Goal: Task Accomplishment & Management: Manage account settings

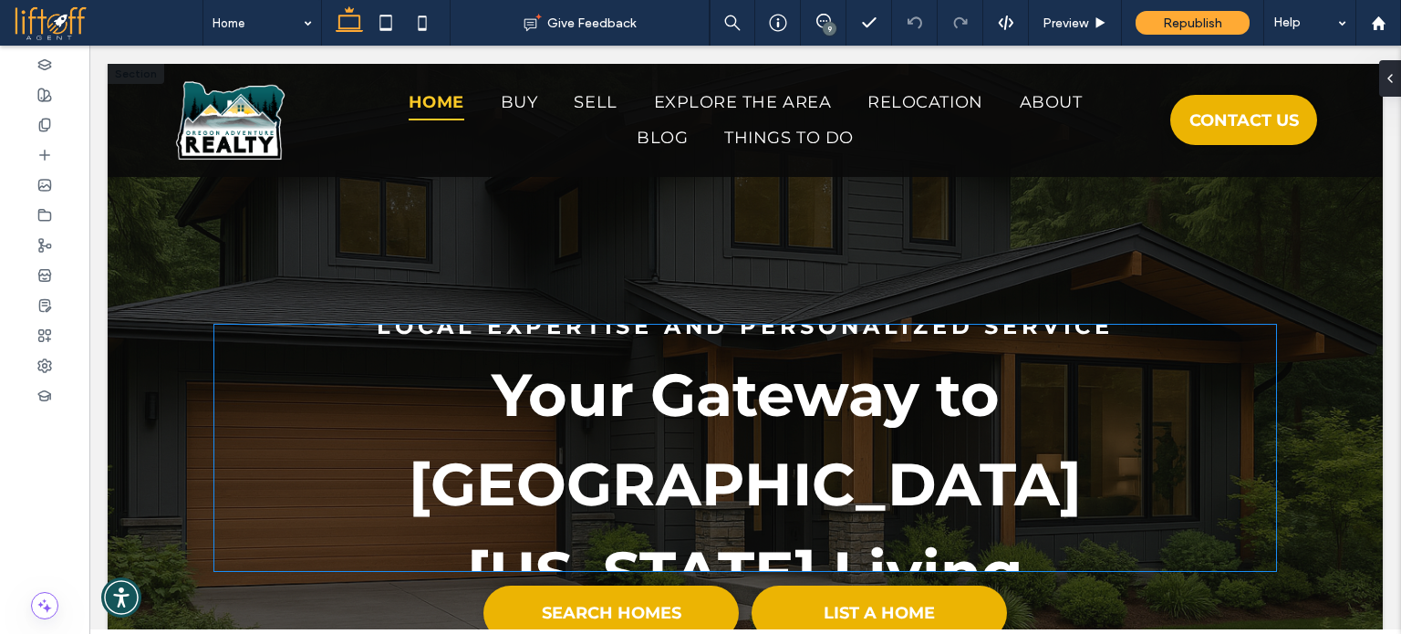
scroll to position [182, 0]
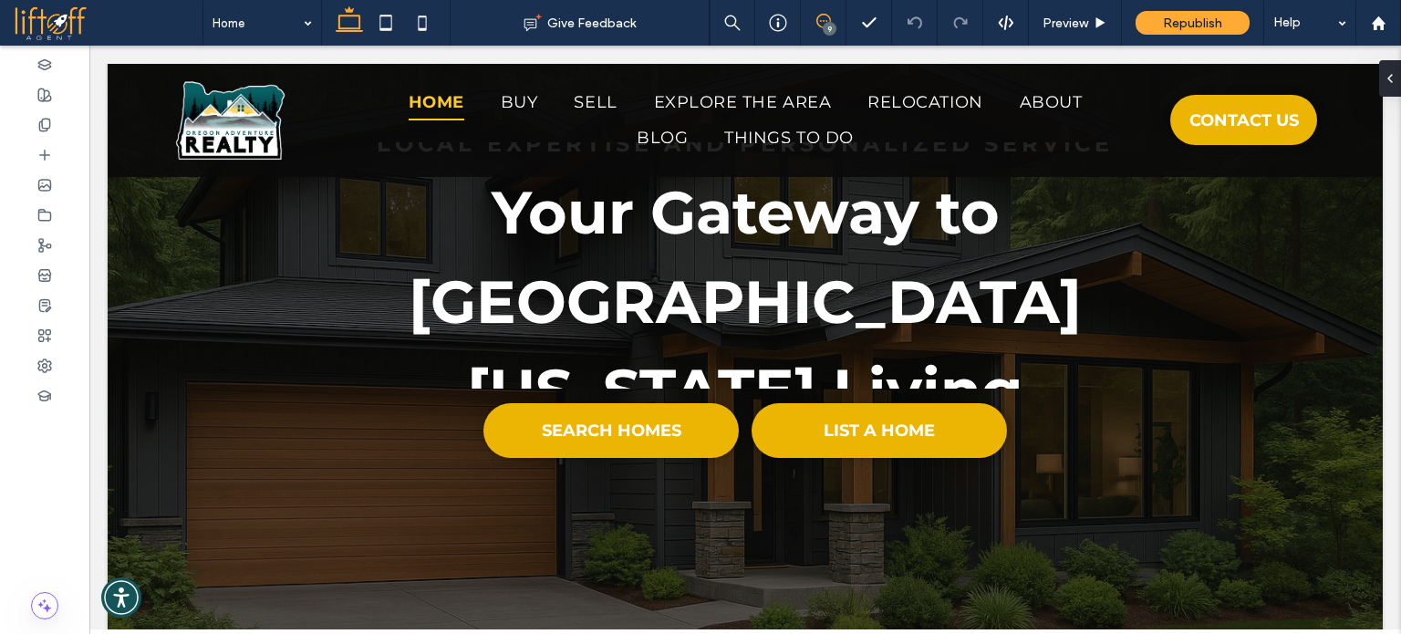
click at [825, 19] on icon at bounding box center [824, 21] width 15 height 15
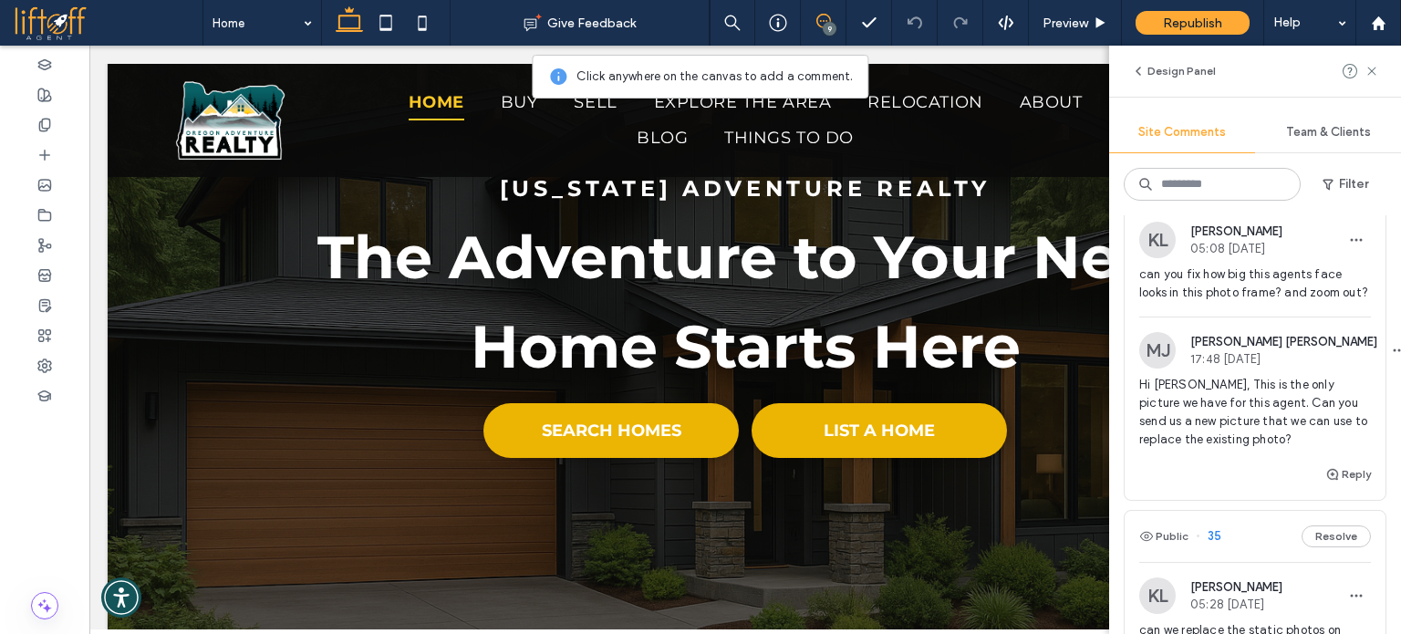
scroll to position [1113, 0]
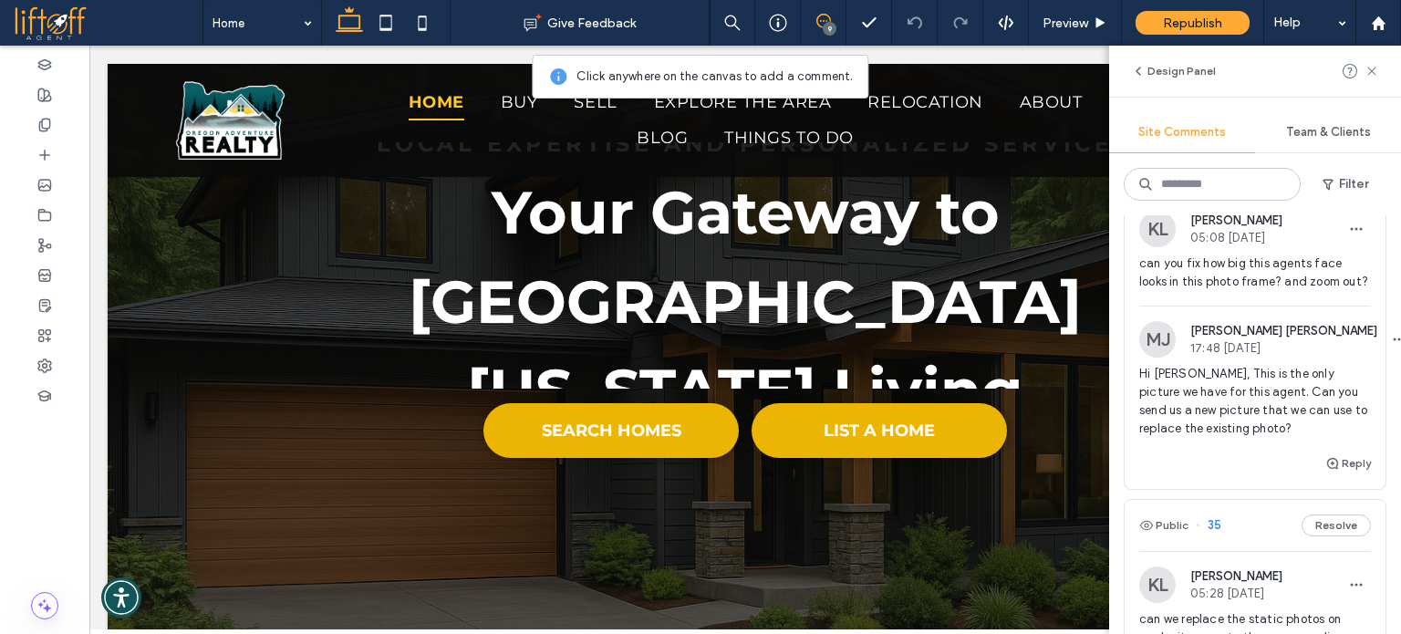
click at [1234, 291] on span "can you fix how big this agents face looks in this photo frame? and zoom out?" at bounding box center [1256, 273] width 232 height 36
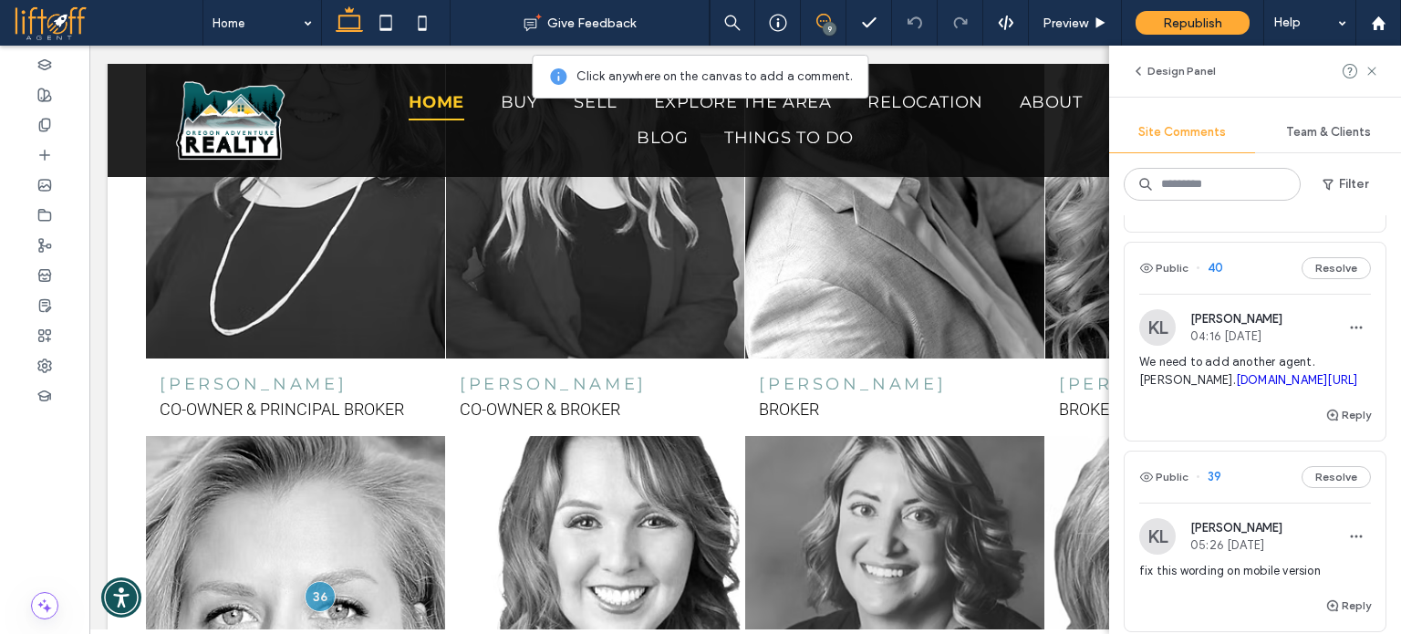
scroll to position [201, 0]
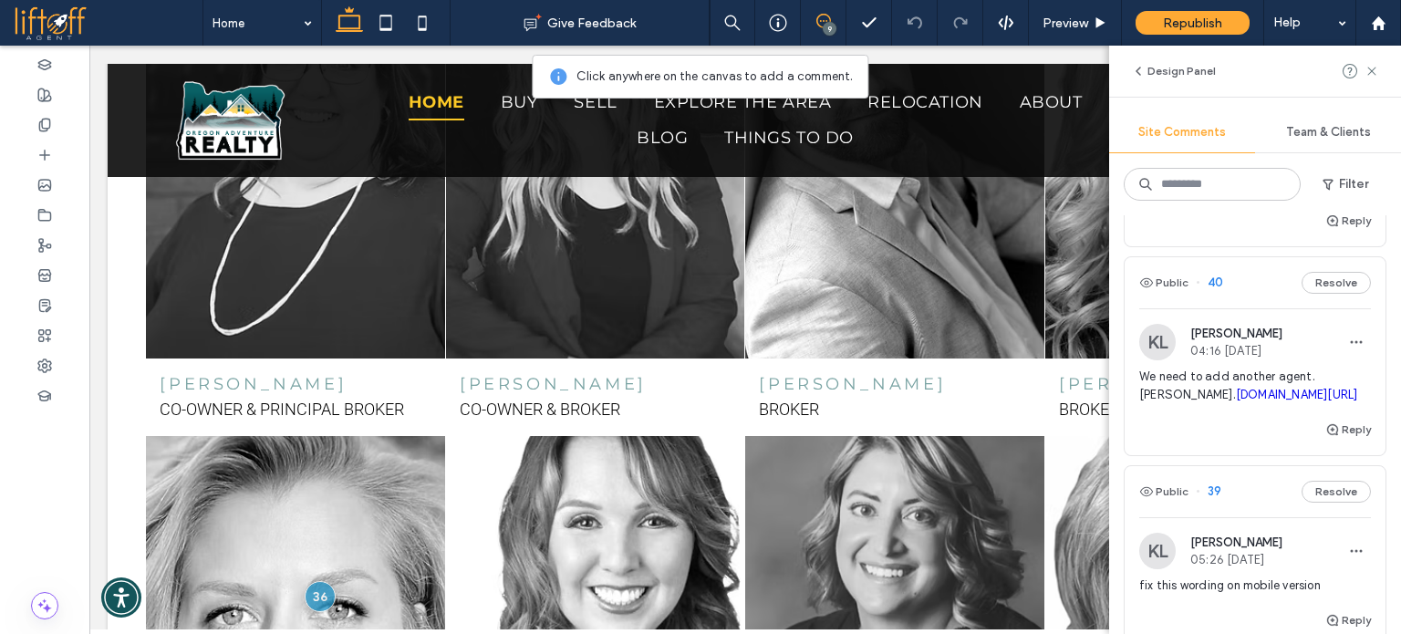
click at [1254, 358] on span "04:16 [DATE]" at bounding box center [1237, 351] width 92 height 14
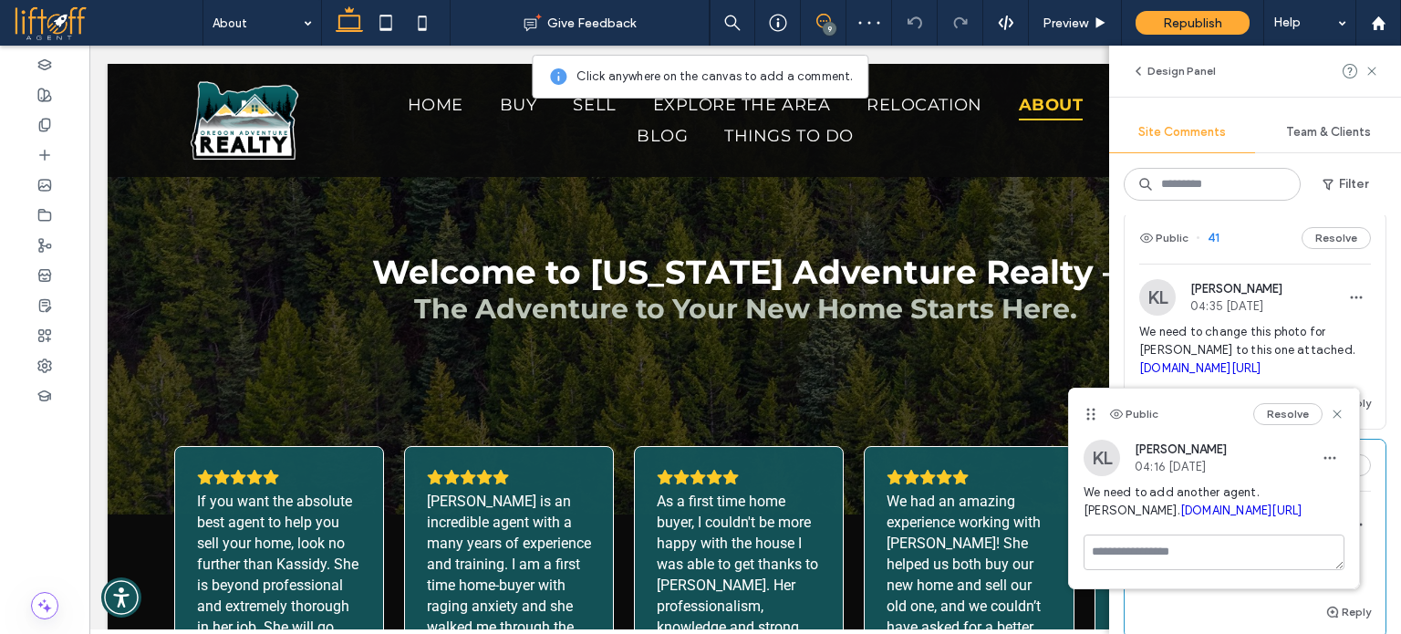
scroll to position [2457, 0]
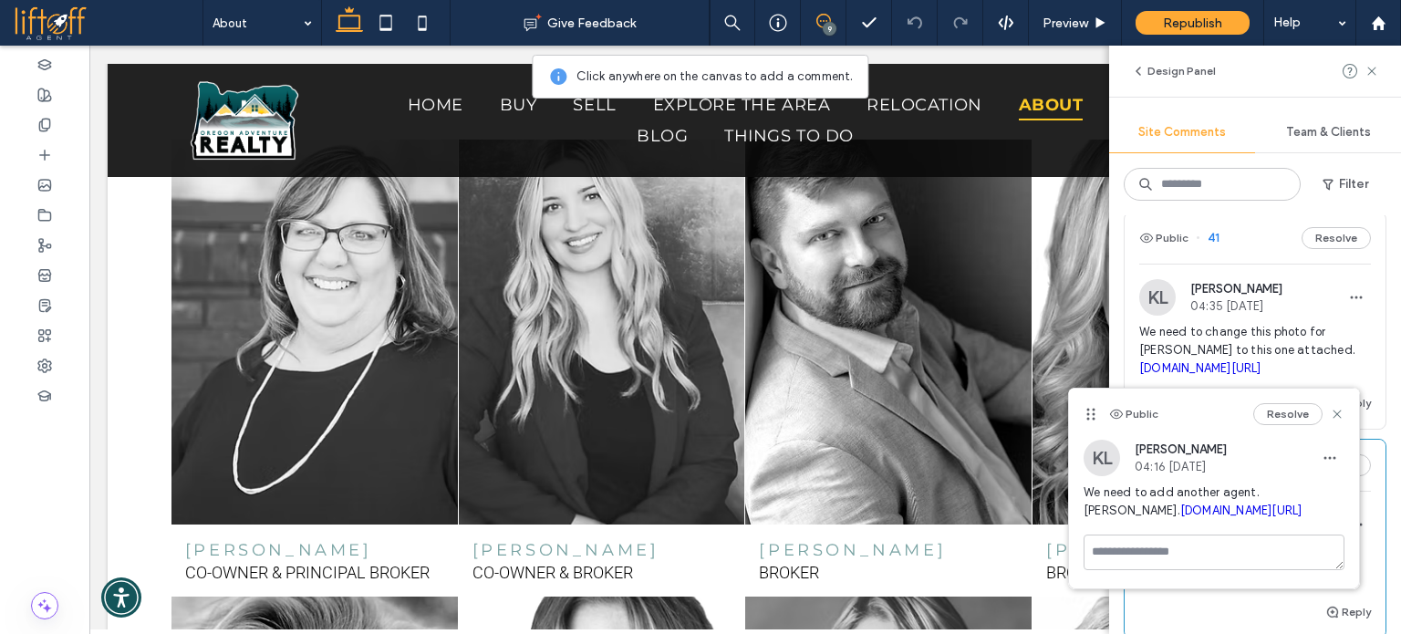
click at [1263, 343] on span "We need to change this photo for Irenna Strickland to this one attached. irp.cd…" at bounding box center [1256, 350] width 232 height 55
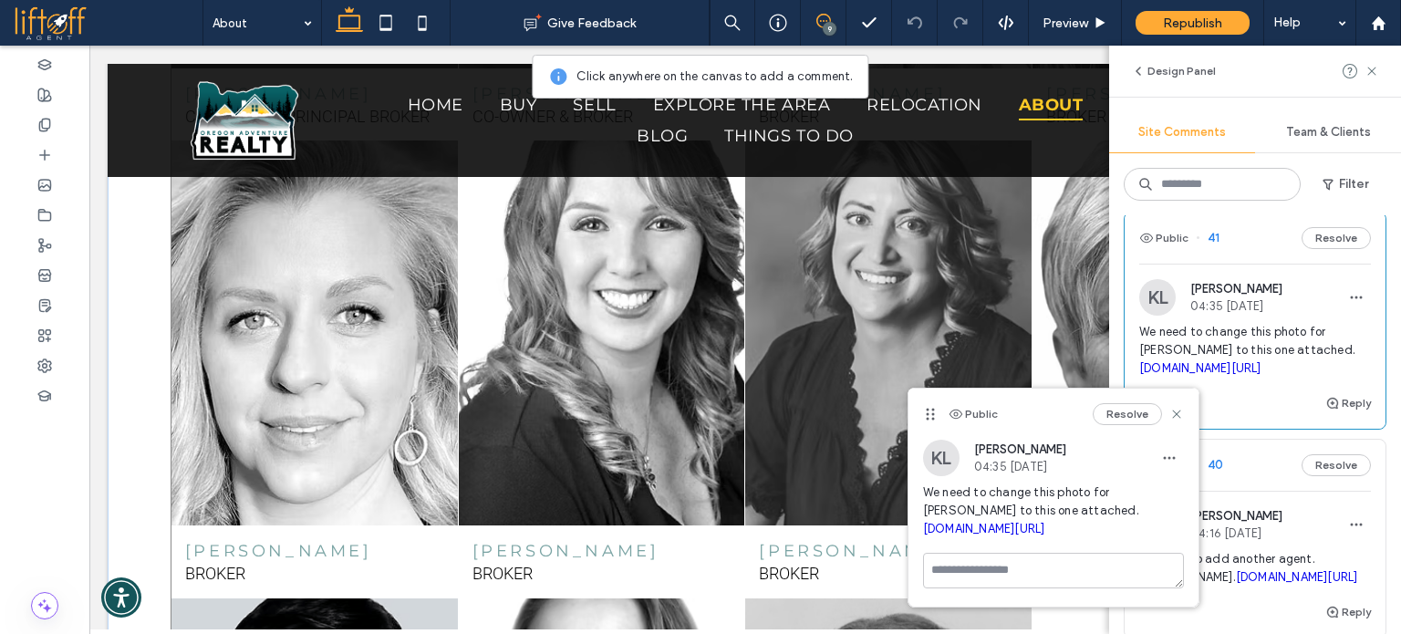
scroll to position [3096, 0]
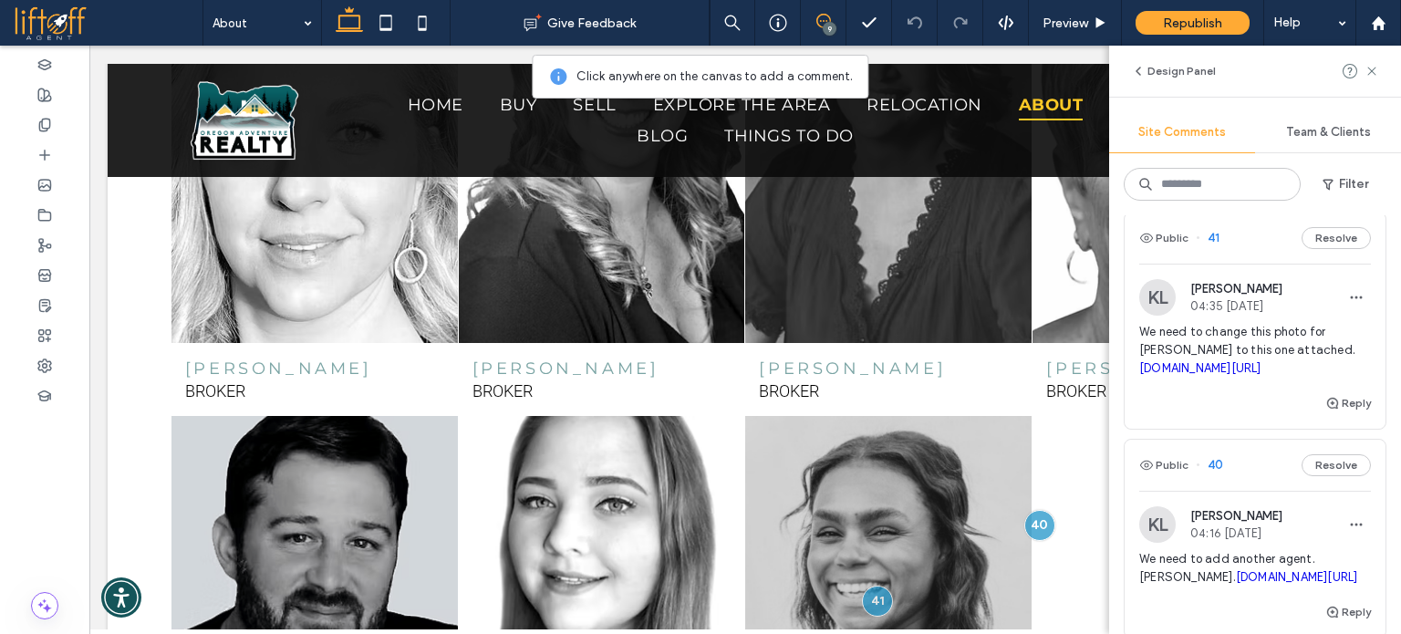
click at [1274, 355] on span "We need to change this photo for Irenna Strickland to this one attached. irp.cd…" at bounding box center [1256, 350] width 232 height 55
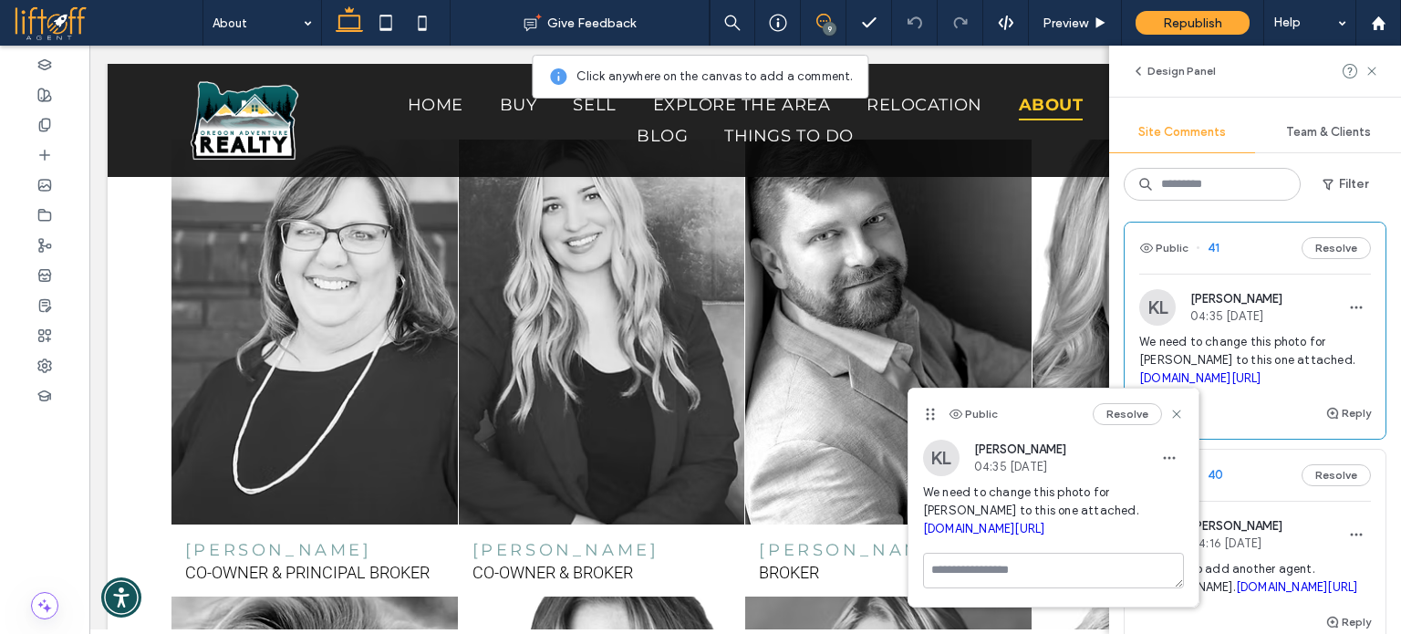
scroll to position [0, 0]
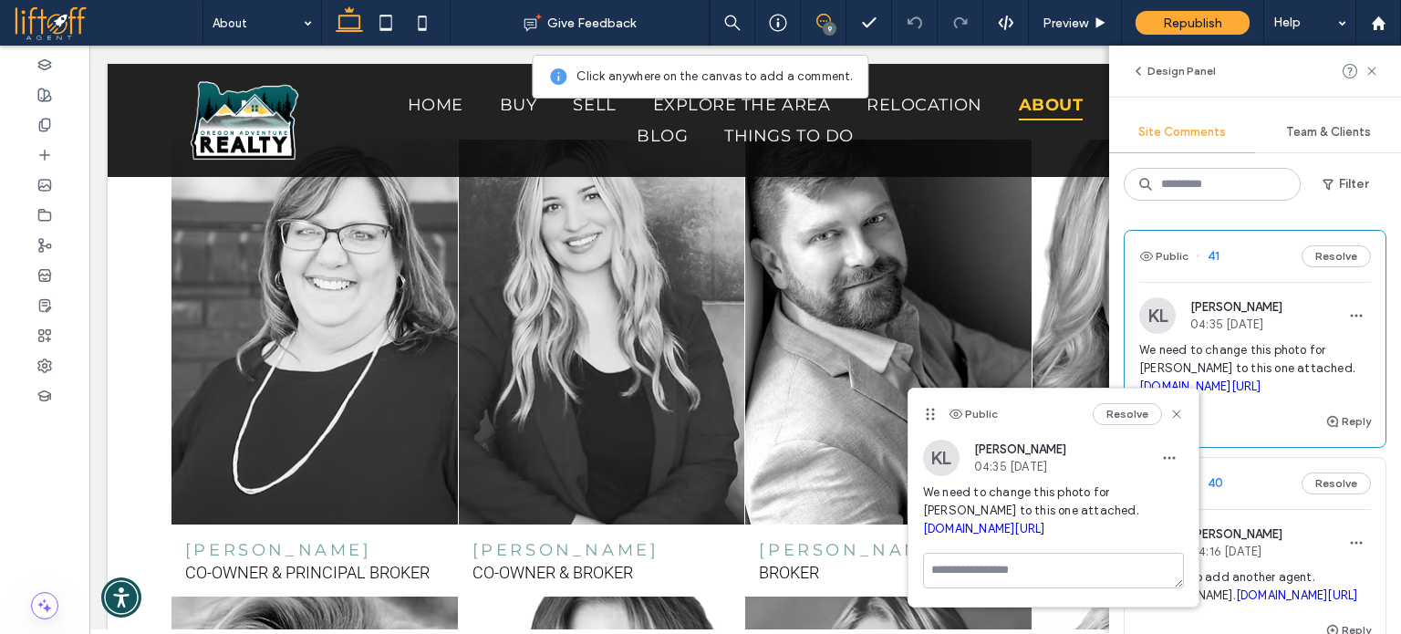
click at [1221, 210] on div "Design Panel Site Comments Team & Clients Filter Public 41 Resolve KL Kassidy L…" at bounding box center [1255, 340] width 292 height 589
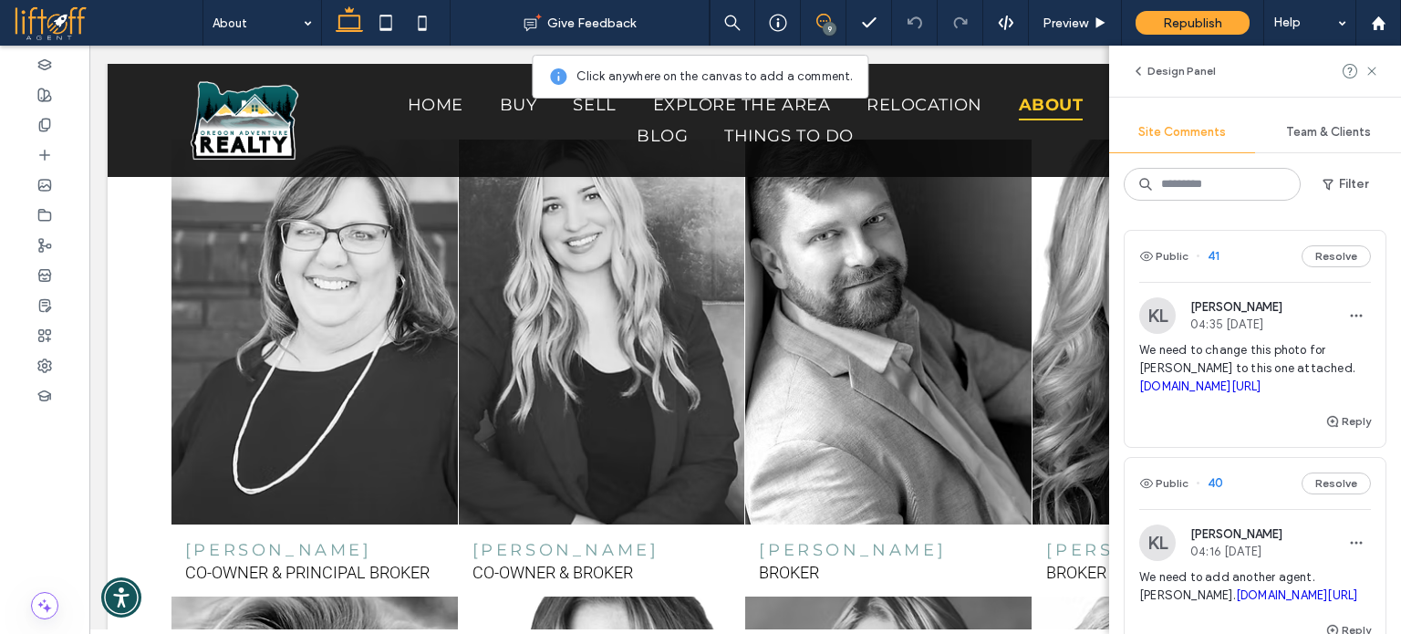
click at [1252, 353] on span "We need to change this photo for Irenna Strickland to this one attached. irp.cd…" at bounding box center [1256, 368] width 232 height 55
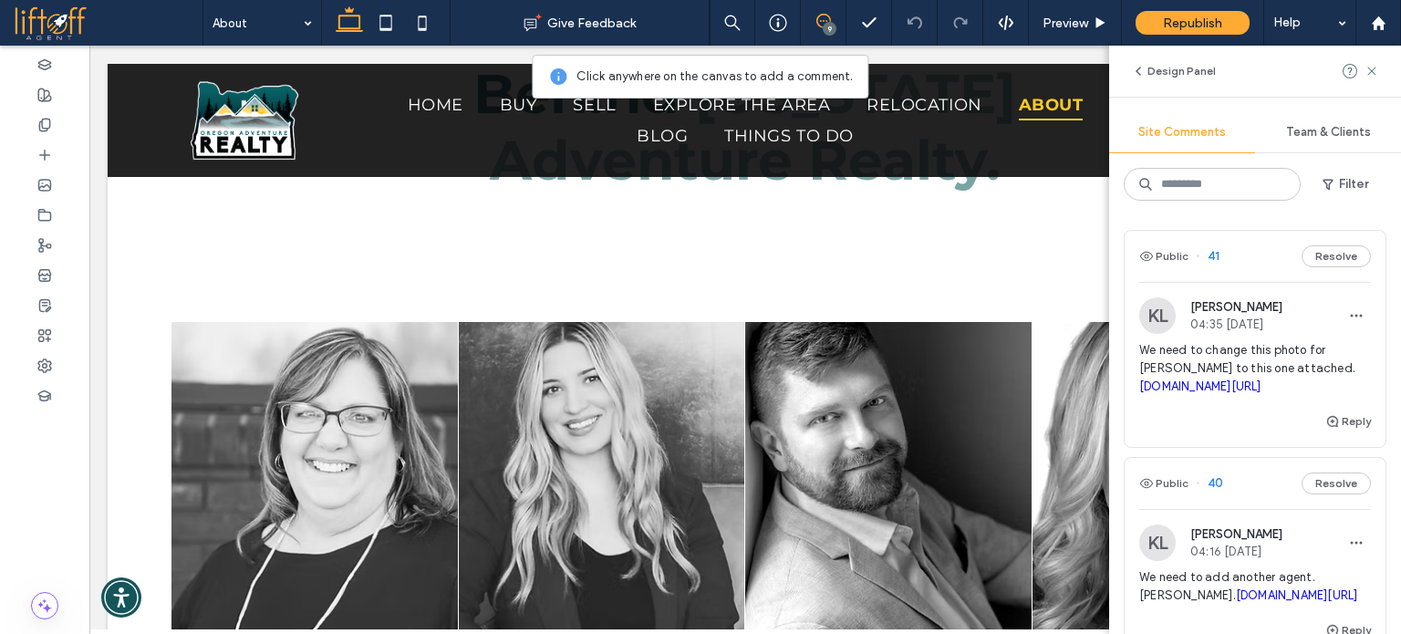
click at [1321, 351] on span "We need to change this photo for Irenna Strickland to this one attached. irp.cd…" at bounding box center [1256, 368] width 232 height 55
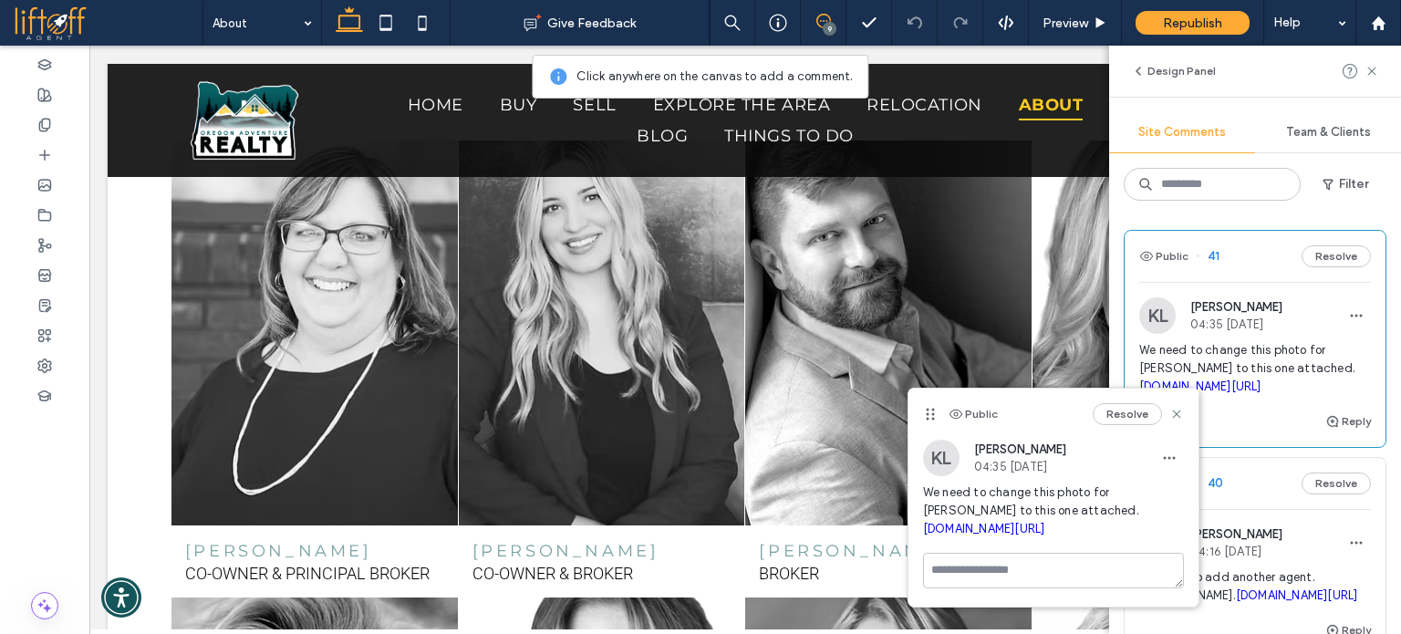
scroll to position [2457, 0]
click at [989, 527] on link "irp.cdn-website.com/3adff1a2/dms3rep/multi/IMG_2734.JPG" at bounding box center [984, 529] width 122 height 14
click at [989, 510] on span "We need to change this photo for Irenna Strickland to this one attached. irp.cd…" at bounding box center [1053, 511] width 261 height 55
click at [1372, 76] on icon at bounding box center [1372, 71] width 15 height 15
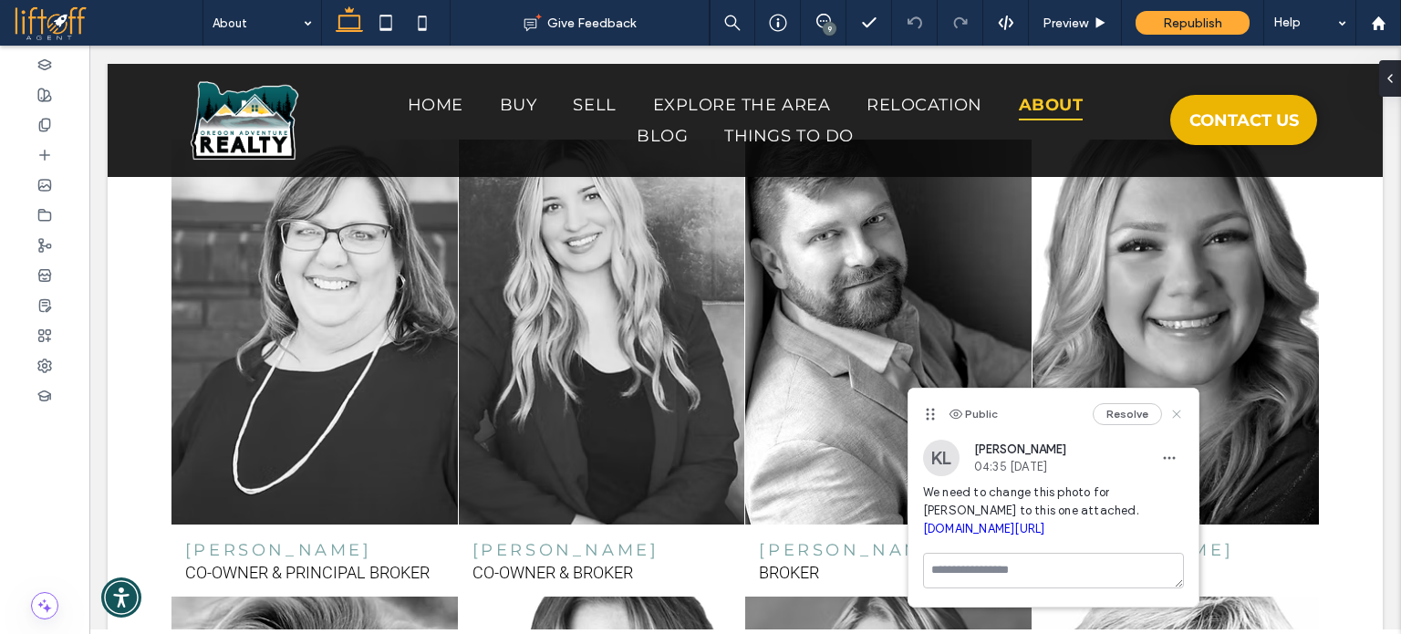
click at [1179, 410] on icon at bounding box center [1177, 414] width 15 height 15
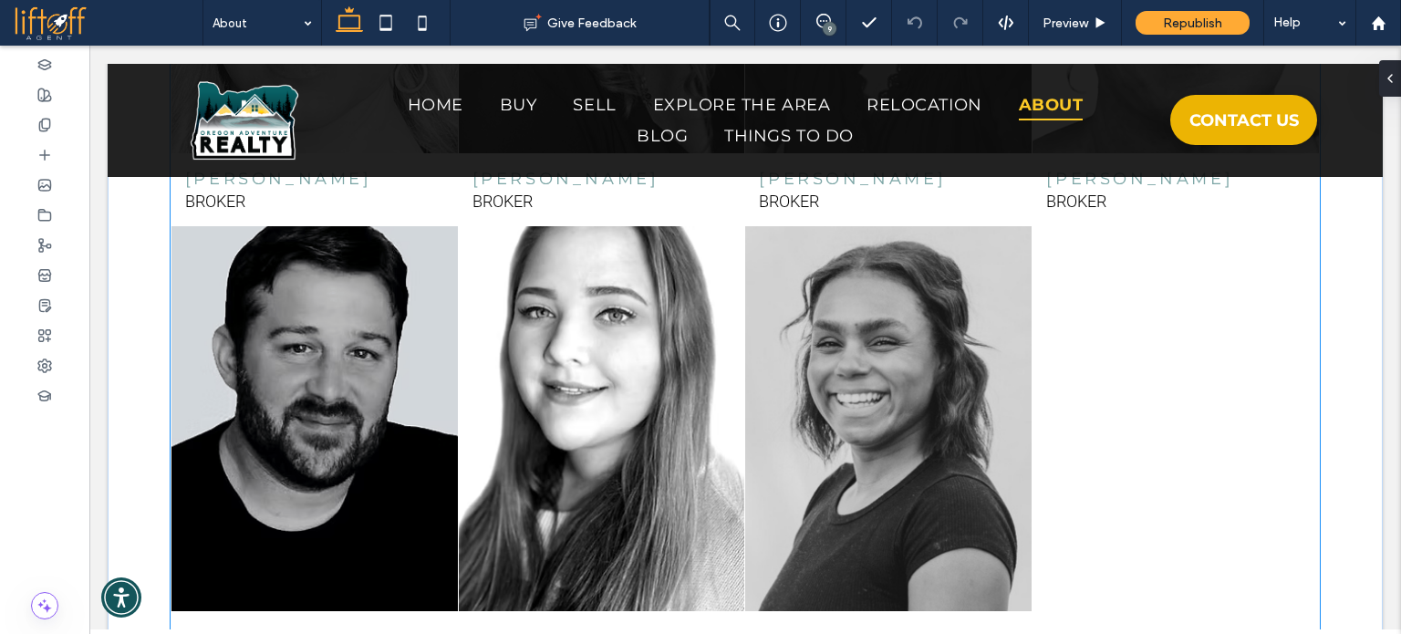
scroll to position [3278, 0]
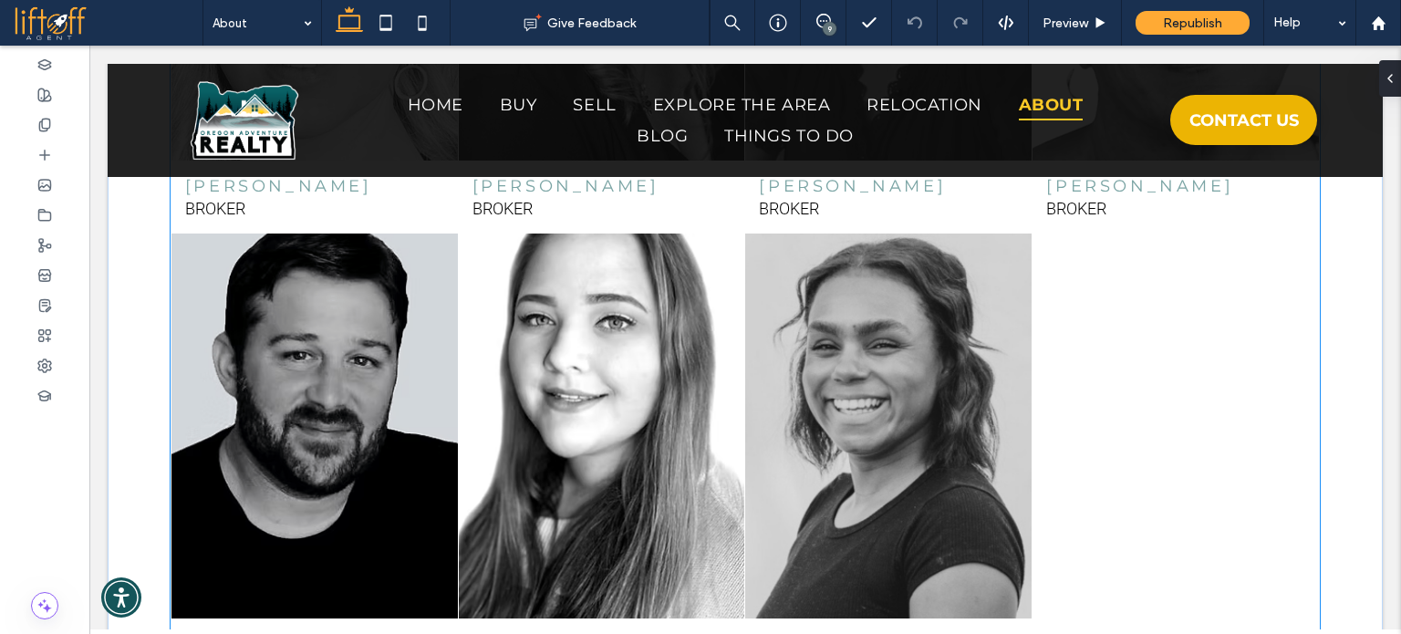
click at [950, 397] on link at bounding box center [889, 426] width 304 height 408
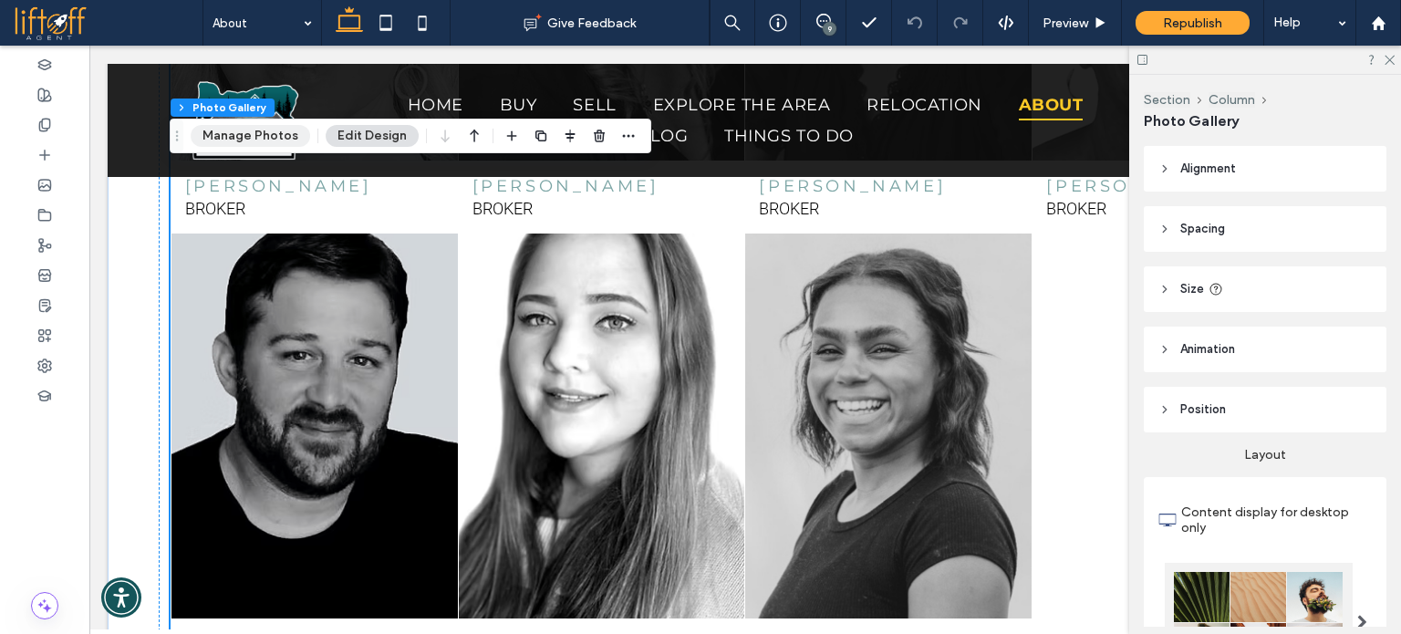
click at [266, 138] on button "Manage Photos" at bounding box center [251, 136] width 120 height 22
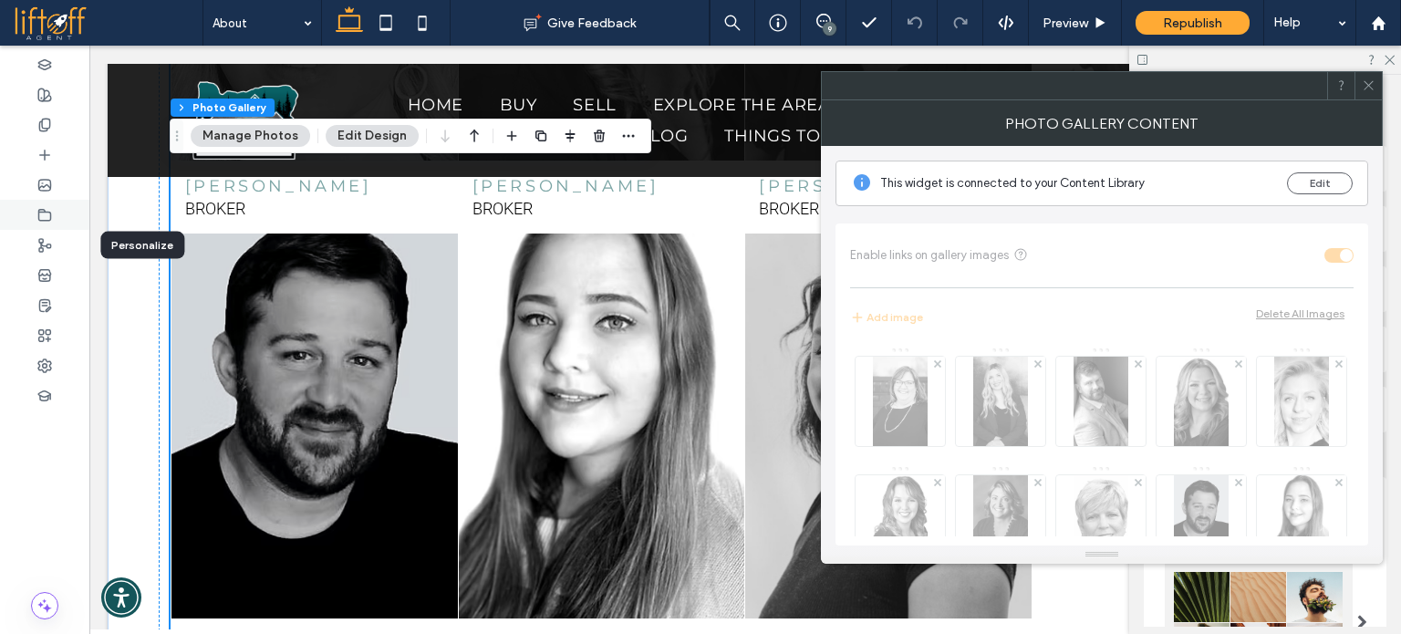
click at [42, 214] on icon at bounding box center [44, 215] width 15 height 15
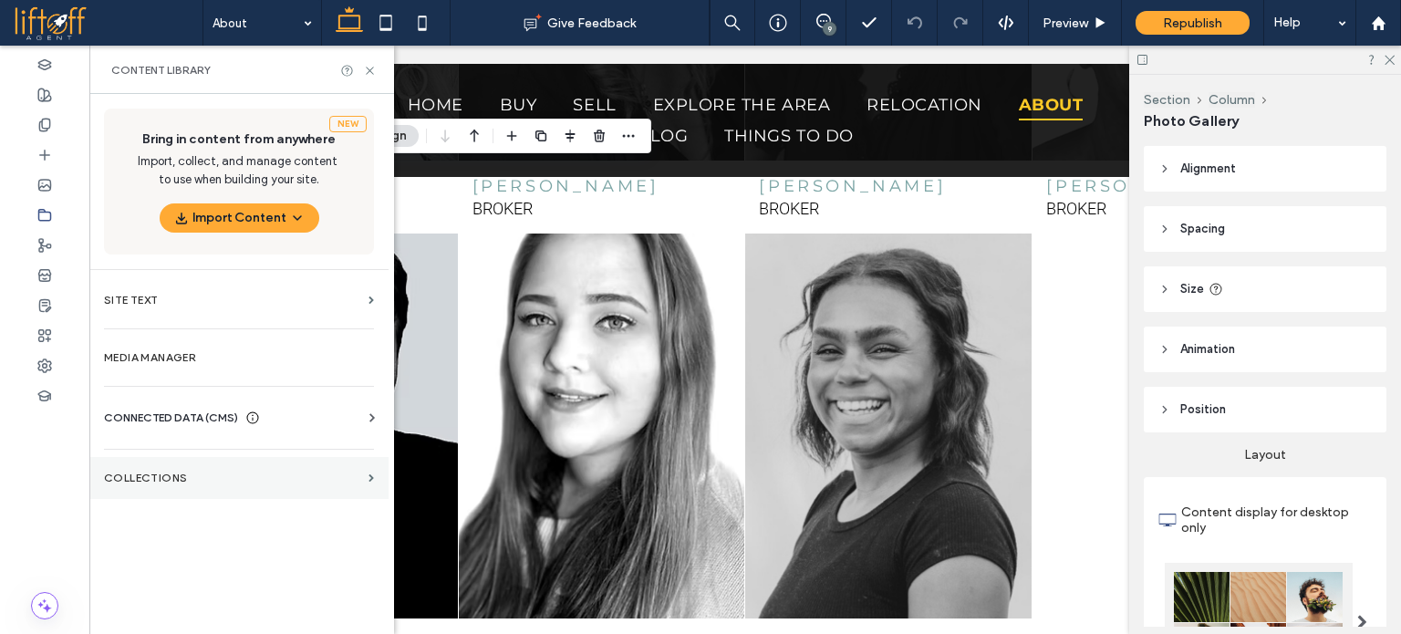
click at [196, 474] on label "Collections" at bounding box center [232, 478] width 257 height 13
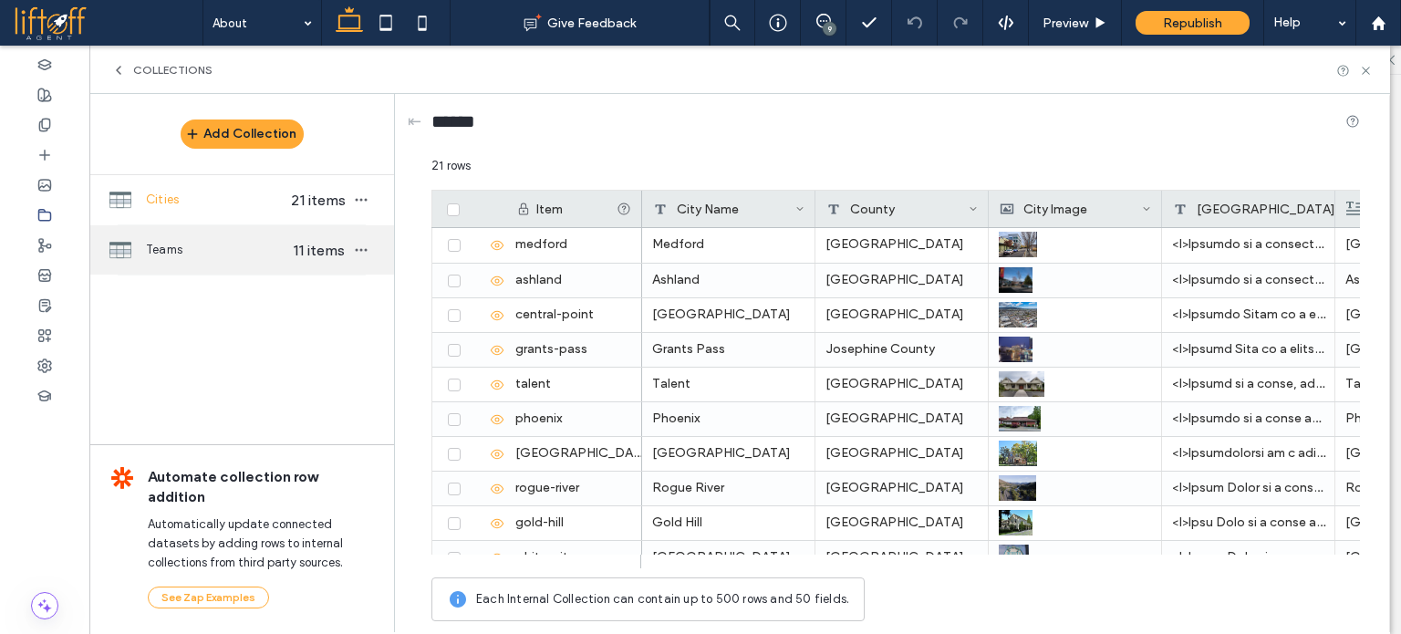
click at [192, 239] on div "Teams 11 items" at bounding box center [241, 249] width 305 height 49
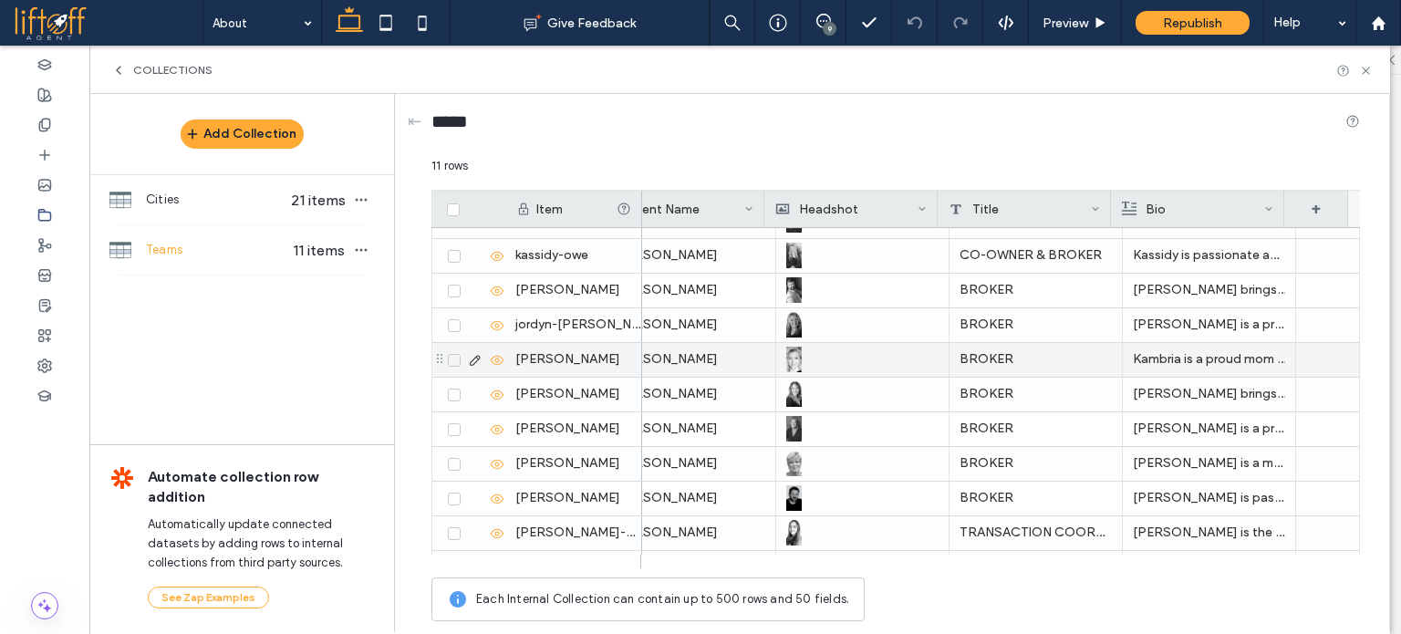
scroll to position [88, 0]
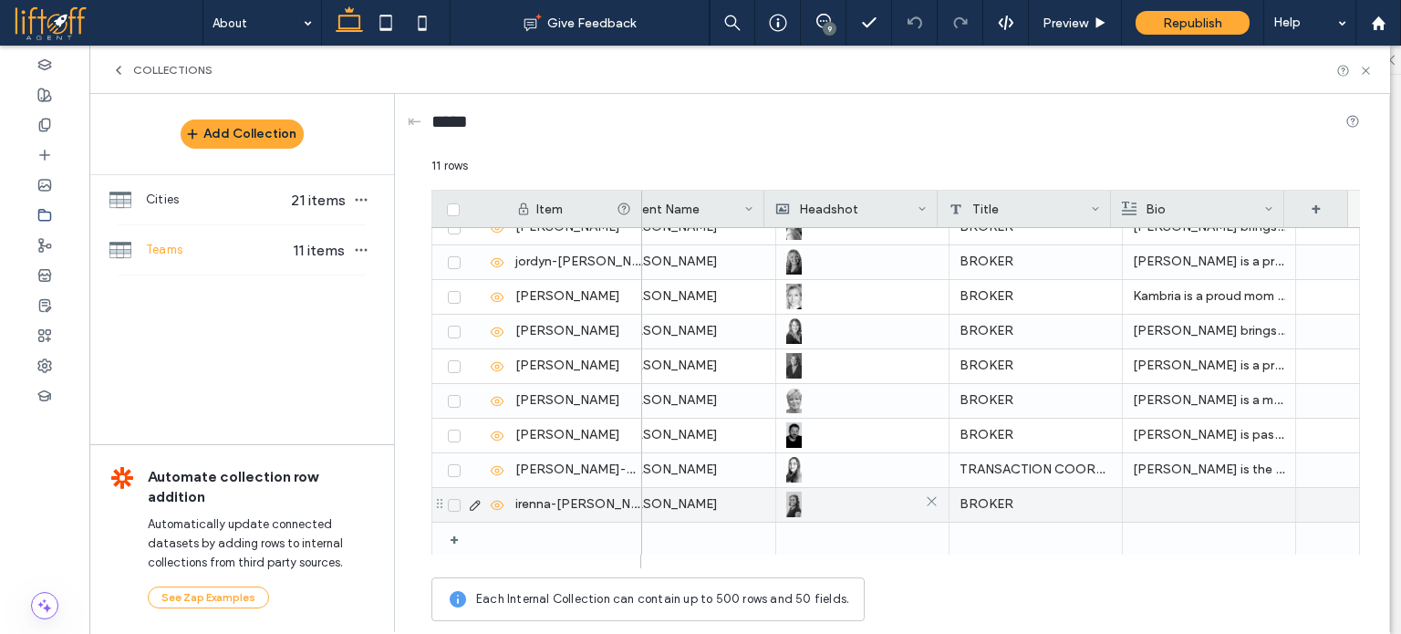
click at [801, 499] on div at bounding box center [862, 504] width 152 height 33
click at [787, 503] on img at bounding box center [795, 506] width 16 height 26
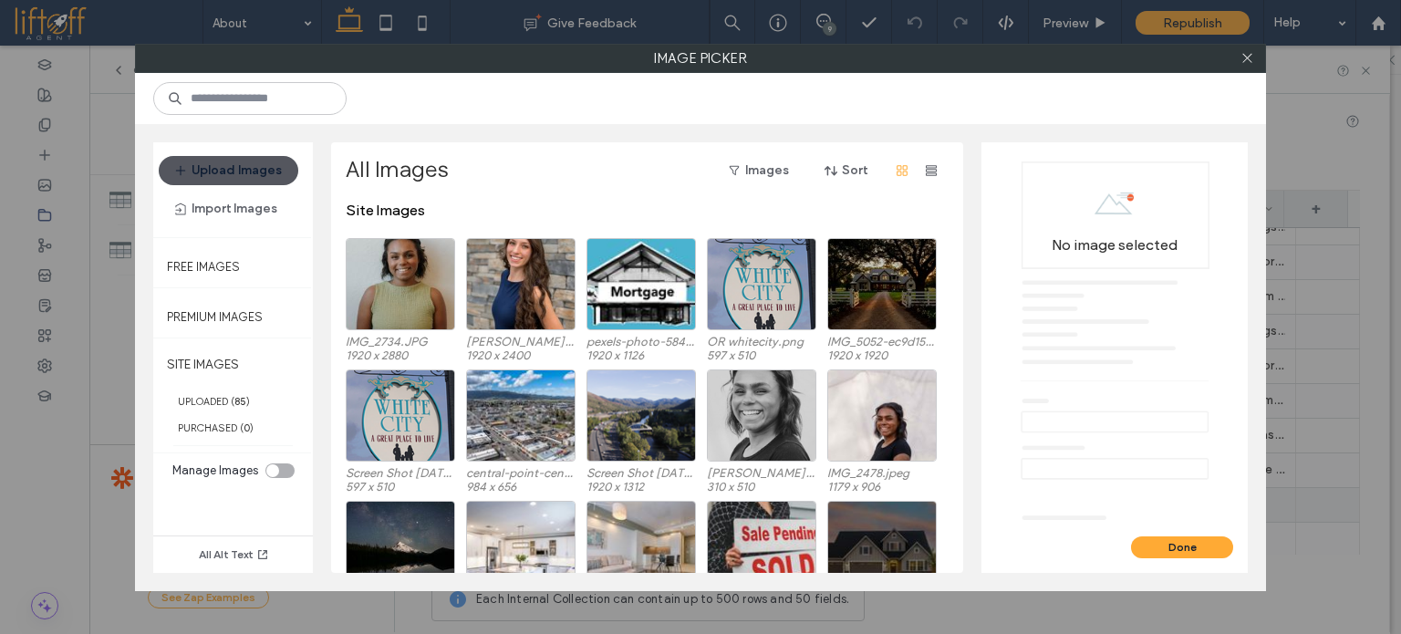
click at [214, 167] on button "Upload Images" at bounding box center [229, 170] width 140 height 29
click at [215, 162] on button "Upload Images" at bounding box center [229, 170] width 140 height 29
click at [224, 172] on button "Upload Images" at bounding box center [229, 170] width 140 height 29
click at [1245, 61] on icon at bounding box center [1248, 58] width 14 height 14
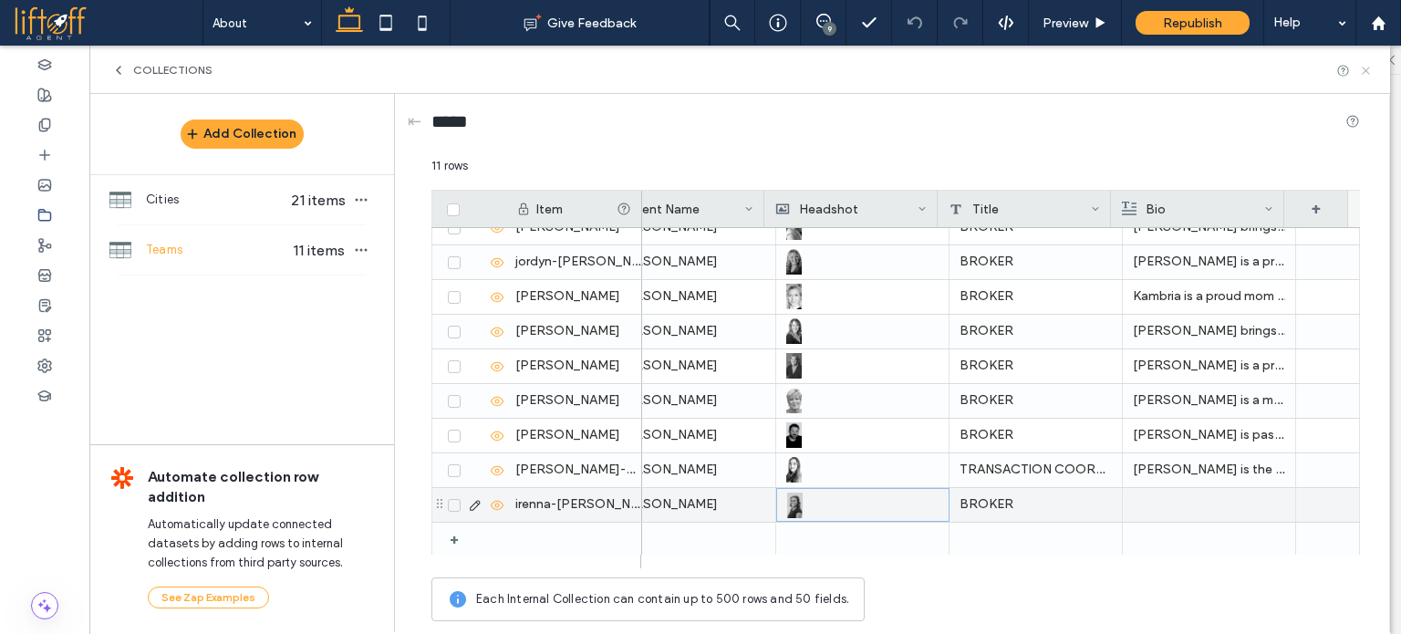
click at [1365, 68] on icon at bounding box center [1366, 71] width 14 height 14
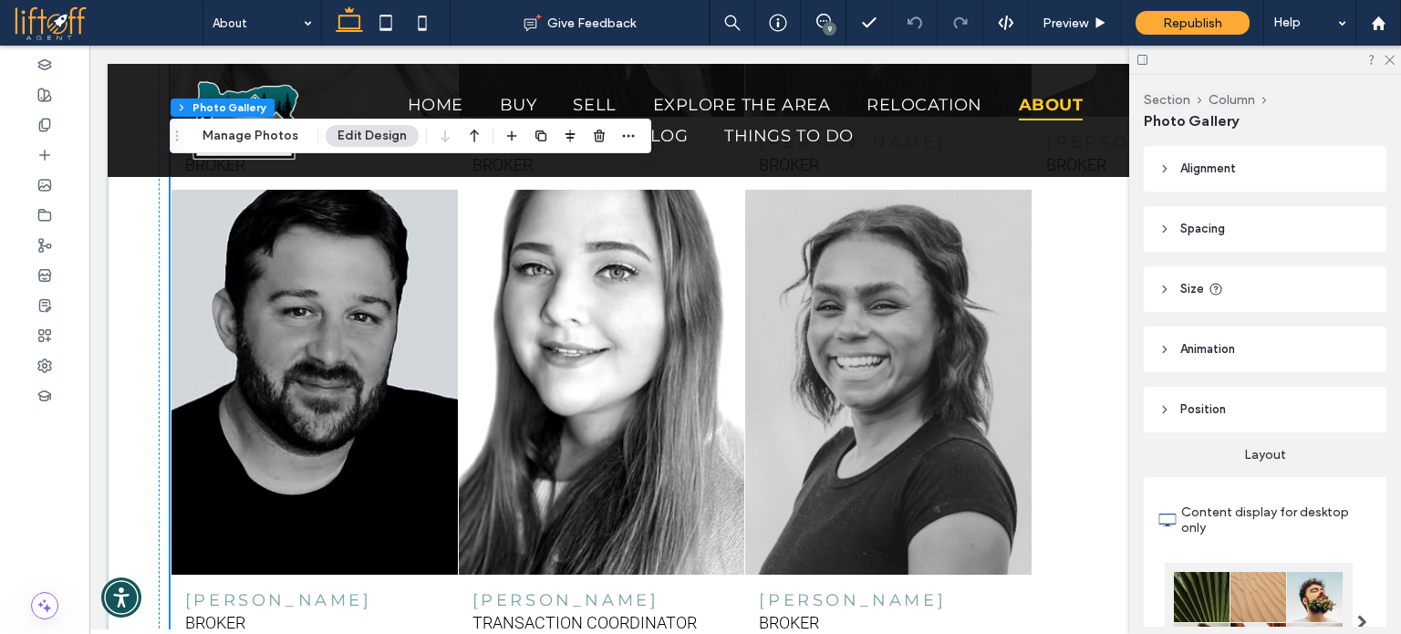
scroll to position [3432, 0]
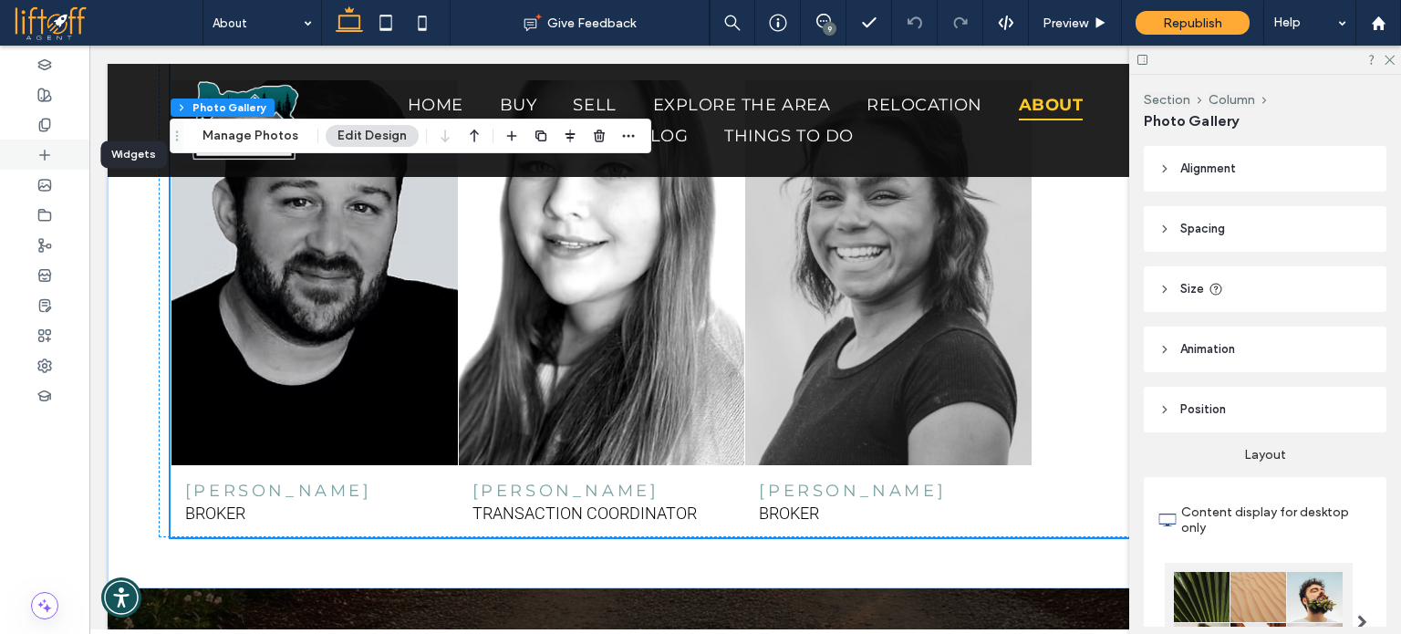
click at [36, 142] on div at bounding box center [44, 155] width 89 height 30
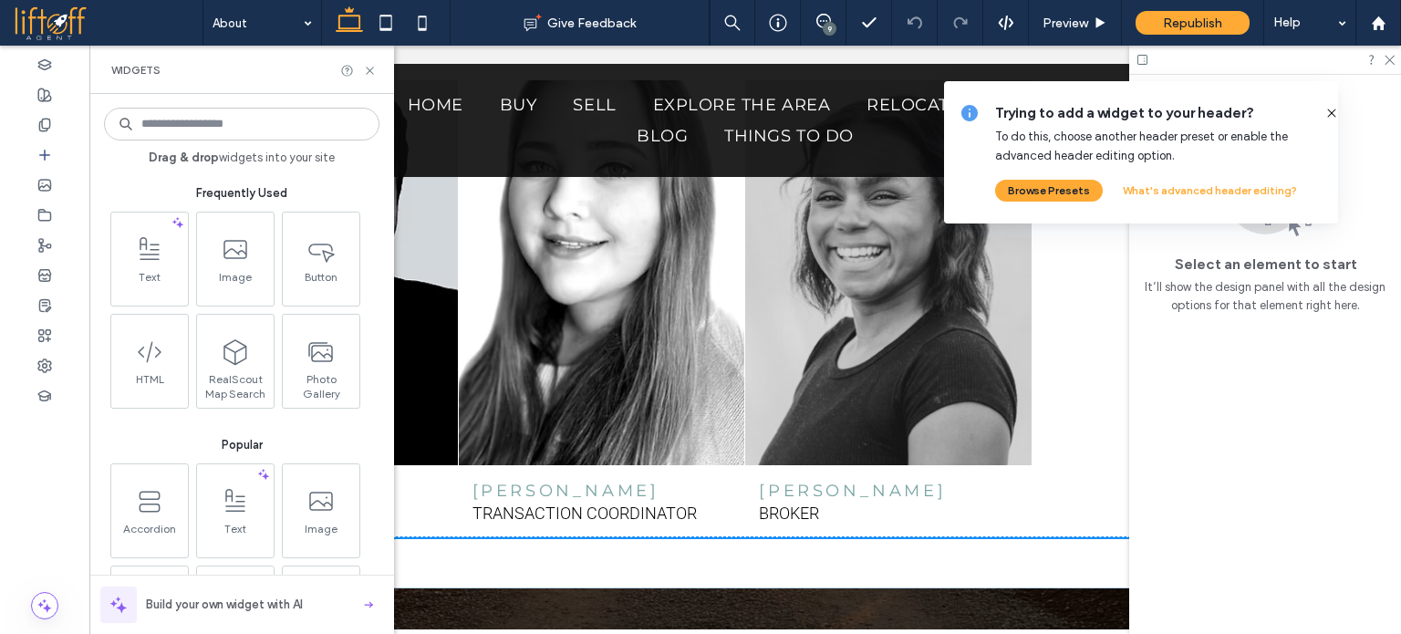
click at [1325, 110] on icon at bounding box center [1332, 113] width 15 height 15
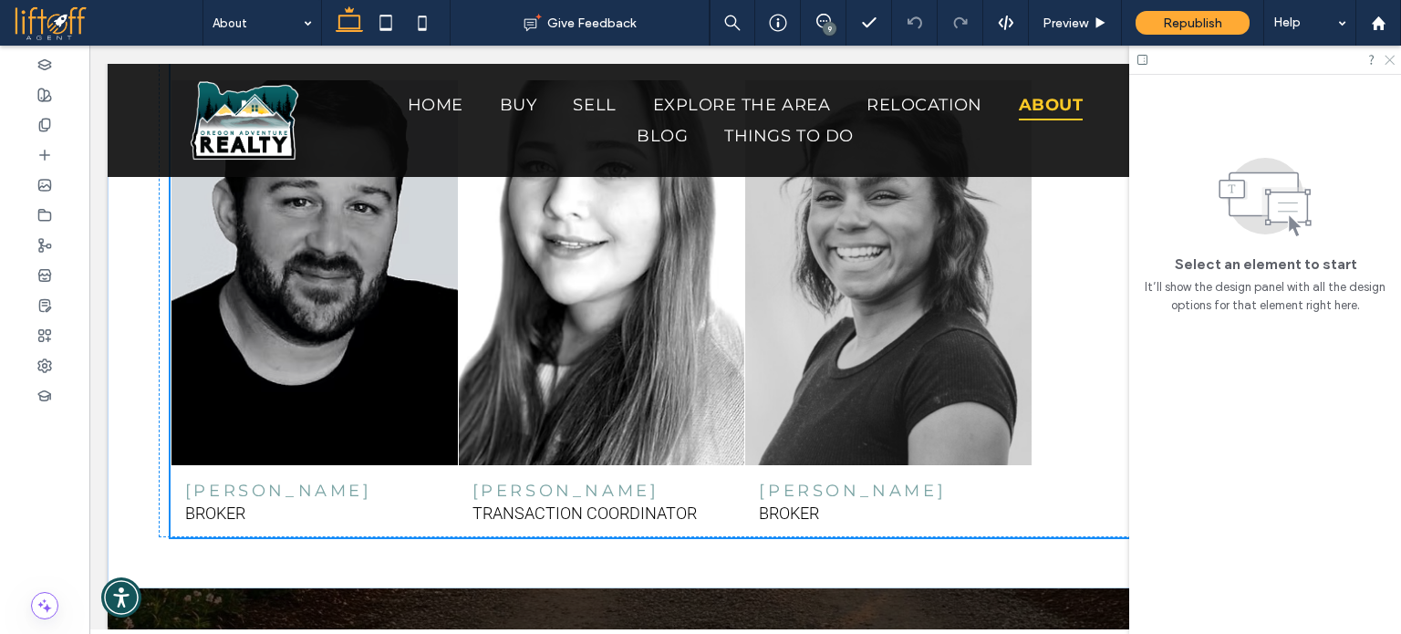
click at [1391, 57] on icon at bounding box center [1389, 59] width 12 height 12
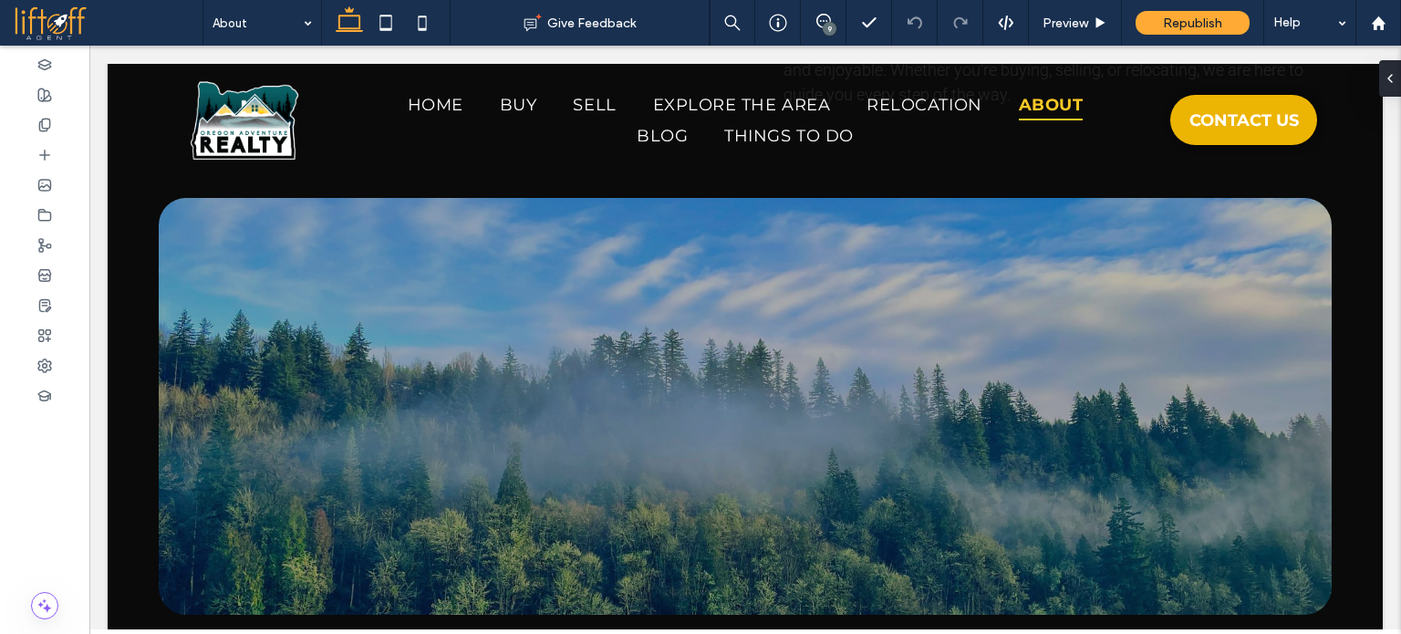
scroll to position [2007, 0]
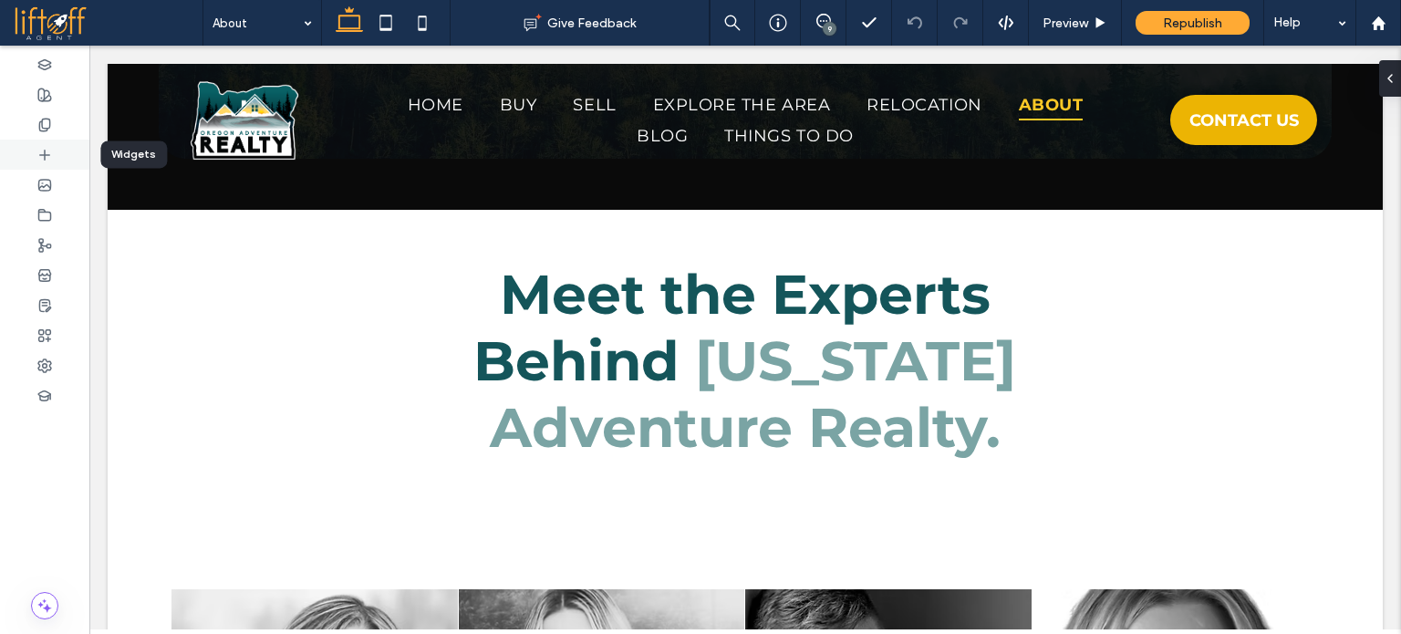
click at [43, 156] on icon at bounding box center [44, 155] width 15 height 15
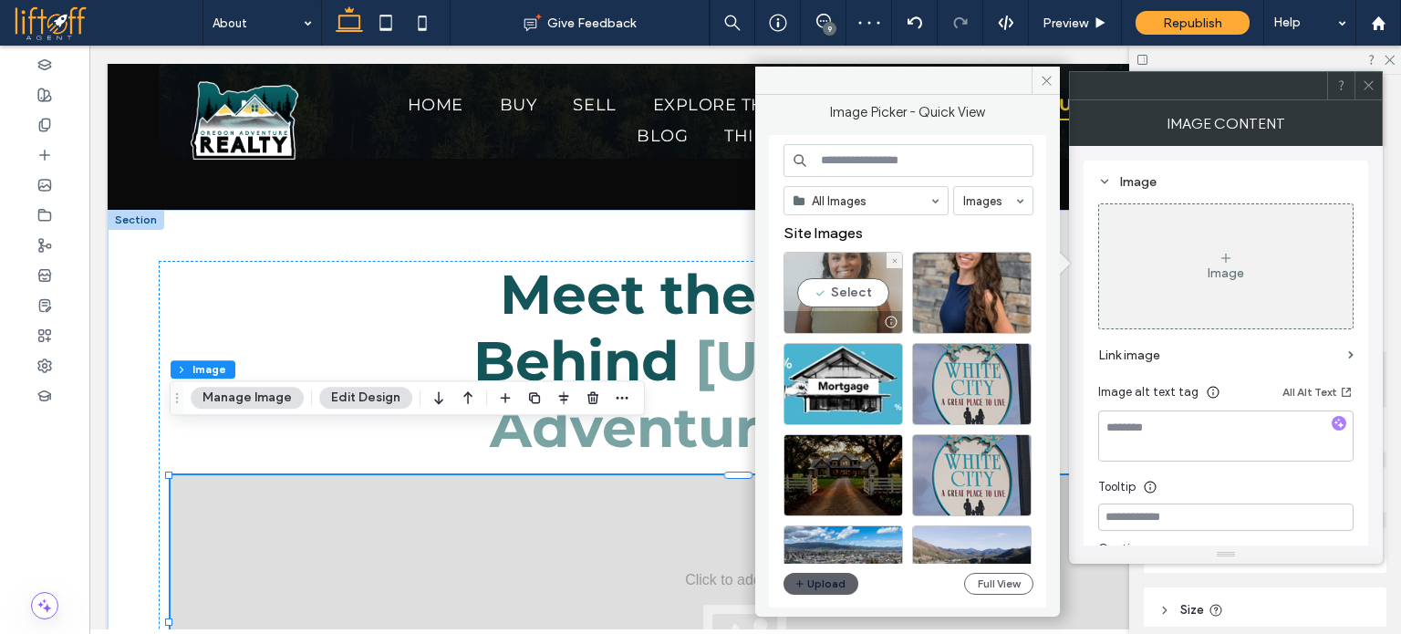
click at [831, 276] on div "Select" at bounding box center [844, 293] width 120 height 82
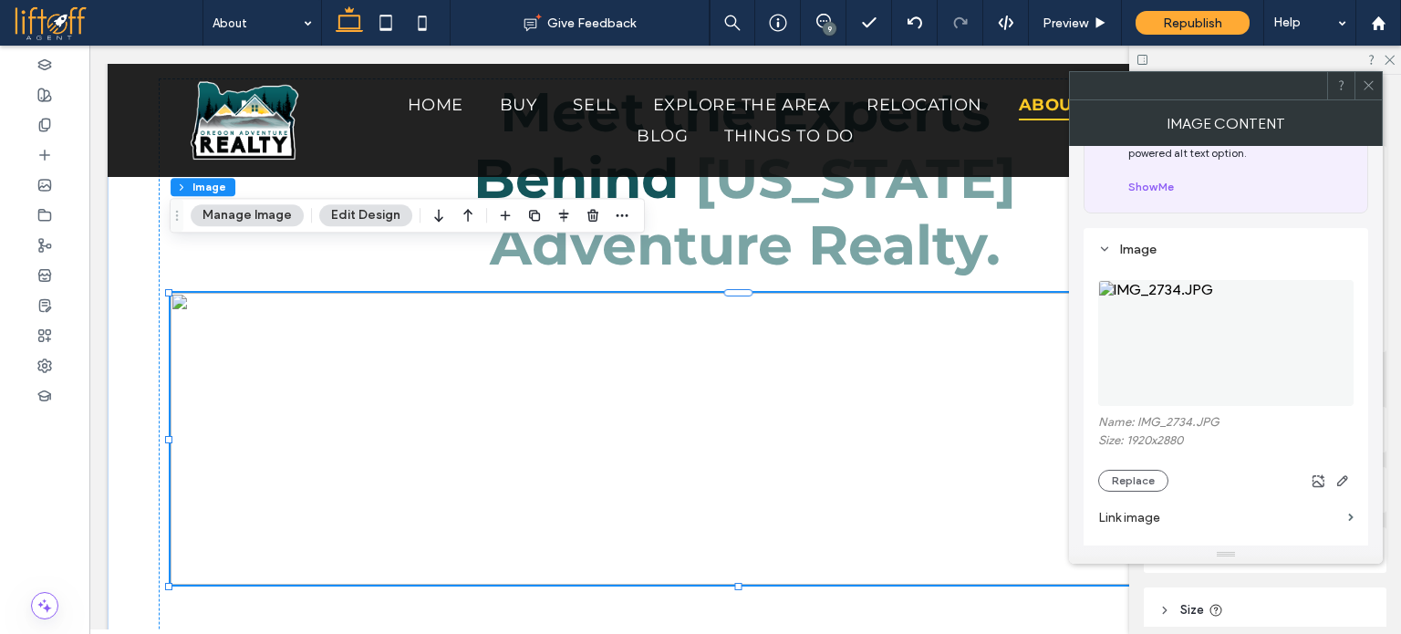
scroll to position [182, 0]
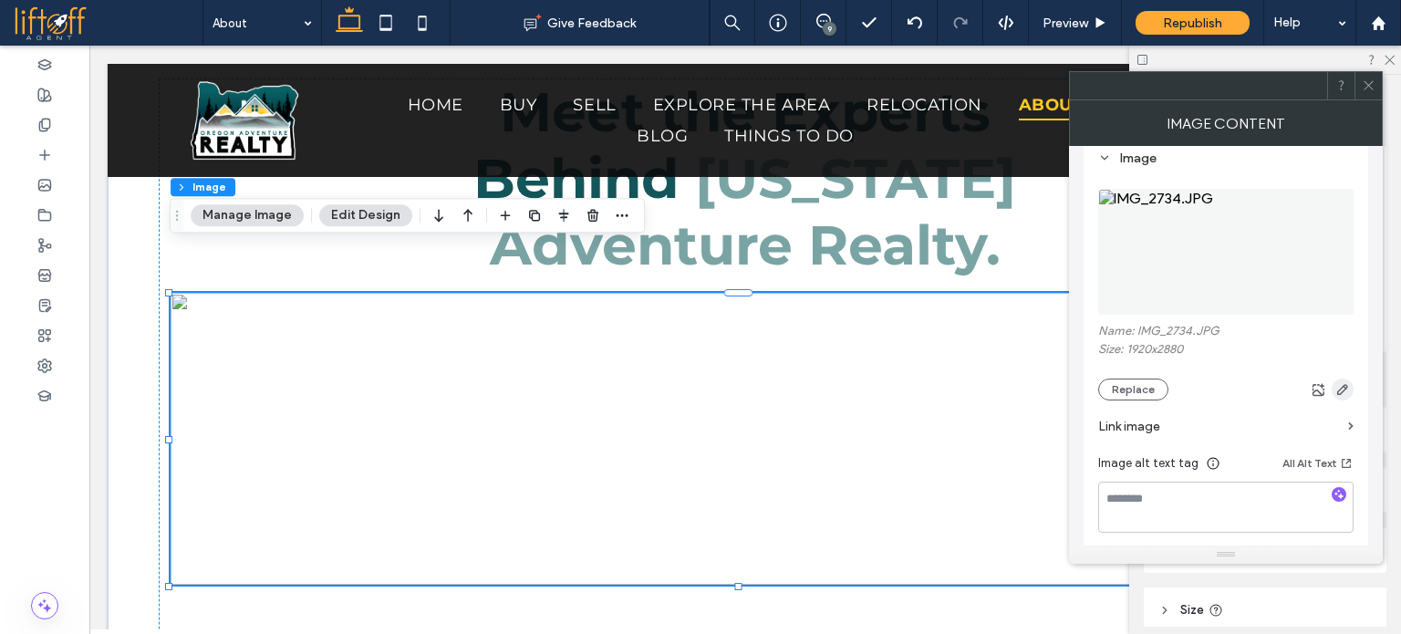
click at [1338, 393] on use "button" at bounding box center [1343, 389] width 11 height 11
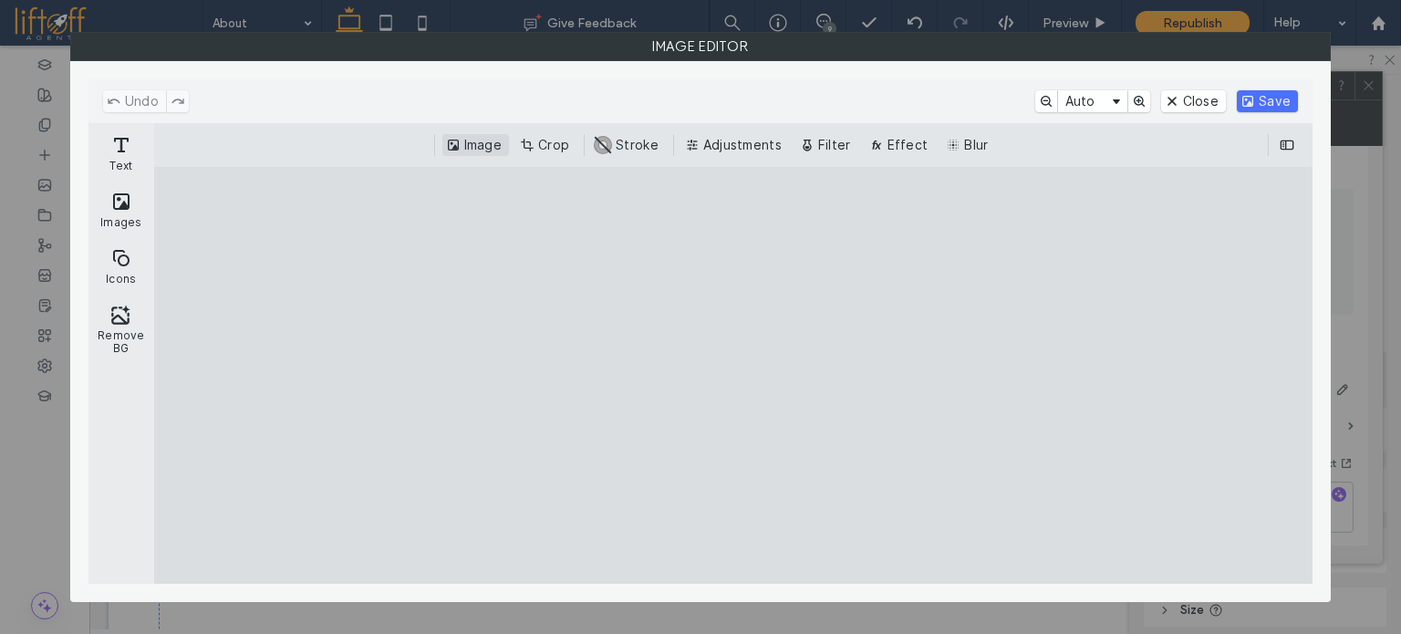
click at [507, 145] on button "Image" at bounding box center [476, 145] width 67 height 22
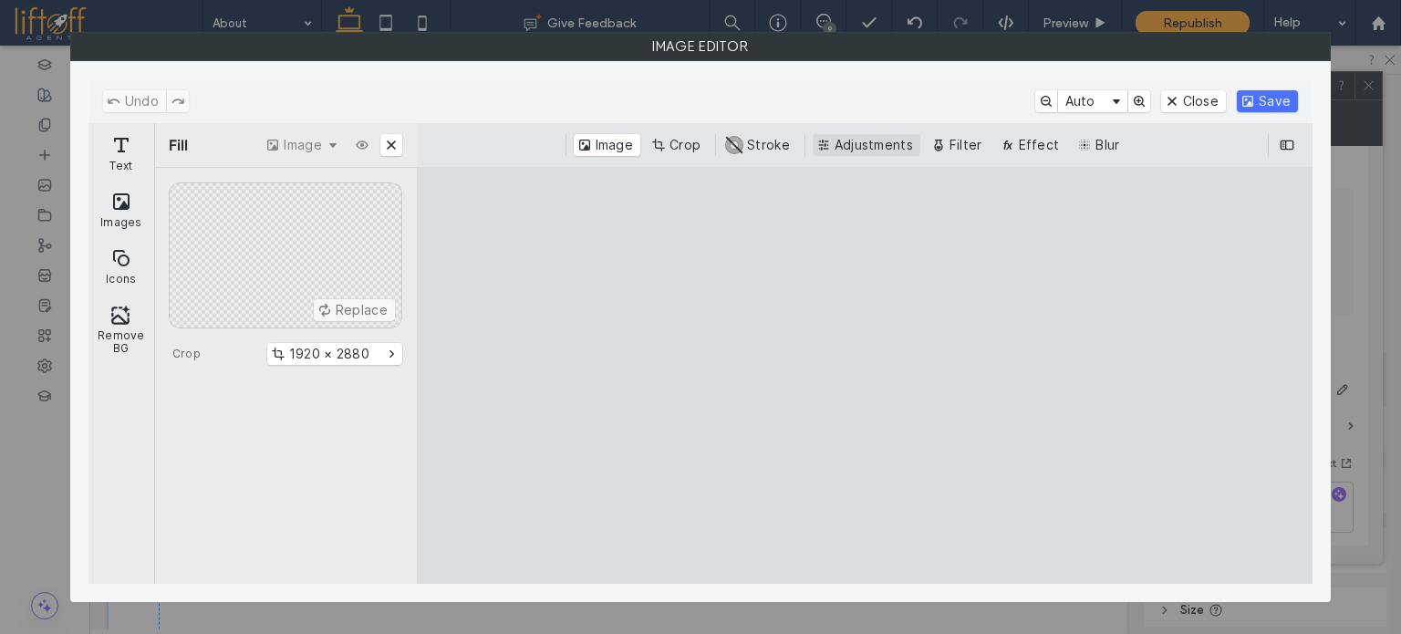
click at [856, 146] on button "Adjustments" at bounding box center [867, 145] width 108 height 22
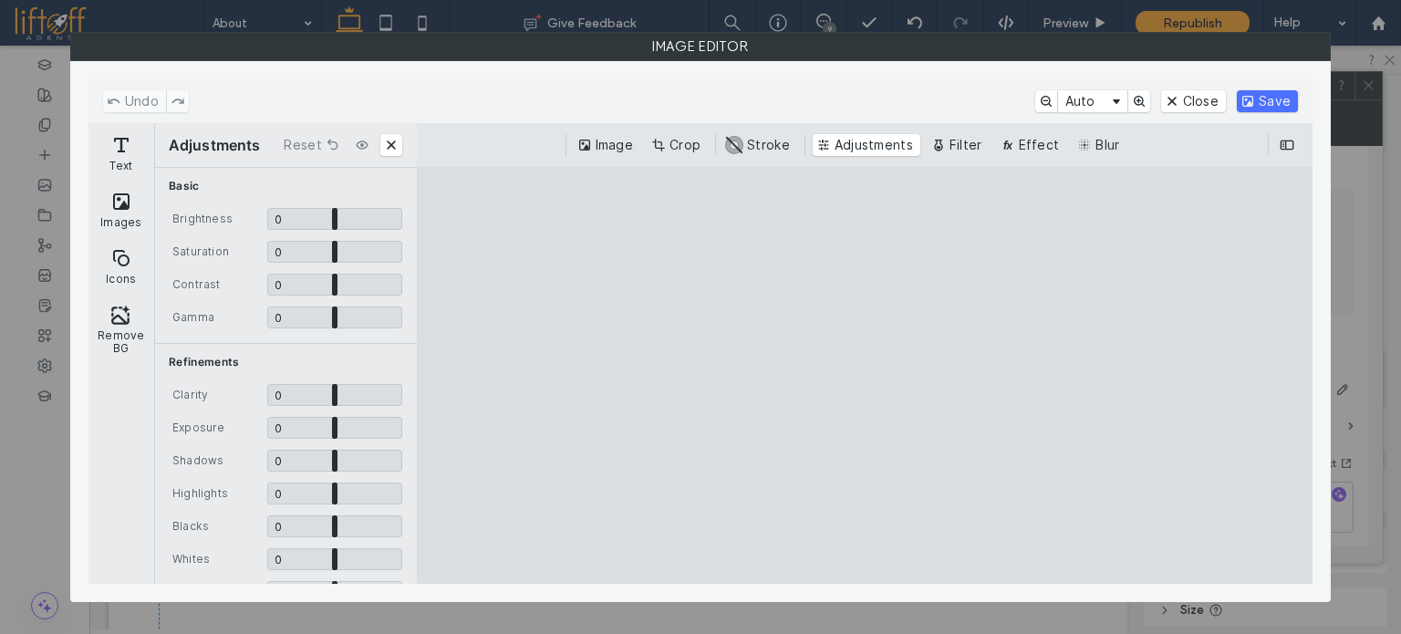
click at [923, 147] on div "Image Crop #ABABAB Stroke Adjustments Filter Effect Blur" at bounding box center [865, 145] width 867 height 22
click at [946, 149] on button "Filter" at bounding box center [959, 145] width 62 height 22
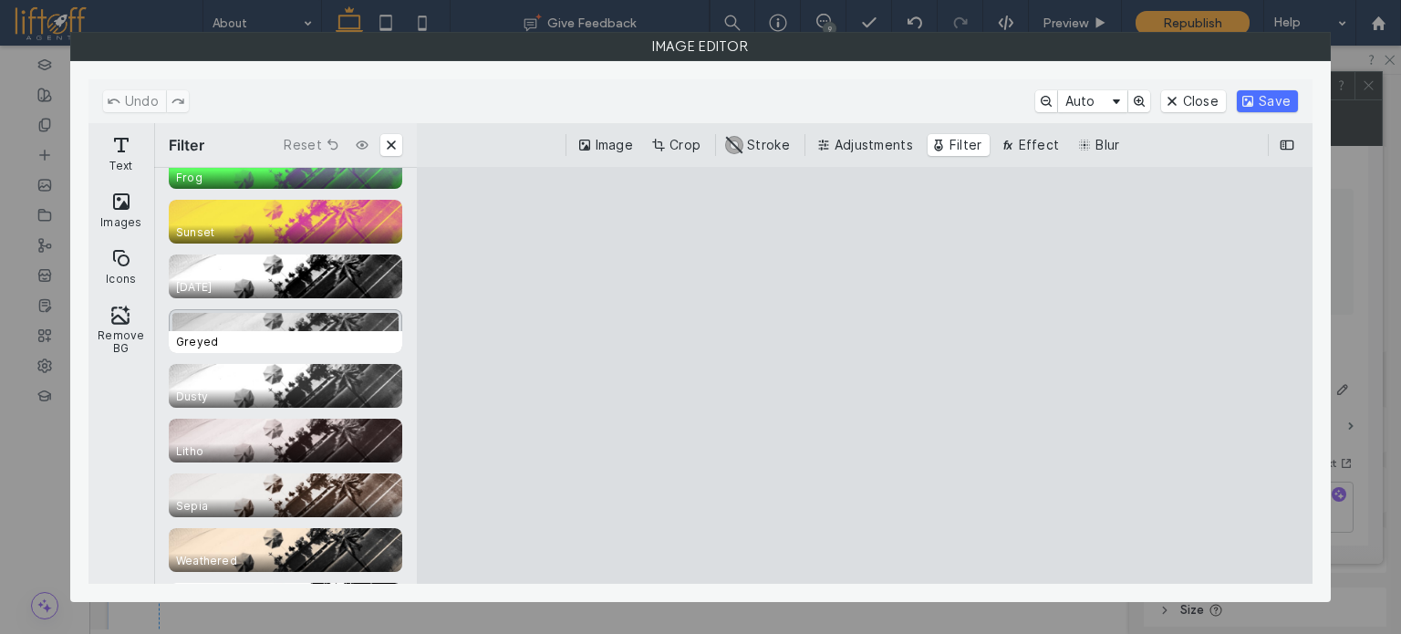
scroll to position [365, 0]
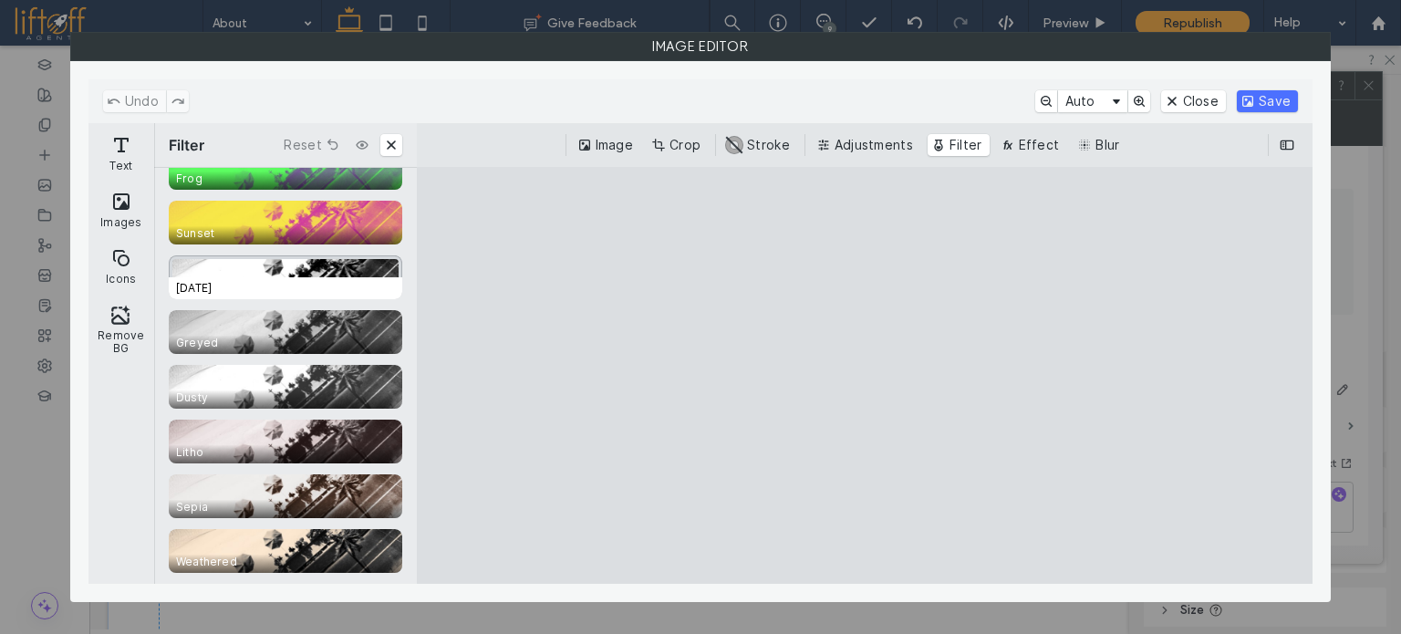
click at [285, 286] on span "1920 A.D." at bounding box center [289, 288] width 241 height 22
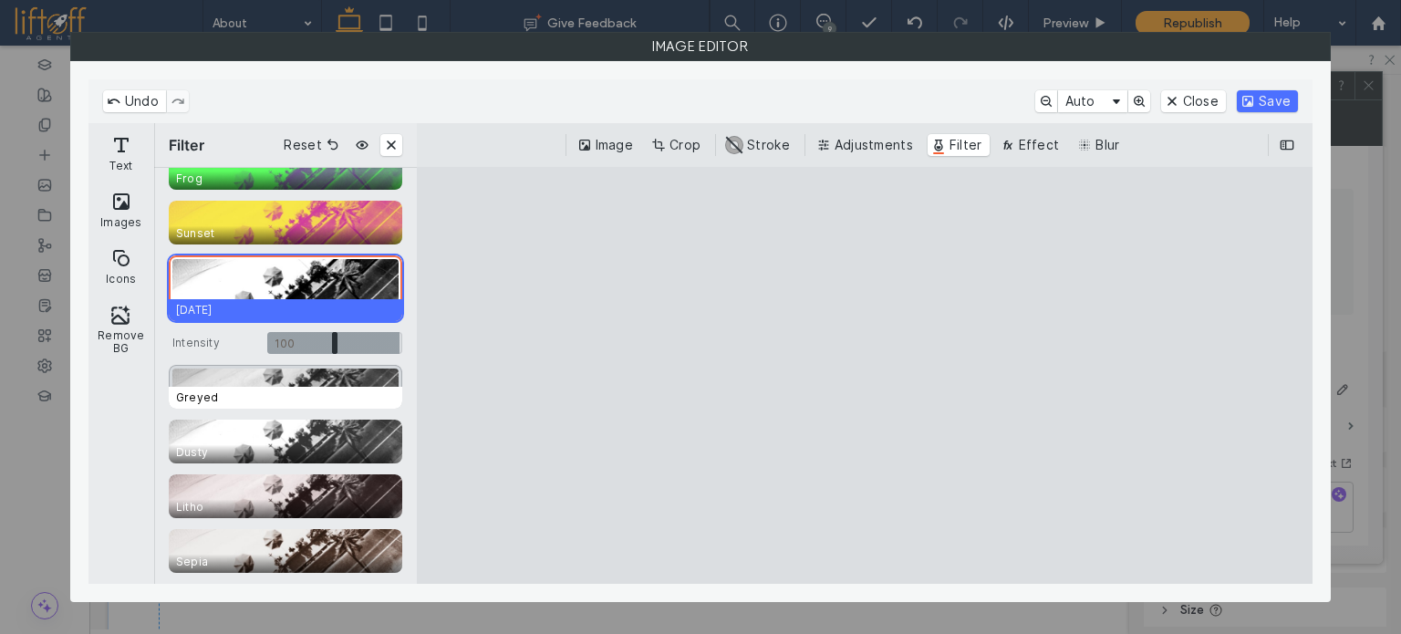
click at [262, 382] on div "CE.SDK" at bounding box center [286, 387] width 234 height 44
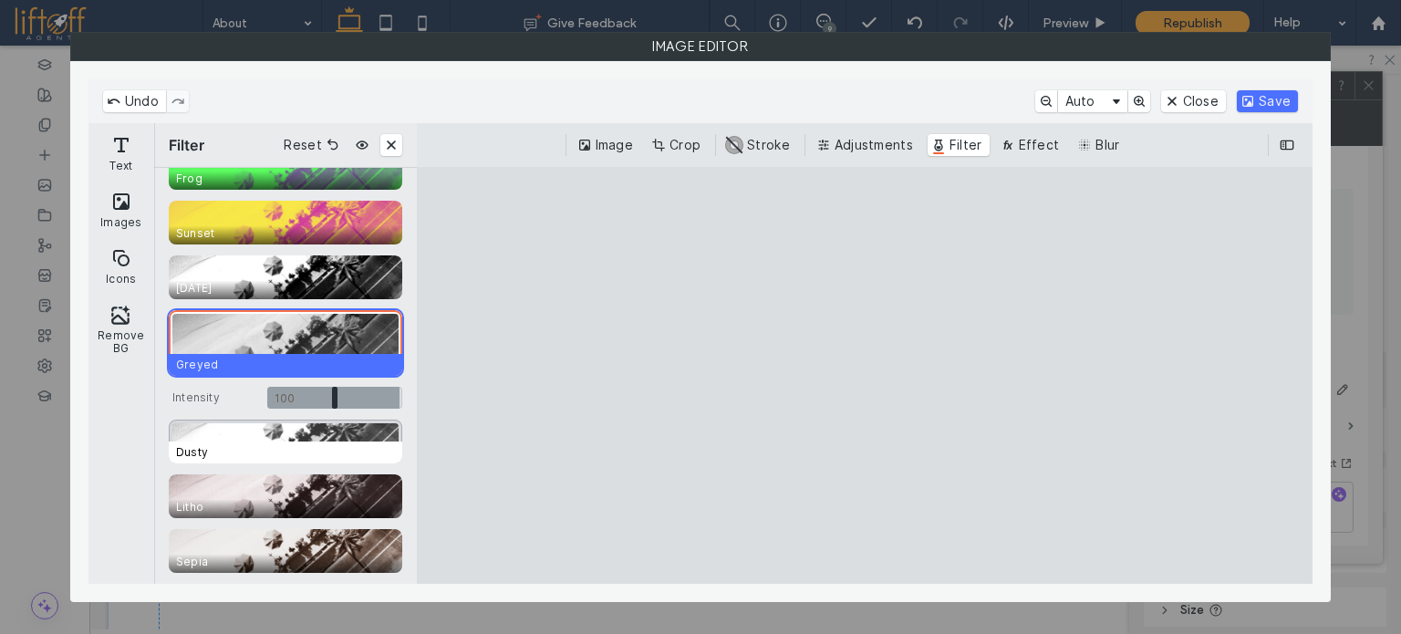
click at [262, 423] on div "CE.SDK" at bounding box center [286, 442] width 234 height 44
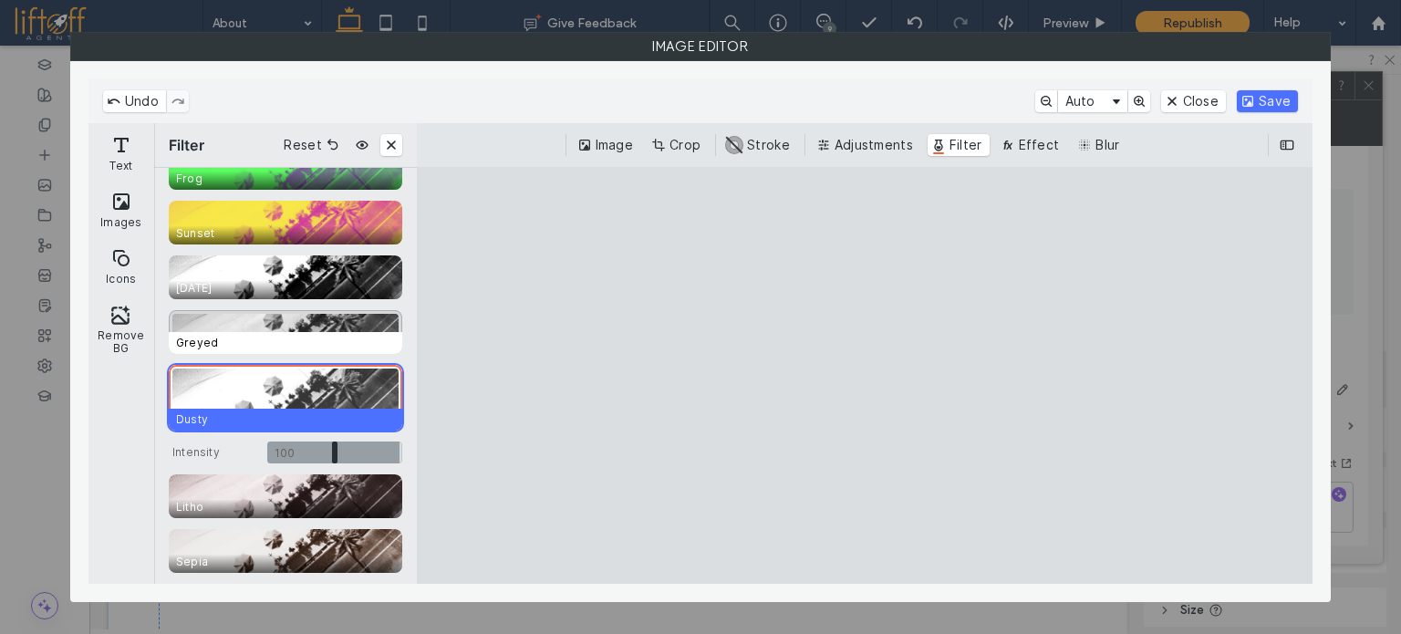
click at [256, 339] on span "Greyed" at bounding box center [289, 343] width 241 height 22
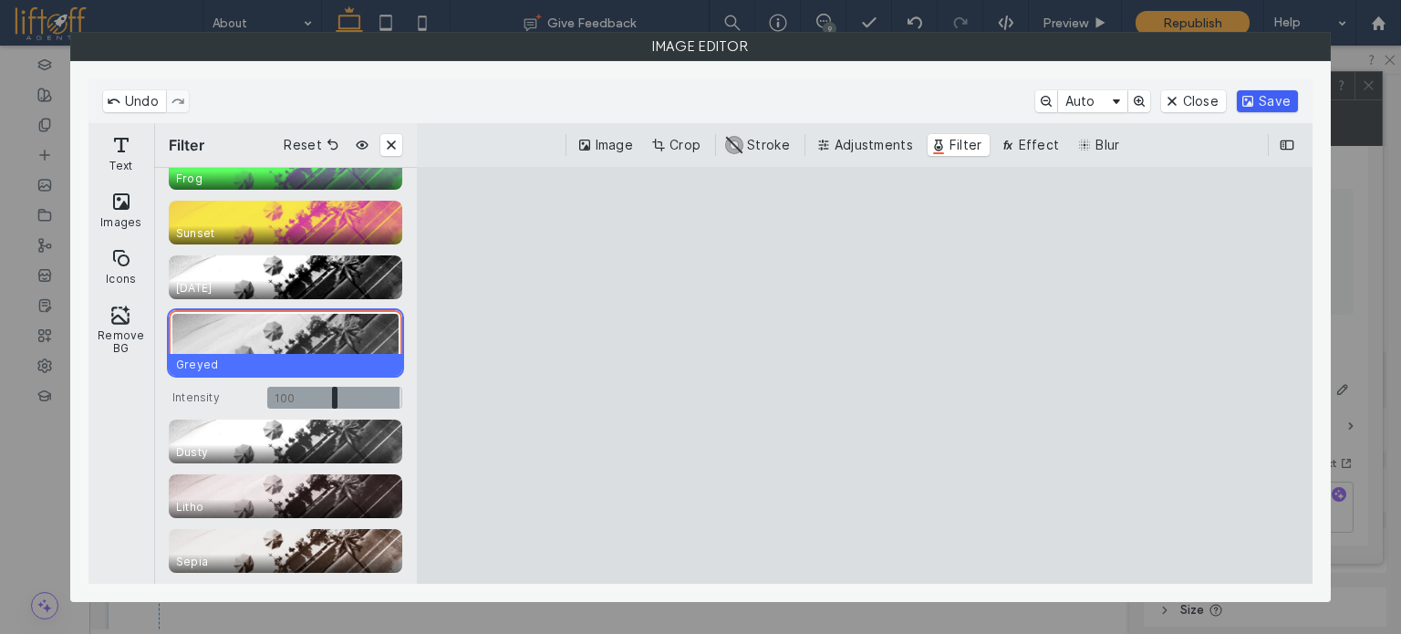
click at [1268, 99] on button "Save" at bounding box center [1267, 101] width 61 height 22
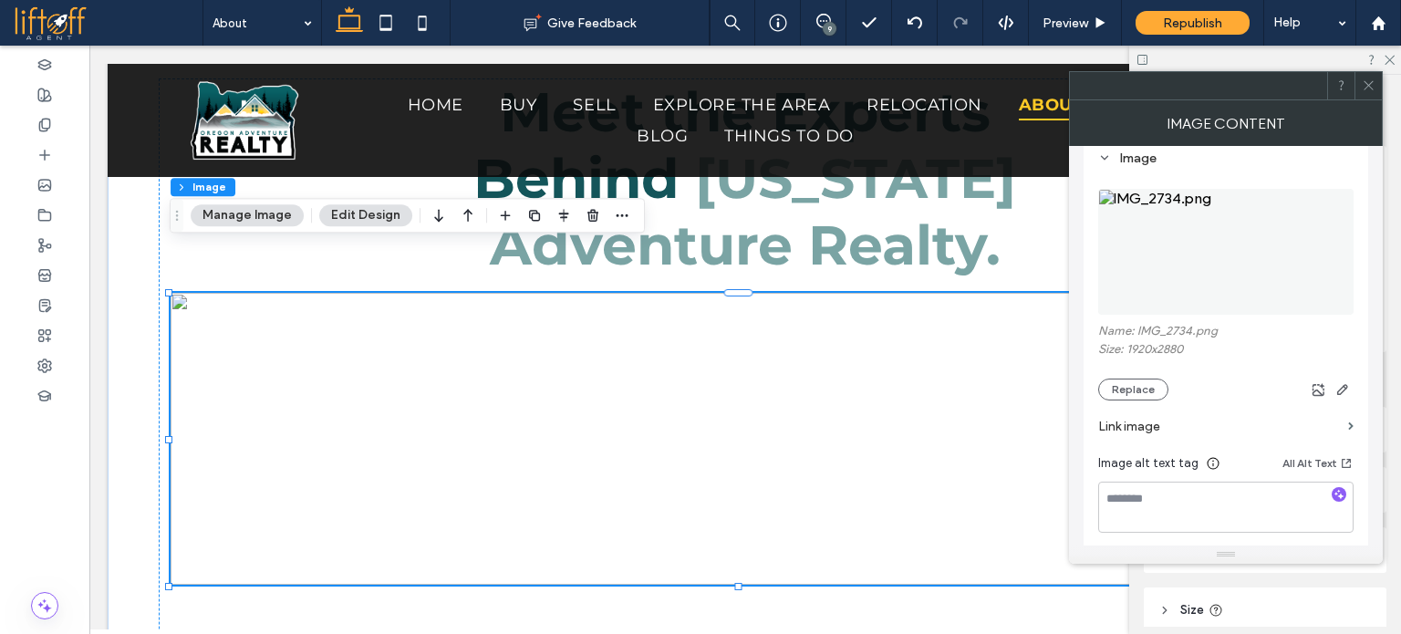
drag, startPoint x: 1369, startPoint y: 86, endPoint x: 1331, endPoint y: 130, distance: 58.3
click at [1370, 86] on icon at bounding box center [1369, 85] width 14 height 14
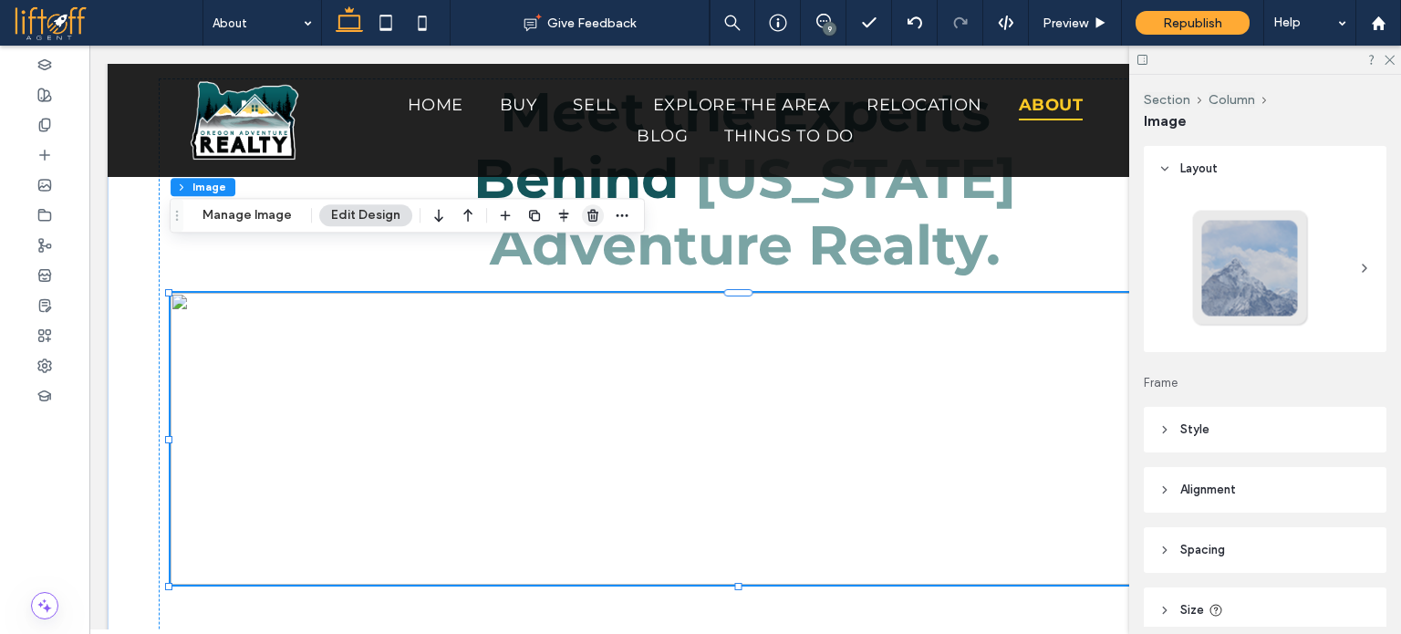
click at [590, 215] on icon "button" at bounding box center [593, 215] width 15 height 15
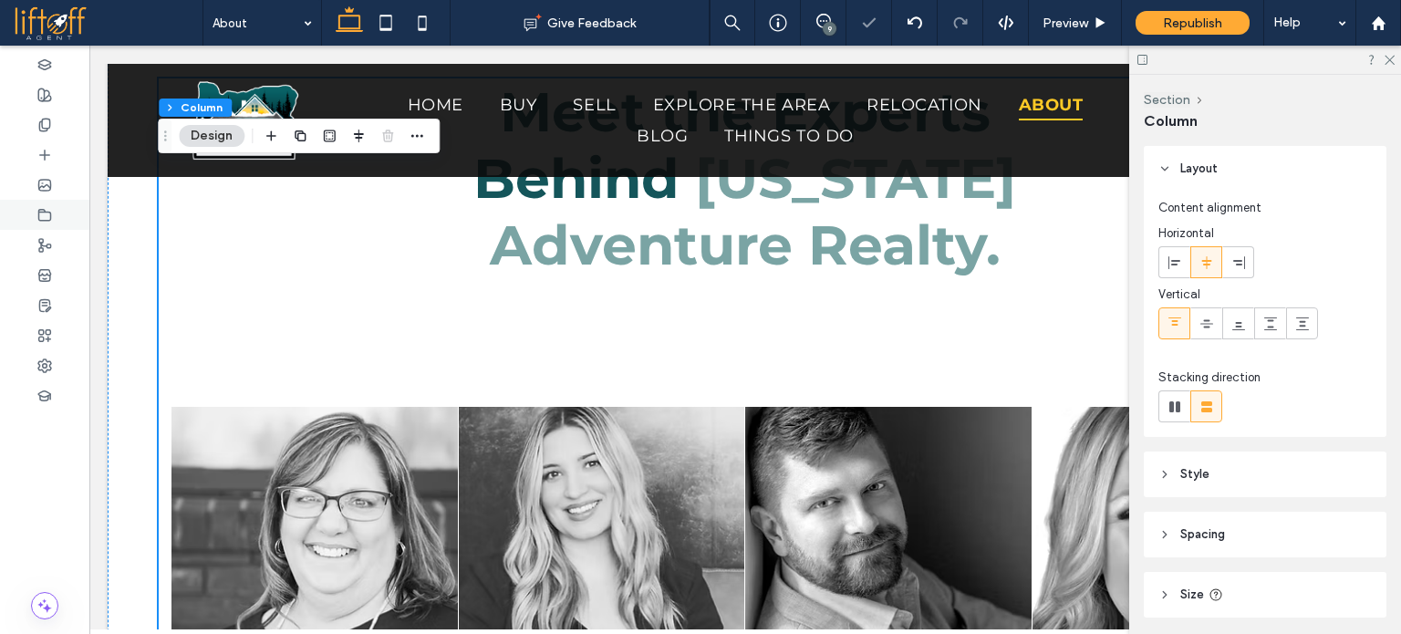
click at [34, 208] on div at bounding box center [44, 215] width 89 height 30
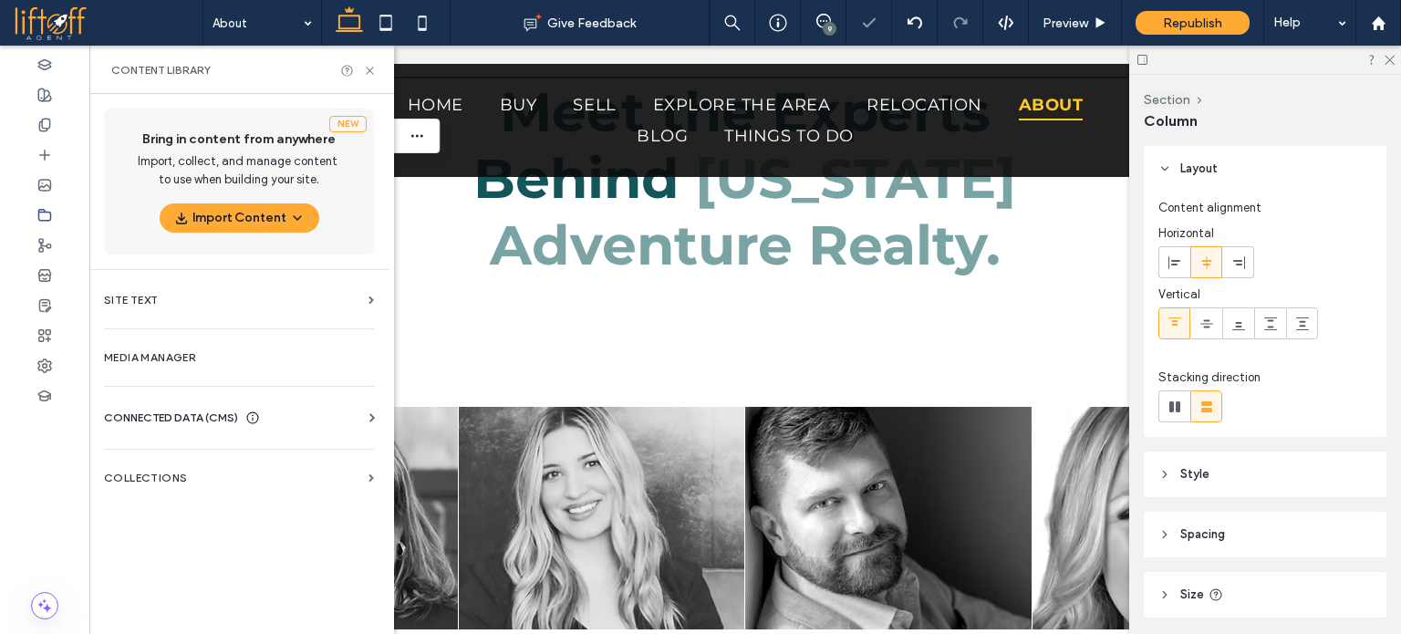
click at [265, 422] on div "CONNECTED DATA (CMS)" at bounding box center [242, 418] width 277 height 18
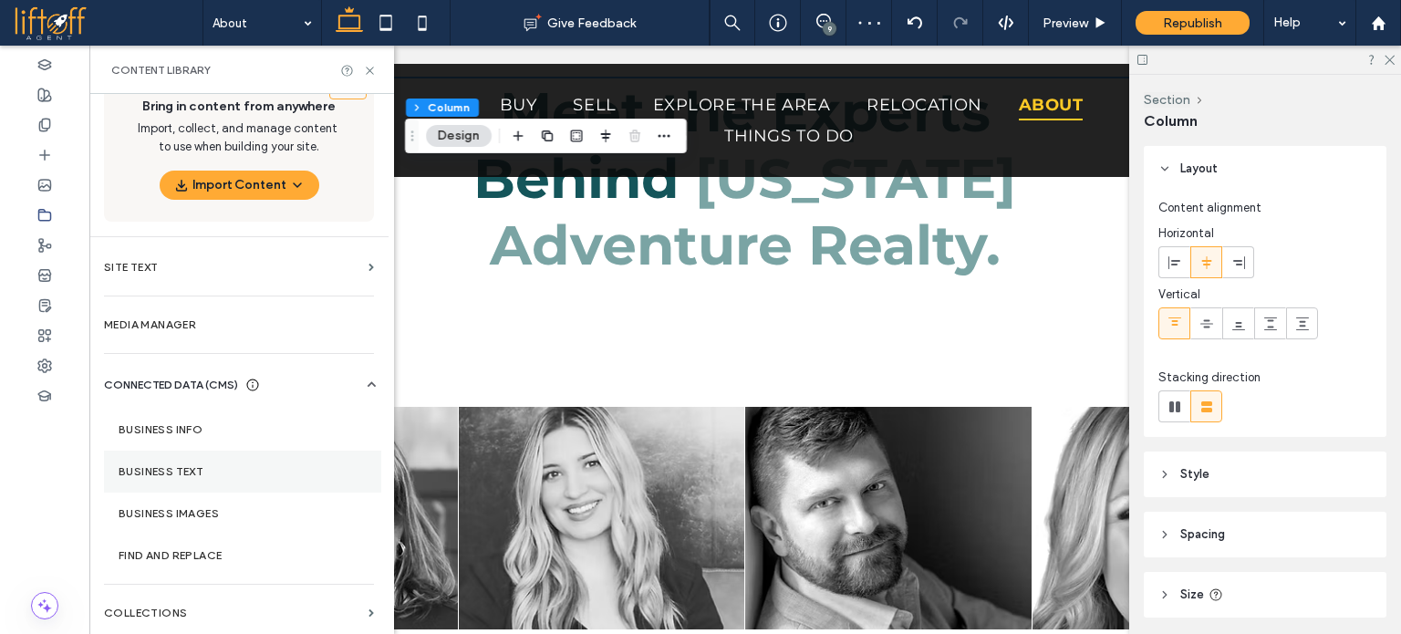
scroll to position [35, 0]
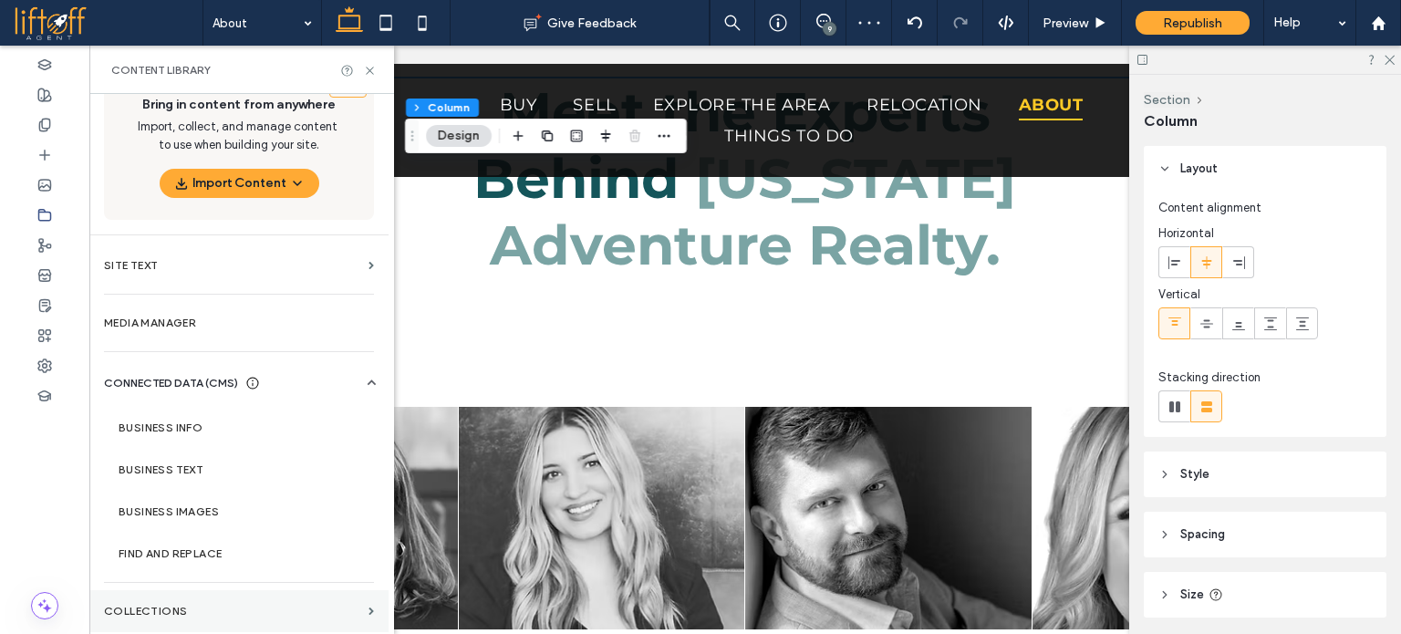
click at [217, 609] on label "Collections" at bounding box center [232, 611] width 257 height 13
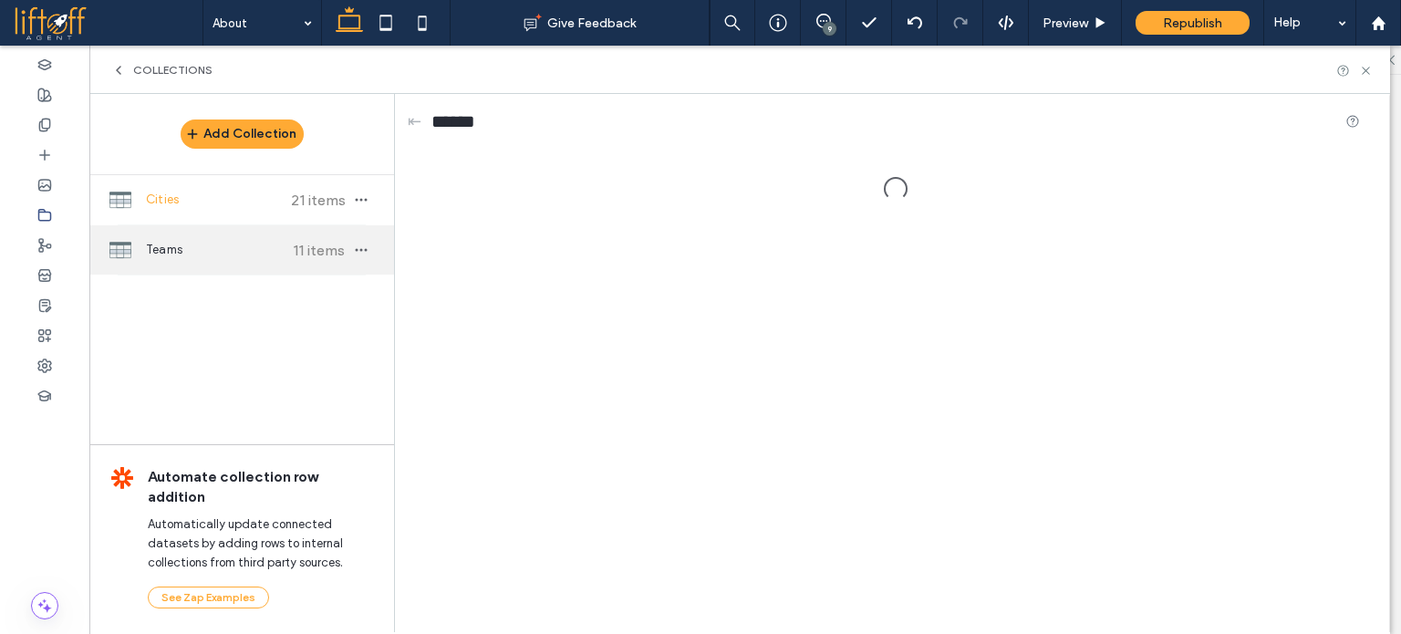
click at [269, 235] on div "Teams 11 items" at bounding box center [241, 249] width 305 height 49
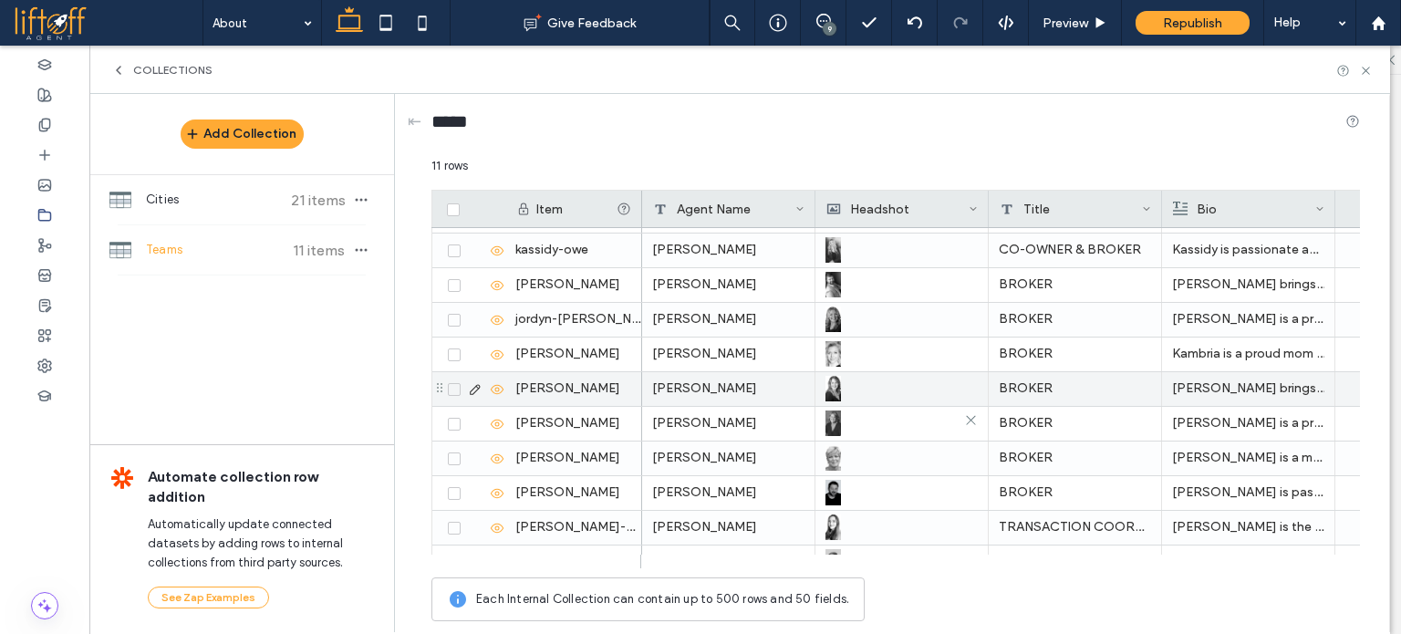
scroll to position [88, 0]
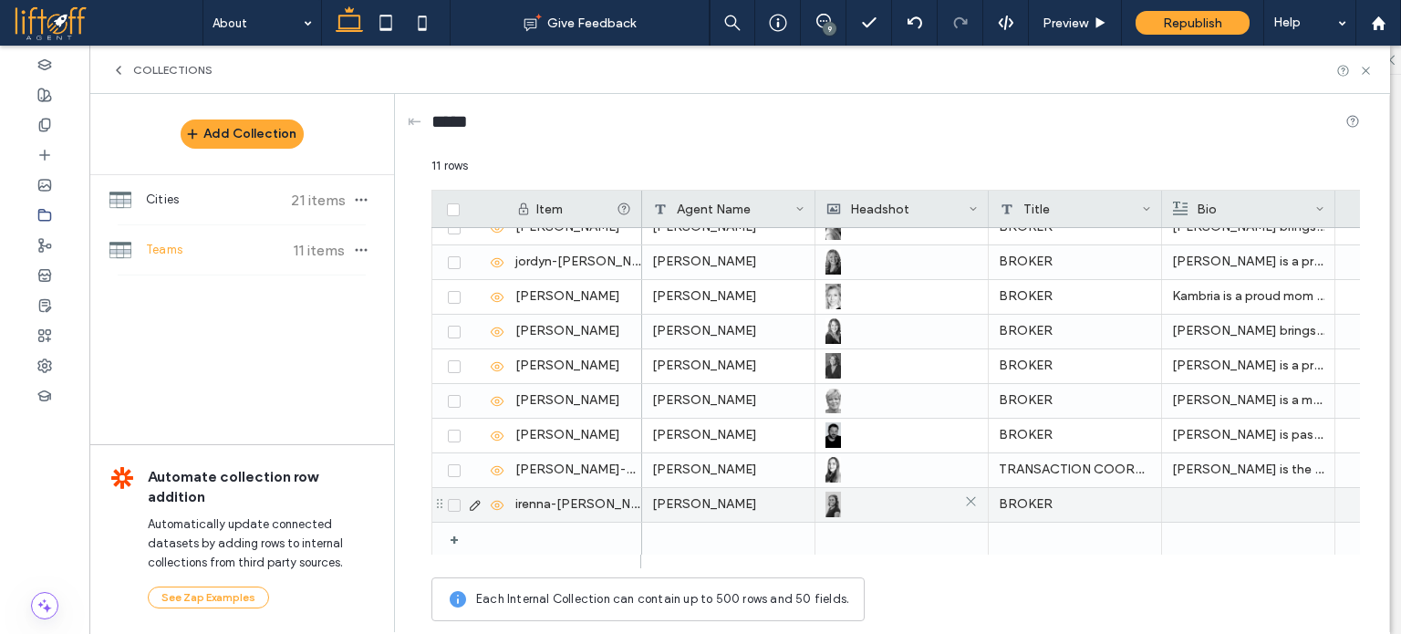
click at [881, 506] on div at bounding box center [902, 504] width 152 height 33
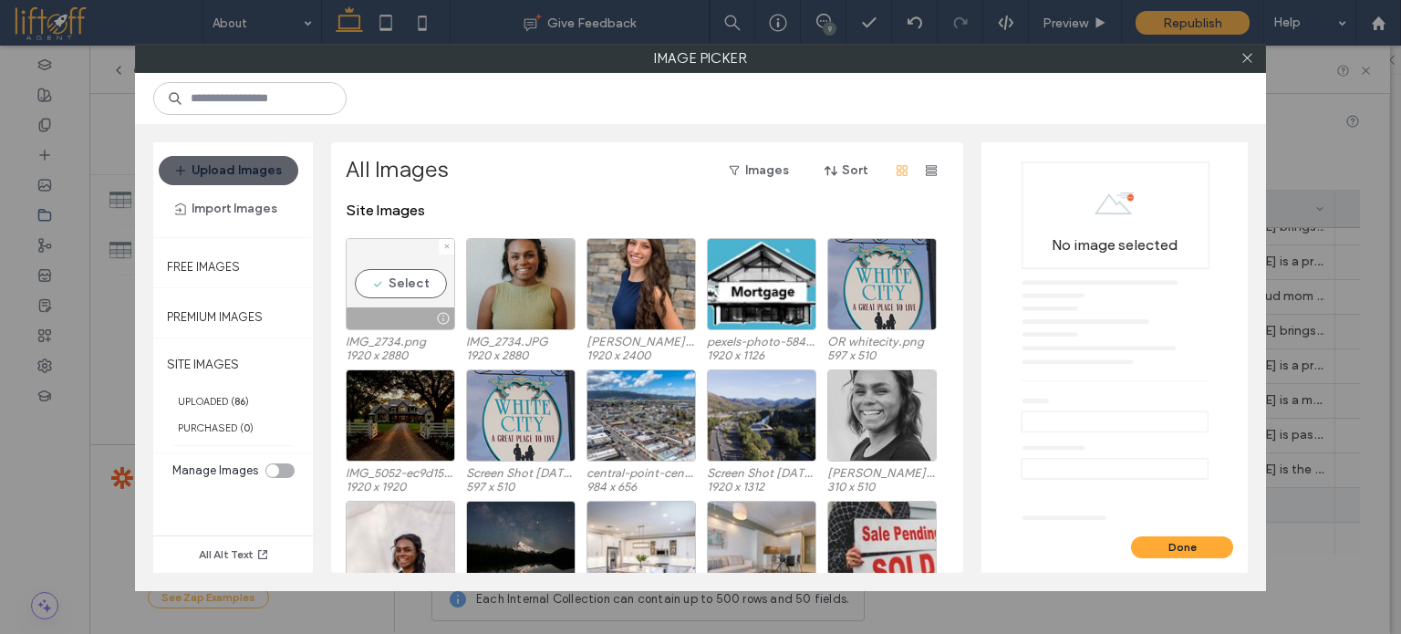
click at [391, 284] on div "Select" at bounding box center [400, 284] width 109 height 92
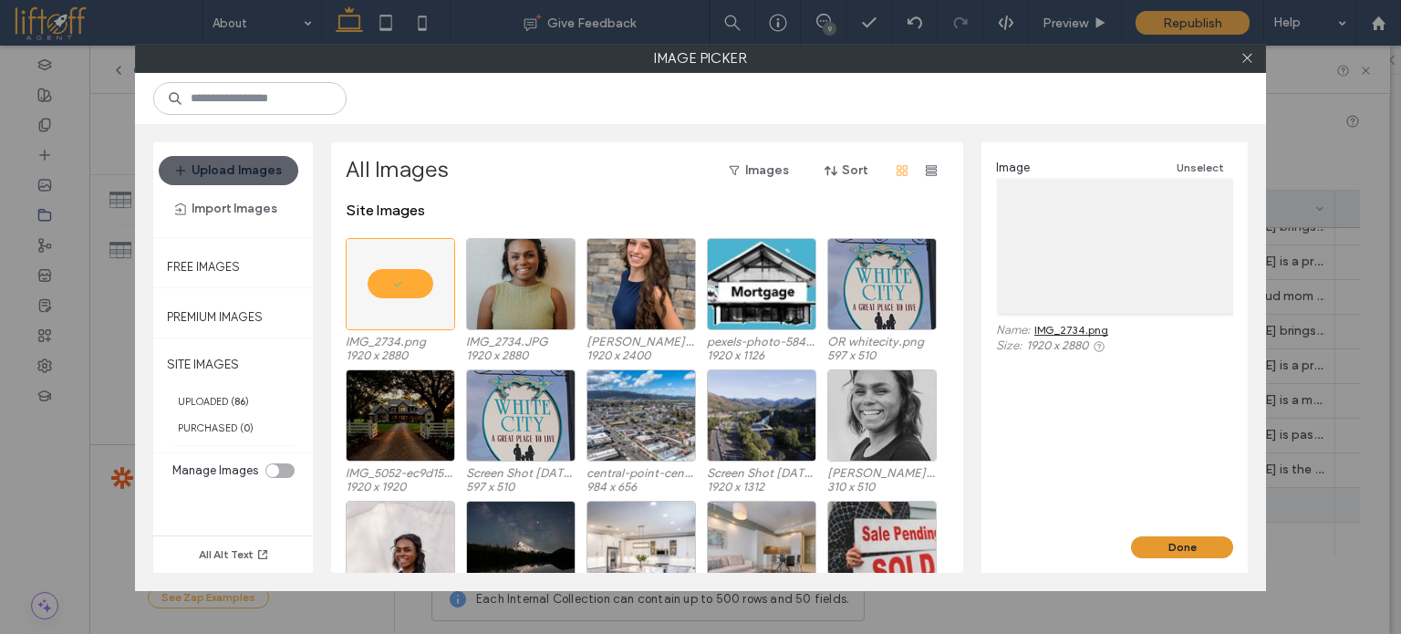
drag, startPoint x: 1176, startPoint y: 543, endPoint x: 974, endPoint y: 448, distance: 222.9
click at [1176, 542] on button "Done" at bounding box center [1182, 547] width 102 height 22
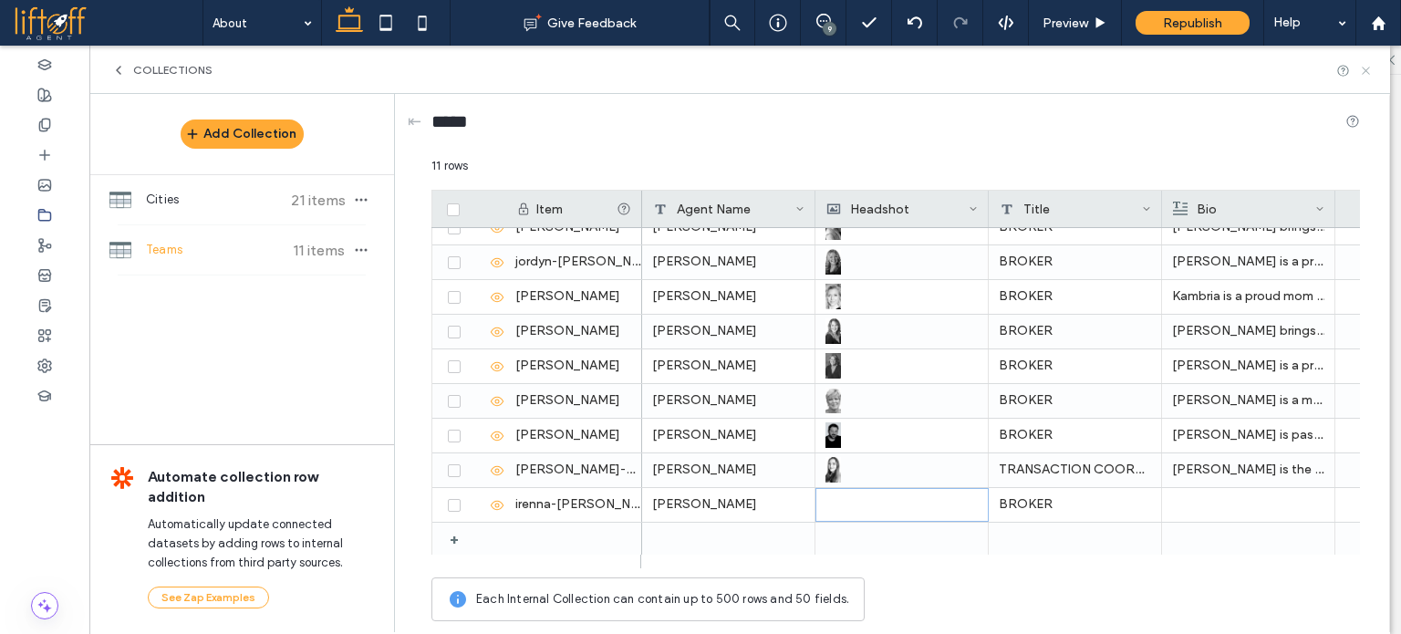
click at [1366, 64] on icon at bounding box center [1366, 71] width 14 height 14
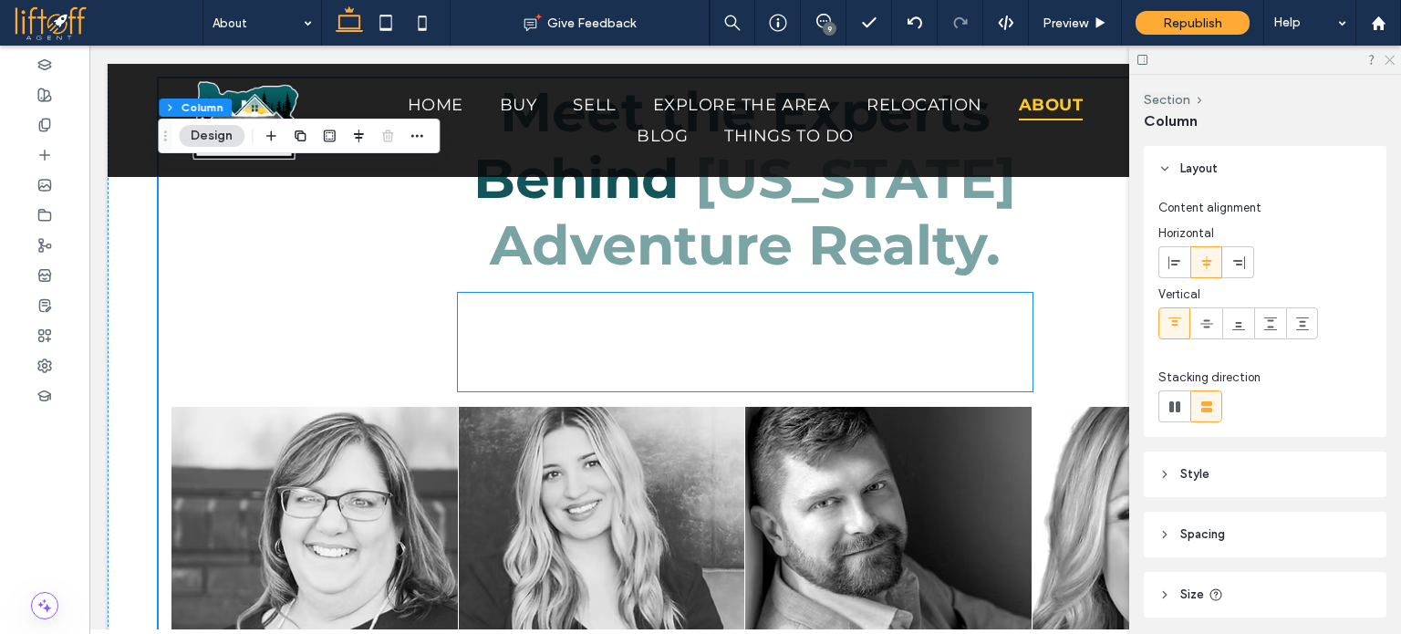
click at [1391, 58] on use at bounding box center [1390, 61] width 10 height 10
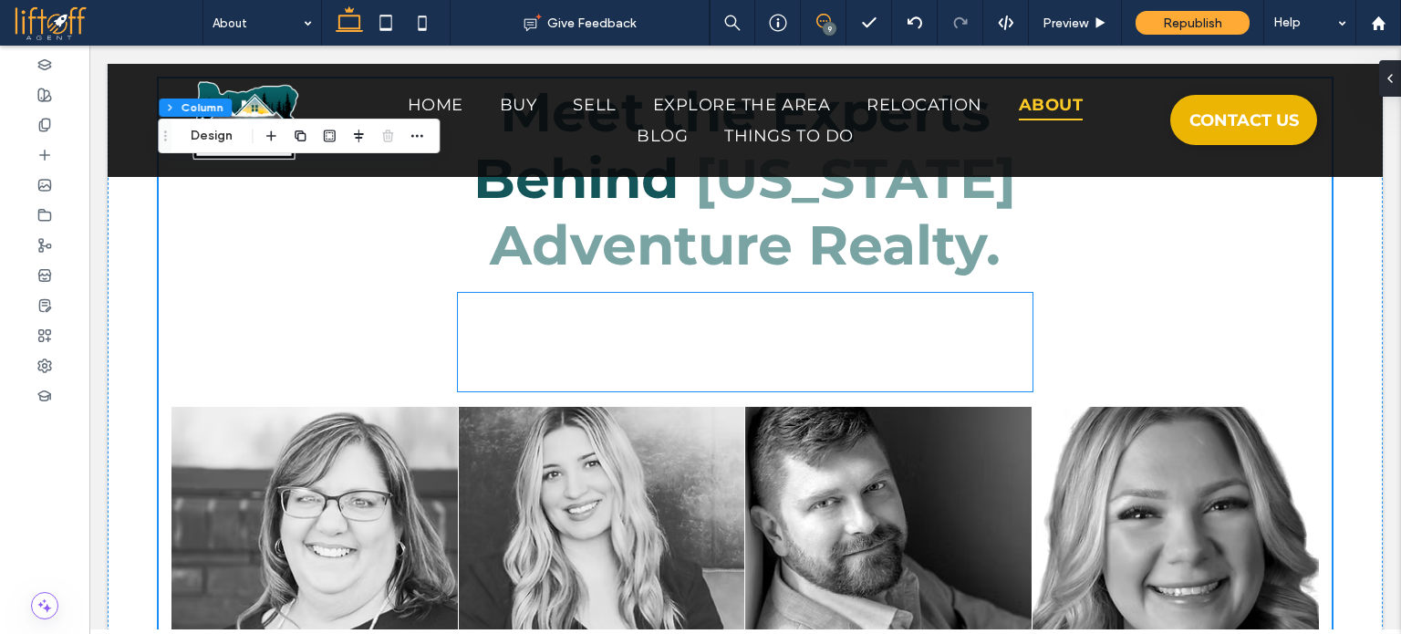
click at [826, 21] on use at bounding box center [824, 21] width 15 height 15
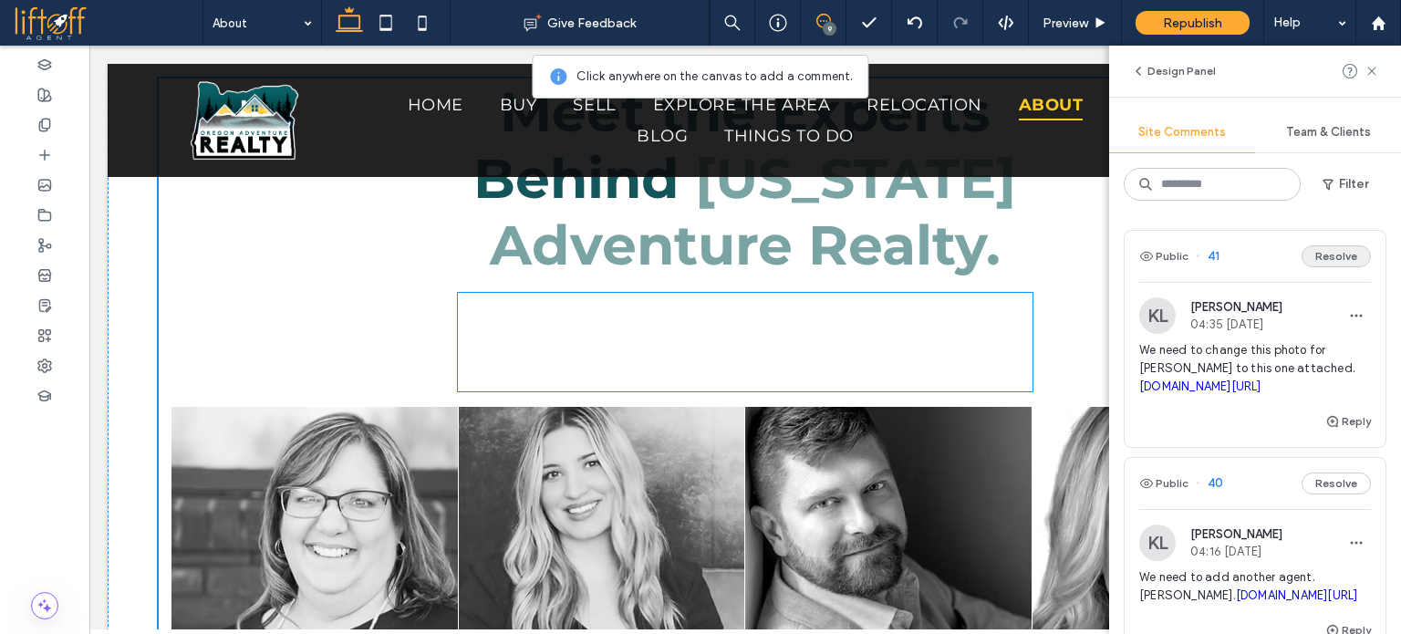
click at [1325, 262] on button "Resolve" at bounding box center [1336, 256] width 69 height 22
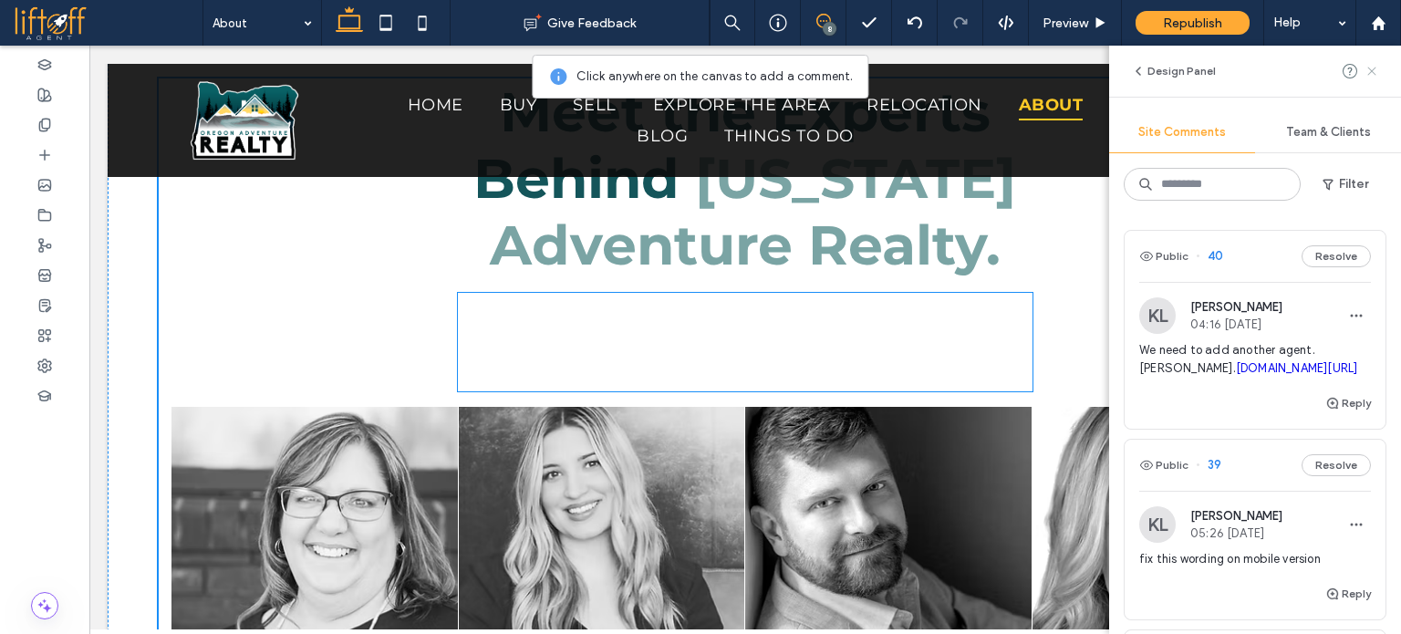
click at [1369, 76] on icon at bounding box center [1372, 71] width 15 height 15
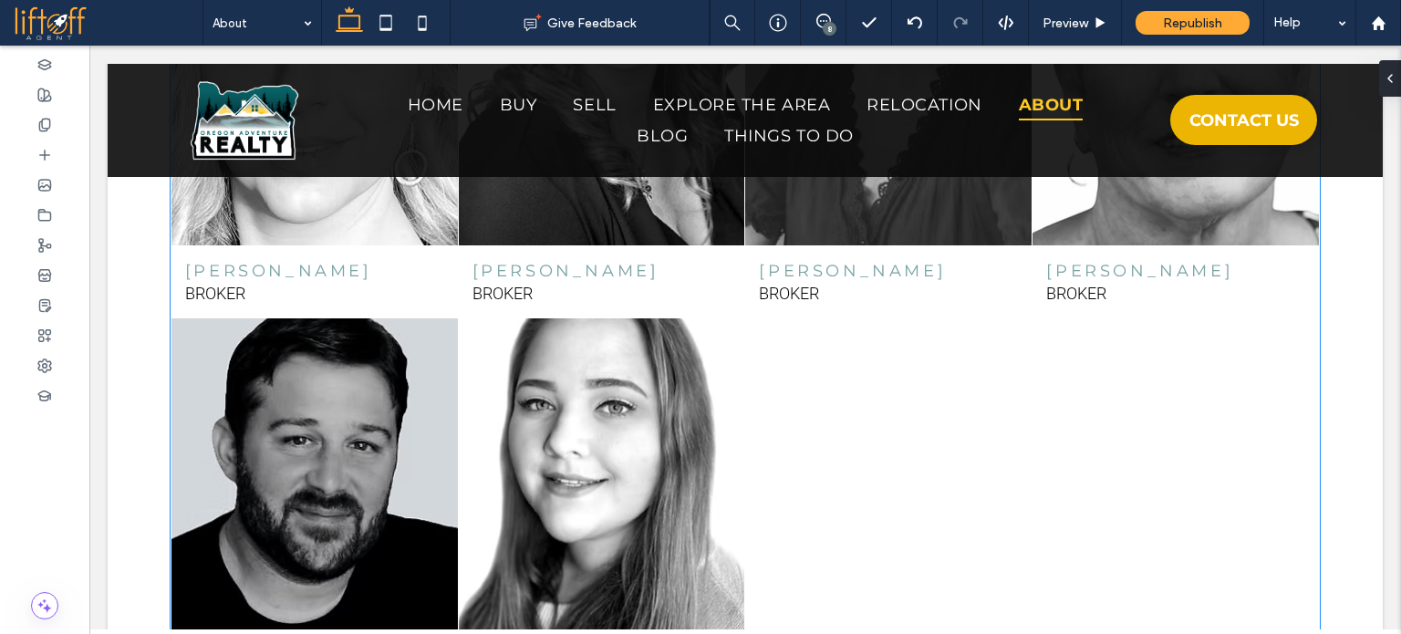
scroll to position [3376, 0]
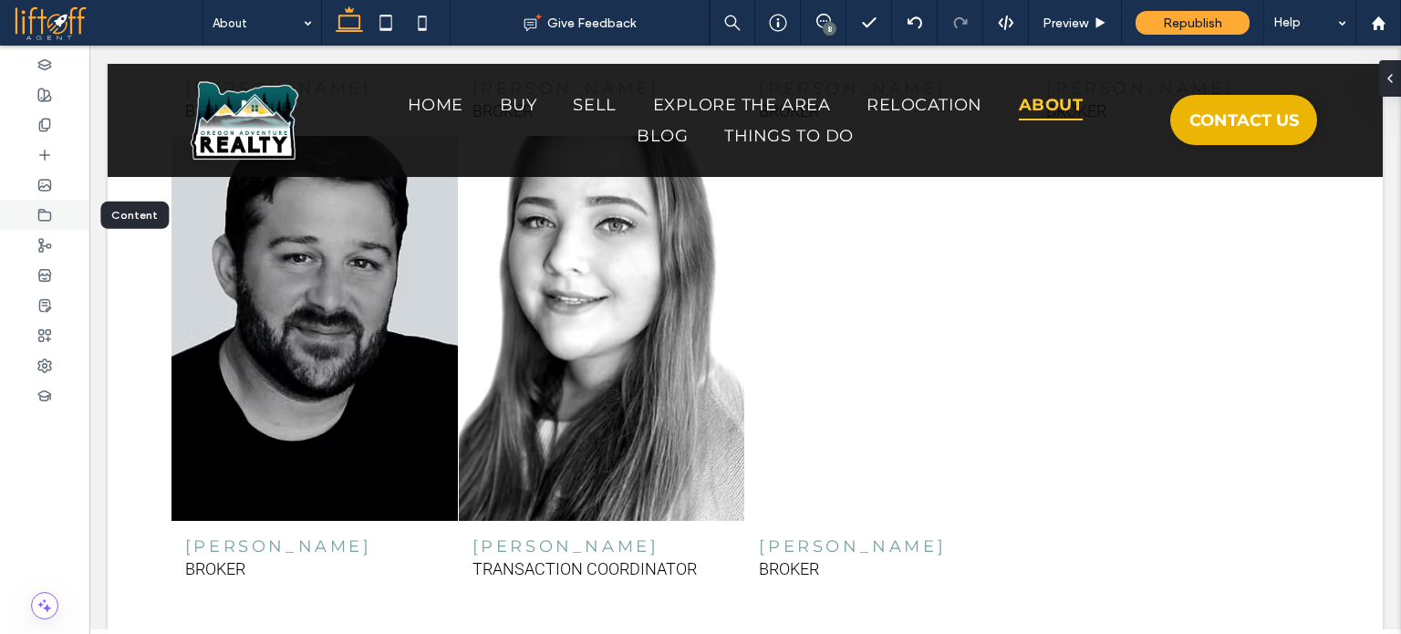
click at [34, 210] on div at bounding box center [44, 215] width 89 height 30
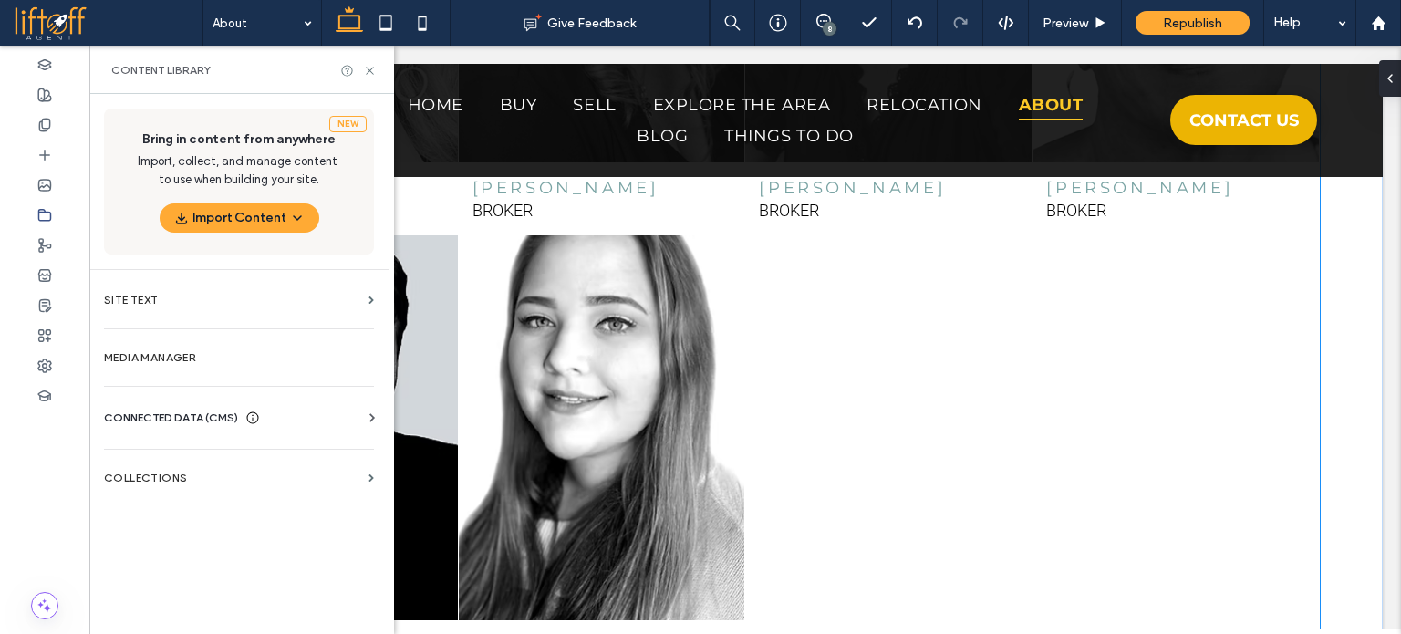
scroll to position [3285, 0]
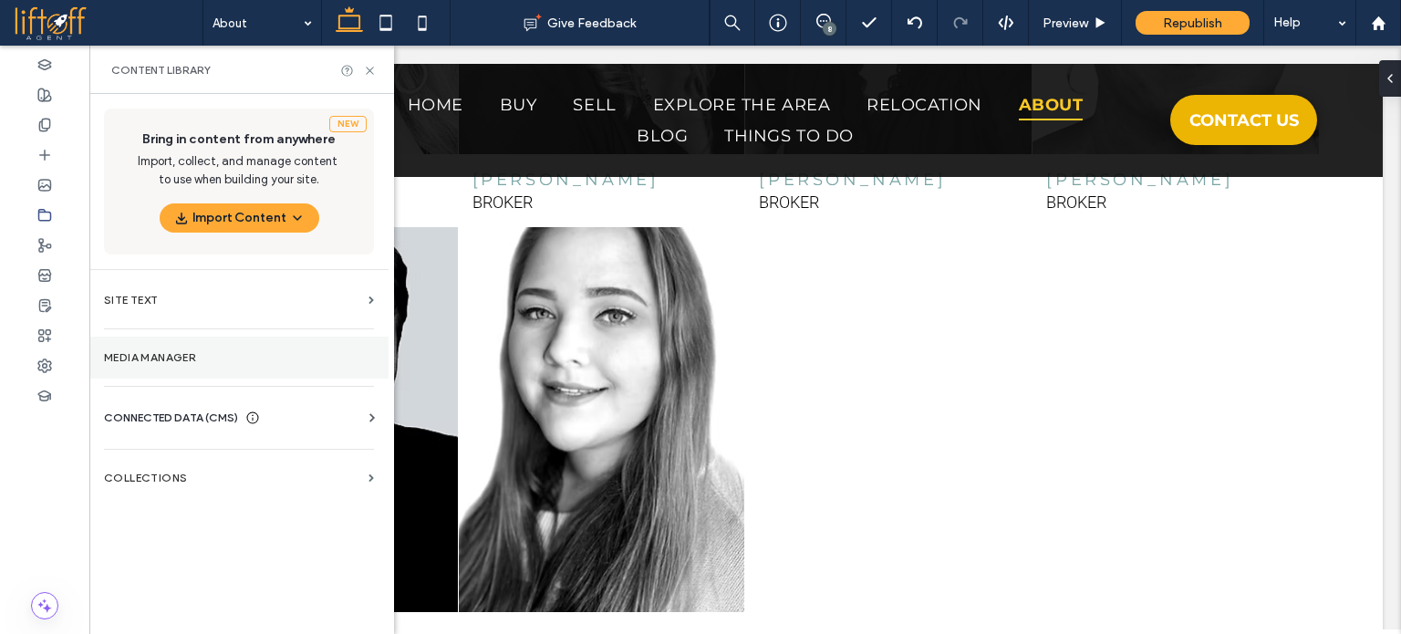
click at [235, 342] on section "Media Manager" at bounding box center [238, 358] width 299 height 42
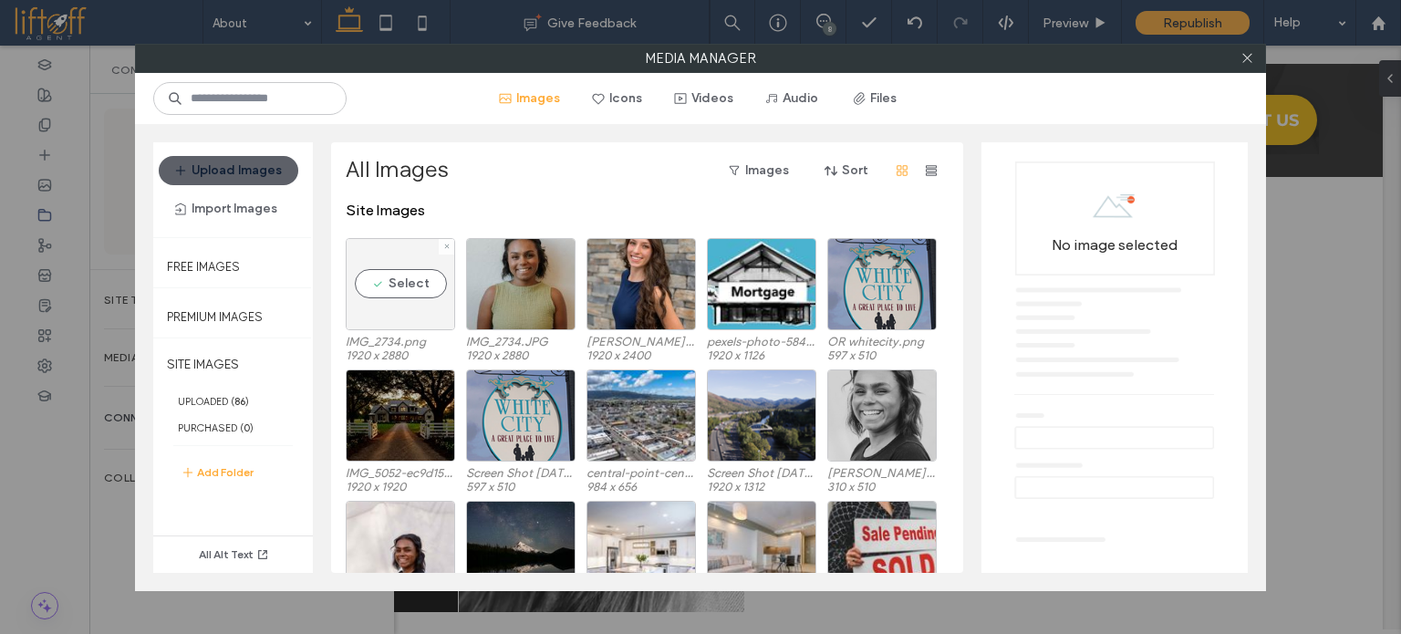
click at [394, 268] on div "Select" at bounding box center [400, 284] width 109 height 92
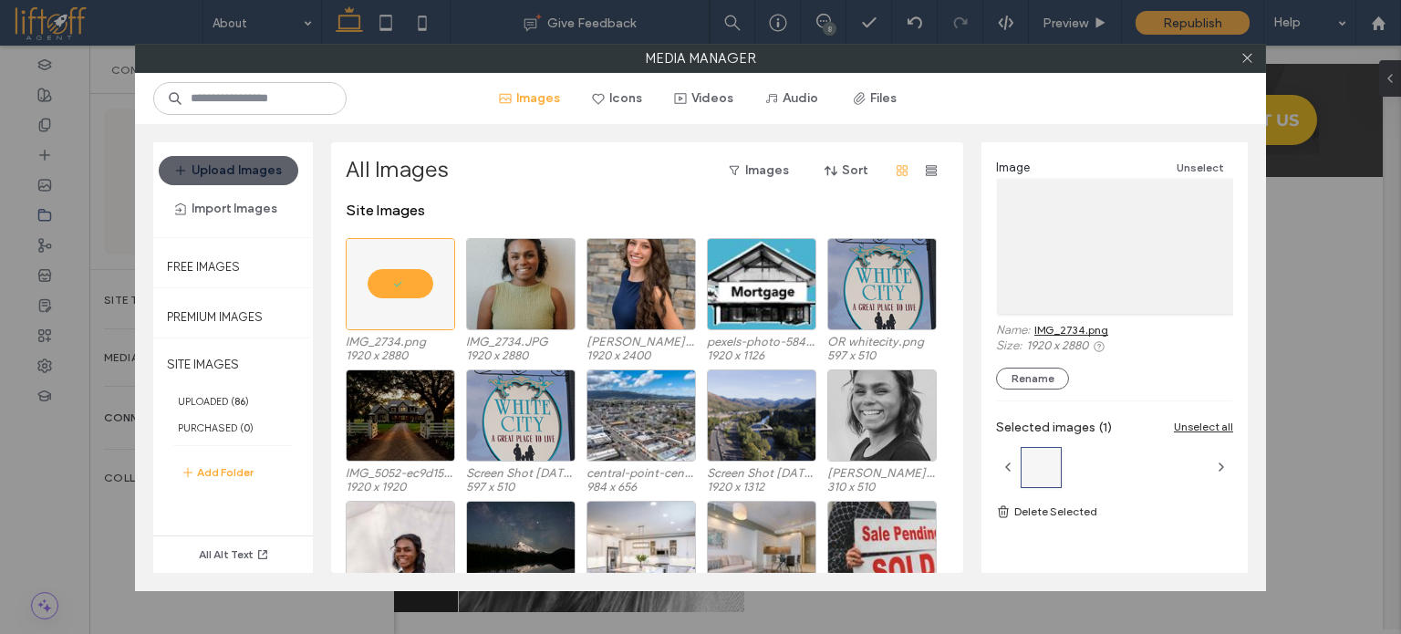
click at [1103, 329] on link "IMG_2734.png" at bounding box center [1072, 330] width 74 height 14
click at [449, 244] on icon at bounding box center [446, 246] width 7 height 7
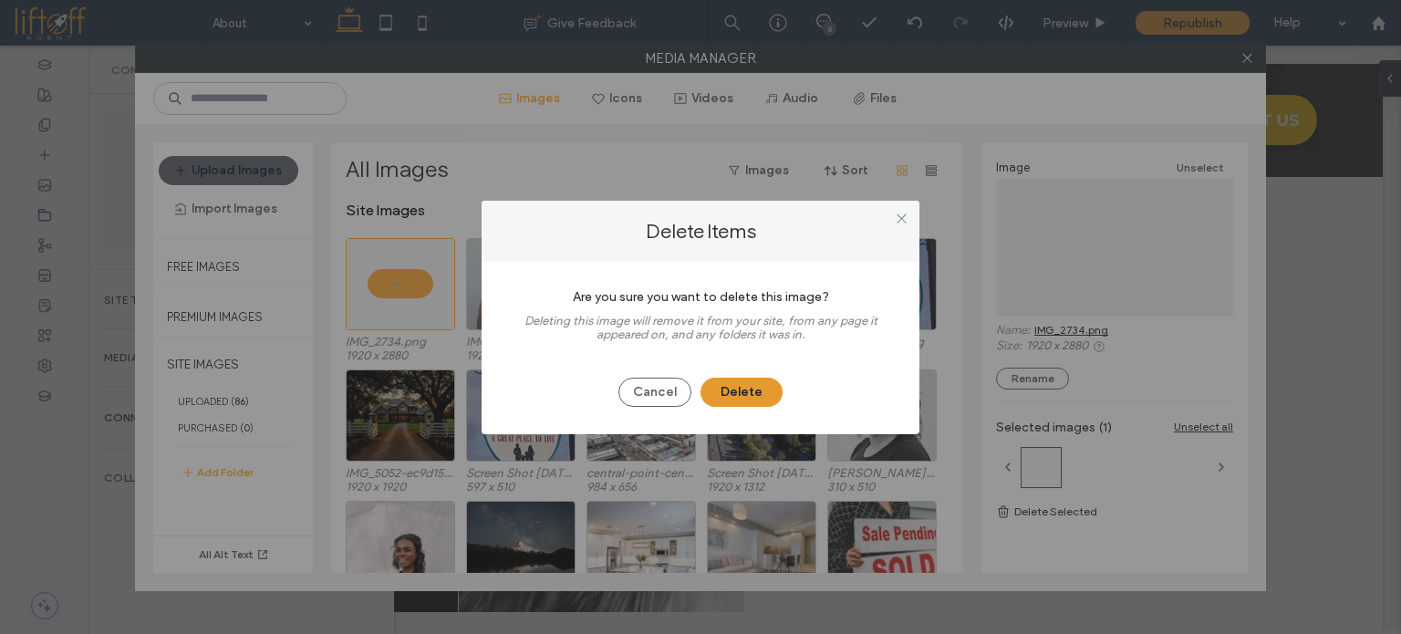
click at [731, 401] on button "Delete" at bounding box center [742, 392] width 82 height 29
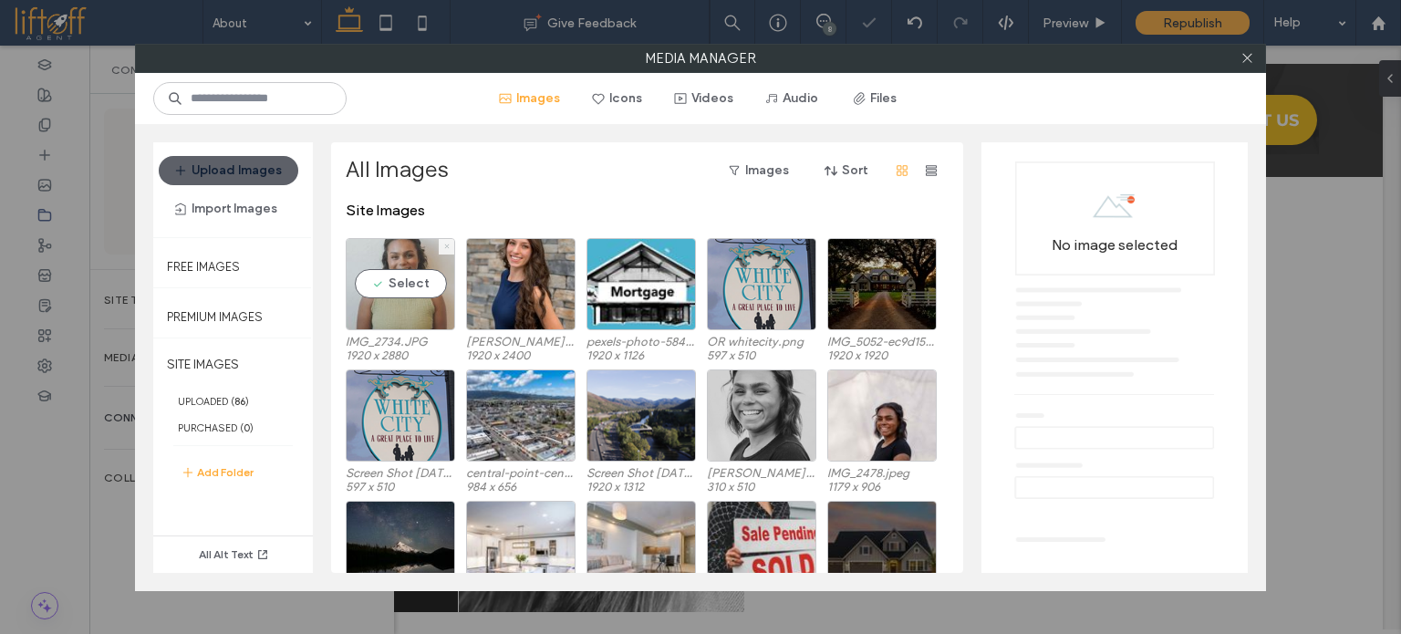
click at [447, 245] on icon at bounding box center [446, 246] width 7 height 7
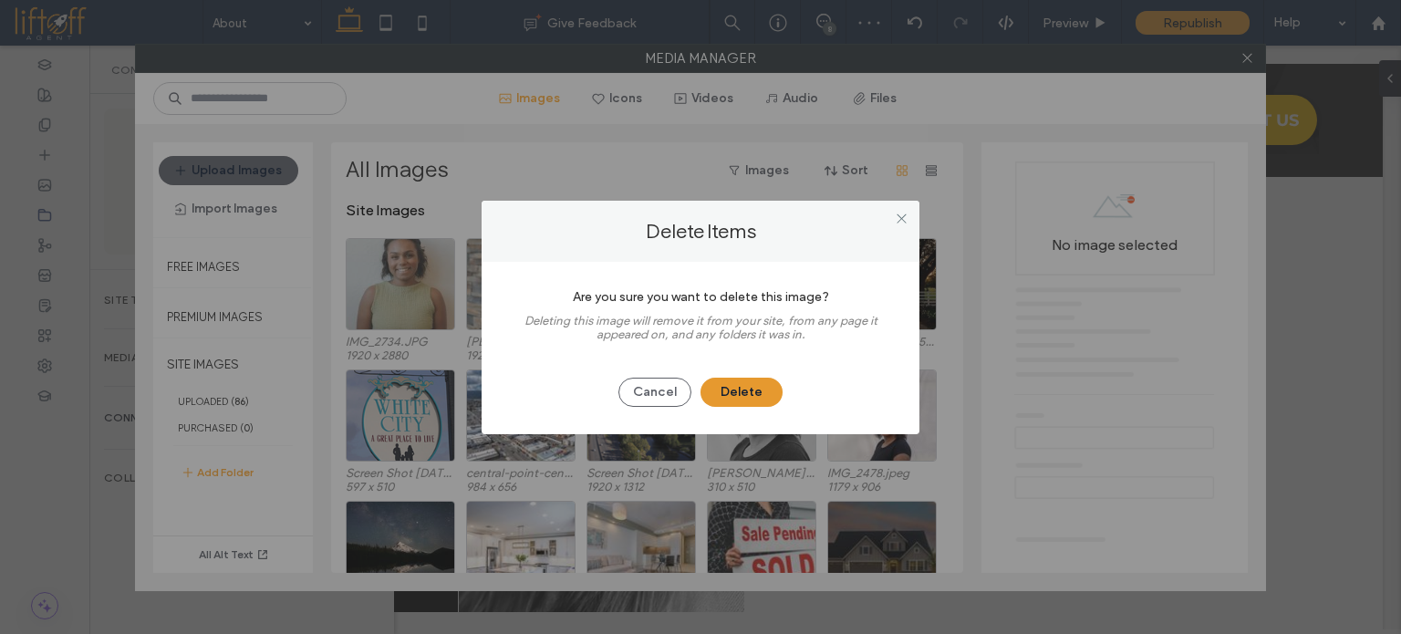
click at [725, 387] on button "Delete" at bounding box center [742, 392] width 82 height 29
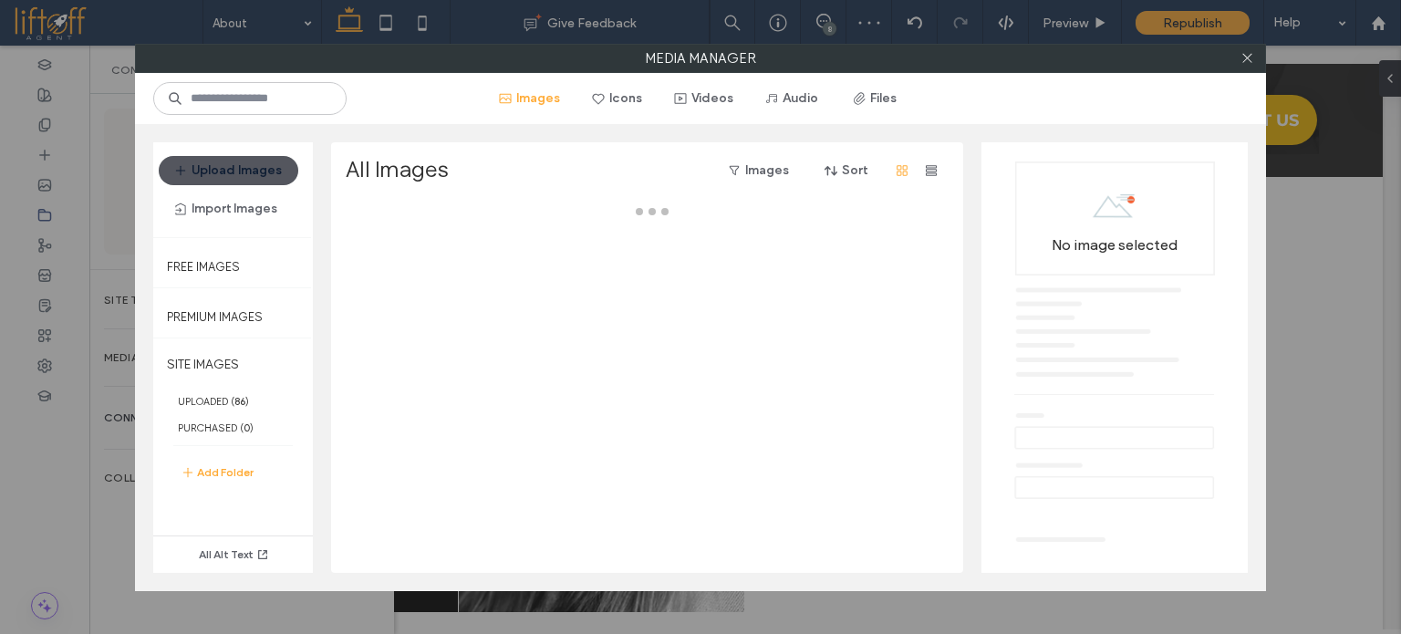
click at [266, 167] on button "Upload Images" at bounding box center [229, 170] width 140 height 29
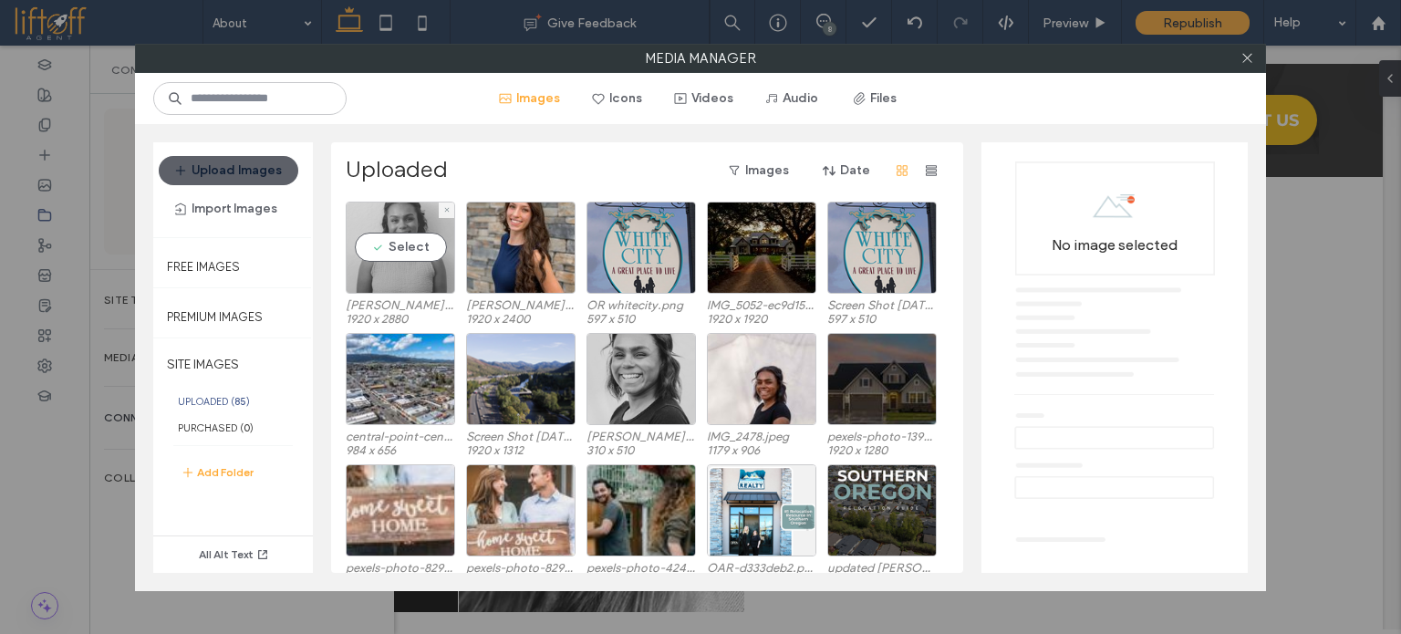
click at [349, 221] on div "Select" at bounding box center [400, 248] width 109 height 92
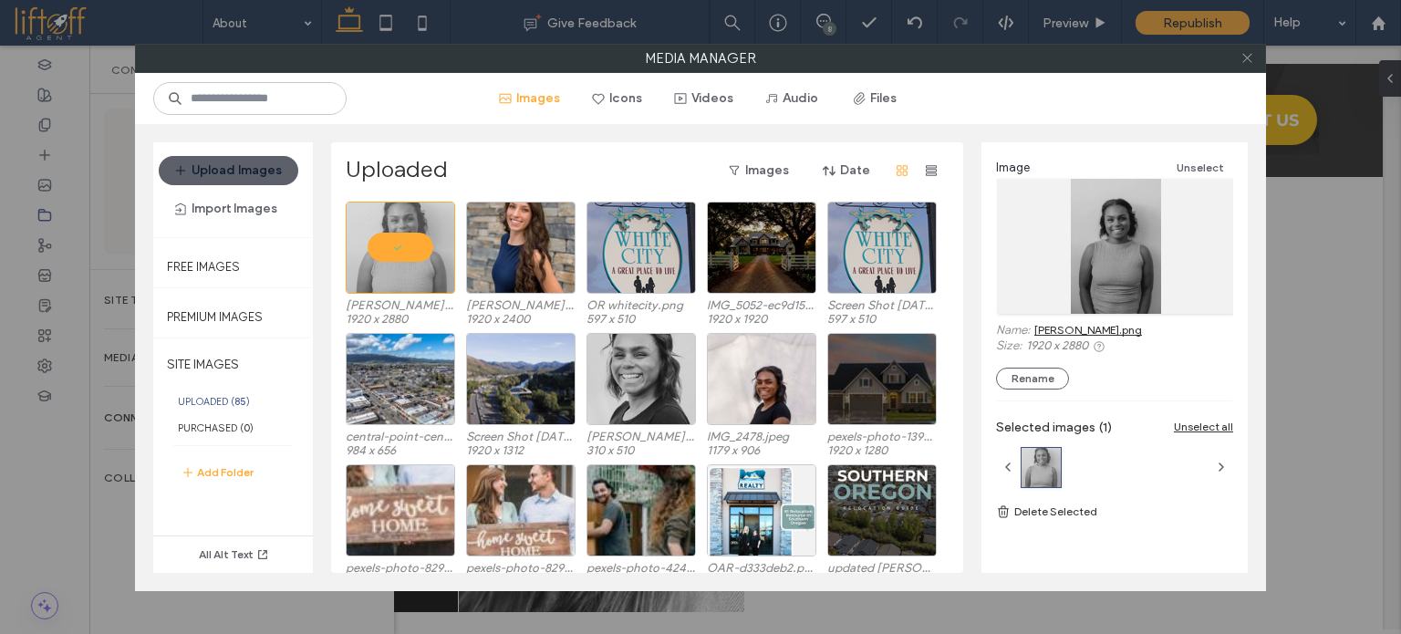
click at [1251, 57] on icon at bounding box center [1248, 58] width 14 height 14
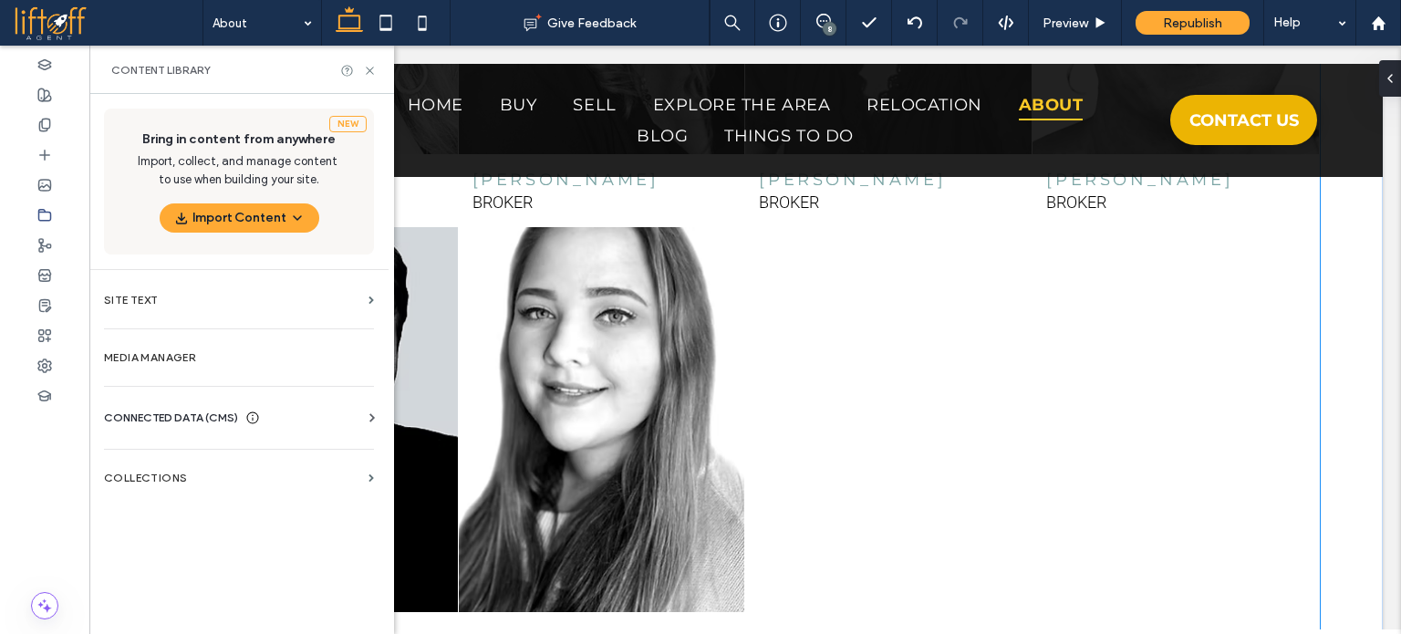
click at [858, 346] on link at bounding box center [889, 419] width 304 height 408
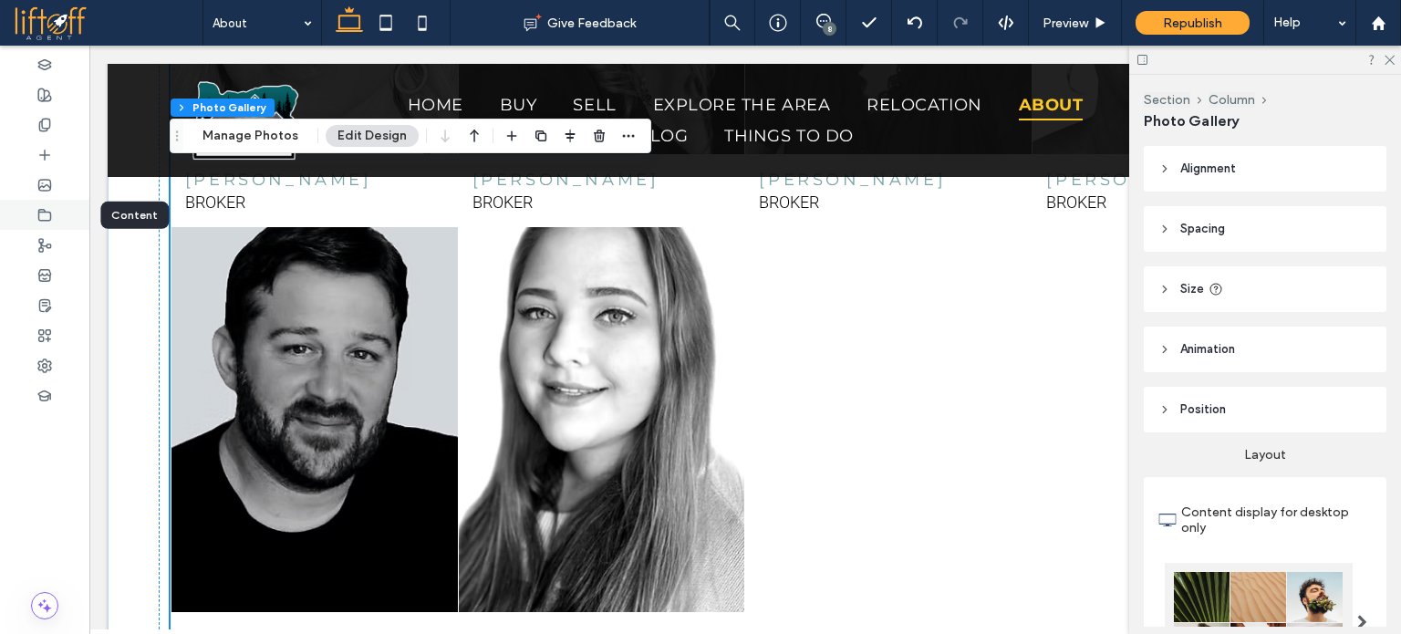
click at [48, 209] on icon at bounding box center [44, 215] width 15 height 15
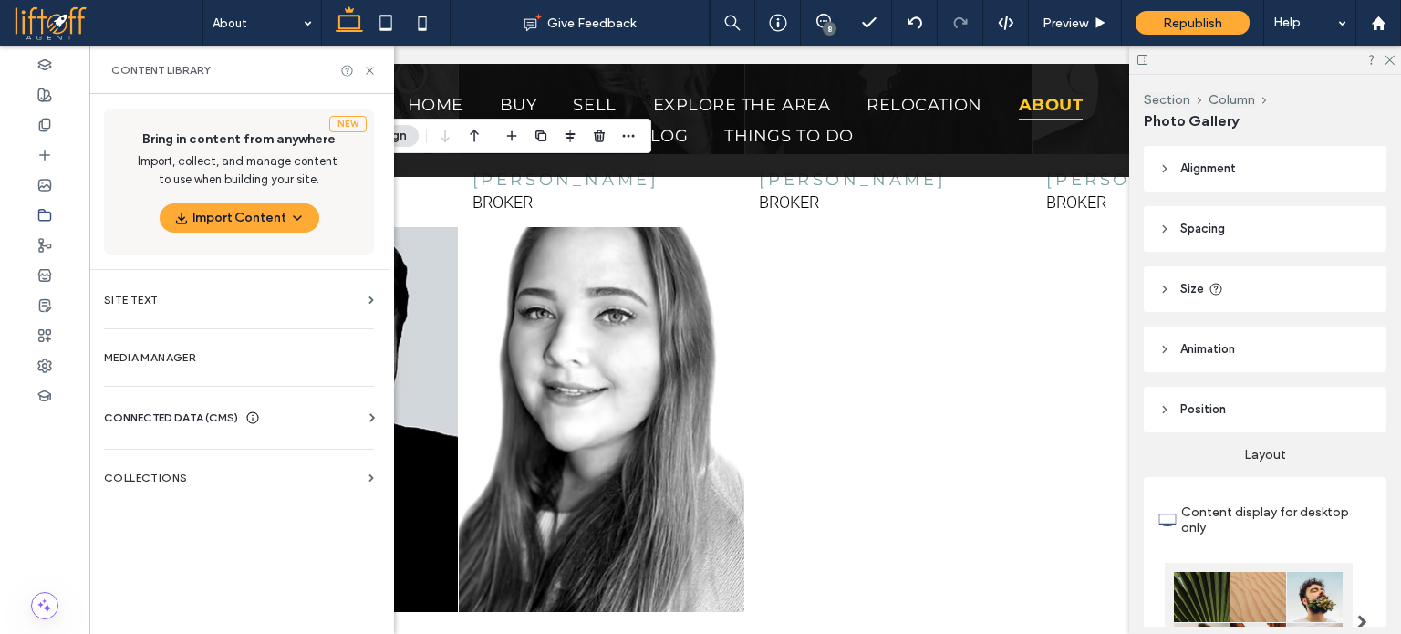
click at [163, 419] on span "CONNECTED DATA (CMS)" at bounding box center [171, 418] width 134 height 18
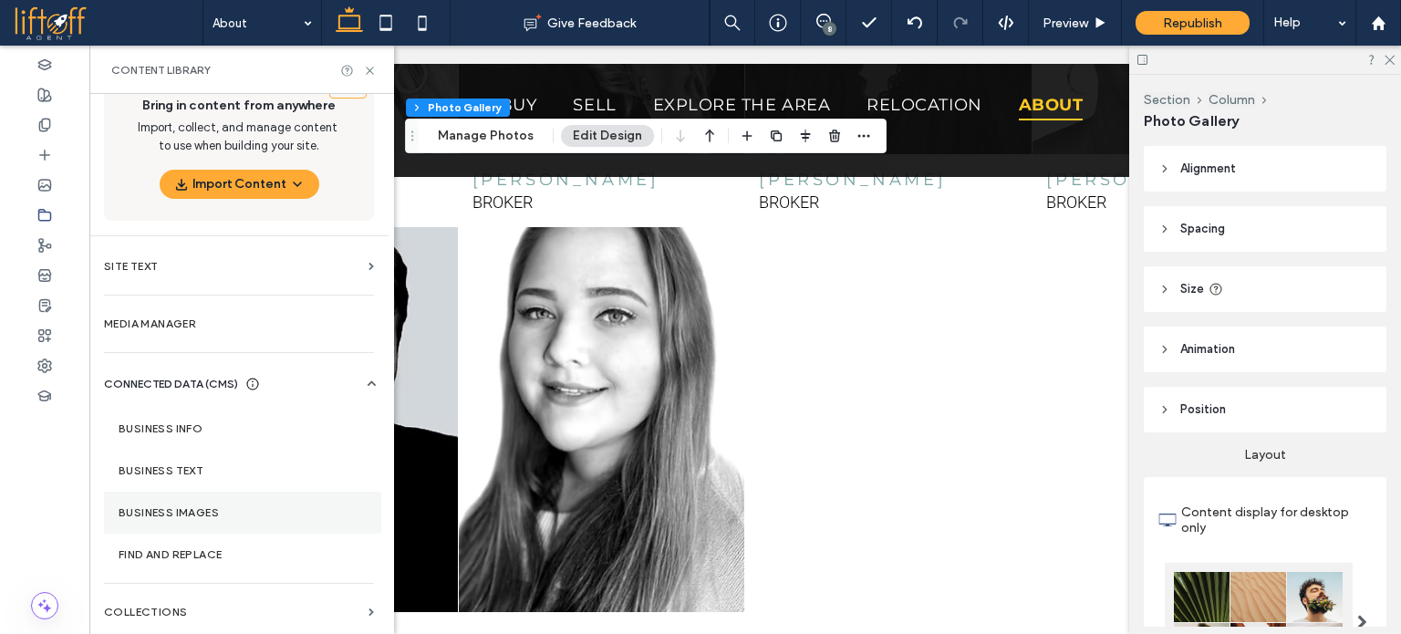
scroll to position [35, 0]
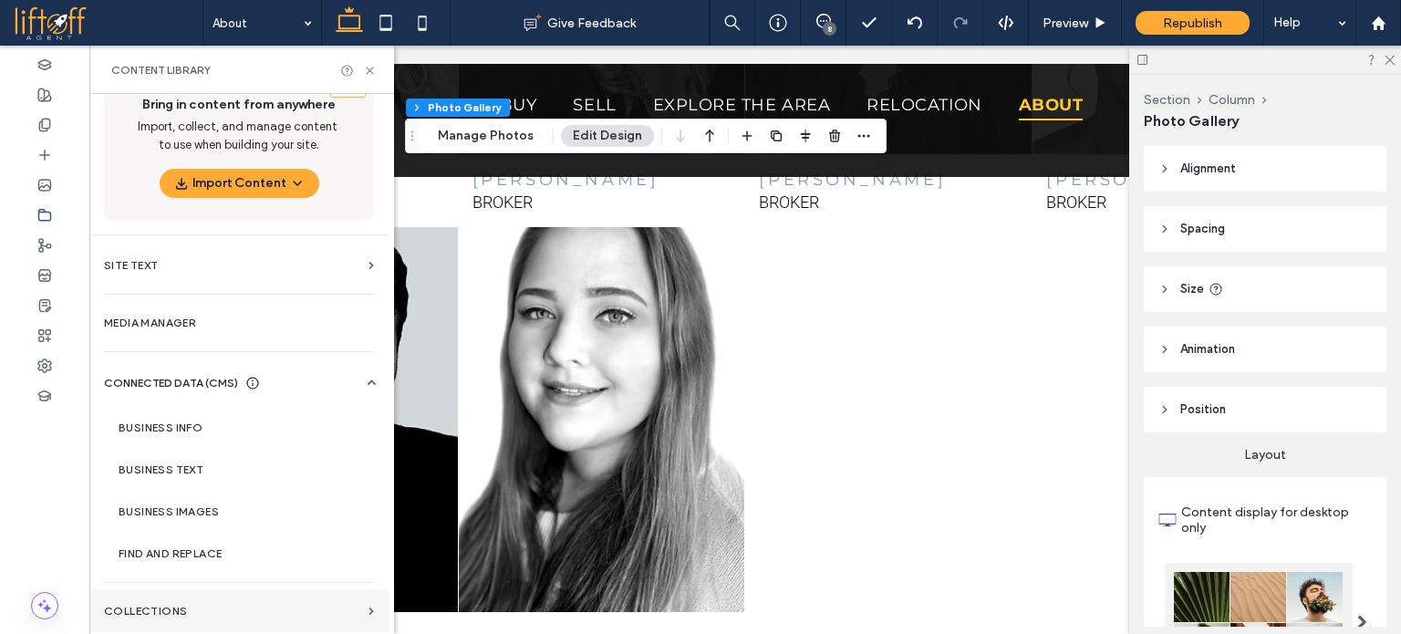
click at [212, 599] on section "Collections" at bounding box center [238, 611] width 299 height 42
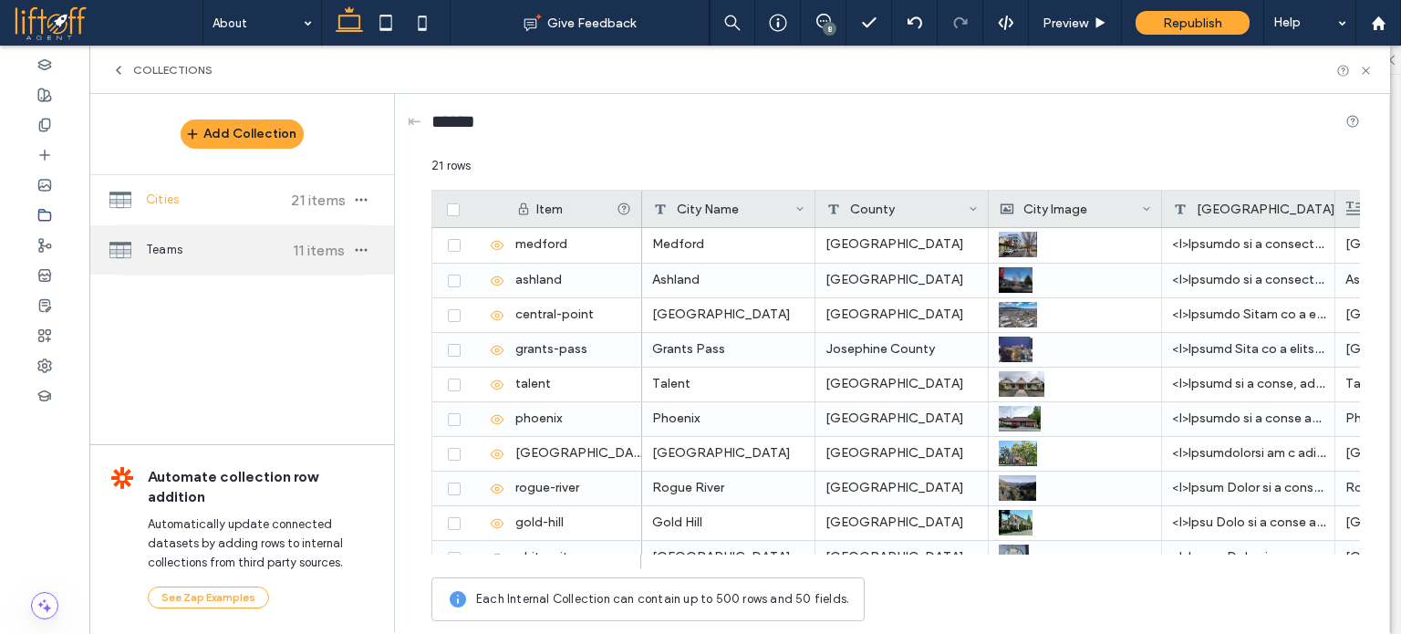
click at [148, 244] on span "Teams" at bounding box center [214, 250] width 136 height 18
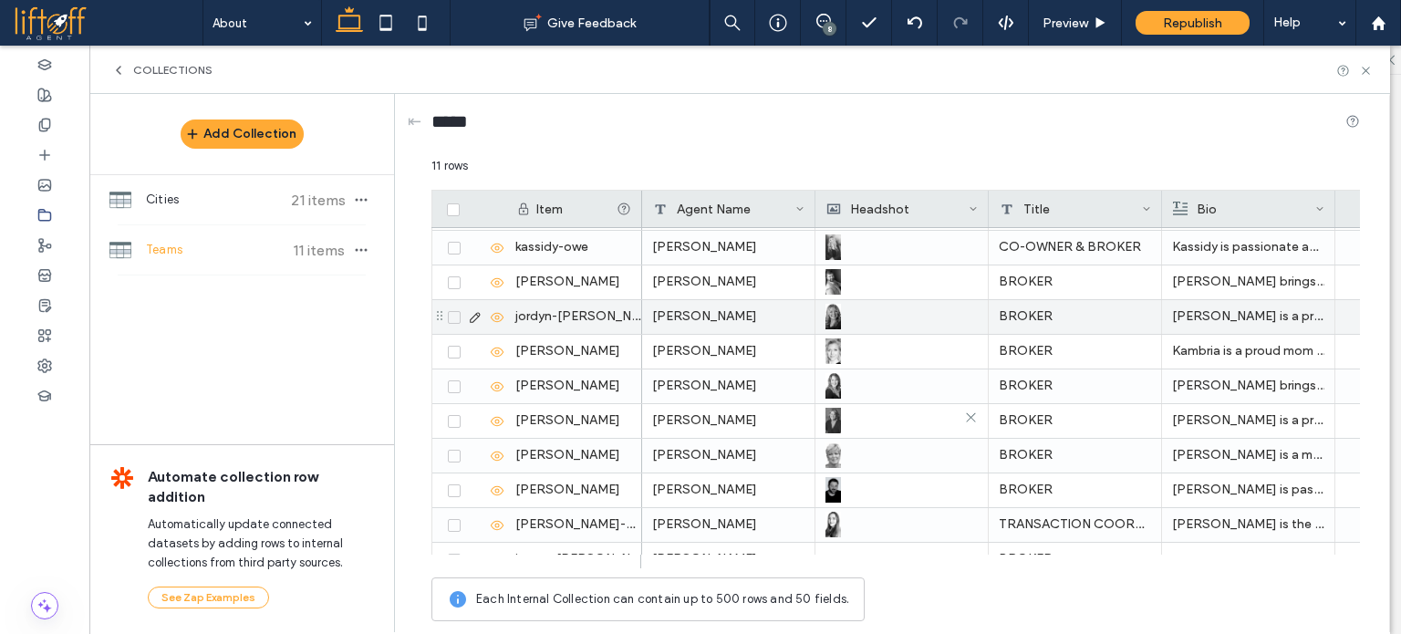
scroll to position [88, 0]
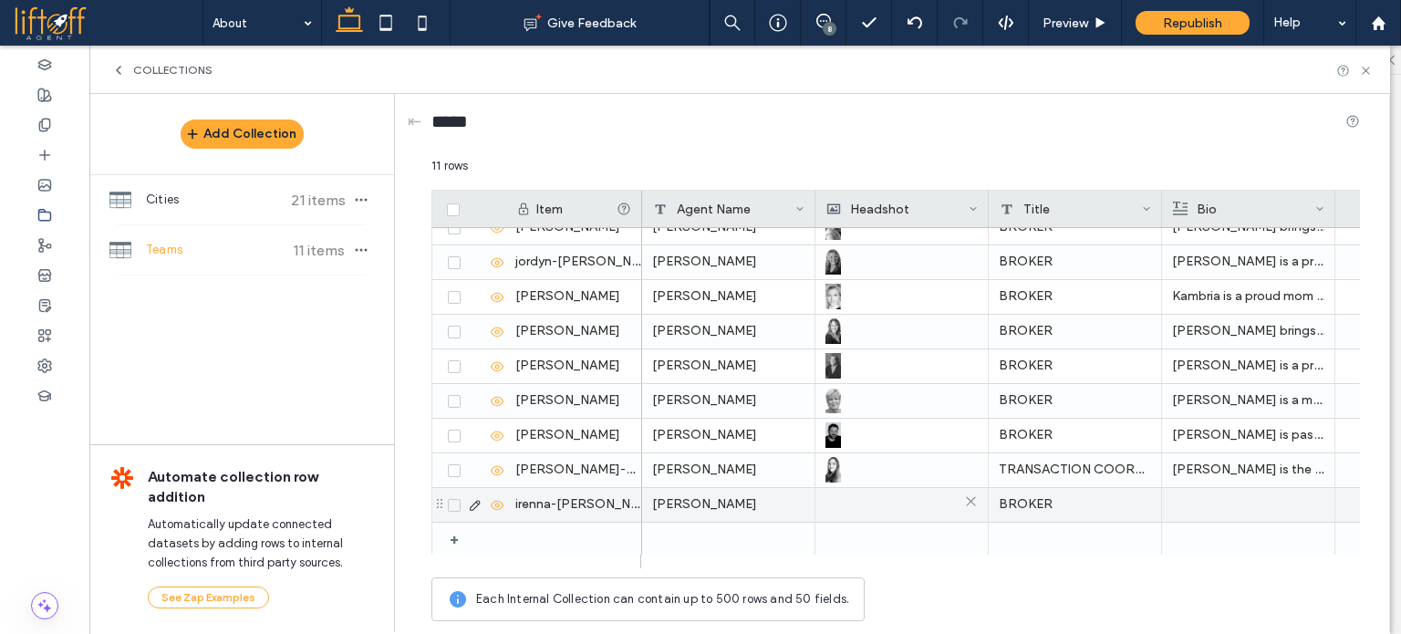
click at [895, 494] on div at bounding box center [902, 504] width 152 height 33
click at [895, 494] on div at bounding box center [902, 505] width 151 height 33
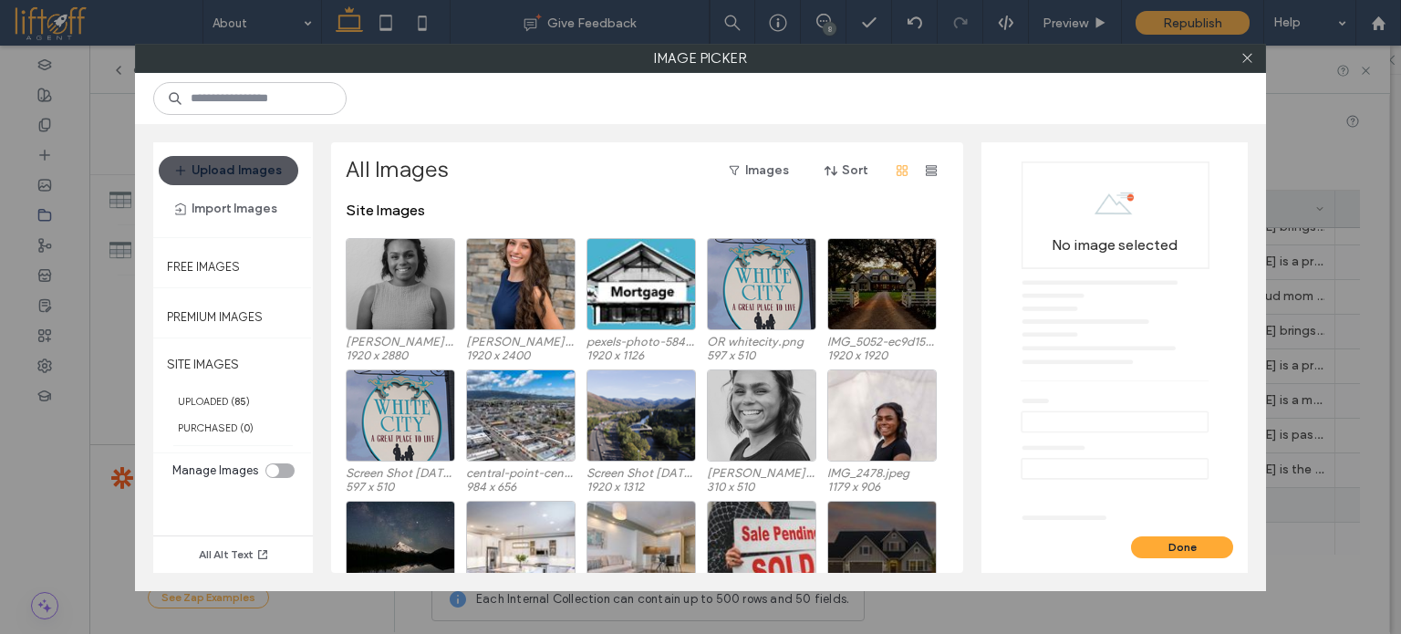
click at [260, 171] on button "Upload Images" at bounding box center [229, 170] width 140 height 29
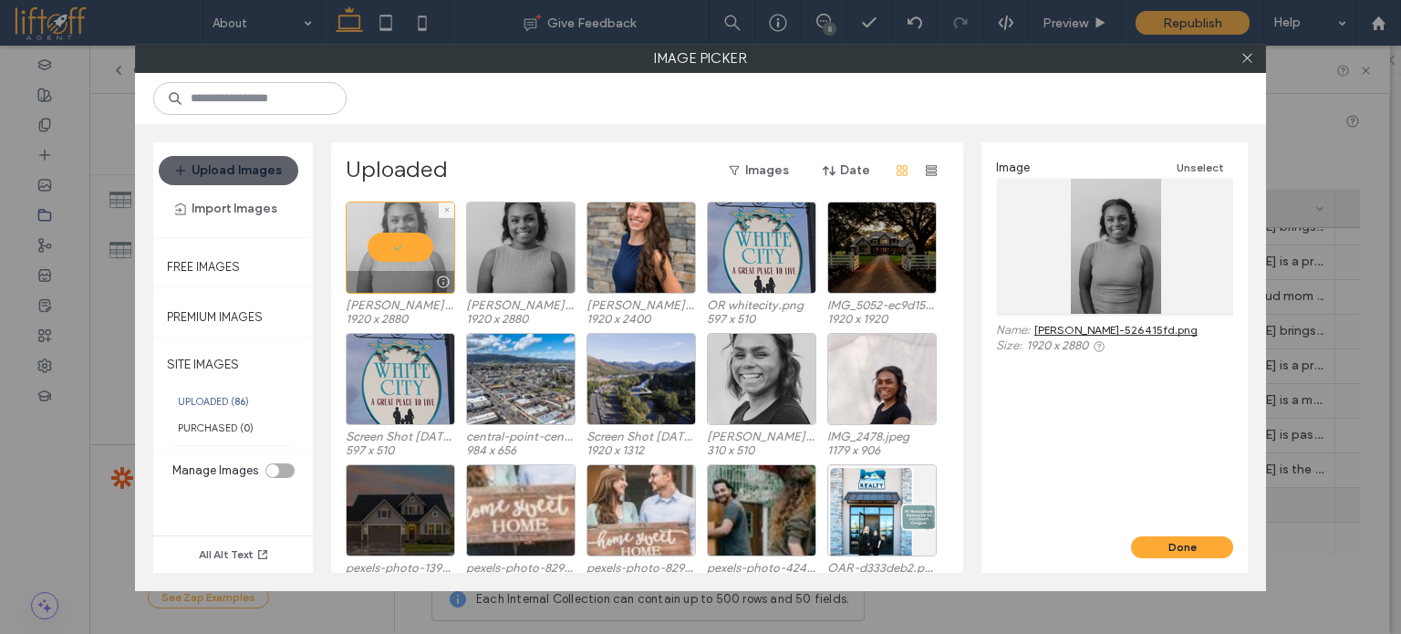
click at [382, 245] on div at bounding box center [400, 248] width 109 height 92
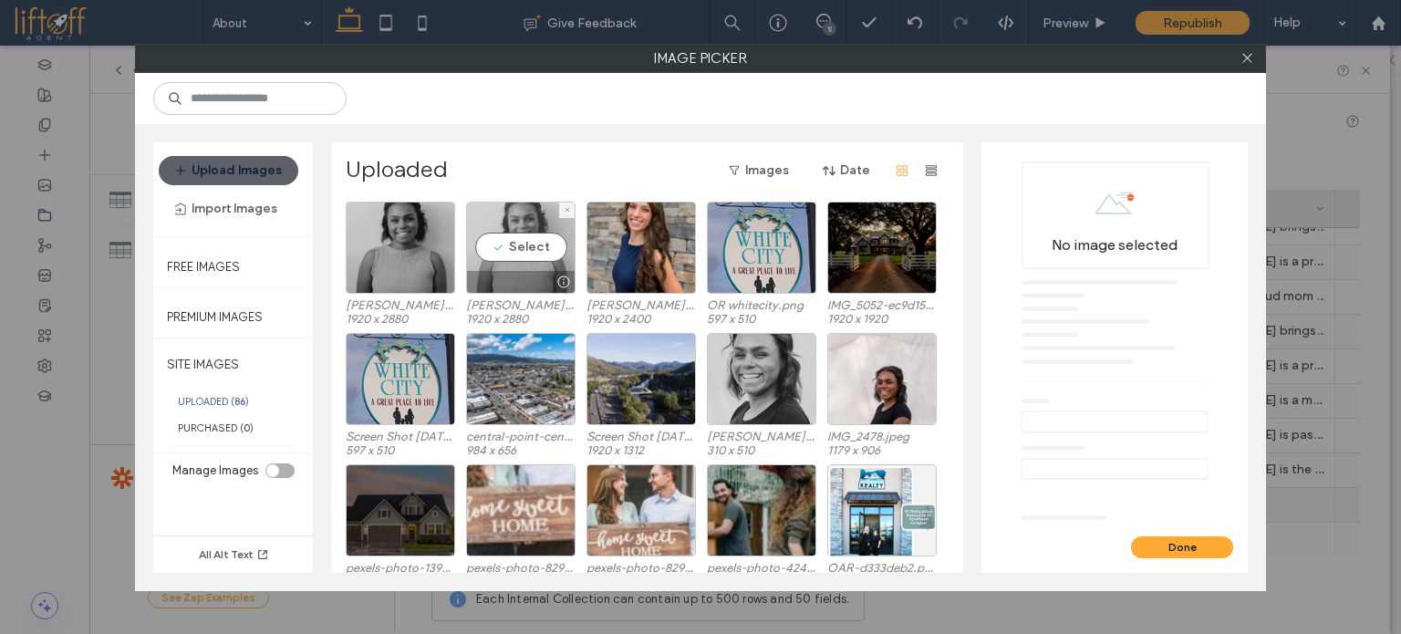
click at [500, 244] on div "Select" at bounding box center [520, 248] width 109 height 92
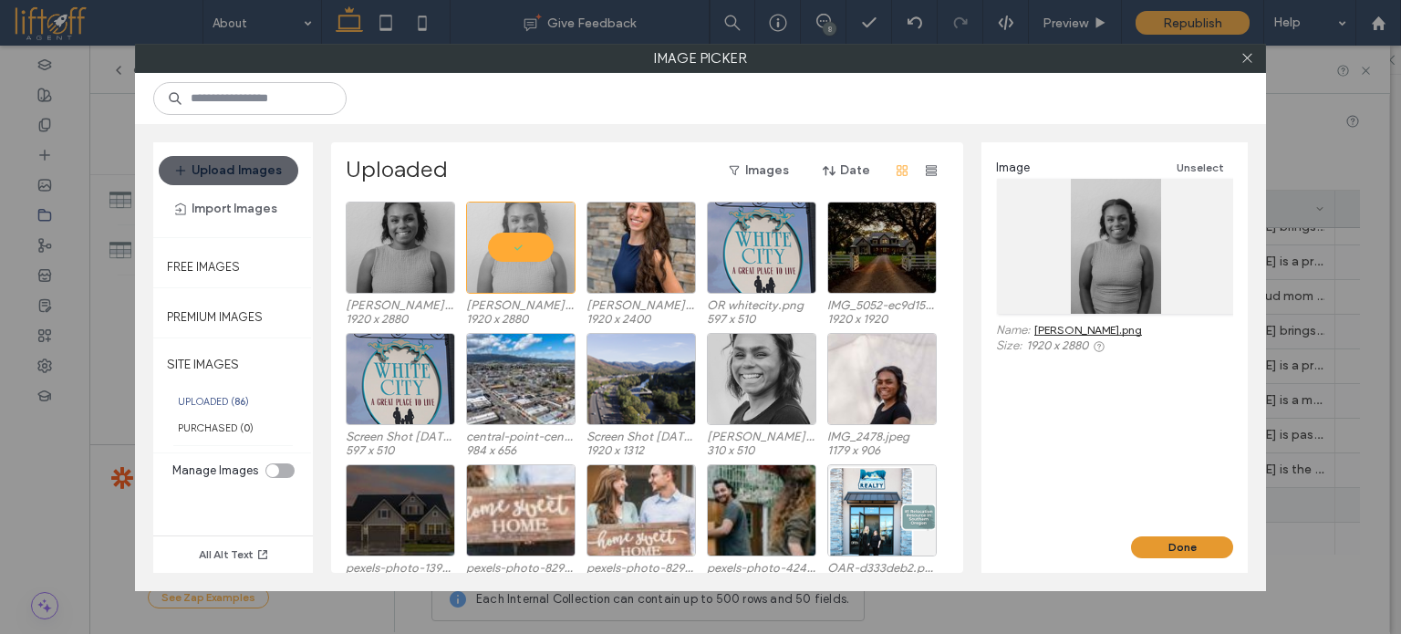
click at [1193, 547] on button "Done" at bounding box center [1182, 547] width 102 height 22
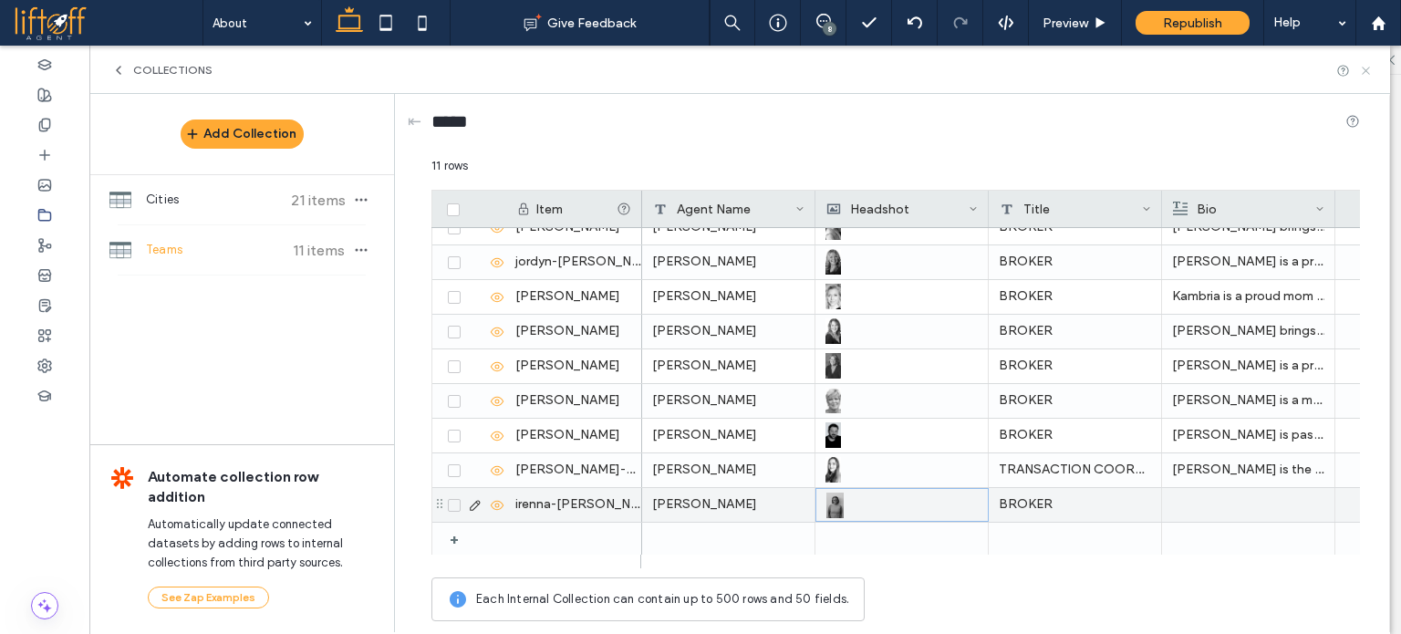
click at [1368, 73] on icon at bounding box center [1366, 71] width 14 height 14
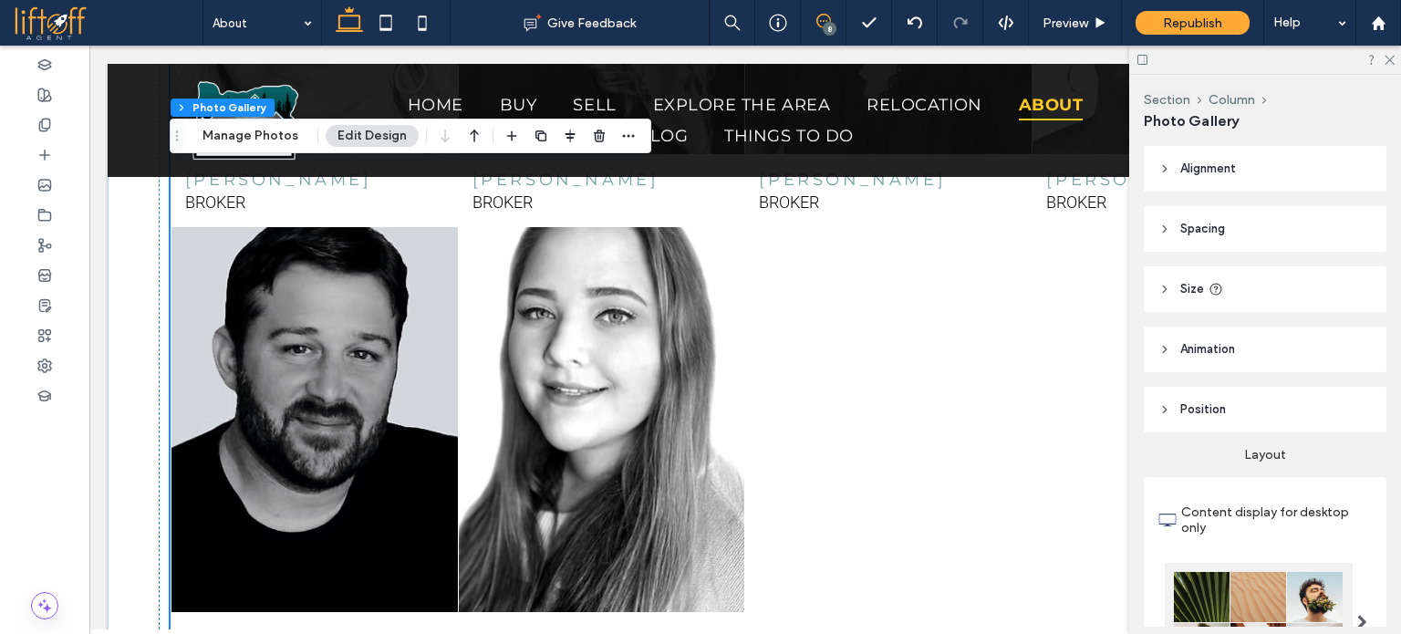
click at [818, 15] on icon at bounding box center [824, 21] width 15 height 15
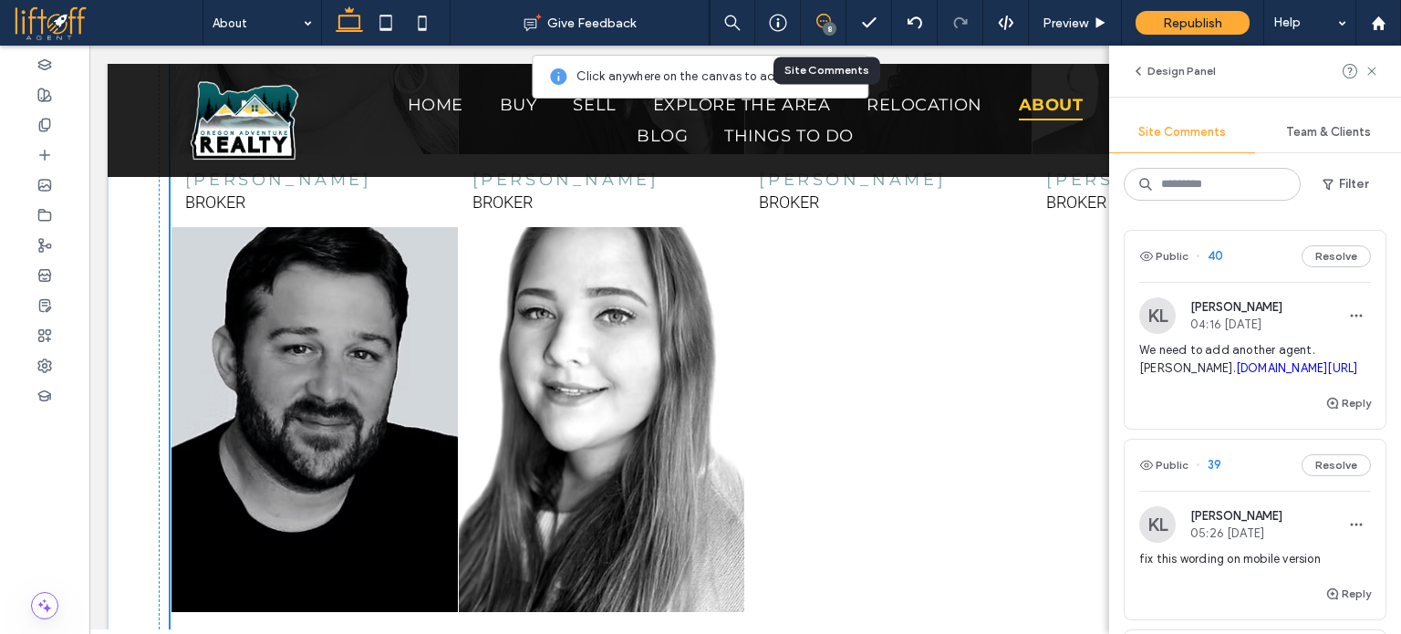
click at [1310, 349] on span "We need to add another agent. Faith Schnaubelt. irp.cdn-website.com/3adff1a2/dm…" at bounding box center [1256, 359] width 232 height 36
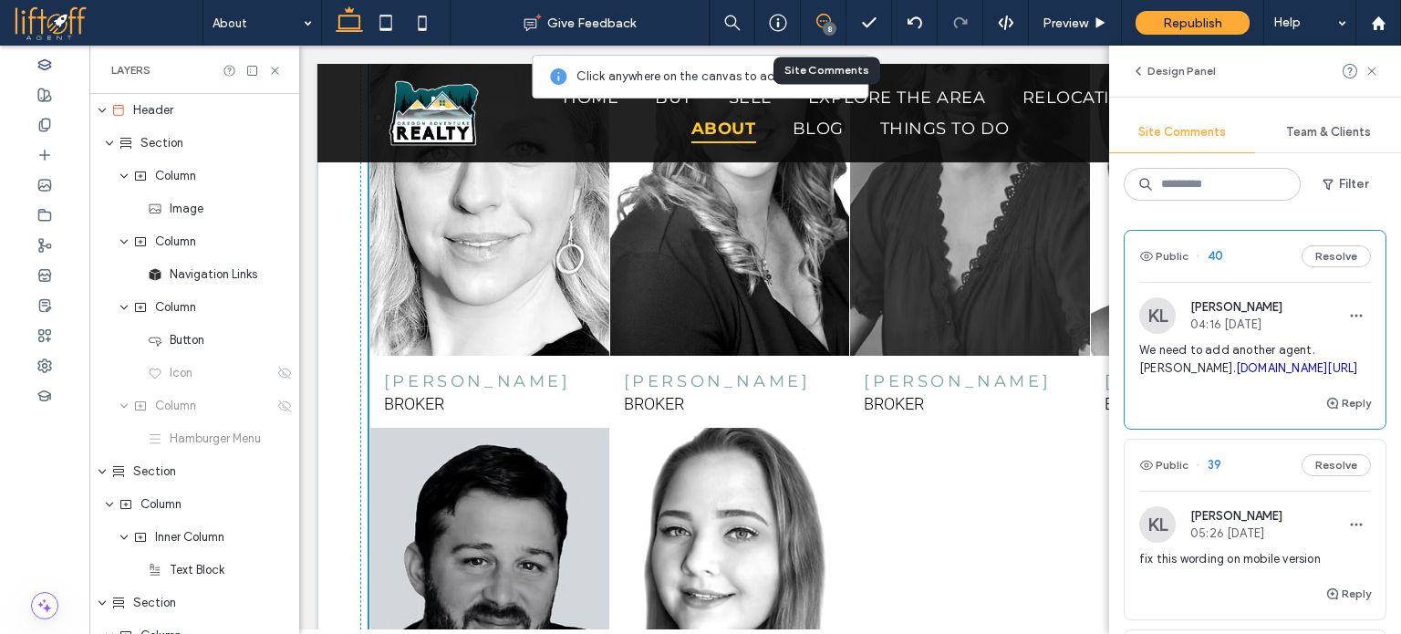
click at [1310, 349] on span "We need to add another agent. Faith Schnaubelt. irp.cdn-website.com/3adff1a2/dm…" at bounding box center [1256, 359] width 232 height 36
click at [1307, 378] on span "We need to add another agent. Faith Schnaubelt. irp.cdn-website.com/3adff1a2/dm…" at bounding box center [1256, 359] width 232 height 36
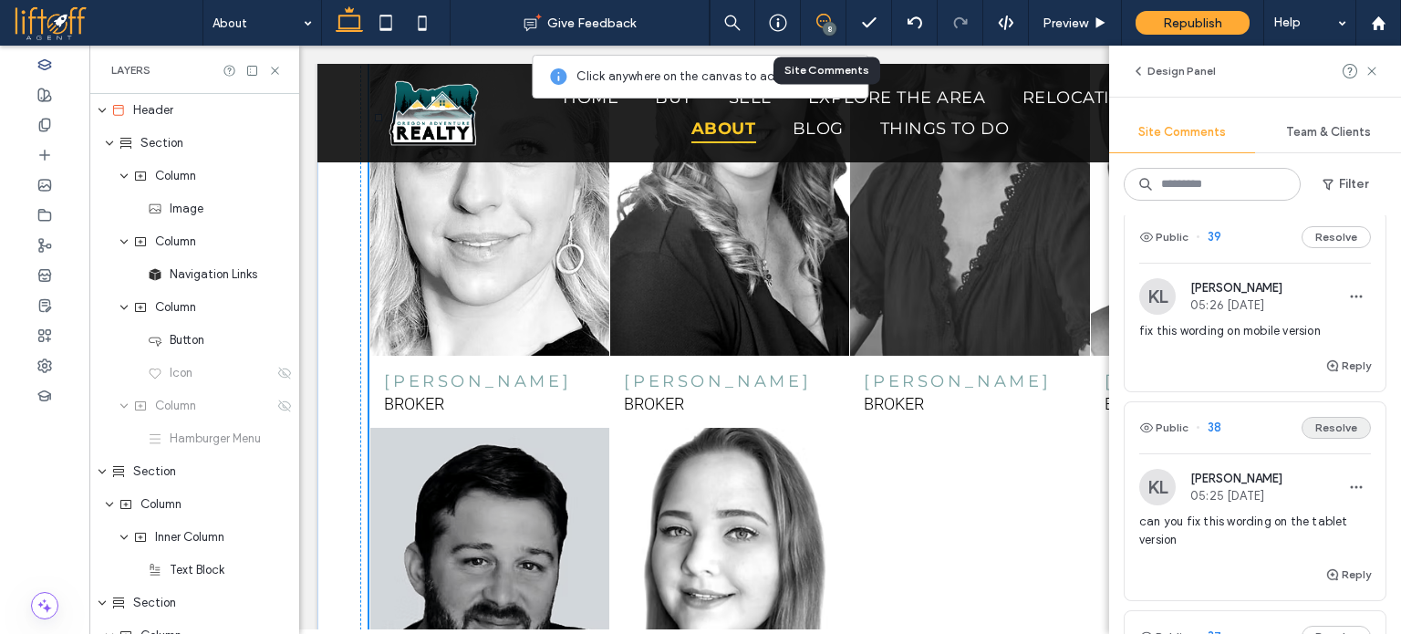
scroll to position [274, 0]
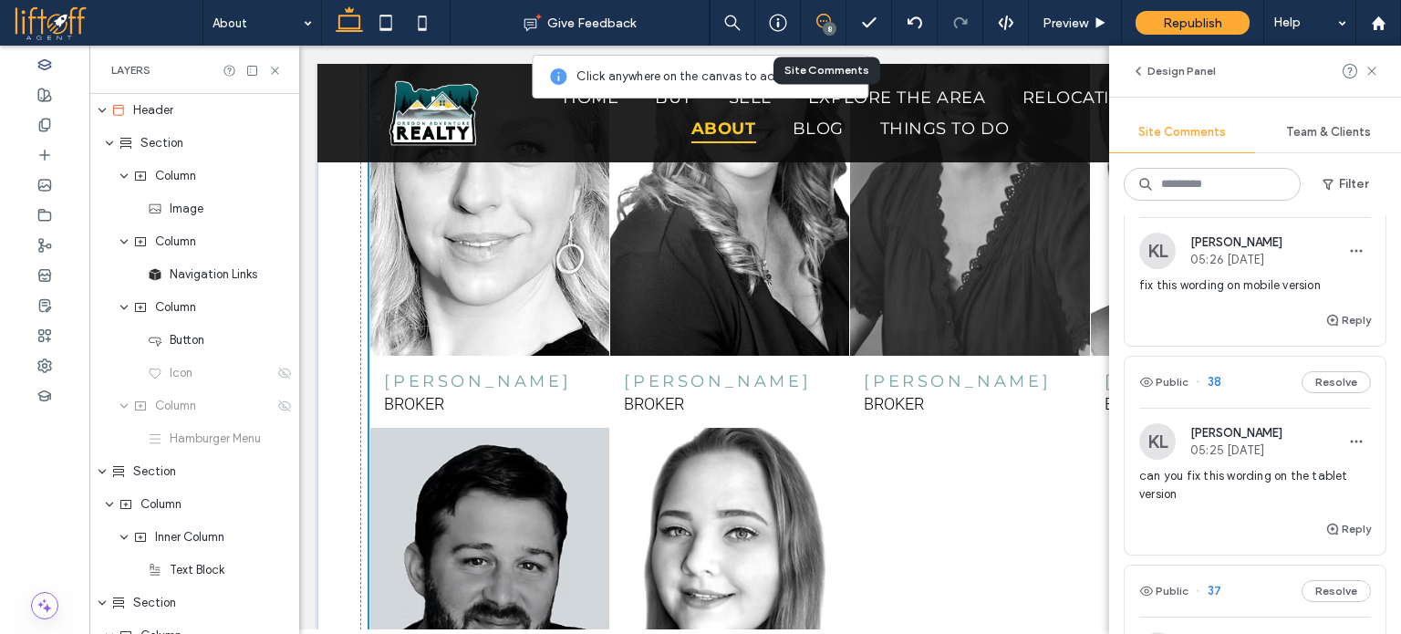
click at [1281, 346] on div "Reply" at bounding box center [1255, 327] width 261 height 36
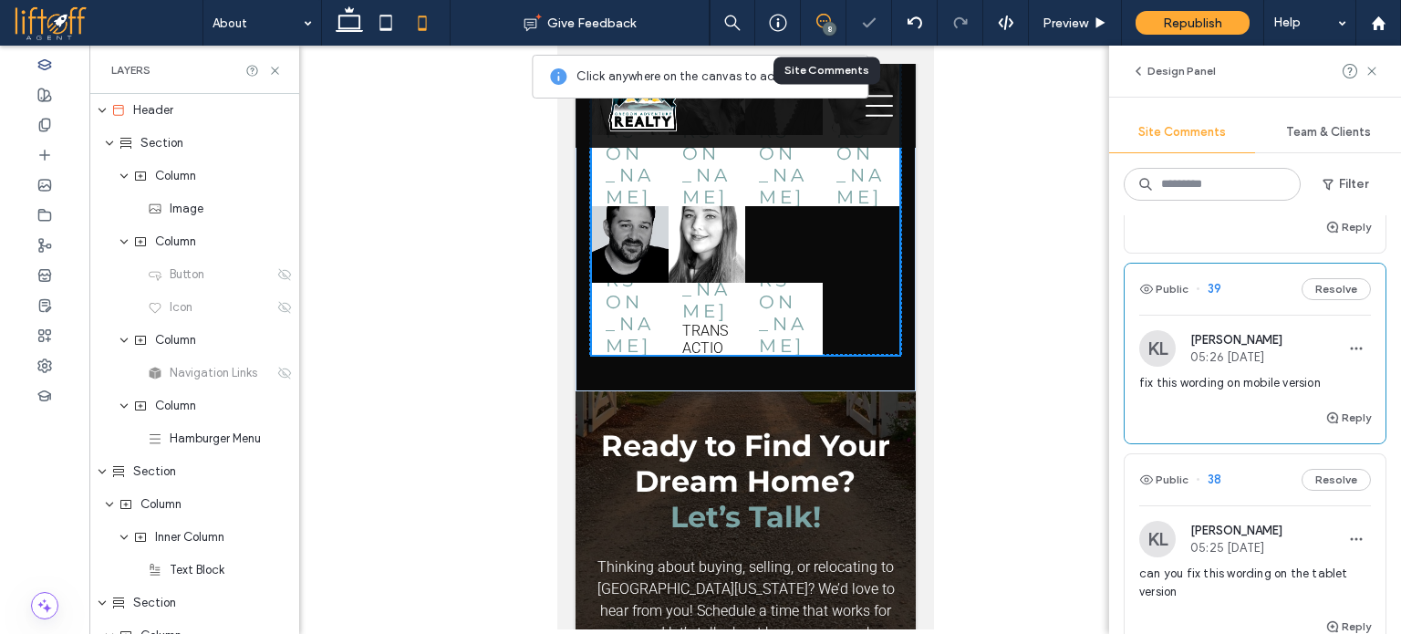
scroll to position [91, 0]
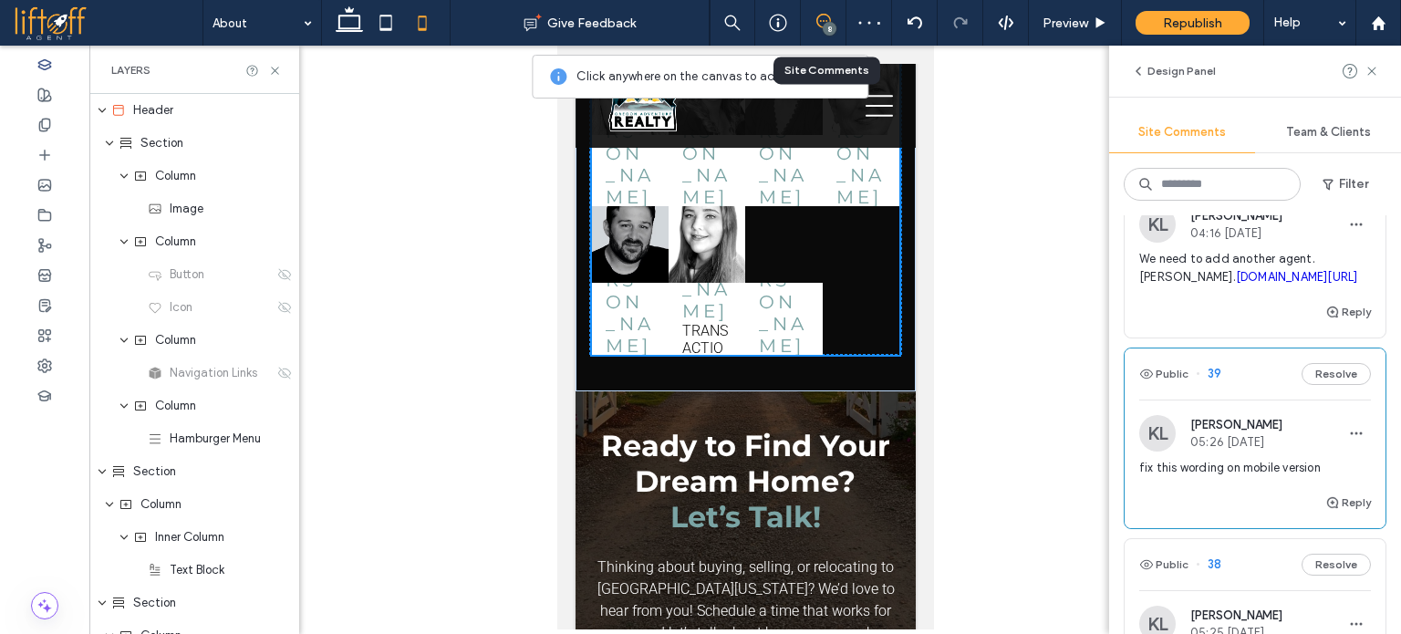
click at [1285, 286] on span "We need to add another agent. Faith Schnaubelt. irp.cdn-website.com/3adff1a2/dm…" at bounding box center [1256, 268] width 232 height 36
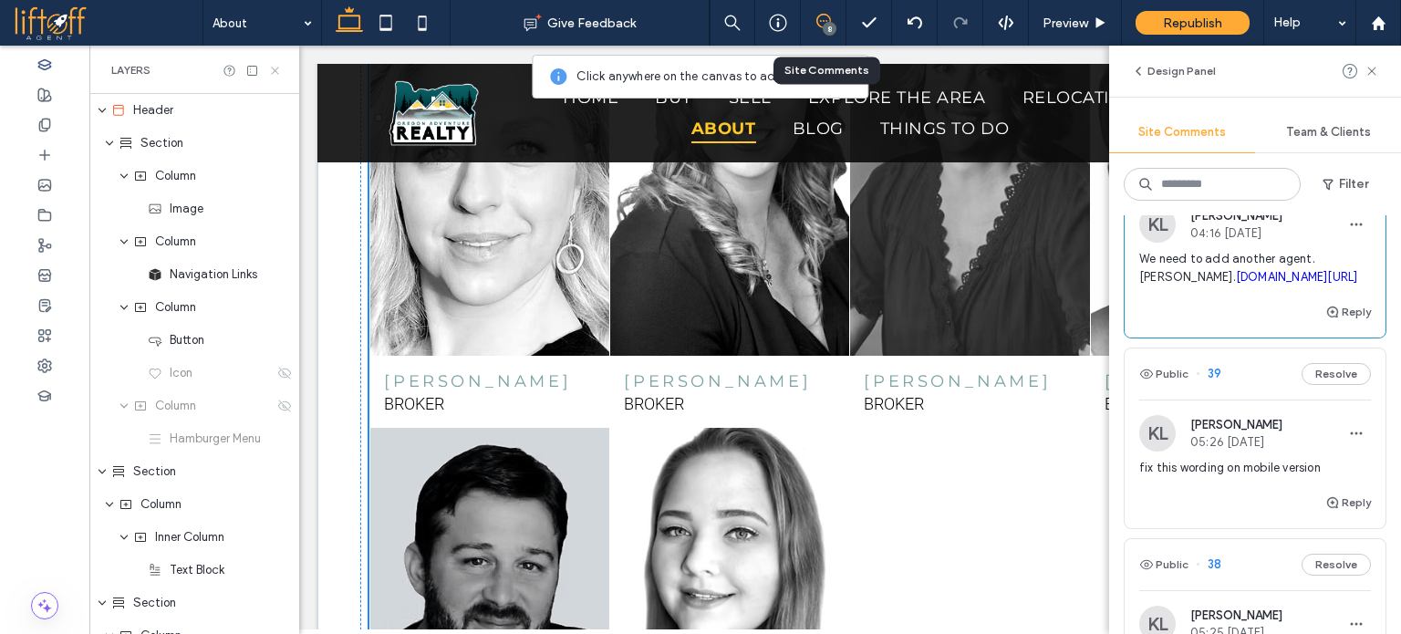
click at [272, 70] on icon at bounding box center [275, 71] width 14 height 14
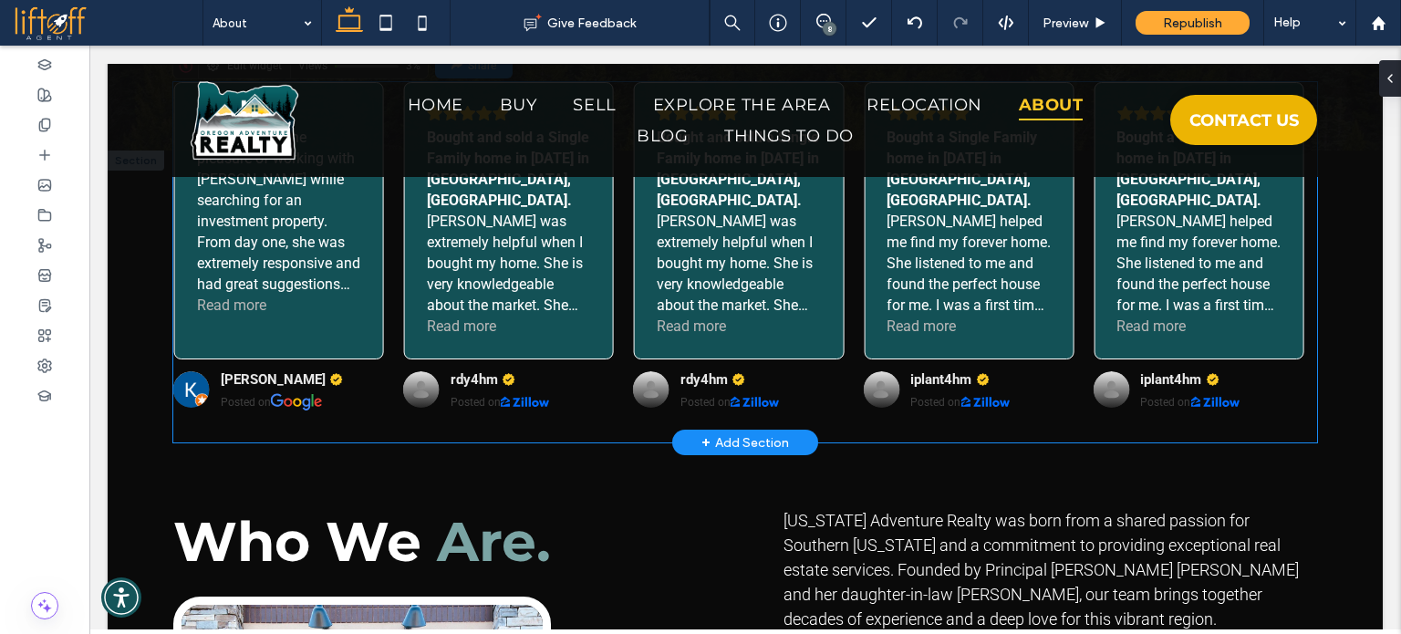
scroll to position [365, 0]
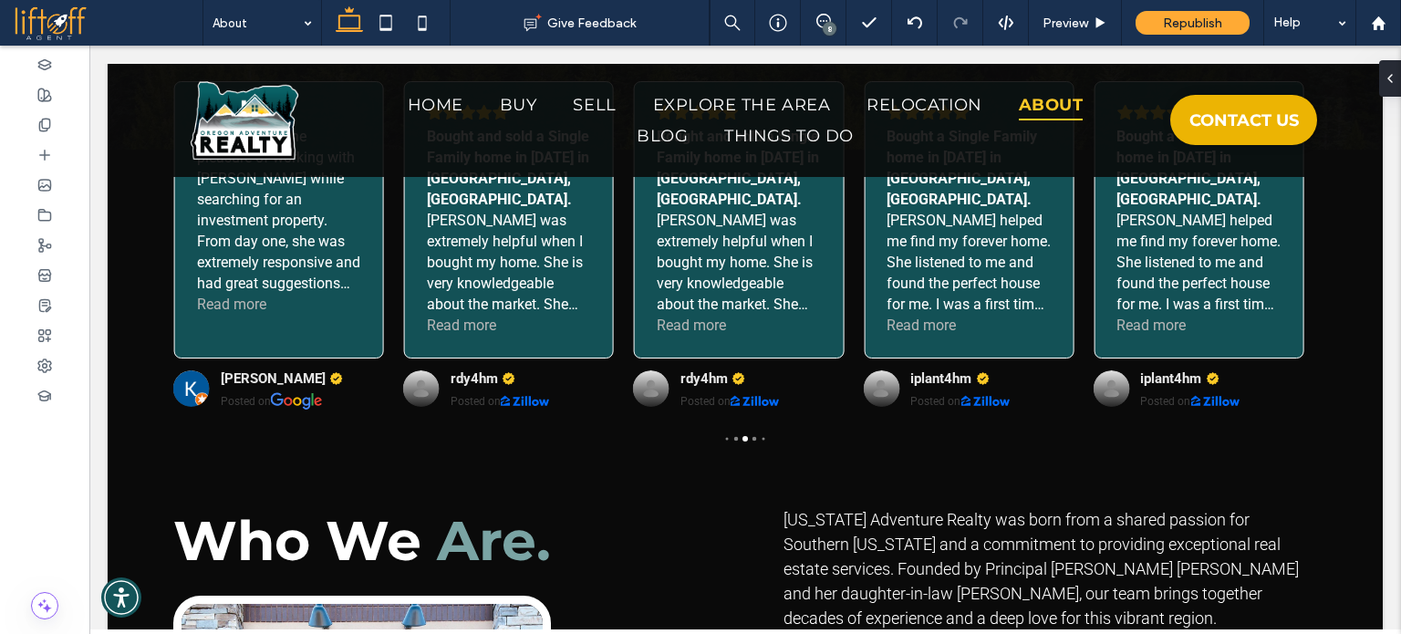
click at [828, 28] on div "8" at bounding box center [830, 29] width 14 height 14
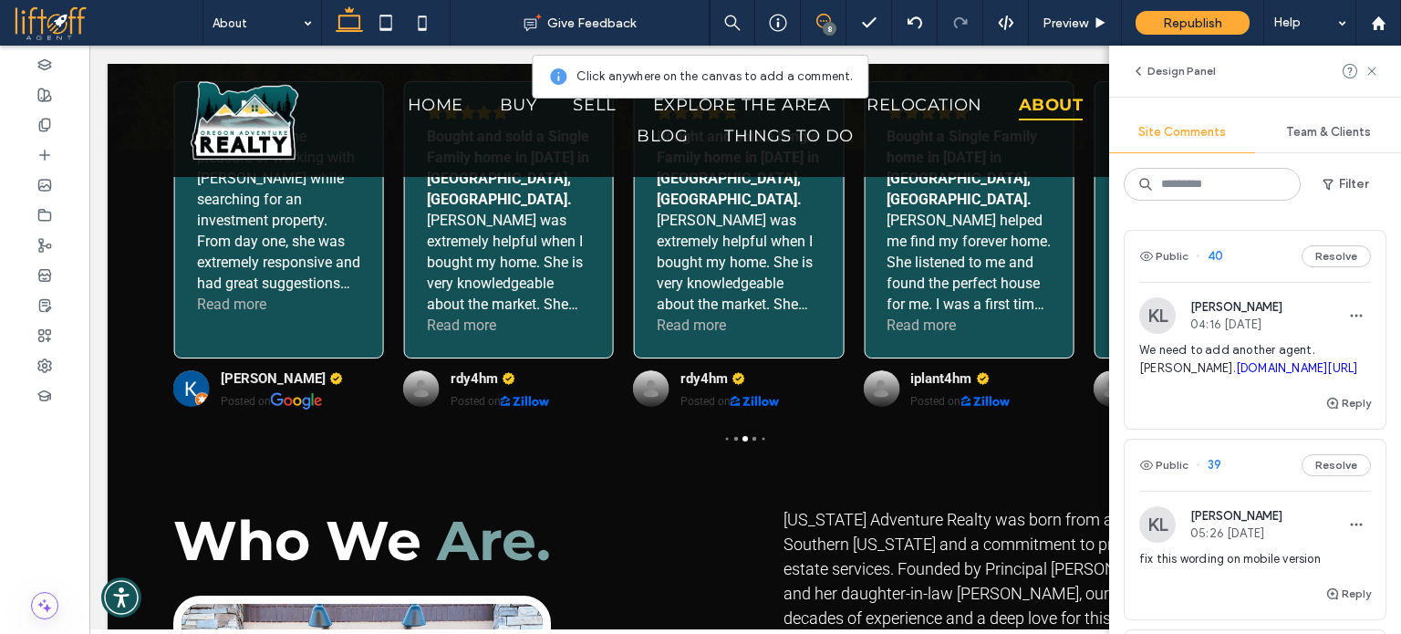
click at [1310, 354] on span "We need to add another agent. [PERSON_NAME]. [DOMAIN_NAME][URL]" at bounding box center [1256, 359] width 232 height 36
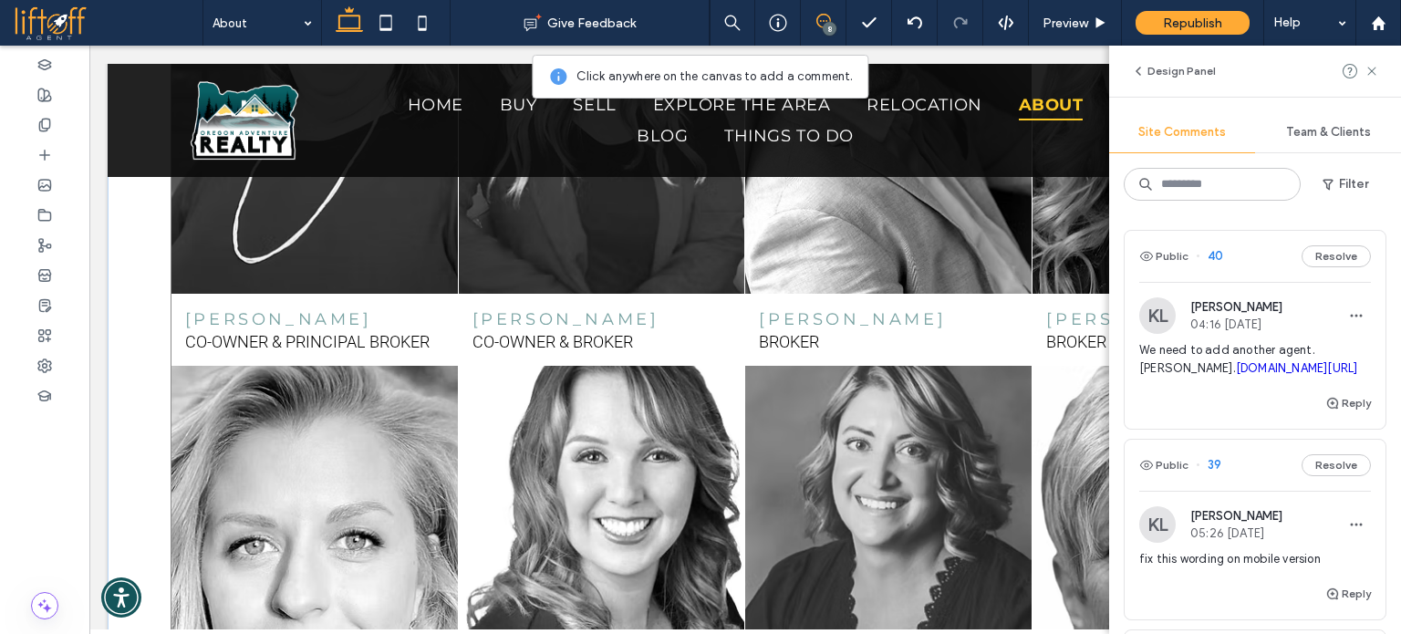
scroll to position [2731, 0]
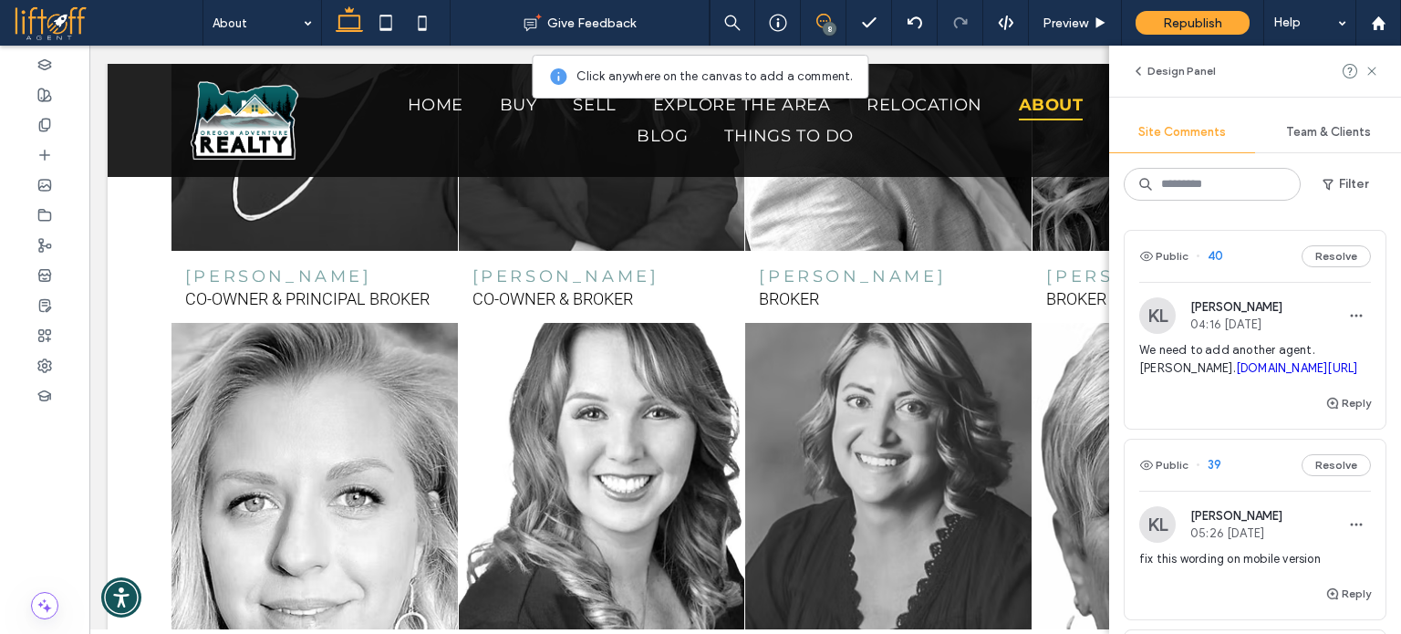
click at [1236, 375] on link "[DOMAIN_NAME][URL]" at bounding box center [1297, 368] width 122 height 14
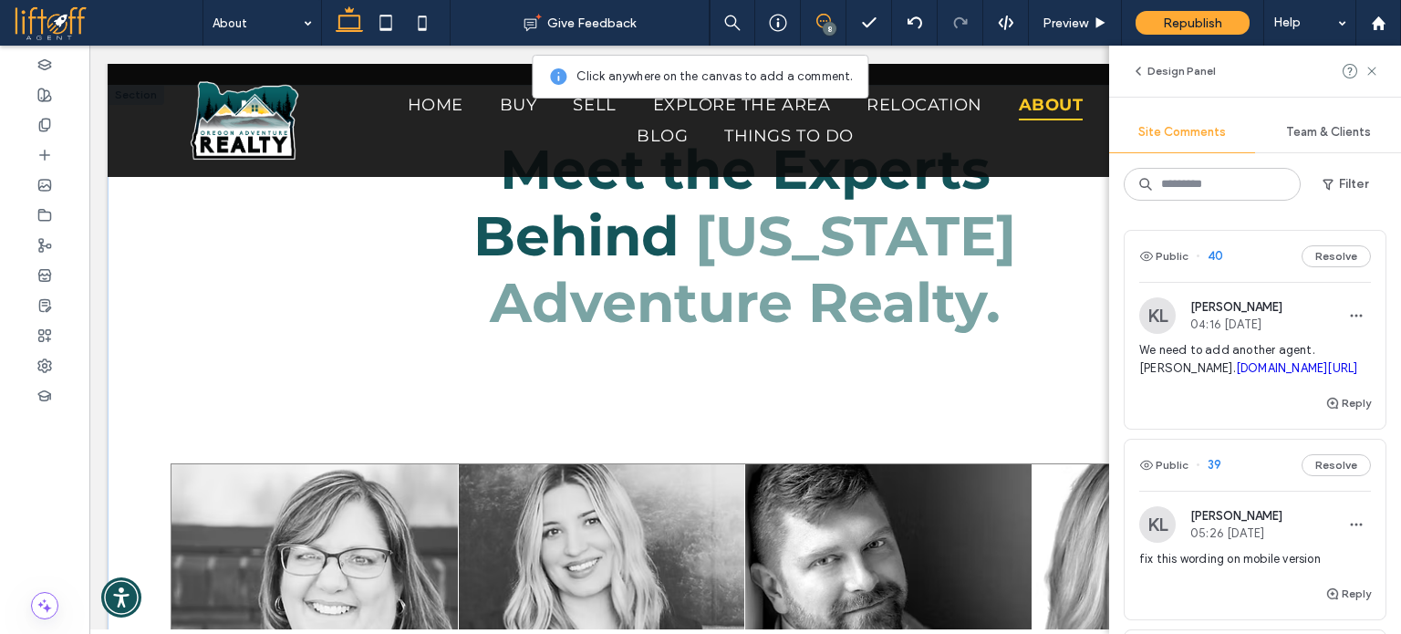
scroll to position [1910, 0]
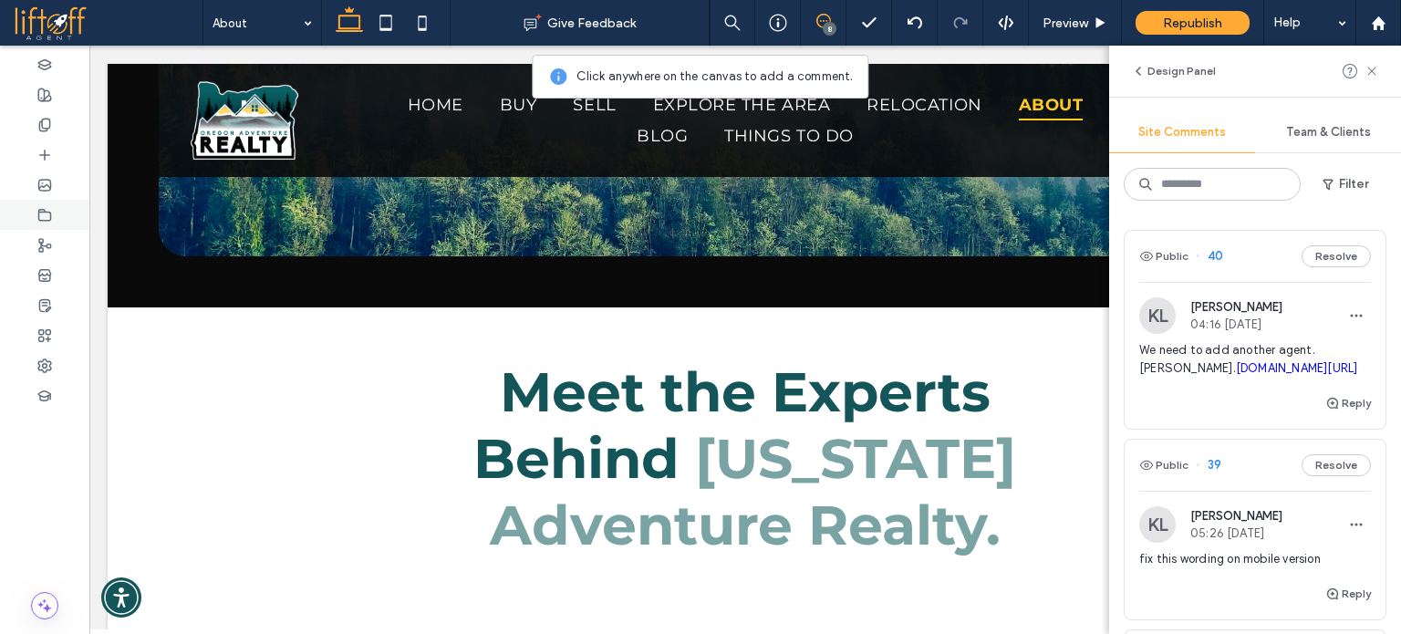
click at [42, 218] on icon at bounding box center [44, 215] width 15 height 15
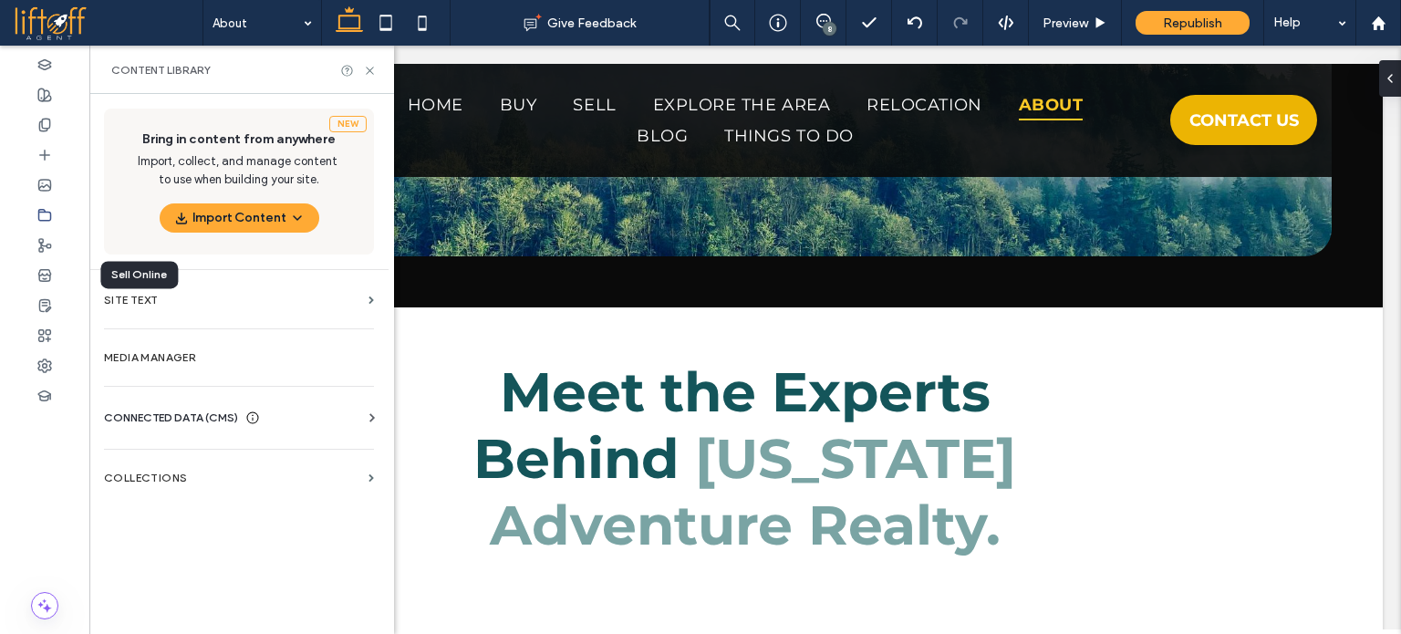
click at [219, 416] on span "CONNECTED DATA (CMS)" at bounding box center [171, 418] width 134 height 18
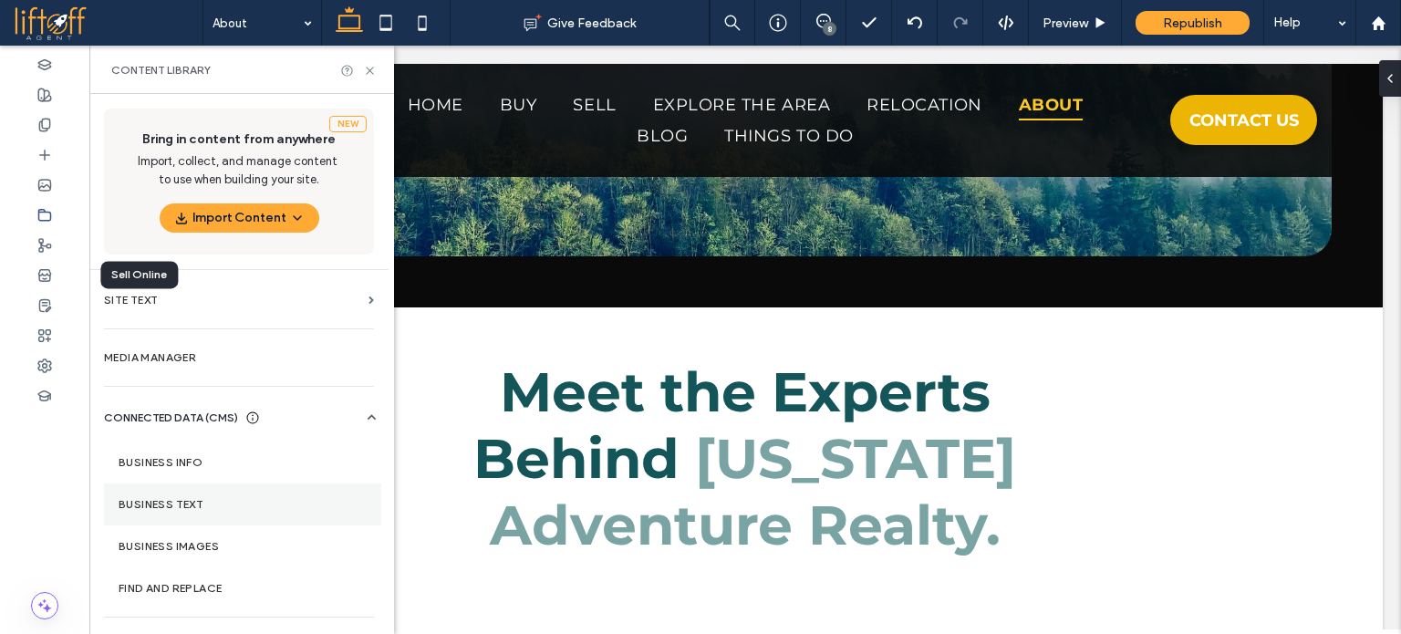
scroll to position [35, 0]
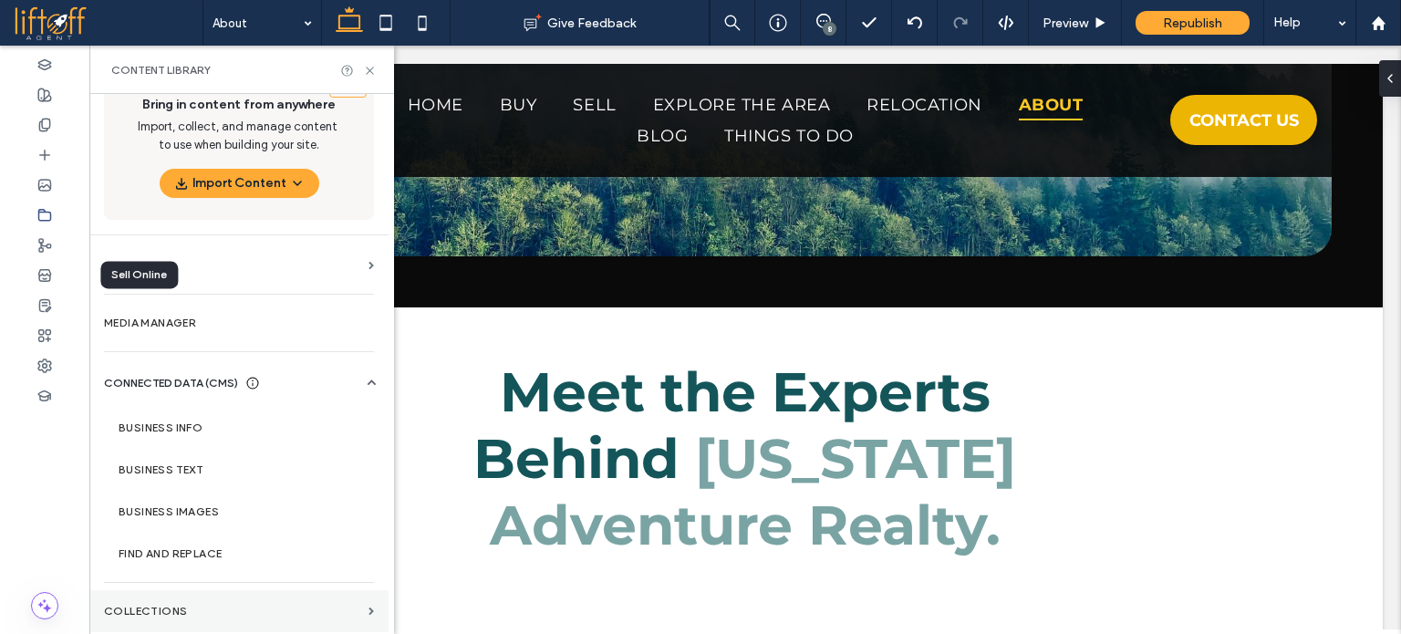
click at [182, 608] on label "Collections" at bounding box center [232, 611] width 257 height 13
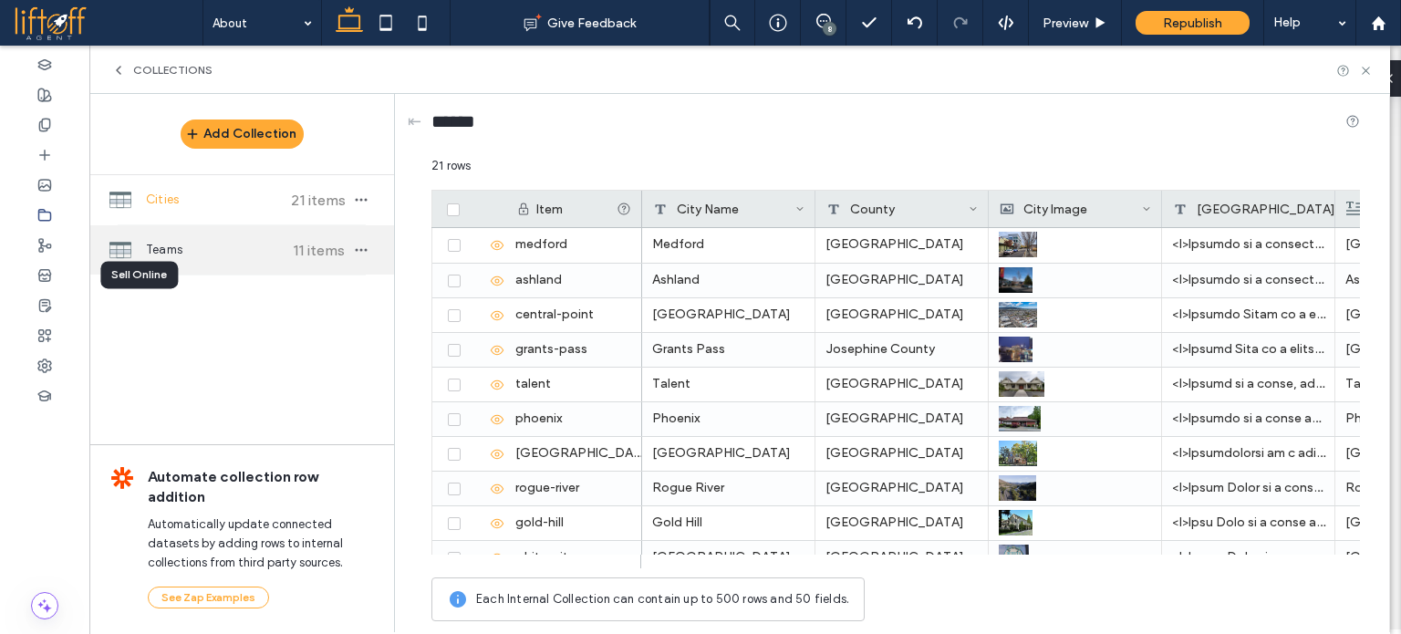
click at [240, 251] on span "Teams" at bounding box center [214, 250] width 136 height 18
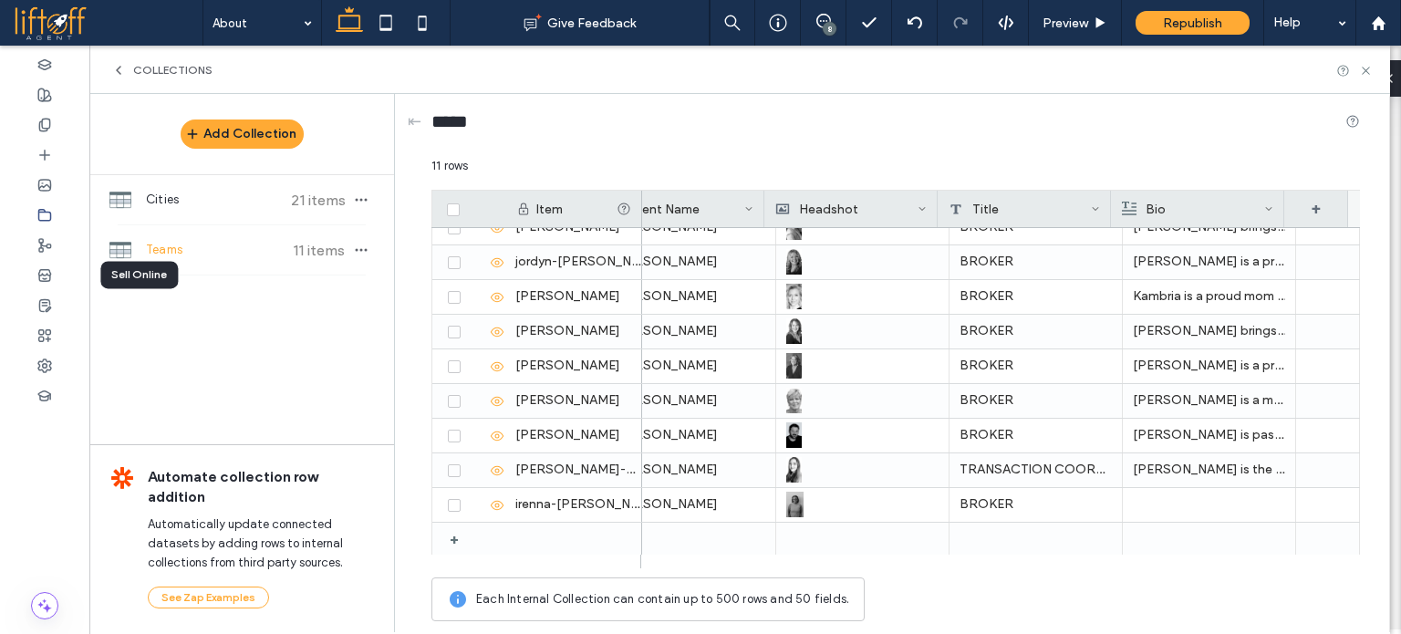
scroll to position [0, 0]
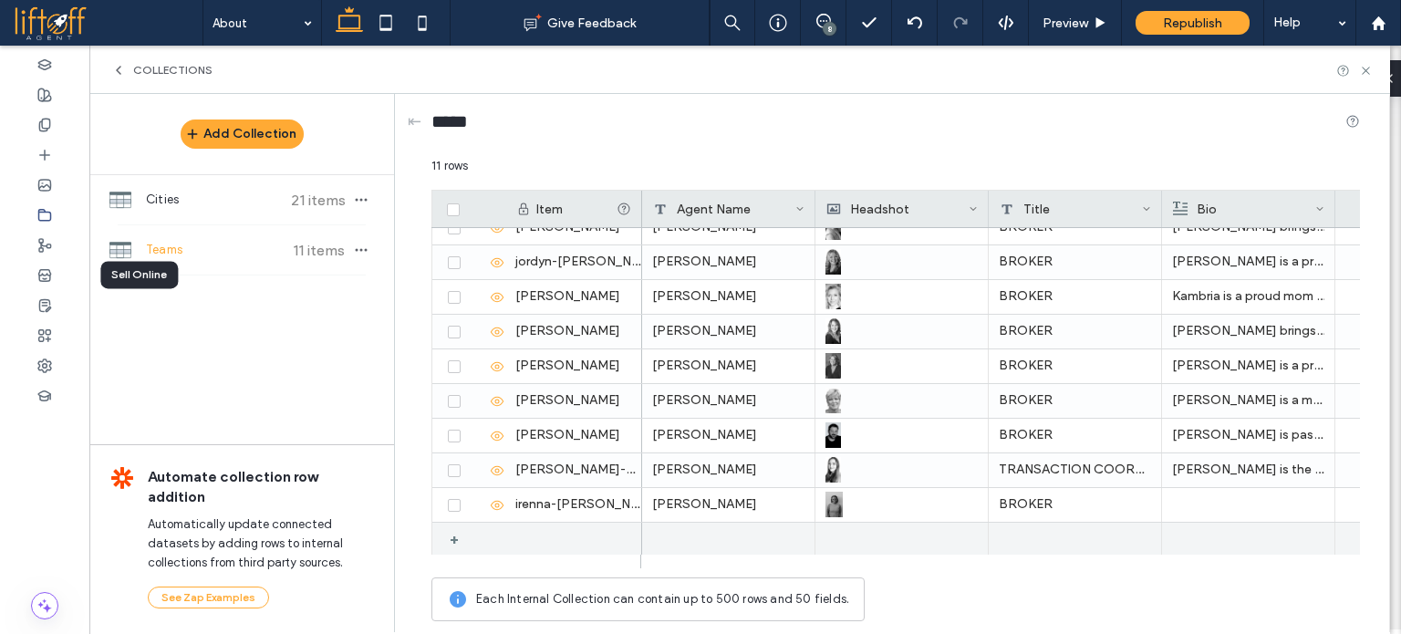
click at [451, 535] on div "+" at bounding box center [461, 539] width 23 height 33
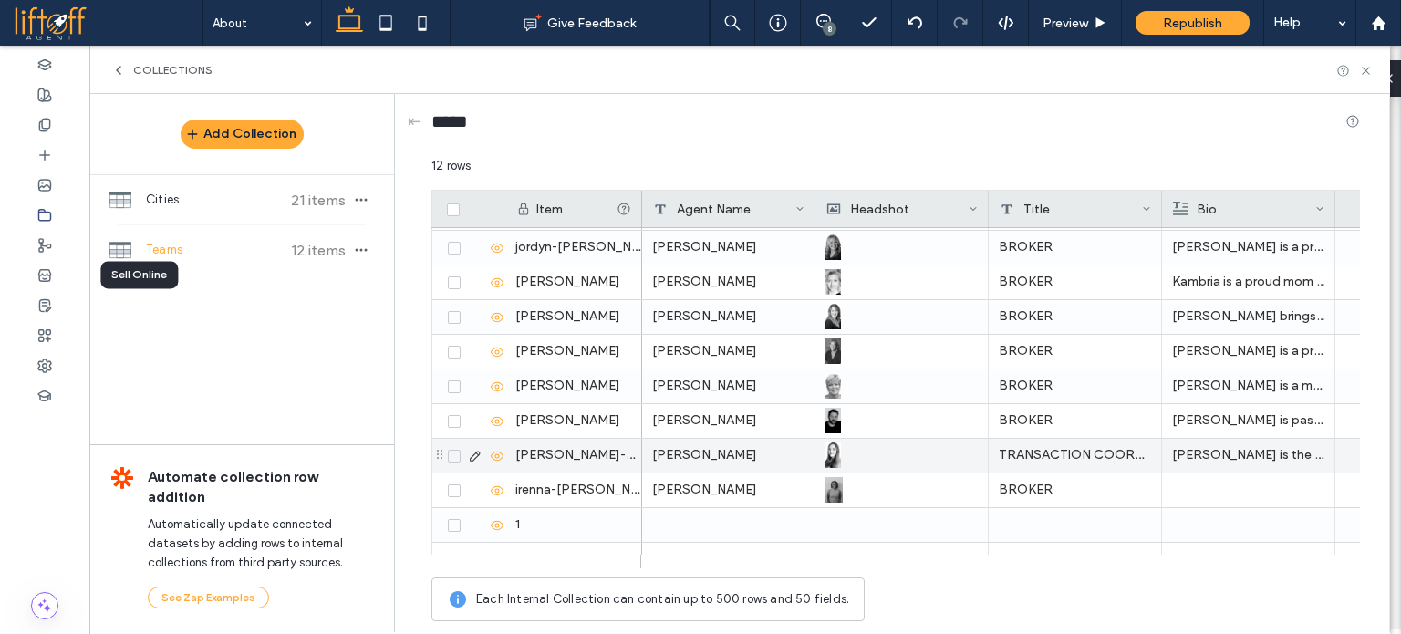
scroll to position [122, 0]
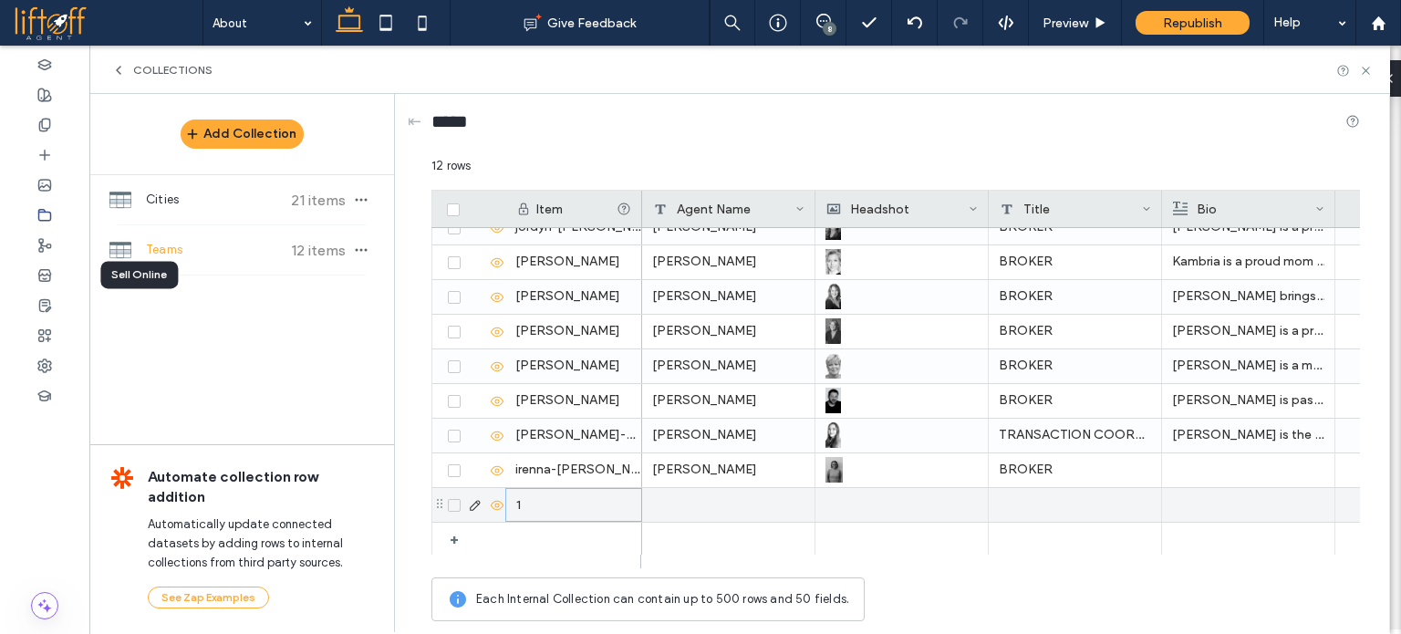
click at [547, 504] on div "1" at bounding box center [573, 505] width 137 height 34
click at [534, 504] on div "1" at bounding box center [573, 505] width 137 height 34
click at [521, 504] on div "1" at bounding box center [573, 505] width 137 height 34
click at [550, 506] on div "1" at bounding box center [573, 505] width 137 height 34
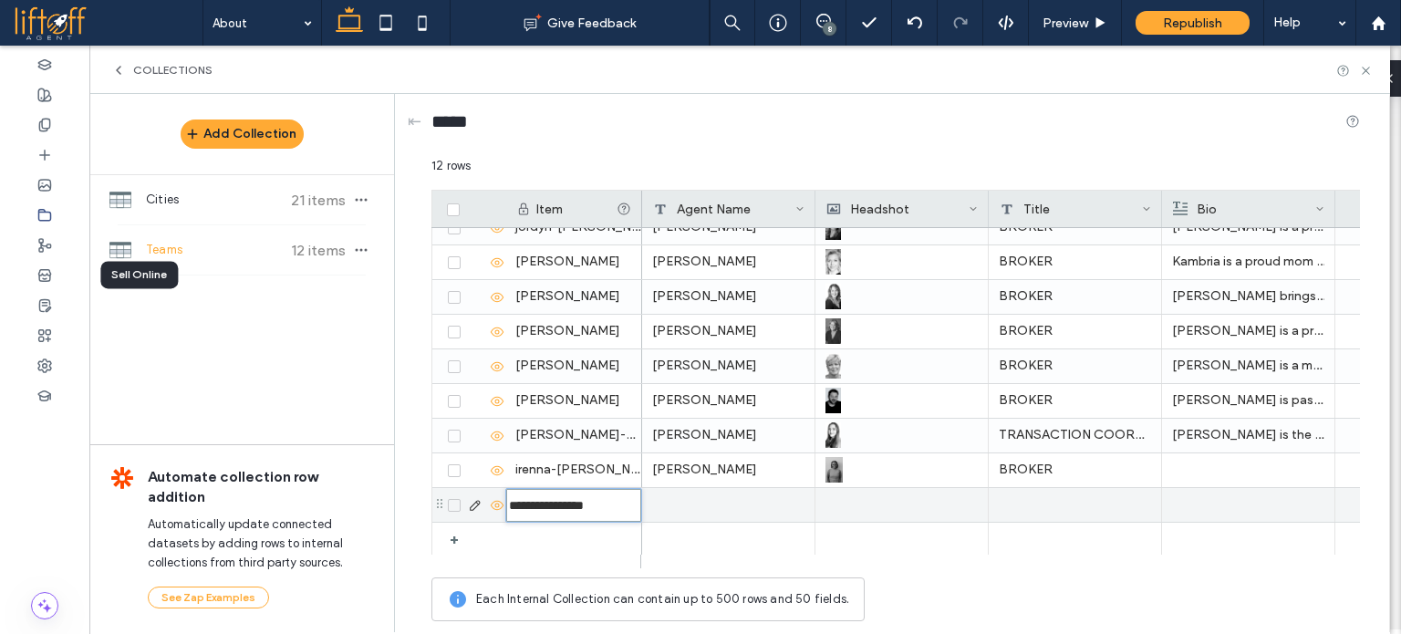
click at [548, 501] on input "**********" at bounding box center [573, 505] width 135 height 33
type input "**********"
click at [690, 499] on div at bounding box center [728, 505] width 173 height 34
click at [723, 505] on div at bounding box center [728, 505] width 173 height 34
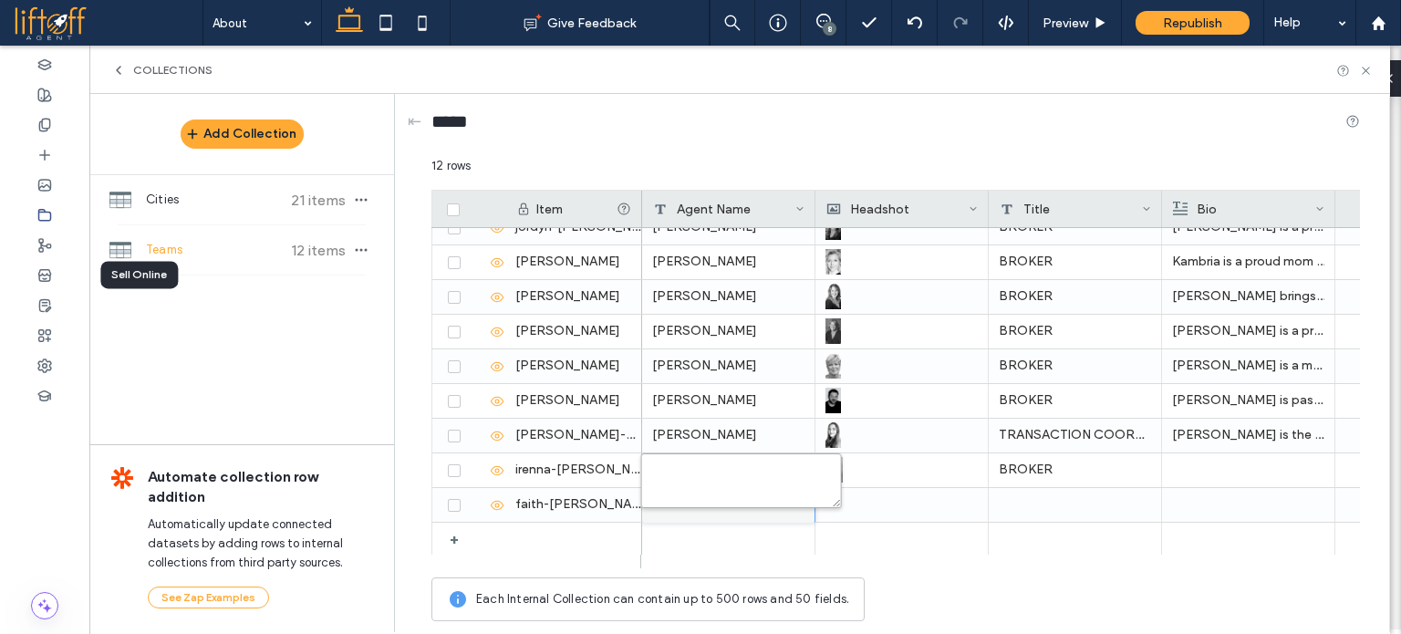
click at [727, 482] on textarea "plain-text-cell" at bounding box center [741, 480] width 201 height 55
paste textarea "**********"
type textarea "**********"
click at [874, 512] on div at bounding box center [902, 505] width 152 height 34
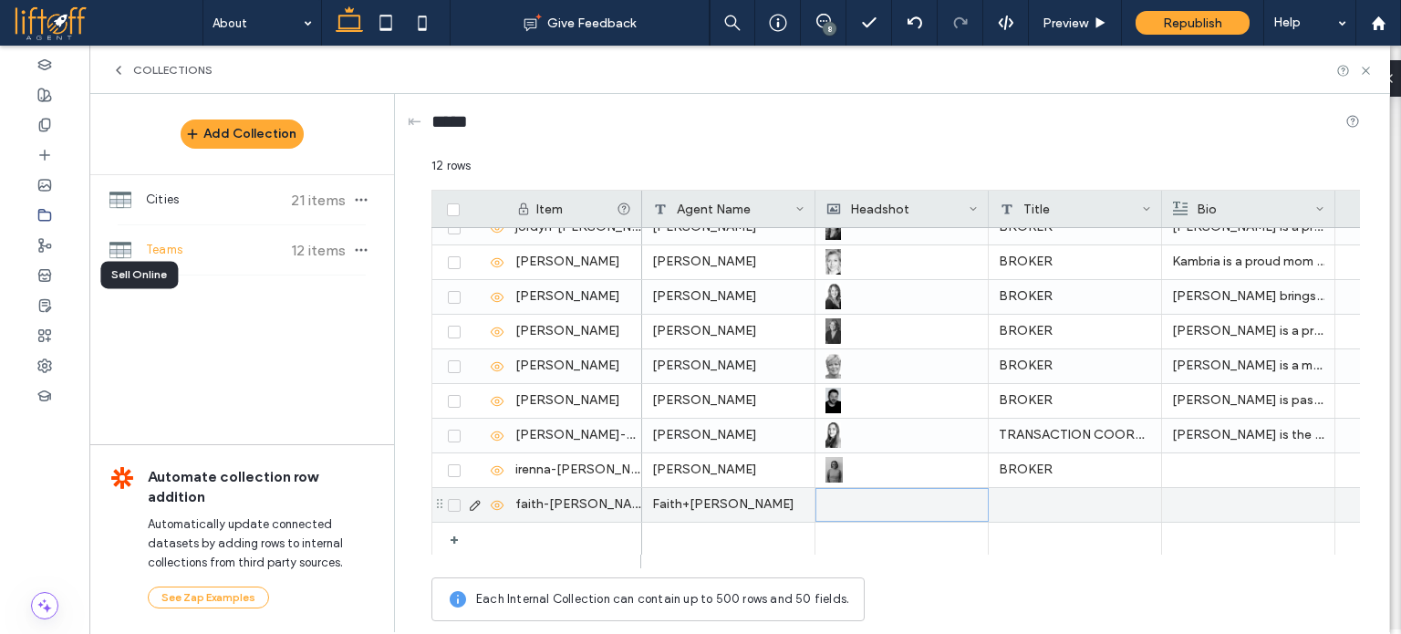
click at [709, 512] on div "Faith+Schnaubelt" at bounding box center [728, 505] width 173 height 34
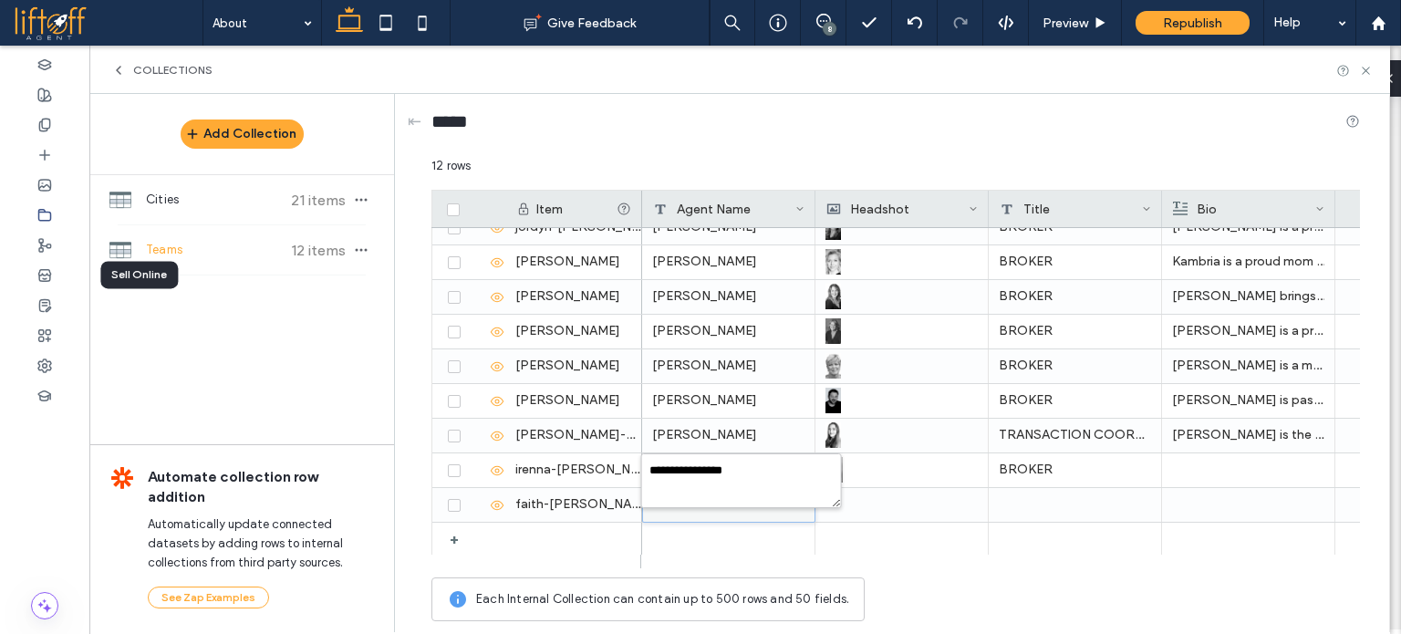
click at [679, 508] on div "**********" at bounding box center [744, 493] width 196 height 38
click at [686, 477] on textarea "**********" at bounding box center [741, 480] width 201 height 55
type textarea "**********"
click at [896, 510] on div at bounding box center [902, 505] width 152 height 34
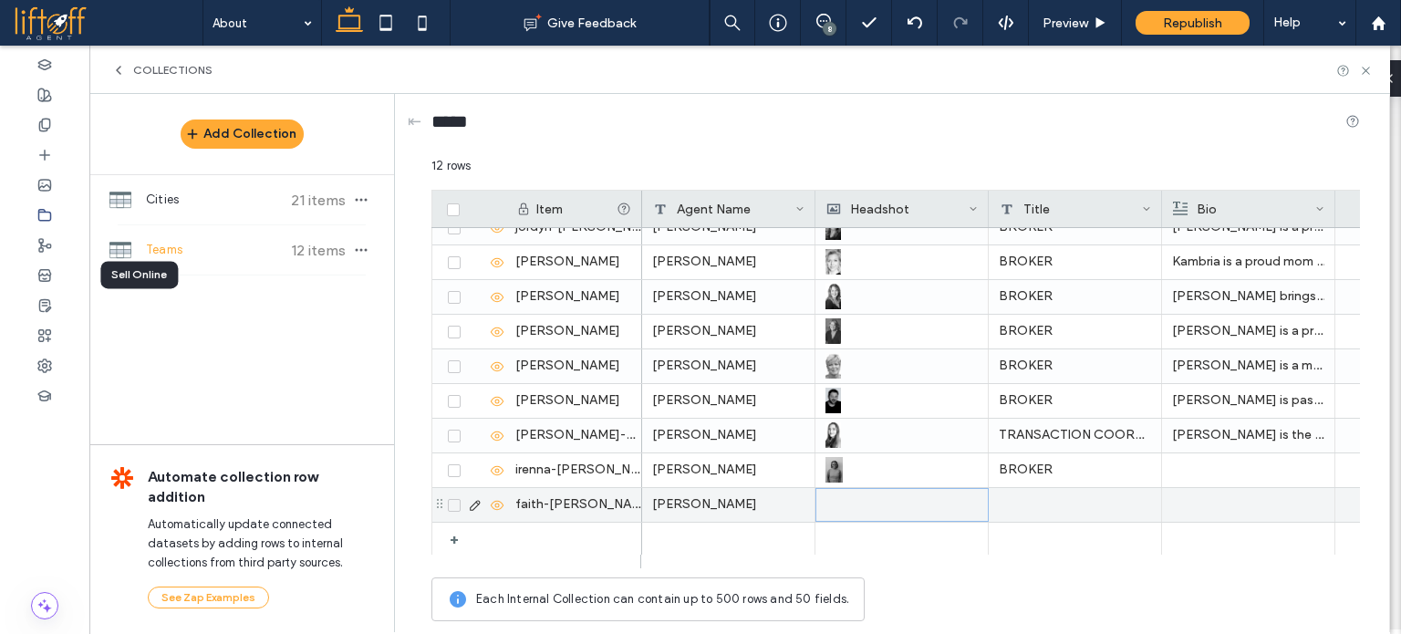
click at [872, 496] on div at bounding box center [902, 505] width 151 height 32
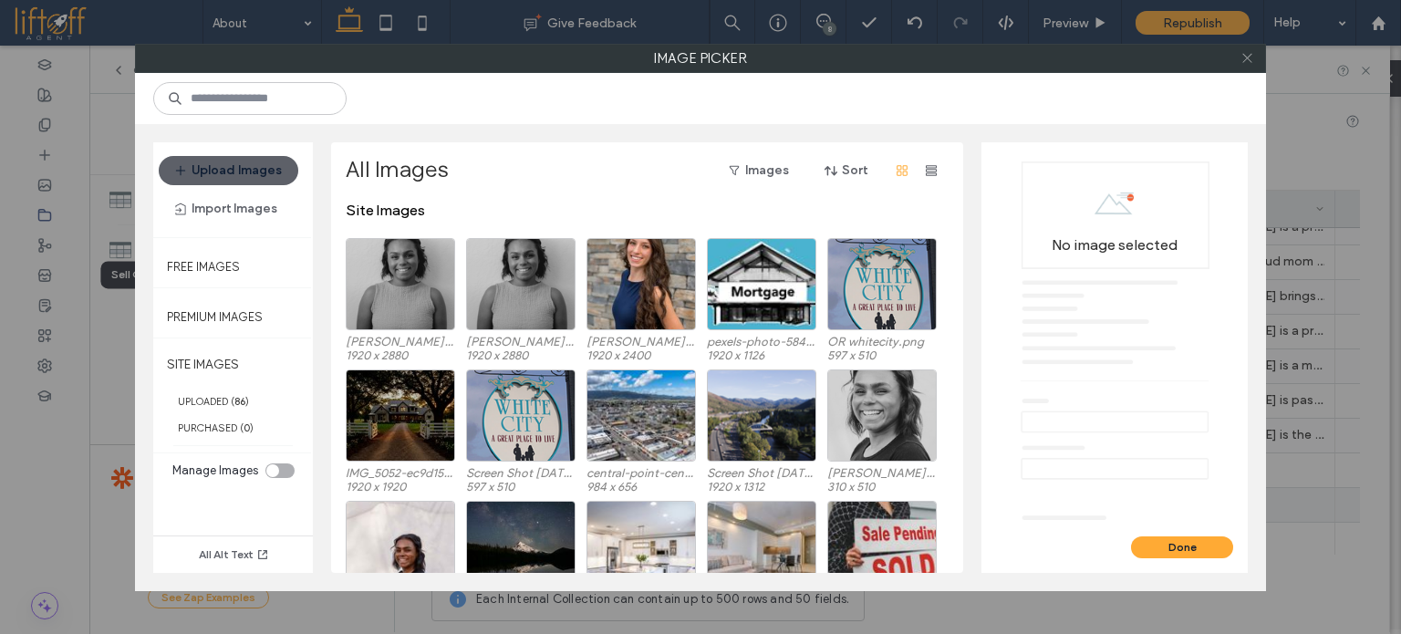
click at [1250, 57] on icon at bounding box center [1248, 58] width 14 height 14
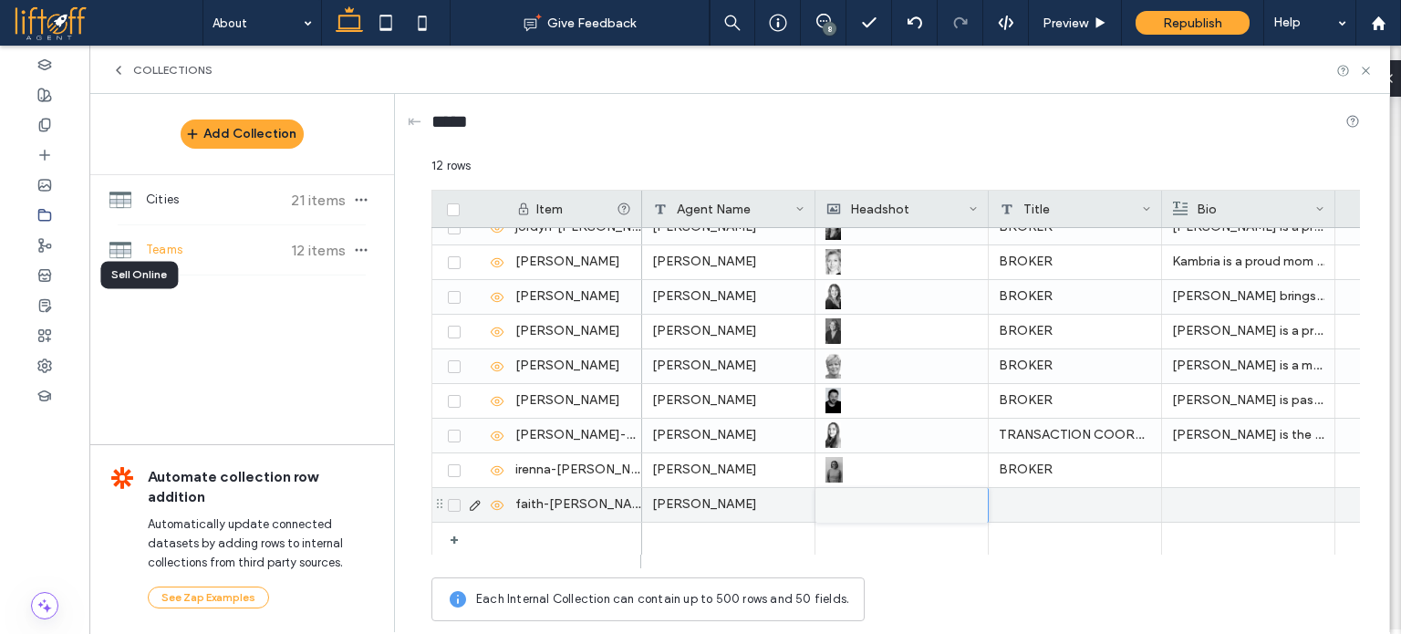
click at [1250, 57] on icon at bounding box center [1248, 58] width 14 height 14
click at [1367, 70] on use at bounding box center [1365, 70] width 7 height 7
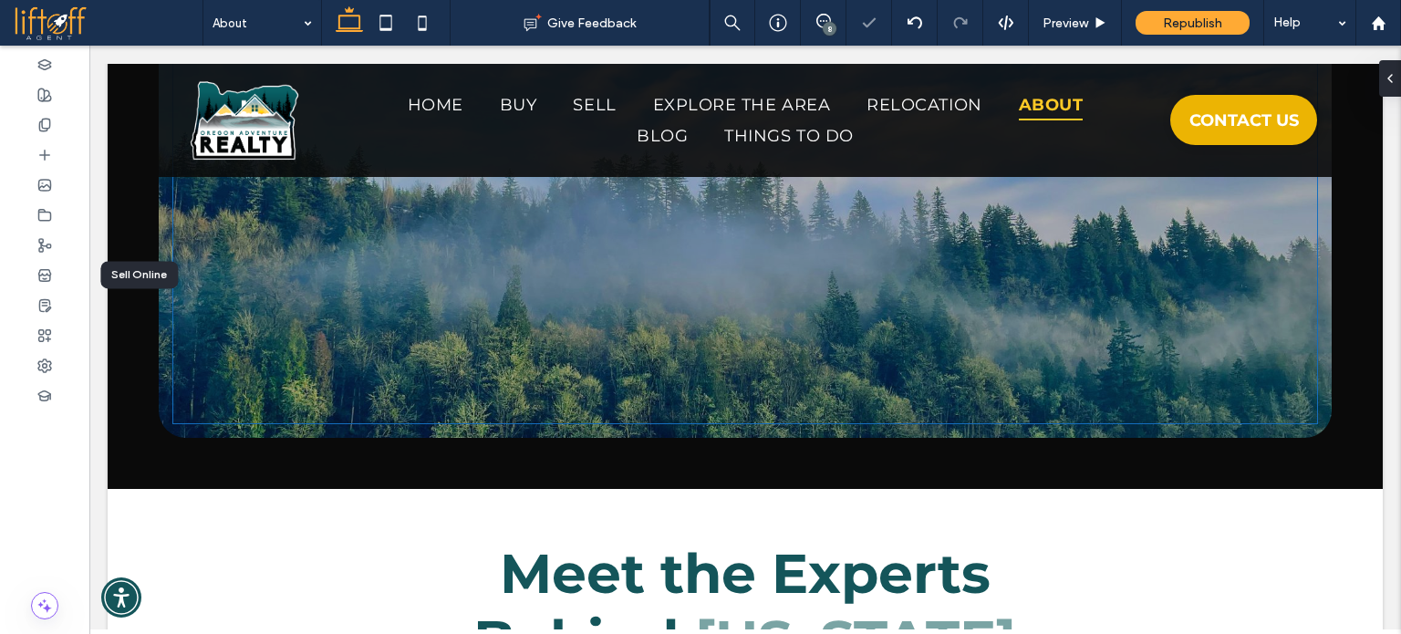
scroll to position [1916, 0]
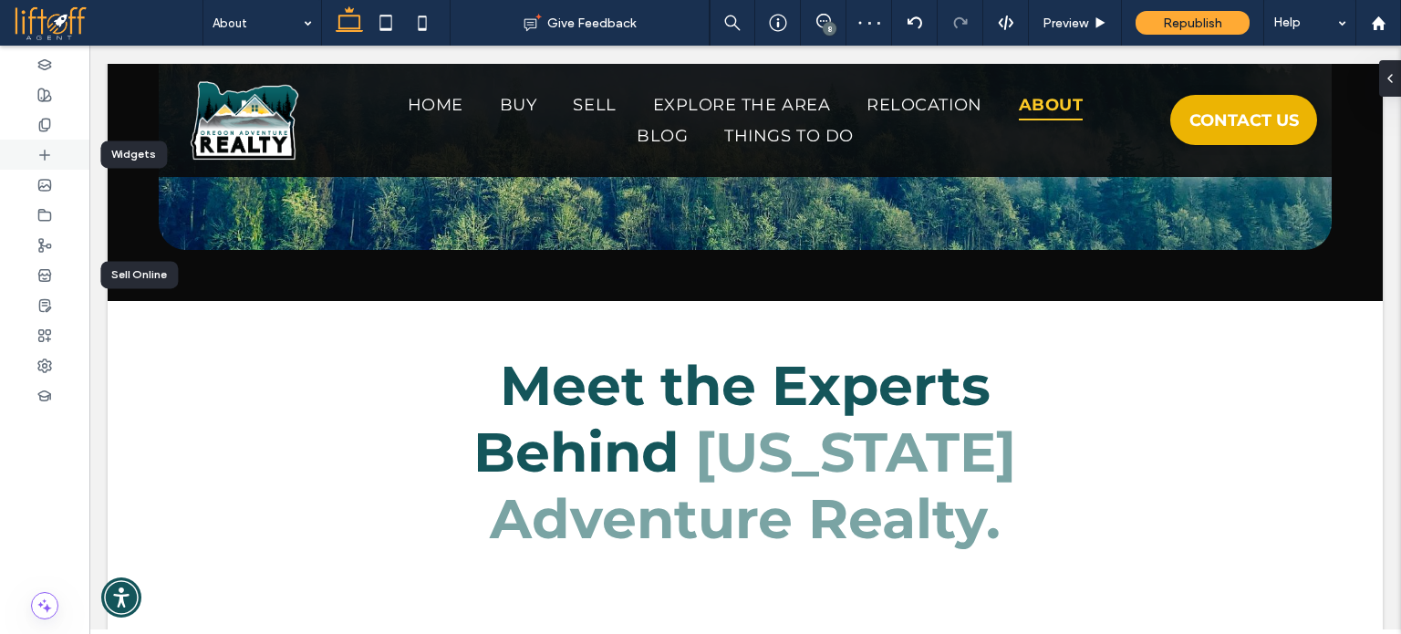
click at [54, 152] on div at bounding box center [44, 155] width 89 height 30
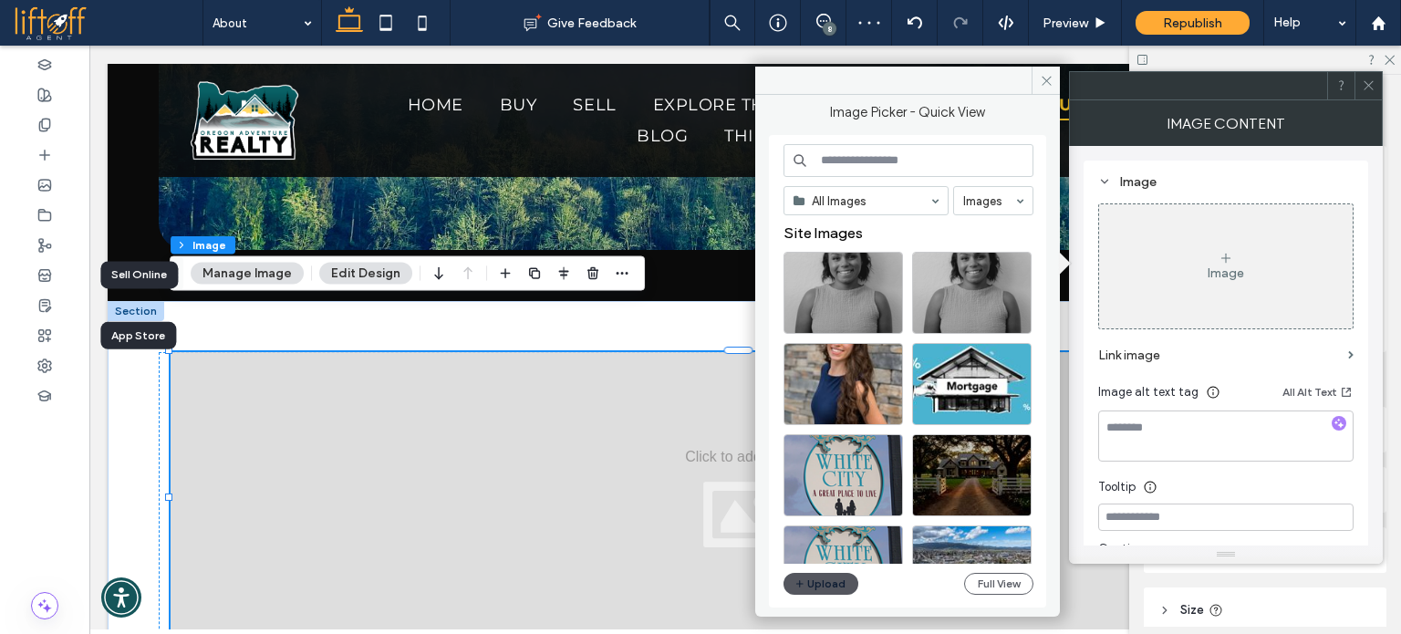
click at [828, 583] on button "Upload" at bounding box center [821, 584] width 75 height 22
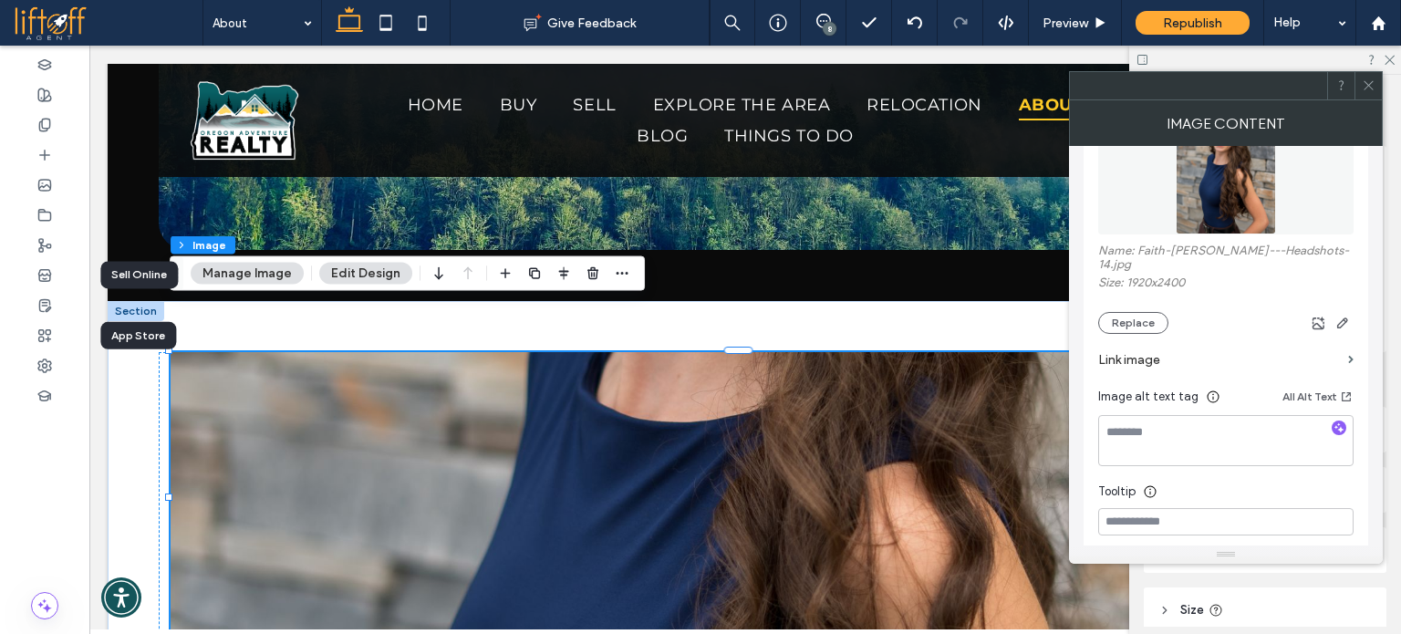
scroll to position [365, 0]
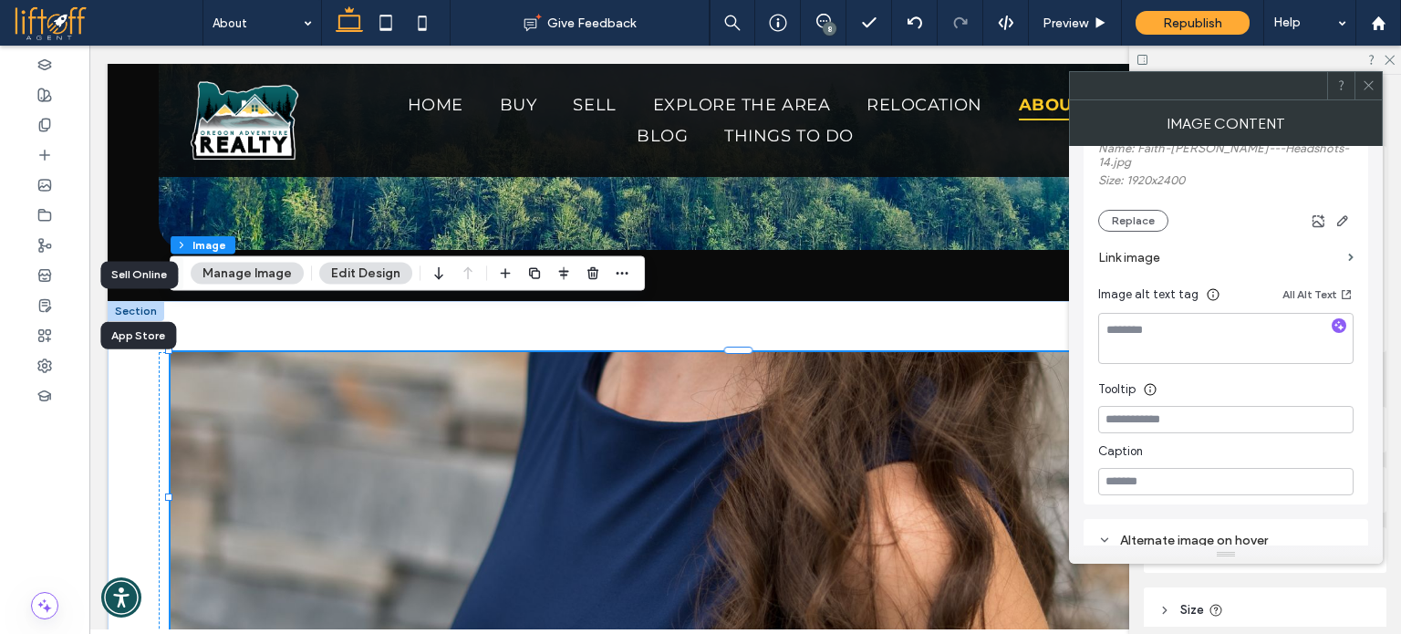
click at [1340, 232] on section "Link image" at bounding box center [1226, 258] width 255 height 52
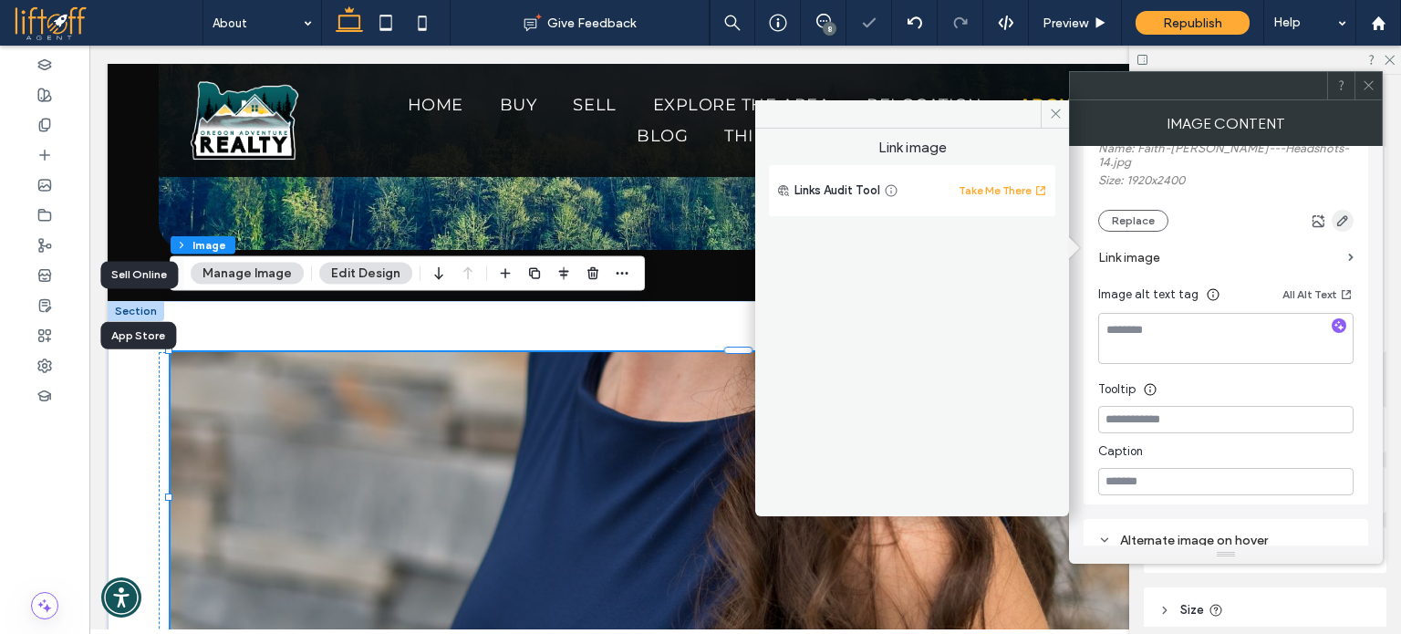
click at [1340, 211] on body ".wqwq-1{fill:#231f20;} .cls-1q, .cls-2q { fill-rule: evenodd; } .cls-2q { fill:…" at bounding box center [700, 317] width 1401 height 634
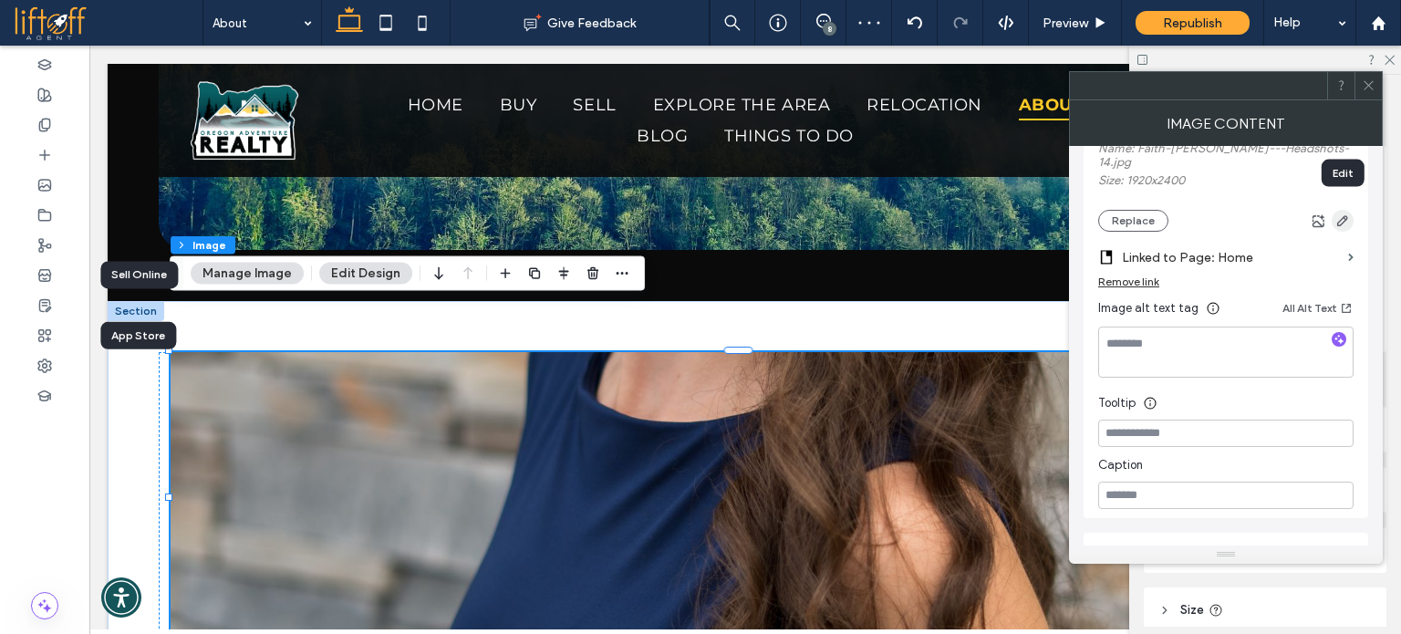
click at [1339, 214] on icon "button" at bounding box center [1343, 221] width 15 height 15
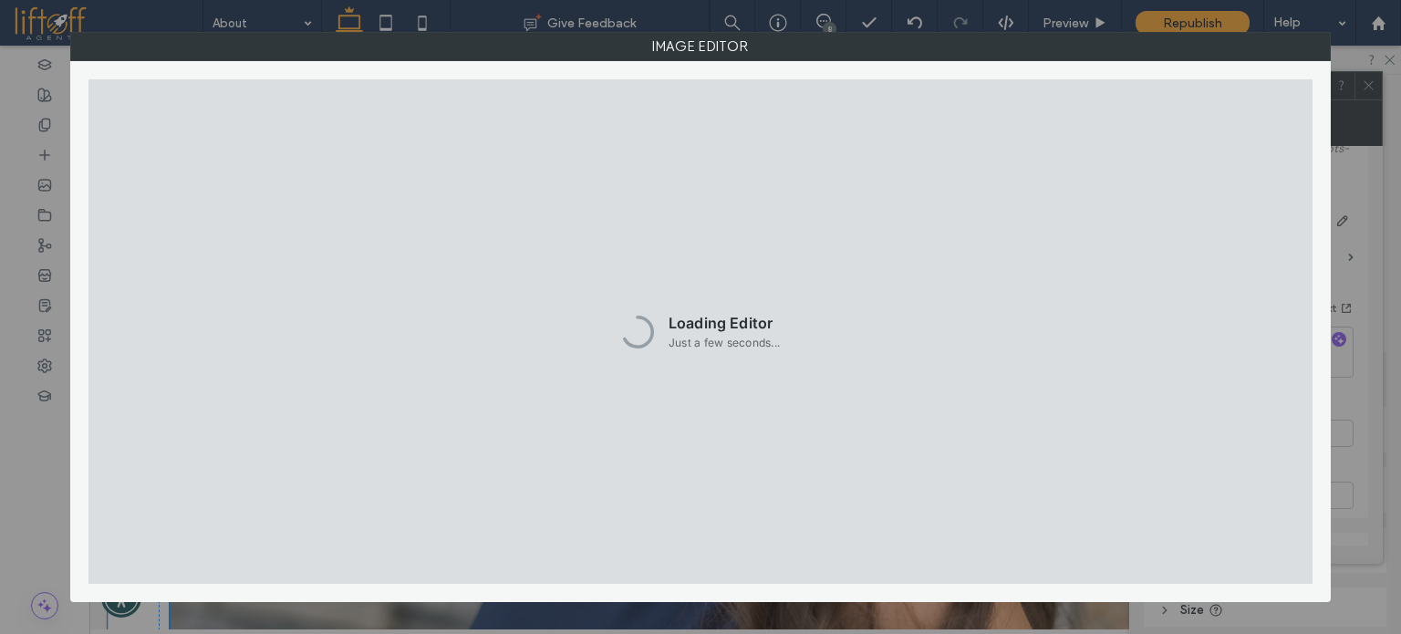
scroll to position [1916, 0]
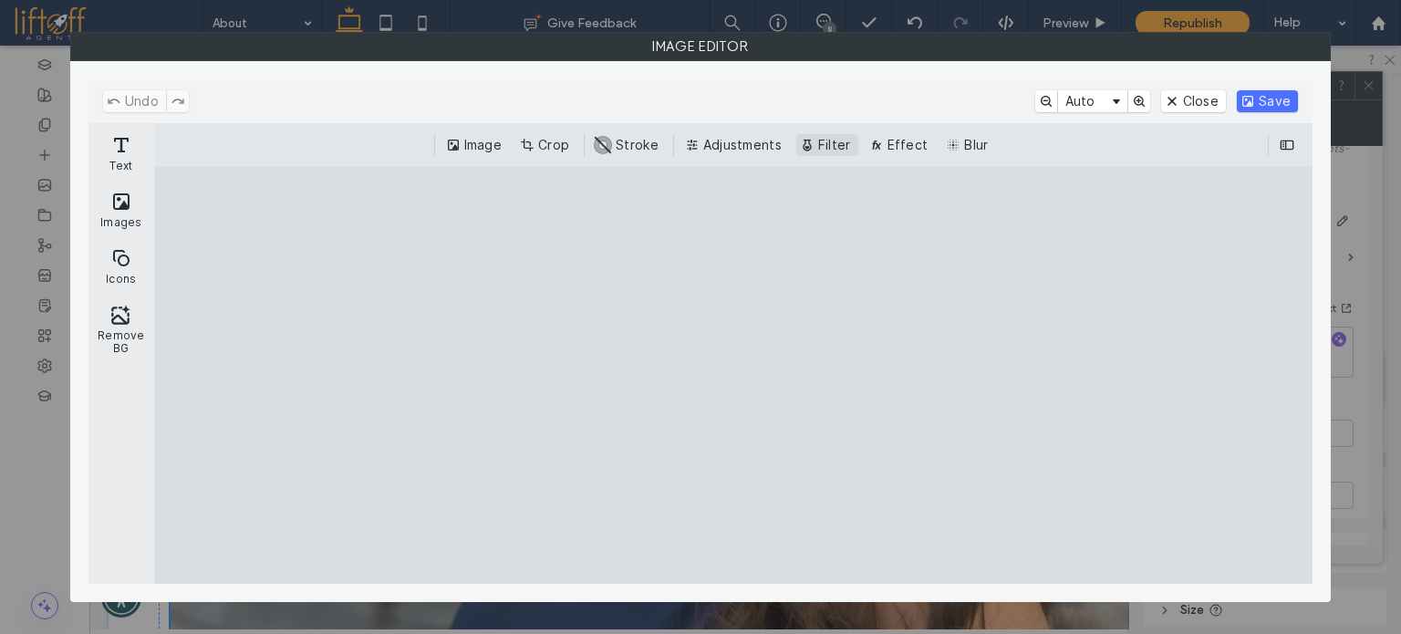
click at [809, 145] on button "Filter" at bounding box center [828, 145] width 62 height 22
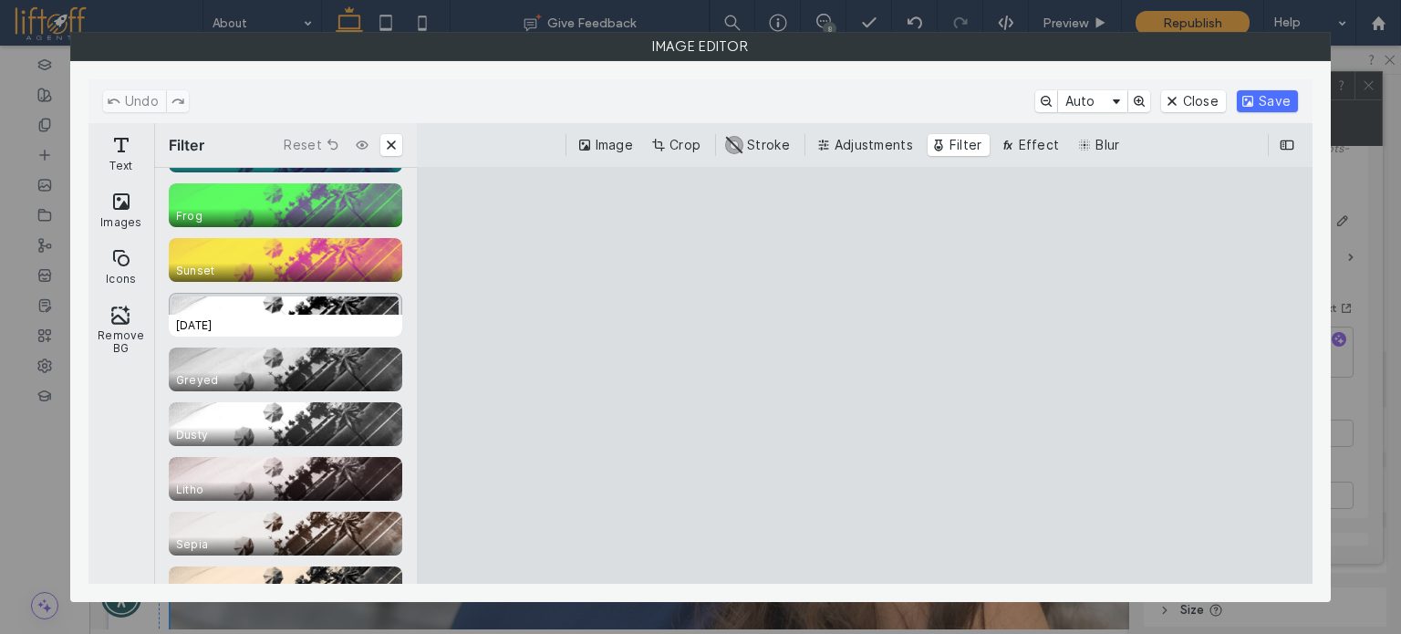
scroll to position [365, 0]
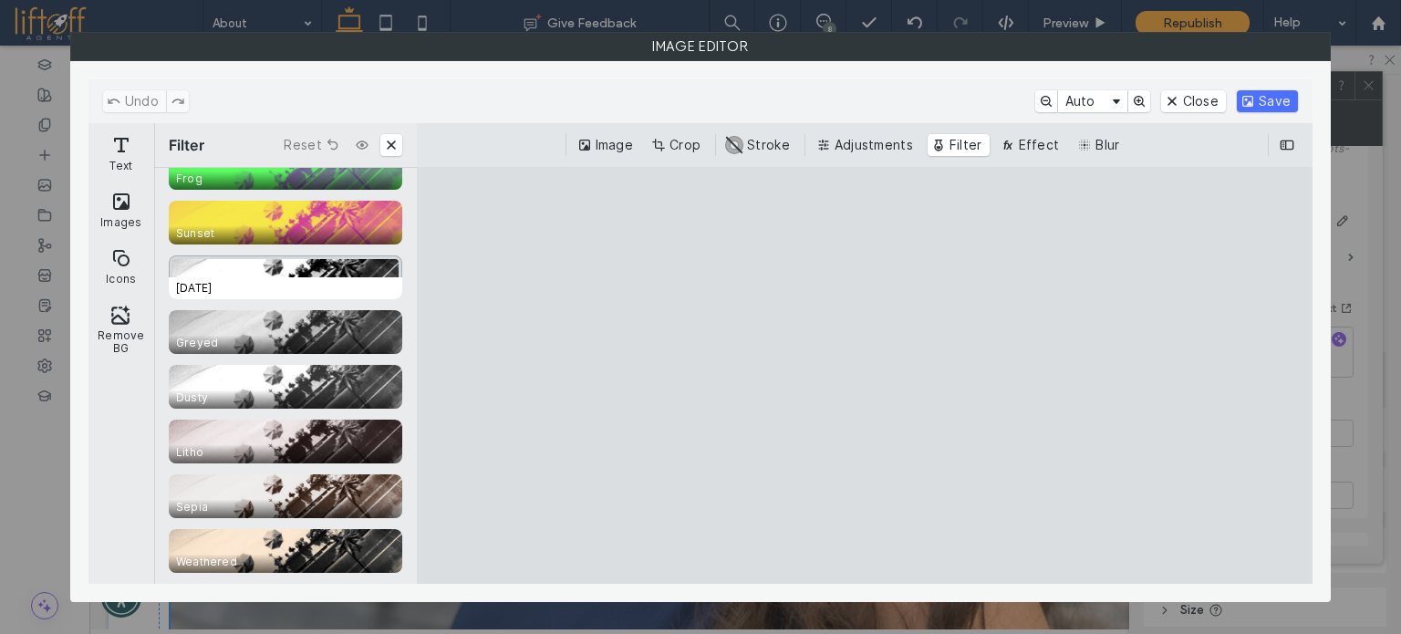
click at [252, 283] on span "1920 A.D." at bounding box center [289, 288] width 241 height 22
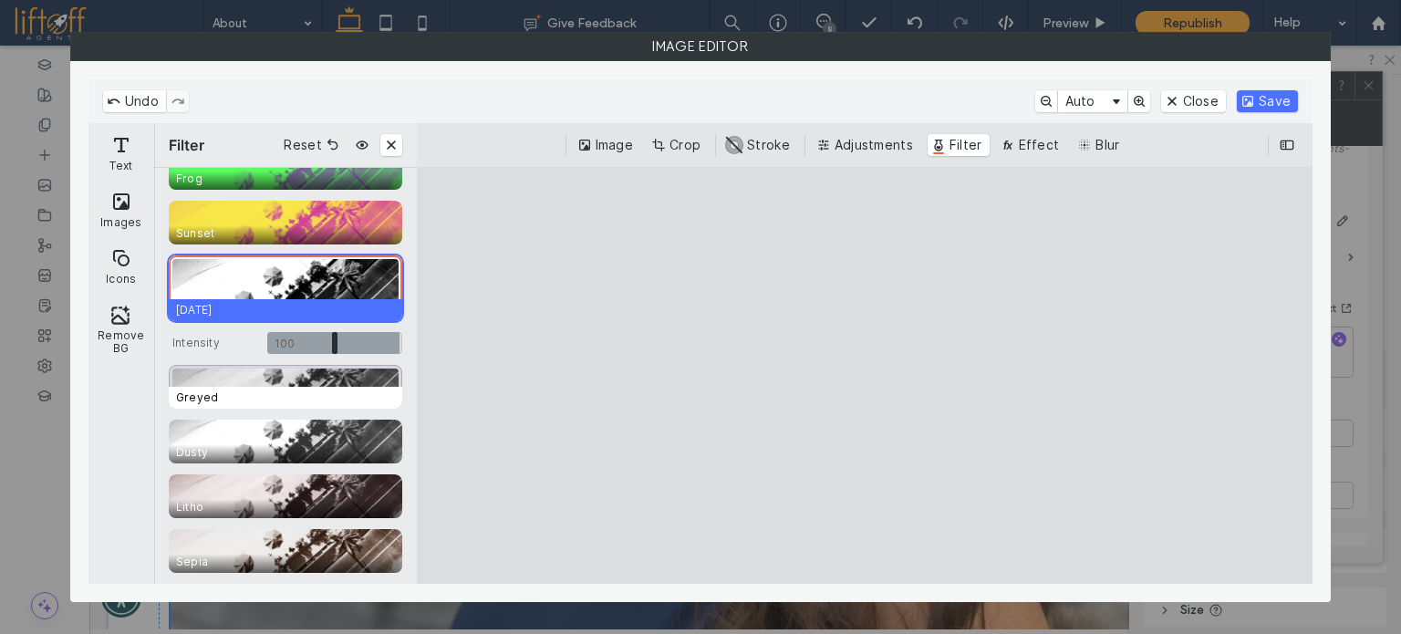
click at [270, 385] on div "CE.SDK" at bounding box center [286, 387] width 234 height 44
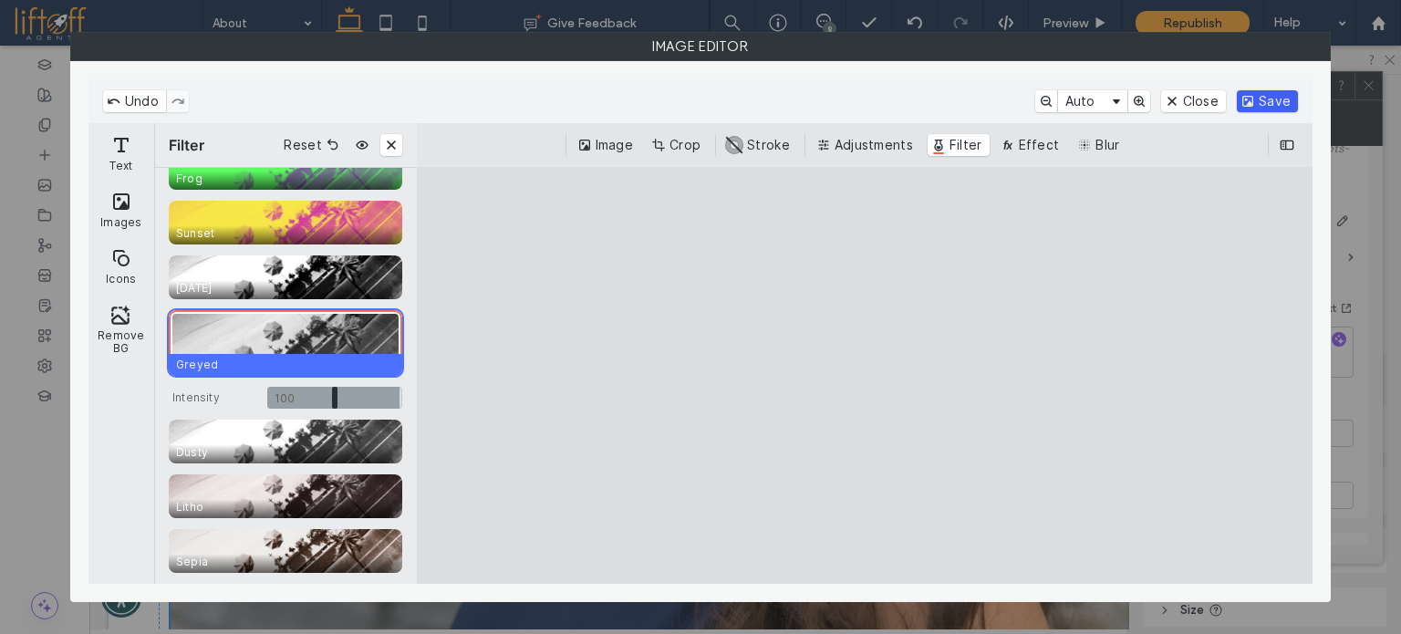
click at [1284, 99] on button "Save" at bounding box center [1267, 101] width 61 height 22
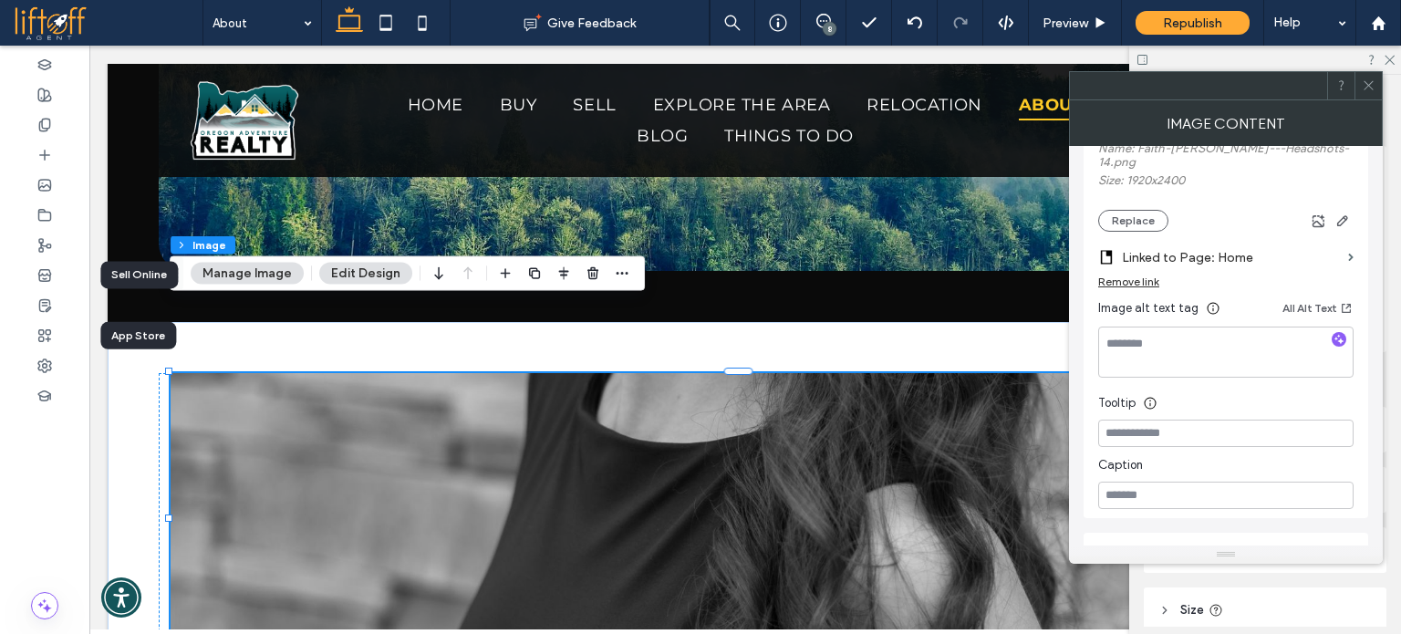
drag, startPoint x: 1379, startPoint y: 78, endPoint x: 1307, endPoint y: 145, distance: 98.8
click at [1378, 78] on div at bounding box center [1368, 85] width 27 height 27
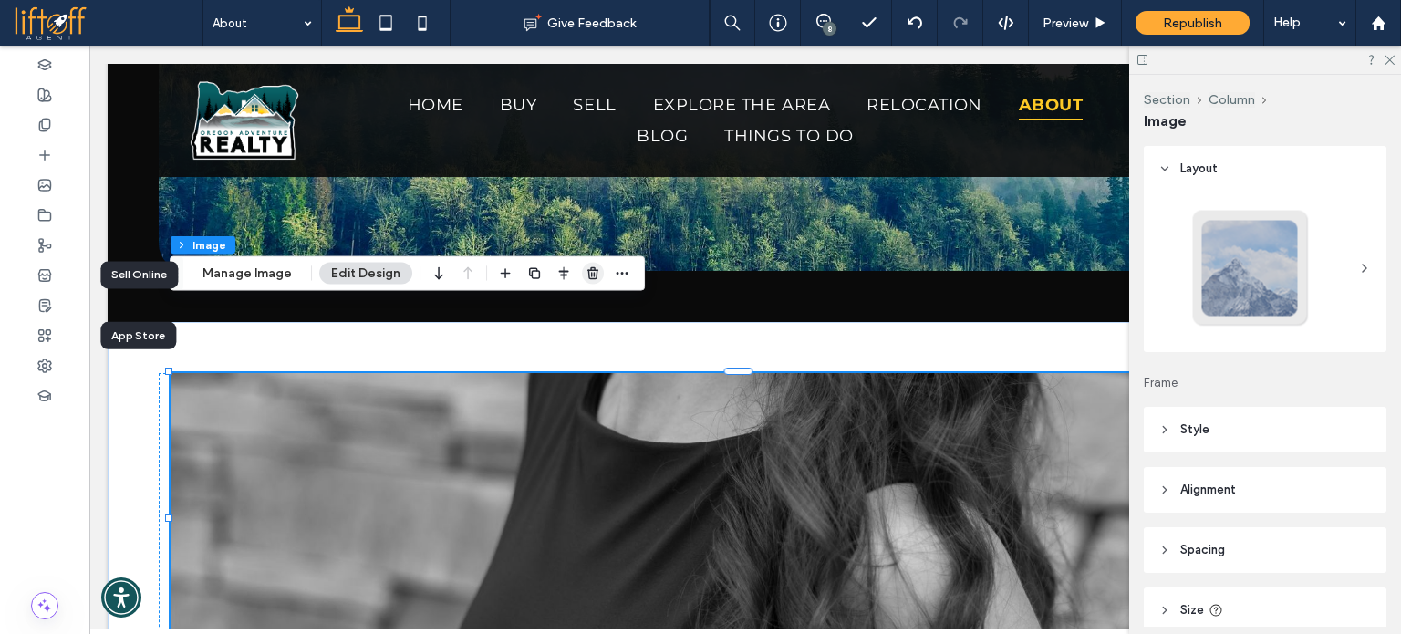
drag, startPoint x: 592, startPoint y: 275, endPoint x: 167, endPoint y: 227, distance: 427.8
click at [592, 275] on use "button" at bounding box center [593, 273] width 11 height 12
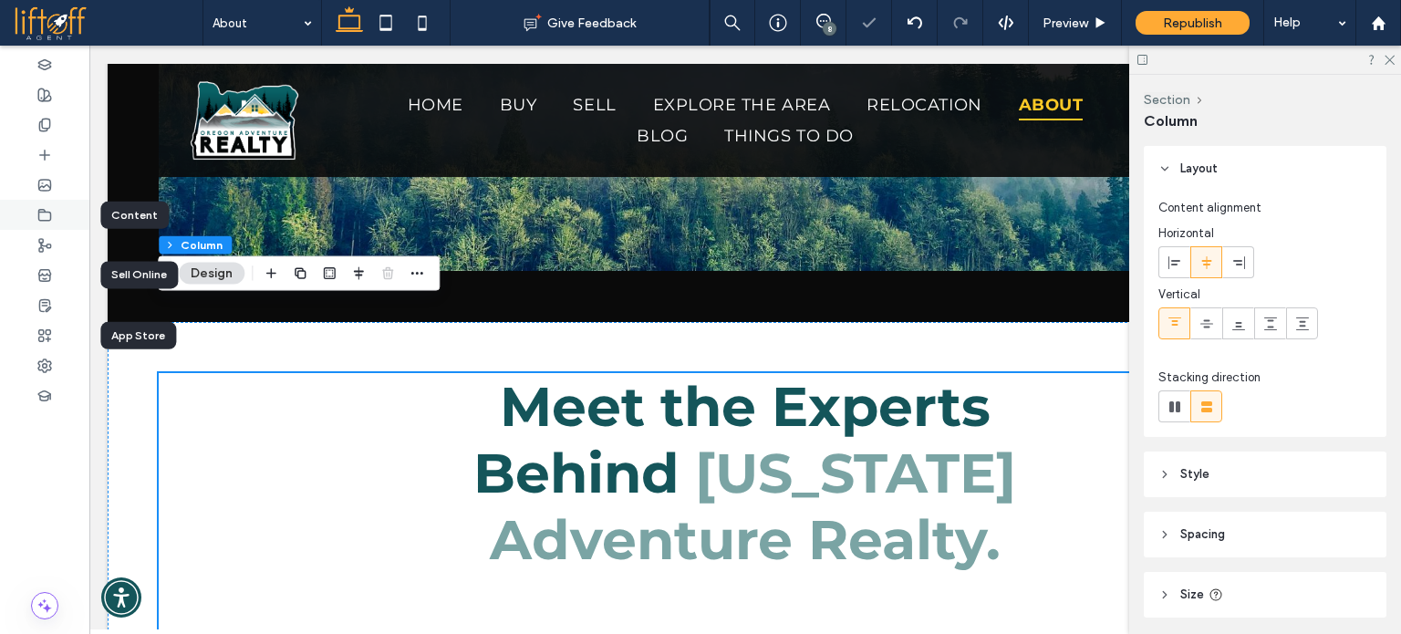
click at [57, 212] on div at bounding box center [44, 215] width 89 height 30
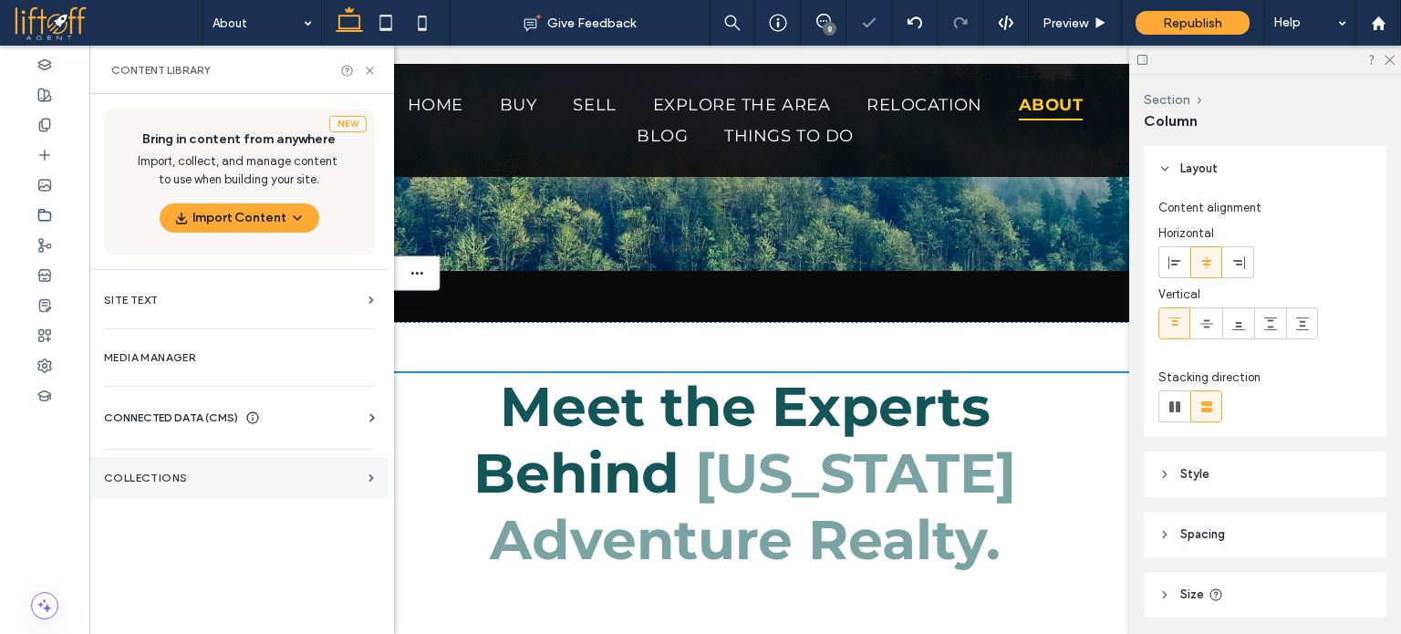
drag, startPoint x: 166, startPoint y: 484, endPoint x: 167, endPoint y: 464, distance: 20.1
click at [166, 485] on section "Collections" at bounding box center [238, 478] width 299 height 42
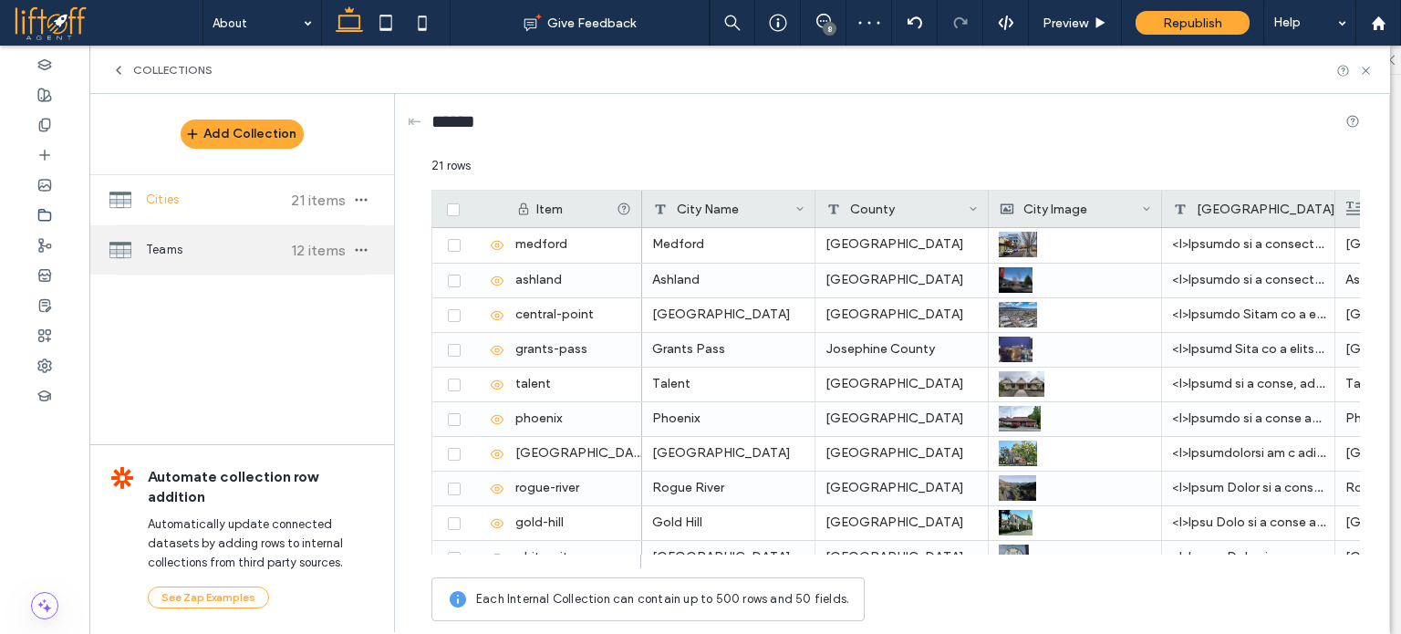
click at [242, 273] on div "Teams 12 items" at bounding box center [241, 249] width 305 height 49
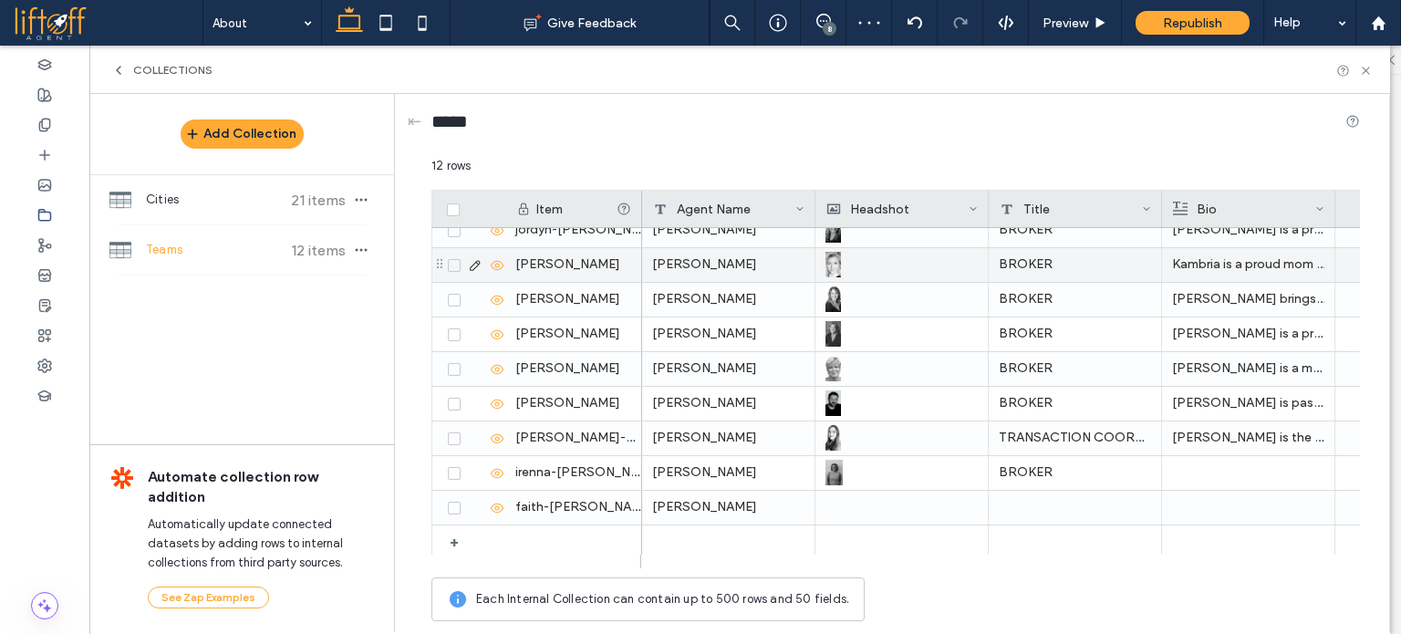
scroll to position [122, 0]
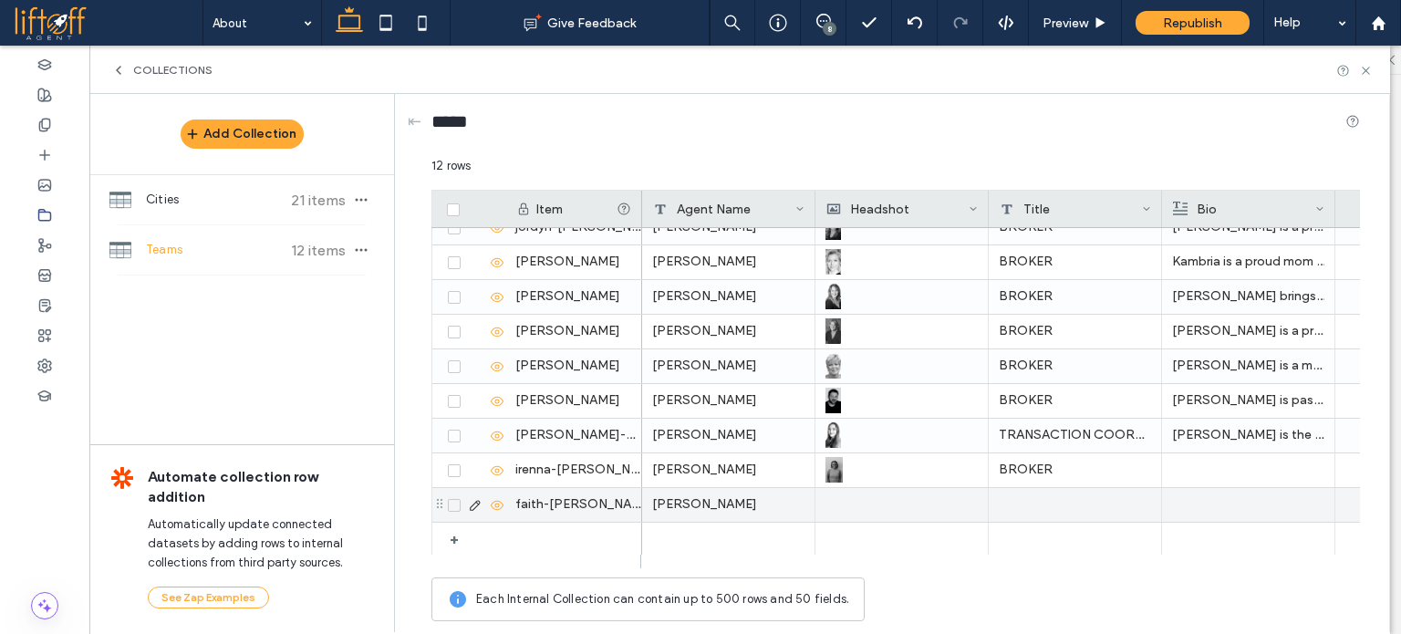
click at [845, 506] on div at bounding box center [902, 505] width 152 height 34
click at [847, 505] on div at bounding box center [902, 505] width 151 height 32
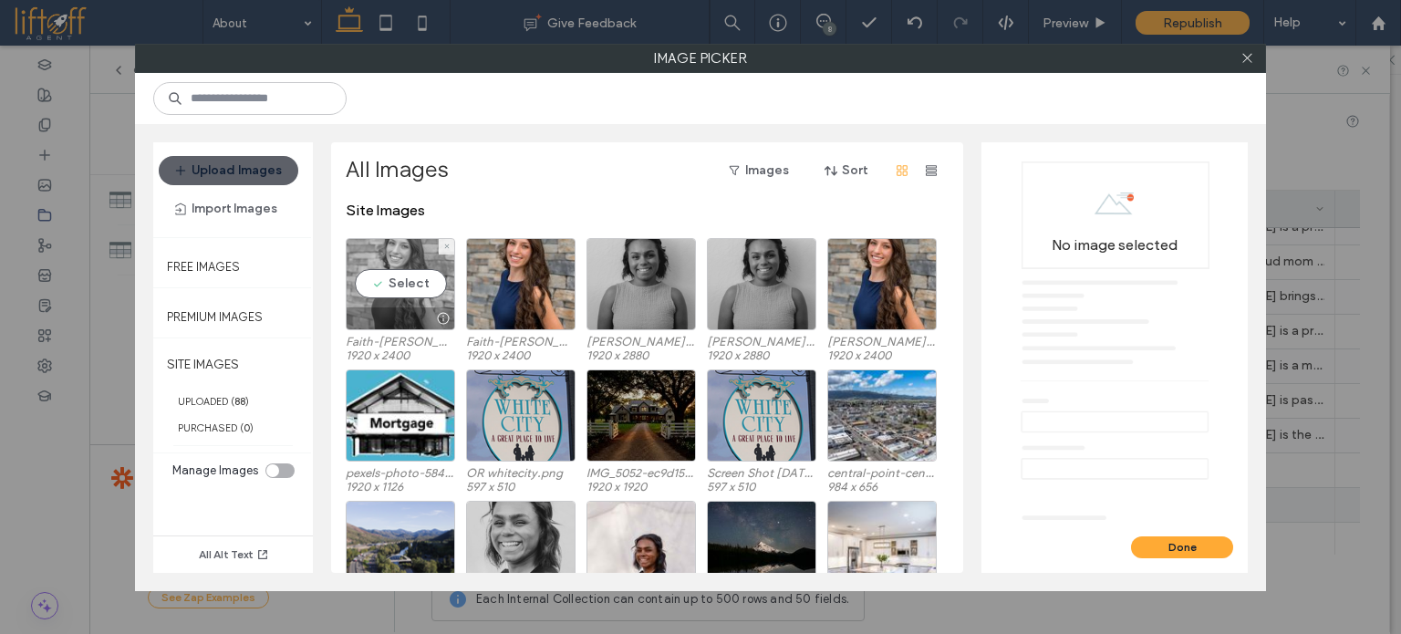
click at [402, 270] on div "Select" at bounding box center [400, 284] width 109 height 92
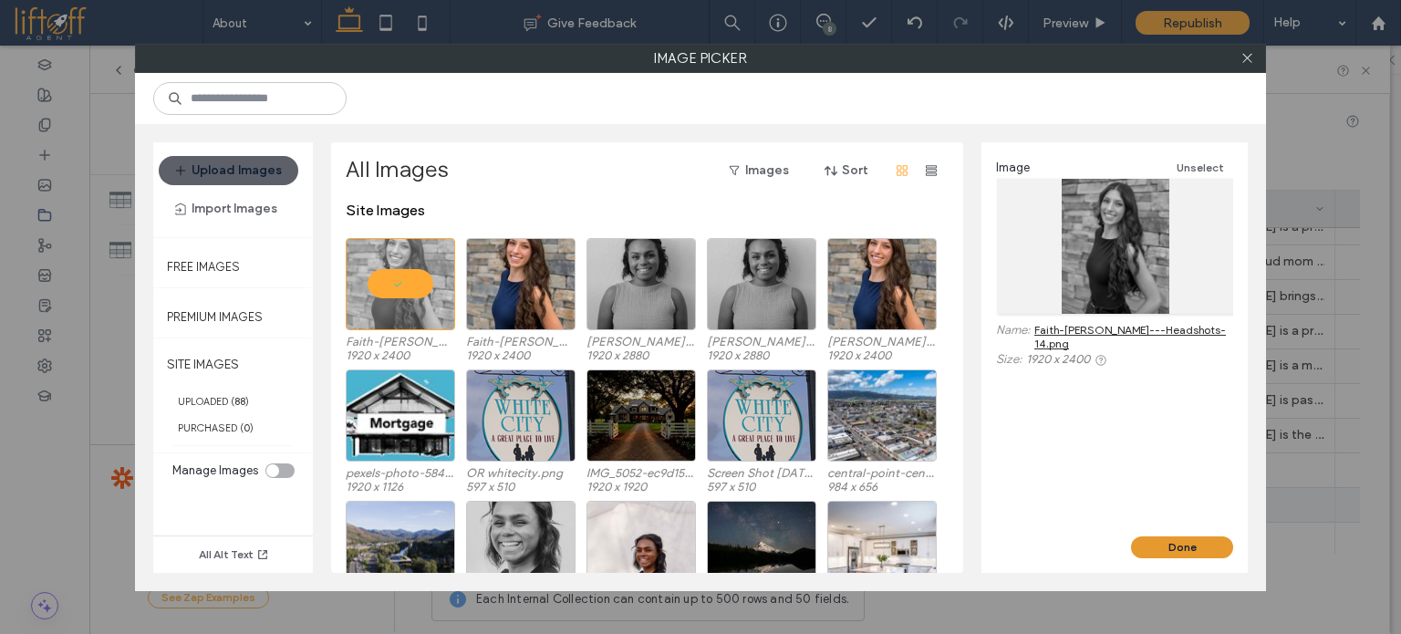
click at [1178, 547] on button "Done" at bounding box center [1182, 547] width 102 height 22
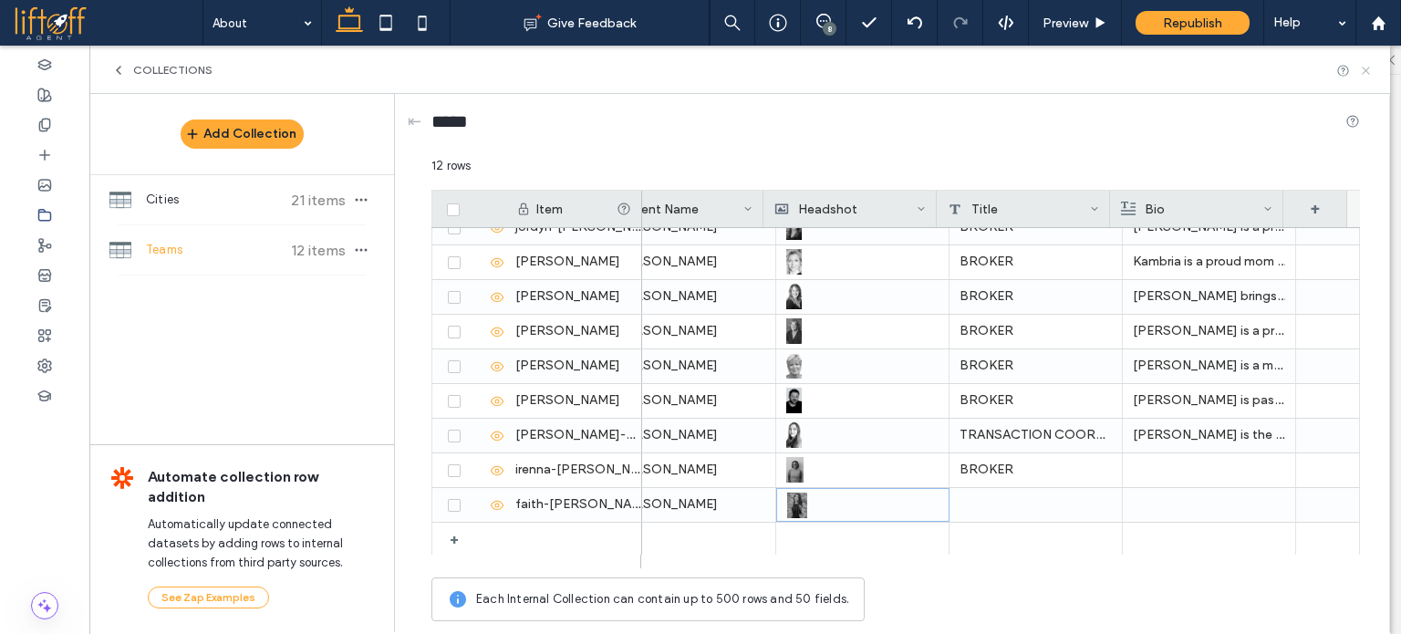
click at [1363, 68] on use at bounding box center [1365, 70] width 7 height 7
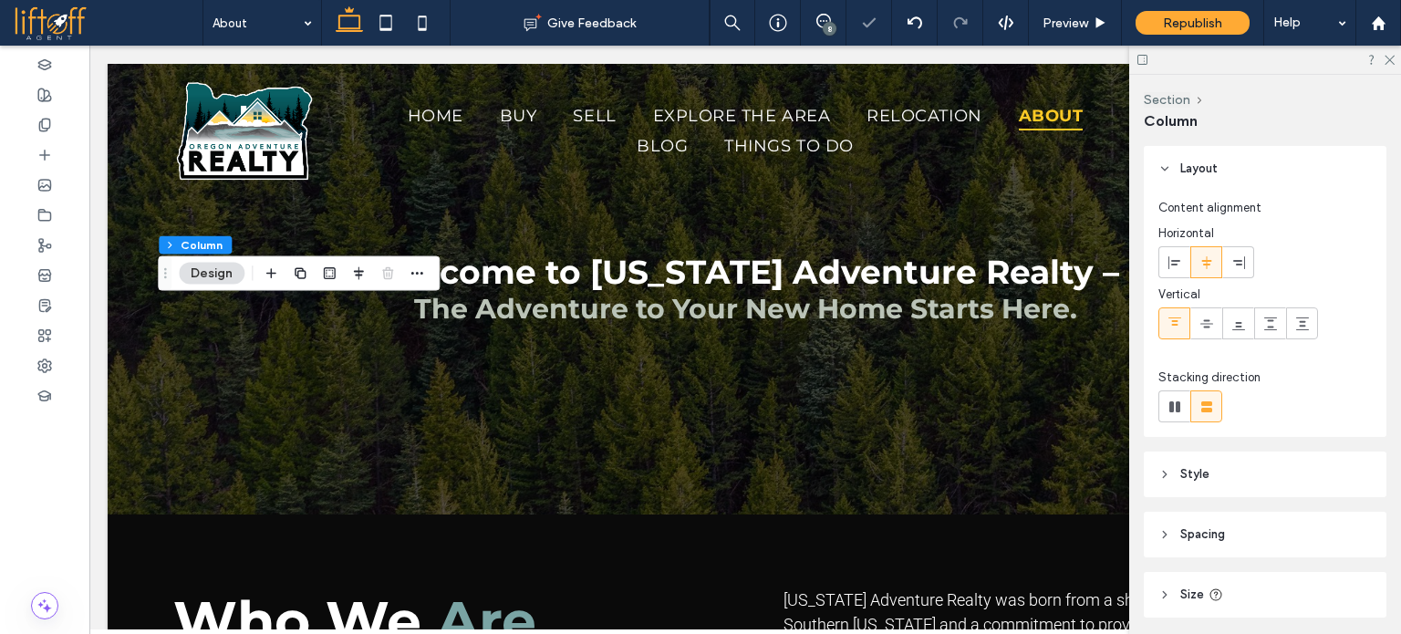
scroll to position [0, 0]
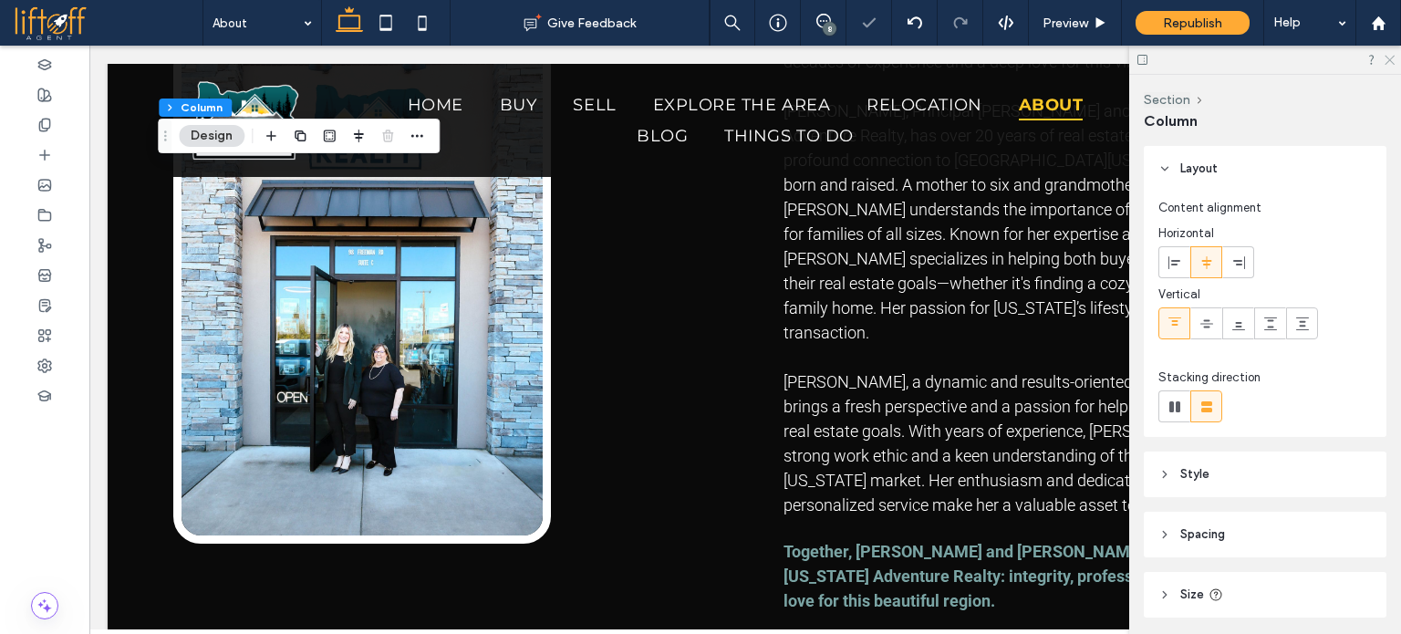
click at [1391, 61] on use at bounding box center [1390, 61] width 10 height 10
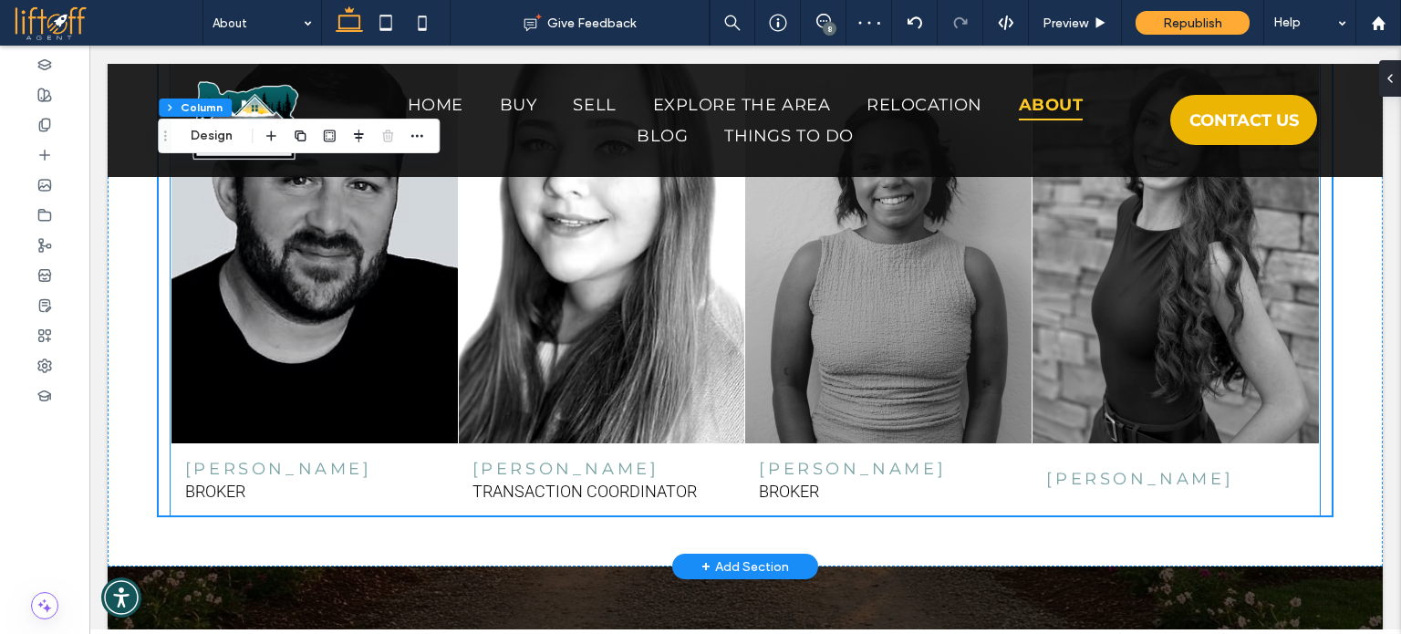
scroll to position [3390, 0]
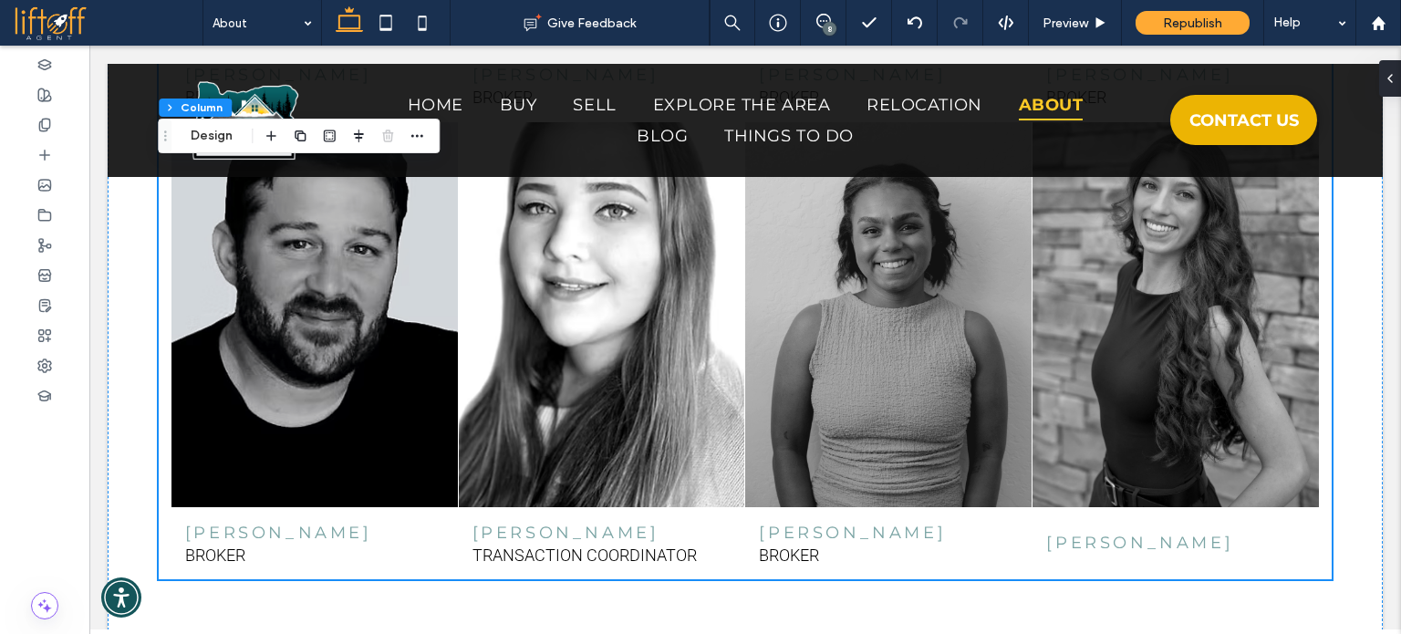
click at [829, 29] on div "8" at bounding box center [830, 29] width 14 height 14
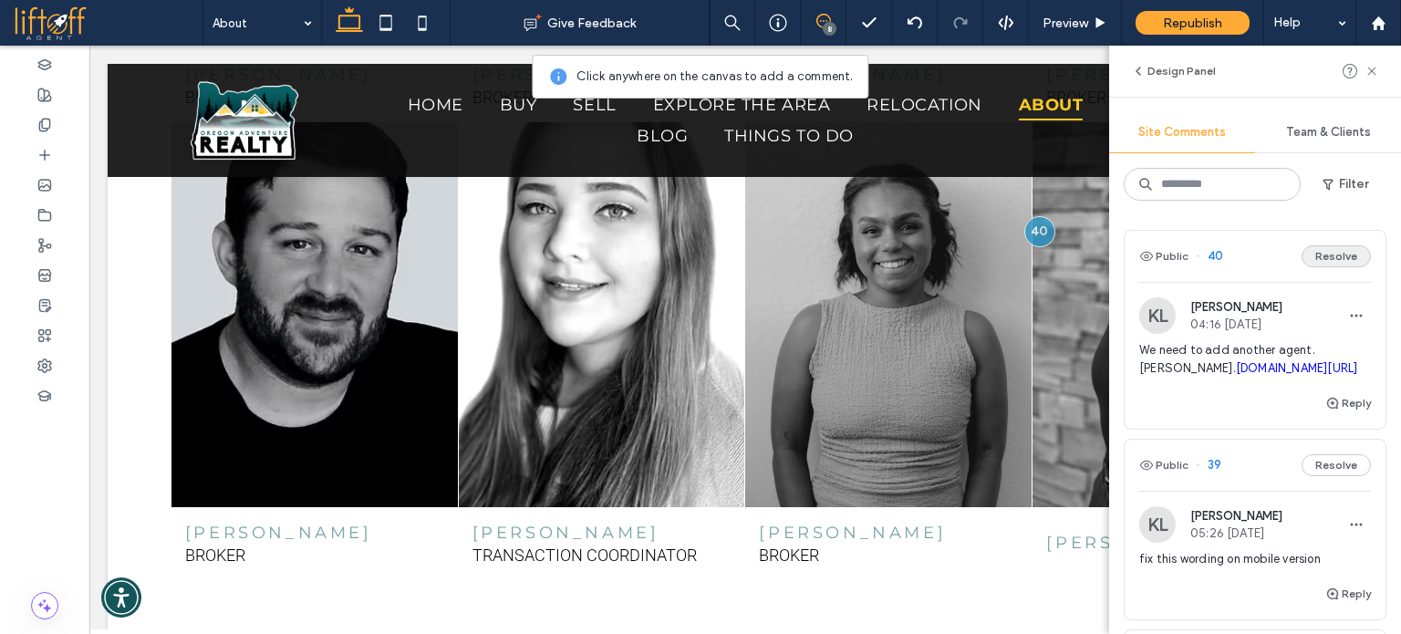
click at [1324, 253] on button "Resolve" at bounding box center [1336, 256] width 69 height 22
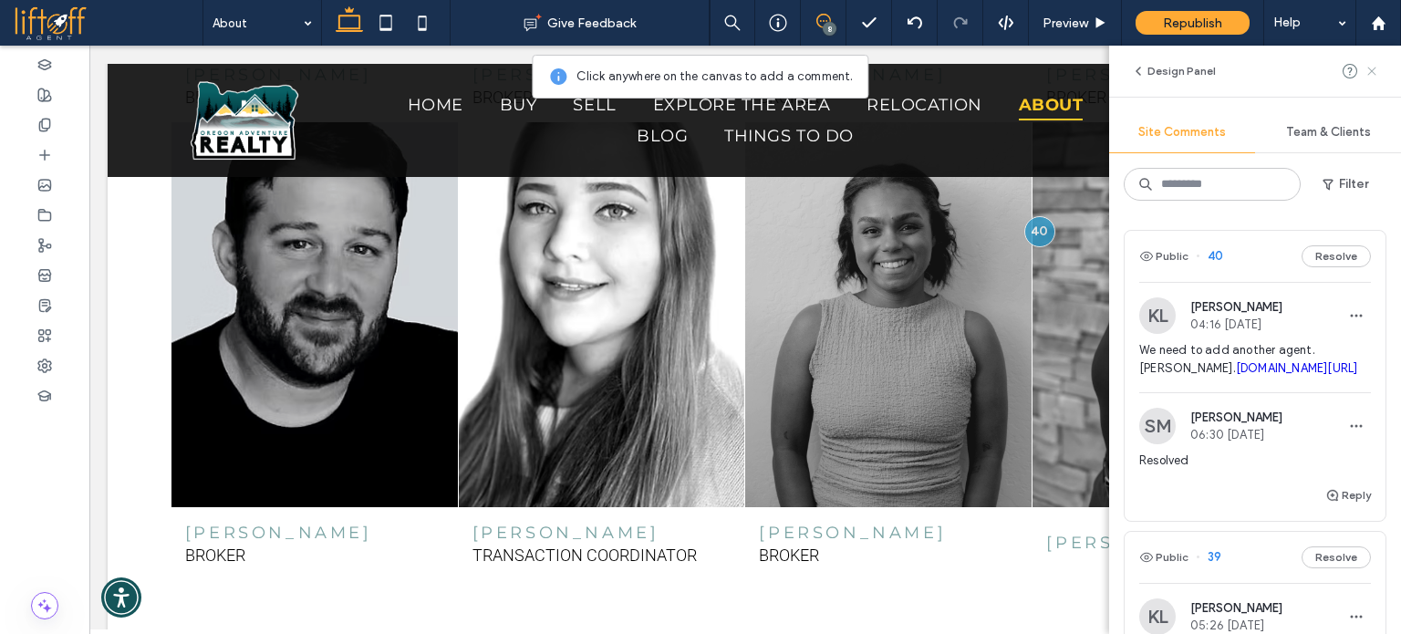
click at [1370, 68] on use at bounding box center [1372, 71] width 8 height 8
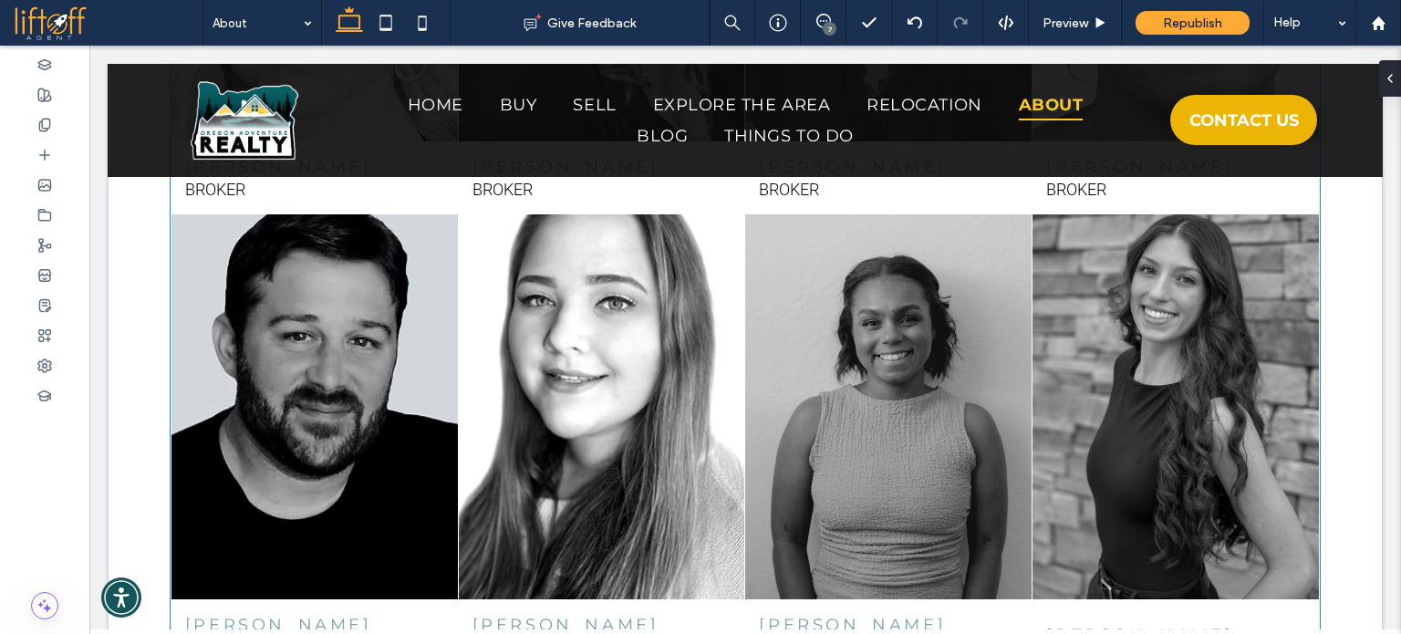
scroll to position [3298, 0]
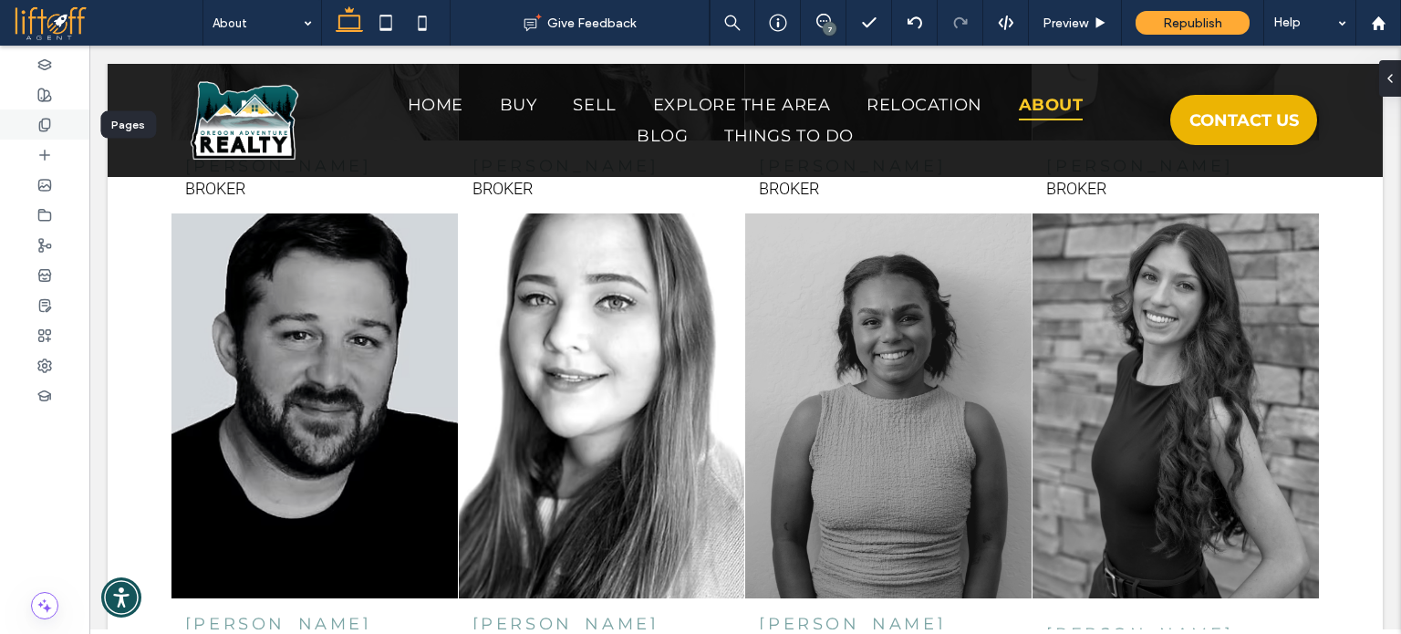
click at [62, 124] on div at bounding box center [44, 124] width 89 height 30
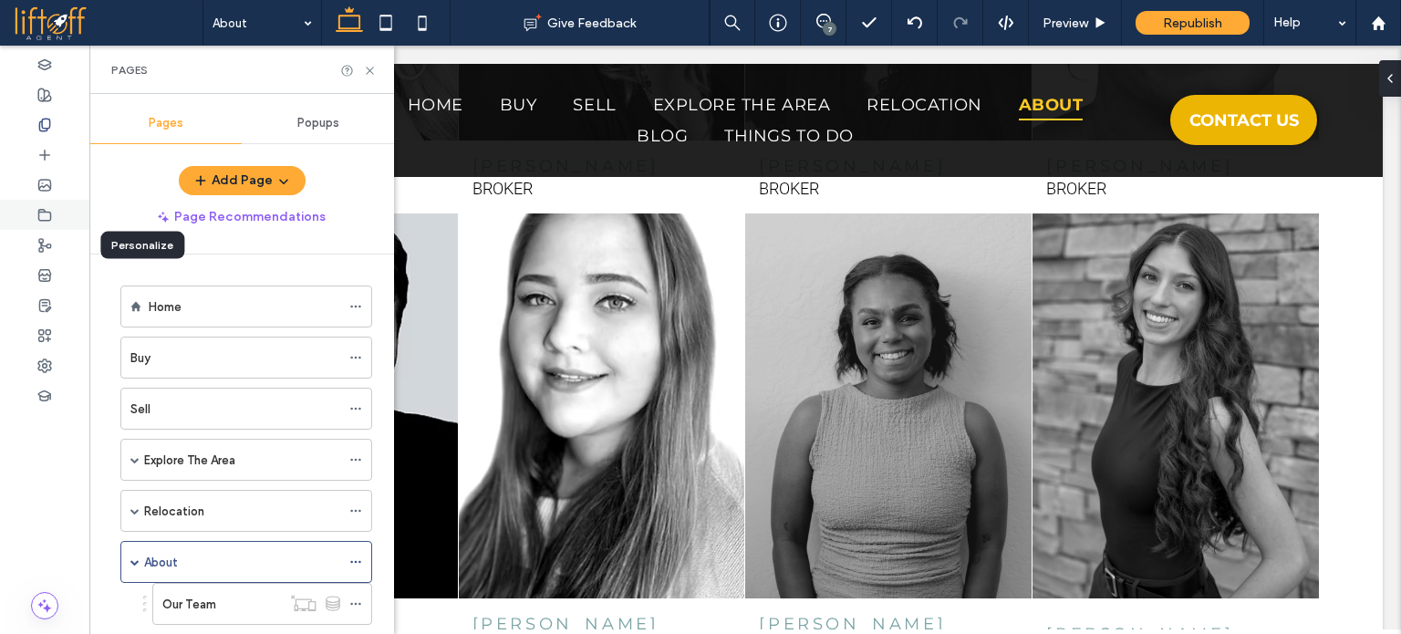
click at [47, 218] on icon at bounding box center [44, 215] width 15 height 15
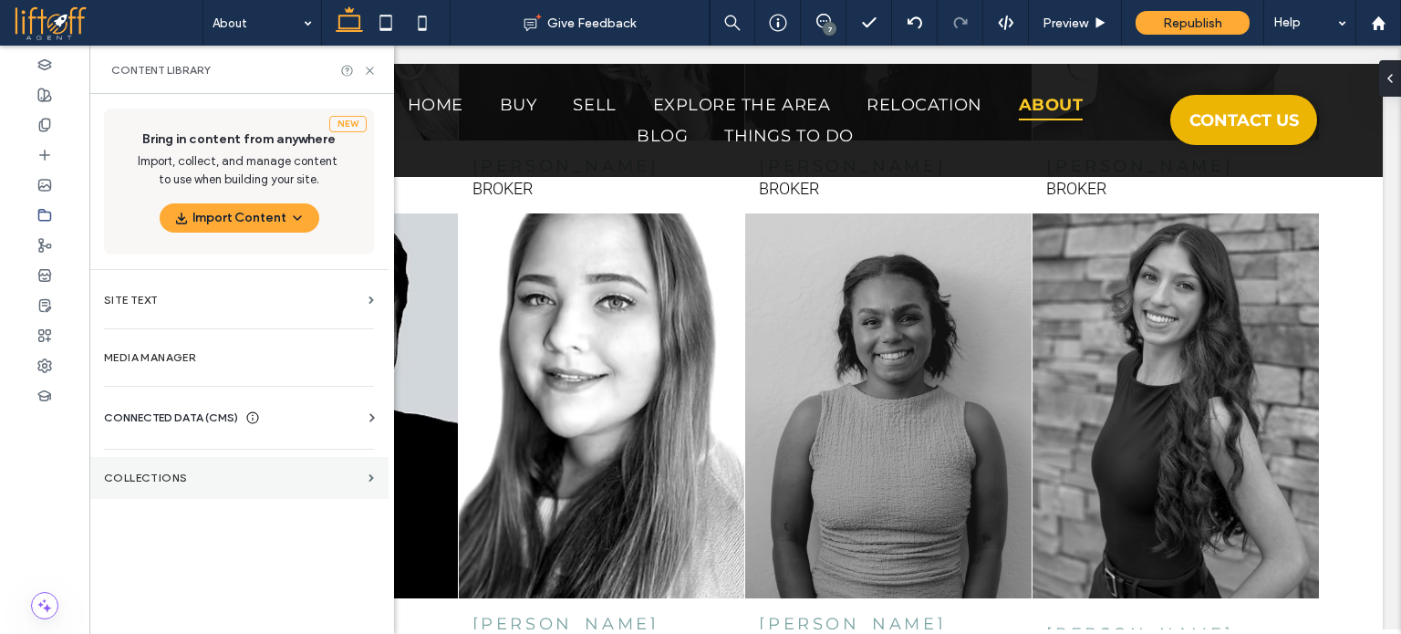
click at [197, 470] on section "Collections" at bounding box center [238, 478] width 299 height 42
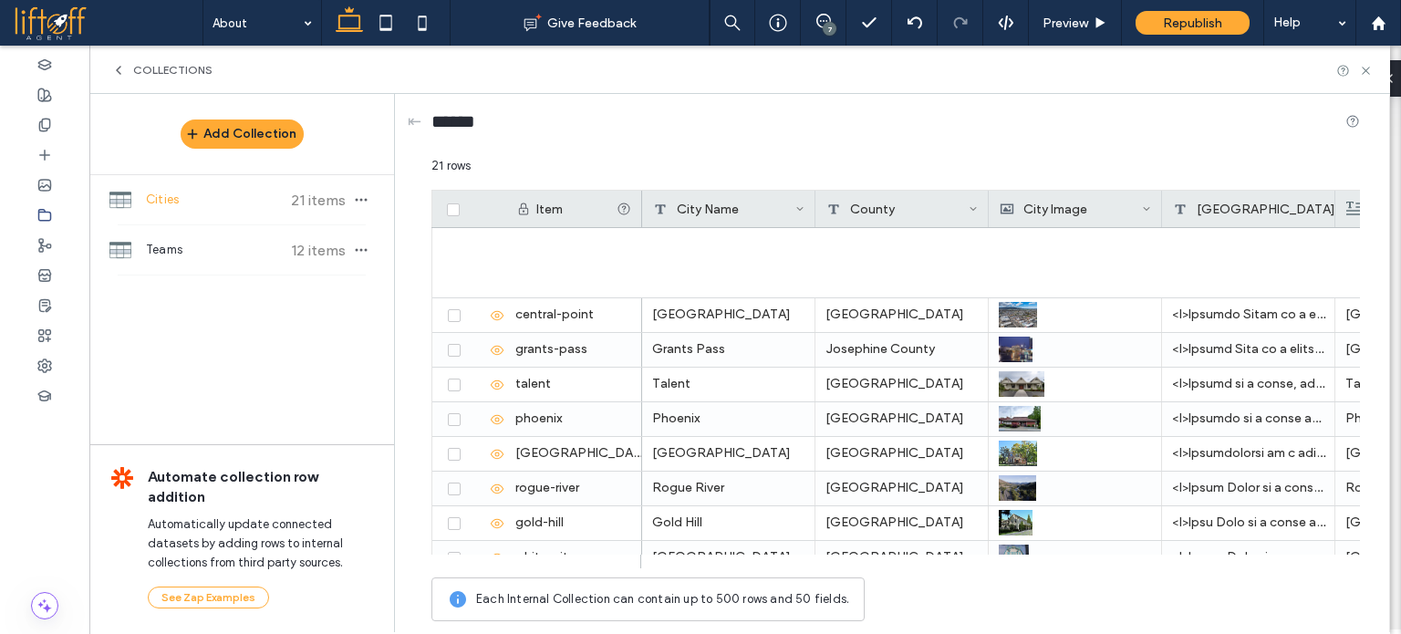
scroll to position [434, 0]
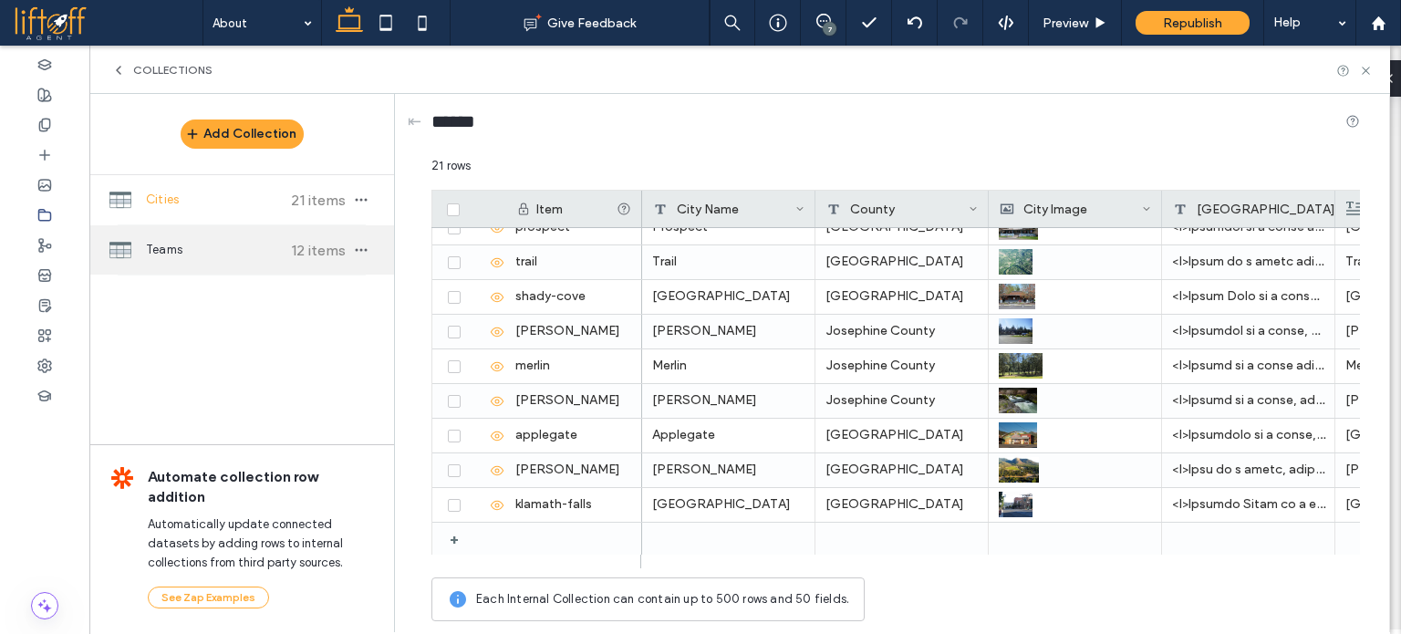
click at [199, 238] on div "Teams 12 items" at bounding box center [241, 249] width 305 height 49
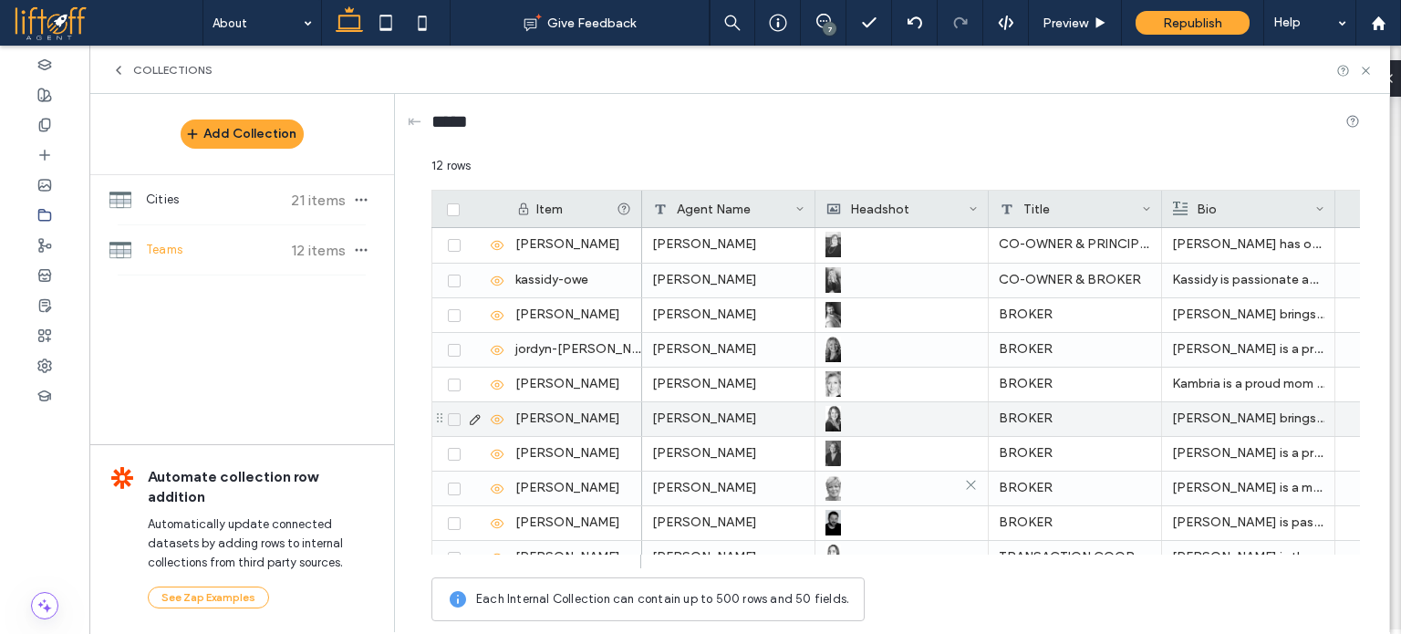
scroll to position [122, 0]
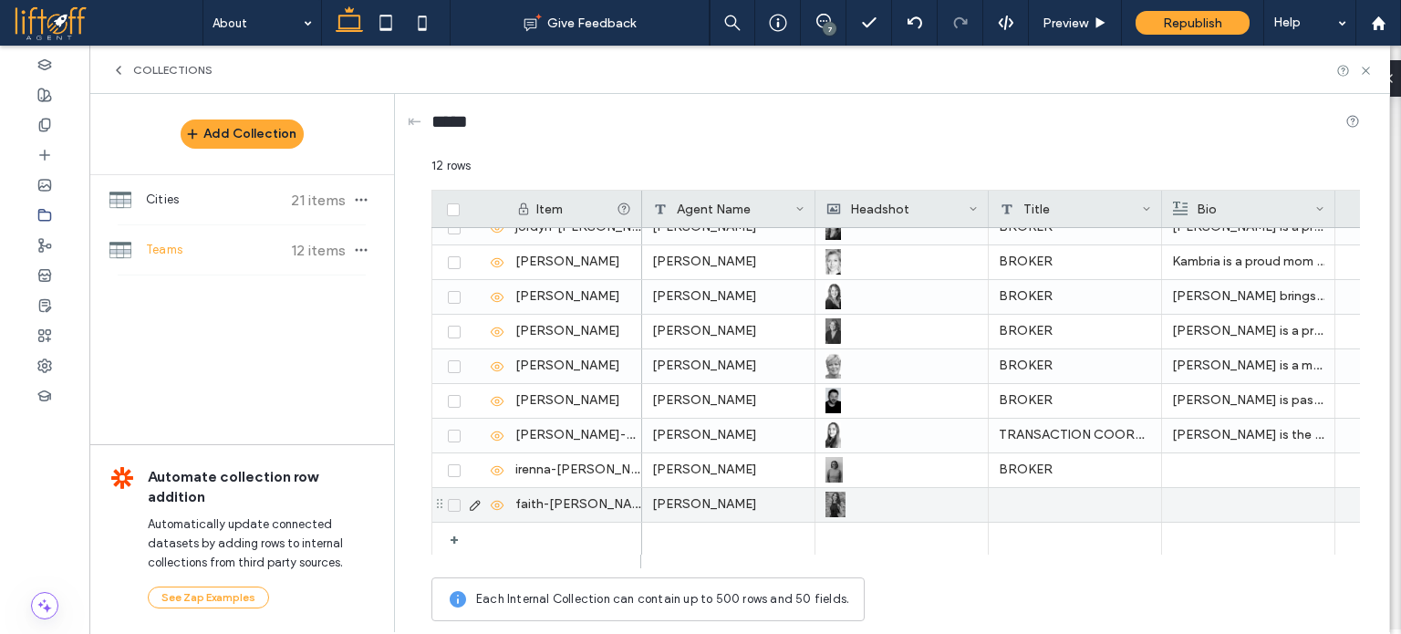
click at [1069, 501] on div at bounding box center [1075, 505] width 173 height 34
click at [1062, 472] on div "BROKER" at bounding box center [1075, 470] width 173 height 34
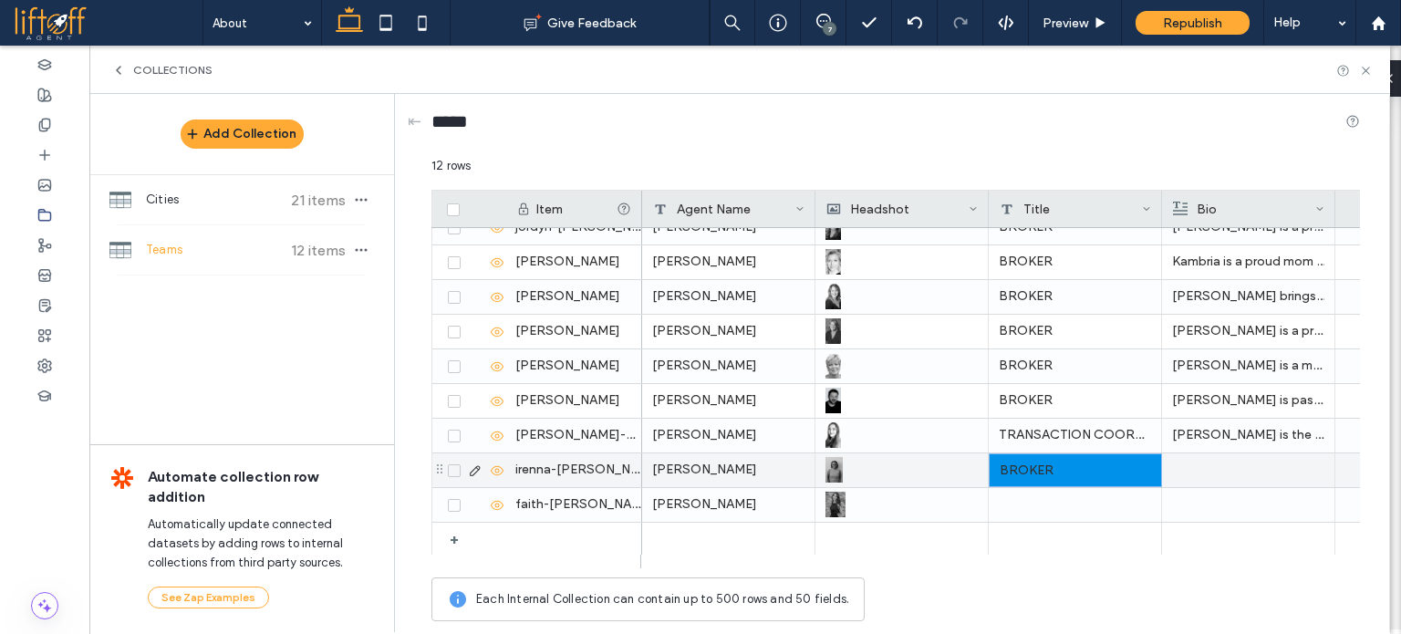
click at [1062, 497] on div at bounding box center [1075, 505] width 173 height 34
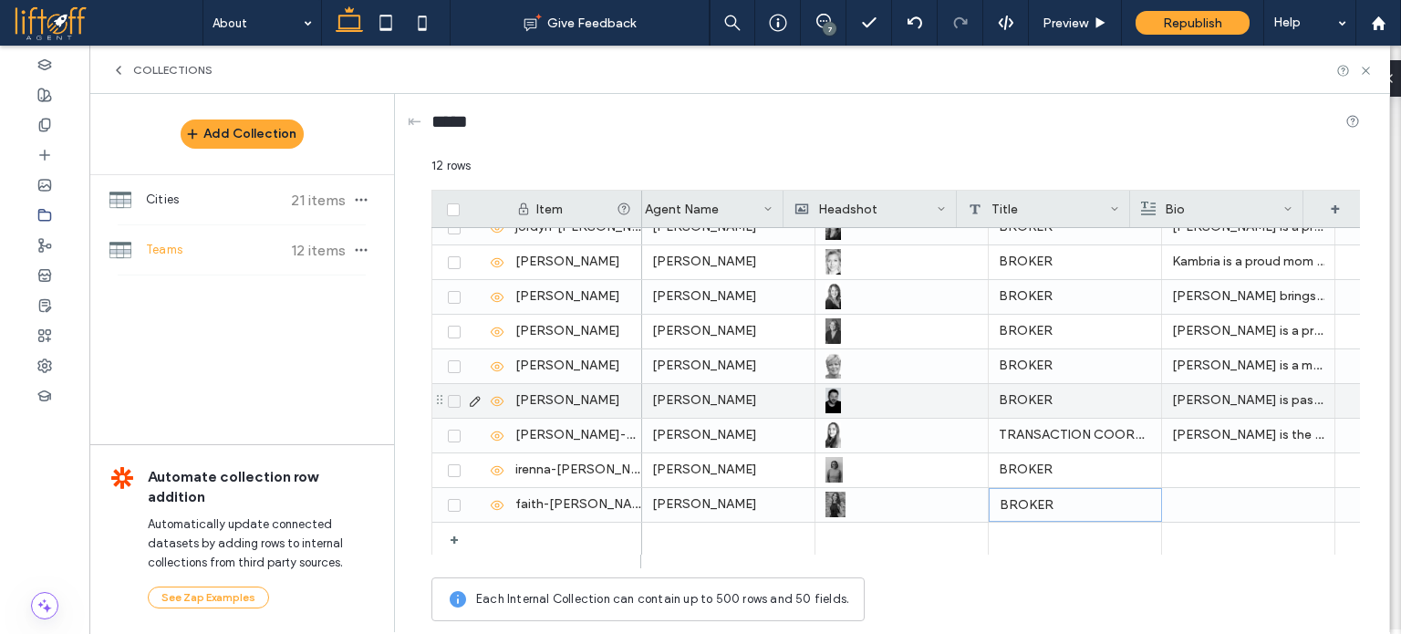
scroll to position [0, 51]
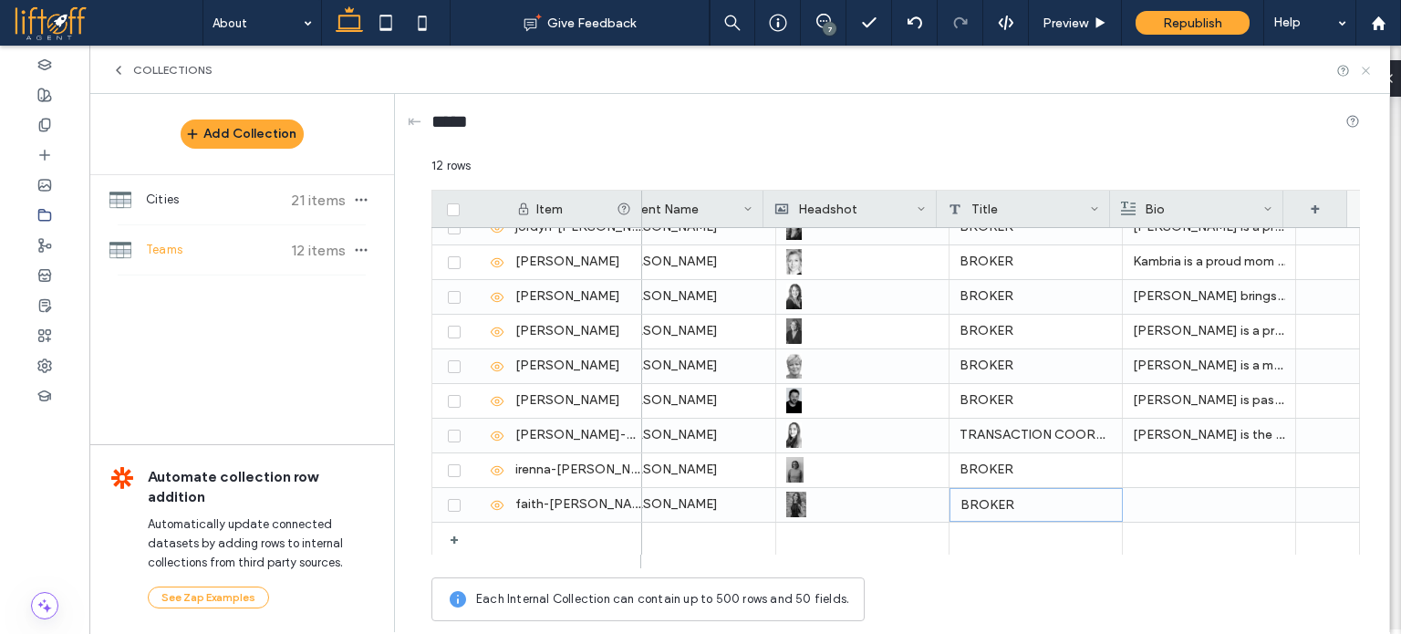
click at [1369, 71] on icon at bounding box center [1366, 71] width 14 height 14
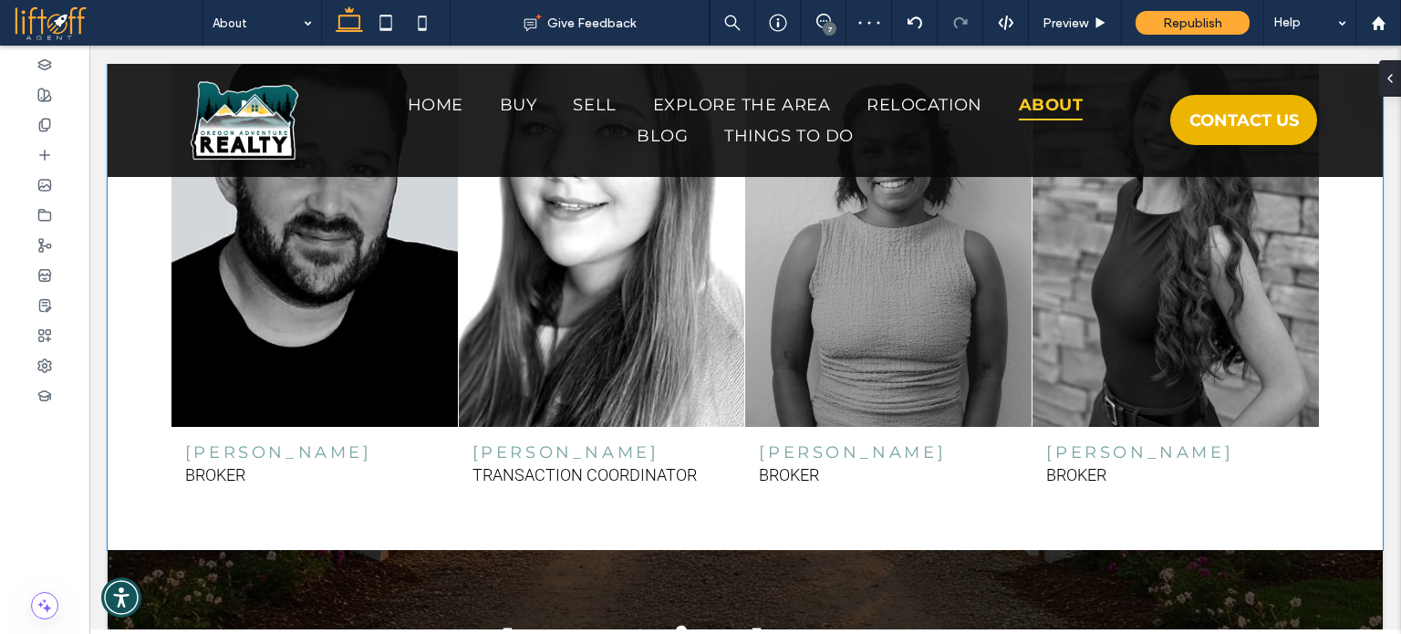
scroll to position [3456, 0]
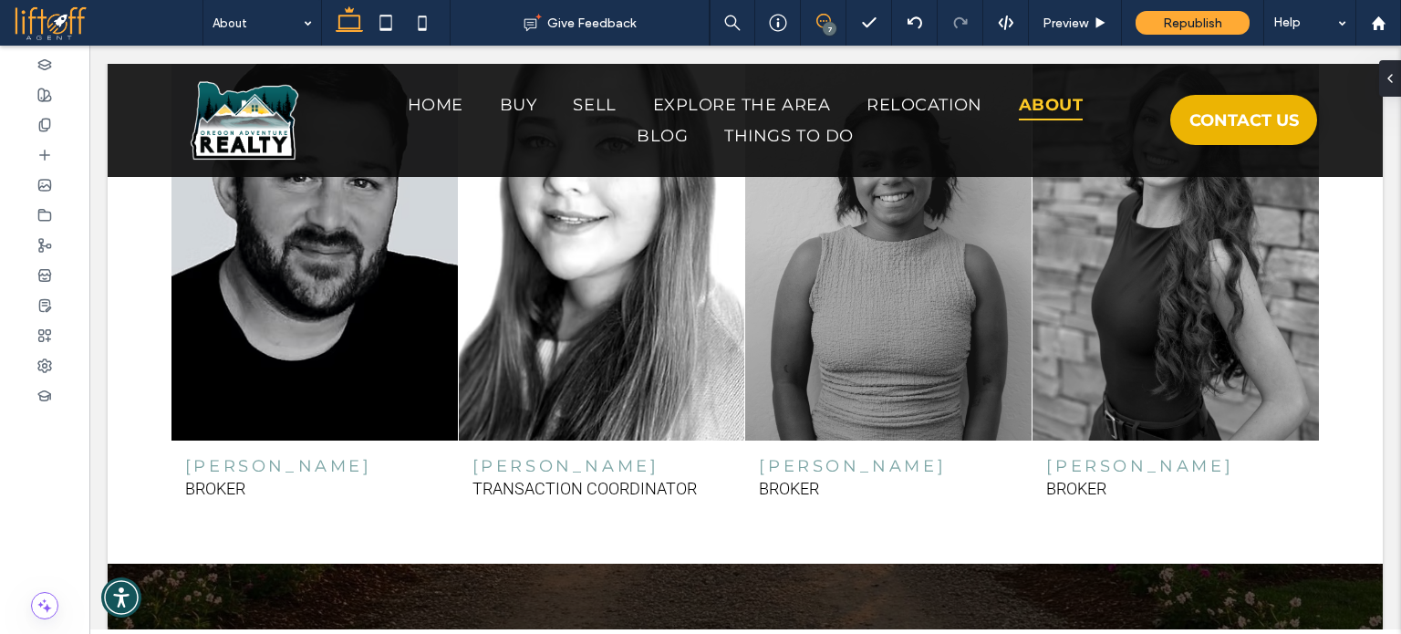
click at [817, 25] on icon at bounding box center [824, 21] width 15 height 15
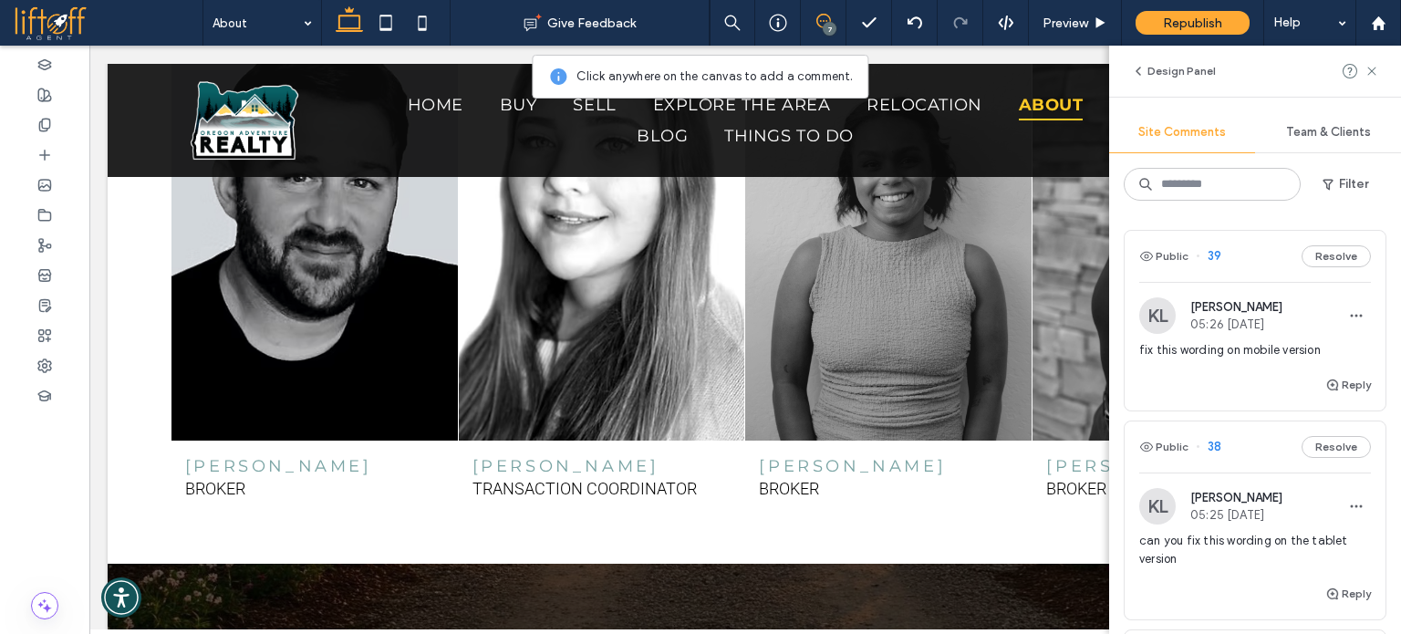
click at [1232, 357] on span "fix this wording on mobile version" at bounding box center [1256, 350] width 232 height 18
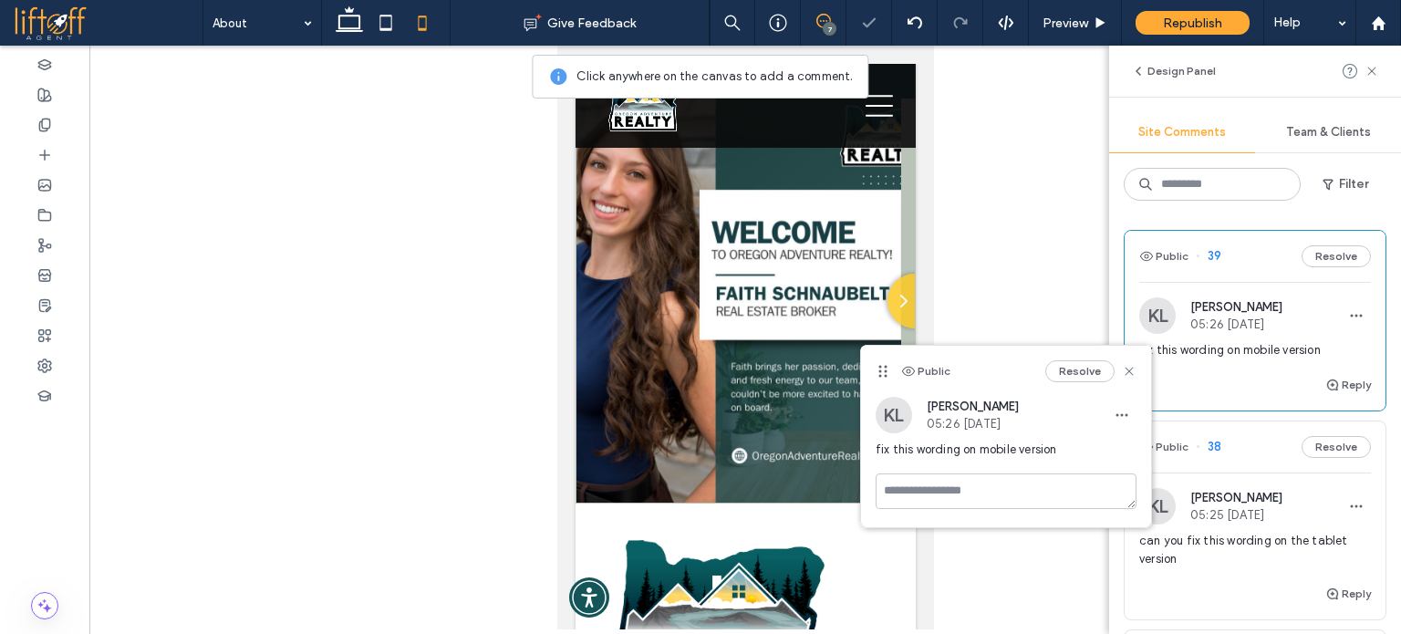
scroll to position [8647, 0]
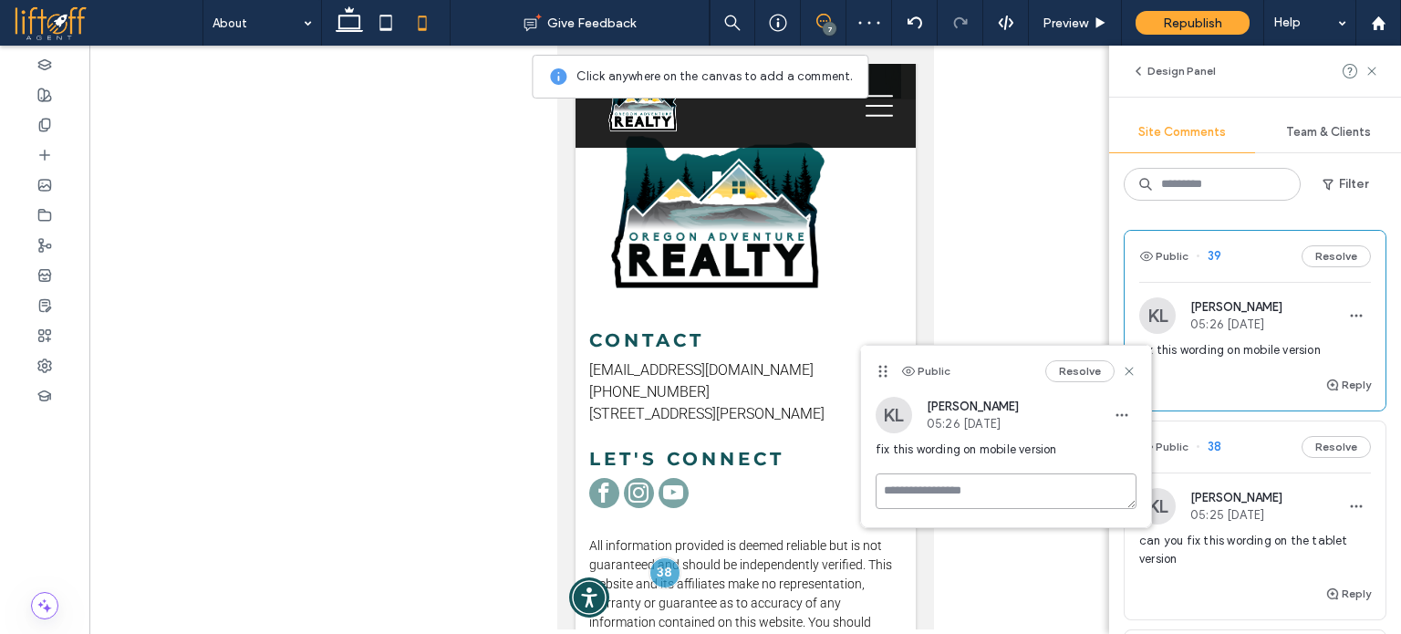
click at [978, 476] on textarea at bounding box center [1006, 492] width 261 height 36
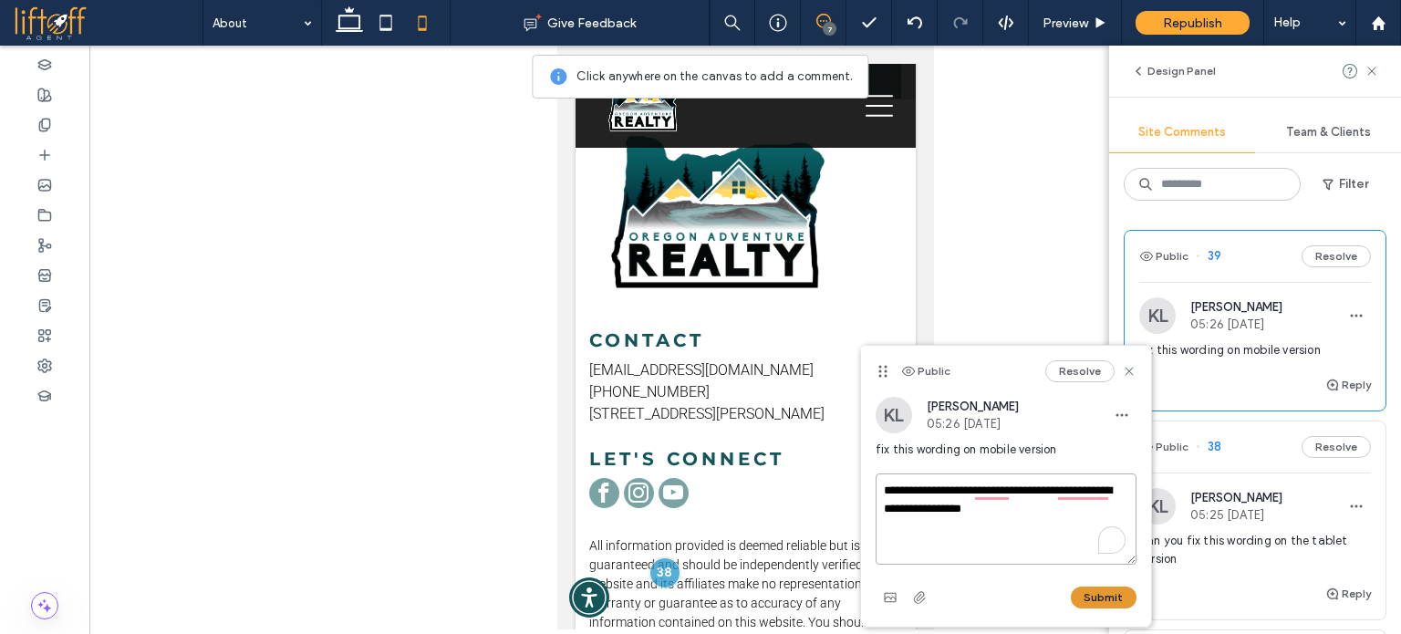
type textarea "**********"
click at [1099, 591] on button "Submit" at bounding box center [1104, 598] width 66 height 22
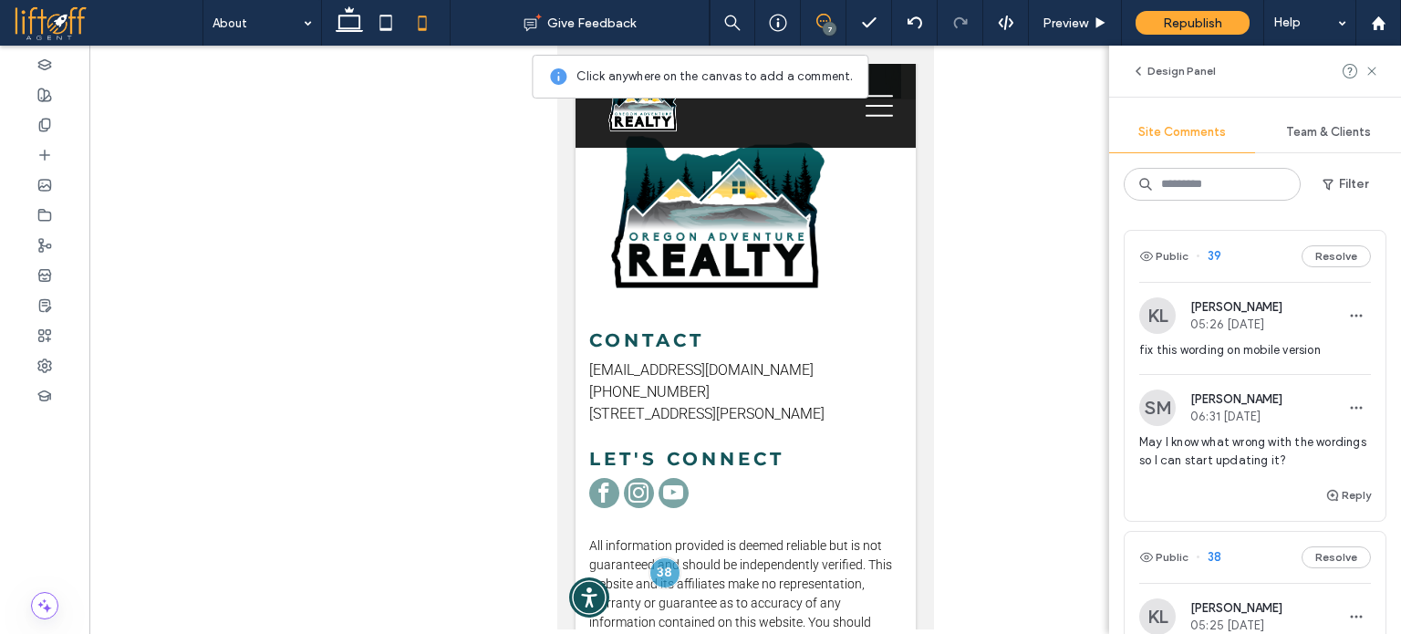
click at [1380, 428] on div "Public 39 Resolve KL Kassidy Lowe 05:26 Sep 10 2025 fix this wording on mobile …" at bounding box center [1255, 424] width 292 height 419
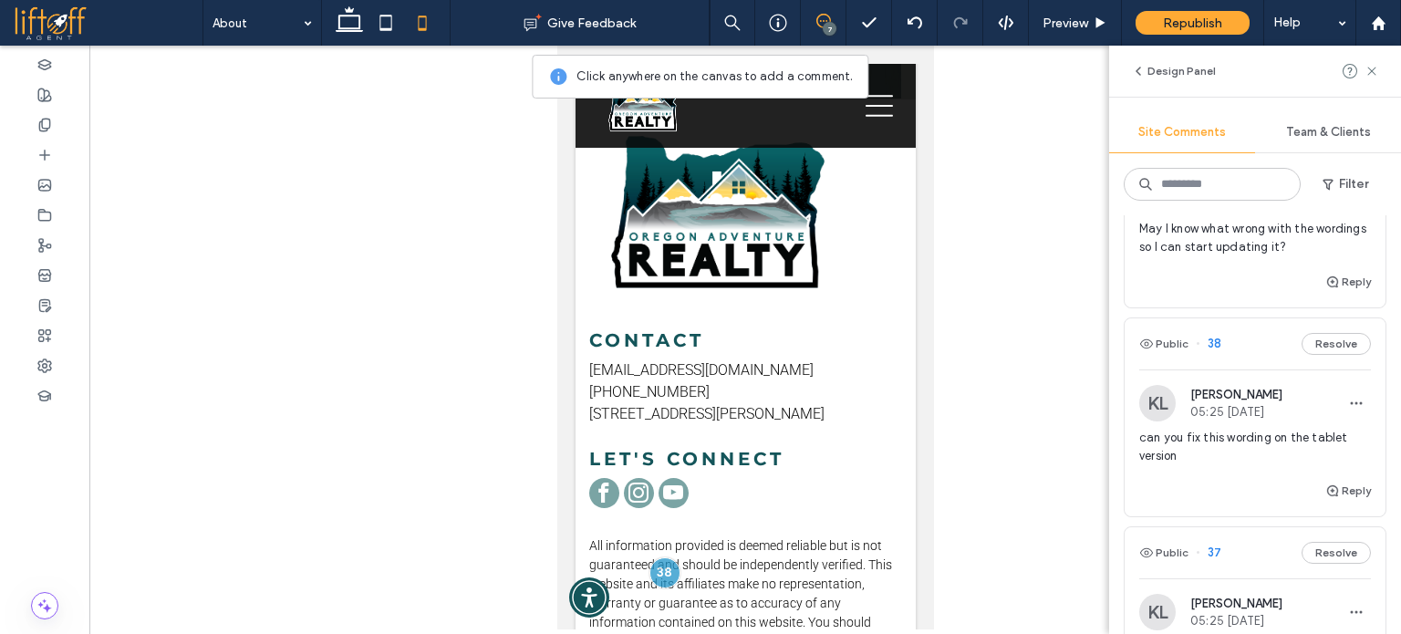
scroll to position [274, 0]
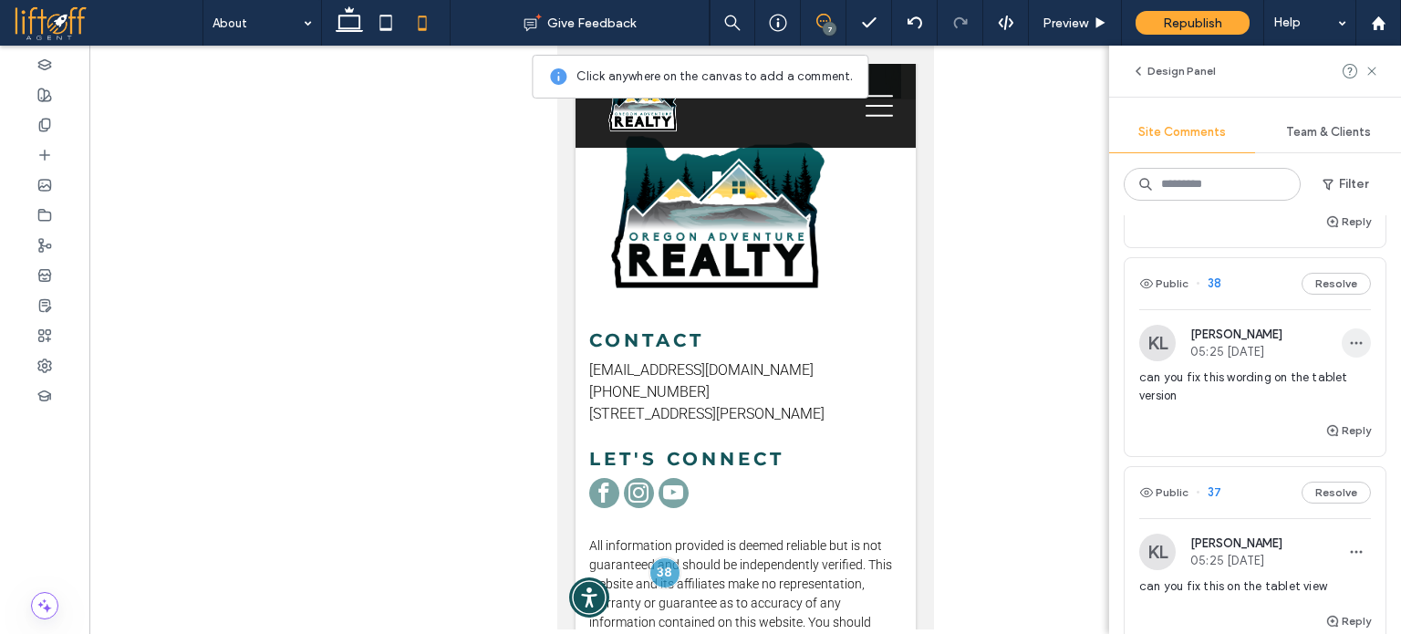
click at [1355, 349] on span "button" at bounding box center [1356, 342] width 29 height 29
click at [1365, 330] on div "KL Kassidy Lowe 05:25 Sep 10 2025 can you fix this wording on the tablet version" at bounding box center [1255, 372] width 261 height 95
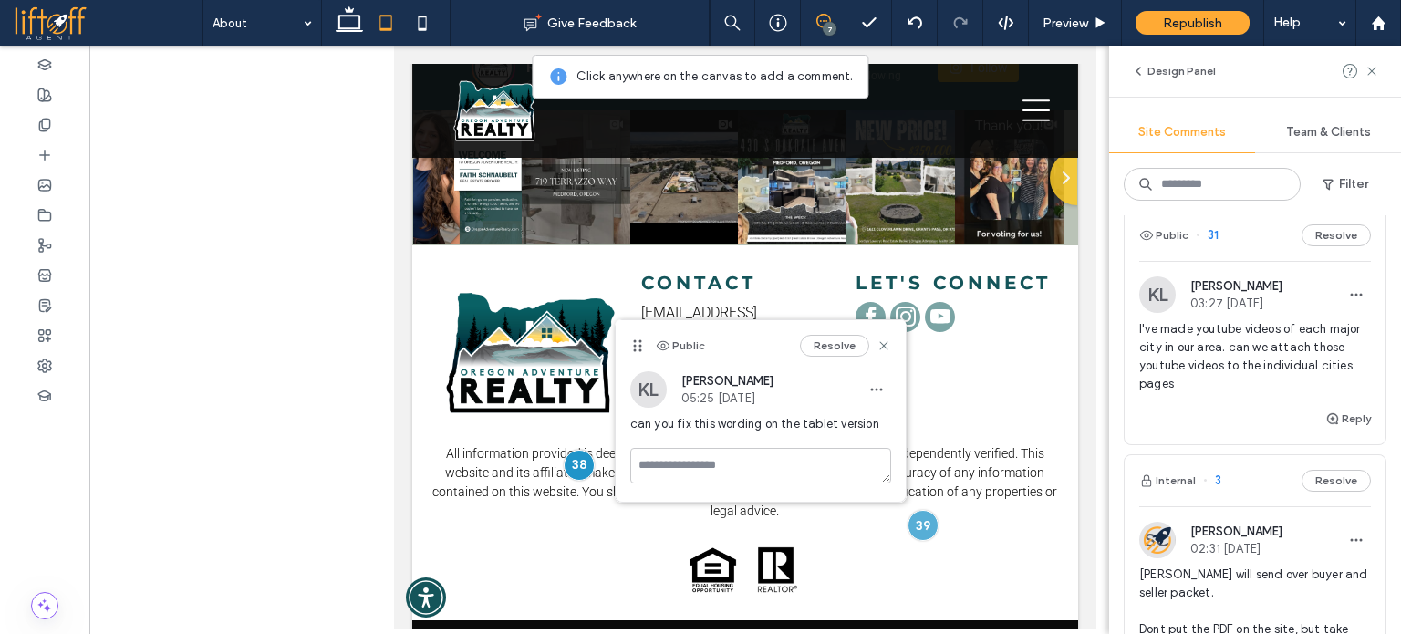
scroll to position [1460, 0]
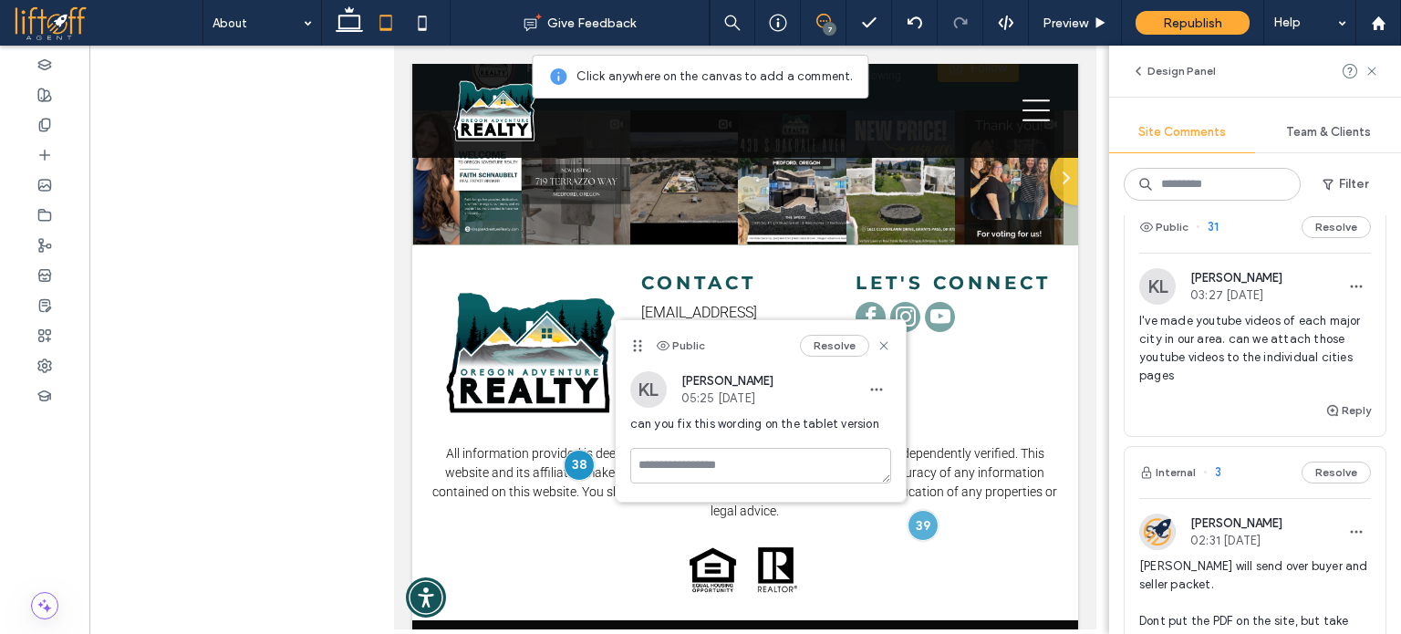
click at [1266, 363] on span "I've made youtube videos of each major city in our area. can we attach those yo…" at bounding box center [1256, 348] width 232 height 73
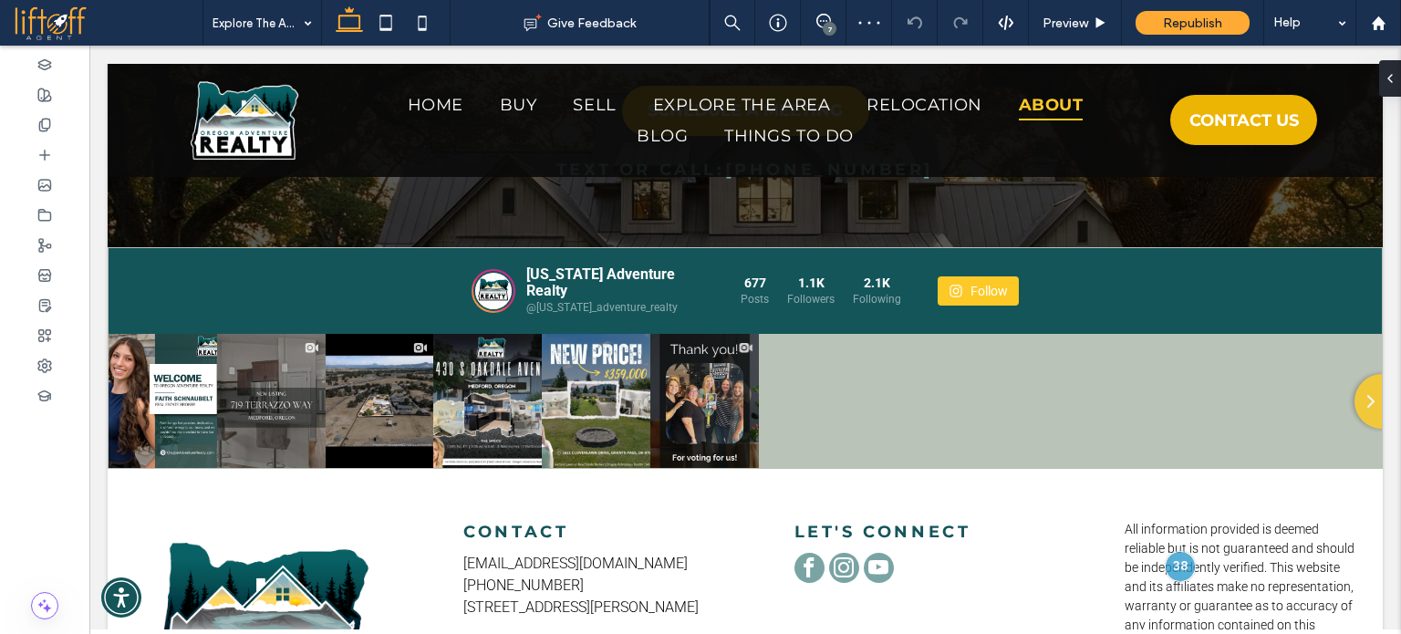
click at [1207, 18] on span "Republish" at bounding box center [1192, 24] width 59 height 16
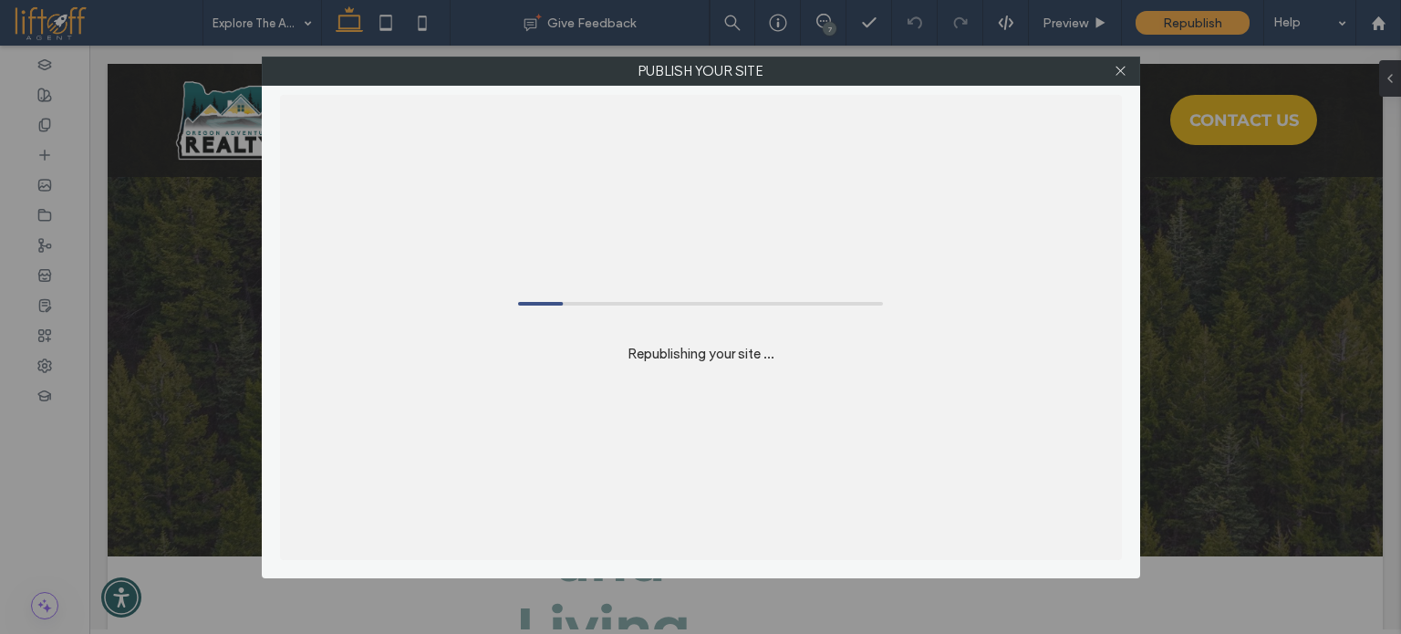
scroll to position [1758, 0]
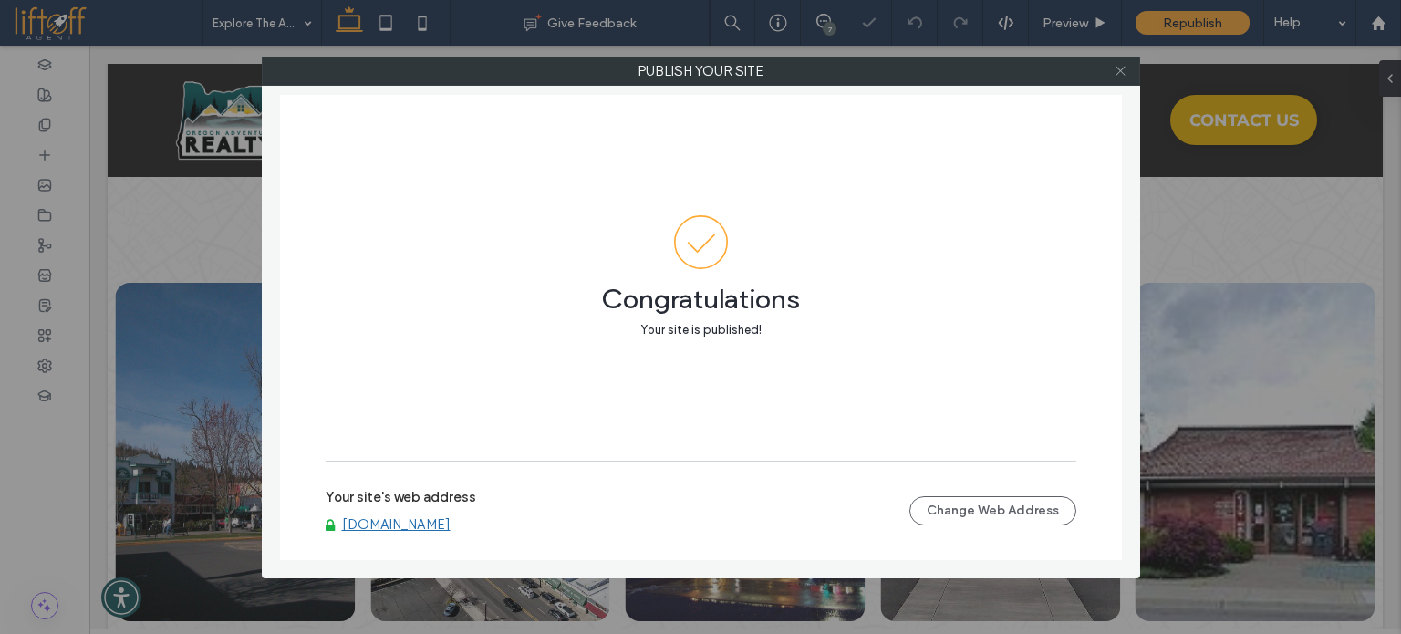
click at [1120, 76] on icon at bounding box center [1121, 71] width 14 height 14
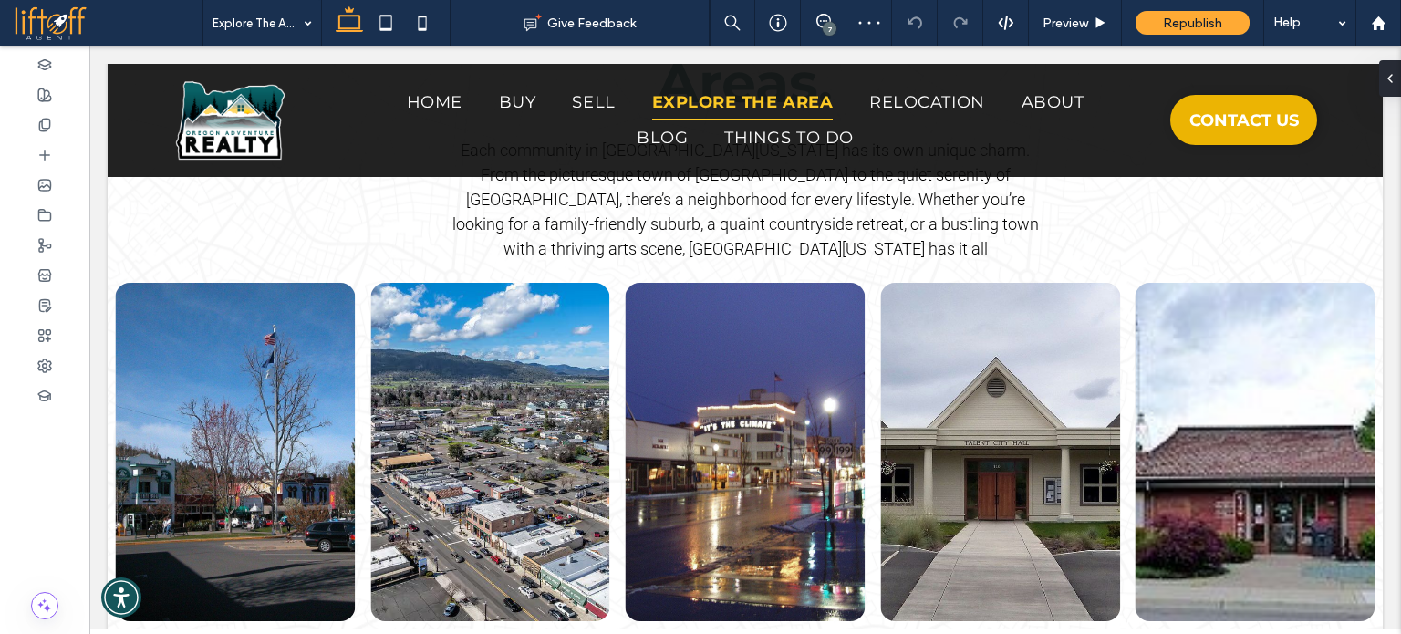
click at [828, 24] on div "7" at bounding box center [830, 29] width 14 height 14
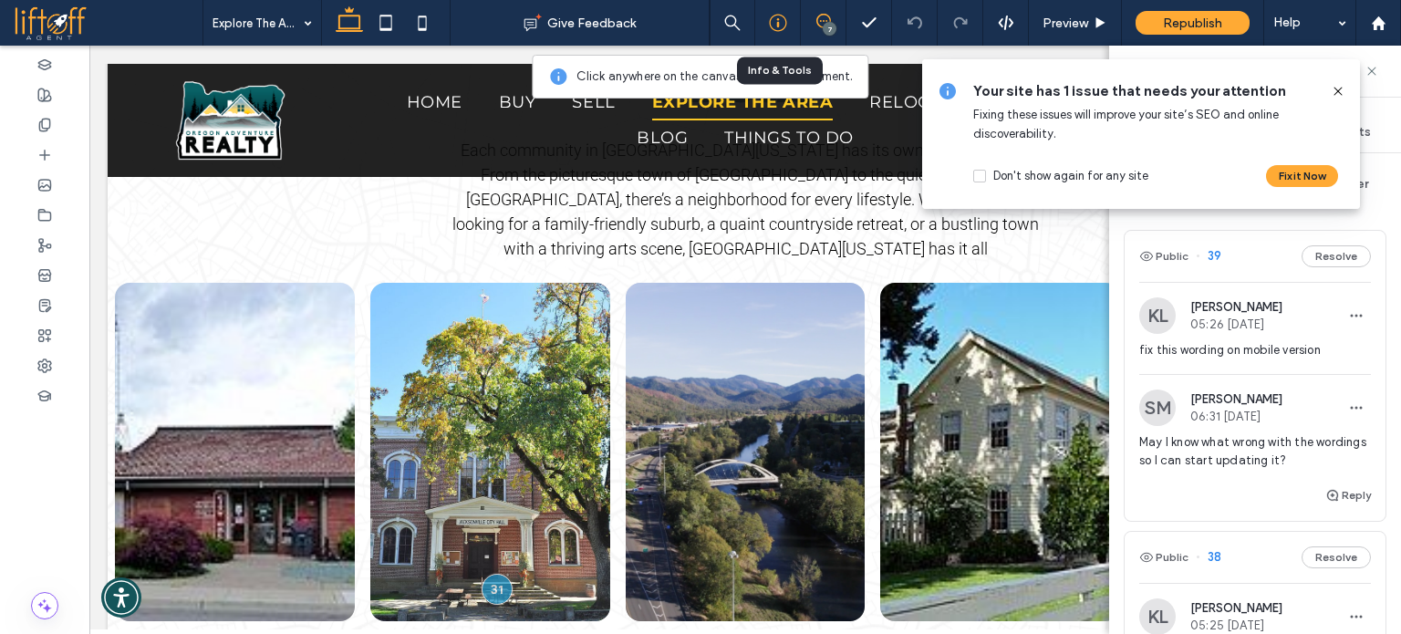
click at [772, 28] on use at bounding box center [777, 23] width 17 height 17
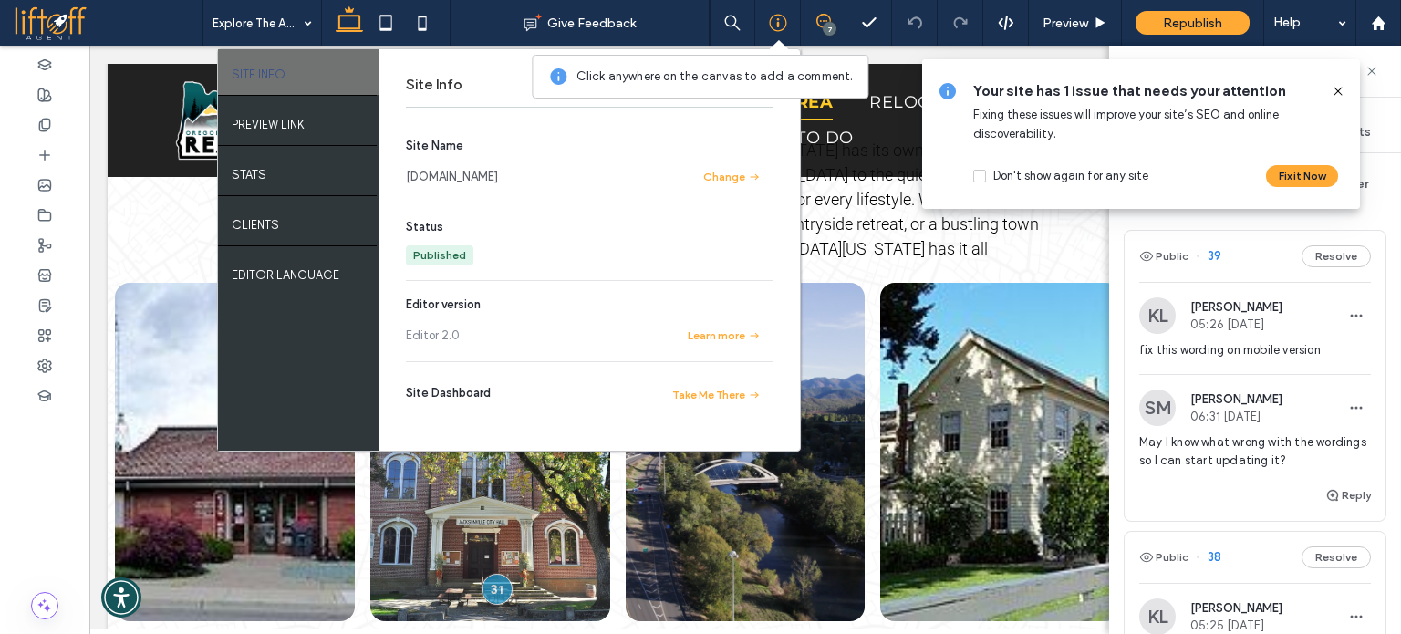
click at [467, 177] on link "www.oregonadventurerealty.com" at bounding box center [452, 177] width 92 height 18
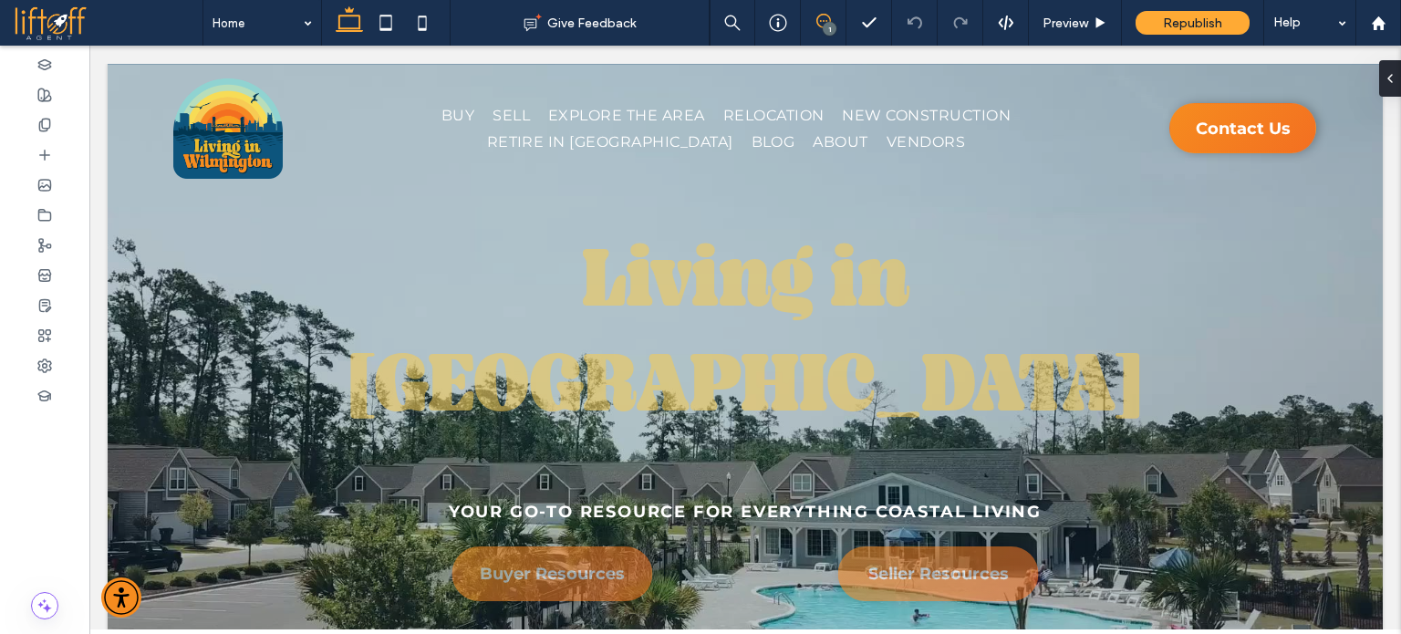
click at [821, 21] on icon at bounding box center [824, 21] width 15 height 15
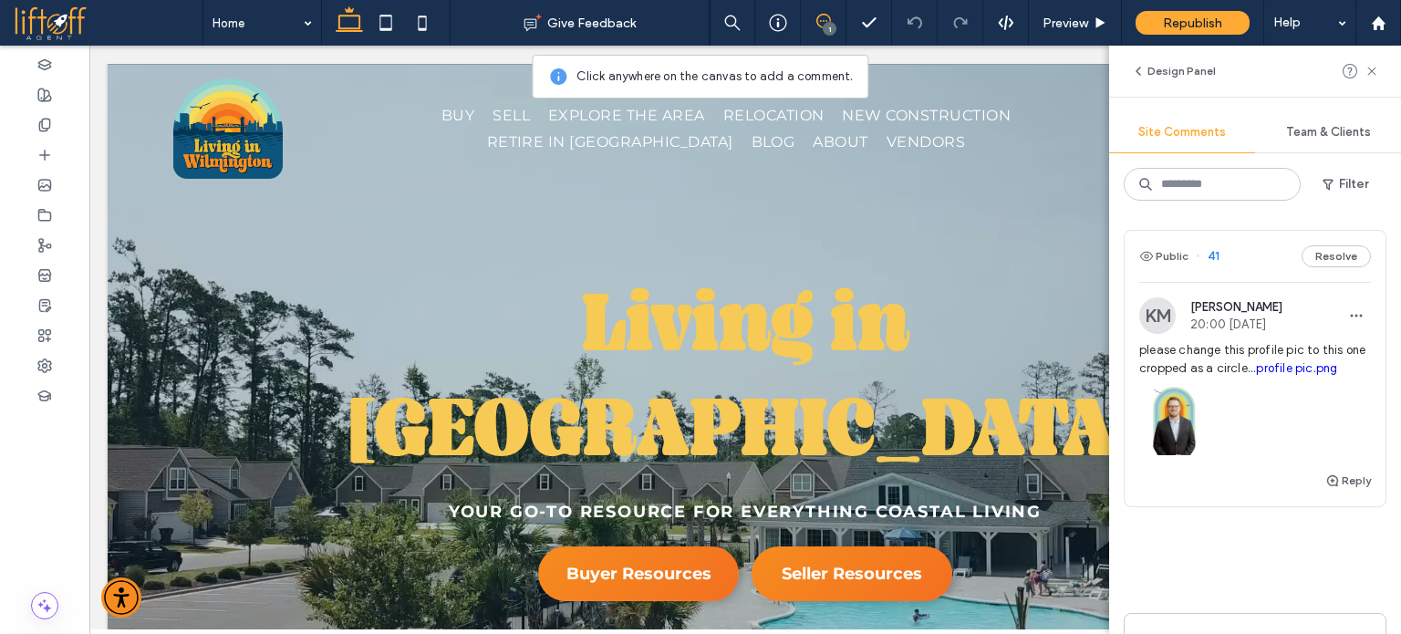
click at [1234, 378] on span "please change this profile pic to this one cropped as a circle... profile pic.p…" at bounding box center [1256, 359] width 232 height 36
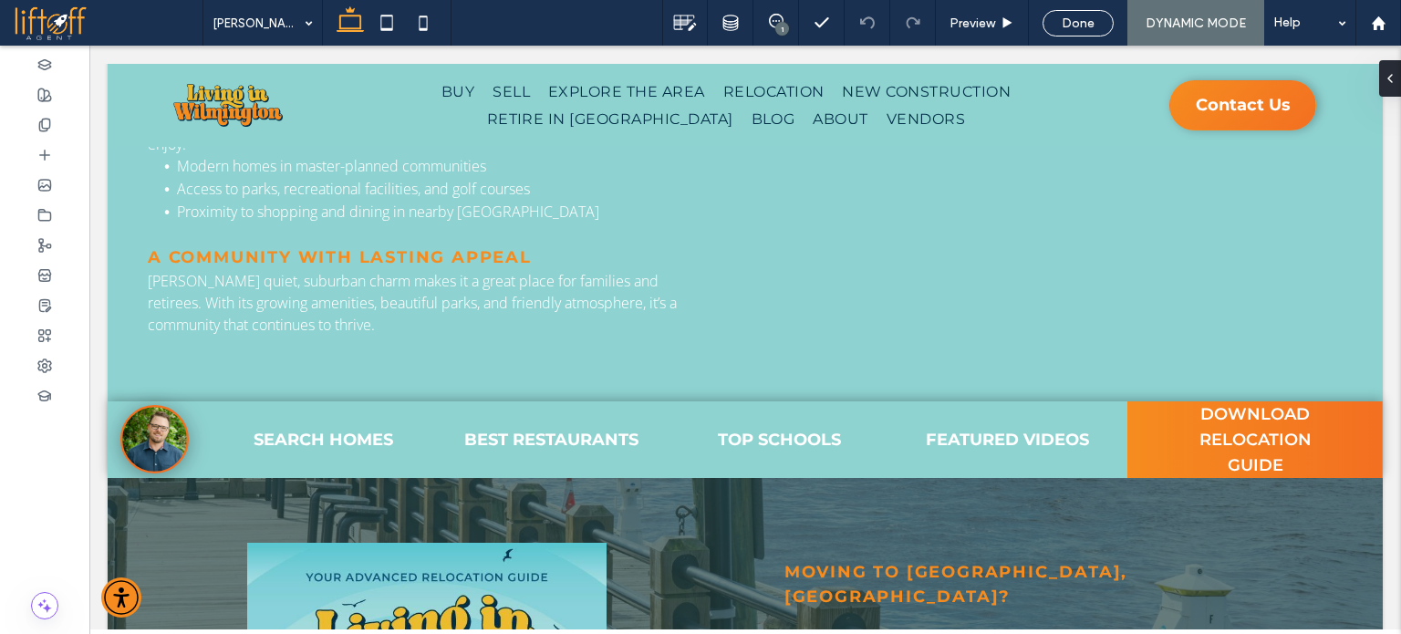
click at [779, 28] on div "1" at bounding box center [783, 29] width 14 height 14
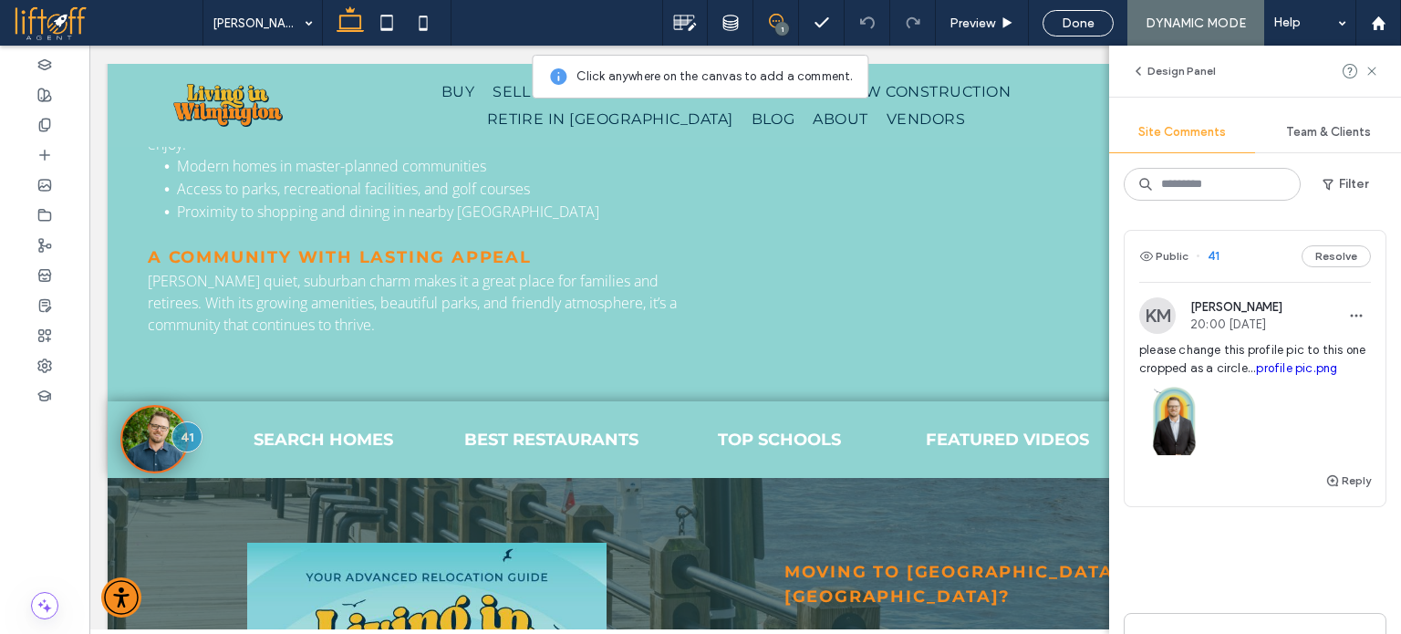
click at [1226, 433] on div at bounding box center [1256, 417] width 232 height 78
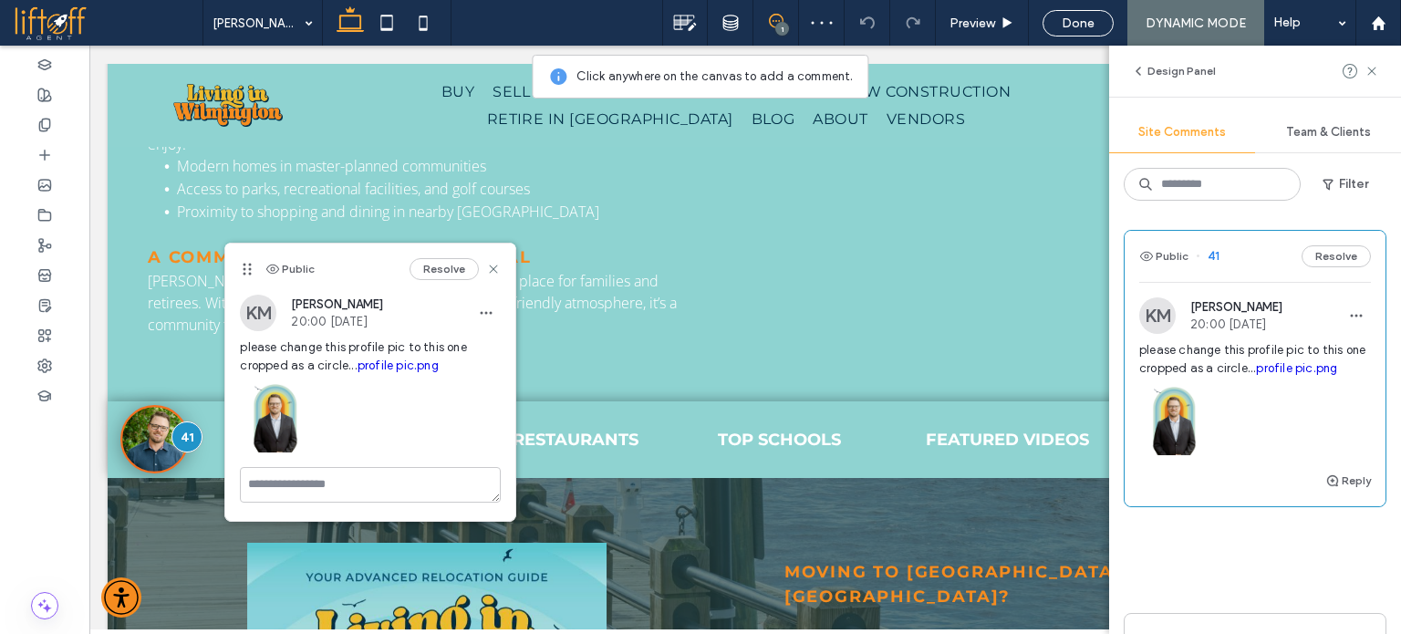
click at [1177, 432] on img at bounding box center [1174, 421] width 68 height 68
click at [1300, 367] on link "profile pic.png" at bounding box center [1296, 368] width 81 height 14
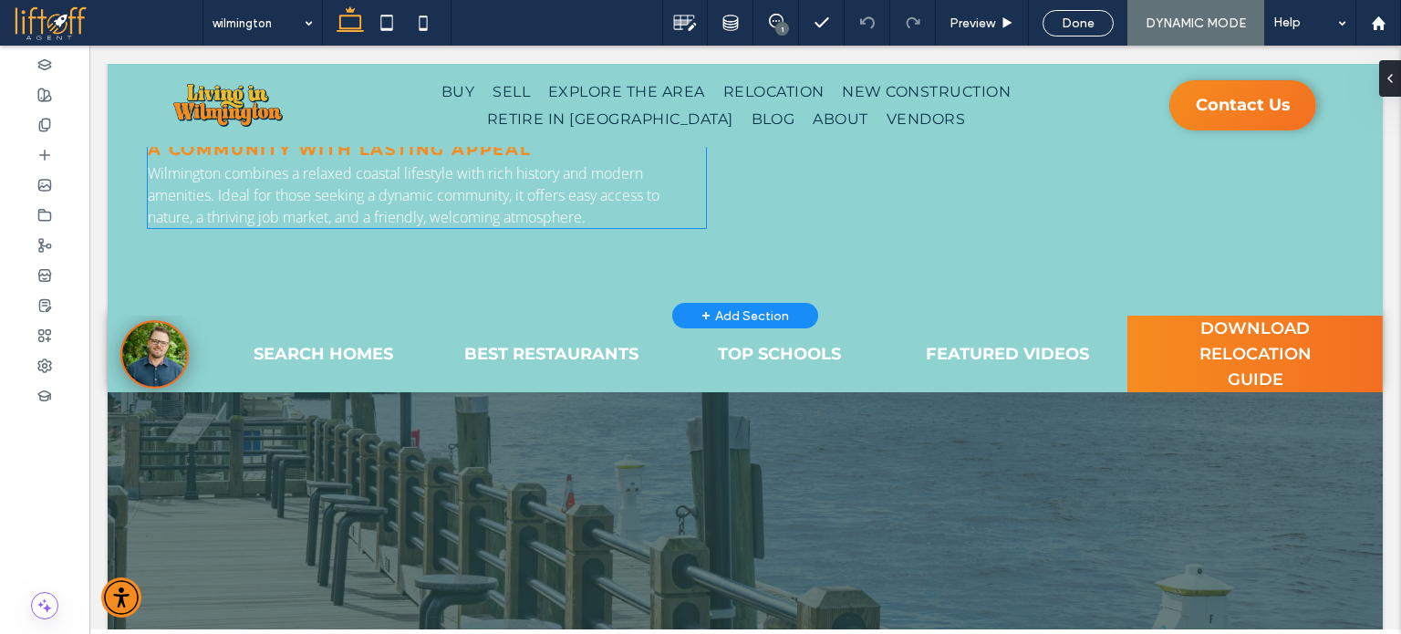
scroll to position [1004, 0]
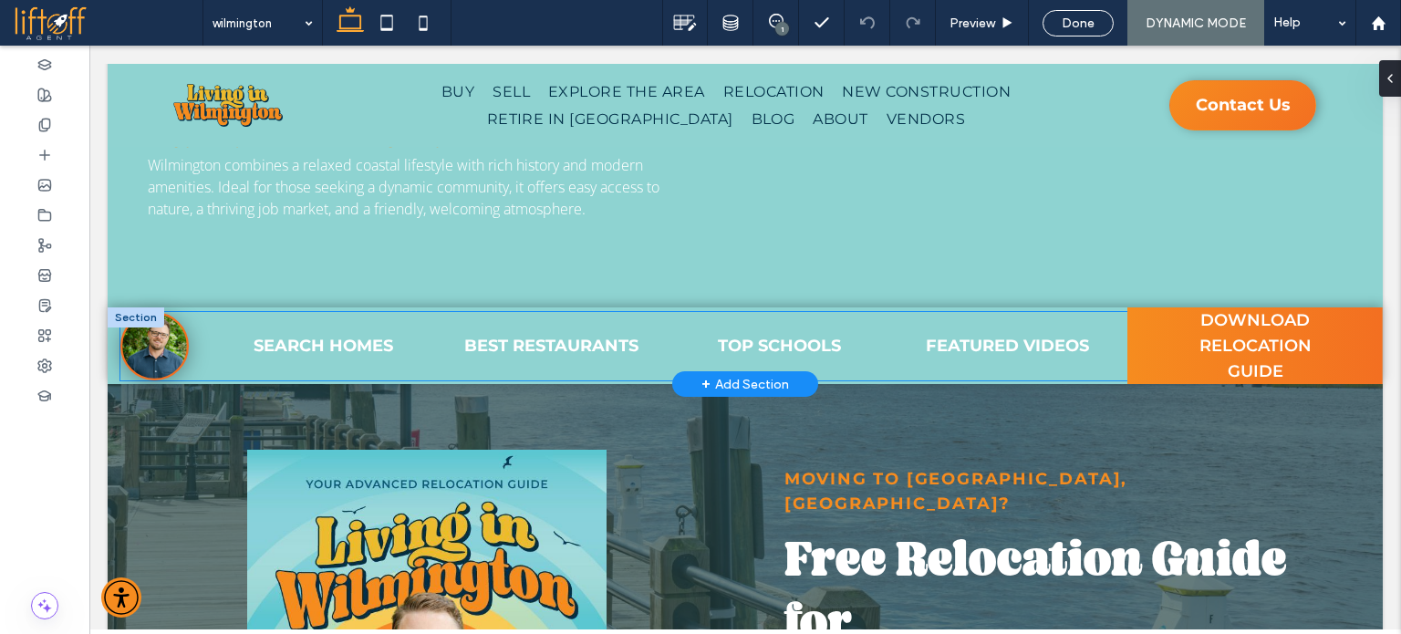
click at [174, 312] on link at bounding box center [154, 346] width 68 height 68
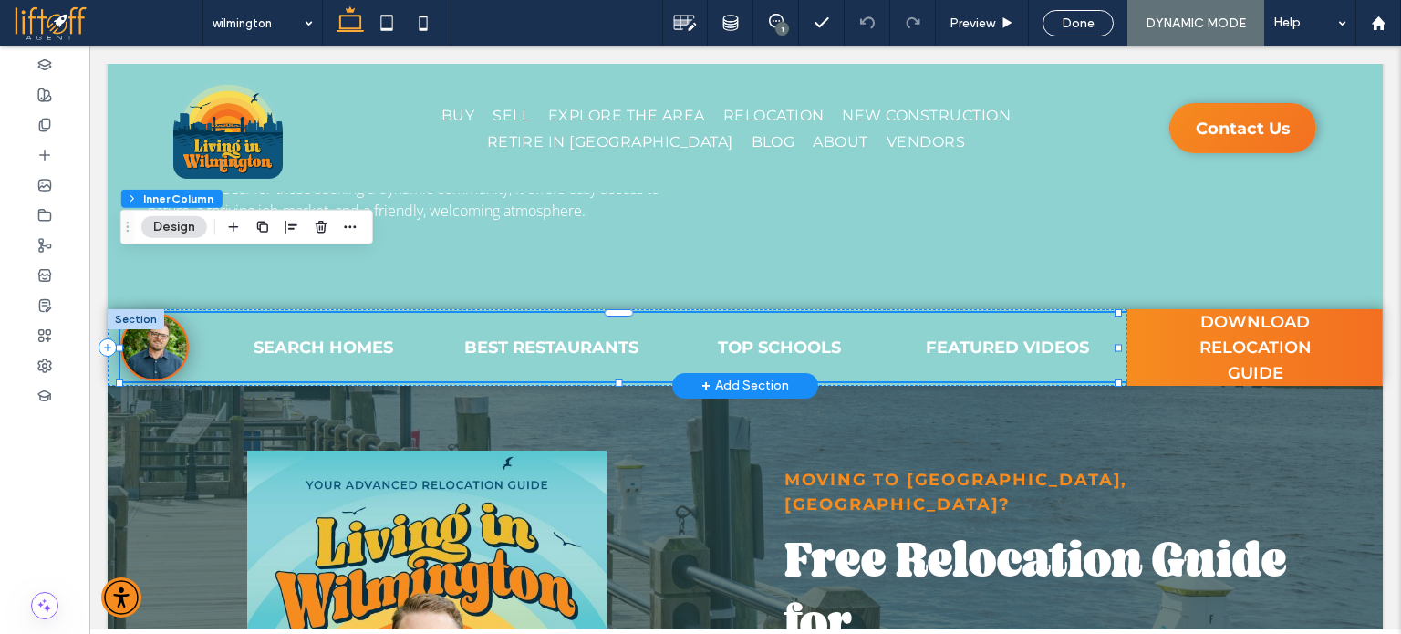
scroll to position [957, 0]
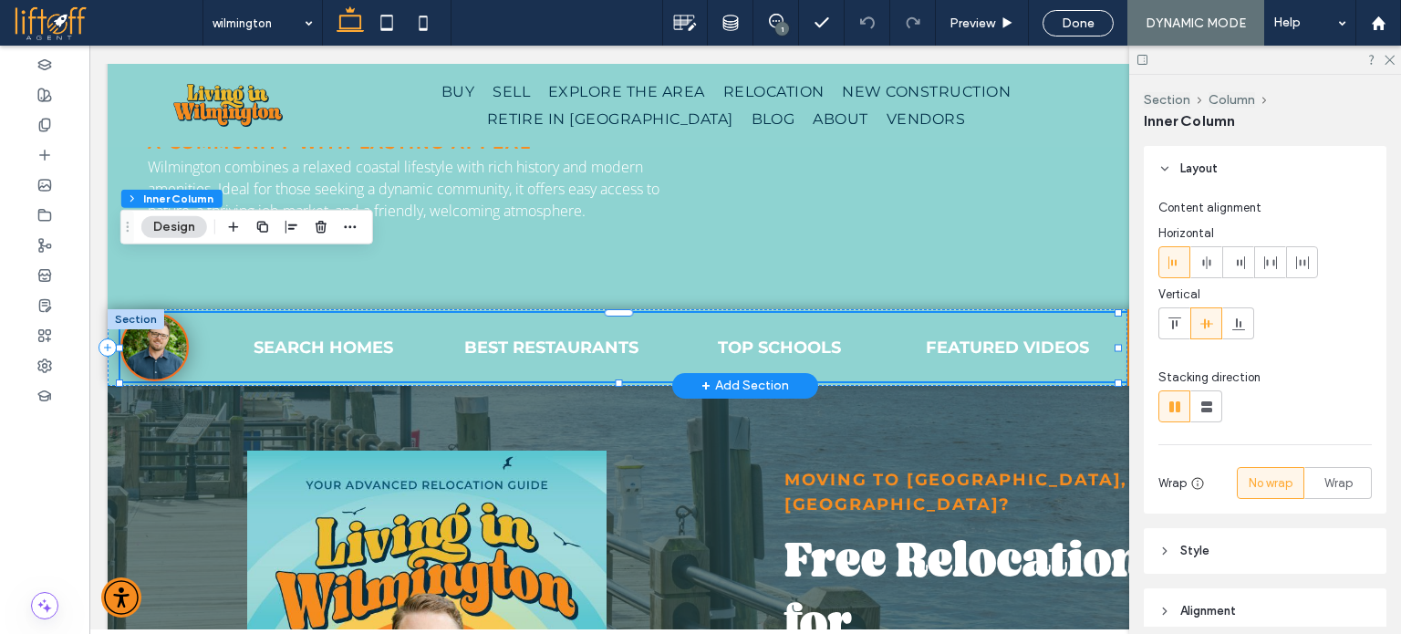
click at [164, 313] on link at bounding box center [154, 347] width 68 height 68
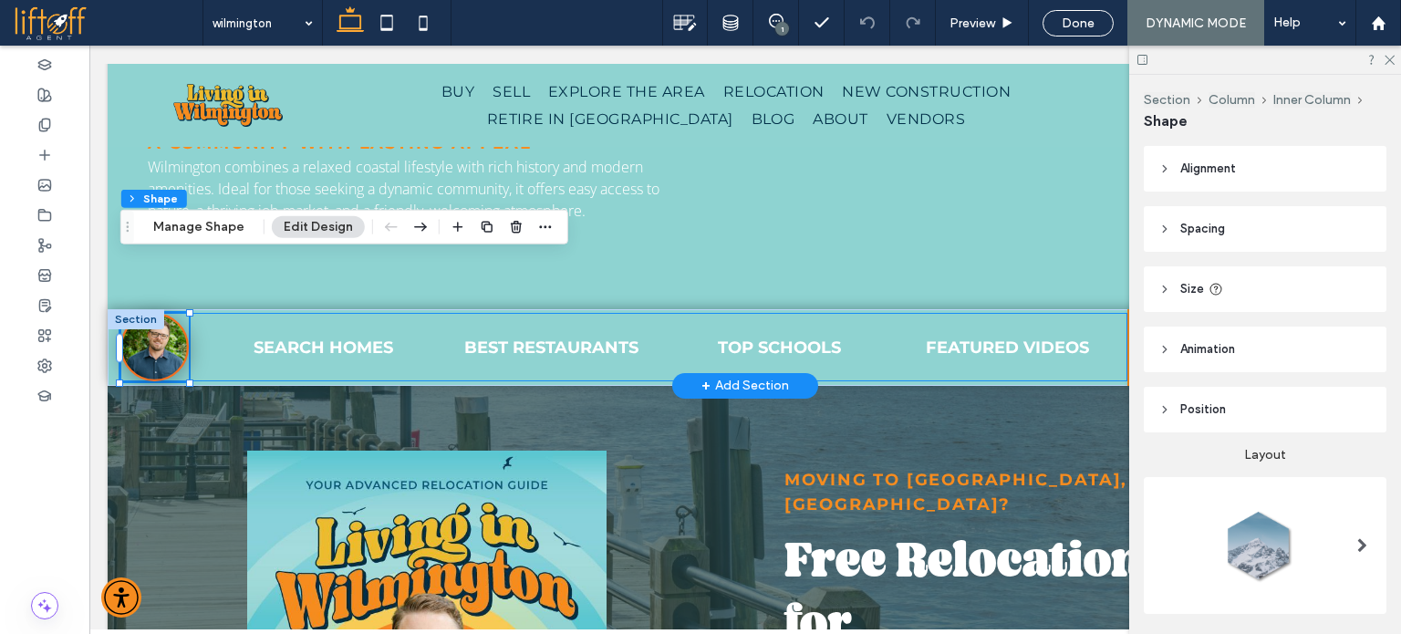
click at [164, 313] on link at bounding box center [154, 347] width 68 height 68
click at [193, 226] on button "Manage Shape" at bounding box center [198, 227] width 115 height 22
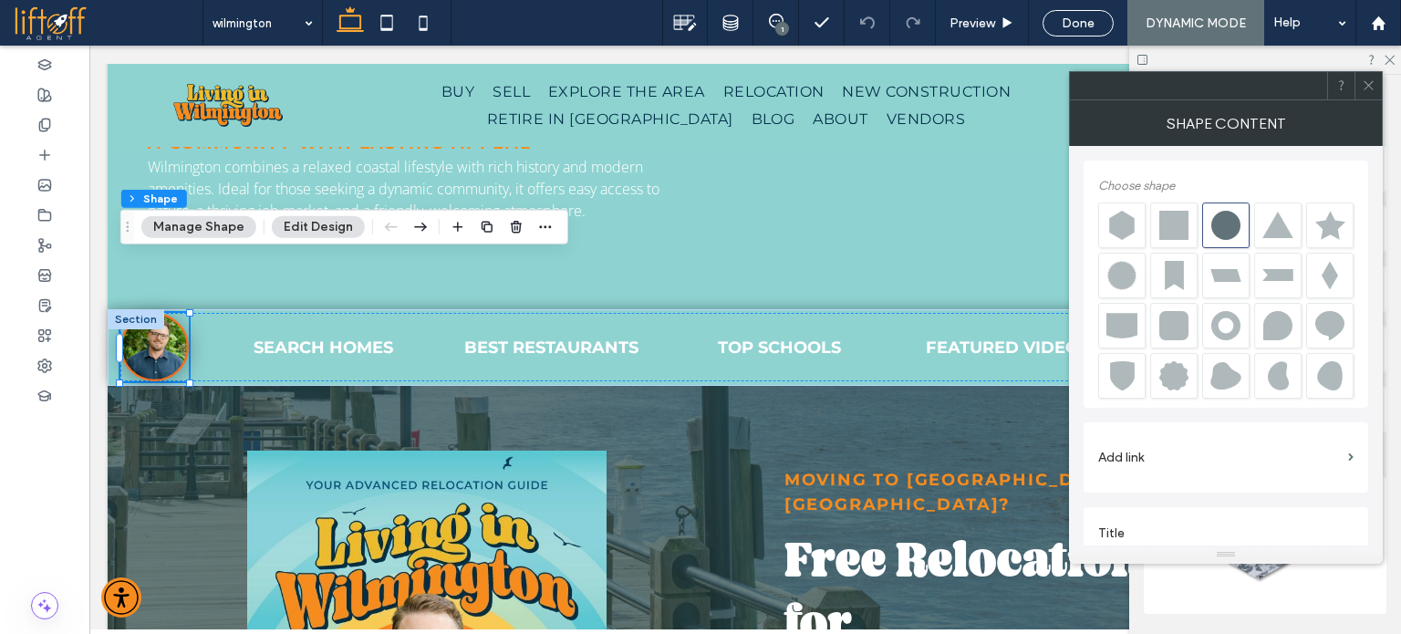
click at [1370, 87] on use at bounding box center [1368, 85] width 9 height 9
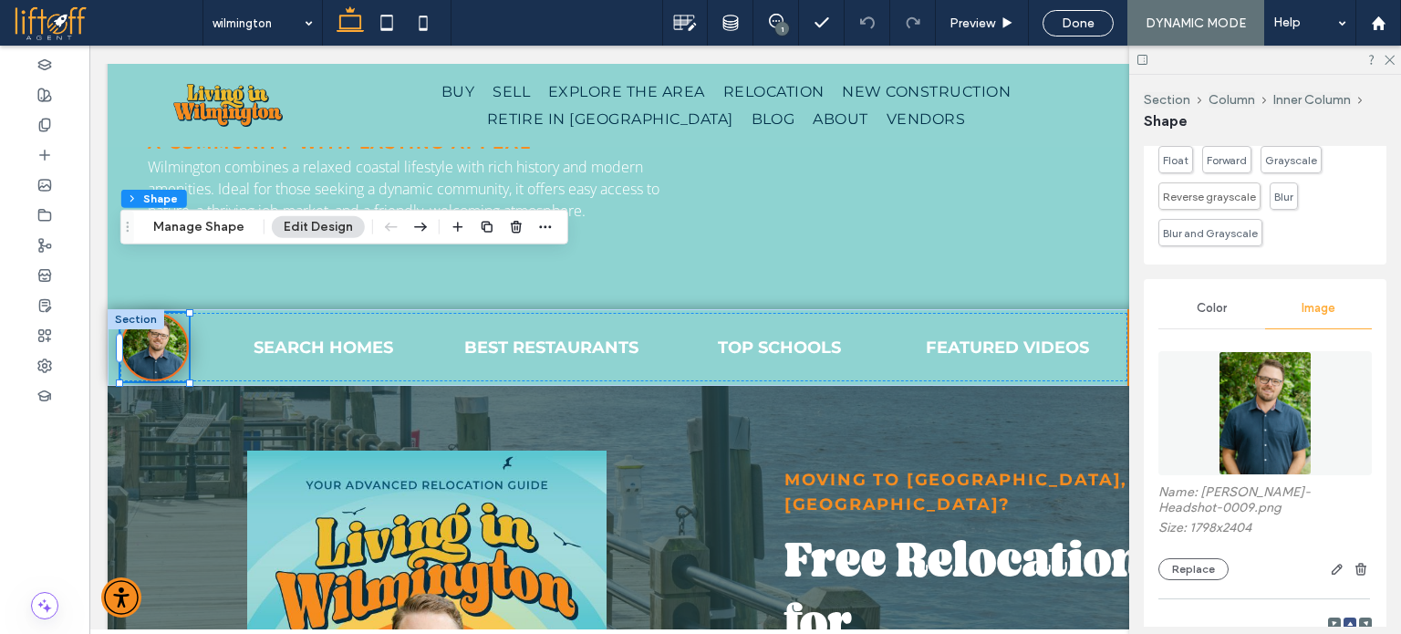
scroll to position [730, 0]
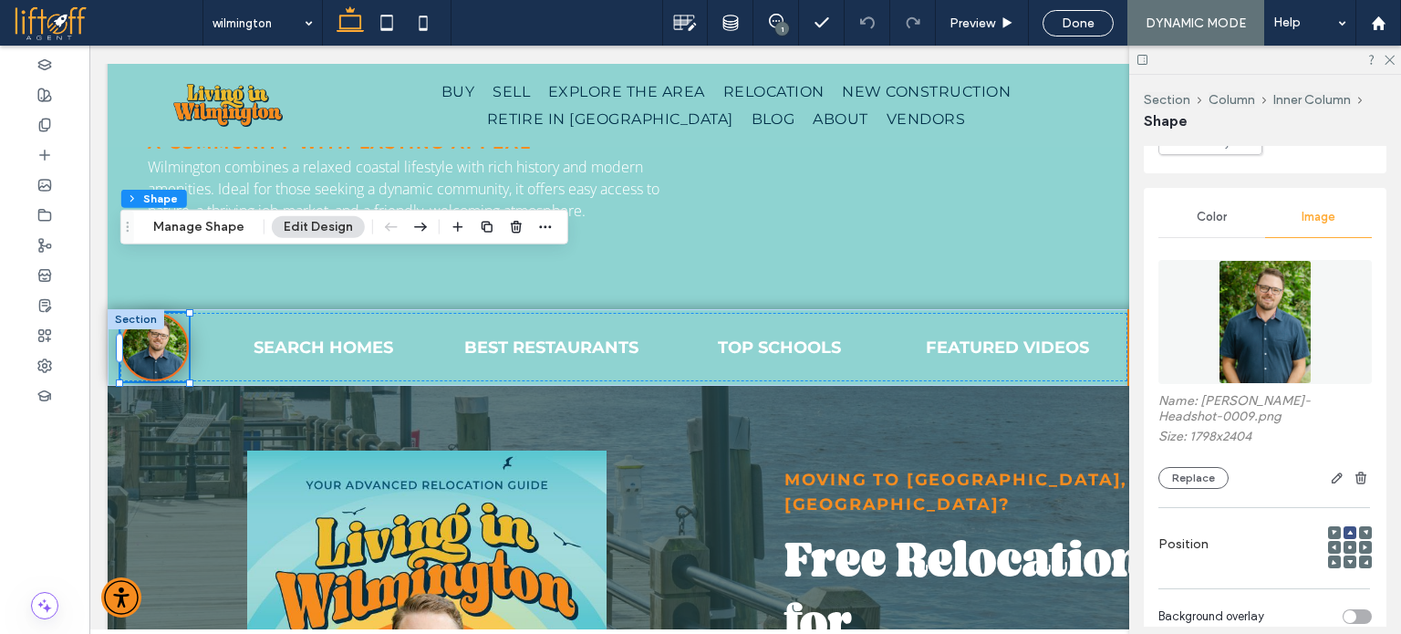
click at [1277, 305] on img at bounding box center [1265, 322] width 93 height 124
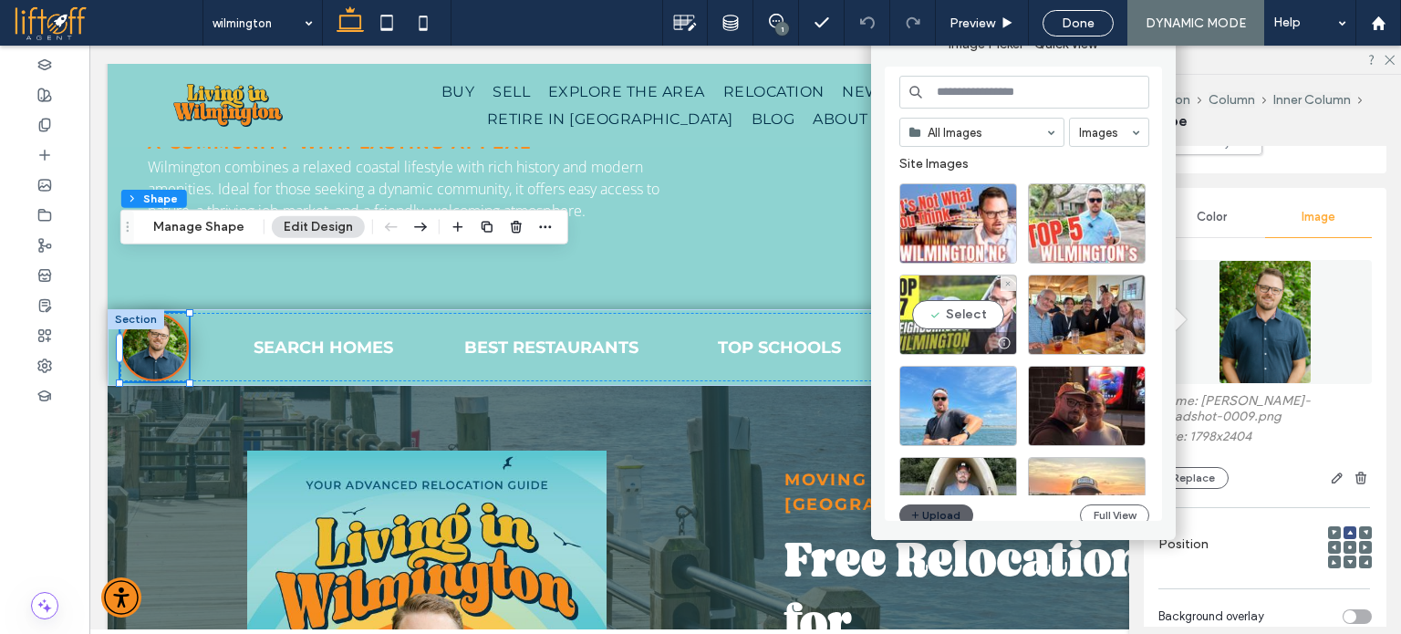
click at [953, 317] on div "Select" at bounding box center [959, 315] width 118 height 80
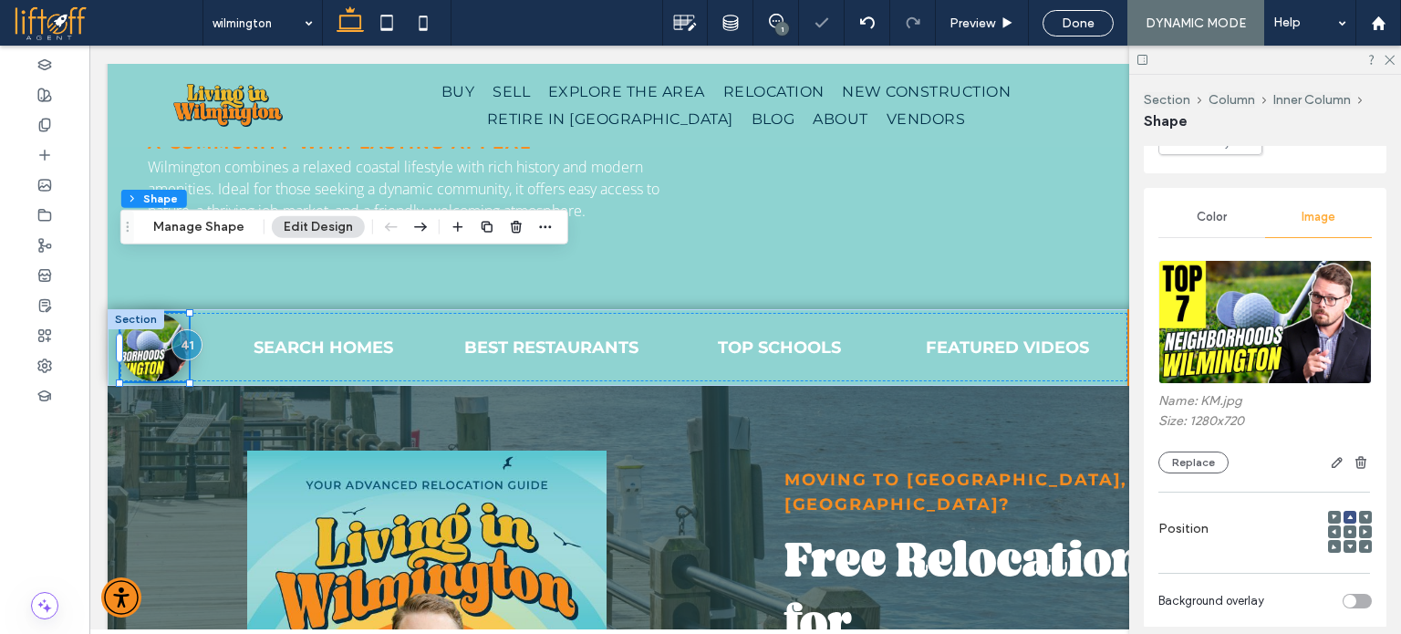
click at [1266, 318] on img at bounding box center [1266, 322] width 214 height 124
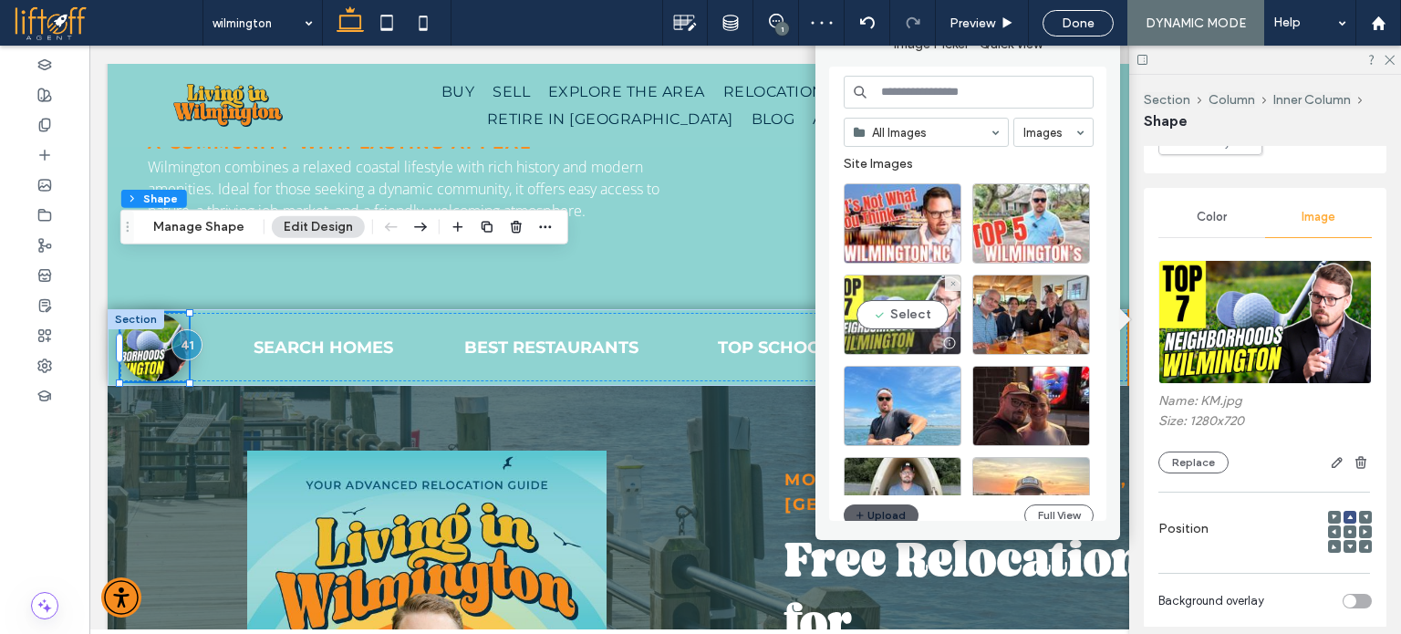
click at [914, 313] on div "Select" at bounding box center [903, 315] width 118 height 80
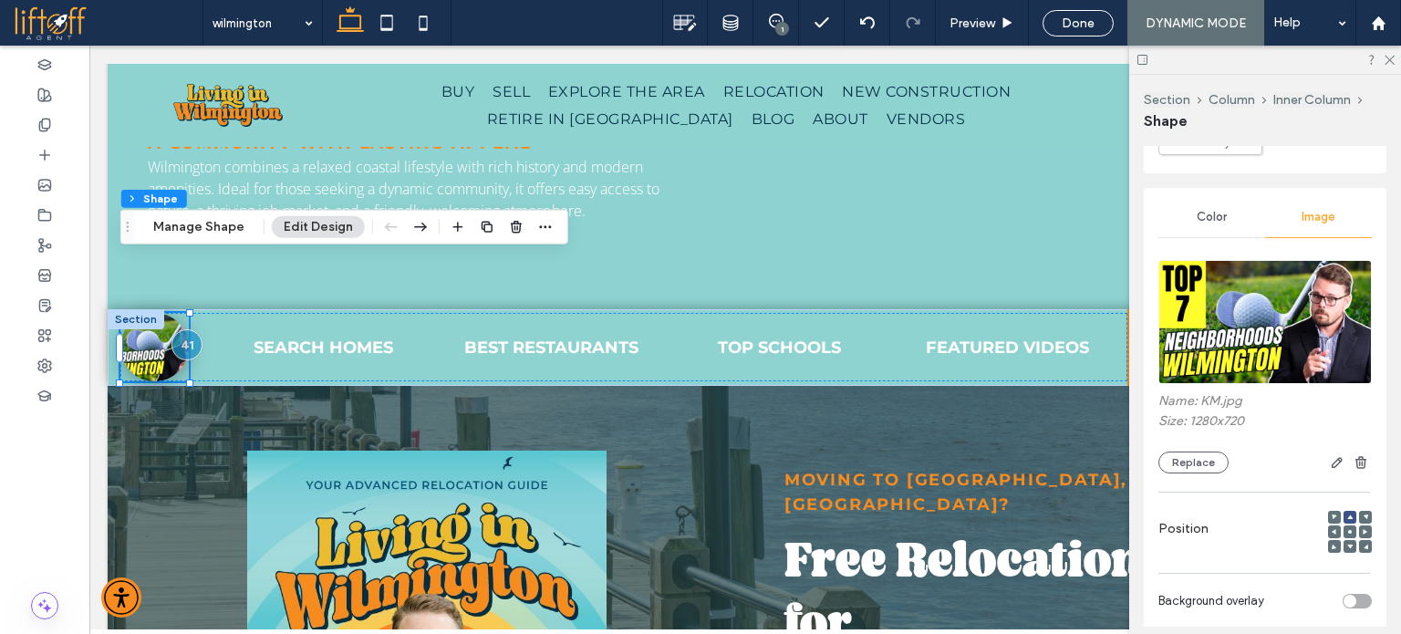
click at [1274, 322] on img at bounding box center [1266, 322] width 214 height 124
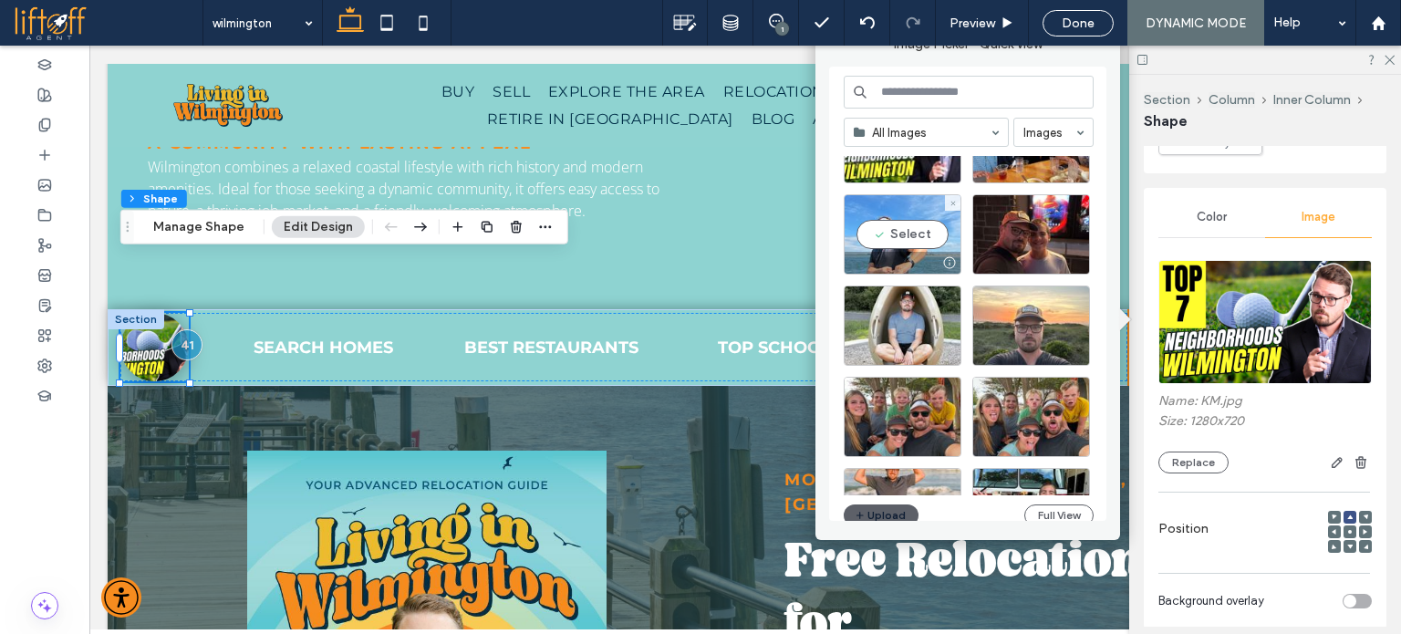
scroll to position [182, 0]
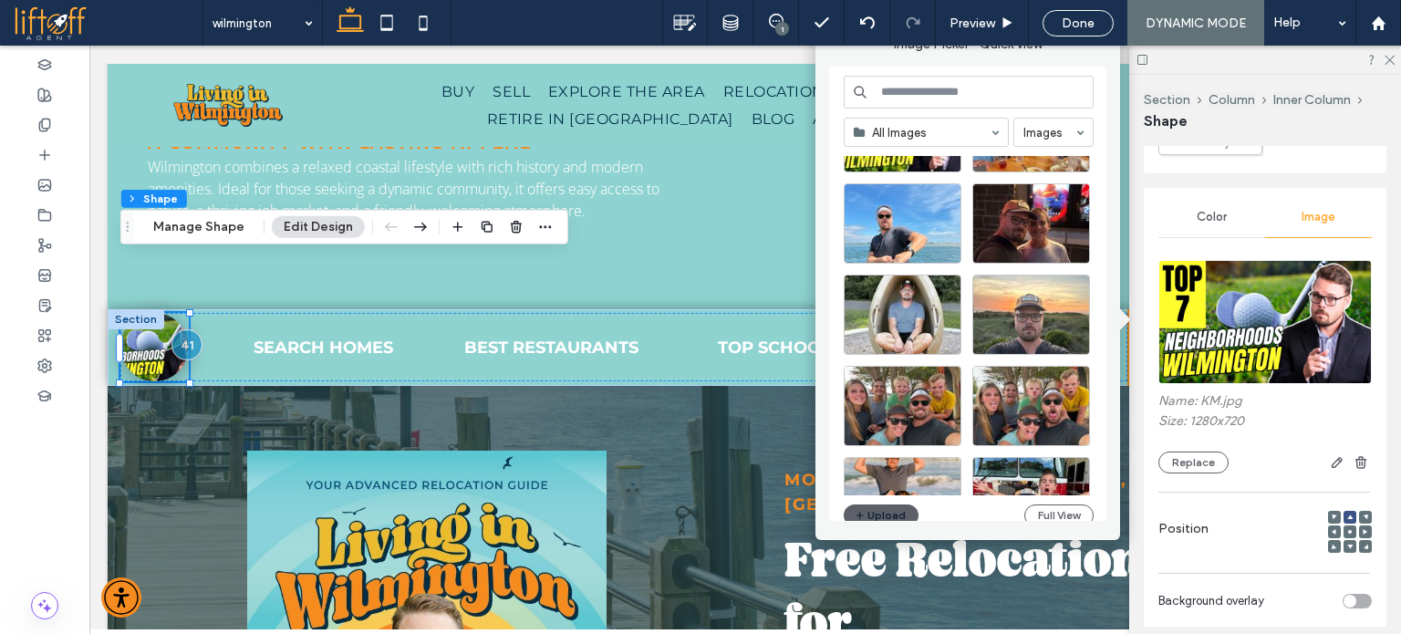
click at [880, 503] on div "All Images Images Site Images Upload Full View" at bounding box center [969, 303] width 250 height 455
click at [880, 514] on button "Upload" at bounding box center [881, 516] width 75 height 22
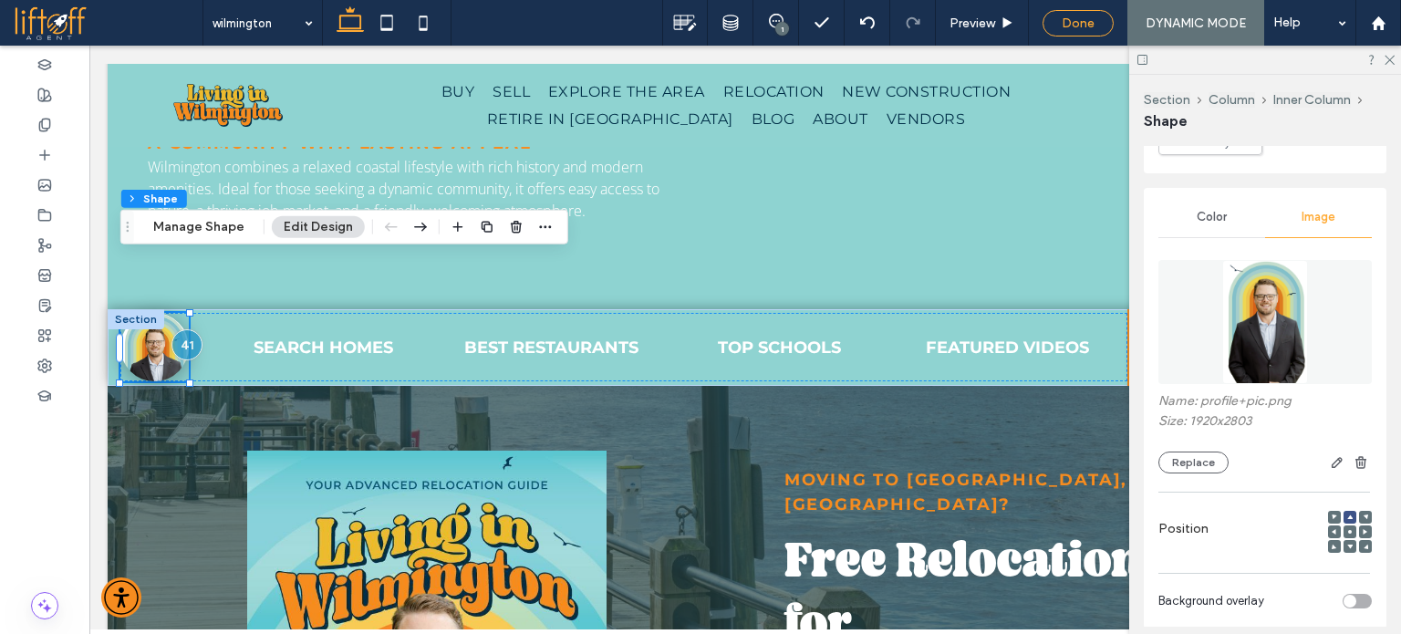
click at [1078, 21] on span "Done" at bounding box center [1078, 24] width 33 height 16
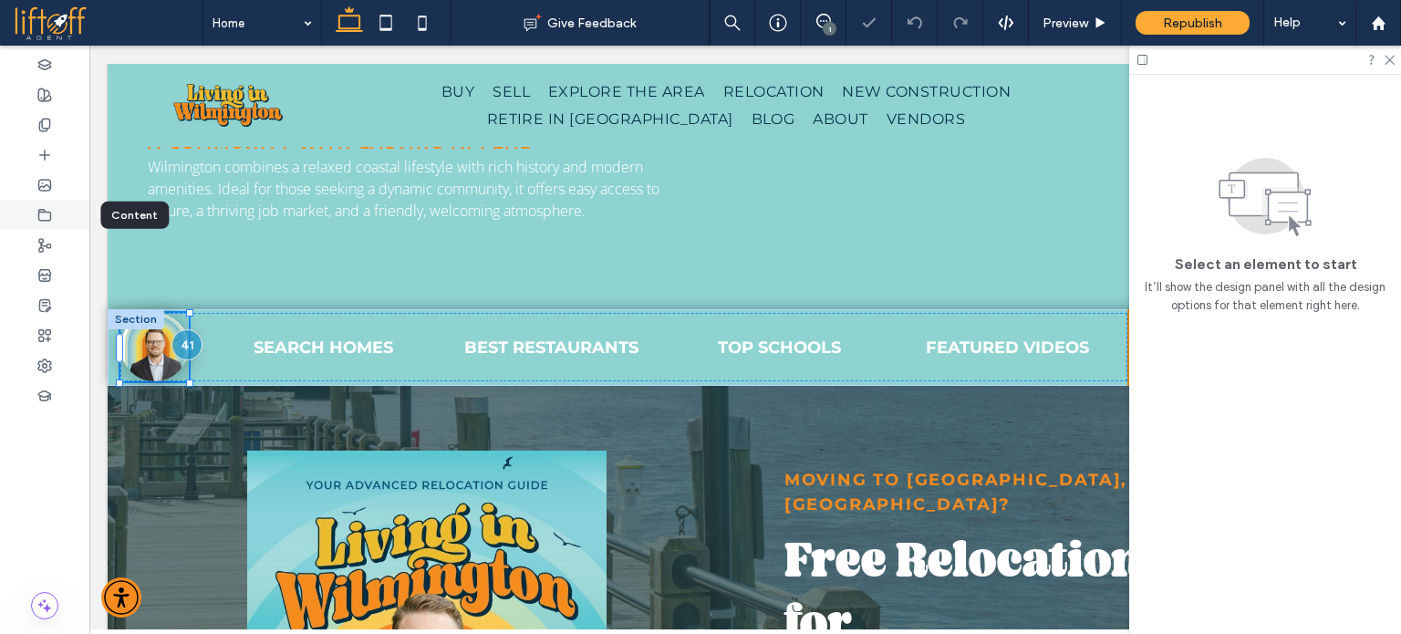
click at [42, 222] on icon at bounding box center [44, 215] width 15 height 15
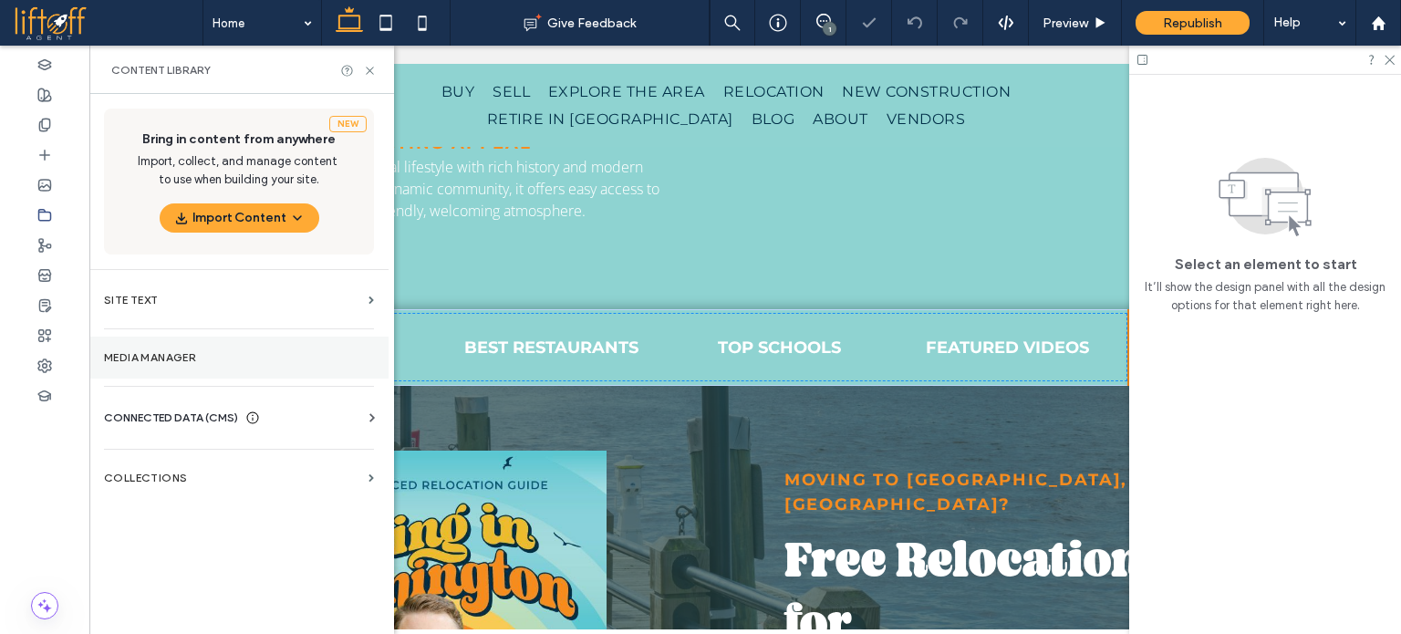
click at [187, 352] on label "Media Manager" at bounding box center [239, 357] width 270 height 13
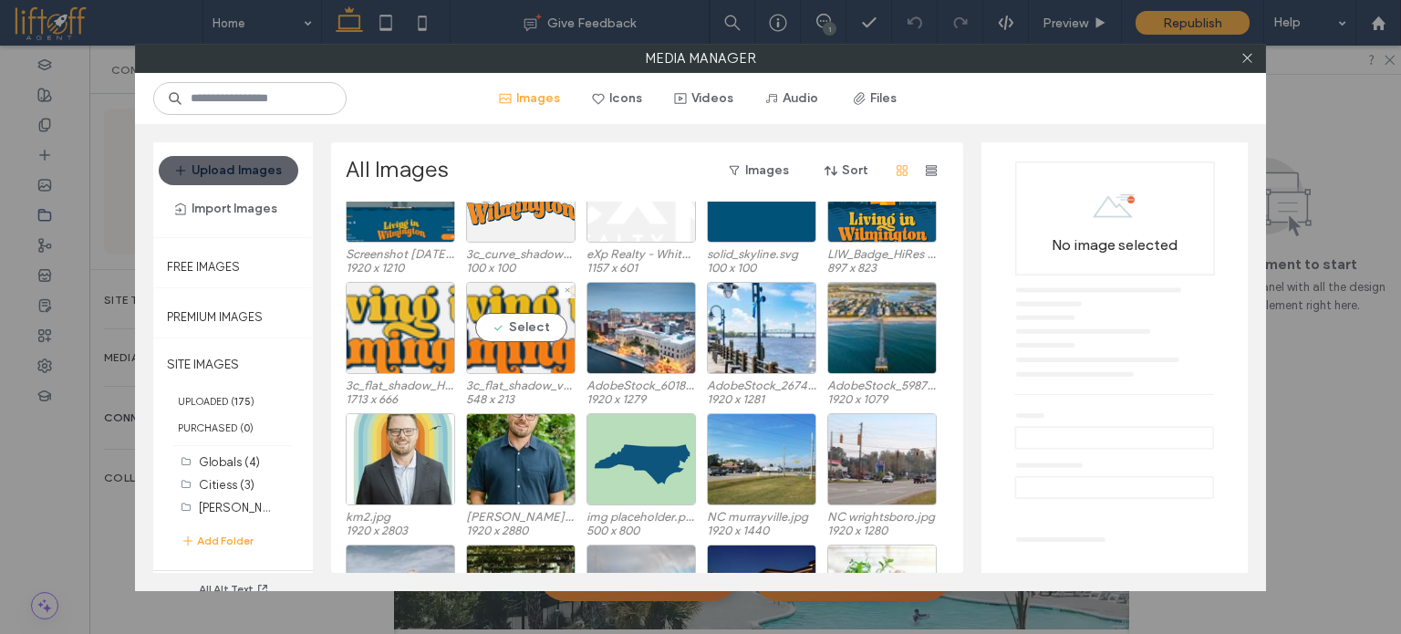
scroll to position [664, 0]
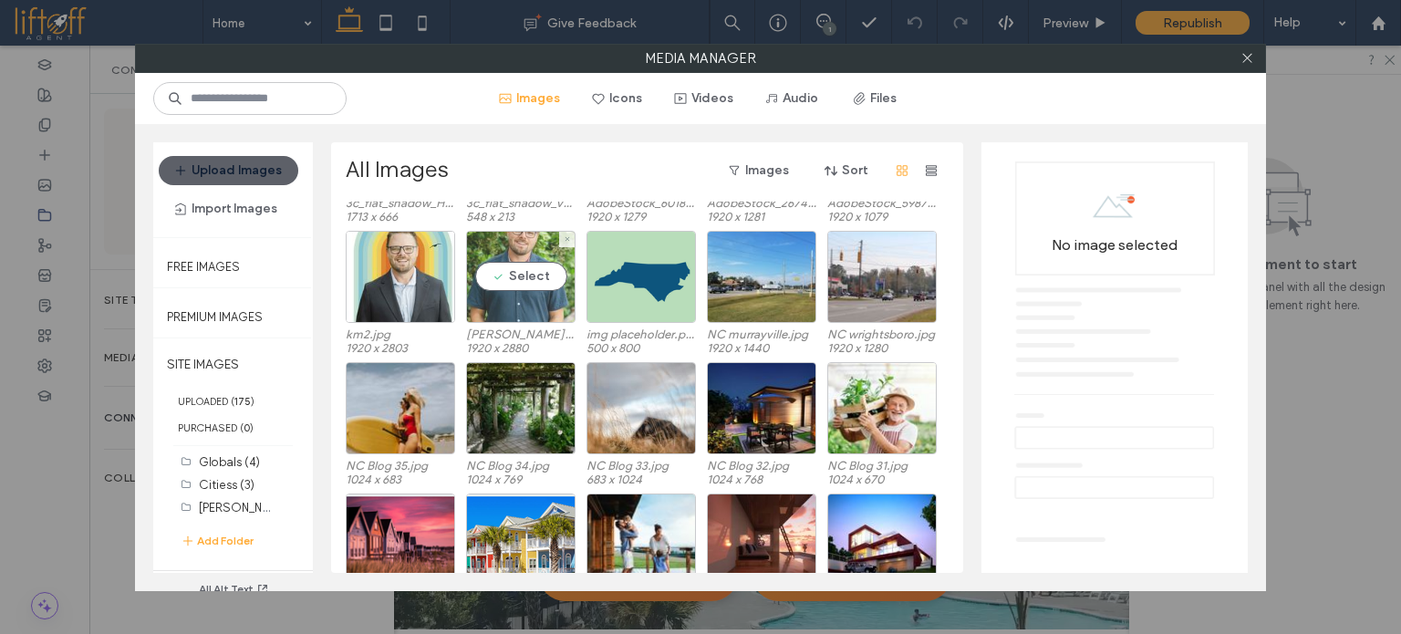
click at [512, 284] on div "Select" at bounding box center [520, 277] width 109 height 92
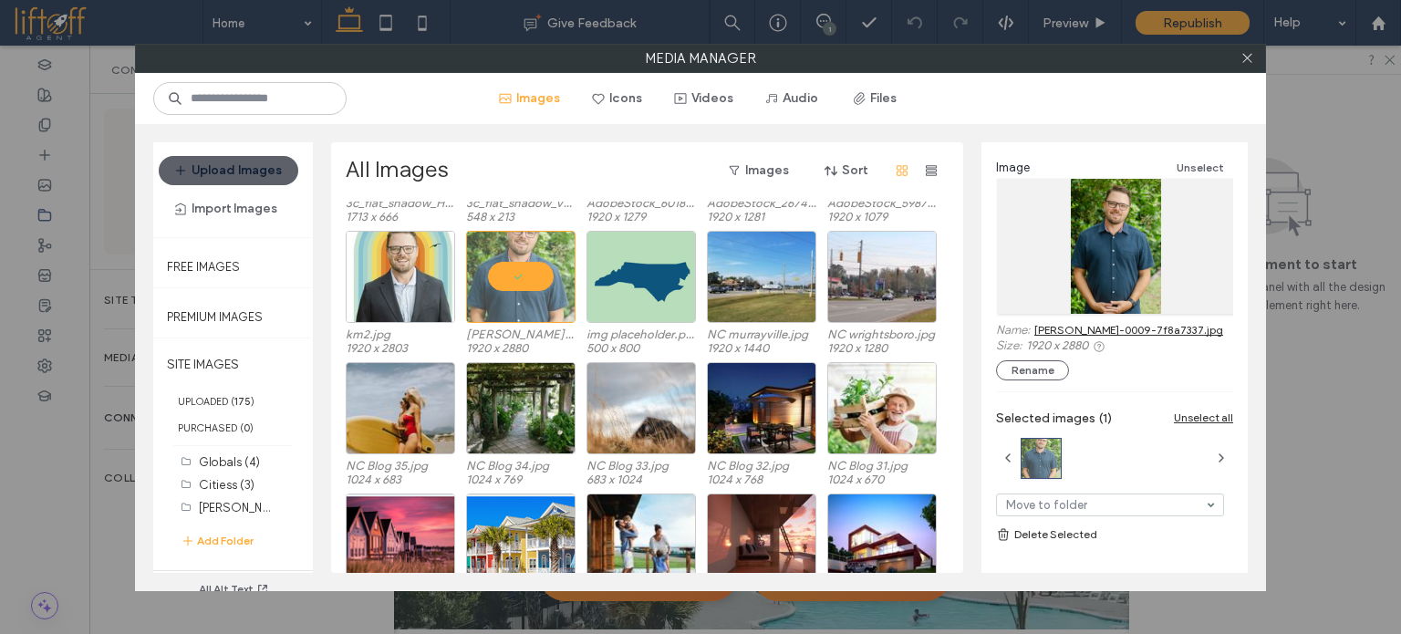
click at [1082, 328] on link "Kevin Headshot-0009-7f8a7337.jpg" at bounding box center [1129, 330] width 189 height 14
click at [1248, 68] on span at bounding box center [1248, 58] width 14 height 27
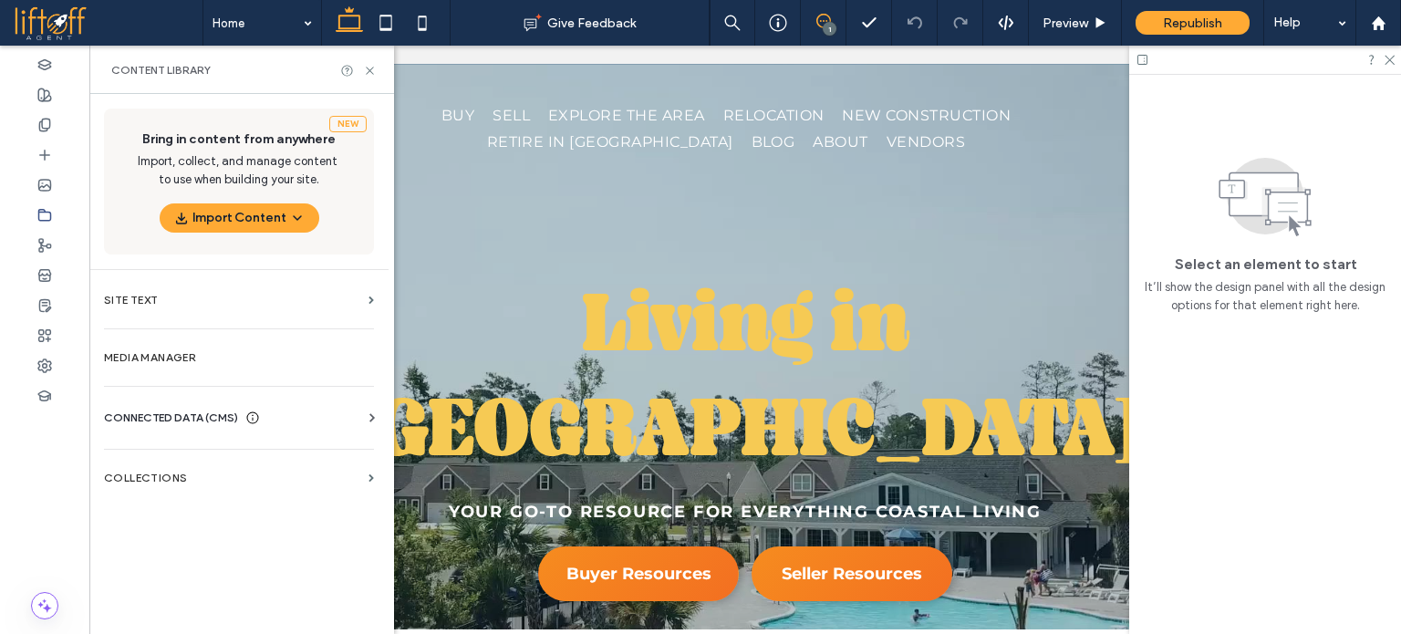
click at [818, 25] on use at bounding box center [824, 21] width 15 height 15
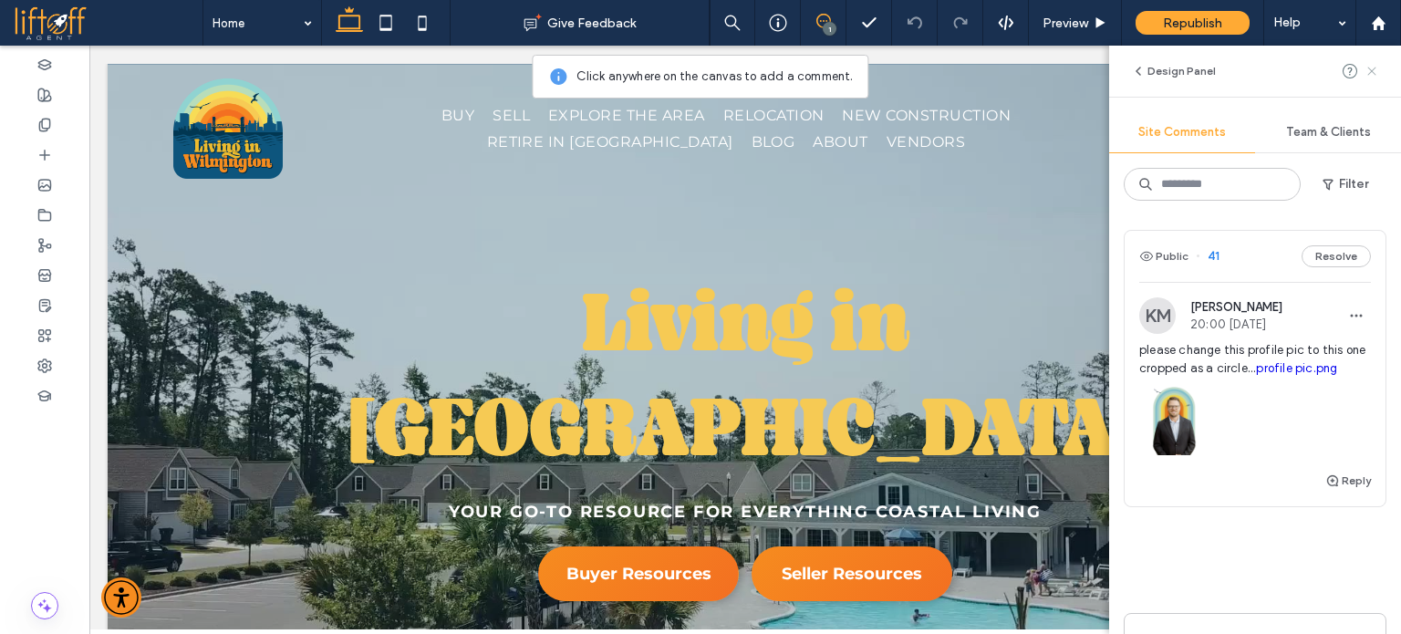
click at [1375, 74] on use at bounding box center [1372, 71] width 8 height 8
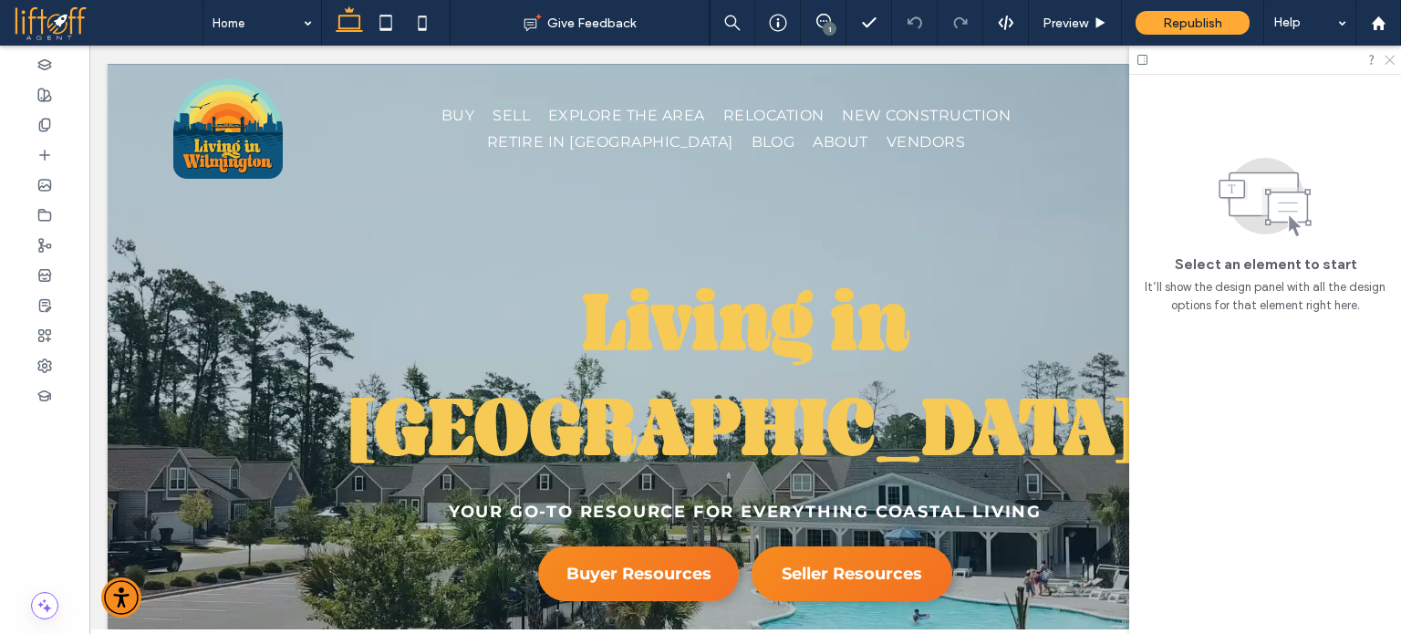
click at [1390, 61] on use at bounding box center [1390, 61] width 10 height 10
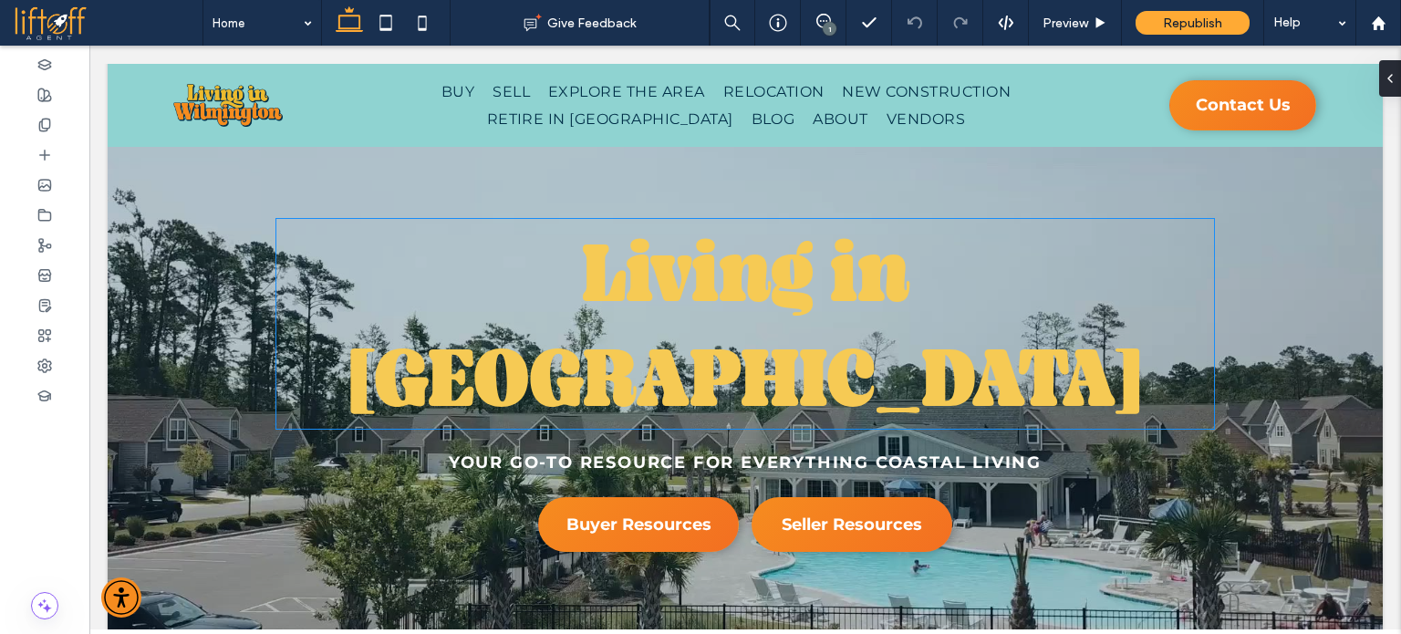
scroll to position [182, 0]
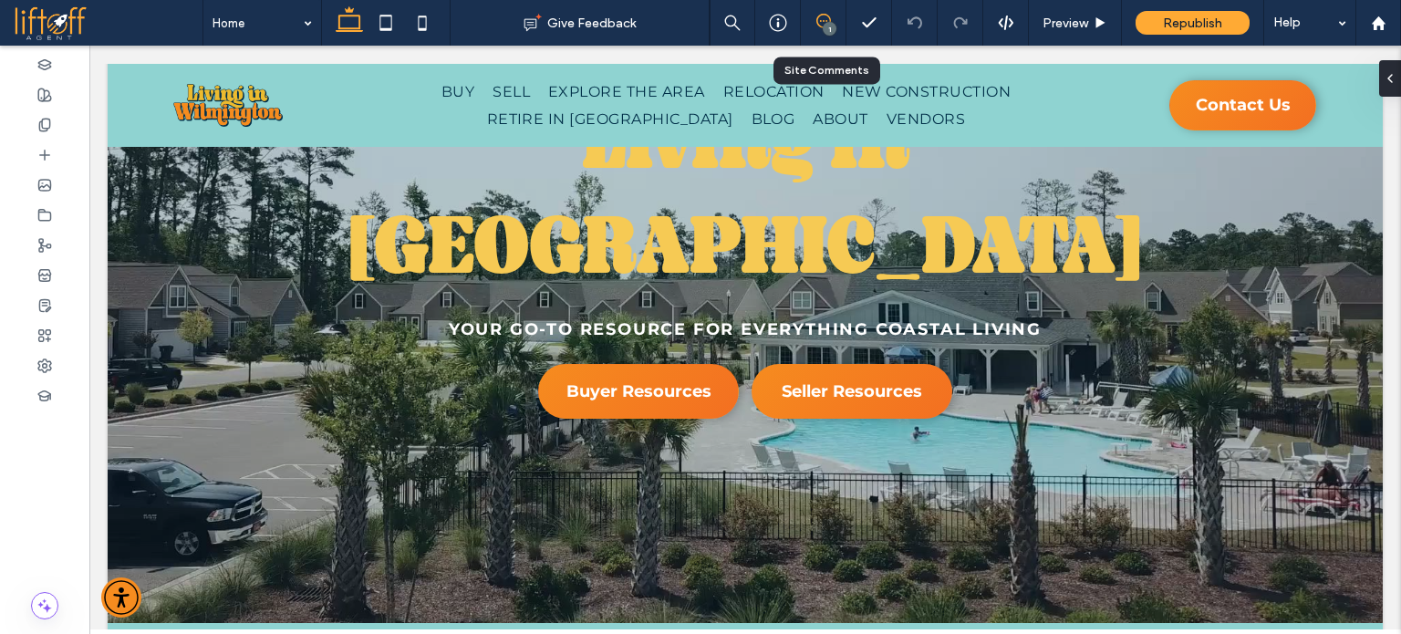
click at [818, 20] on icon at bounding box center [824, 21] width 15 height 15
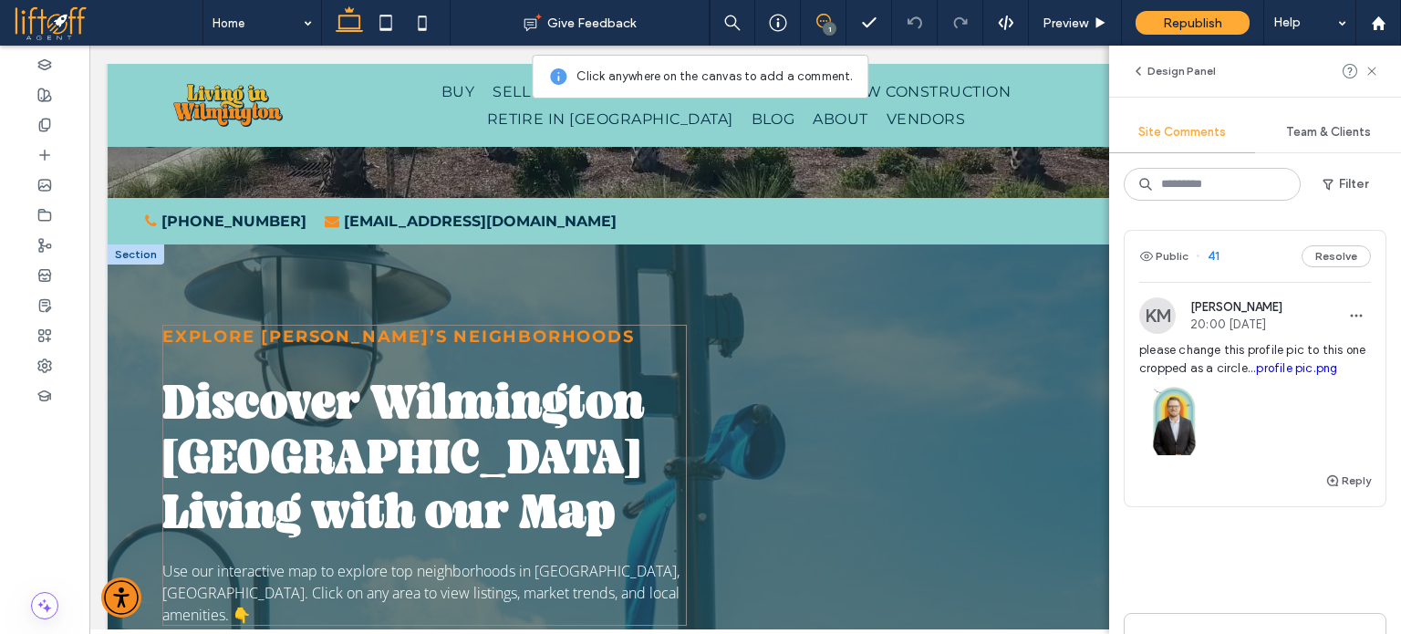
scroll to position [821, 0]
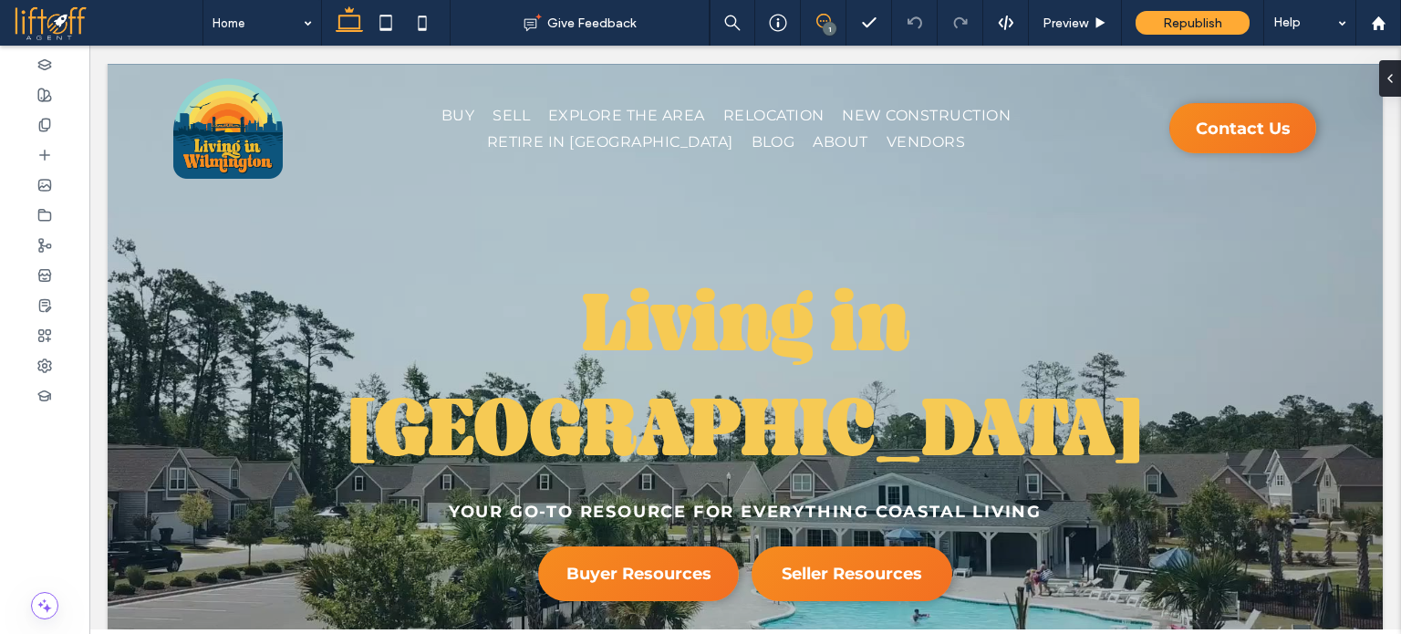
click at [815, 20] on span at bounding box center [823, 21] width 45 height 15
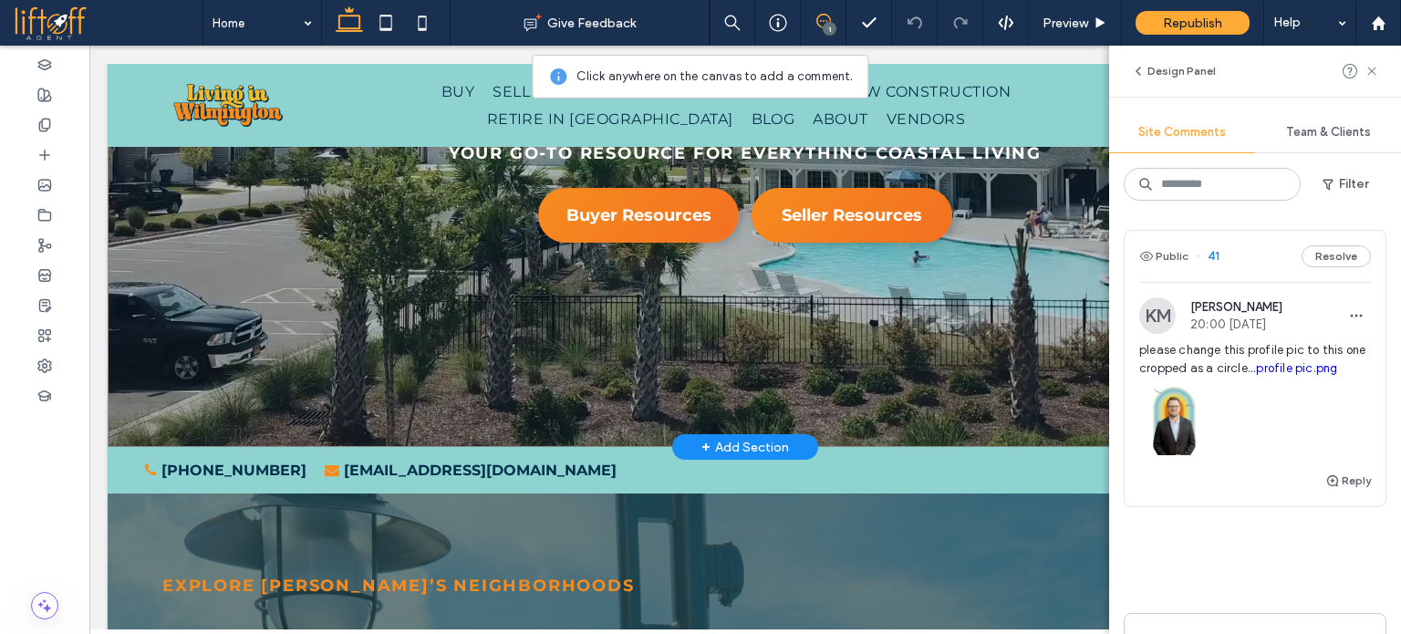
scroll to position [456, 0]
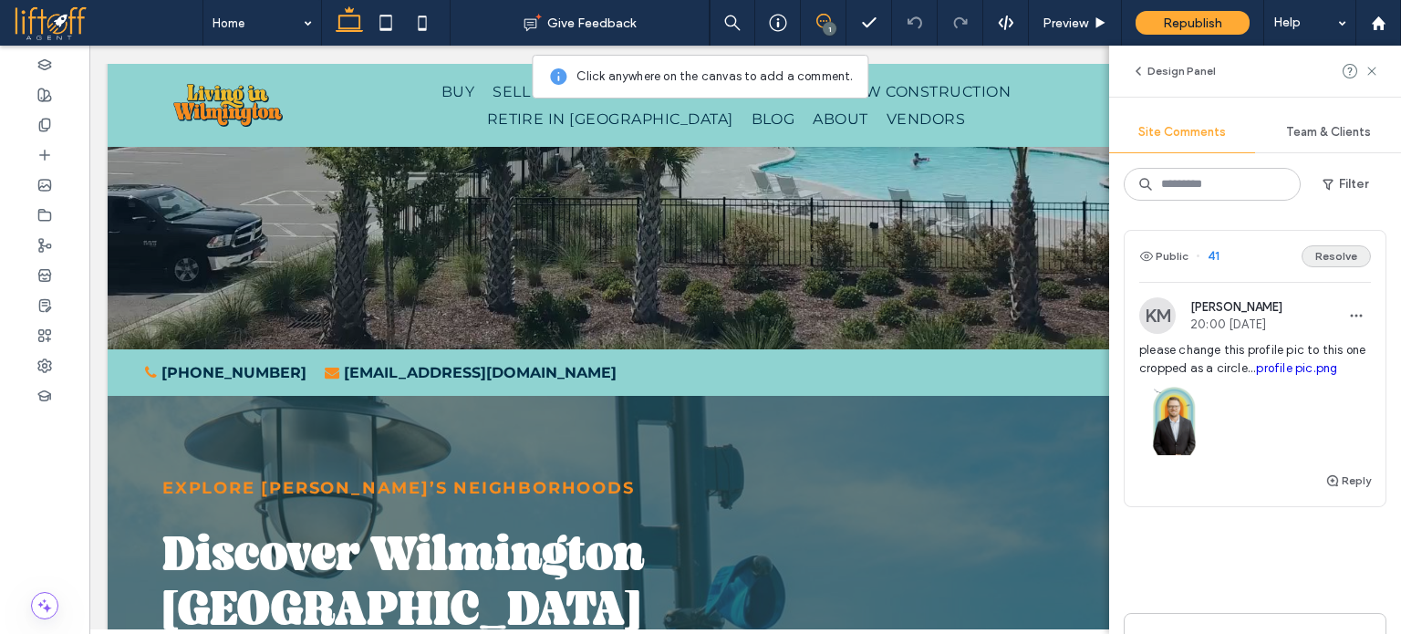
click at [1323, 258] on button "Resolve" at bounding box center [1336, 256] width 69 height 22
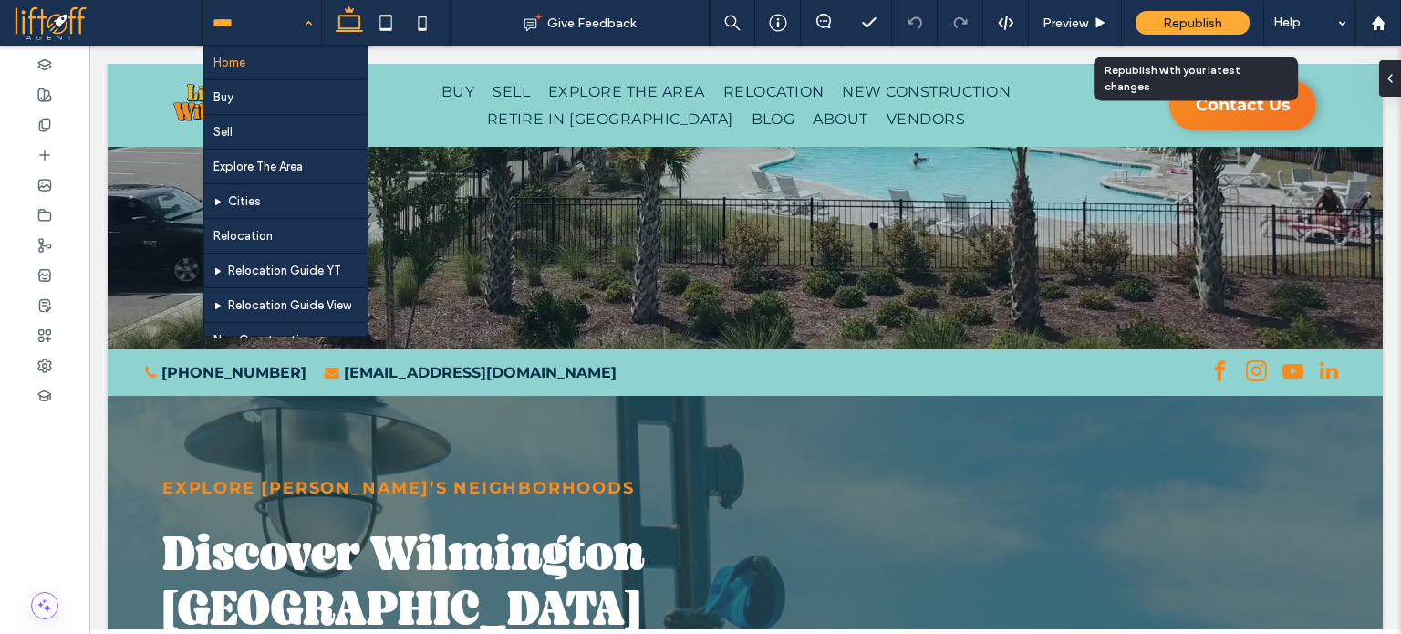
click at [1206, 17] on span "Republish" at bounding box center [1192, 24] width 59 height 16
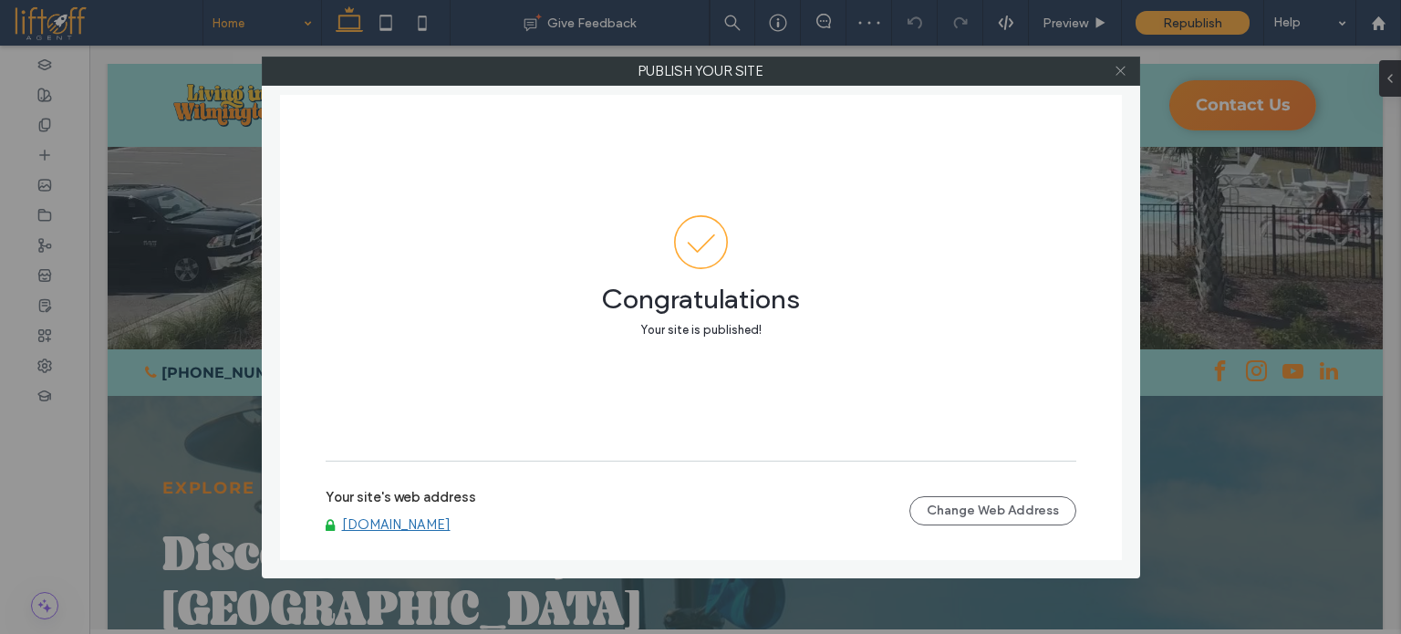
click at [1120, 68] on icon at bounding box center [1121, 71] width 14 height 14
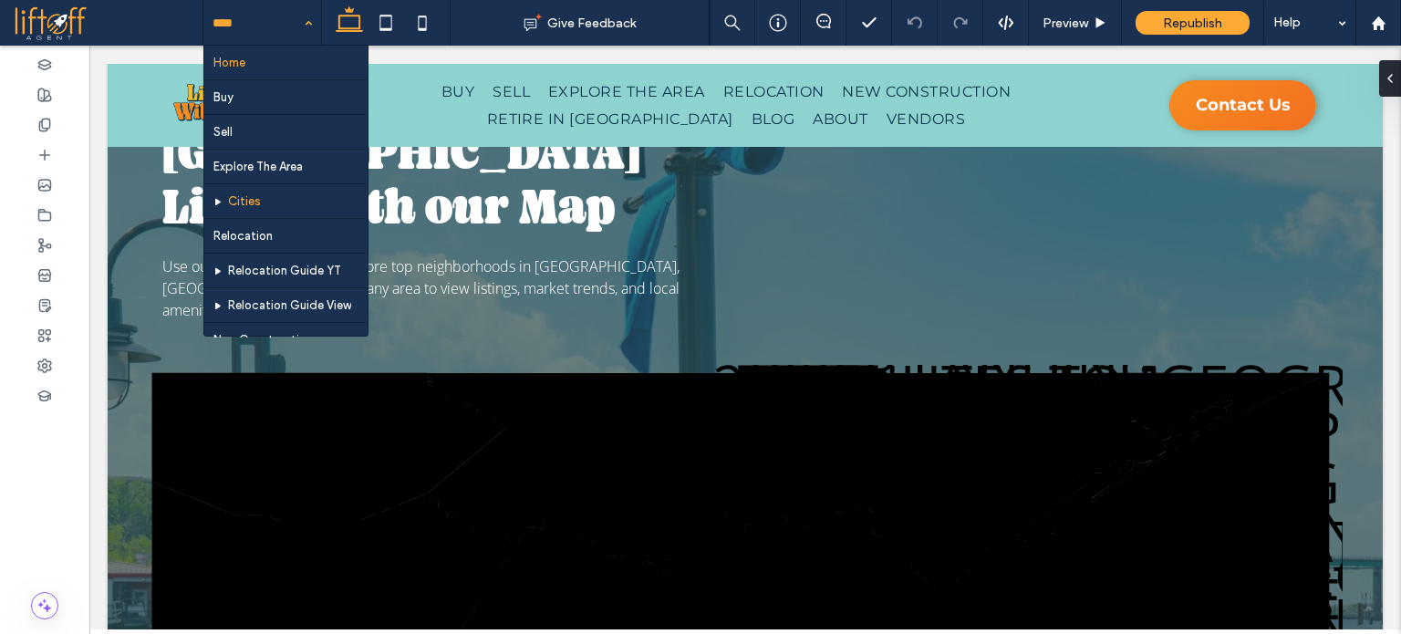
scroll to position [91, 0]
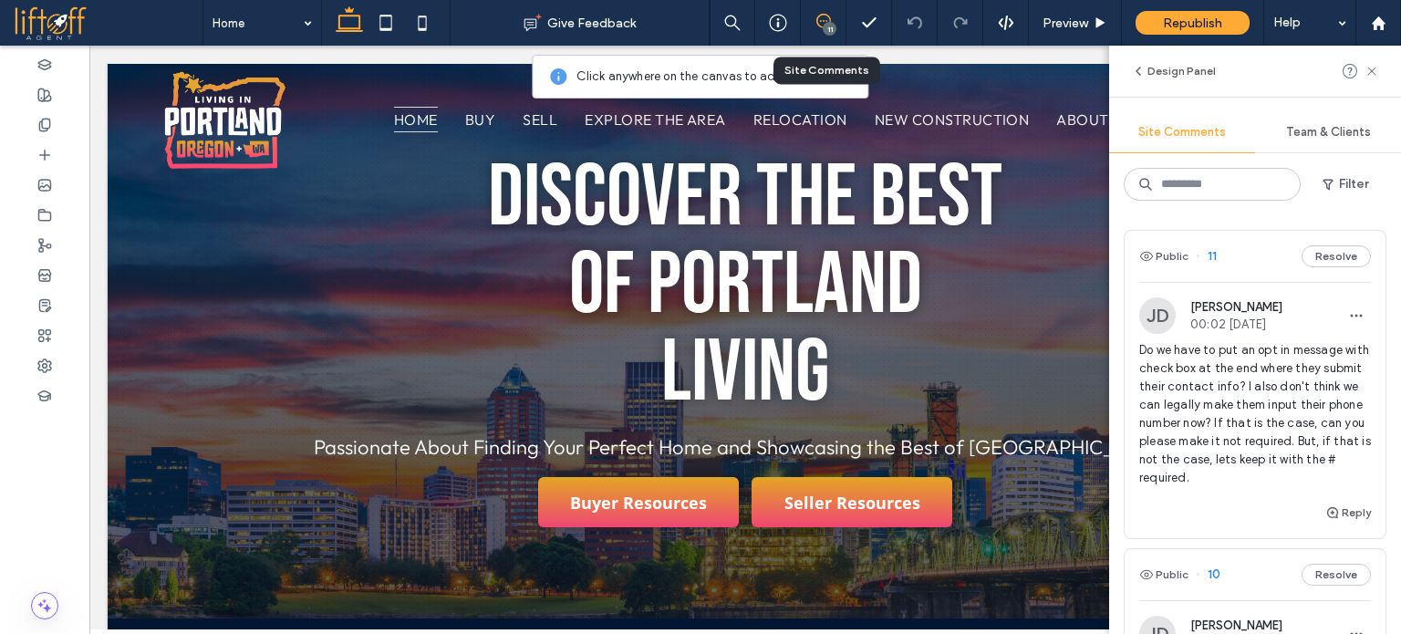
click at [1245, 395] on span "Do we have to put an opt in message with check box at the end where they submit…" at bounding box center [1256, 414] width 232 height 146
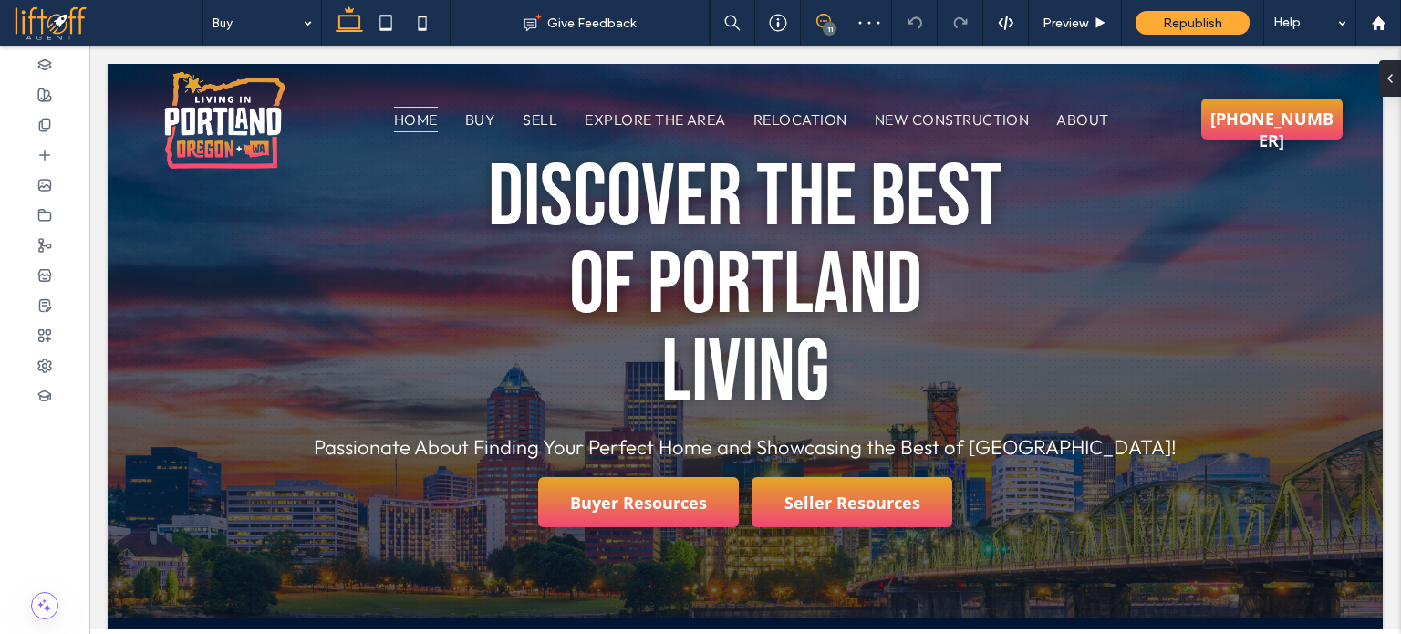
click at [825, 15] on use at bounding box center [824, 21] width 15 height 15
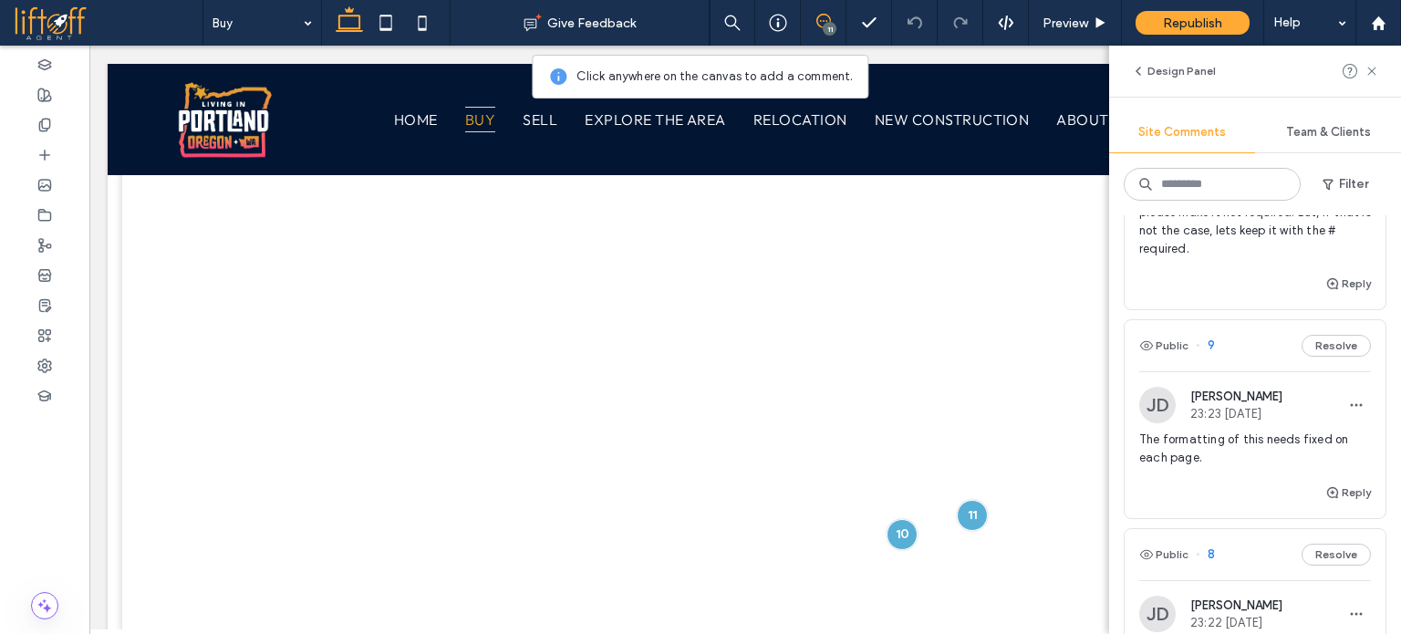
scroll to position [639, 0]
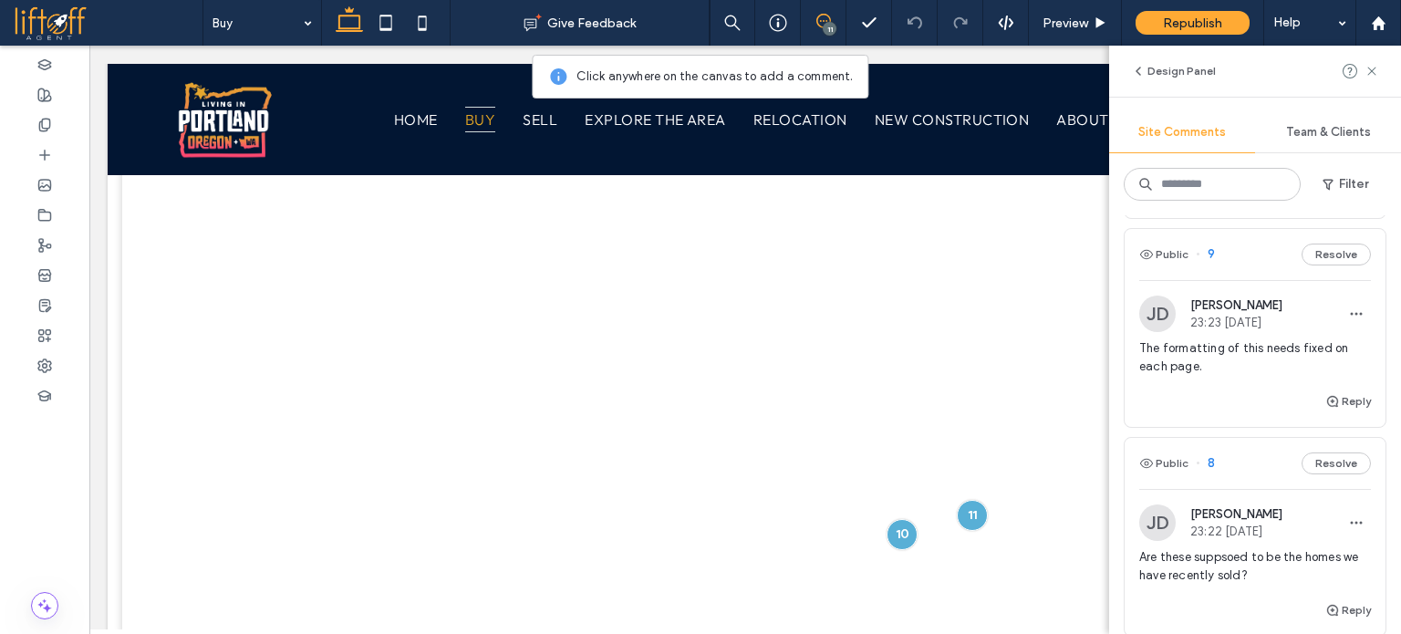
click at [1251, 350] on span "The formatting of this needs fixed on each page." at bounding box center [1256, 357] width 232 height 36
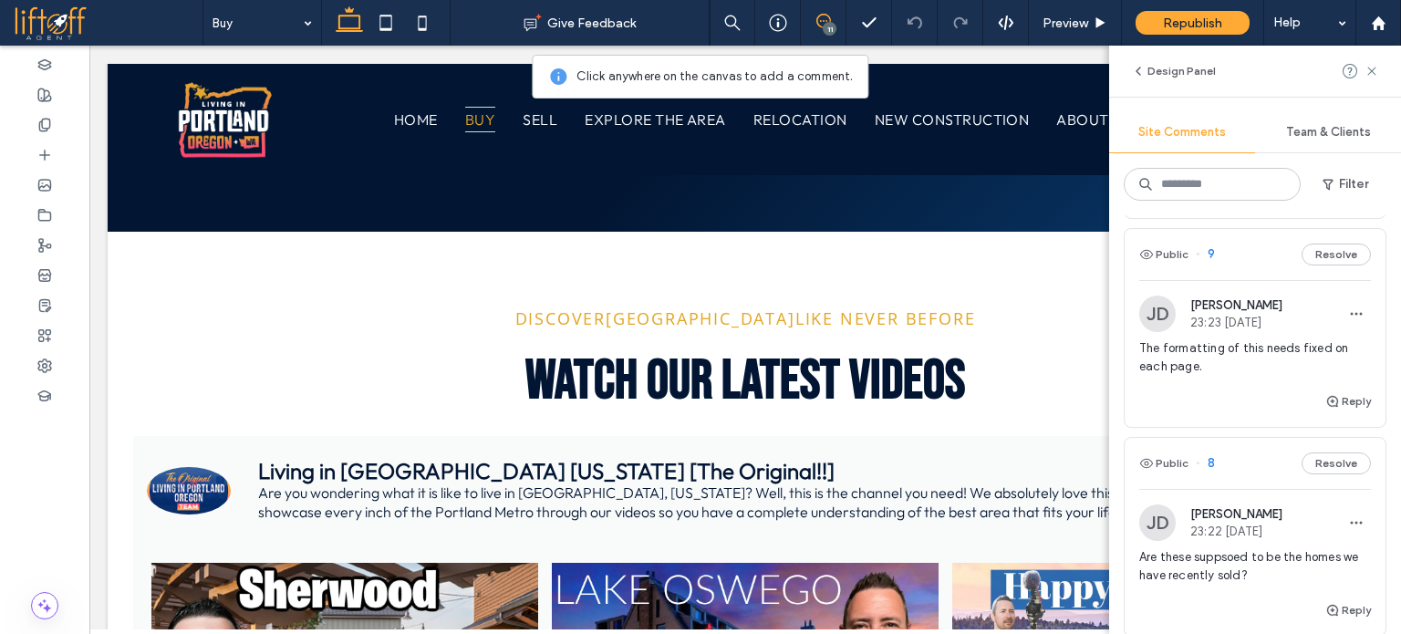
scroll to position [6032, 0]
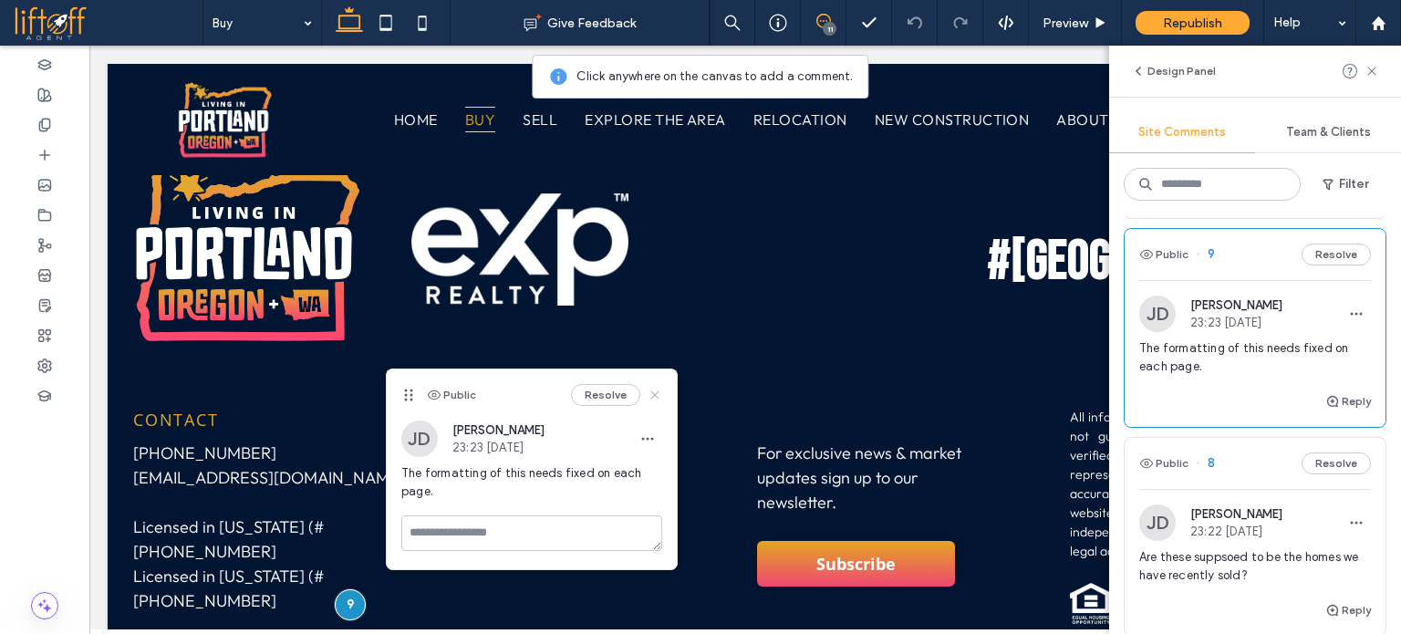
click at [655, 393] on use at bounding box center [655, 395] width 8 height 8
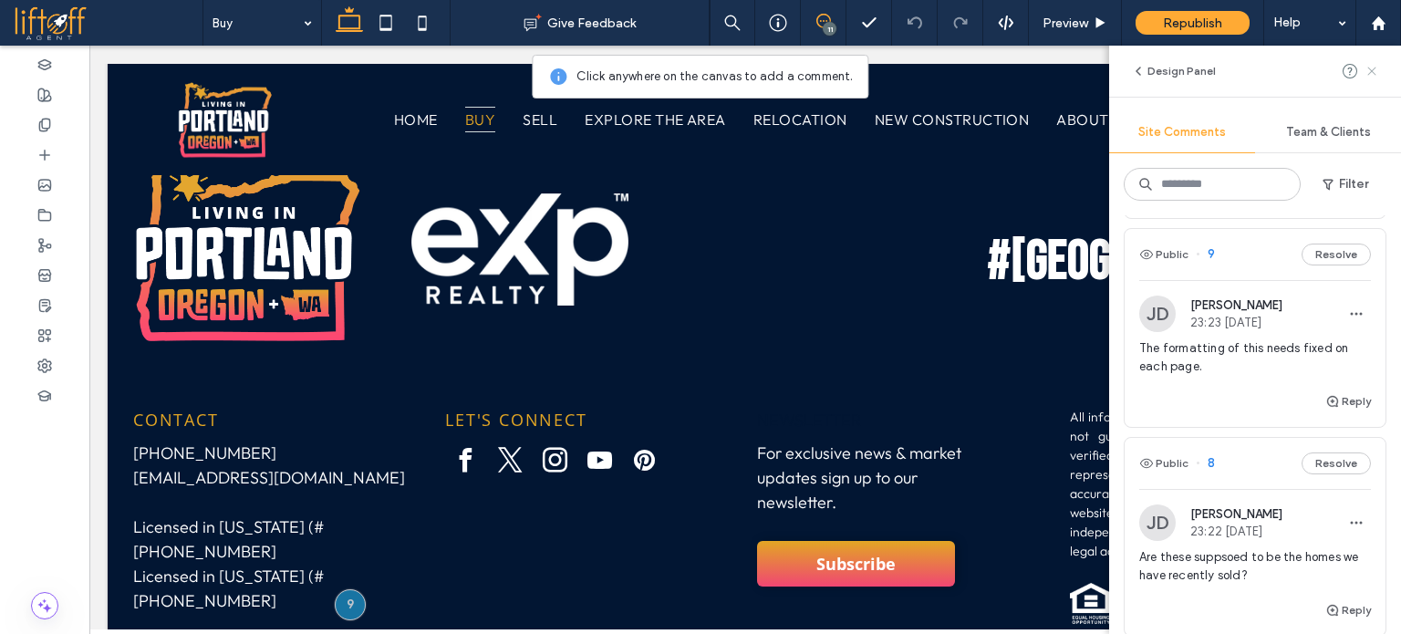
click at [1370, 71] on icon at bounding box center [1372, 71] width 15 height 15
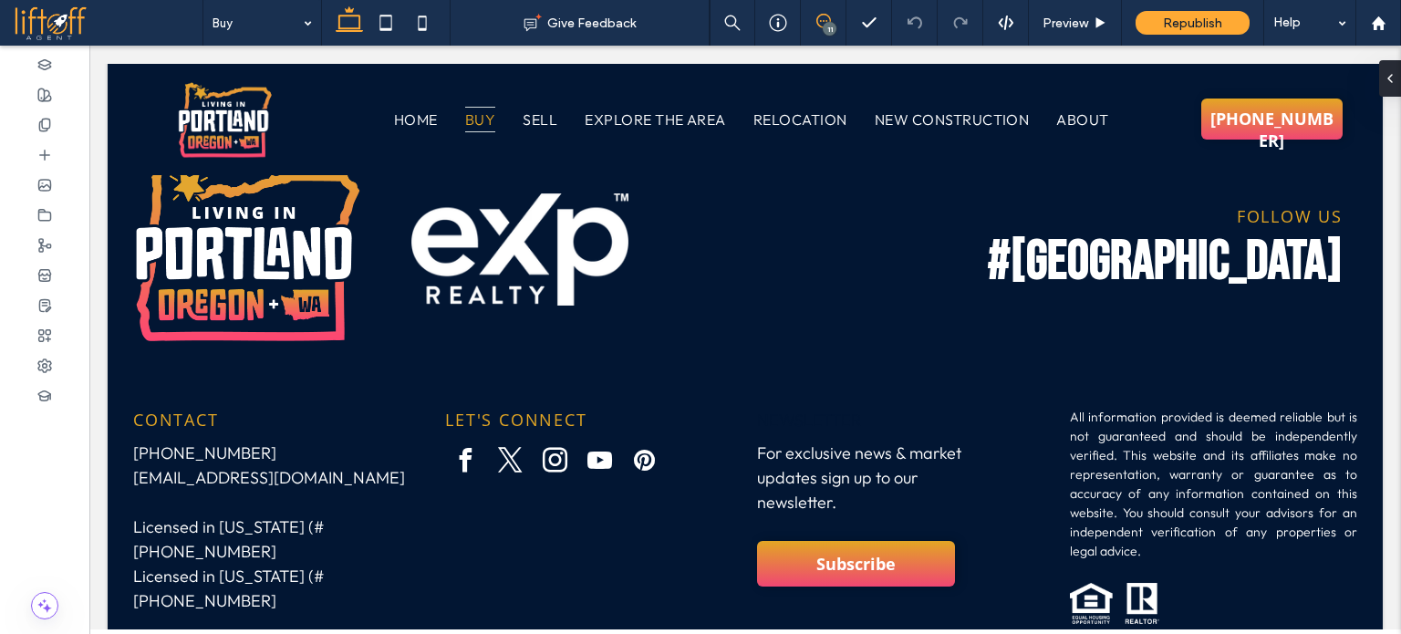
click at [826, 21] on use at bounding box center [824, 21] width 15 height 15
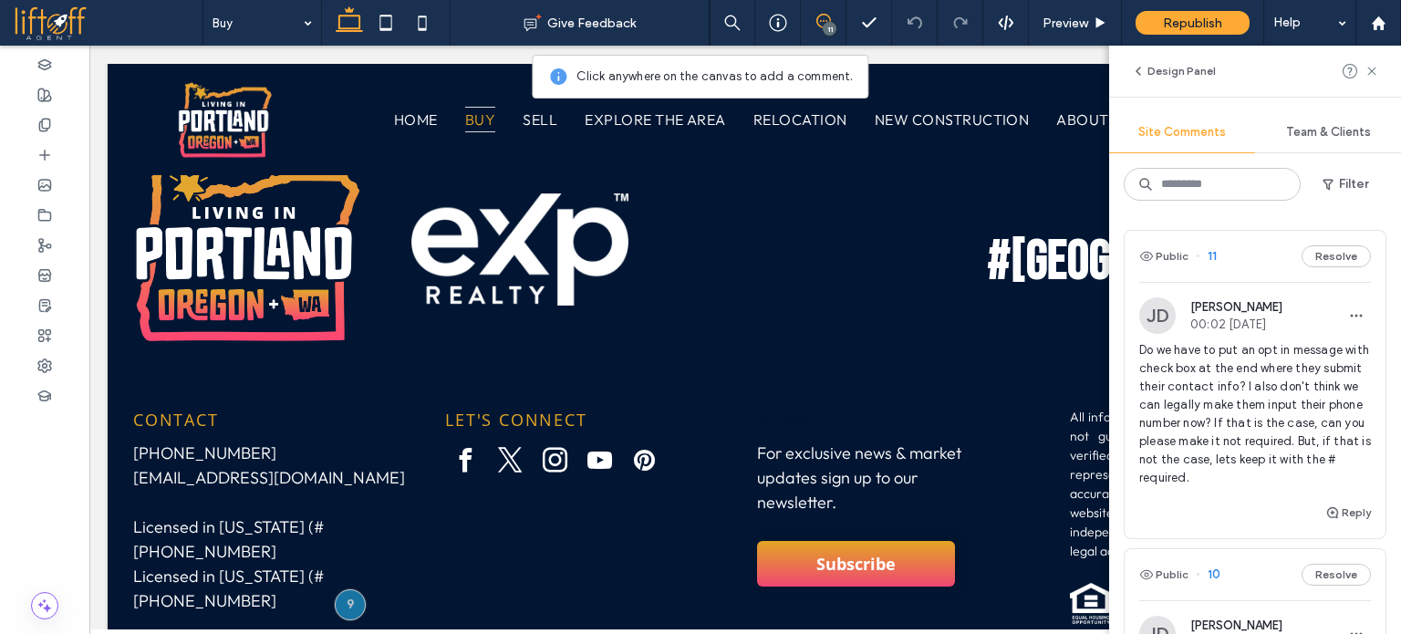
click at [826, 21] on use at bounding box center [824, 21] width 15 height 15
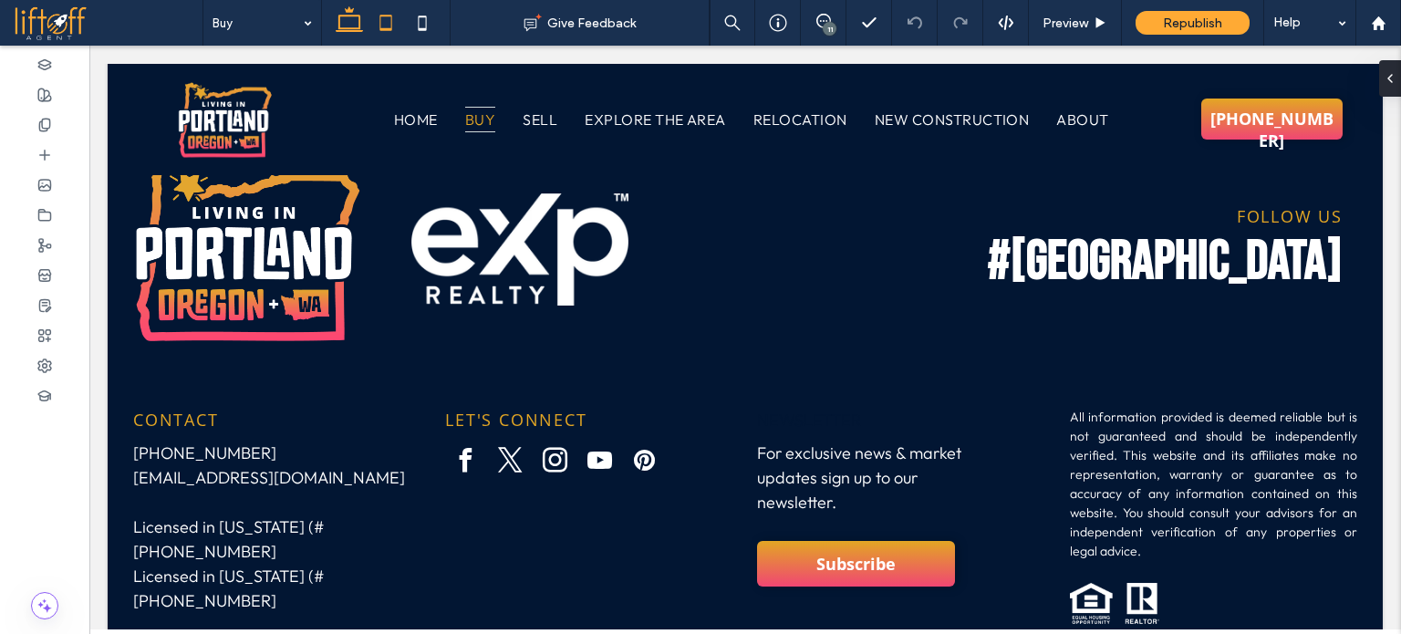
click at [391, 31] on icon at bounding box center [386, 23] width 36 height 36
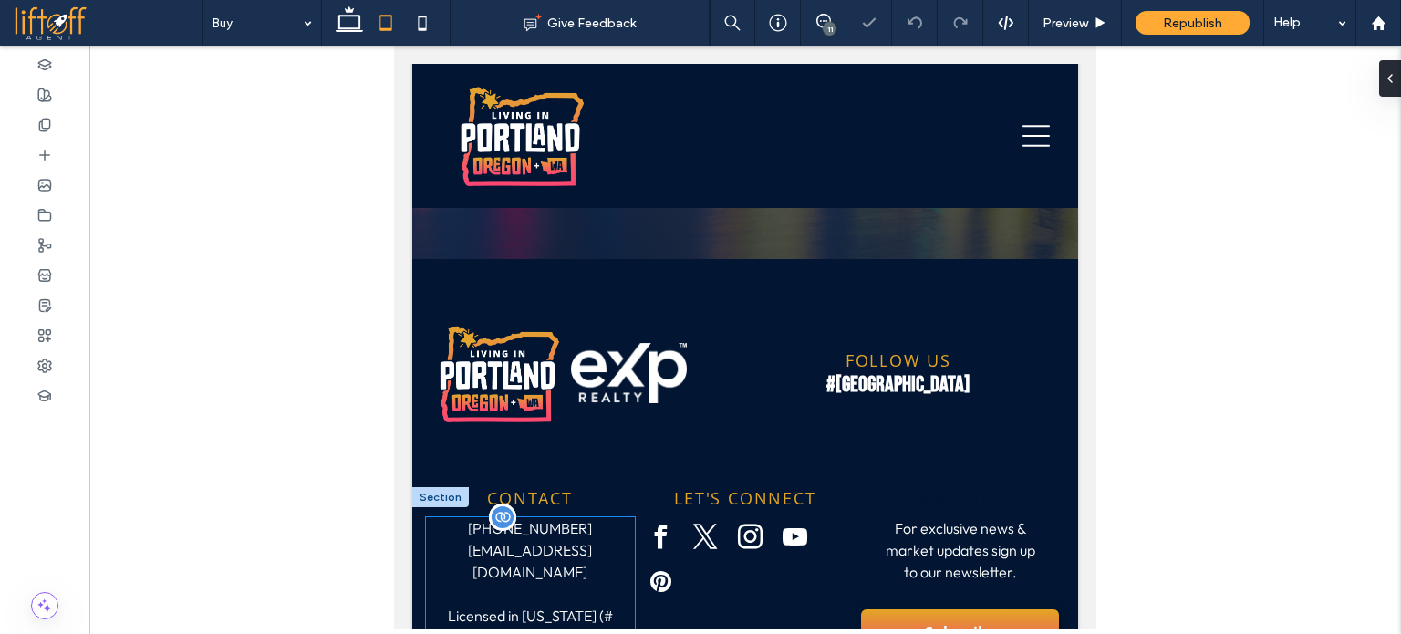
scroll to position [7125, 0]
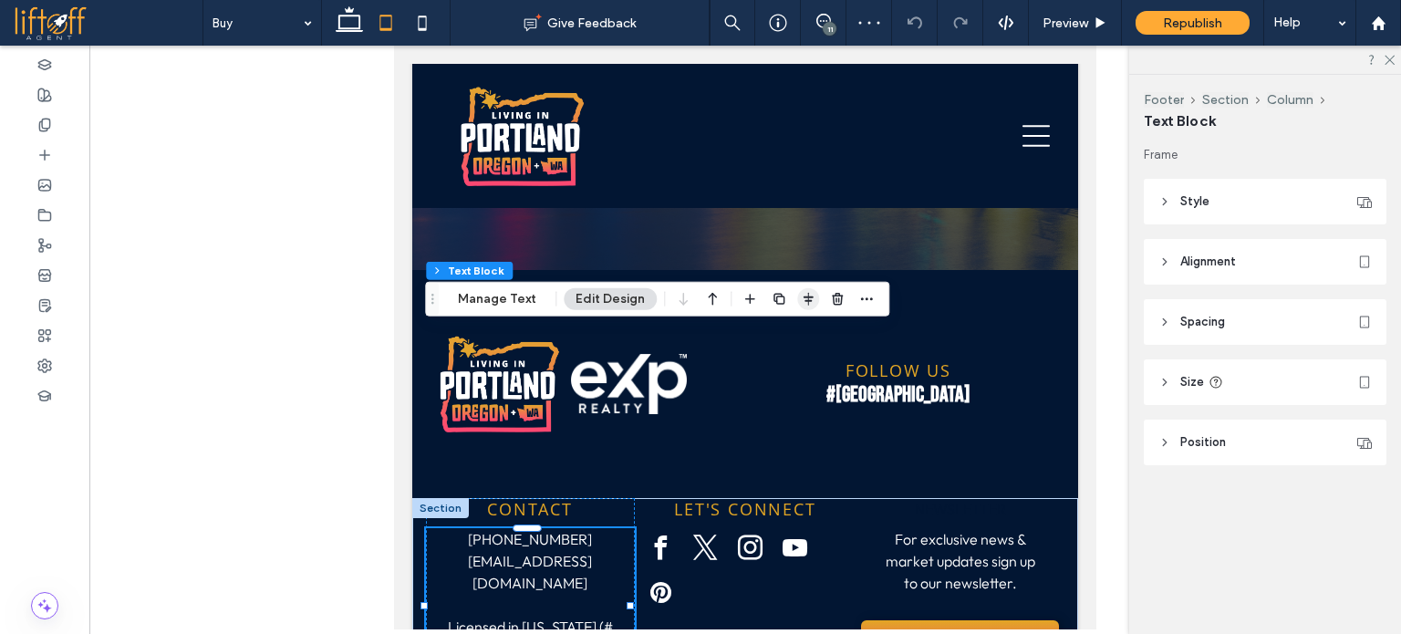
click at [807, 298] on icon "button" at bounding box center [808, 299] width 15 height 15
click at [754, 333] on icon "flex-start" at bounding box center [761, 335] width 15 height 15
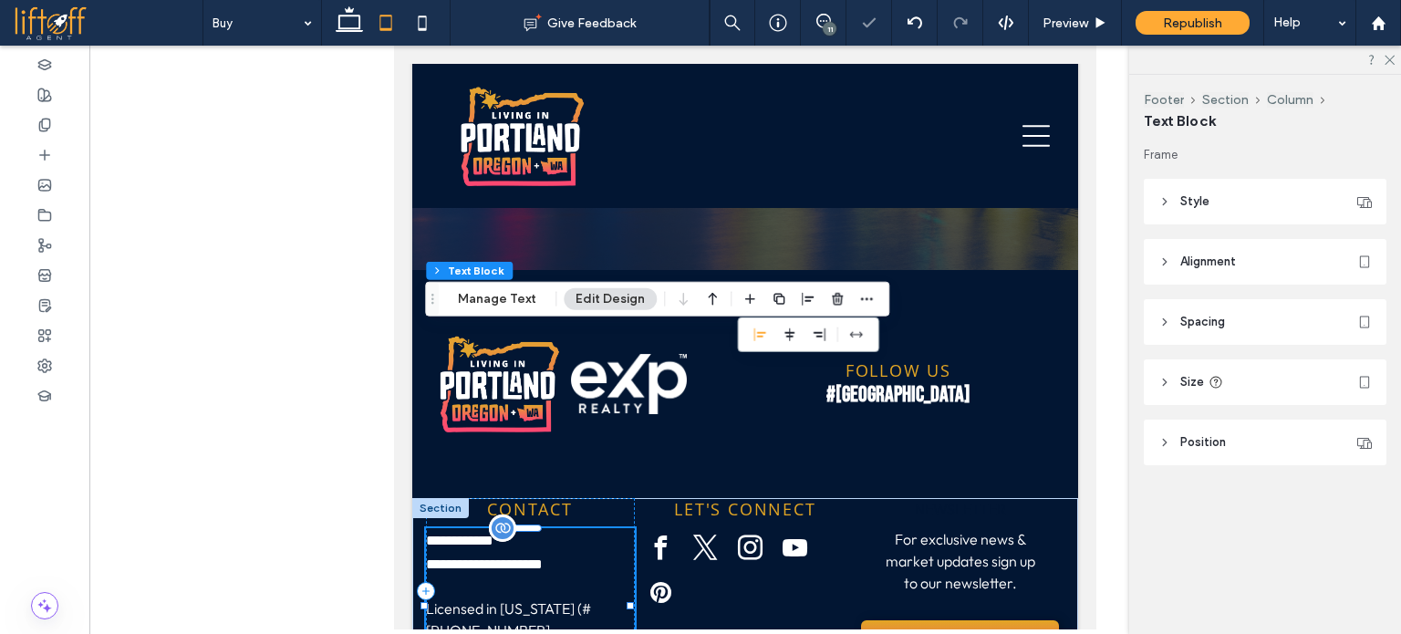
click at [552, 576] on p "Licensed in Oregon (#503-837-3454" at bounding box center [530, 609] width 209 height 66
click at [742, 498] on div "LET'S CONNECT" at bounding box center [745, 591] width 209 height 187
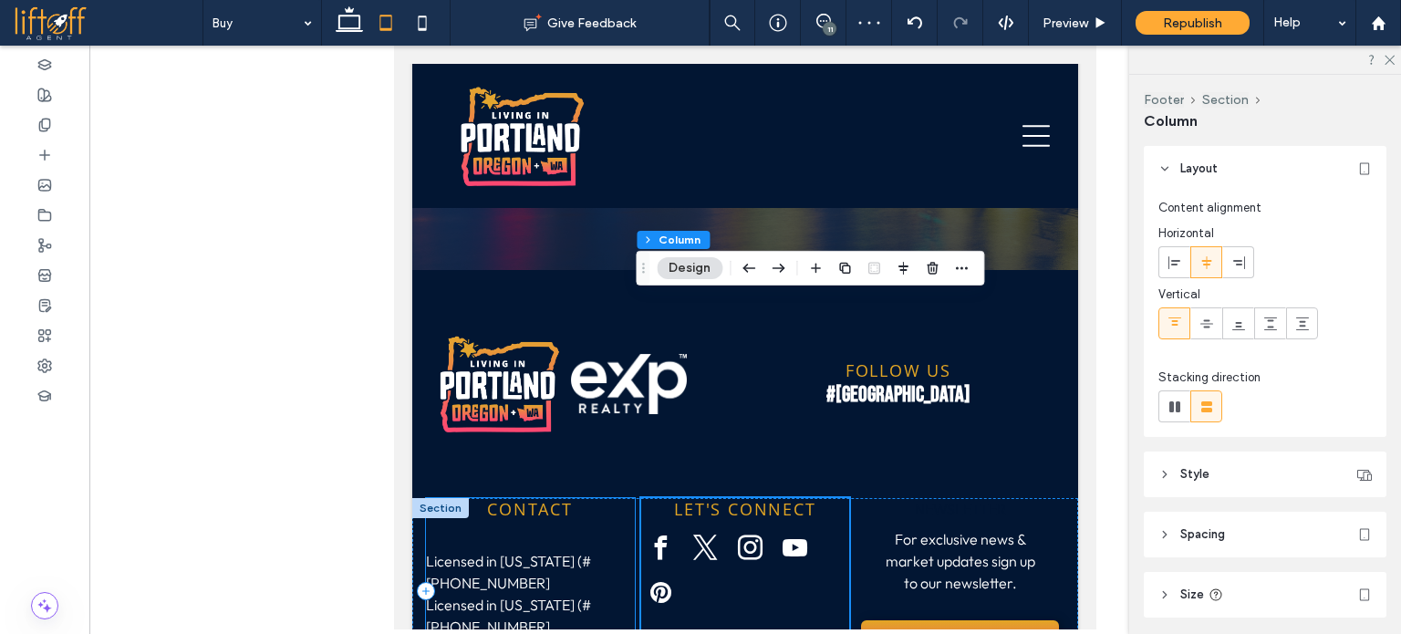
click at [614, 498] on div "CONTACT Licensed in Oregon (#503-837-3454 Licensed in Washington (#503-837-3454" at bounding box center [530, 591] width 209 height 186
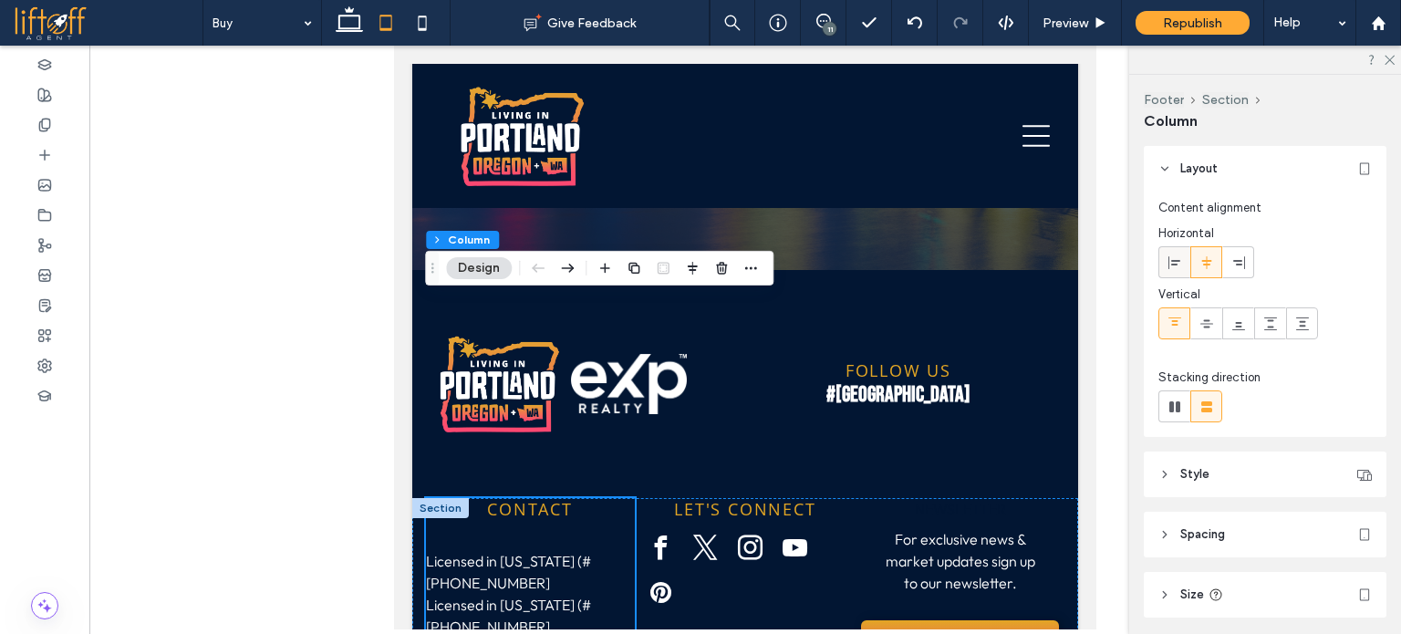
drag, startPoint x: 1168, startPoint y: 258, endPoint x: 682, endPoint y: 278, distance: 485.8
click at [1169, 258] on use at bounding box center [1175, 261] width 12 height 13
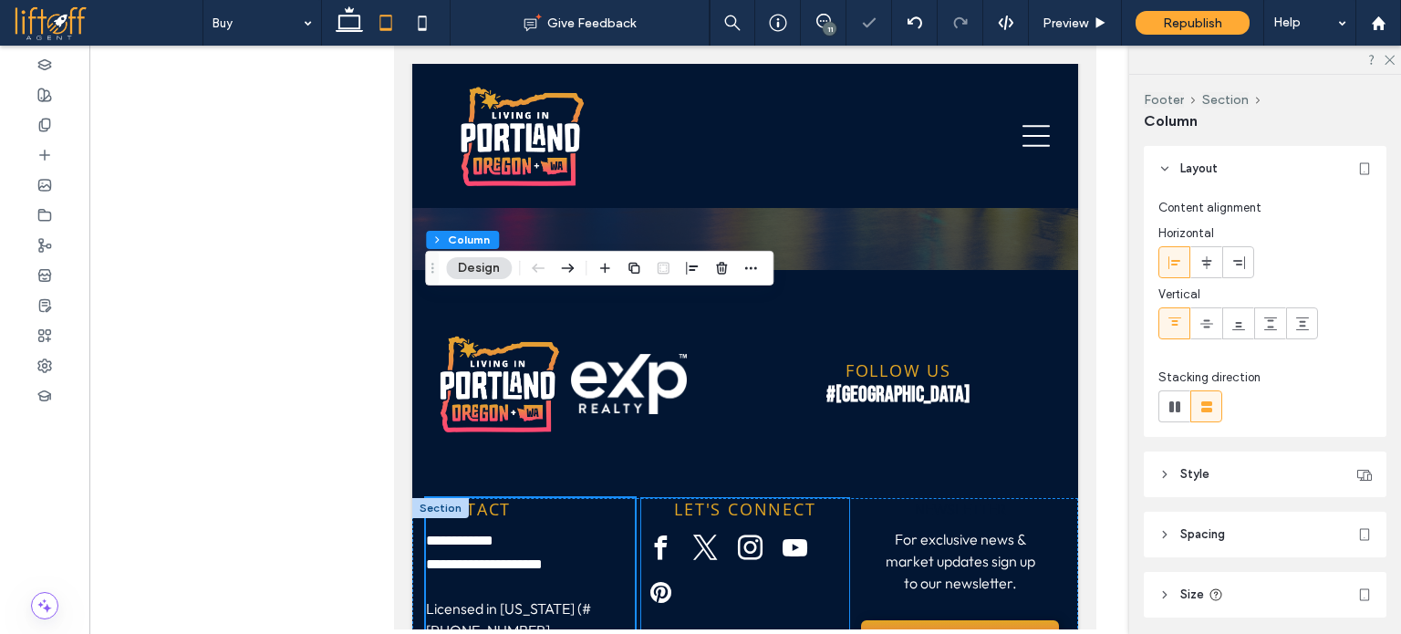
click at [781, 498] on div "LET'S CONNECT" at bounding box center [745, 591] width 209 height 187
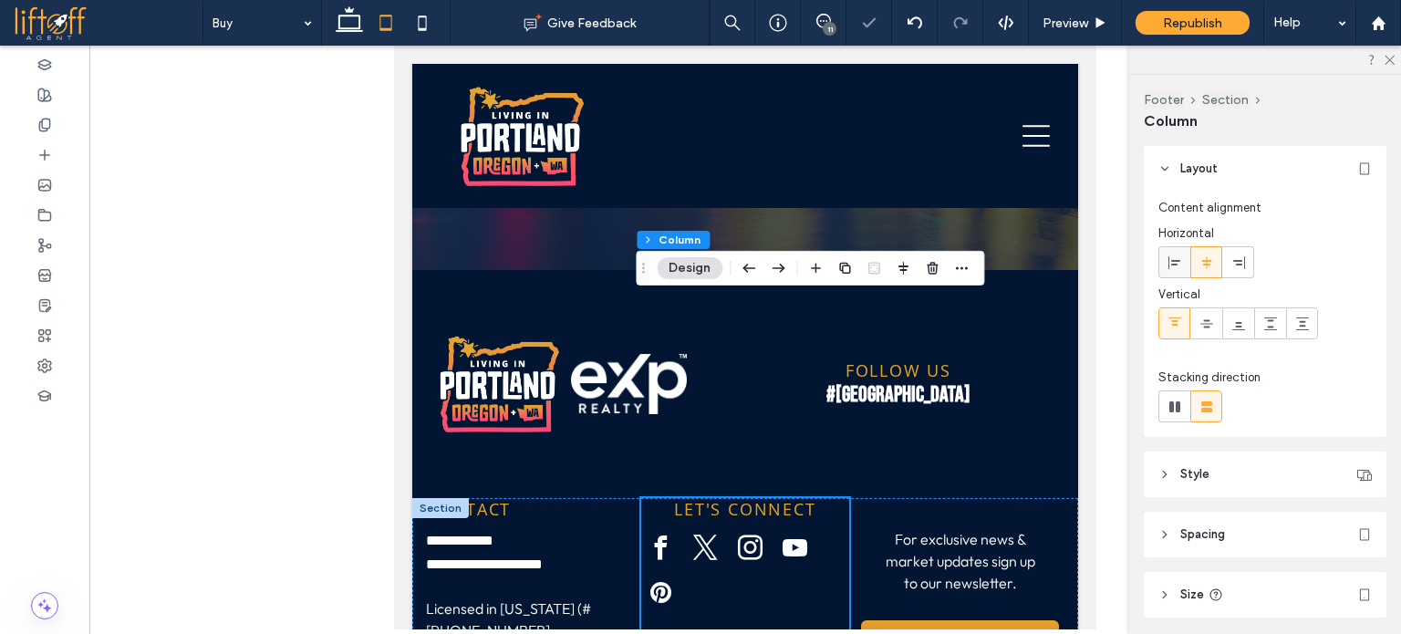
click at [1176, 257] on icon at bounding box center [1175, 262] width 15 height 15
click at [1032, 498] on div "NEWSLETTER For exclusive news & market updates sign up to our newsletter. Subsc…" at bounding box center [960, 591] width 209 height 187
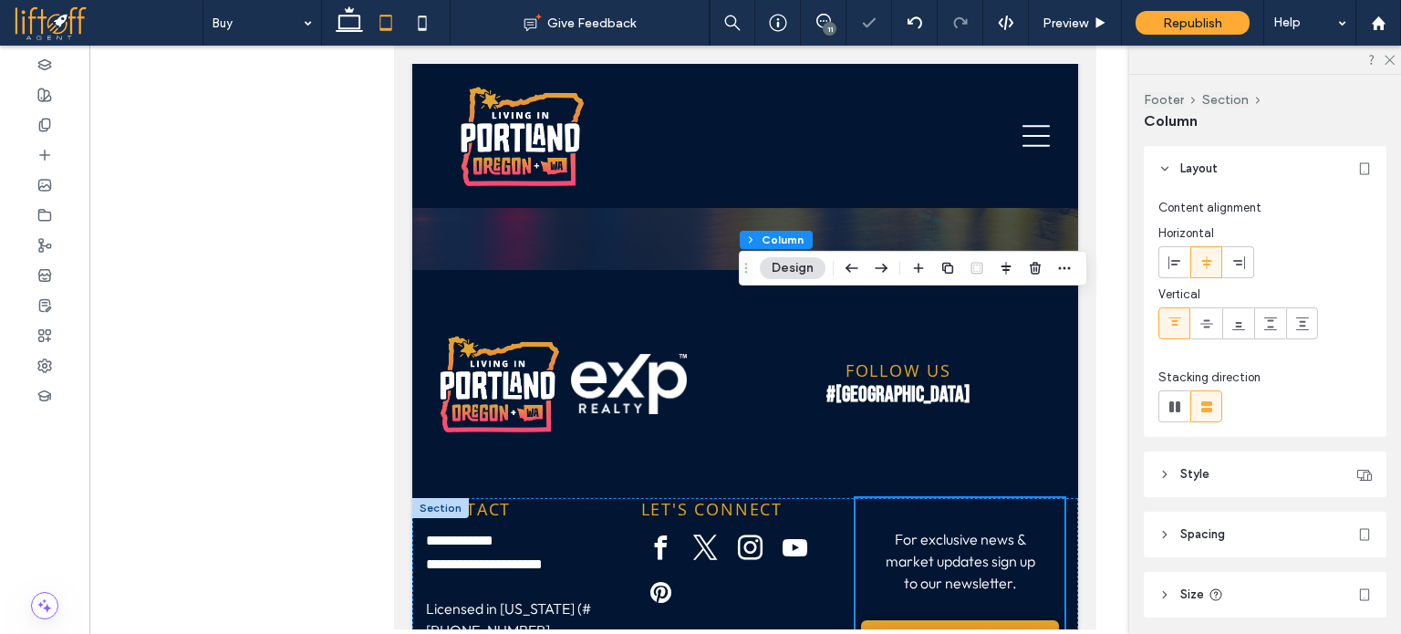
drag, startPoint x: 1168, startPoint y: 266, endPoint x: 1106, endPoint y: 315, distance: 79.2
click at [1168, 265] on icon at bounding box center [1175, 262] width 15 height 15
click at [960, 530] on span "For exclusive news & market updates sign up to our newsletter." at bounding box center [931, 561] width 150 height 62
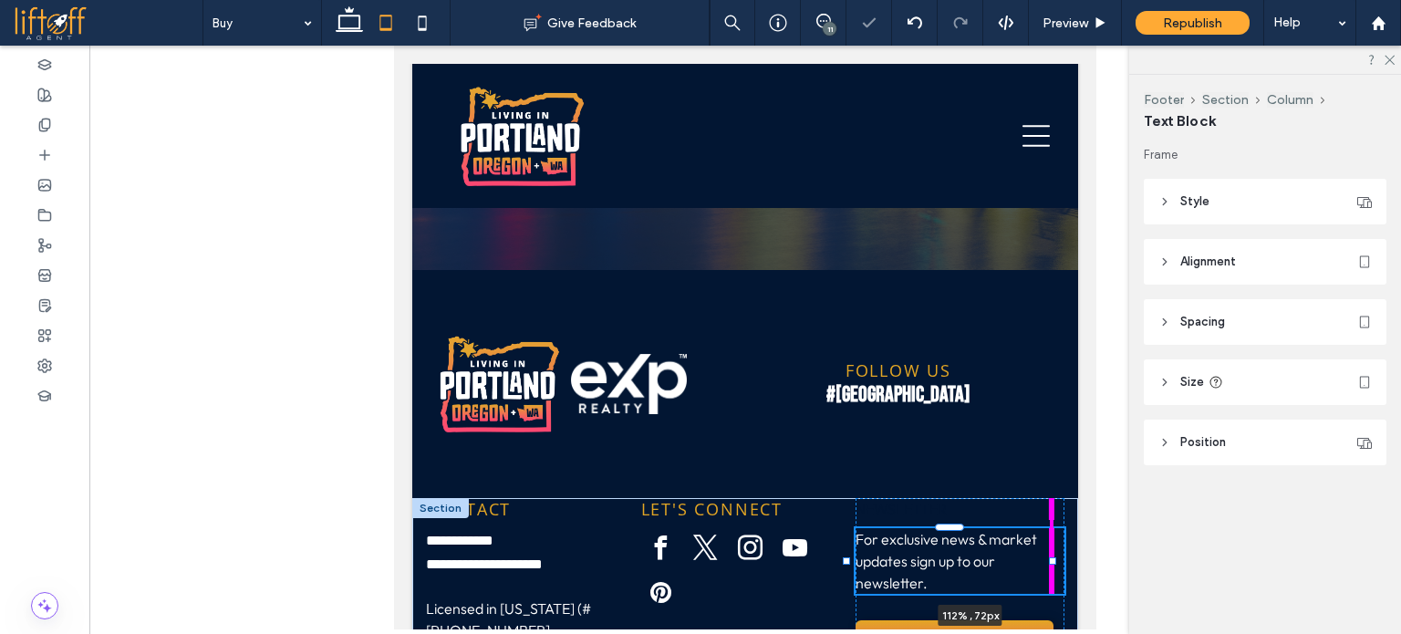
drag, startPoint x: 996, startPoint y: 364, endPoint x: 1079, endPoint y: 364, distance: 83.0
type input "***"
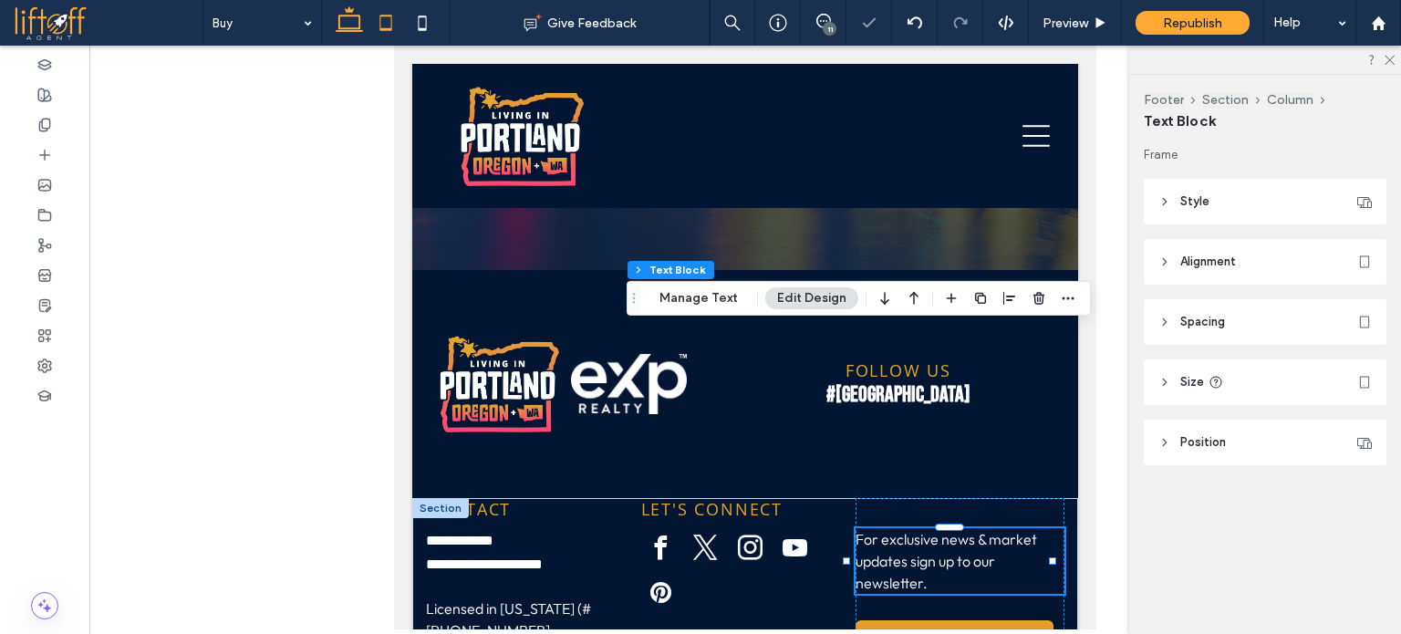
click at [359, 33] on icon at bounding box center [349, 23] width 36 height 36
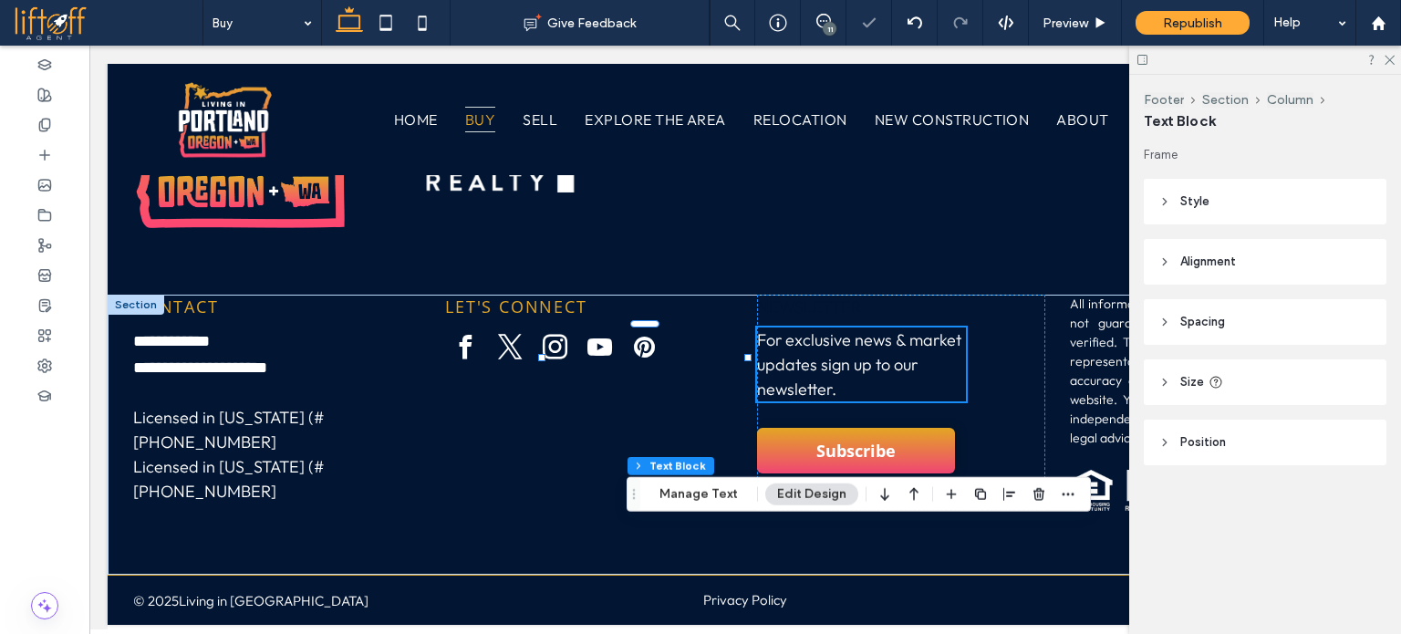
type input "**"
type input "****"
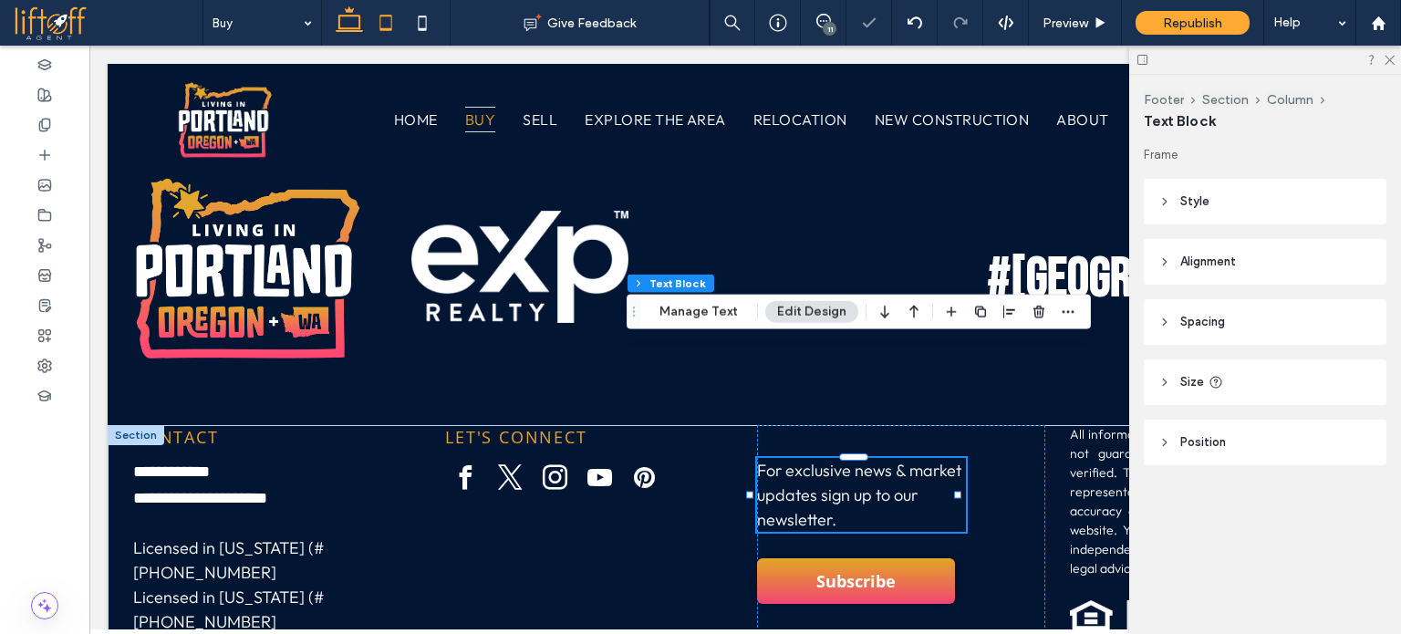
click at [383, 23] on icon at bounding box center [386, 23] width 36 height 36
type input "***"
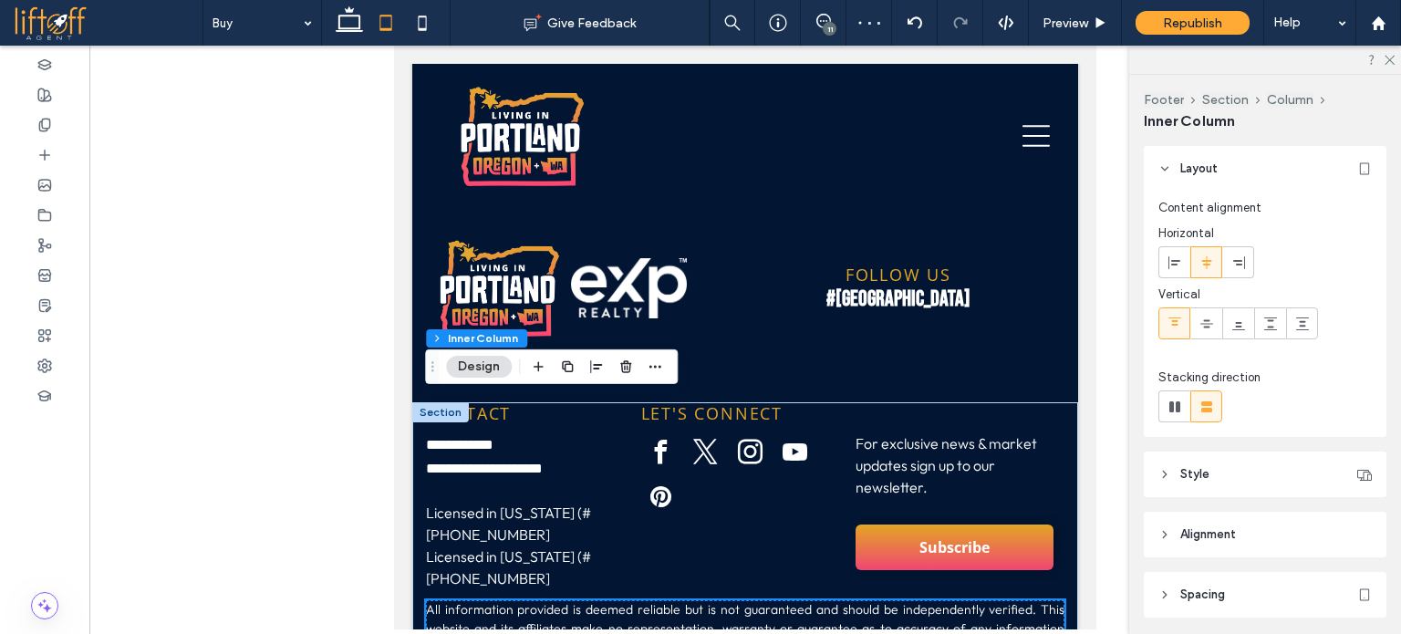
scroll to position [7224, 0]
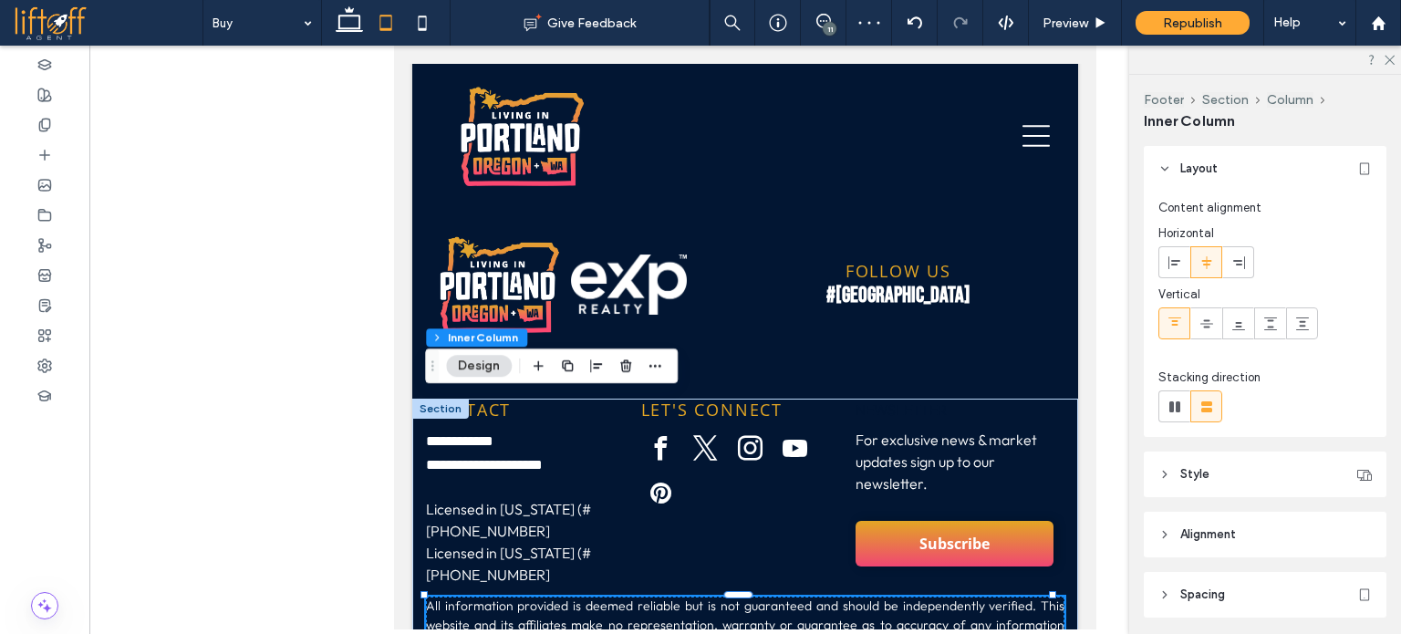
click at [1174, 255] on icon at bounding box center [1175, 262] width 15 height 15
click at [1203, 258] on icon at bounding box center [1207, 262] width 15 height 15
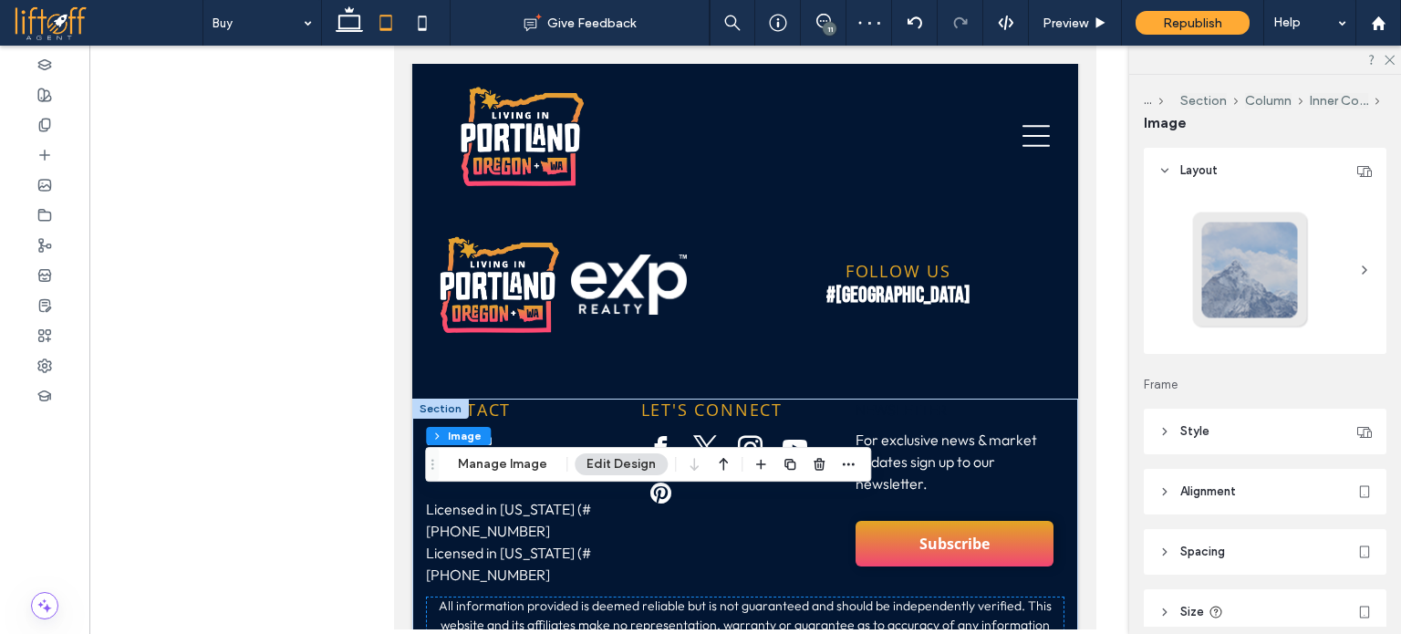
click at [1239, 505] on header "Alignment" at bounding box center [1265, 492] width 243 height 46
click at [1224, 535] on div at bounding box center [1239, 538] width 30 height 30
click at [1207, 536] on use at bounding box center [1207, 537] width 10 height 13
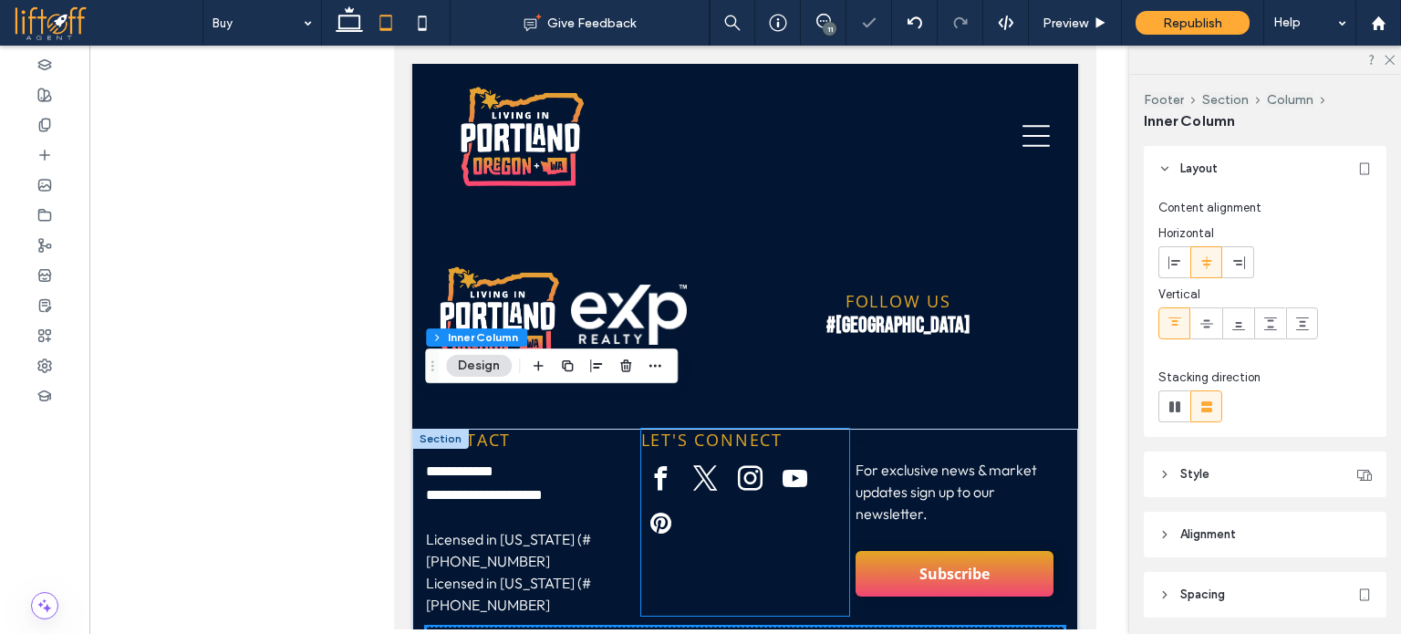
scroll to position [7133, 0]
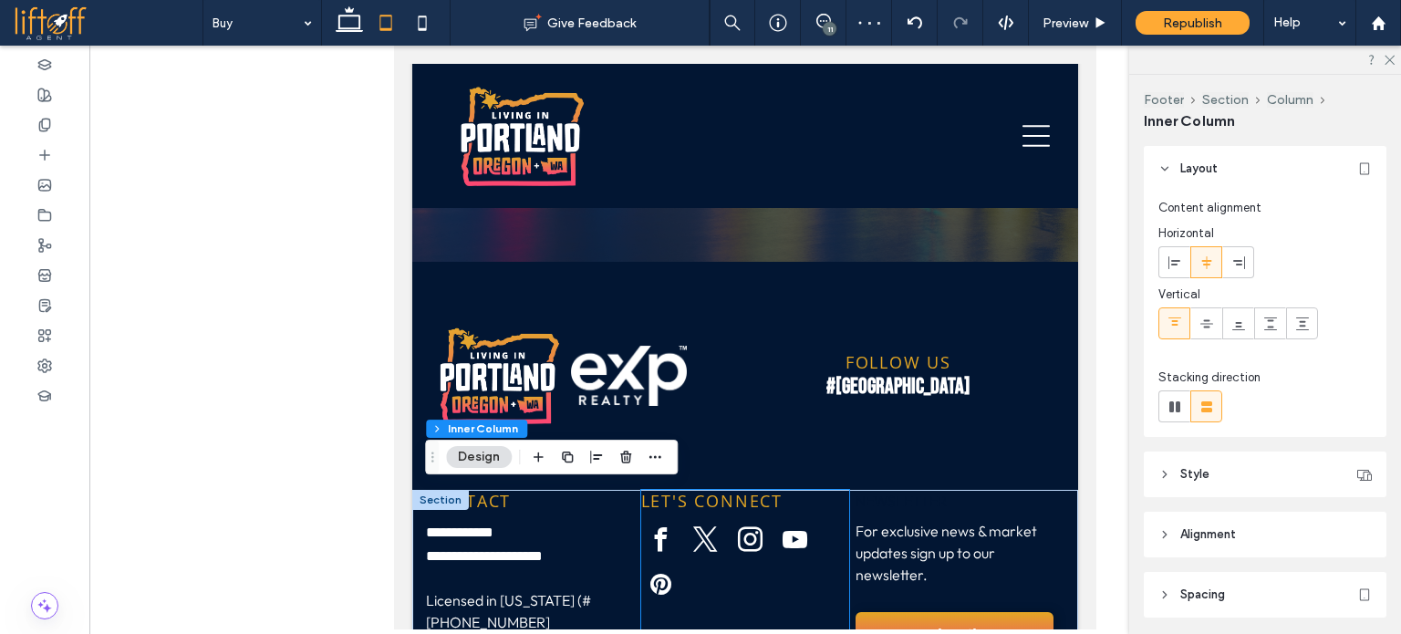
click at [744, 490] on div "LET'S CONNECT" at bounding box center [745, 583] width 209 height 187
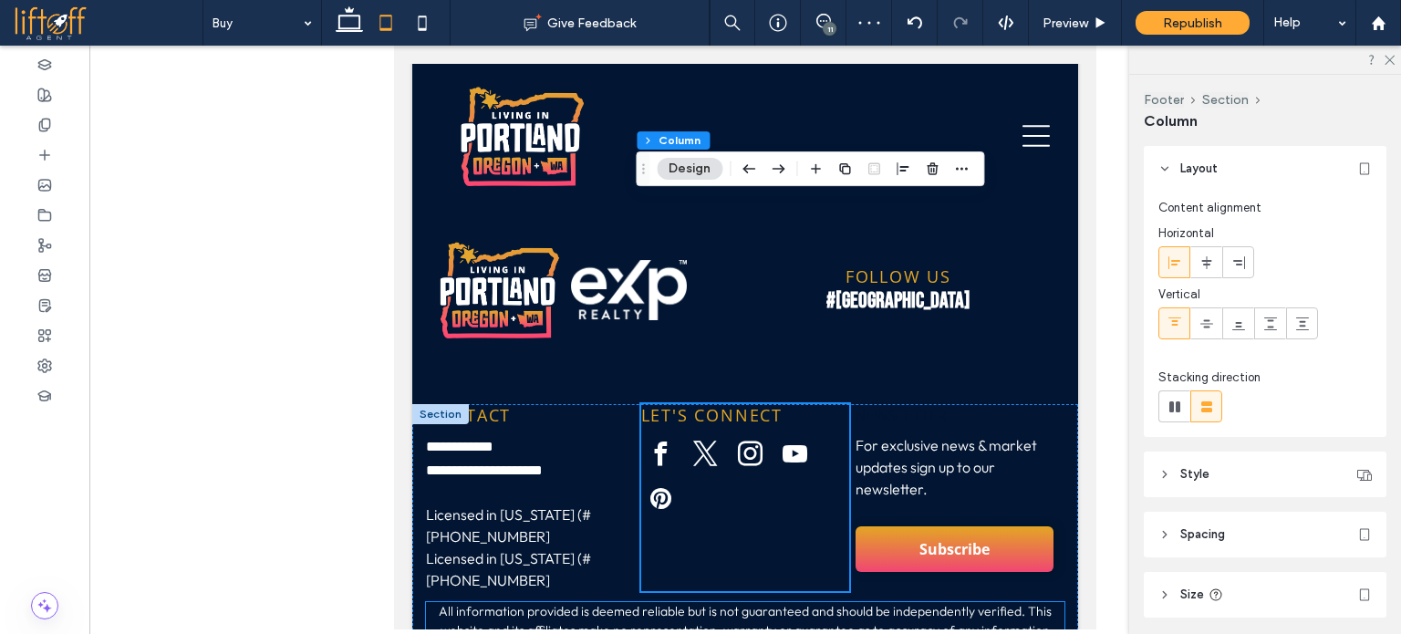
scroll to position [7224, 0]
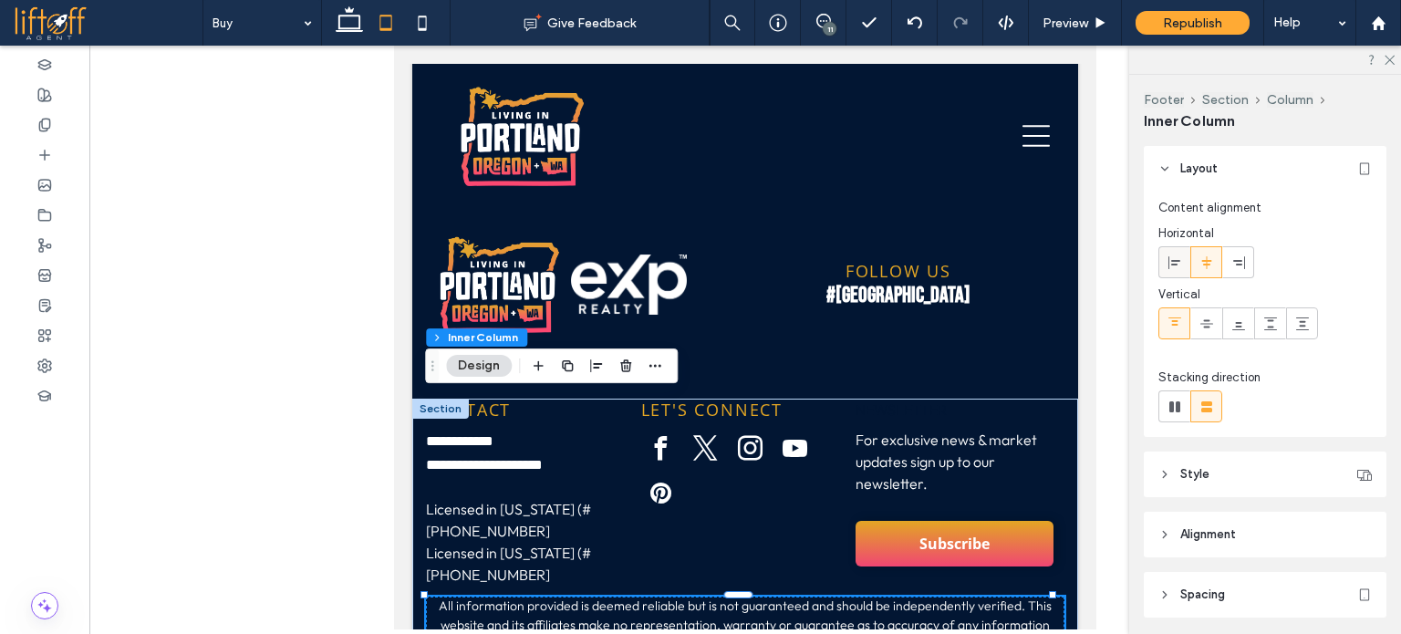
click at [1169, 260] on use at bounding box center [1175, 261] width 12 height 13
click at [349, 21] on icon at bounding box center [349, 23] width 36 height 36
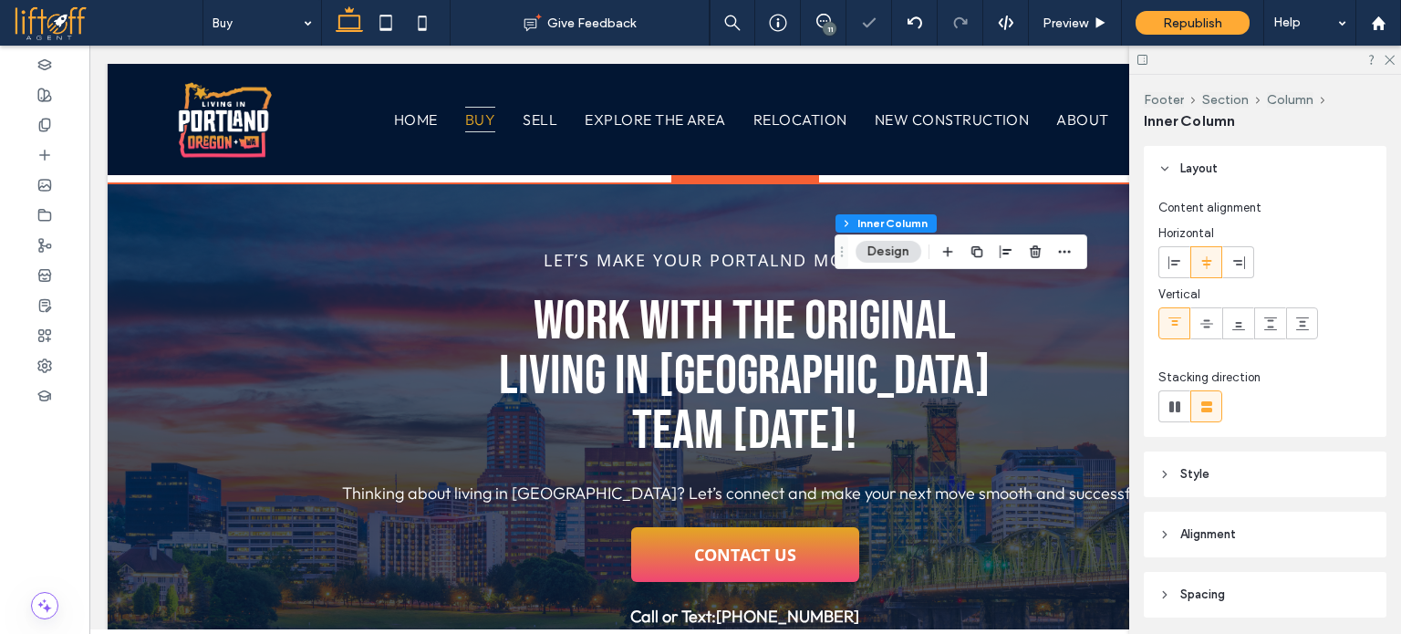
scroll to position [6041, 0]
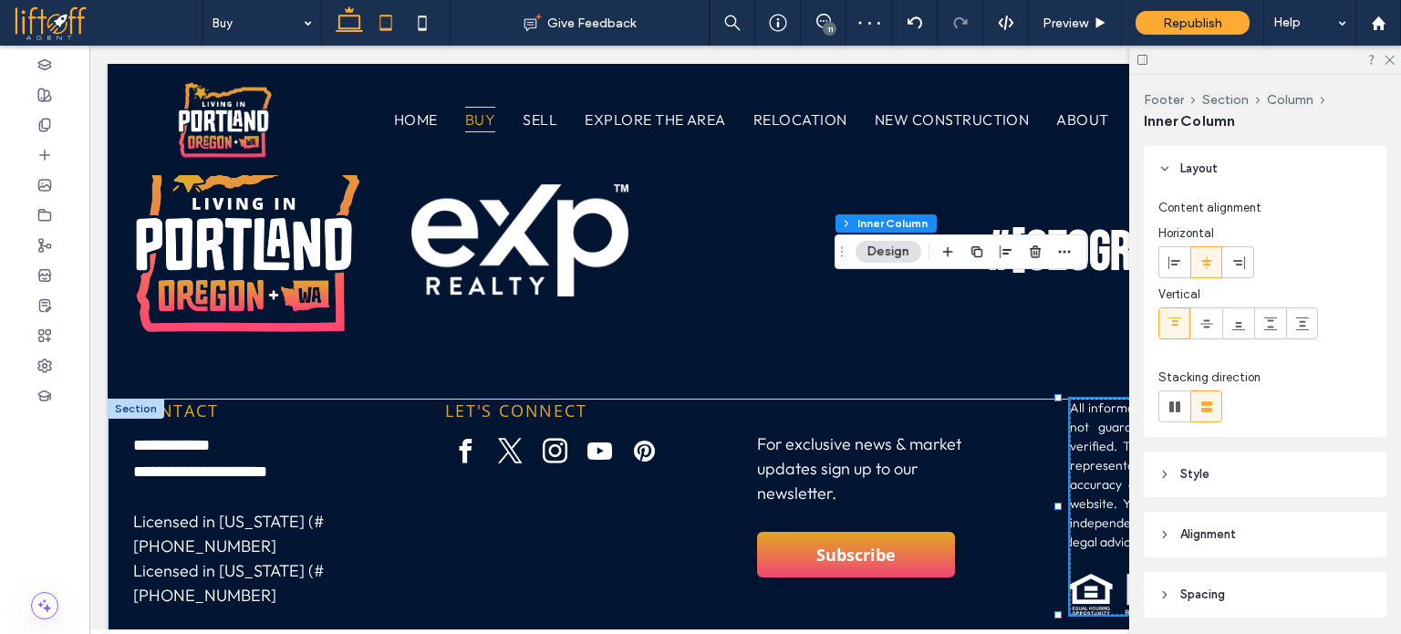
click at [386, 12] on icon at bounding box center [386, 23] width 36 height 36
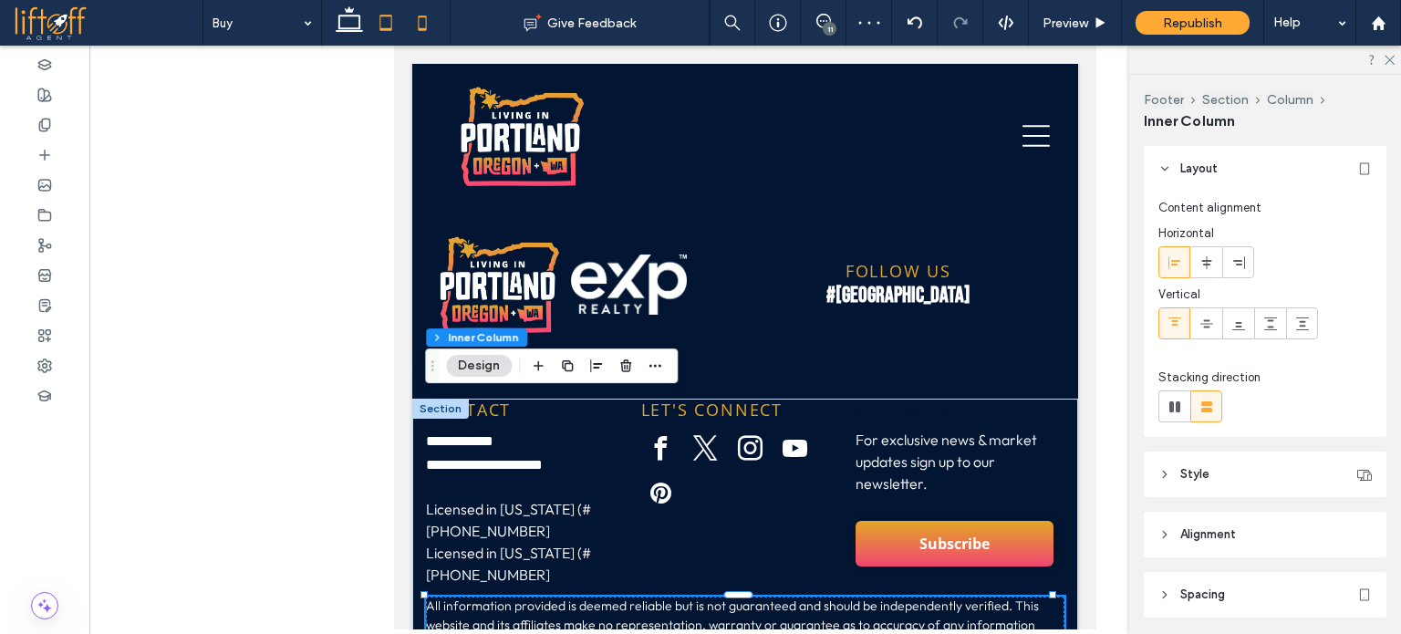
click at [424, 25] on icon at bounding box center [422, 23] width 36 height 36
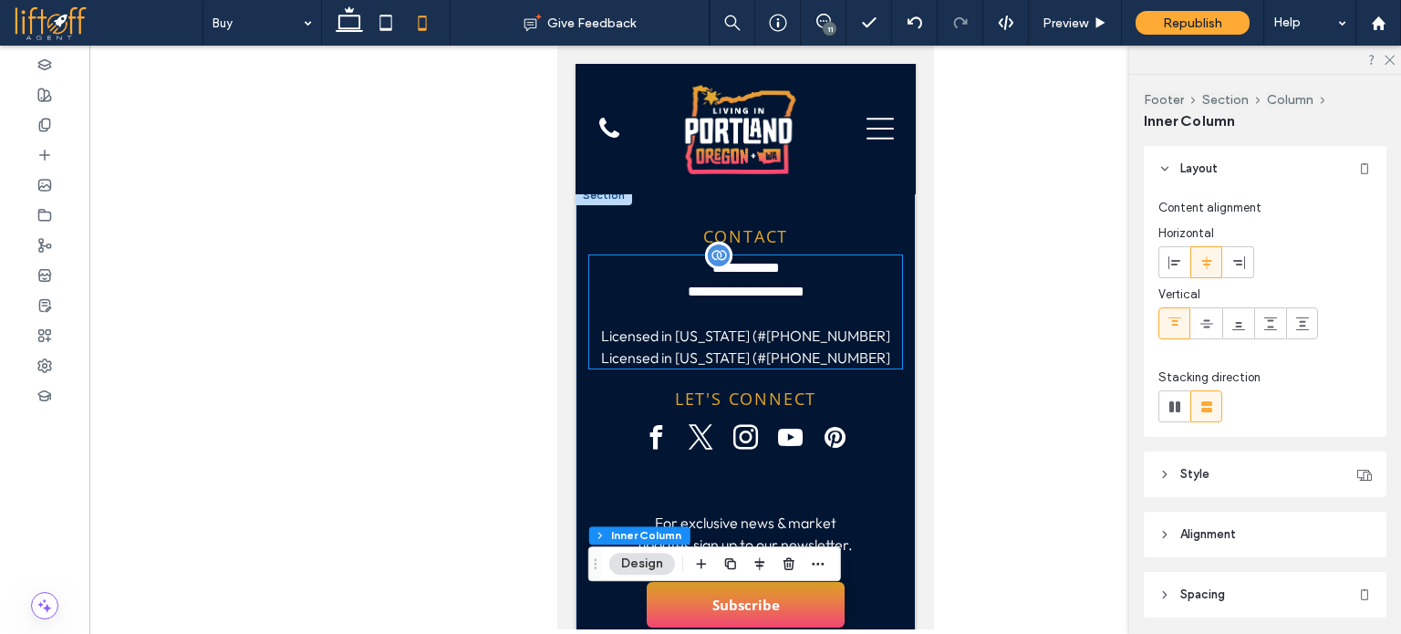
scroll to position [7982, 0]
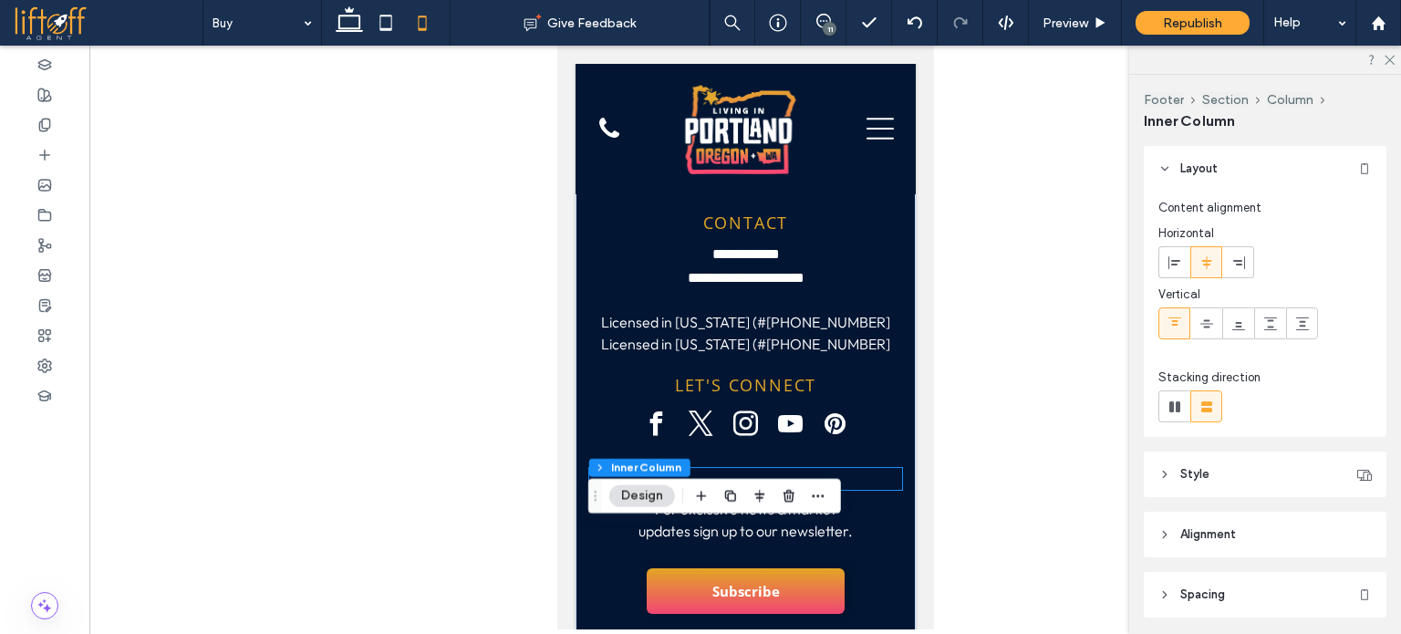
click at [709, 468] on p "NEWSLETTER" at bounding box center [745, 479] width 313 height 22
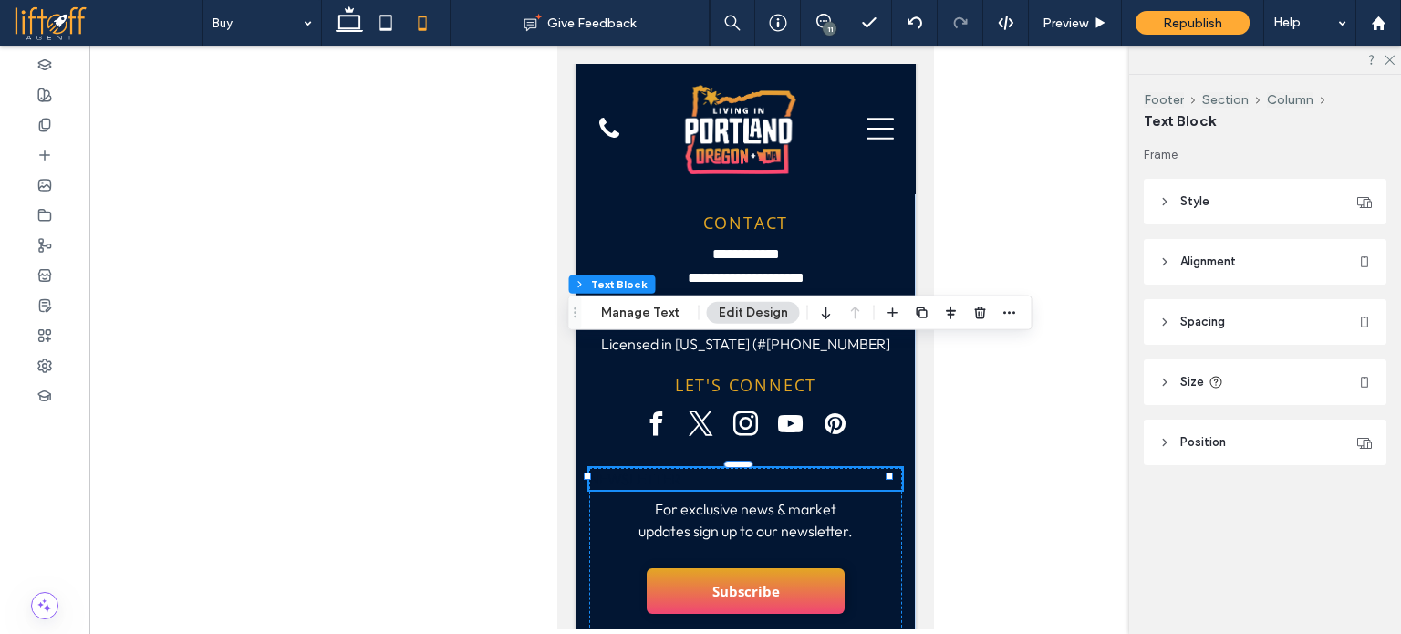
click at [709, 468] on p "NEWSLETTER" at bounding box center [745, 479] width 313 height 22
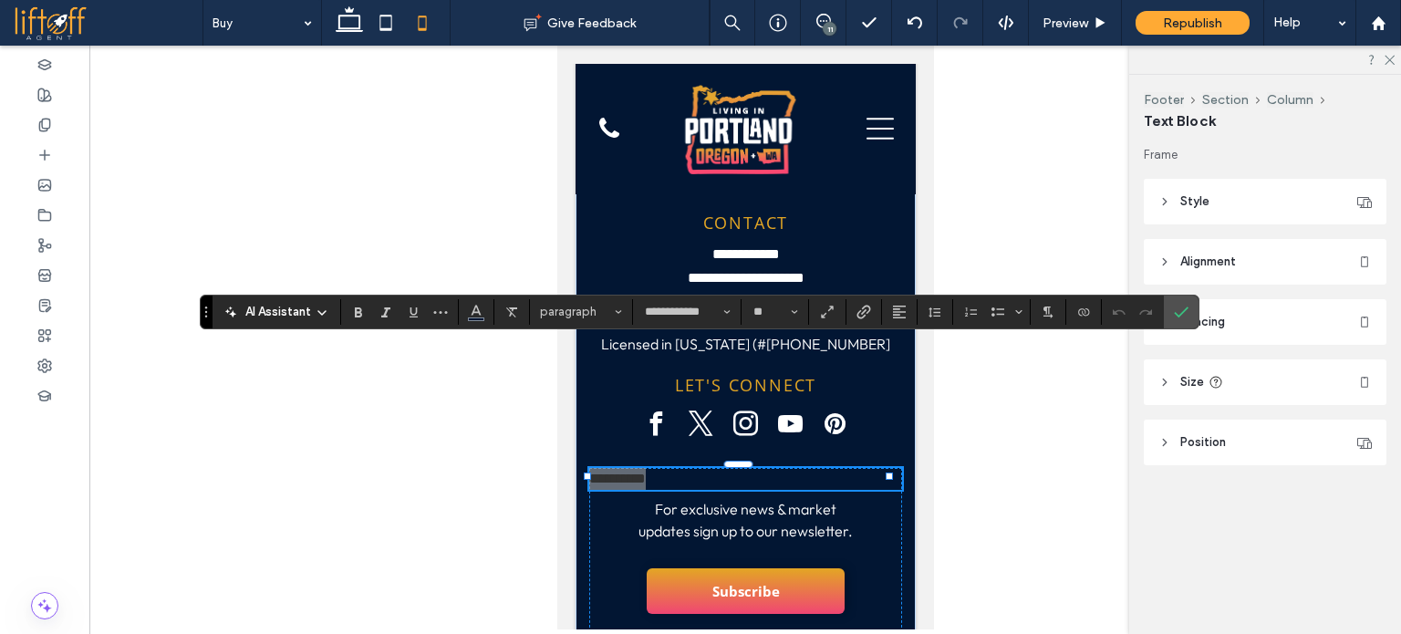
click at [474, 312] on use "Color" at bounding box center [476, 310] width 10 height 10
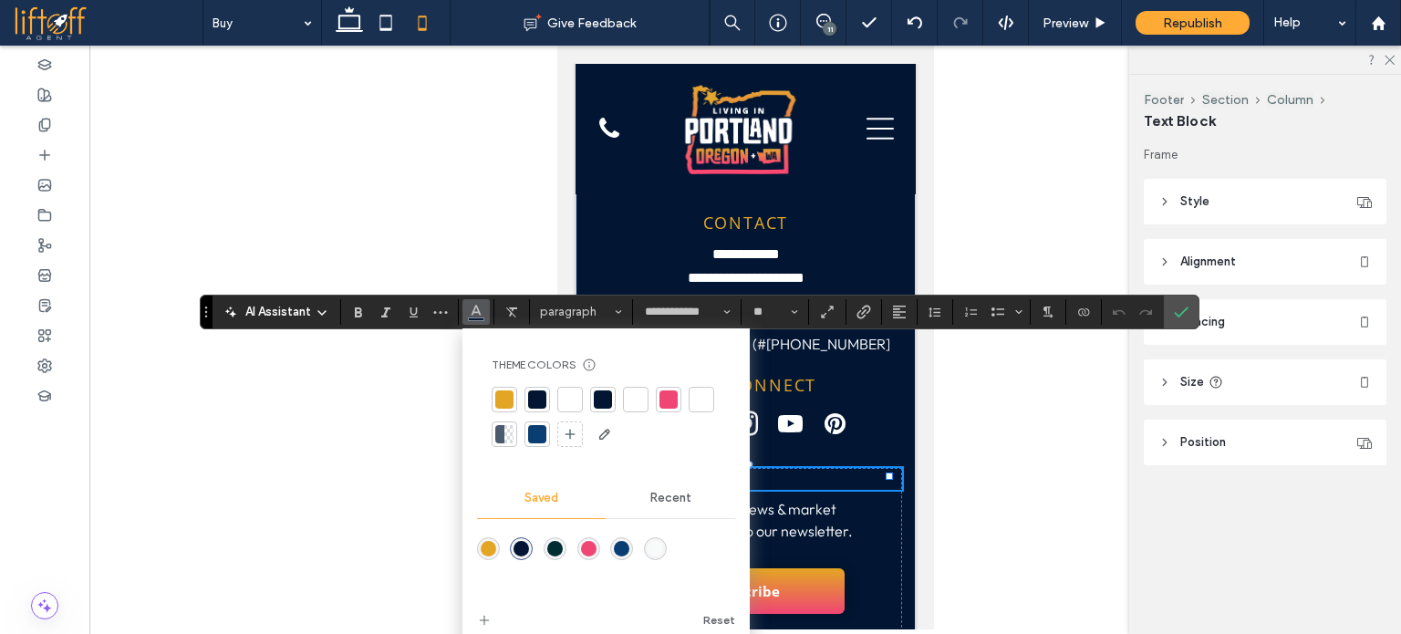
click at [568, 402] on div at bounding box center [570, 400] width 18 height 18
click at [893, 313] on icon "Alignment" at bounding box center [899, 312] width 15 height 15
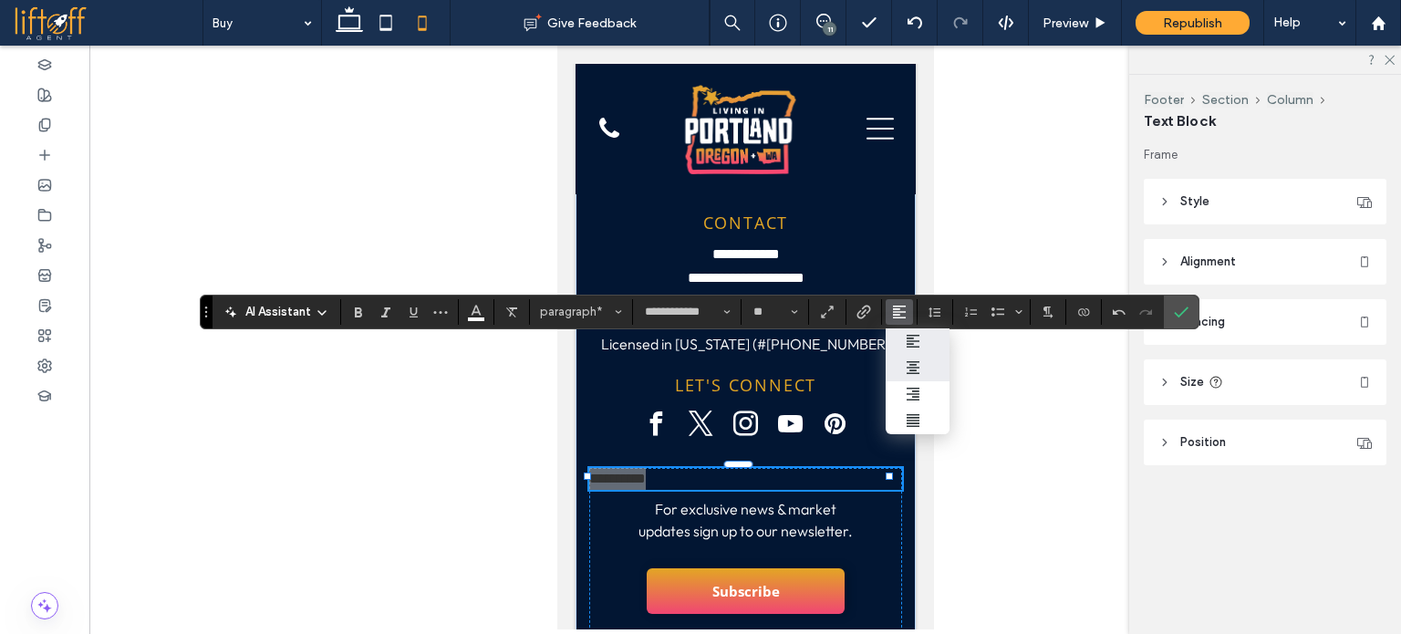
click at [911, 359] on label "ui.textEditor.alignment.center" at bounding box center [918, 368] width 64 height 26
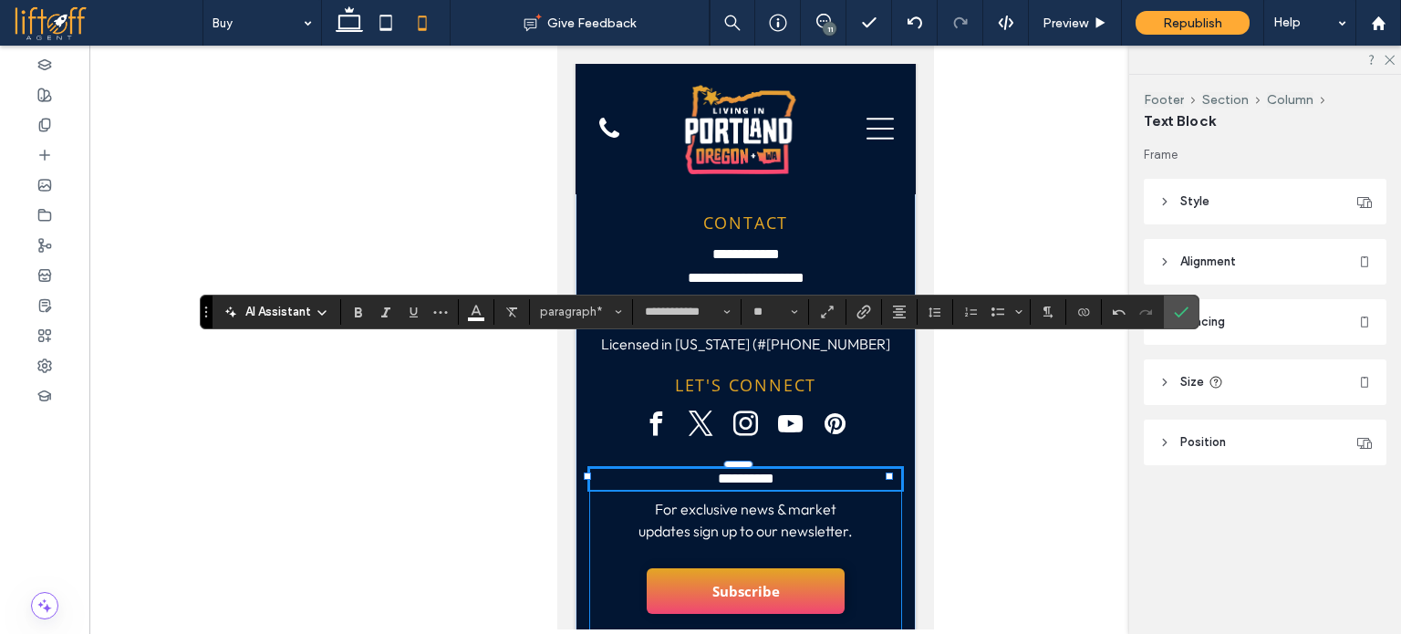
click at [869, 468] on div "**********" at bounding box center [745, 550] width 313 height 164
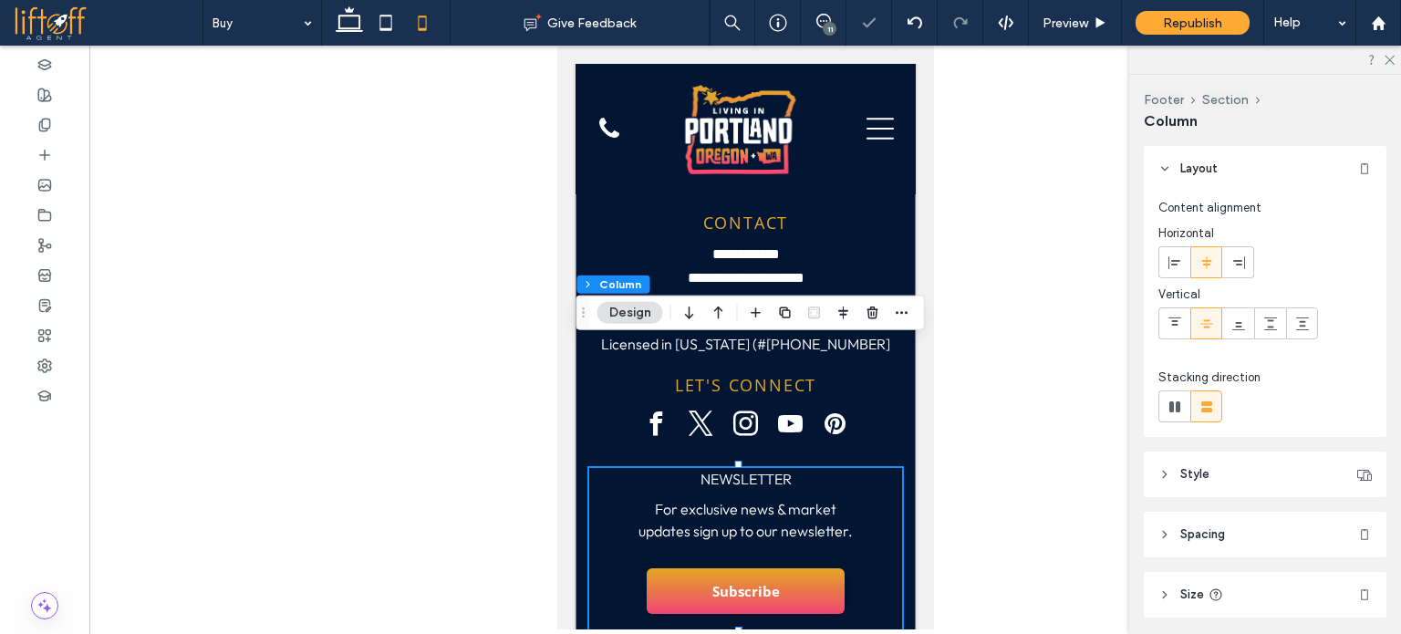
click at [899, 388] on div "**********" at bounding box center [745, 531] width 340 height 718
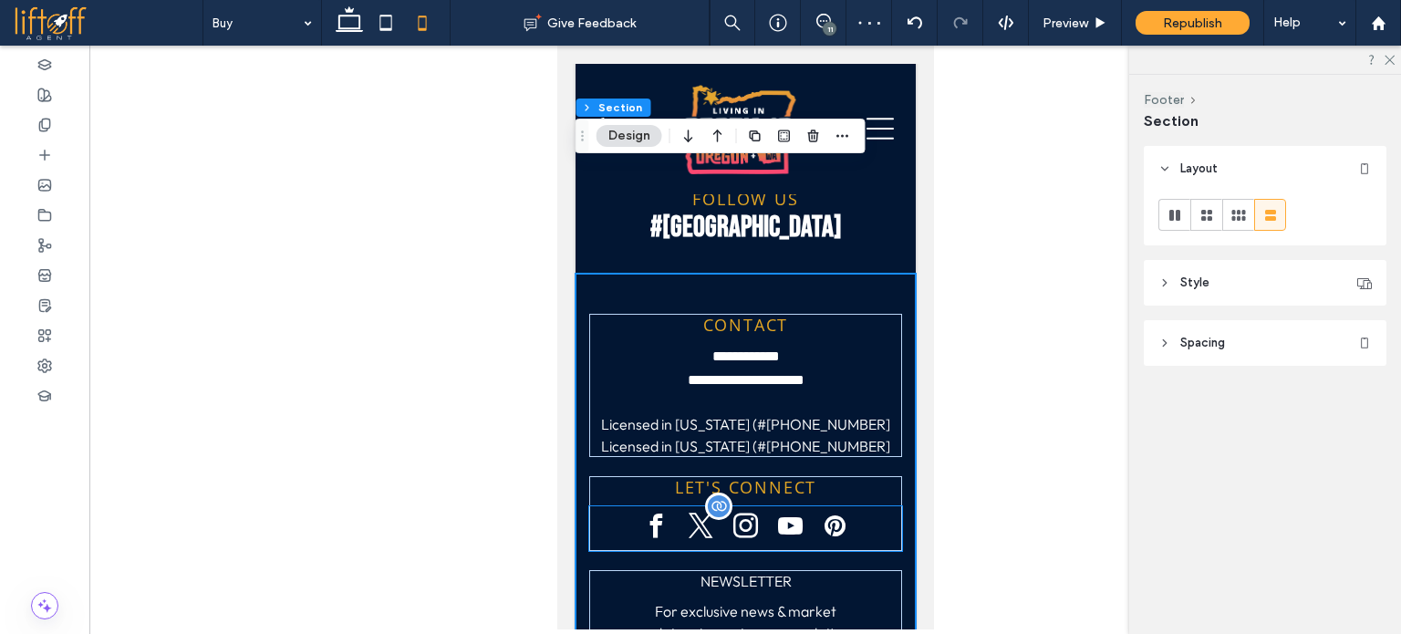
scroll to position [7891, 0]
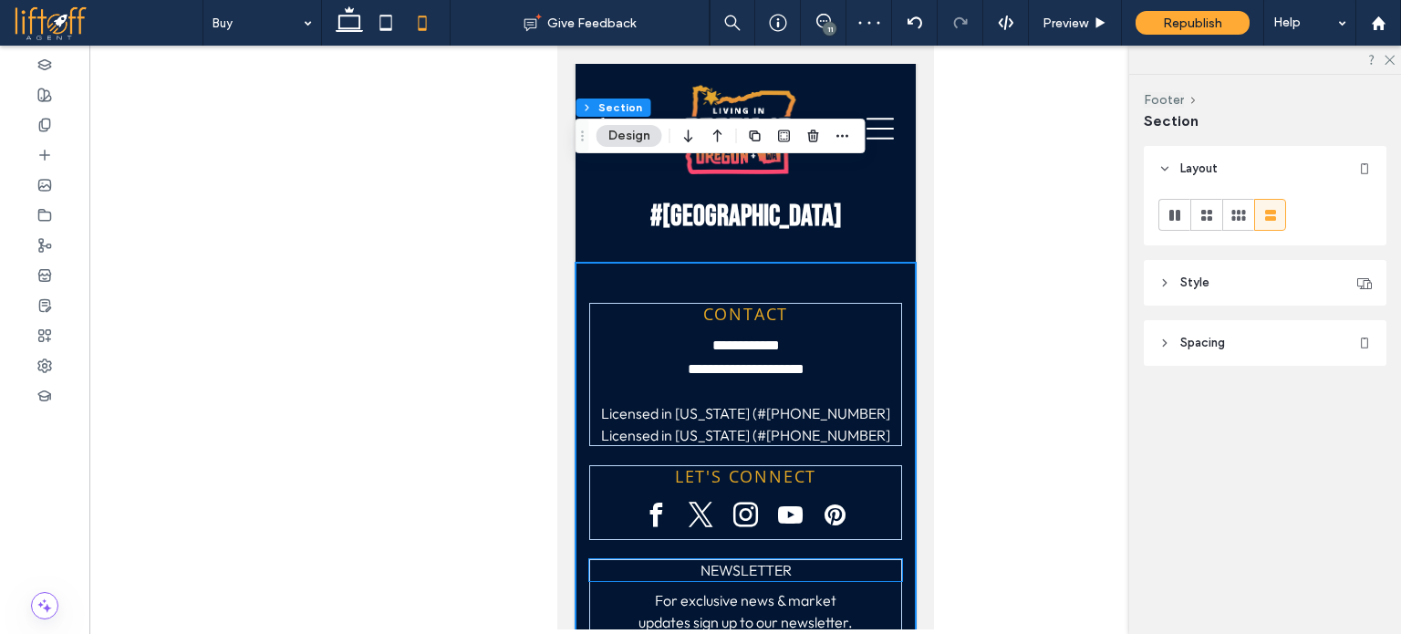
click at [756, 561] on span "NEWSLETTER" at bounding box center [745, 570] width 91 height 18
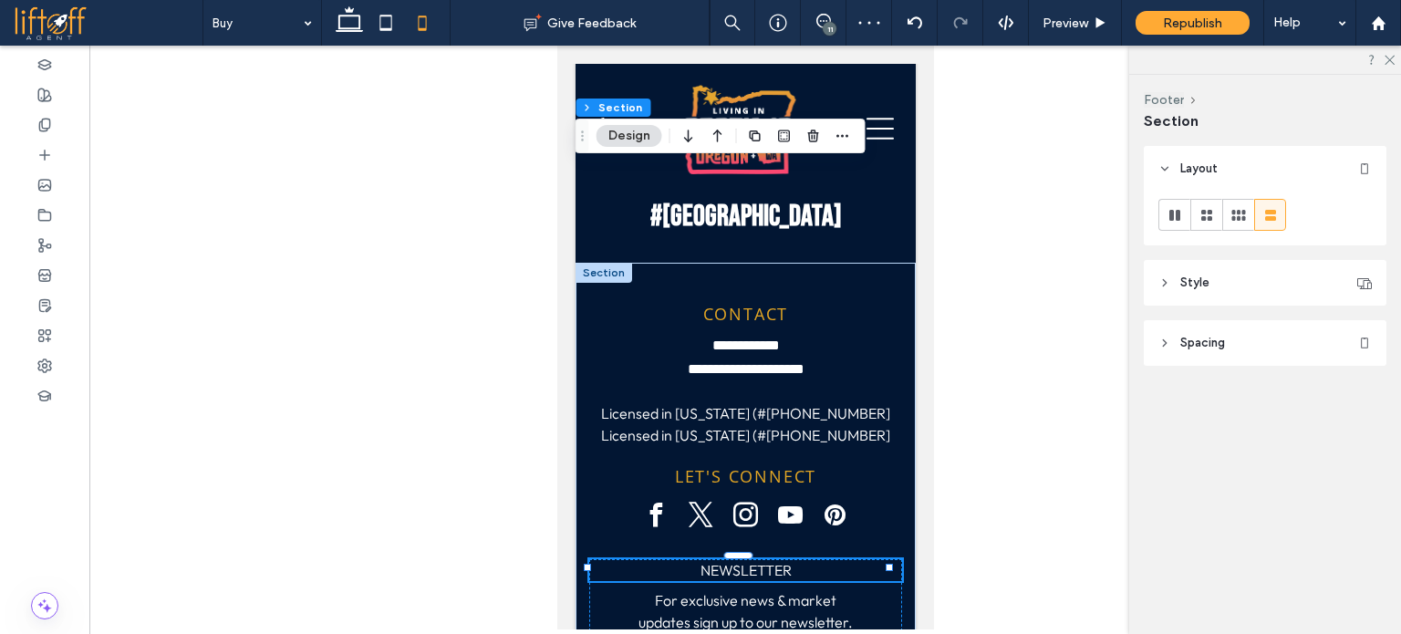
click at [756, 559] on div "NEWSLETTER" at bounding box center [745, 570] width 313 height 22
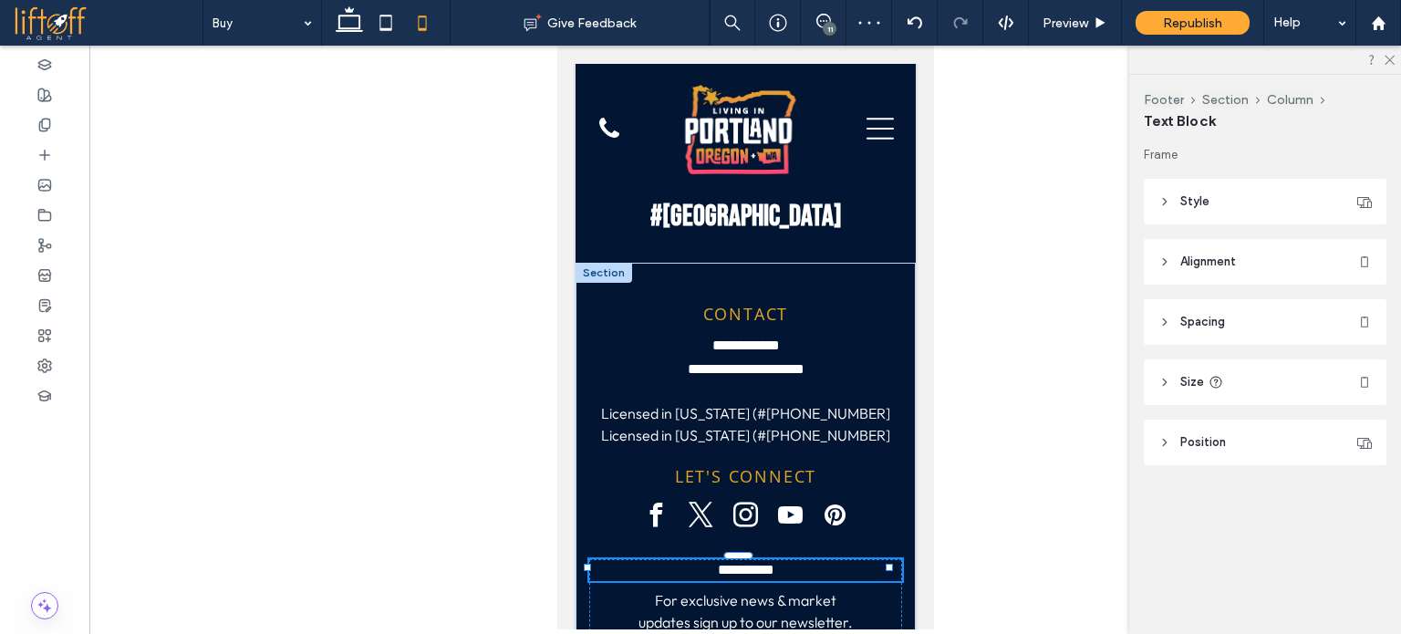
type input "**********"
type input "**"
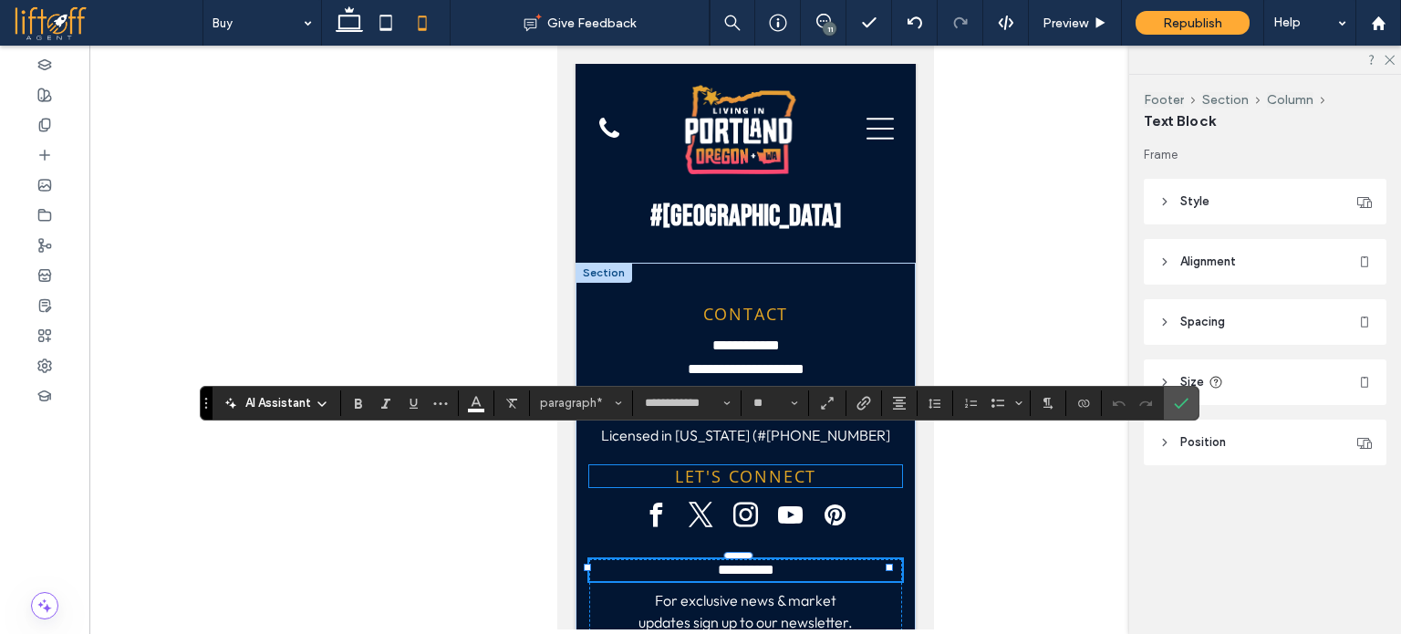
click at [705, 465] on span "LET'S CONNECT" at bounding box center [744, 476] width 141 height 22
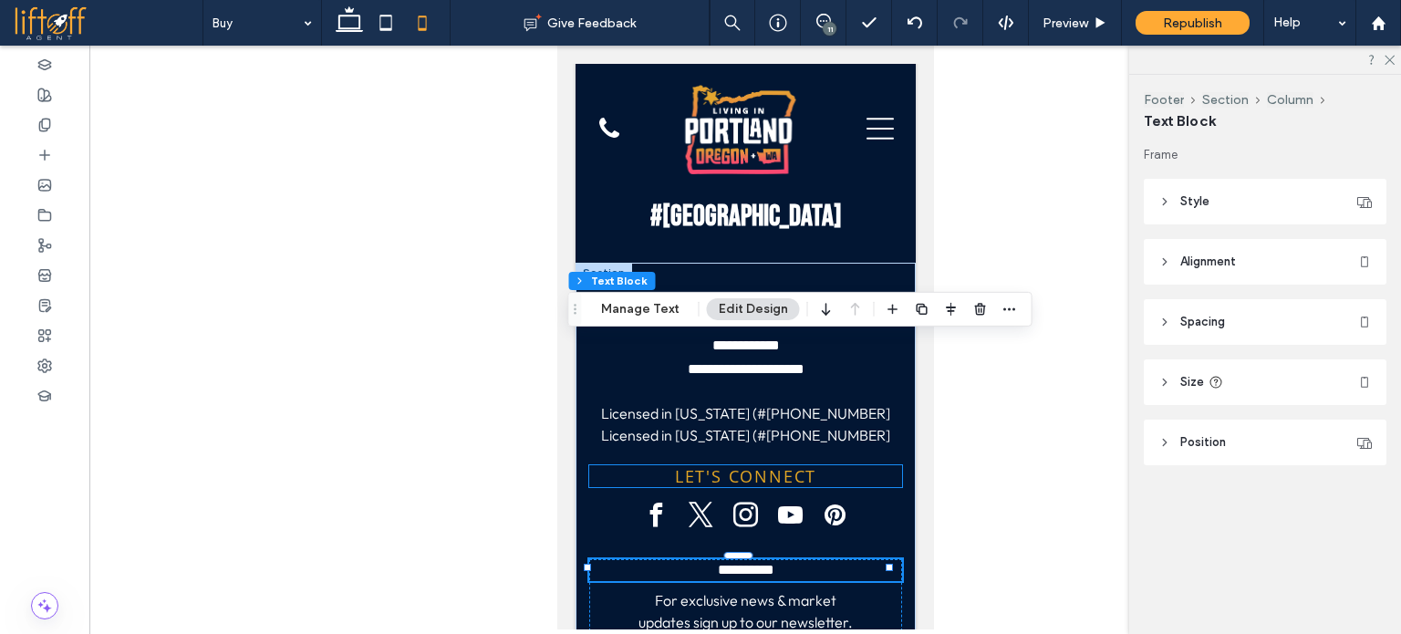
click at [705, 465] on span "LET'S CONNECT" at bounding box center [744, 476] width 141 height 22
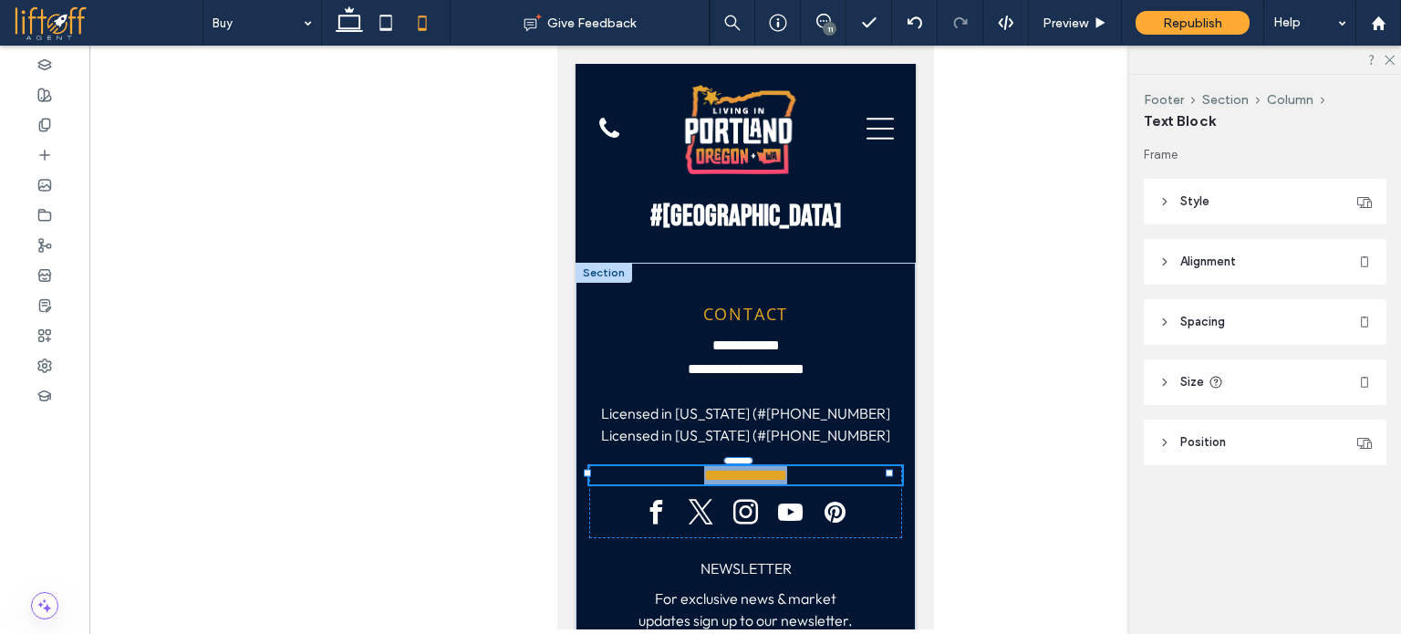
type input "*********"
type input "**"
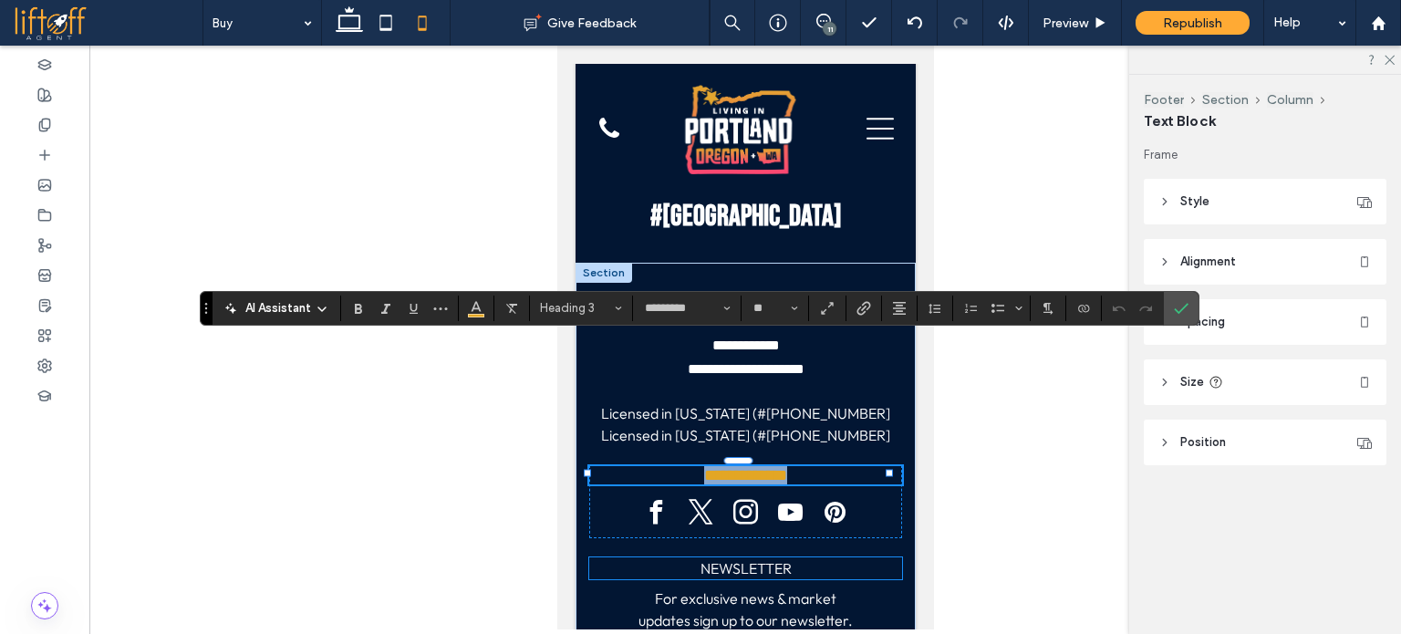
click at [733, 435] on div "**********" at bounding box center [745, 621] width 340 height 716
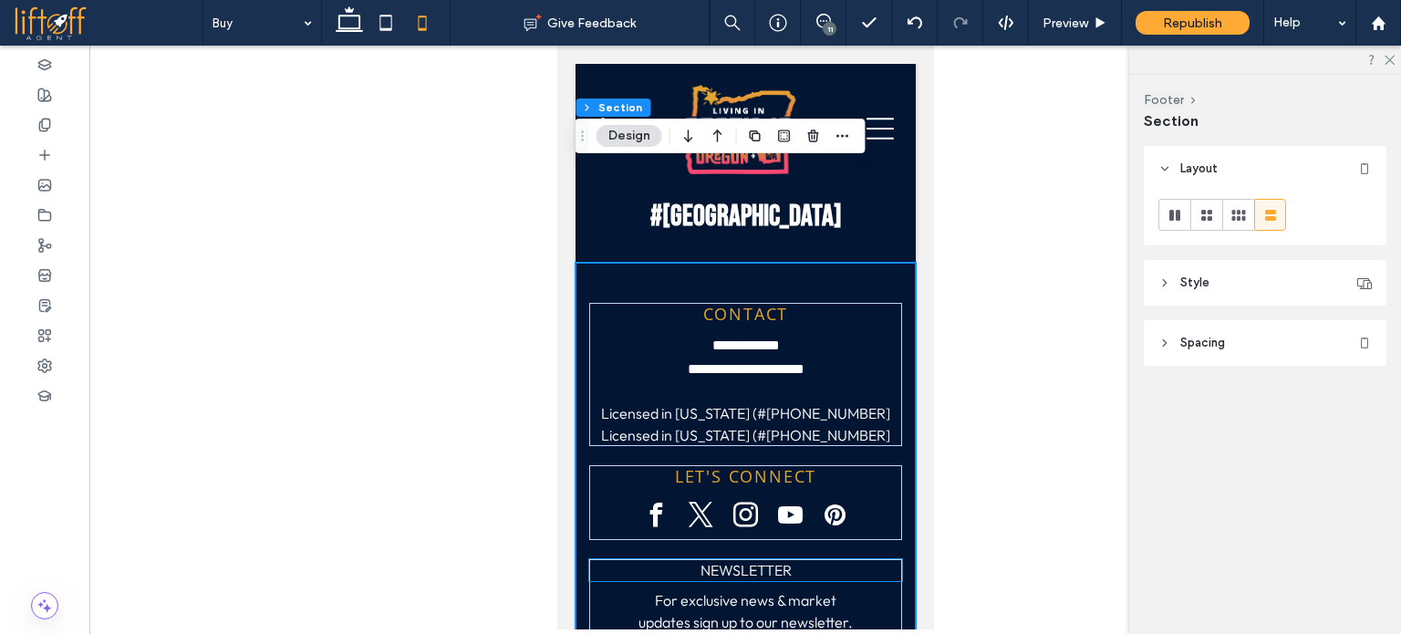
click at [734, 561] on span "NEWSLETTER" at bounding box center [745, 570] width 91 height 18
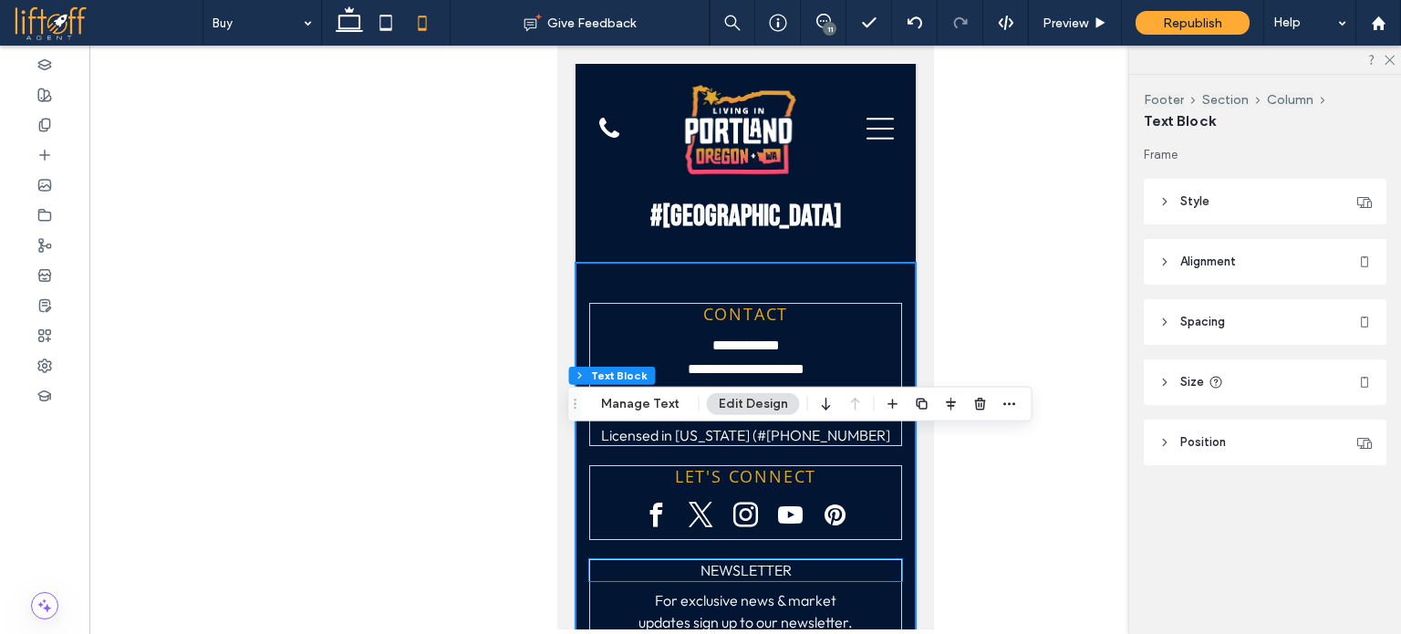
click at [734, 561] on span "NEWSLETTER" at bounding box center [745, 570] width 91 height 18
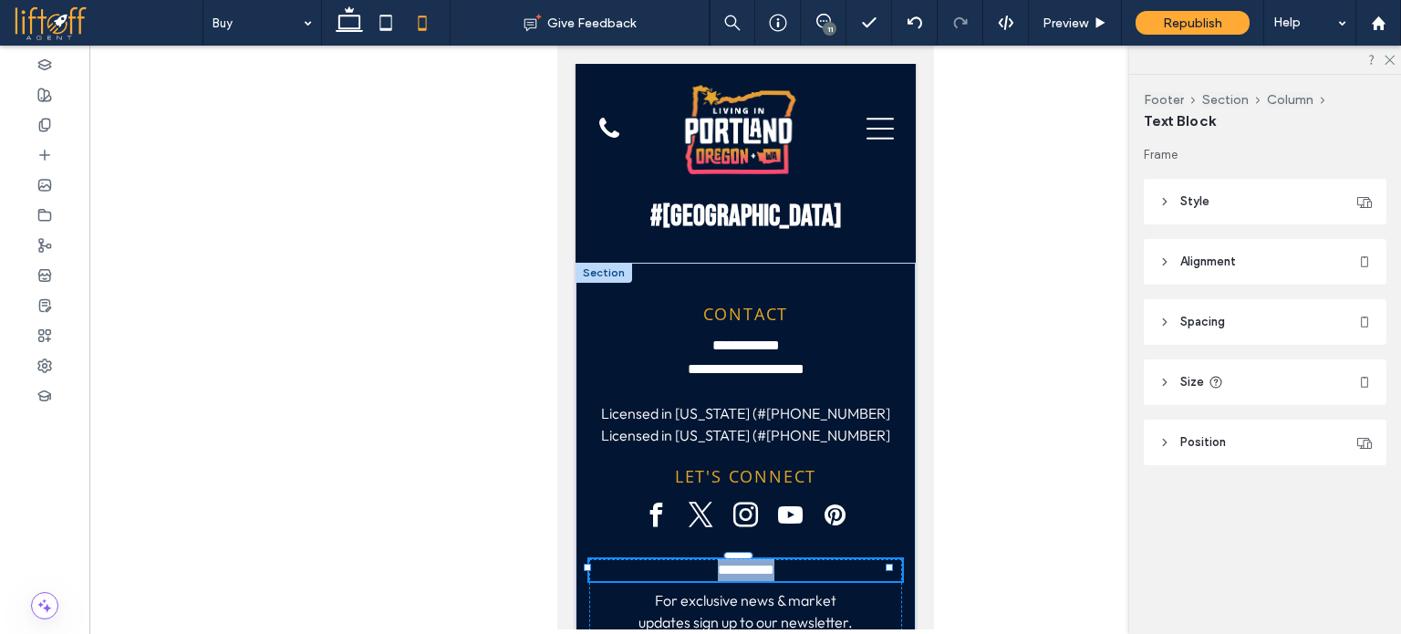
type input "**********"
type input "**"
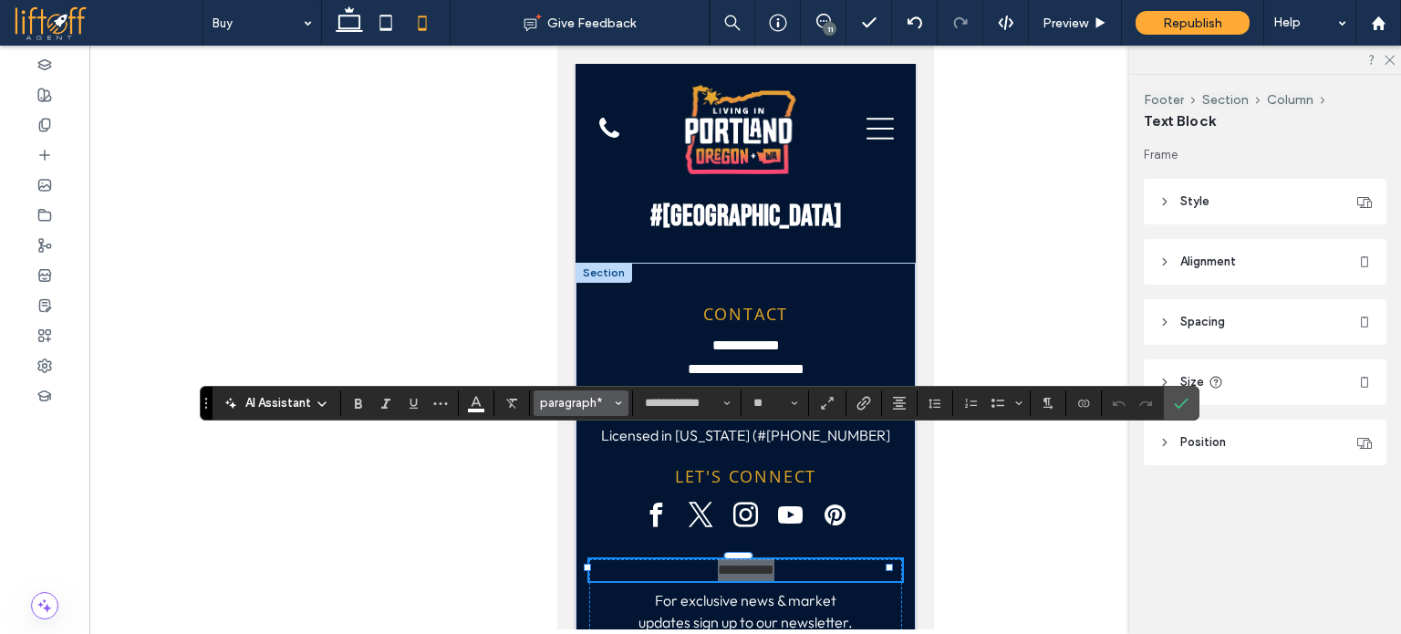
click at [593, 405] on span "paragraph*" at bounding box center [575, 403] width 71 height 14
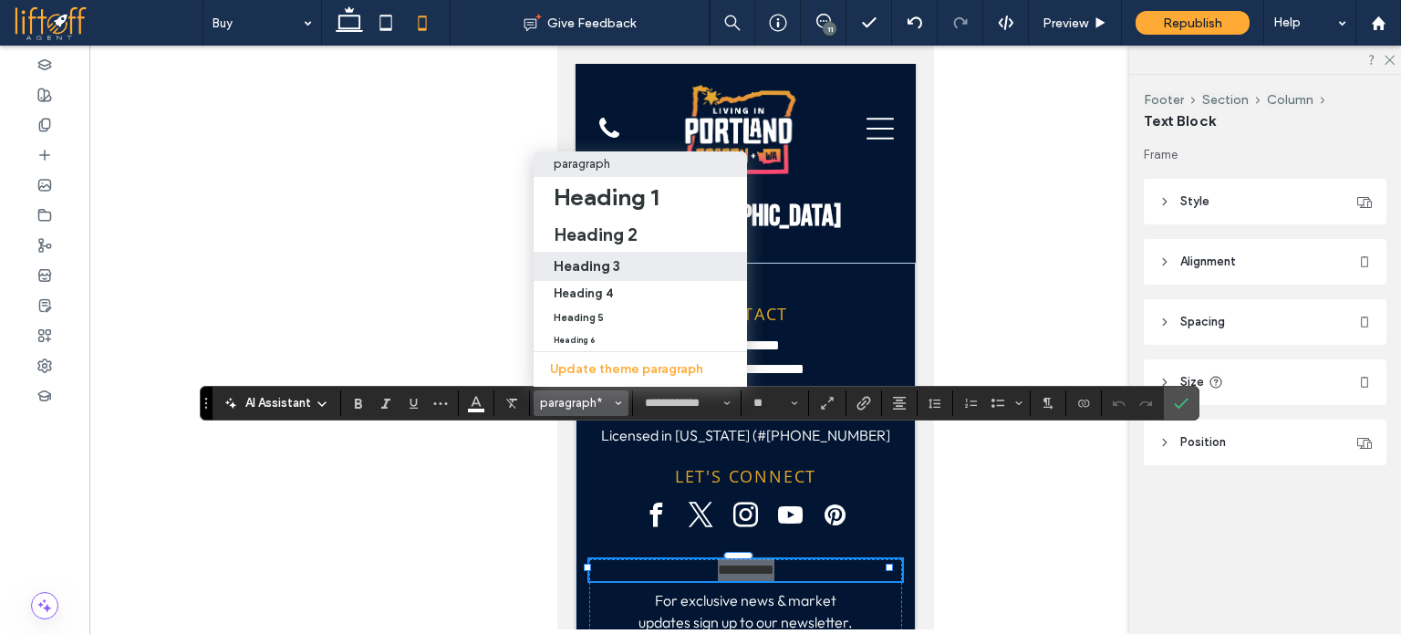
drag, startPoint x: 616, startPoint y: 247, endPoint x: 125, endPoint y: 265, distance: 491.2
click at [616, 257] on h3 "Heading 3" at bounding box center [587, 265] width 67 height 17
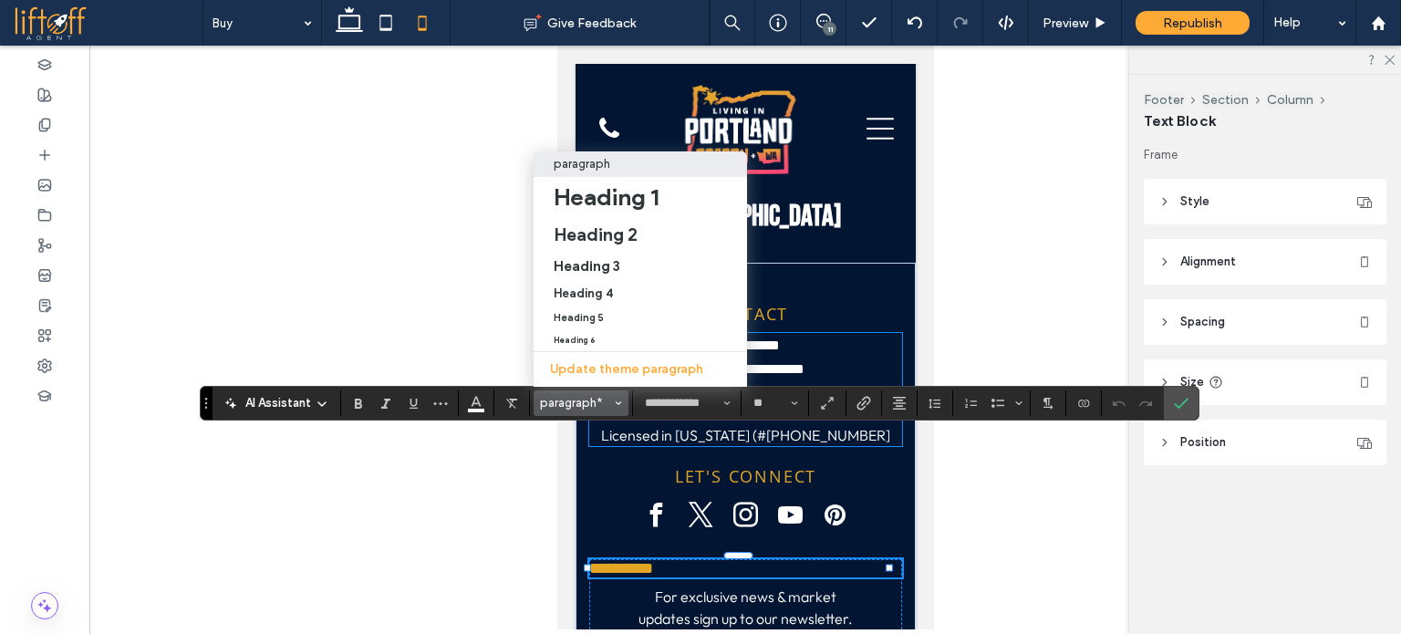
type input "*********"
type input "**"
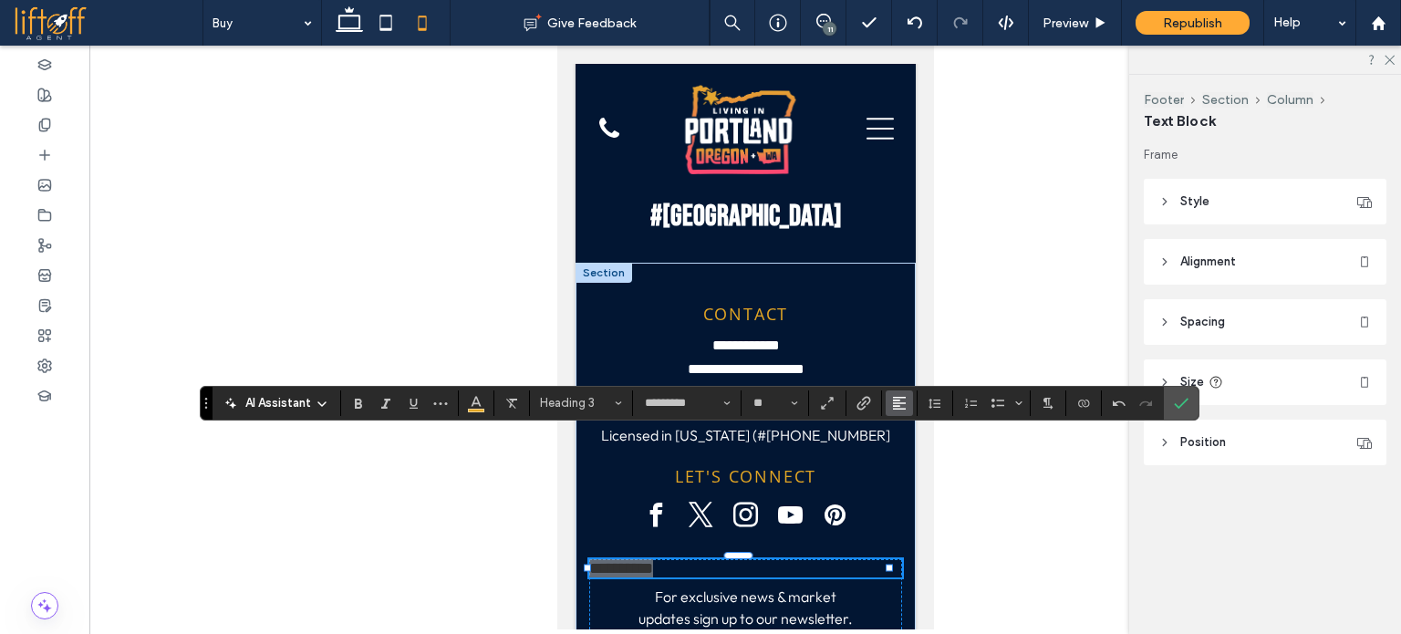
click at [892, 407] on icon "Alignment" at bounding box center [899, 403] width 15 height 15
click at [907, 313] on icon "ui.textEditor.alignment.center" at bounding box center [913, 320] width 15 height 15
click at [873, 559] on div "**********" at bounding box center [745, 639] width 313 height 161
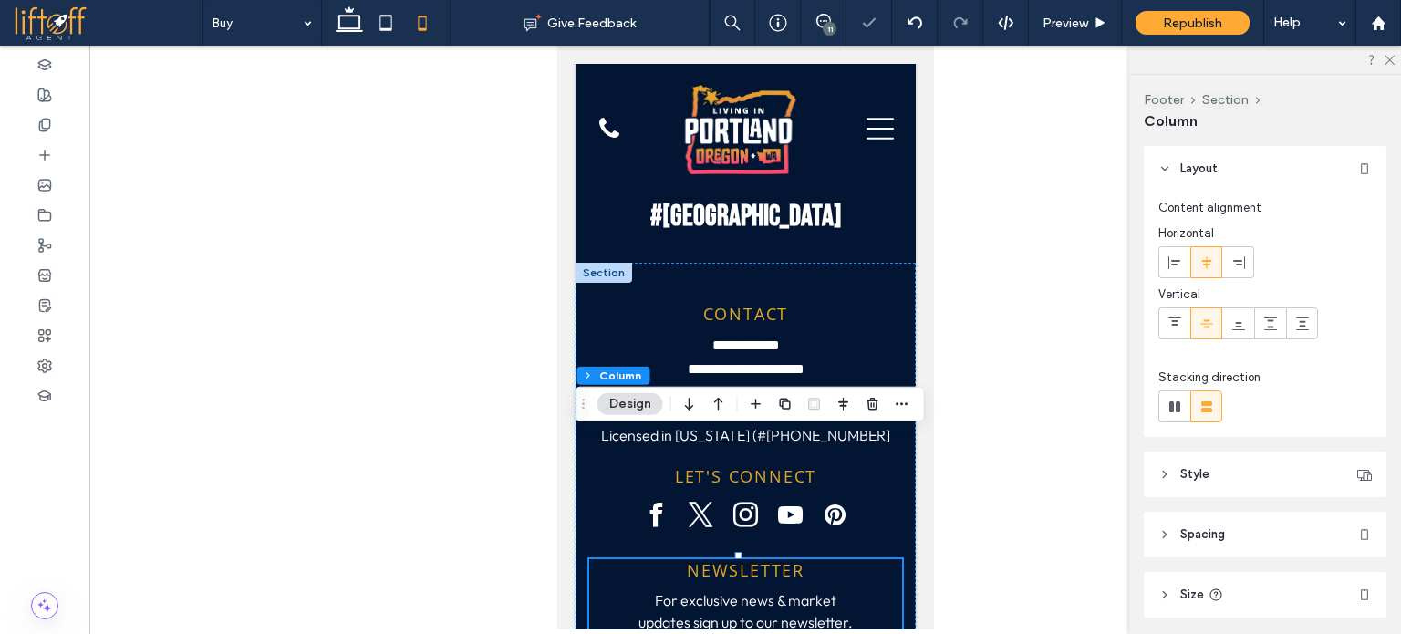
click at [404, 22] on icon at bounding box center [422, 23] width 36 height 36
click at [393, 19] on icon at bounding box center [386, 23] width 36 height 36
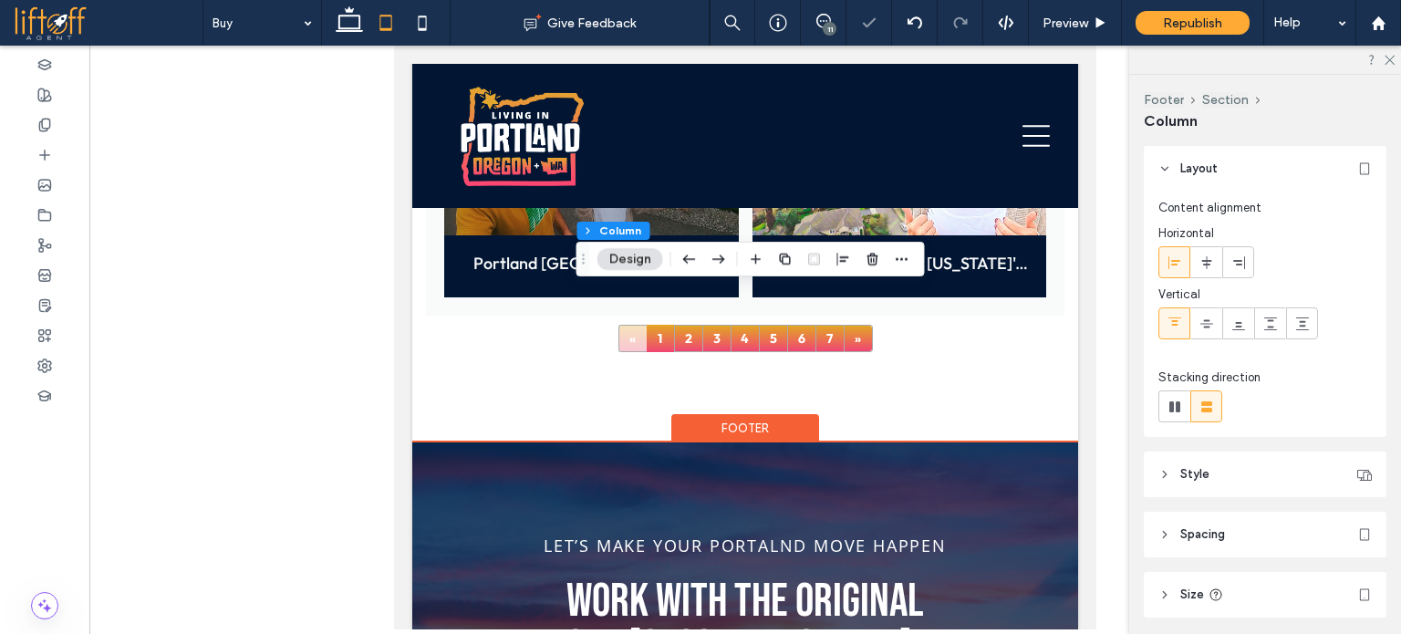
scroll to position [7135, 0]
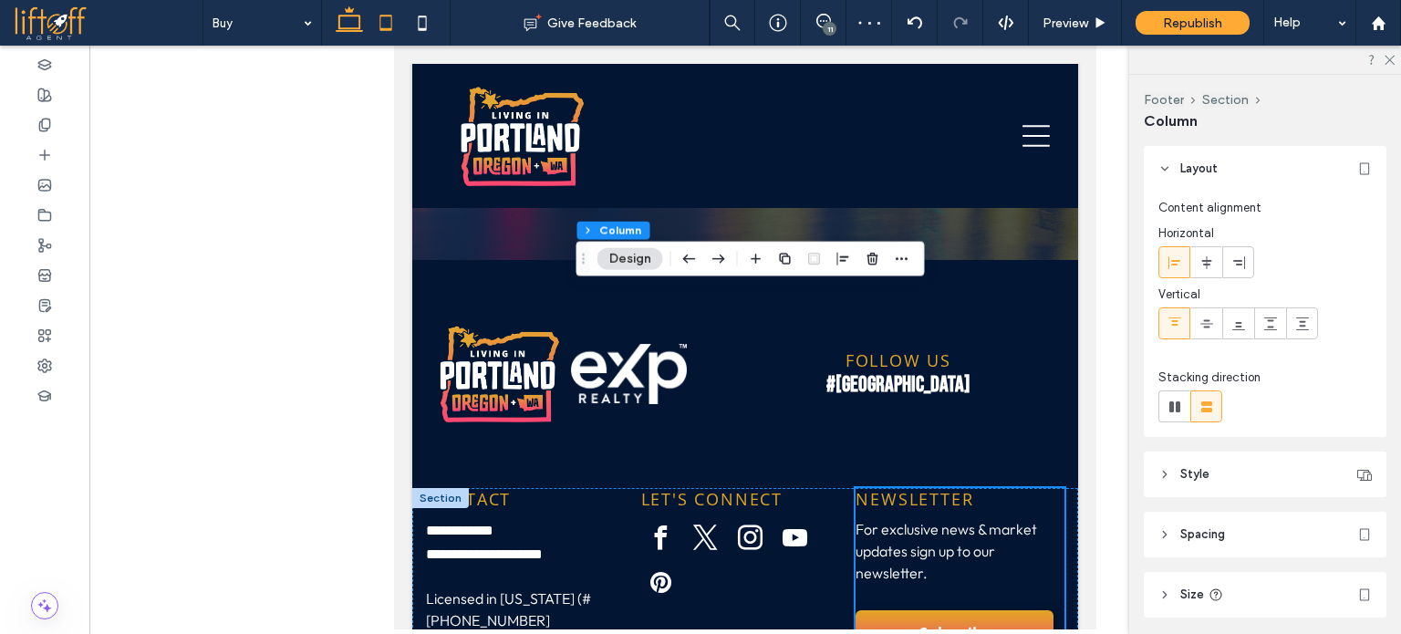
click at [339, 20] on use at bounding box center [349, 19] width 27 height 26
type input "***"
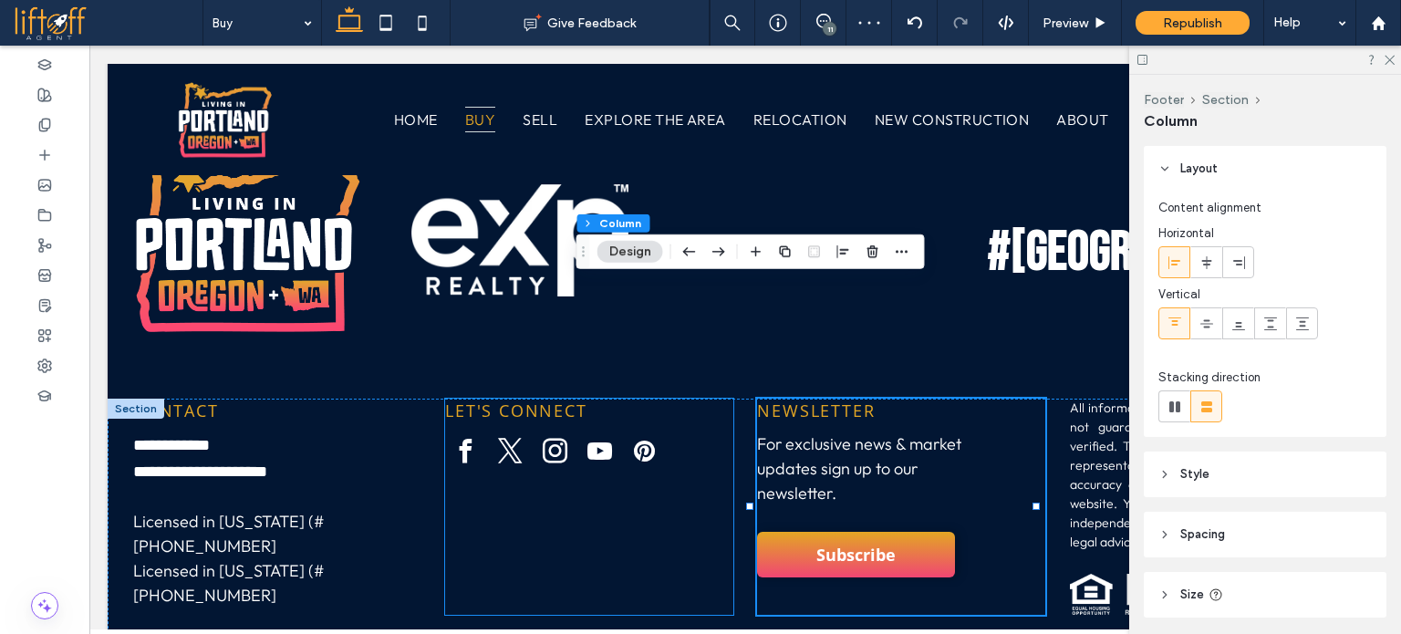
scroll to position [6041, 0]
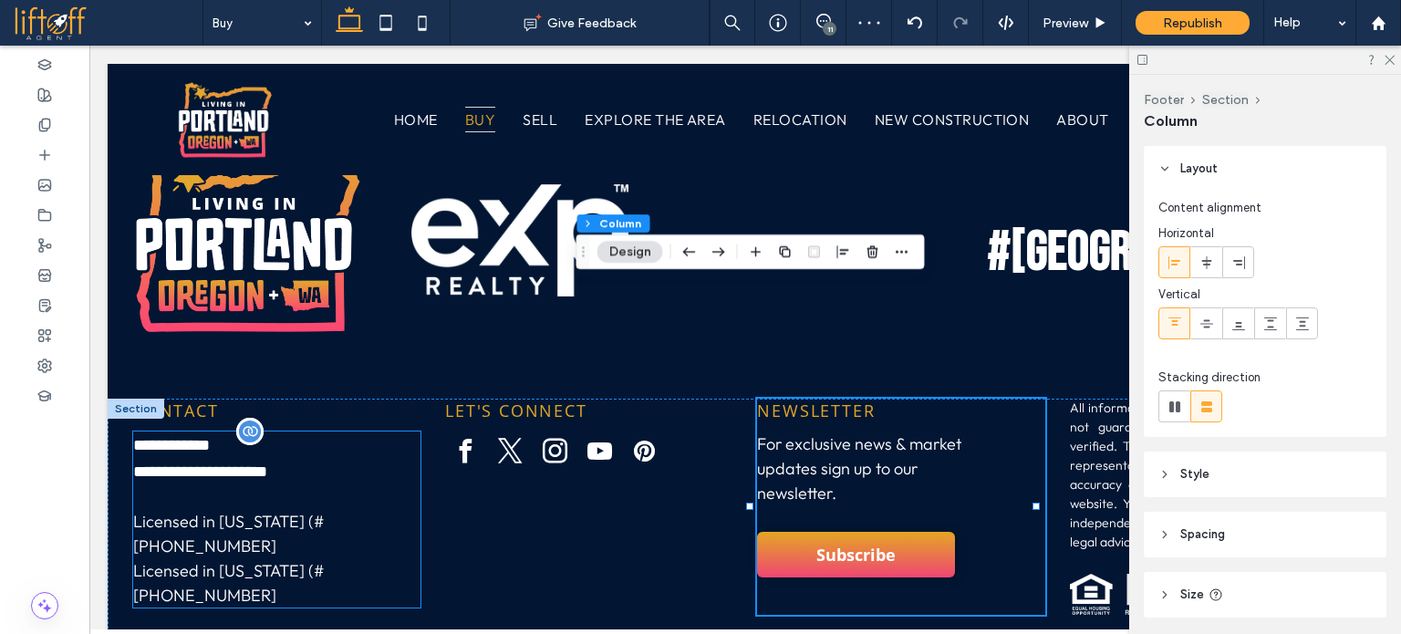
click at [315, 558] on p "Licensed in Washington (#503-837-3454" at bounding box center [276, 582] width 287 height 49
click at [315, 457] on div "**********" at bounding box center [276, 520] width 287 height 176
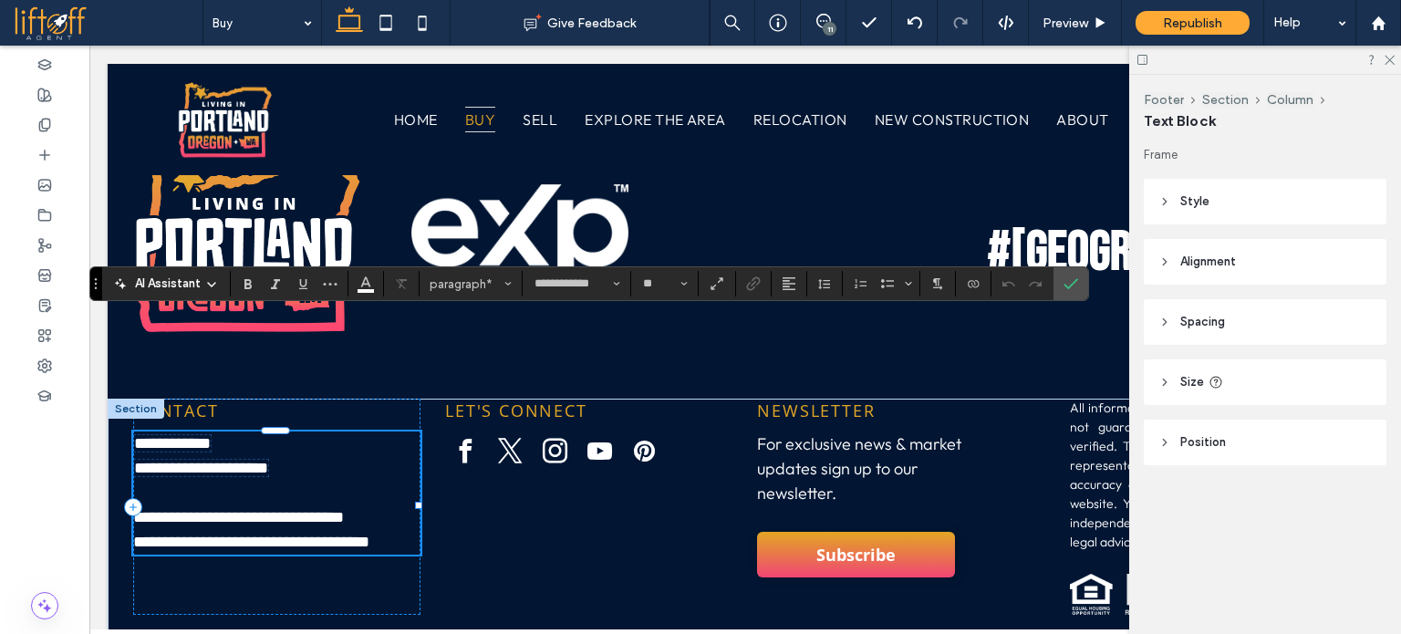
click at [309, 534] on span "**********" at bounding box center [251, 542] width 236 height 16
click at [281, 509] on span "**********" at bounding box center [238, 517] width 211 height 16
click at [1064, 290] on icon "Confirm" at bounding box center [1071, 283] width 15 height 15
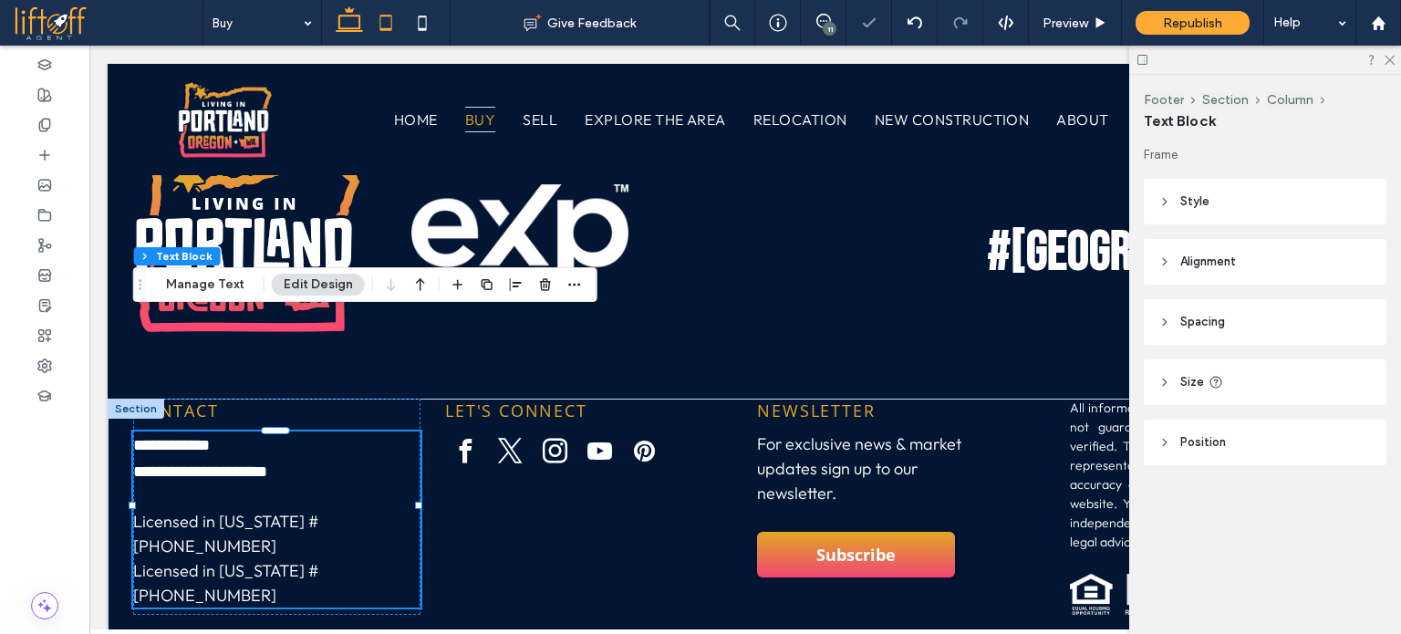
click at [382, 25] on icon at bounding box center [386, 23] width 36 height 36
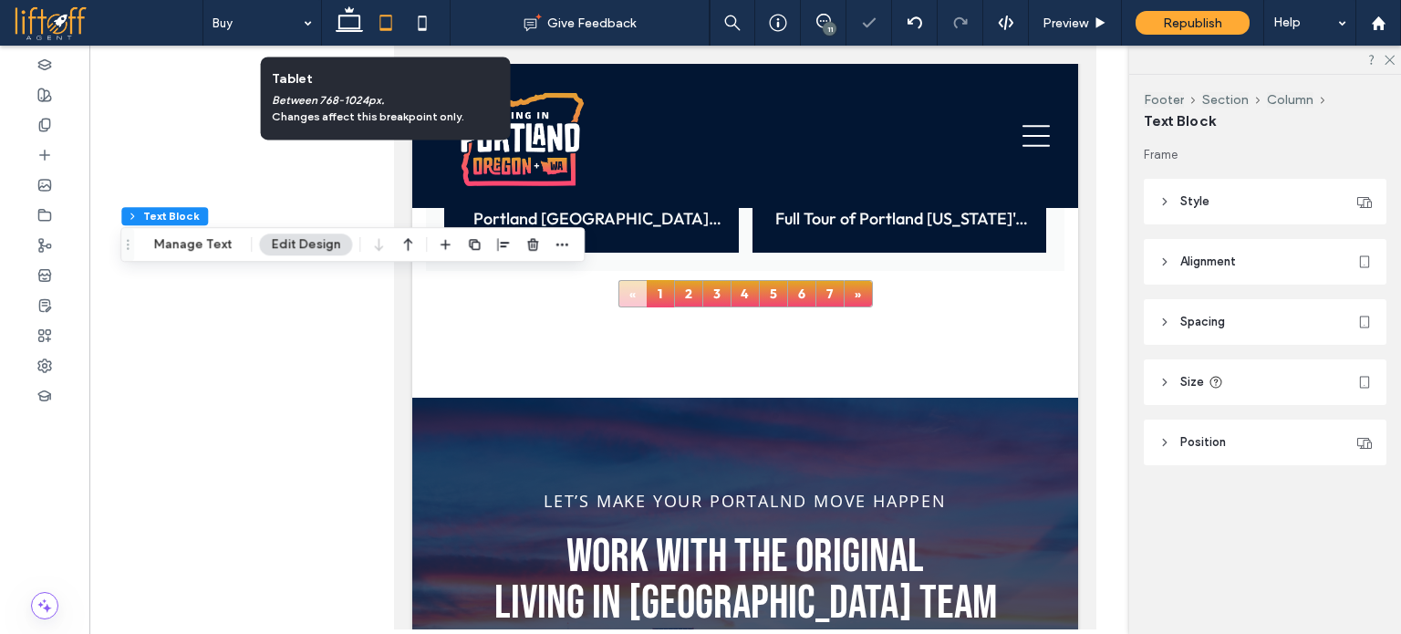
scroll to position [7179, 0]
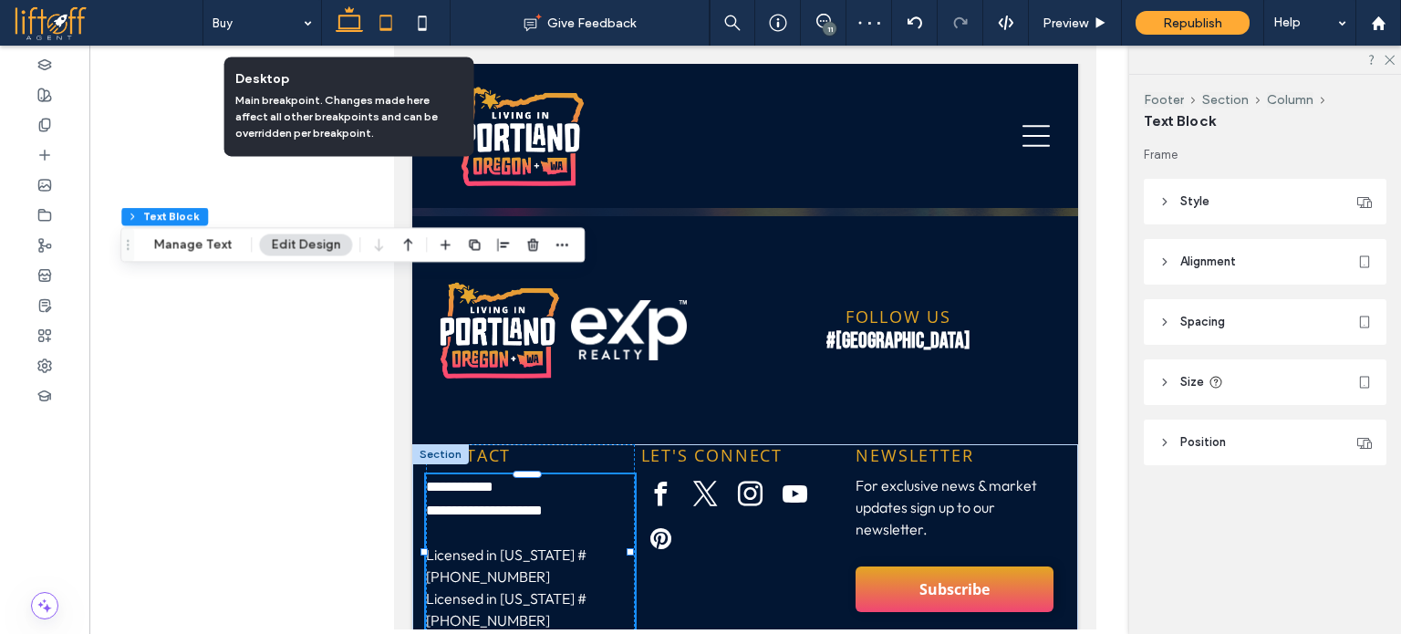
click at [347, 25] on icon at bounding box center [349, 23] width 36 height 36
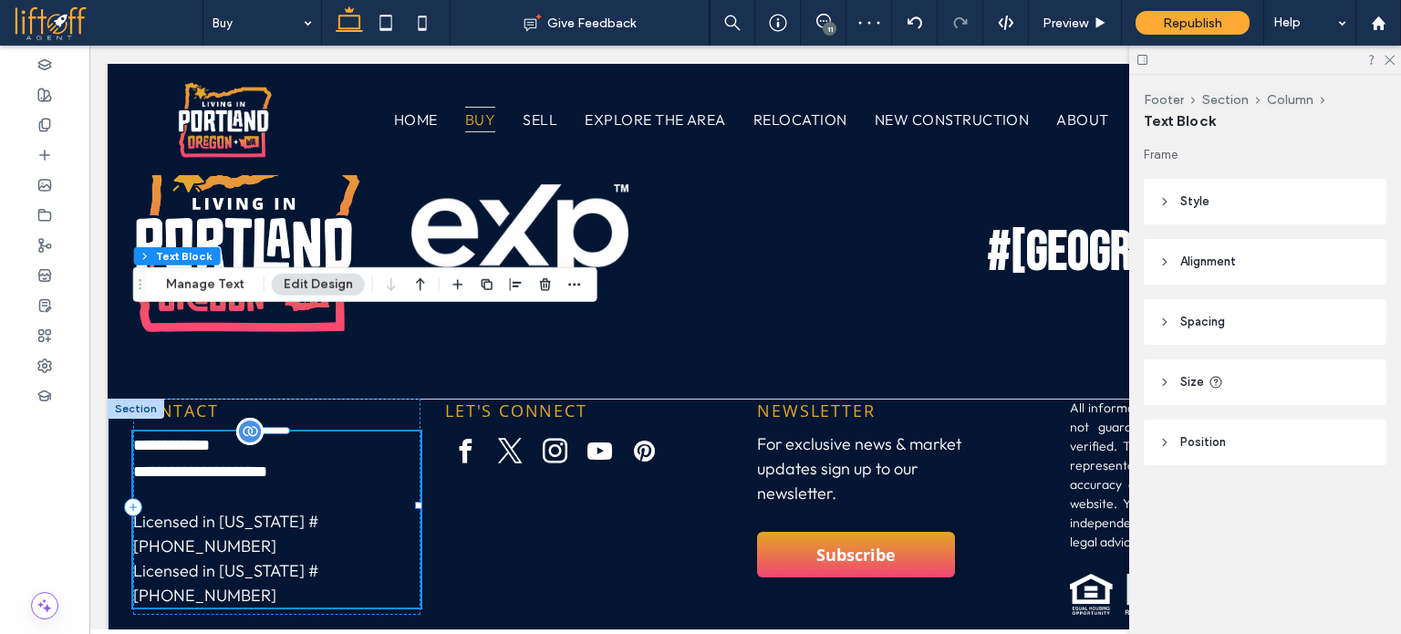
scroll to position [6041, 0]
click at [380, 33] on icon at bounding box center [386, 23] width 36 height 36
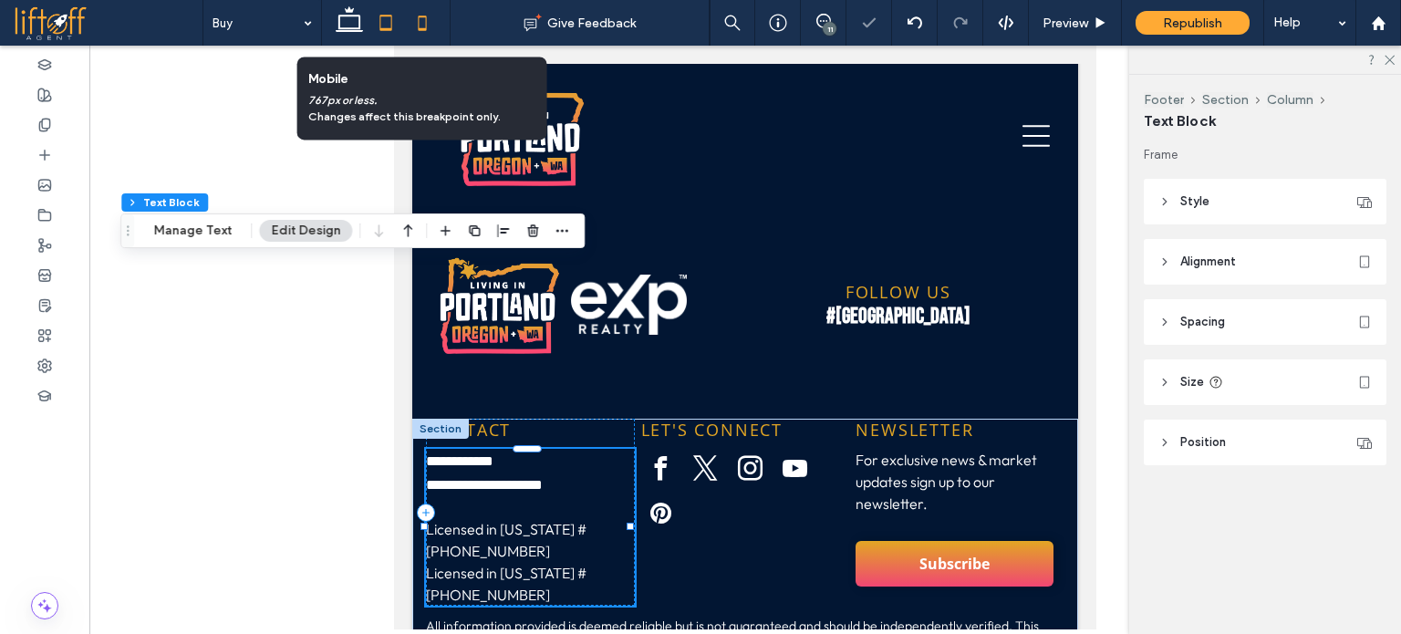
click at [421, 32] on icon at bounding box center [422, 23] width 36 height 36
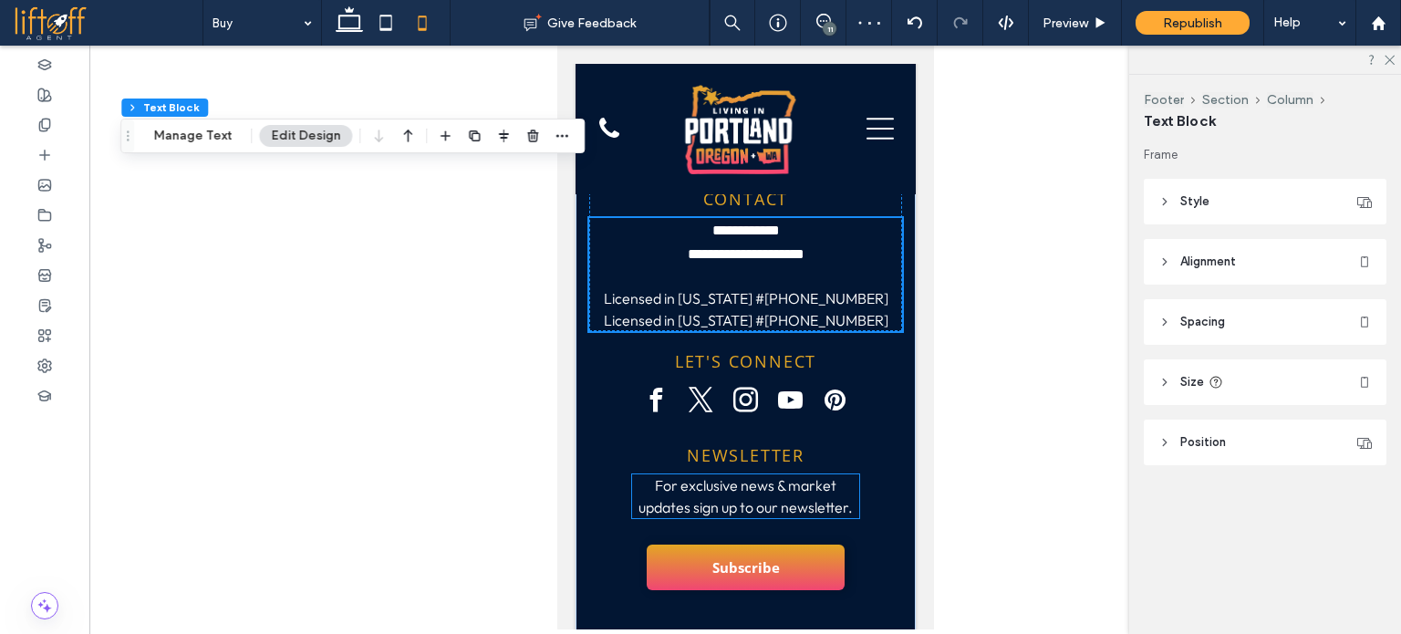
scroll to position [8007, 0]
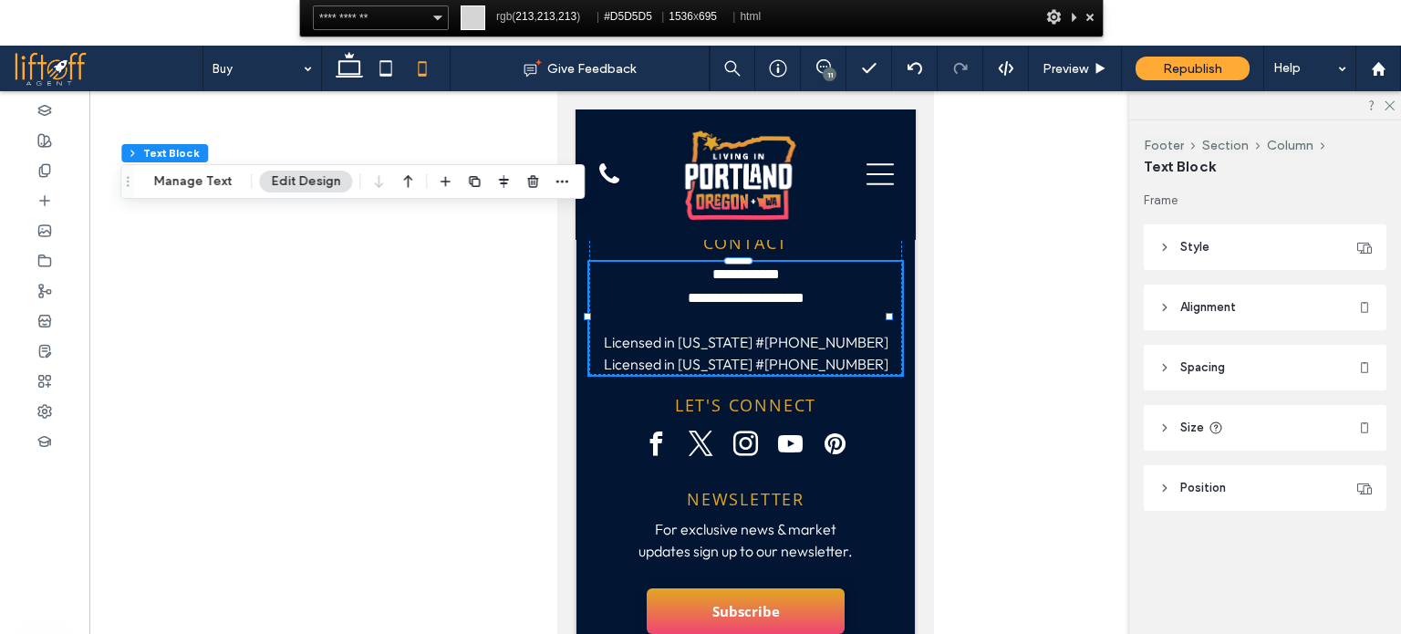
click at [1089, 15] on div at bounding box center [1090, 16] width 18 height 23
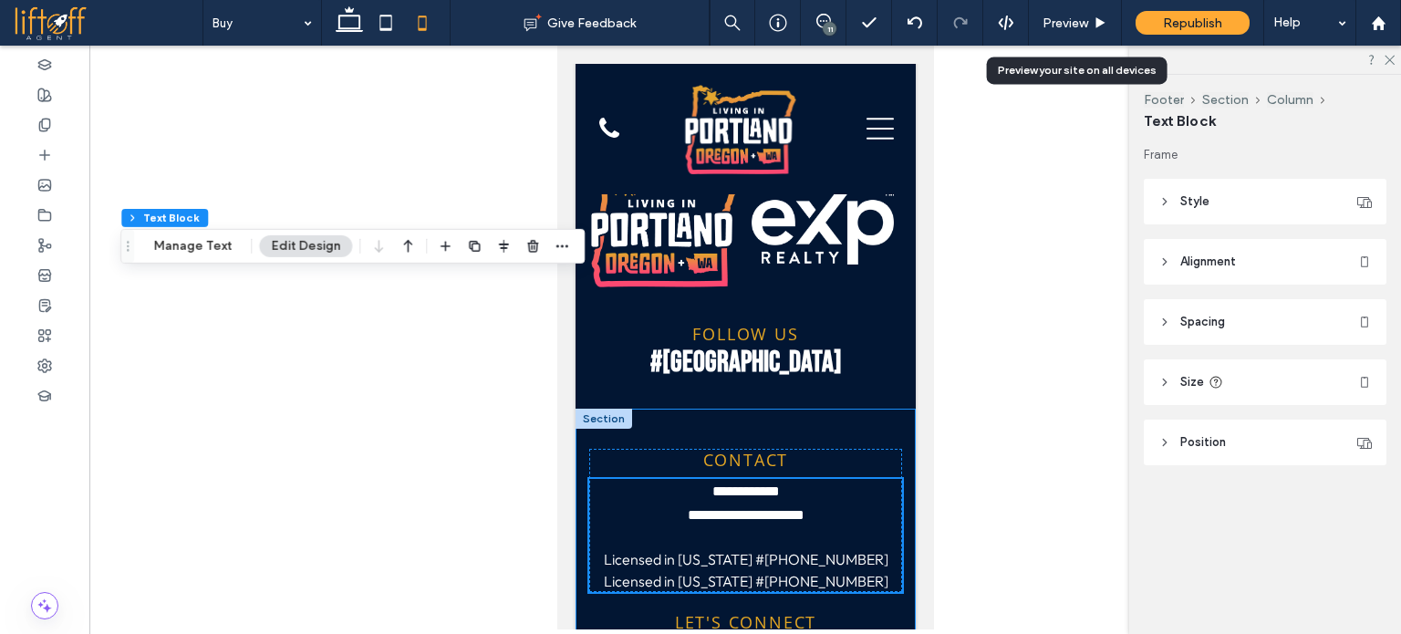
scroll to position [7734, 0]
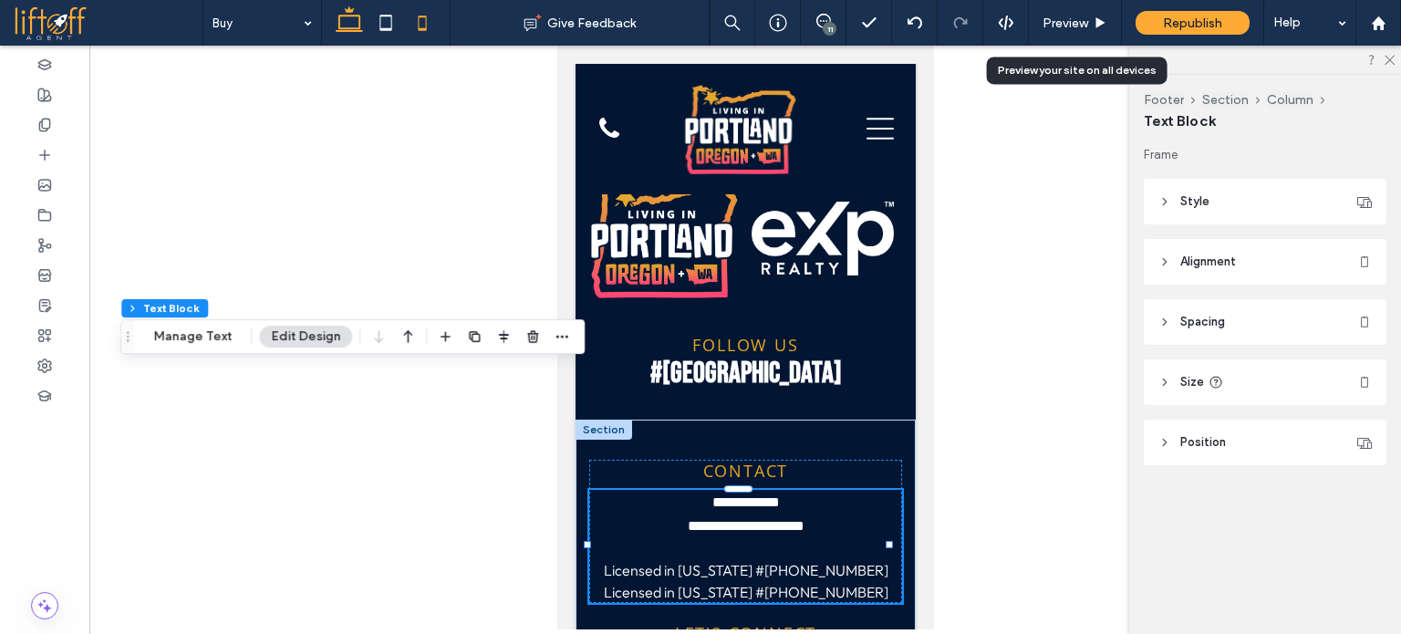
click at [352, 22] on icon at bounding box center [349, 23] width 36 height 36
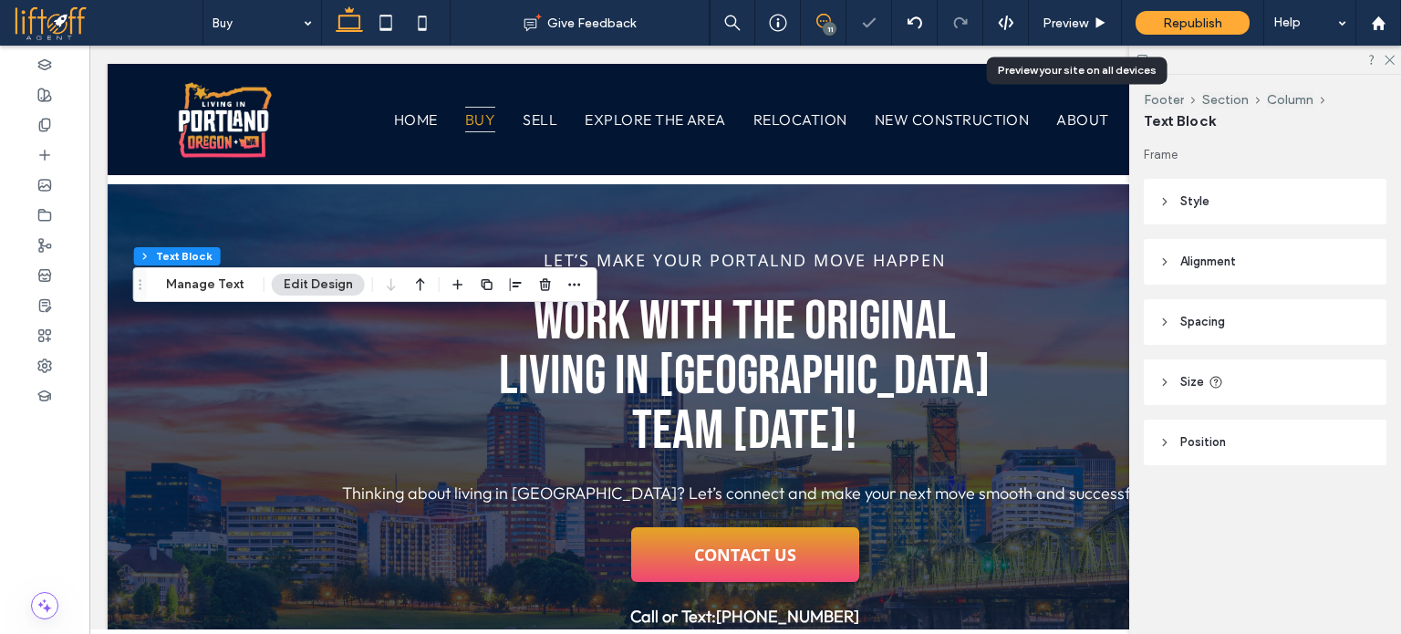
scroll to position [6041, 0]
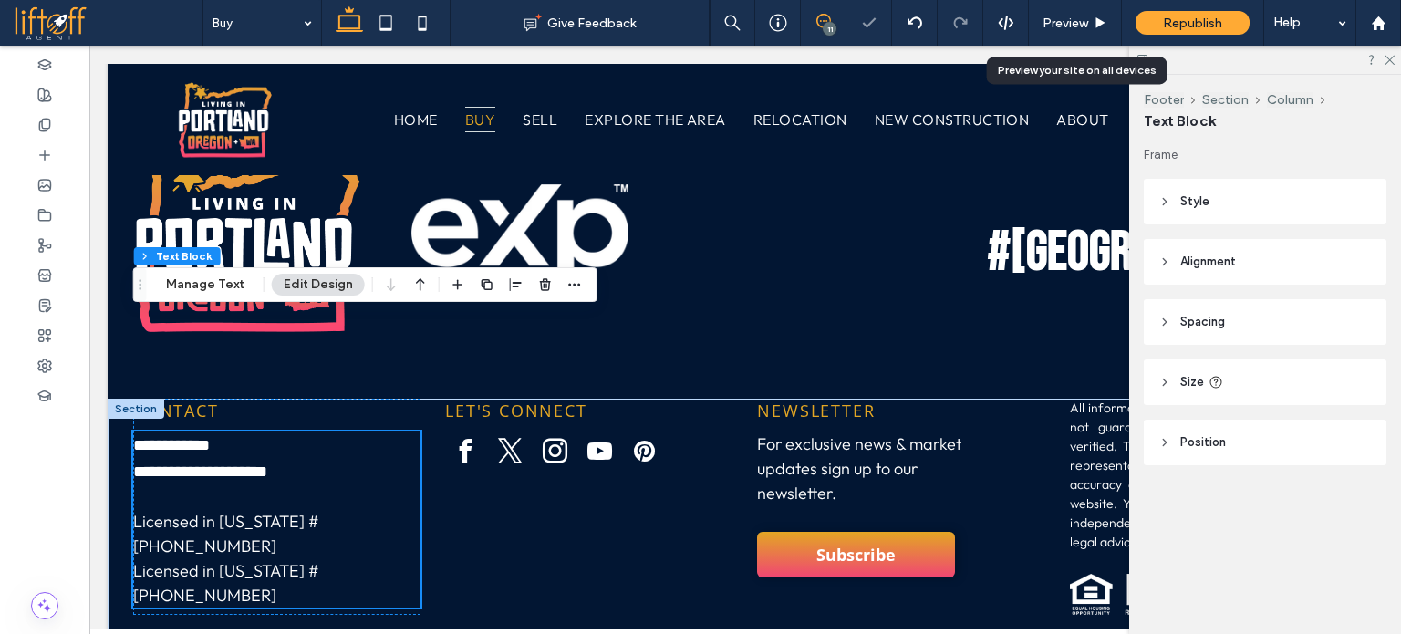
click at [828, 21] on icon at bounding box center [824, 21] width 15 height 15
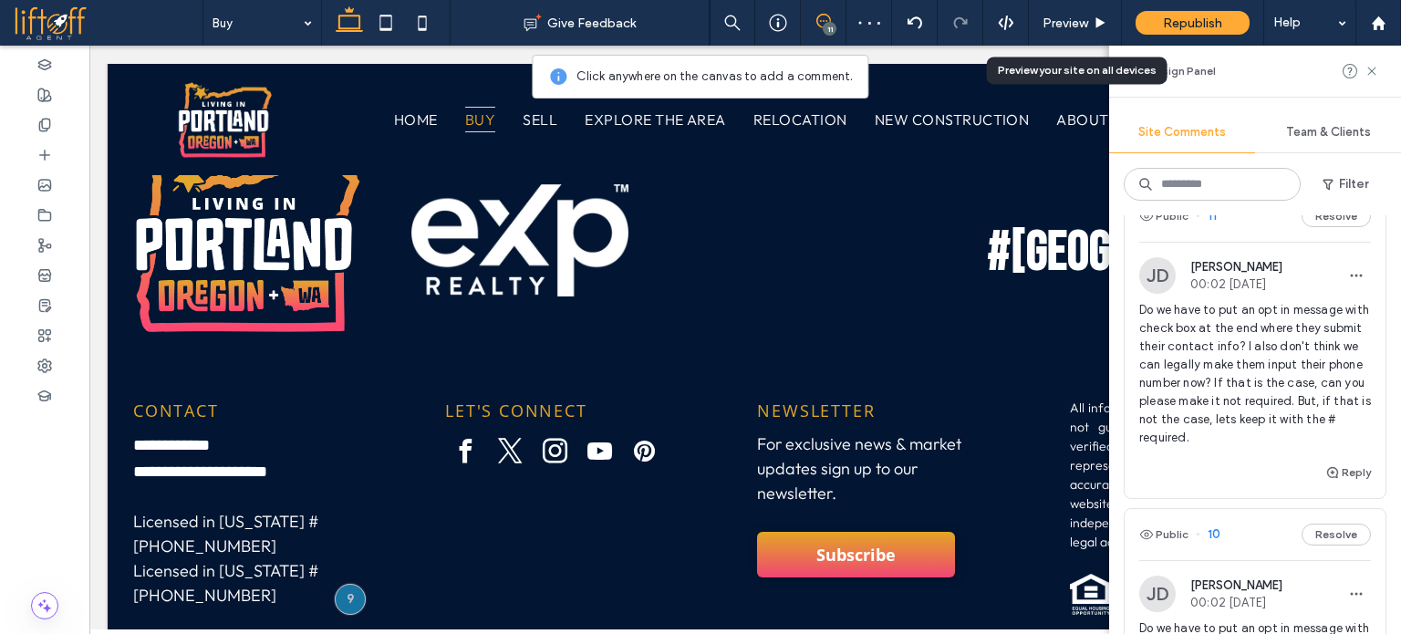
scroll to position [0, 0]
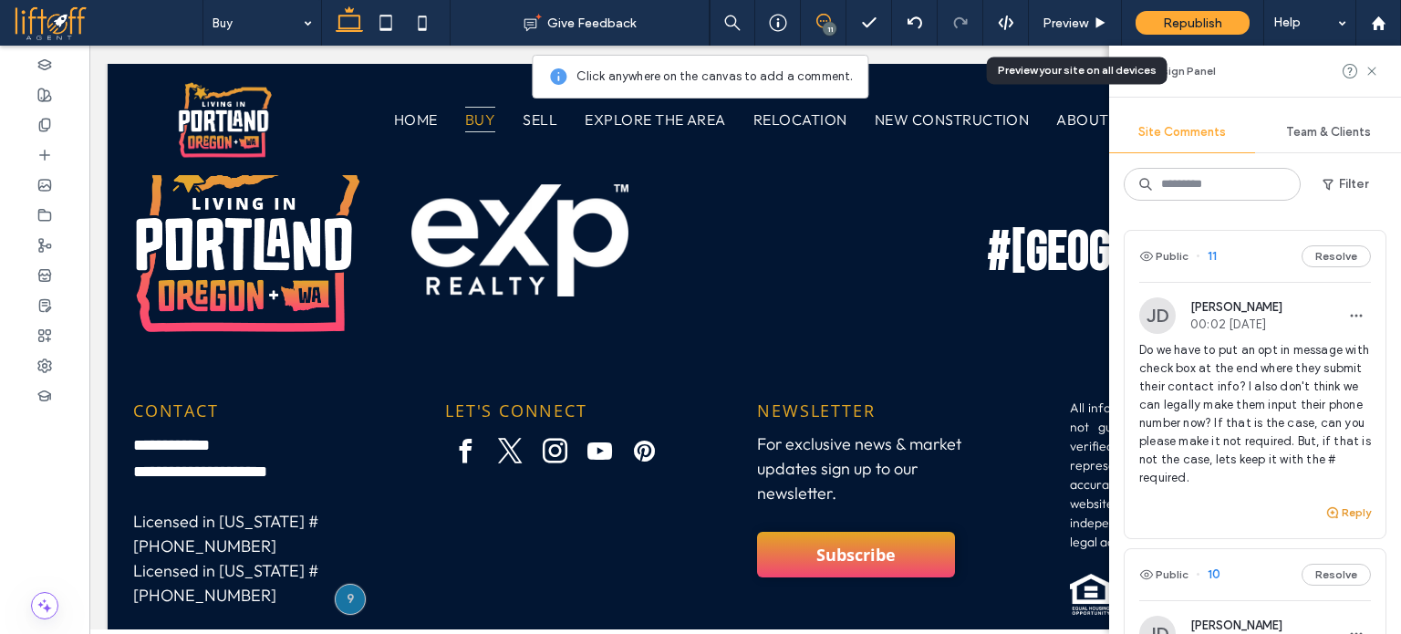
click at [1326, 511] on icon "button" at bounding box center [1333, 512] width 15 height 15
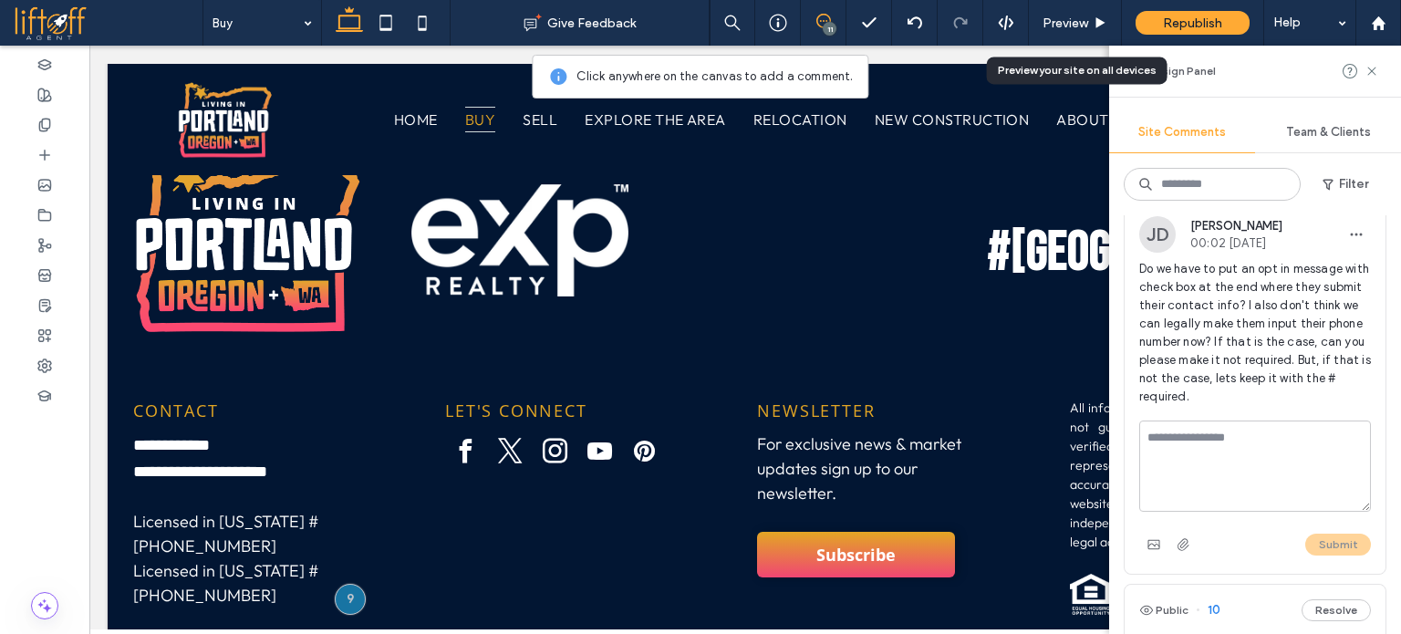
scroll to position [91, 0]
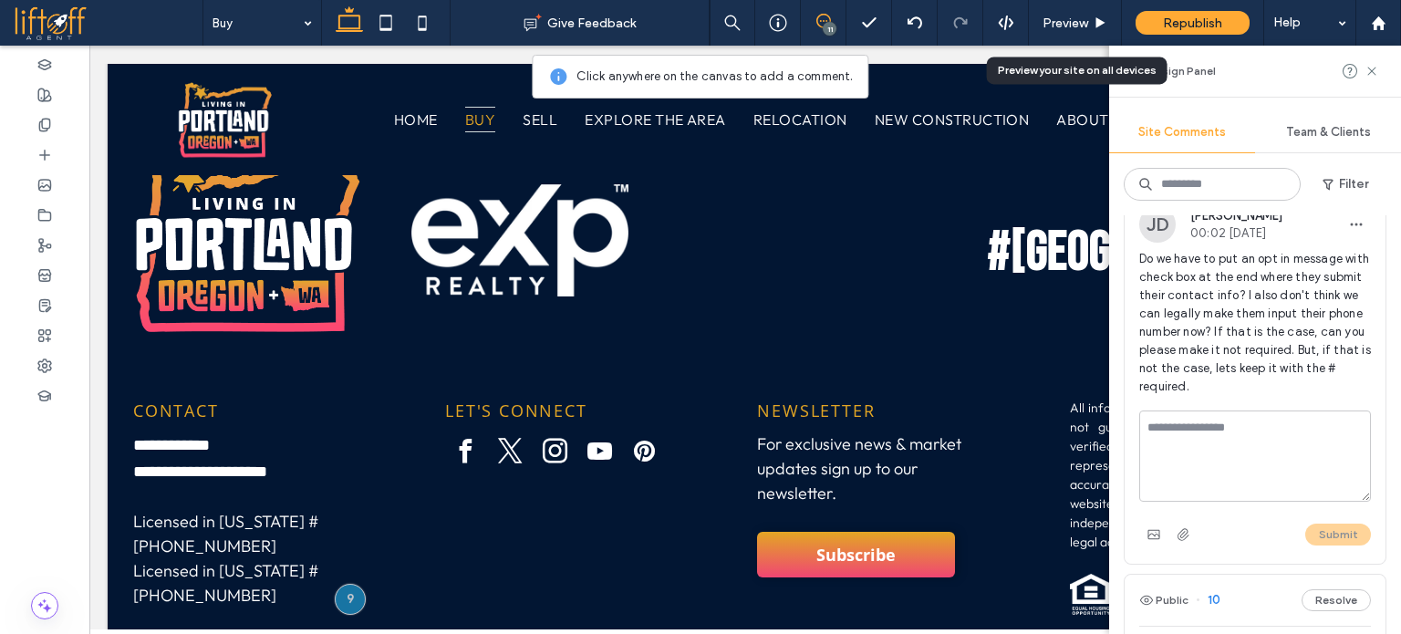
click at [1224, 448] on textarea at bounding box center [1256, 456] width 232 height 91
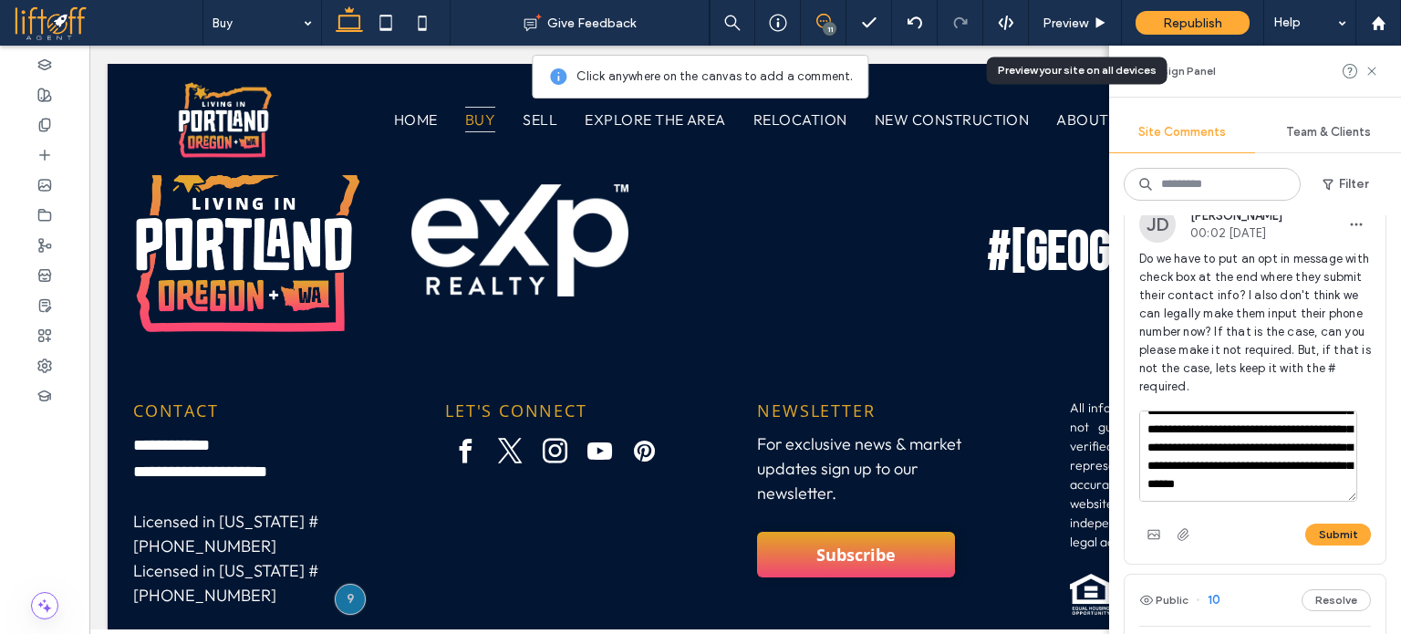
scroll to position [125, 0]
type textarea "**********"
click at [1324, 530] on button "Submit" at bounding box center [1339, 535] width 66 height 22
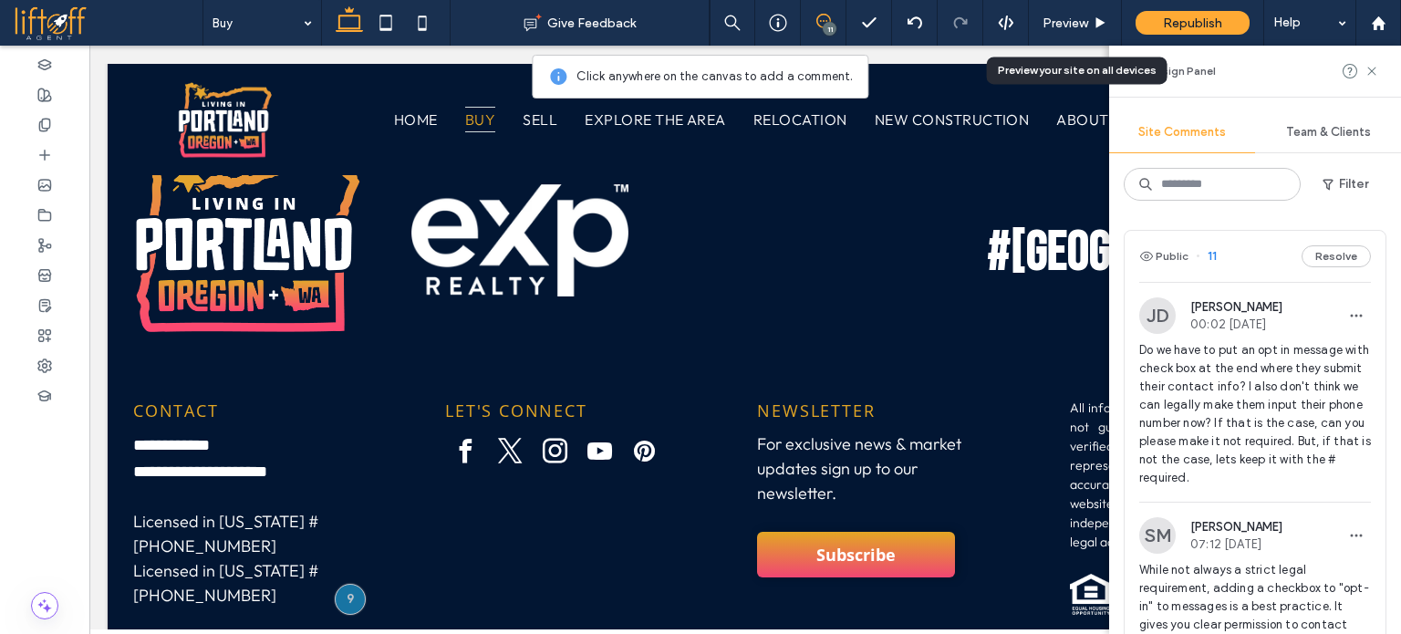
scroll to position [0, 0]
click at [1327, 255] on button "Resolve" at bounding box center [1336, 256] width 69 height 22
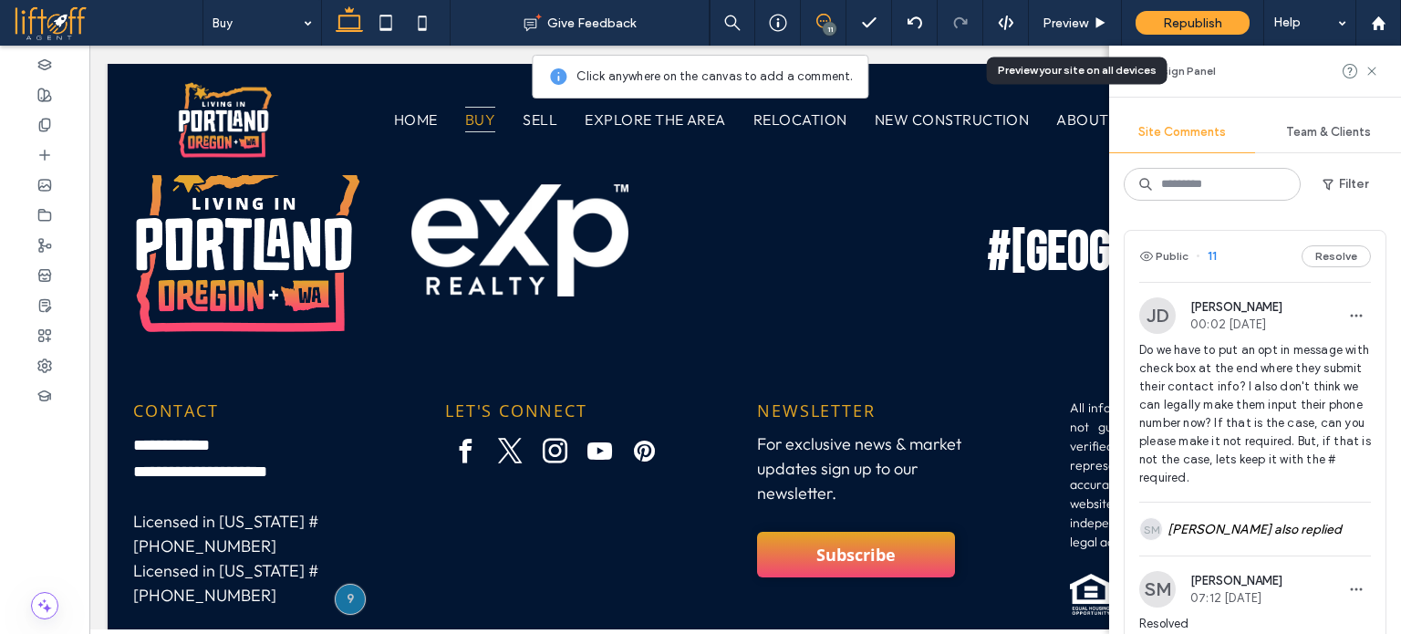
click at [1327, 255] on button "Resolve" at bounding box center [1336, 256] width 69 height 22
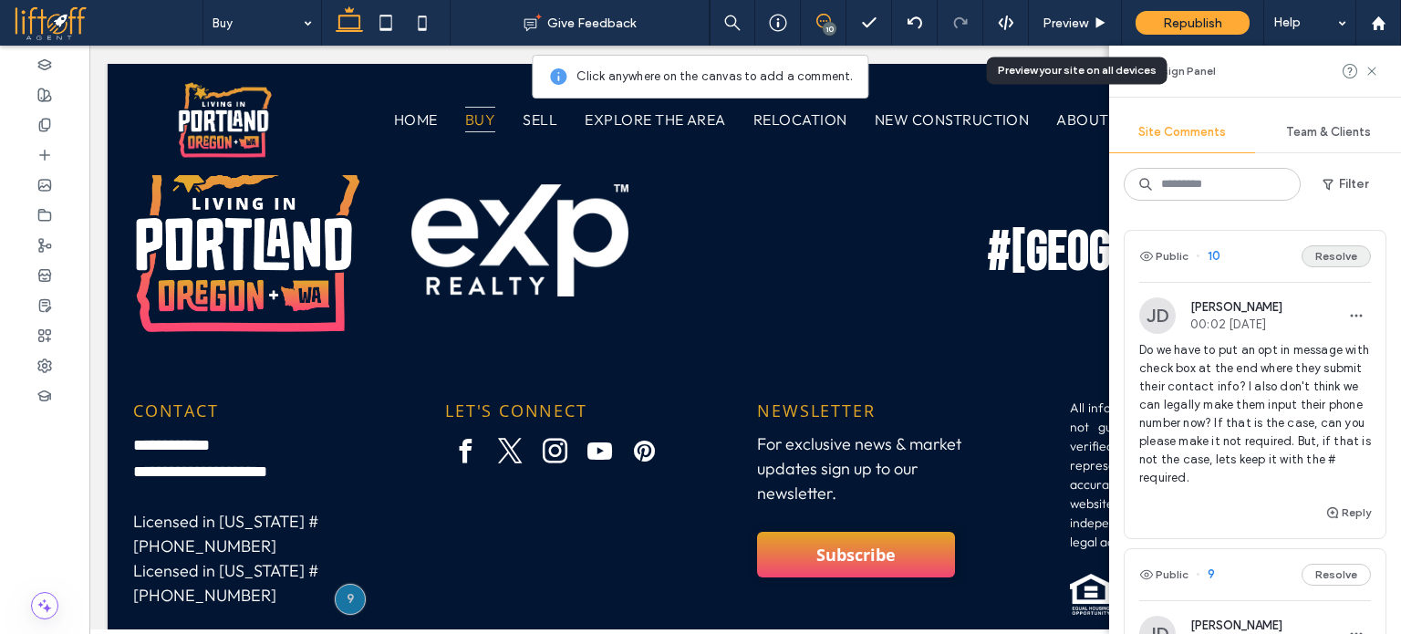
click at [1325, 252] on button "Resolve" at bounding box center [1336, 256] width 69 height 22
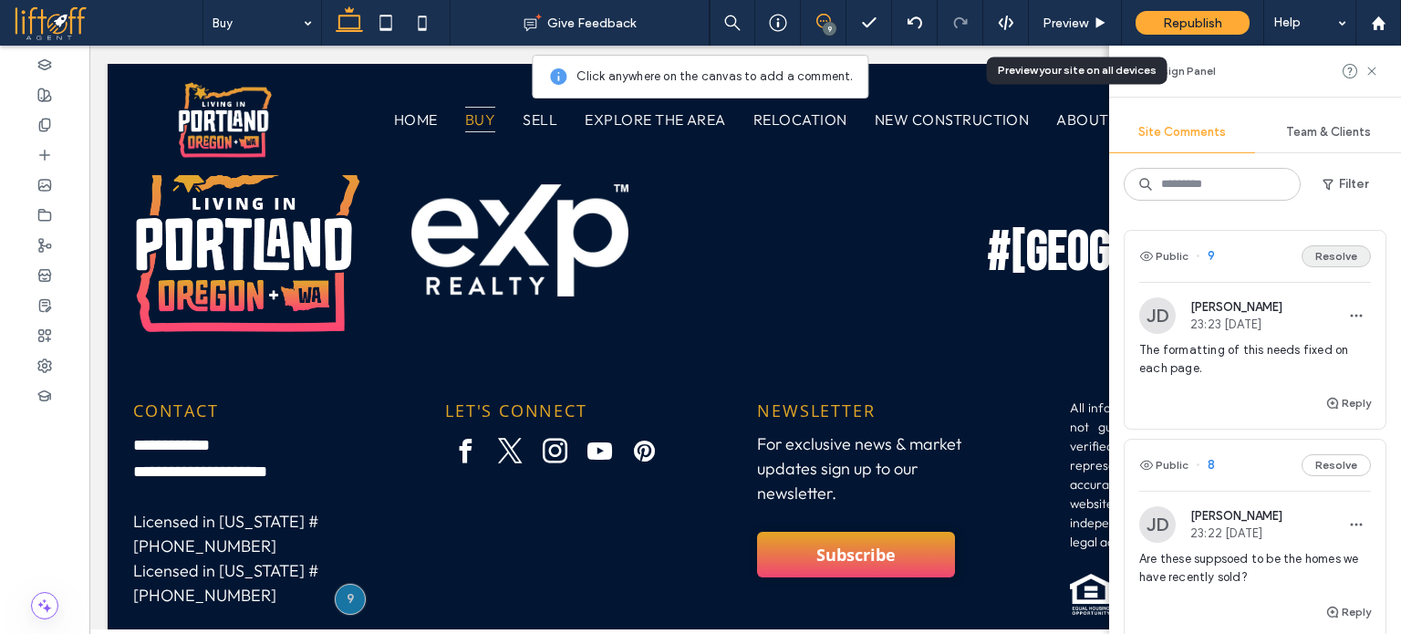
click at [1315, 260] on button "Resolve" at bounding box center [1336, 256] width 69 height 22
click at [1243, 374] on span "Are these suppsoed to be the homes we have recently sold?" at bounding box center [1256, 359] width 232 height 36
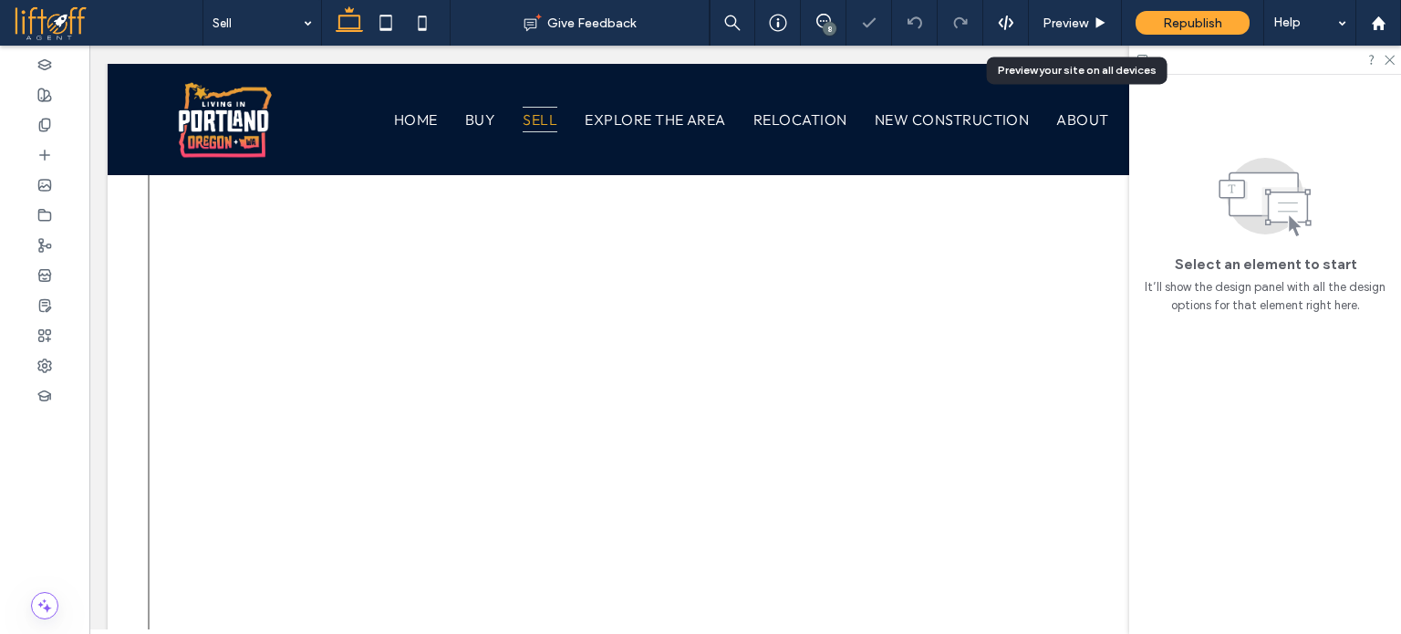
scroll to position [2047, 0]
click at [1388, 59] on icon at bounding box center [1389, 59] width 12 height 12
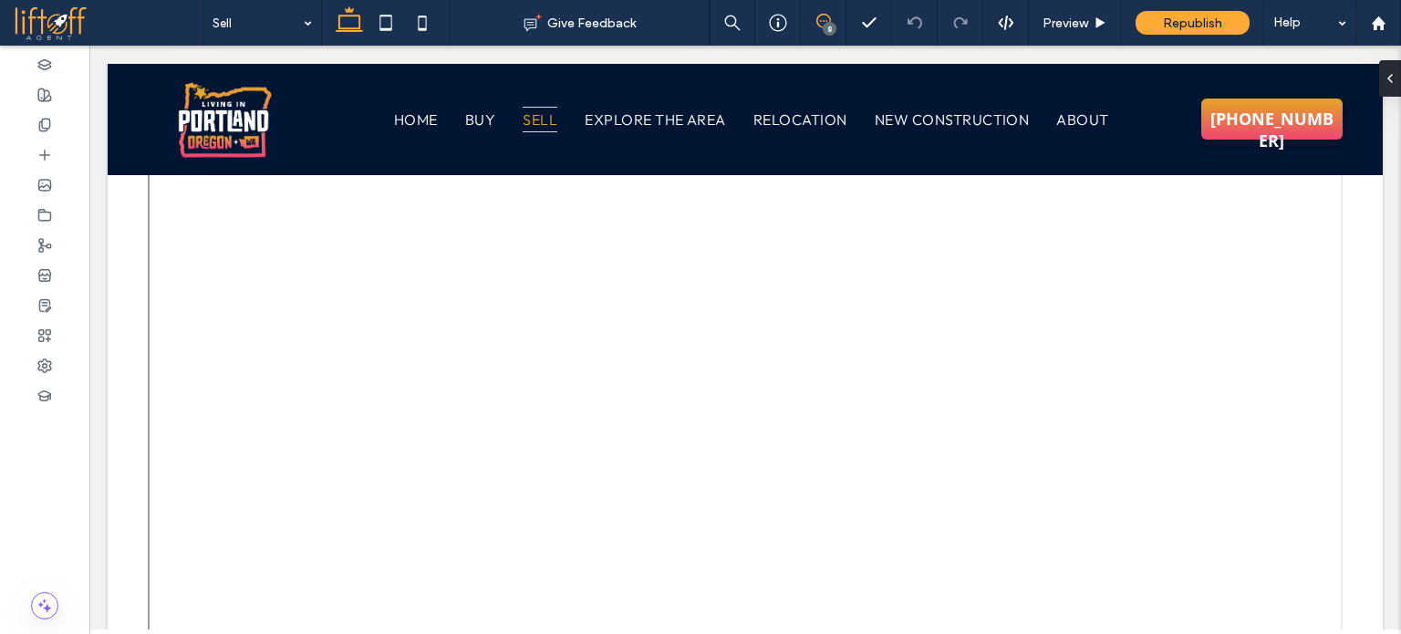
click at [827, 16] on use at bounding box center [824, 21] width 15 height 15
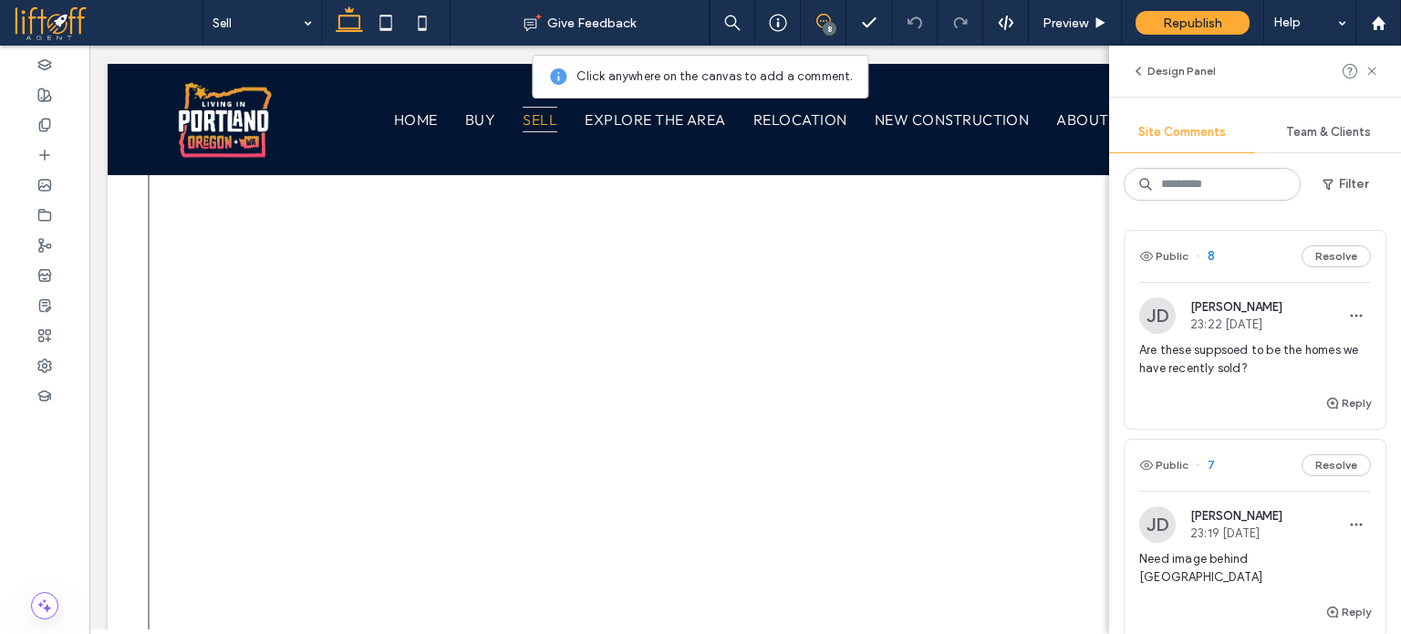
click at [1258, 380] on div "Are these suppsoed to be the homes we have recently sold?" at bounding box center [1256, 366] width 232 height 51
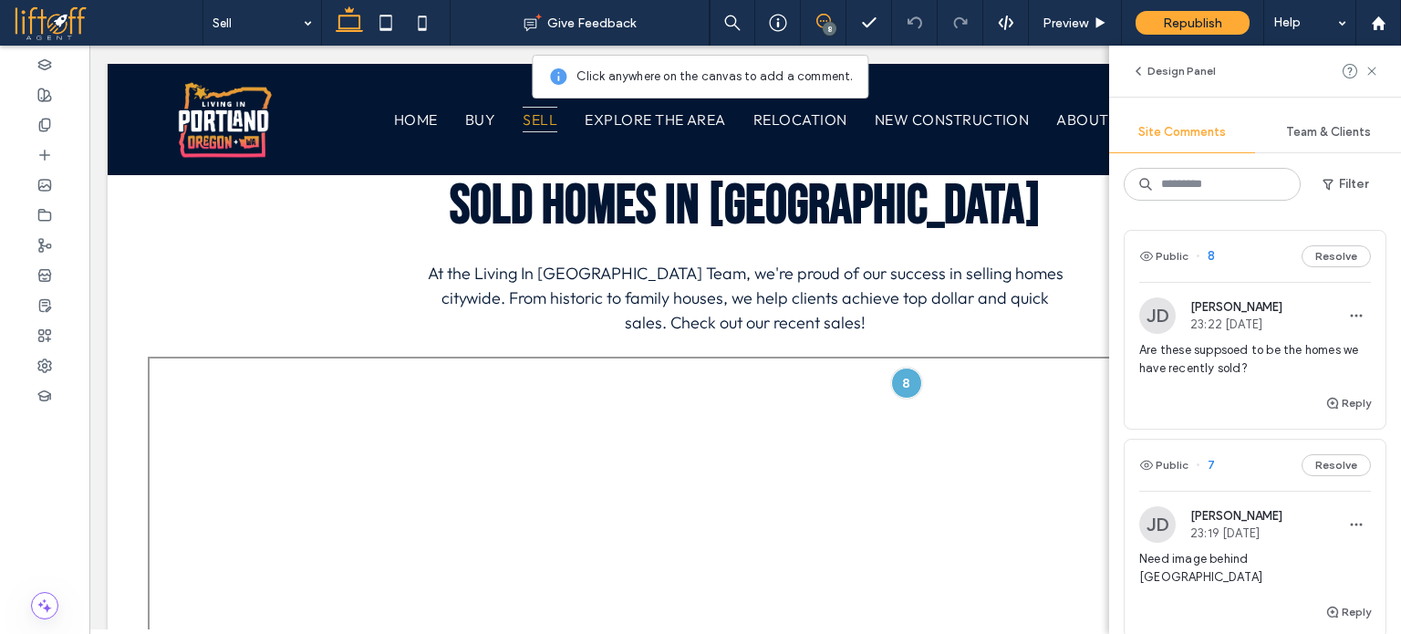
scroll to position [1777, 0]
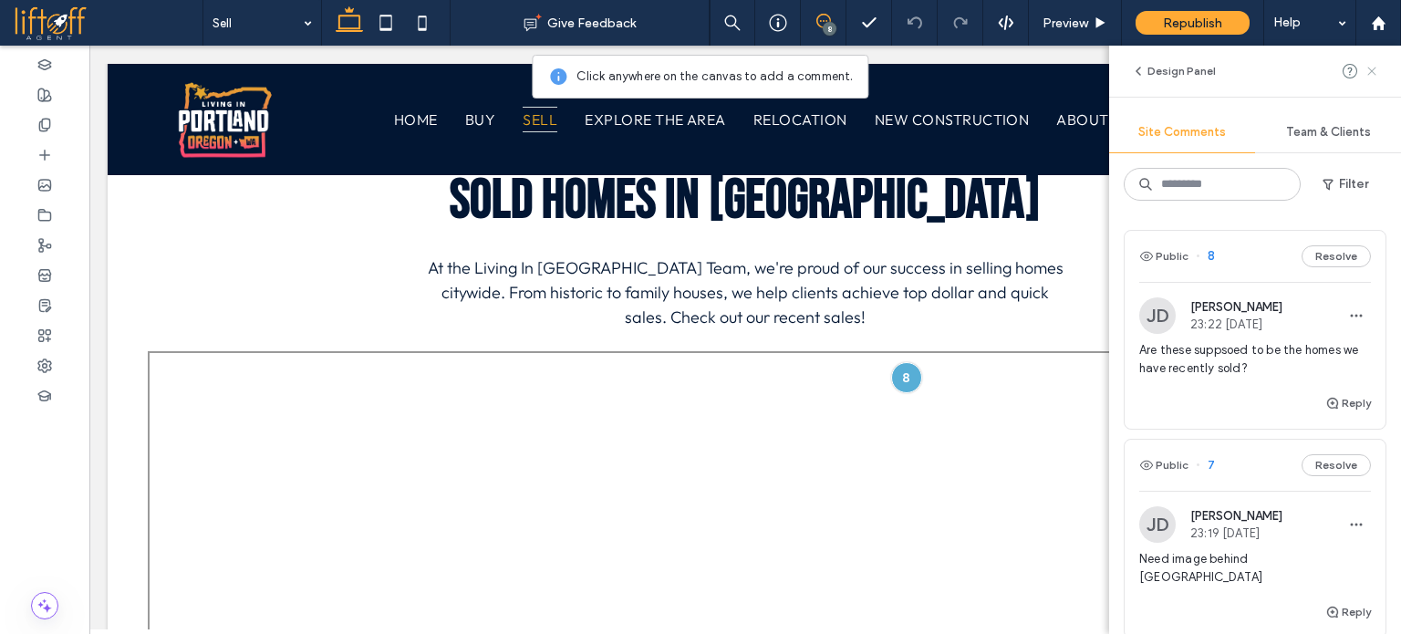
click at [1376, 71] on icon at bounding box center [1372, 71] width 15 height 15
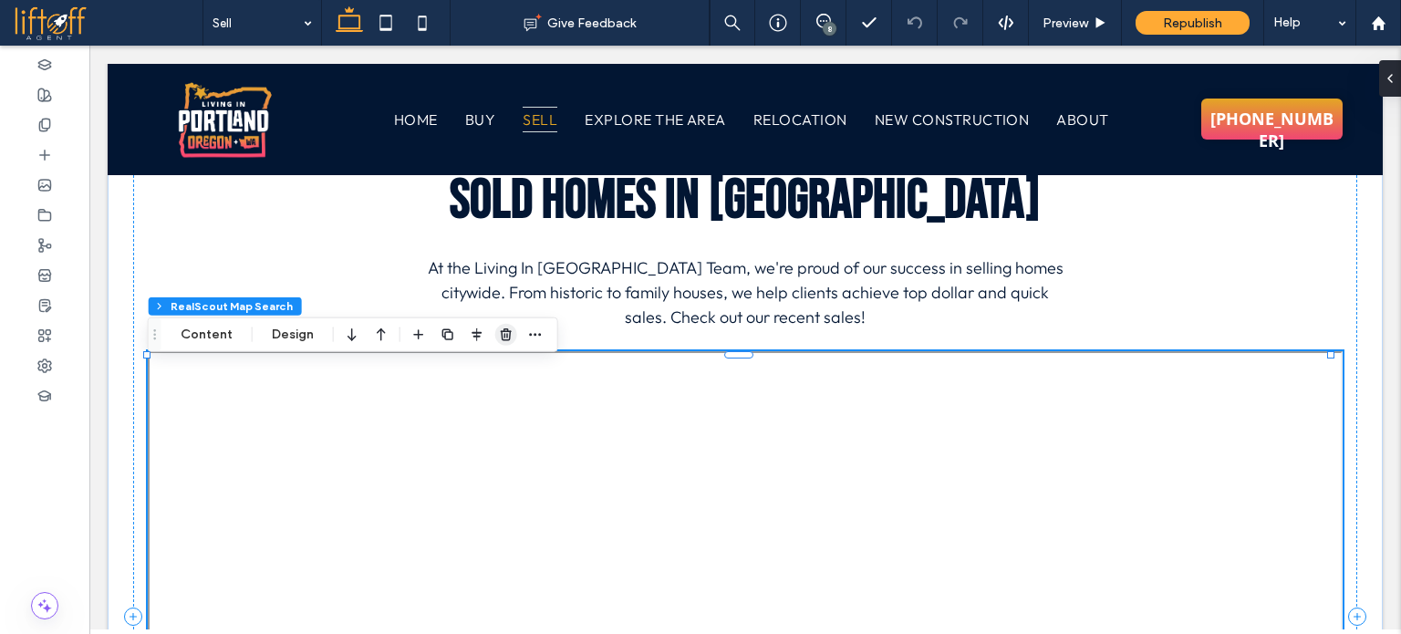
click at [505, 335] on use "button" at bounding box center [506, 334] width 11 height 12
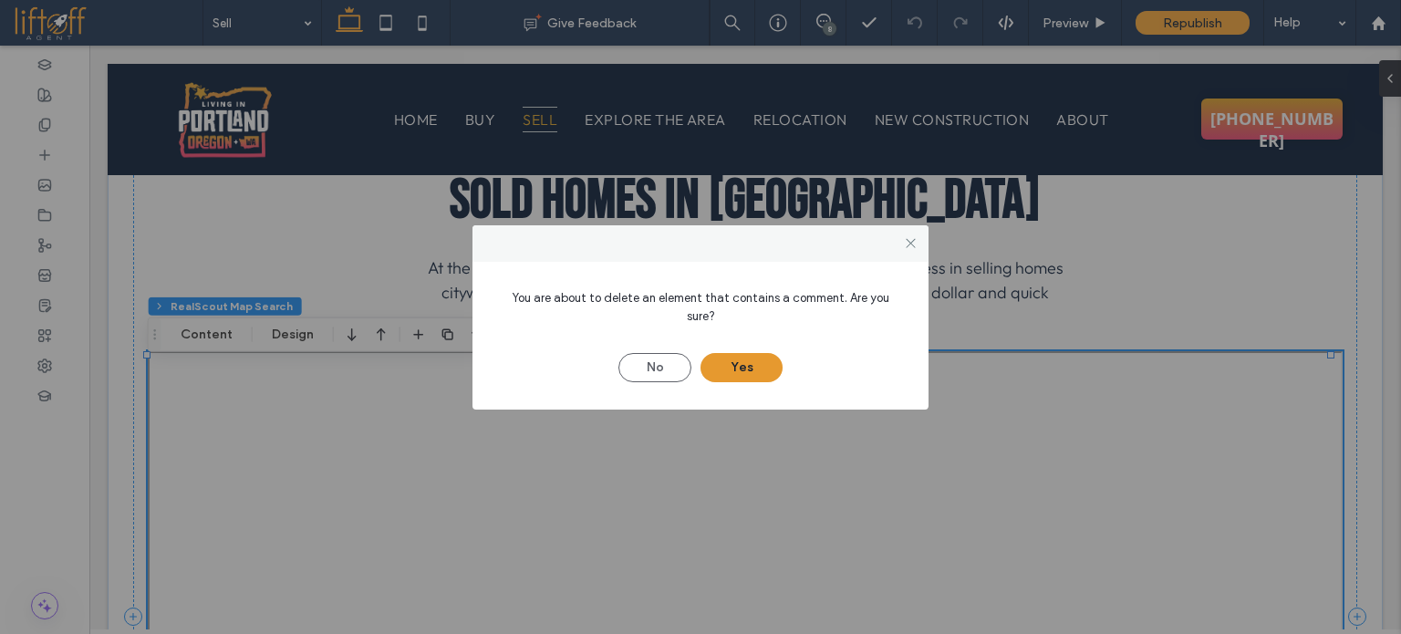
click at [768, 354] on button "Yes" at bounding box center [742, 367] width 82 height 29
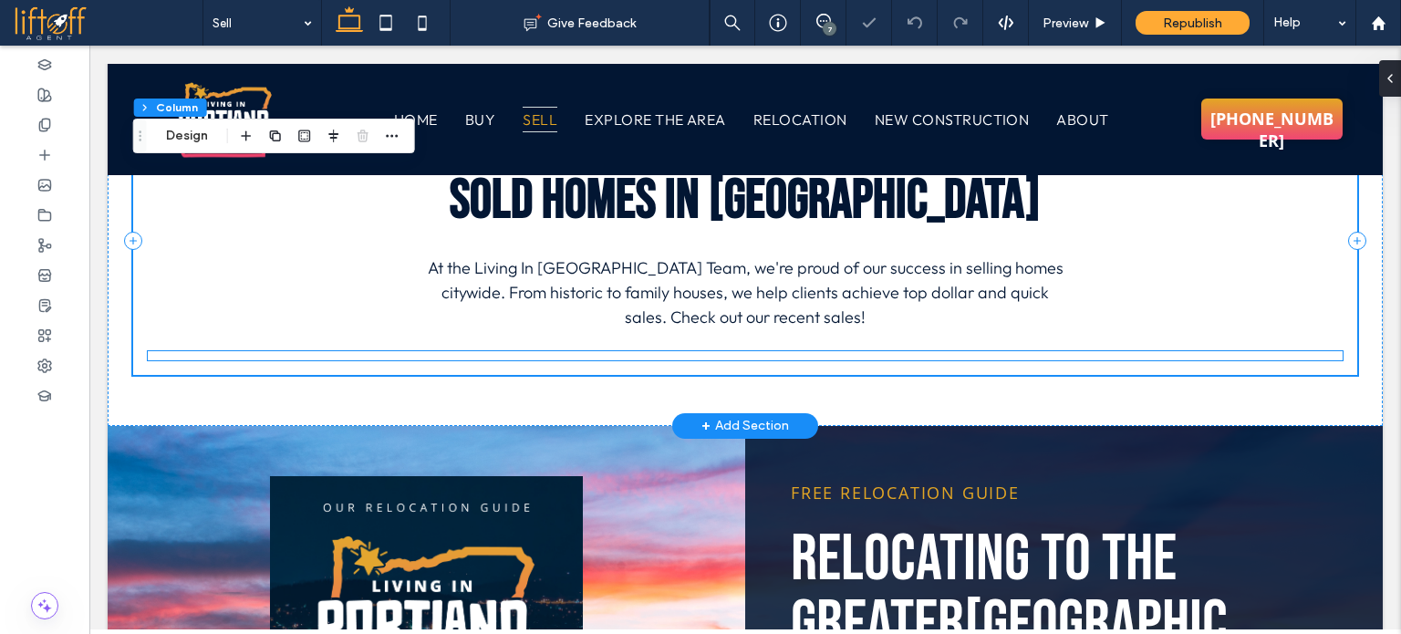
click at [541, 360] on div at bounding box center [745, 355] width 1195 height 9
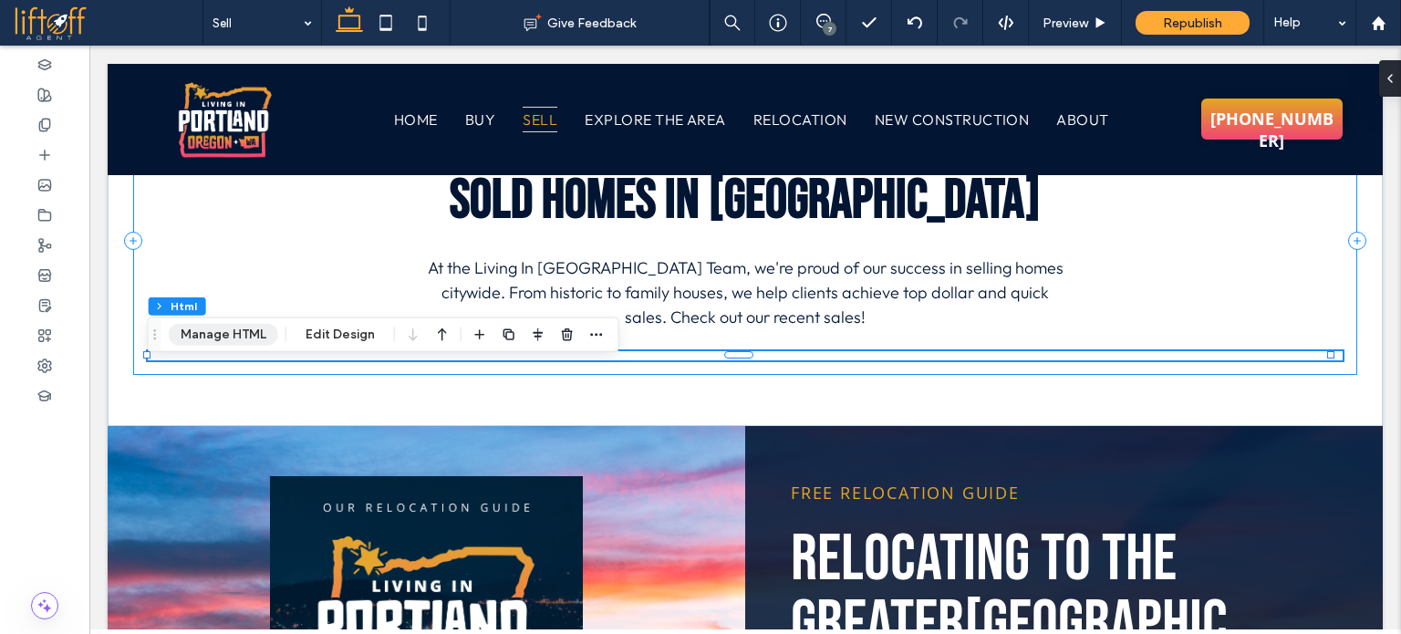
drag, startPoint x: 223, startPoint y: 335, endPoint x: 224, endPoint y: 315, distance: 20.2
click at [223, 335] on button "Manage HTML" at bounding box center [223, 335] width 109 height 22
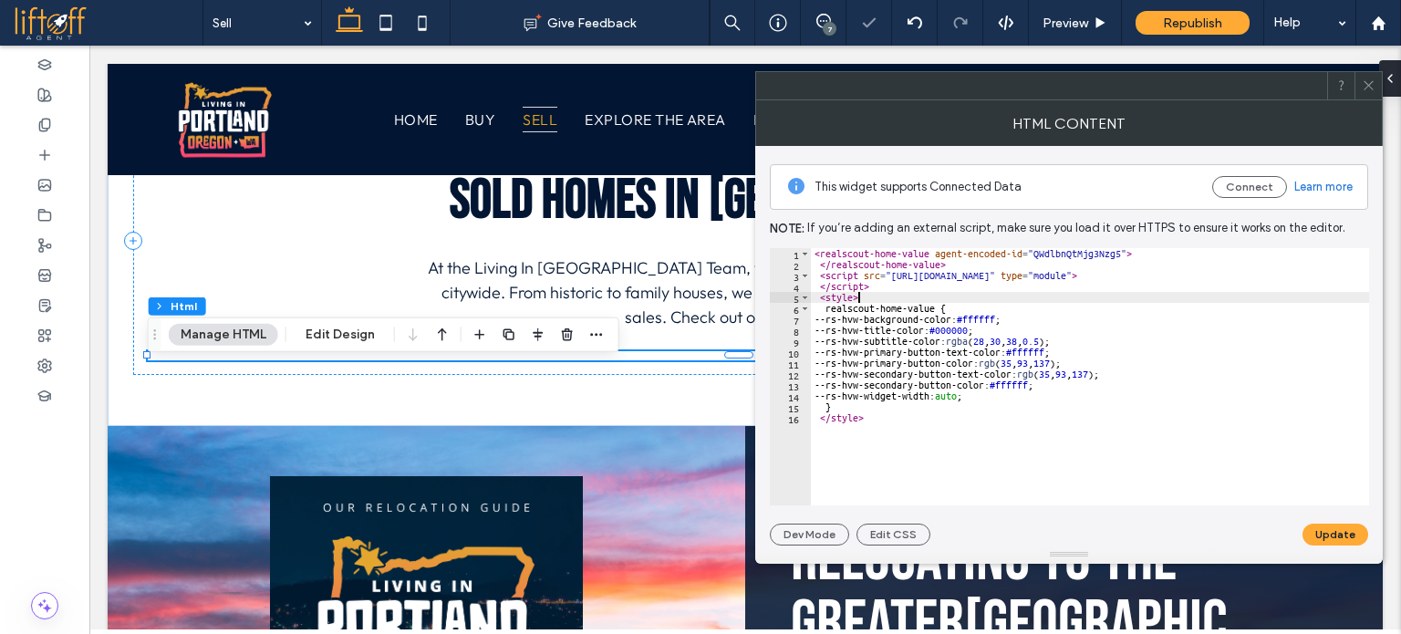
click at [904, 292] on div "< realscout-home-value agent-encoded-id = "QWdlbnQtMjg3Nzg5" > </ realscout-hom…" at bounding box center [1090, 388] width 558 height 280
type textarea "* *********"
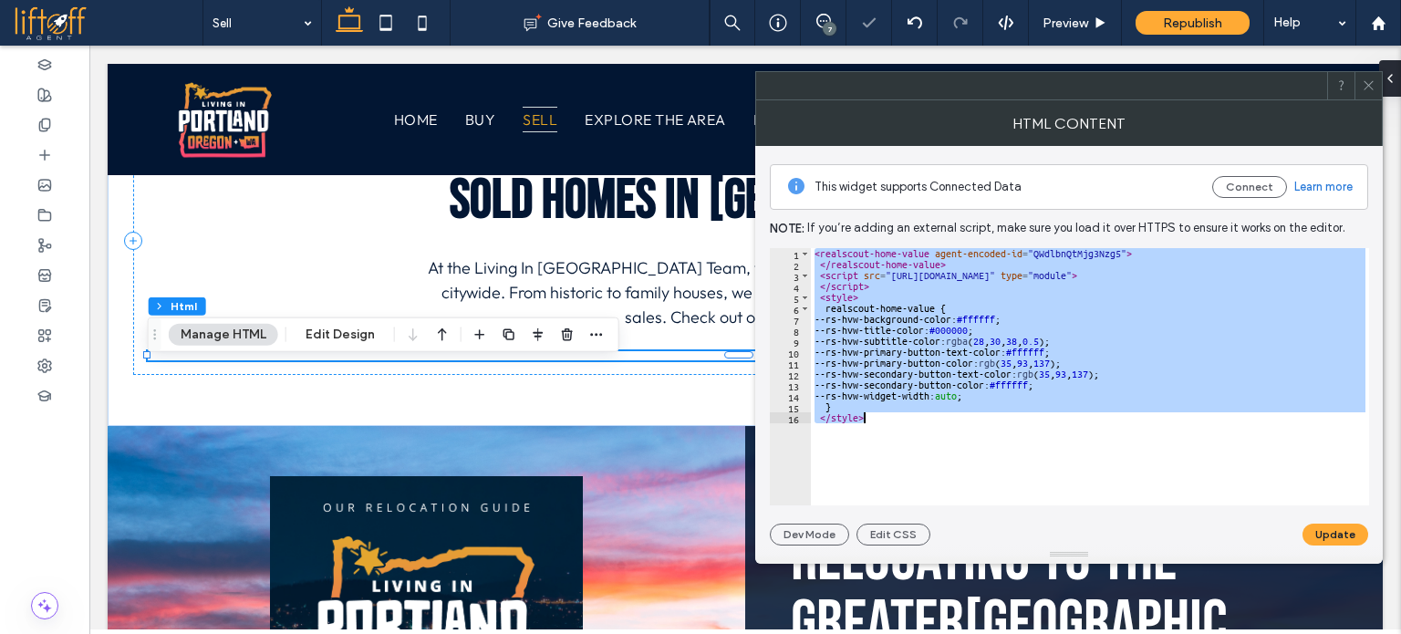
paste textarea "Cursor at row 16"
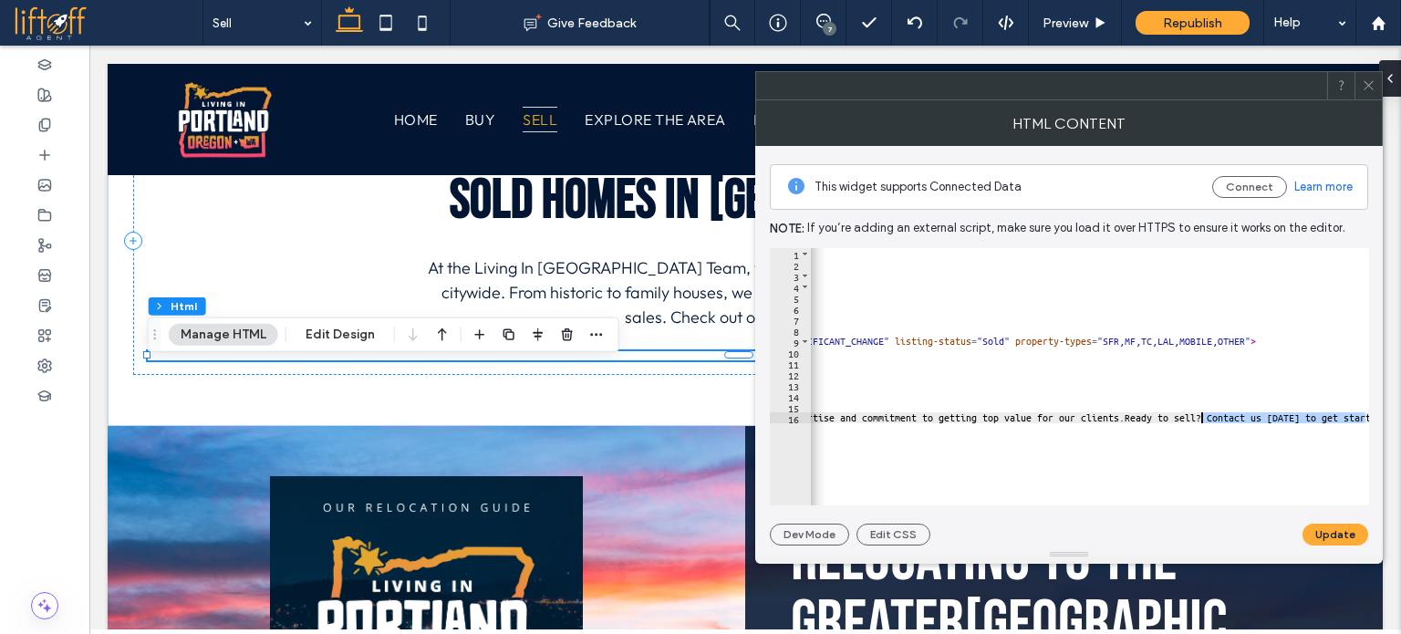
scroll to position [0, 0]
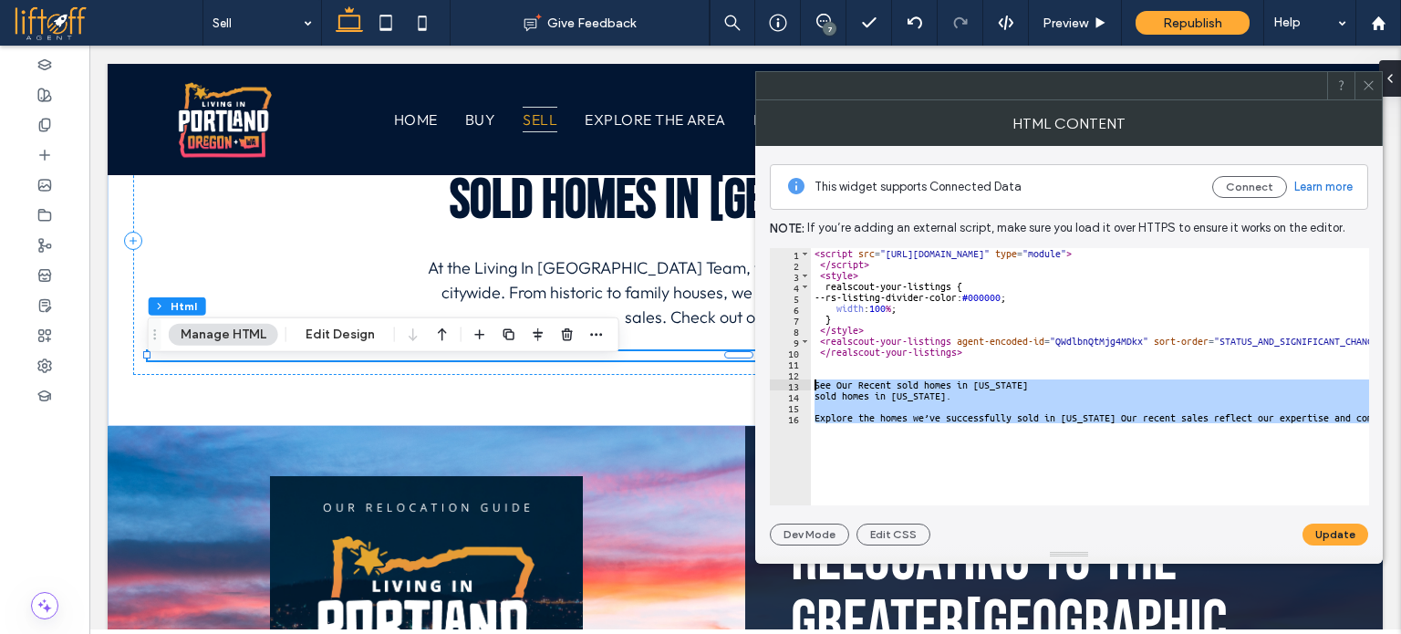
drag, startPoint x: 1369, startPoint y: 418, endPoint x: 786, endPoint y: 386, distance: 583.9
click at [786, 386] on div "**********" at bounding box center [1069, 376] width 599 height 257
type textarea "**********"
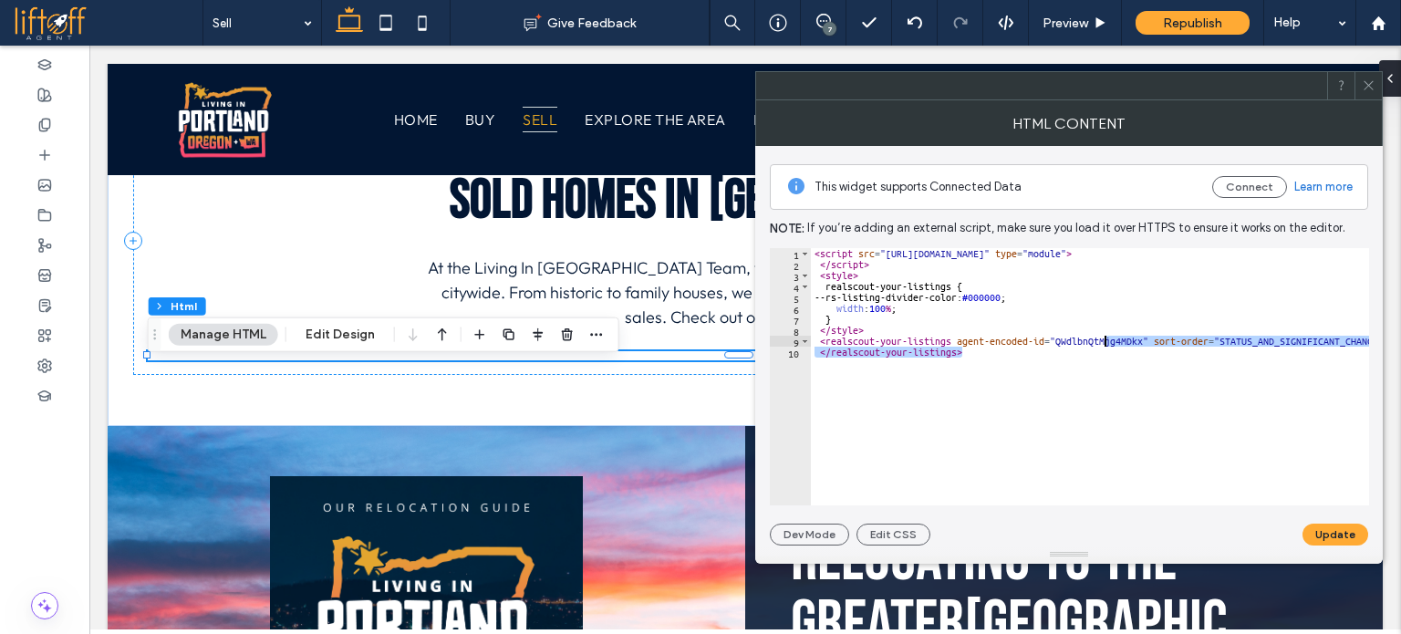
drag, startPoint x: 1141, startPoint y: 346, endPoint x: 1049, endPoint y: 345, distance: 92.2
click at [1049, 345] on div "< script src = "https://em.realscout.com/widgets/realscout-web-components.umd.j…" at bounding box center [1282, 381] width 943 height 266
click at [1051, 341] on div "< script src = "https://em.realscout.com/widgets/realscout-web-components.umd.j…" at bounding box center [1090, 376] width 558 height 257
drag, startPoint x: 1056, startPoint y: 340, endPoint x: 1142, endPoint y: 339, distance: 86.7
click at [1142, 339] on div "< script src = "https://em.realscout.com/widgets/realscout-web-components.umd.j…" at bounding box center [1282, 381] width 943 height 266
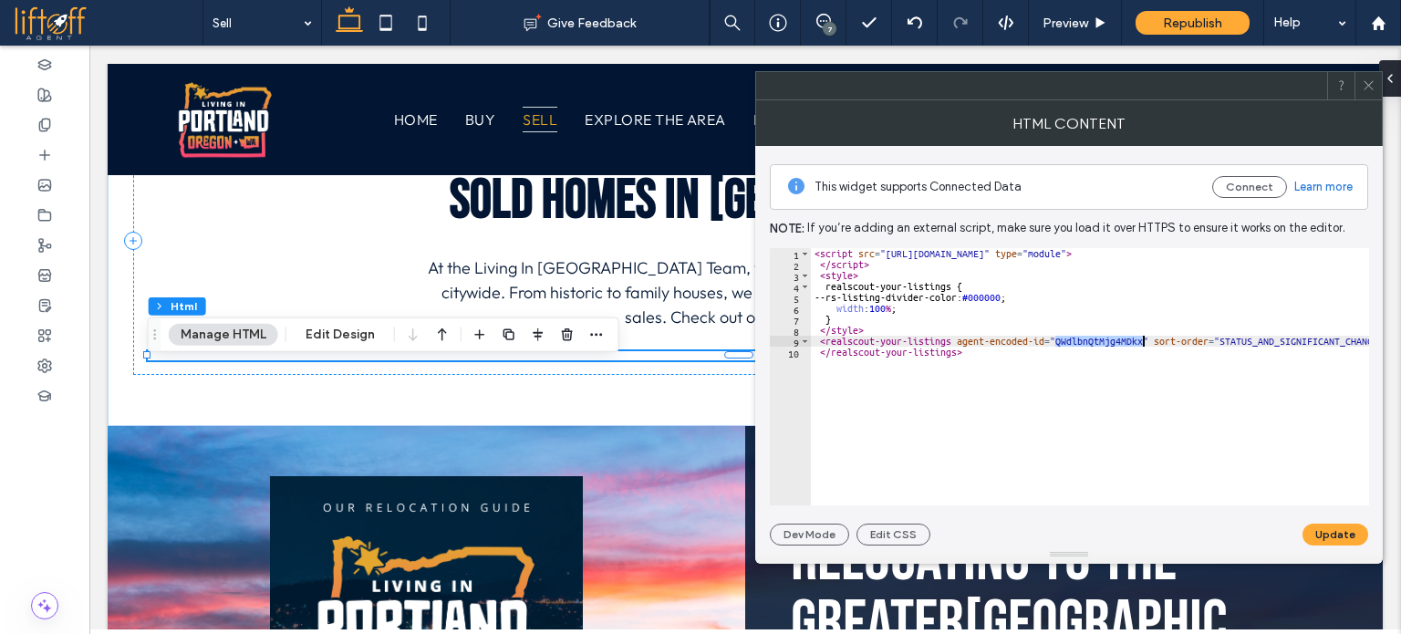
paste textarea "Cursor at row 9"
type textarea "**********"
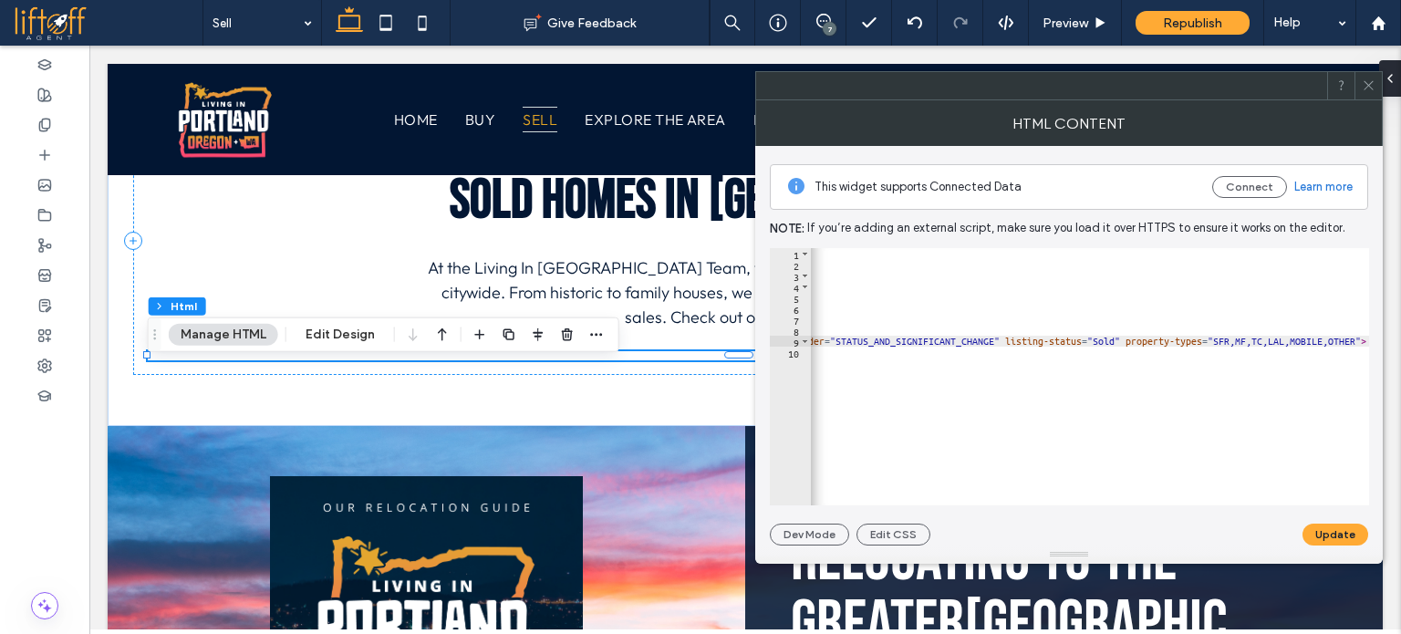
scroll to position [0, 385]
click at [1339, 534] on button "Update" at bounding box center [1336, 535] width 66 height 22
click at [1362, 78] on icon at bounding box center [1369, 85] width 14 height 14
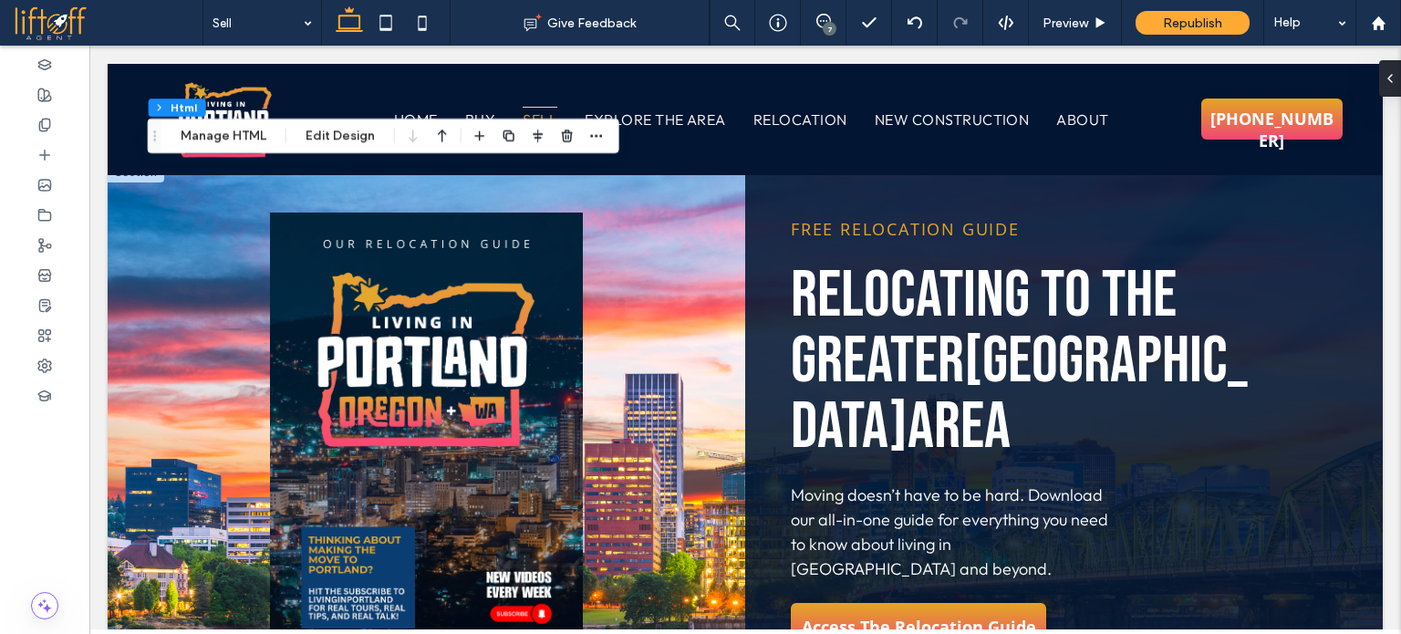
scroll to position [2051, 0]
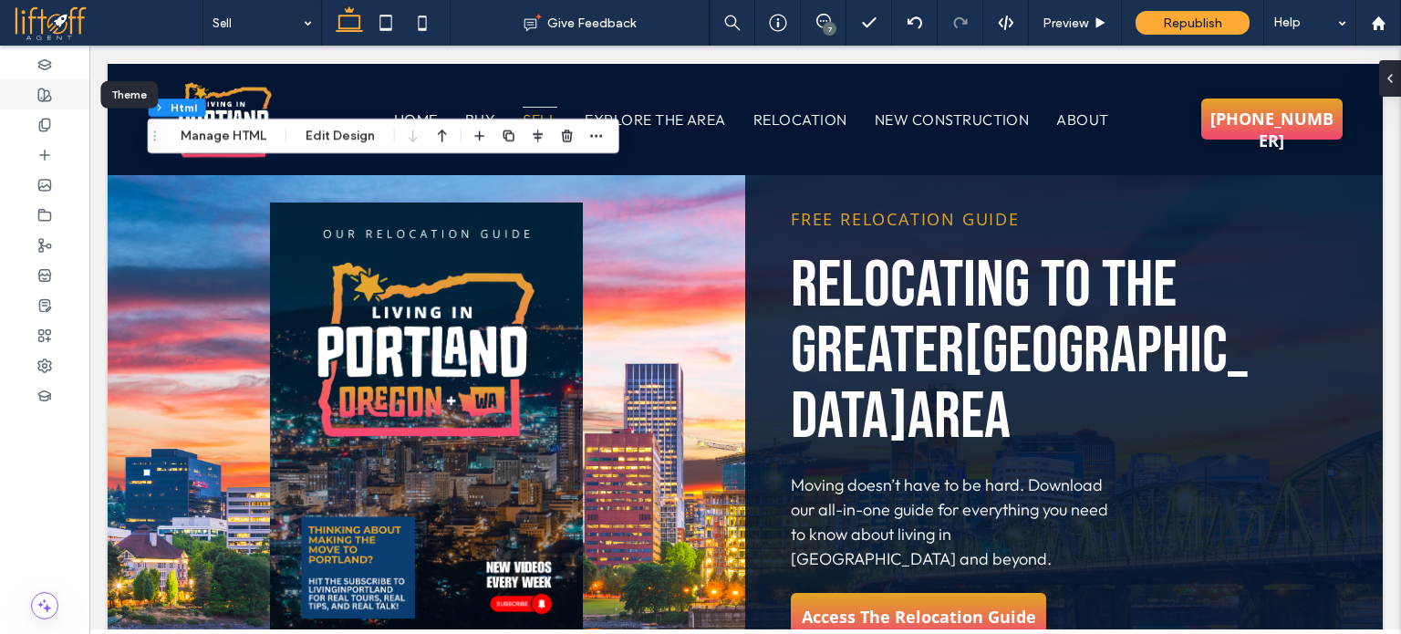
click at [26, 87] on div at bounding box center [44, 94] width 89 height 30
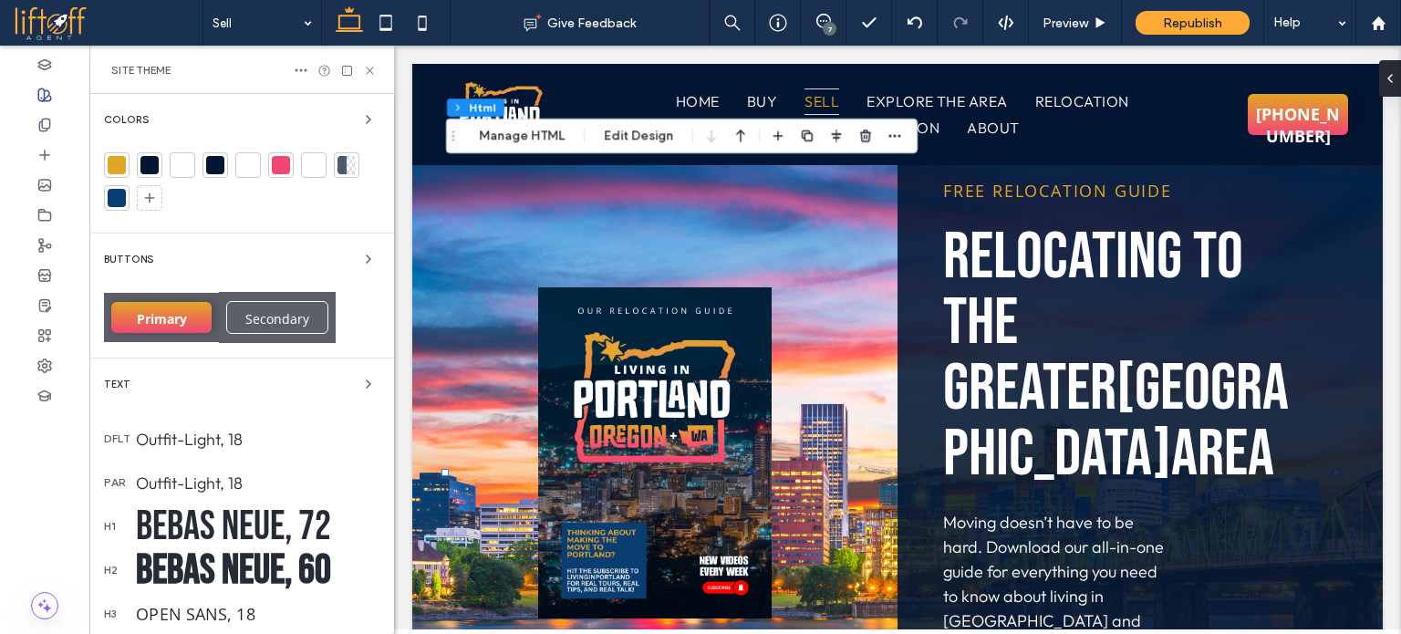
click at [117, 196] on div at bounding box center [117, 198] width 18 height 18
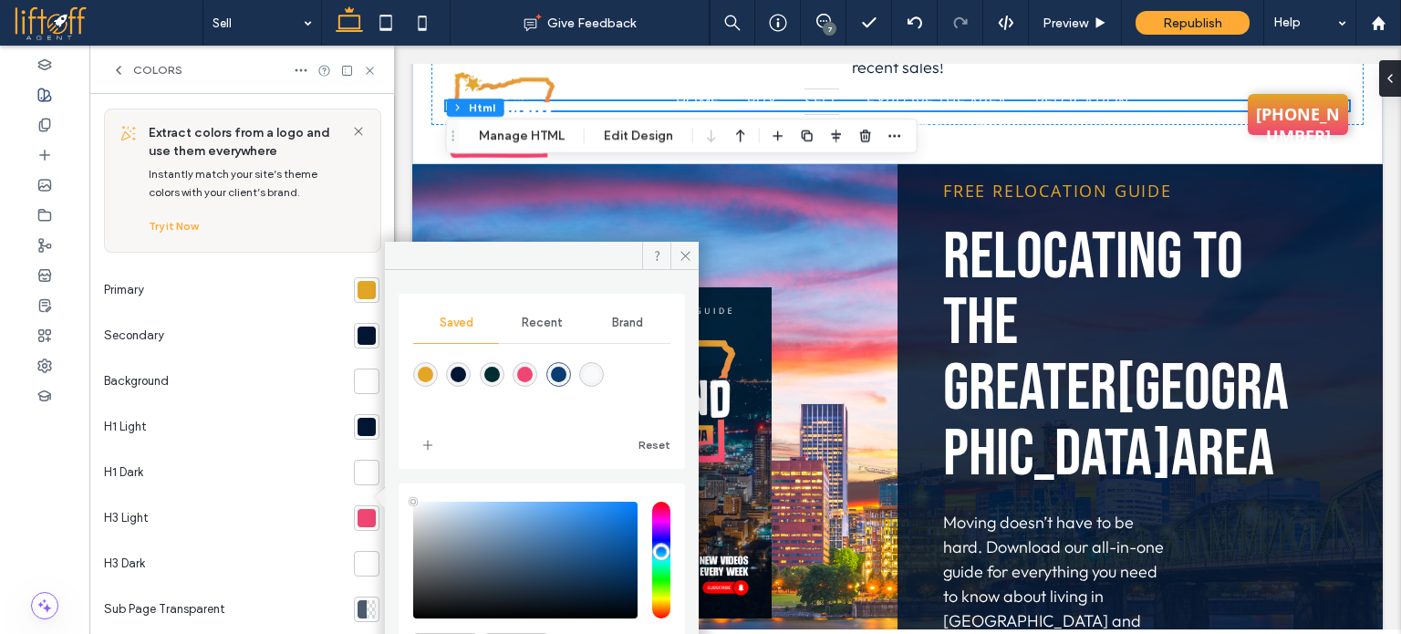
scroll to position [2223, 0]
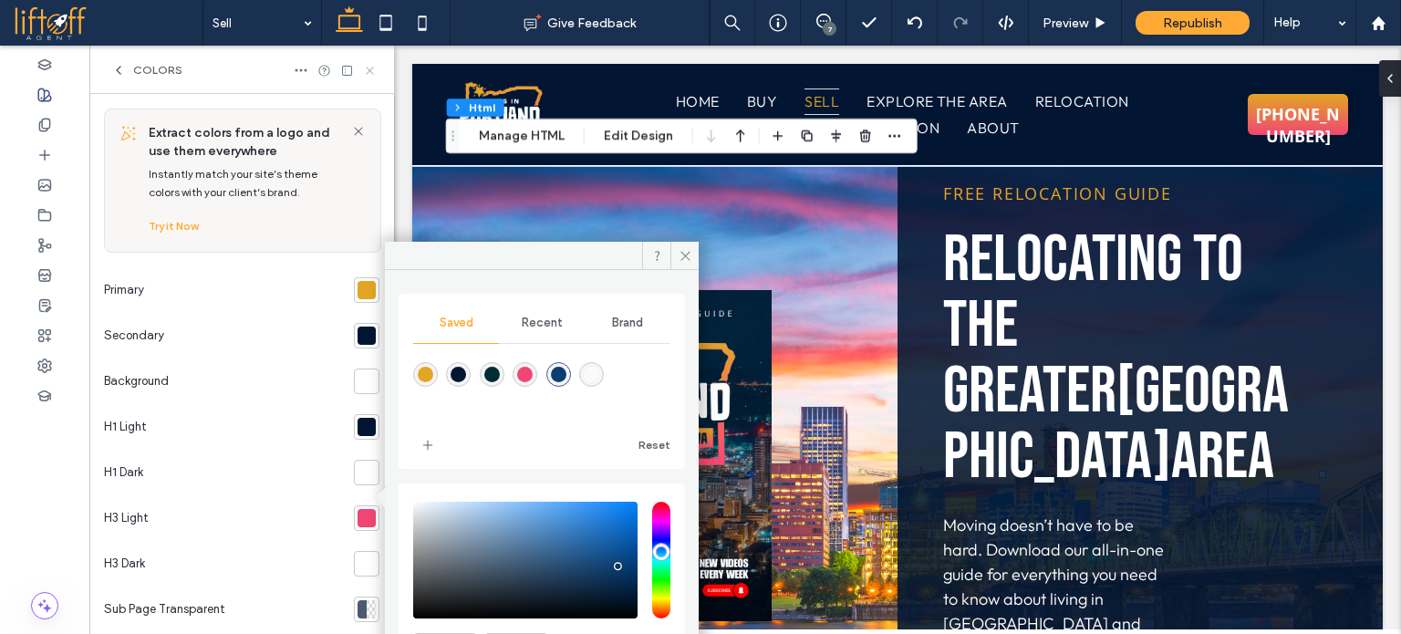
click at [375, 68] on icon at bounding box center [370, 71] width 14 height 14
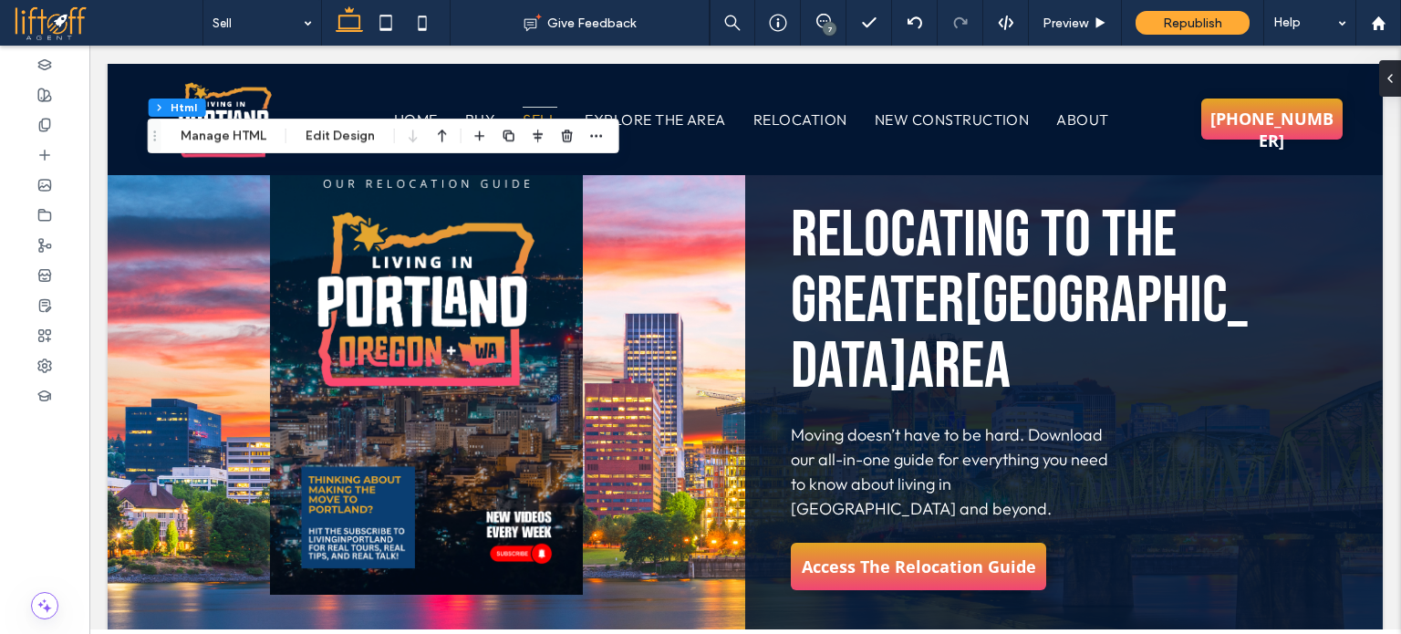
scroll to position [2142, 0]
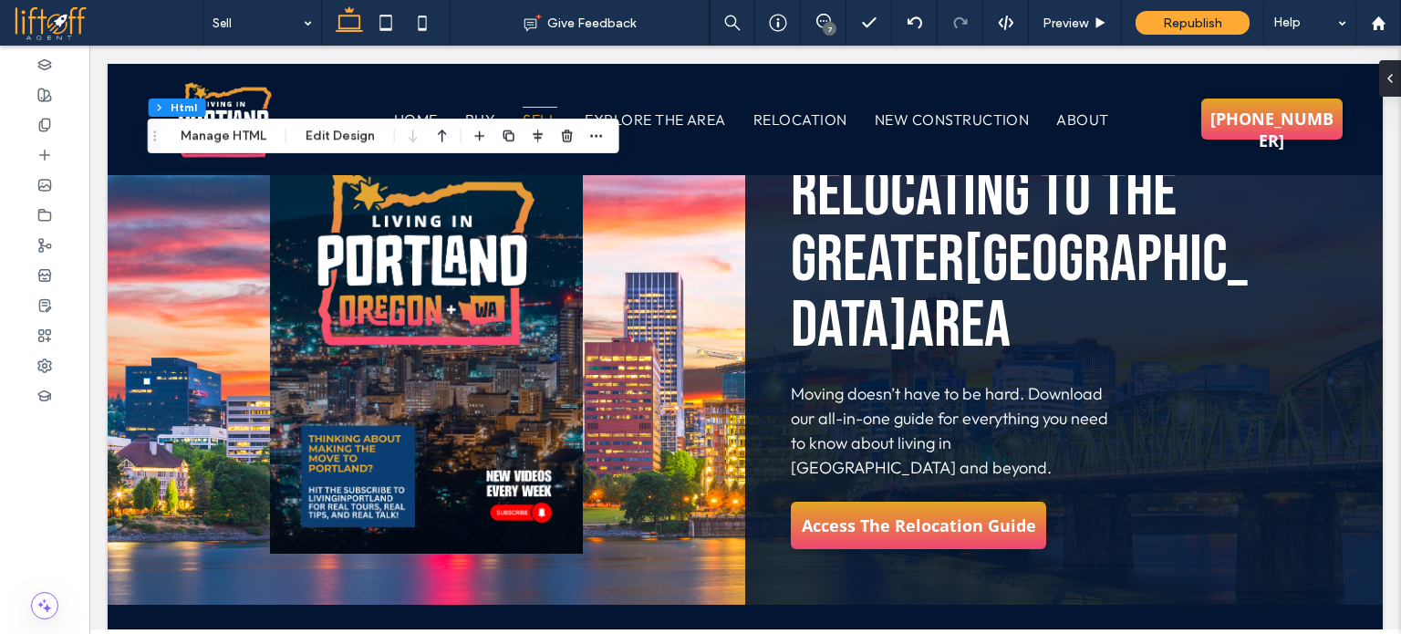
click at [832, 29] on div "7" at bounding box center [830, 29] width 14 height 14
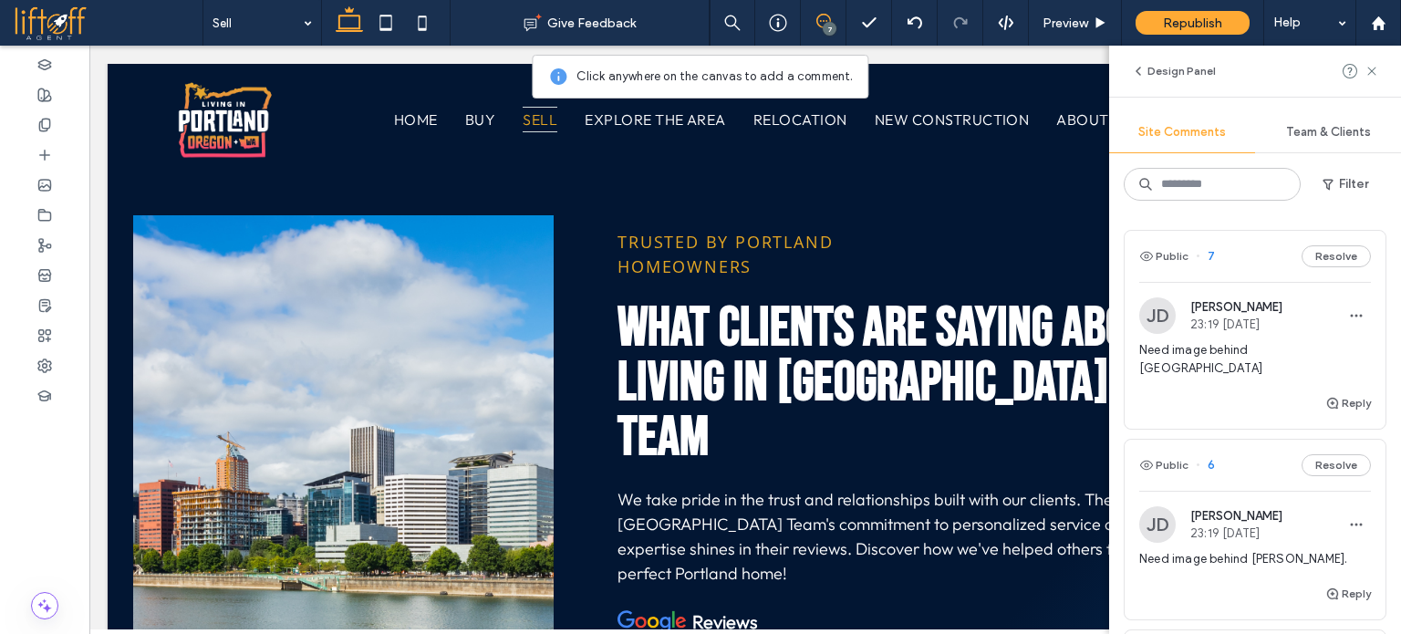
scroll to position [2599, 0]
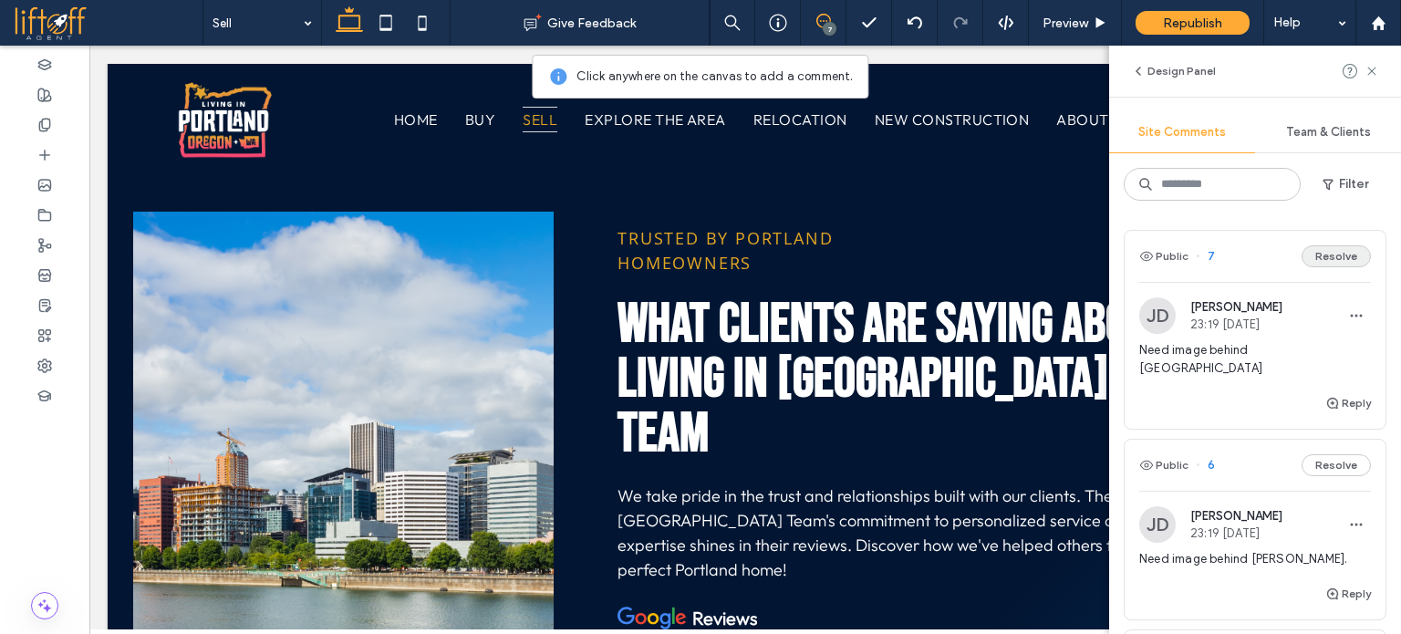
click at [1318, 261] on button "Resolve" at bounding box center [1336, 256] width 69 height 22
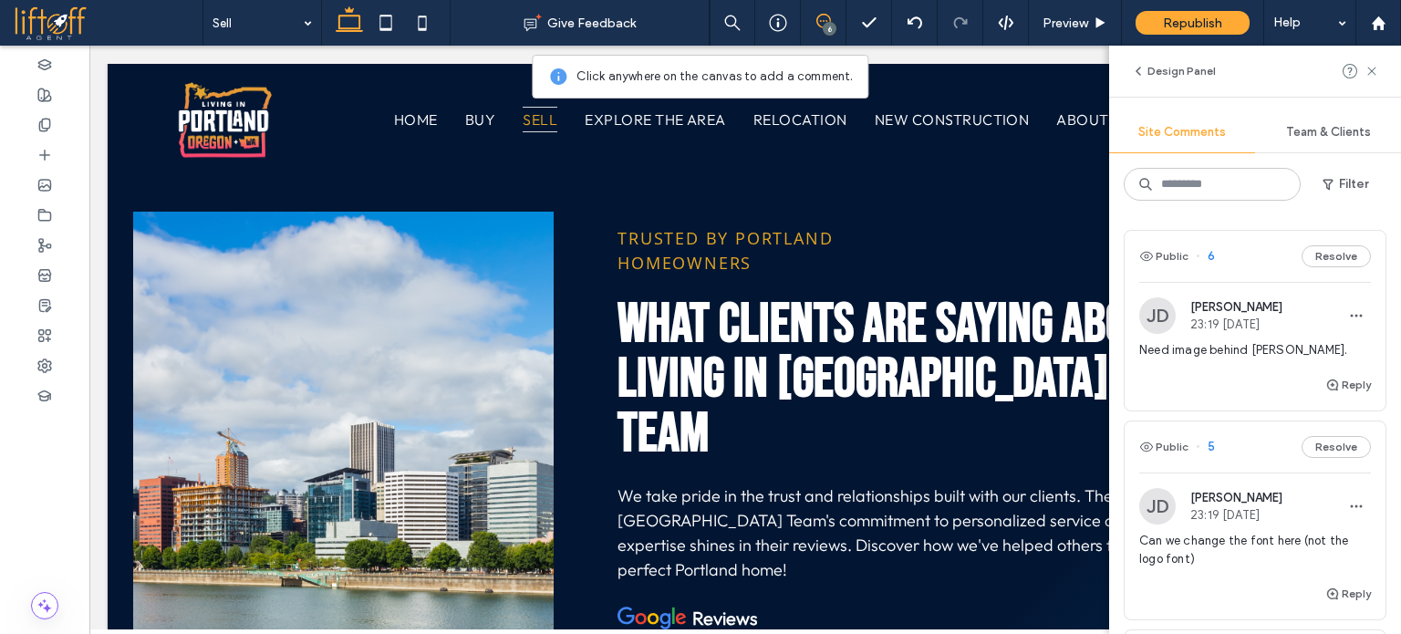
drag, startPoint x: 1333, startPoint y: 252, endPoint x: 1375, endPoint y: 369, distance: 124.1
click at [1334, 174] on span "button" at bounding box center [1330, 184] width 18 height 27
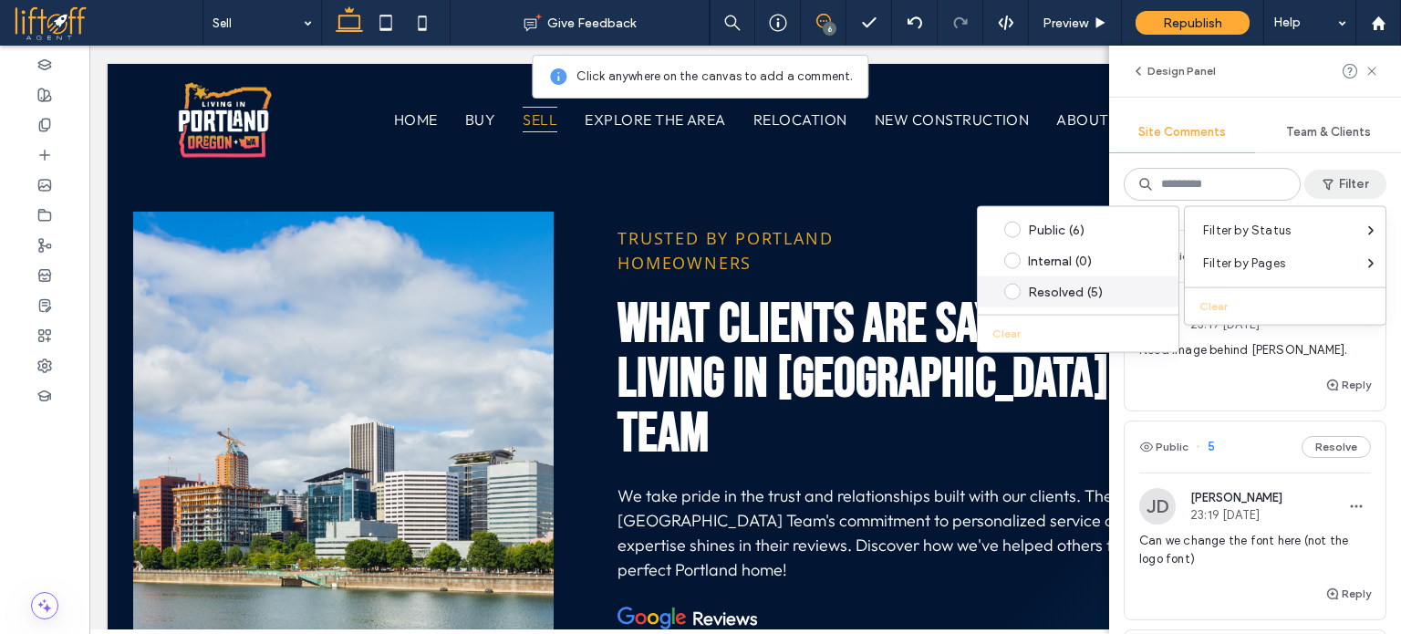
click at [1060, 302] on div "Resolved (5)" at bounding box center [1078, 291] width 201 height 31
click at [1059, 292] on div "Resolved (5)" at bounding box center [1092, 292] width 129 height 16
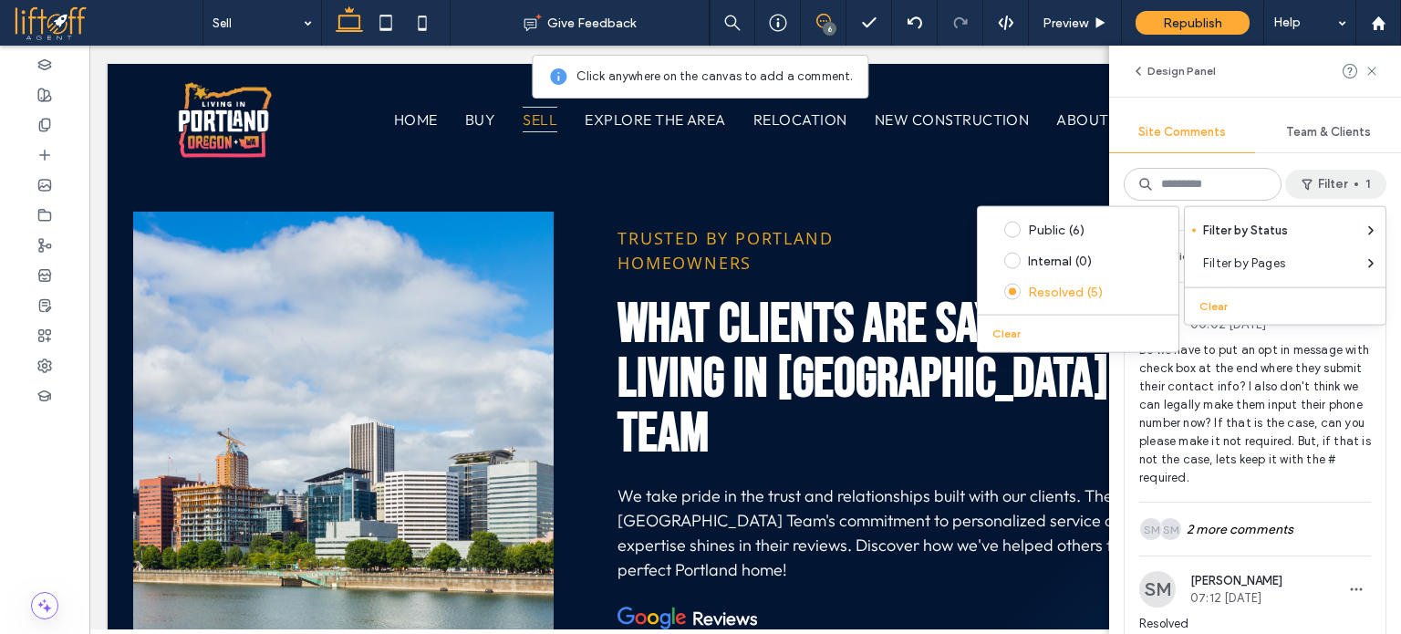
click at [1358, 415] on div "JD Jesse Dau 00:02 Sep 17 2025 Do we have to put an opt in message with check b…" at bounding box center [1255, 399] width 261 height 204
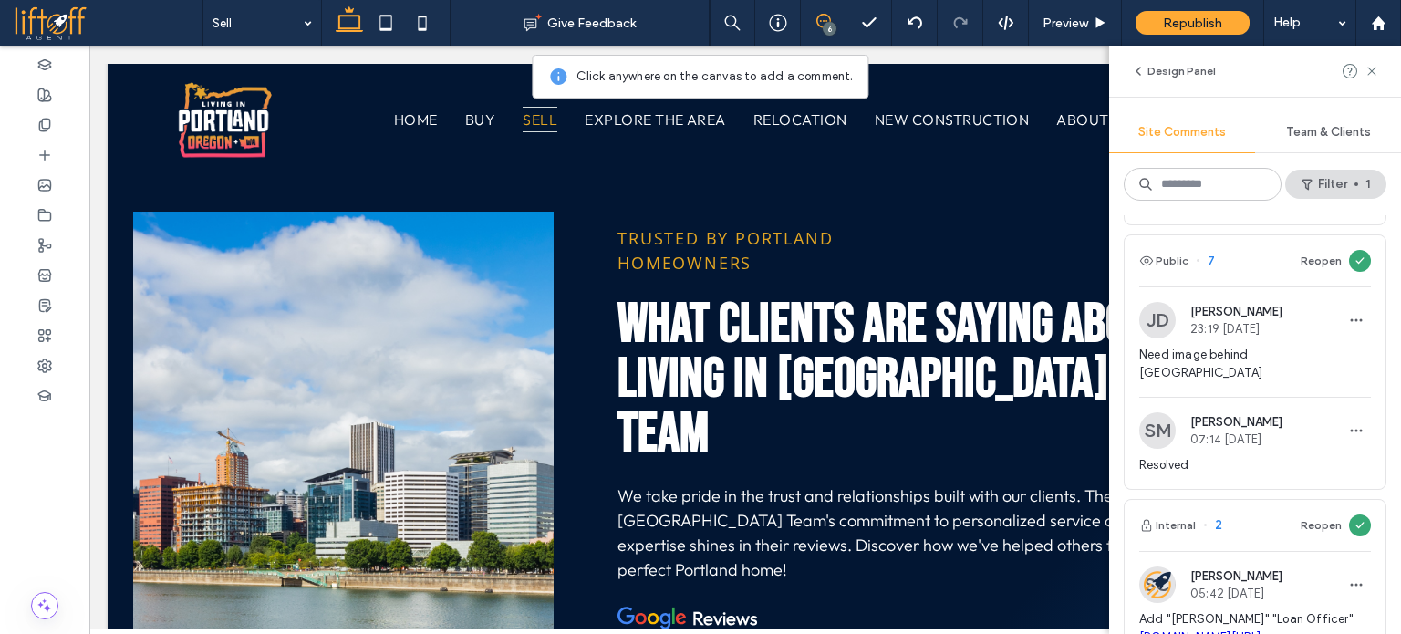
scroll to position [1004, 0]
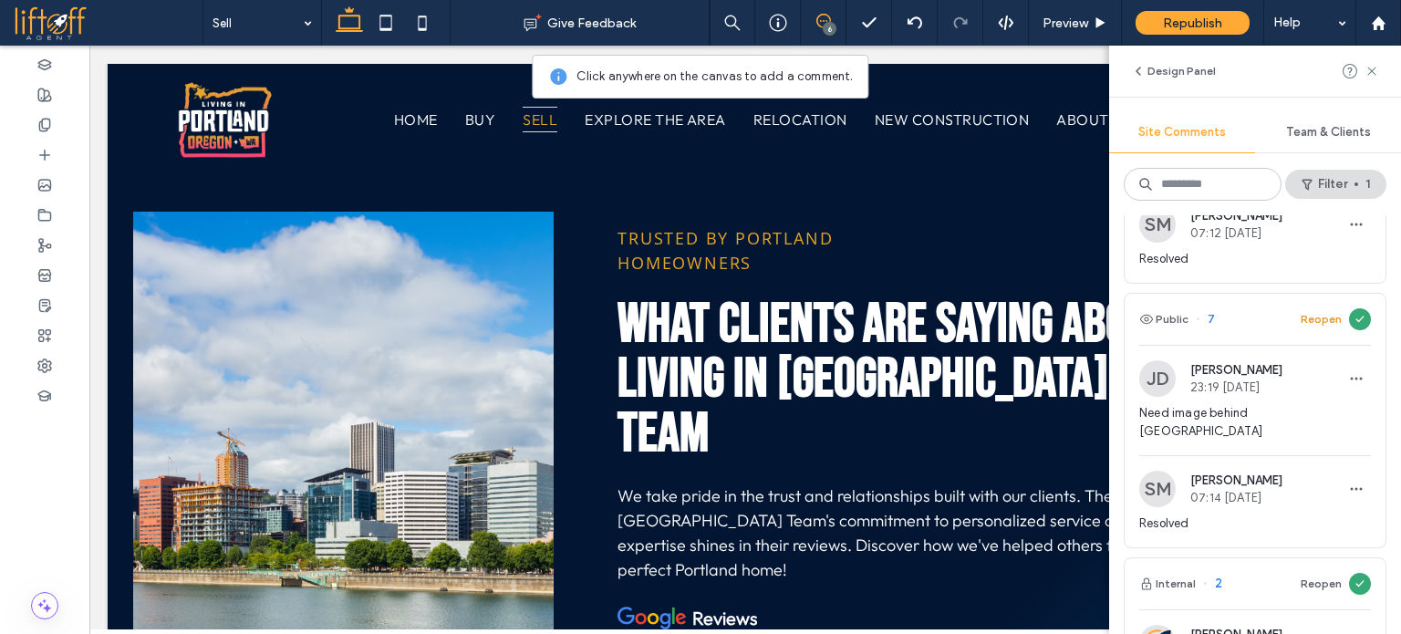
click at [1314, 313] on button "Reopen" at bounding box center [1321, 319] width 41 height 22
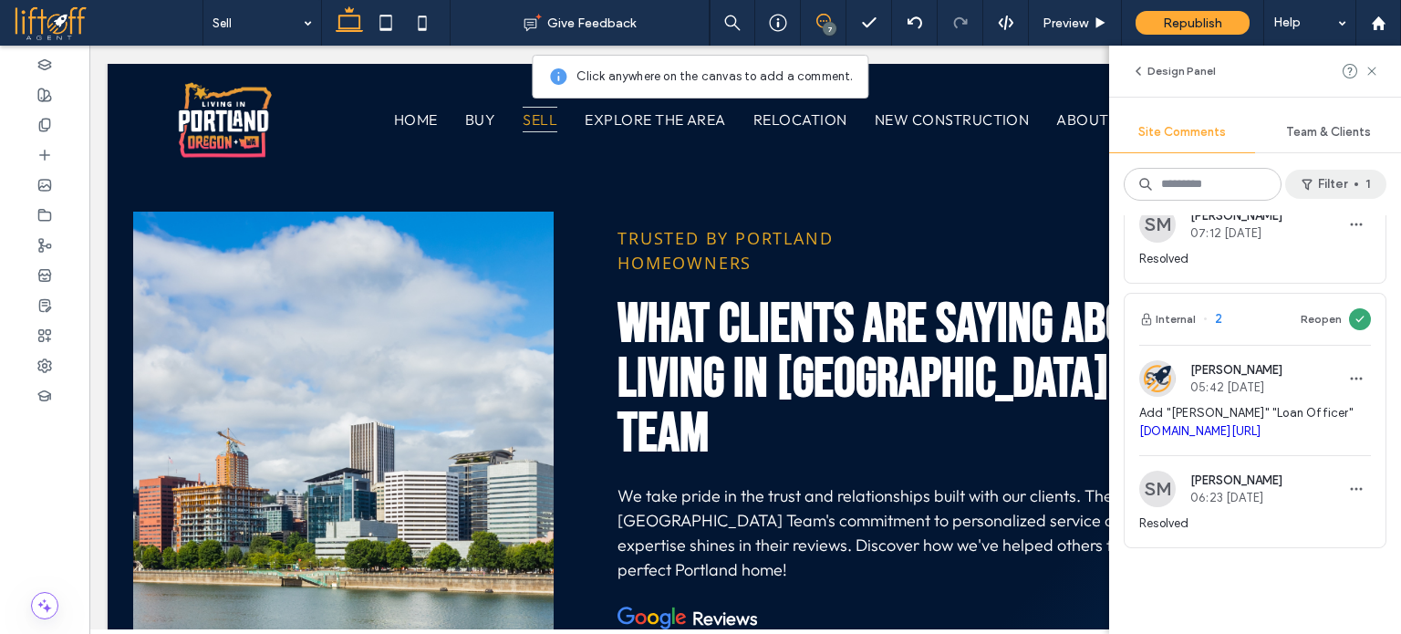
click at [1334, 187] on button "Filter 1" at bounding box center [1336, 184] width 101 height 29
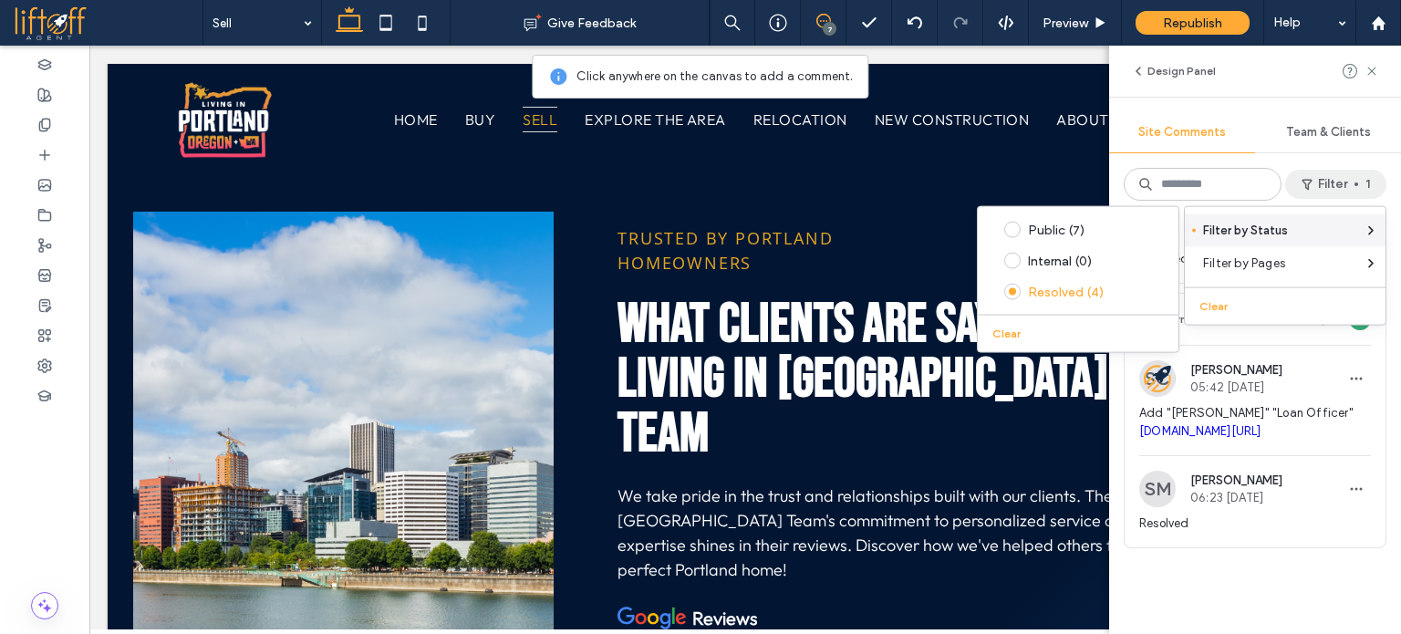
click at [1237, 222] on span "Filter by Status" at bounding box center [1245, 231] width 85 height 18
click at [1029, 228] on div "Public (7)" at bounding box center [1092, 230] width 129 height 16
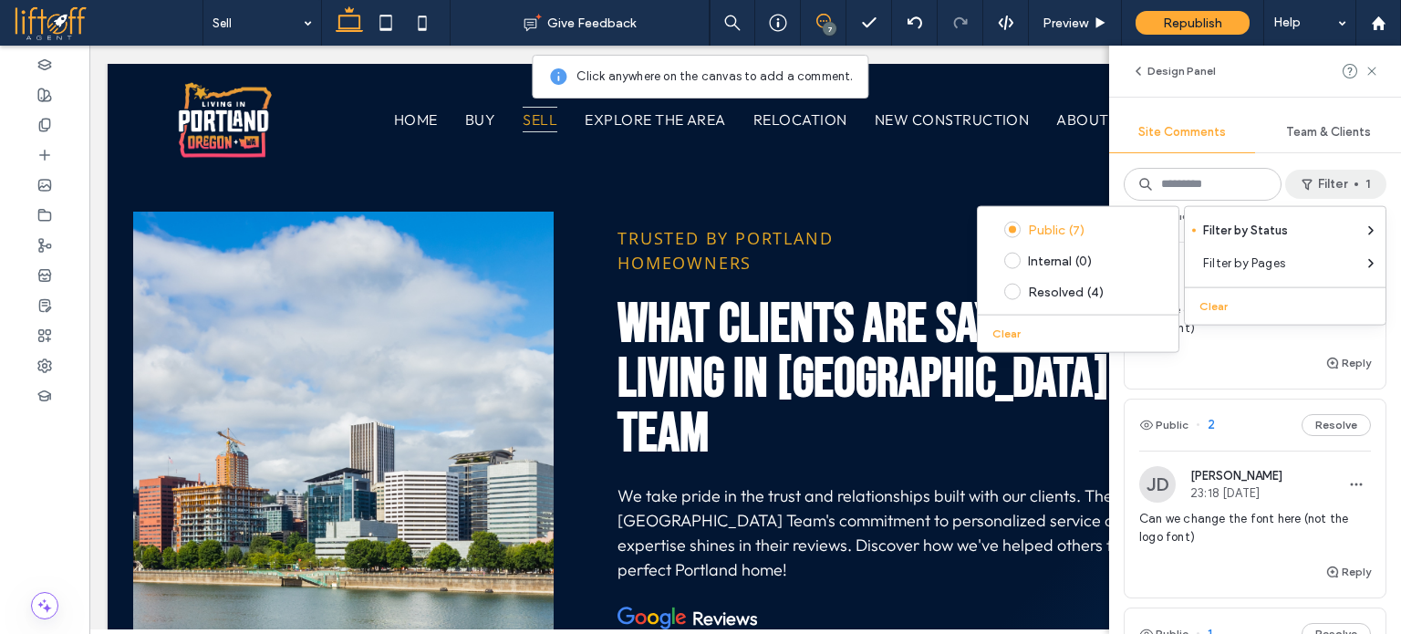
click at [1380, 377] on div "Public 7 Resolve JD Jesse Dau 23:19 Sep 16 2025 Need image behind La Center SM …" at bounding box center [1255, 424] width 292 height 419
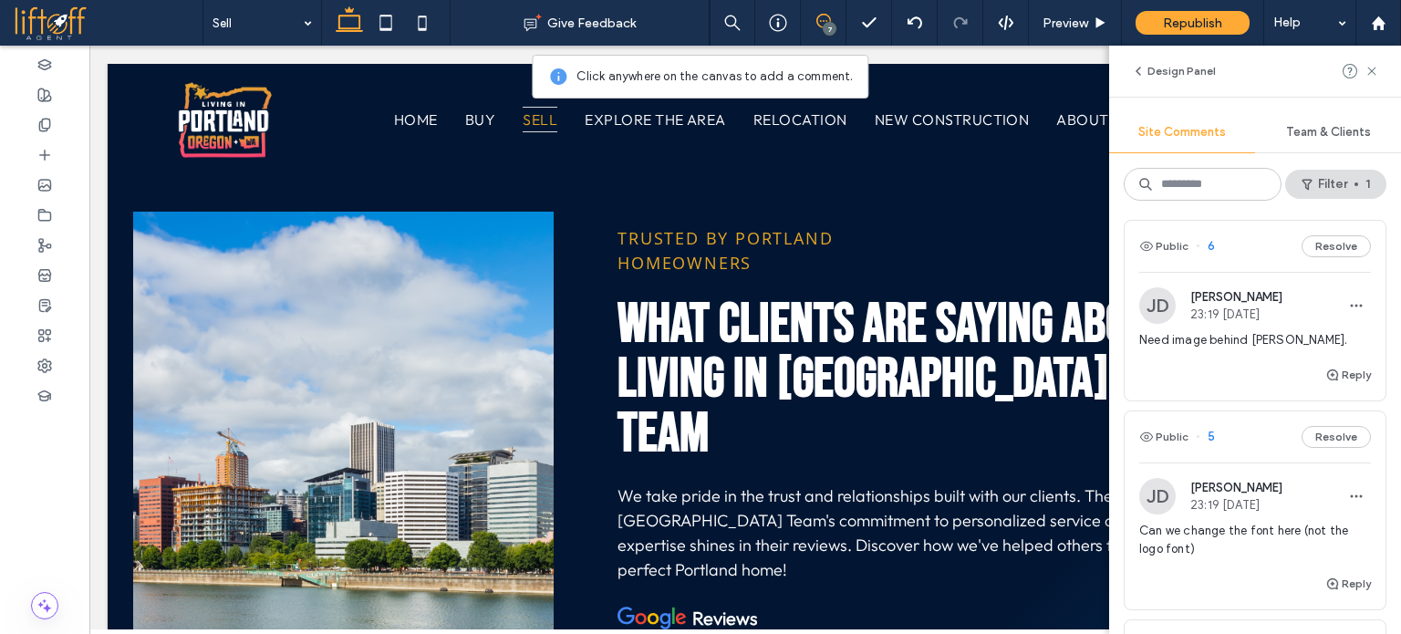
scroll to position [0, 0]
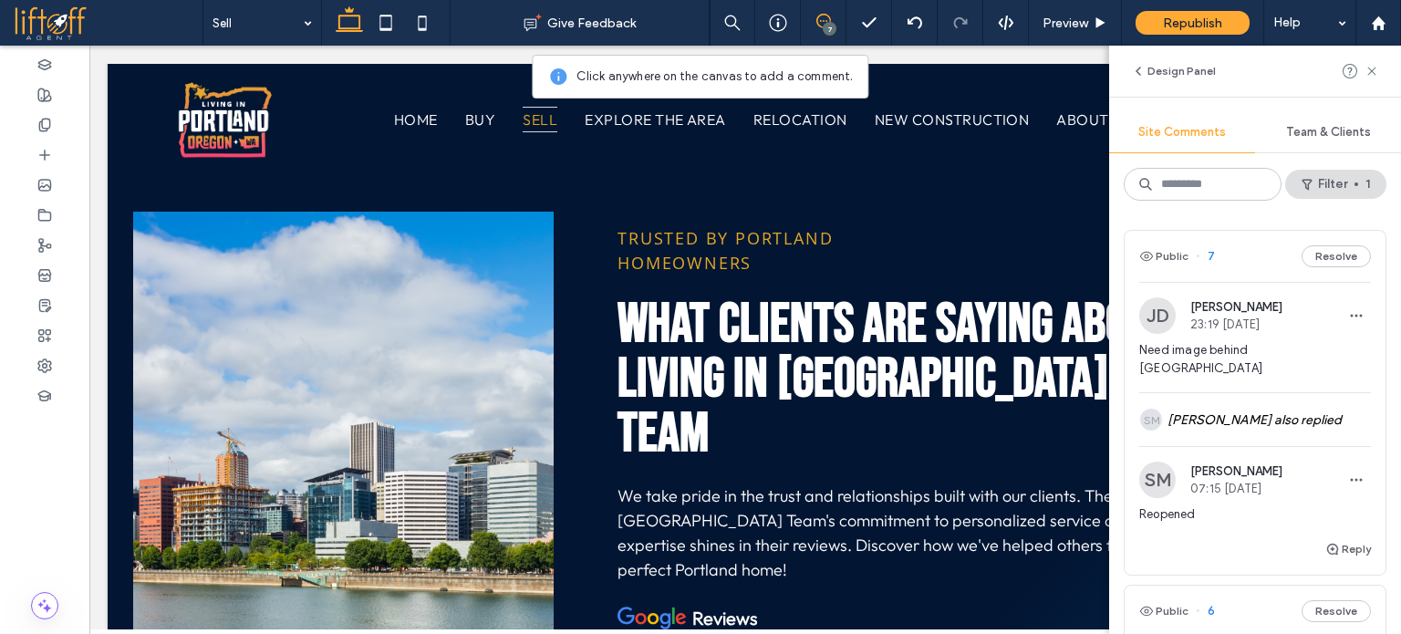
click at [1299, 351] on span "Need image behind La Center" at bounding box center [1256, 359] width 232 height 36
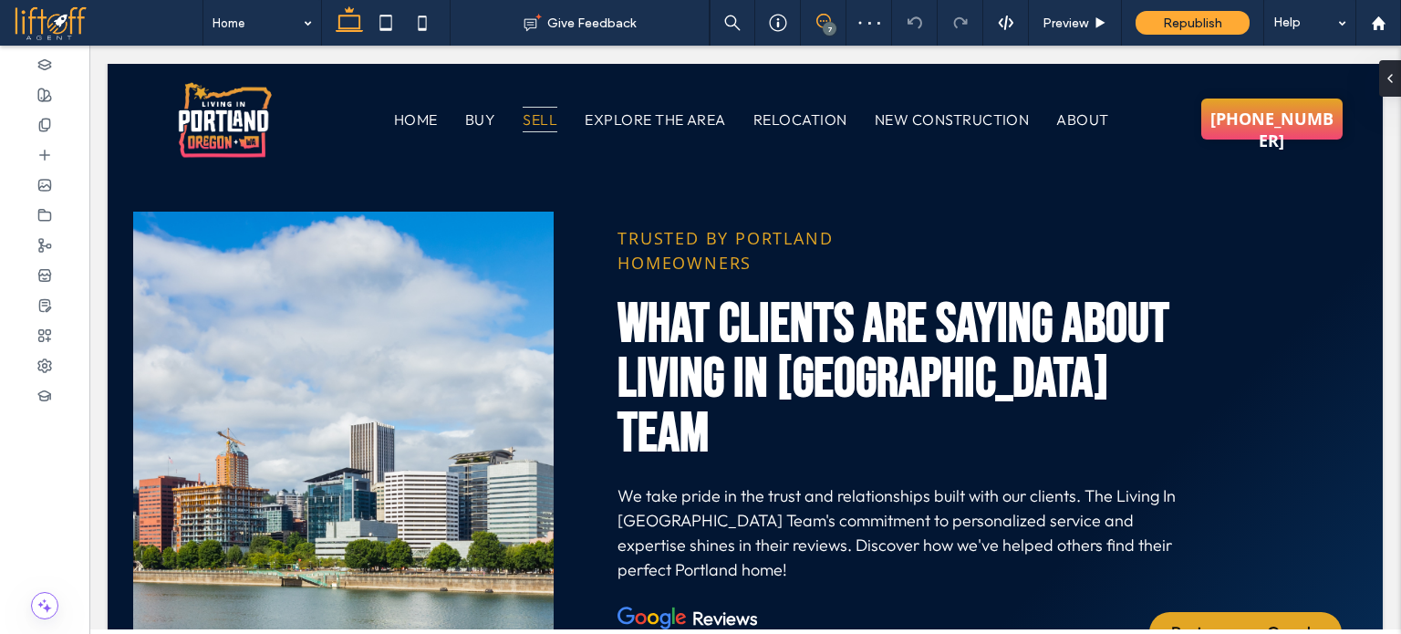
click at [818, 25] on use at bounding box center [824, 21] width 15 height 15
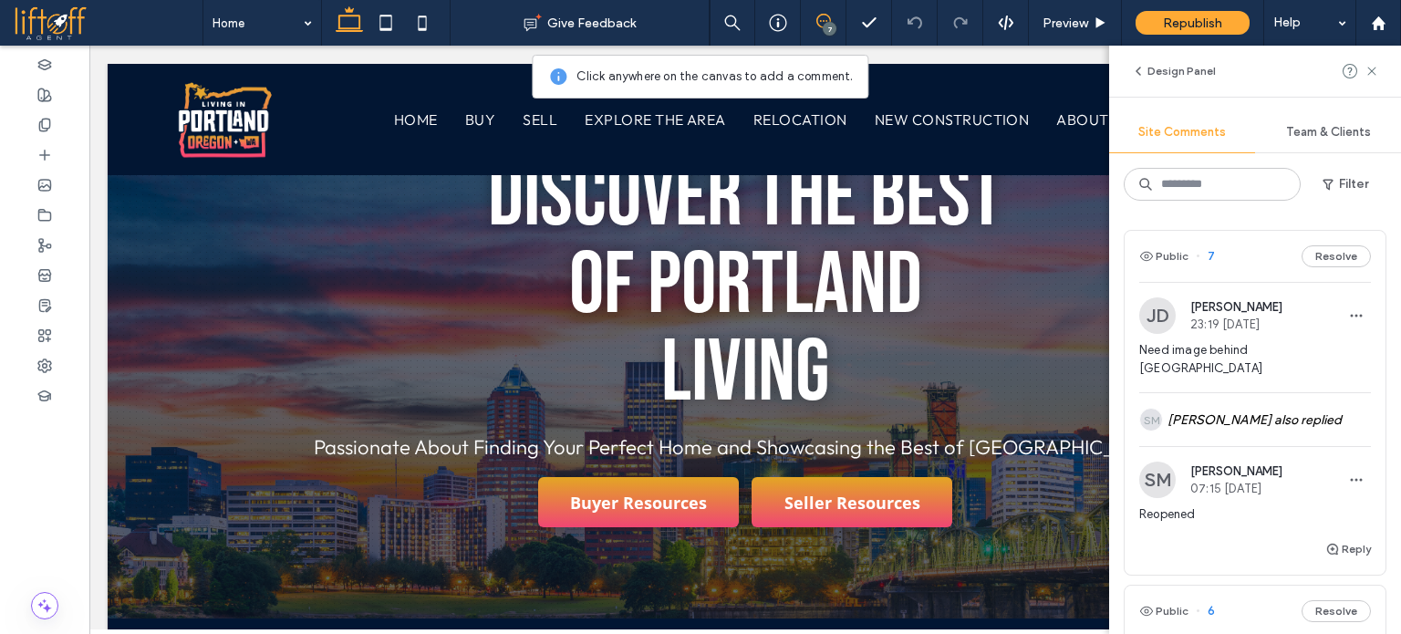
scroll to position [8701, 0]
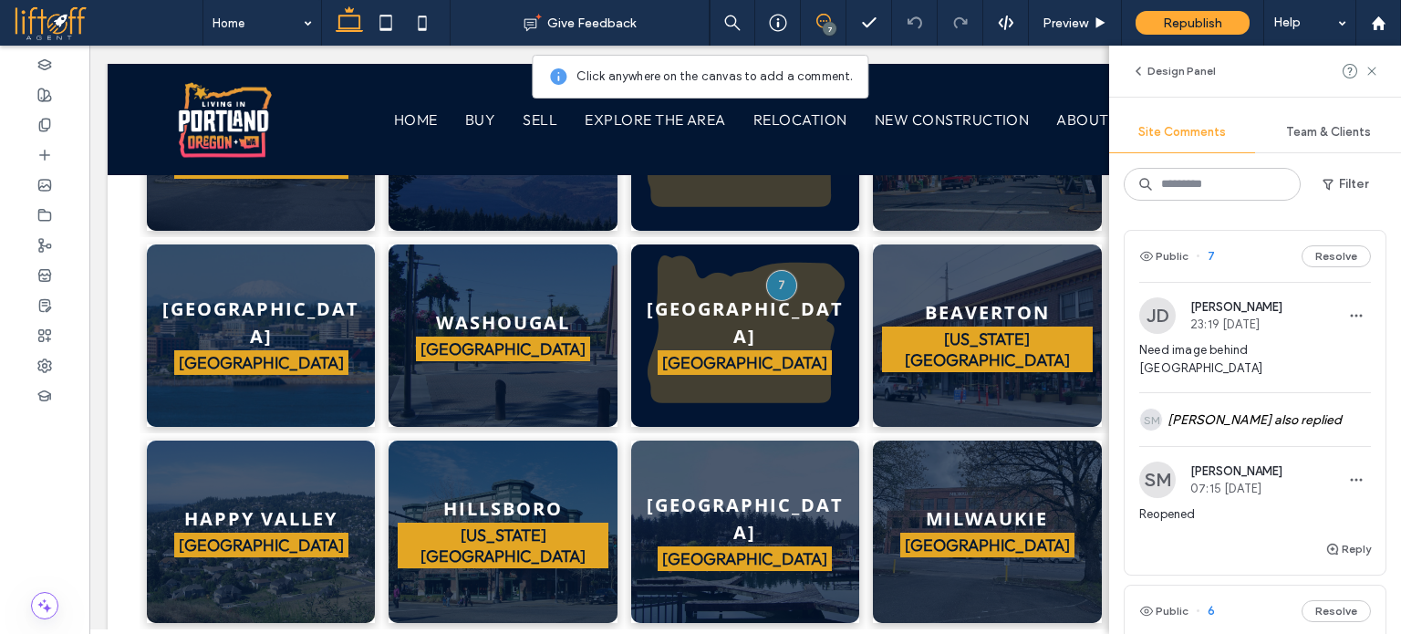
click at [1322, 355] on span "Need image behind La Center" at bounding box center [1256, 359] width 232 height 36
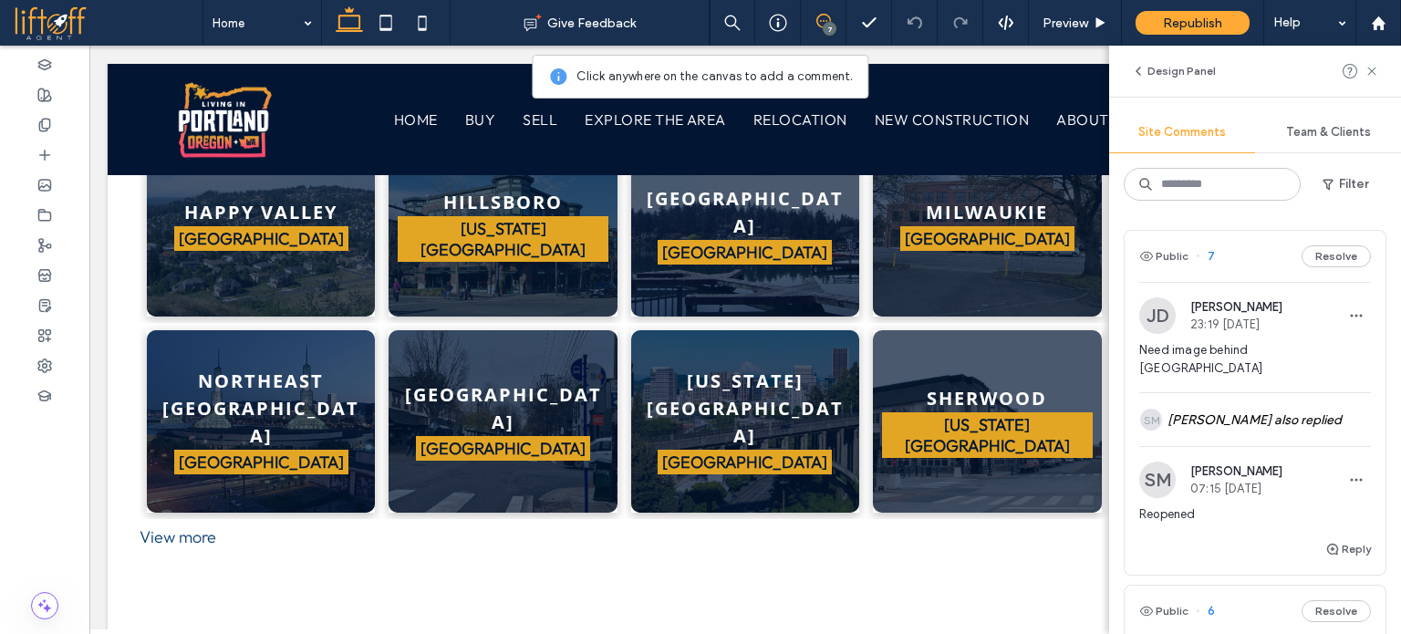
scroll to position [9098, 0]
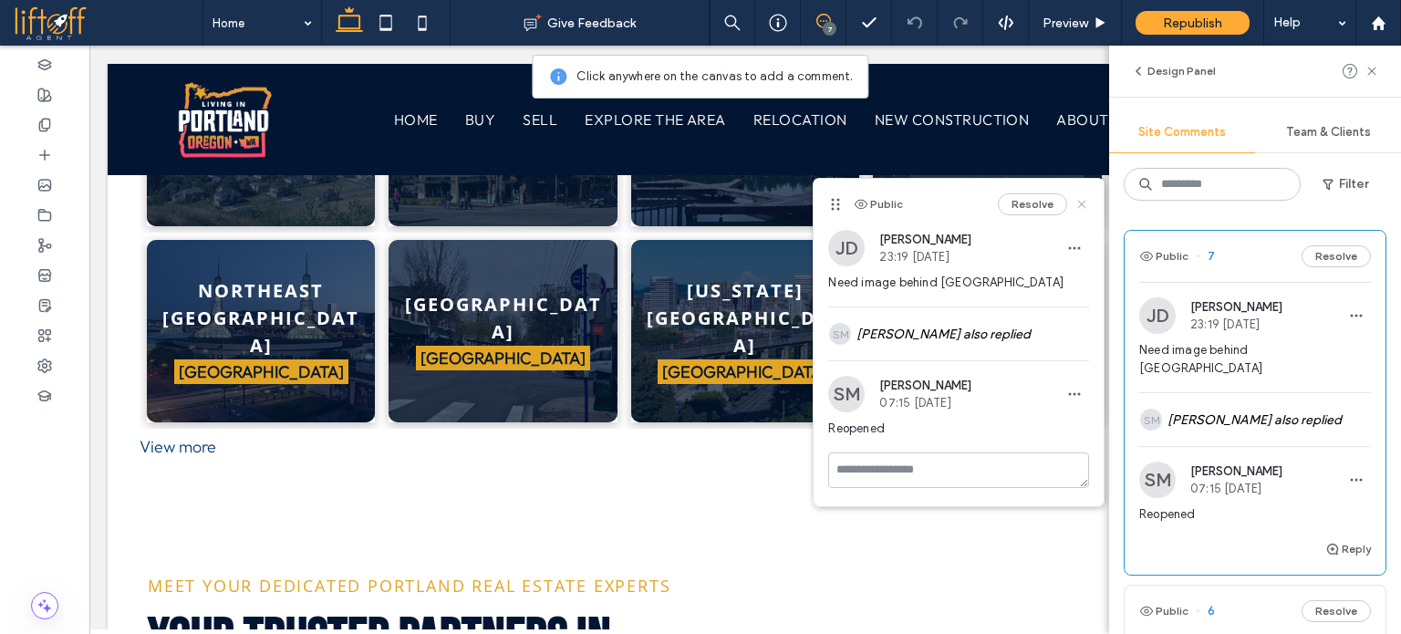
click at [1084, 203] on use at bounding box center [1082, 205] width 8 height 8
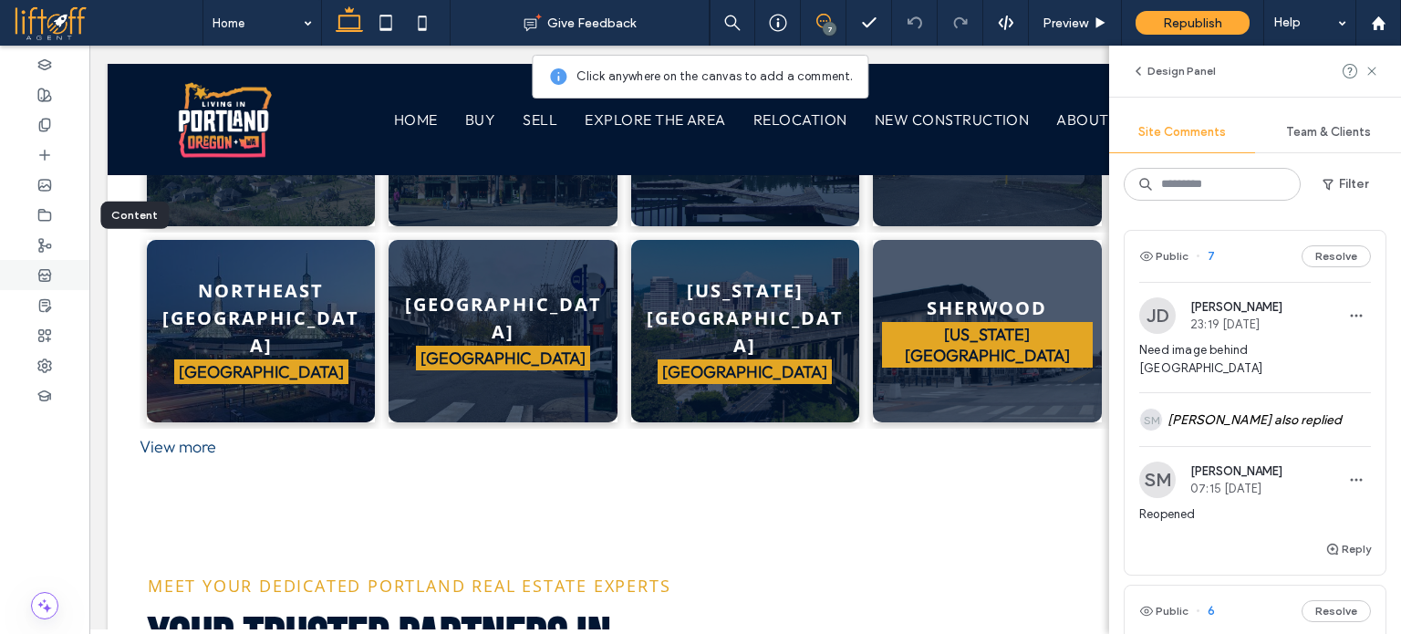
drag, startPoint x: 26, startPoint y: 213, endPoint x: 74, endPoint y: 280, distance: 83.0
click at [26, 213] on div at bounding box center [44, 215] width 89 height 30
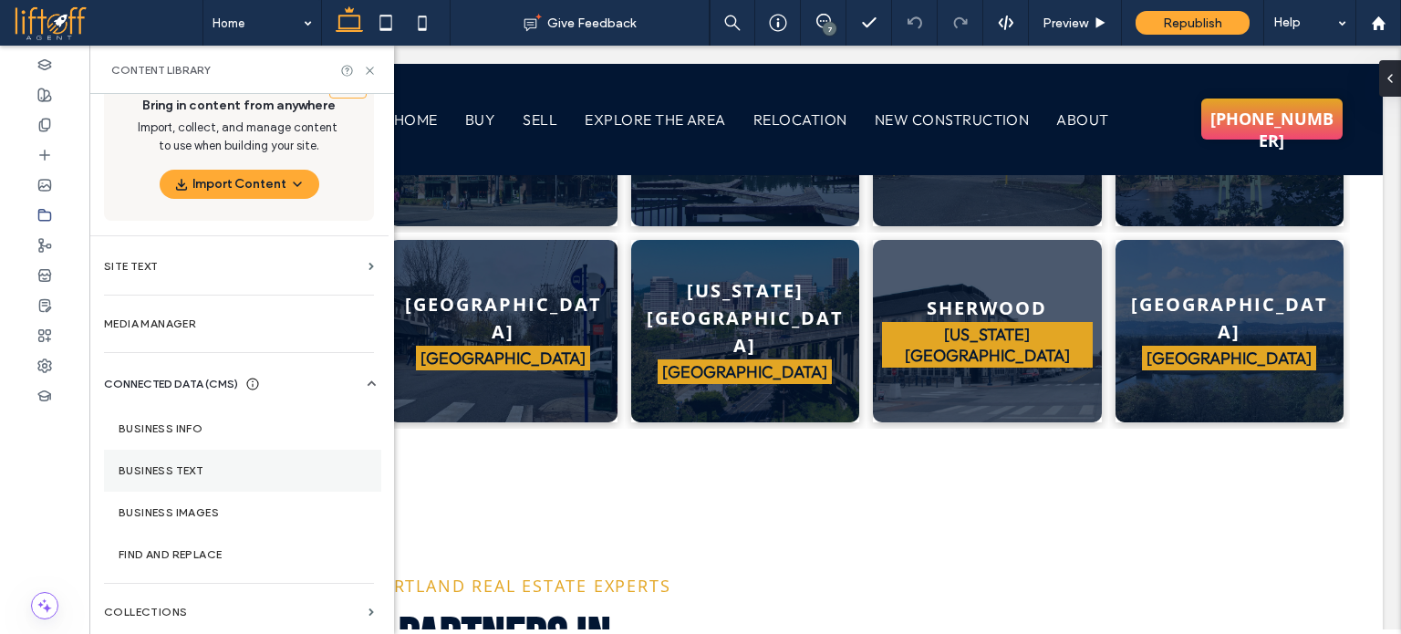
scroll to position [35, 0]
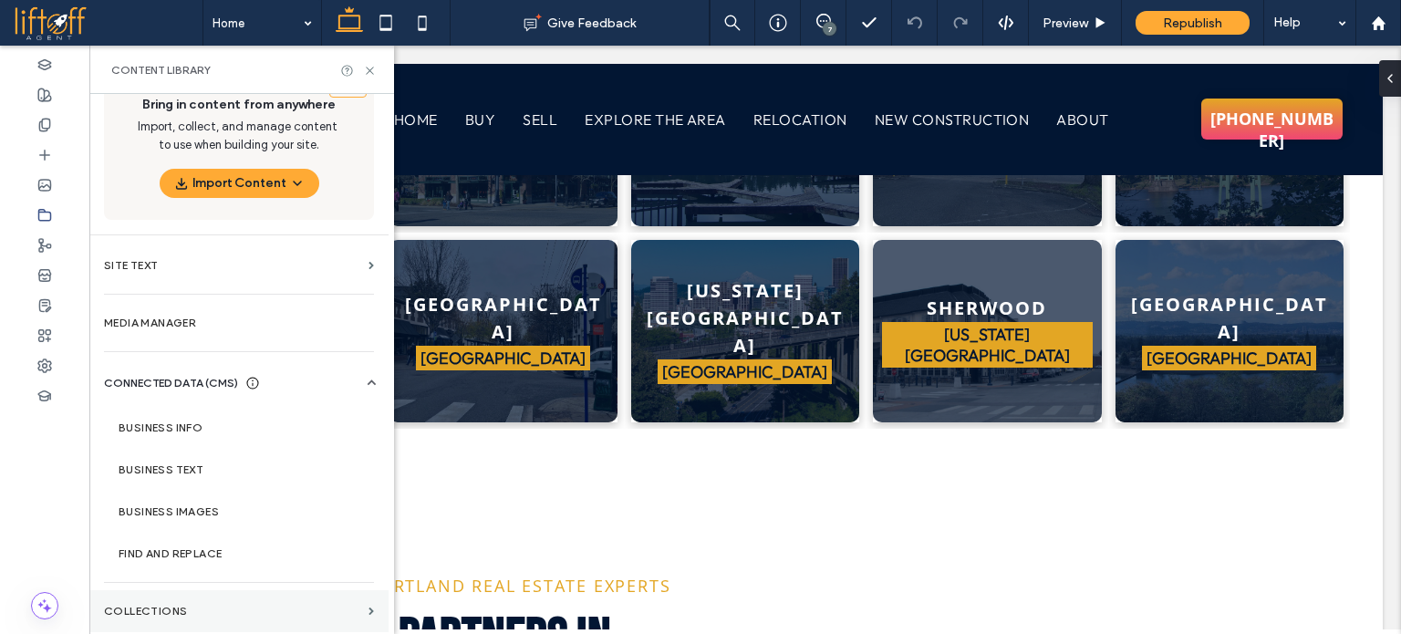
click at [210, 606] on label "Collections" at bounding box center [232, 611] width 257 height 13
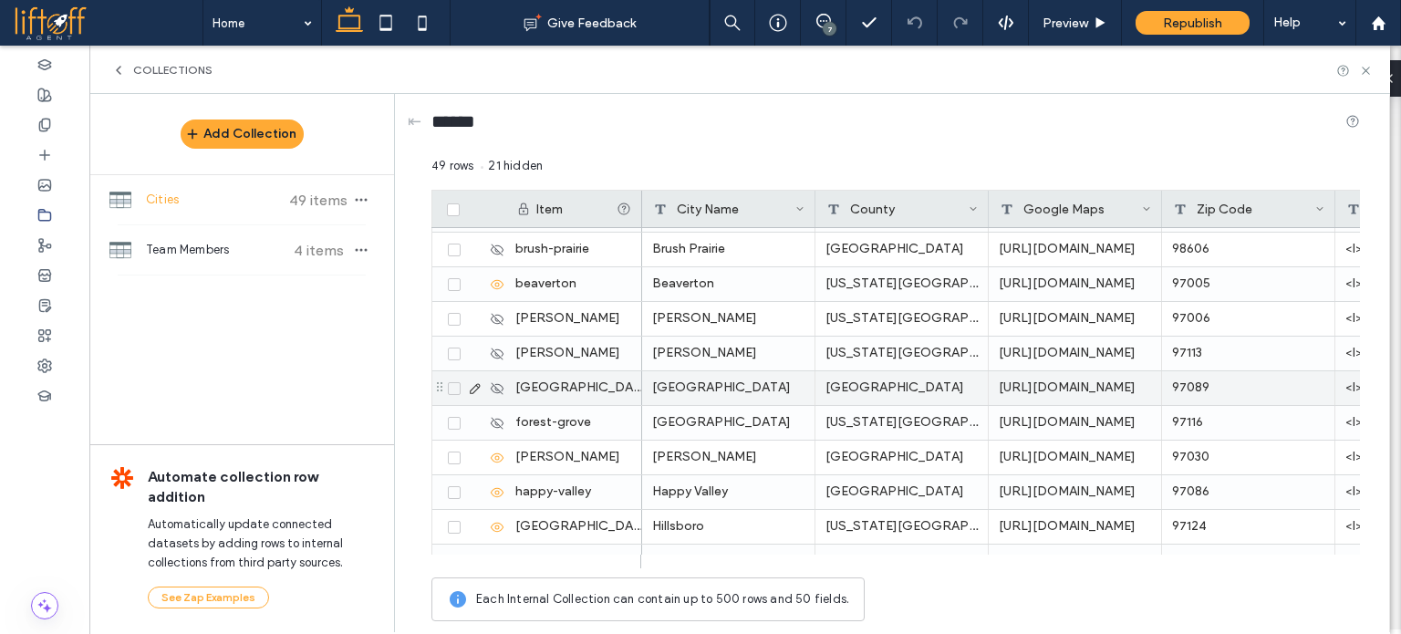
scroll to position [182, 0]
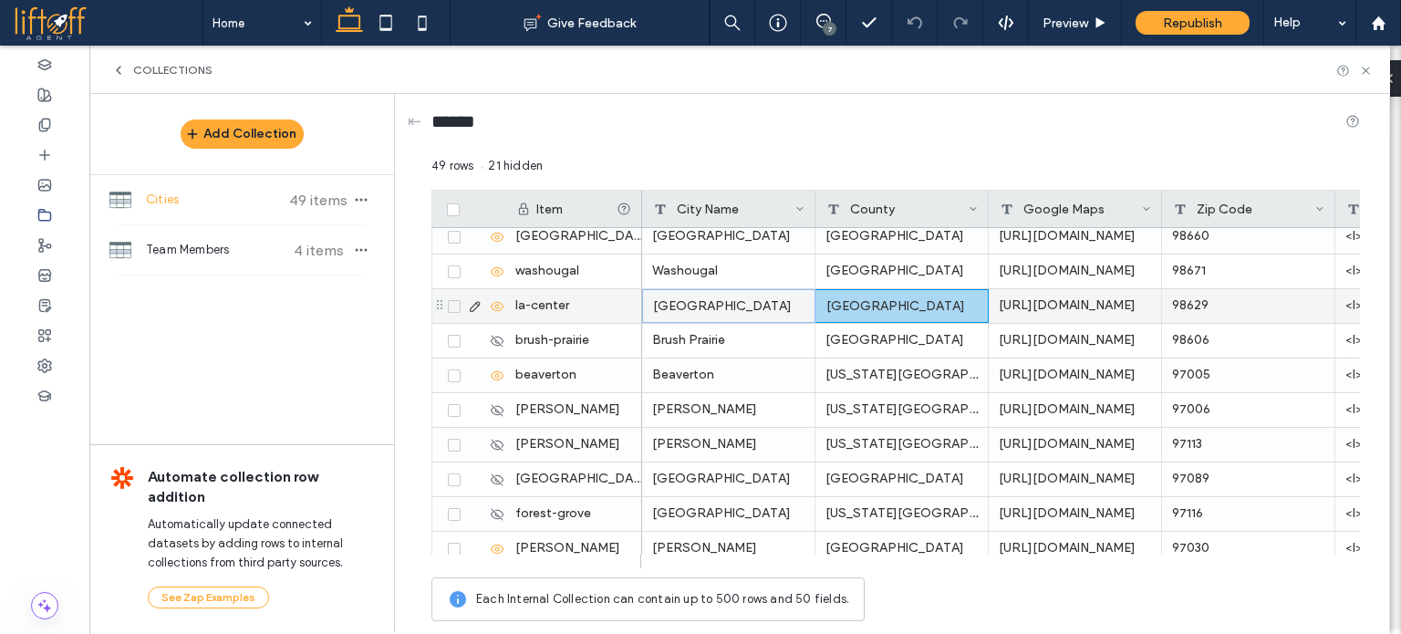
drag, startPoint x: 714, startPoint y: 307, endPoint x: 858, endPoint y: 307, distance: 143.3
click at [1030, 310] on div "[URL][DOMAIN_NAME]" at bounding box center [1075, 306] width 173 height 34
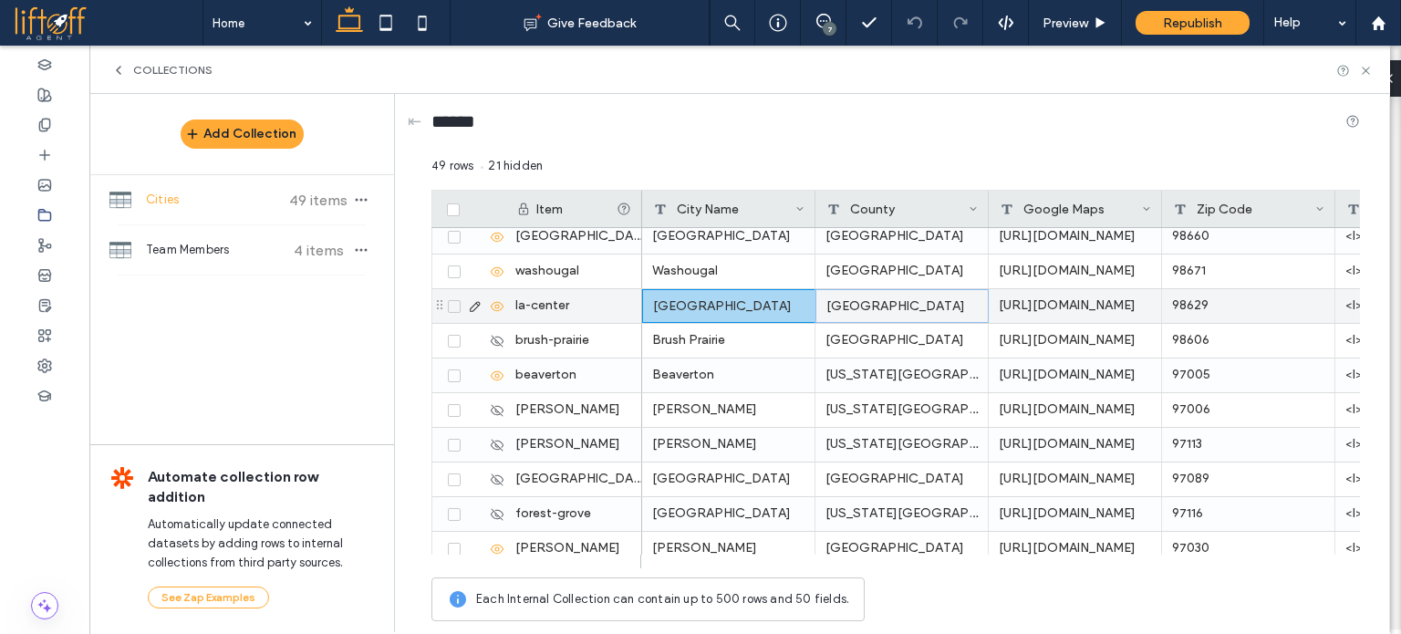
drag, startPoint x: 905, startPoint y: 305, endPoint x: 716, endPoint y: 302, distance: 188.9
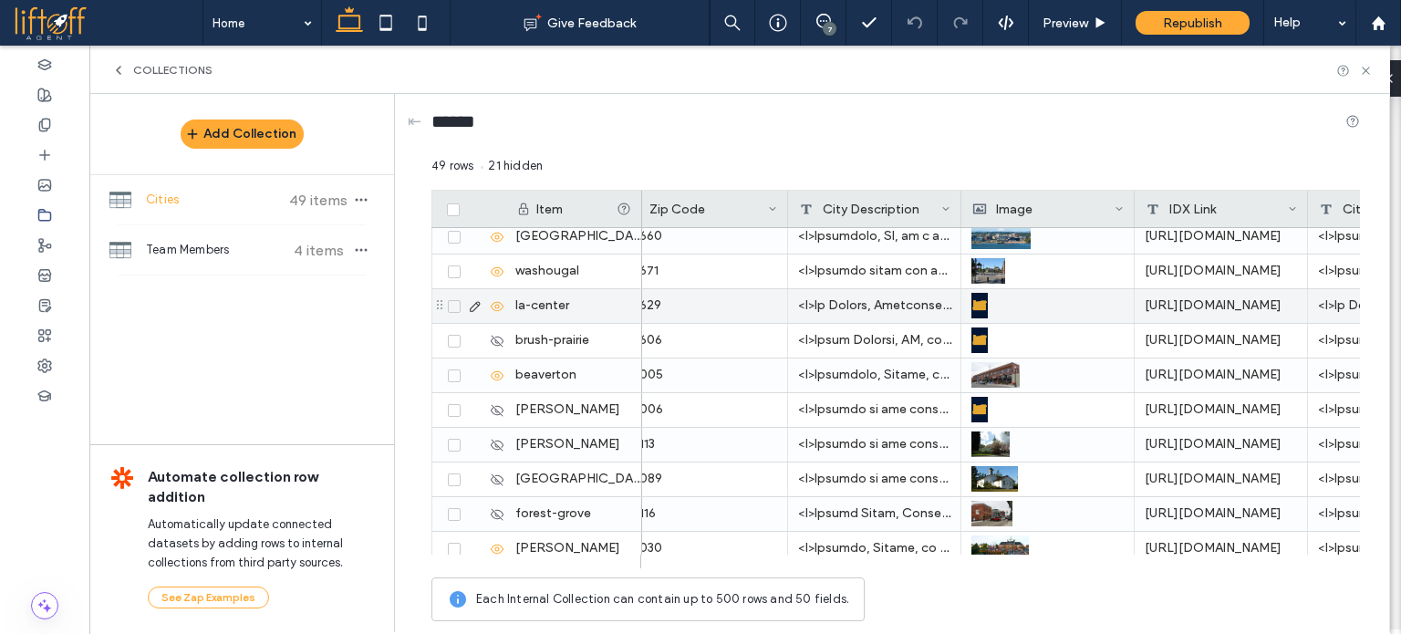
scroll to position [0, 639]
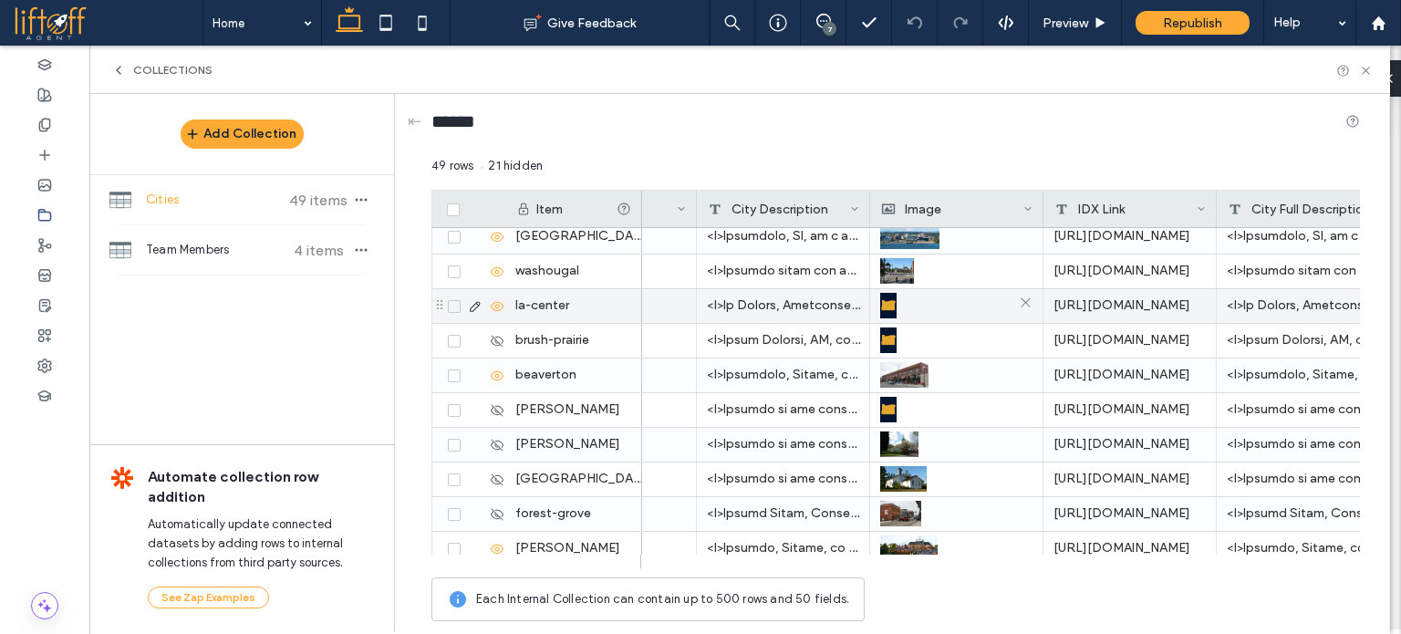
click at [921, 306] on div at bounding box center [956, 305] width 152 height 33
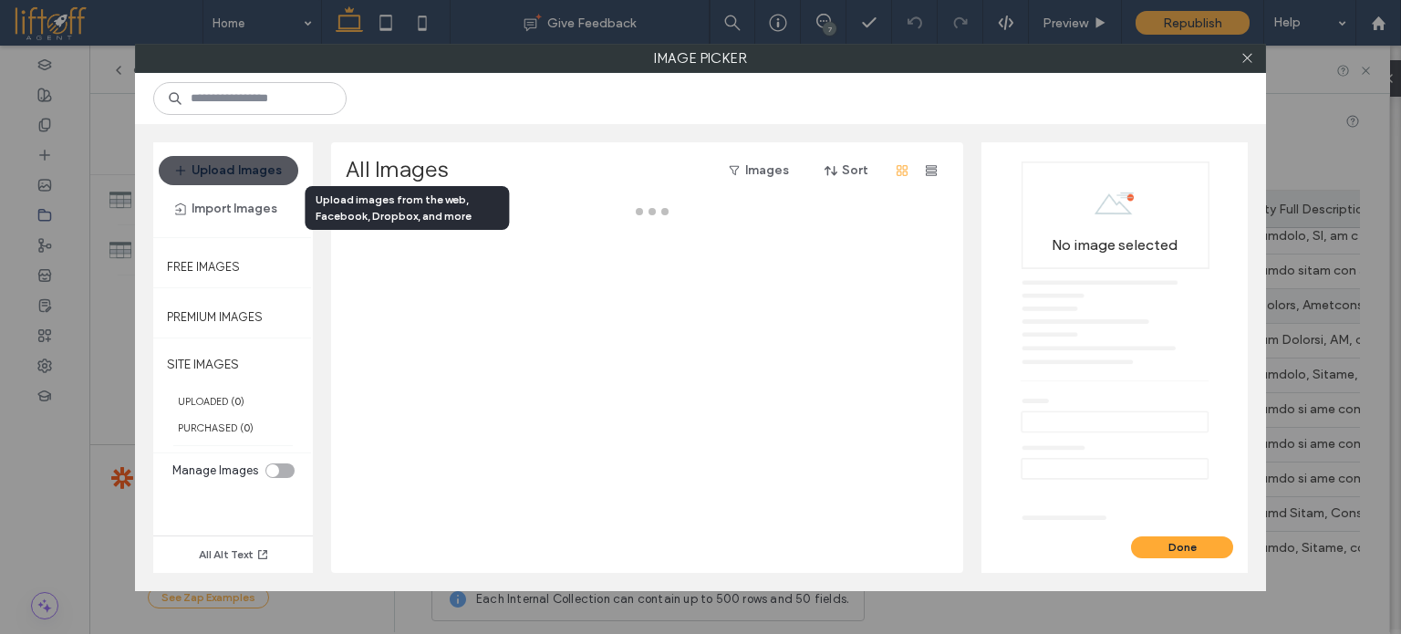
click at [230, 168] on button "Upload Images" at bounding box center [229, 170] width 140 height 29
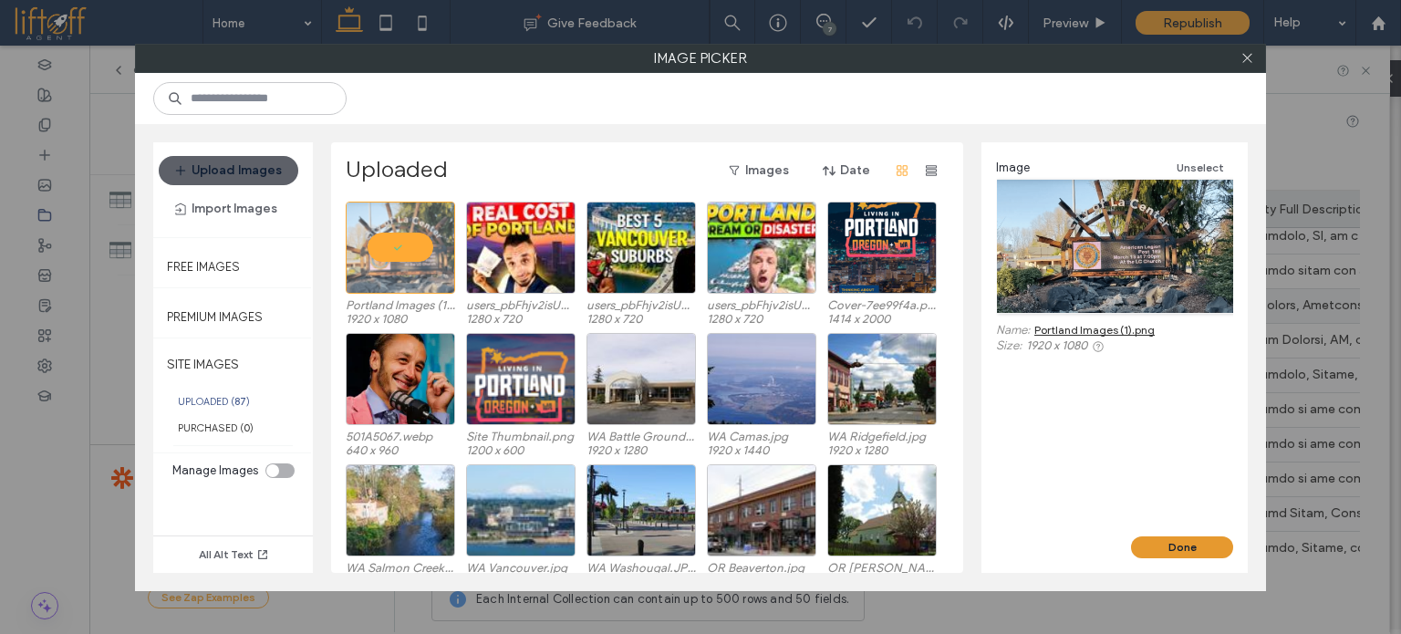
click at [1161, 539] on button "Done" at bounding box center [1182, 547] width 102 height 22
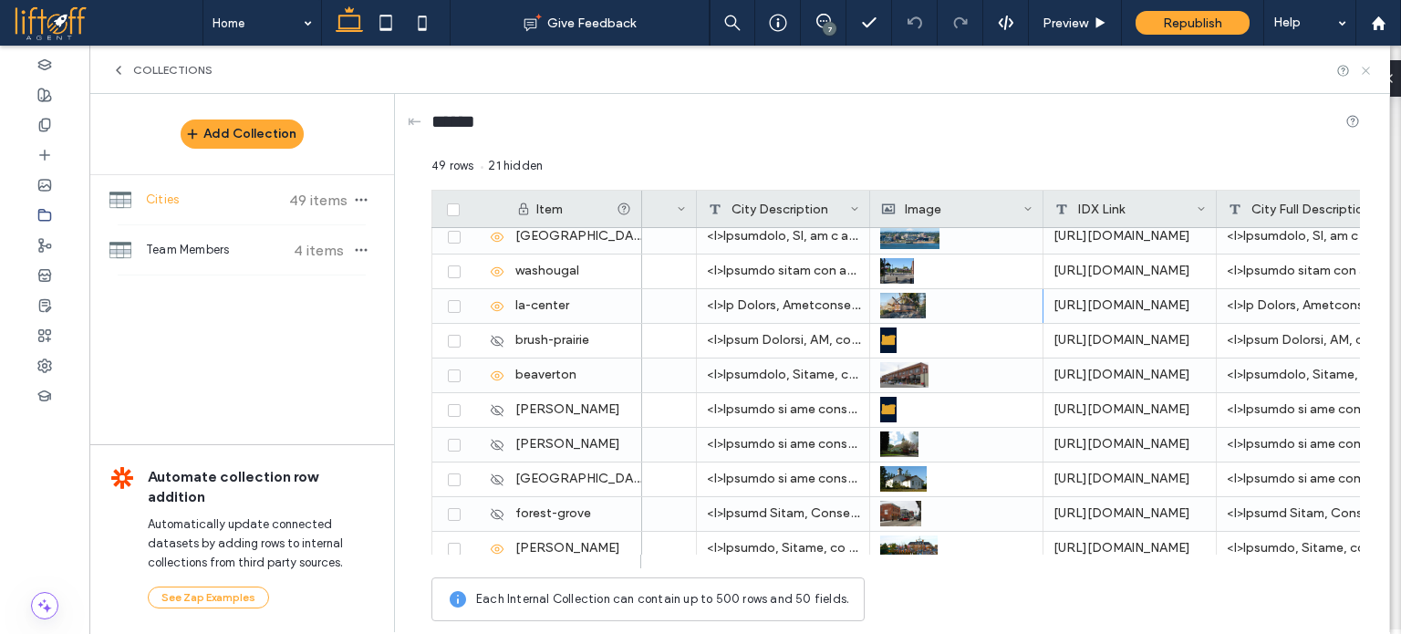
drag, startPoint x: 1359, startPoint y: 72, endPoint x: 1268, endPoint y: 33, distance: 99.3
click at [1359, 72] on icon at bounding box center [1366, 71] width 14 height 14
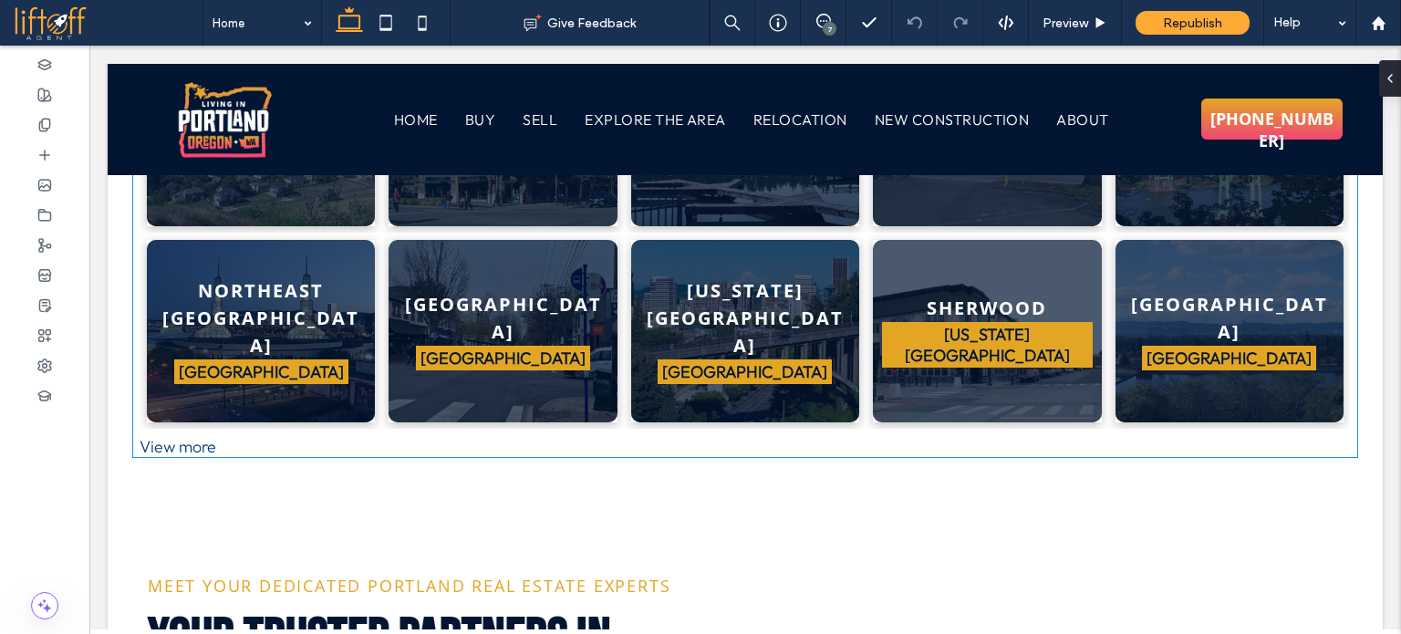
click at [829, 24] on div "7" at bounding box center [830, 29] width 14 height 14
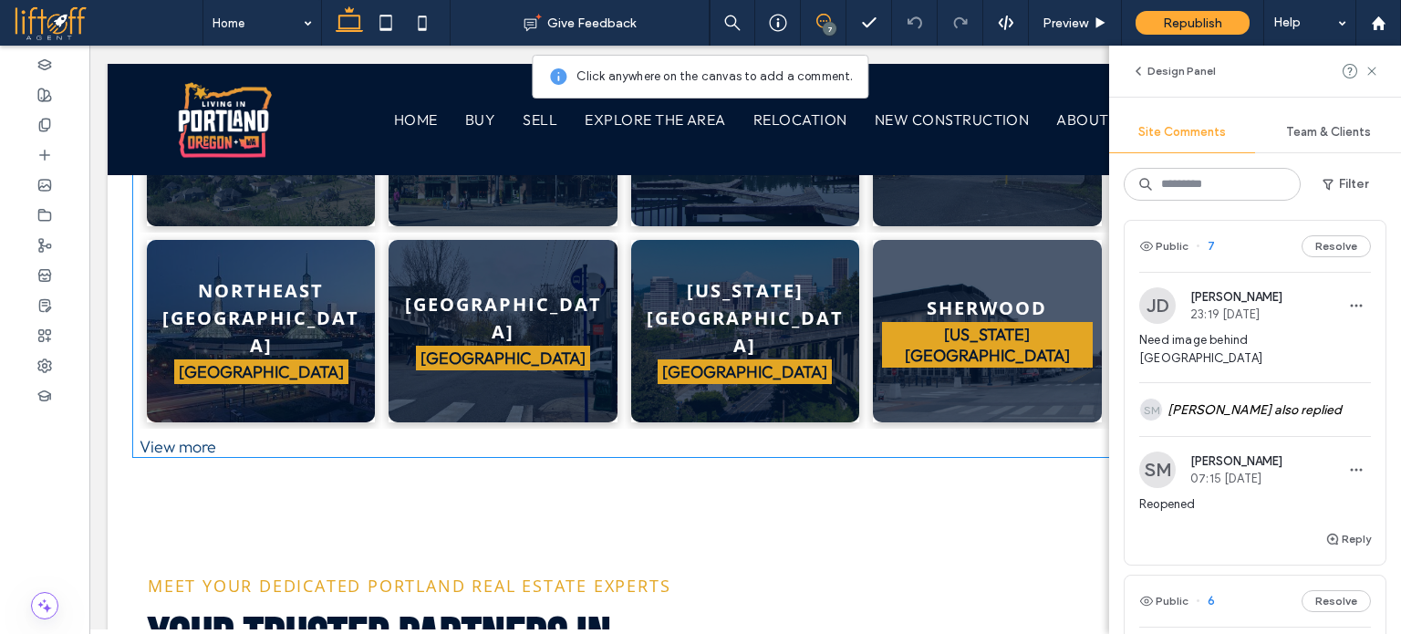
scroll to position [0, 0]
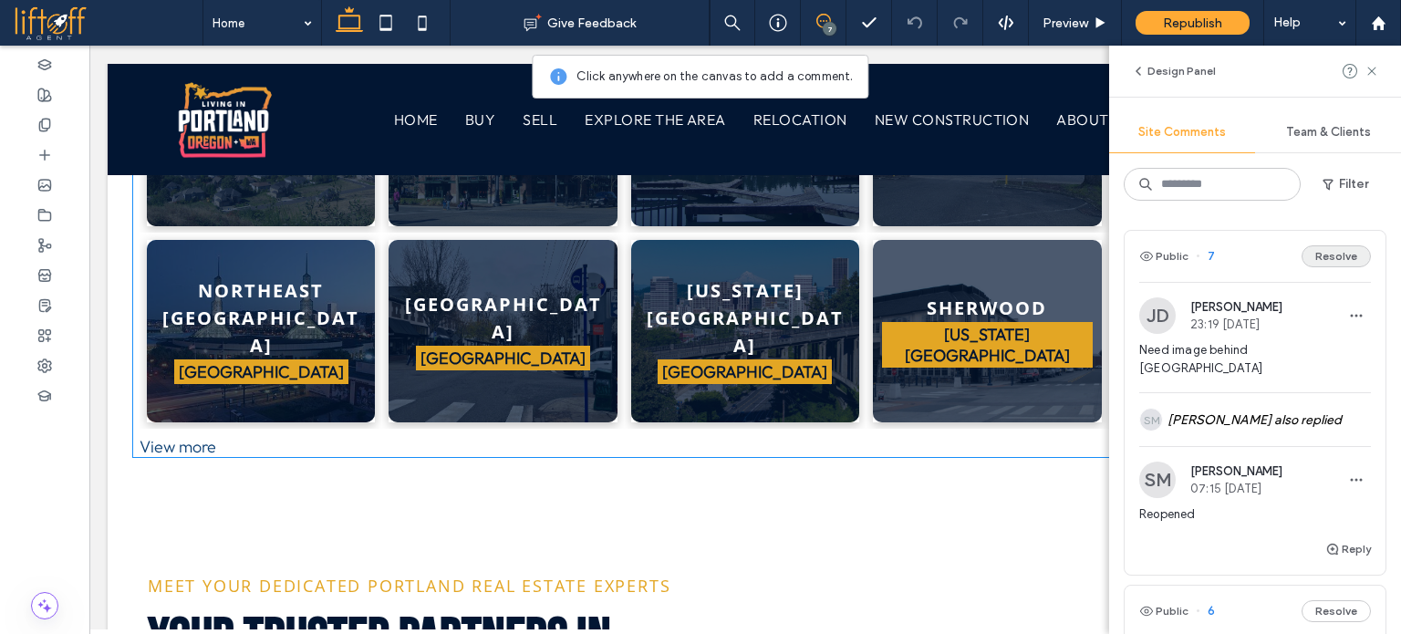
click at [1333, 261] on button "Resolve" at bounding box center [1336, 256] width 69 height 22
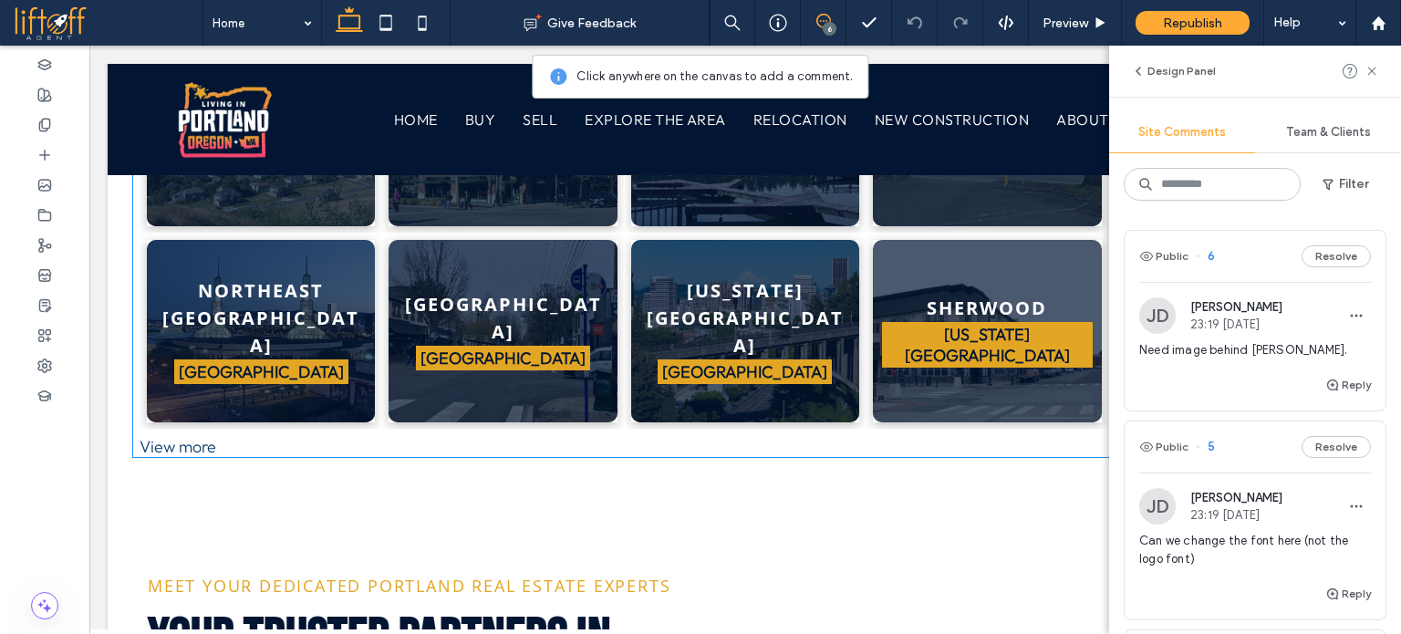
click at [1248, 349] on span "Need image behind [PERSON_NAME]." at bounding box center [1256, 350] width 232 height 18
click at [35, 214] on div at bounding box center [44, 215] width 89 height 30
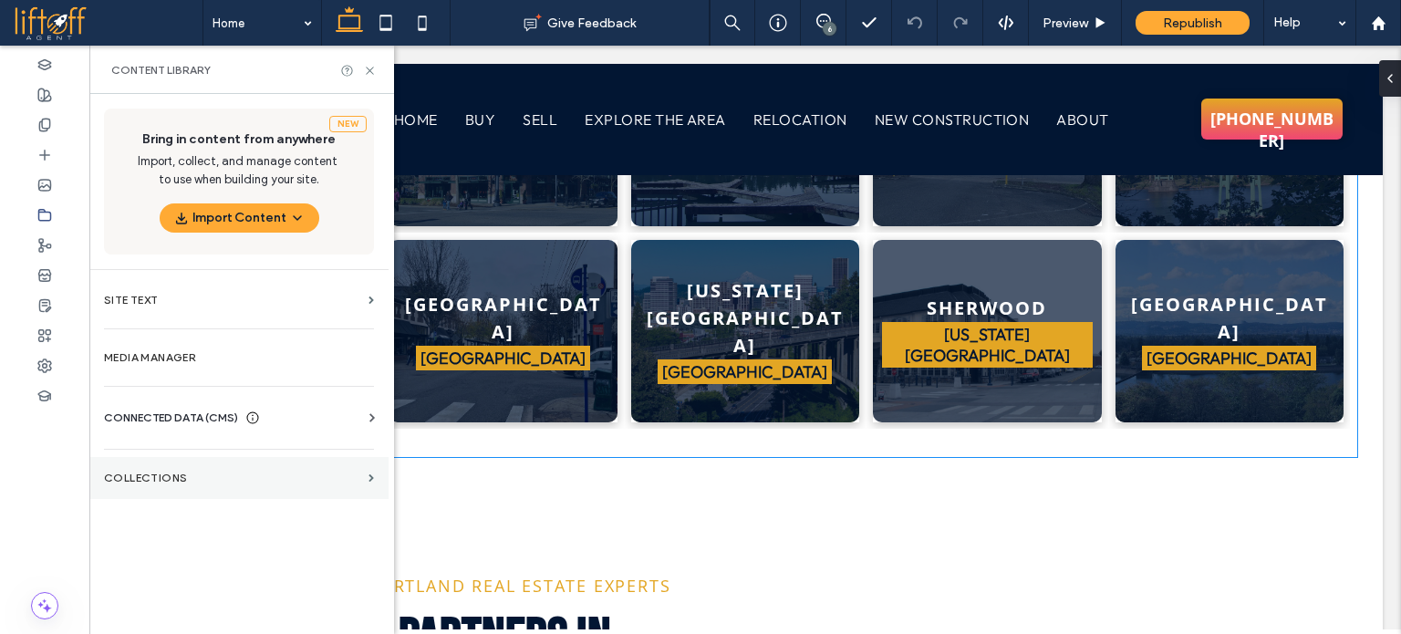
click at [187, 480] on label "Collections" at bounding box center [232, 478] width 257 height 13
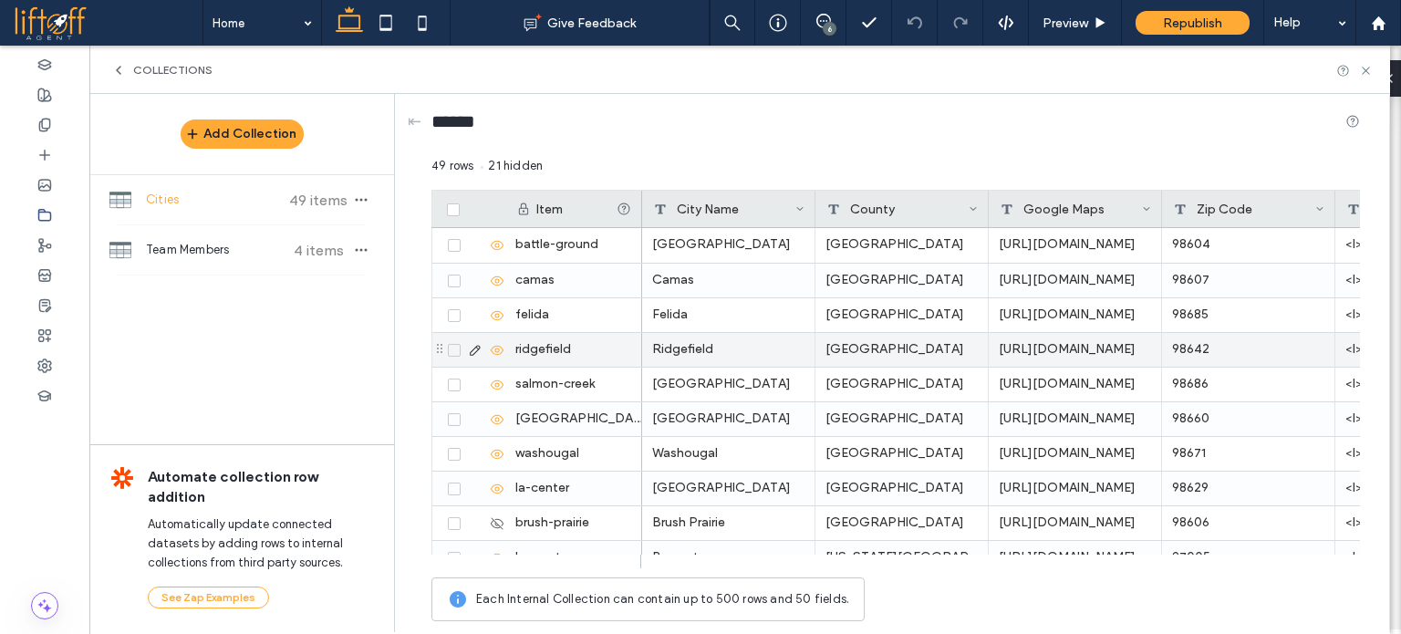
click at [1087, 307] on div "[URL][DOMAIN_NAME]" at bounding box center [1075, 315] width 173 height 34
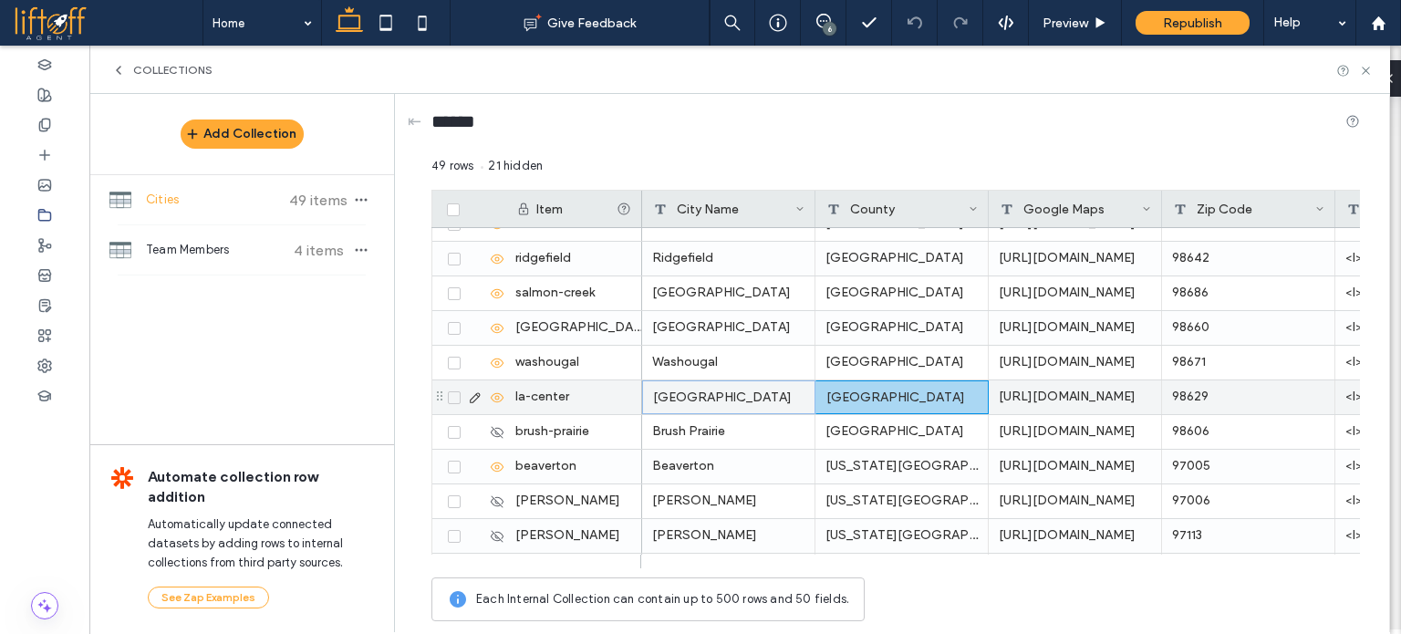
drag, startPoint x: 706, startPoint y: 401, endPoint x: 875, endPoint y: 397, distance: 168.8
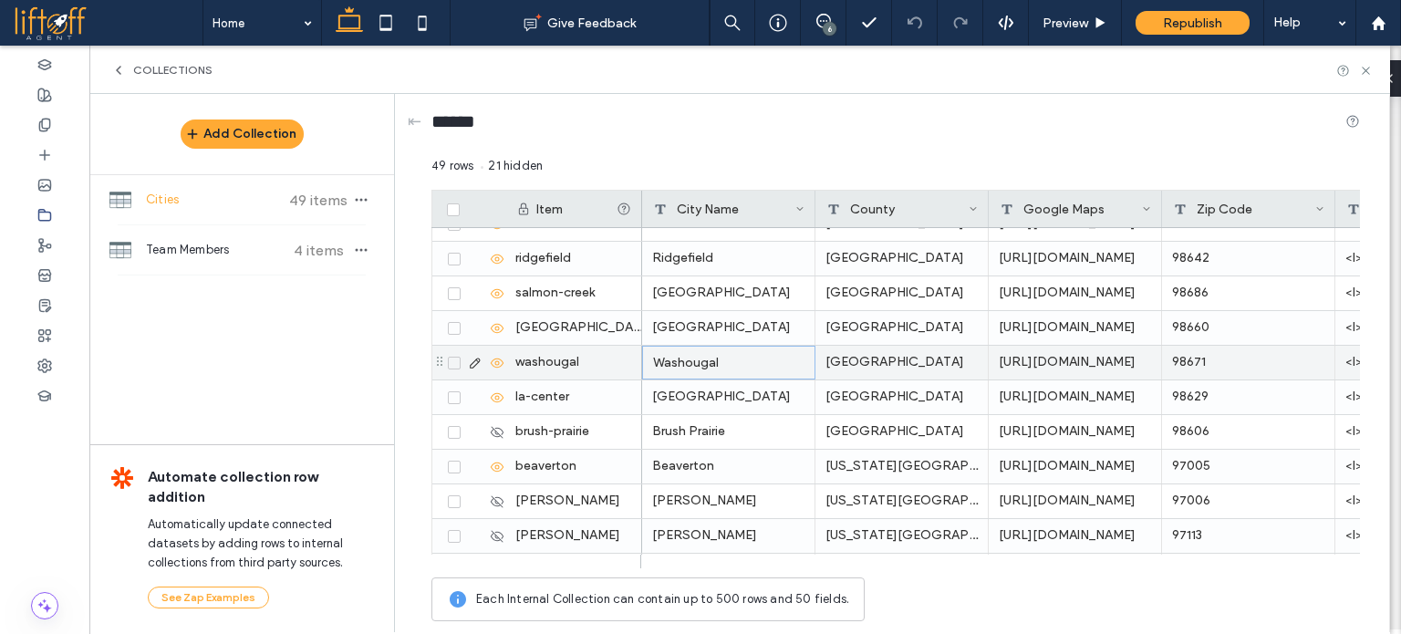
click at [705, 357] on div "Washougal" at bounding box center [728, 363] width 173 height 34
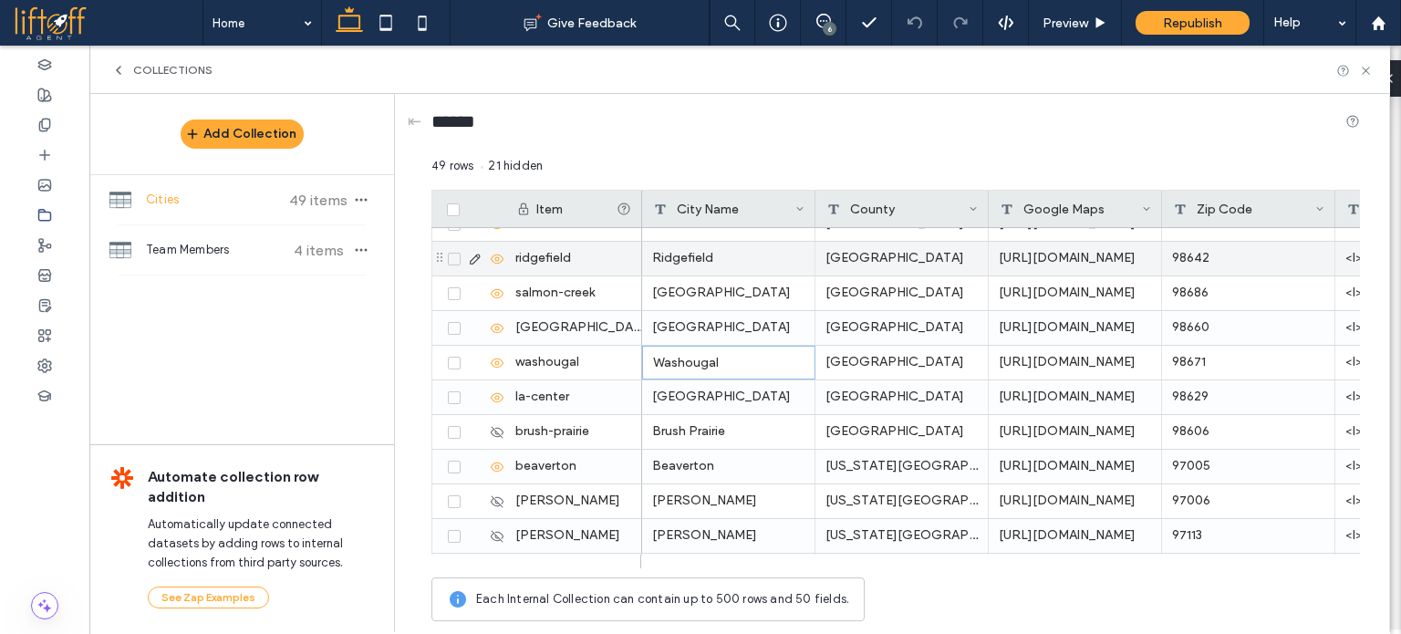
scroll to position [0, 0]
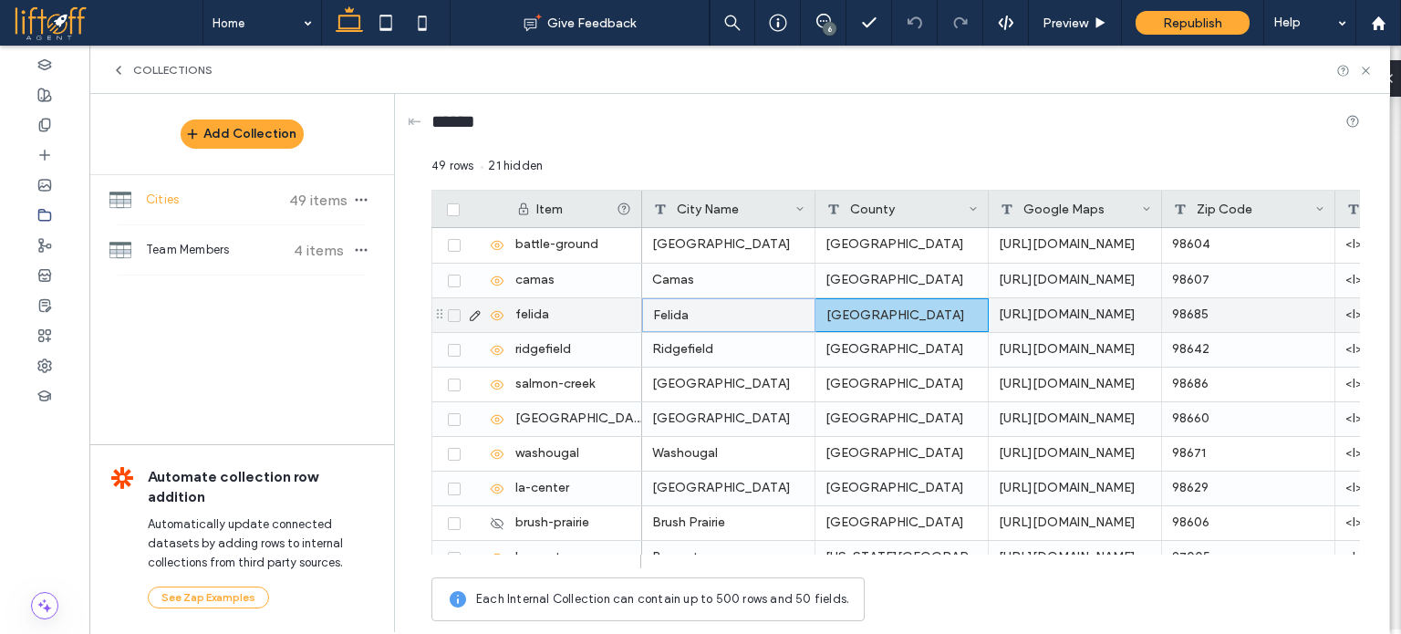
drag, startPoint x: 695, startPoint y: 319, endPoint x: 839, endPoint y: 313, distance: 144.3
click at [1203, 306] on div "98685" at bounding box center [1248, 315] width 173 height 34
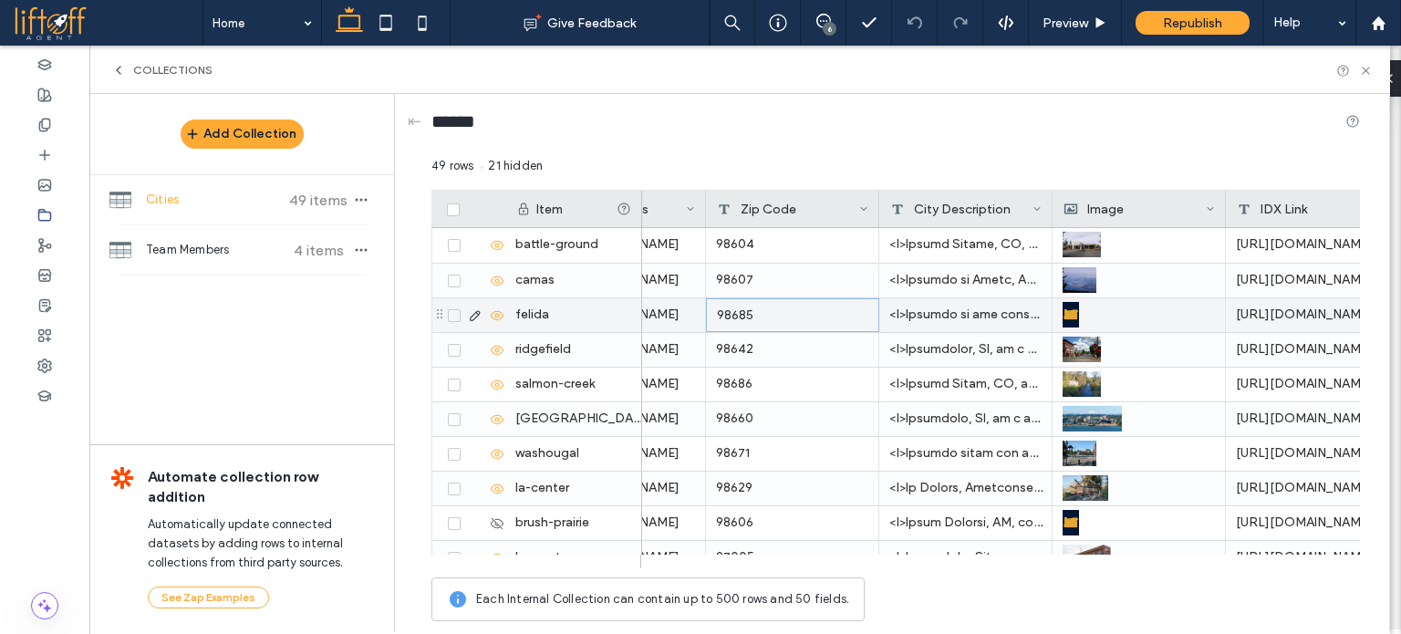
scroll to position [0, 547]
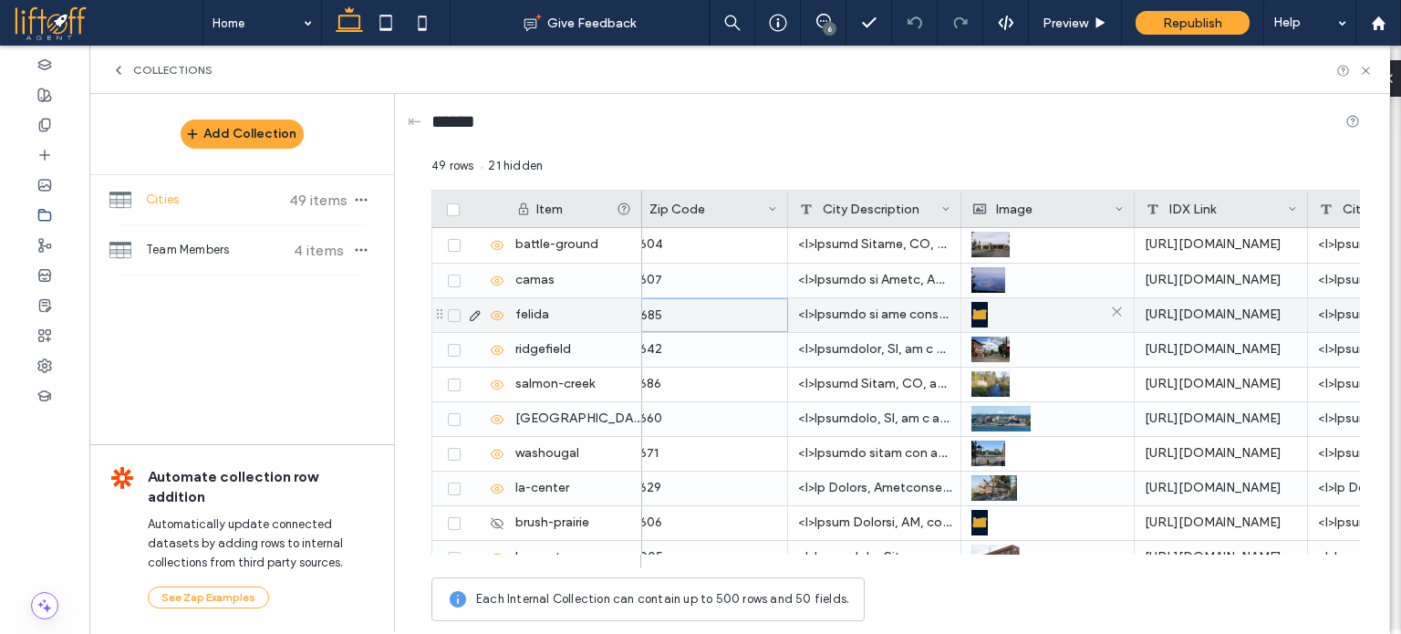
click at [1030, 313] on div at bounding box center [1048, 314] width 152 height 33
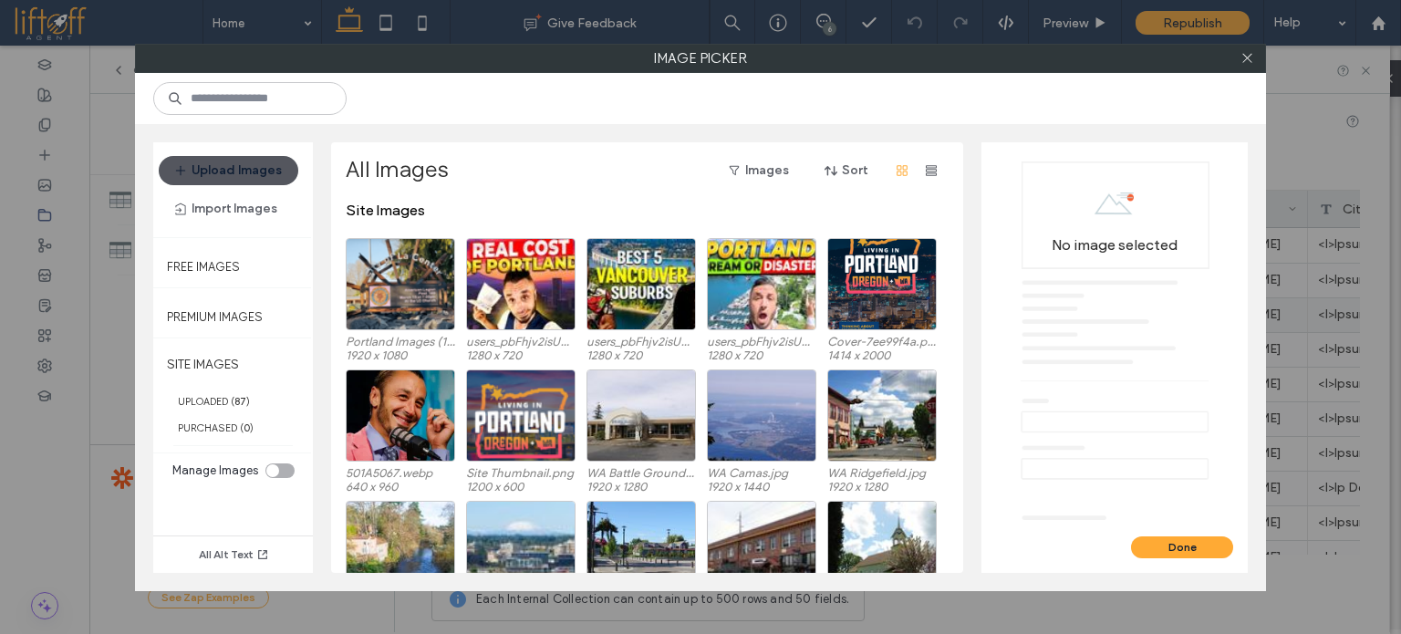
click at [224, 172] on button "Upload Images" at bounding box center [229, 170] width 140 height 29
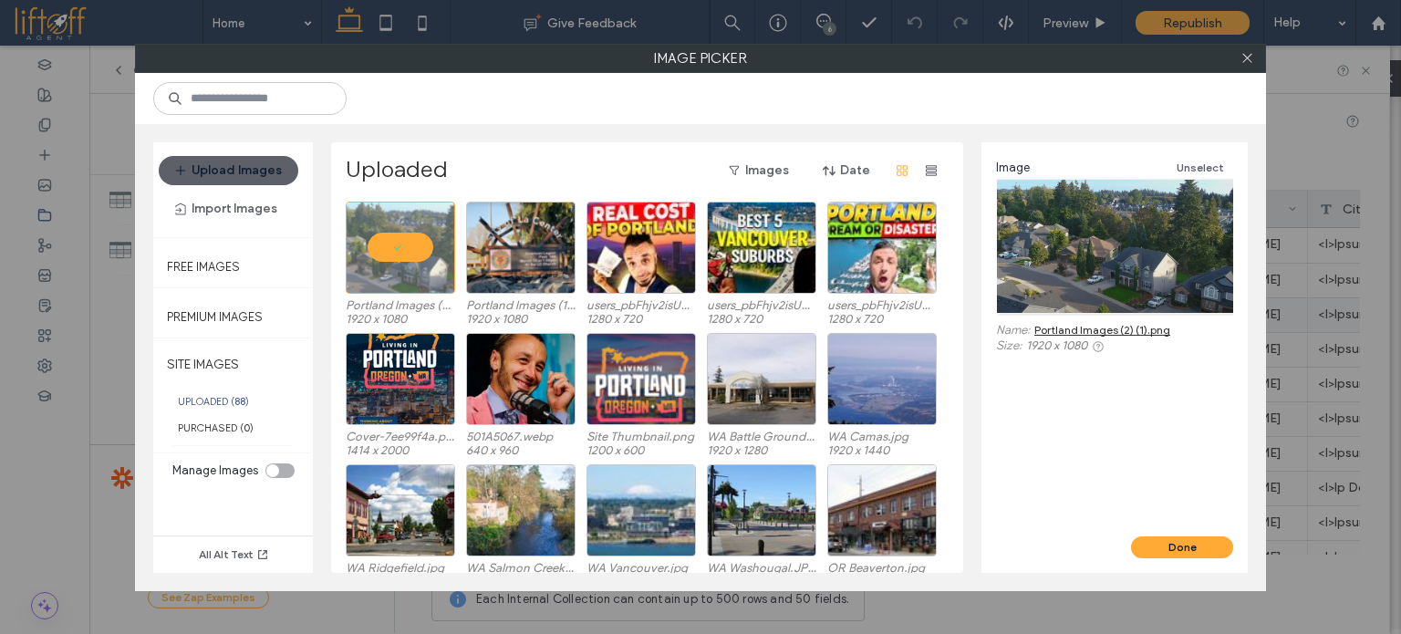
drag, startPoint x: 1157, startPoint y: 536, endPoint x: 1101, endPoint y: 509, distance: 61.6
click at [1157, 536] on button "Done" at bounding box center [1182, 547] width 102 height 22
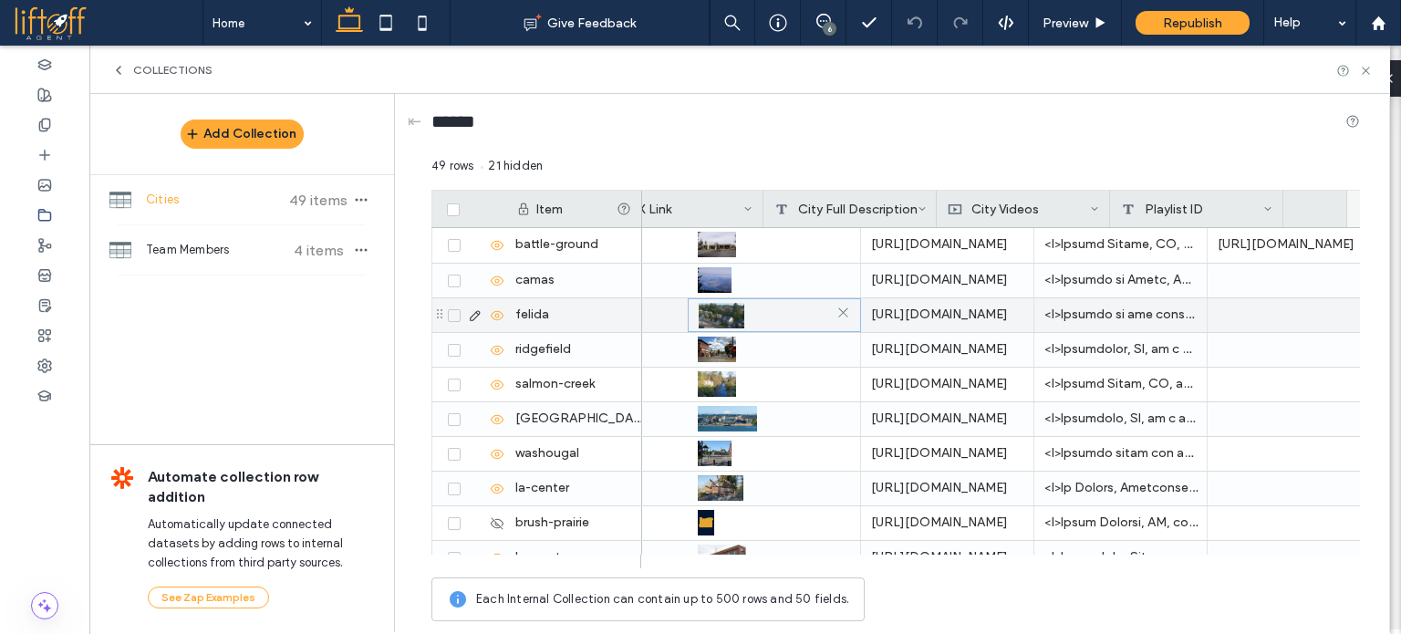
scroll to position [0, 1091]
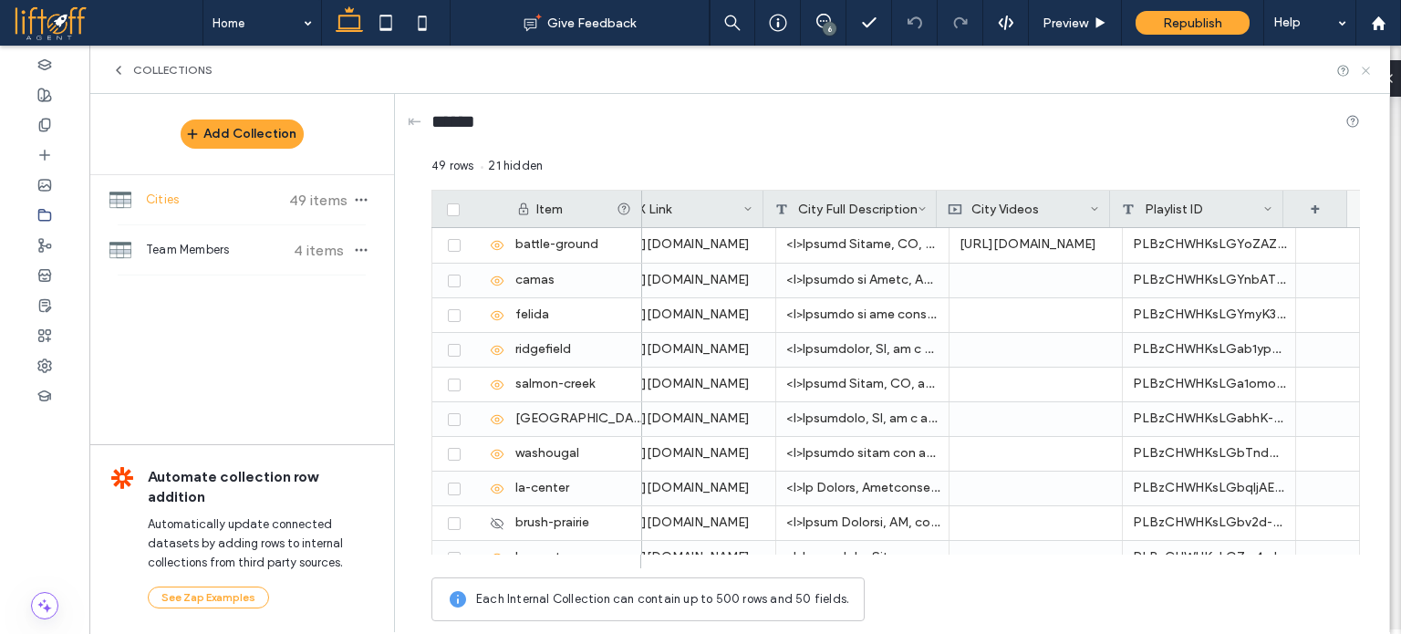
click at [1365, 75] on icon at bounding box center [1366, 71] width 14 height 14
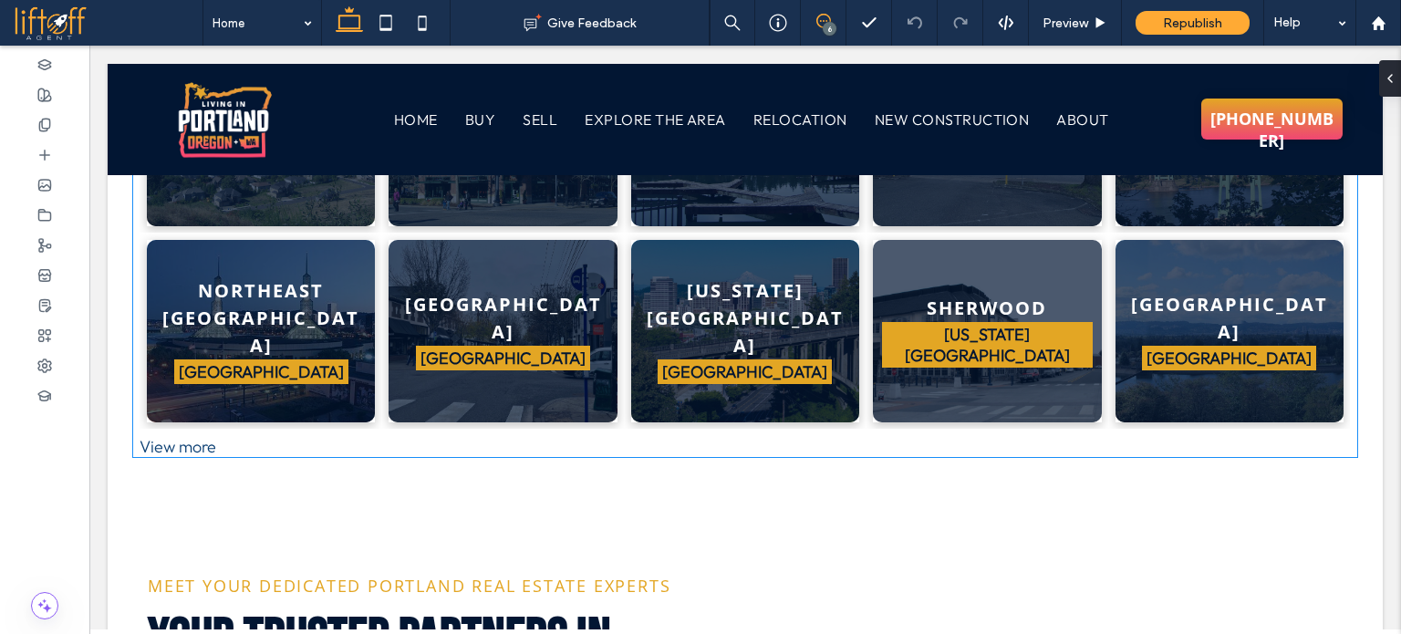
click at [824, 24] on icon at bounding box center [824, 21] width 15 height 15
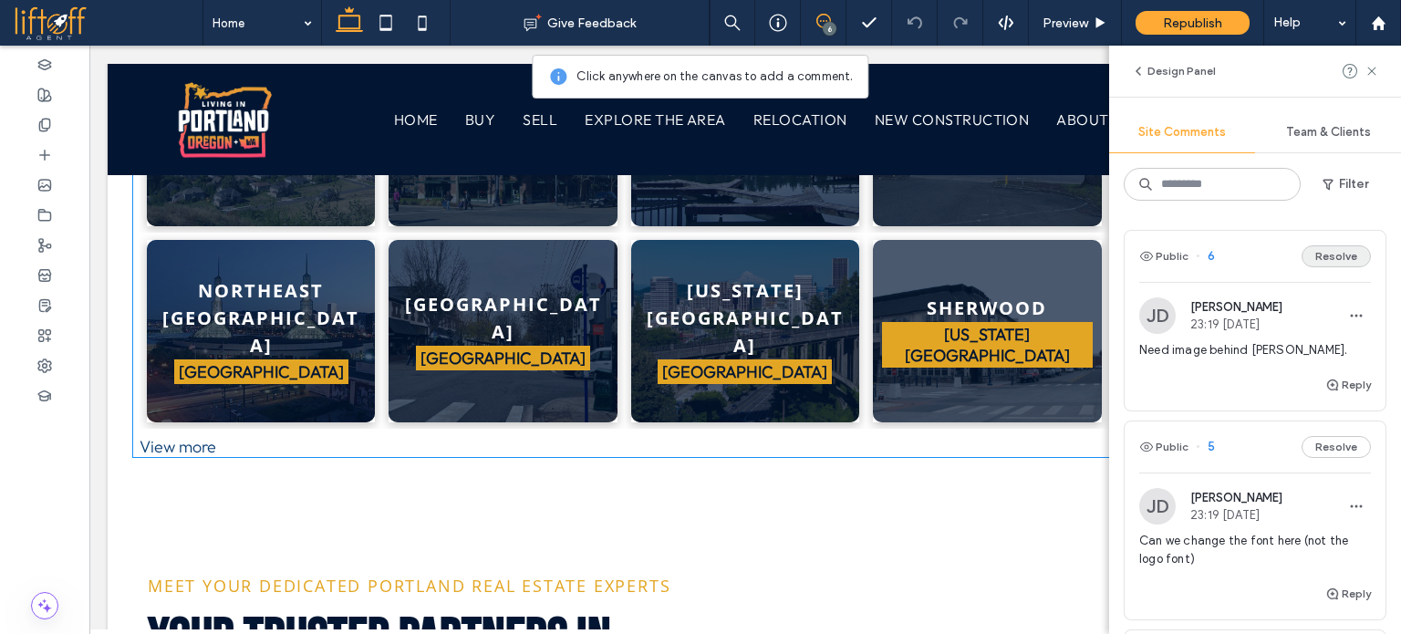
click at [1328, 254] on button "Resolve" at bounding box center [1336, 256] width 69 height 22
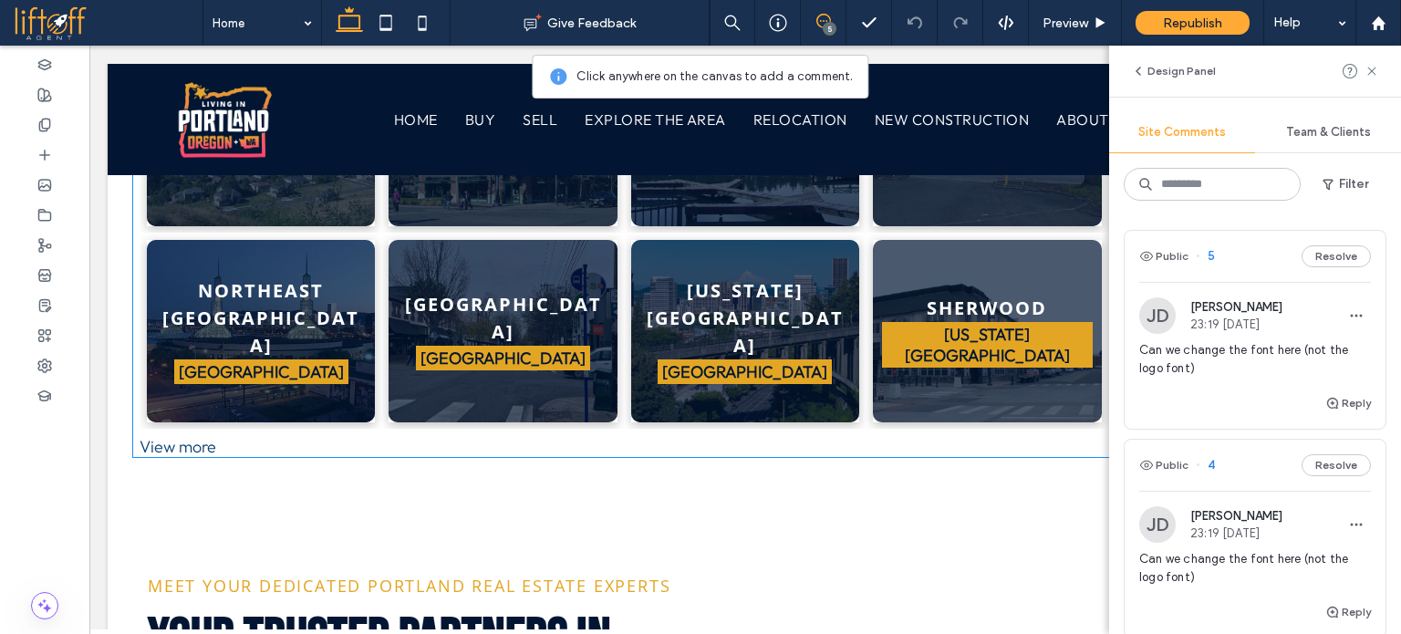
click at [1274, 359] on span "Can we change the font here (not the logo font)" at bounding box center [1256, 359] width 232 height 36
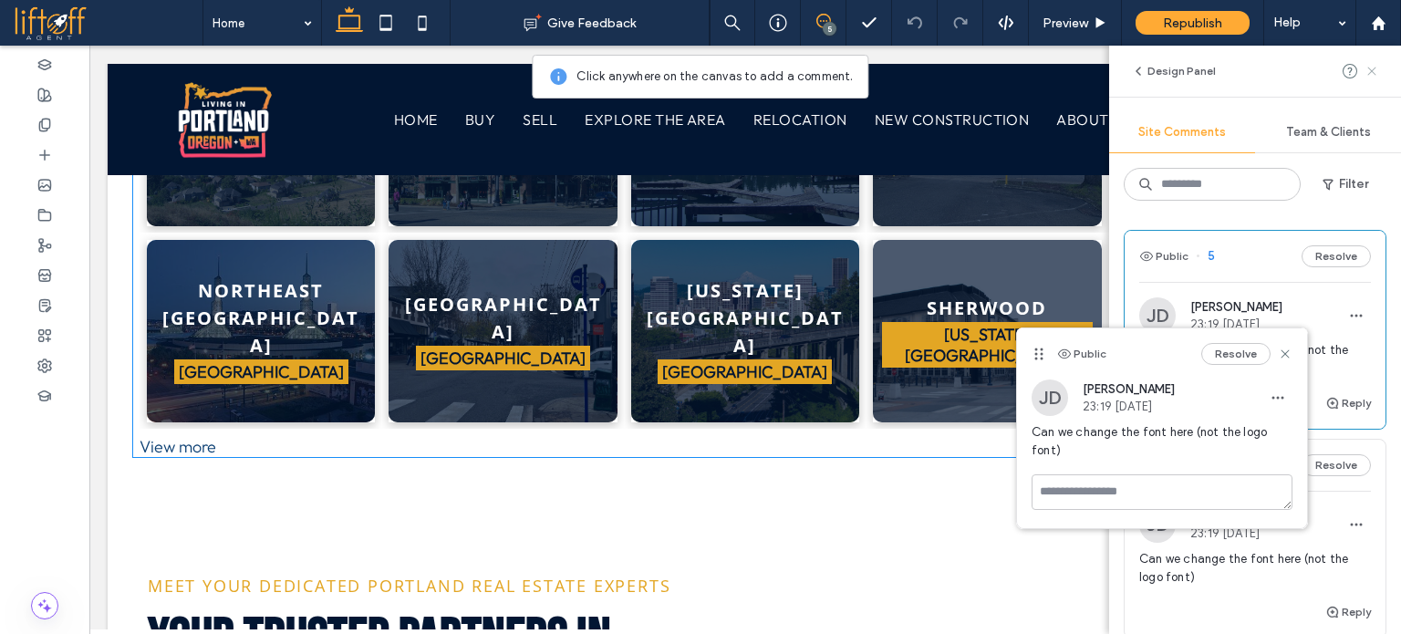
click at [1366, 78] on icon at bounding box center [1372, 71] width 15 height 15
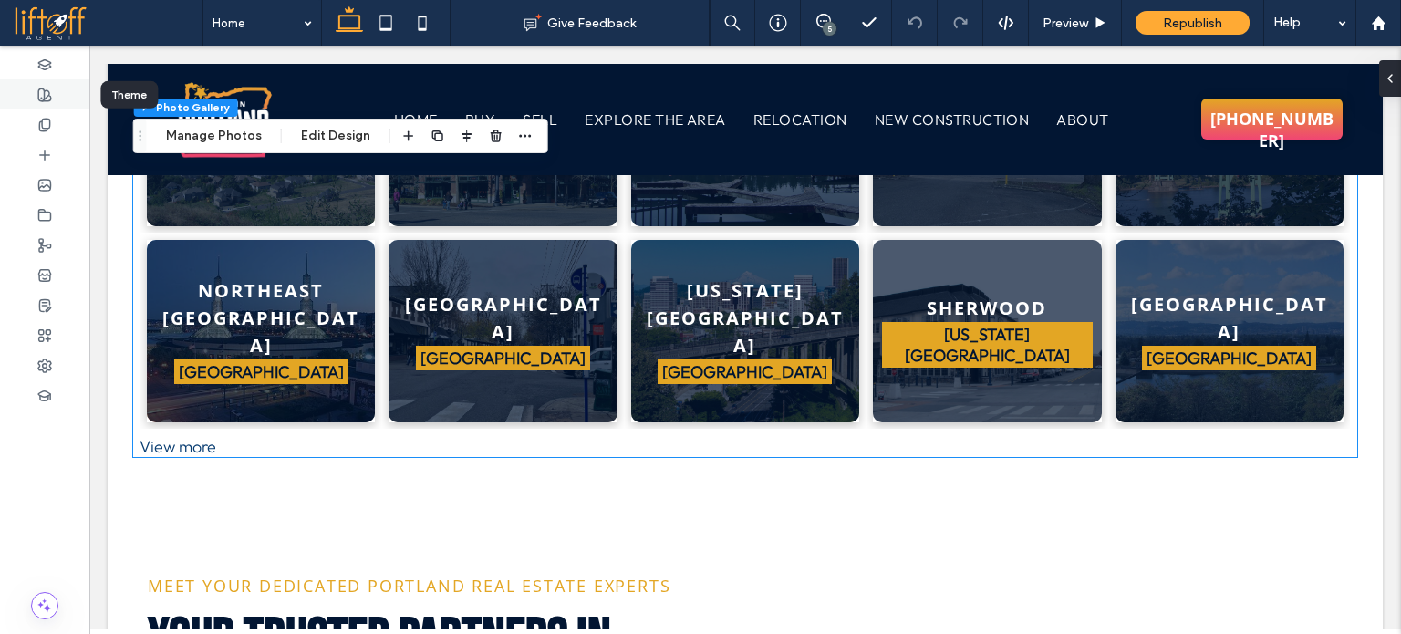
click at [56, 101] on div at bounding box center [44, 94] width 89 height 30
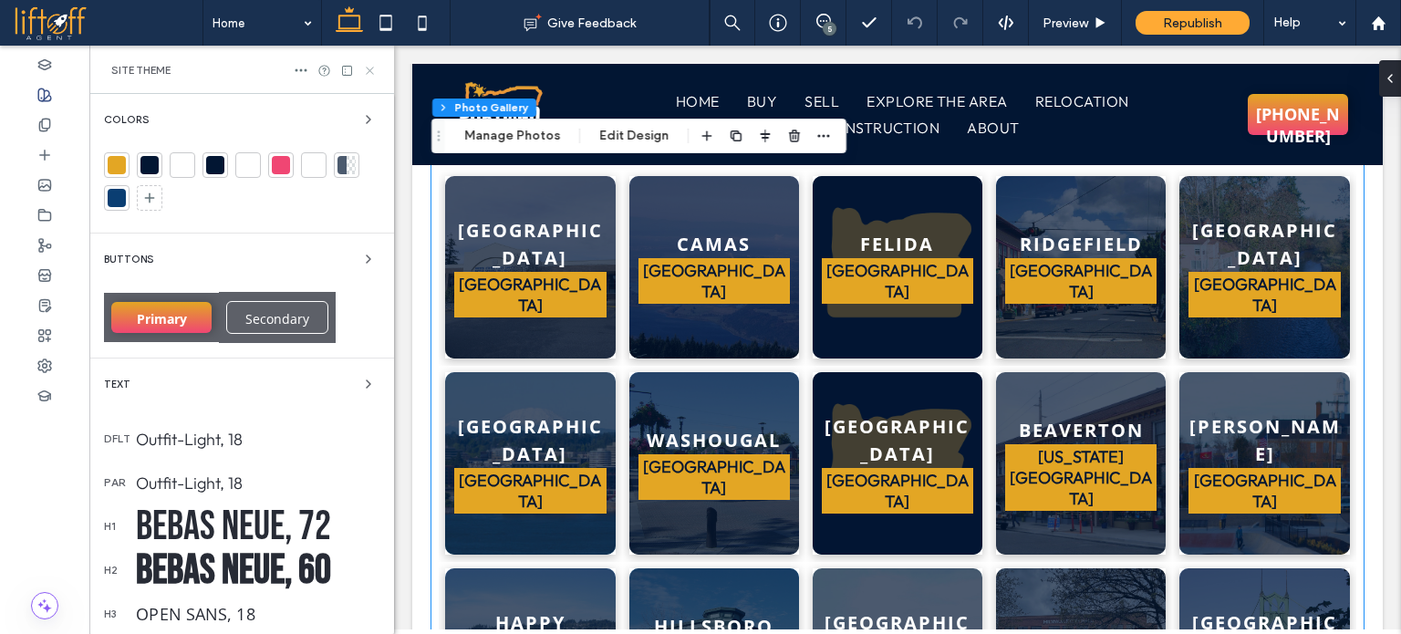
click at [372, 68] on use at bounding box center [369, 70] width 7 height 7
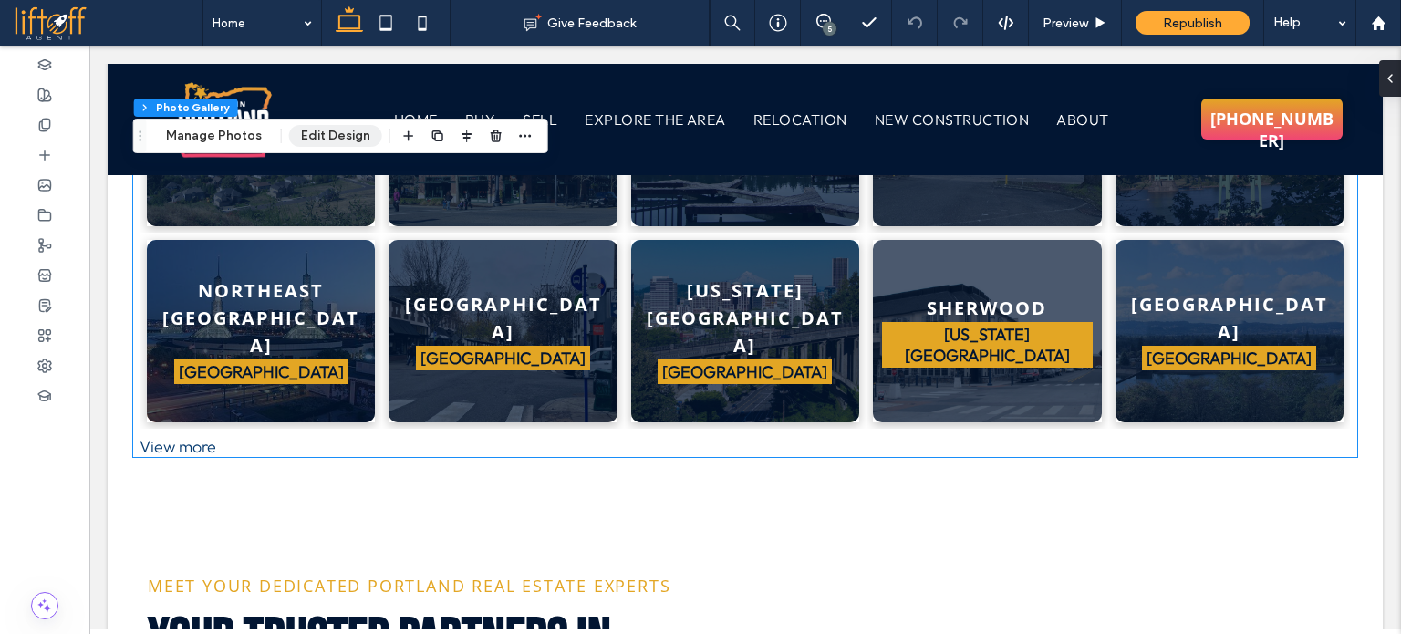
click at [304, 141] on button "Edit Design" at bounding box center [335, 136] width 93 height 22
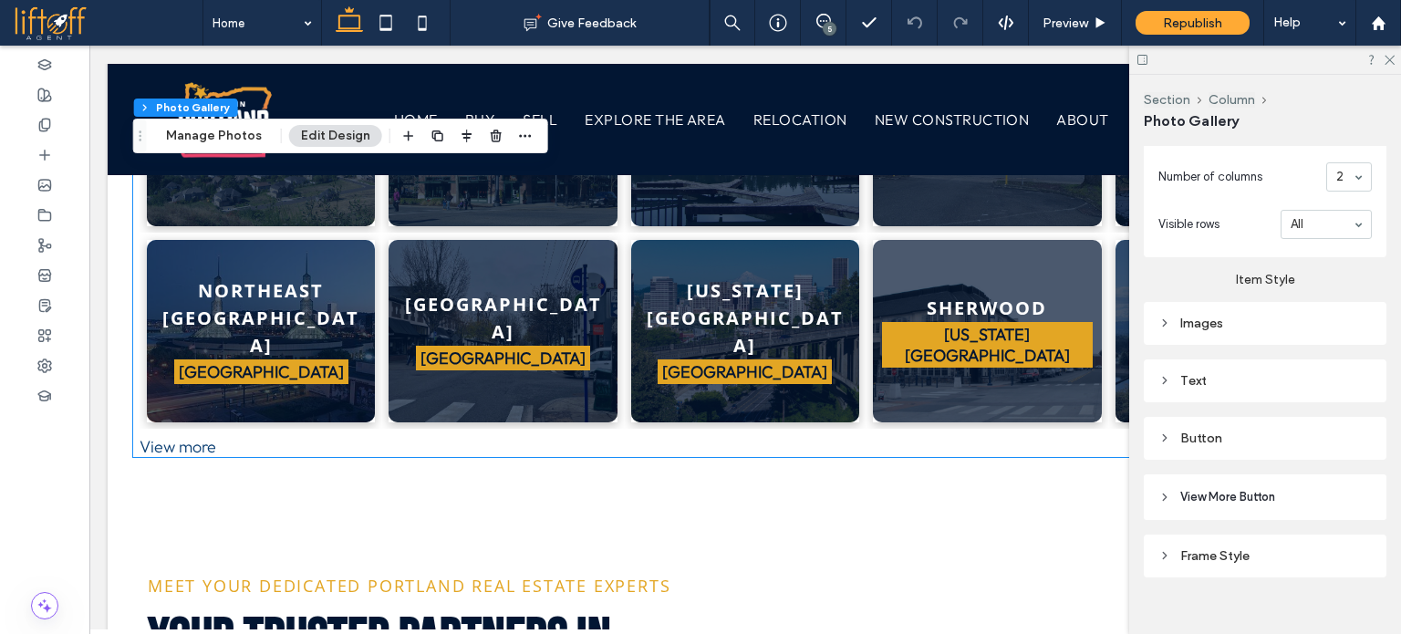
scroll to position [827, 0]
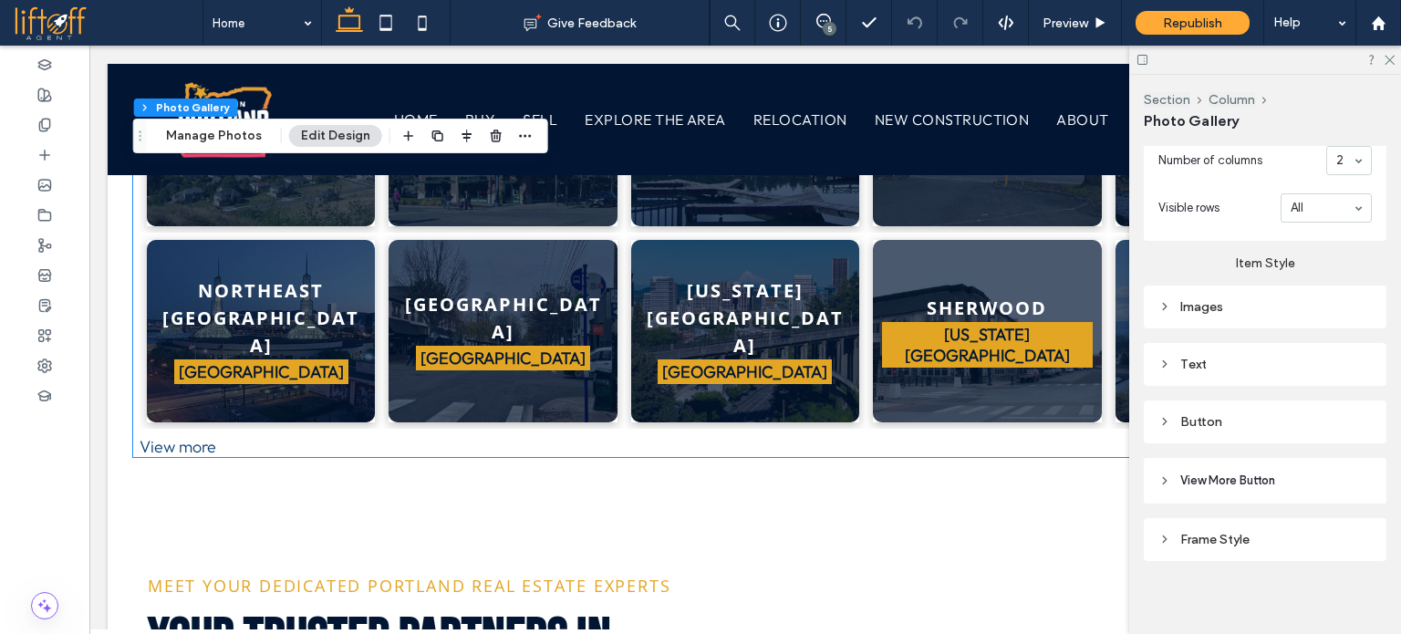
click at [1283, 357] on div "Text" at bounding box center [1266, 365] width 214 height 16
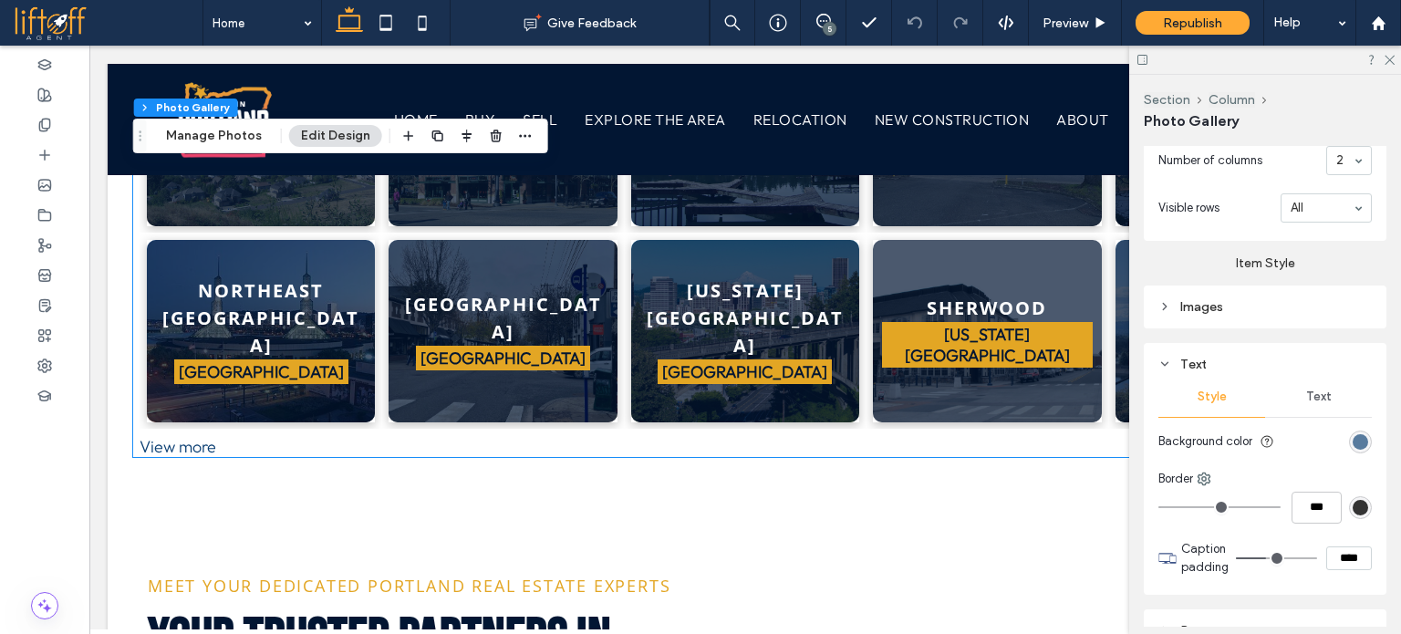
click at [1308, 393] on span "Text" at bounding box center [1320, 397] width 26 height 15
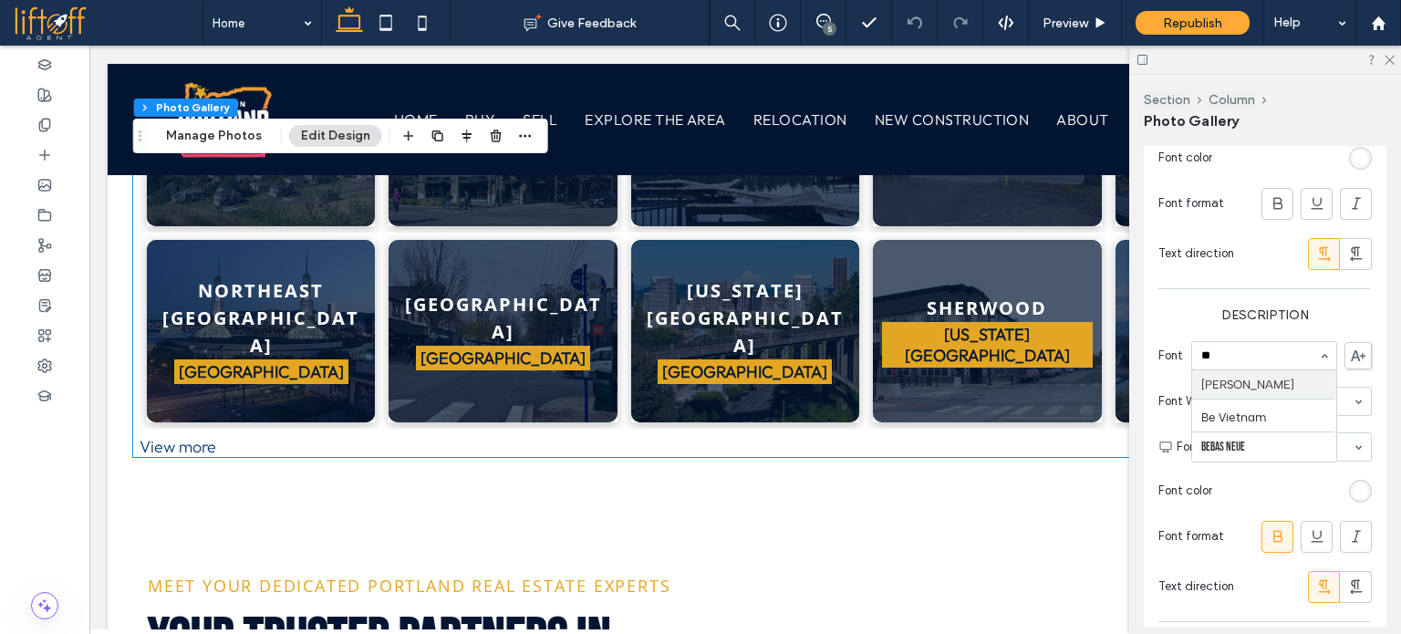
scroll to position [0, 0]
type input "***"
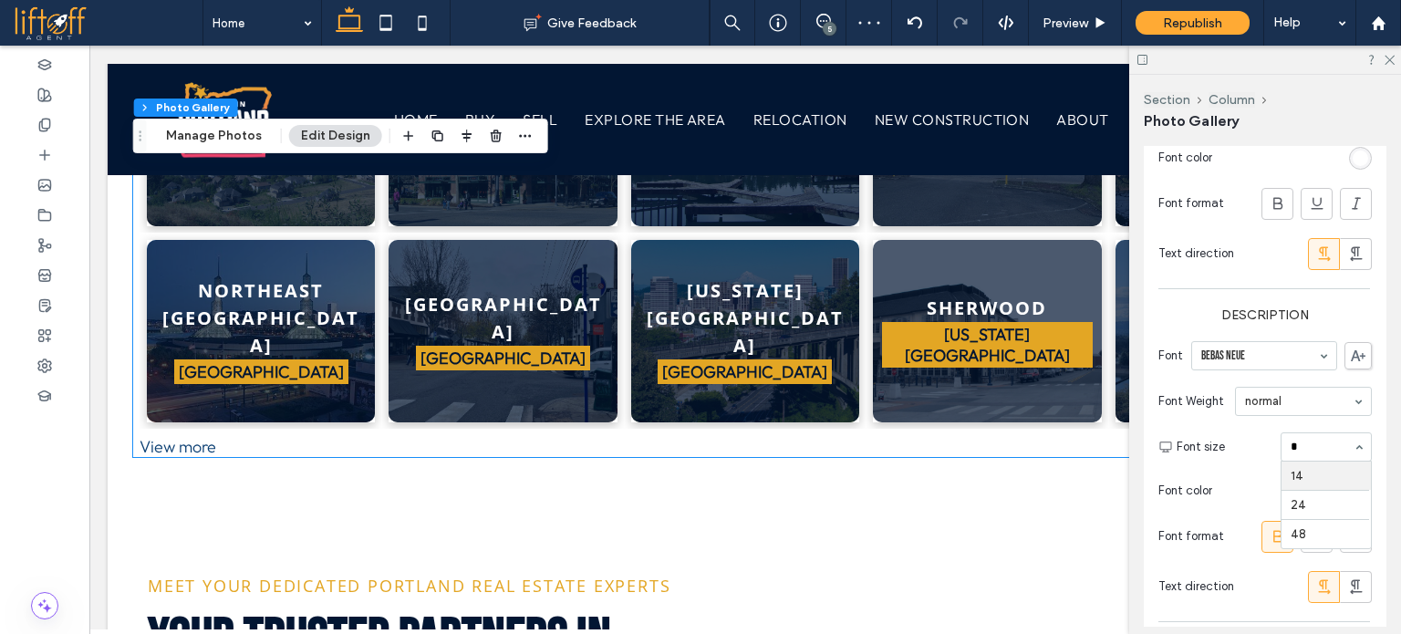
type input "**"
click at [1285, 380] on div "Font Weight Normal" at bounding box center [1266, 402] width 214 height 44
click at [1387, 64] on use at bounding box center [1390, 61] width 10 height 10
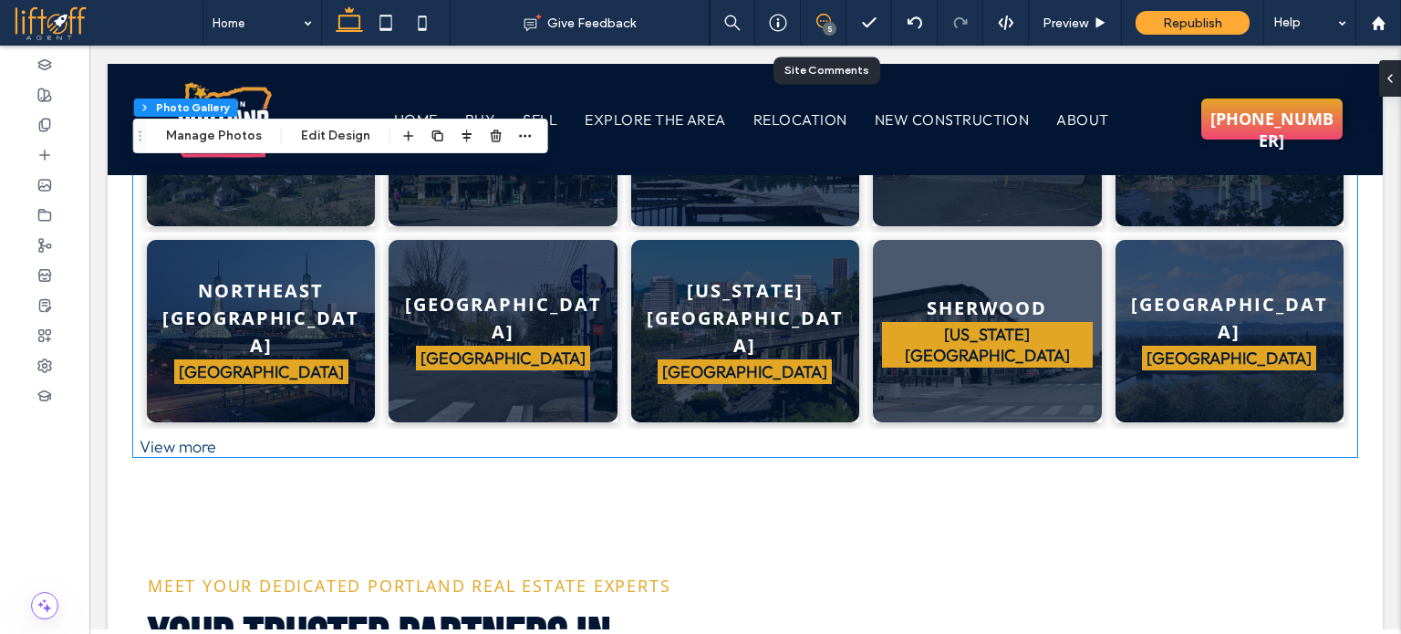
click at [823, 19] on icon at bounding box center [824, 21] width 15 height 15
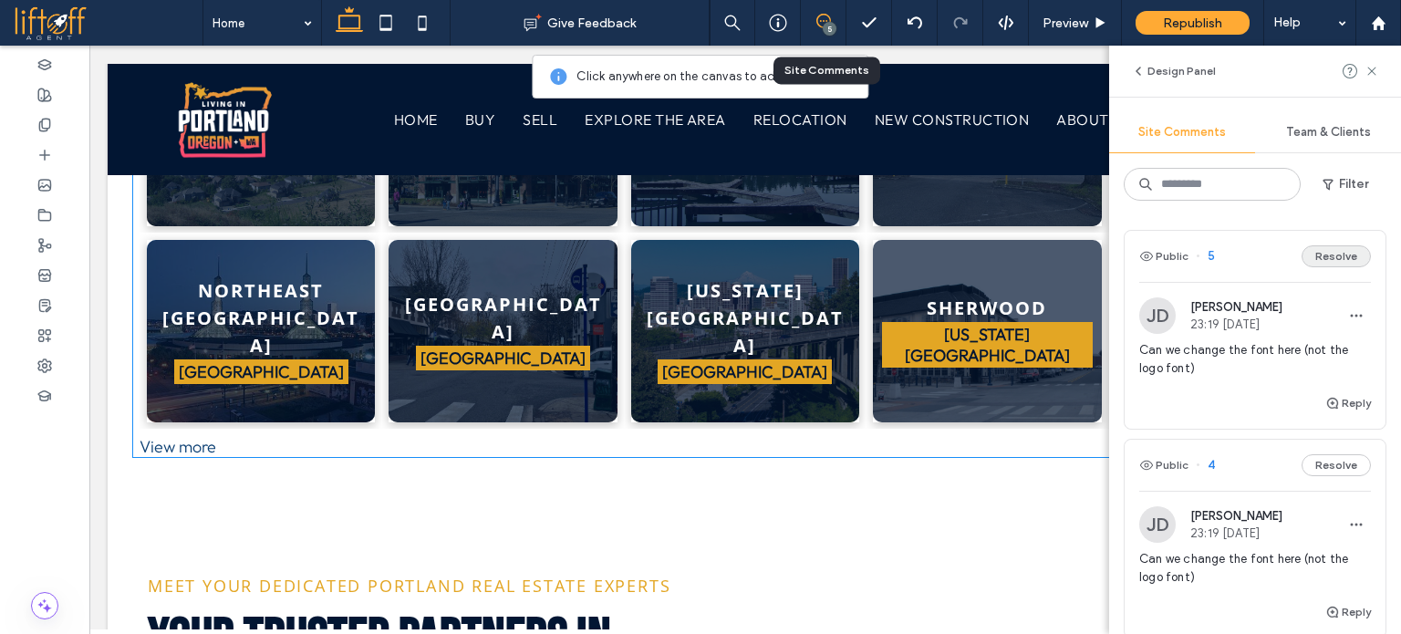
click at [1340, 256] on button "Resolve" at bounding box center [1336, 256] width 69 height 22
click at [1376, 369] on div "Public 4 Resolve [PERSON_NAME] 23:19 [DATE] Can we change the font here (not th…" at bounding box center [1255, 424] width 292 height 419
click at [1329, 156] on div "Design Panel Site Comments Team & Clients Filter Public 4 Resolve [PERSON_NAME]…" at bounding box center [1255, 340] width 292 height 589
click at [1339, 182] on button "Filter" at bounding box center [1346, 184] width 82 height 29
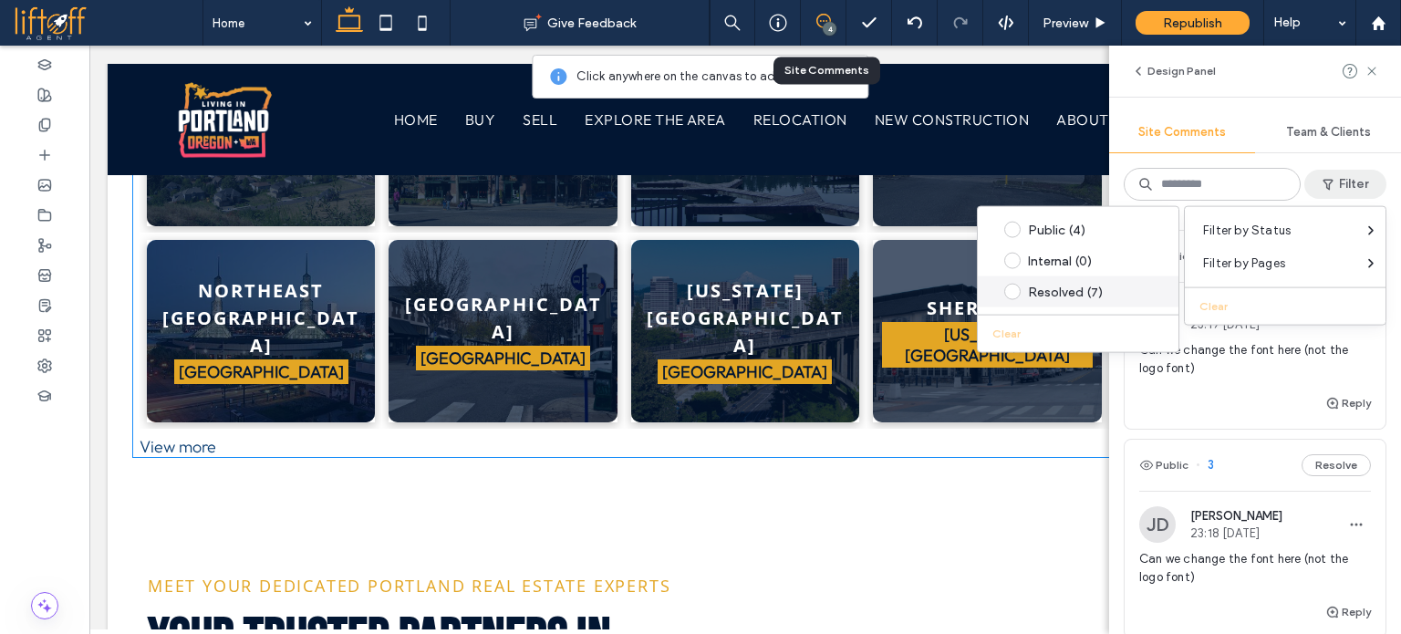
click at [1081, 290] on div "Resolved (7)" at bounding box center [1092, 292] width 129 height 16
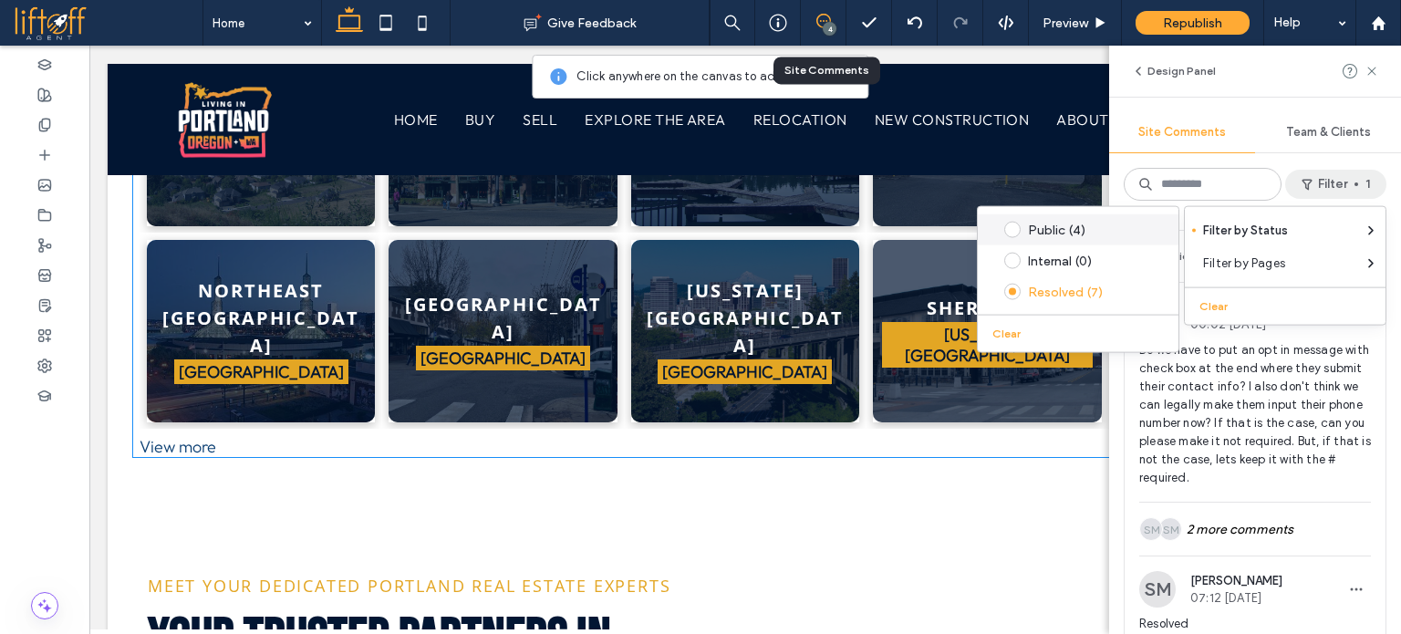
click at [1095, 214] on div "Public (4)" at bounding box center [1078, 229] width 201 height 31
click at [1089, 229] on div "Public (4)" at bounding box center [1092, 230] width 129 height 16
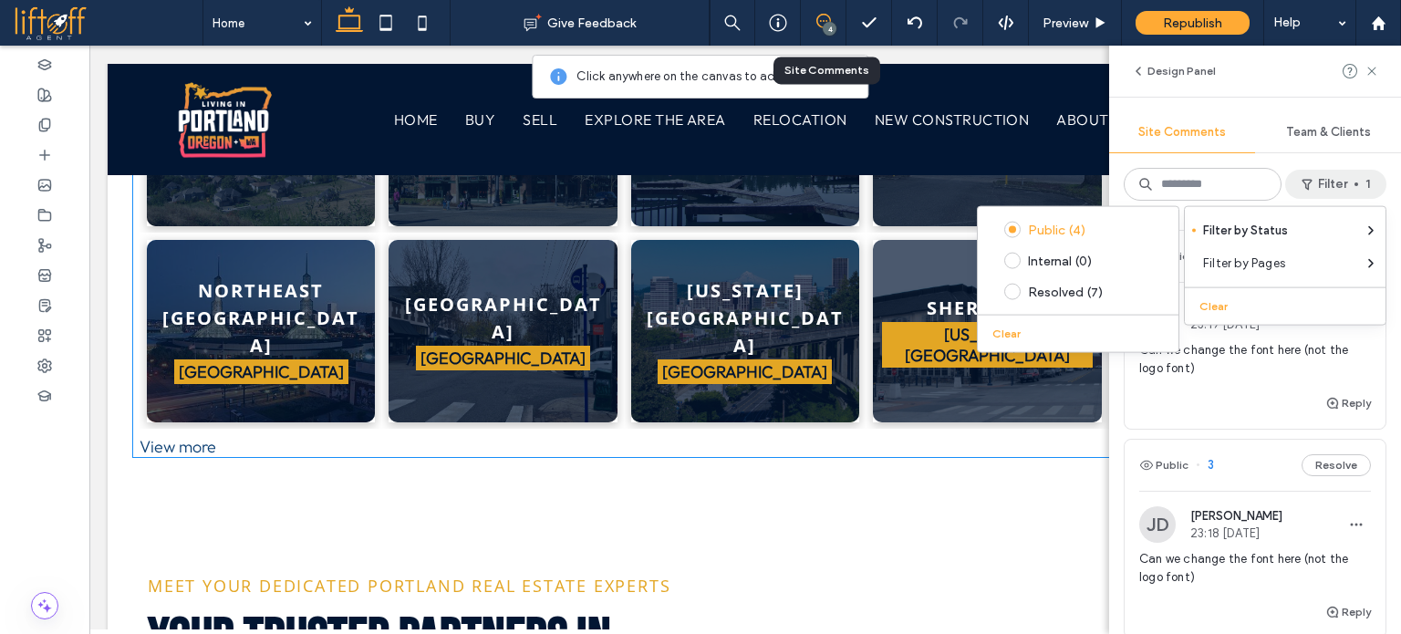
click at [1380, 391] on div "Public 4 Resolve [PERSON_NAME] 23:19 [DATE] Can we change the font here (not th…" at bounding box center [1255, 424] width 292 height 419
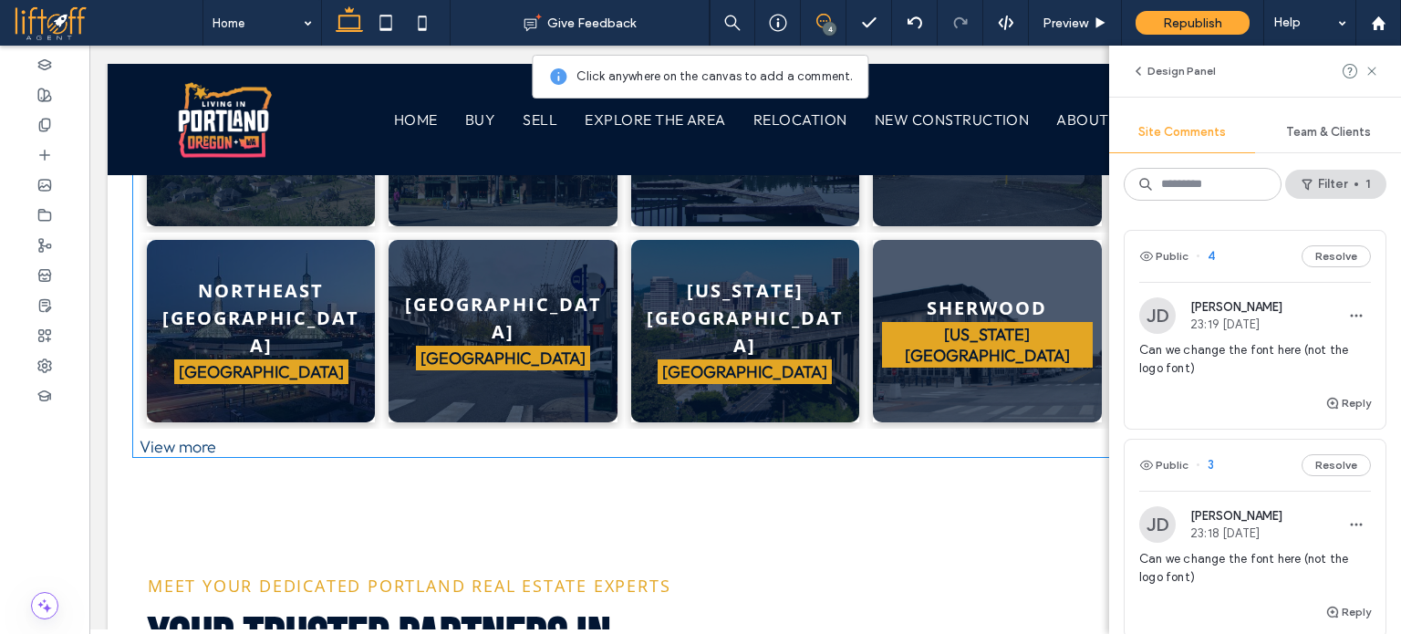
click at [1259, 337] on div "[PERSON_NAME][DEMOGRAPHIC_DATA]:19 [DATE] Can we change the font here (not the …" at bounding box center [1256, 344] width 232 height 95
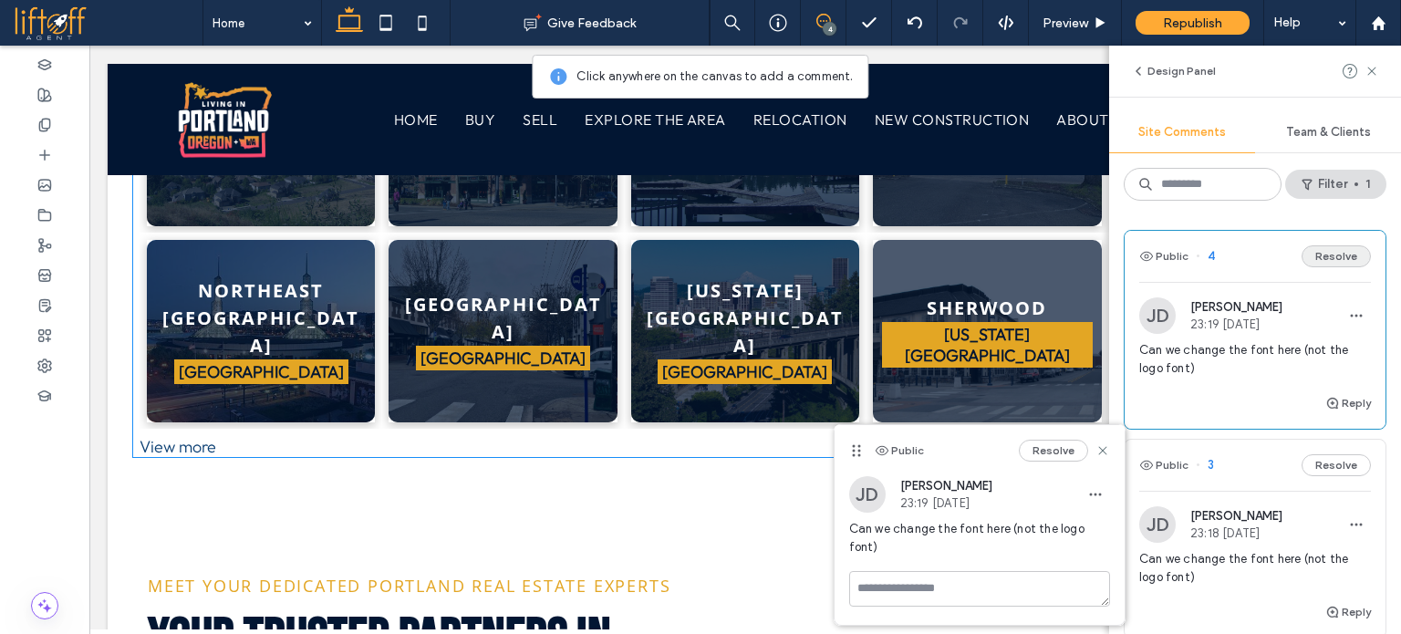
click at [1310, 260] on button "Resolve" at bounding box center [1336, 256] width 69 height 22
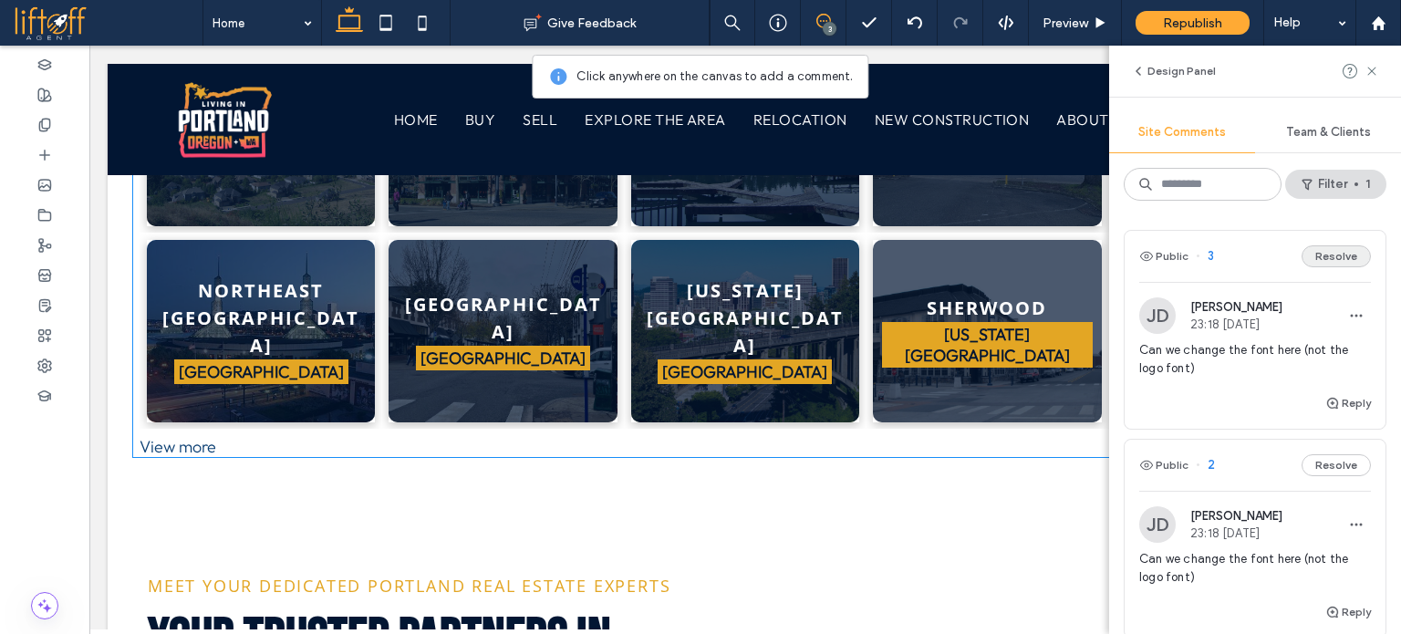
click at [1321, 255] on button "Resolve" at bounding box center [1336, 256] width 69 height 22
click at [1321, 253] on button "Resolve" at bounding box center [1336, 256] width 69 height 22
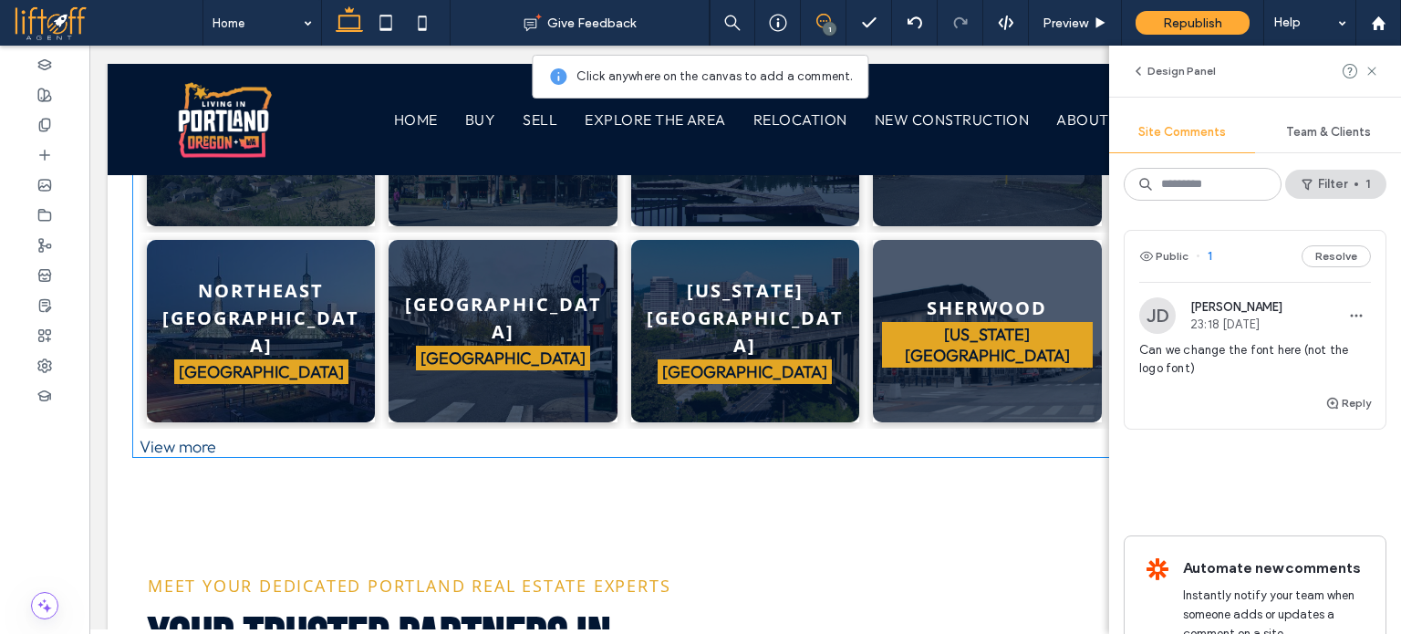
click at [1266, 372] on span "Can we change the font here (not the logo font)" at bounding box center [1256, 359] width 232 height 36
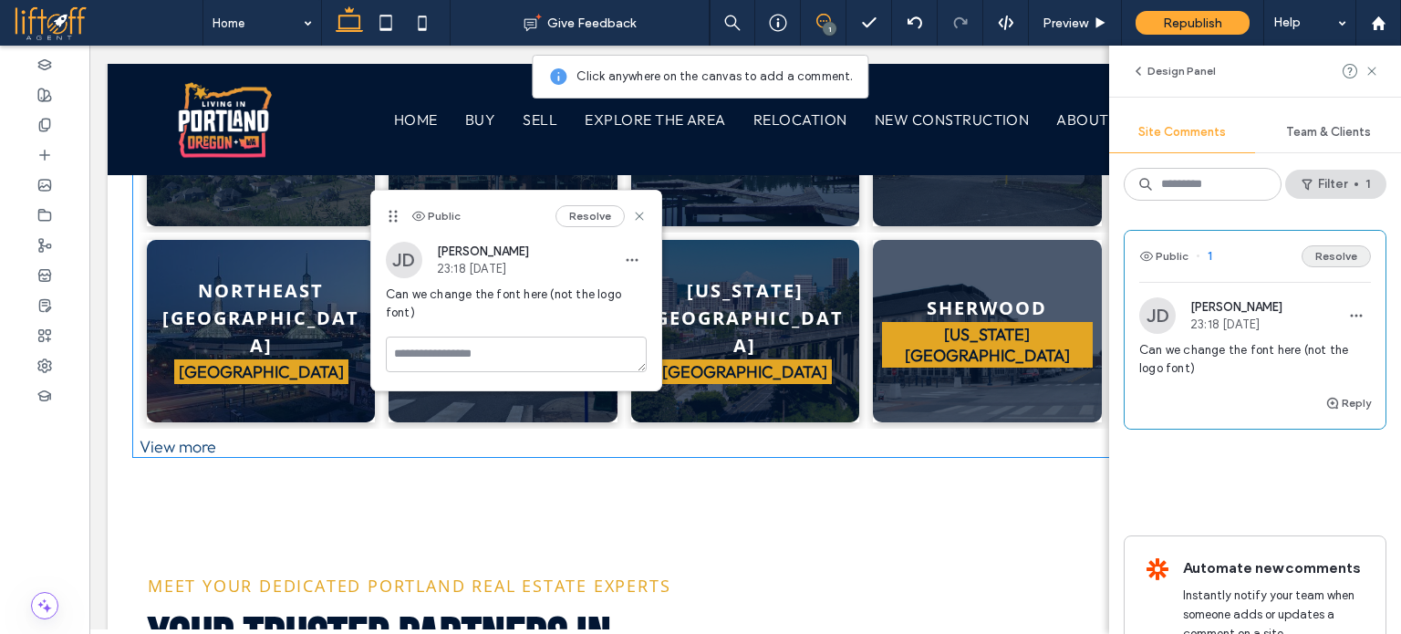
click at [1319, 256] on button "Resolve" at bounding box center [1336, 256] width 69 height 22
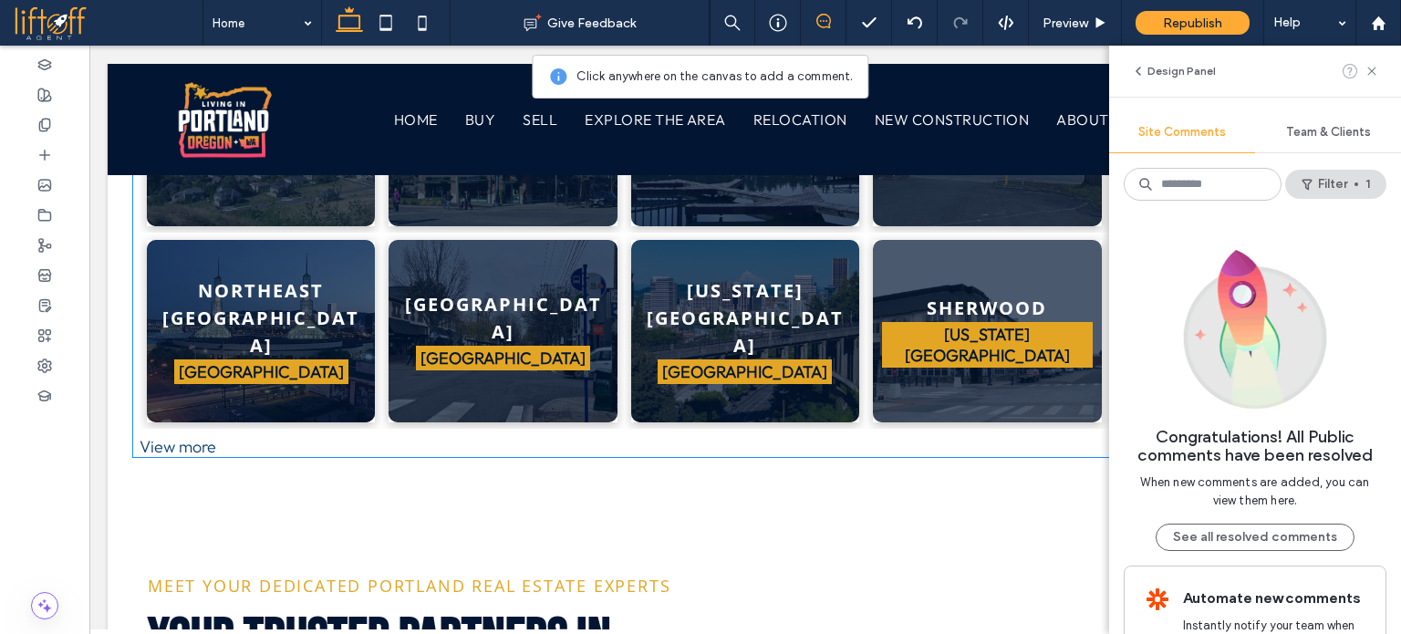
drag, startPoint x: 1371, startPoint y: 69, endPoint x: 1347, endPoint y: 63, distance: 25.4
click at [1371, 69] on use at bounding box center [1372, 71] width 8 height 8
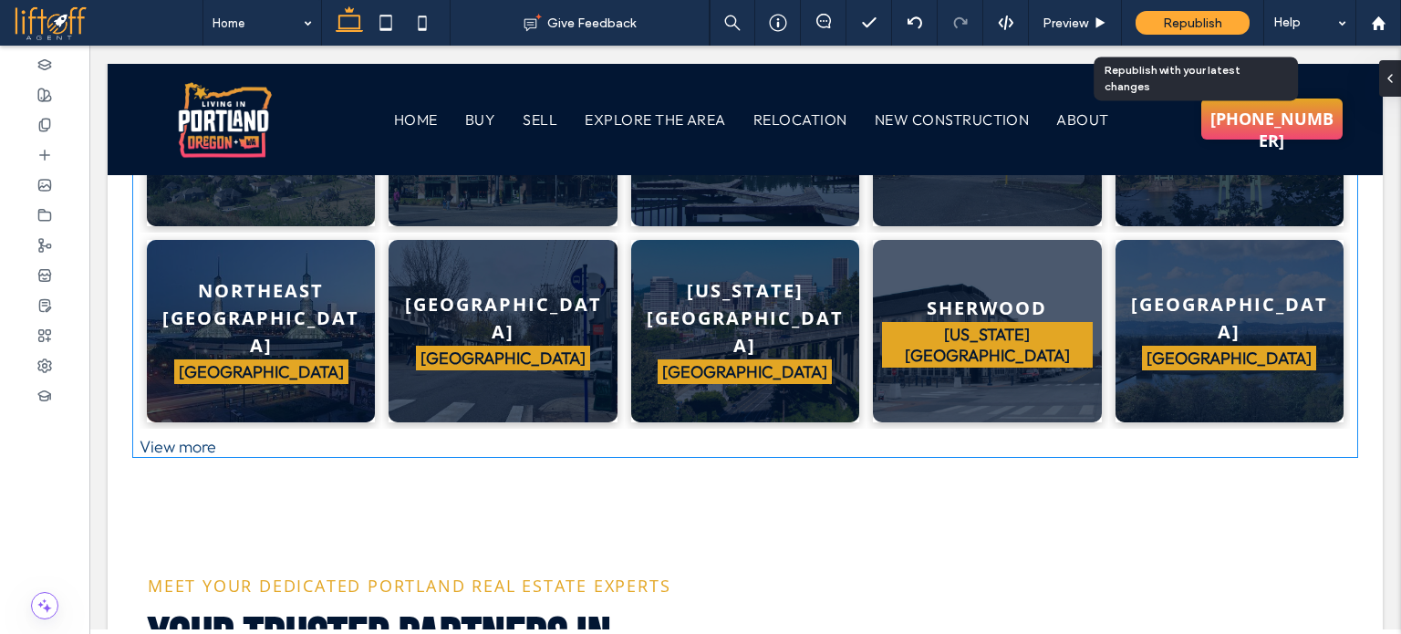
click at [1208, 22] on span "Republish" at bounding box center [1192, 24] width 59 height 16
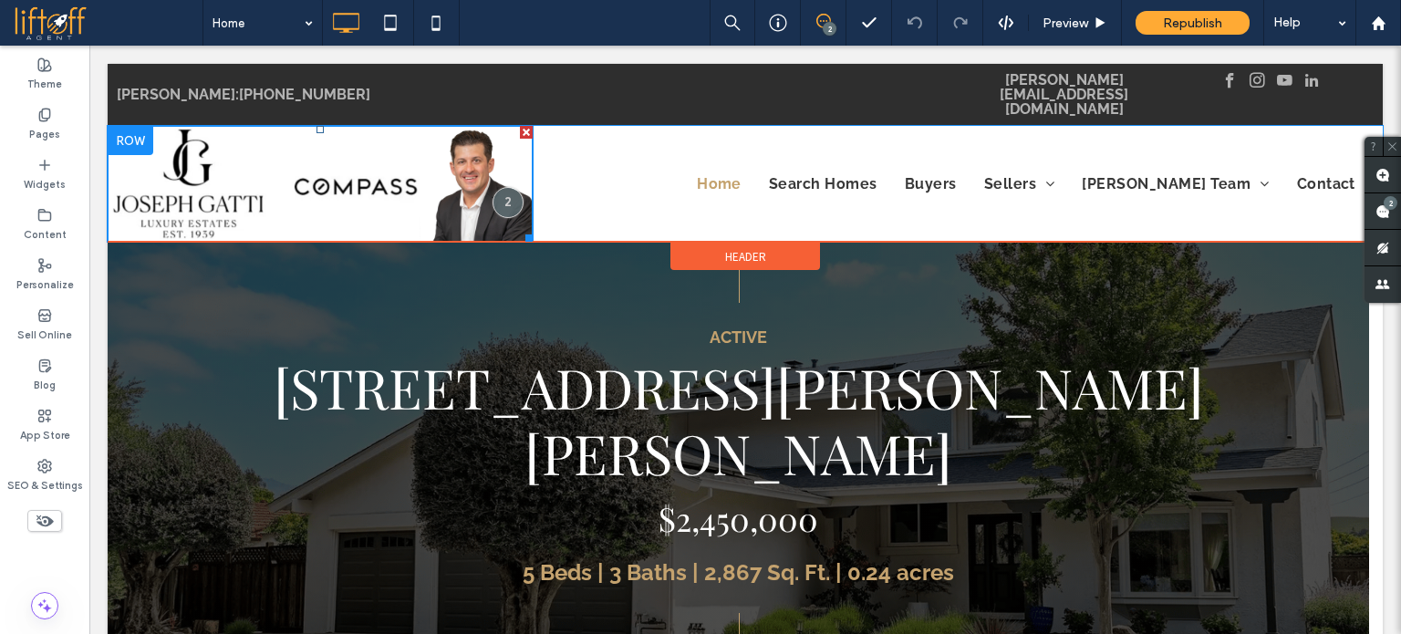
click at [278, 189] on img at bounding box center [320, 184] width 425 height 116
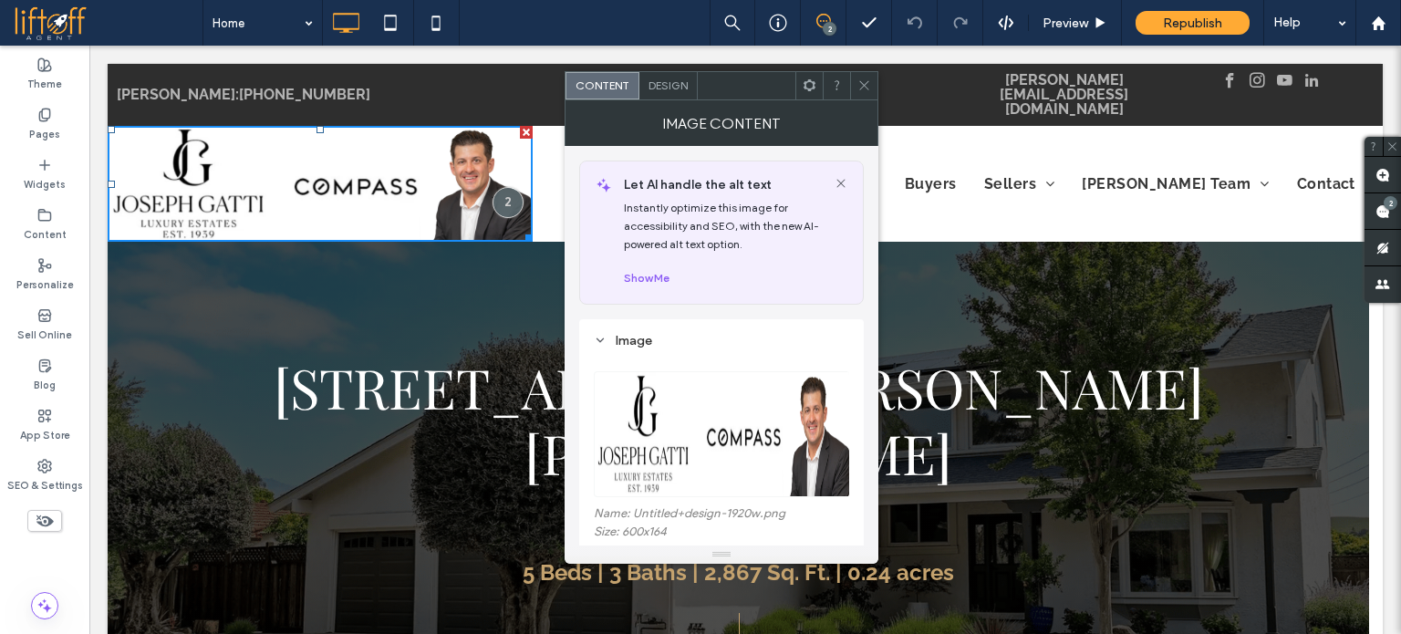
click at [713, 414] on figure at bounding box center [721, 434] width 255 height 126
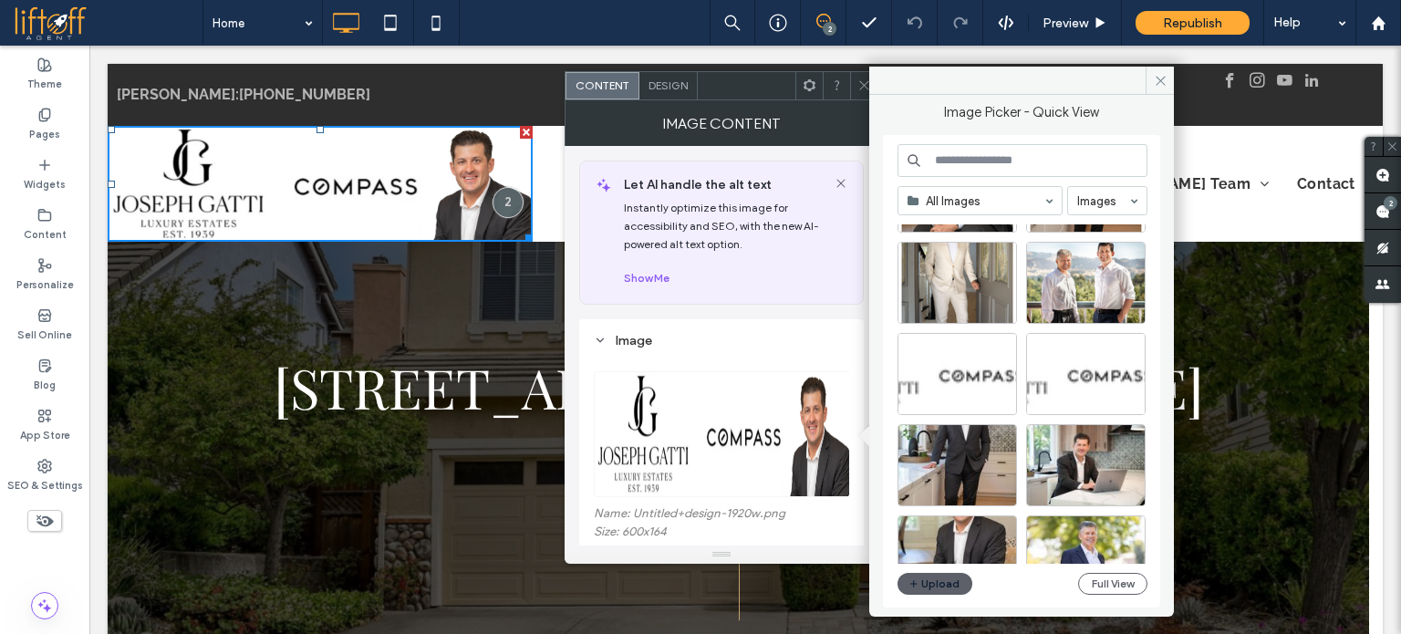
scroll to position [91, 0]
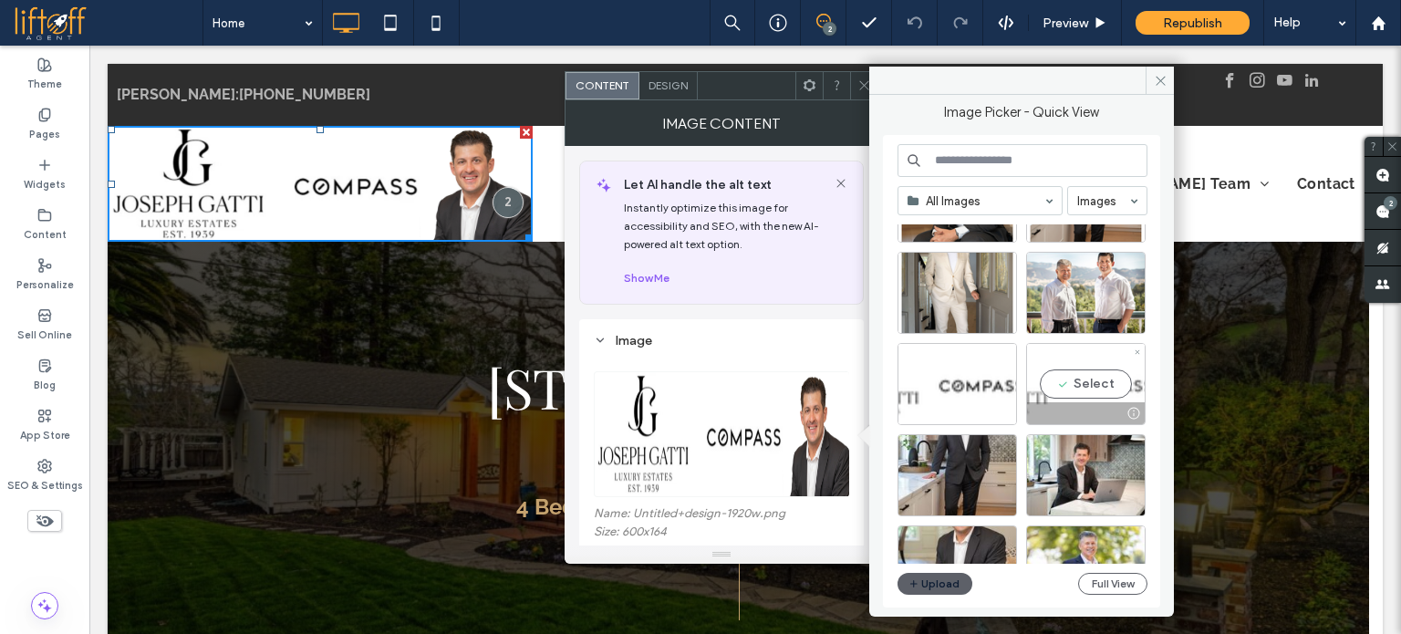
click at [1081, 382] on div "Select" at bounding box center [1086, 384] width 120 height 82
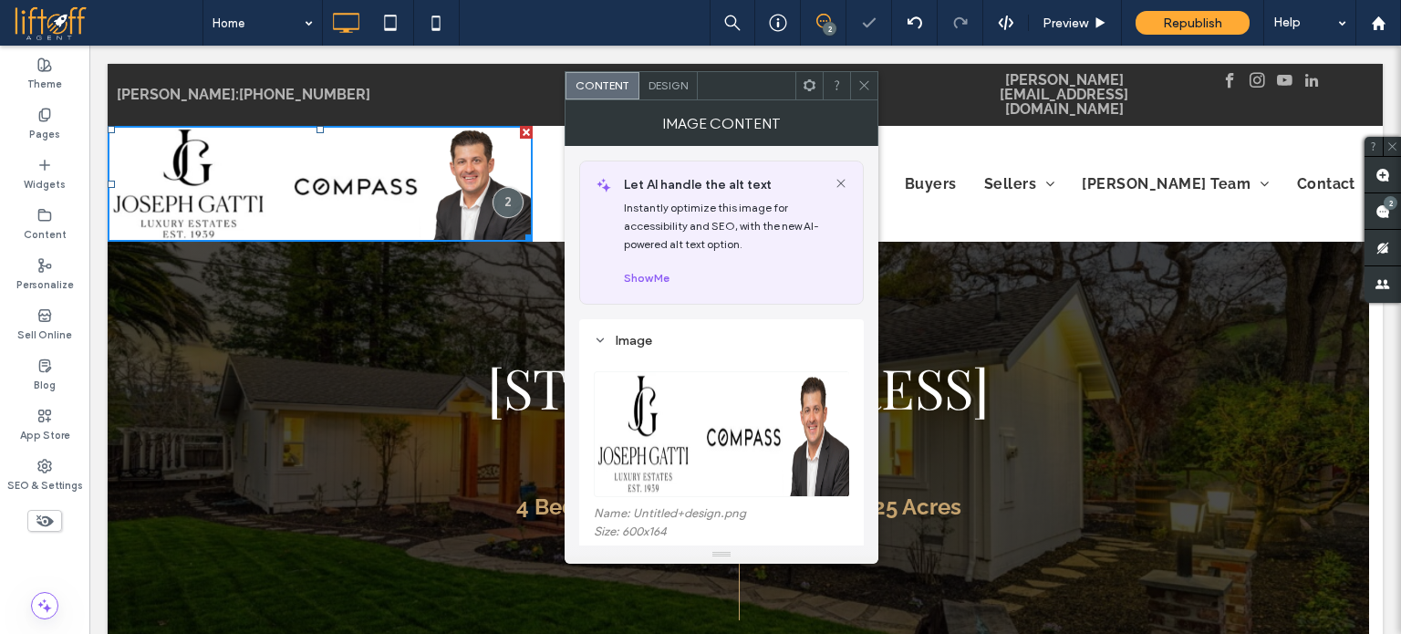
click at [727, 420] on img at bounding box center [722, 434] width 257 height 126
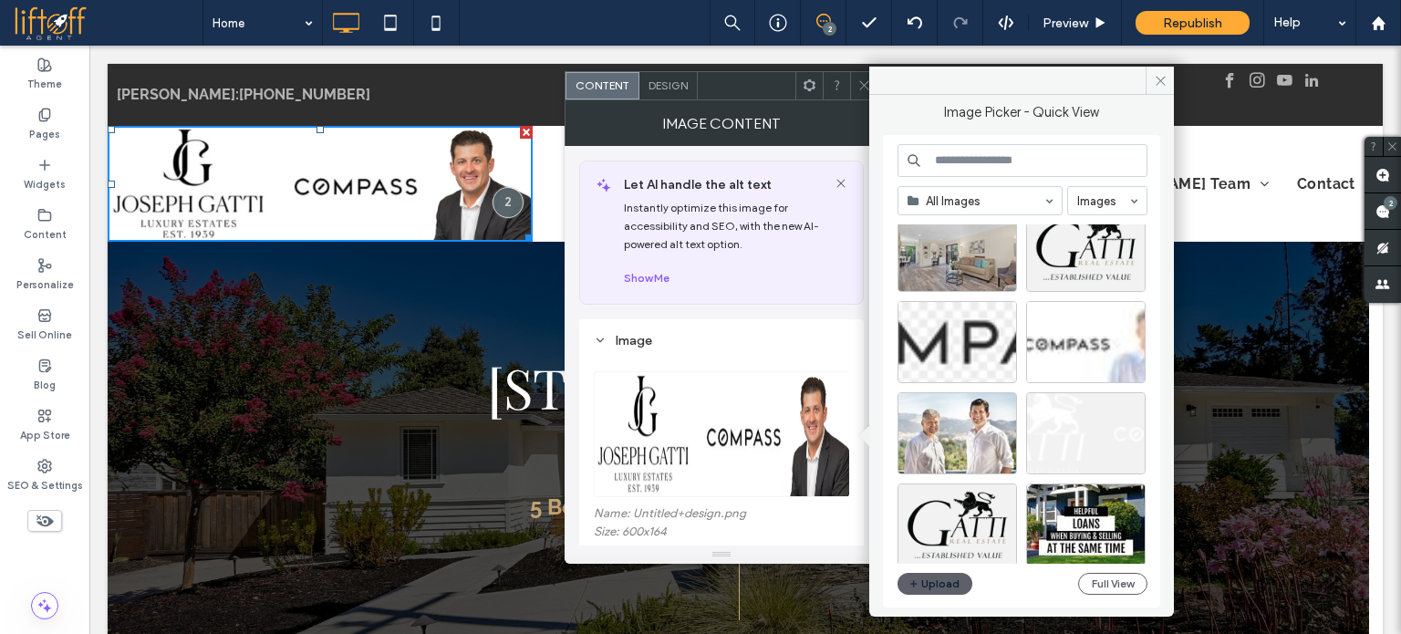
scroll to position [2478, 0]
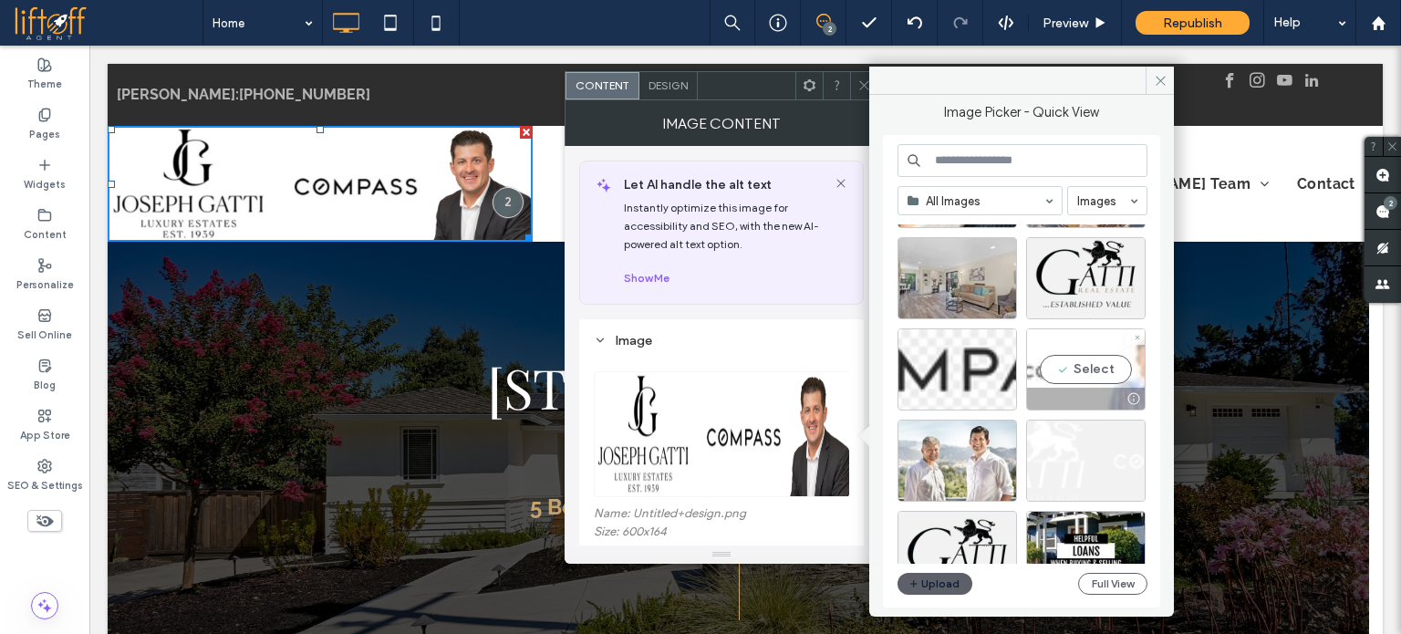
click at [1062, 360] on div "Select" at bounding box center [1086, 369] width 120 height 82
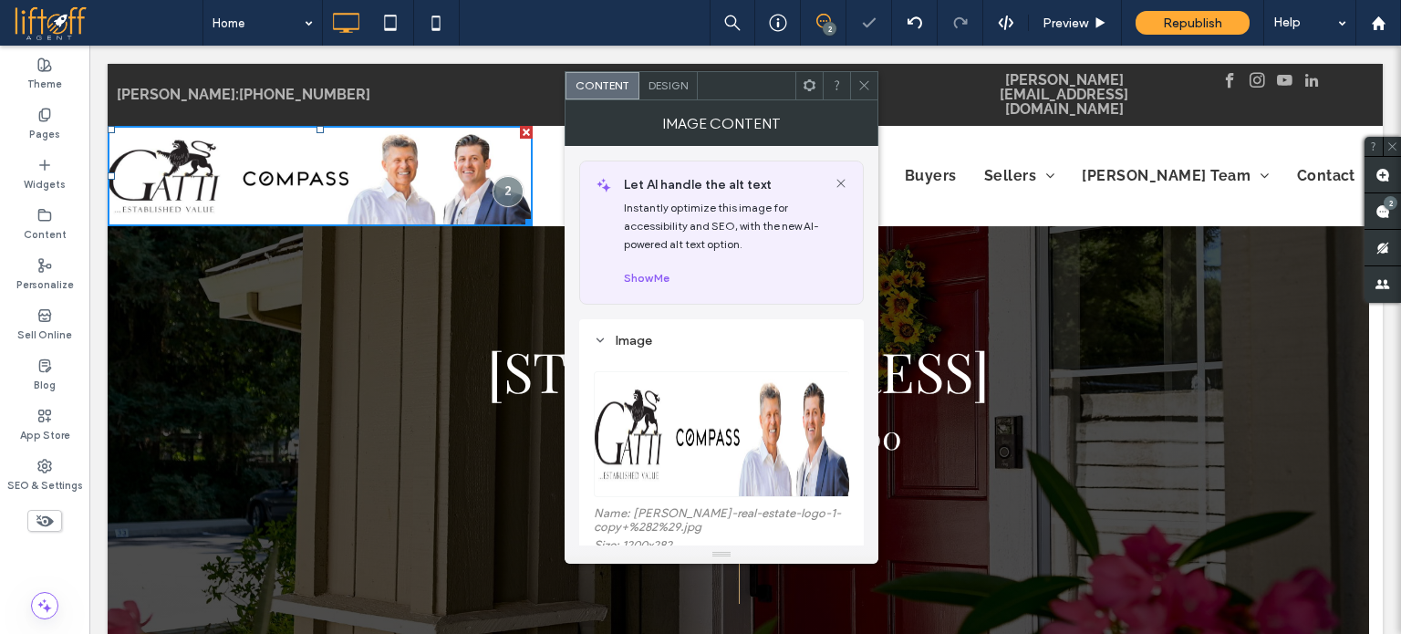
click at [711, 441] on img at bounding box center [722, 434] width 257 height 126
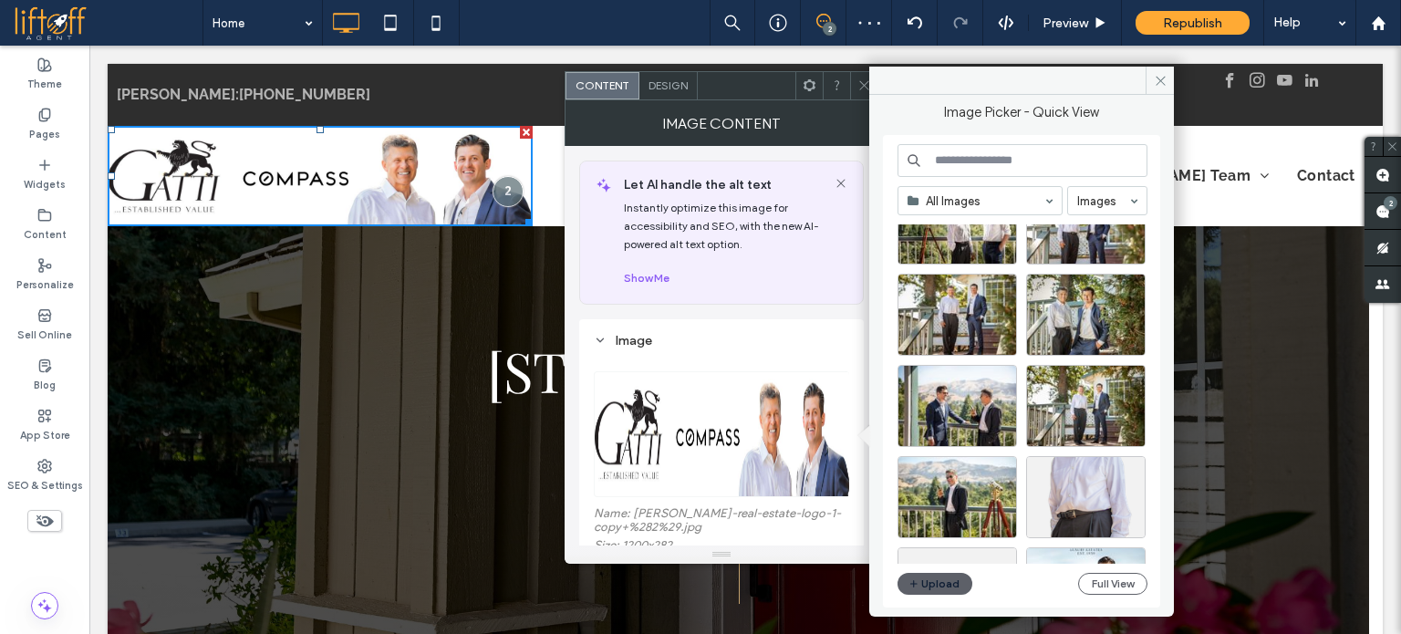
scroll to position [1164, 0]
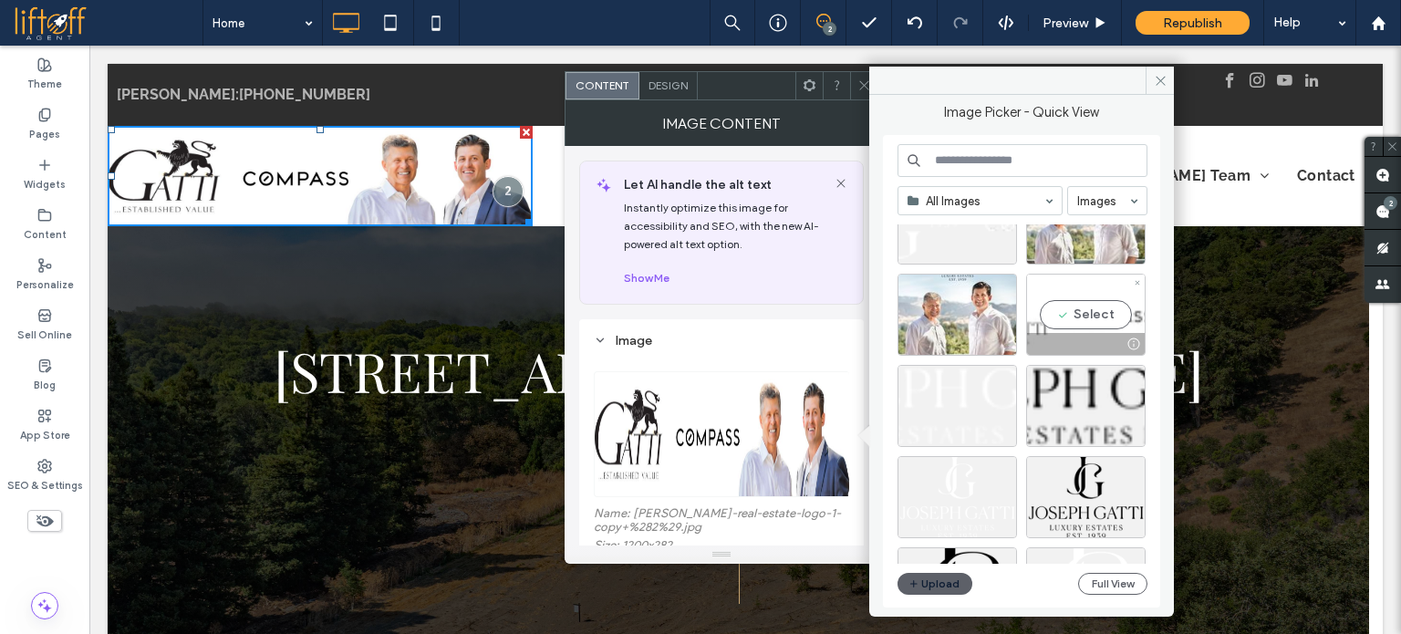
click at [1077, 313] on div "Select" at bounding box center [1086, 315] width 120 height 82
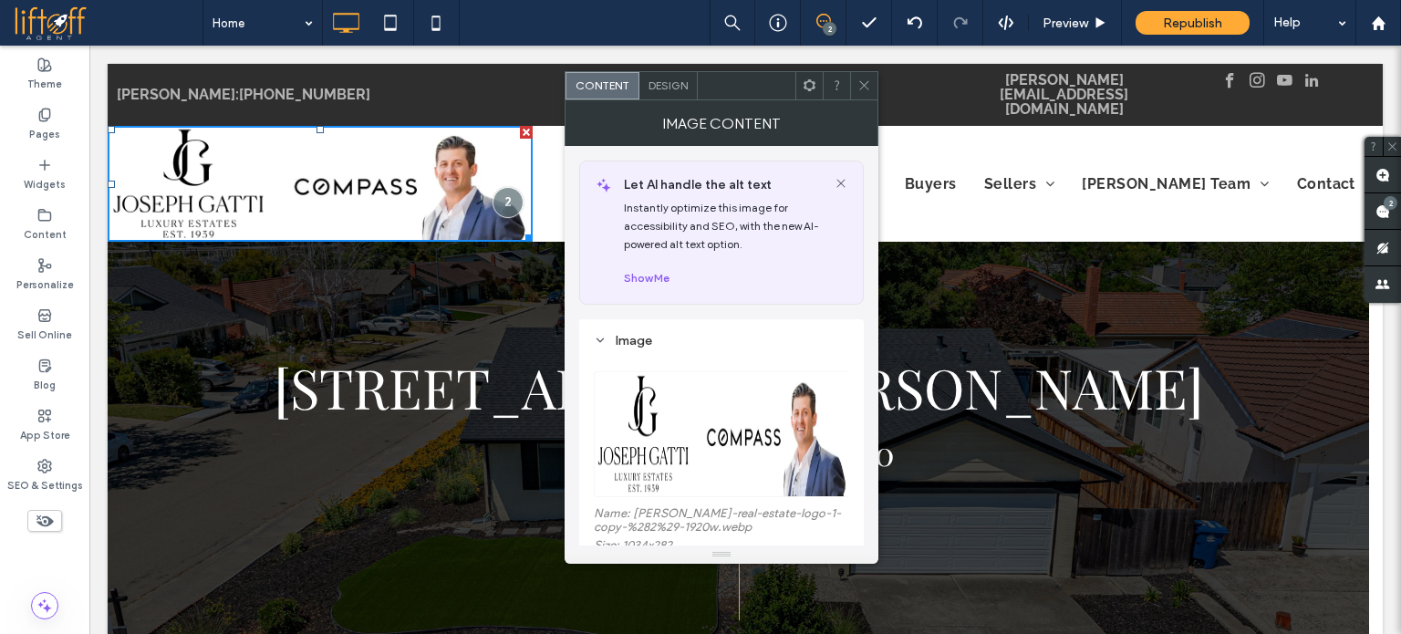
click at [742, 442] on img at bounding box center [722, 434] width 257 height 126
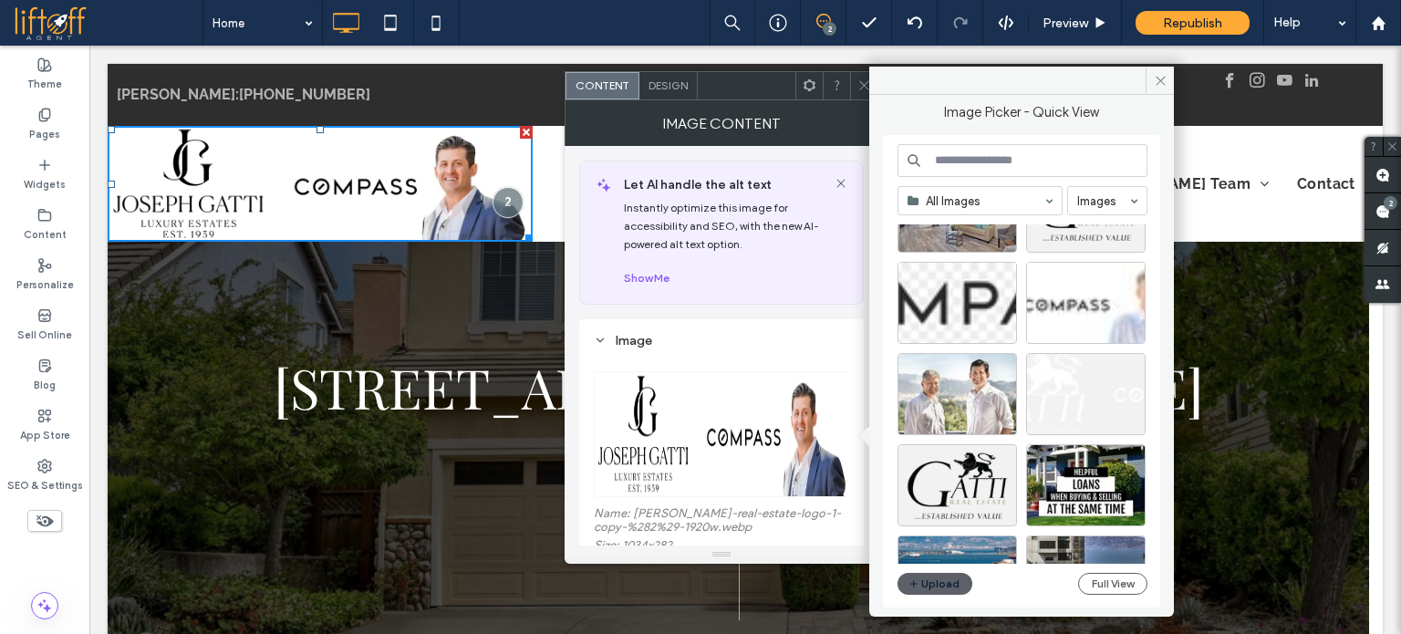
scroll to position [2516, 0]
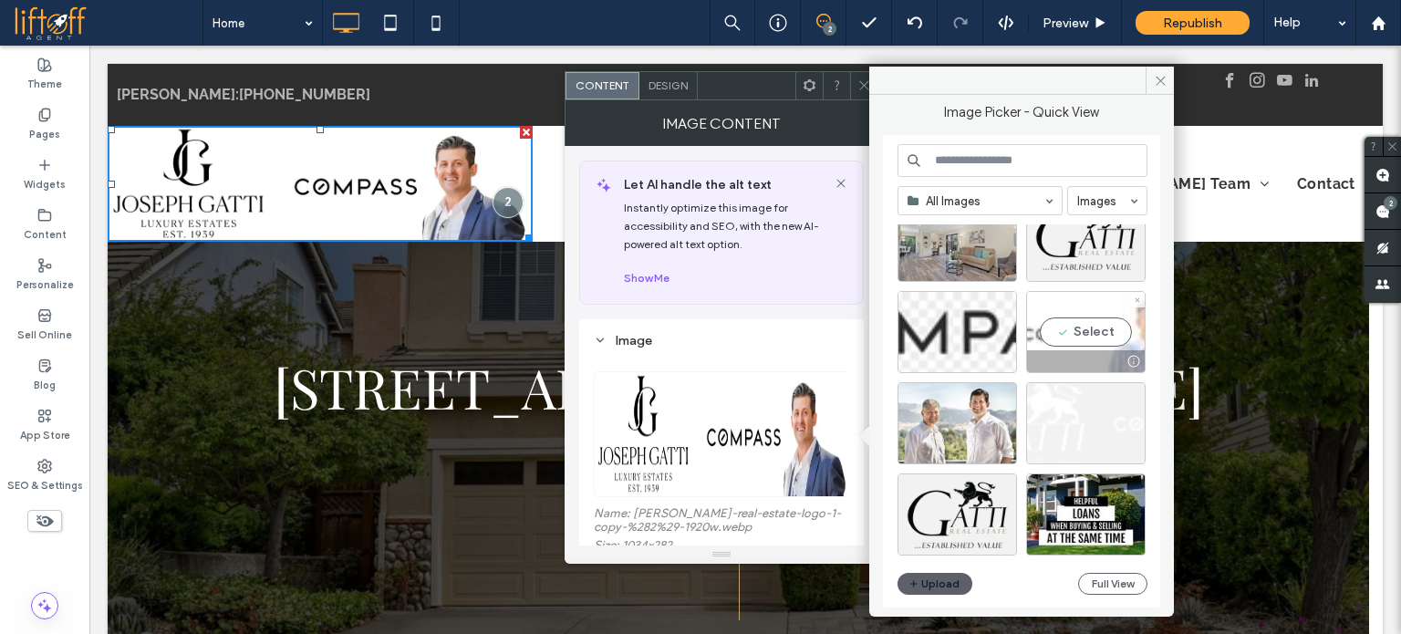
click at [1080, 320] on div "Select" at bounding box center [1086, 332] width 120 height 82
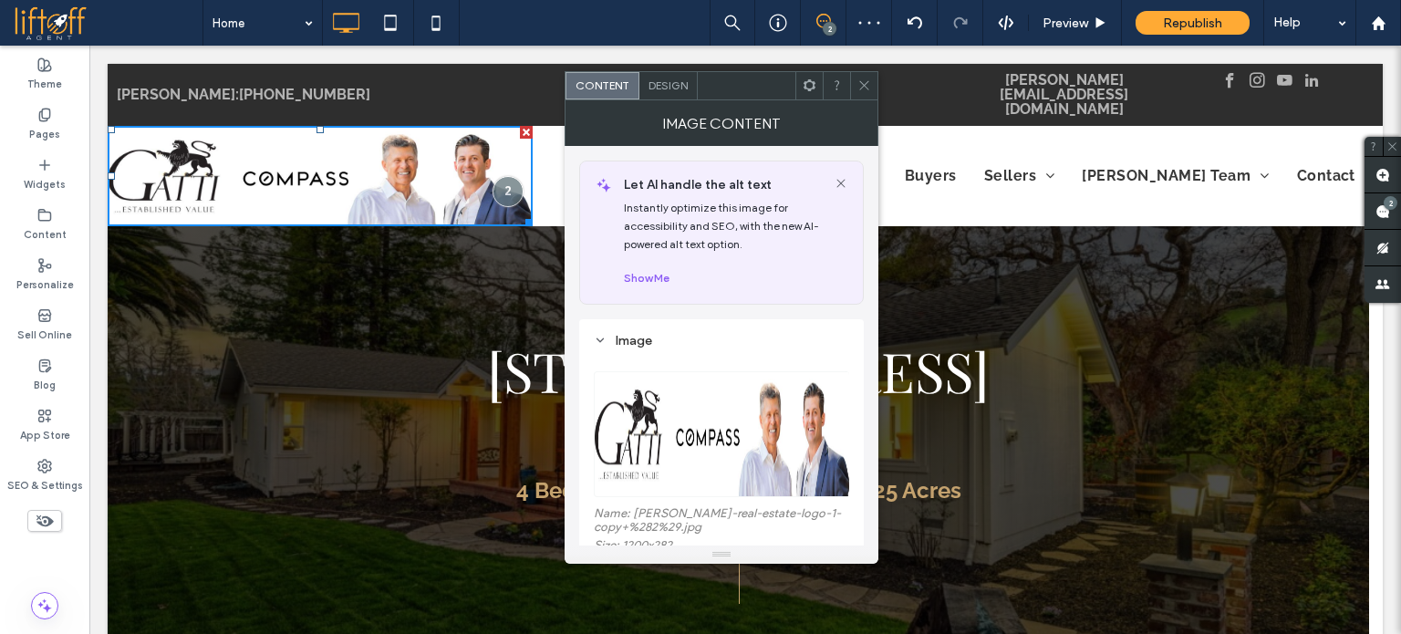
click at [867, 90] on icon at bounding box center [865, 85] width 14 height 14
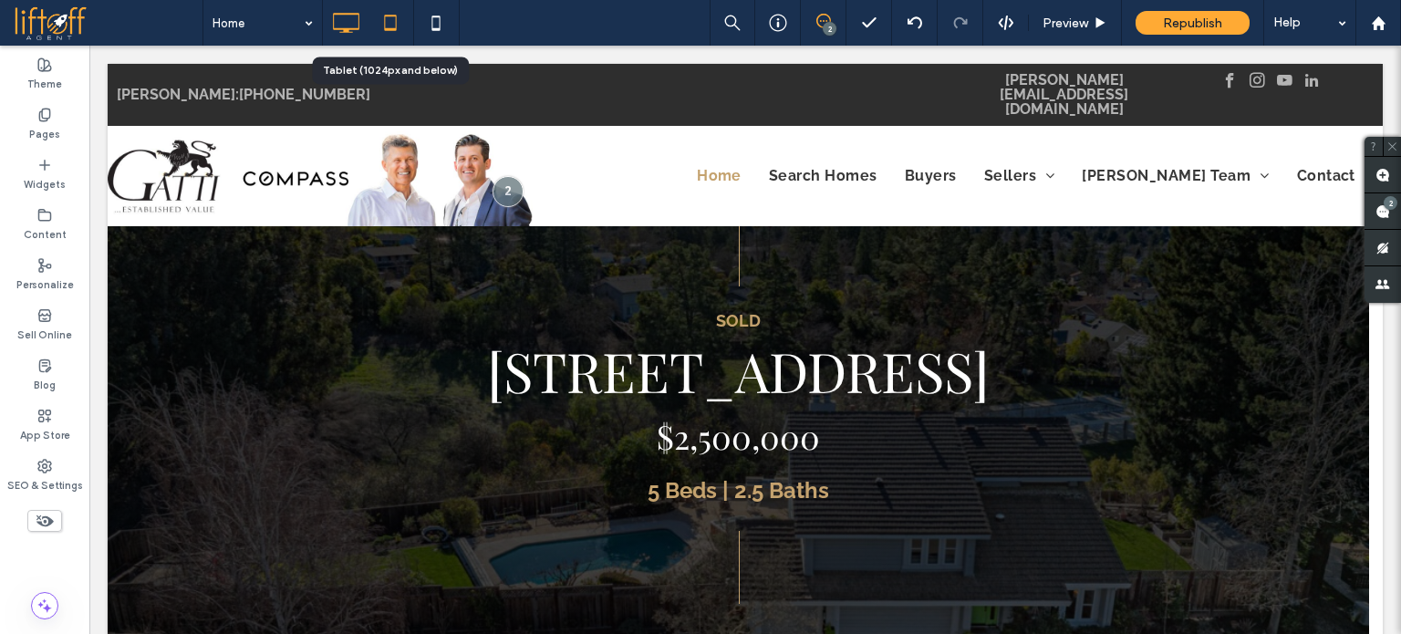
click at [396, 22] on use at bounding box center [390, 23] width 12 height 16
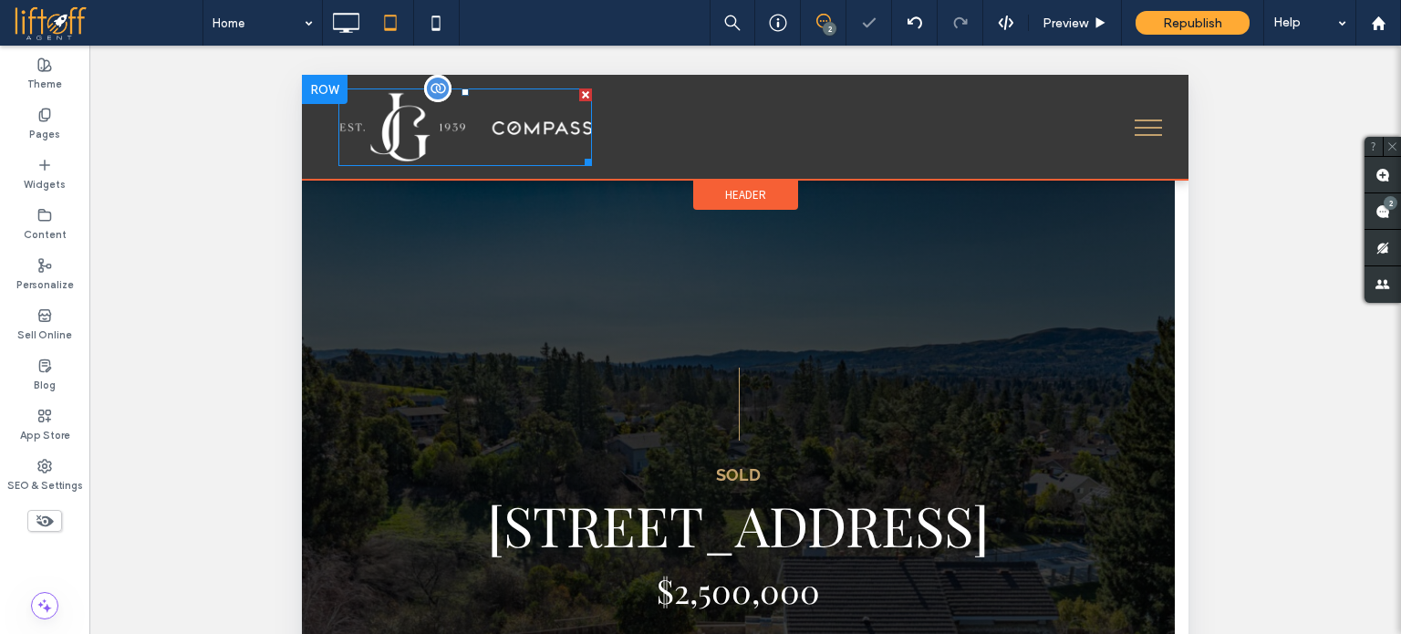
click at [444, 144] on img at bounding box center [466, 128] width 254 height 78
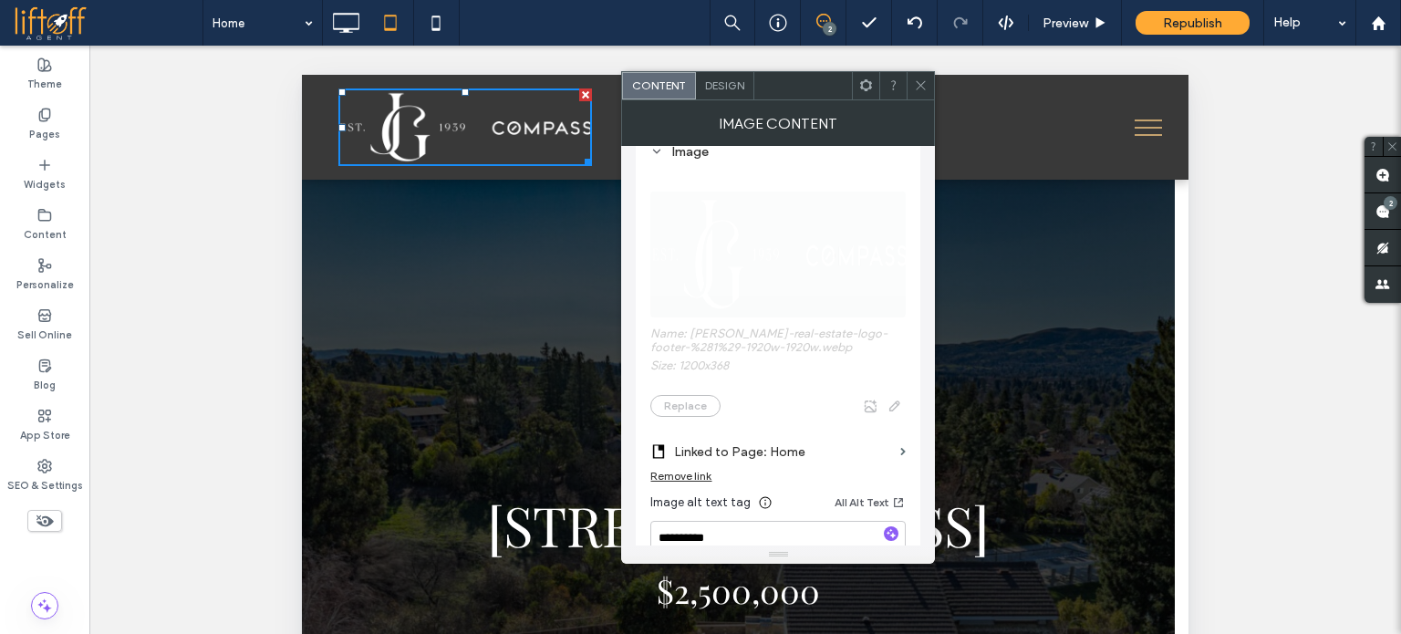
scroll to position [274, 0]
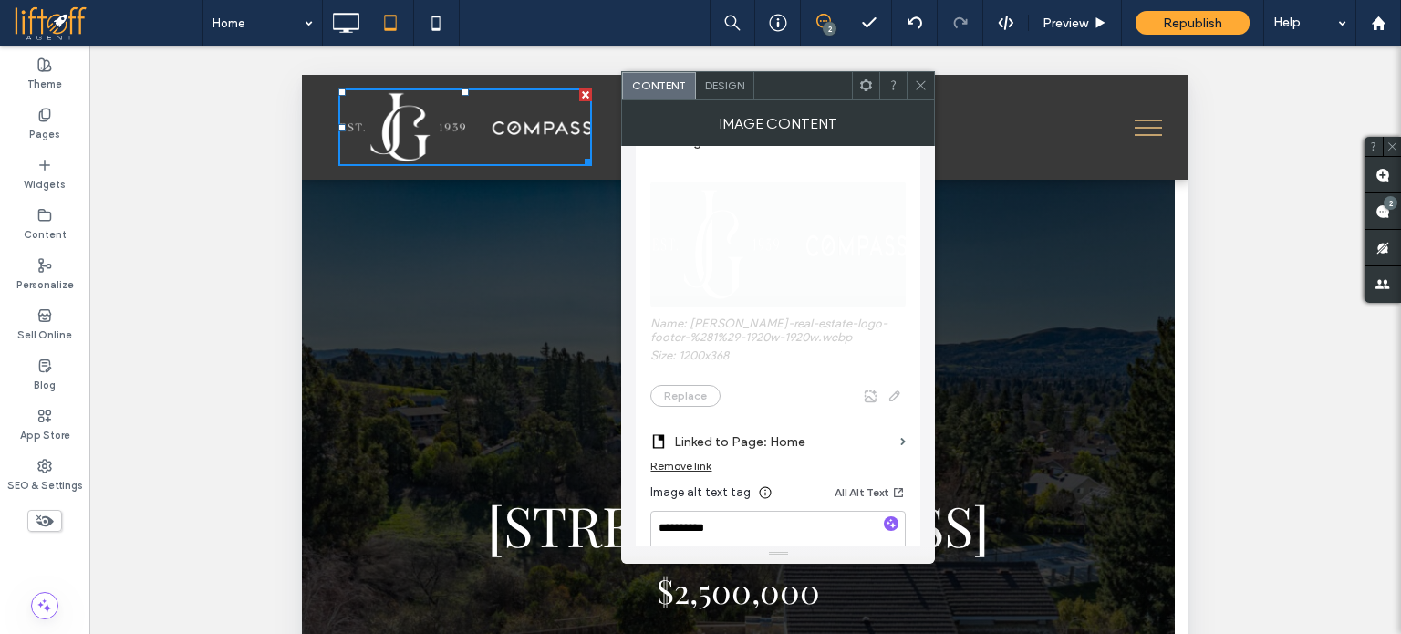
click at [868, 91] on icon at bounding box center [866, 85] width 14 height 14
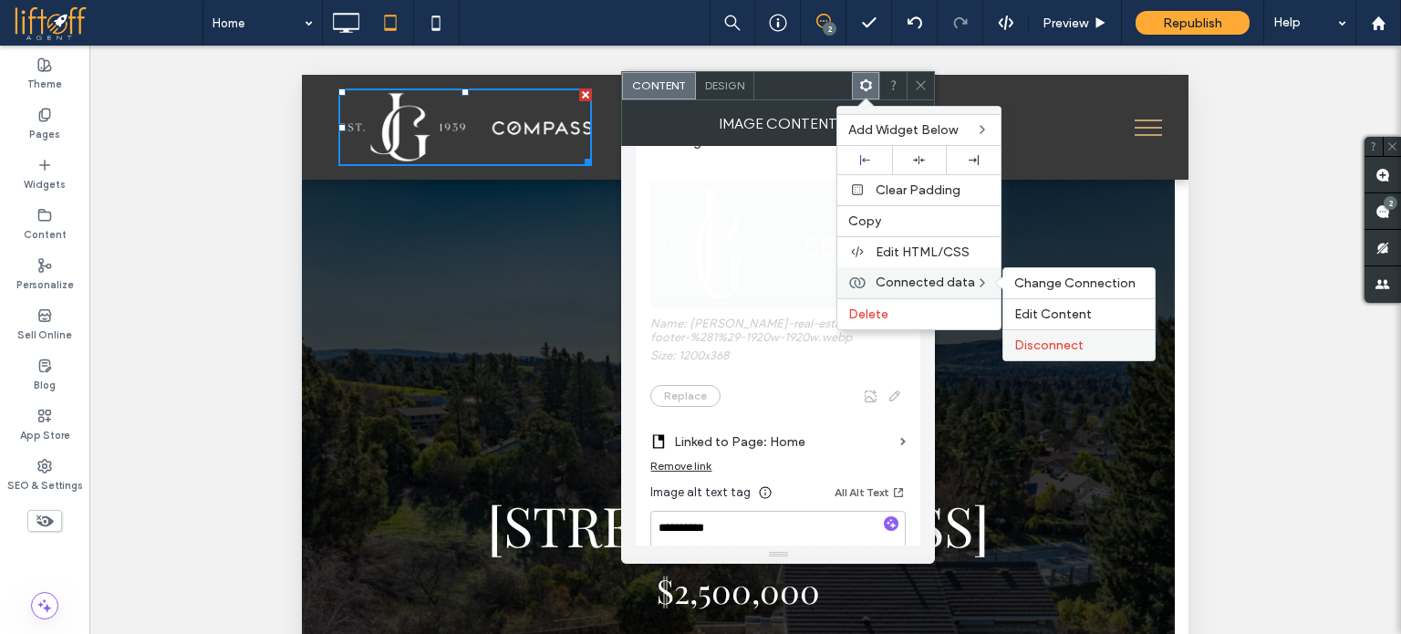
click at [1042, 342] on span "Disconnect" at bounding box center [1049, 346] width 69 height 16
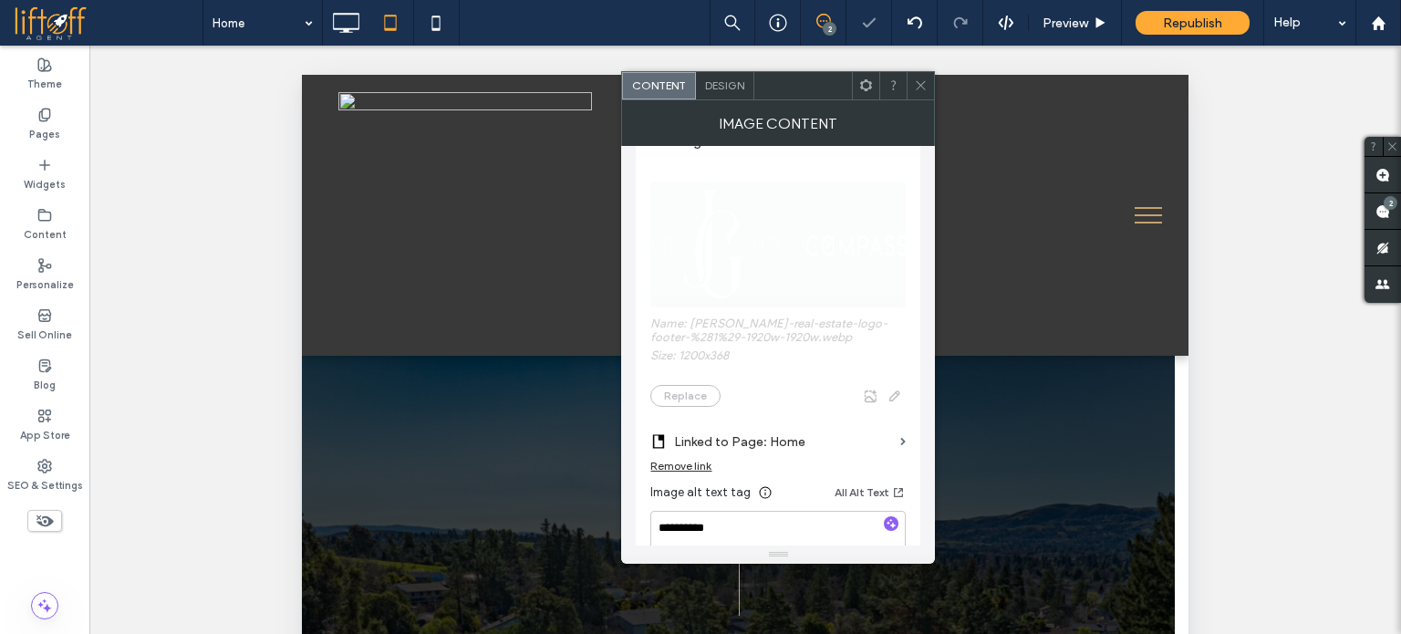
click at [794, 224] on span "Name: gatti-real-estate-logo-footer-%281%29-1920w-1920w.webp Size: 1200x368 Rep…" at bounding box center [778, 285] width 255 height 262
click at [923, 87] on use at bounding box center [921, 85] width 9 height 9
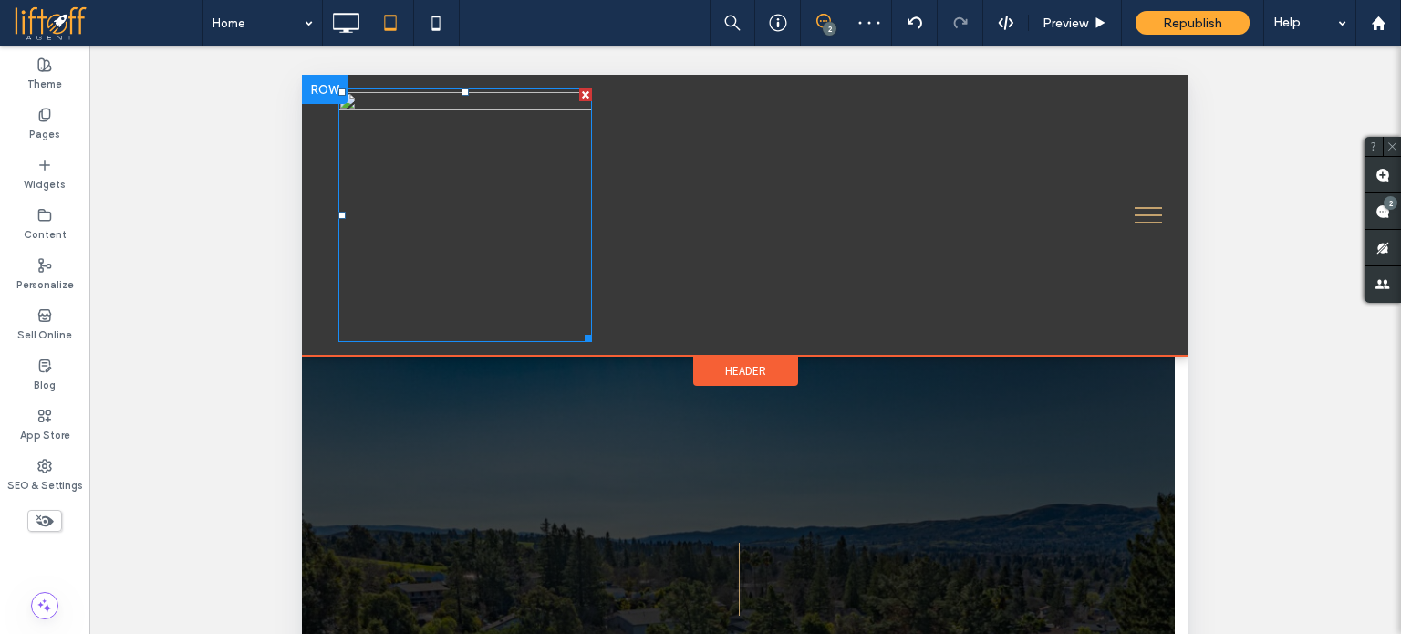
click at [445, 161] on img at bounding box center [466, 216] width 254 height 254
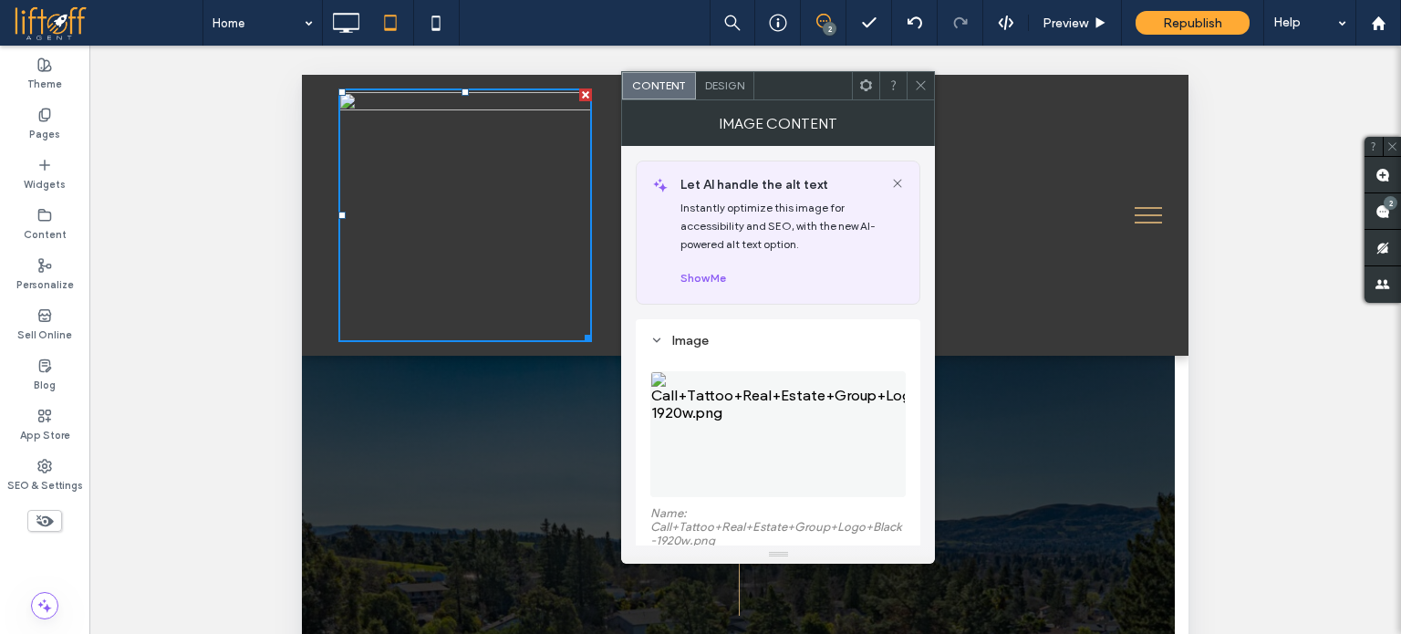
click at [922, 87] on use at bounding box center [921, 85] width 9 height 9
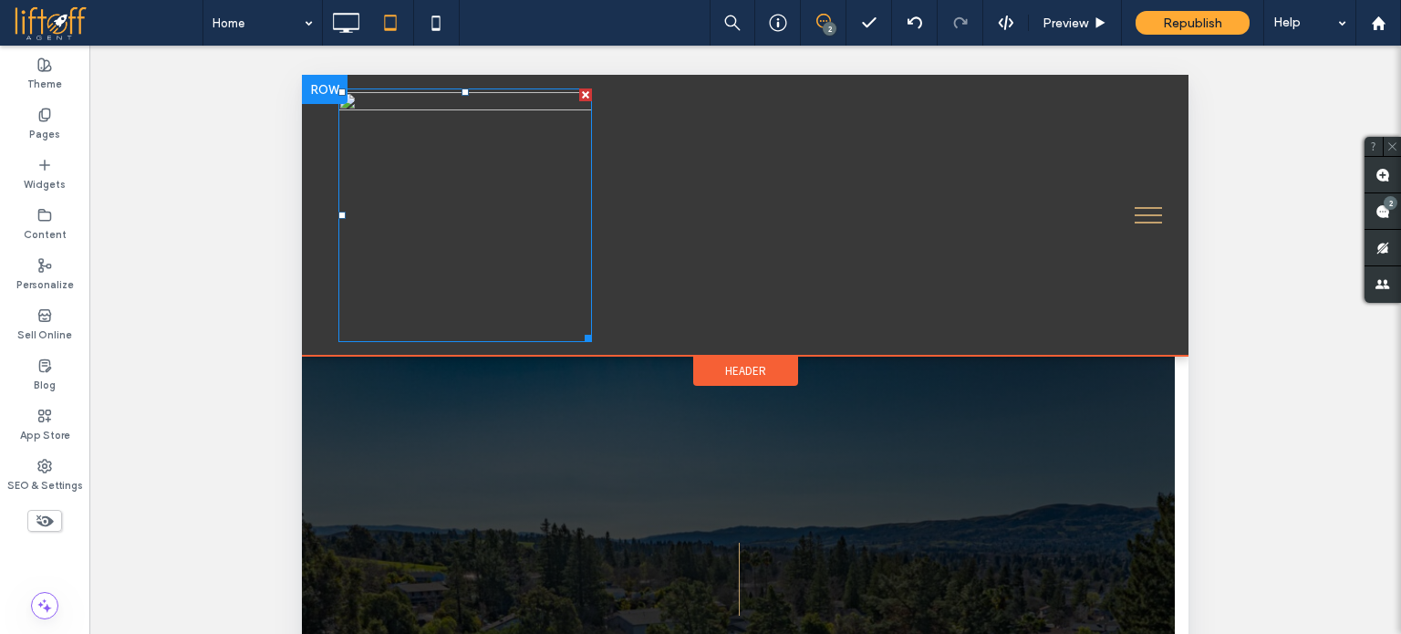
click at [506, 96] on img at bounding box center [466, 216] width 254 height 254
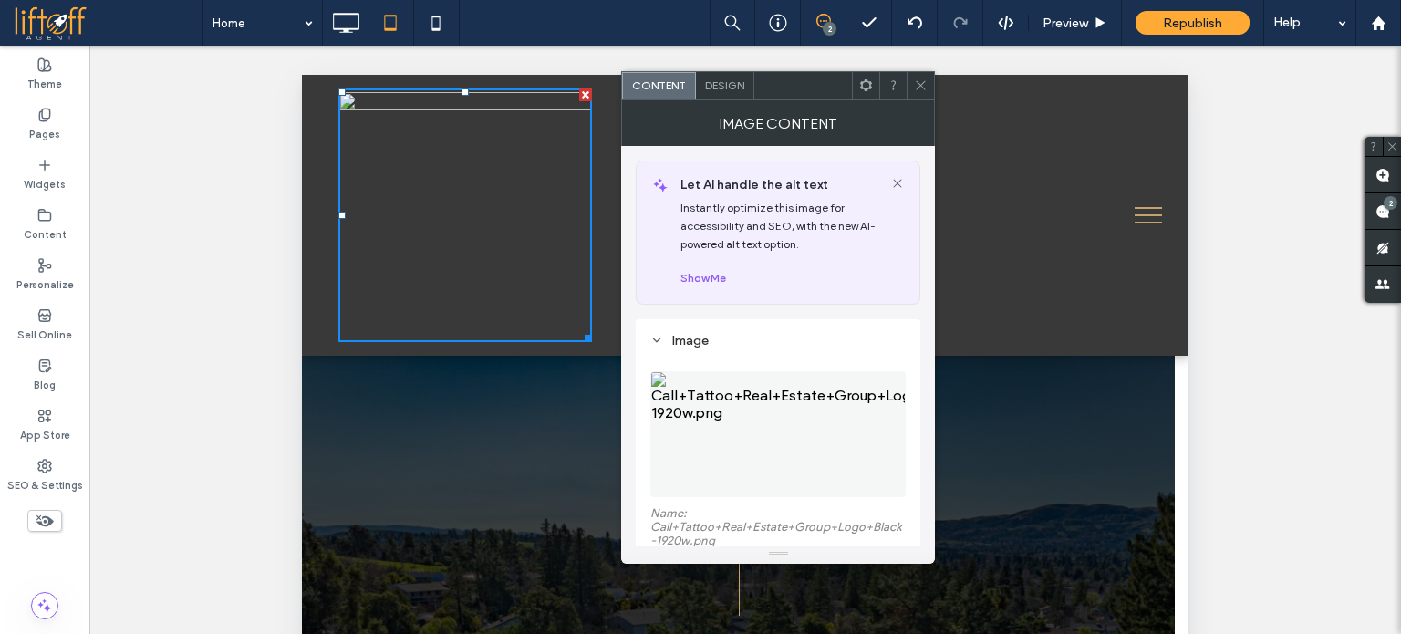
click at [821, 426] on figure at bounding box center [778, 434] width 255 height 126
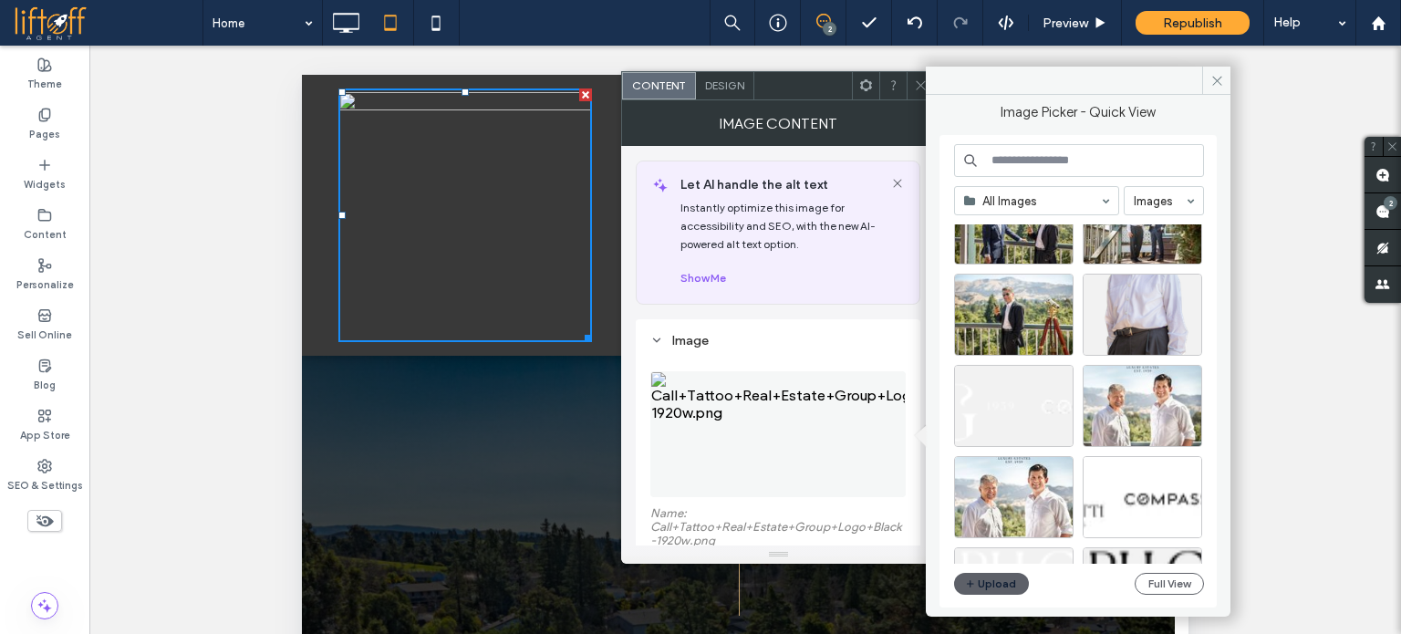
scroll to position [1164, 0]
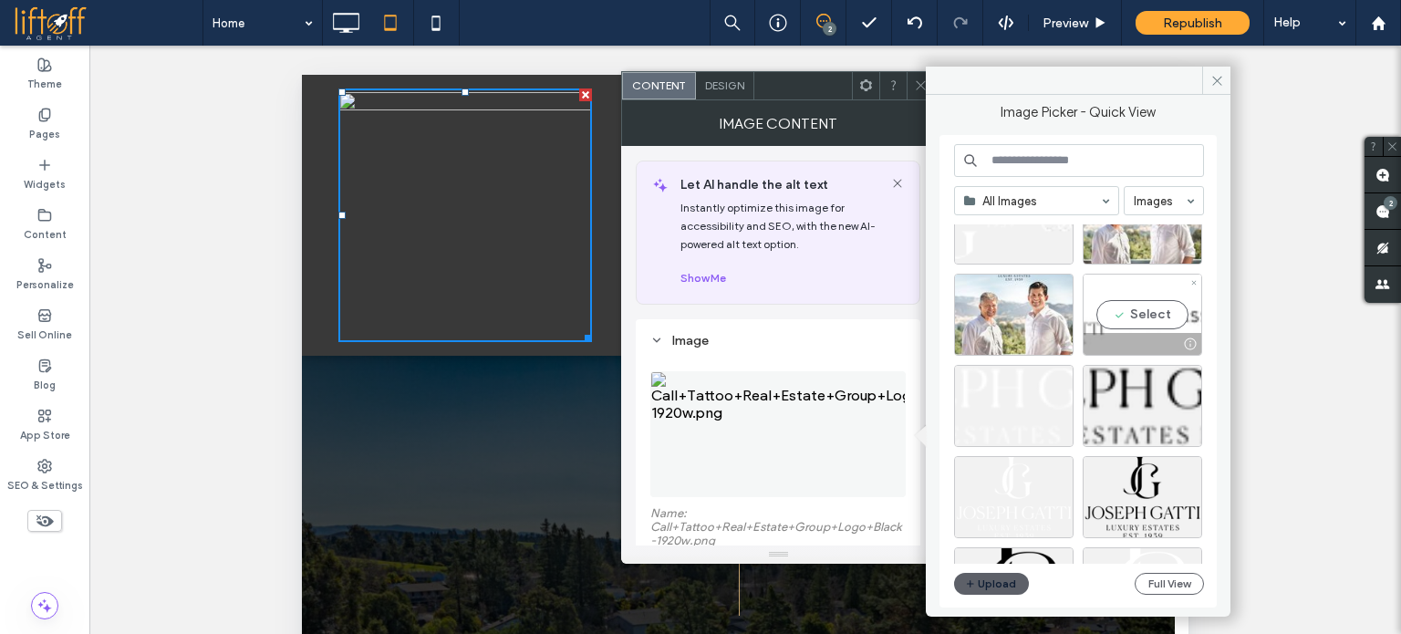
click at [1120, 300] on div "Select" at bounding box center [1143, 315] width 120 height 82
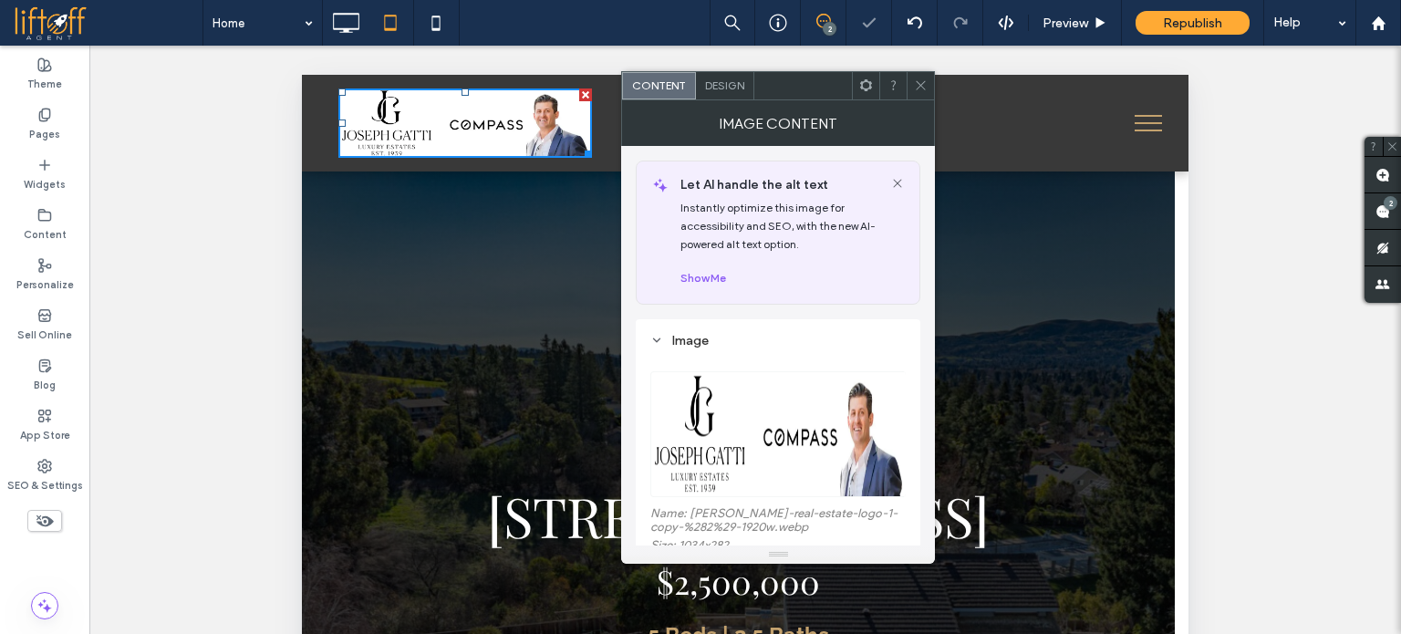
click at [818, 405] on img at bounding box center [779, 434] width 257 height 126
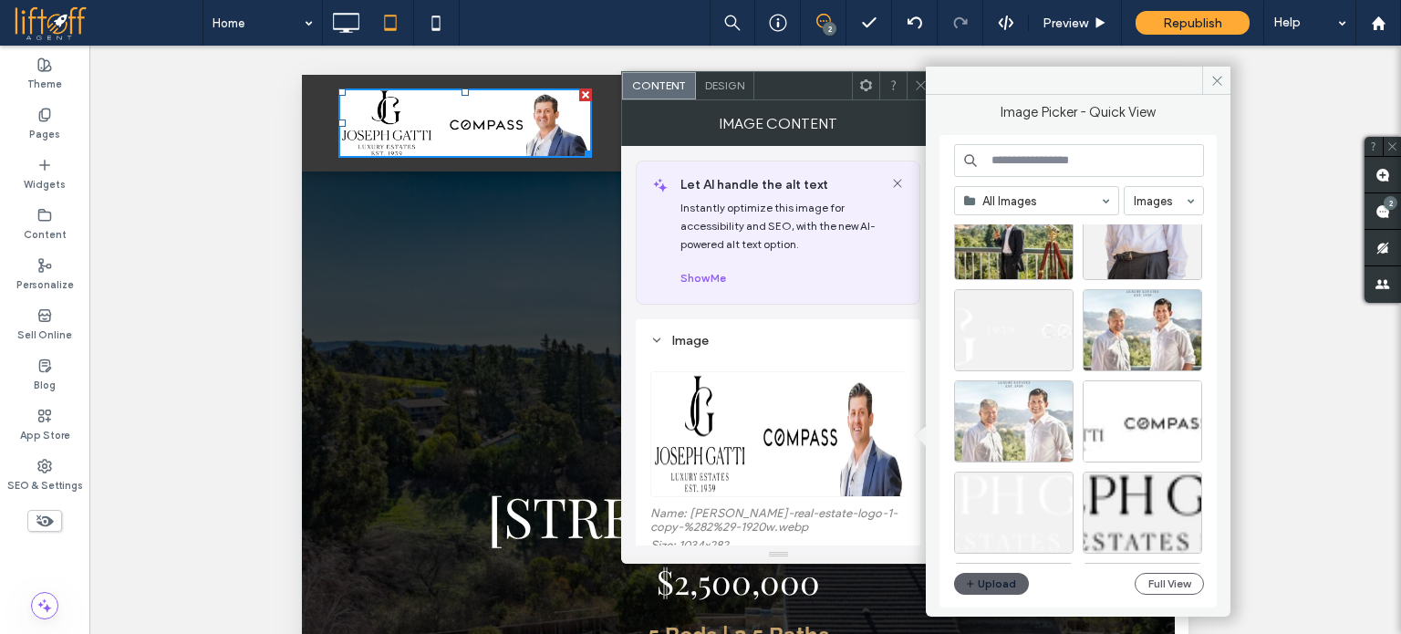
scroll to position [1073, 0]
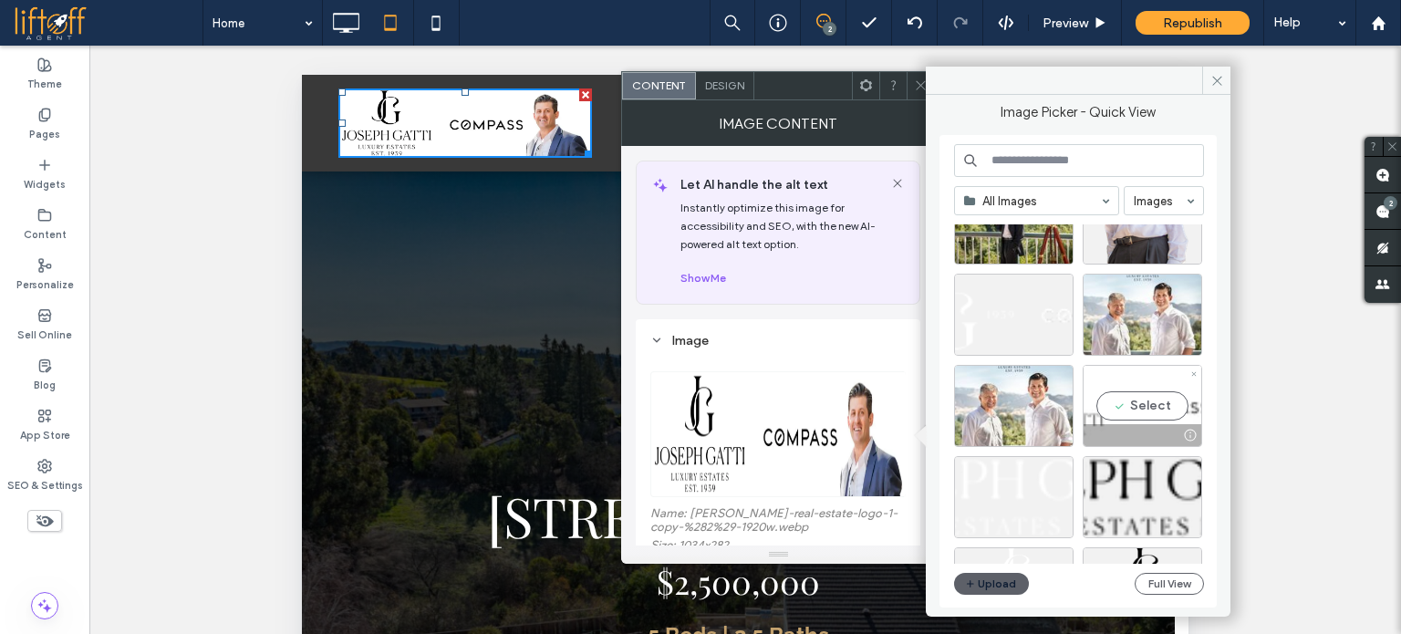
click at [1117, 420] on div "Select" at bounding box center [1143, 406] width 120 height 82
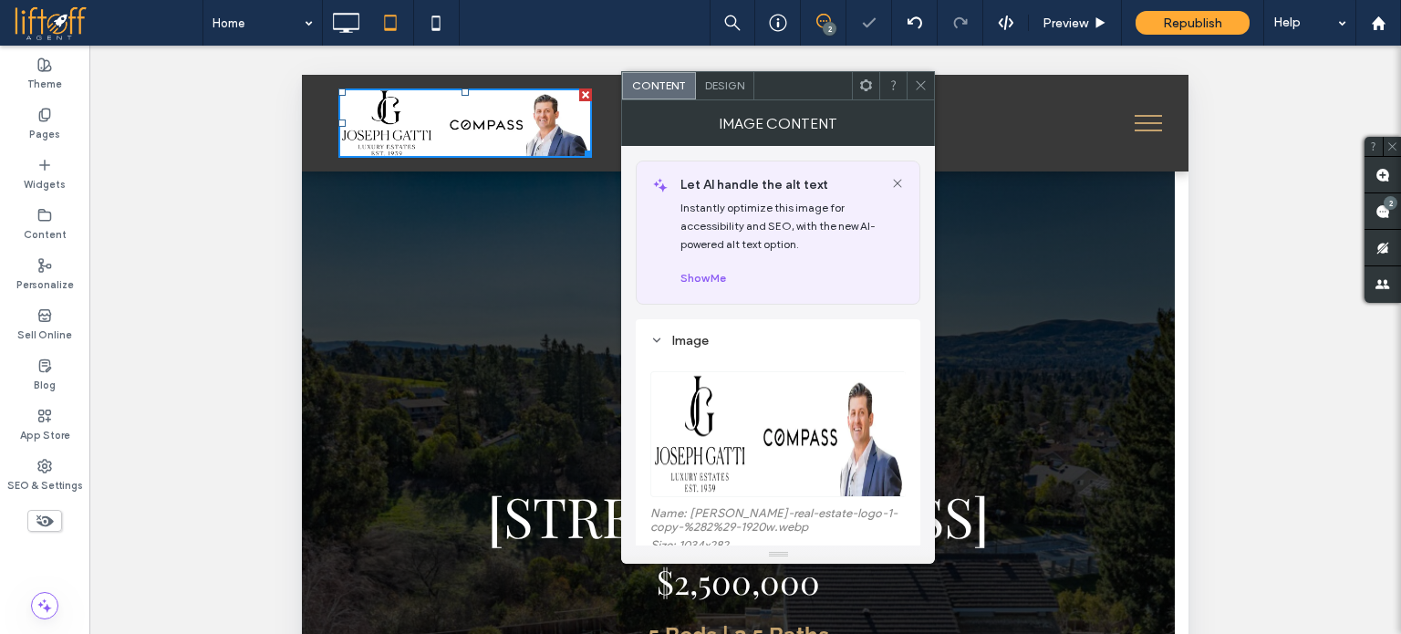
click at [782, 401] on img at bounding box center [779, 434] width 257 height 126
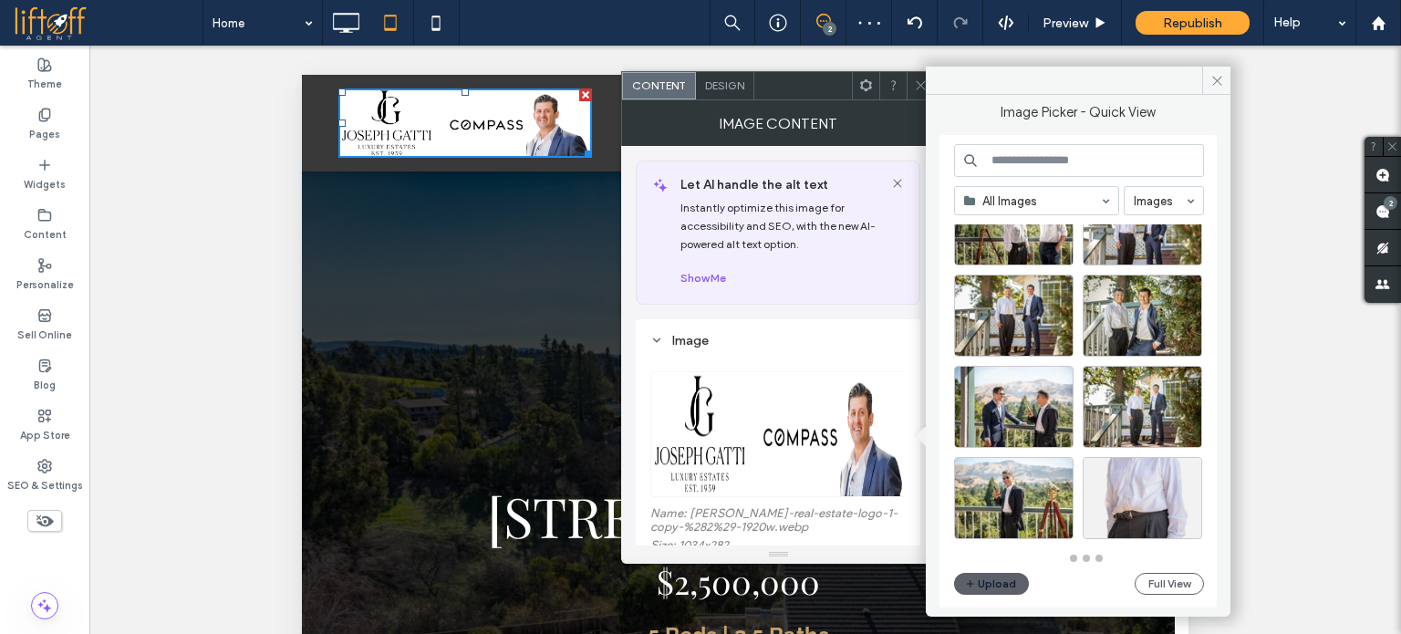
scroll to position [799, 0]
click at [336, 28] on use at bounding box center [346, 23] width 26 height 20
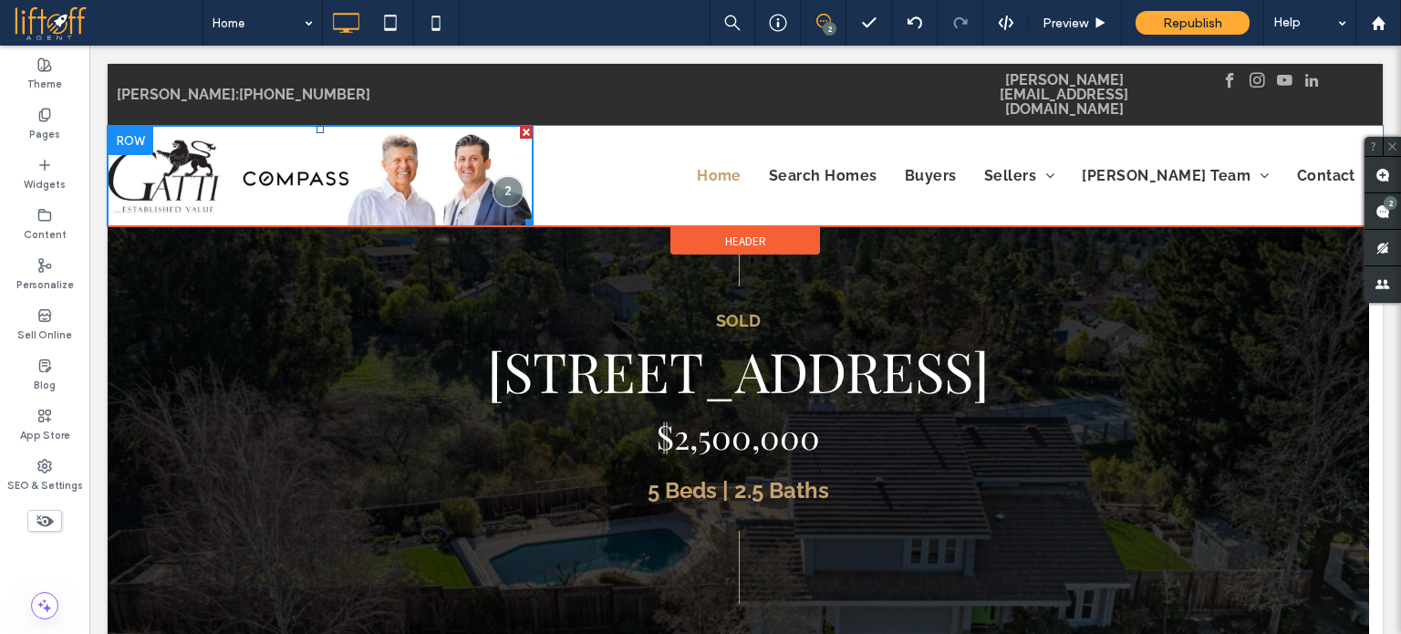
click at [263, 130] on img at bounding box center [320, 176] width 425 height 100
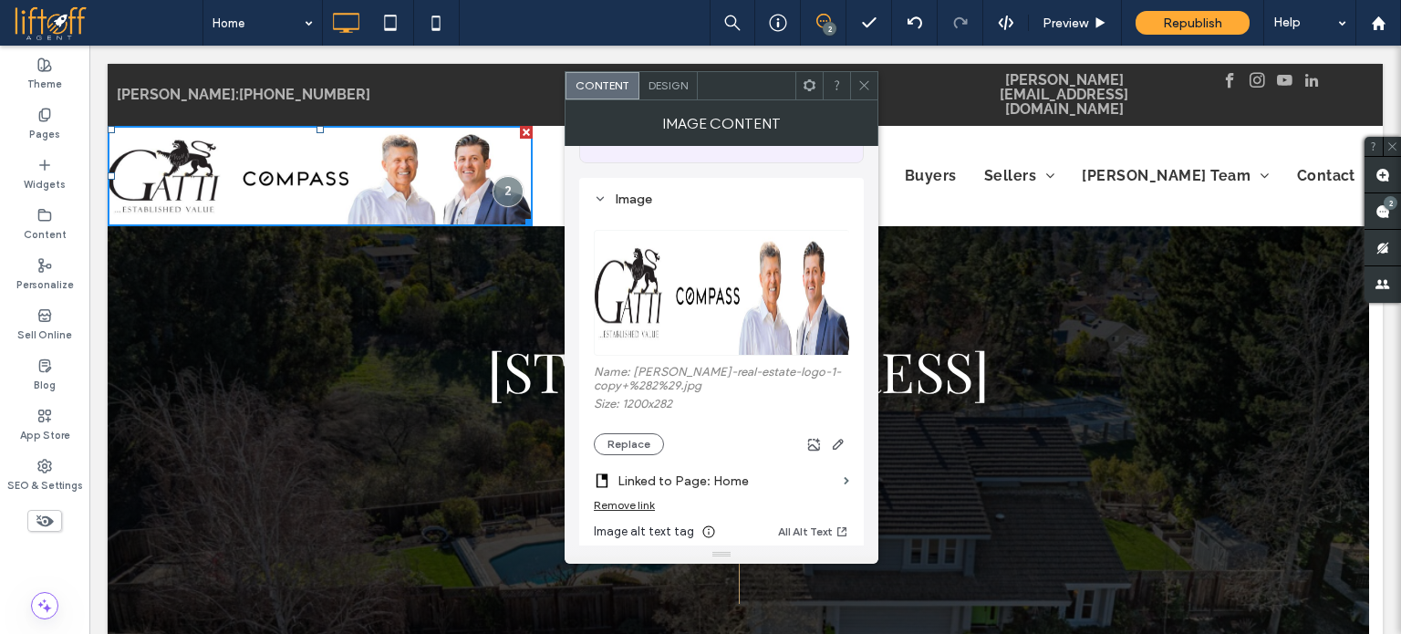
scroll to position [182, 0]
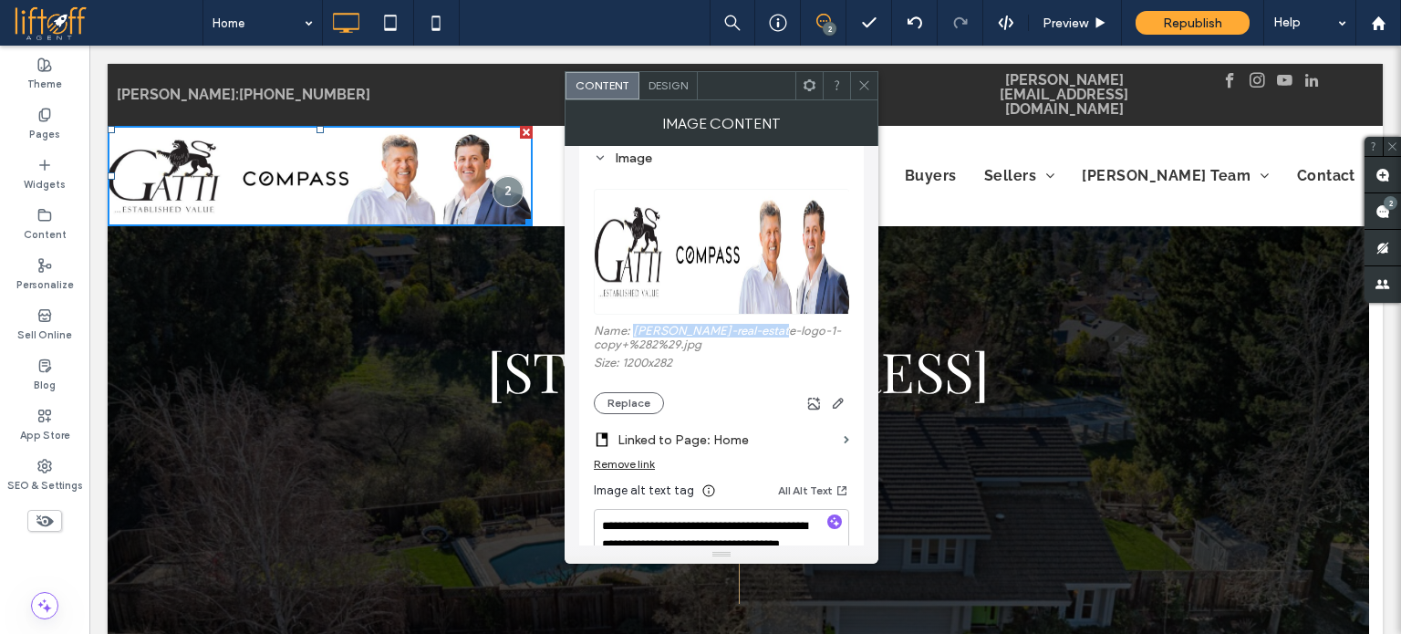
drag, startPoint x: 638, startPoint y: 331, endPoint x: 765, endPoint y: 332, distance: 126.8
click at [765, 332] on label "Name: gatti-real-estate-logo-1-copy+%282%29.jpg" at bounding box center [721, 340] width 255 height 32
copy label "gatti-real-estate-logo-1"
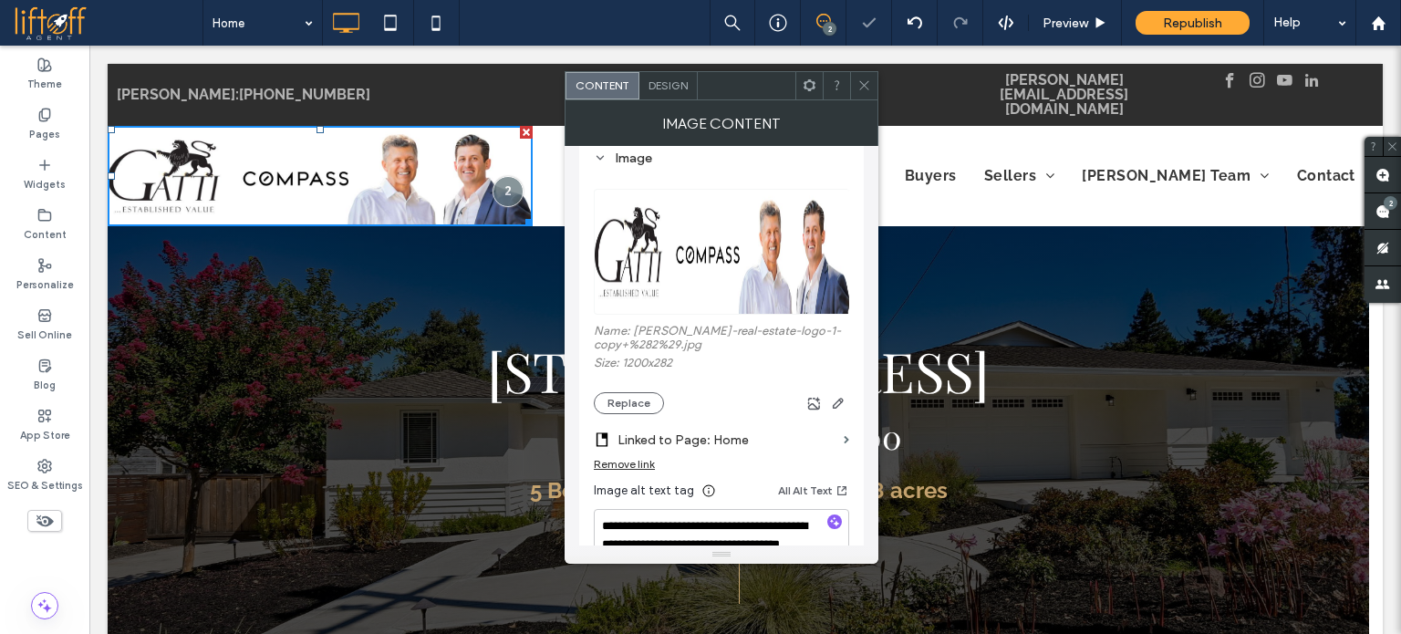
click at [862, 86] on icon at bounding box center [865, 85] width 14 height 14
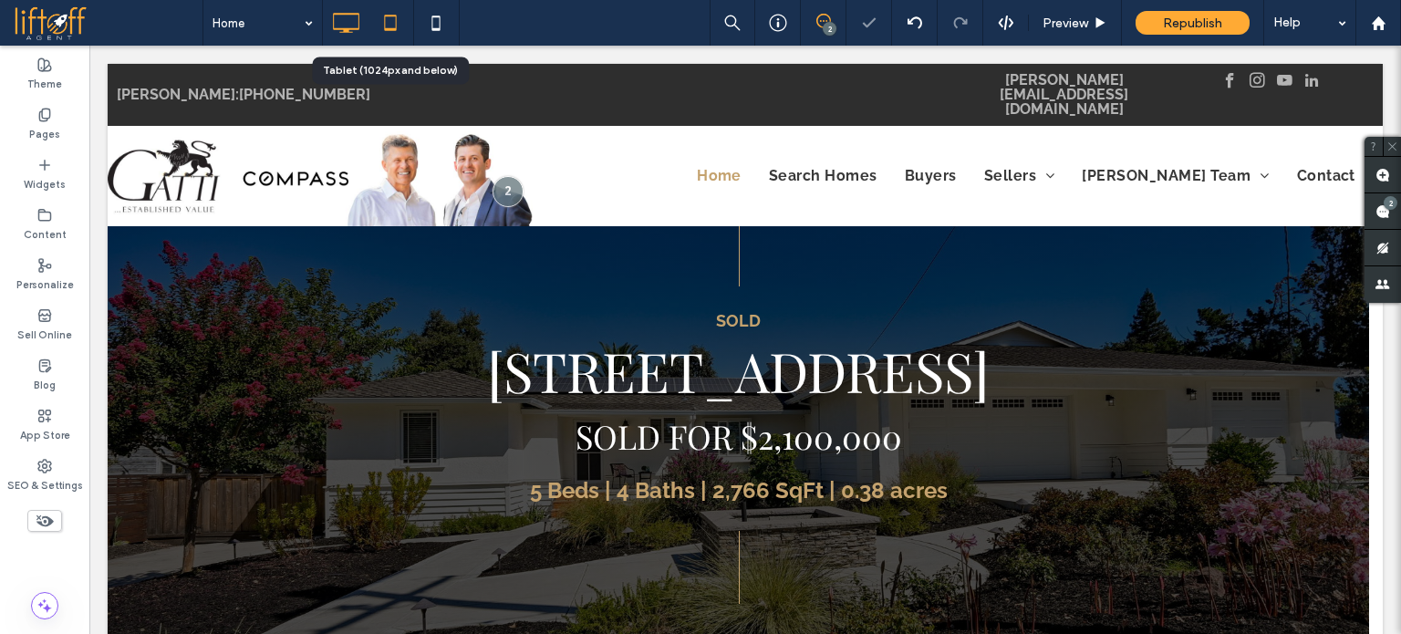
click at [395, 21] on use at bounding box center [390, 23] width 12 height 16
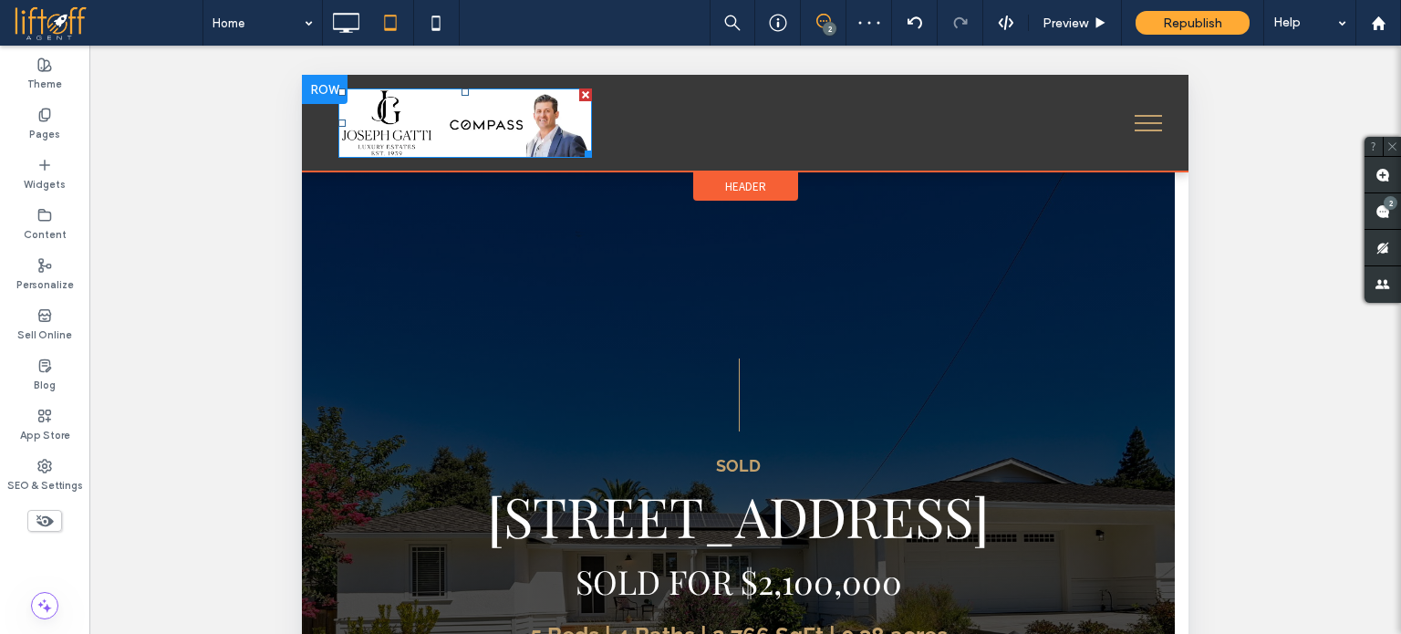
click at [529, 121] on img at bounding box center [466, 123] width 254 height 69
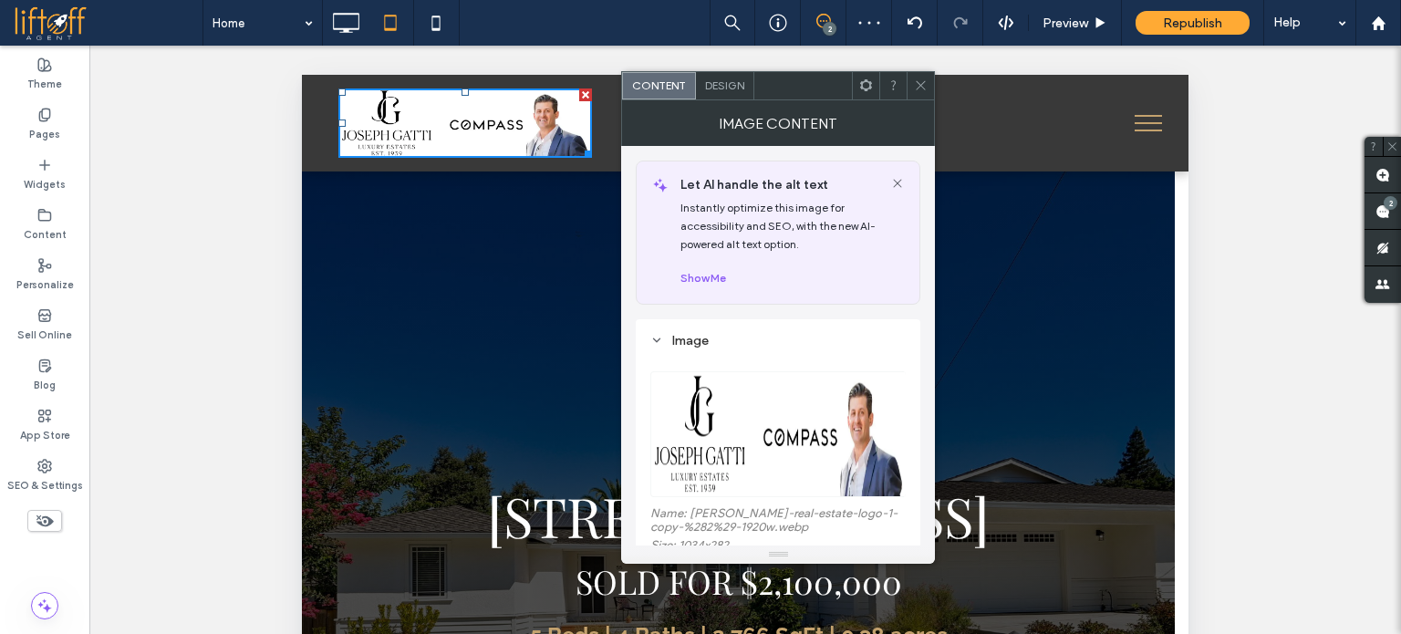
click at [808, 404] on img at bounding box center [779, 434] width 257 height 126
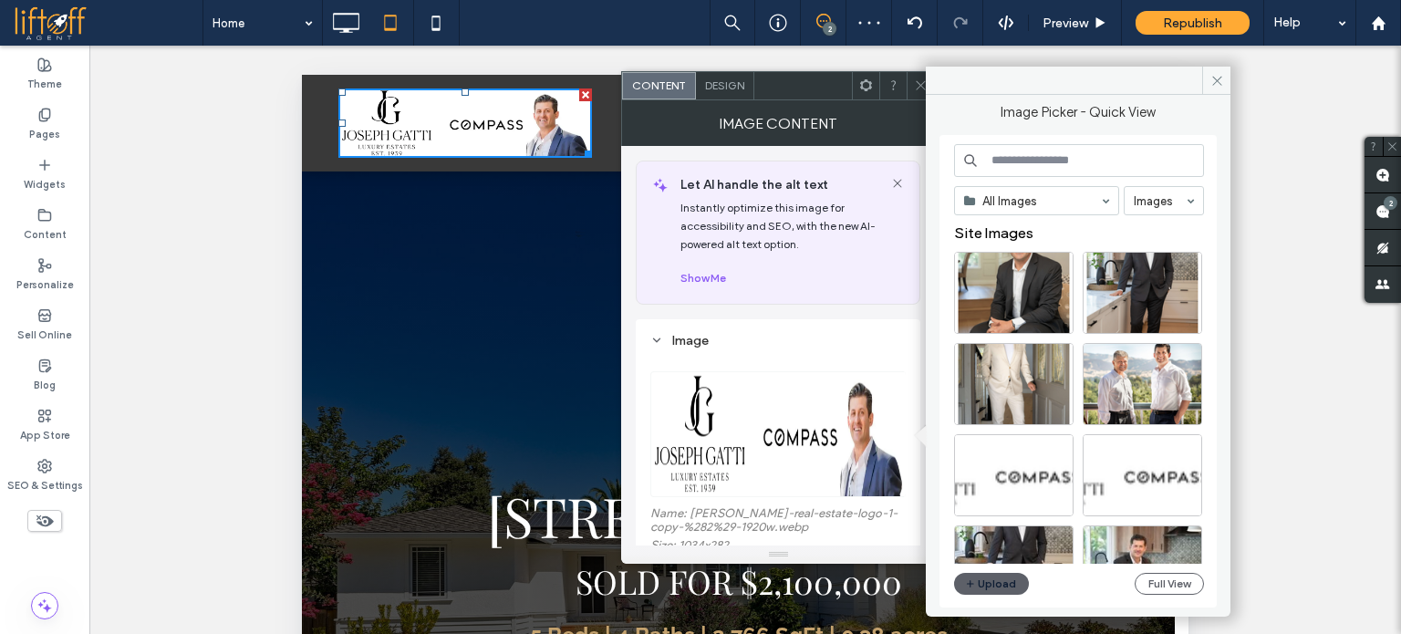
click at [1051, 162] on input at bounding box center [1079, 160] width 250 height 33
paste input "**********"
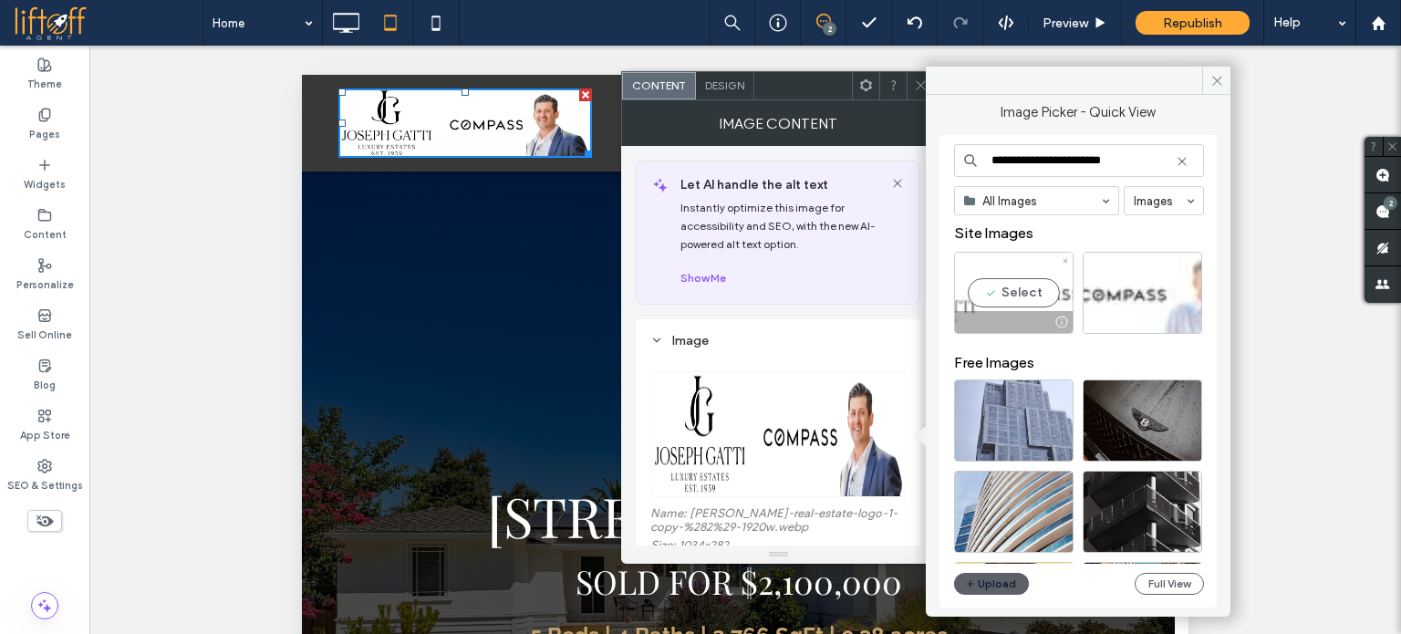
type input "**********"
click at [990, 304] on div "Select" at bounding box center [1014, 293] width 120 height 82
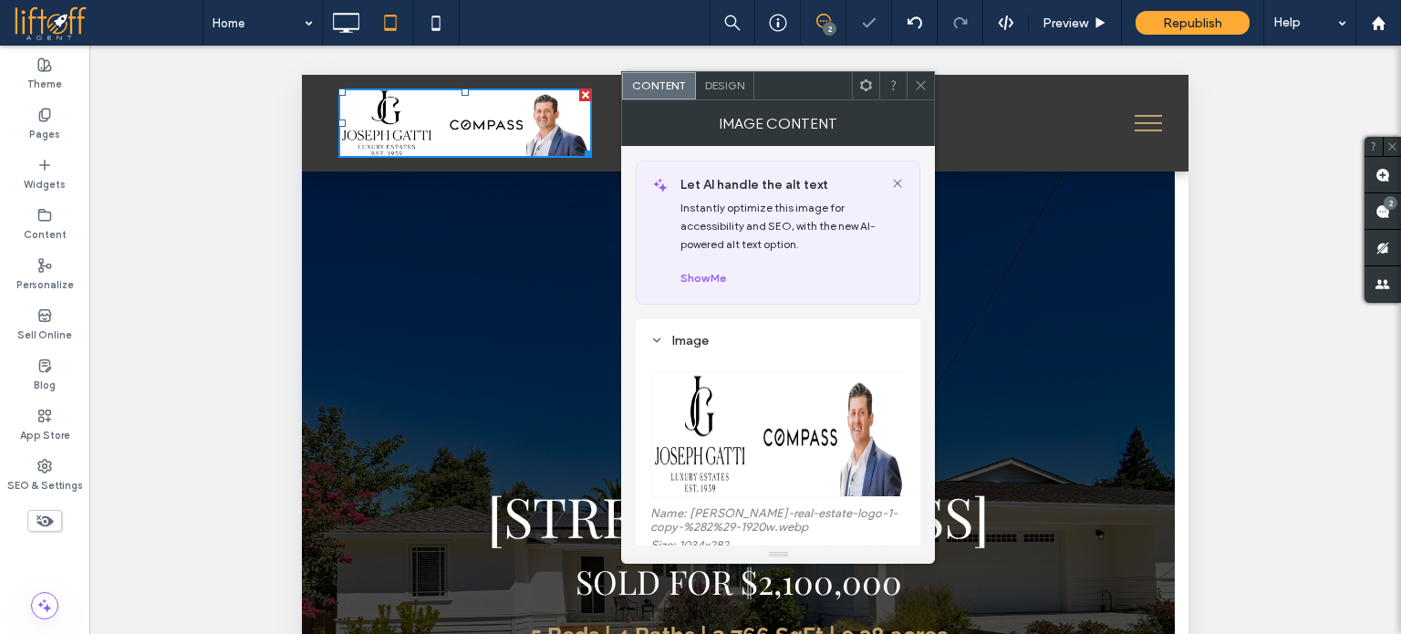
click at [848, 403] on img at bounding box center [779, 434] width 257 height 126
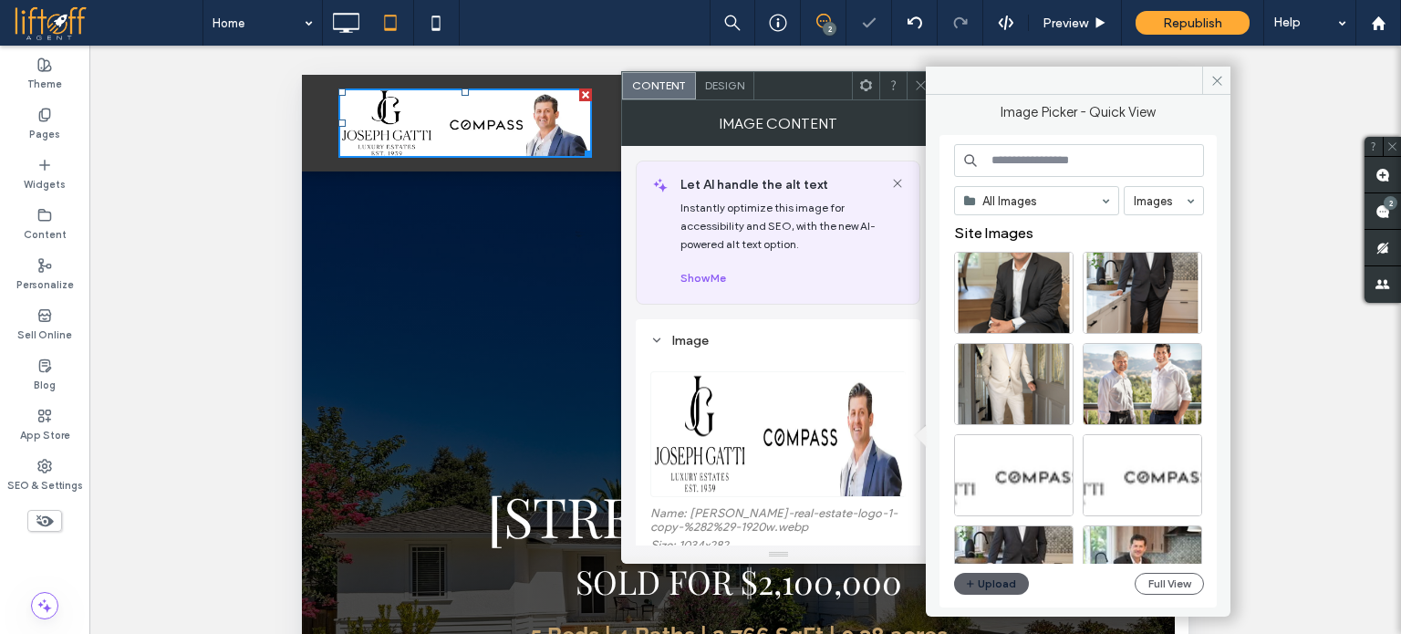
click at [1040, 156] on input at bounding box center [1079, 160] width 250 height 33
paste input "**********"
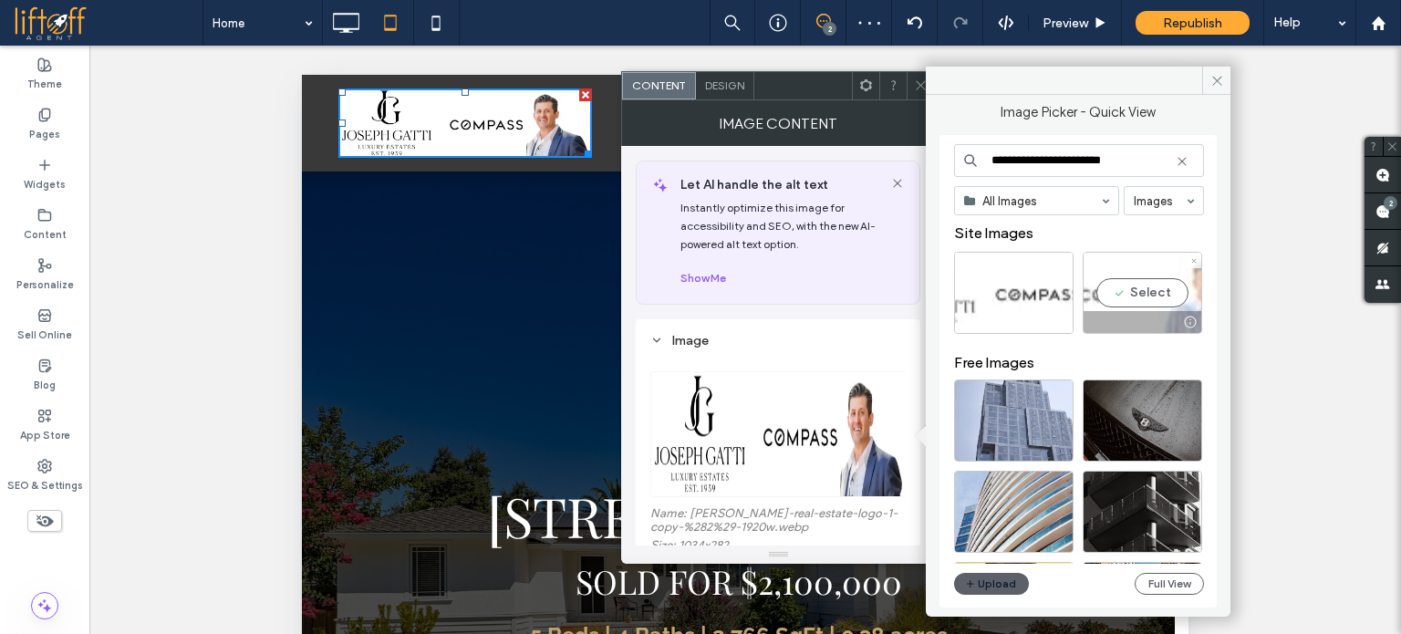
type input "**********"
click at [1117, 304] on div "Select" at bounding box center [1143, 293] width 120 height 82
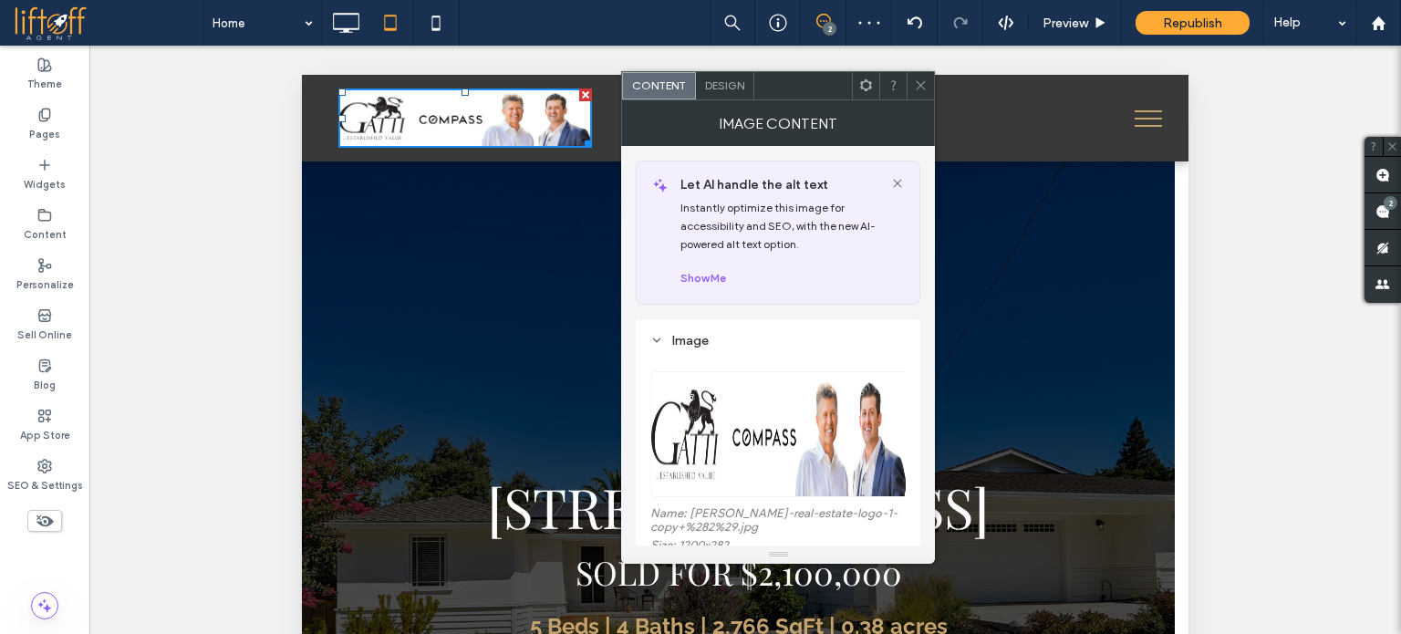
click at [922, 83] on icon at bounding box center [921, 85] width 14 height 14
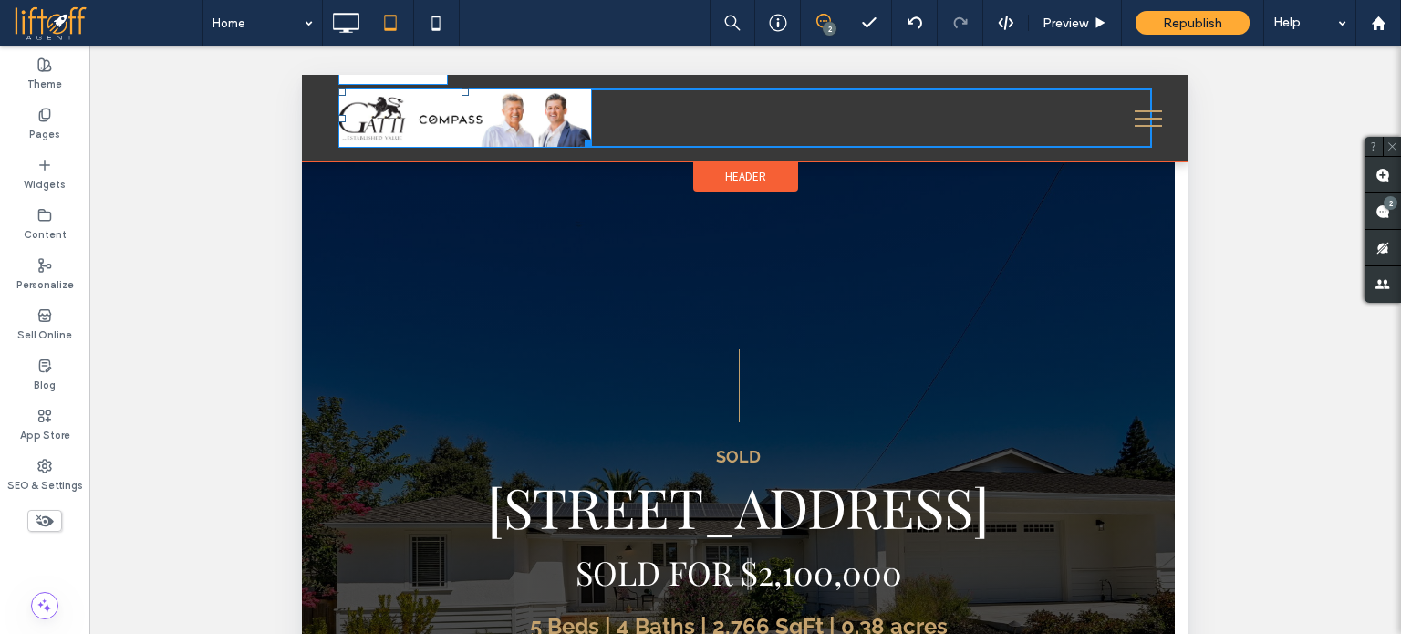
drag, startPoint x: 587, startPoint y: 142, endPoint x: 913, endPoint y: 245, distance: 342.3
click at [592, 148] on div "W:405.75 H:95.3375" at bounding box center [466, 118] width 254 height 59
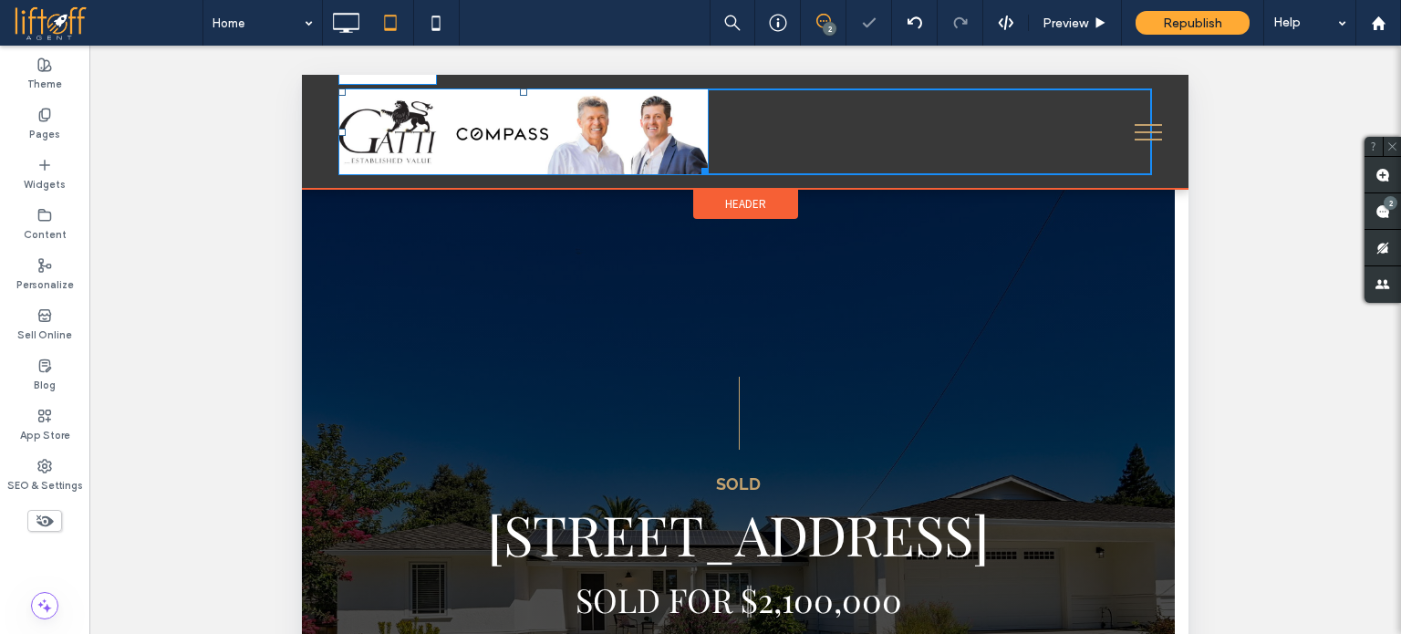
drag, startPoint x: 702, startPoint y: 174, endPoint x: 682, endPoint y: 104, distance: 73.1
click at [693, 167] on div "W:375.95 H:88.35 Click To Paste" at bounding box center [746, 132] width 814 height 87
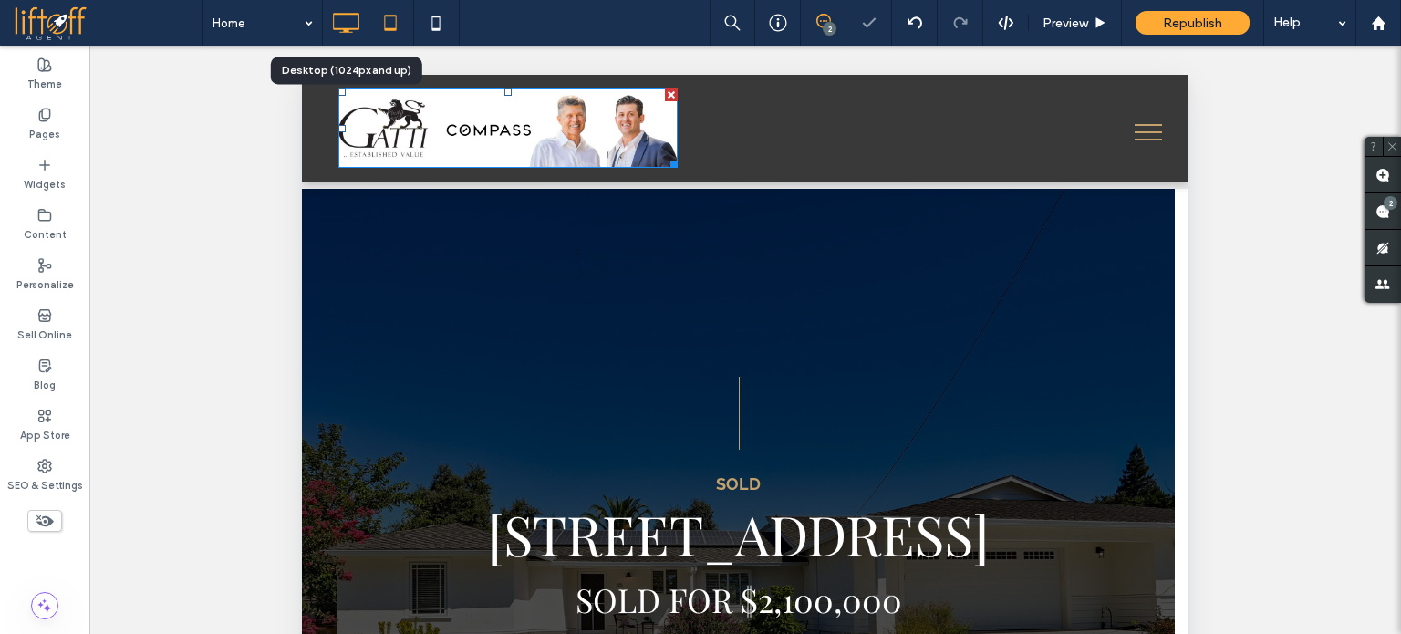
click at [357, 19] on icon at bounding box center [346, 23] width 36 height 36
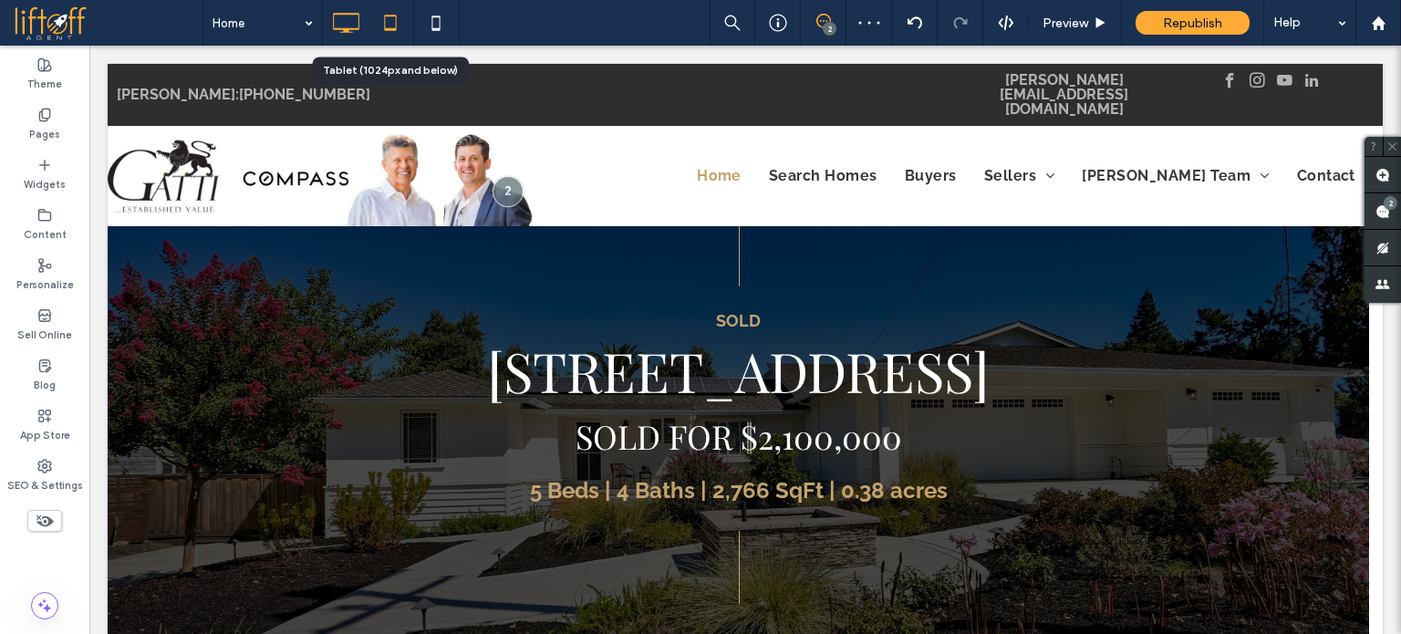
click at [397, 20] on icon at bounding box center [390, 23] width 36 height 36
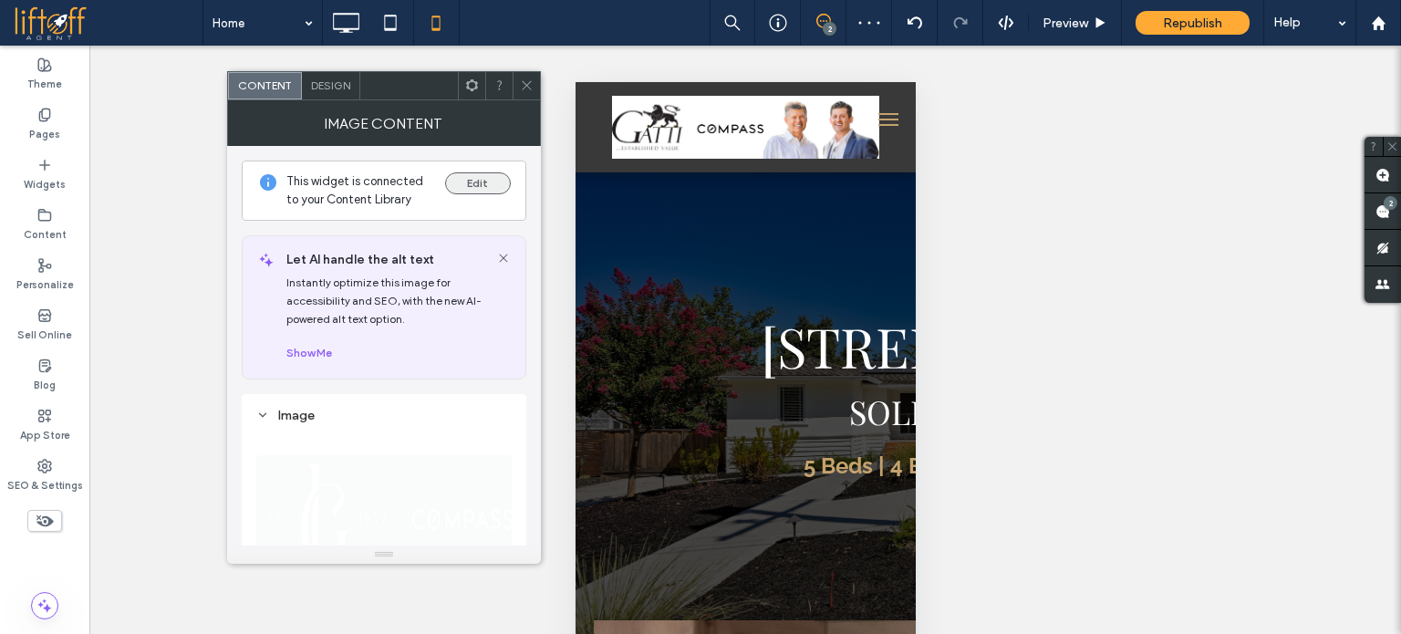
click at [467, 187] on button "Edit" at bounding box center [478, 183] width 66 height 22
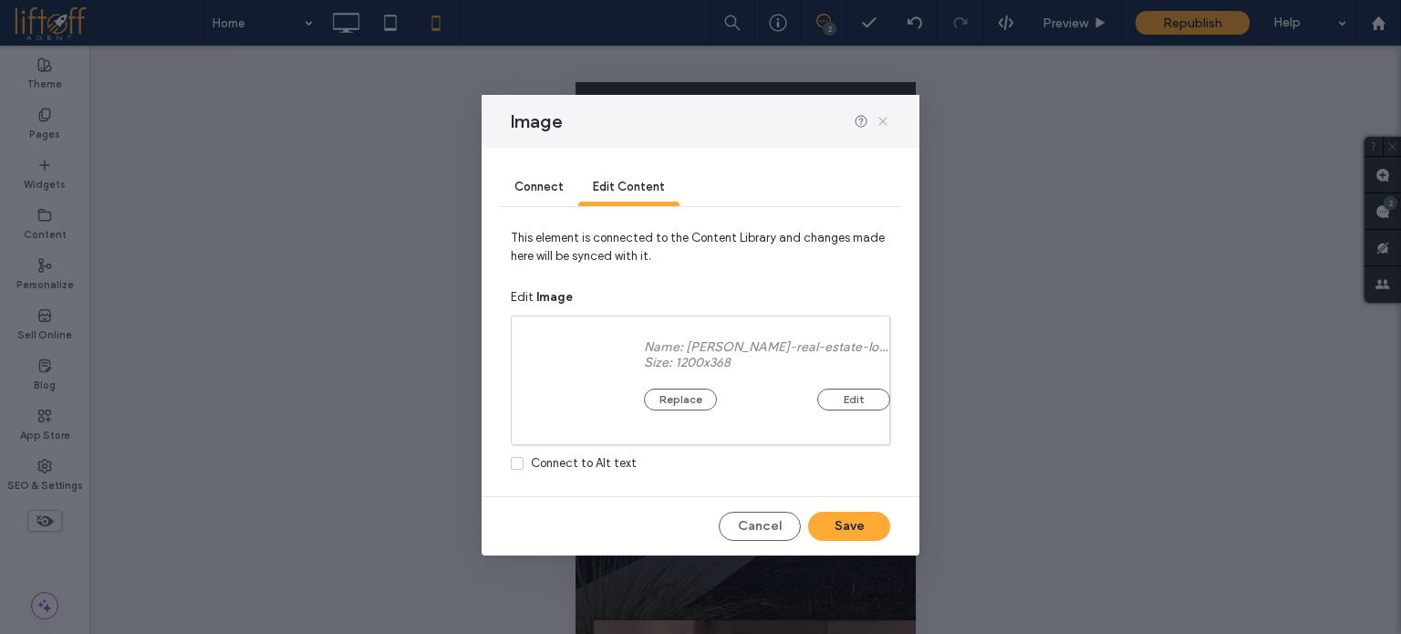
click at [883, 122] on icon at bounding box center [883, 121] width 15 height 15
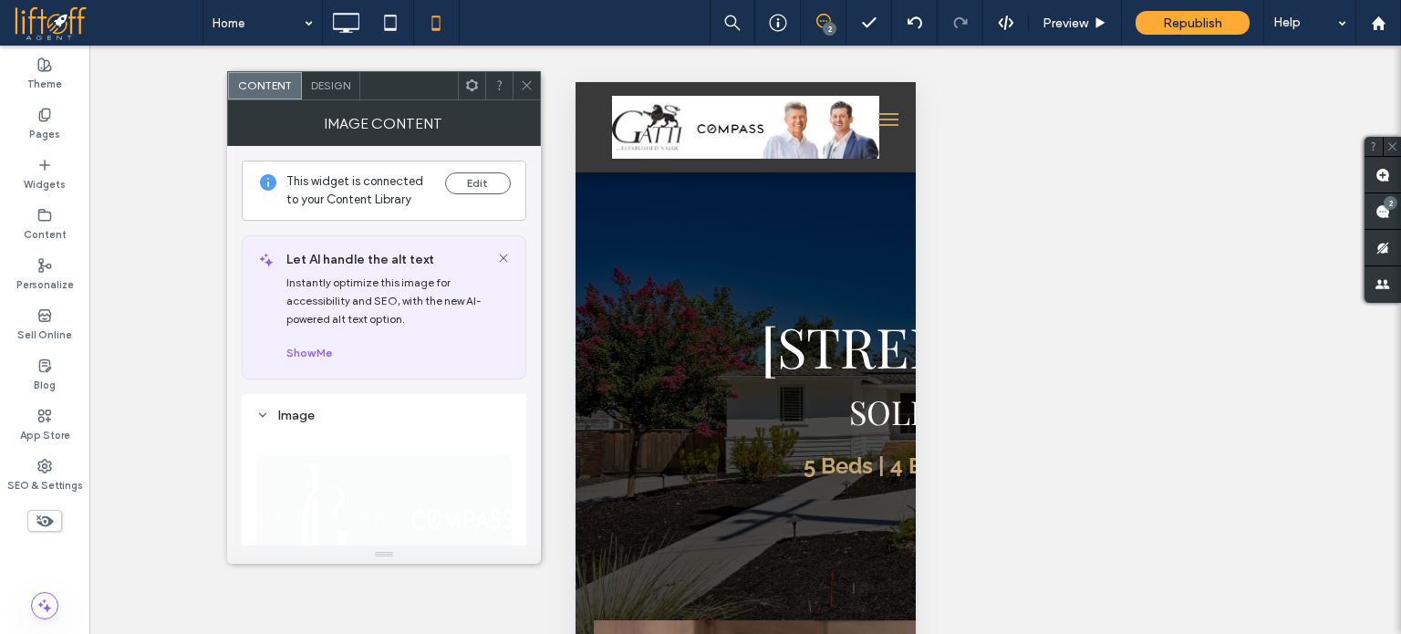
click at [474, 87] on use at bounding box center [472, 85] width 12 height 12
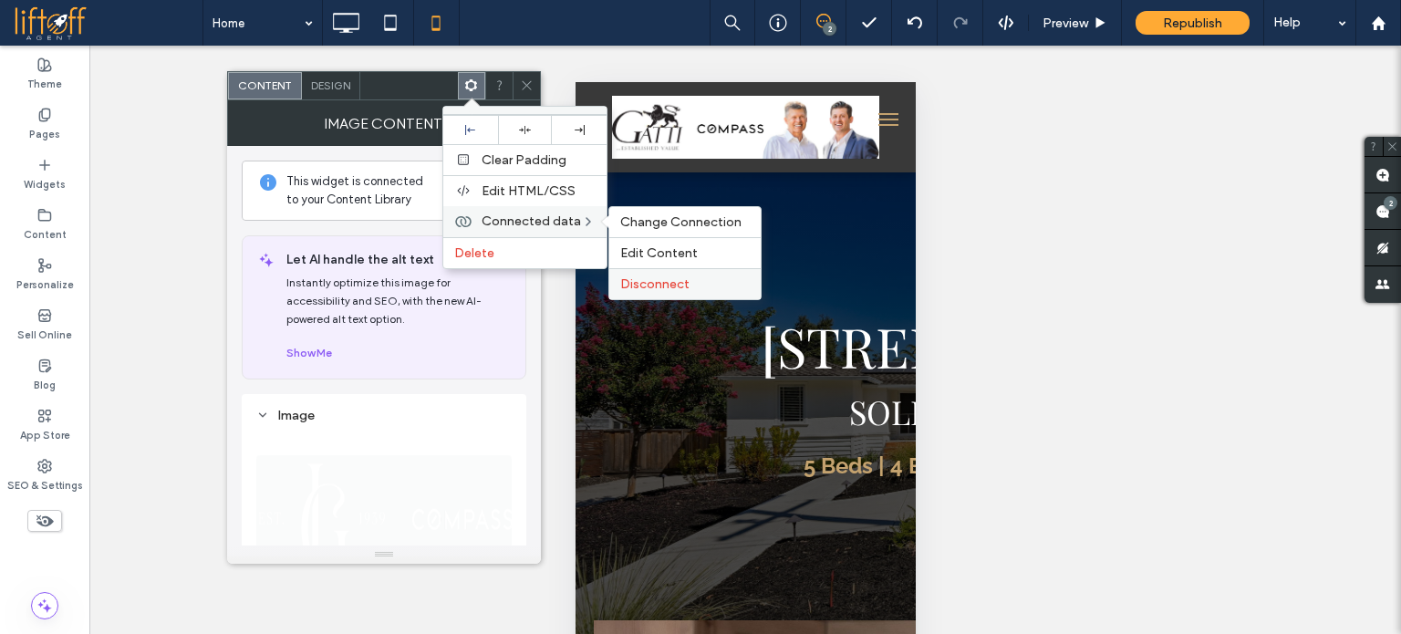
click at [641, 278] on span "Disconnect" at bounding box center [654, 284] width 69 height 16
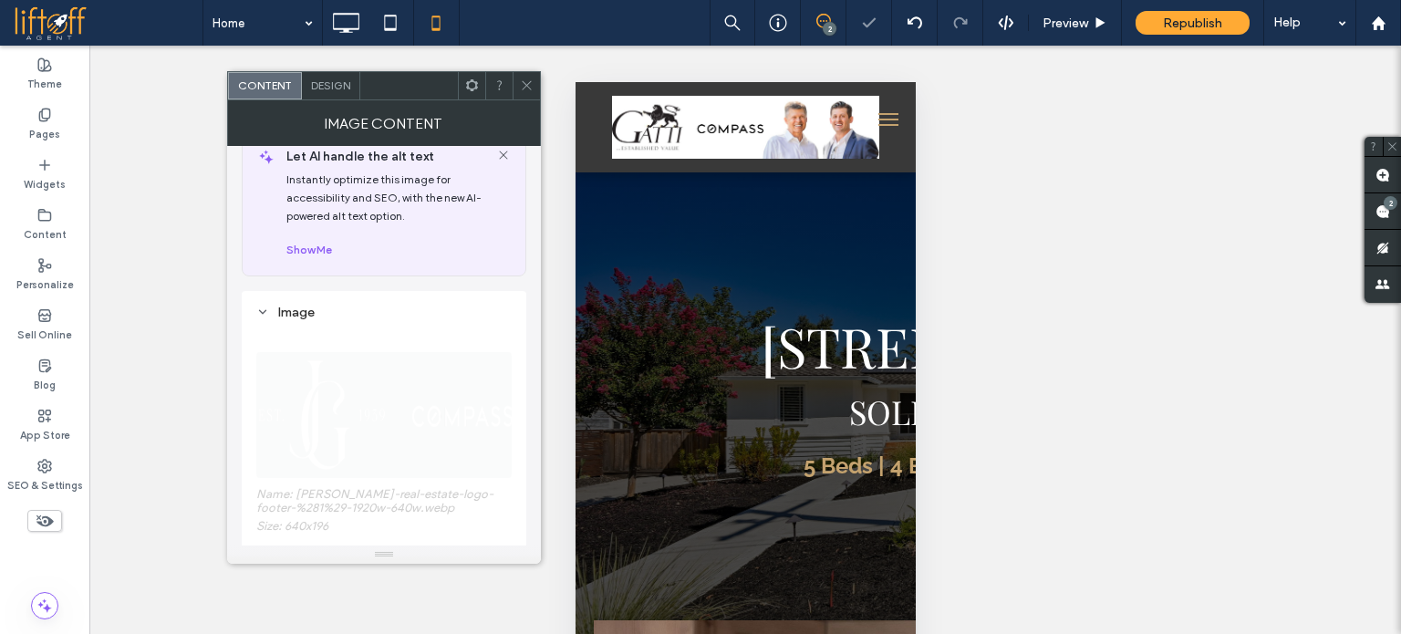
scroll to position [182, 0]
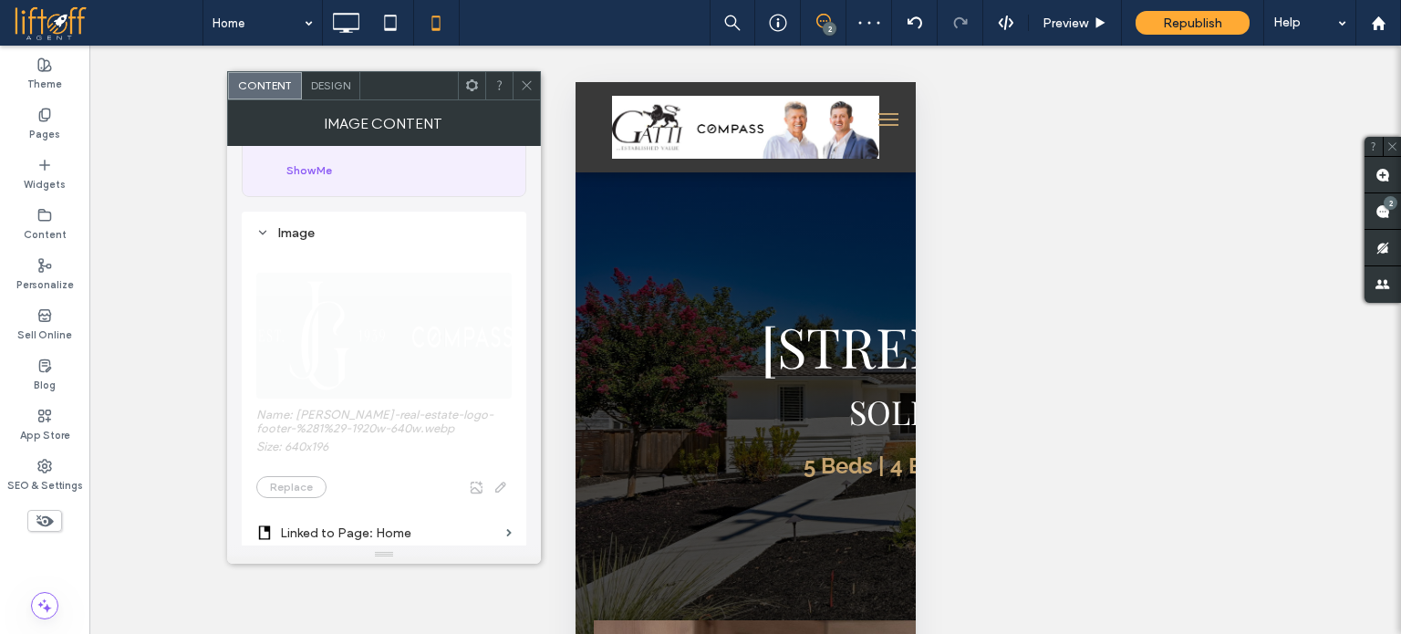
click at [355, 317] on span "Name: gatti-real-estate-logo-footer-%281%29-1920w-640w.webp Size: 640x196 Repla…" at bounding box center [383, 376] width 255 height 262
click at [527, 87] on icon at bounding box center [527, 85] width 14 height 14
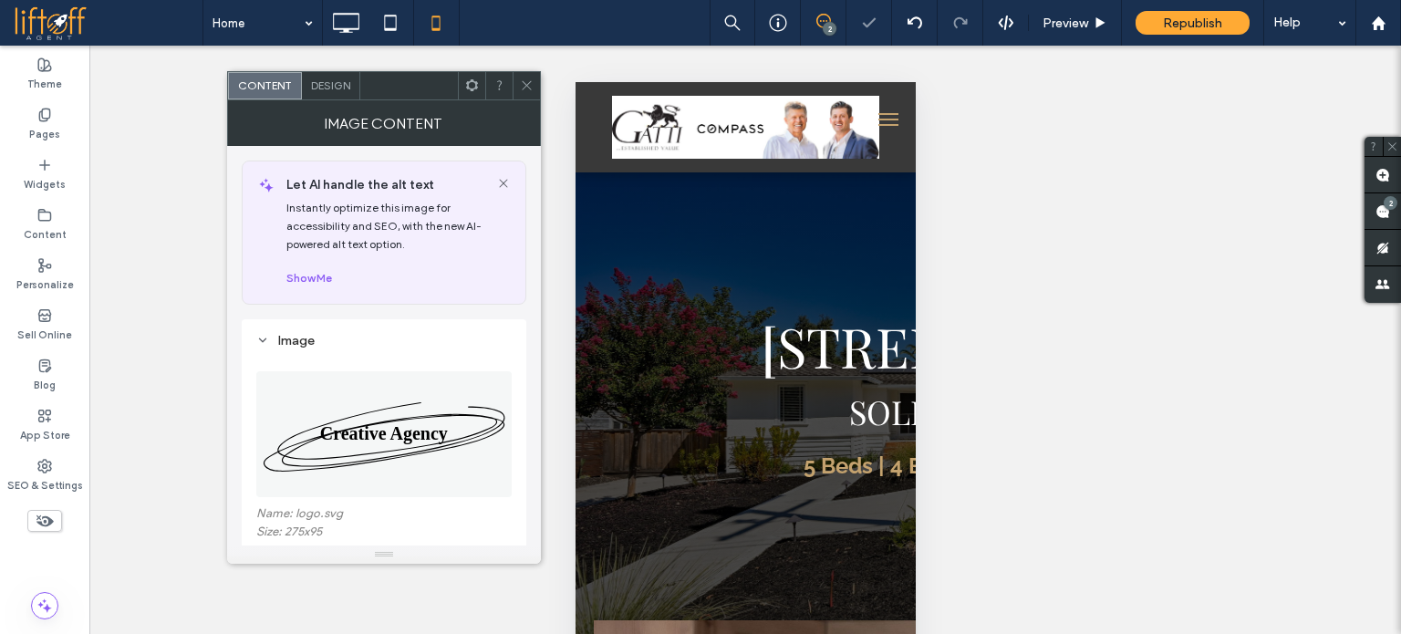
drag, startPoint x: 423, startPoint y: 413, endPoint x: 476, endPoint y: 396, distance: 55.7
click at [423, 414] on img at bounding box center [383, 434] width 253 height 126
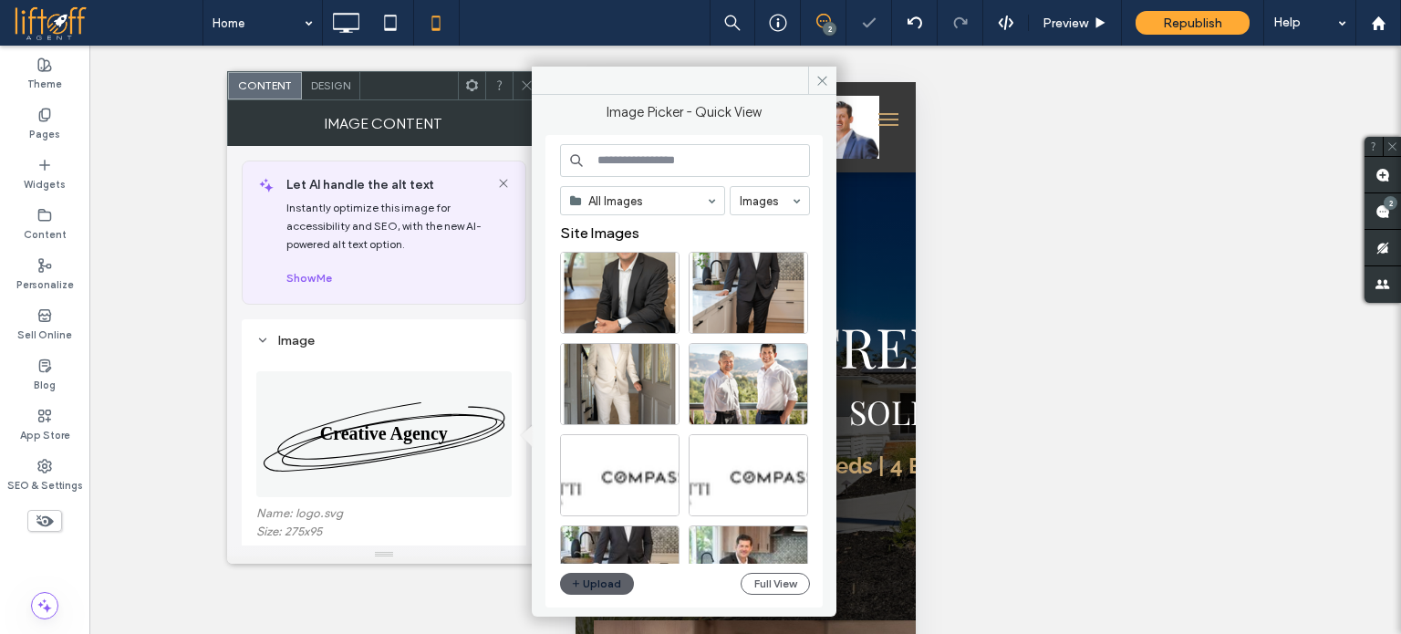
click at [686, 166] on input at bounding box center [685, 160] width 250 height 33
paste input "**********"
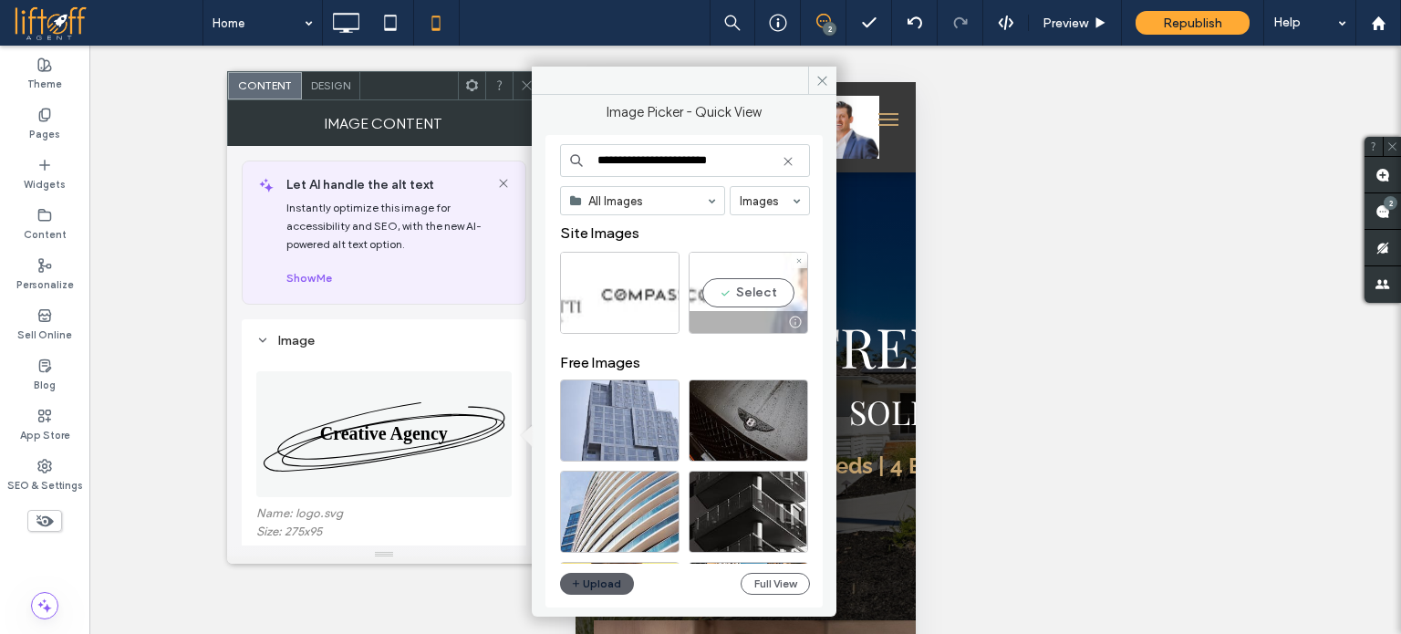
type input "**********"
click at [750, 298] on div "Select" at bounding box center [749, 293] width 120 height 82
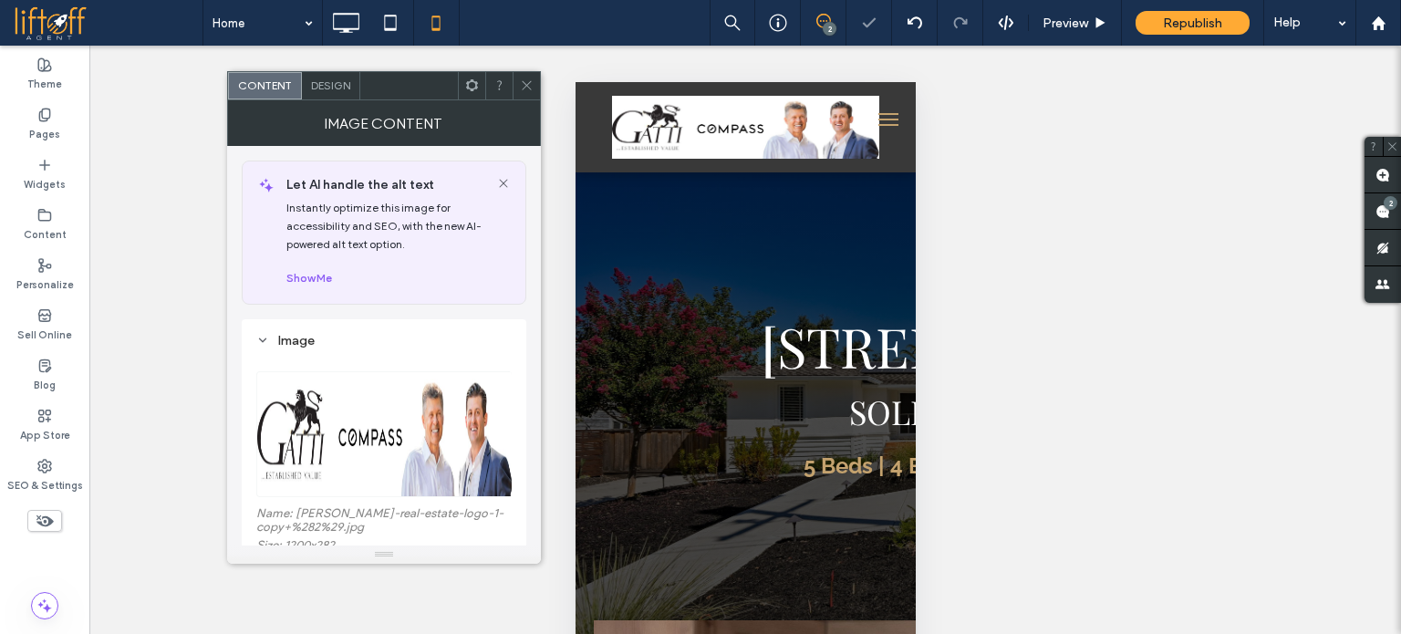
click at [525, 79] on icon at bounding box center [527, 85] width 14 height 14
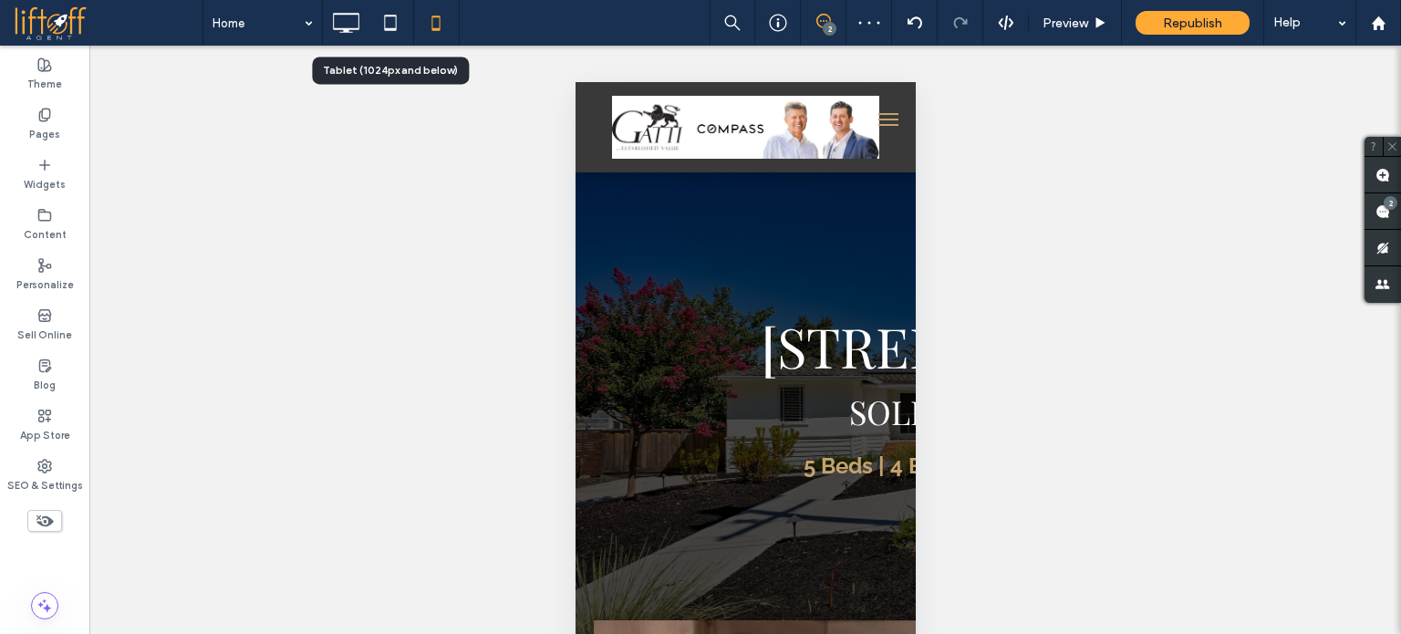
drag, startPoint x: 383, startPoint y: 15, endPoint x: 366, endPoint y: 20, distance: 18.2
click at [383, 15] on icon at bounding box center [390, 23] width 36 height 36
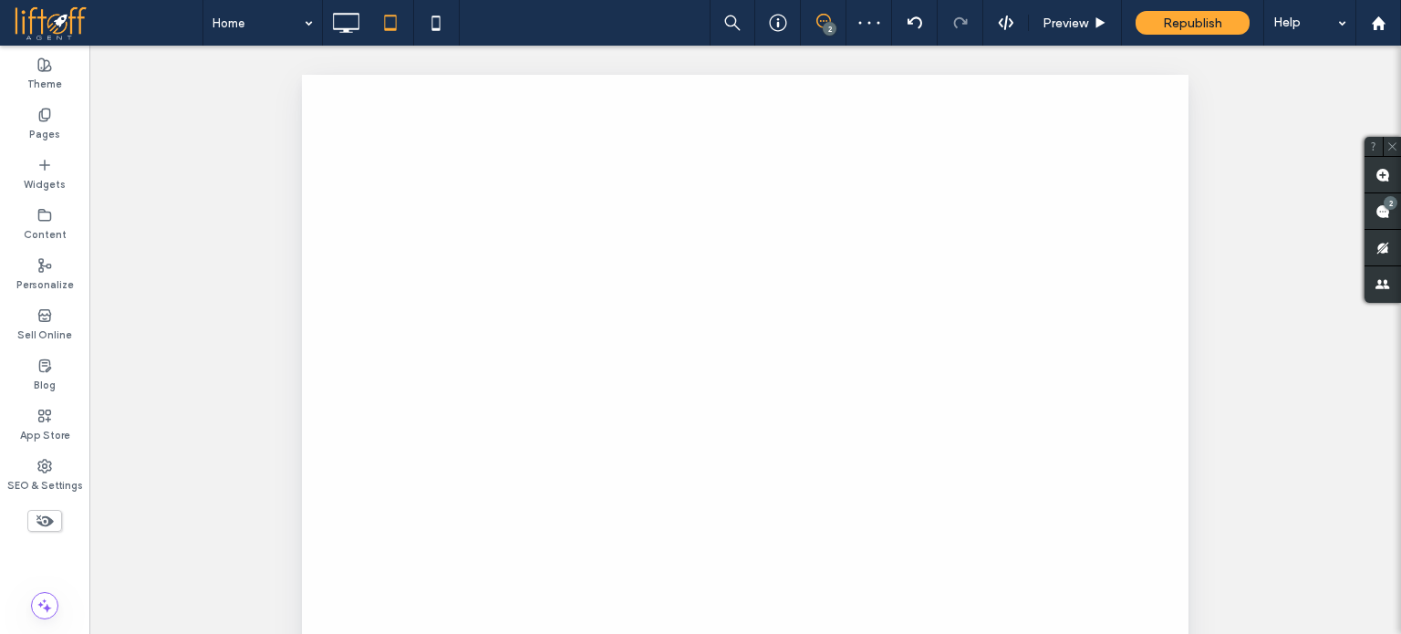
click at [358, 20] on div at bounding box center [700, 317] width 1401 height 634
click at [342, 25] on icon at bounding box center [346, 23] width 36 height 36
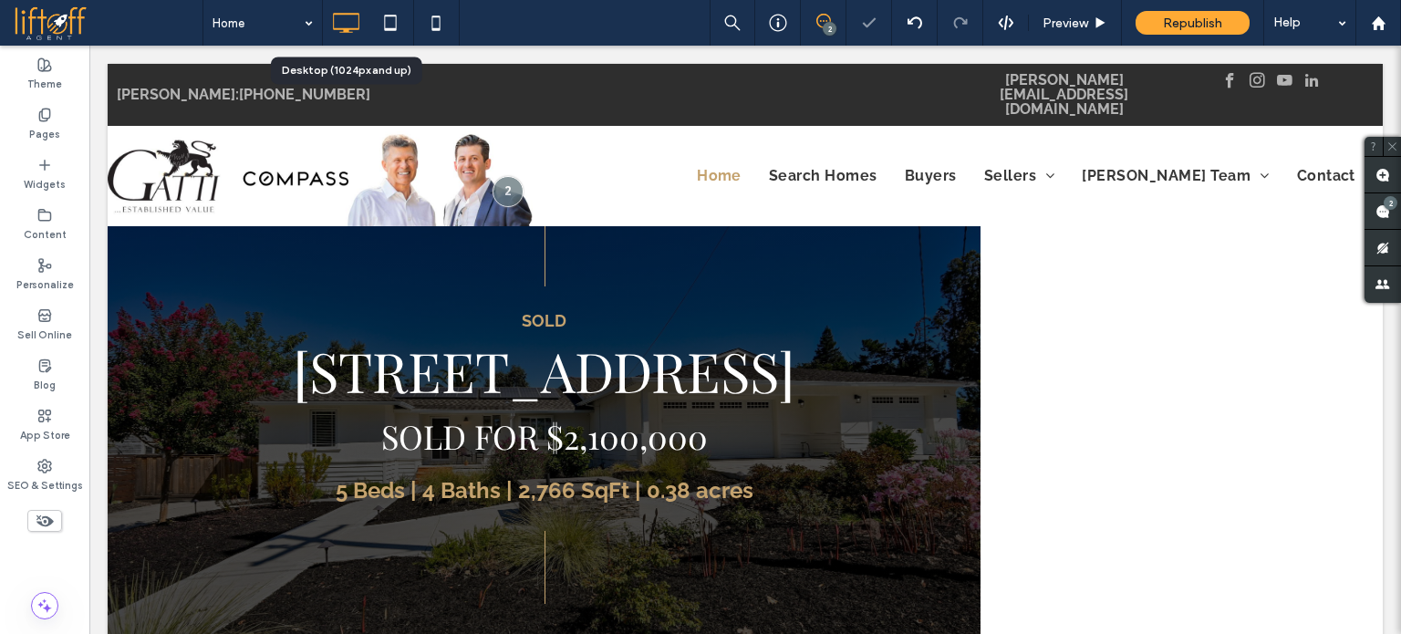
click at [824, 22] on icon at bounding box center [824, 21] width 15 height 15
click at [1382, 214] on use at bounding box center [1383, 211] width 15 height 15
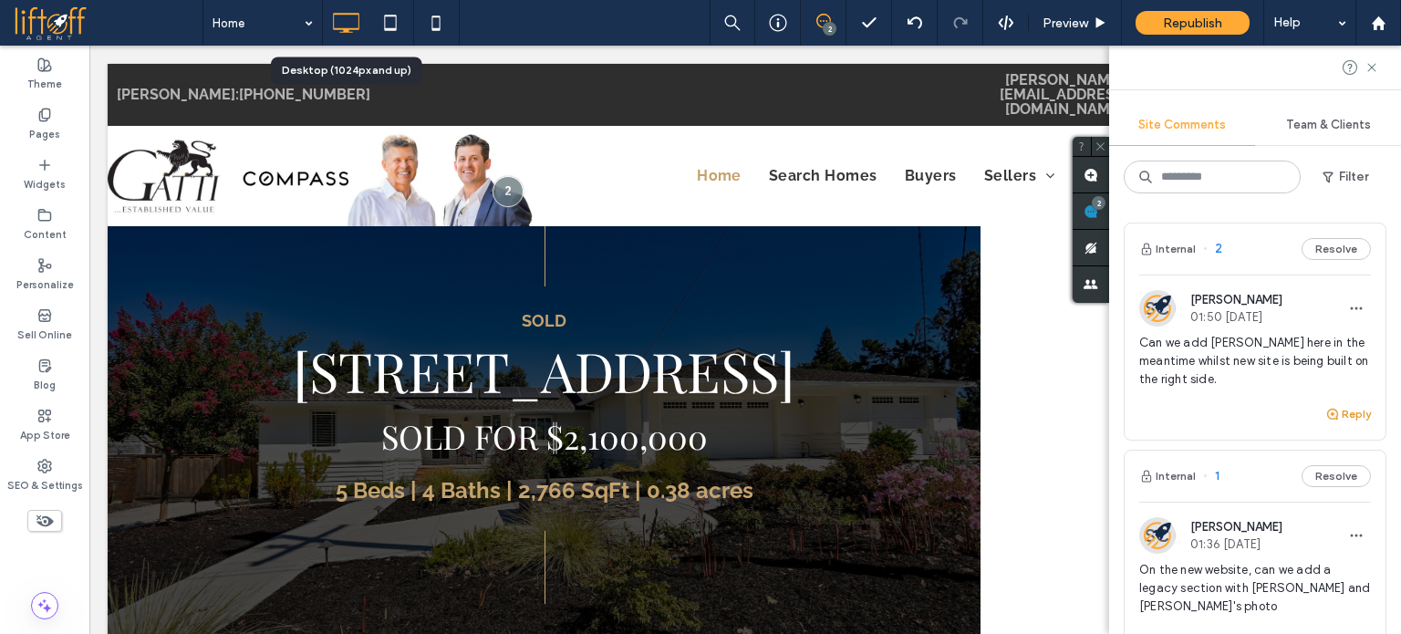
click at [1326, 409] on icon "button" at bounding box center [1333, 414] width 15 height 15
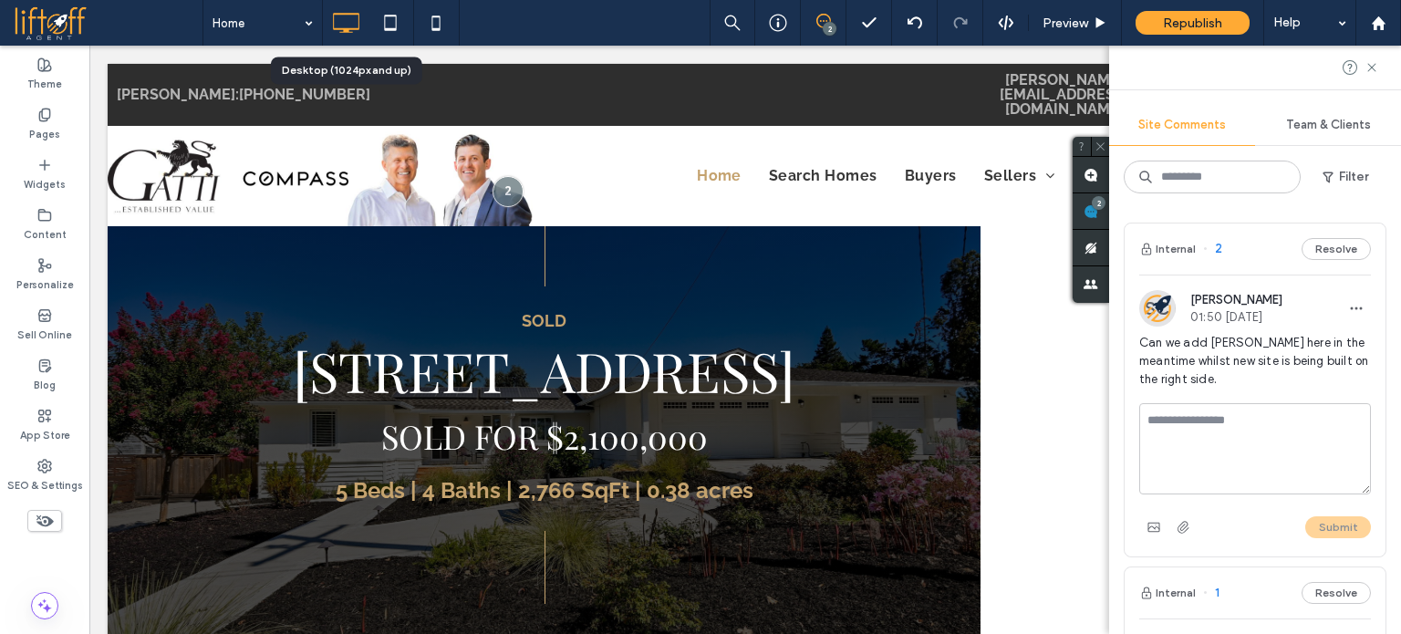
click at [1241, 431] on textarea at bounding box center [1256, 448] width 232 height 91
type textarea "**********"
click at [1315, 247] on button "Resolve" at bounding box center [1336, 249] width 69 height 22
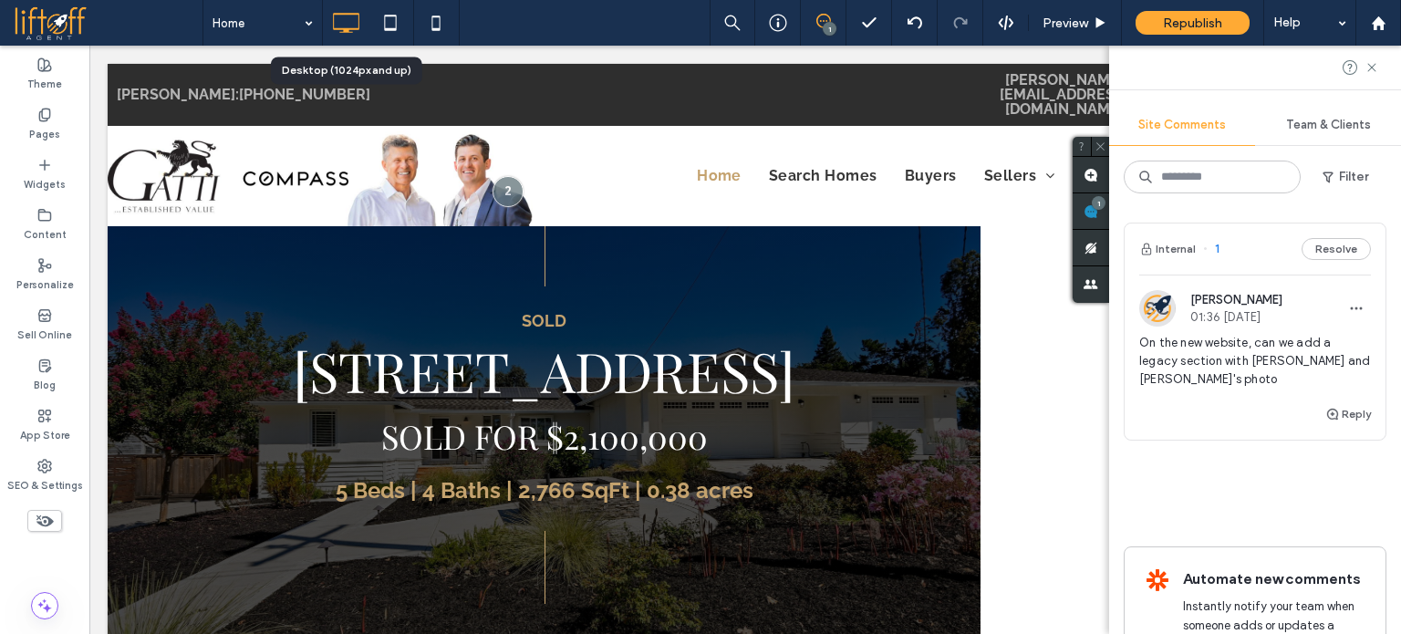
click at [1265, 370] on div "On the new website, can we add a legacy section with ron and joe's photo" at bounding box center [1256, 368] width 232 height 69
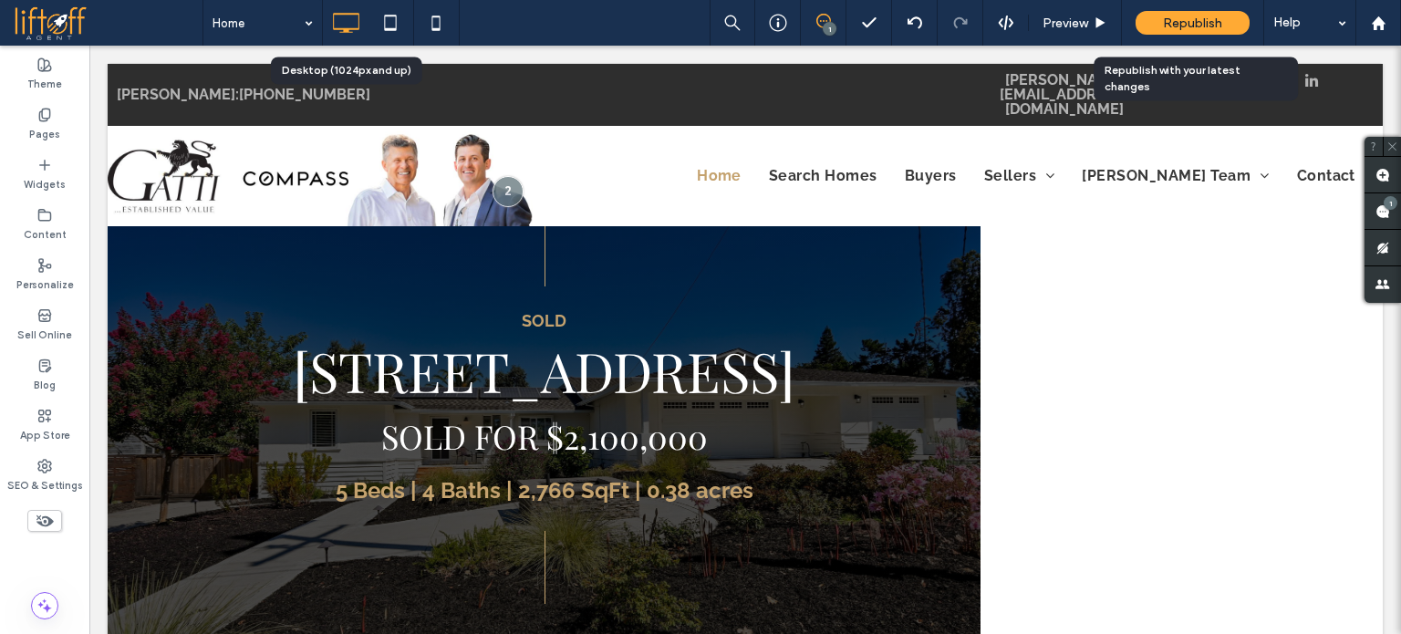
click at [1172, 32] on div "Republish" at bounding box center [1193, 23] width 114 height 24
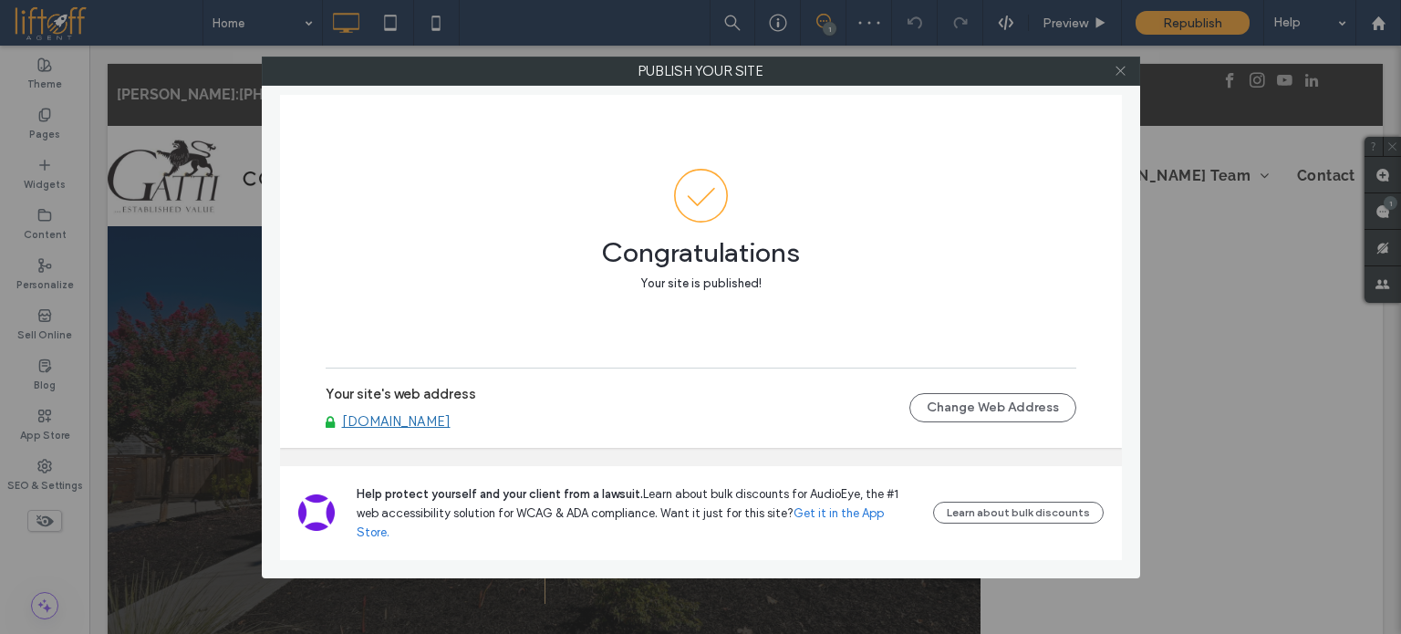
click at [1123, 70] on icon at bounding box center [1121, 71] width 14 height 14
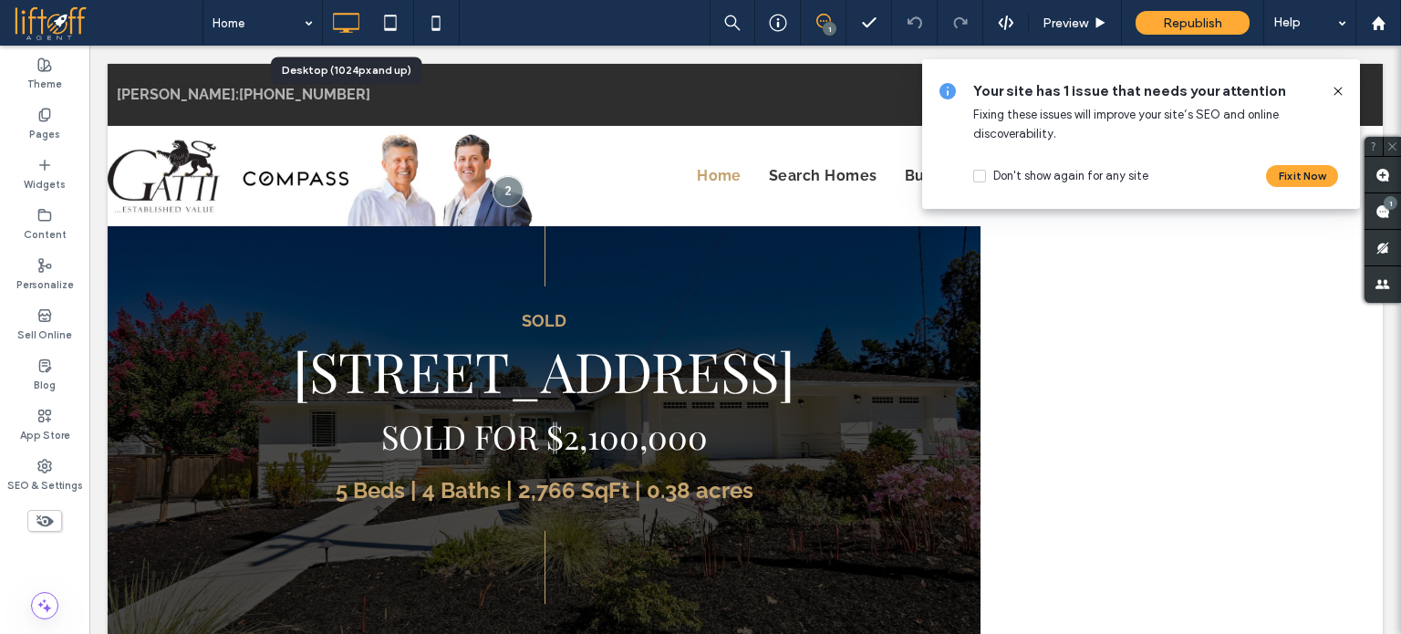
click at [824, 24] on icon at bounding box center [824, 21] width 15 height 15
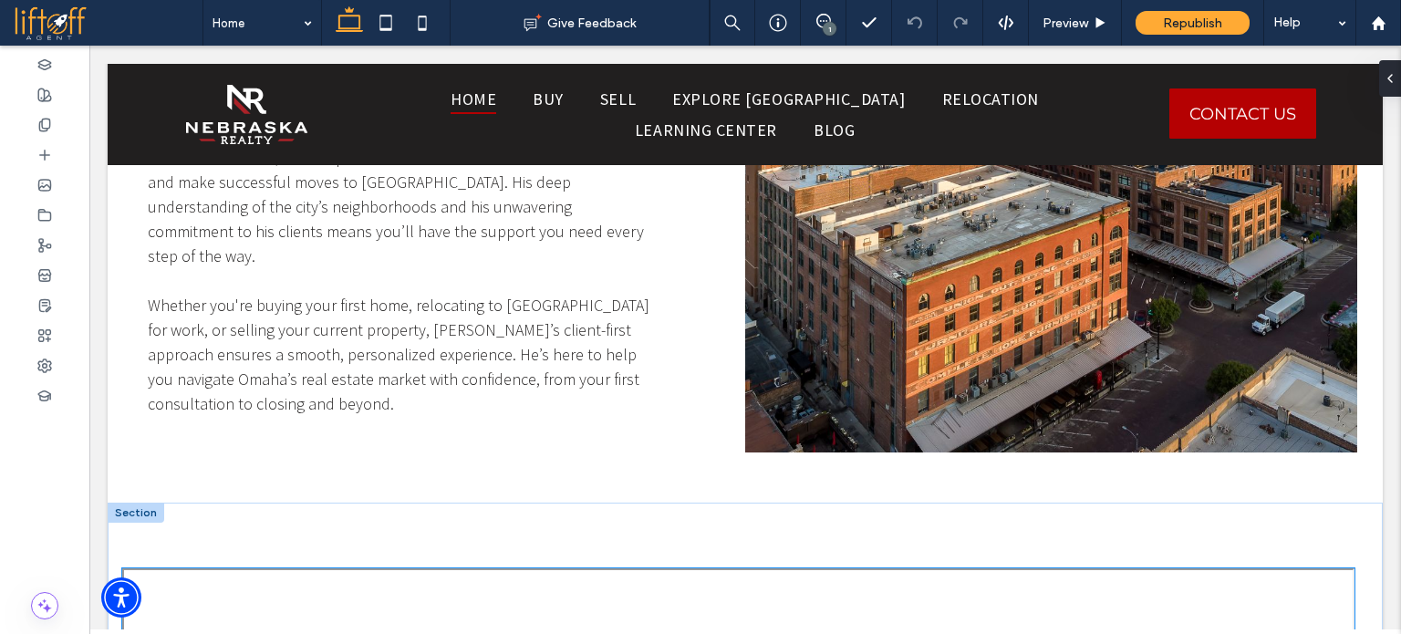
scroll to position [2549, 0]
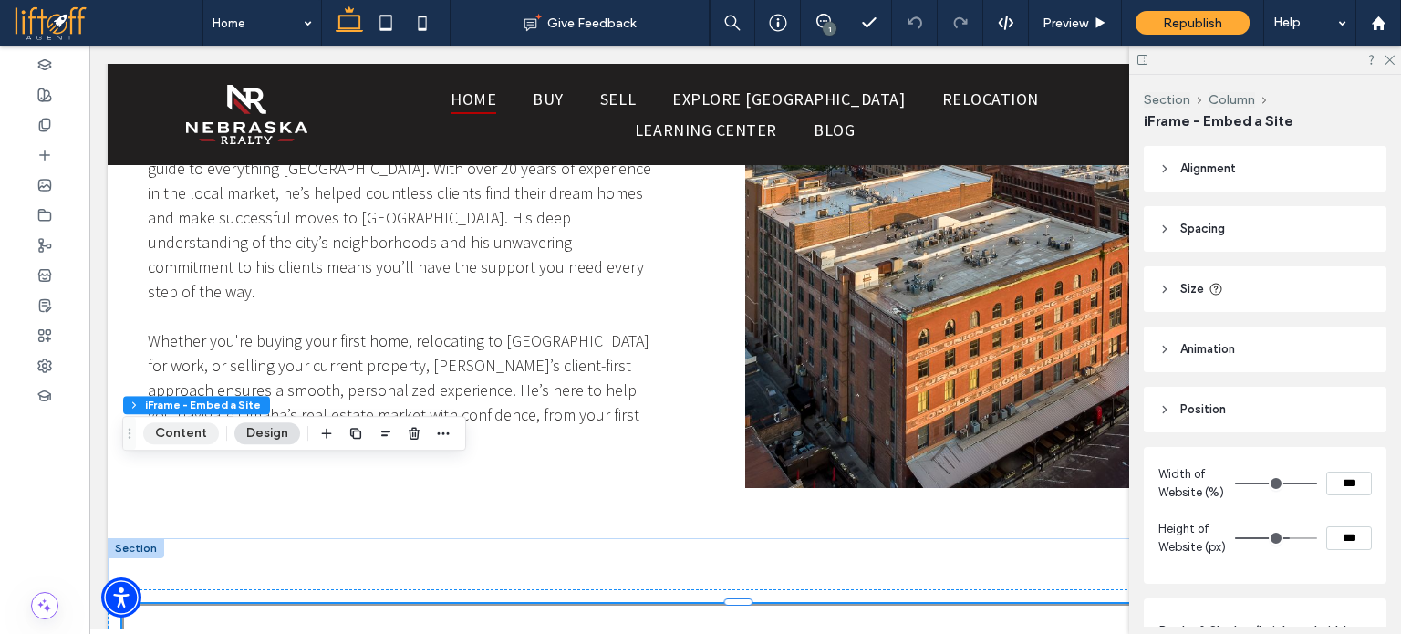
type input "*"
click at [186, 430] on button "Content" at bounding box center [181, 433] width 76 height 22
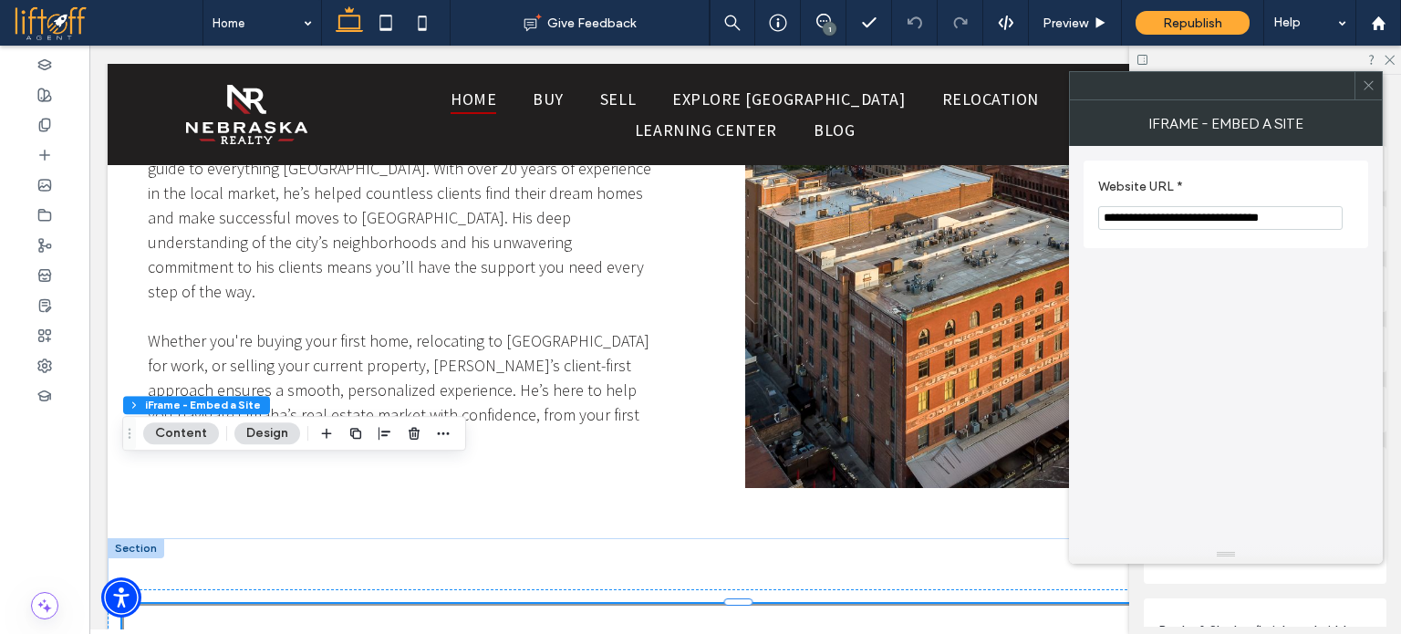
click at [1257, 217] on input "**********" at bounding box center [1221, 218] width 245 height 24
drag, startPoint x: 1338, startPoint y: 264, endPoint x: 1009, endPoint y: 222, distance: 331.1
paste input "Website URL *"
type input "**********"
click at [1367, 83] on use at bounding box center [1368, 85] width 9 height 9
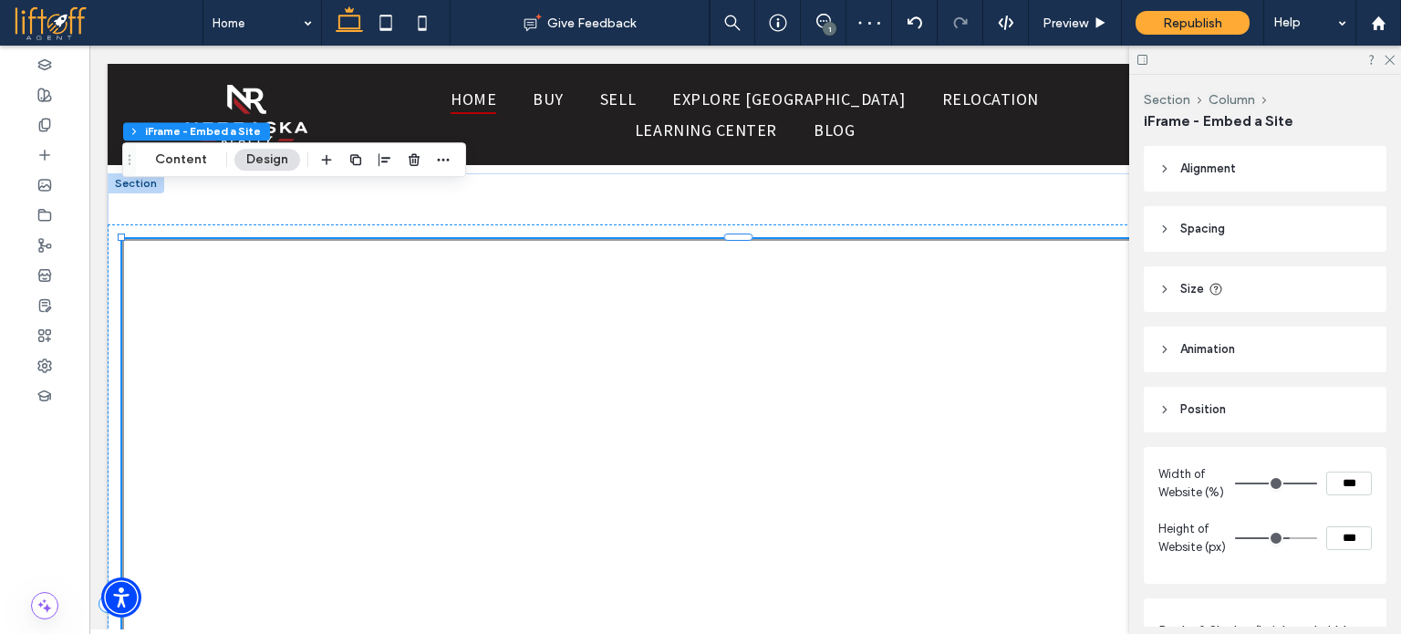
scroll to position [2823, 0]
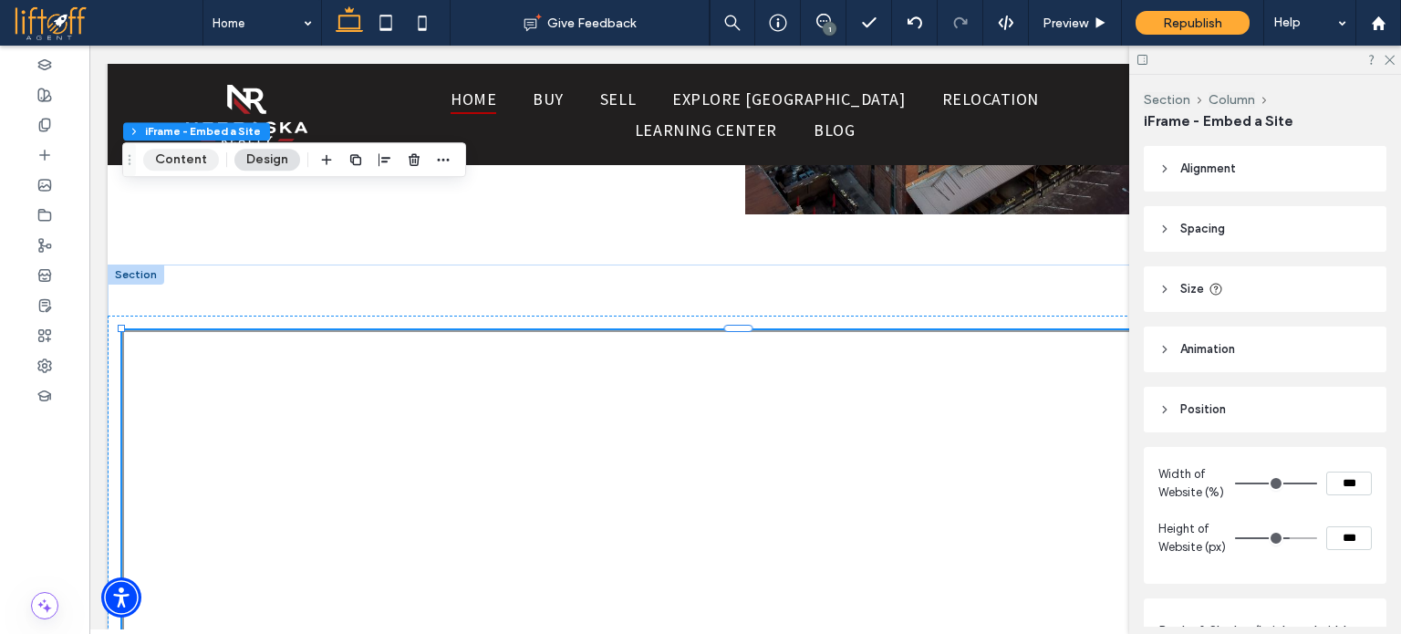
click at [186, 162] on button "Content" at bounding box center [181, 160] width 76 height 22
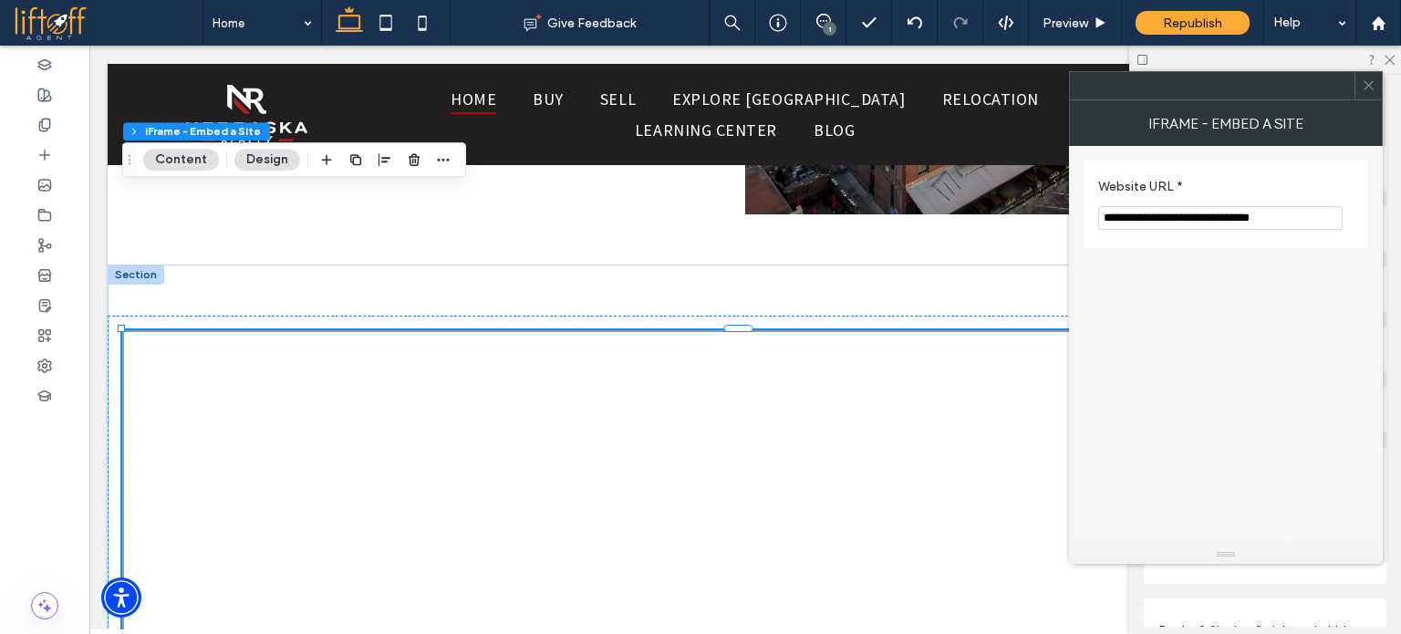
click at [1255, 216] on input "**********" at bounding box center [1221, 218] width 245 height 24
click at [1311, 215] on input "**********" at bounding box center [1221, 218] width 245 height 24
click at [1376, 86] on div at bounding box center [1368, 85] width 27 height 27
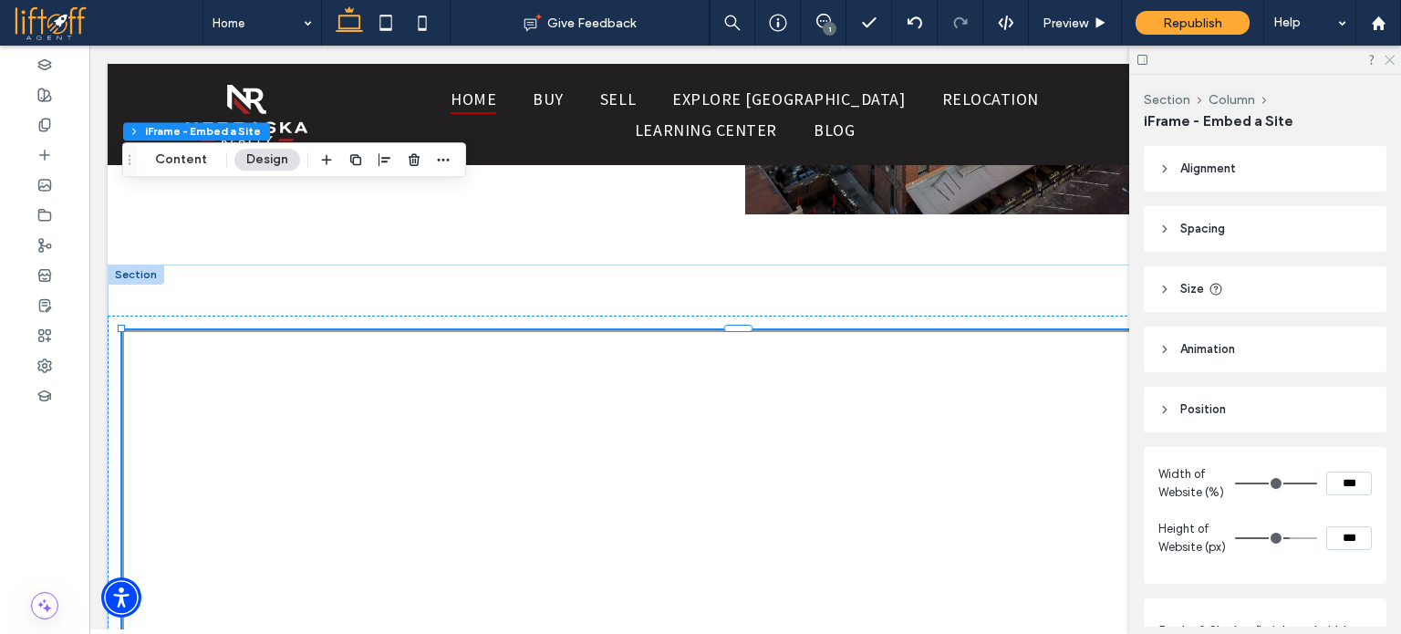
click at [1391, 57] on icon at bounding box center [1389, 59] width 12 height 12
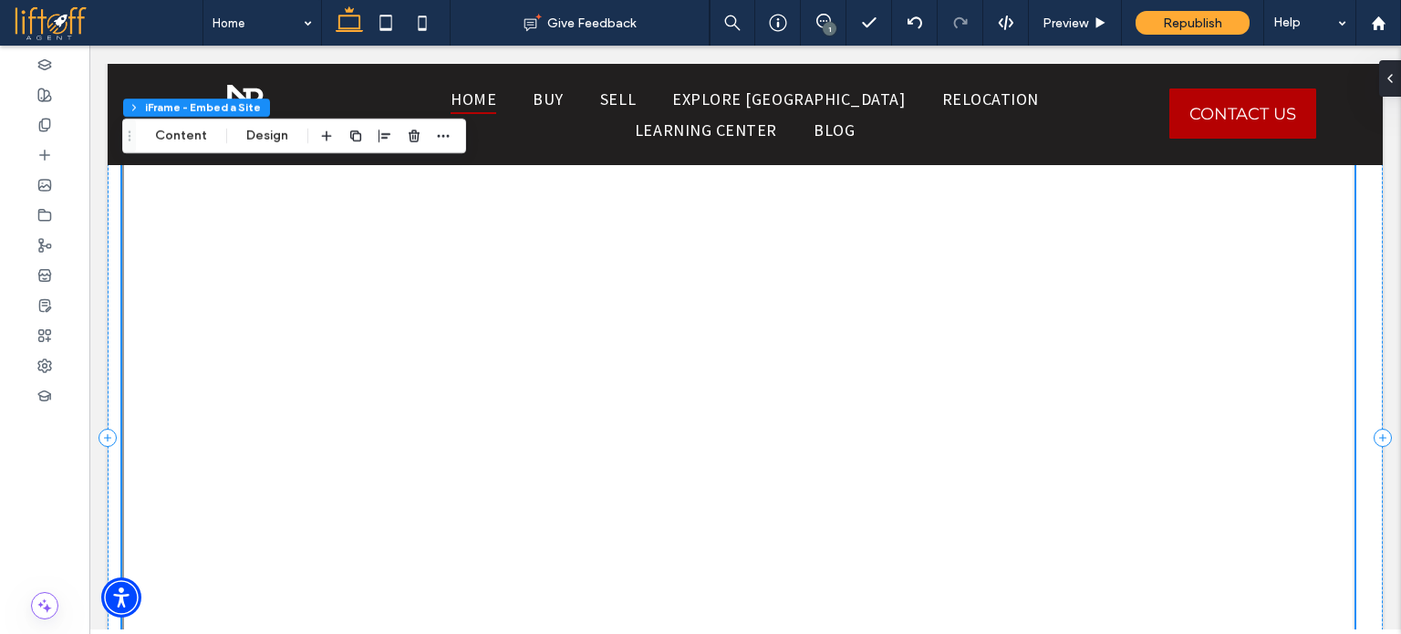
scroll to position [3005, 0]
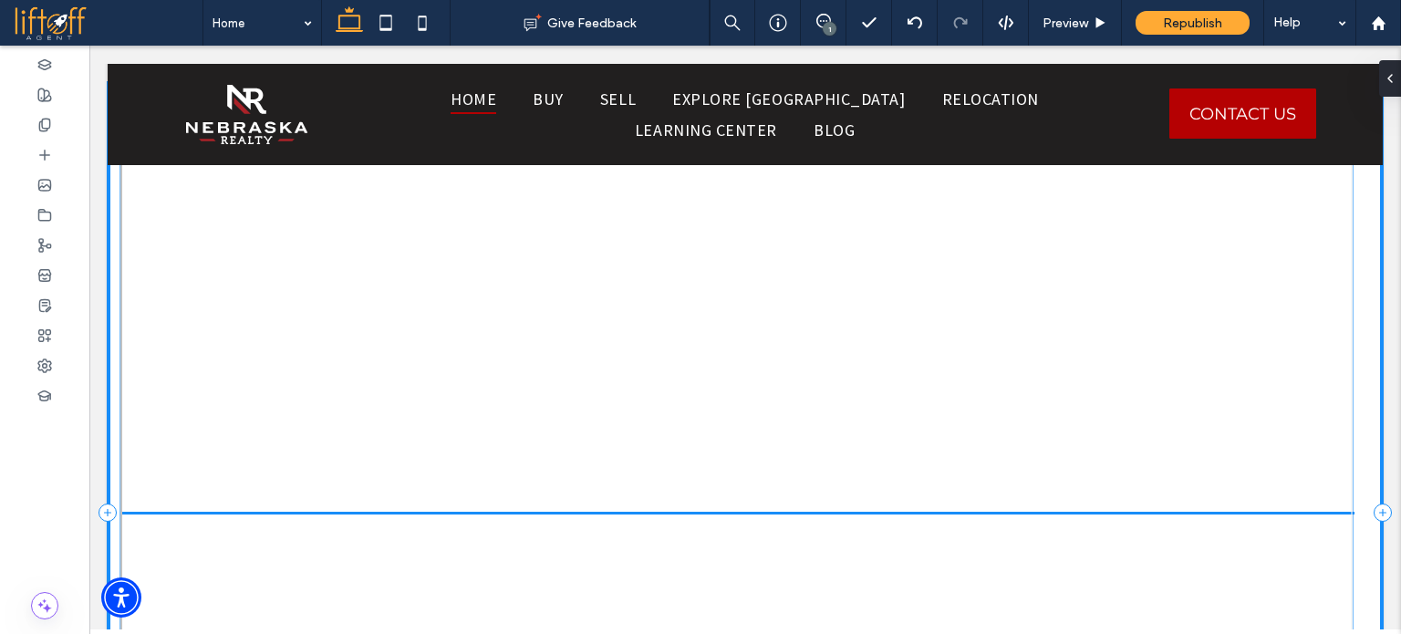
drag, startPoint x: 1349, startPoint y: 280, endPoint x: 1348, endPoint y: 290, distance: 10.2
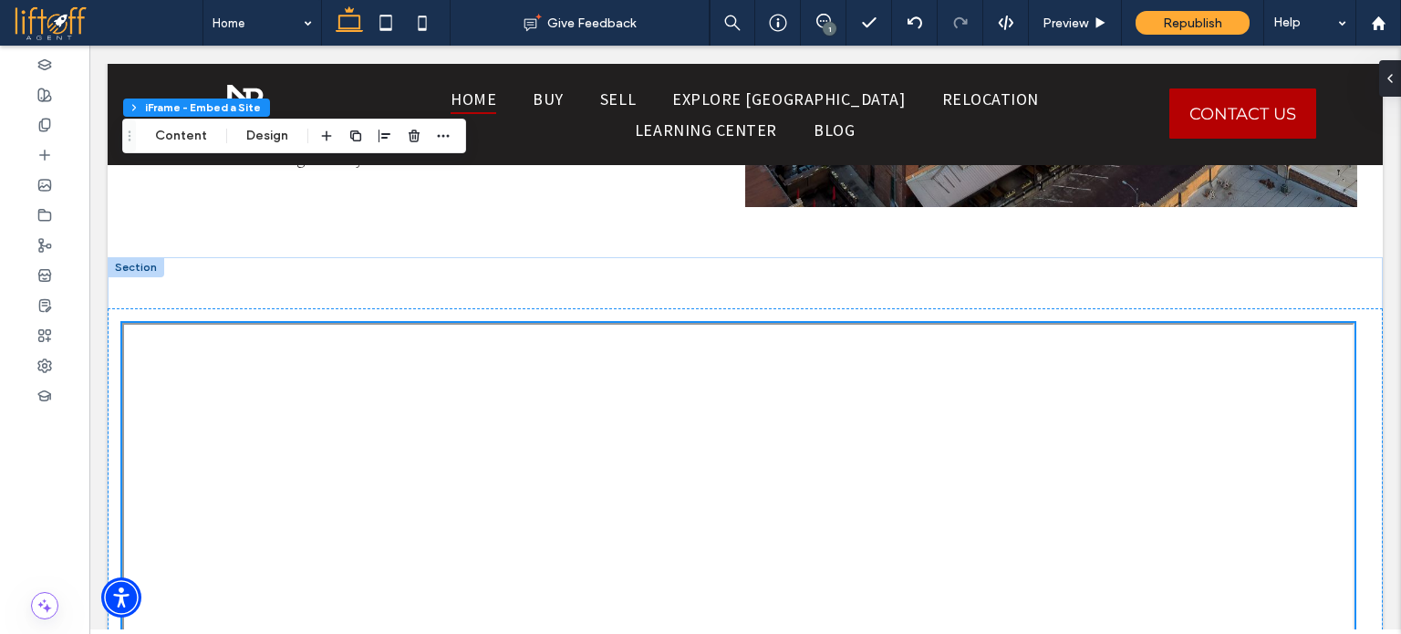
scroll to position [2823, 0]
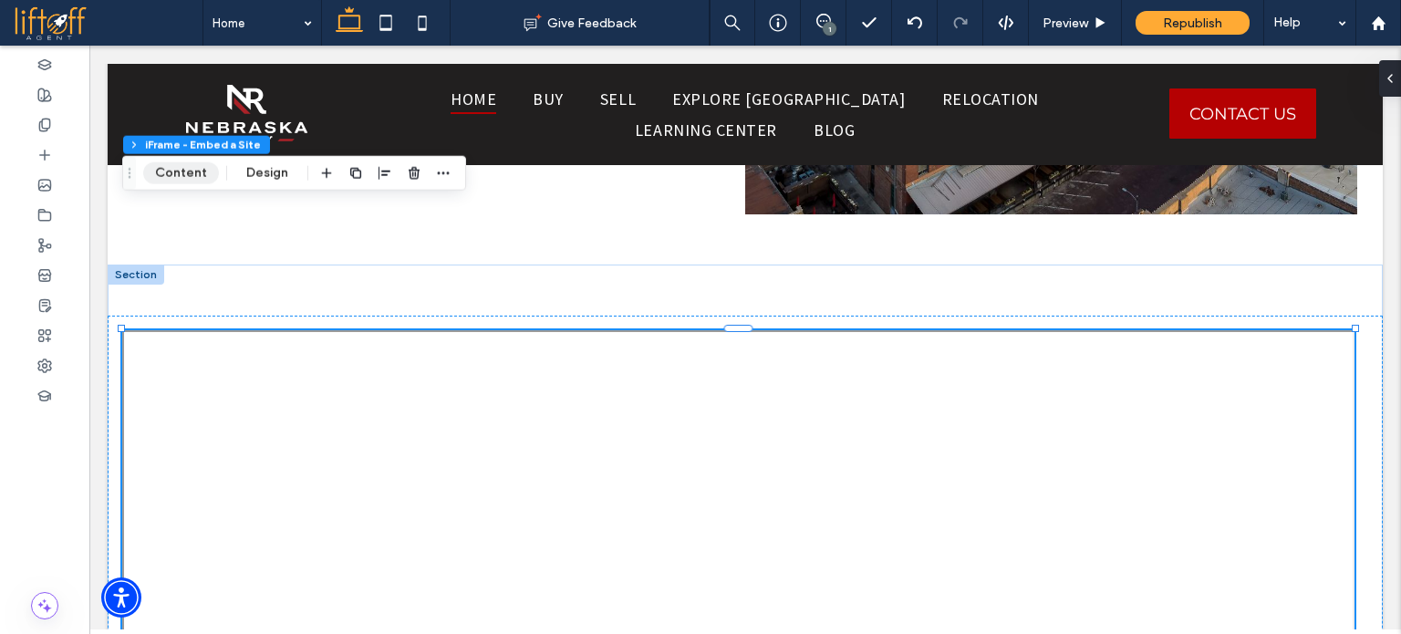
click at [181, 169] on button "Content" at bounding box center [181, 173] width 76 height 22
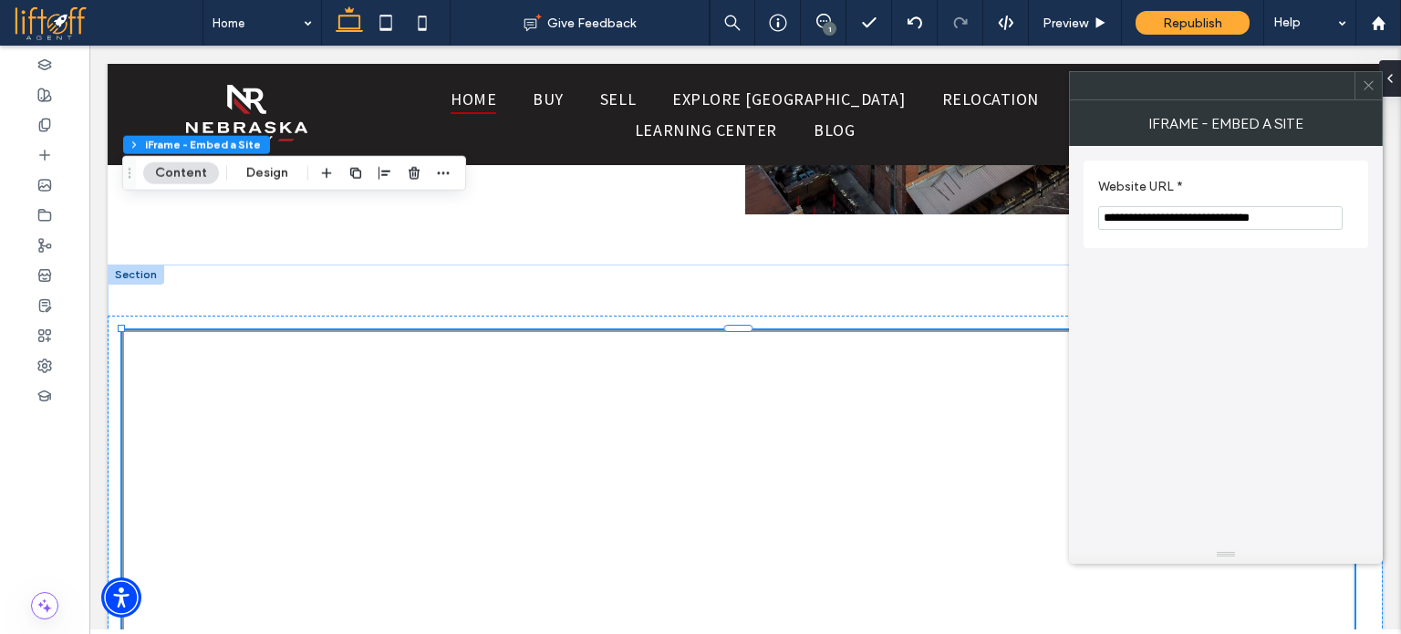
click at [1242, 214] on input "**********" at bounding box center [1221, 218] width 245 height 24
click at [1306, 217] on input "**********" at bounding box center [1221, 218] width 245 height 24
click at [1186, 212] on input "**********" at bounding box center [1221, 218] width 245 height 24
paste input "**********"
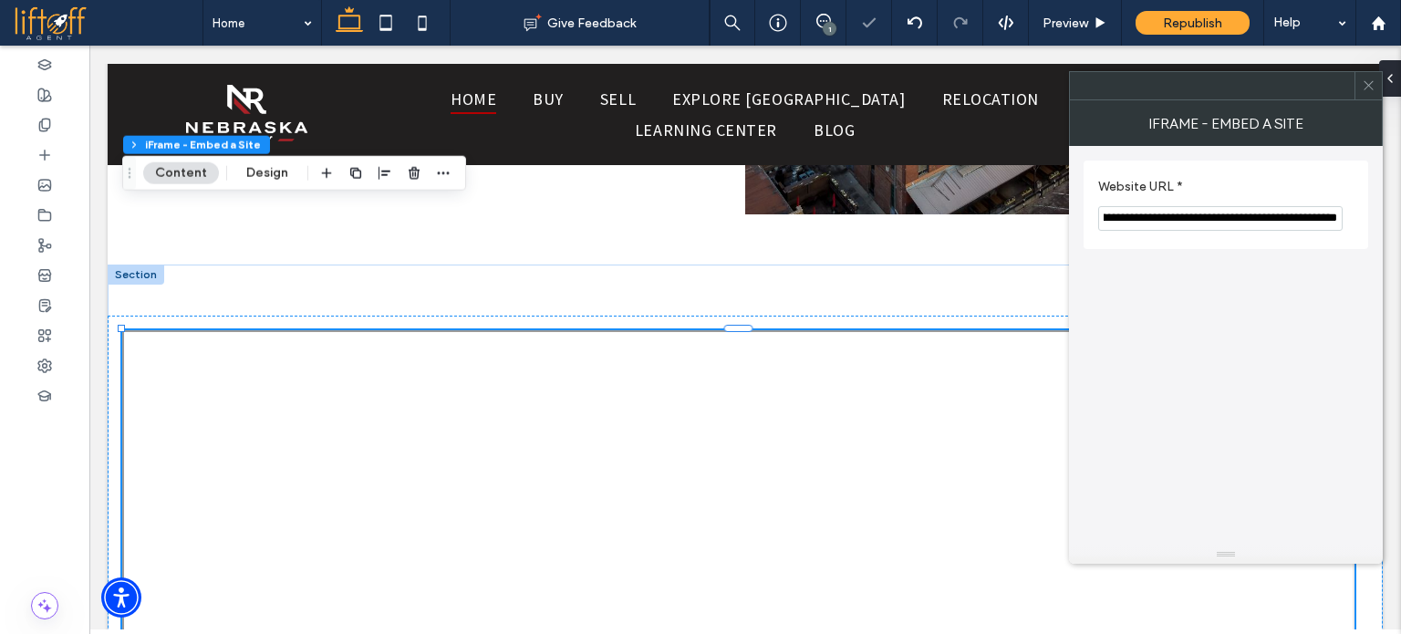
click at [1099, 212] on input "**********" at bounding box center [1221, 219] width 245 height 26
click at [1211, 222] on input "**********" at bounding box center [1221, 219] width 245 height 26
drag, startPoint x: 1192, startPoint y: 214, endPoint x: 1071, endPoint y: 216, distance: 120.5
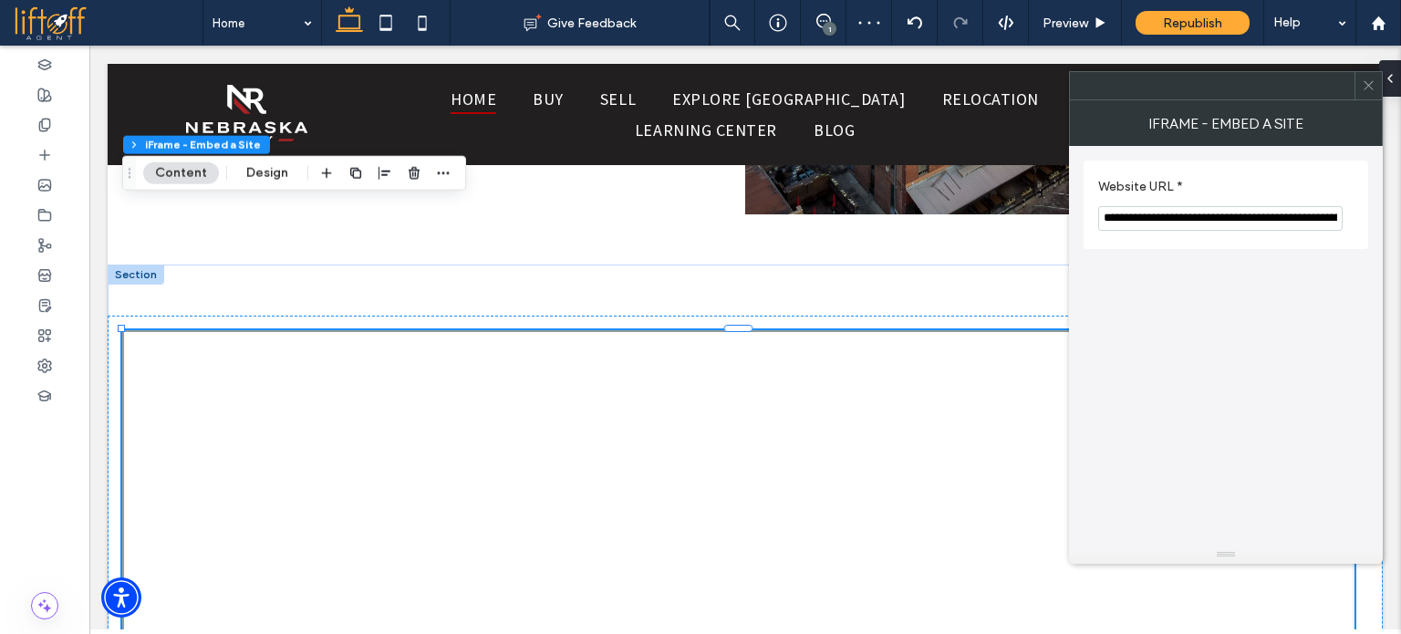
click at [1071, 216] on div "**********" at bounding box center [1226, 346] width 314 height 400
click at [1241, 218] on input "**********" at bounding box center [1221, 219] width 245 height 26
click at [1205, 217] on input "**********" at bounding box center [1221, 219] width 245 height 26
drag, startPoint x: 1214, startPoint y: 215, endPoint x: 1148, endPoint y: 218, distance: 66.7
click at [1148, 218] on input "**********" at bounding box center [1221, 219] width 245 height 26
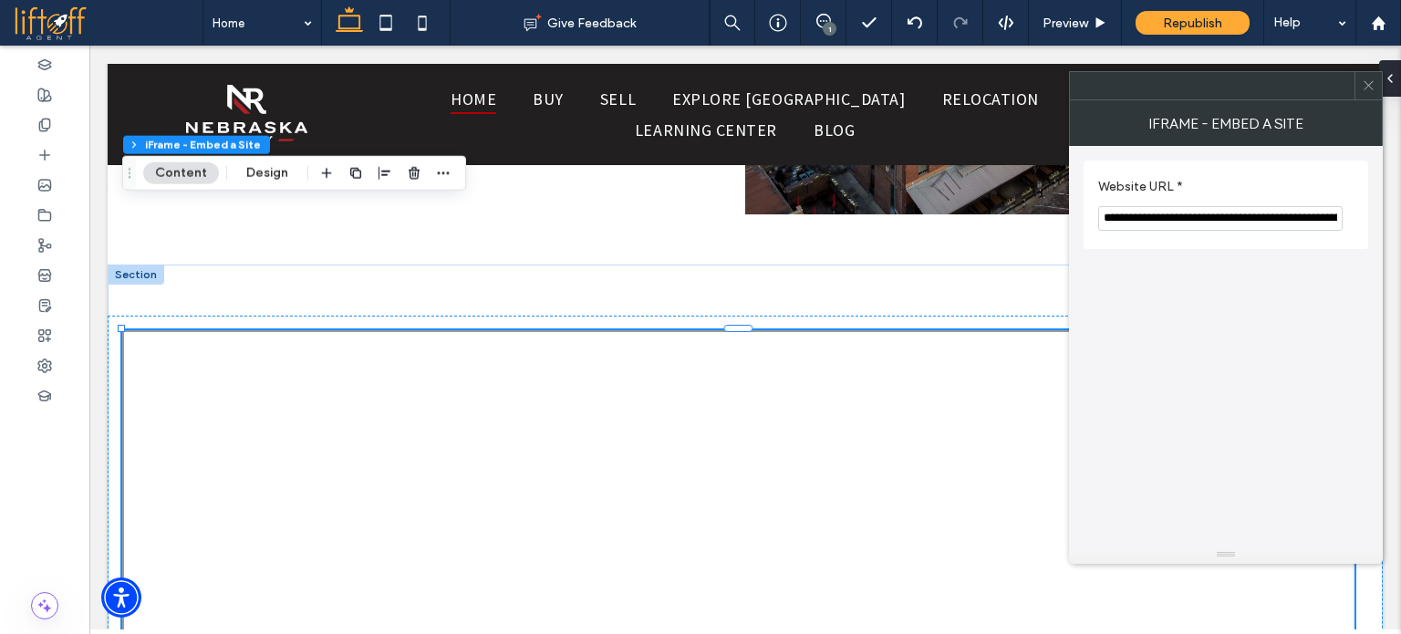
click at [1220, 216] on input "**********" at bounding box center [1221, 219] width 245 height 26
paste input "**********"
click at [1229, 218] on input "**********" at bounding box center [1221, 219] width 245 height 26
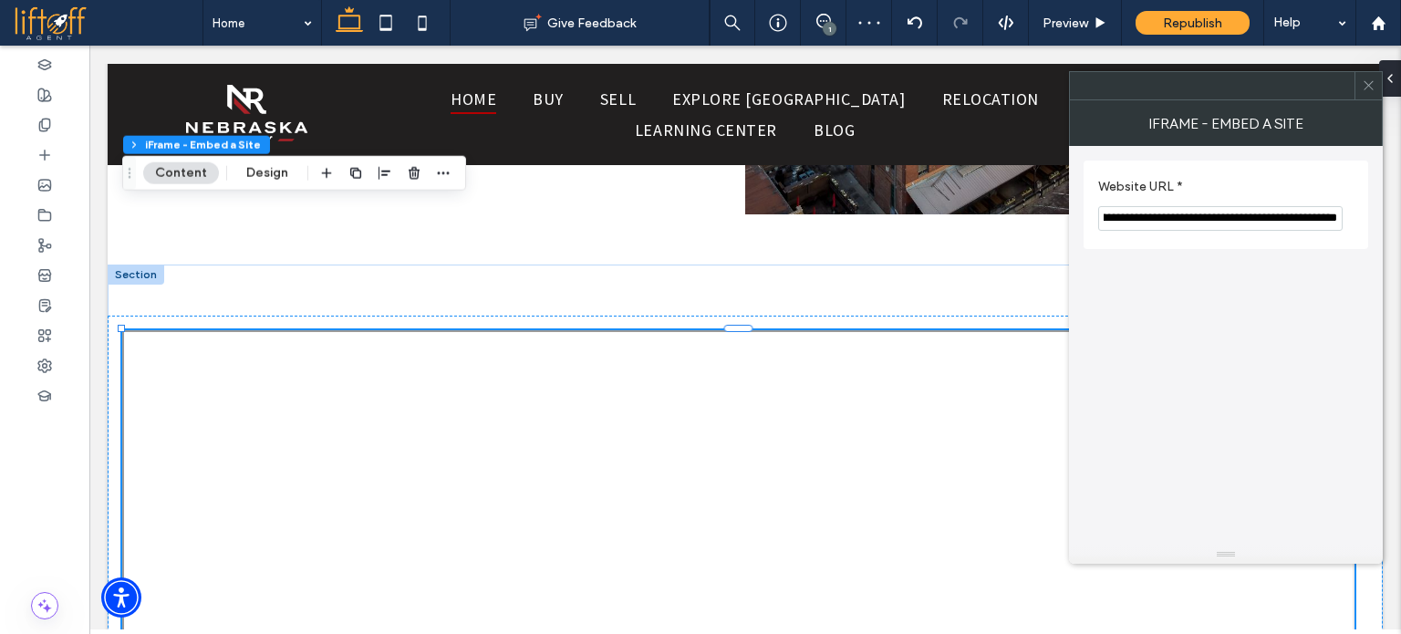
click at [1251, 222] on input "**********" at bounding box center [1221, 219] width 245 height 26
click at [1216, 214] on input "**********" at bounding box center [1221, 219] width 245 height 26
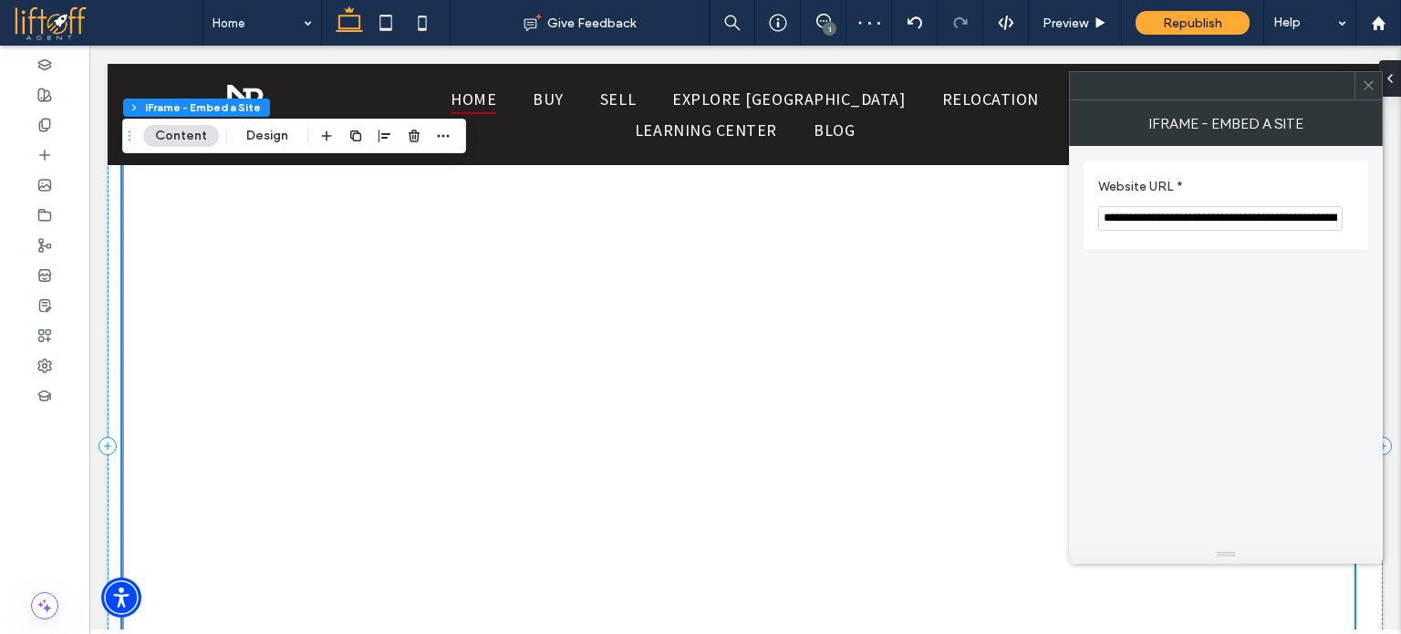
scroll to position [3279, 0]
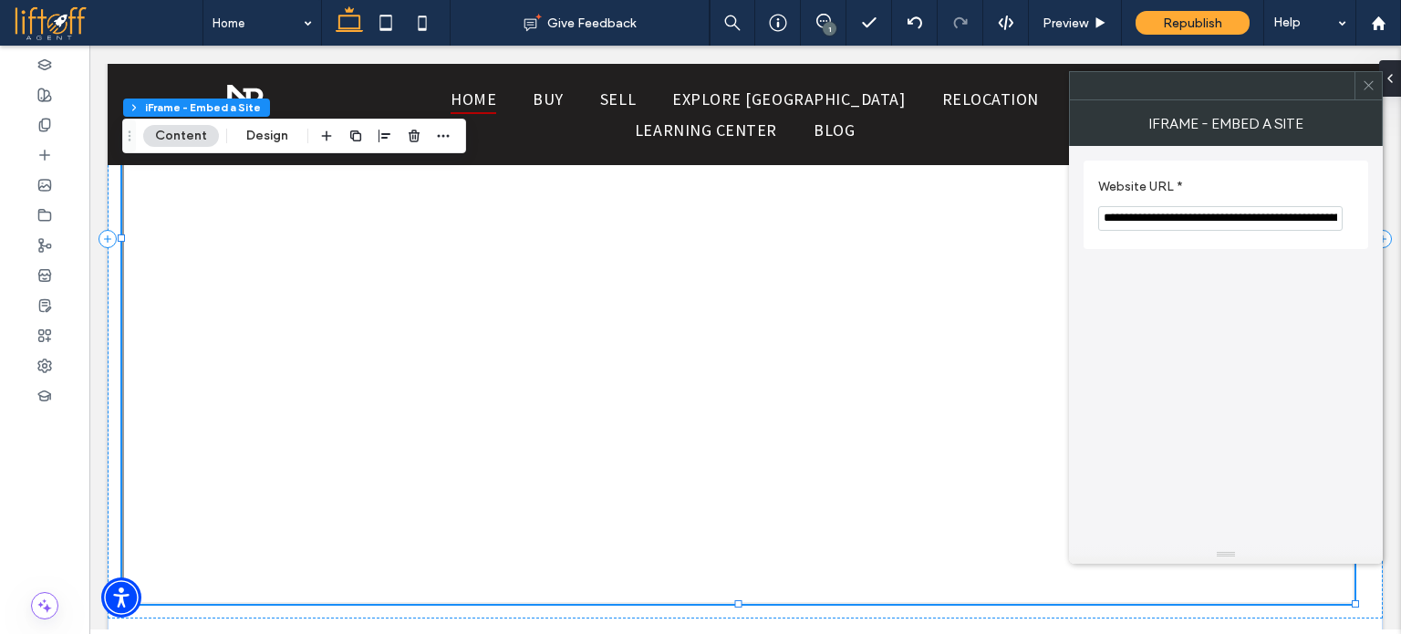
type input "**********"
click at [1374, 80] on icon at bounding box center [1369, 85] width 14 height 14
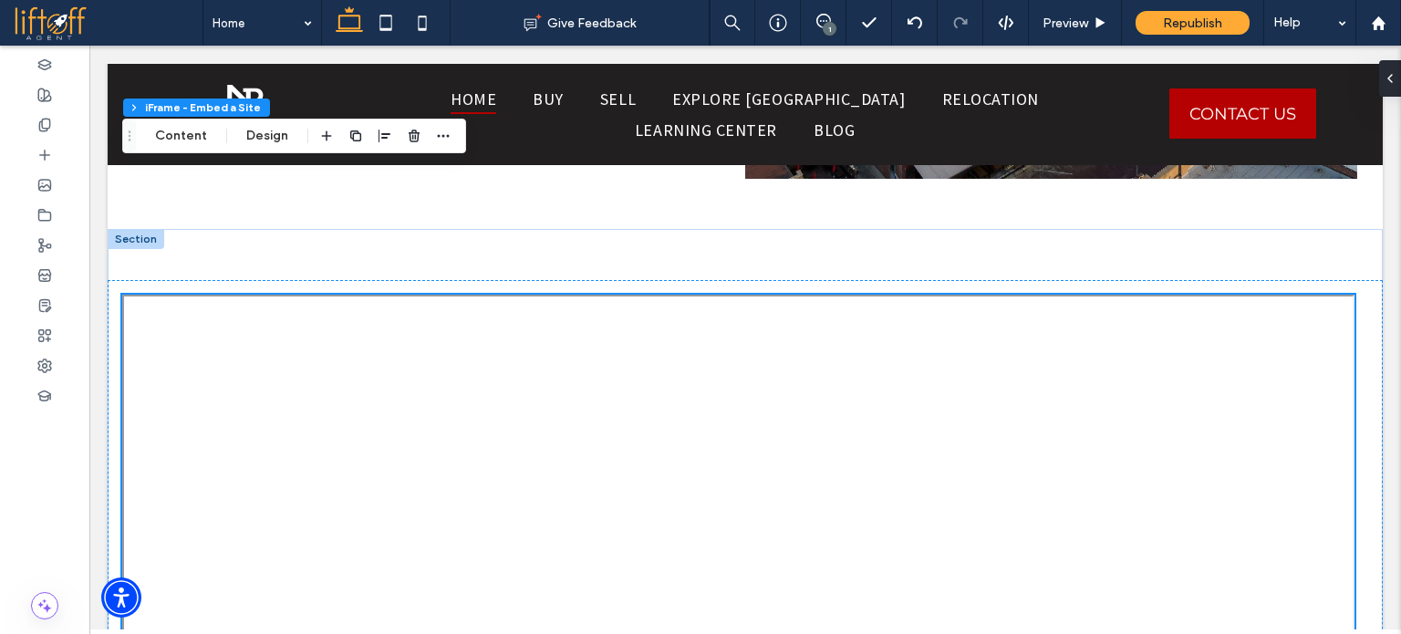
scroll to position [2850, 0]
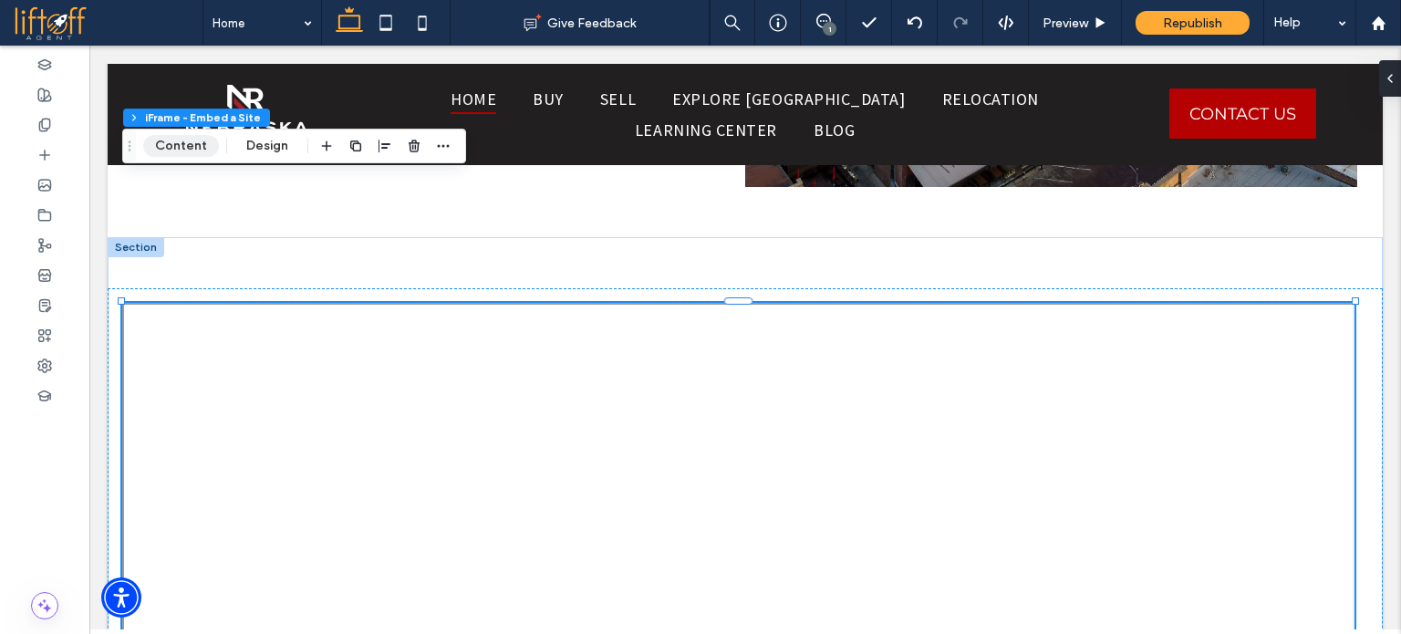
drag, startPoint x: 181, startPoint y: 149, endPoint x: 137, endPoint y: 132, distance: 46.8
click at [181, 149] on button "Content" at bounding box center [181, 146] width 76 height 22
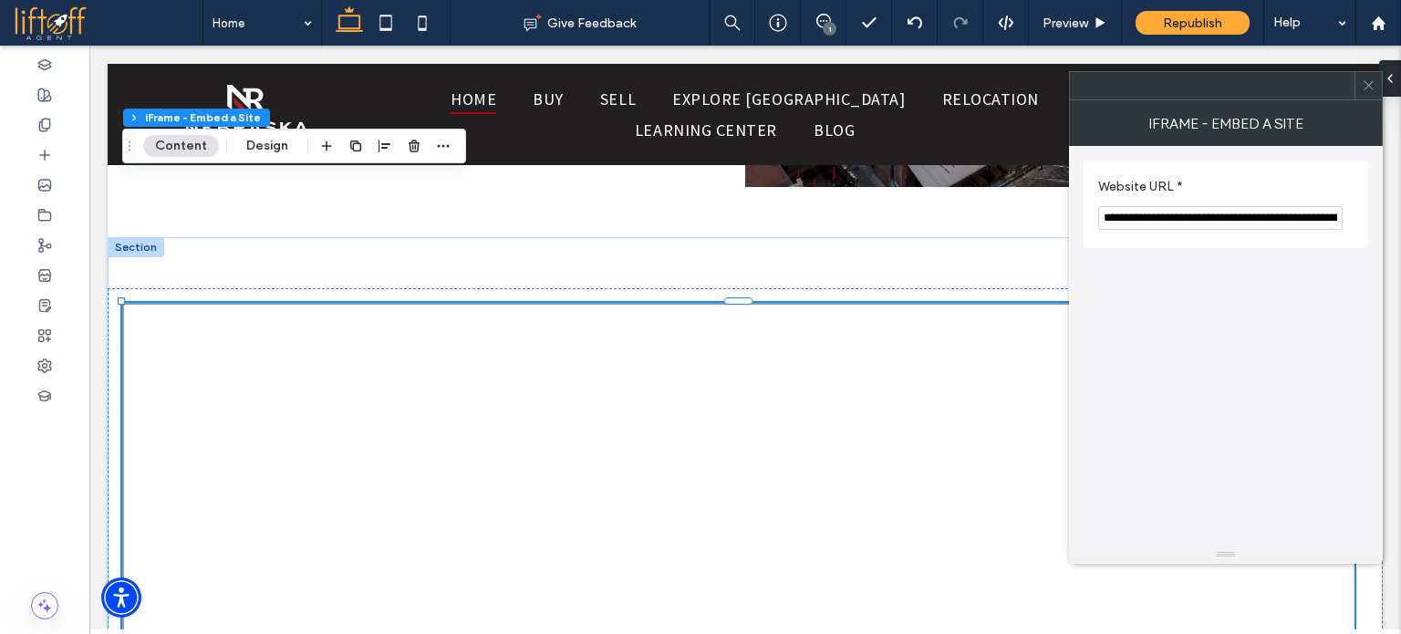
click at [1233, 207] on input "**********" at bounding box center [1221, 218] width 245 height 24
paste input "**********"
click at [1249, 192] on label "Website URL *" at bounding box center [1223, 189] width 248 height 20
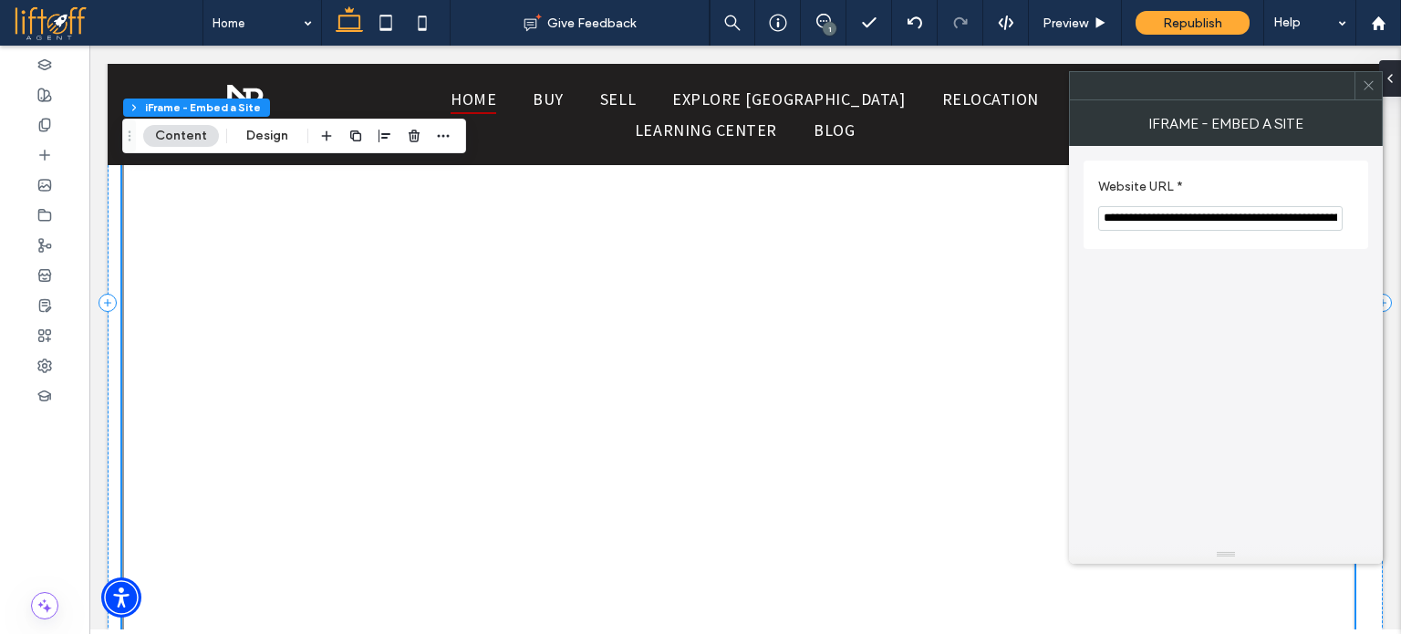
scroll to position [2759, 0]
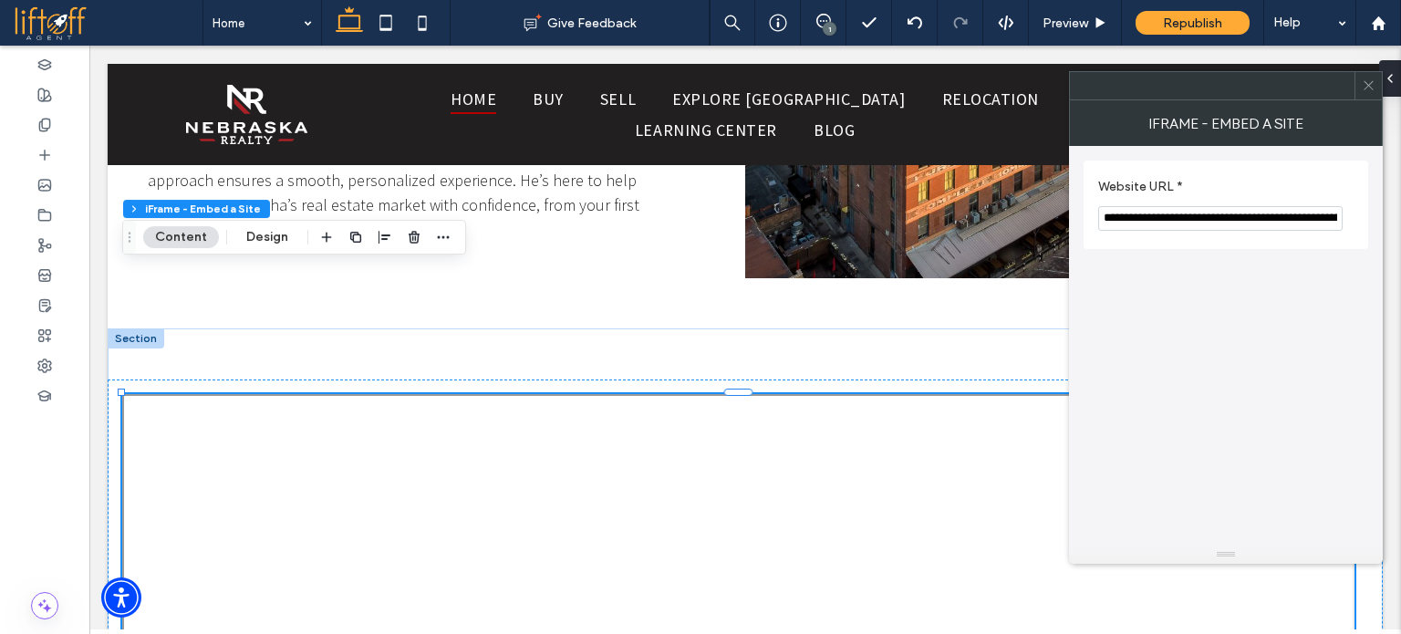
click at [1251, 211] on input "**********" at bounding box center [1221, 219] width 245 height 26
type input "**********"
click at [1370, 81] on icon at bounding box center [1369, 85] width 14 height 14
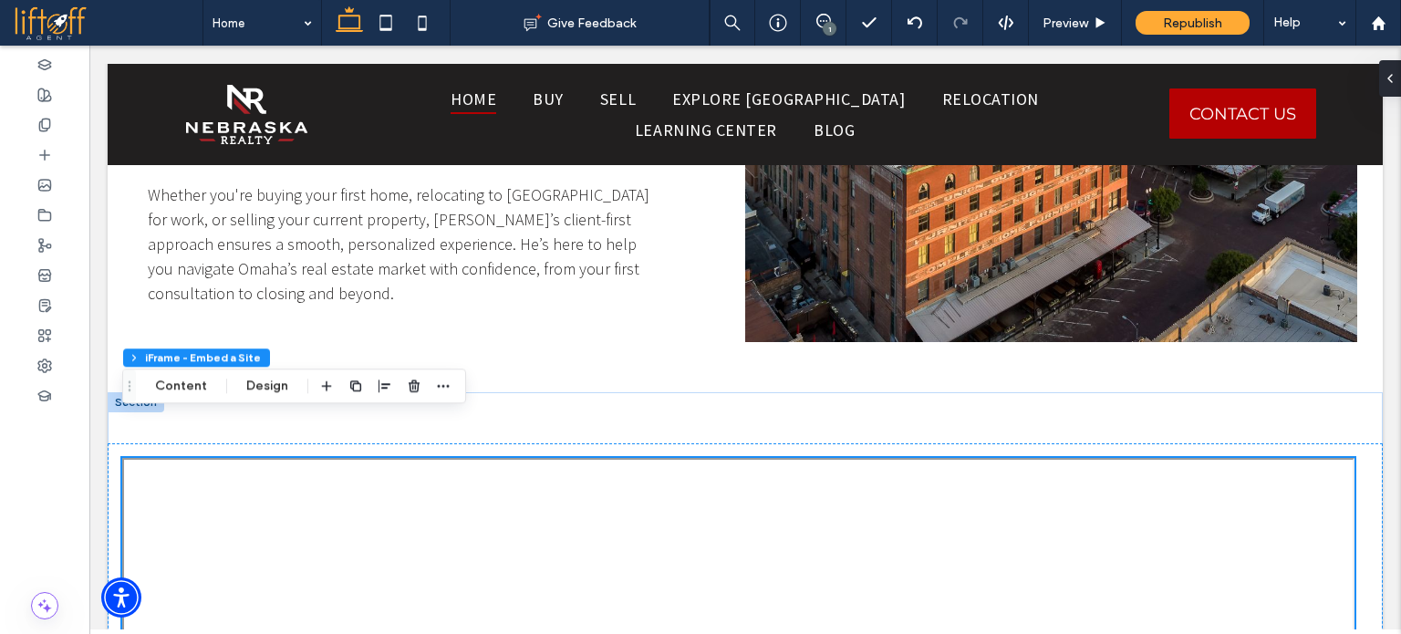
scroll to position [2601, 0]
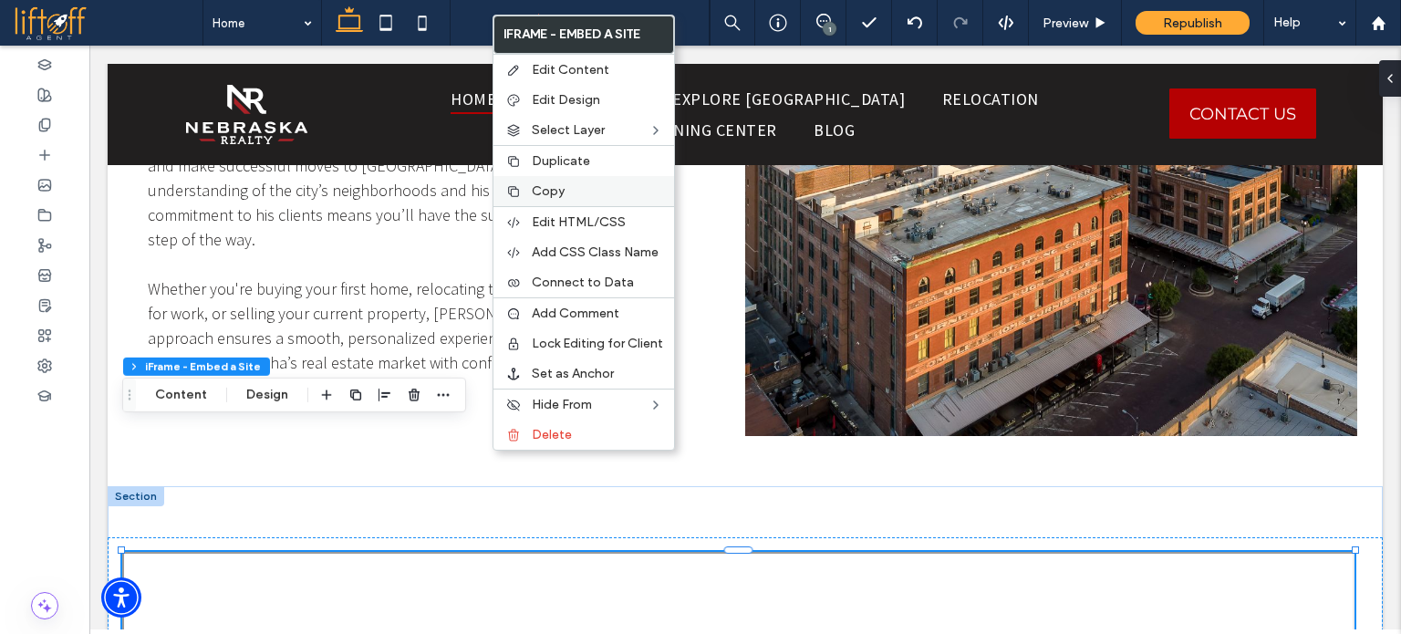
click at [558, 192] on span "Copy" at bounding box center [548, 191] width 33 height 16
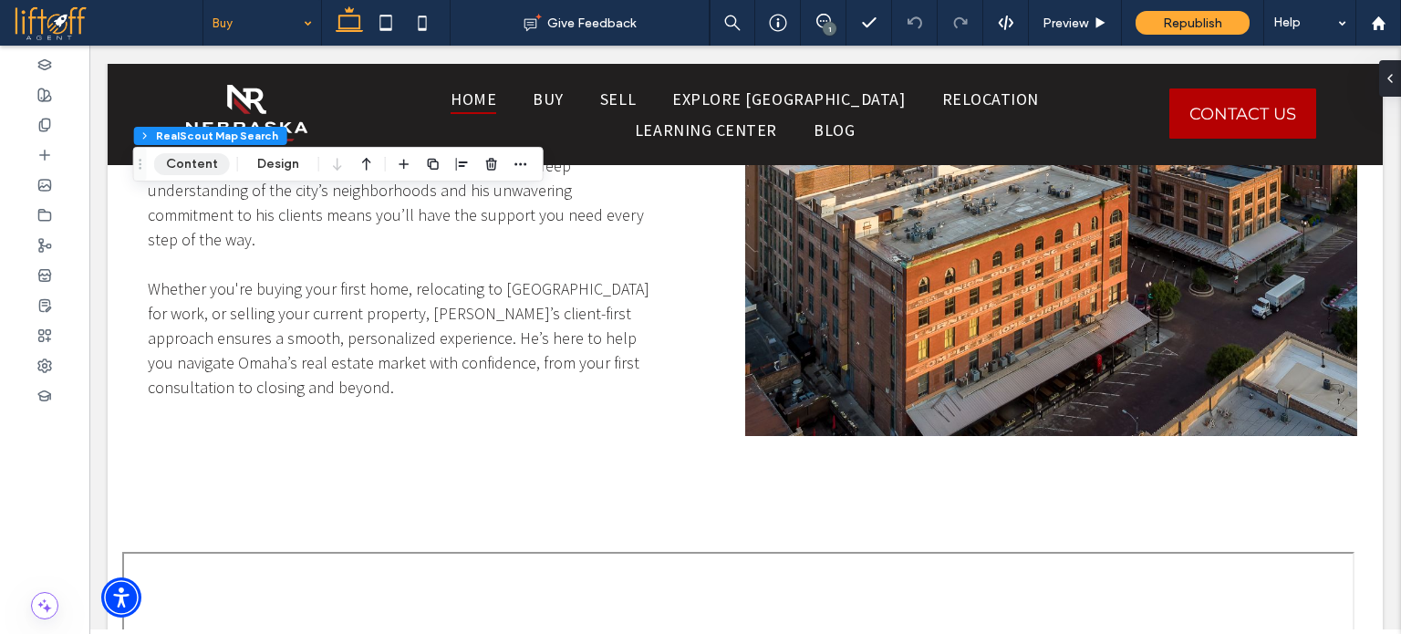
click at [209, 170] on button "Content" at bounding box center [192, 164] width 76 height 22
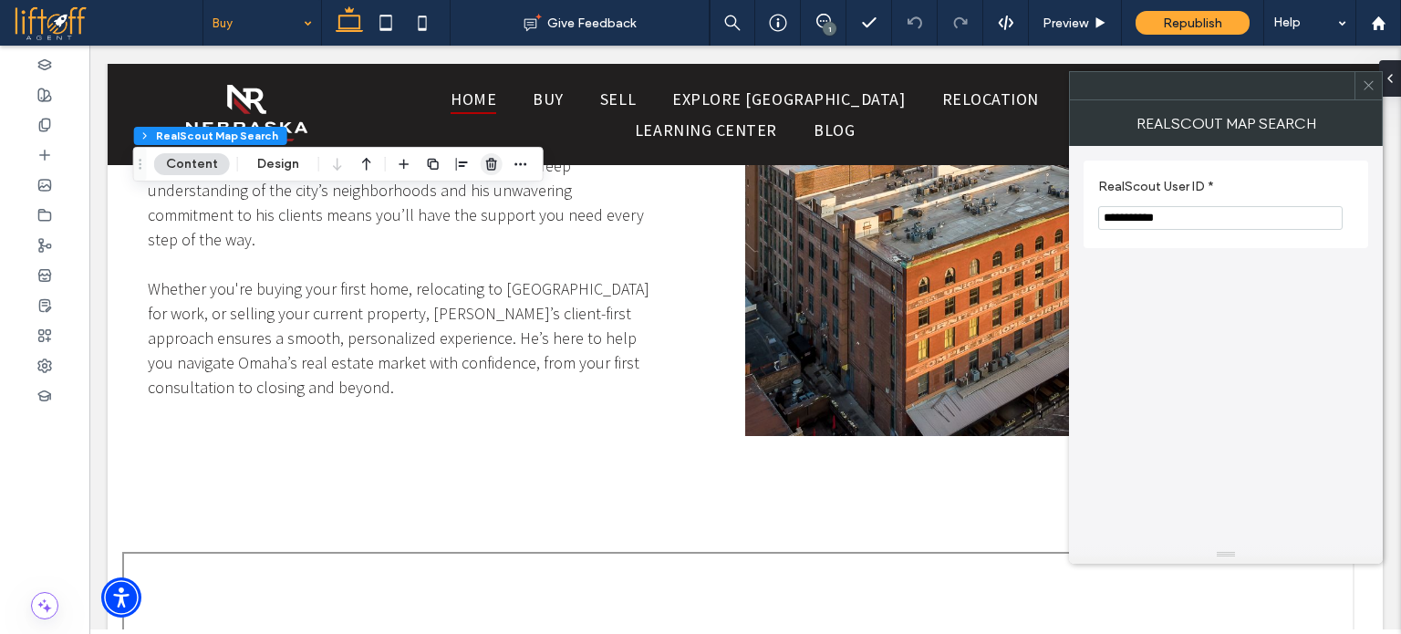
click at [492, 163] on icon "button" at bounding box center [491, 164] width 15 height 15
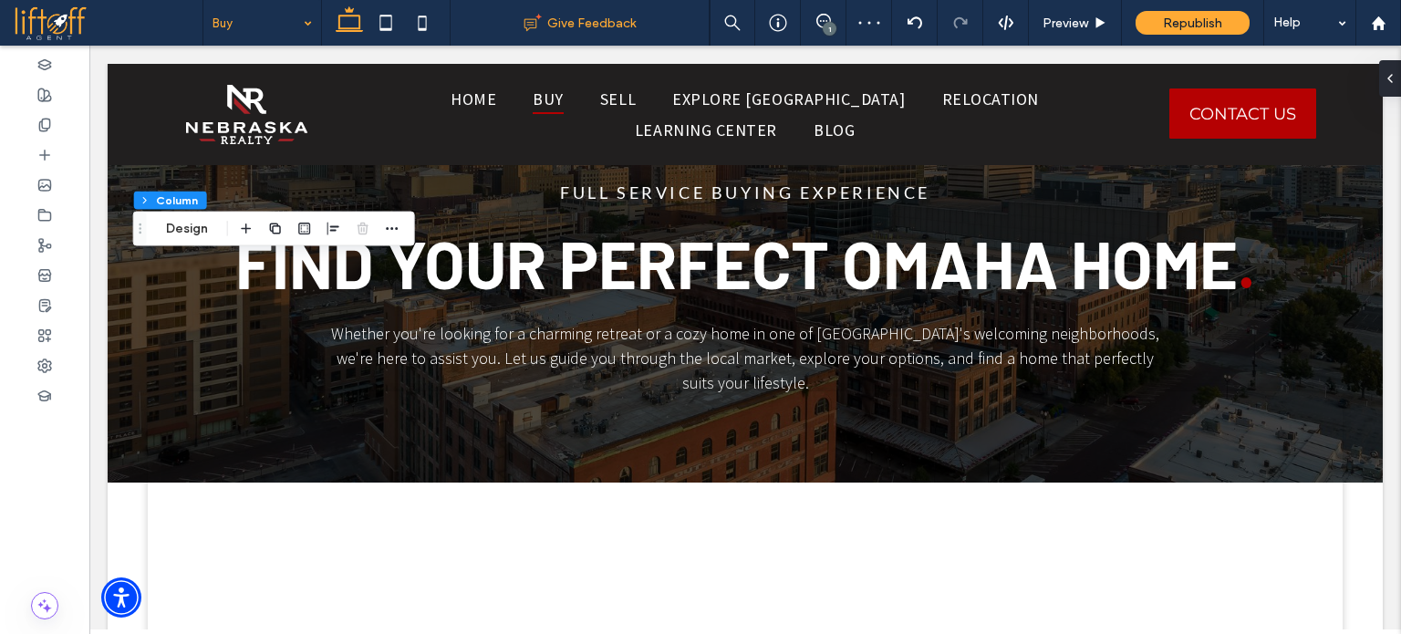
scroll to position [1434, 0]
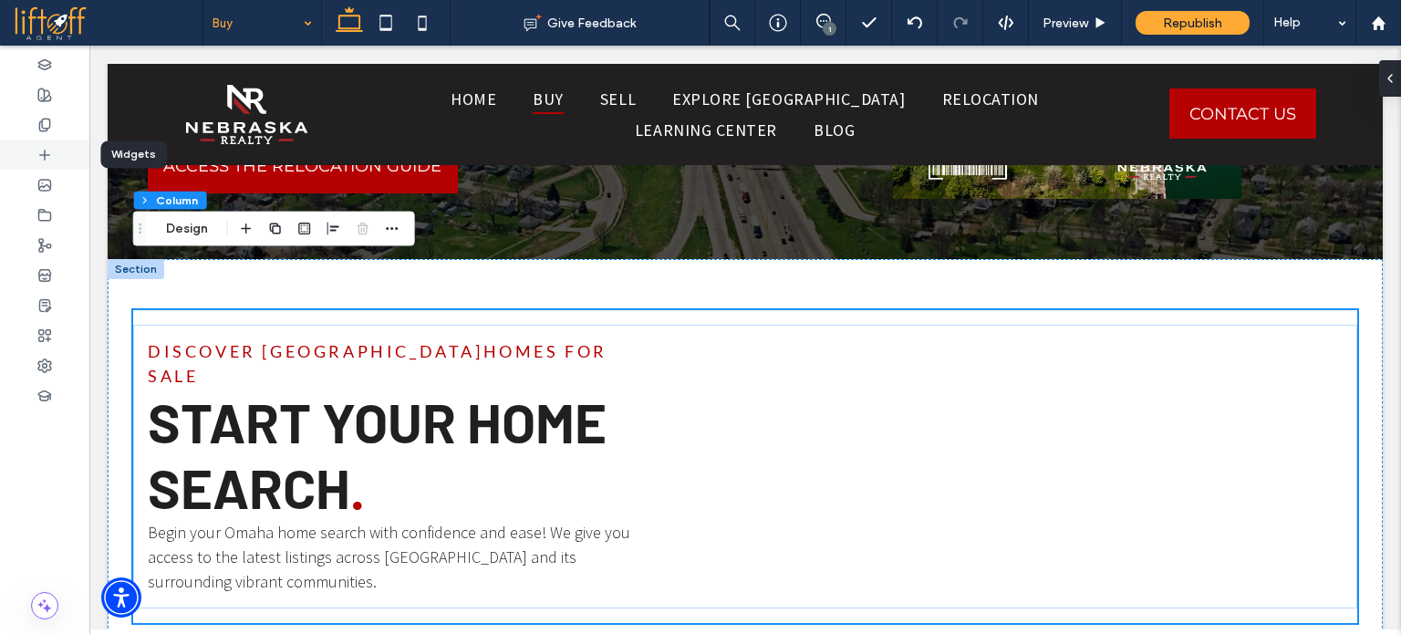
click at [41, 145] on div at bounding box center [44, 155] width 89 height 30
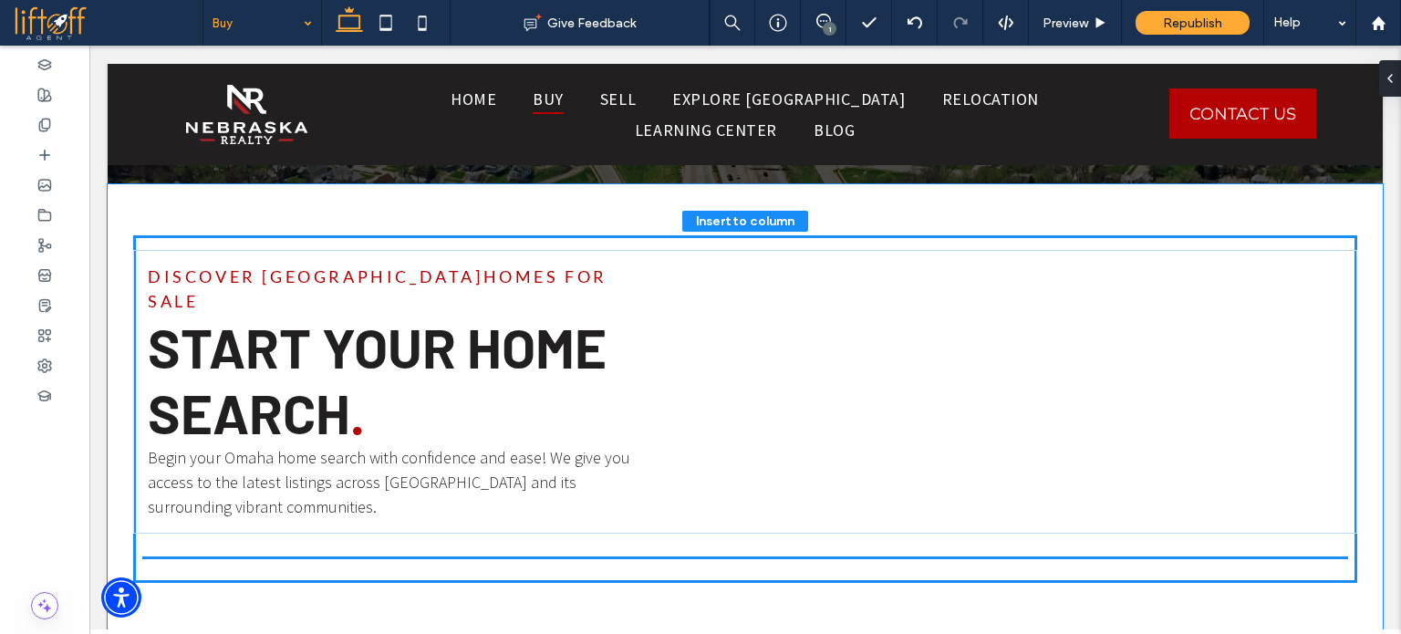
scroll to position [1562, 0]
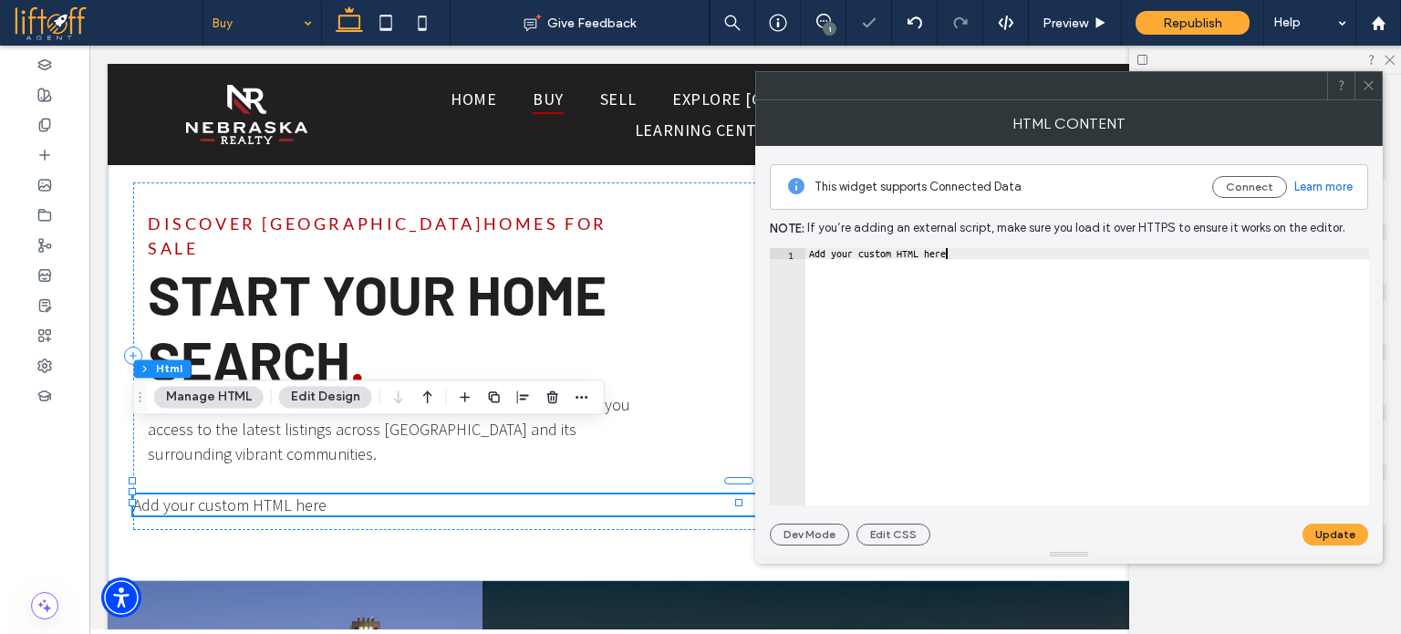
click at [953, 279] on div "Add your custom HTML here" at bounding box center [1088, 388] width 564 height 280
paste textarea "******"
type textarea "**********"
drag, startPoint x: 1365, startPoint y: 91, endPoint x: 1227, endPoint y: 130, distance: 143.3
click at [1363, 90] on icon at bounding box center [1369, 85] width 14 height 14
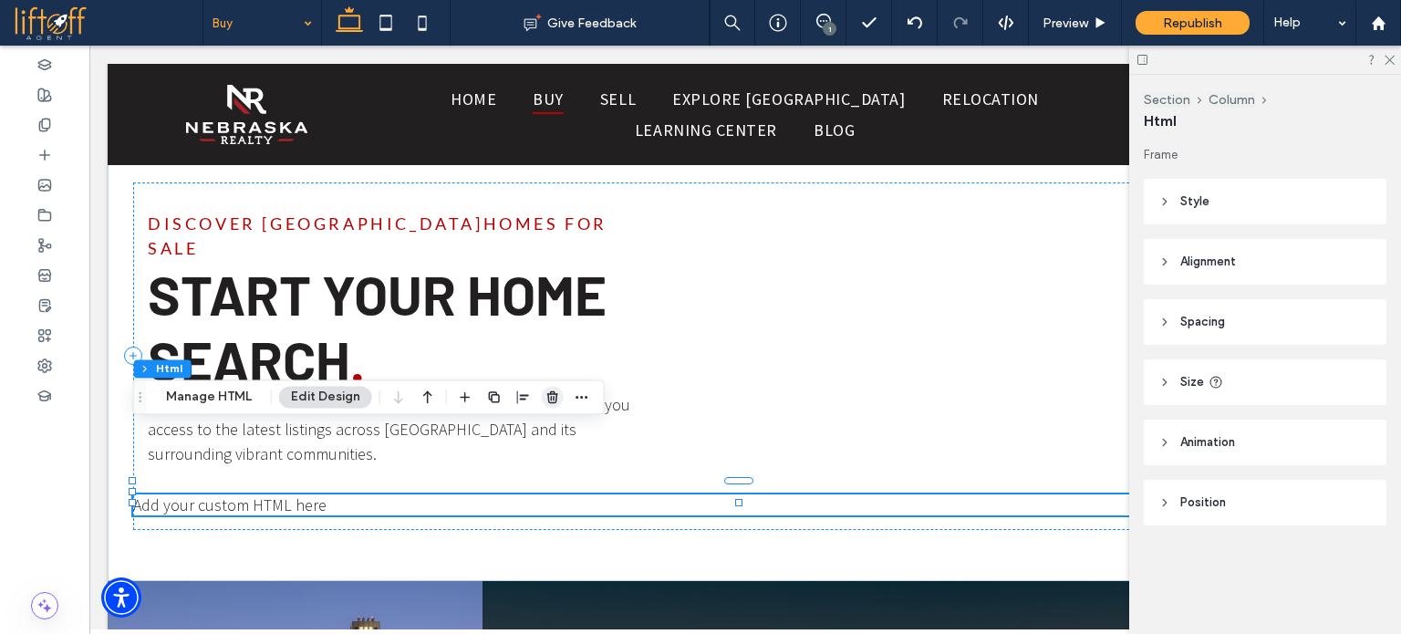
drag, startPoint x: 547, startPoint y: 393, endPoint x: 400, endPoint y: 422, distance: 149.8
click at [547, 393] on use "button" at bounding box center [552, 397] width 11 height 12
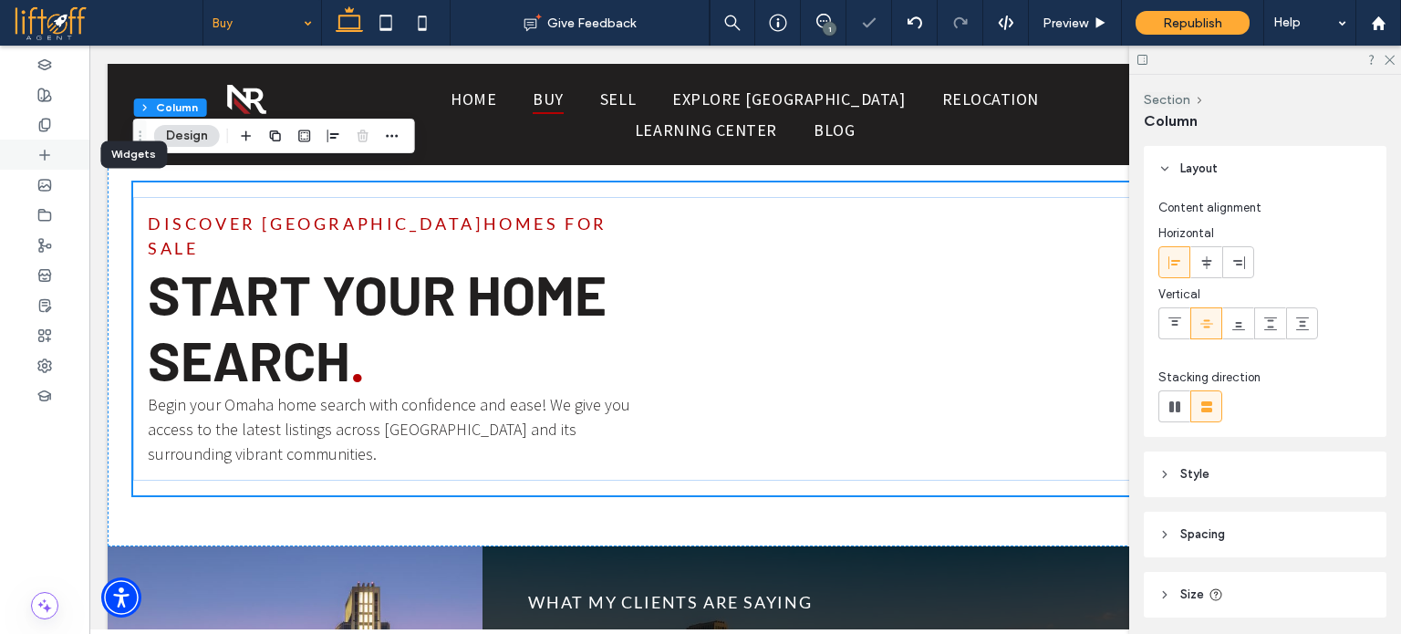
click at [55, 153] on div at bounding box center [44, 155] width 89 height 30
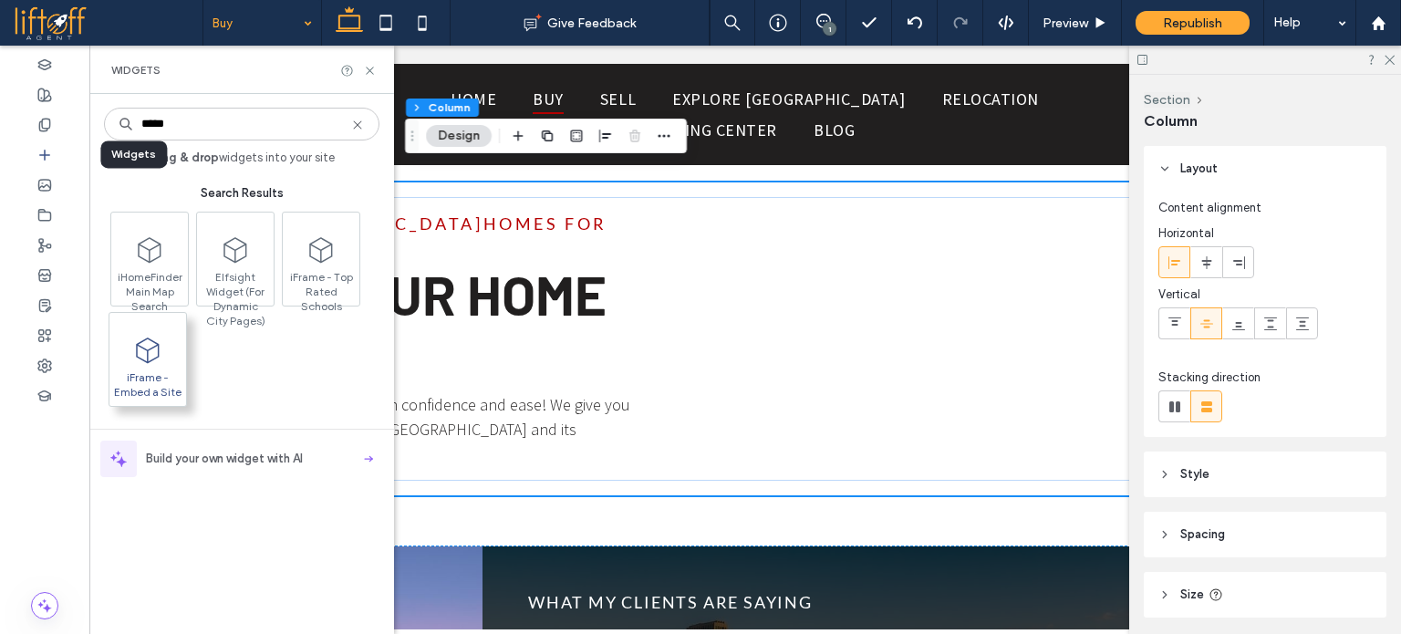
type input "*****"
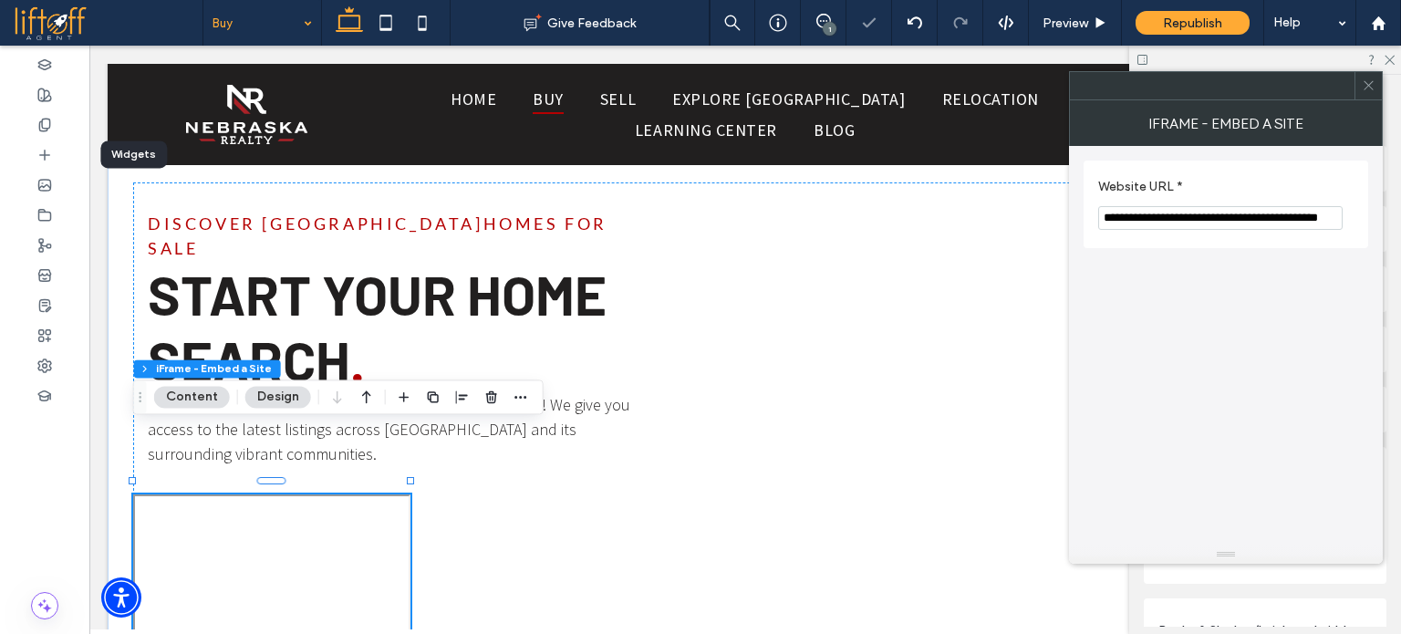
click at [1179, 210] on input "**********" at bounding box center [1221, 218] width 245 height 24
paste input "Website URL *"
type input "**********"
click at [1368, 87] on icon at bounding box center [1369, 85] width 14 height 14
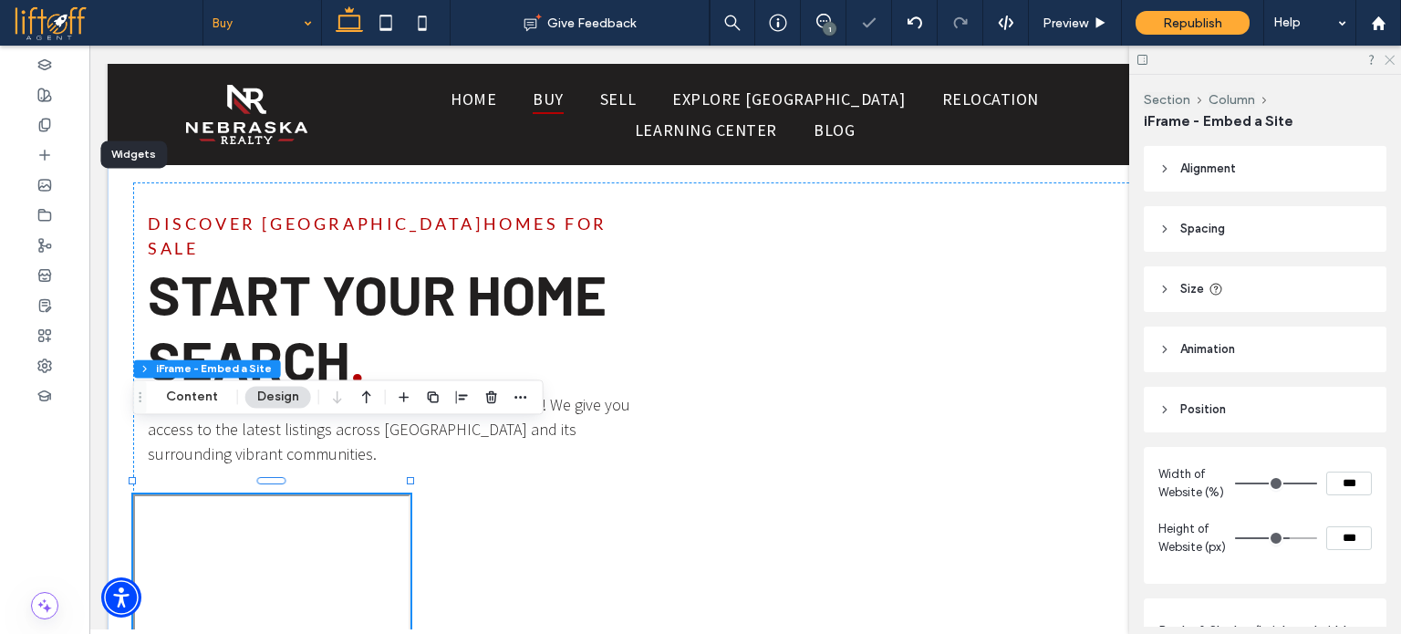
drag, startPoint x: 1392, startPoint y: 60, endPoint x: 1156, endPoint y: 187, distance: 268.2
click at [1392, 60] on icon at bounding box center [1389, 59] width 12 height 12
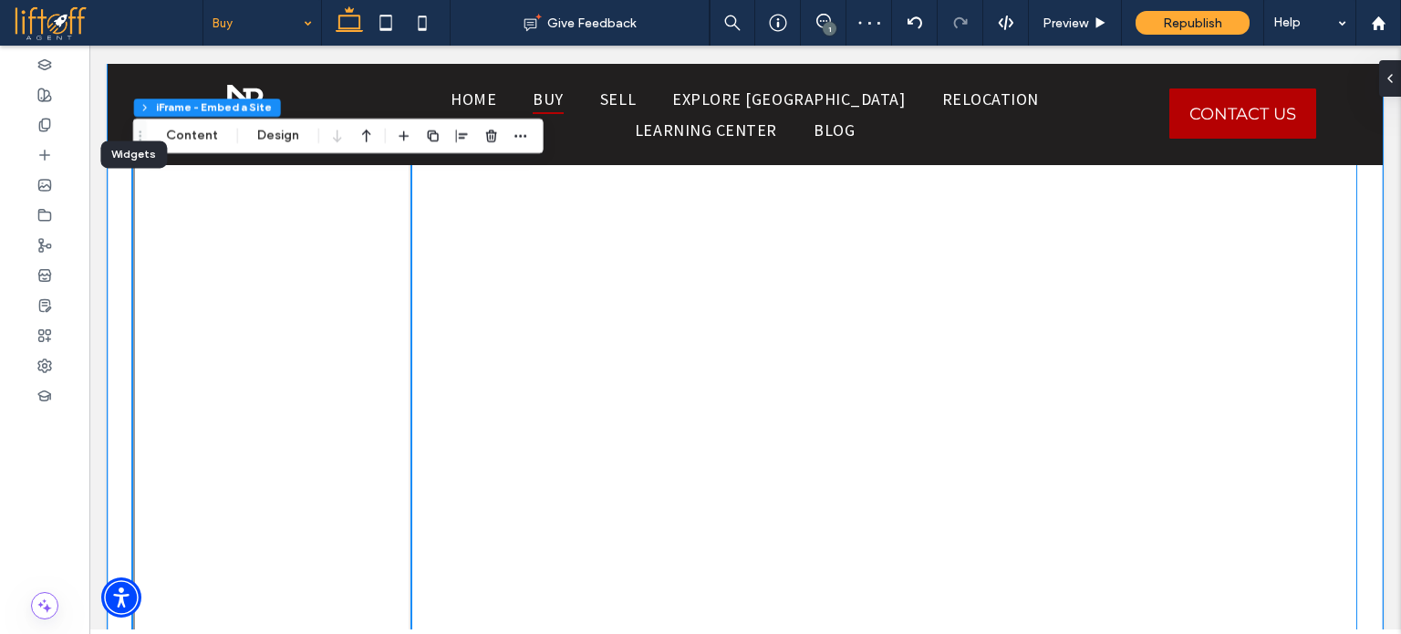
scroll to position [2109, 0]
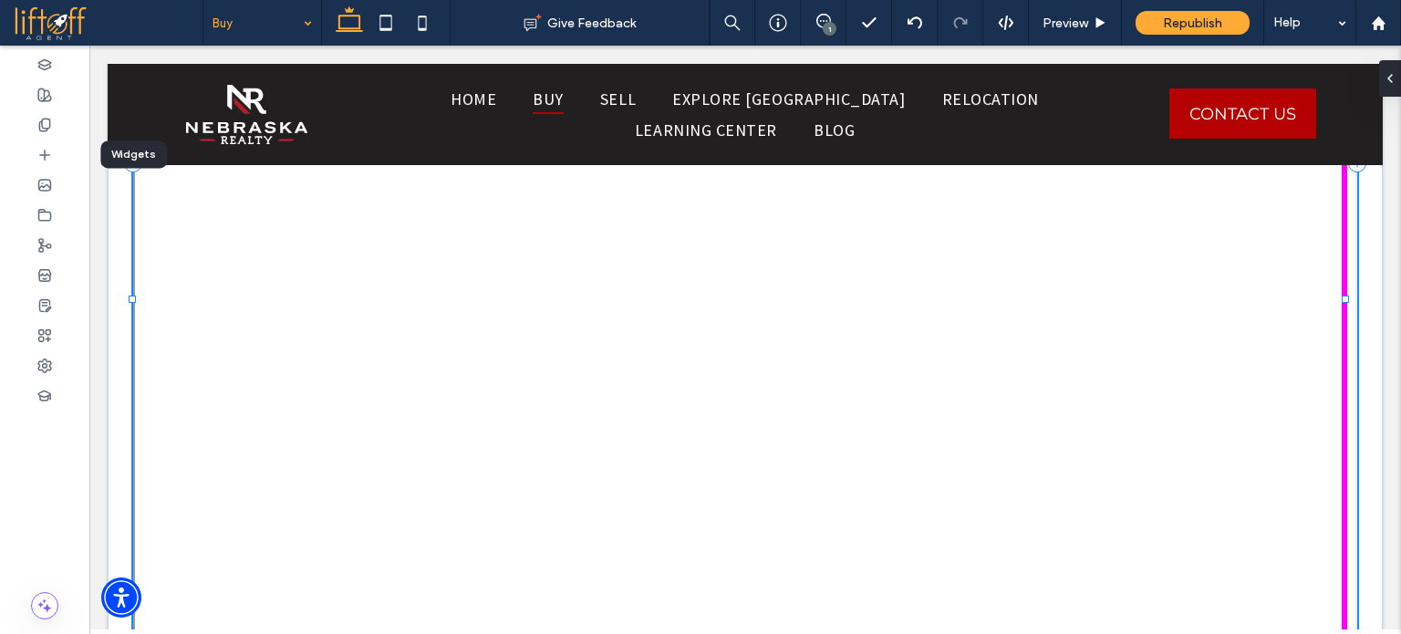
drag, startPoint x: 411, startPoint y: 249, endPoint x: 1400, endPoint y: 266, distance: 988.3
click at [1400, 266] on html "Home Buy Sell Explore [GEOGRAPHIC_DATA] Relocation [GEOGRAPHIC_DATA] Blog CONTA…" at bounding box center [745, 585] width 1312 height 5299
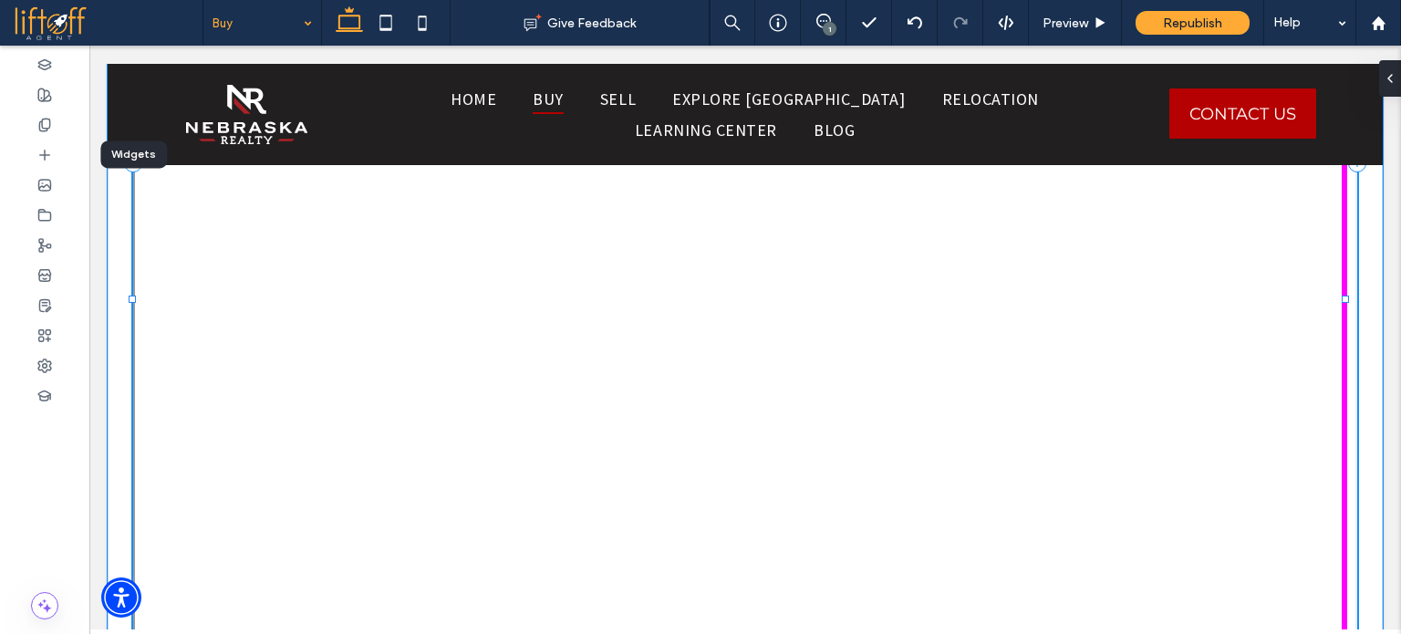
type input "****"
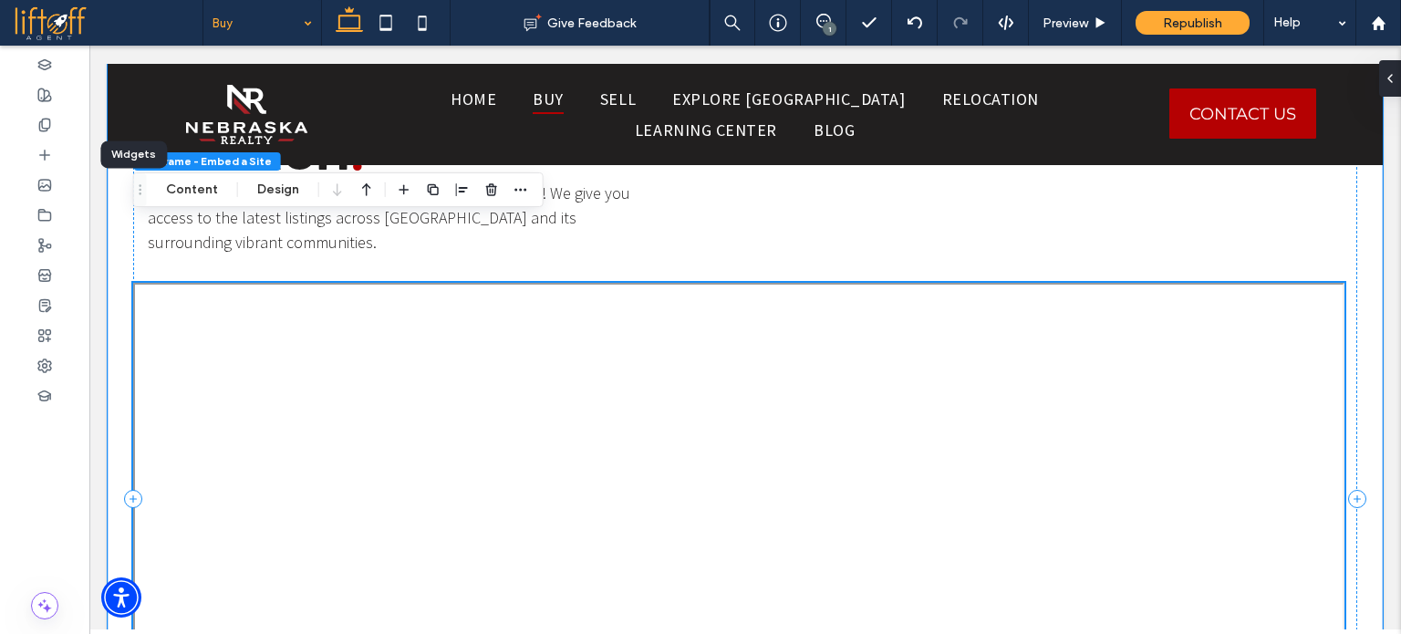
scroll to position [1836, 0]
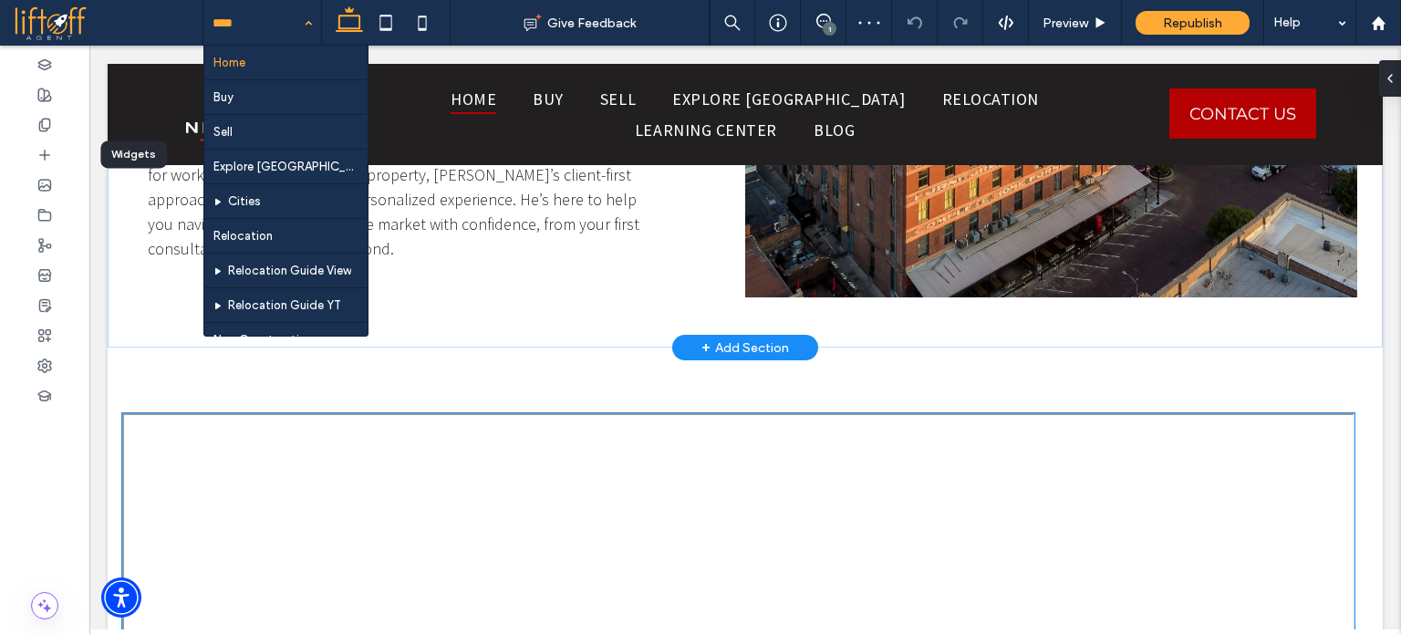
scroll to position [2737, 0]
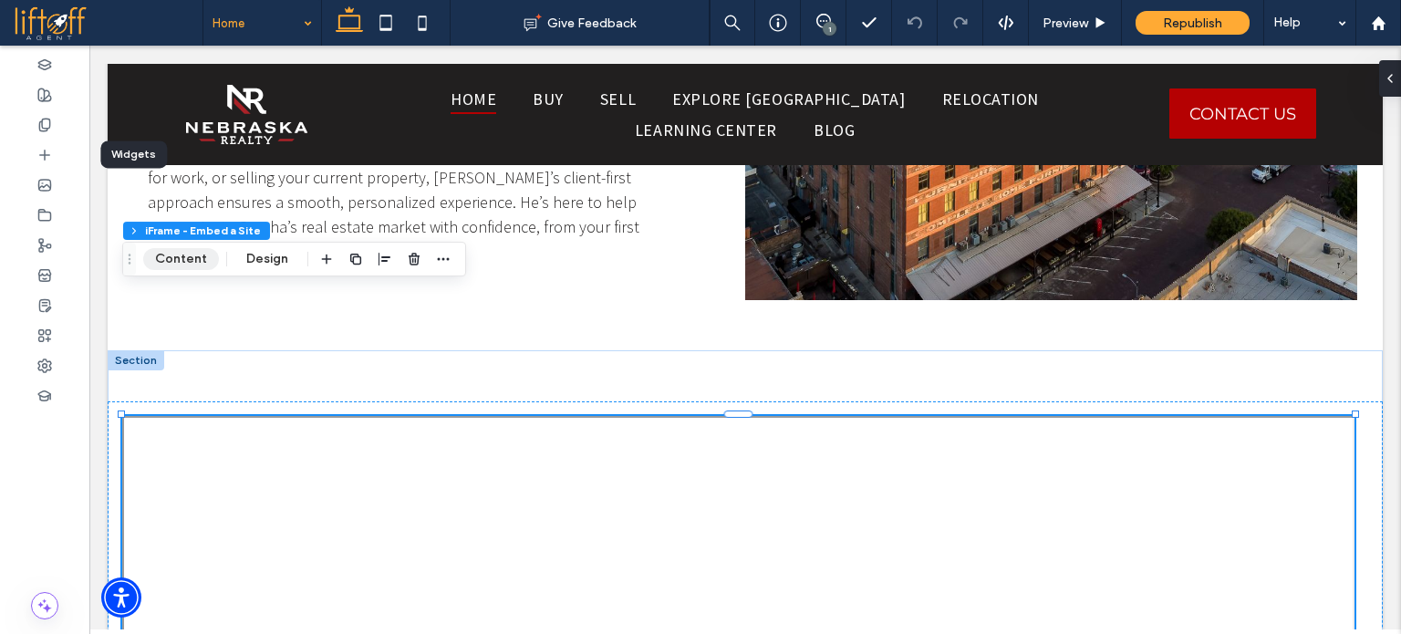
click at [203, 256] on button "Content" at bounding box center [181, 259] width 76 height 22
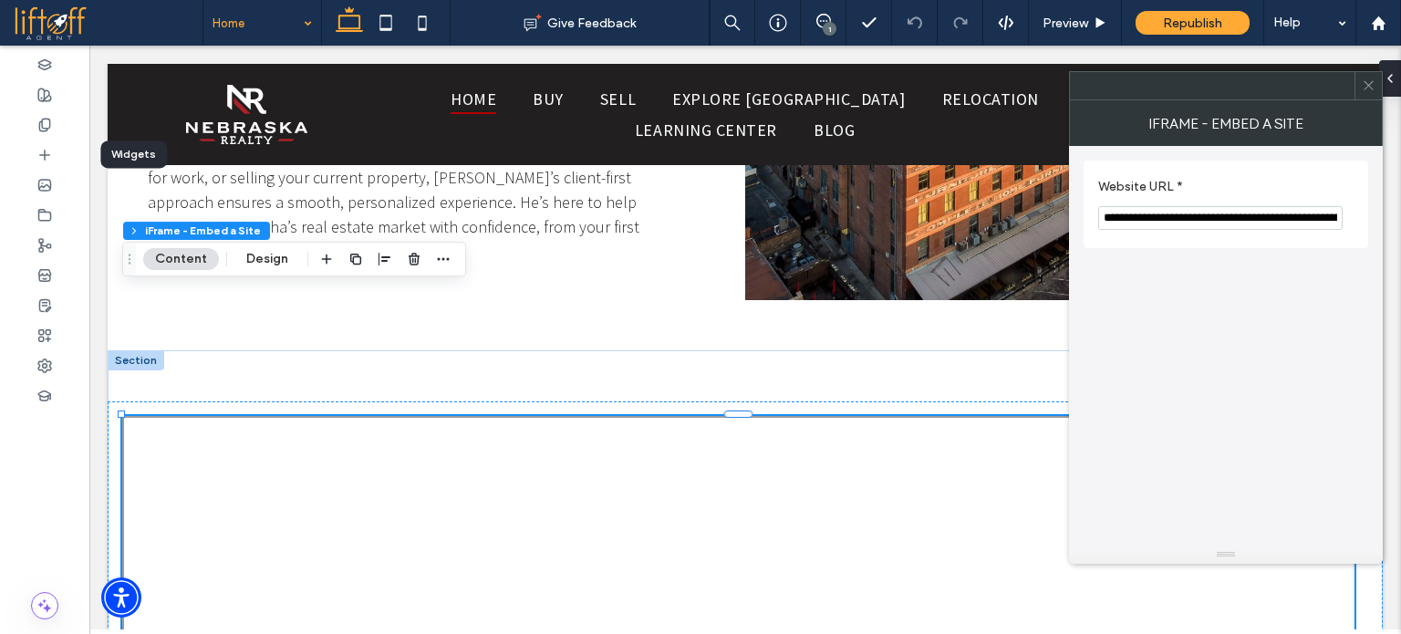
click at [1204, 216] on input "**********" at bounding box center [1221, 218] width 245 height 24
paste input "Website URL *"
type input "**********"
click at [1266, 192] on label "Website URL *" at bounding box center [1223, 189] width 248 height 20
click at [1371, 84] on icon at bounding box center [1369, 85] width 14 height 14
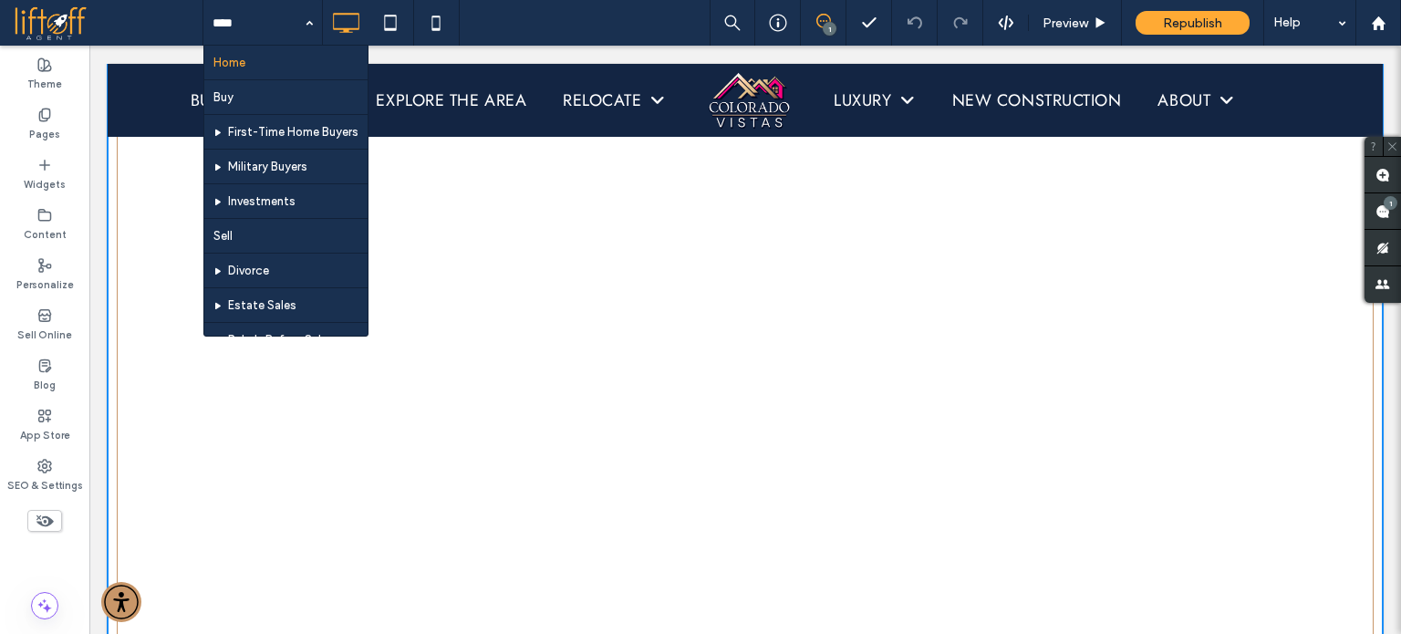
scroll to position [6194, 0]
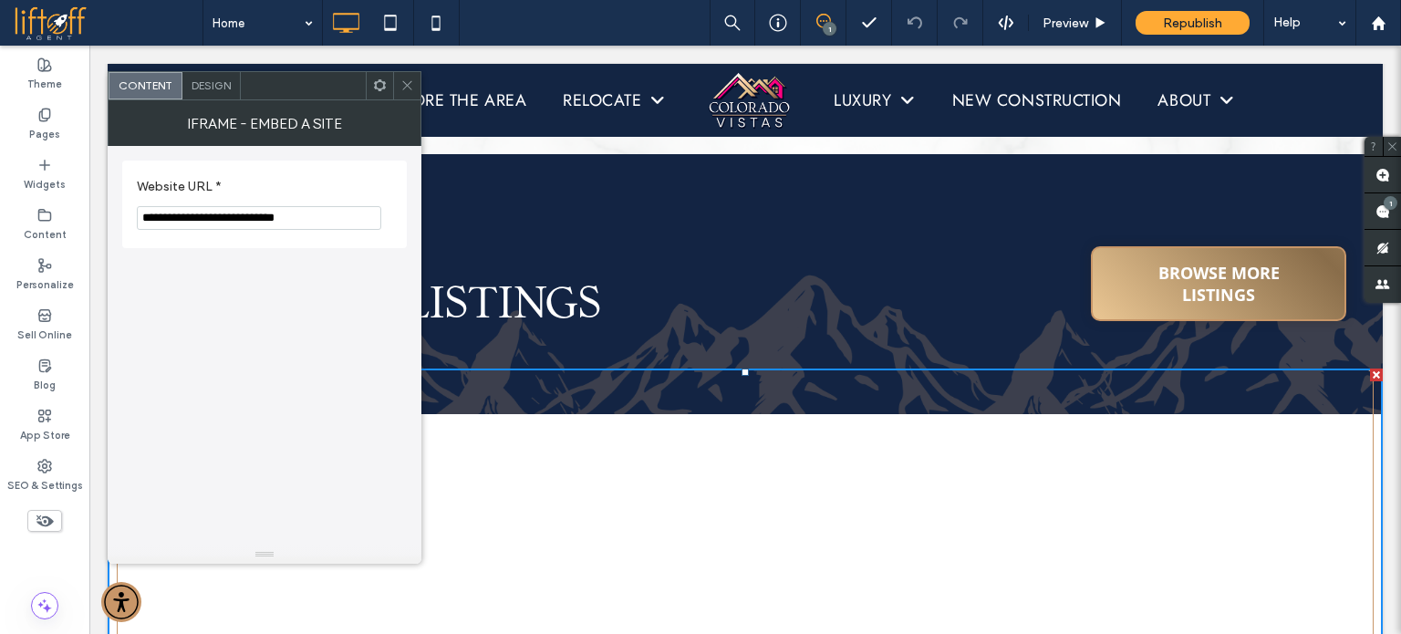
click at [299, 214] on input "**********" at bounding box center [259, 218] width 245 height 24
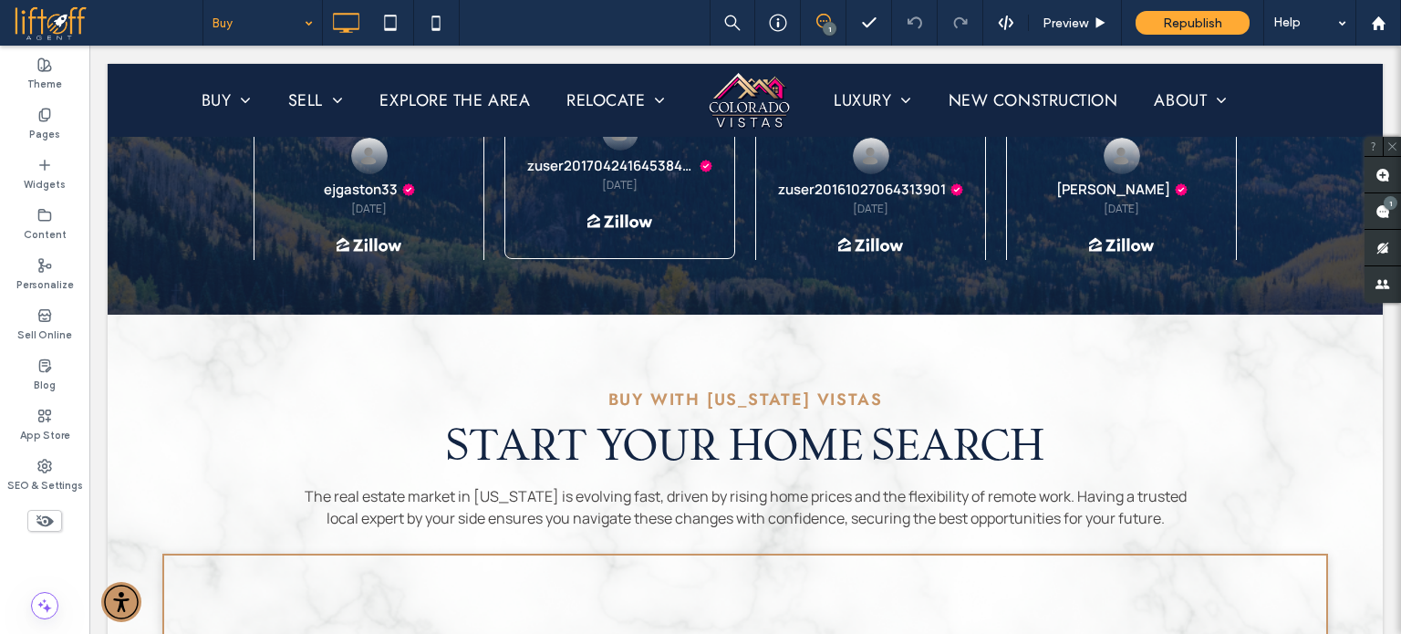
scroll to position [2332, 0]
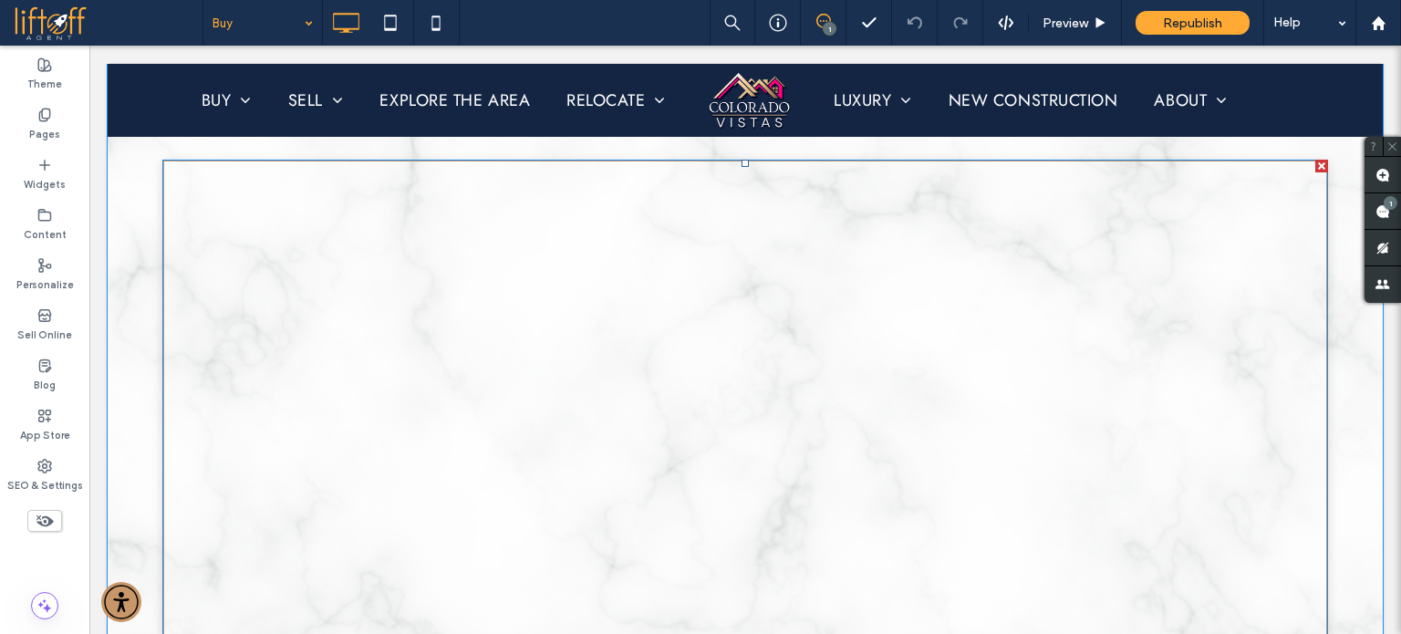
click at [488, 439] on span at bounding box center [745, 519] width 1166 height 719
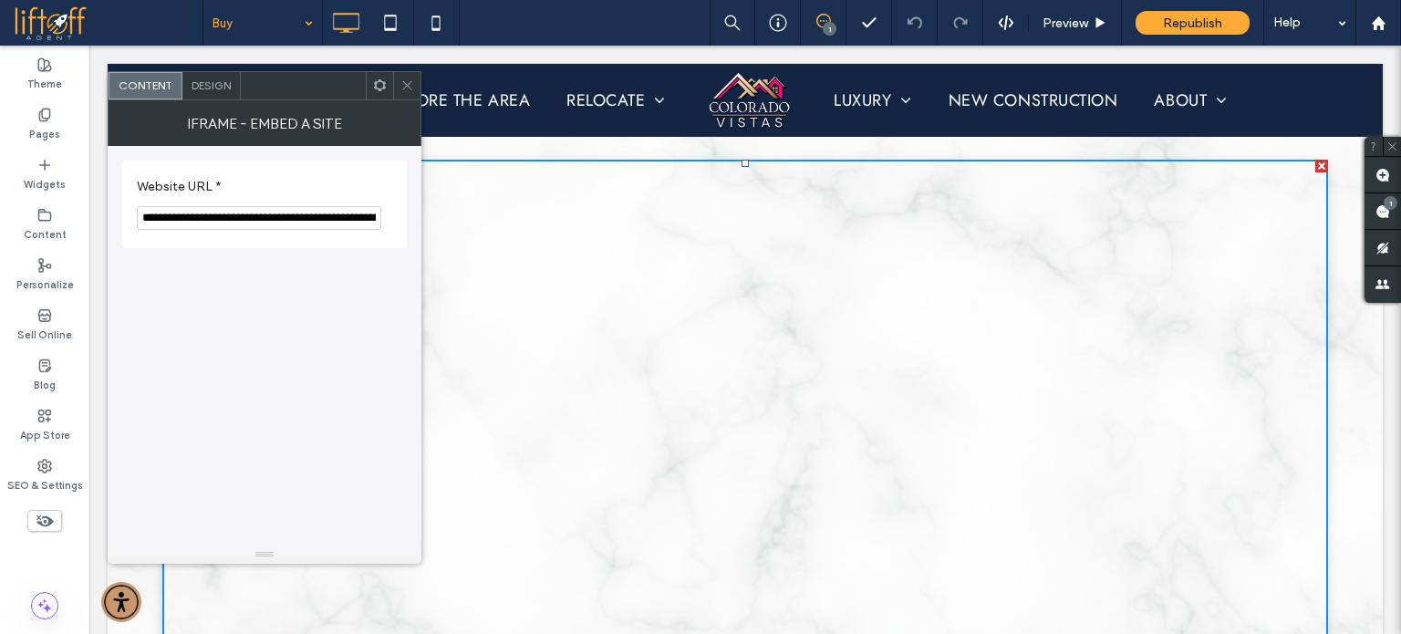
click at [223, 220] on input "**********" at bounding box center [259, 218] width 245 height 24
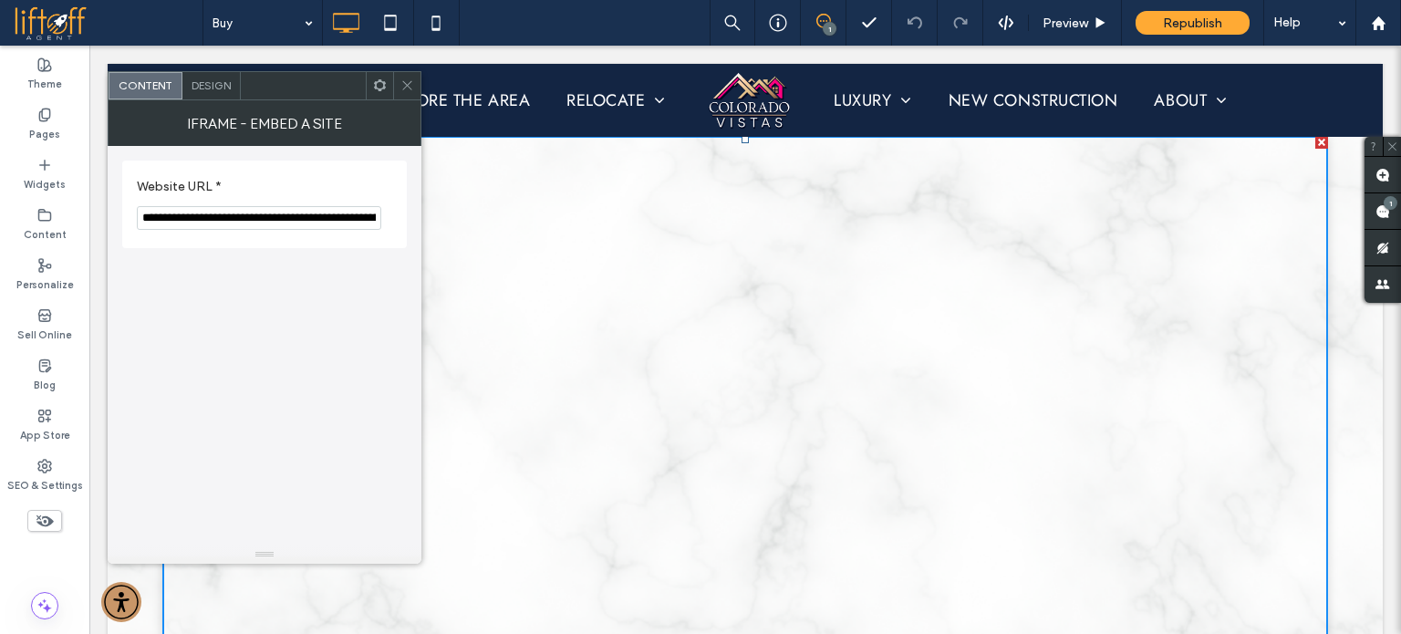
scroll to position [2309, 0]
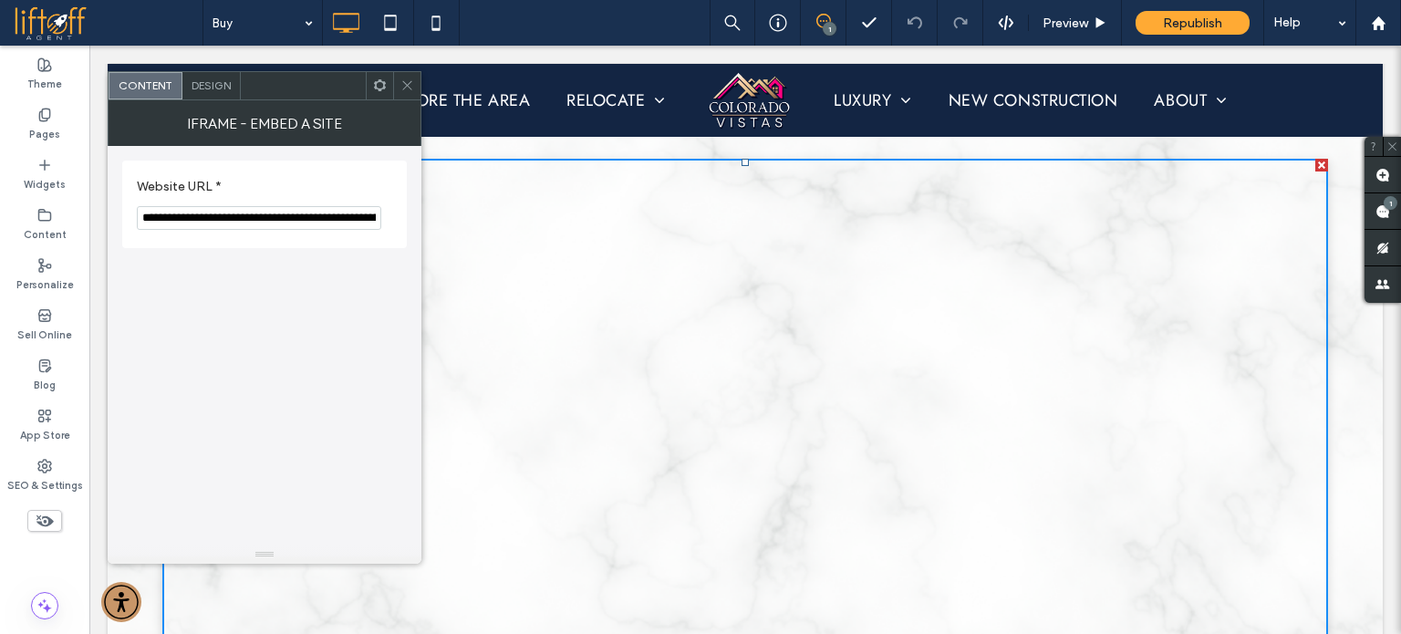
click at [404, 85] on icon at bounding box center [408, 85] width 14 height 14
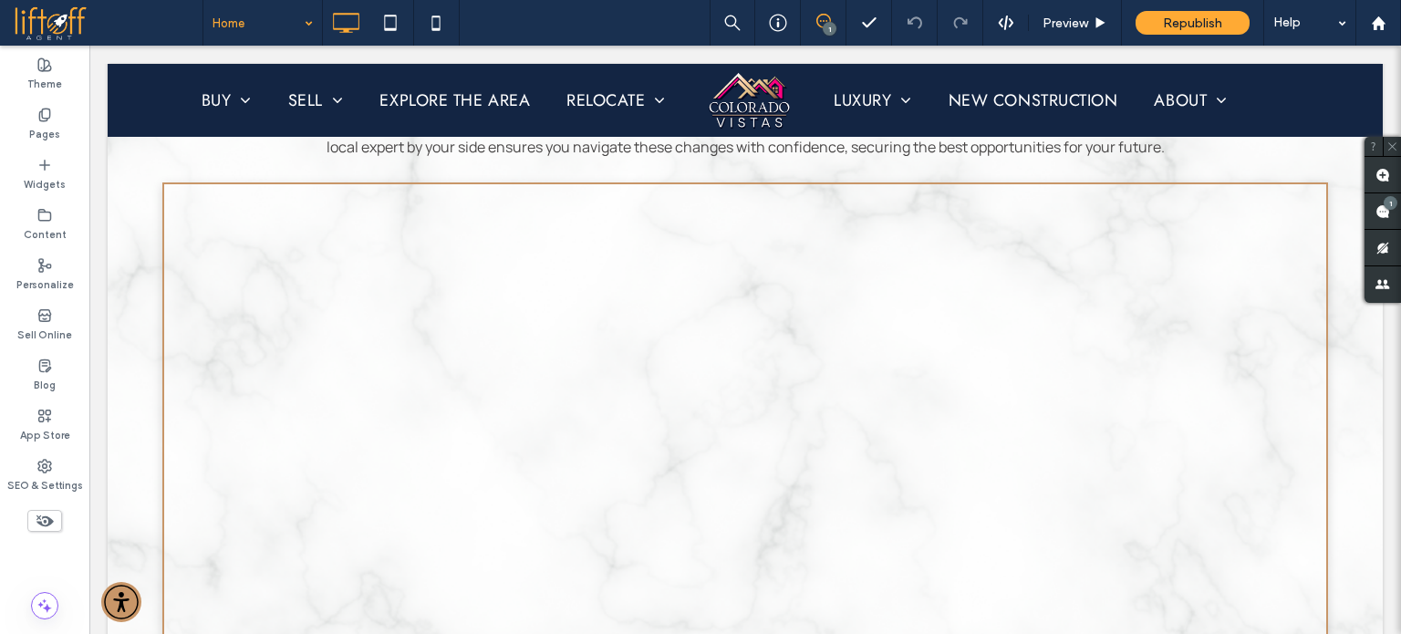
scroll to position [2332, 0]
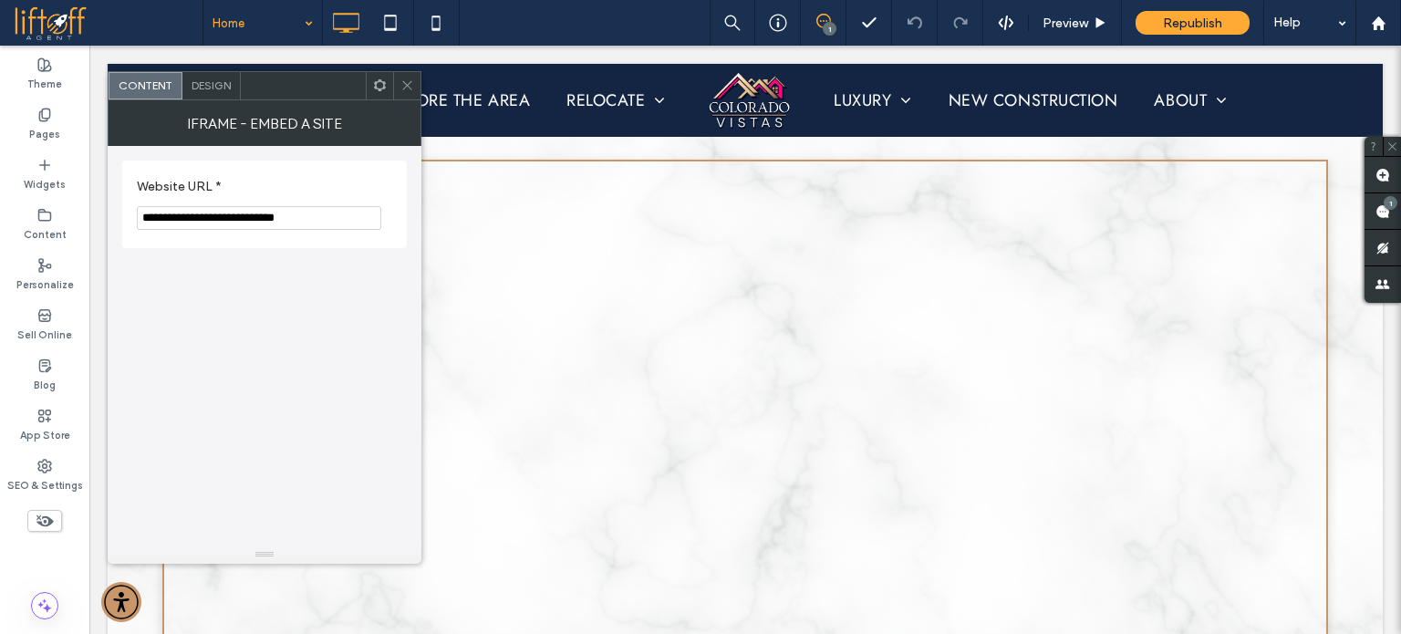
drag, startPoint x: 328, startPoint y: 210, endPoint x: 143, endPoint y: 221, distance: 184.6
click at [143, 221] on input "**********" at bounding box center [259, 218] width 245 height 24
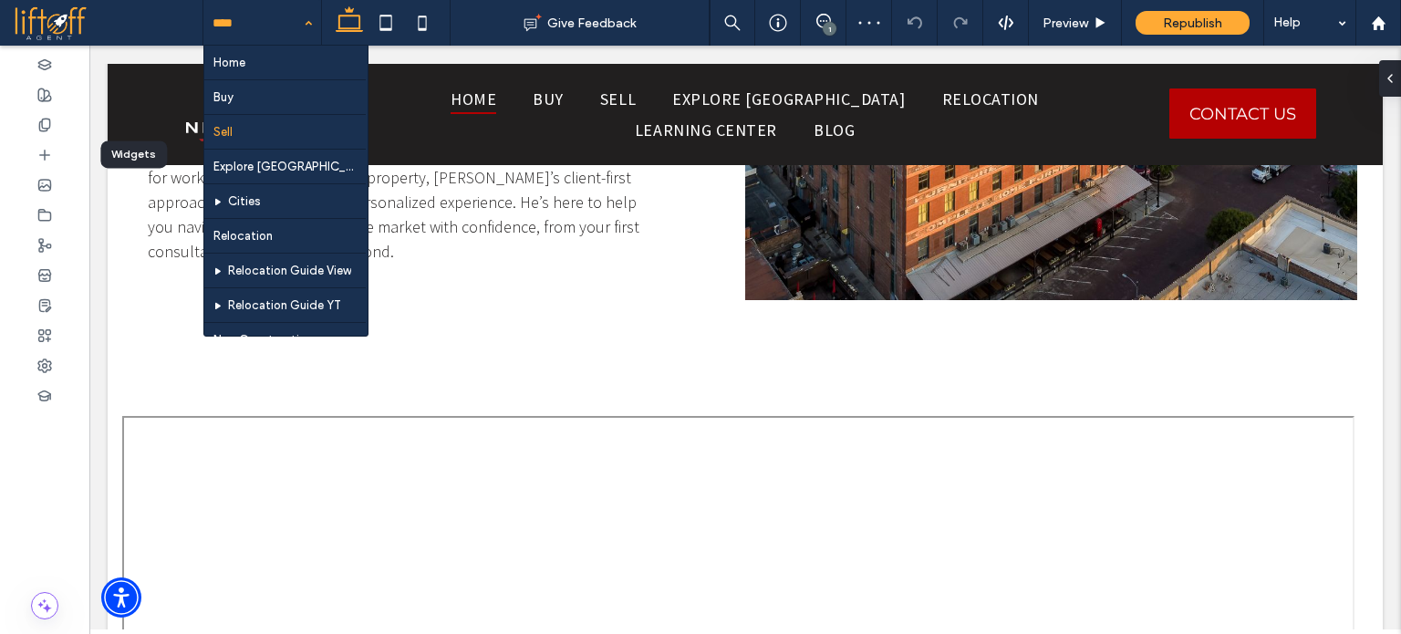
click at [259, 15] on input at bounding box center [258, 23] width 90 height 46
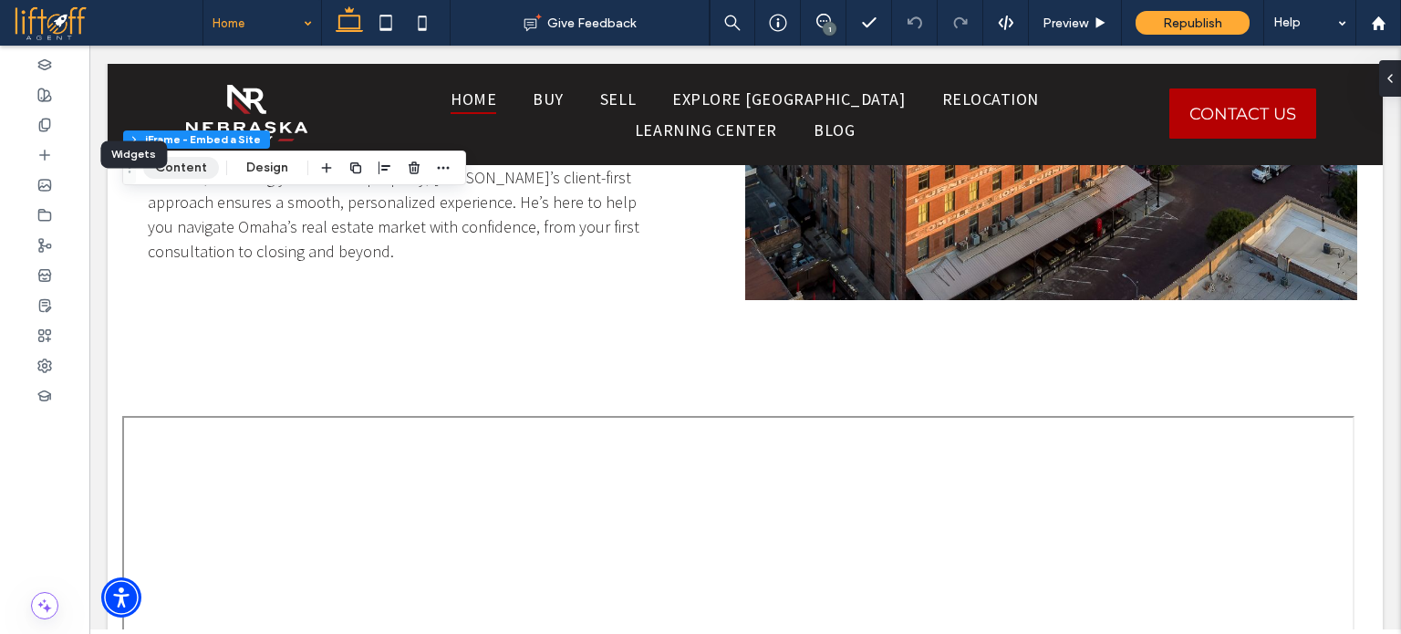
click at [197, 162] on button "Content" at bounding box center [181, 168] width 76 height 22
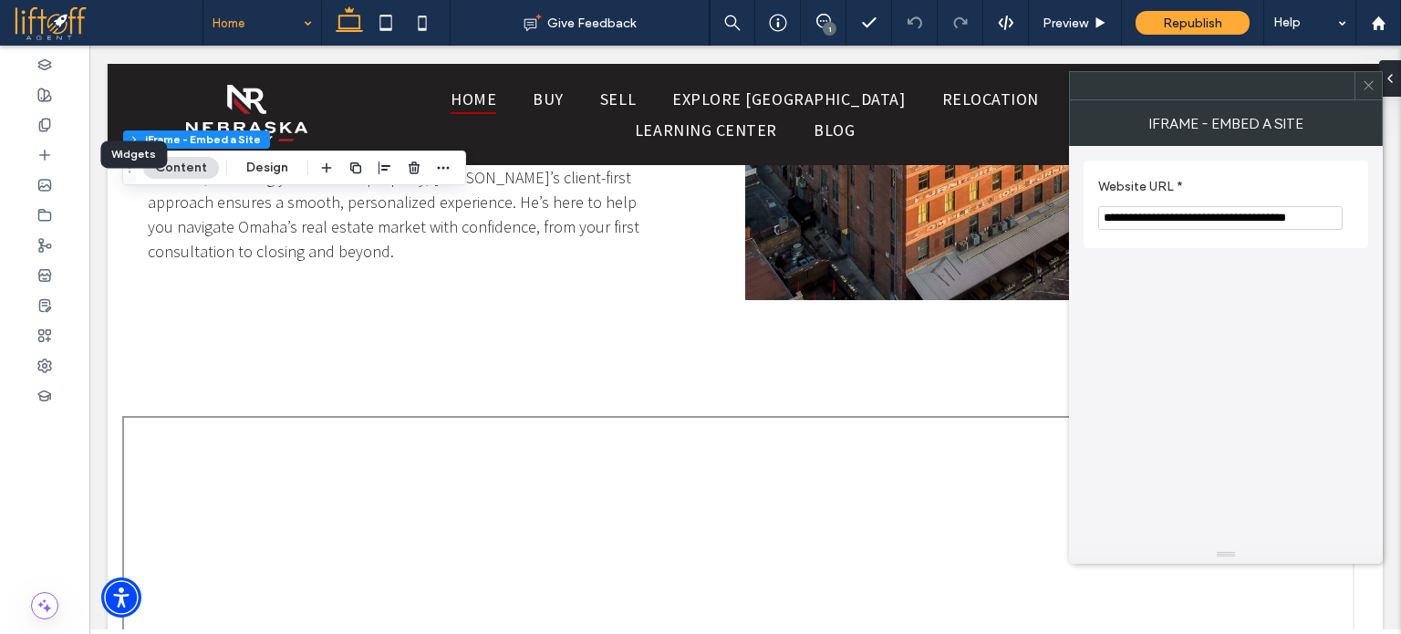
drag, startPoint x: 1251, startPoint y: 217, endPoint x: 1381, endPoint y: 217, distance: 130.5
click at [1381, 217] on div "**********" at bounding box center [1226, 346] width 314 height 400
type input "**********"
click at [1370, 91] on icon at bounding box center [1369, 85] width 14 height 14
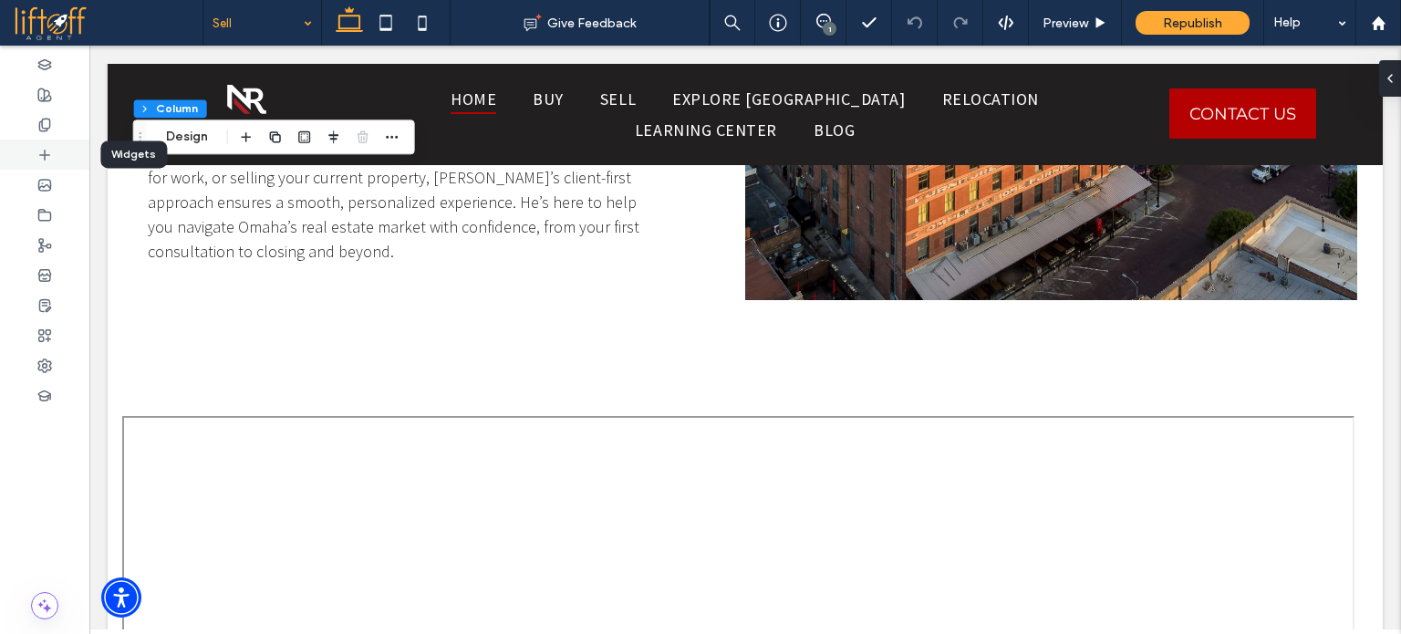
click at [51, 150] on icon at bounding box center [44, 155] width 15 height 15
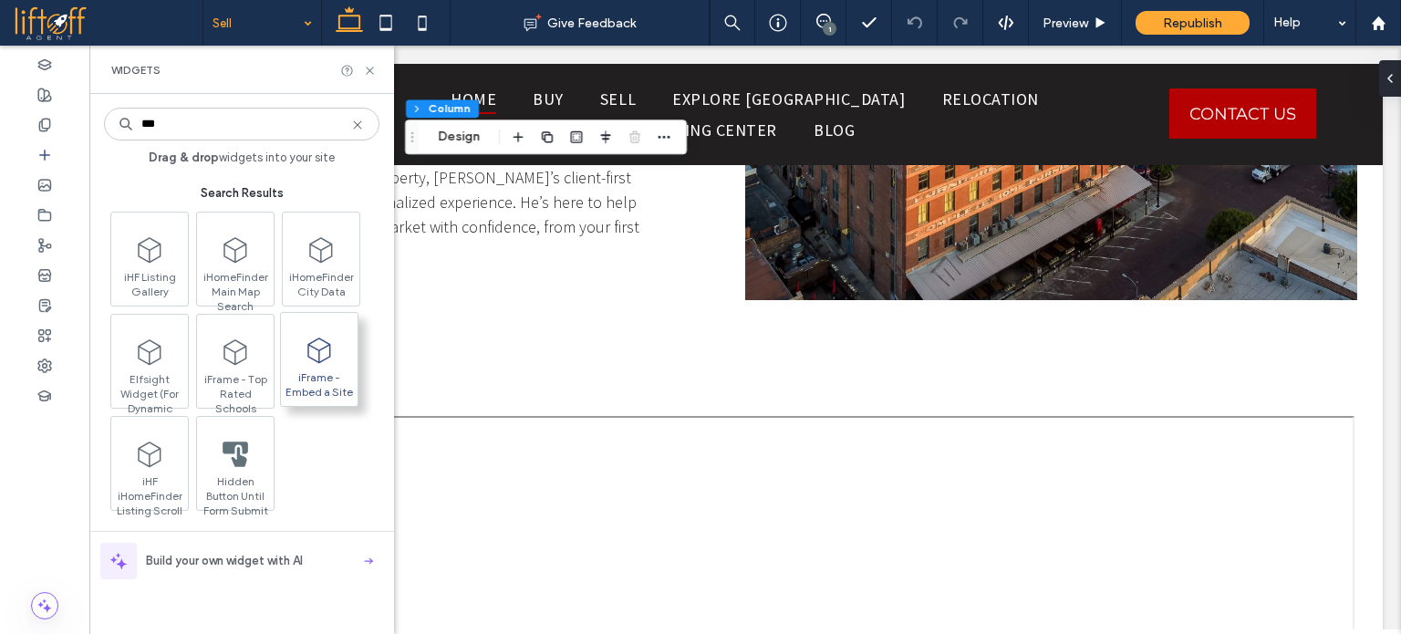
type input "***"
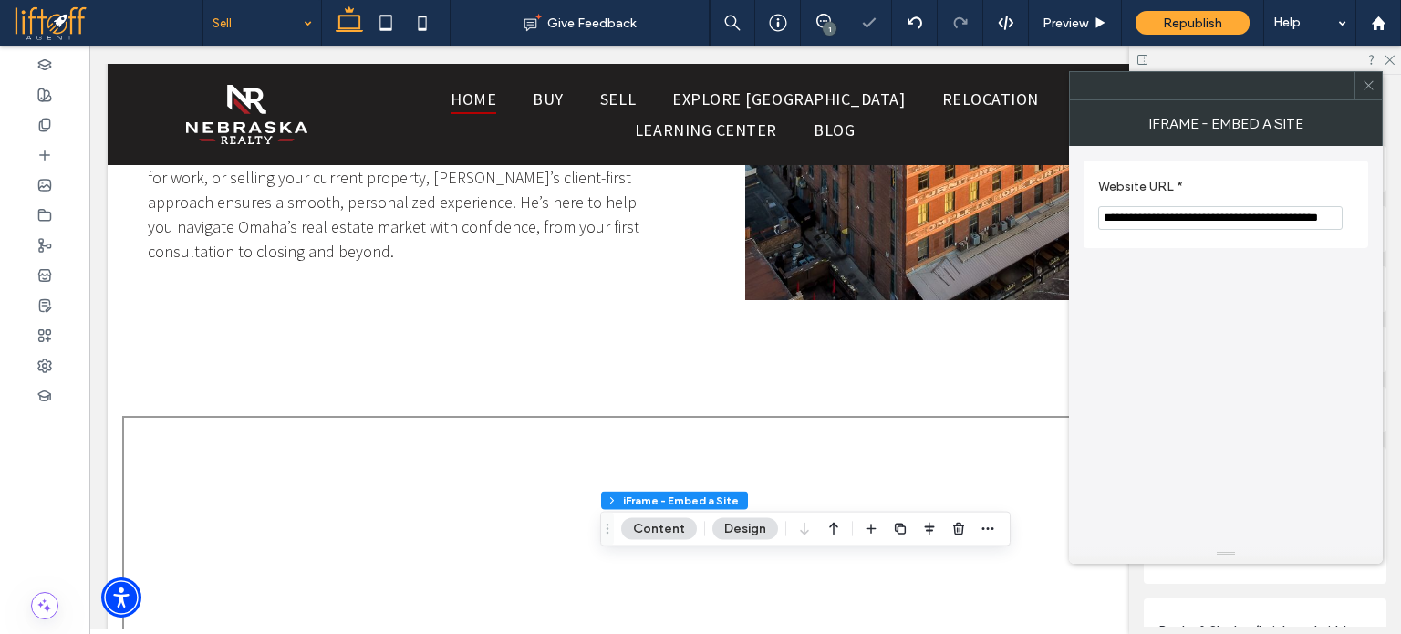
click at [1162, 234] on section "**********" at bounding box center [1226, 204] width 255 height 69
click at [1168, 221] on input "**********" at bounding box center [1221, 218] width 245 height 24
paste input "Website URL *"
type input "**********"
click at [1368, 86] on icon at bounding box center [1369, 85] width 14 height 14
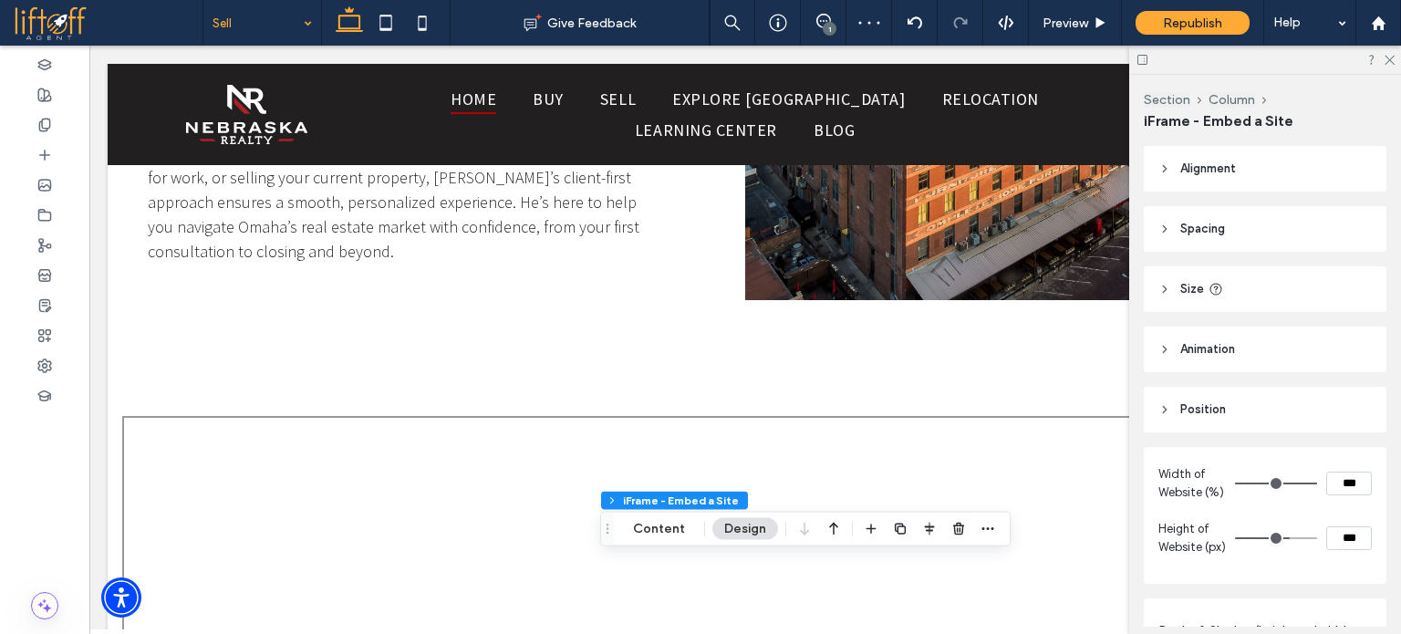
click at [1395, 61] on div at bounding box center [1266, 60] width 272 height 28
click at [1391, 61] on icon at bounding box center [1389, 59] width 12 height 12
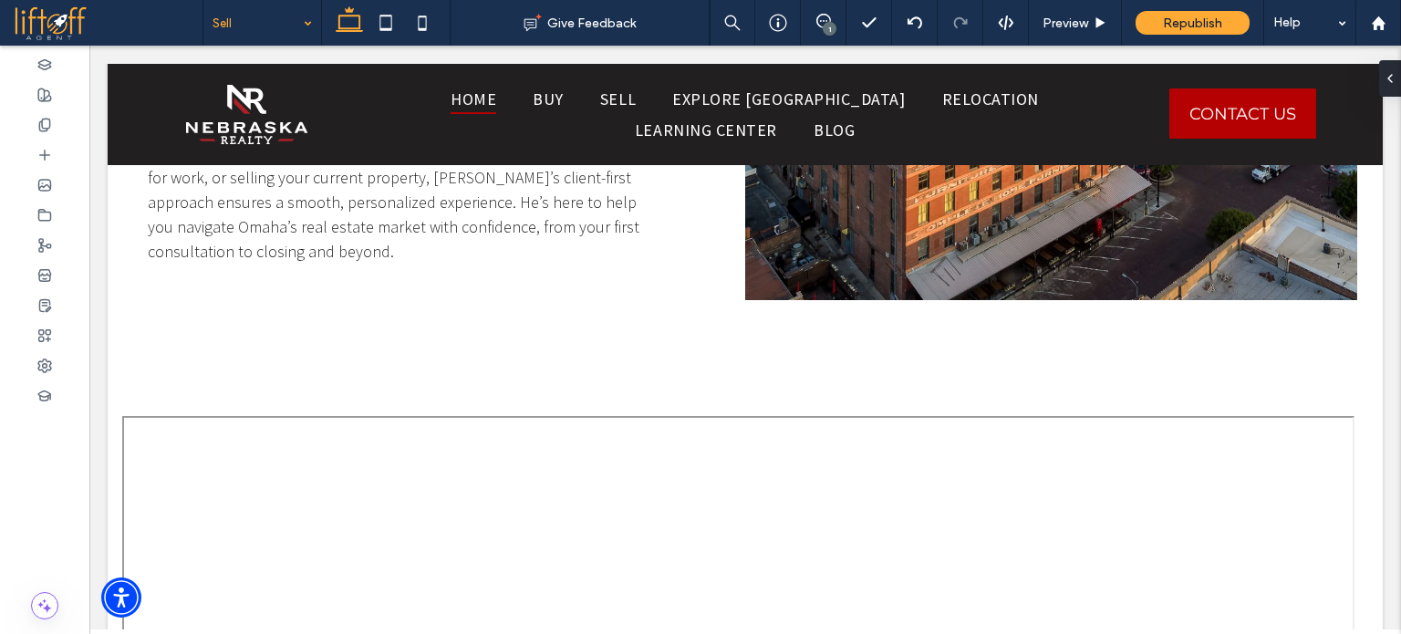
type input "****"
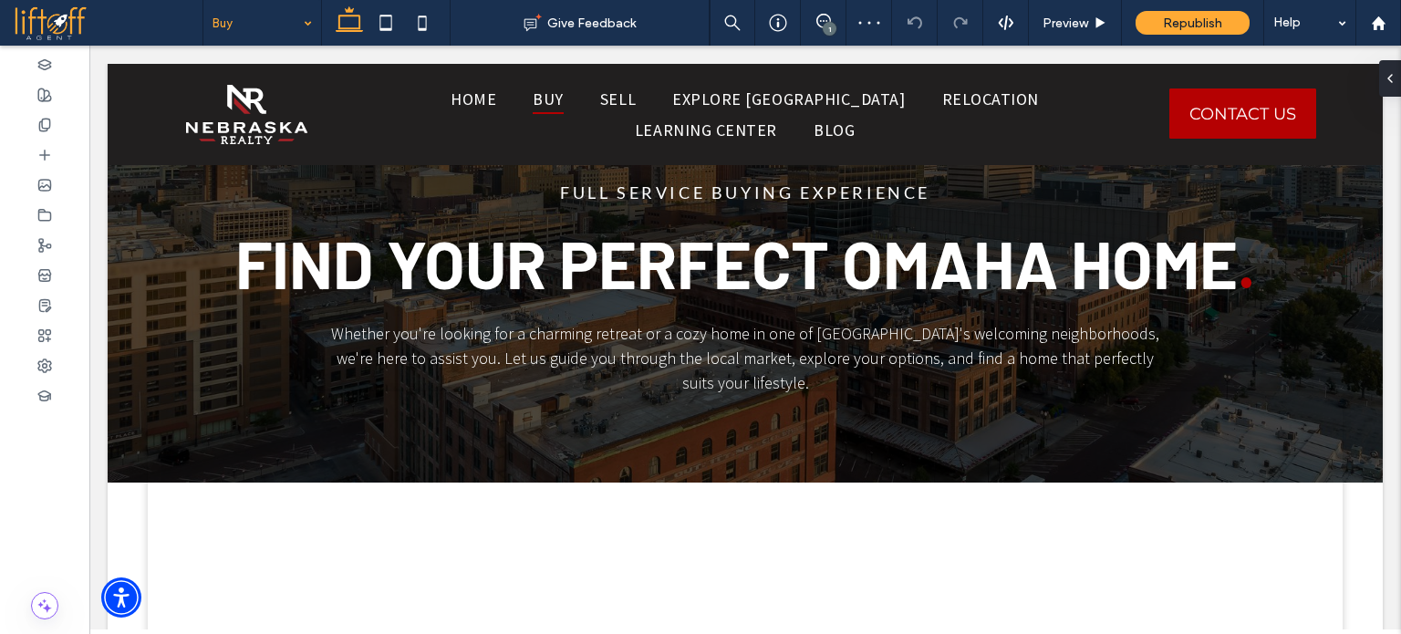
scroll to position [1642, 0]
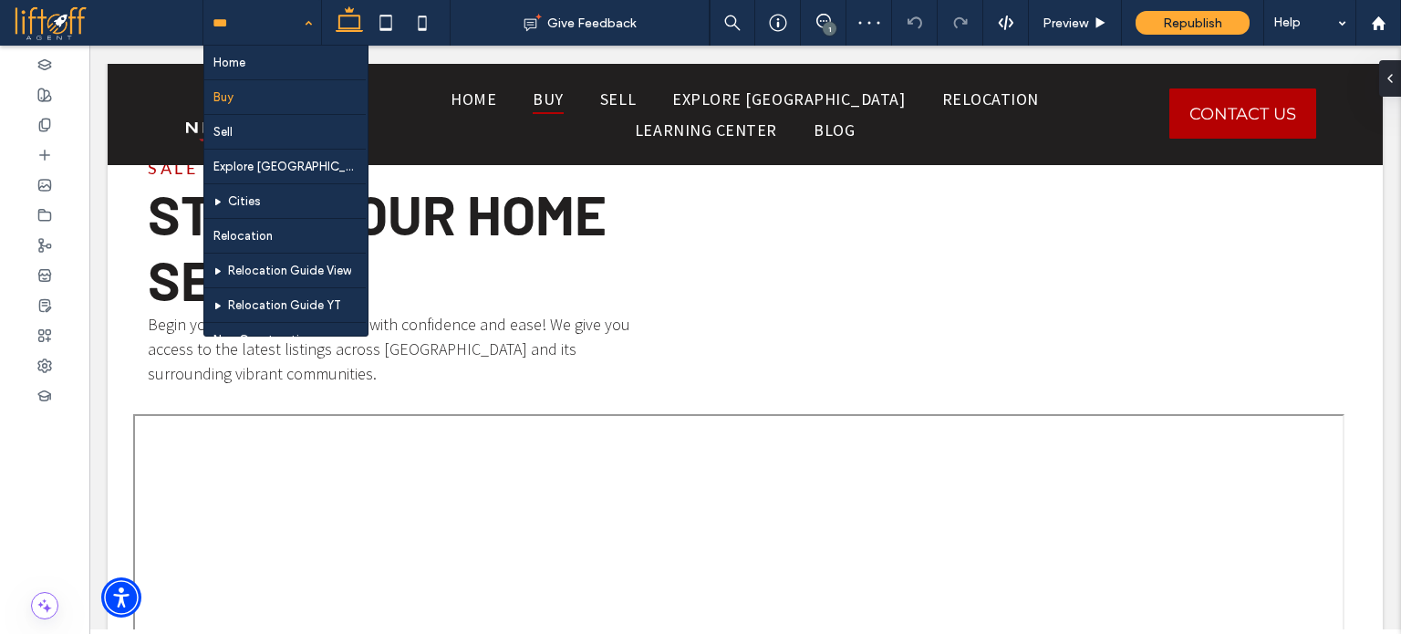
click at [289, 17] on input at bounding box center [258, 23] width 90 height 46
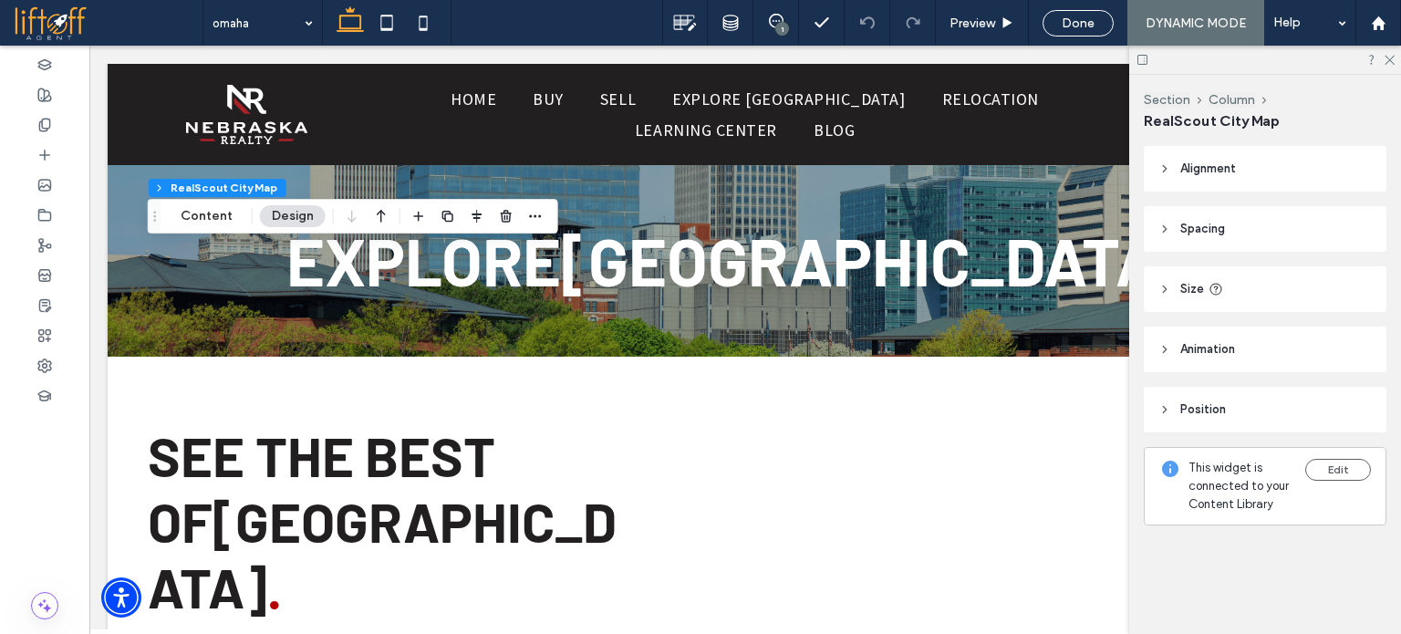
scroll to position [1277, 0]
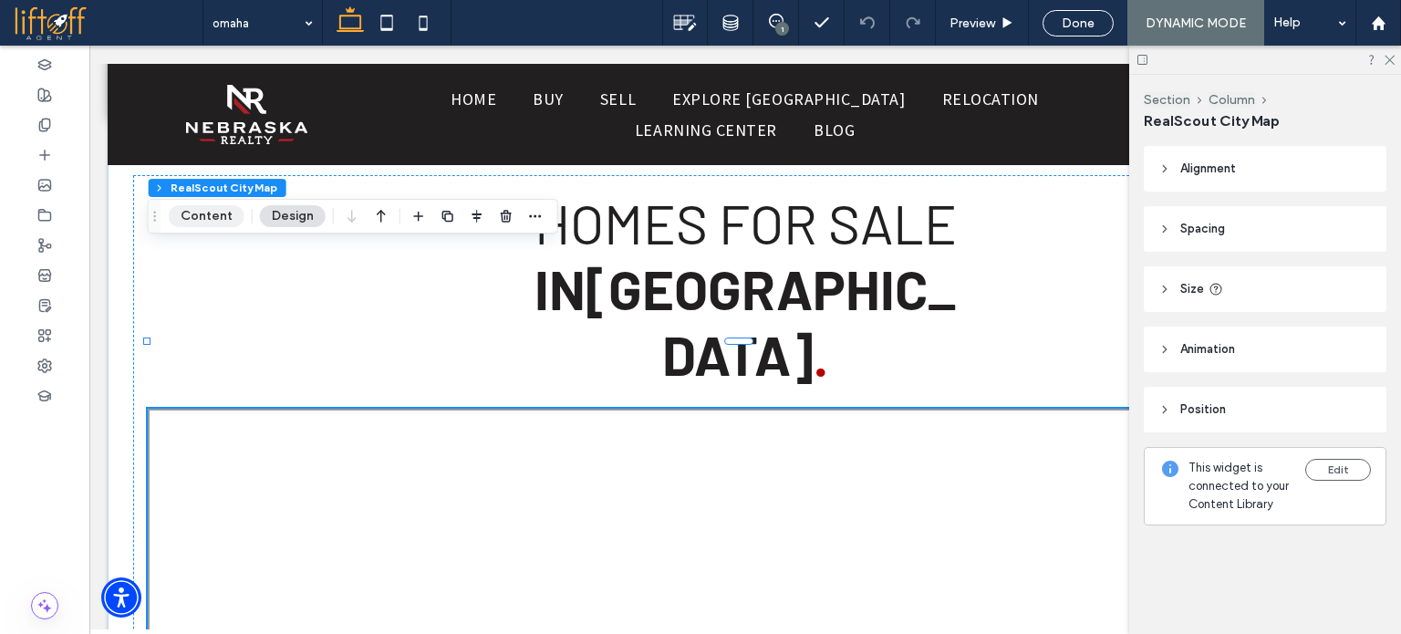
click at [223, 224] on button "Content" at bounding box center [207, 216] width 76 height 22
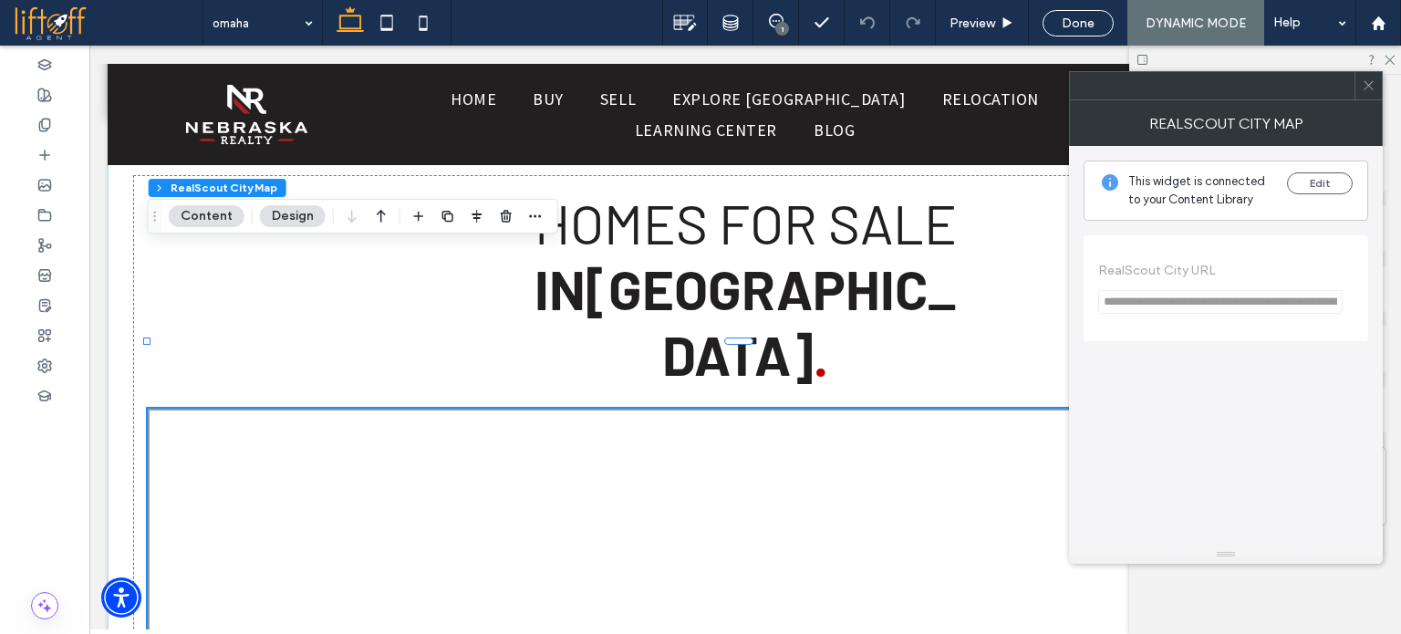
click at [1365, 90] on icon at bounding box center [1369, 85] width 14 height 14
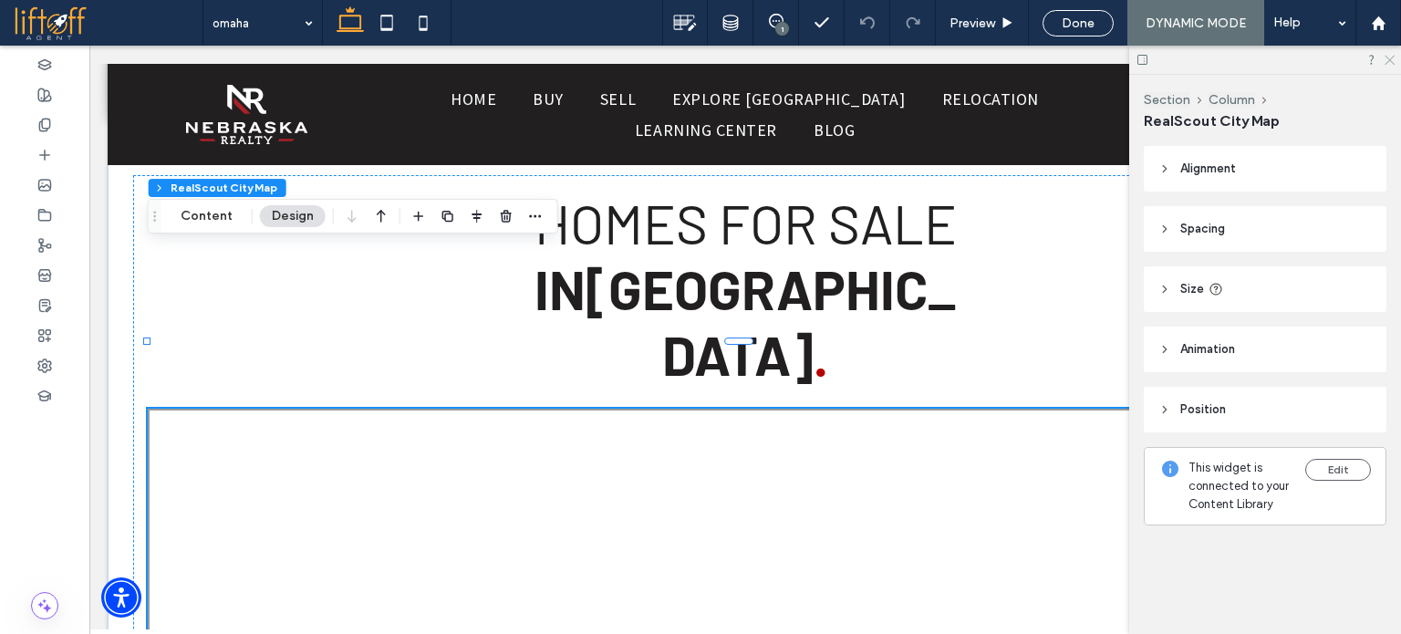
click at [1390, 61] on use at bounding box center [1390, 61] width 10 height 10
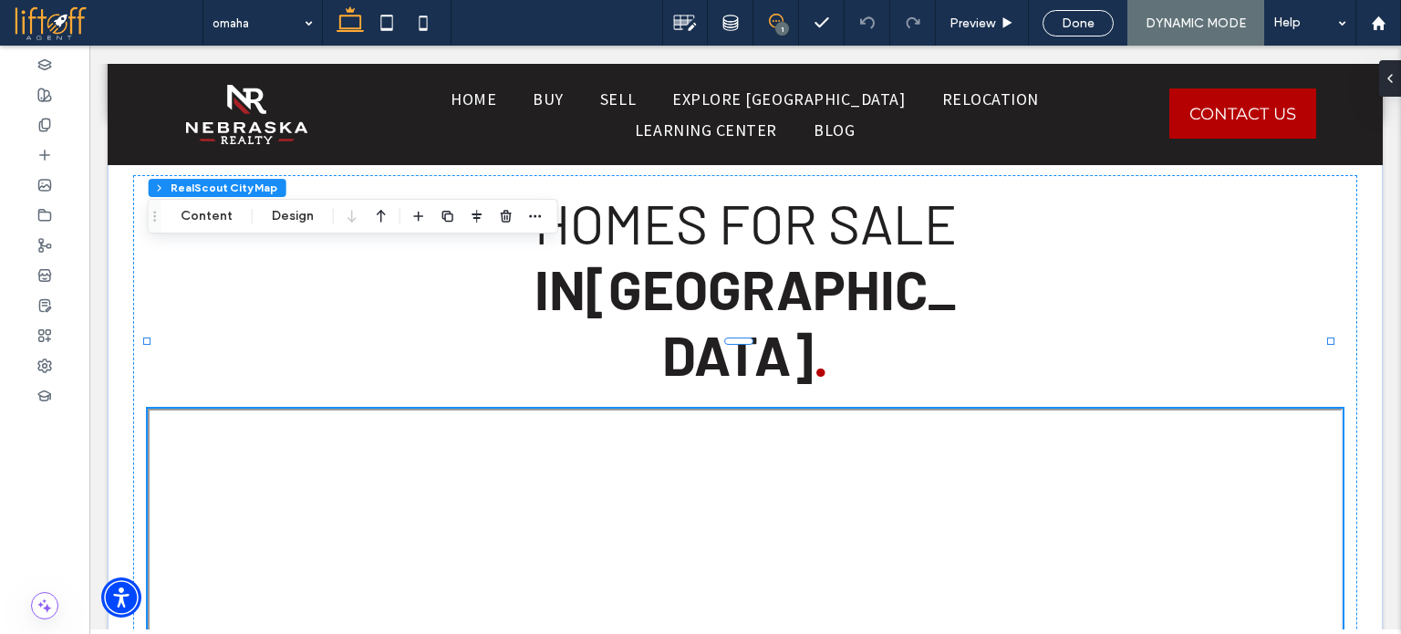
click at [786, 16] on span at bounding box center [776, 21] width 45 height 15
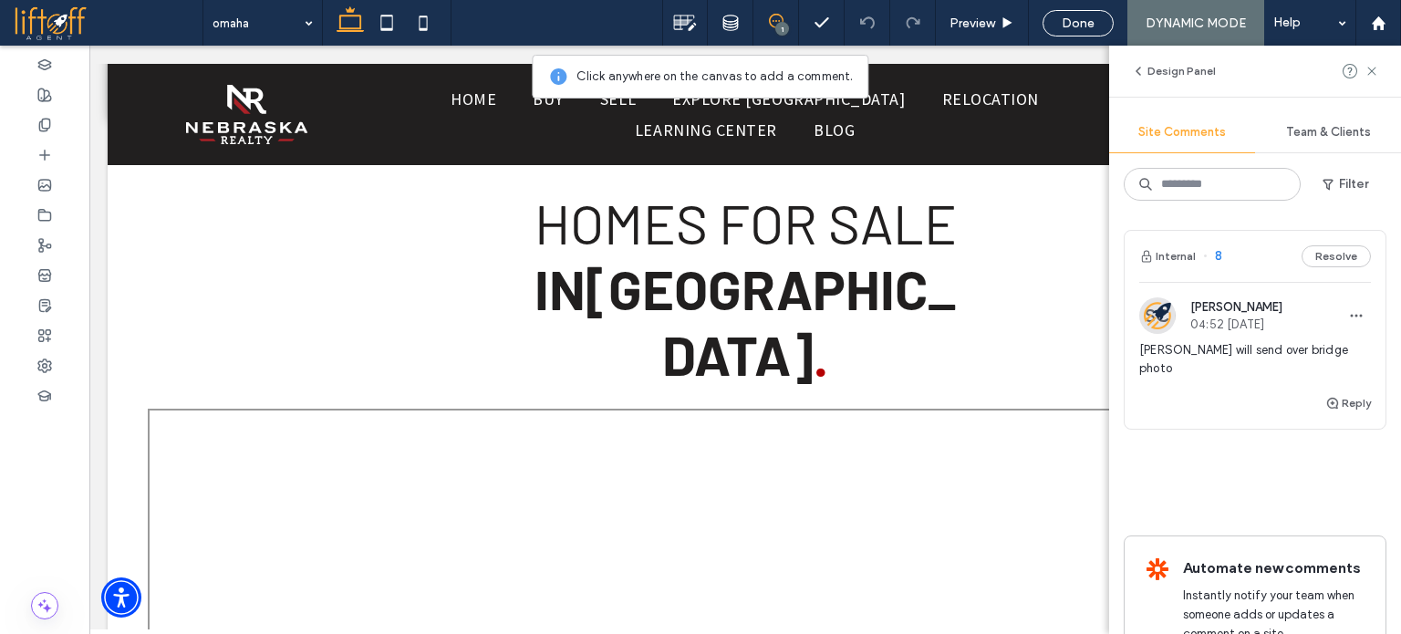
click at [781, 16] on icon at bounding box center [776, 21] width 15 height 15
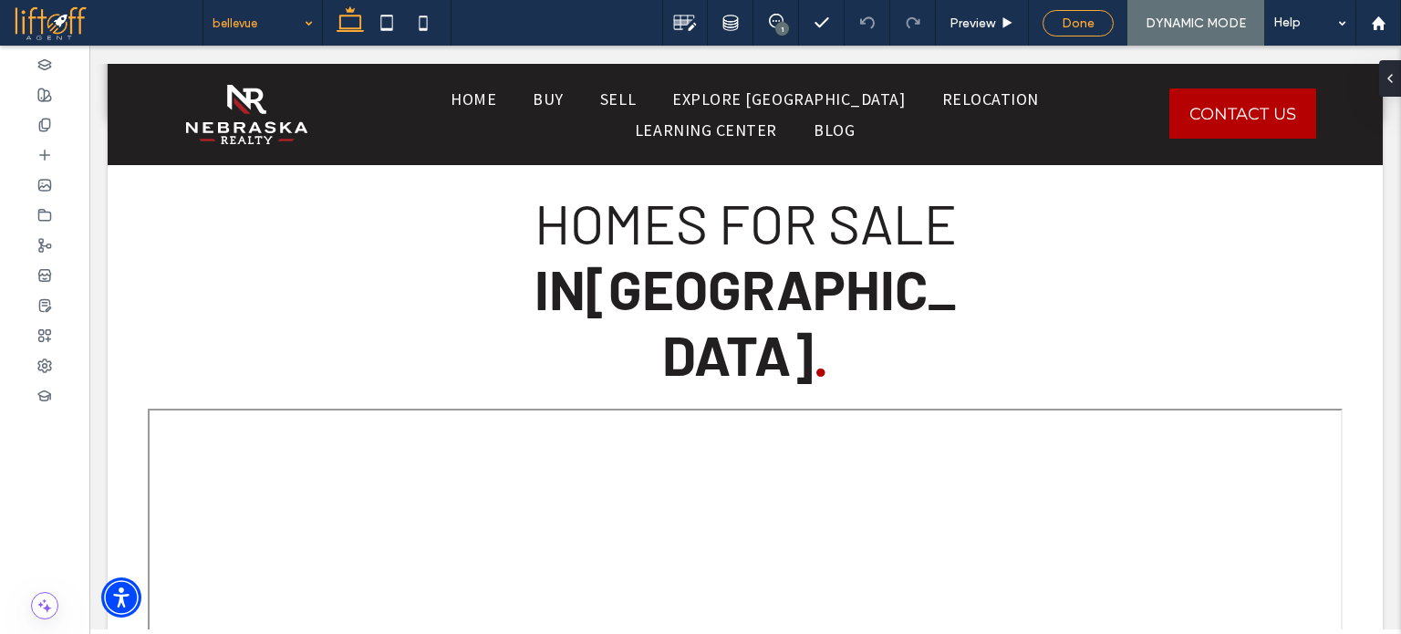
click at [1065, 28] on span "Done" at bounding box center [1078, 24] width 33 height 16
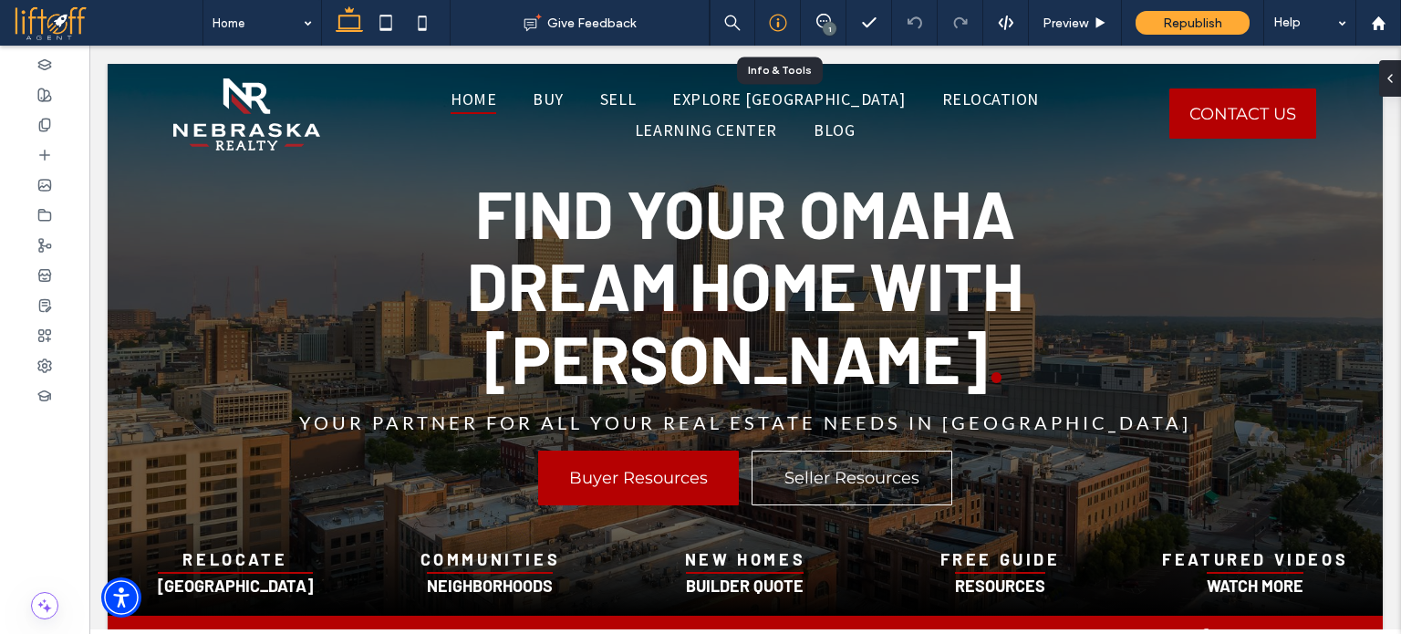
click at [769, 19] on icon at bounding box center [778, 23] width 18 height 18
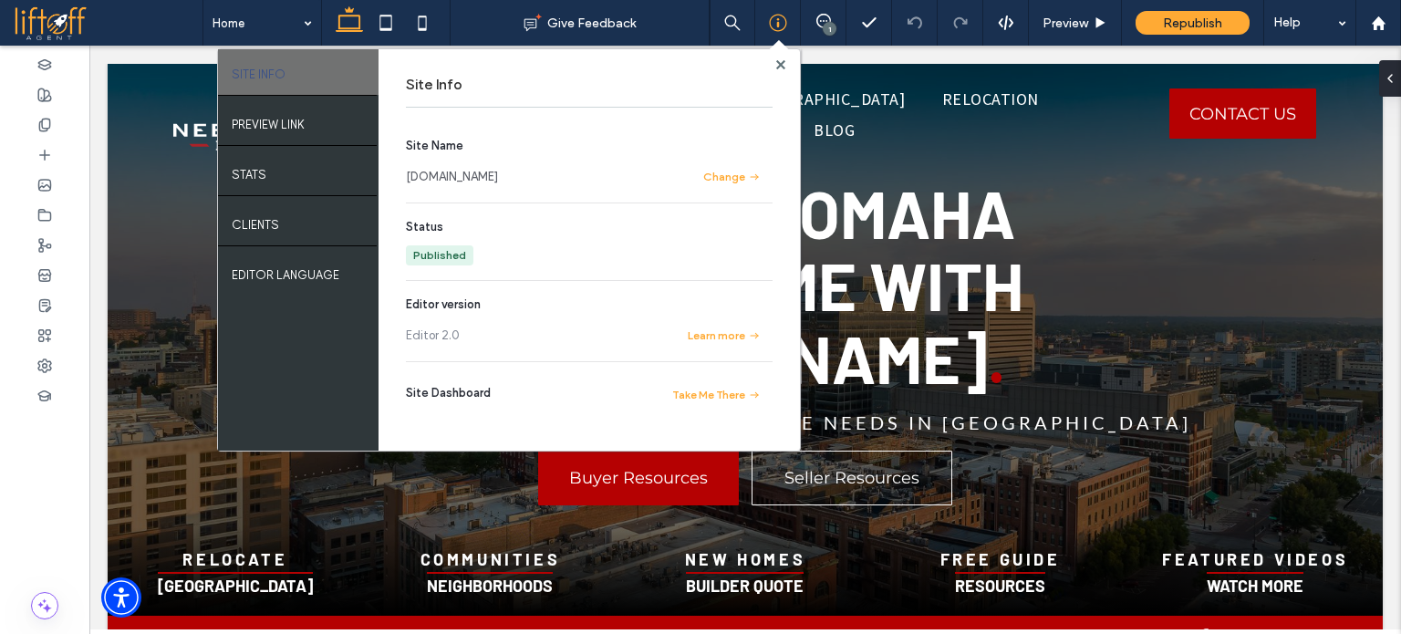
click at [497, 175] on link "[DOMAIN_NAME]" at bounding box center [452, 177] width 92 height 18
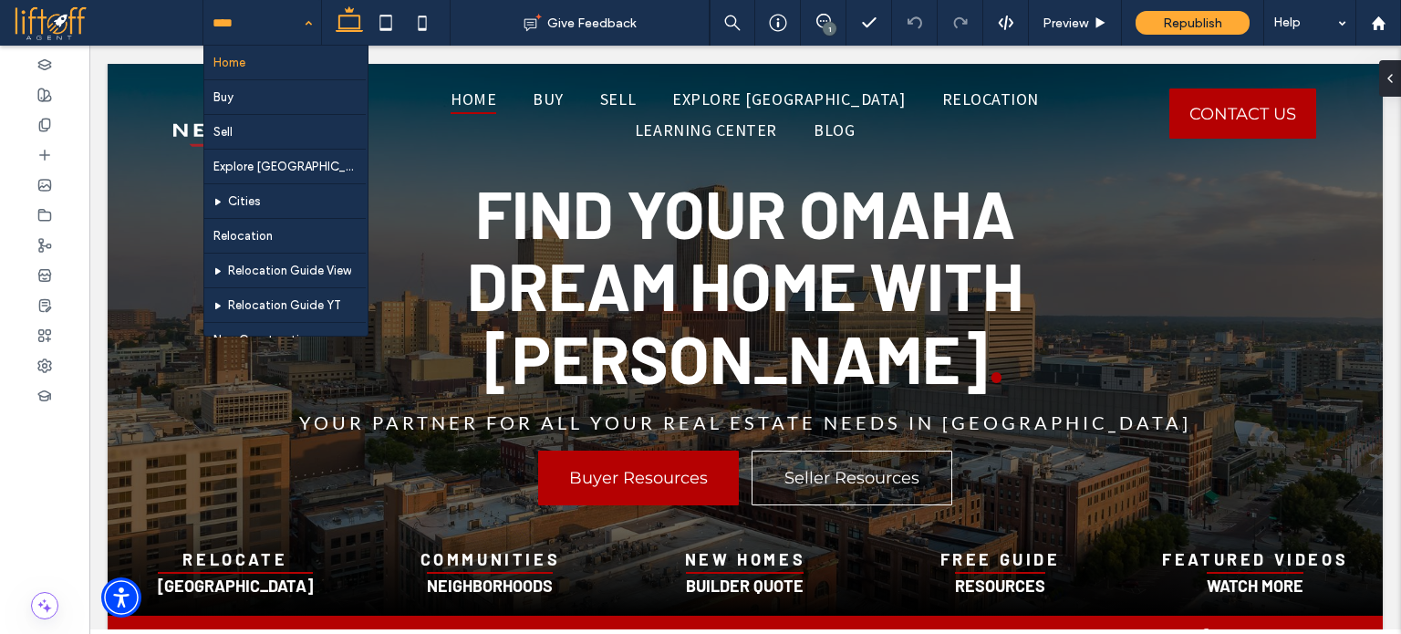
click at [26, 482] on div at bounding box center [44, 340] width 89 height 589
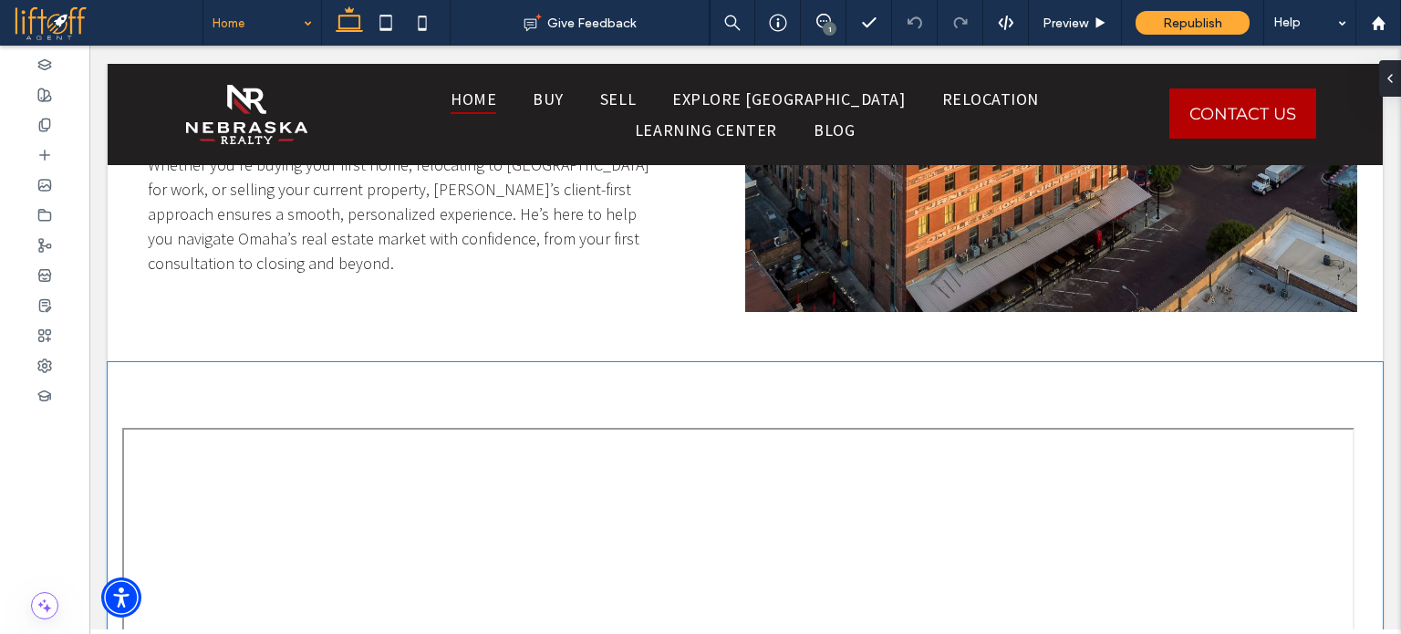
scroll to position [2727, 0]
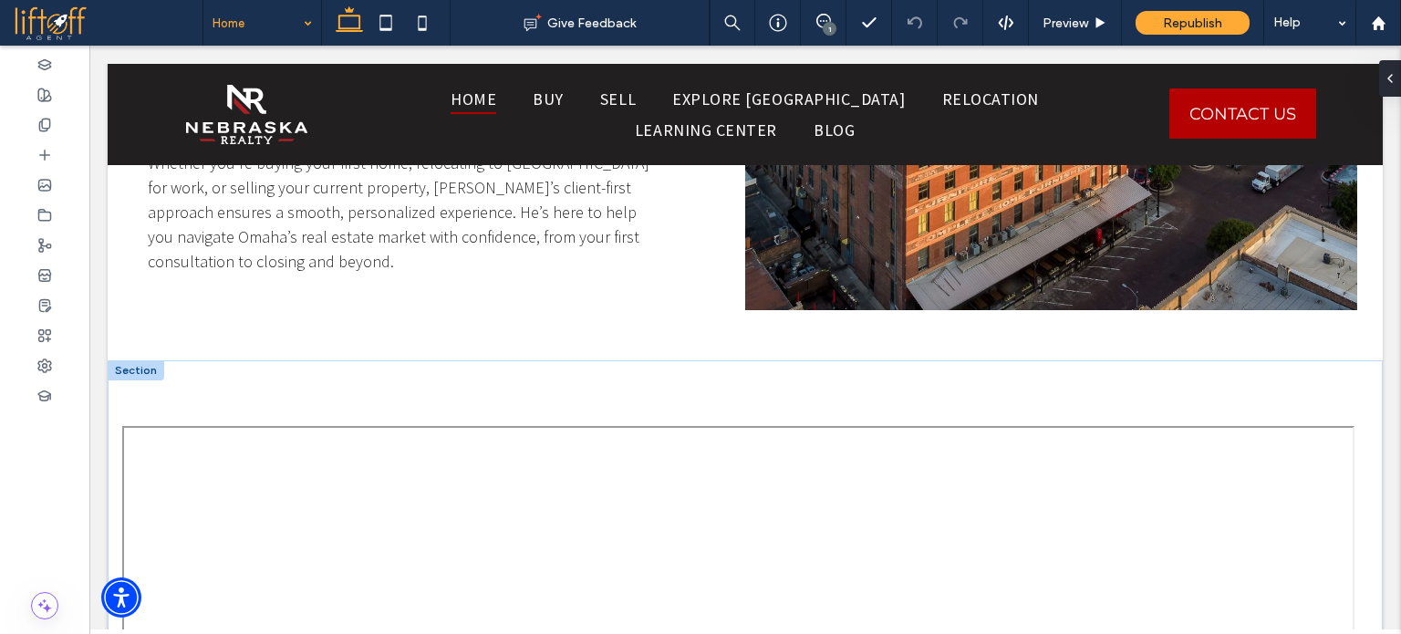
click at [136, 360] on div at bounding box center [136, 370] width 57 height 20
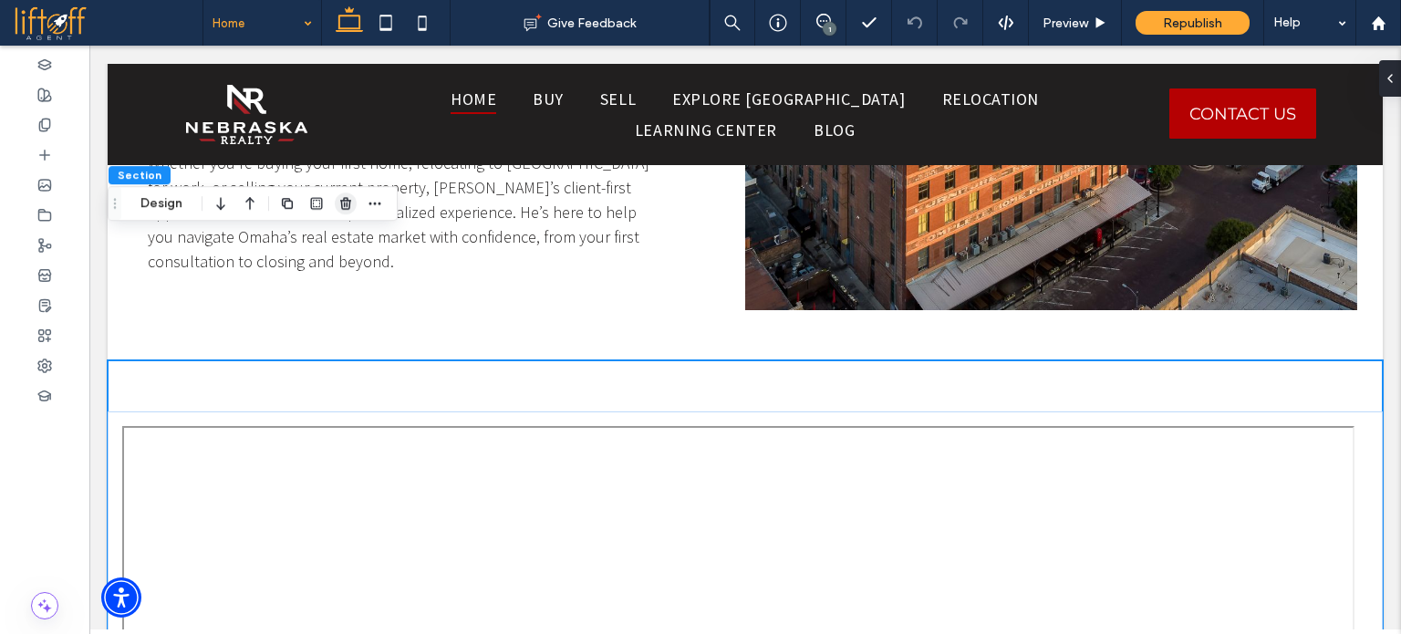
click at [343, 200] on icon "button" at bounding box center [346, 203] width 15 height 15
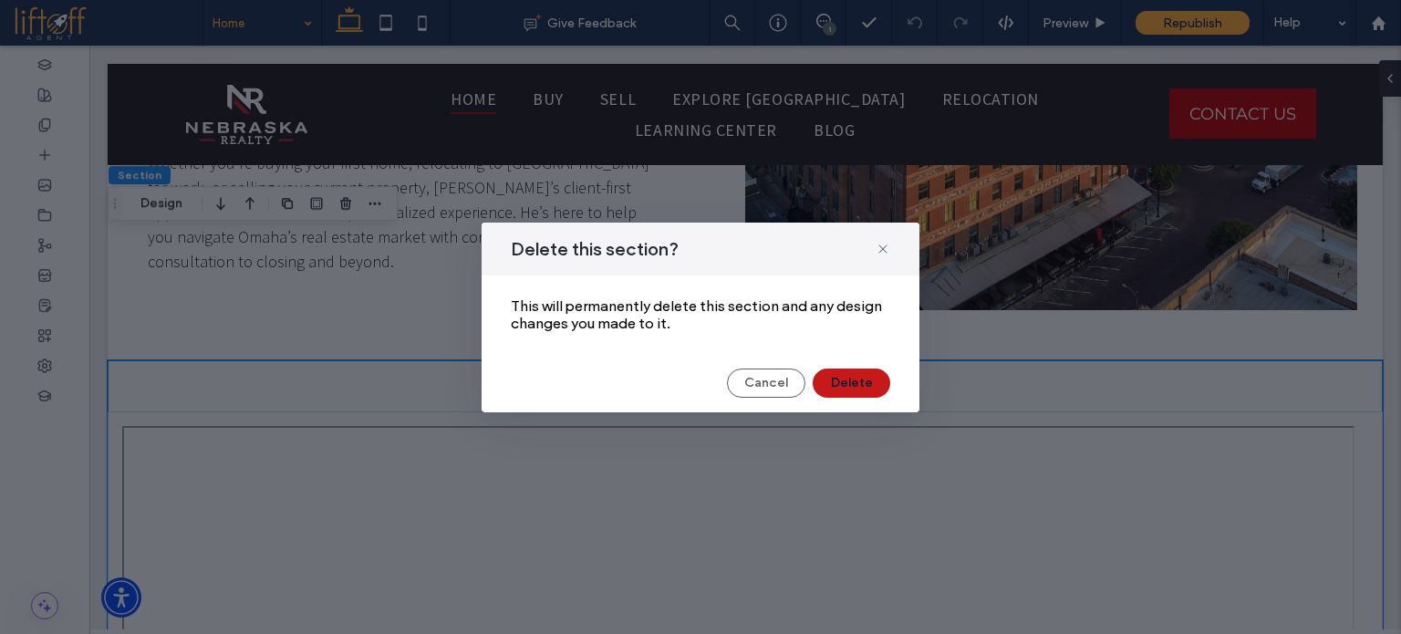
click at [856, 379] on button "Delete" at bounding box center [852, 383] width 78 height 29
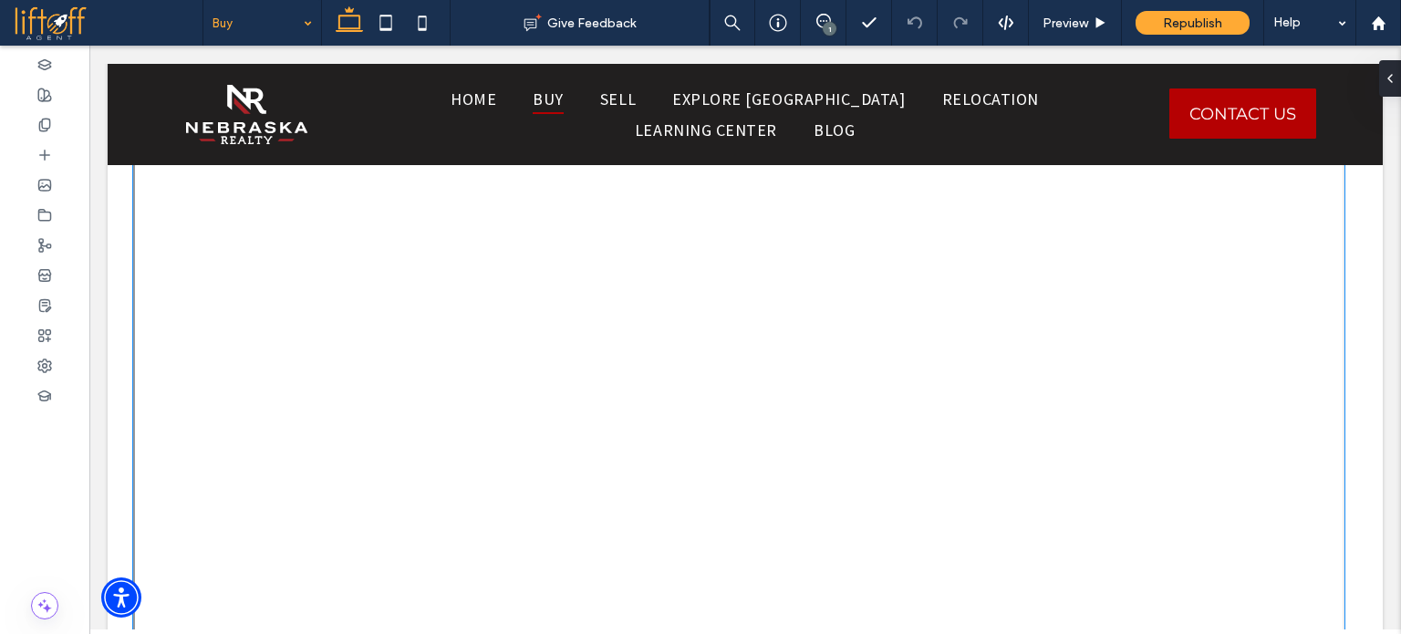
scroll to position [1544, 0]
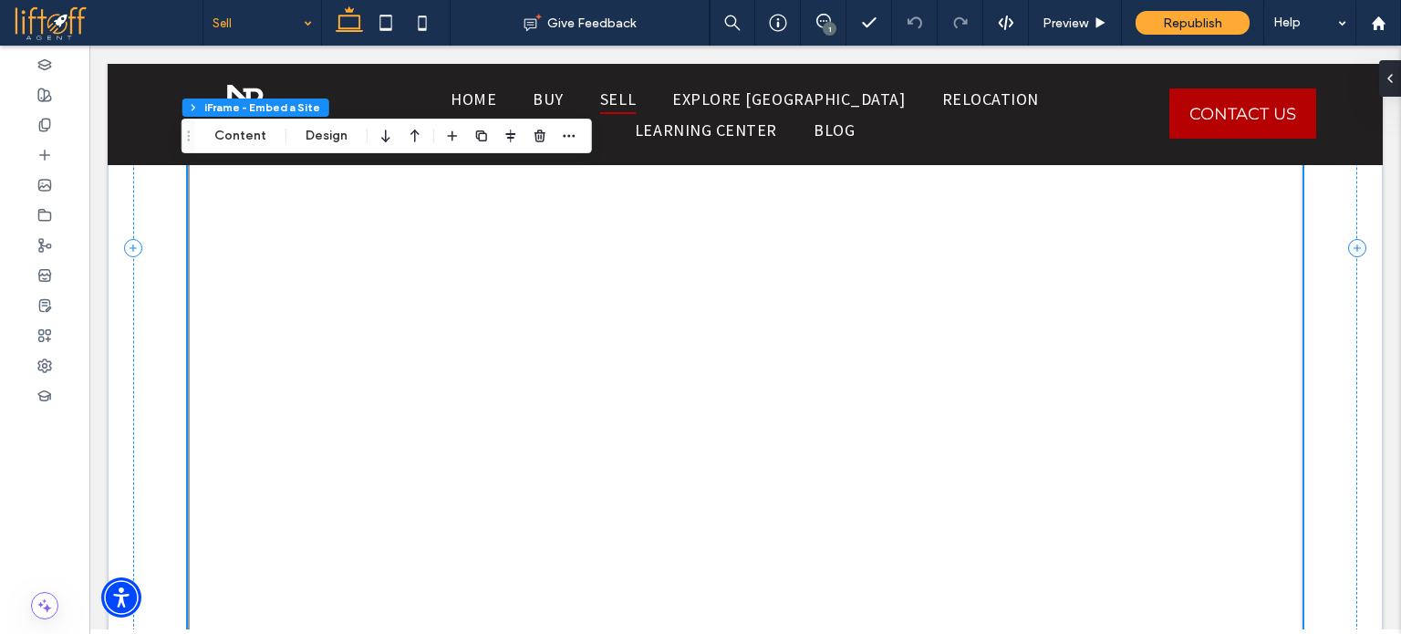
scroll to position [2007, 0]
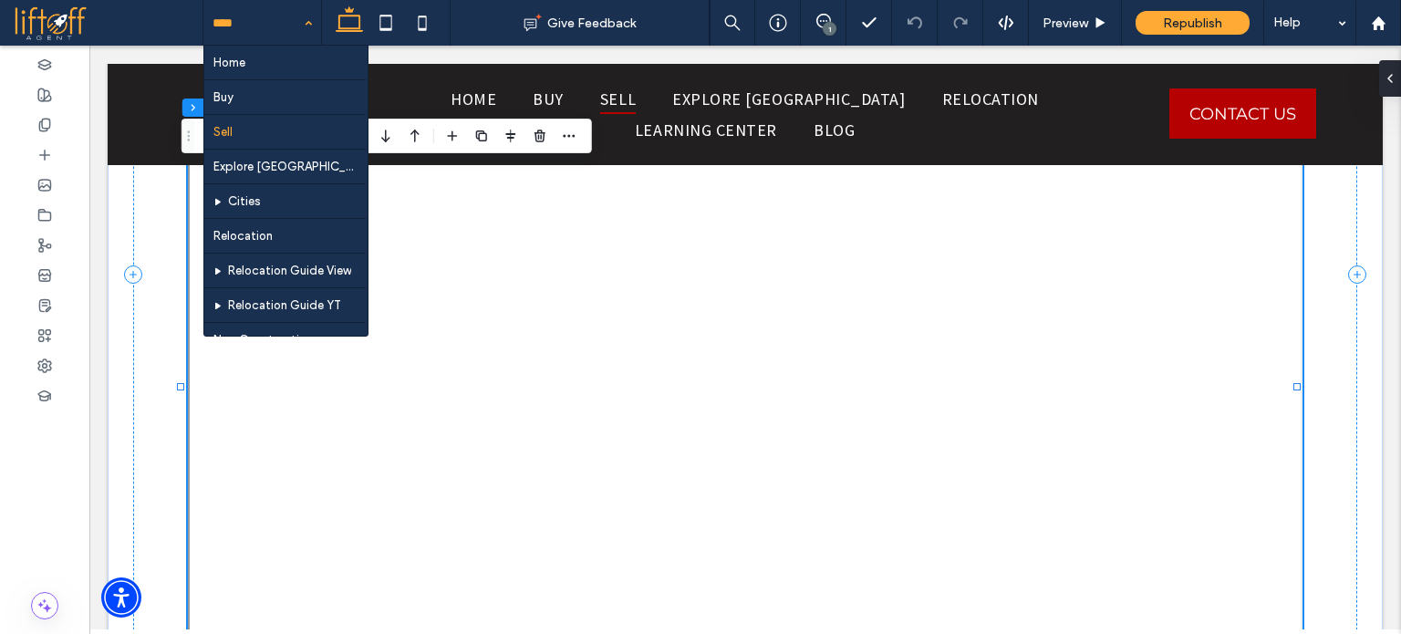
click at [236, 29] on input at bounding box center [258, 23] width 90 height 46
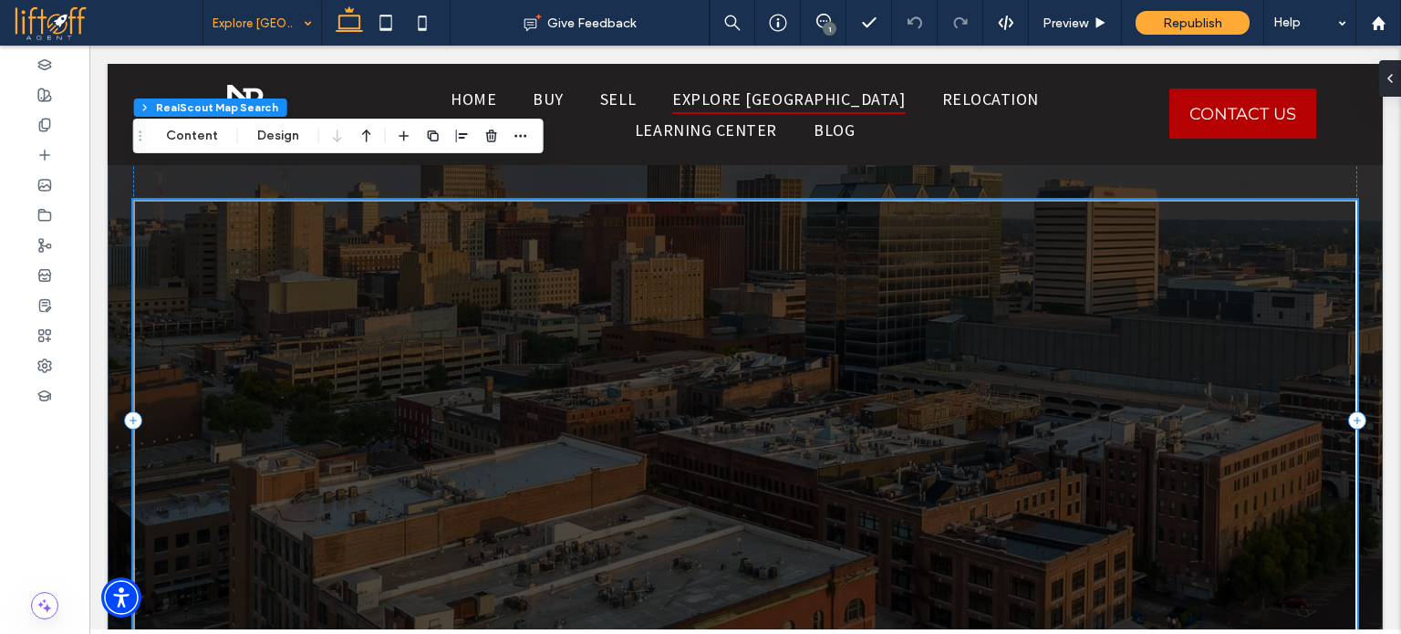
scroll to position [3011, 0]
click at [56, 156] on div at bounding box center [44, 155] width 89 height 30
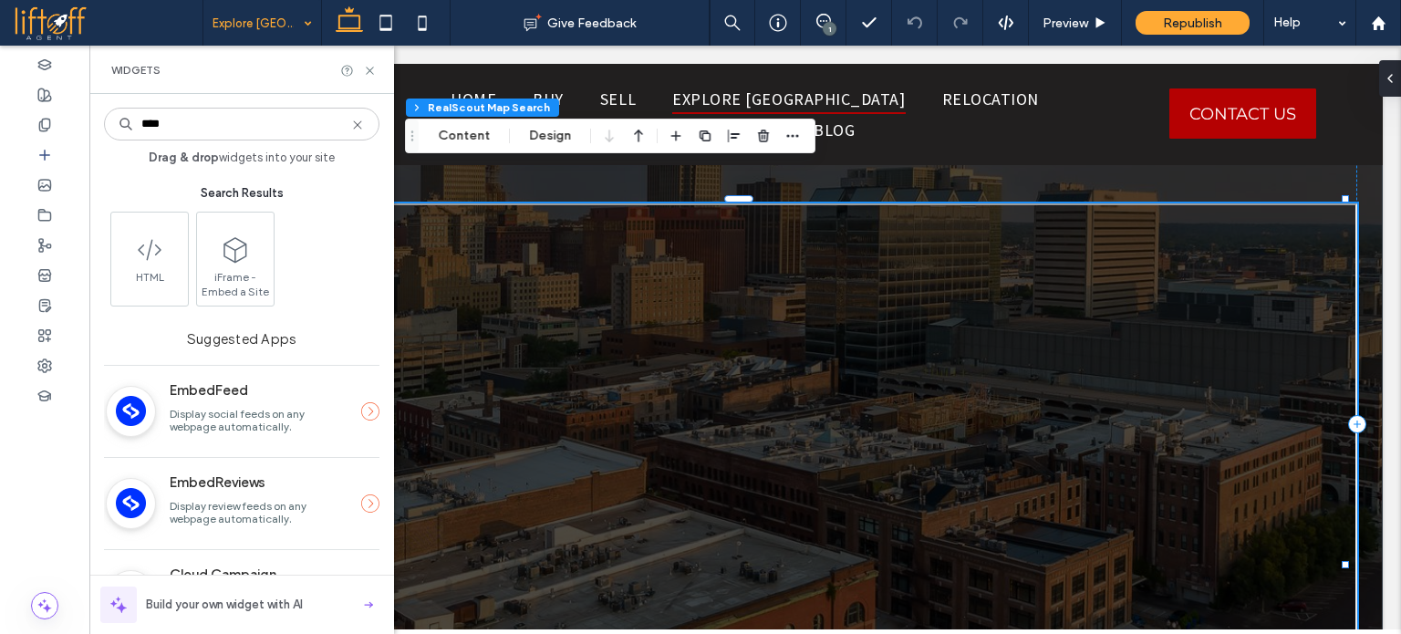
click at [158, 124] on input "****" at bounding box center [242, 124] width 276 height 33
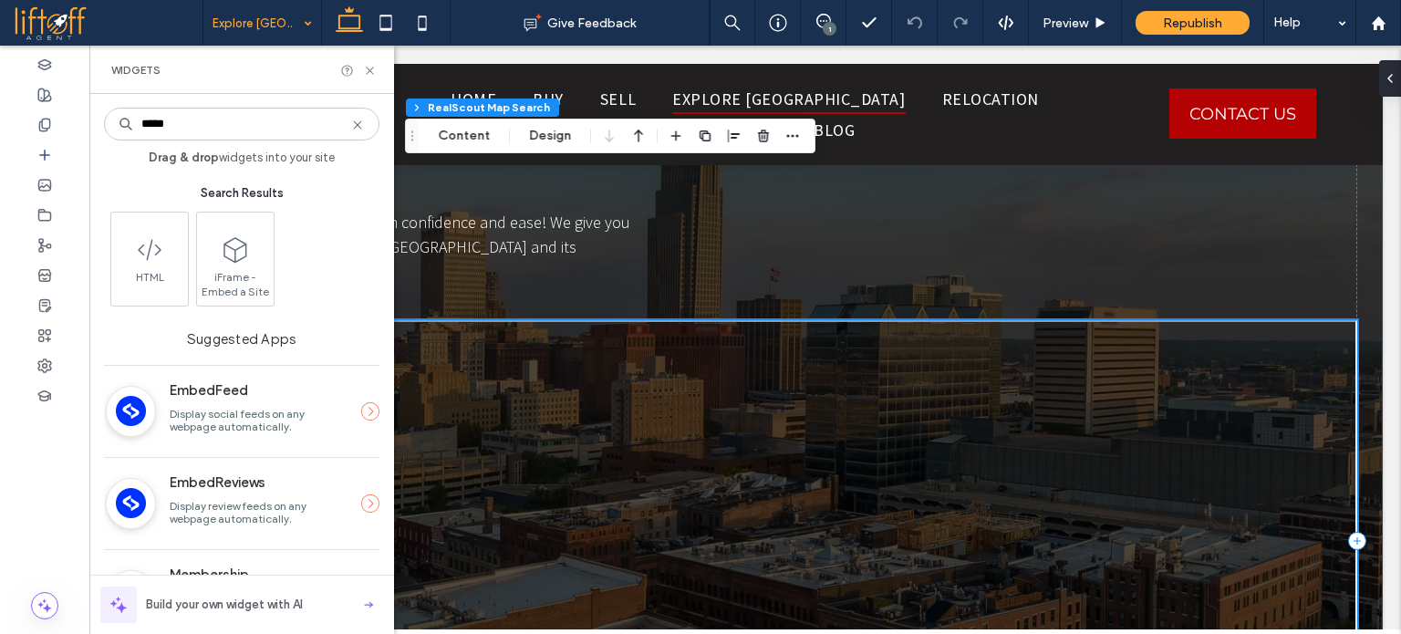
scroll to position [2828, 0]
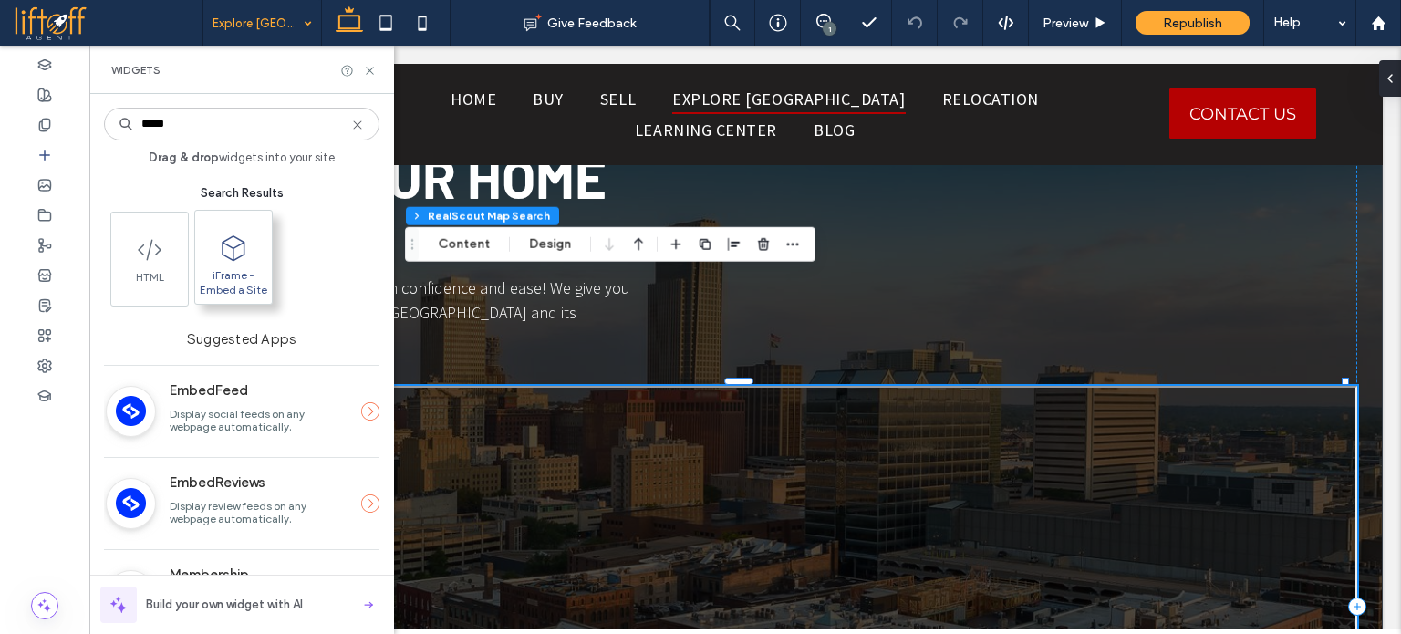
type input "*****"
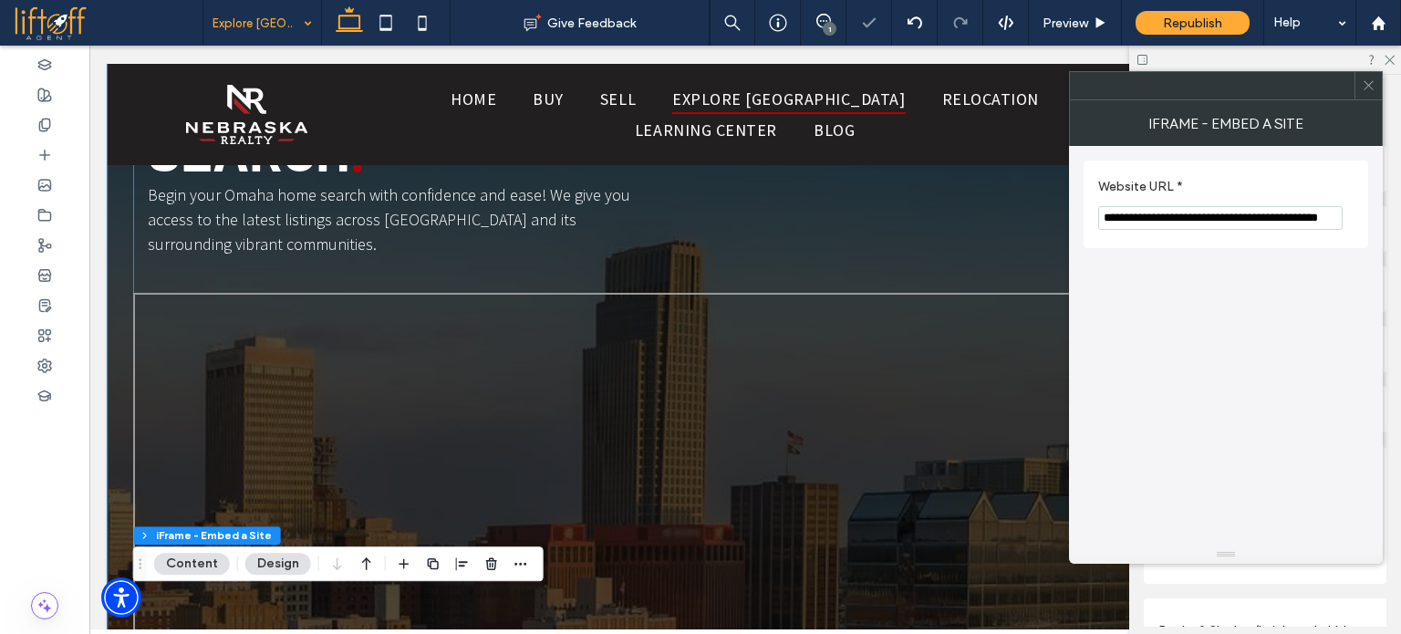
type input "*"
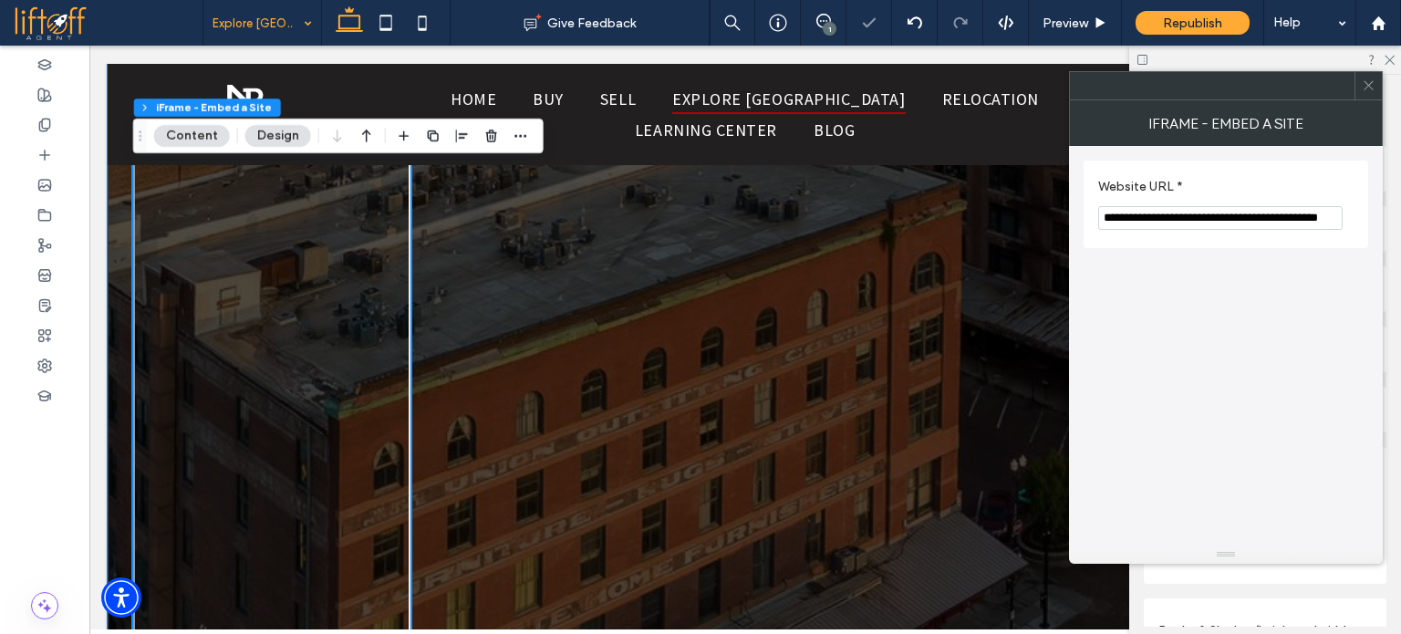
scroll to position [3876, 0]
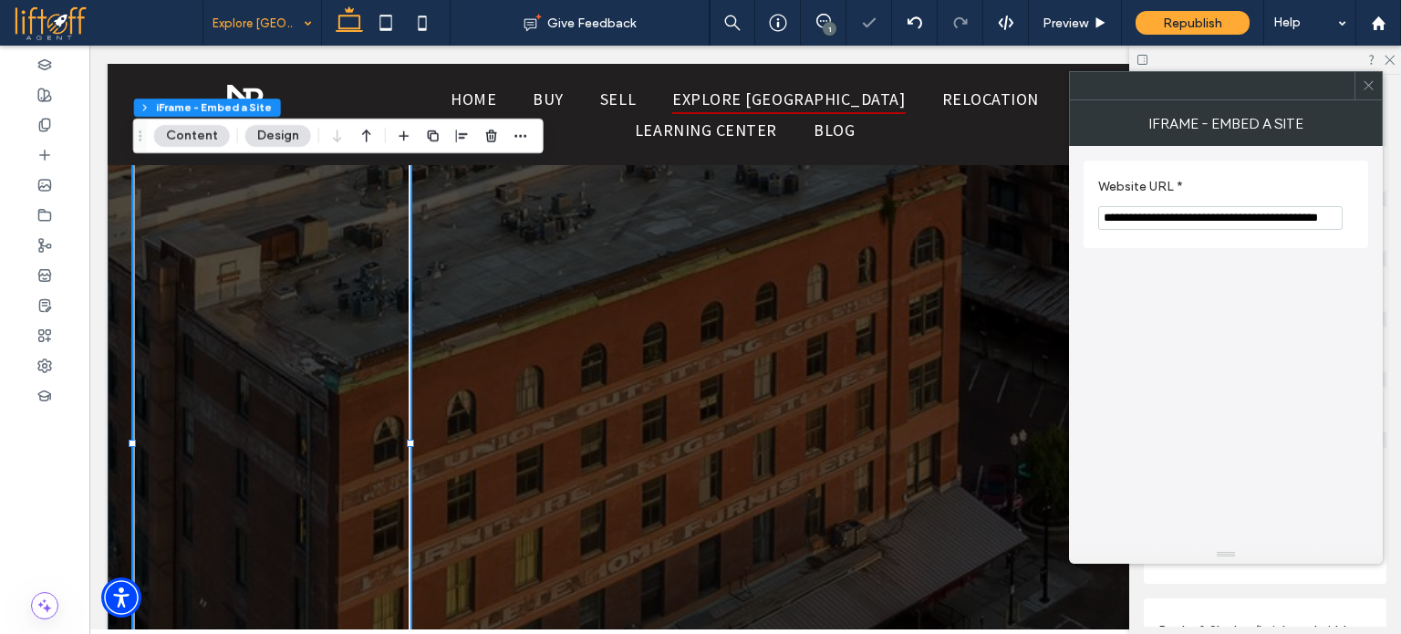
click at [1263, 211] on input "**********" at bounding box center [1221, 218] width 245 height 24
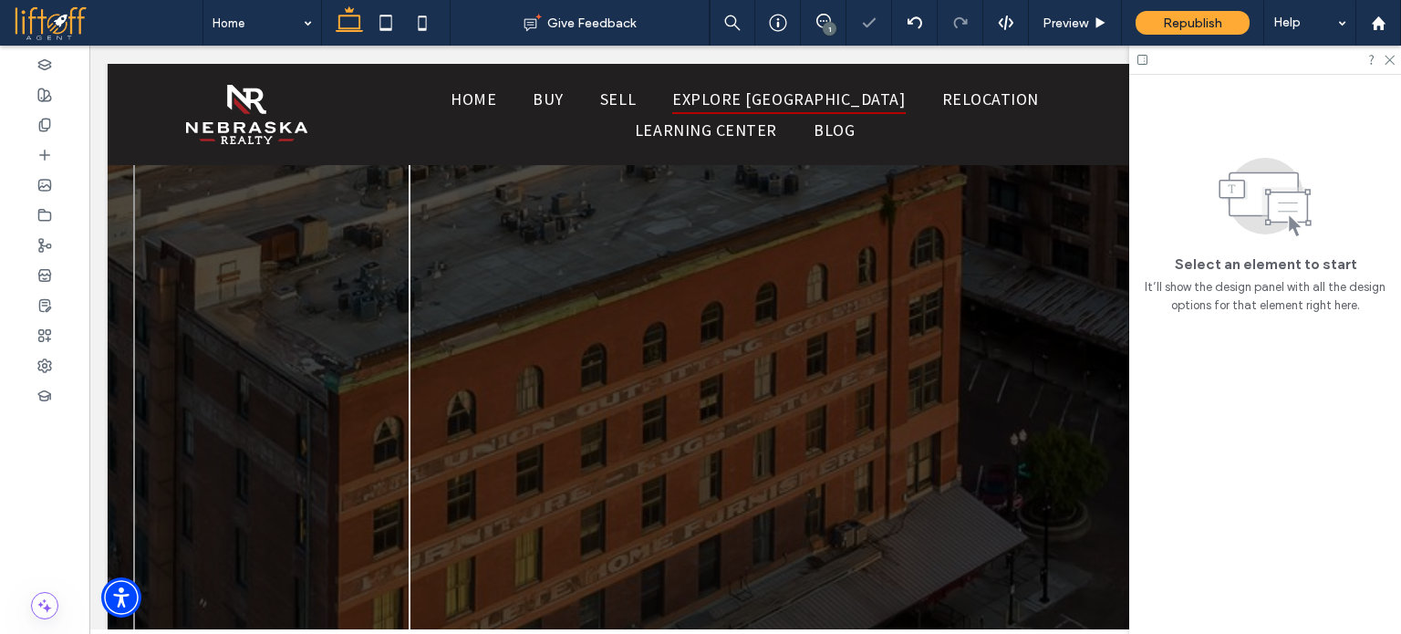
click at [305, 23] on div "Home" at bounding box center [262, 23] width 118 height 46
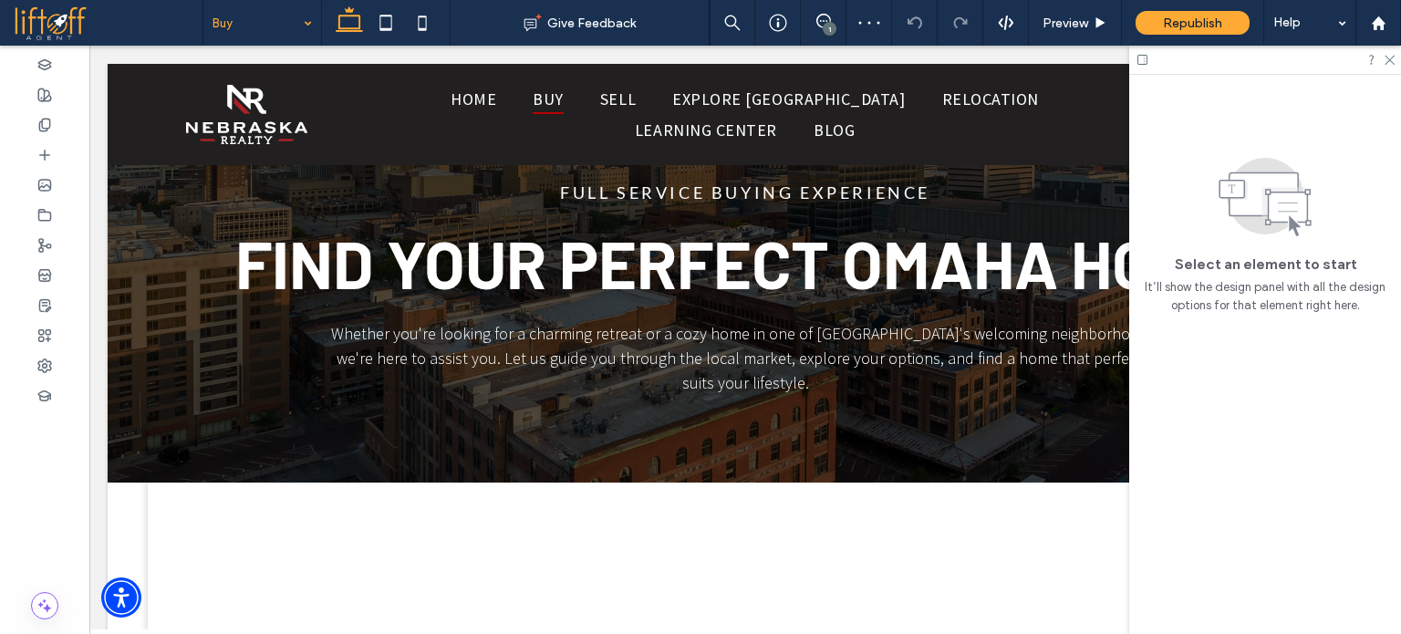
scroll to position [1825, 0]
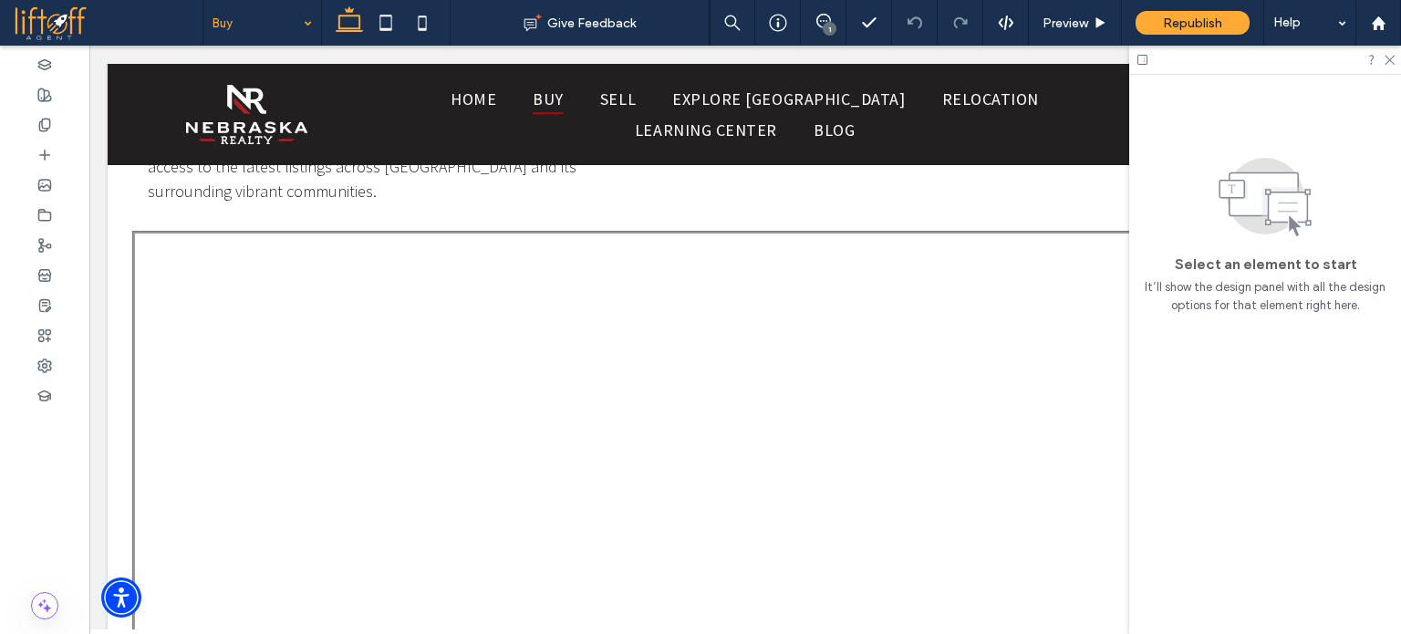
click at [398, 422] on div at bounding box center [739, 597] width 1212 height 730
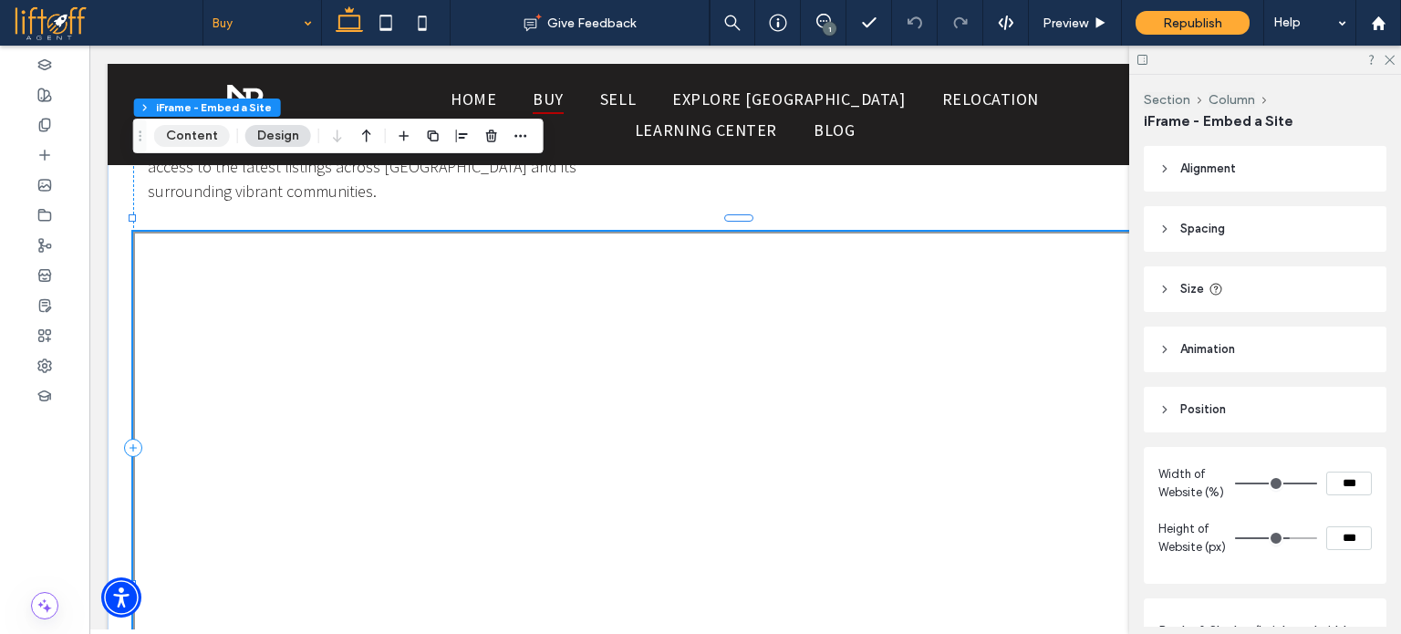
click at [212, 138] on button "Content" at bounding box center [192, 136] width 76 height 22
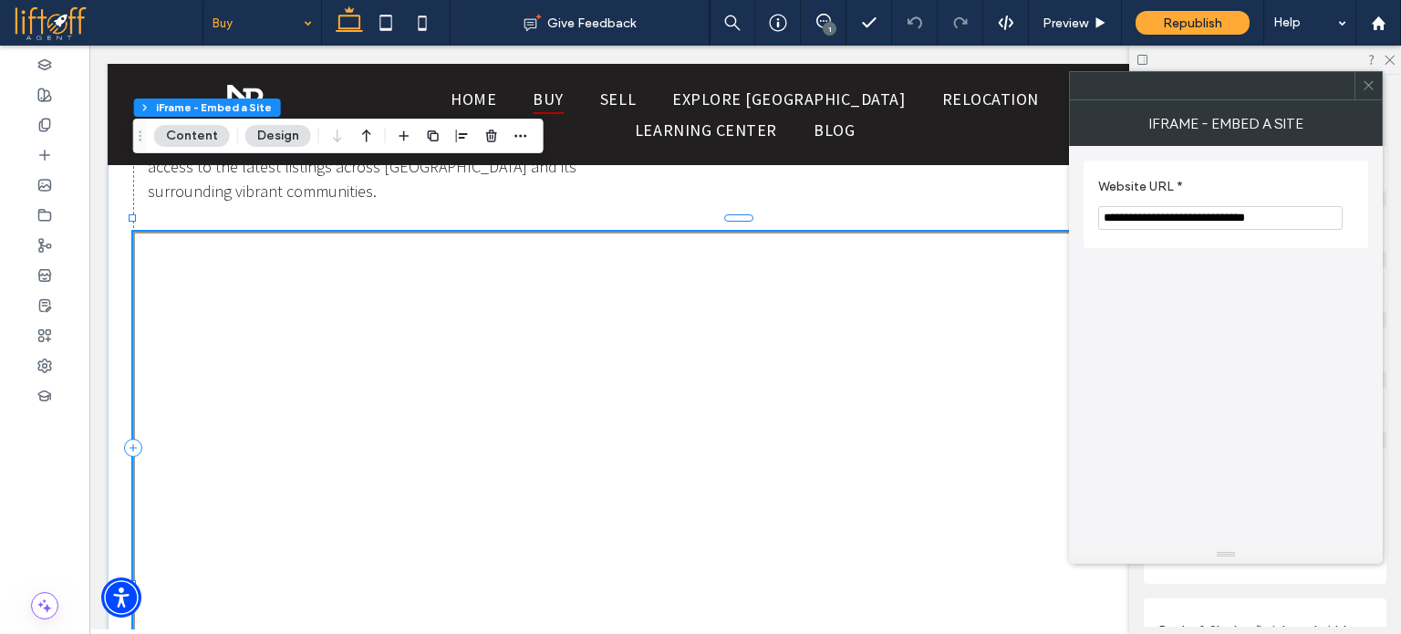
click at [1254, 214] on input "**********" at bounding box center [1221, 218] width 245 height 24
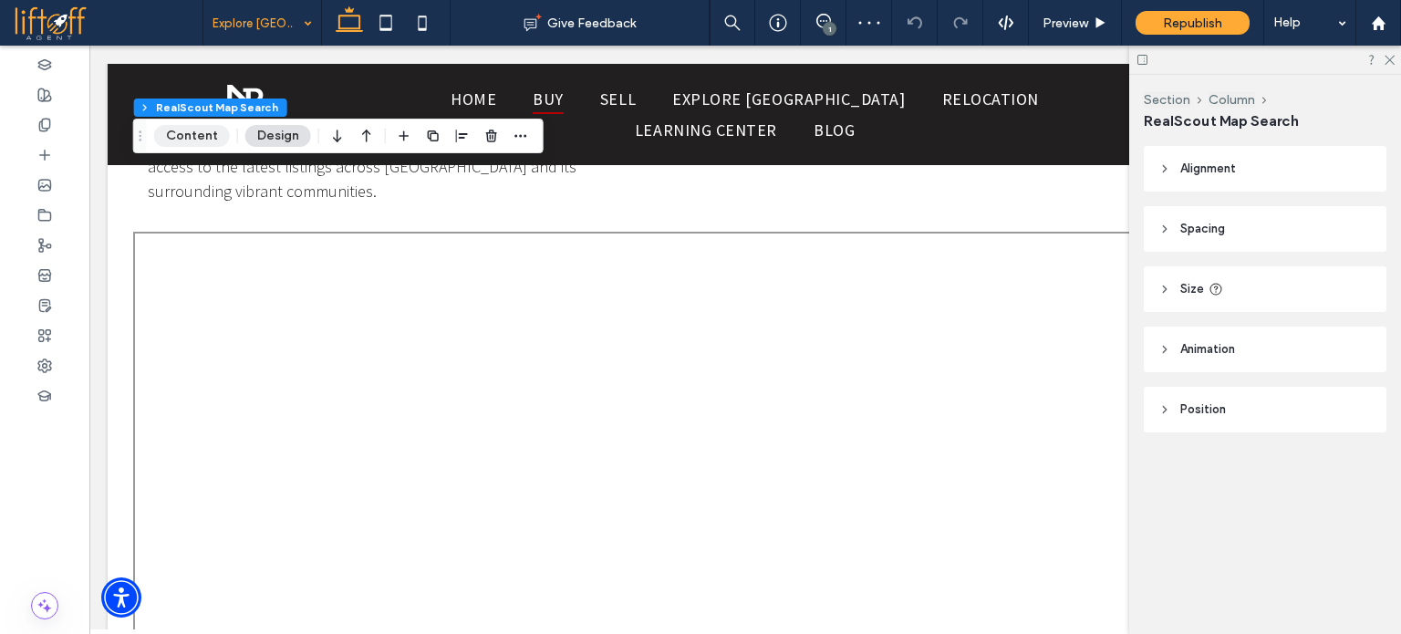
click at [203, 138] on button "Content" at bounding box center [192, 136] width 76 height 22
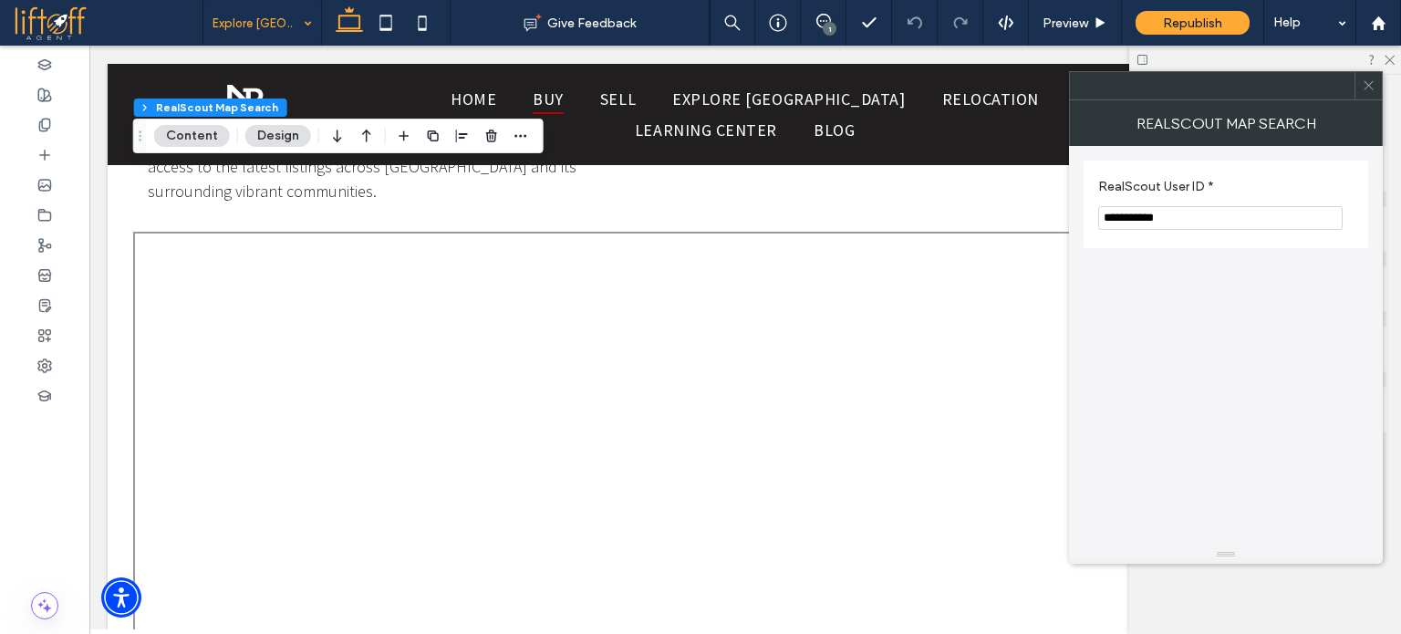
click at [1204, 215] on input "**********" at bounding box center [1221, 218] width 245 height 24
click at [1368, 89] on icon at bounding box center [1369, 85] width 14 height 14
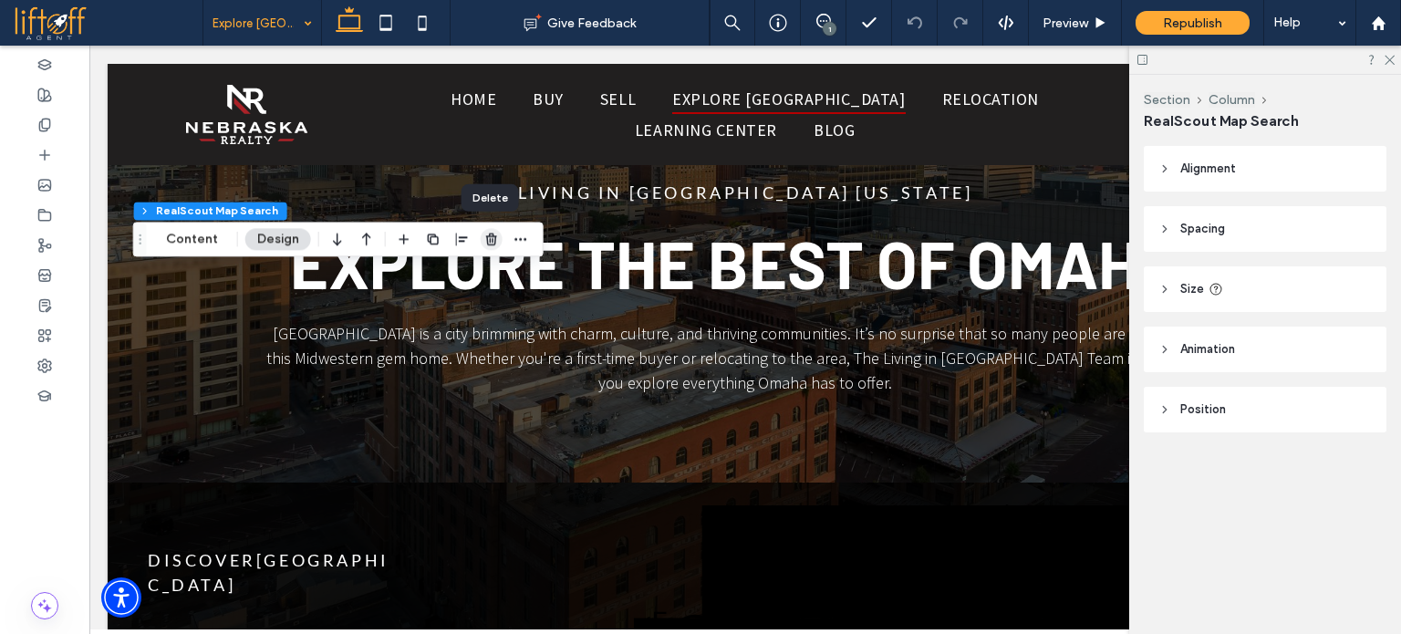
scroll to position [2828, 0]
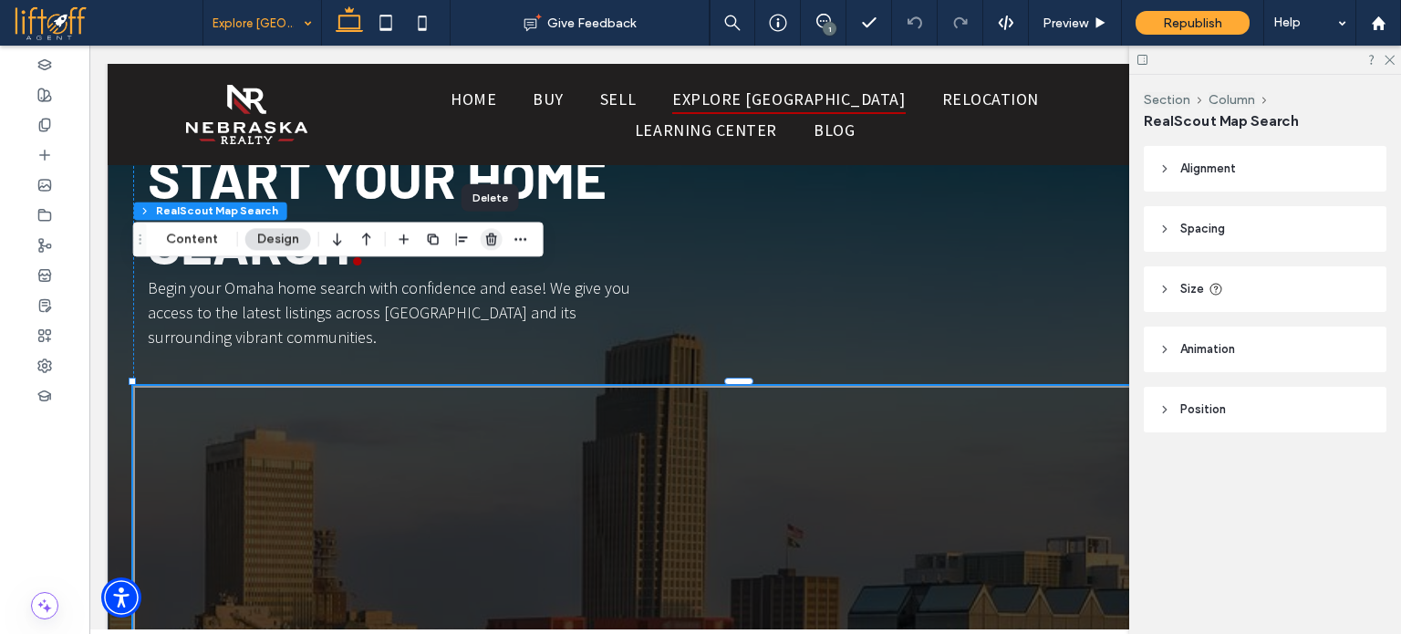
click at [491, 244] on icon "button" at bounding box center [491, 239] width 15 height 15
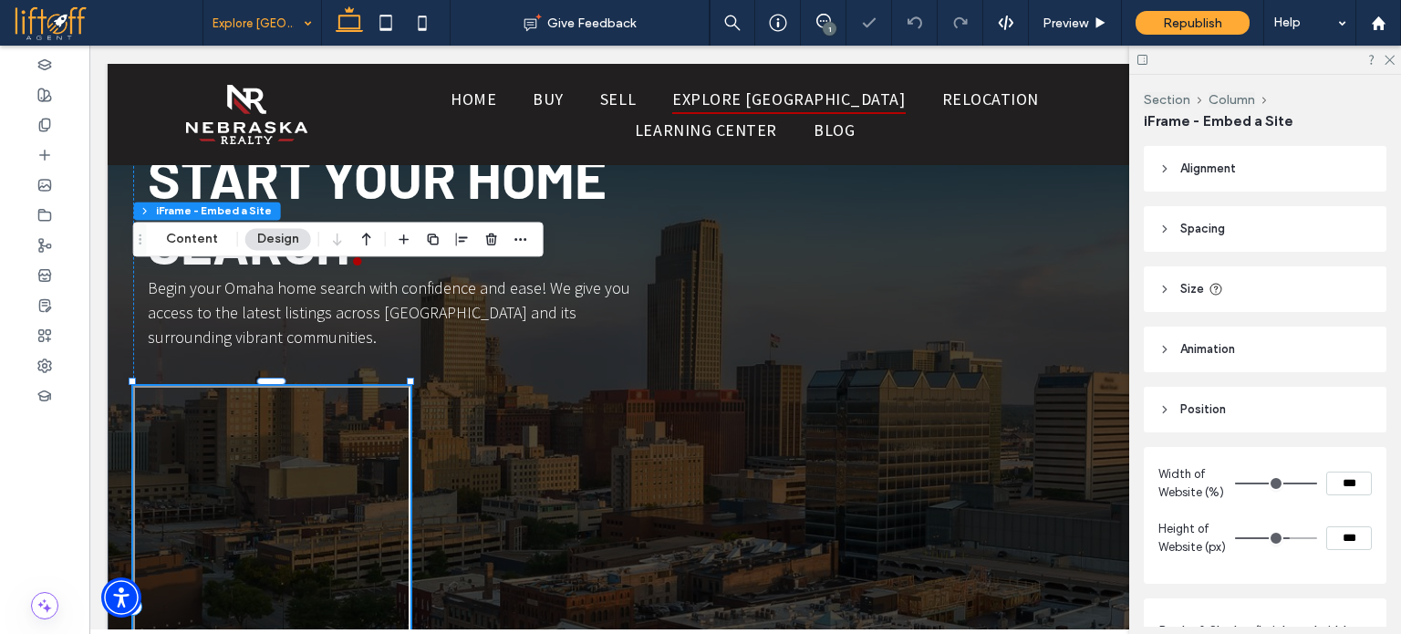
type input "*"
click at [218, 243] on button "Content" at bounding box center [192, 239] width 76 height 22
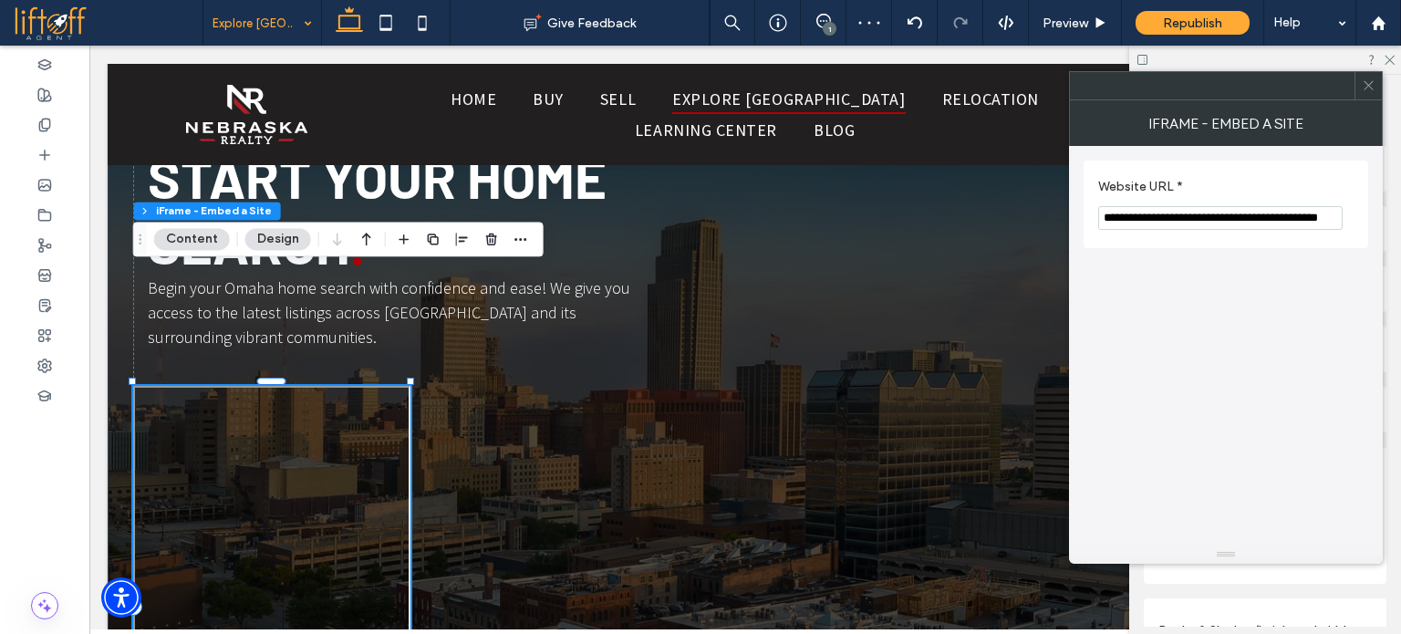
click at [1172, 222] on input "**********" at bounding box center [1221, 218] width 245 height 24
paste input "Website URL *"
type input "**********"
click at [1365, 97] on span at bounding box center [1369, 85] width 14 height 27
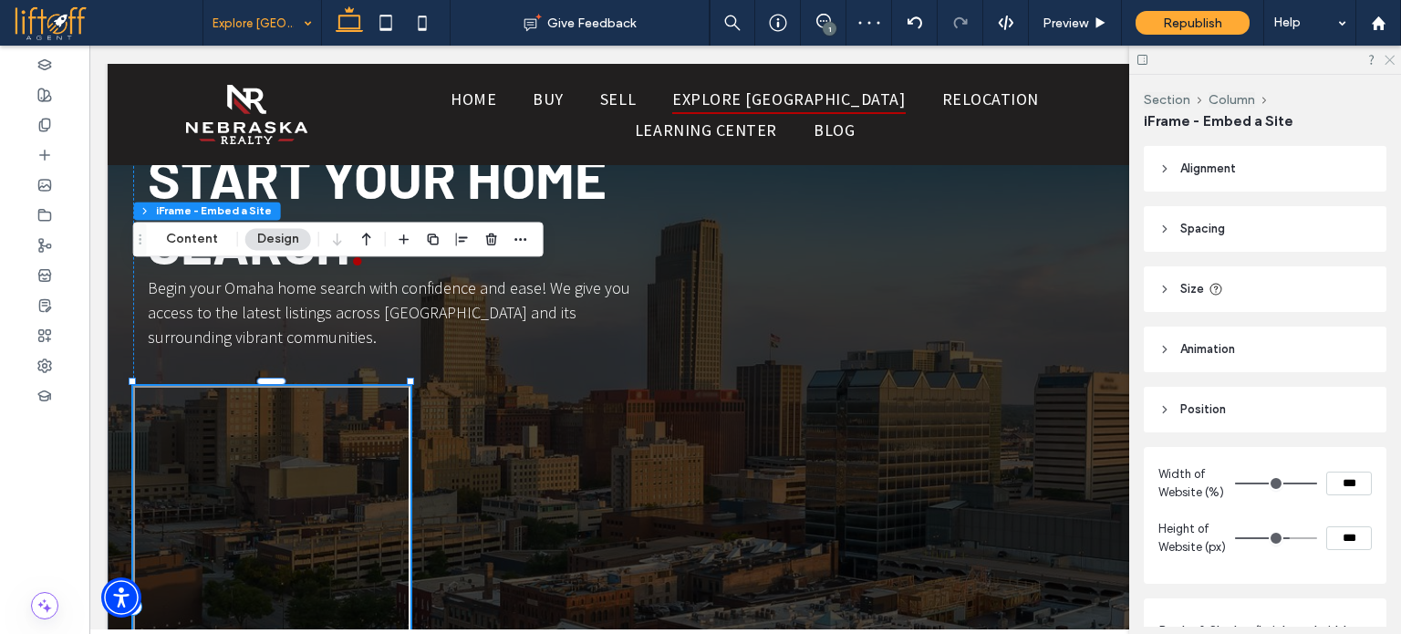
drag, startPoint x: 1391, startPoint y: 61, endPoint x: 1254, endPoint y: 86, distance: 139.1
click at [1391, 61] on icon at bounding box center [1389, 59] width 12 height 12
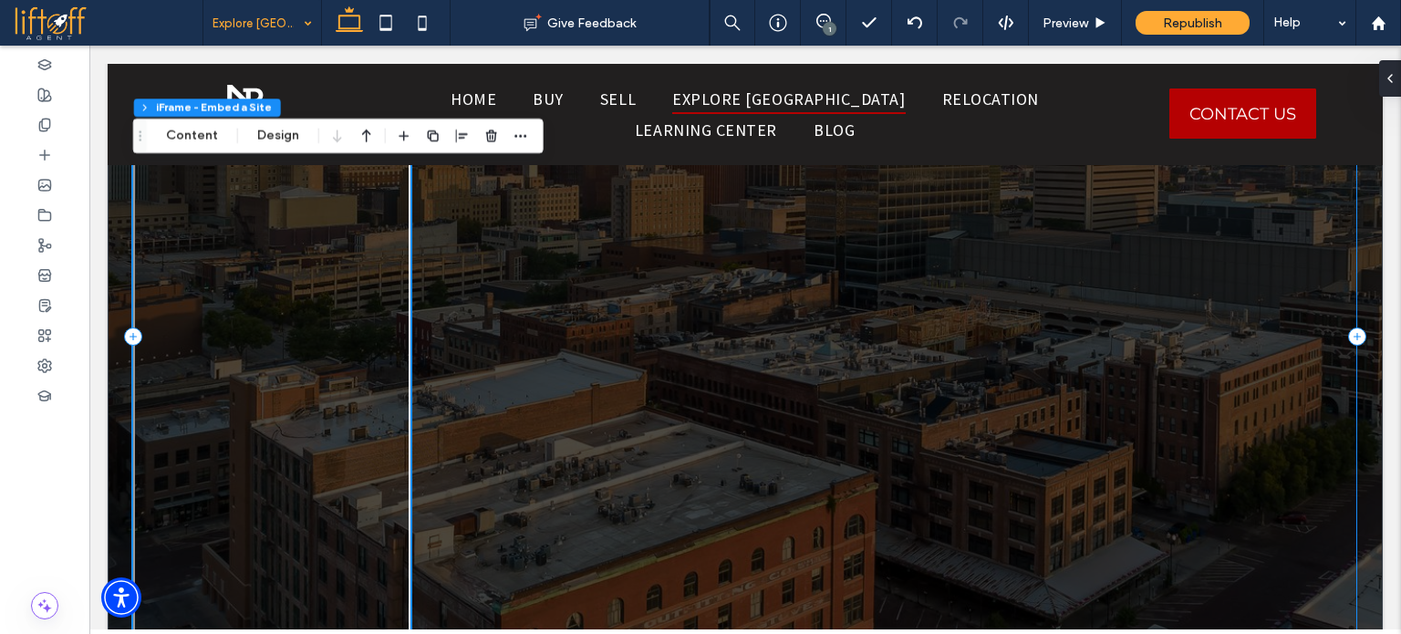
scroll to position [3102, 0]
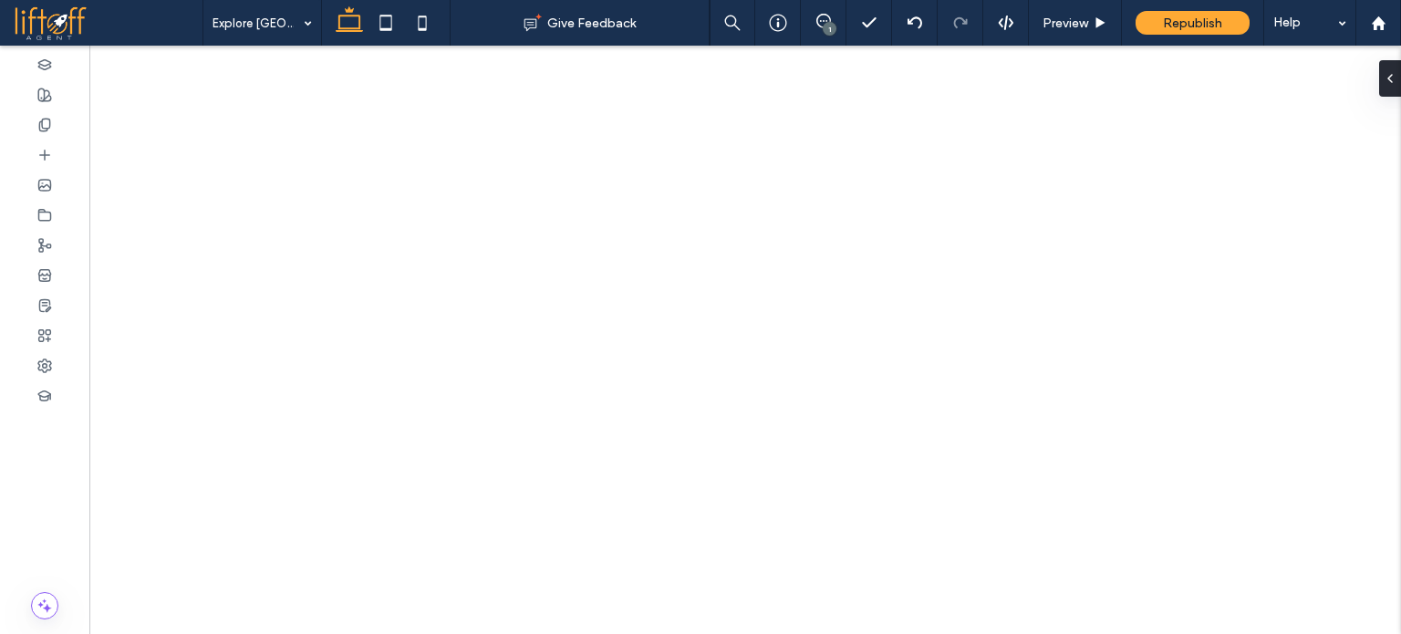
type input "****"
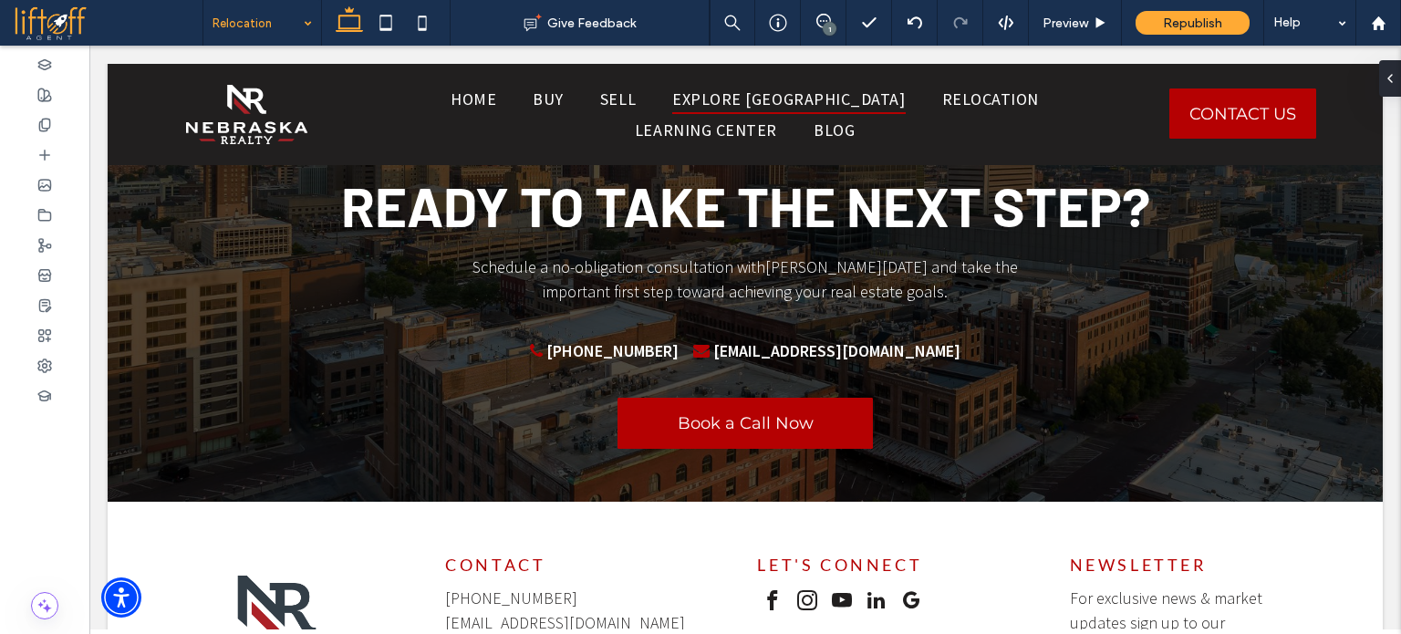
scroll to position [2926, 0]
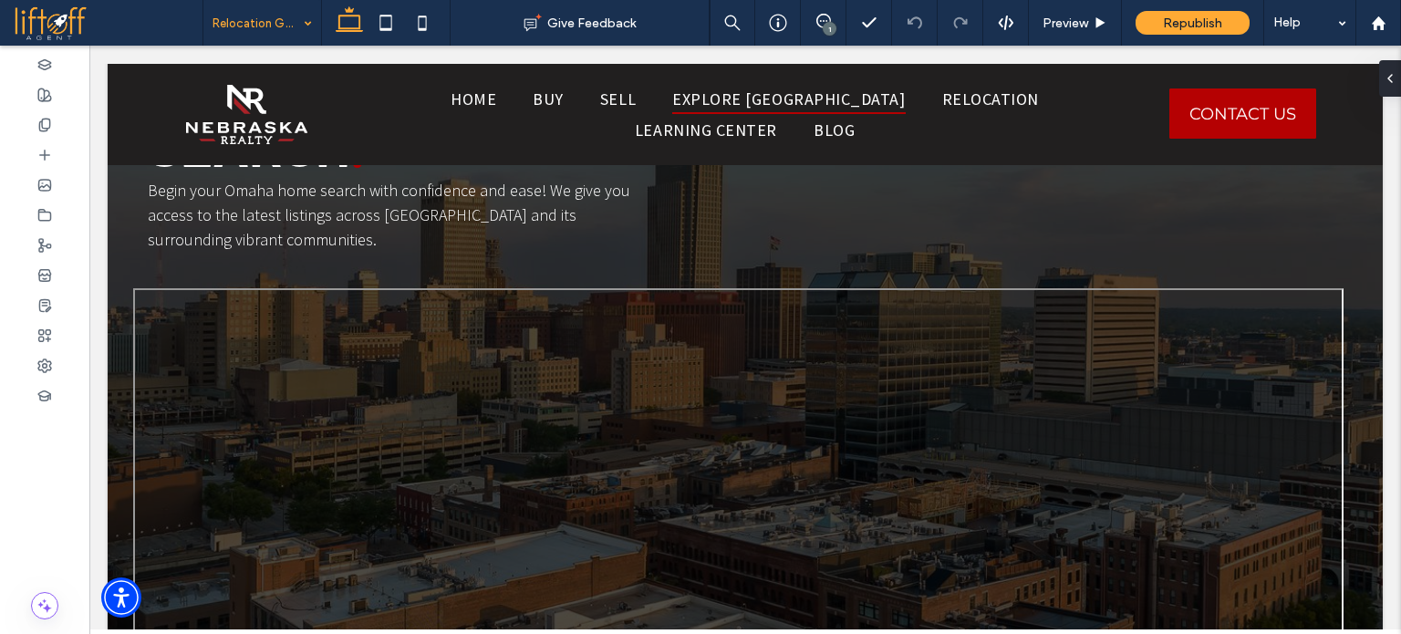
click at [255, 22] on input at bounding box center [258, 23] width 90 height 46
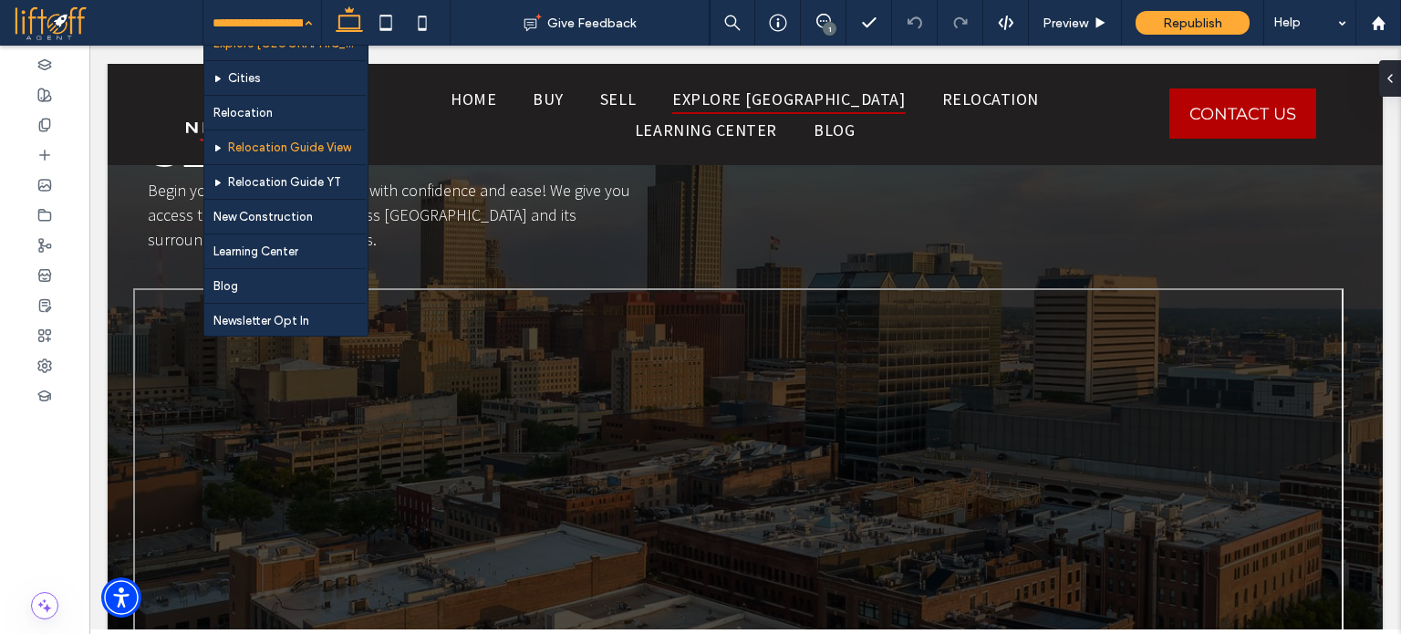
scroll to position [131, 0]
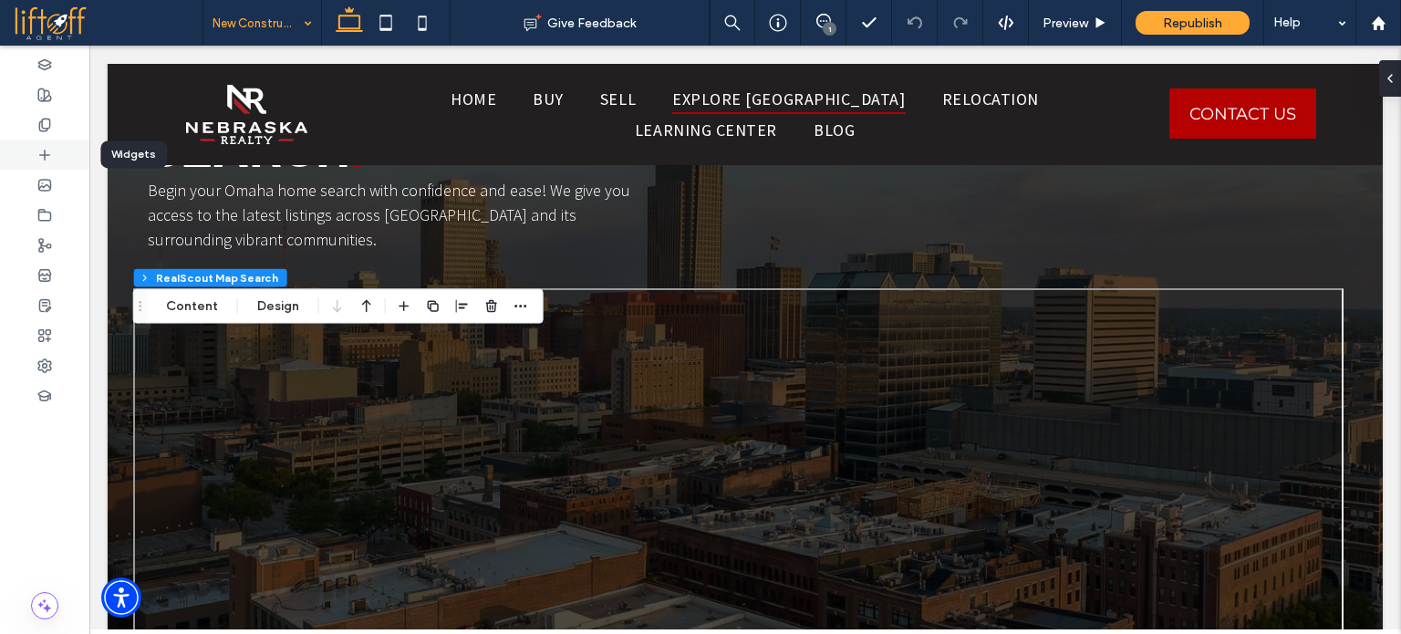
click at [62, 152] on div at bounding box center [44, 155] width 89 height 30
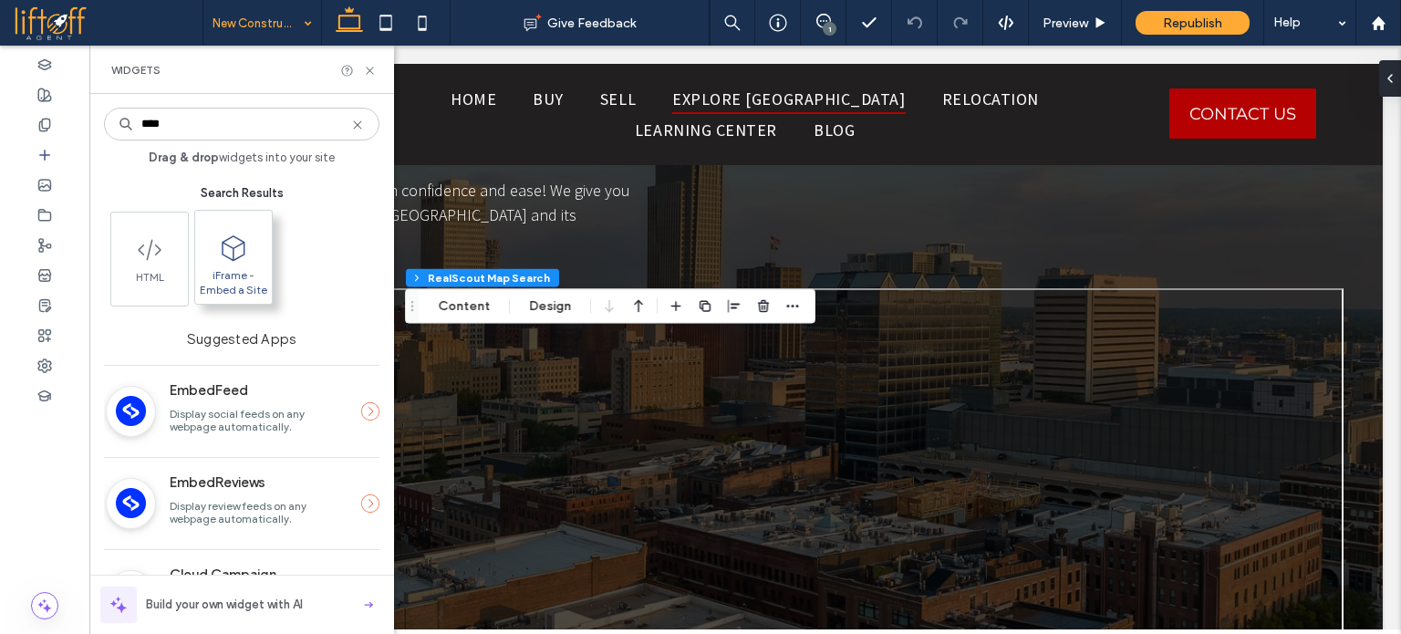
type input "****"
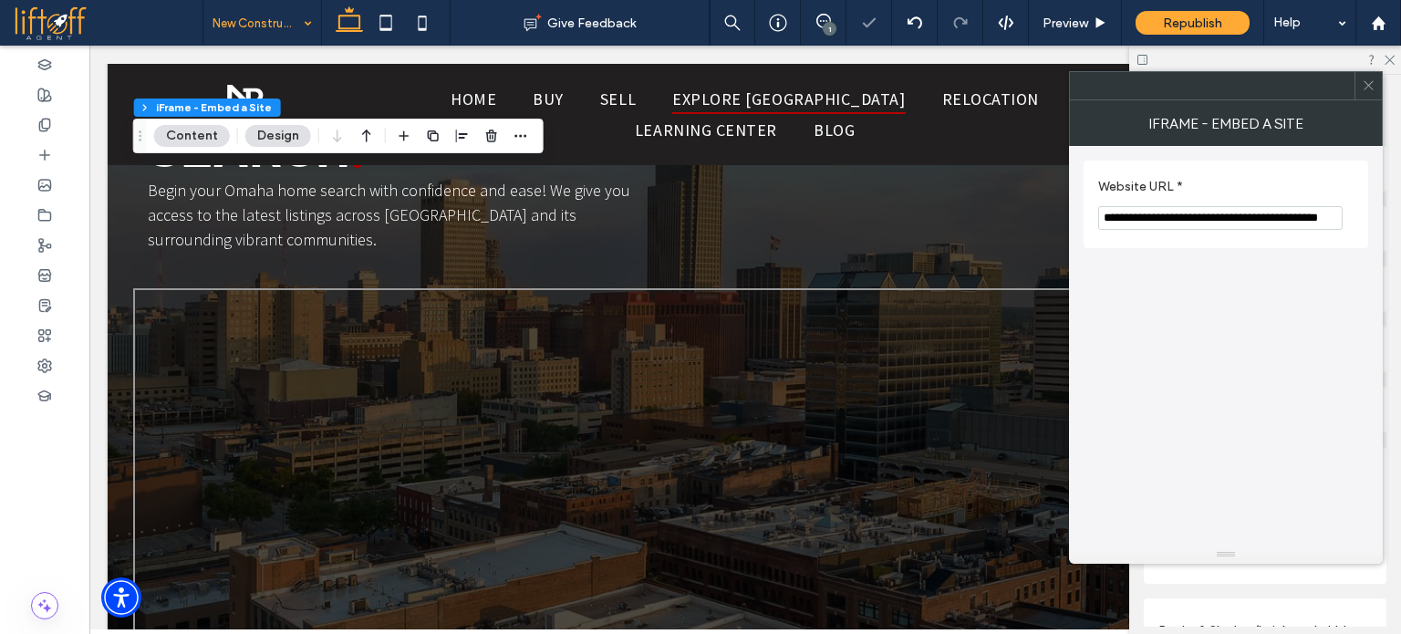
click at [1281, 208] on input "**********" at bounding box center [1221, 218] width 245 height 24
paste input "Website URL *"
type input "**********"
click at [1377, 89] on div at bounding box center [1368, 85] width 27 height 27
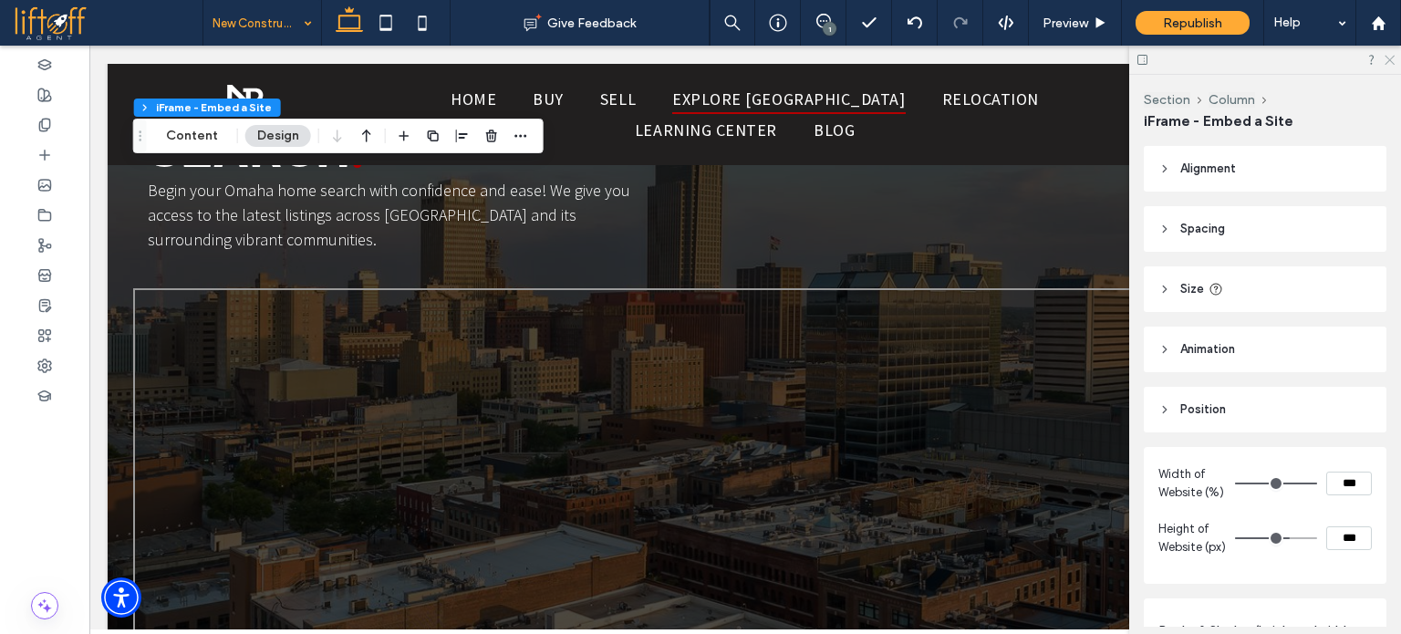
click at [1387, 61] on icon at bounding box center [1389, 59] width 12 height 12
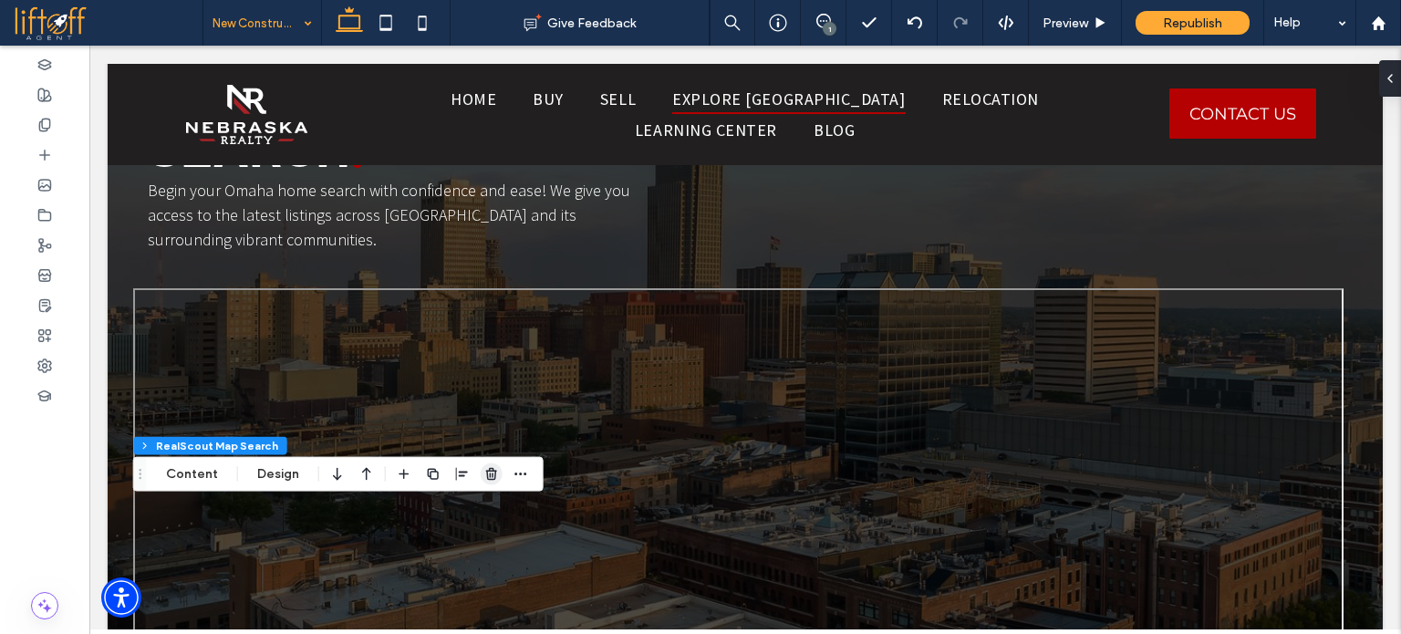
click at [486, 471] on use "button" at bounding box center [491, 474] width 11 height 12
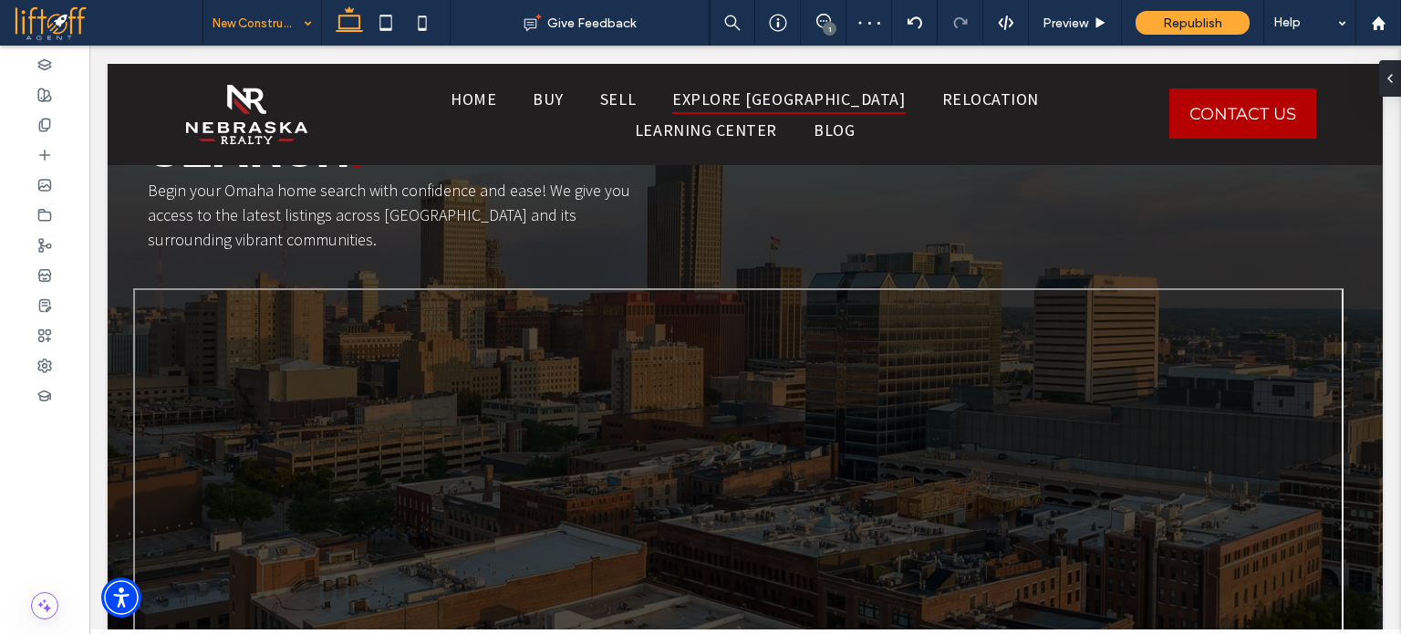
type input "****"
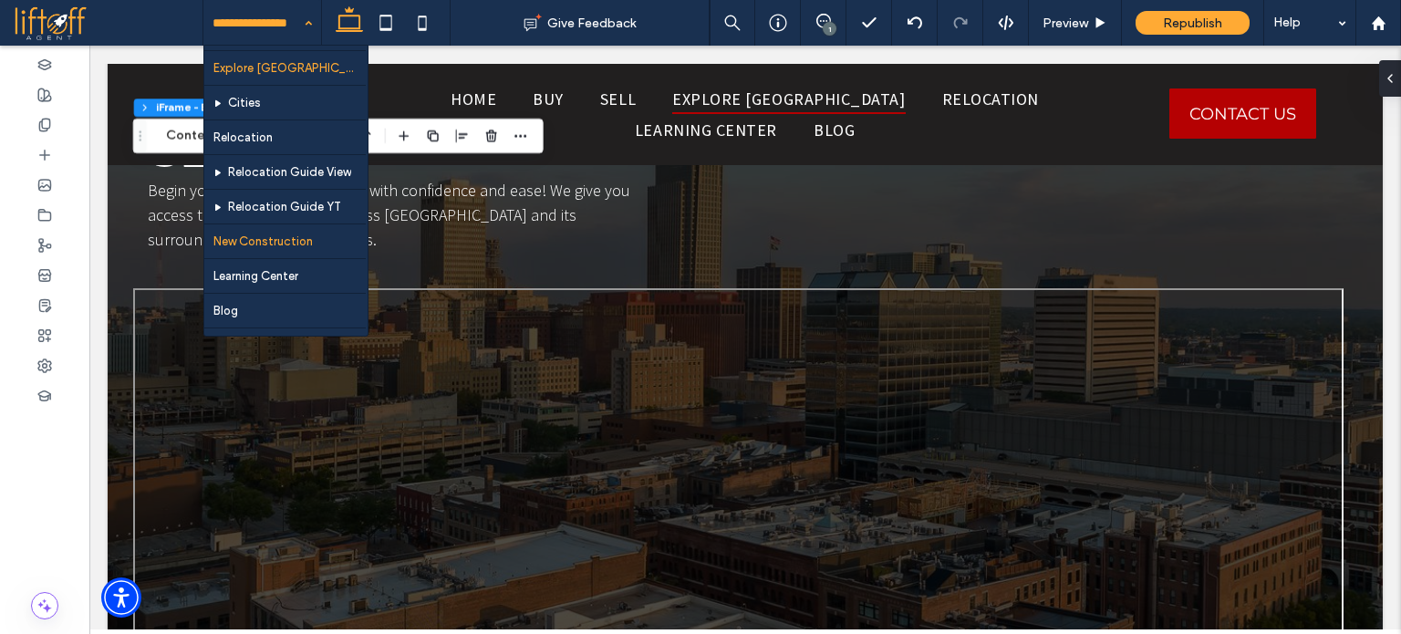
scroll to position [131, 0]
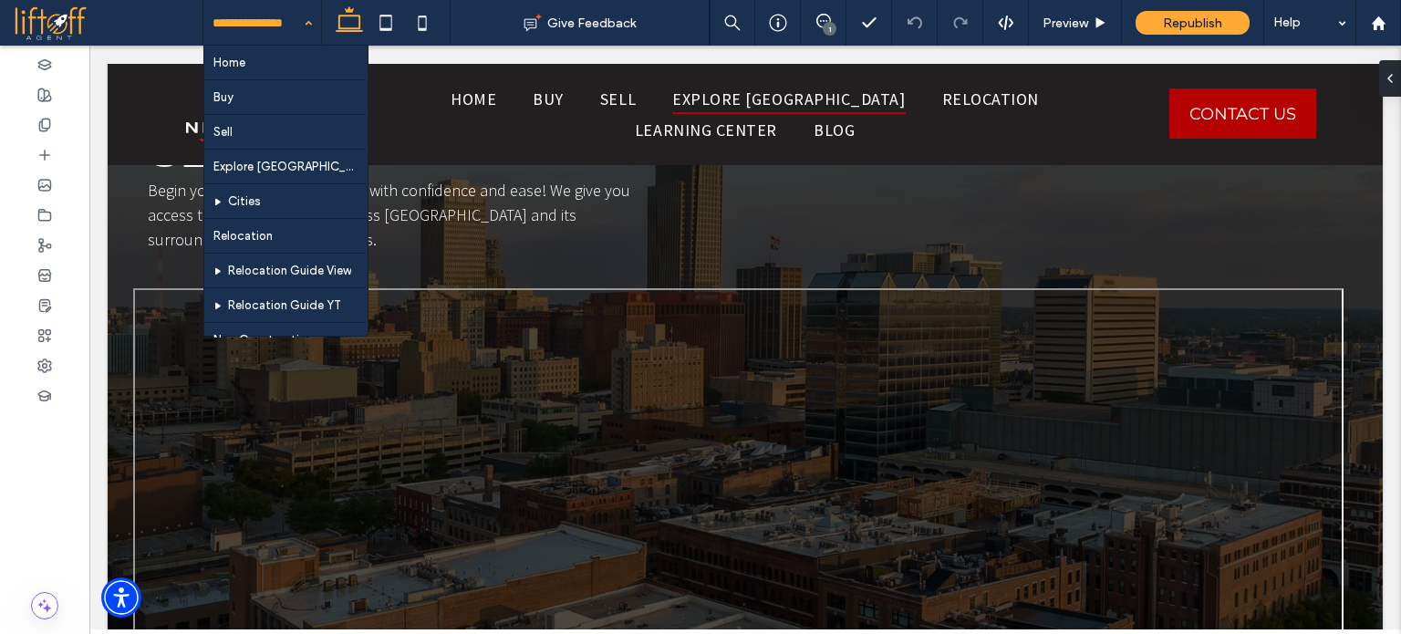
click at [263, 23] on input at bounding box center [258, 23] width 90 height 46
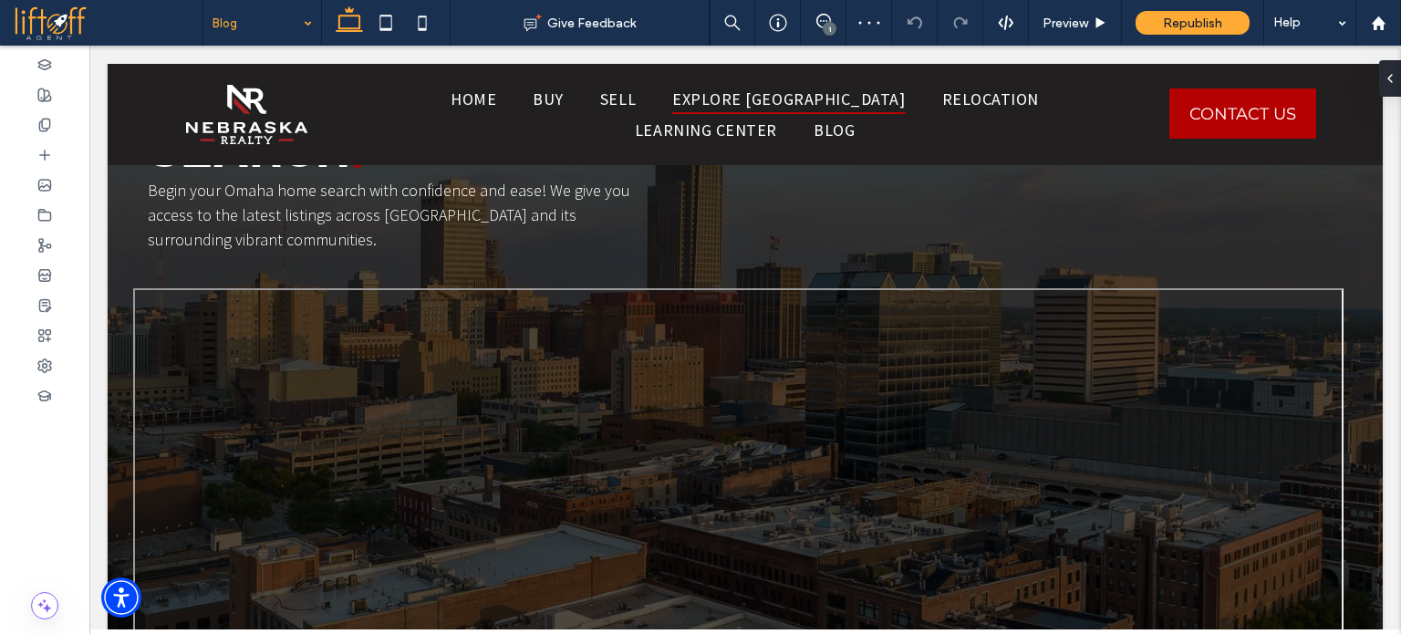
click at [260, 25] on input at bounding box center [258, 23] width 90 height 46
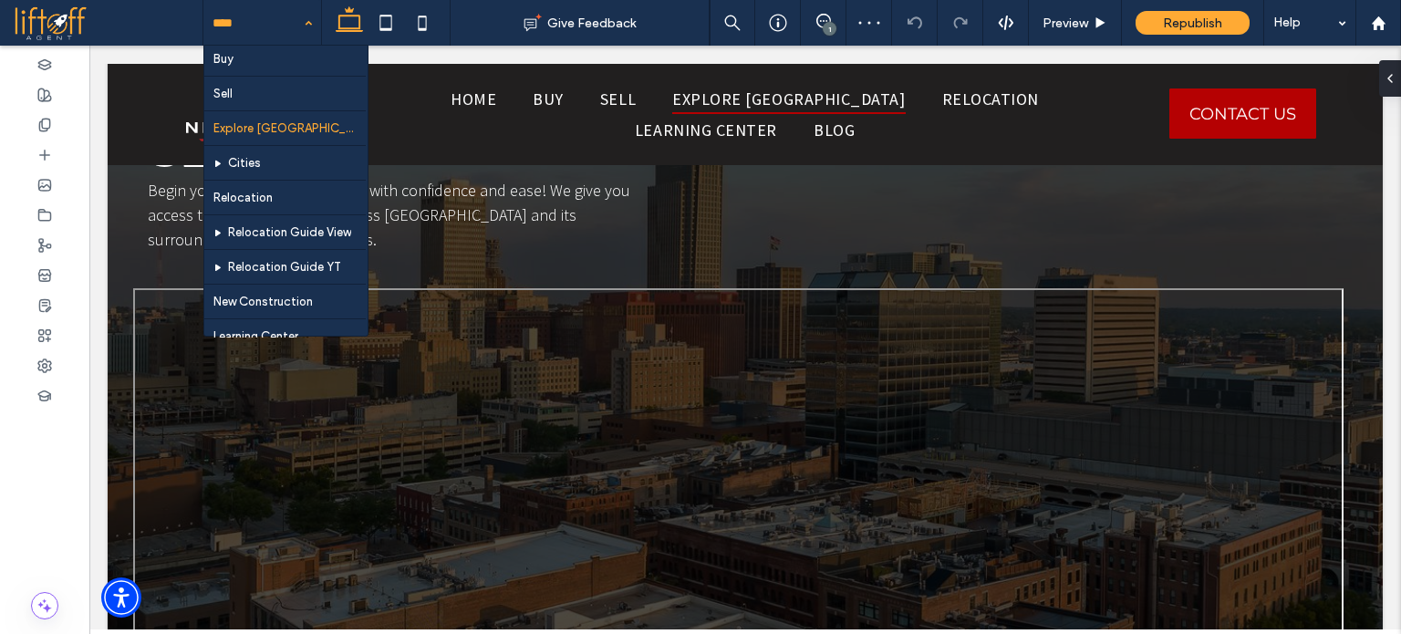
scroll to position [131, 0]
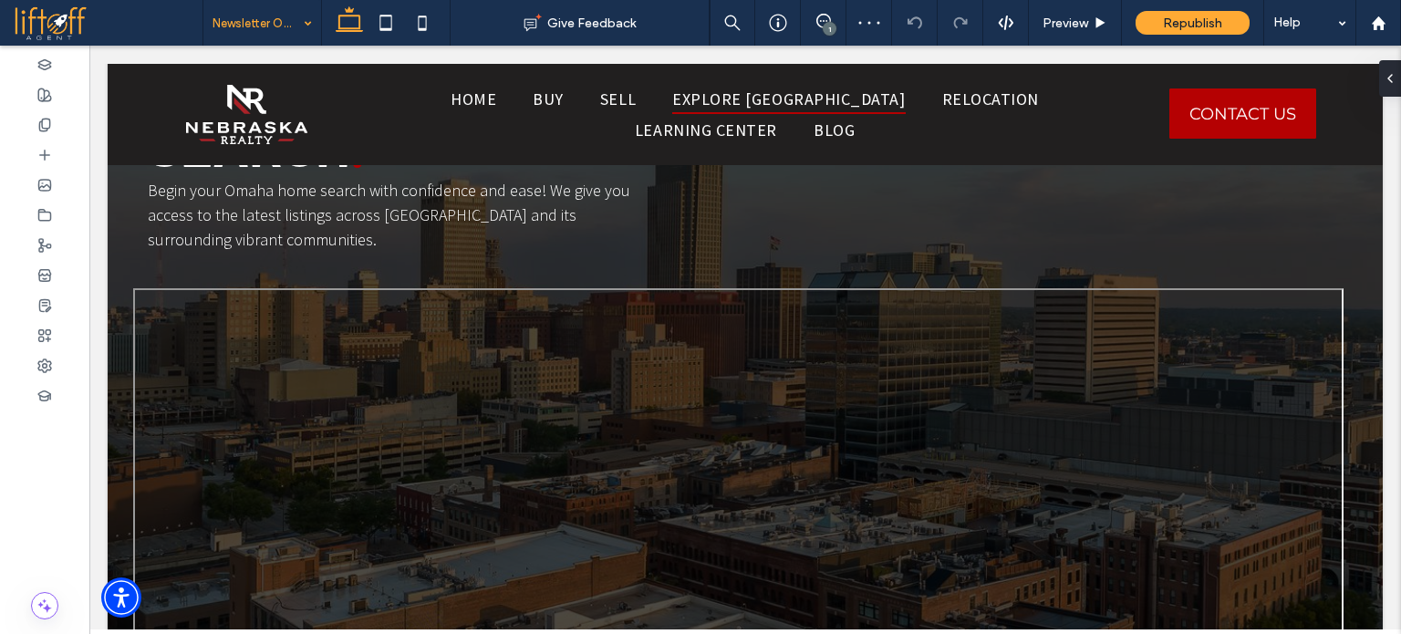
click at [253, 5] on input at bounding box center [258, 23] width 90 height 46
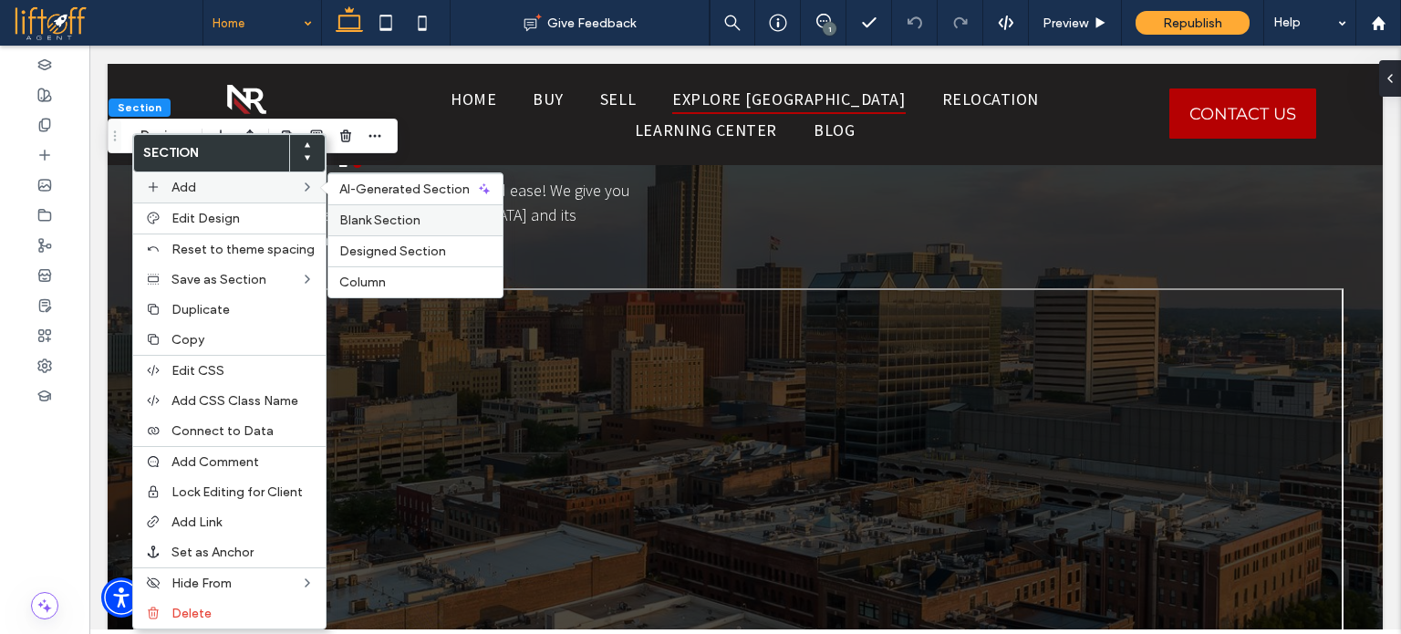
click at [380, 210] on div "Blank Section" at bounding box center [415, 219] width 174 height 31
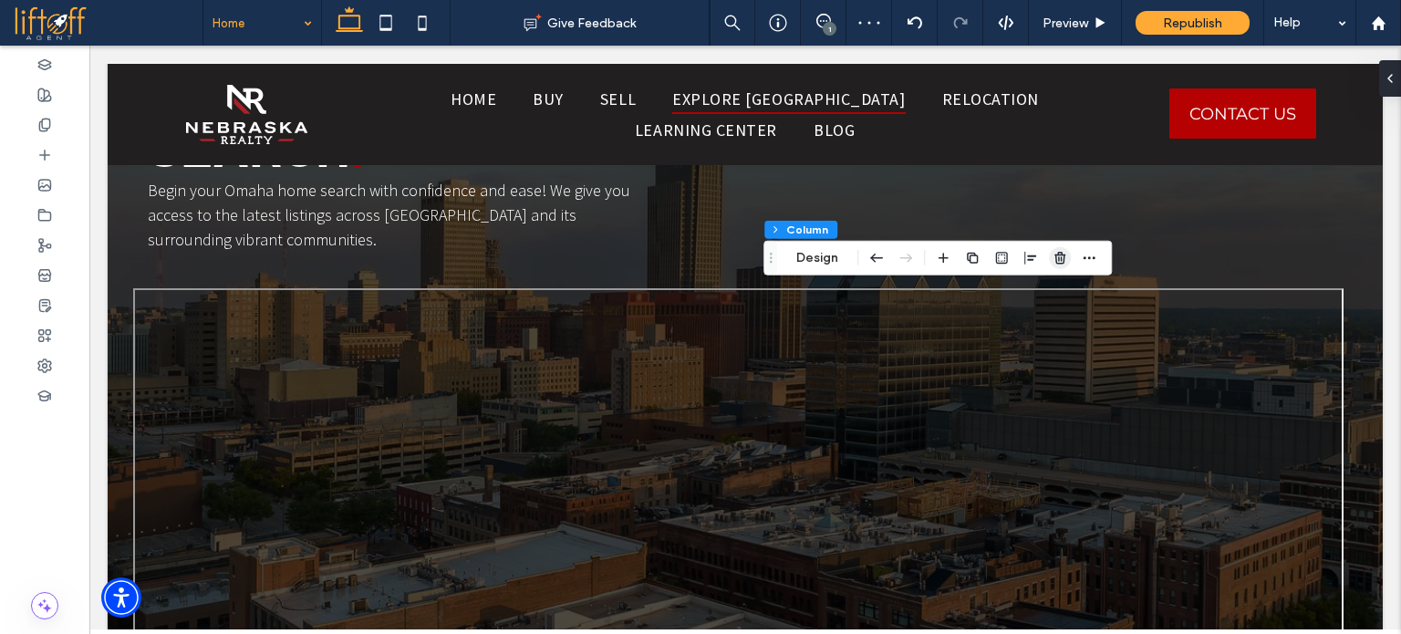
click at [1057, 257] on icon "button" at bounding box center [1060, 258] width 15 height 15
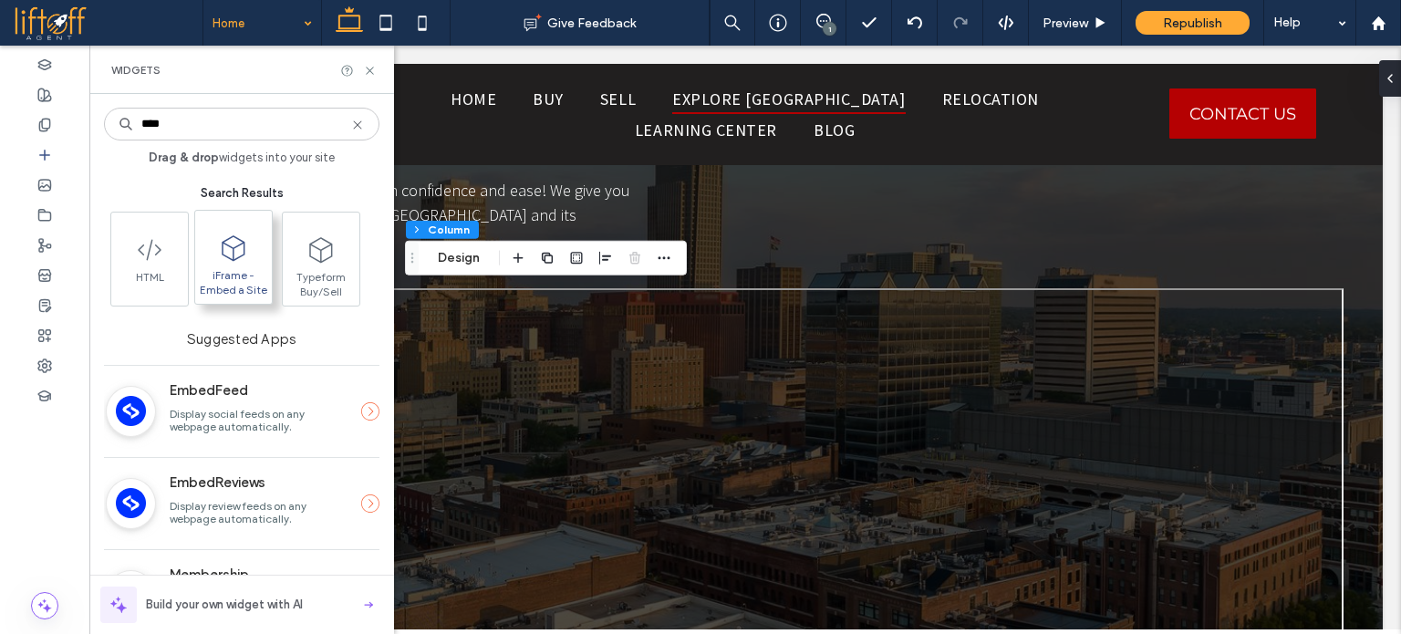
type input "****"
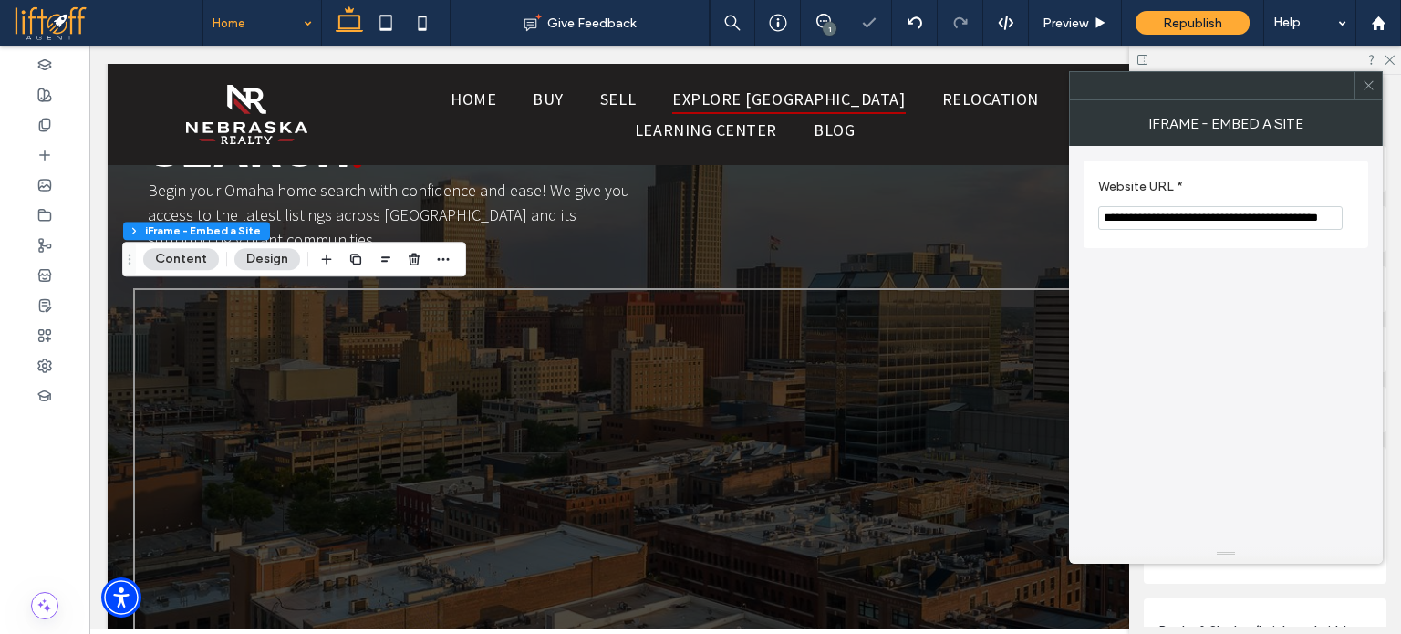
type input "*"
click at [1163, 218] on input "**********" at bounding box center [1221, 218] width 245 height 24
paste input "Website URL *"
click at [1248, 223] on input "**********" at bounding box center [1221, 218] width 245 height 24
type input "**********"
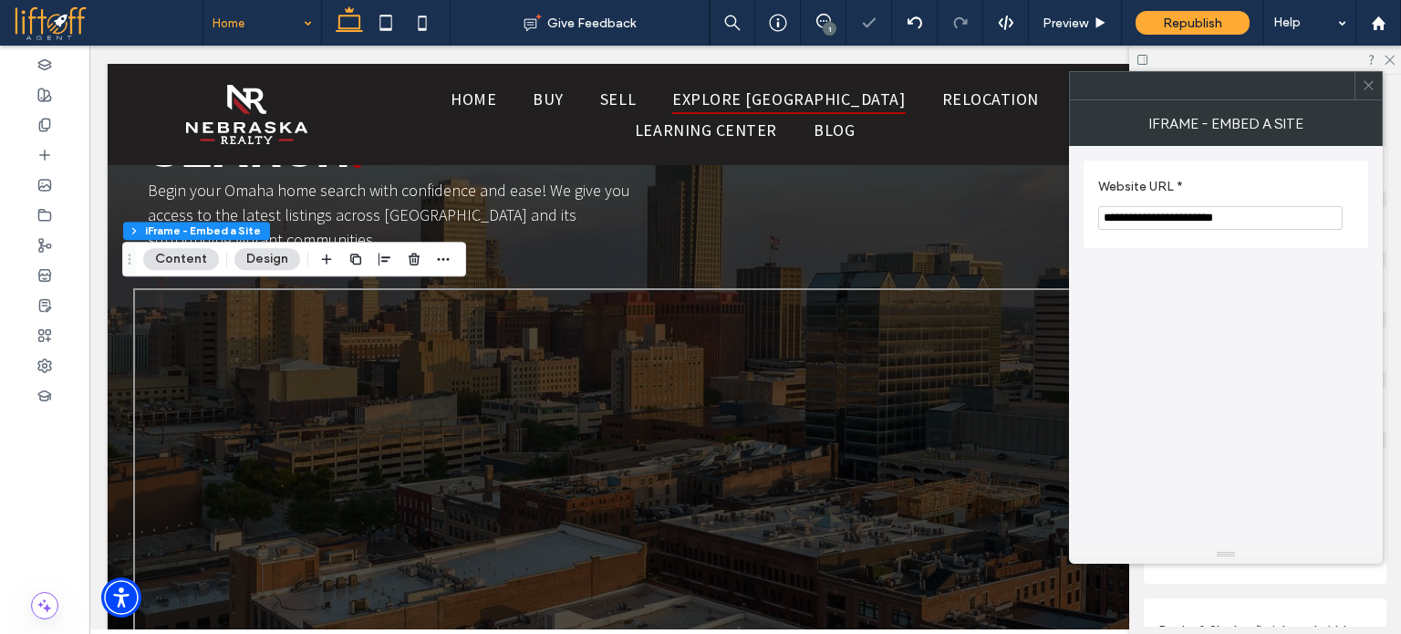
click at [1369, 93] on span at bounding box center [1369, 85] width 14 height 27
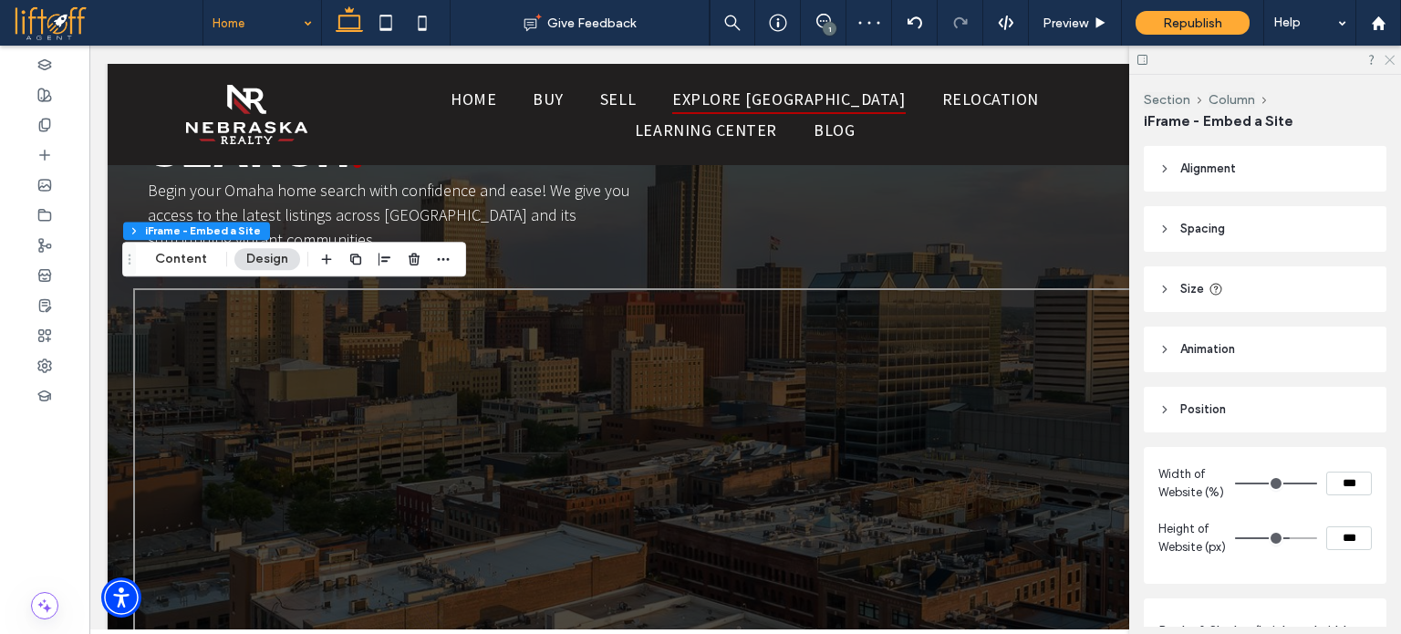
click at [1387, 56] on icon at bounding box center [1389, 59] width 12 height 12
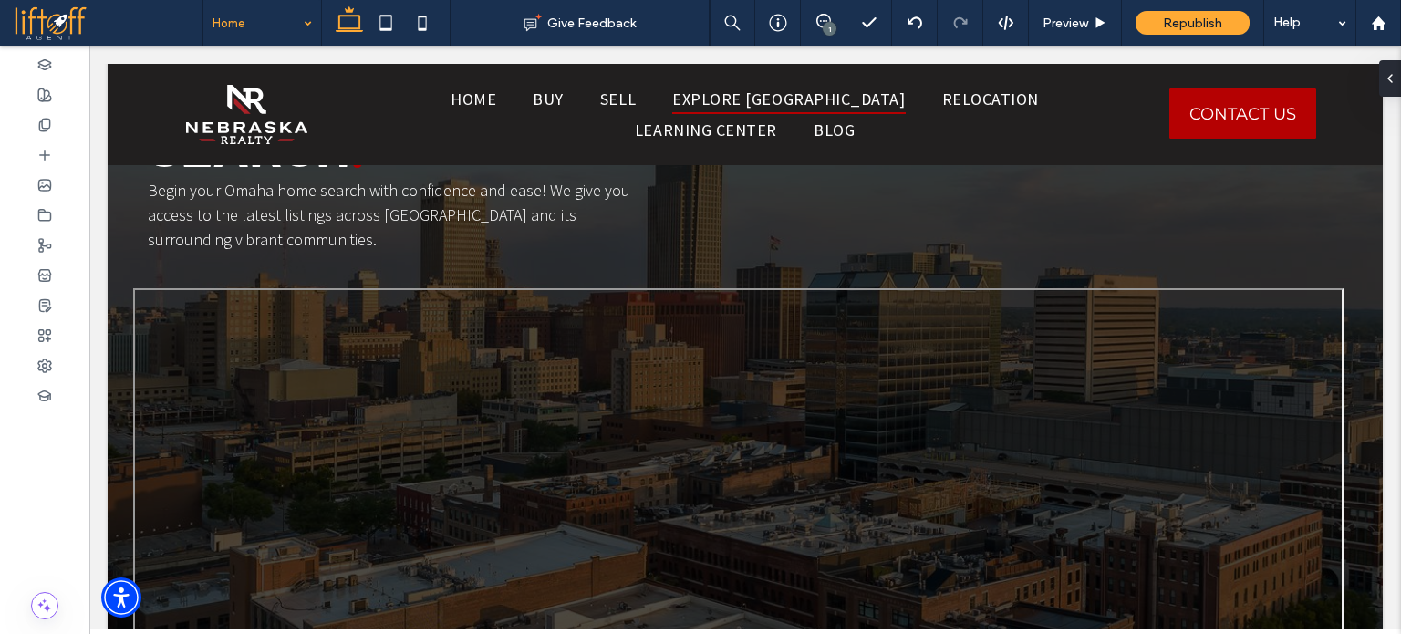
type input "****"
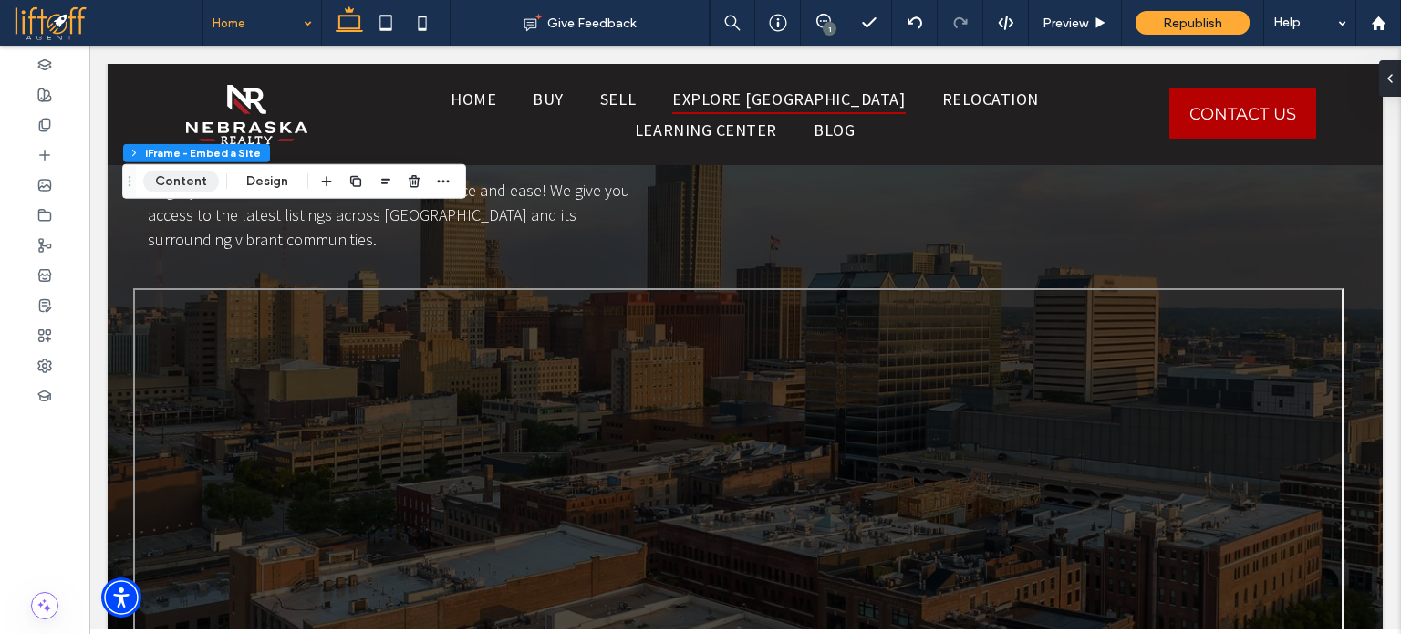
click at [205, 180] on button "Content" at bounding box center [181, 182] width 76 height 22
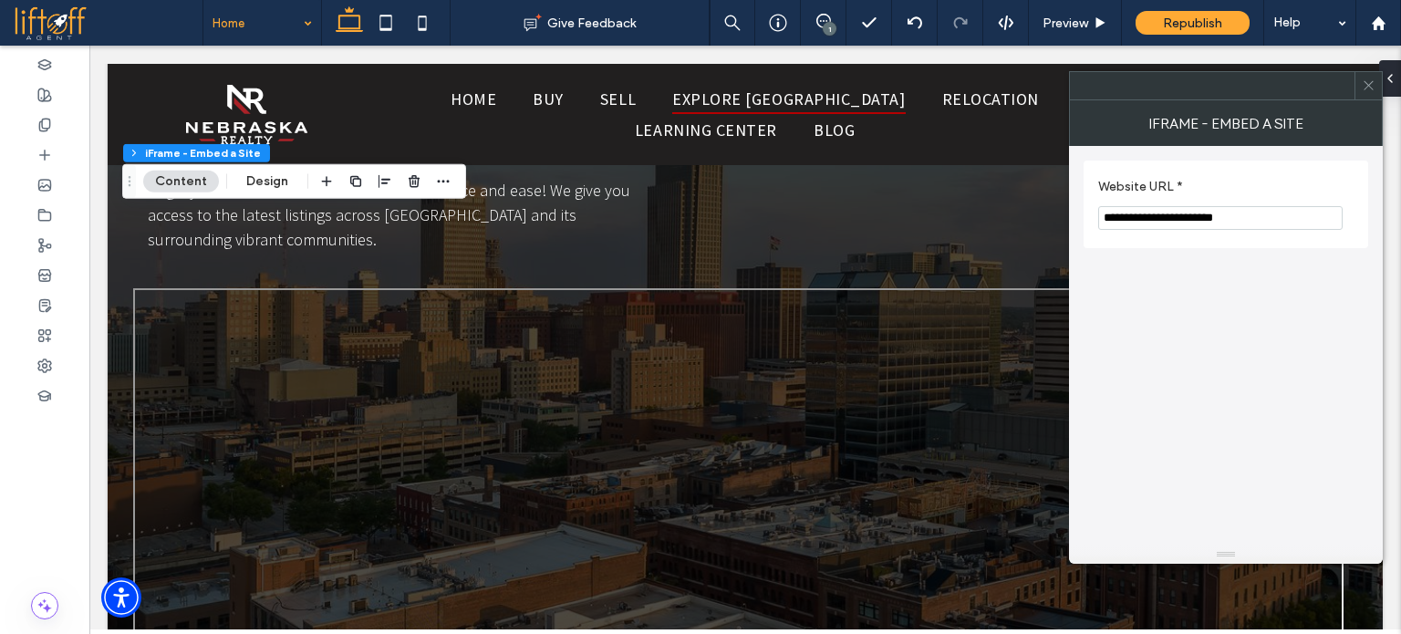
click at [1250, 214] on input "**********" at bounding box center [1221, 218] width 245 height 24
click at [1252, 218] on input "**********" at bounding box center [1221, 218] width 245 height 24
drag, startPoint x: 1318, startPoint y: 219, endPoint x: 1241, endPoint y: 214, distance: 77.7
click at [1241, 214] on input "**********" at bounding box center [1221, 218] width 245 height 24
type input "**********"
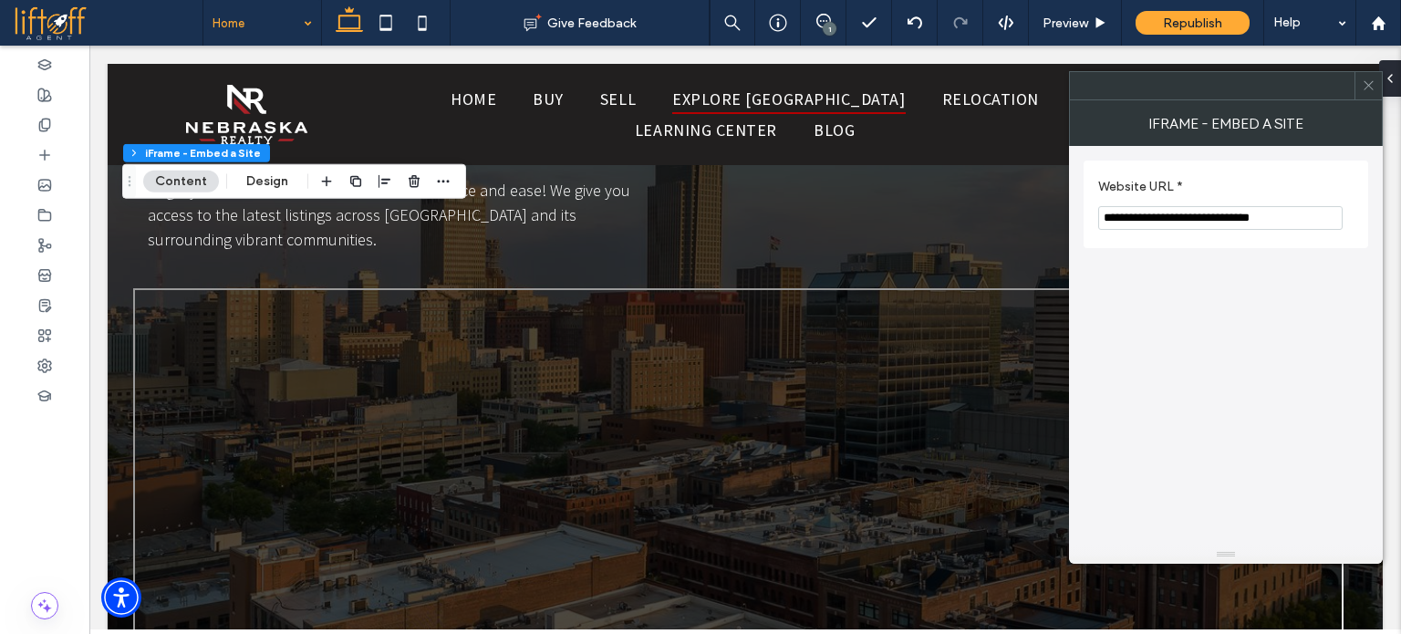
click at [1280, 236] on section "**********" at bounding box center [1226, 204] width 255 height 69
drag, startPoint x: 1310, startPoint y: 221, endPoint x: 1247, endPoint y: 219, distance: 63.0
click at [1247, 219] on input "**********" at bounding box center [1221, 218] width 245 height 24
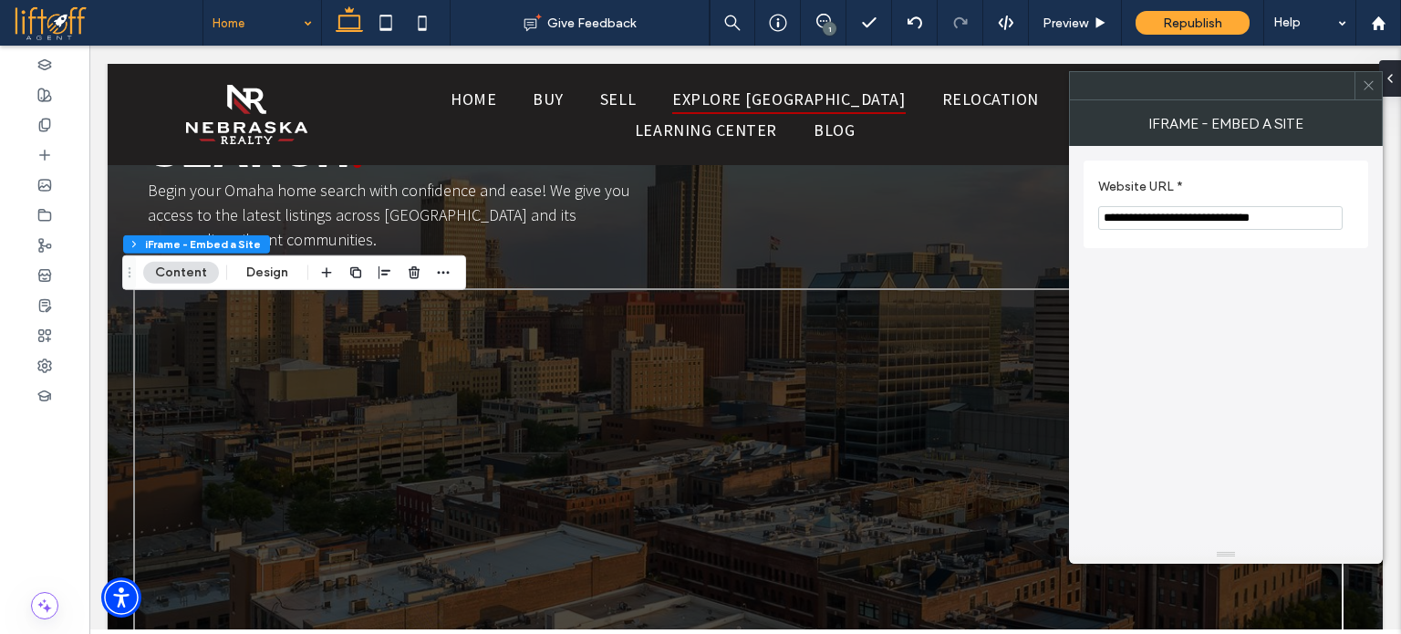
click at [113, 269] on span "Drag" at bounding box center [129, 272] width 33 height 13
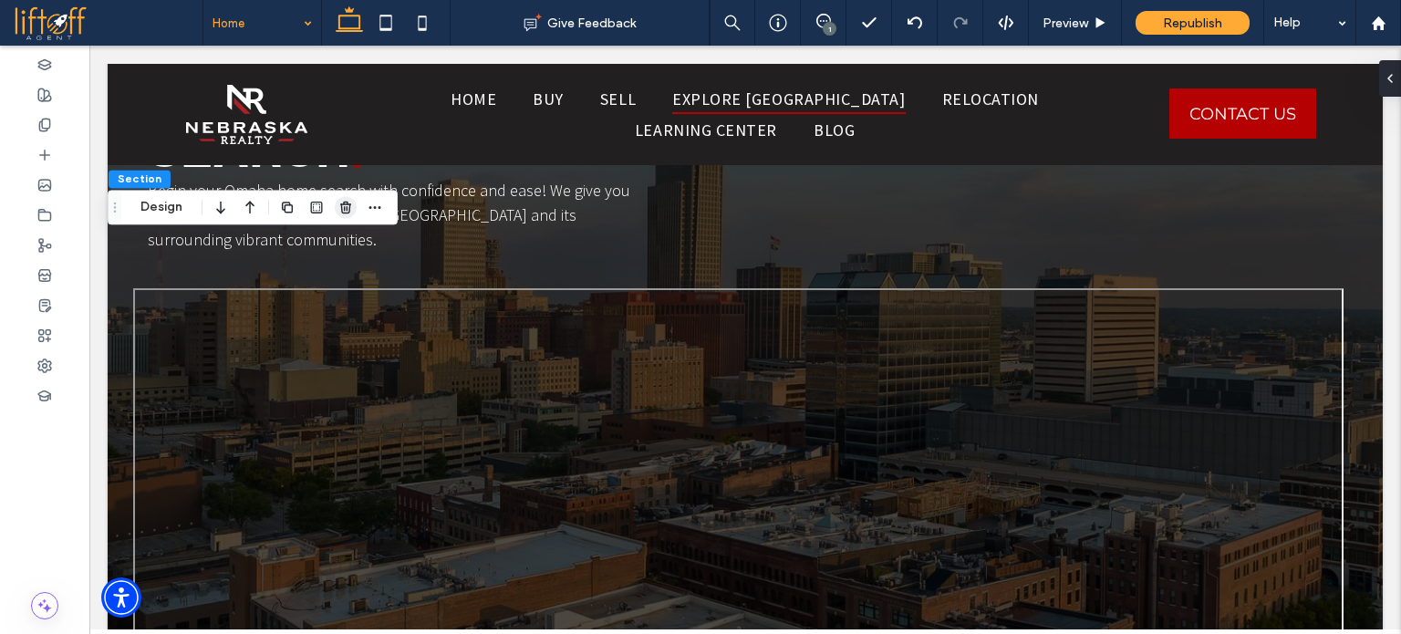
click at [339, 206] on icon "button" at bounding box center [346, 207] width 15 height 15
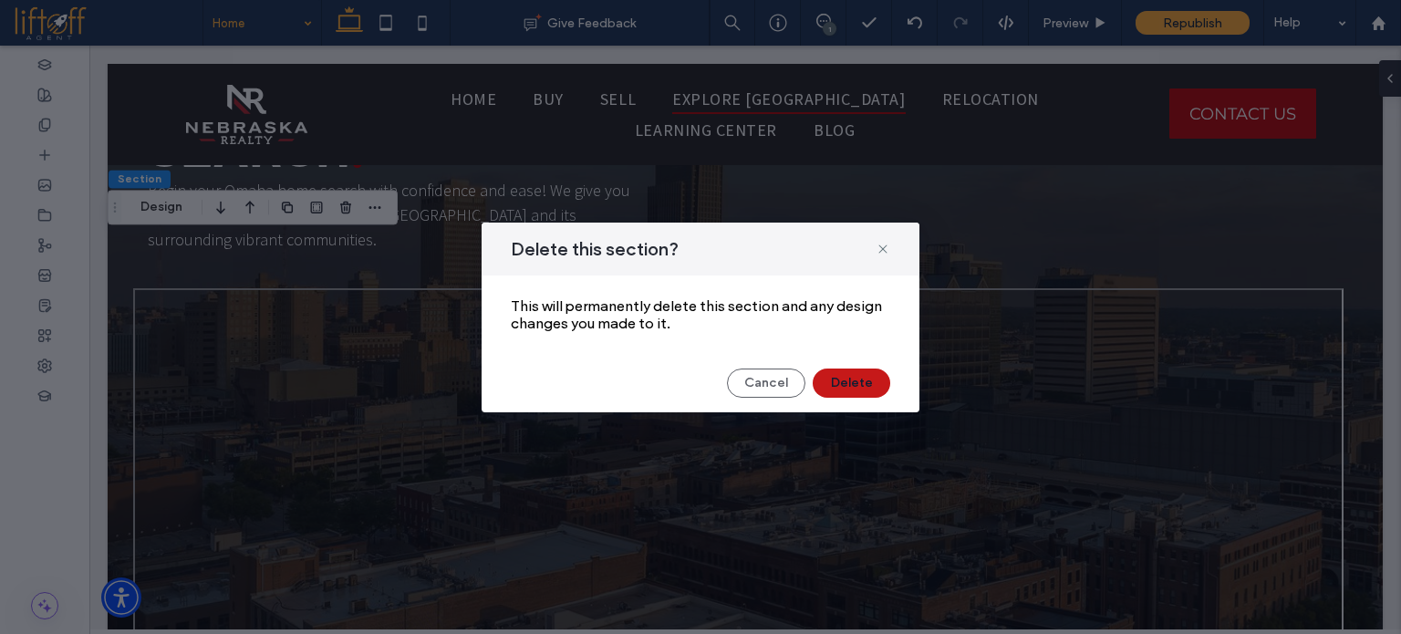
click at [867, 386] on button "Delete" at bounding box center [852, 383] width 78 height 29
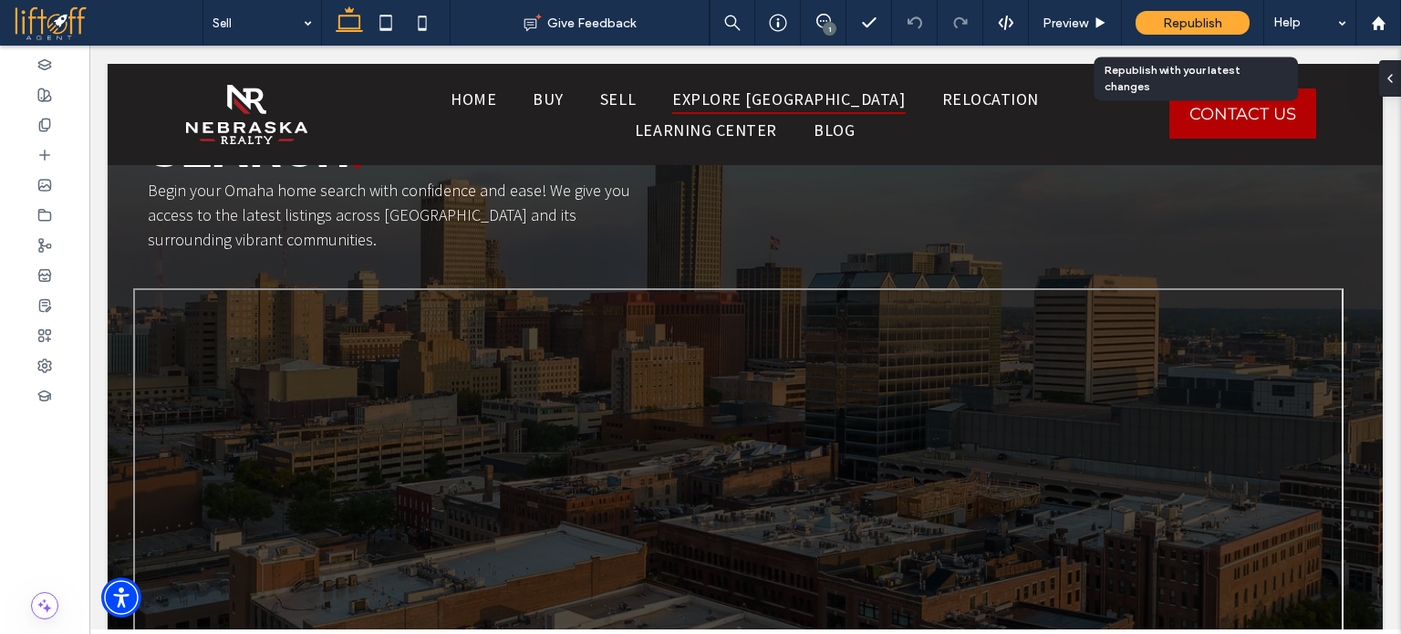
click at [1194, 25] on span "Republish" at bounding box center [1192, 24] width 59 height 16
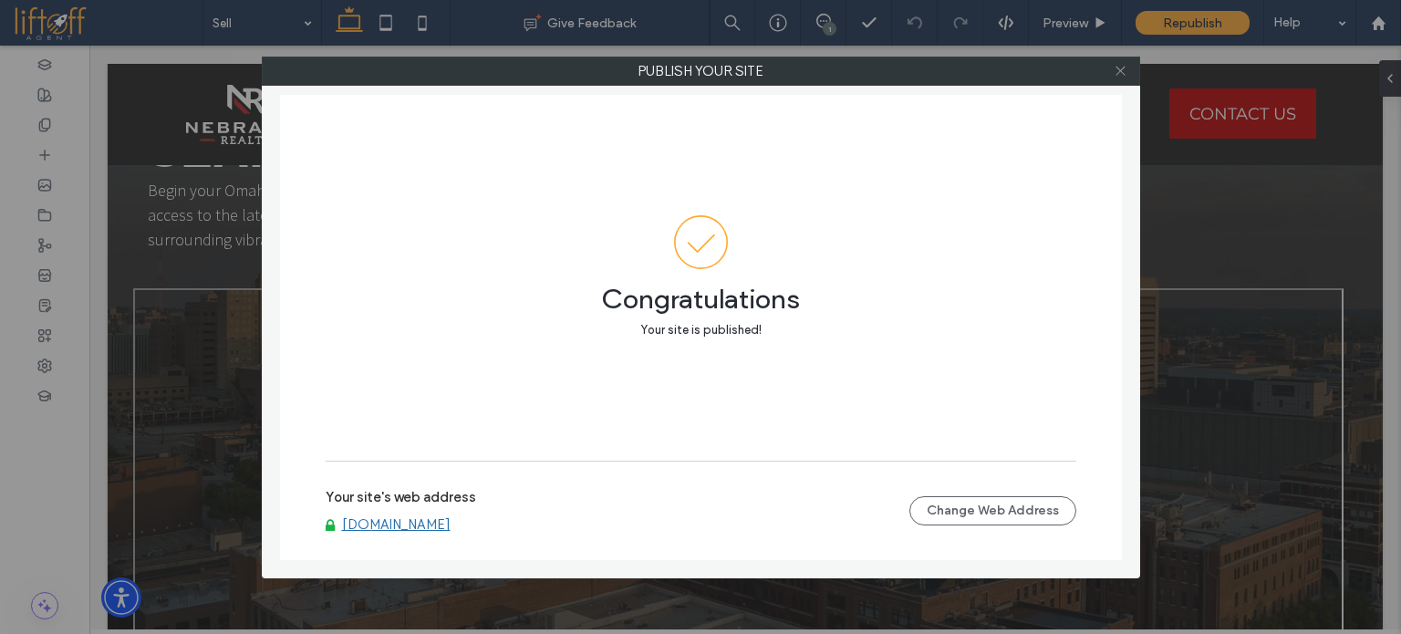
click at [1126, 65] on icon at bounding box center [1121, 71] width 14 height 14
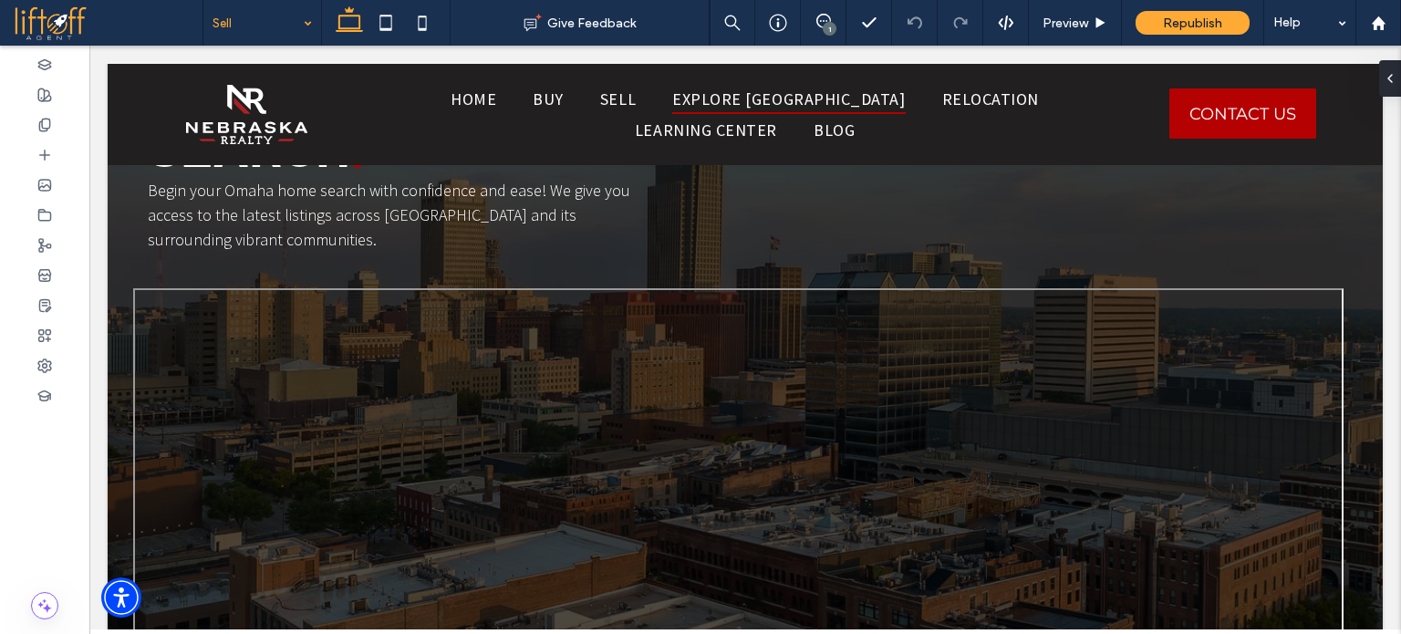
drag, startPoint x: 272, startPoint y: 9, endPoint x: 266, endPoint y: 19, distance: 11.4
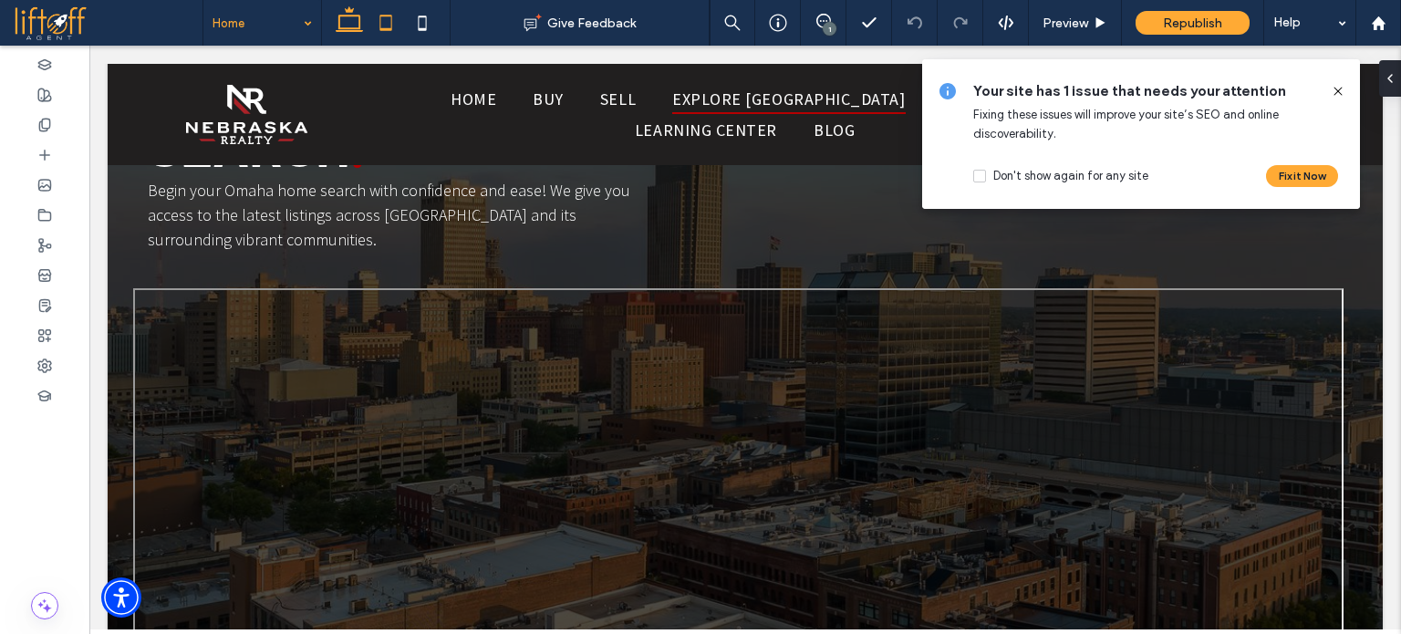
click at [384, 24] on icon at bounding box center [386, 23] width 36 height 36
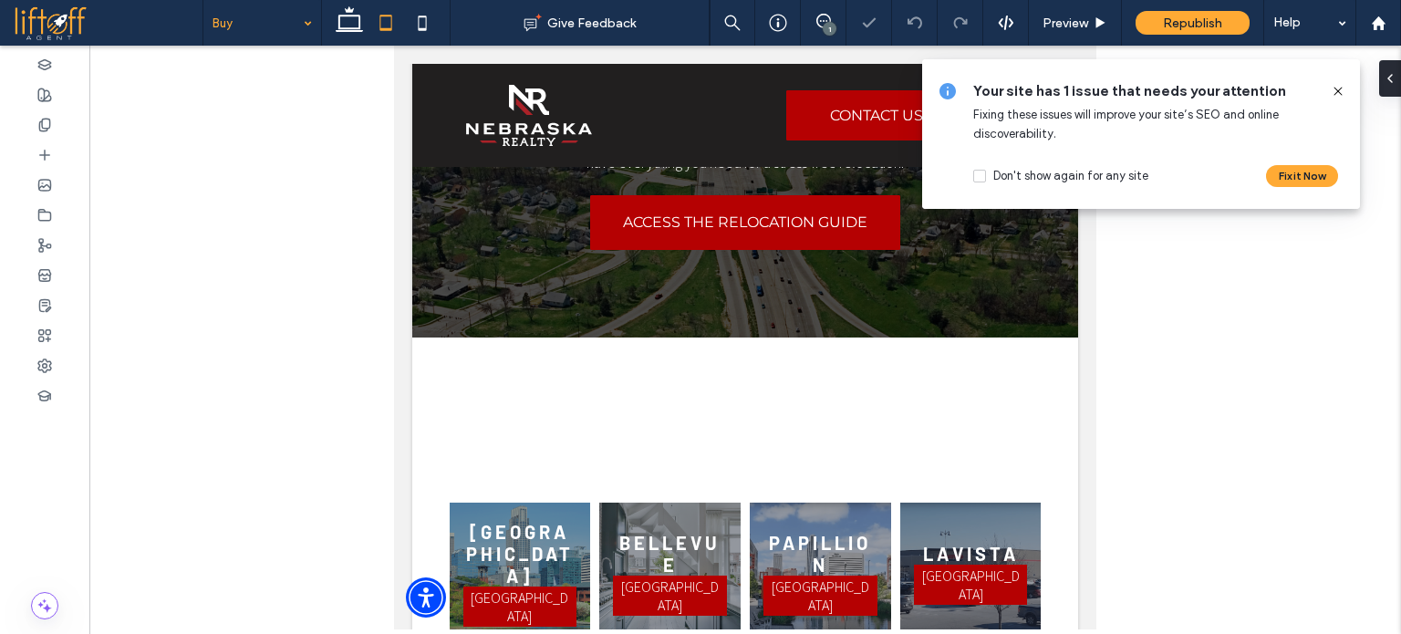
click at [1340, 90] on icon at bounding box center [1338, 91] width 15 height 15
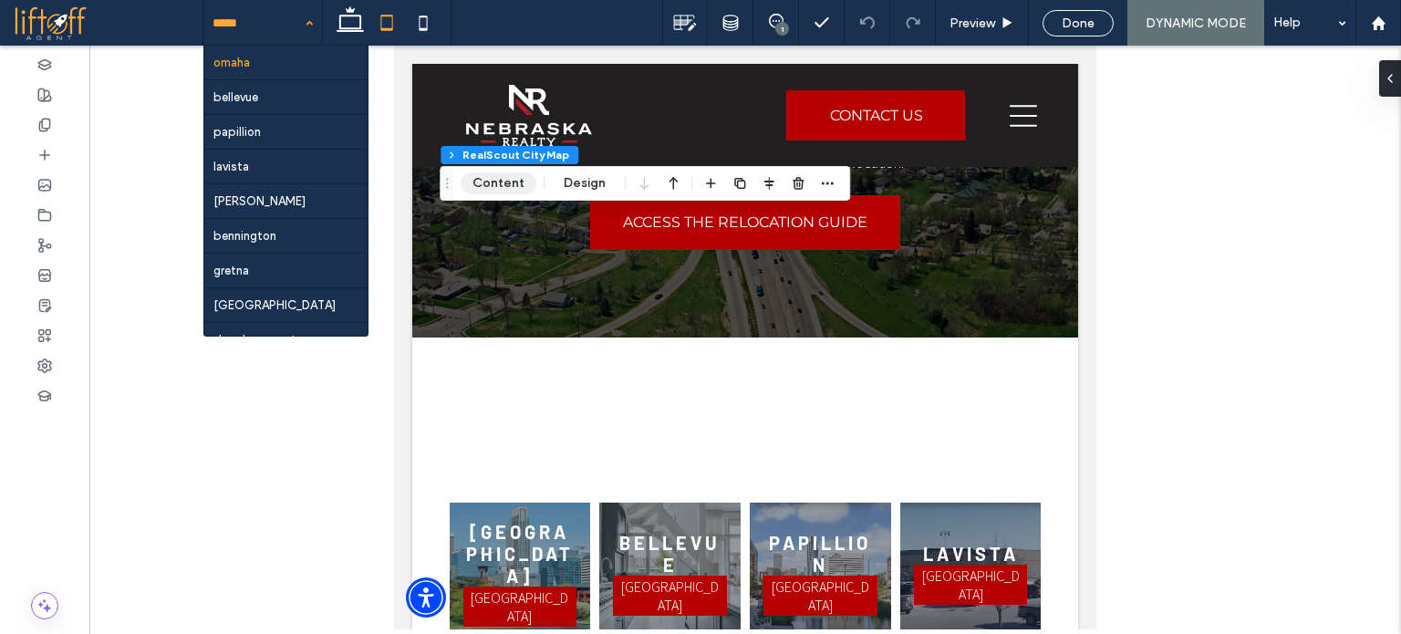
click at [496, 182] on button "Content" at bounding box center [499, 183] width 76 height 22
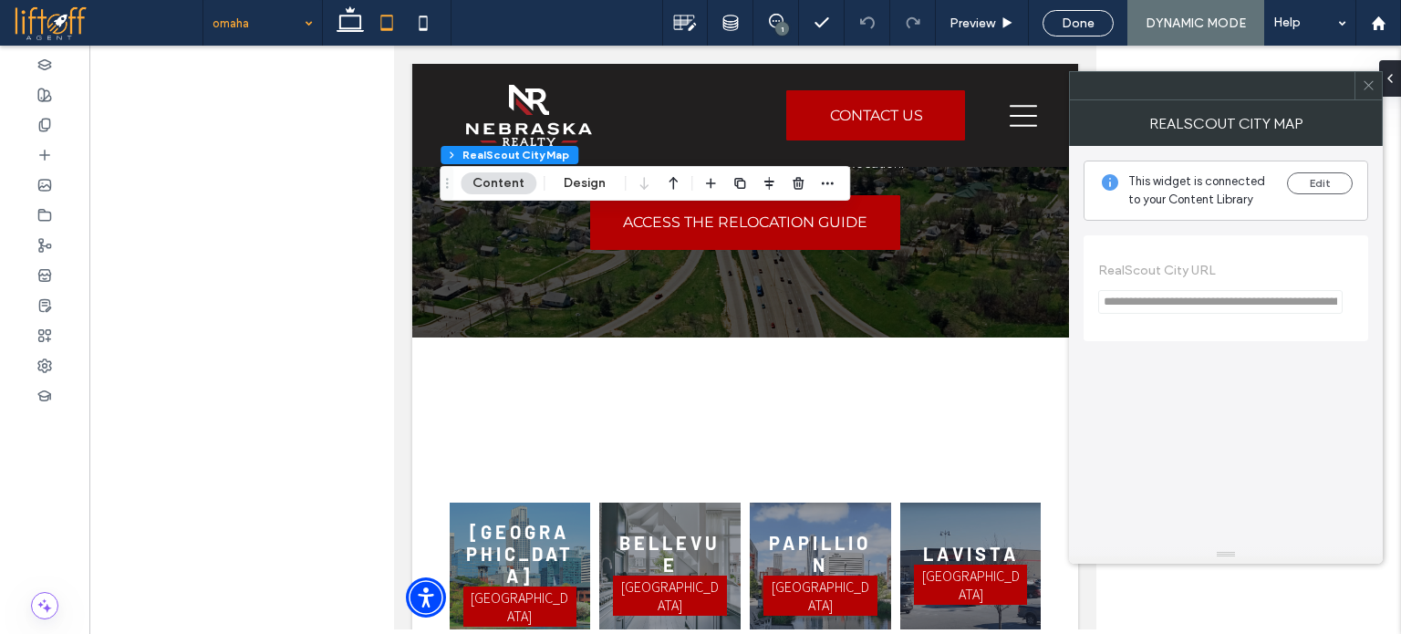
drag, startPoint x: 1372, startPoint y: 90, endPoint x: 1350, endPoint y: 95, distance: 22.4
click at [1372, 90] on icon at bounding box center [1369, 85] width 14 height 14
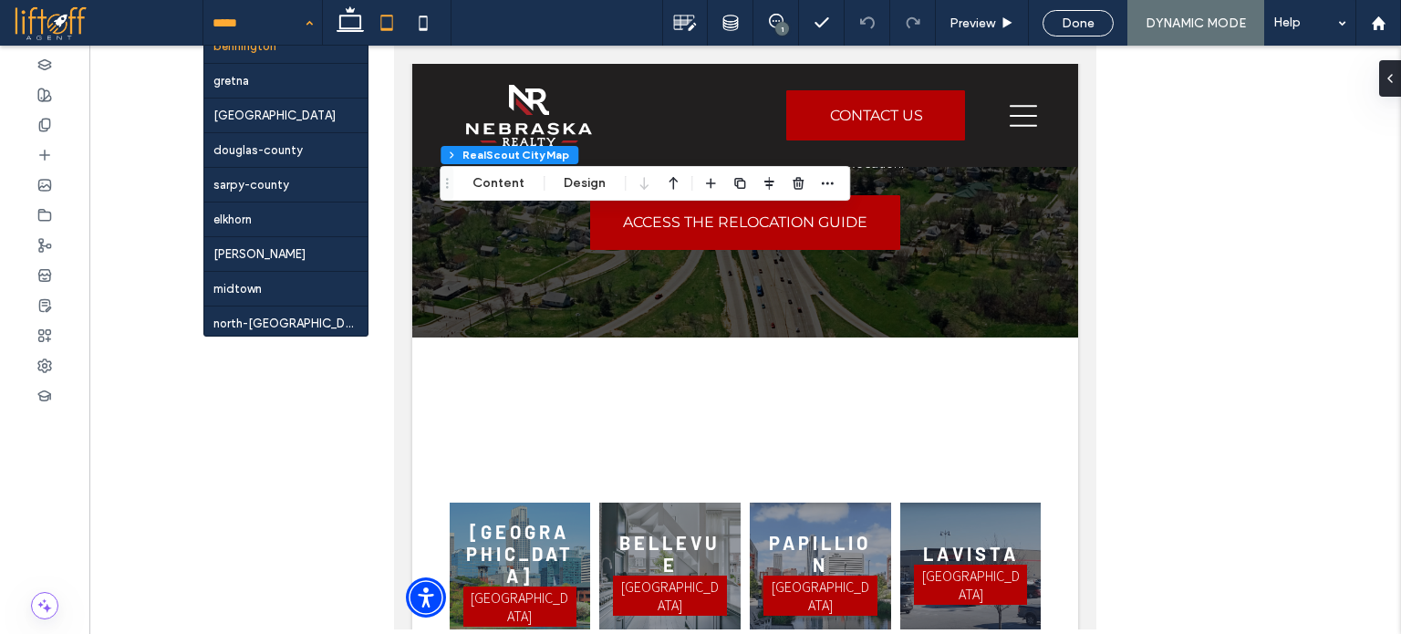
scroll to position [203, 0]
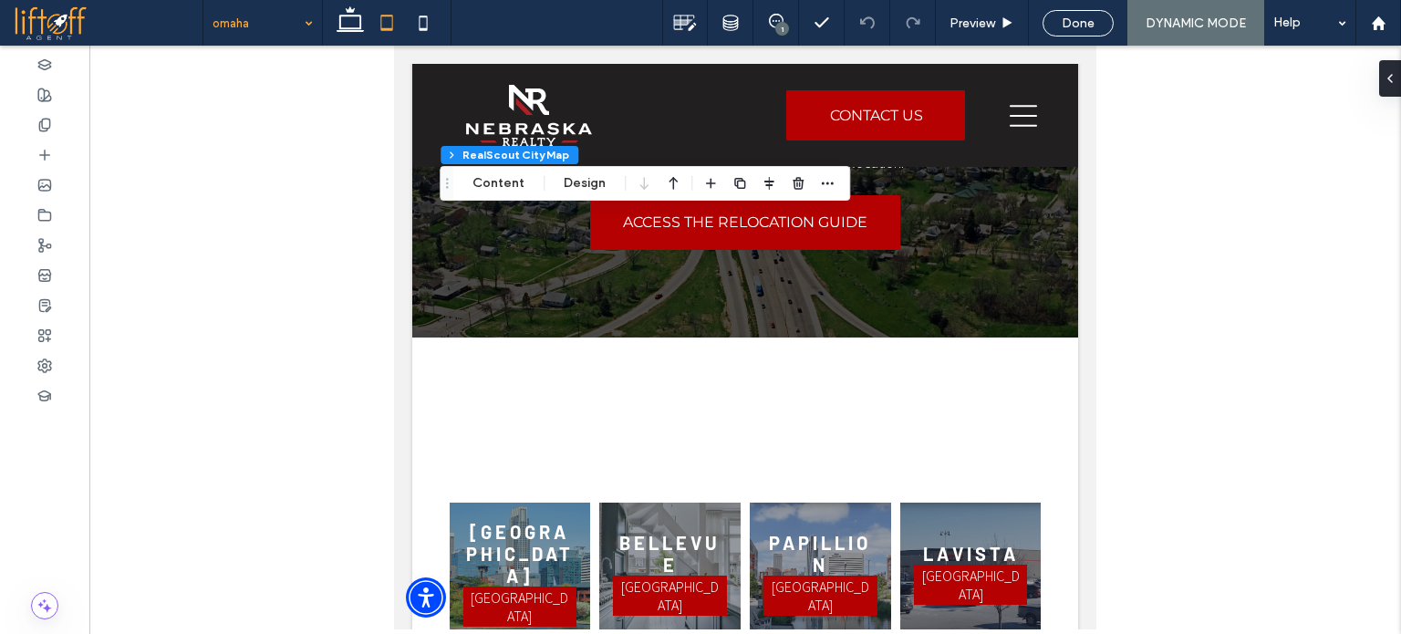
drag, startPoint x: 1087, startPoint y: 89, endPoint x: 1088, endPoint y: 101, distance: 12.8
click at [1088, 101] on div at bounding box center [700, 317] width 1401 height 634
click at [1135, 291] on div at bounding box center [700, 317] width 1401 height 634
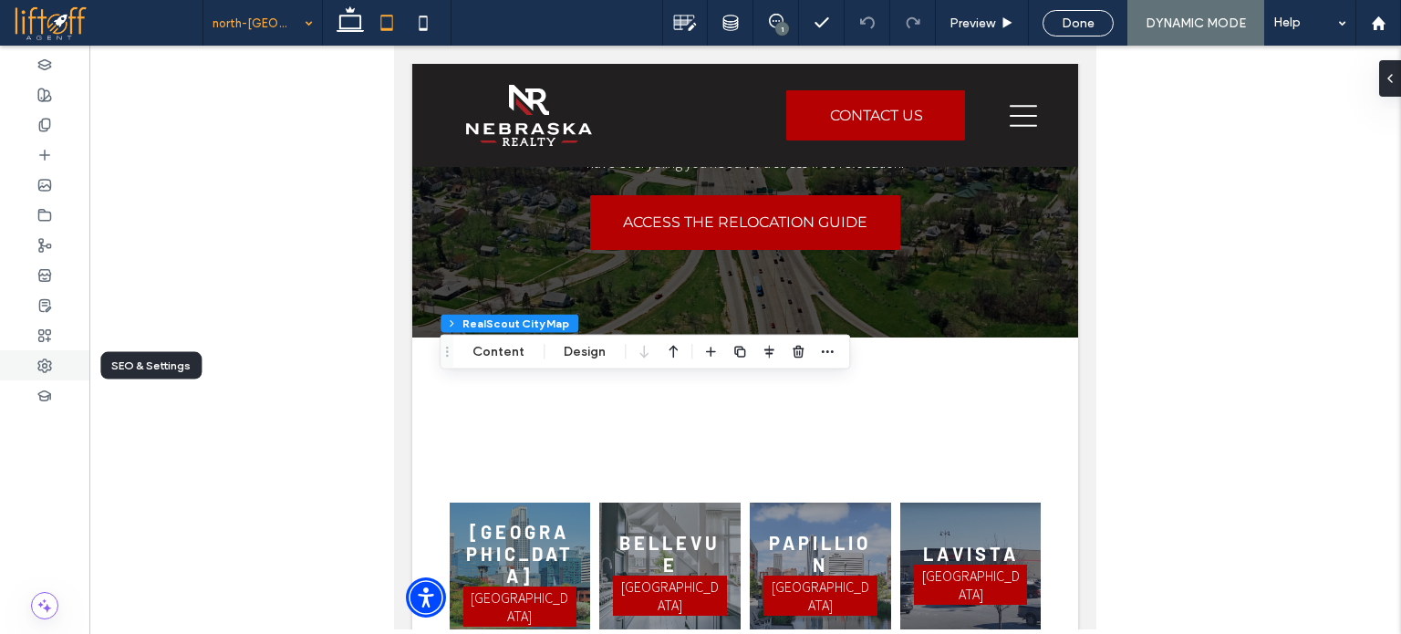
click at [49, 362] on icon at bounding box center [44, 366] width 15 height 15
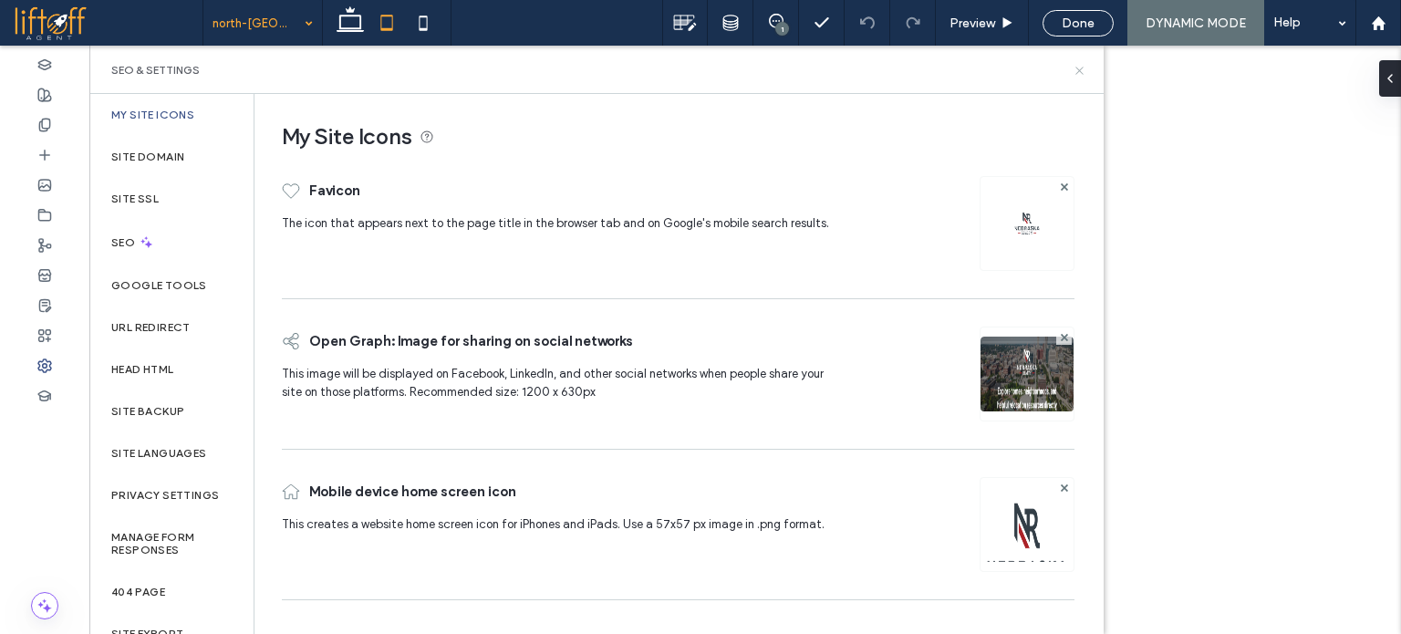
click at [1082, 68] on icon at bounding box center [1080, 71] width 14 height 14
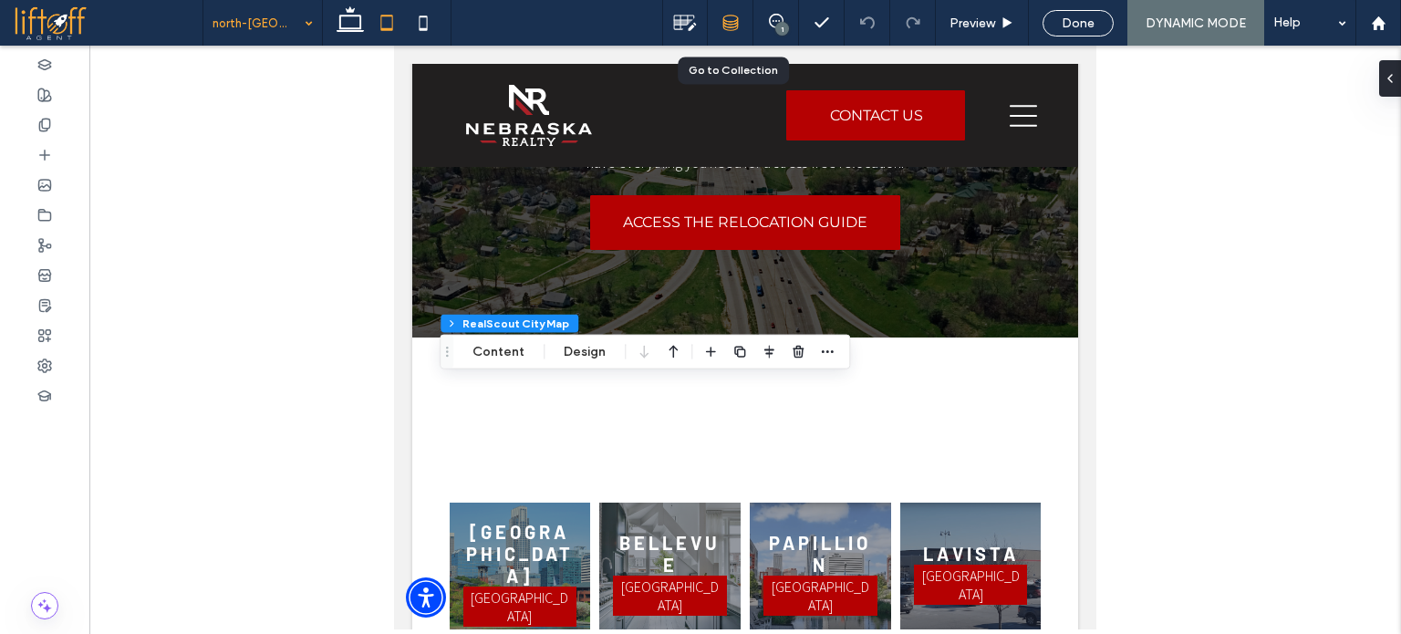
click at [723, 21] on icon at bounding box center [731, 23] width 16 height 16
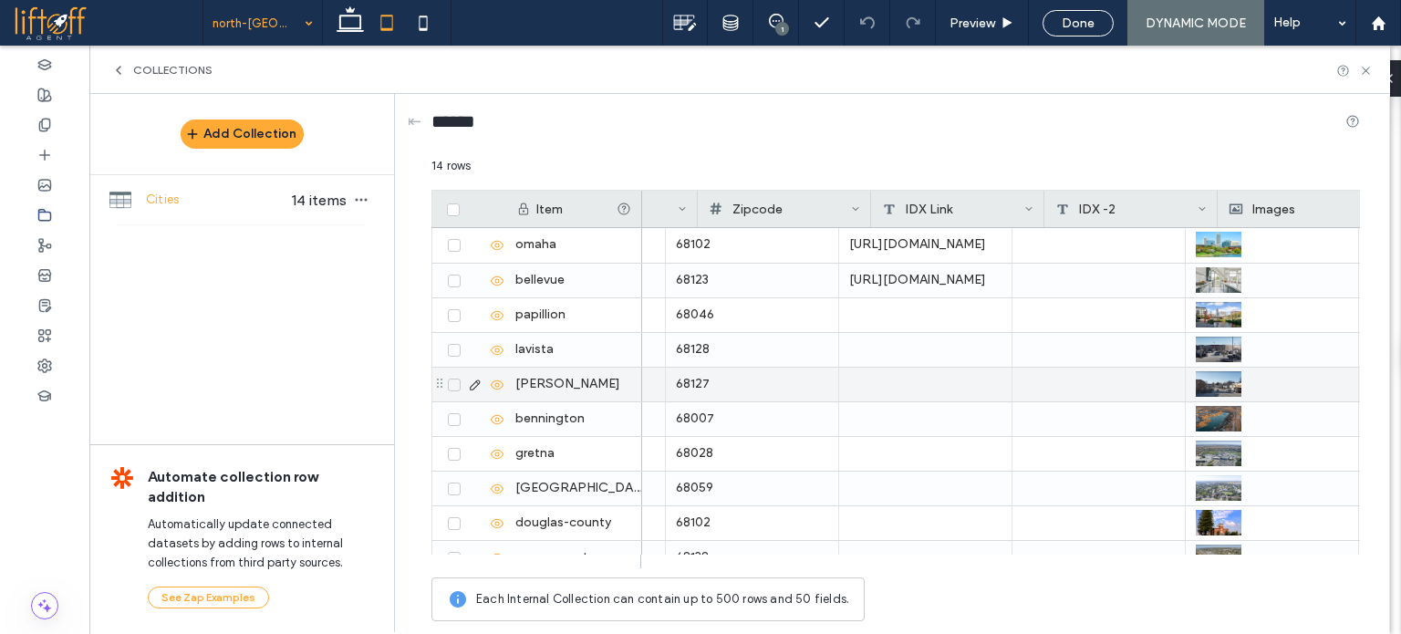
scroll to position [0, 919]
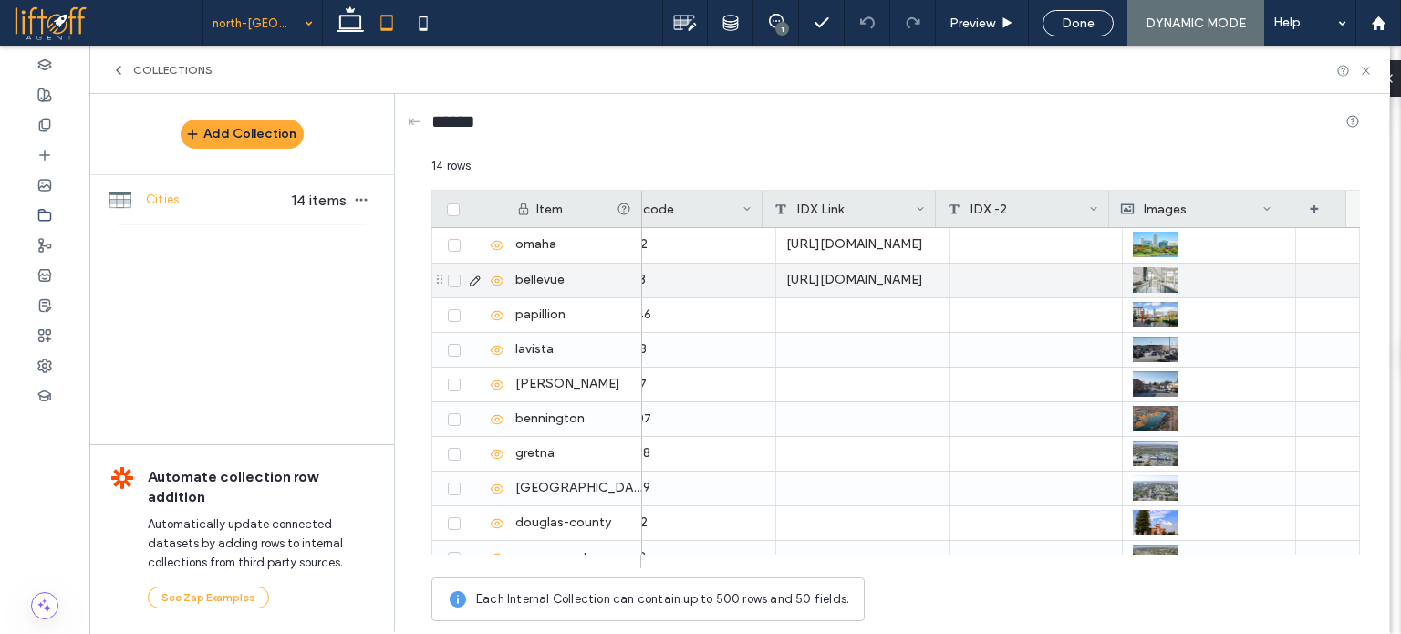
click at [836, 280] on div "https://davidmatney.com/listing?condition=%7B%22location%22%3A%7B%22city%22%3A%…" at bounding box center [862, 281] width 173 height 34
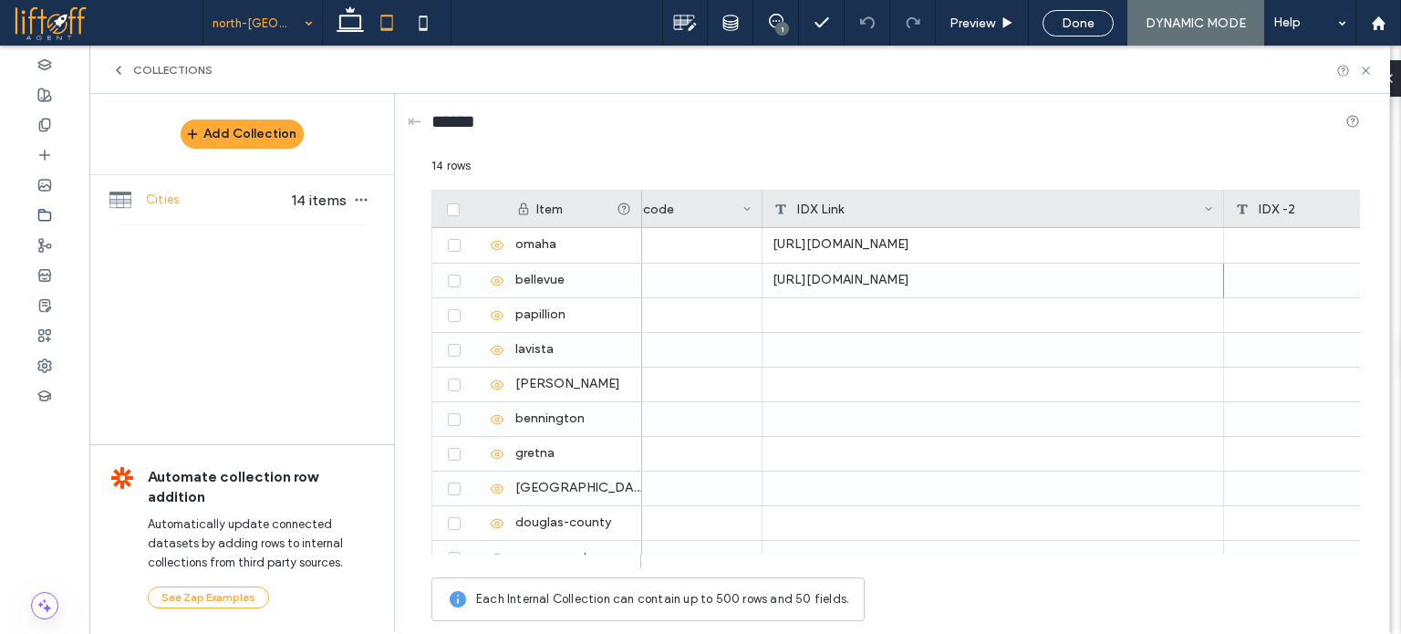
drag, startPoint x: 932, startPoint y: 203, endPoint x: 1220, endPoint y: 218, distance: 288.7
click at [1221, 218] on div at bounding box center [1224, 209] width 7 height 36
click at [943, 155] on div "******" at bounding box center [896, 125] width 929 height 63
click at [849, 278] on div "https://davidmatney.com/listing?condition=%7B%22location%22%3A%7B%22city%22%3A%…" at bounding box center [994, 281] width 462 height 34
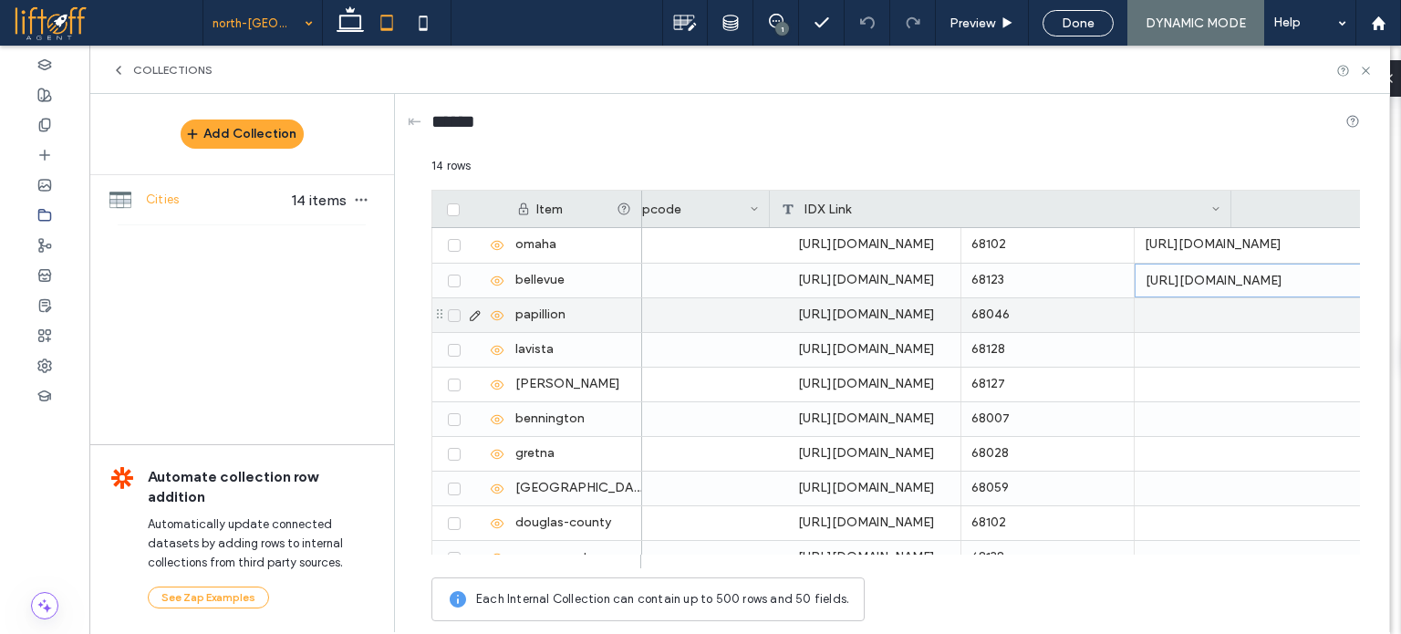
scroll to position [0, 912]
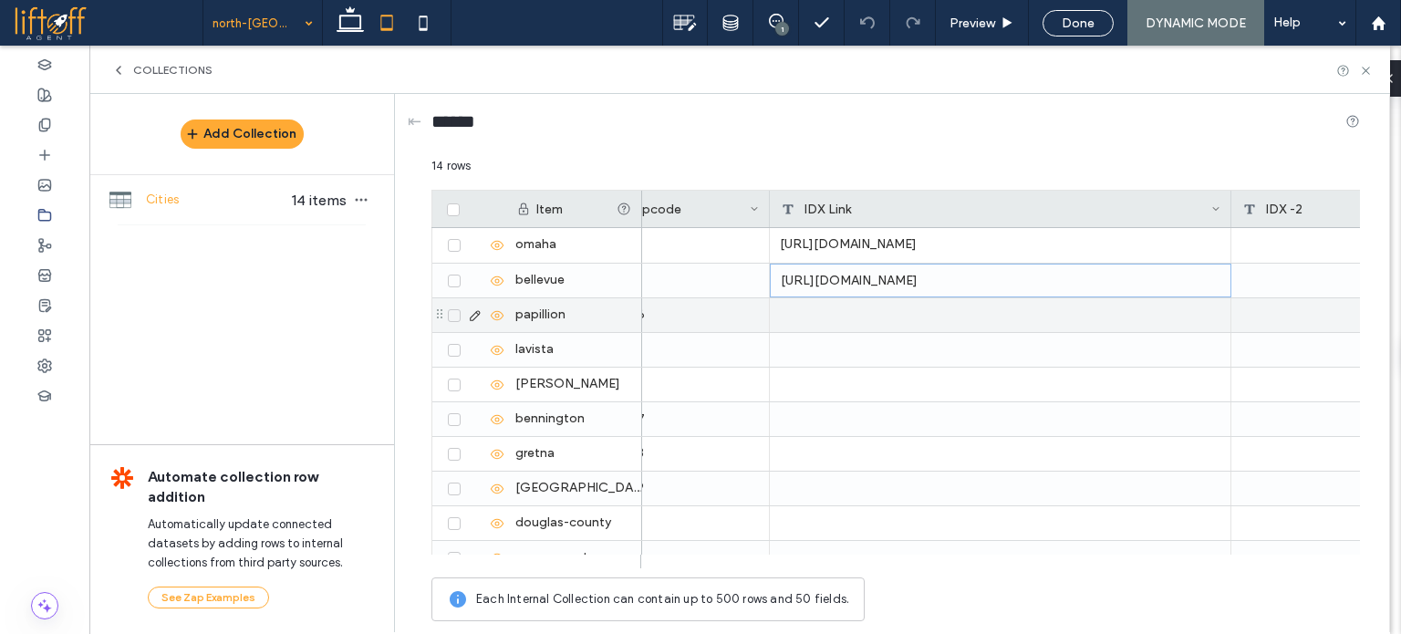
click at [889, 304] on div at bounding box center [1001, 315] width 462 height 34
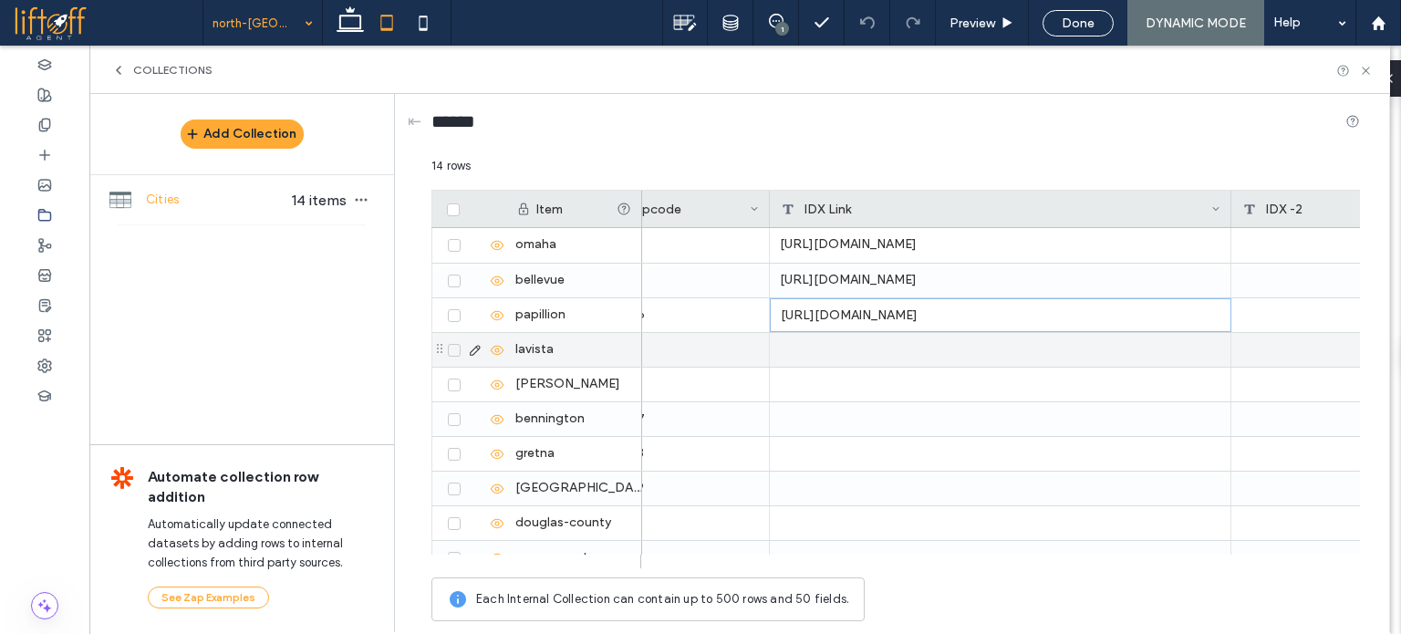
click at [591, 345] on div "lavista" at bounding box center [573, 350] width 137 height 34
click at [872, 353] on div at bounding box center [1001, 350] width 462 height 34
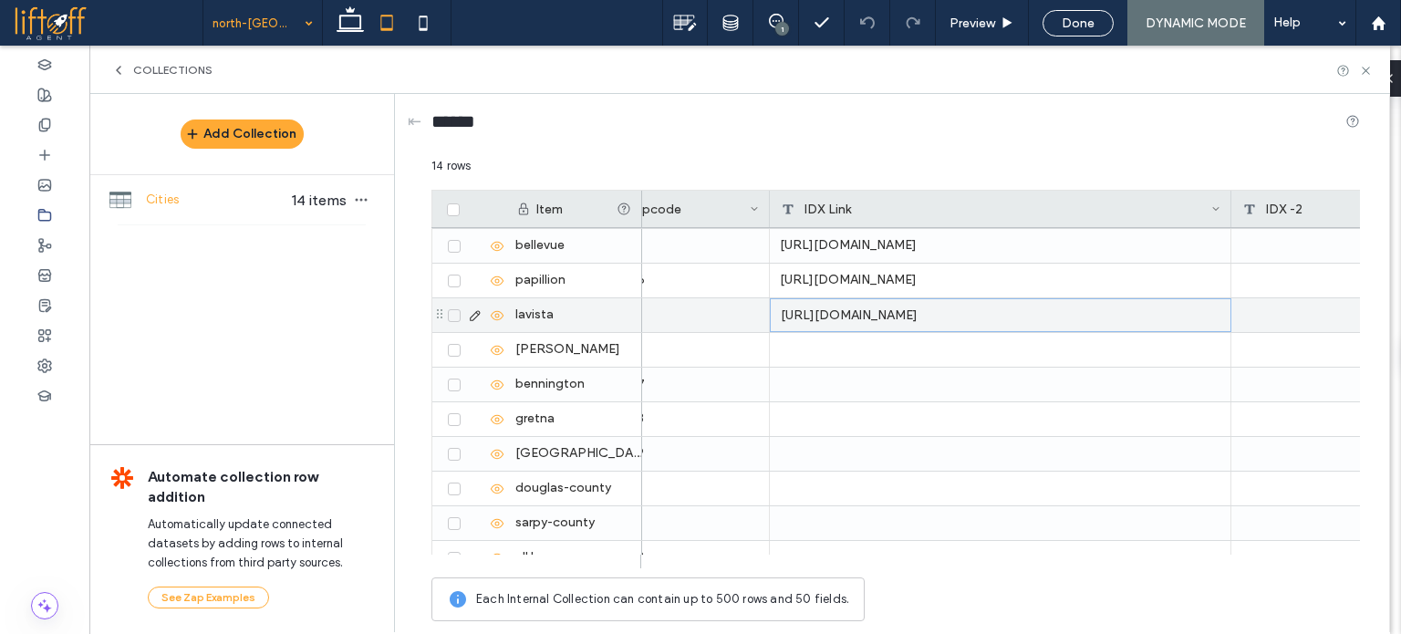
scroll to position [91, 0]
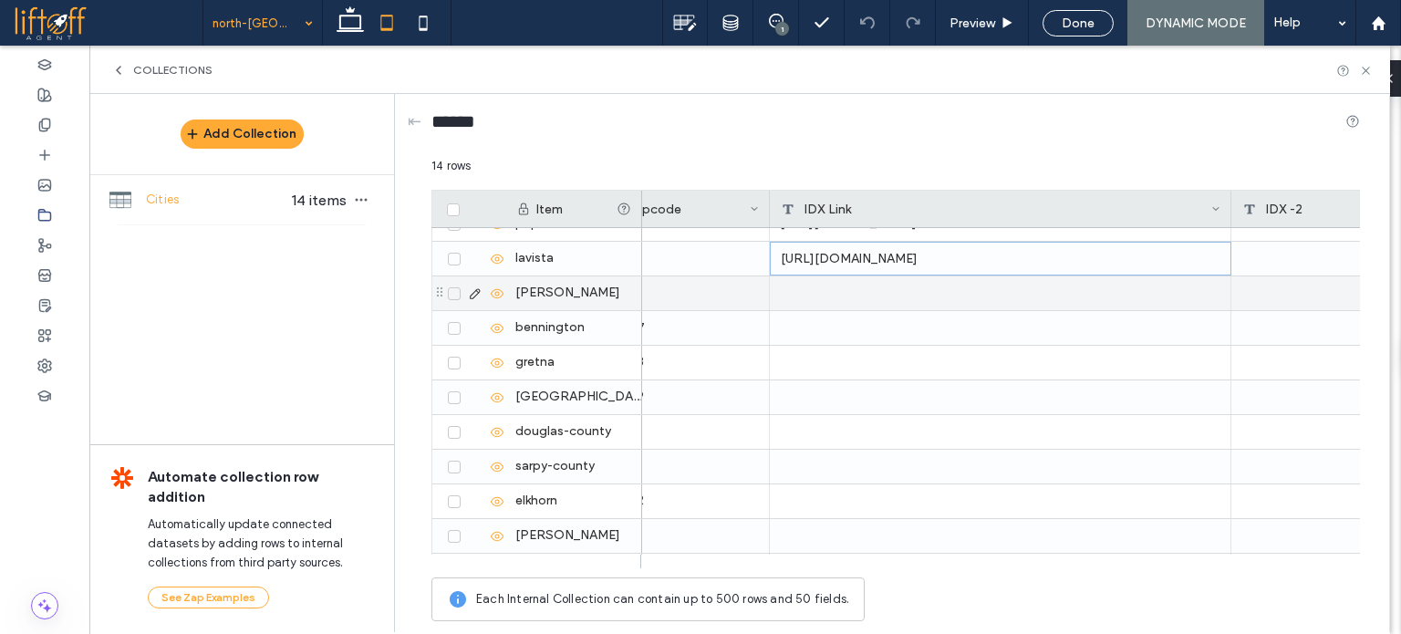
click at [579, 293] on div "[PERSON_NAME]" at bounding box center [573, 293] width 137 height 34
click at [863, 289] on div at bounding box center [1001, 293] width 462 height 34
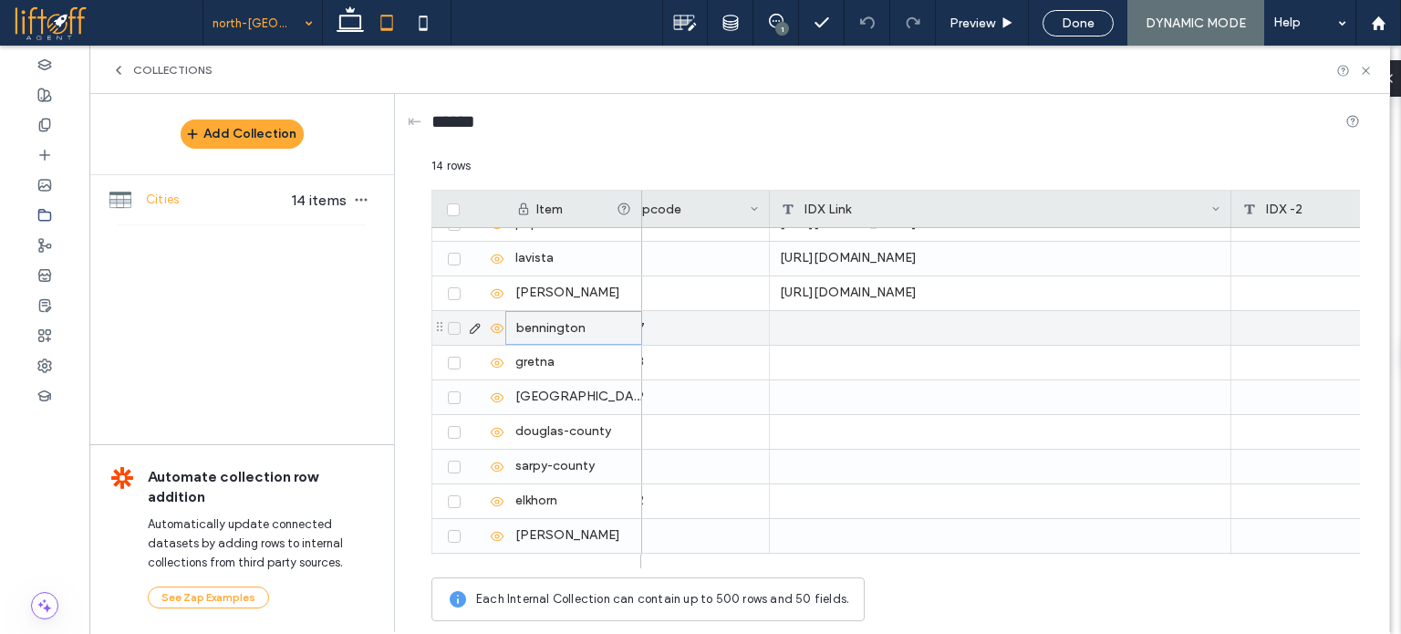
click at [569, 330] on div "bennington" at bounding box center [573, 328] width 137 height 34
click at [948, 331] on div at bounding box center [1001, 328] width 462 height 34
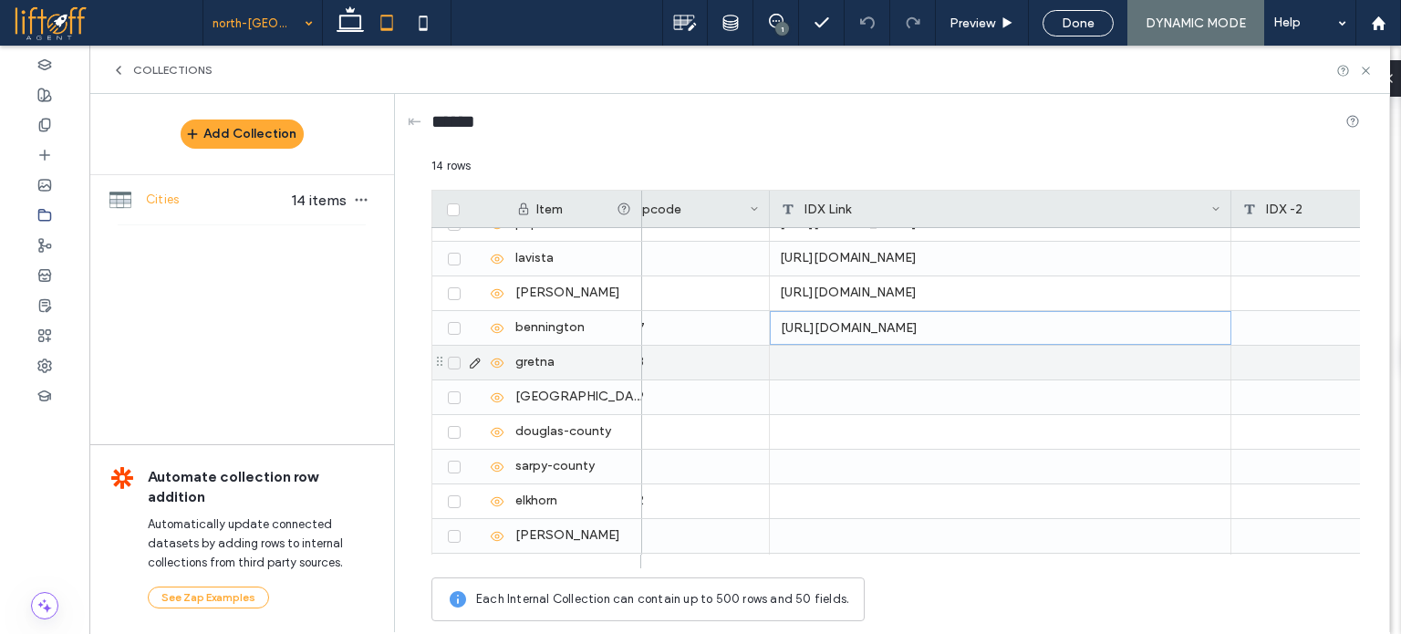
click at [518, 356] on div "gretna" at bounding box center [573, 363] width 137 height 34
click at [843, 374] on div at bounding box center [1001, 363] width 462 height 34
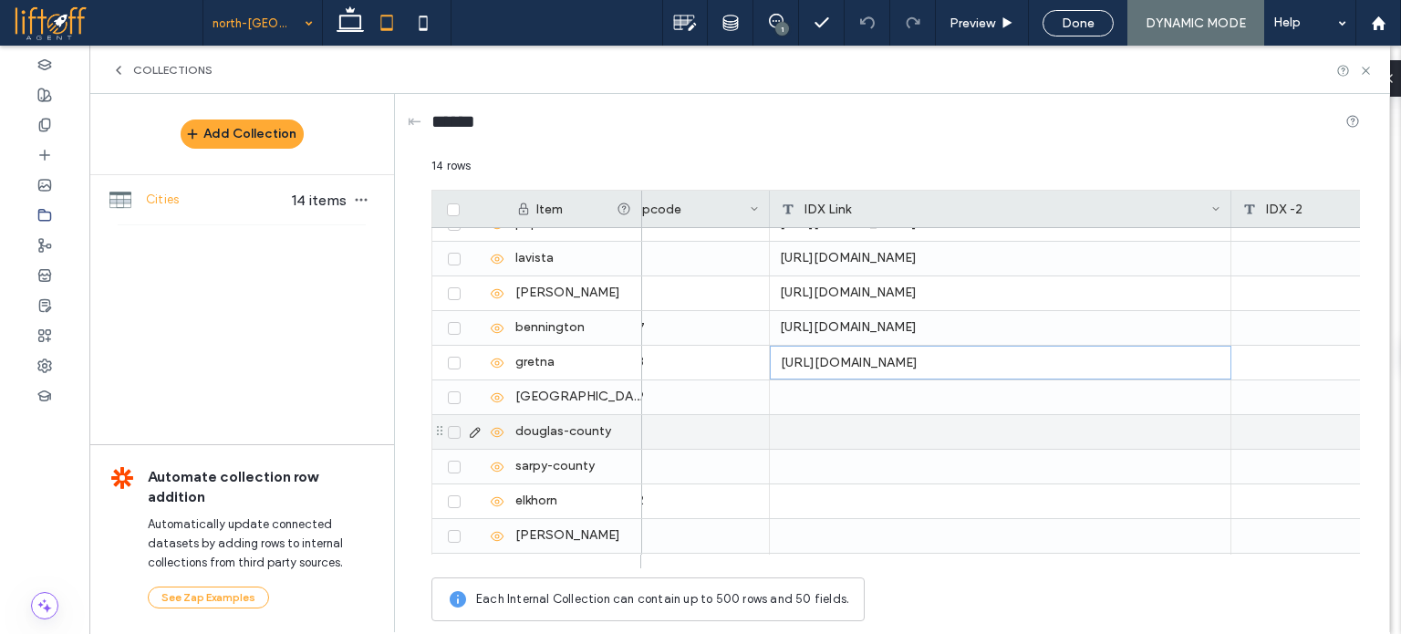
click at [586, 409] on div "[GEOGRAPHIC_DATA]" at bounding box center [573, 397] width 137 height 34
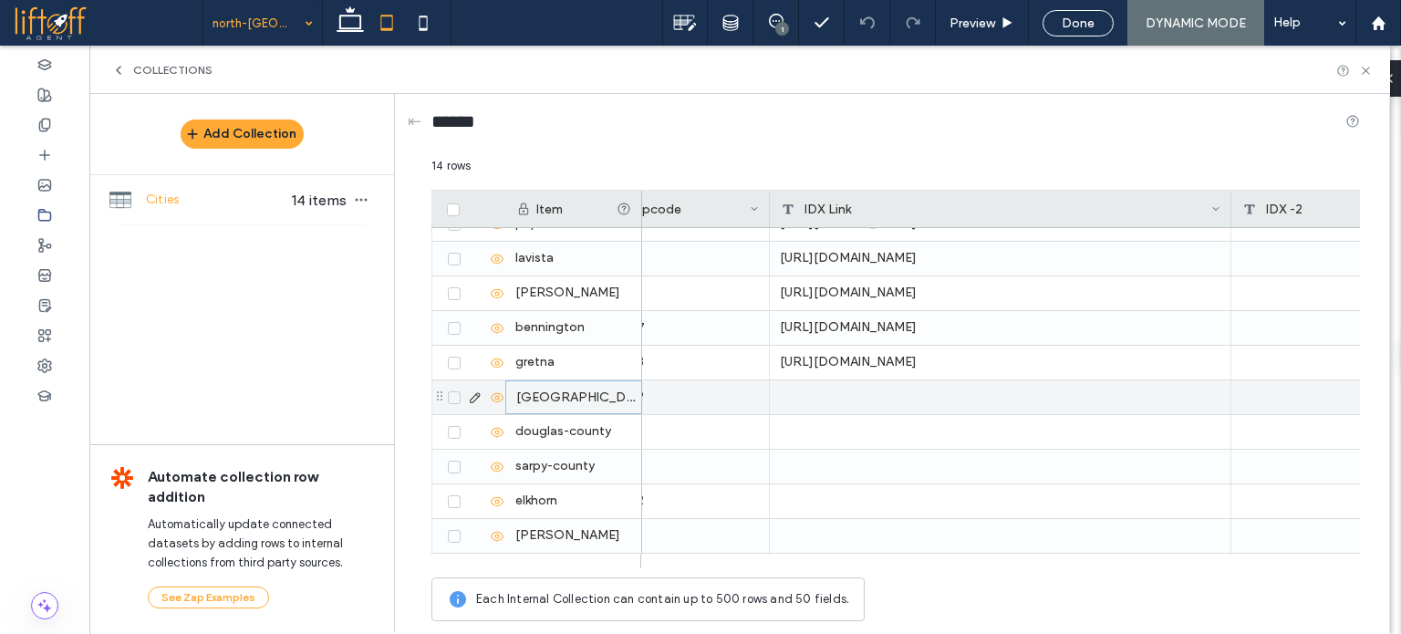
click at [873, 380] on div at bounding box center [1001, 397] width 462 height 34
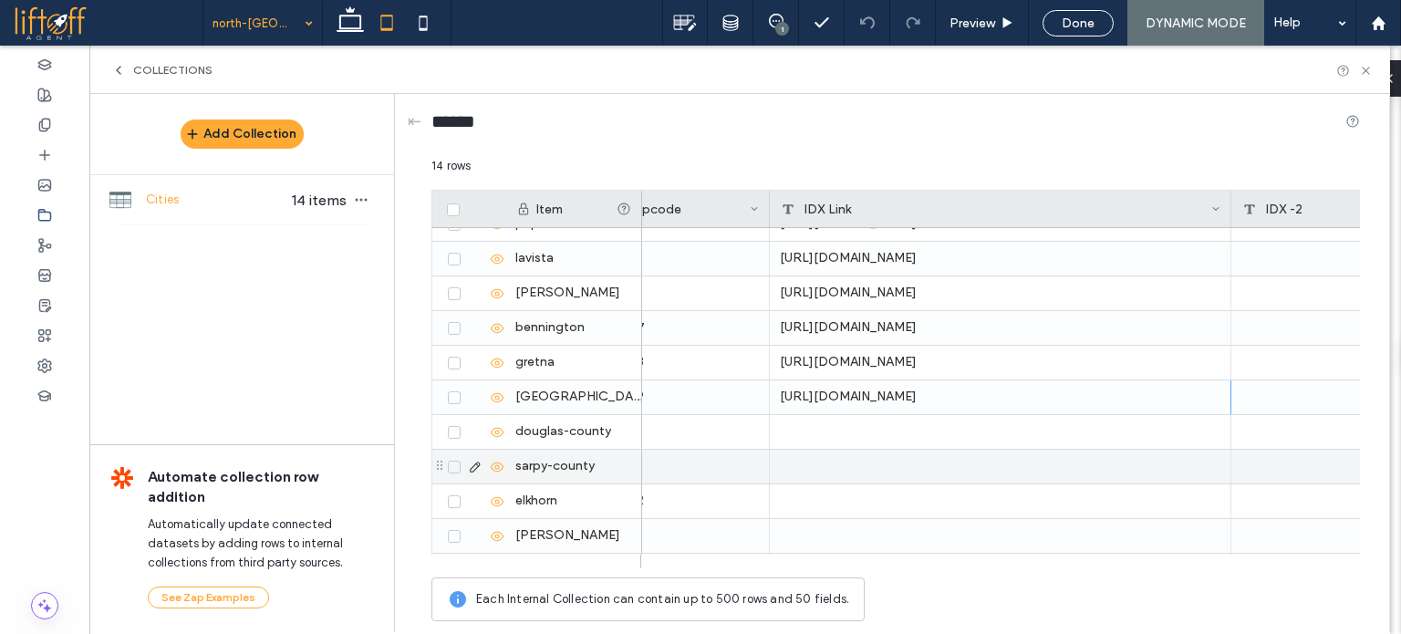
click at [1089, 436] on div at bounding box center [1001, 432] width 462 height 34
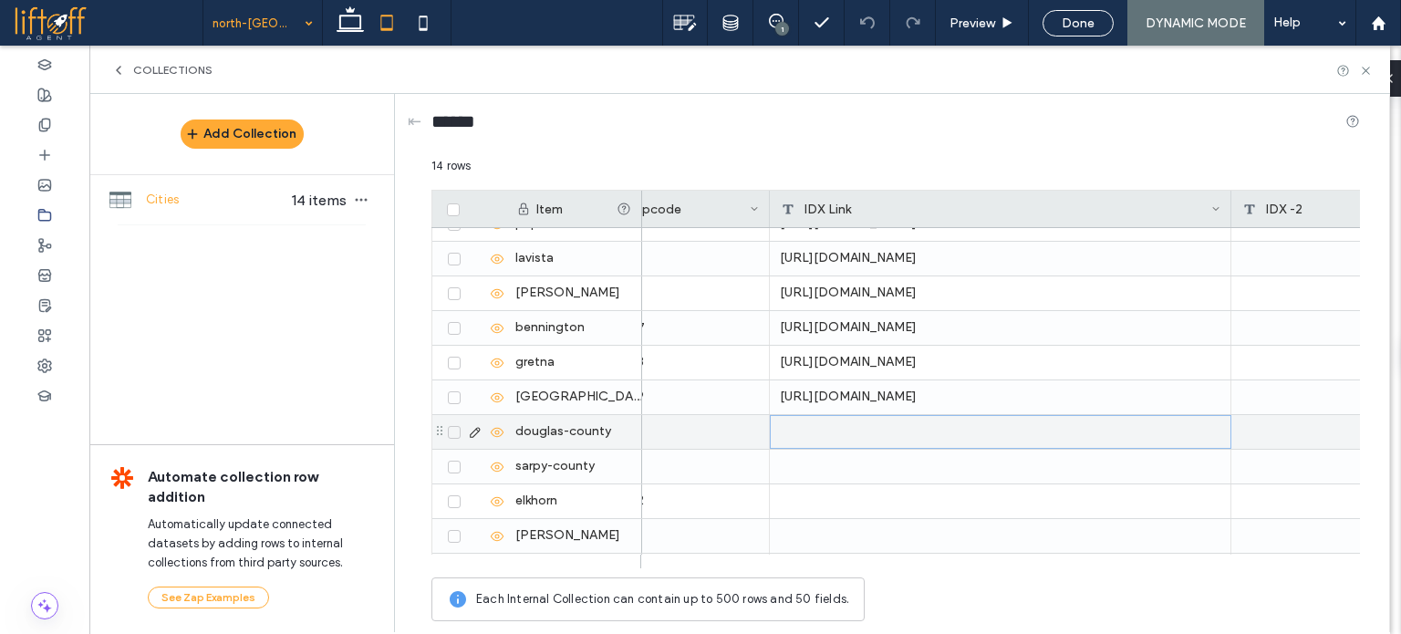
click at [588, 432] on div "douglas-county" at bounding box center [573, 432] width 137 height 34
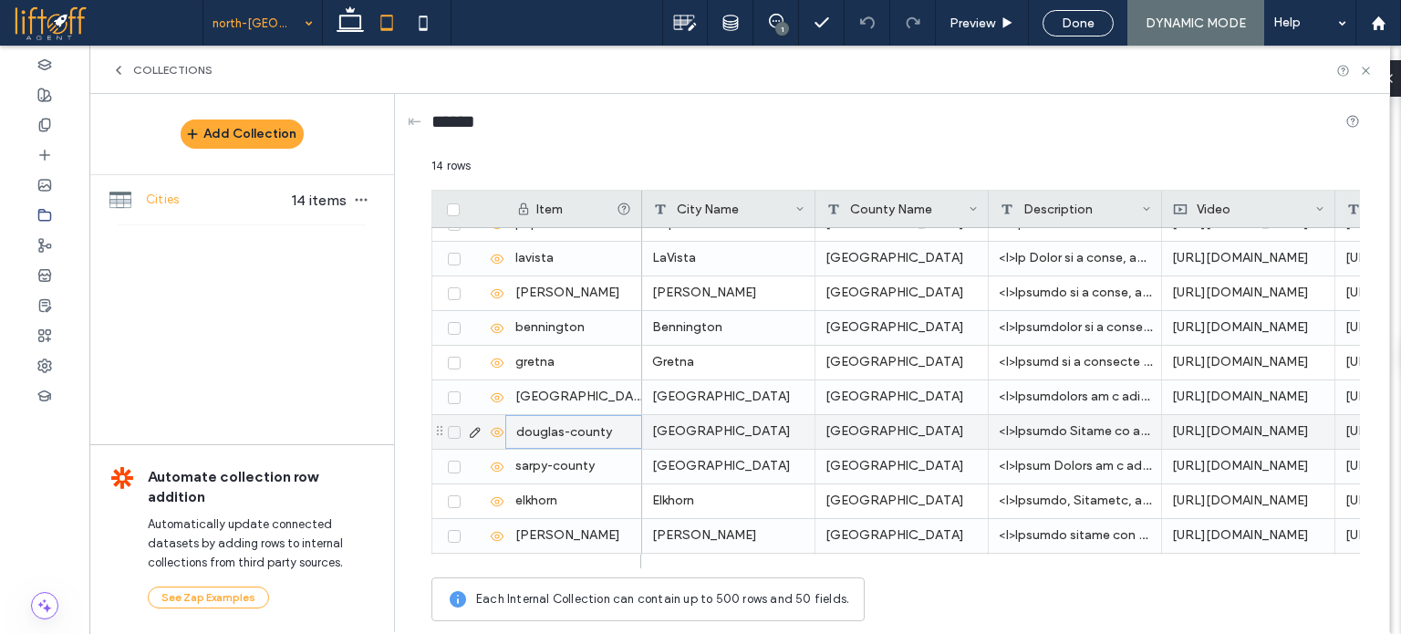
click at [750, 422] on div "[GEOGRAPHIC_DATA]" at bounding box center [728, 432] width 173 height 34
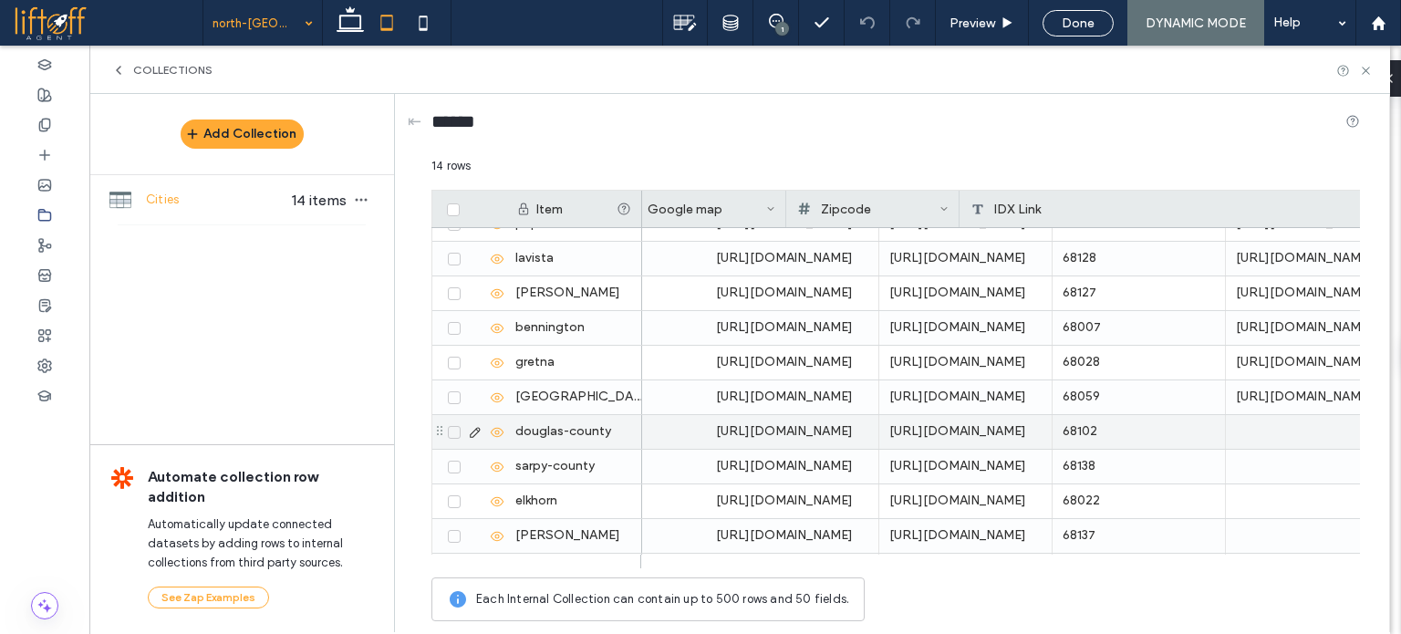
scroll to position [0, 730]
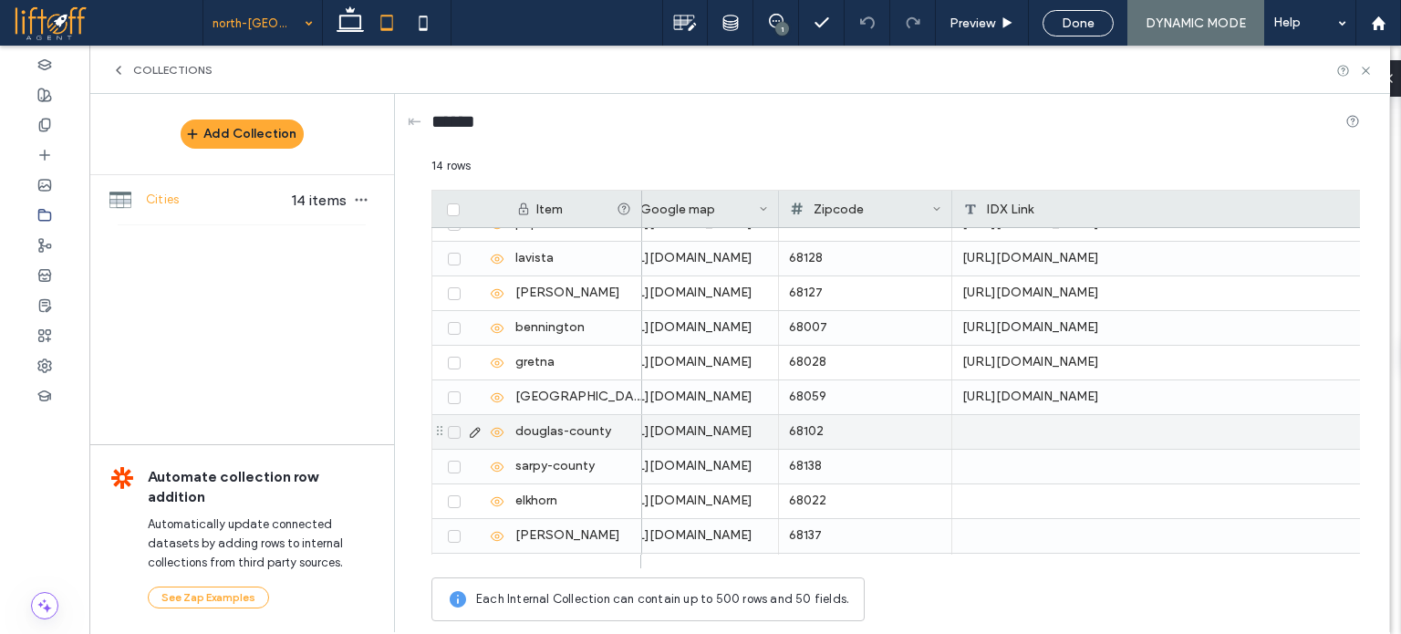
click at [1040, 433] on div at bounding box center [1184, 432] width 462 height 34
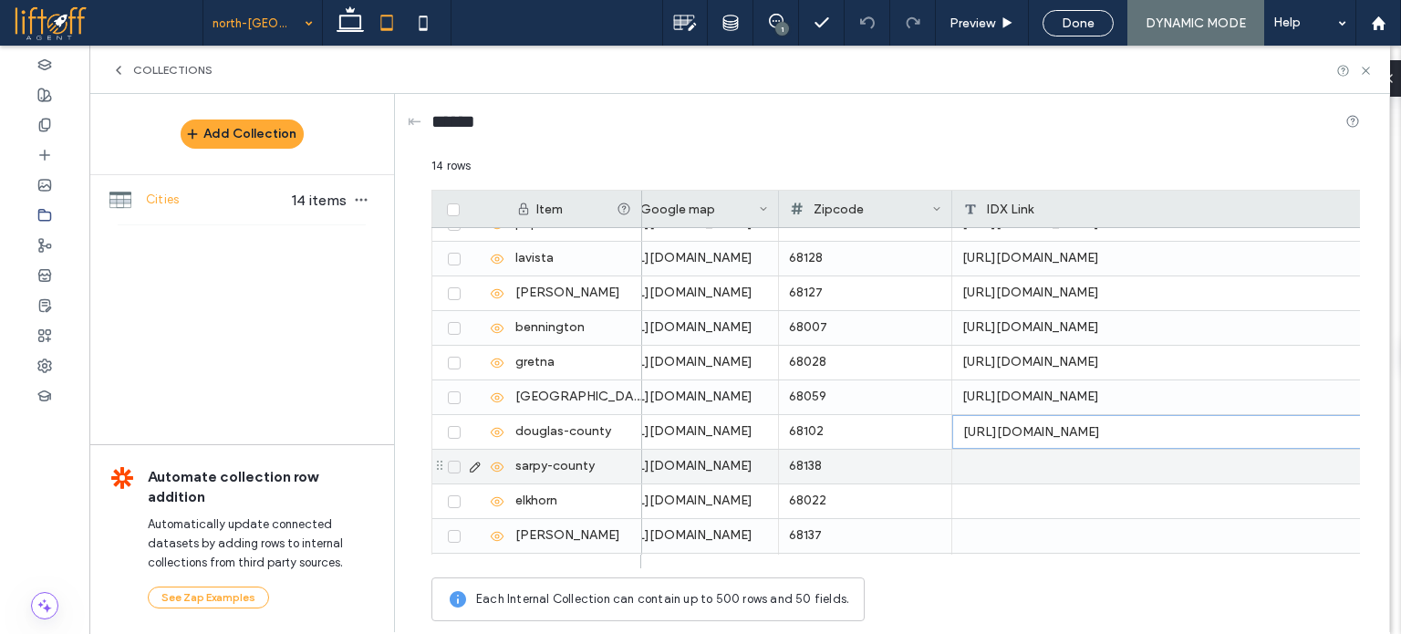
click at [568, 459] on div "sarpy-county" at bounding box center [573, 467] width 137 height 34
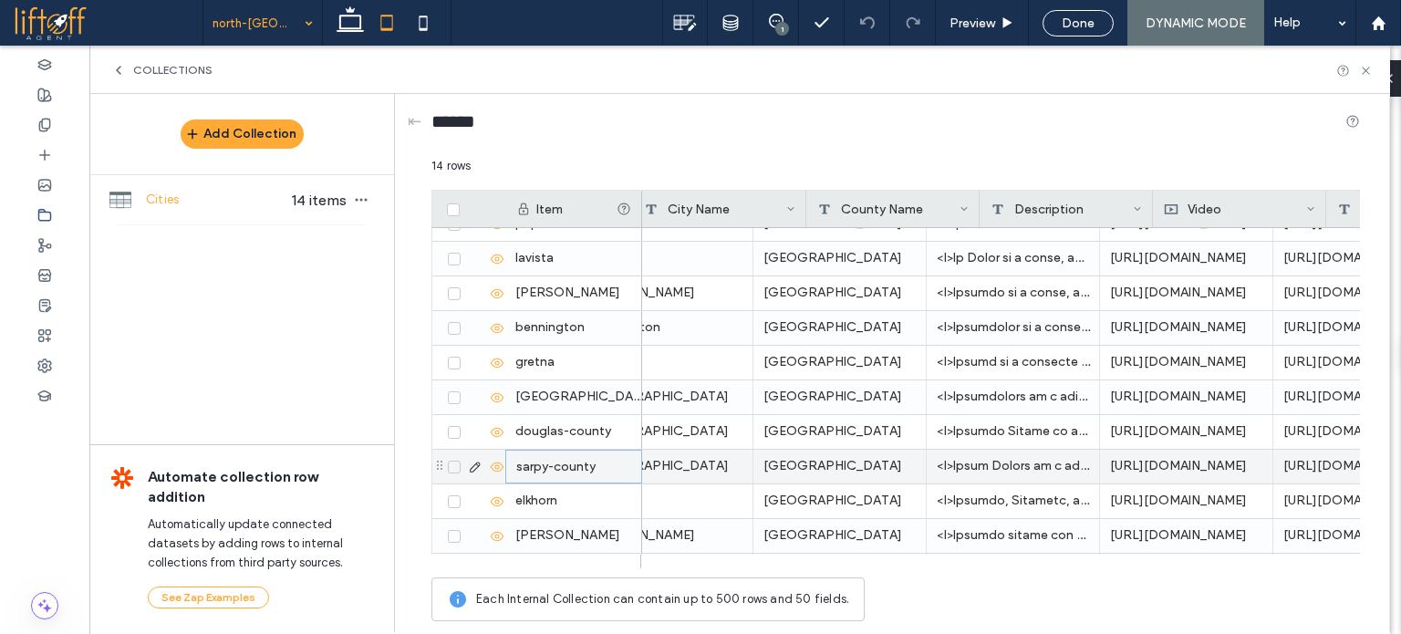
scroll to position [0, 0]
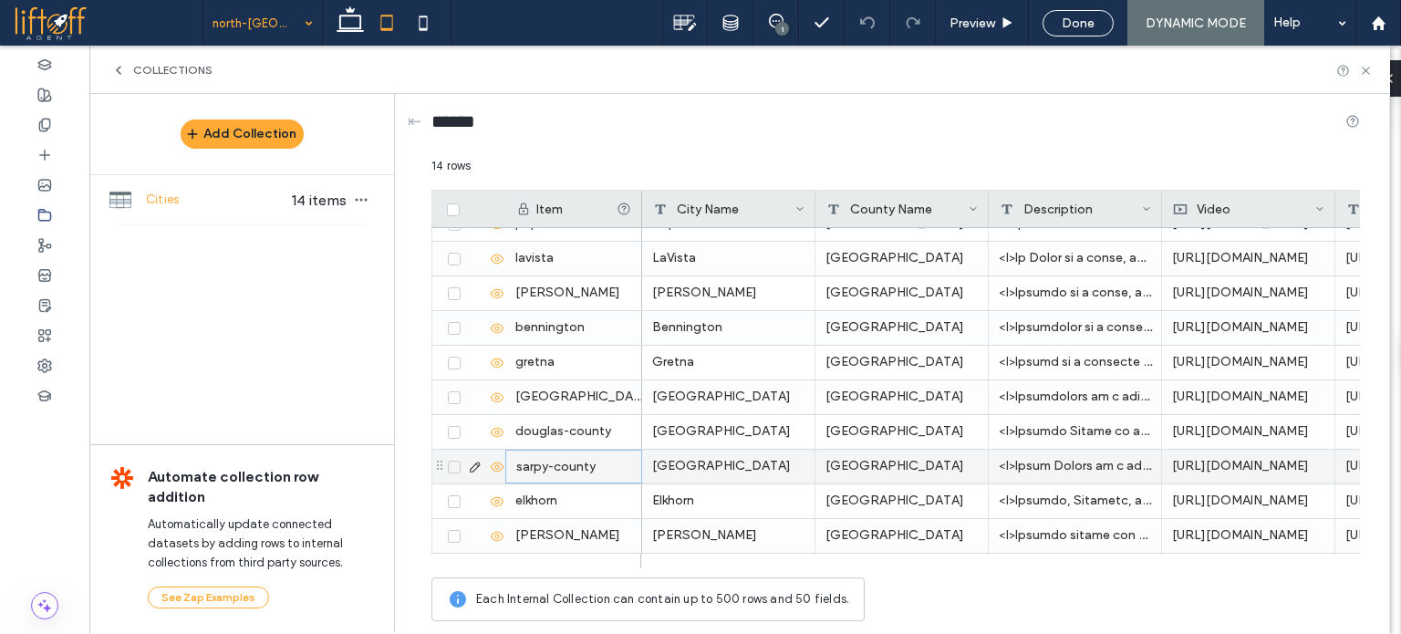
click at [847, 470] on div "[GEOGRAPHIC_DATA]" at bounding box center [902, 467] width 173 height 34
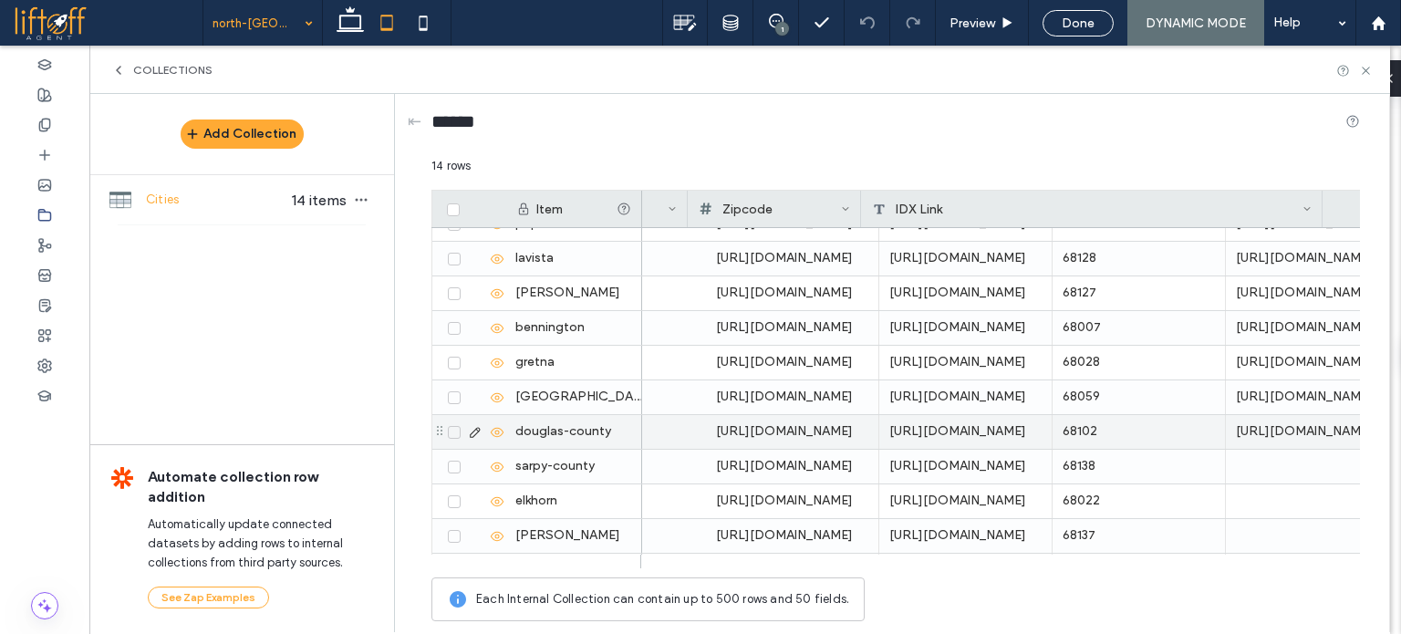
scroll to position [0, 821]
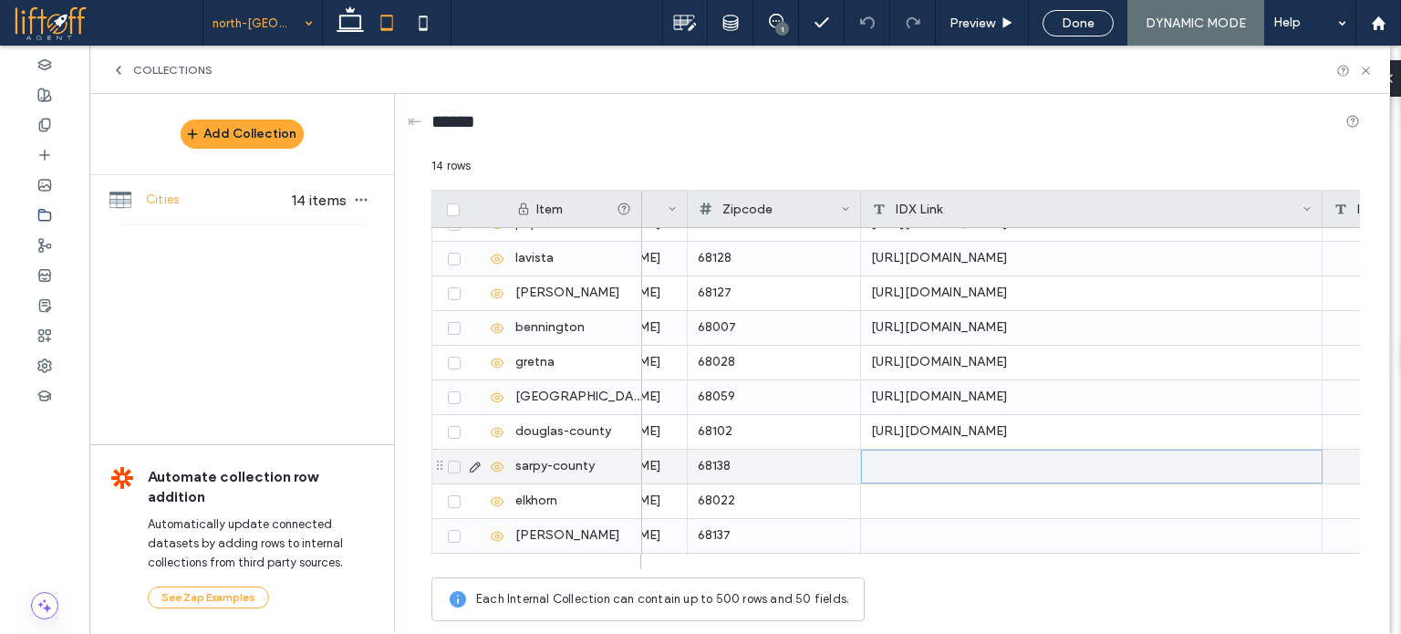
click at [958, 458] on div at bounding box center [1092, 467] width 462 height 34
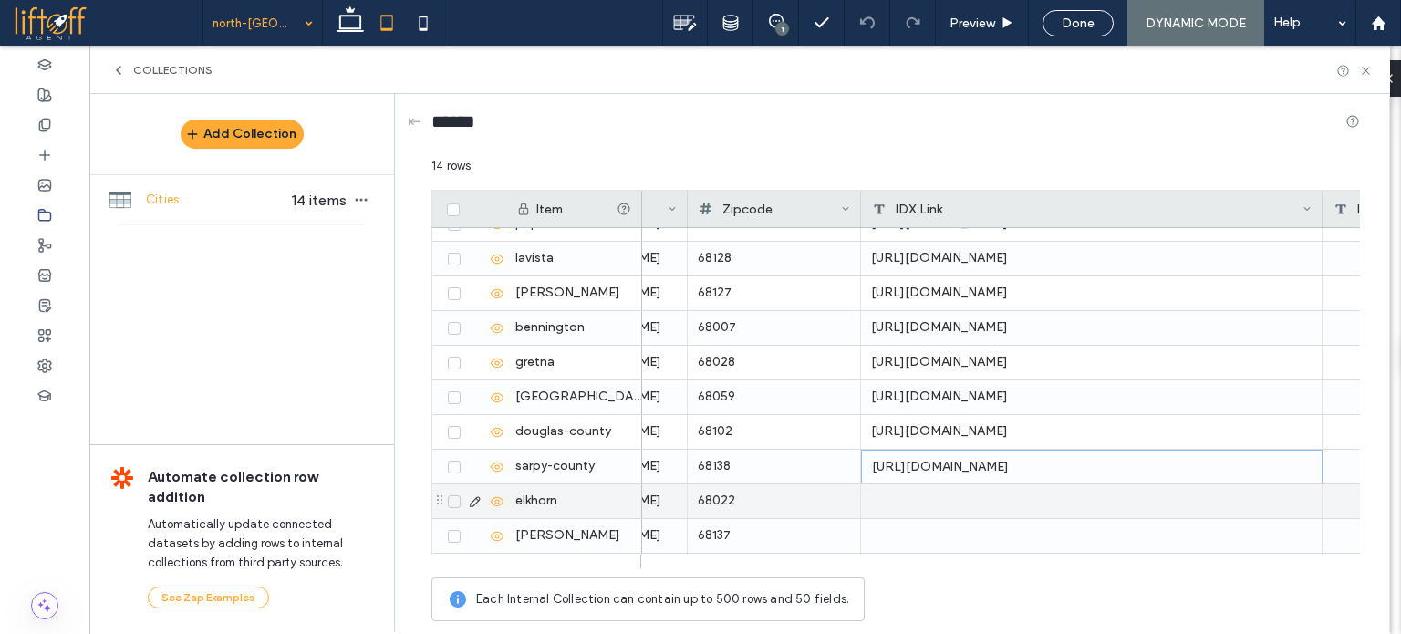
click at [564, 501] on div "elkhorn" at bounding box center [573, 501] width 137 height 34
click at [962, 511] on div at bounding box center [1092, 501] width 462 height 34
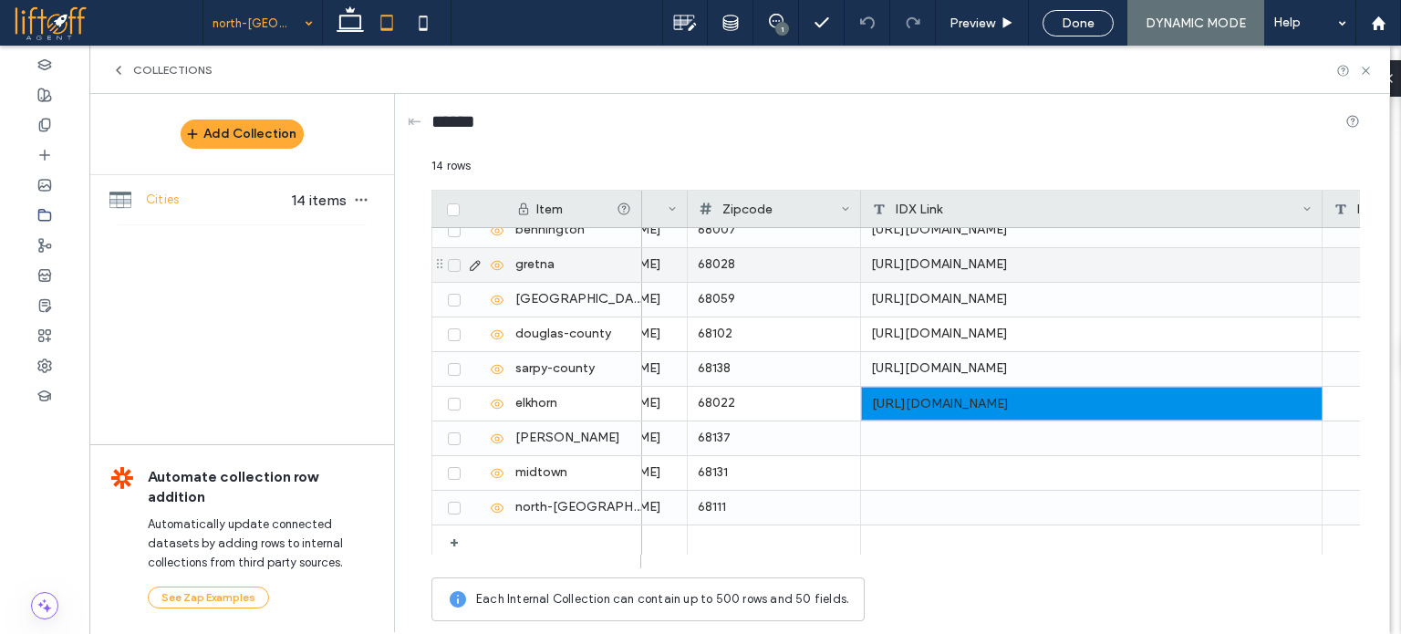
scroll to position [192, 0]
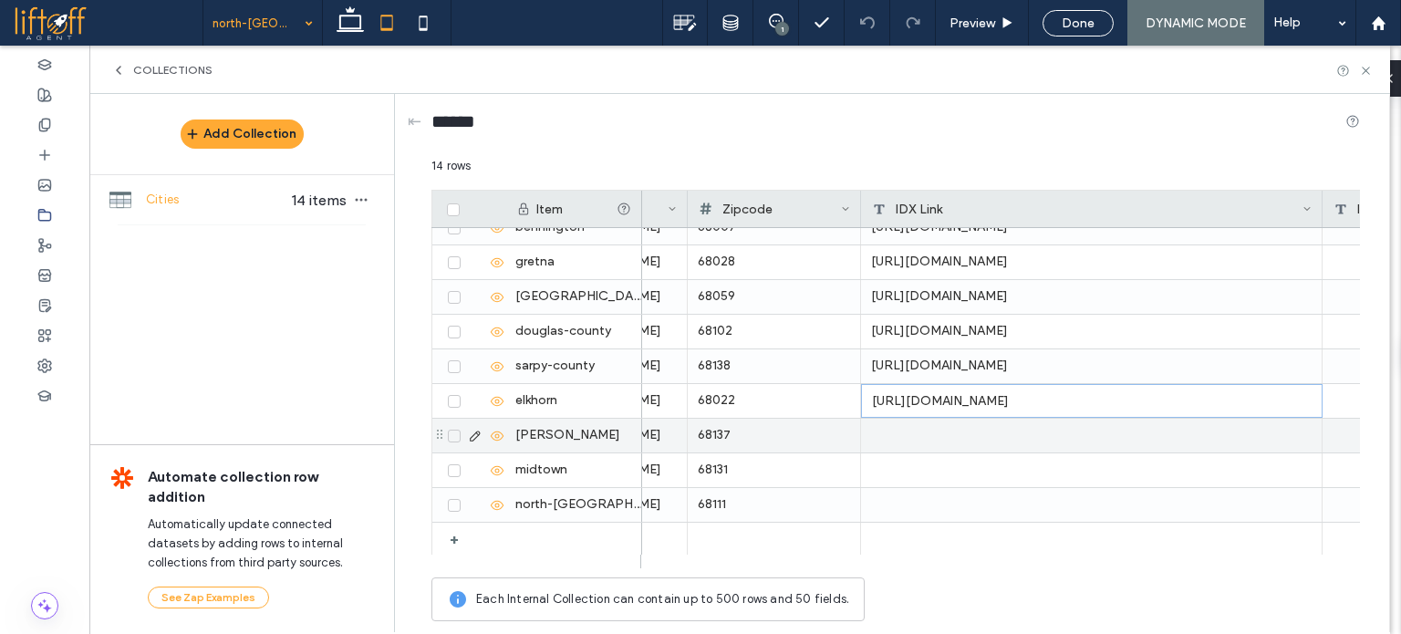
click at [562, 437] on div "[PERSON_NAME]" at bounding box center [573, 436] width 137 height 34
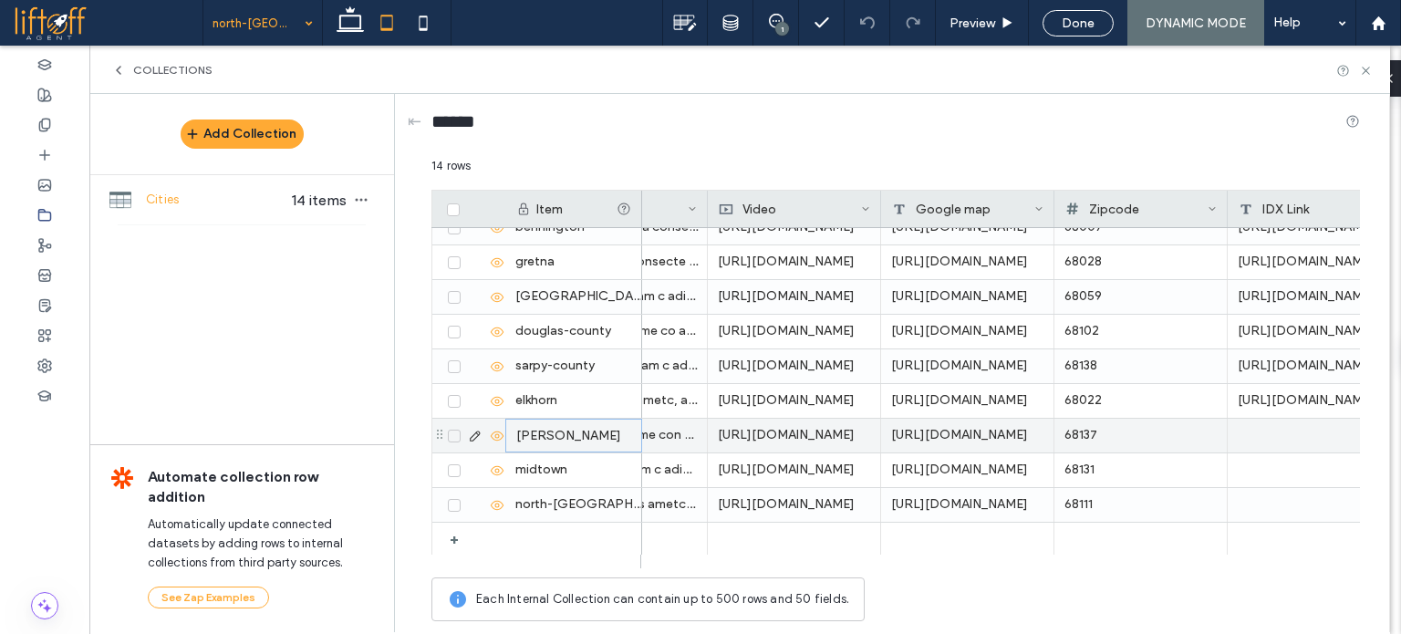
scroll to position [0, 0]
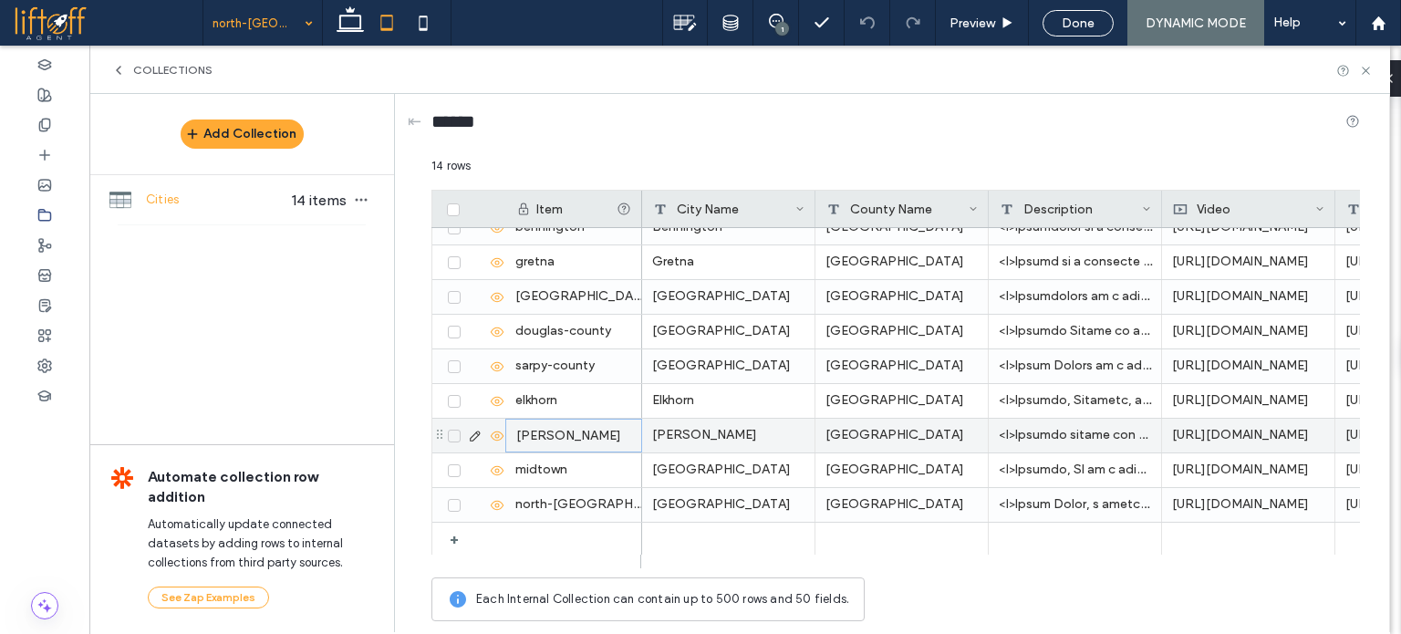
click at [870, 443] on div "[GEOGRAPHIC_DATA]" at bounding box center [902, 436] width 173 height 34
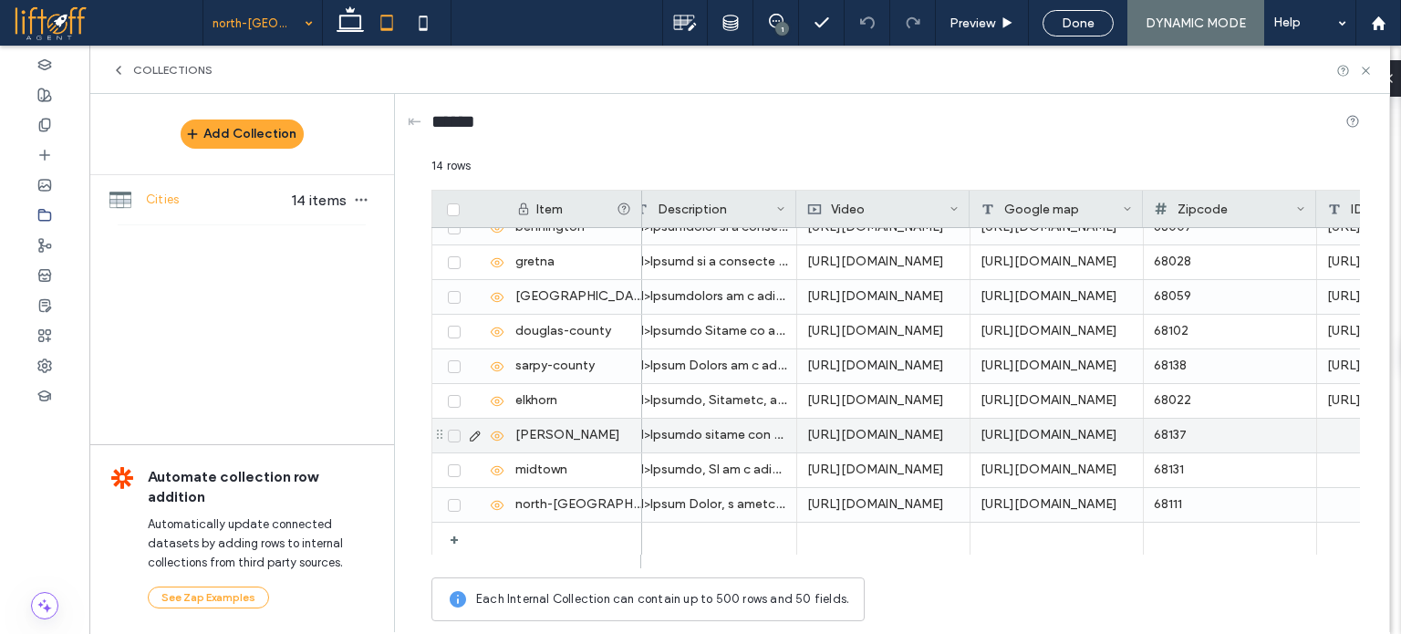
scroll to position [0, 730]
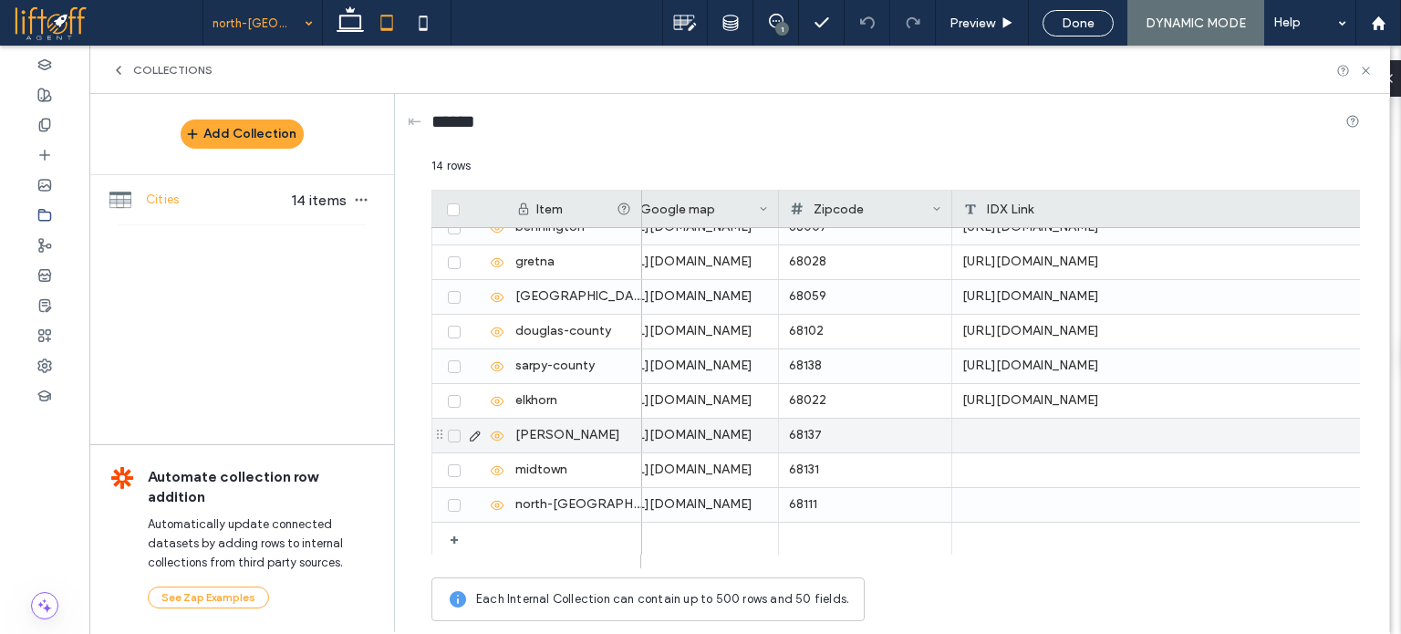
click at [1007, 431] on div at bounding box center [1184, 436] width 462 height 34
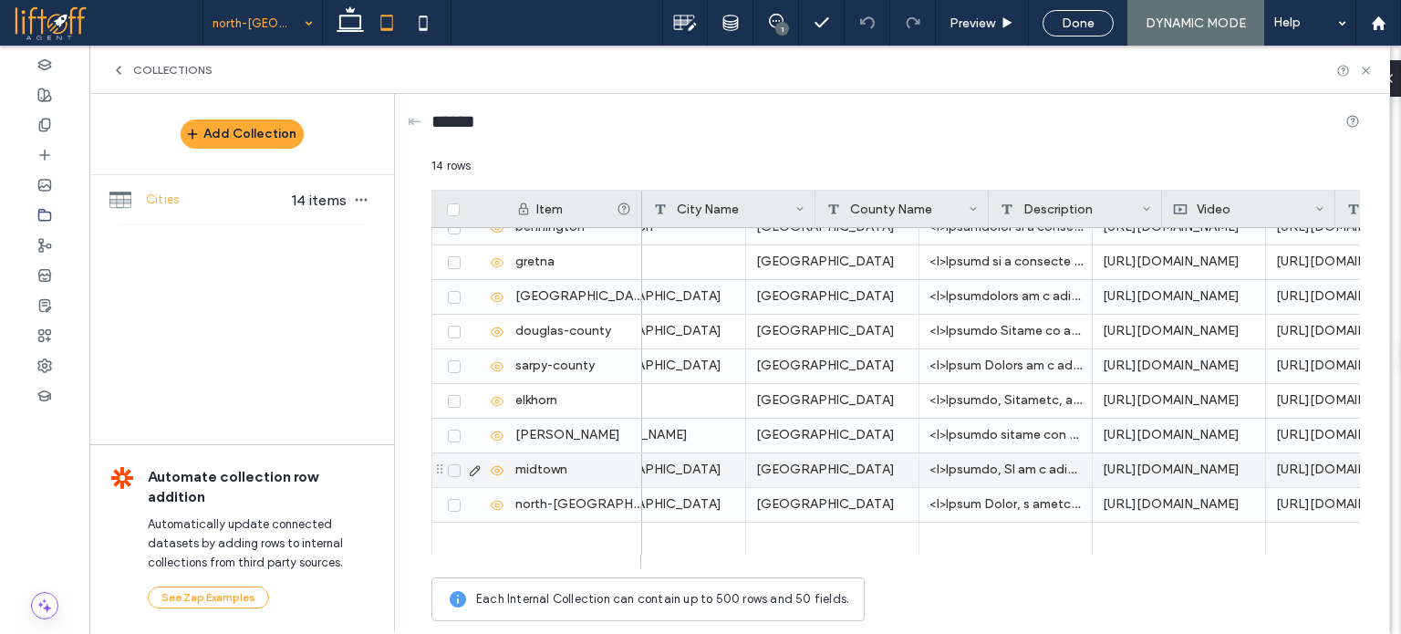
scroll to position [0, 0]
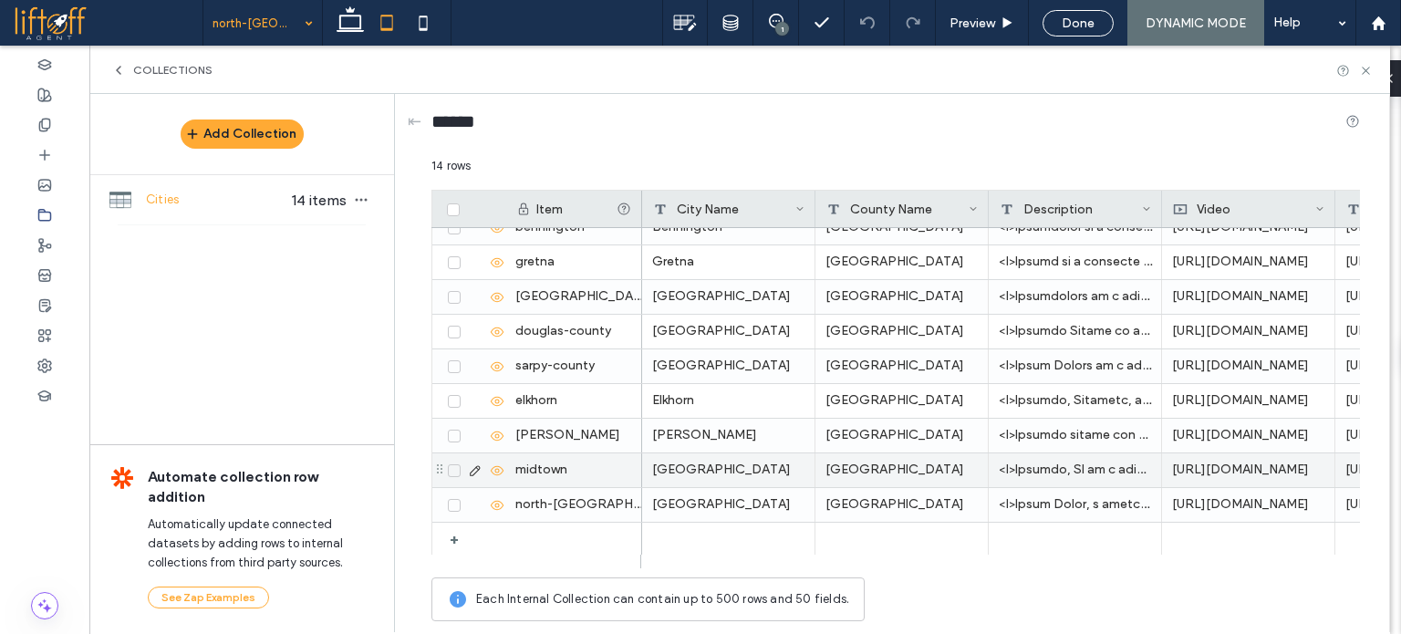
click at [737, 463] on div "[GEOGRAPHIC_DATA]" at bounding box center [728, 470] width 173 height 34
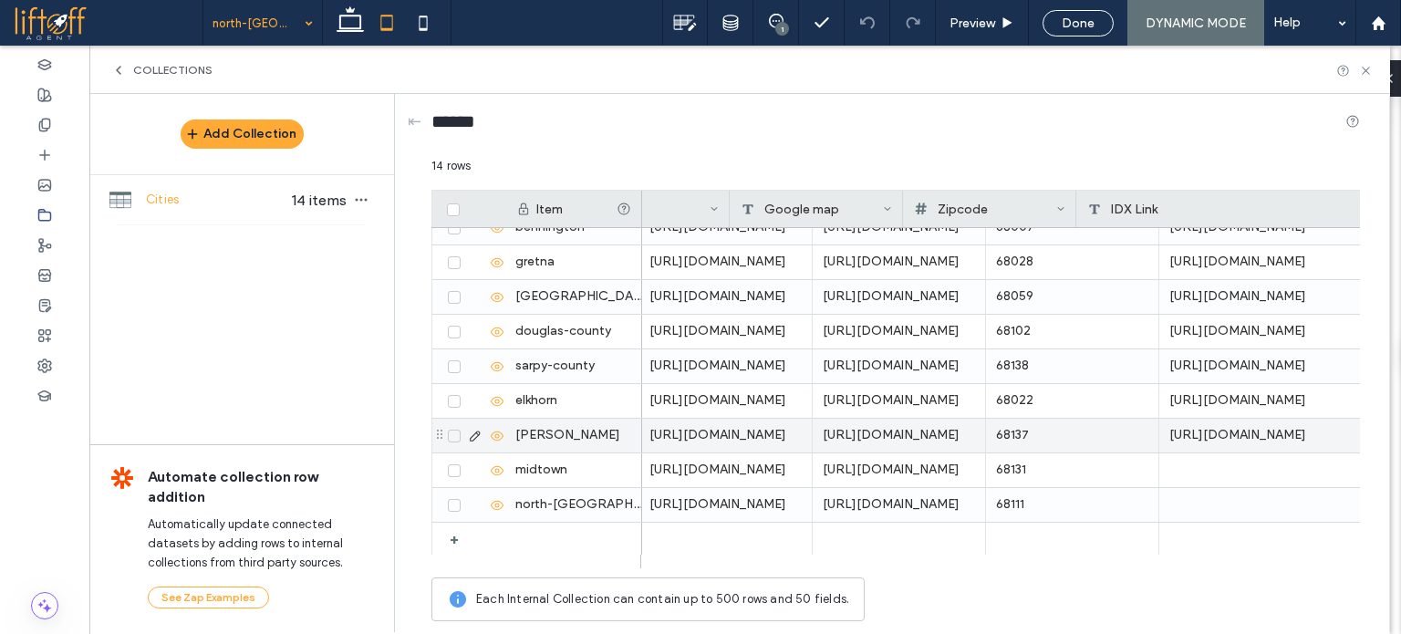
scroll to position [0, 639]
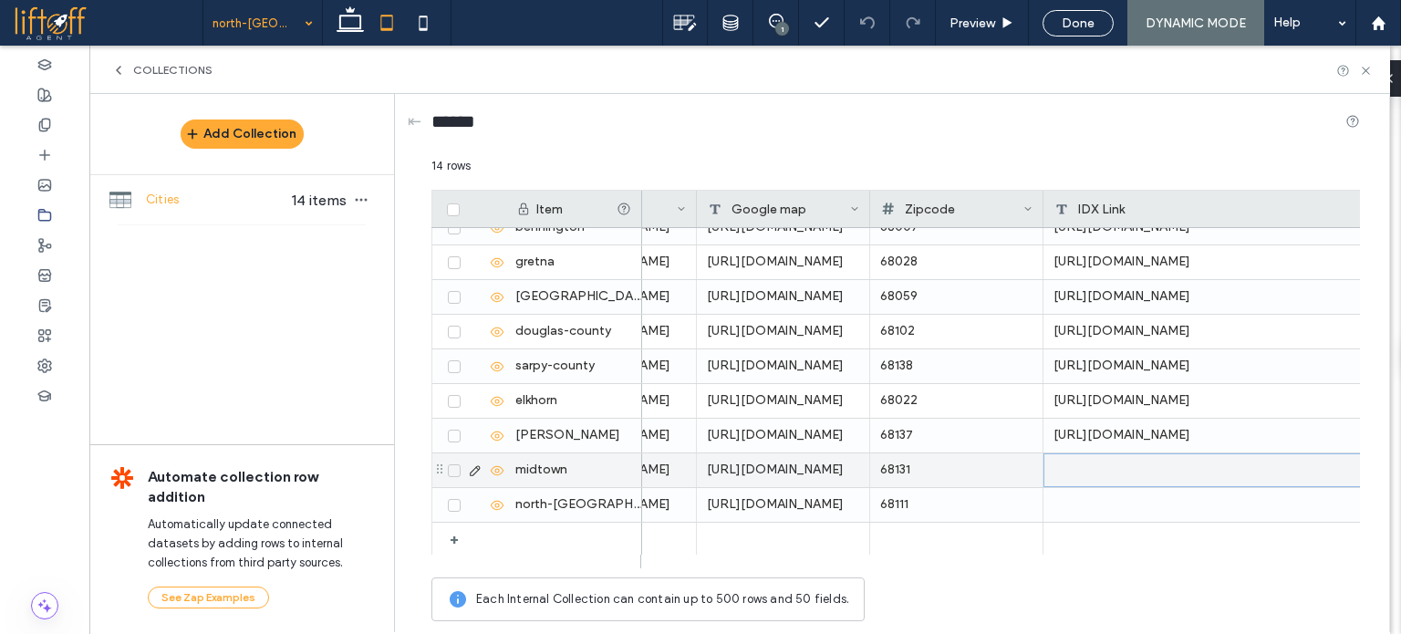
click at [1120, 458] on div at bounding box center [1275, 470] width 462 height 34
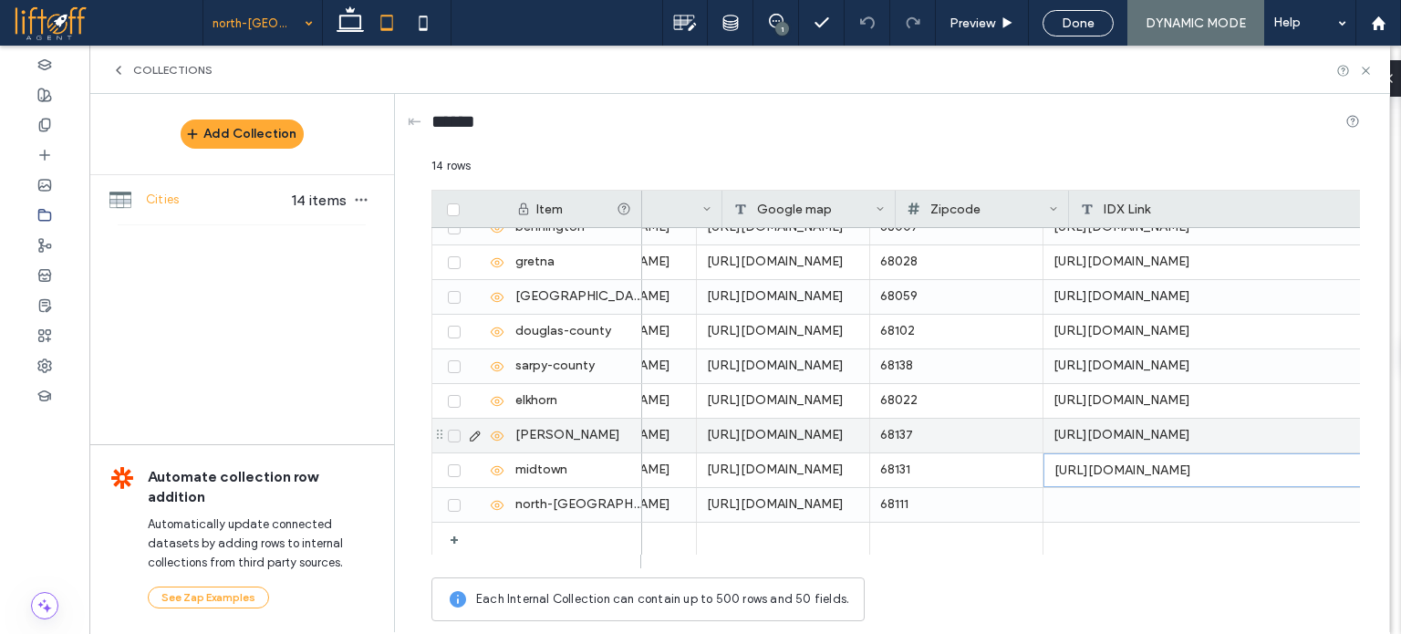
scroll to position [0, 0]
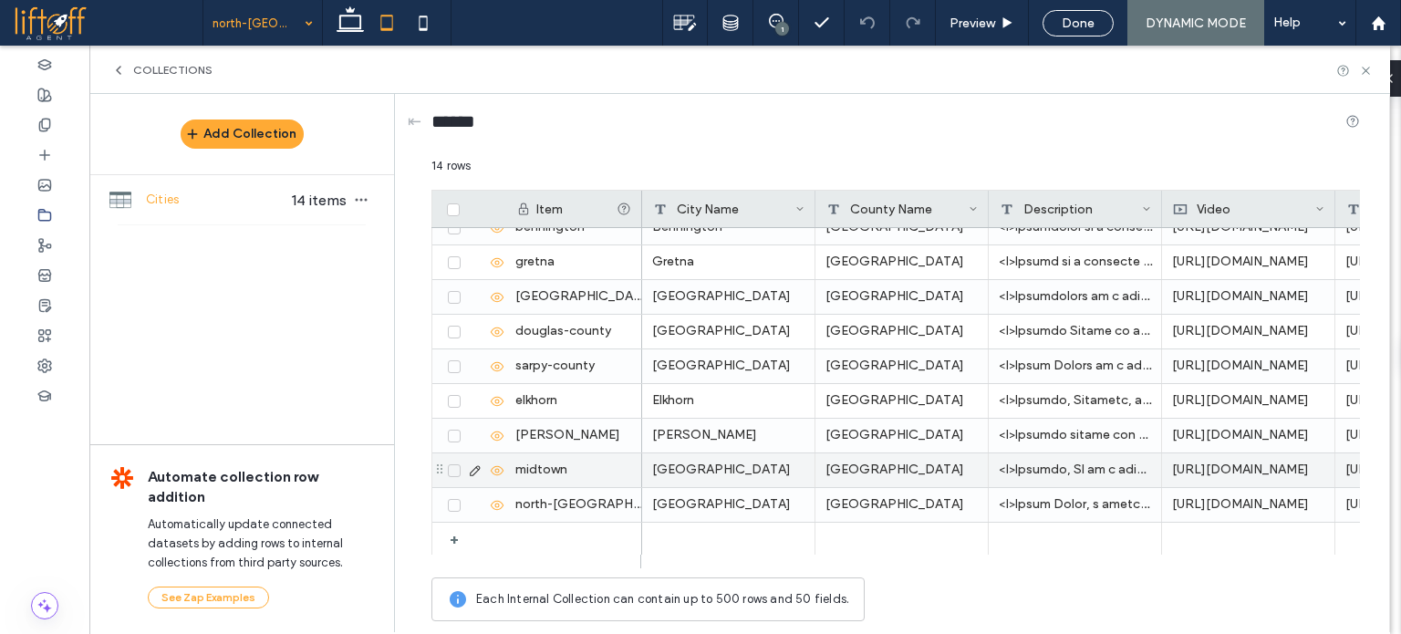
click at [895, 476] on div "[GEOGRAPHIC_DATA]" at bounding box center [902, 470] width 173 height 34
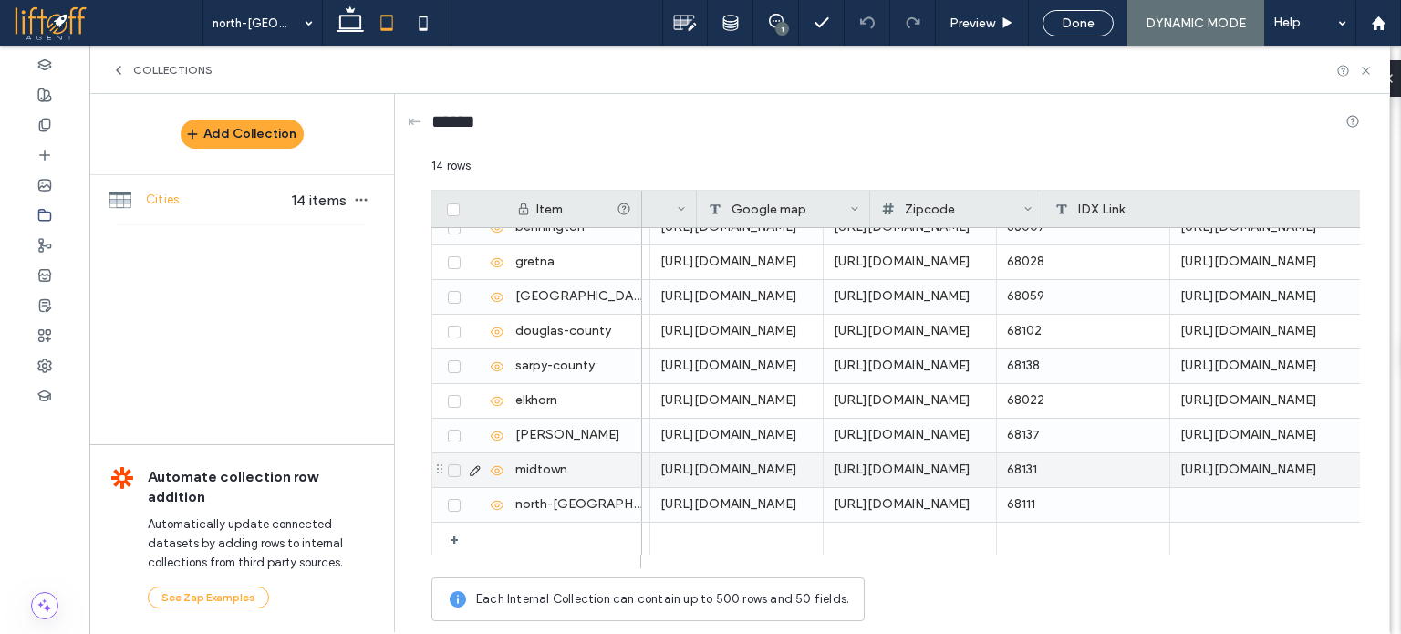
scroll to position [0, 639]
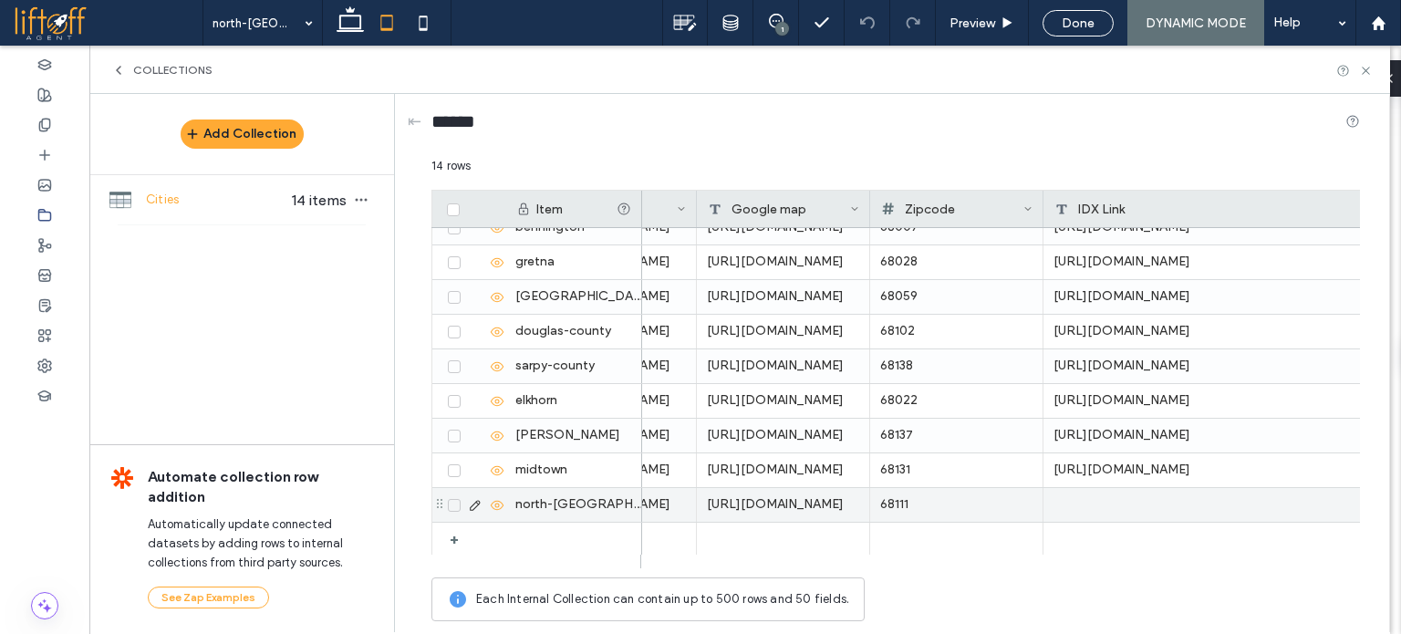
click at [1109, 501] on div at bounding box center [1275, 505] width 462 height 34
click at [1109, 481] on textarea "plain-text-cell" at bounding box center [1143, 480] width 201 height 55
paste textarea "**********"
type textarea "**********"
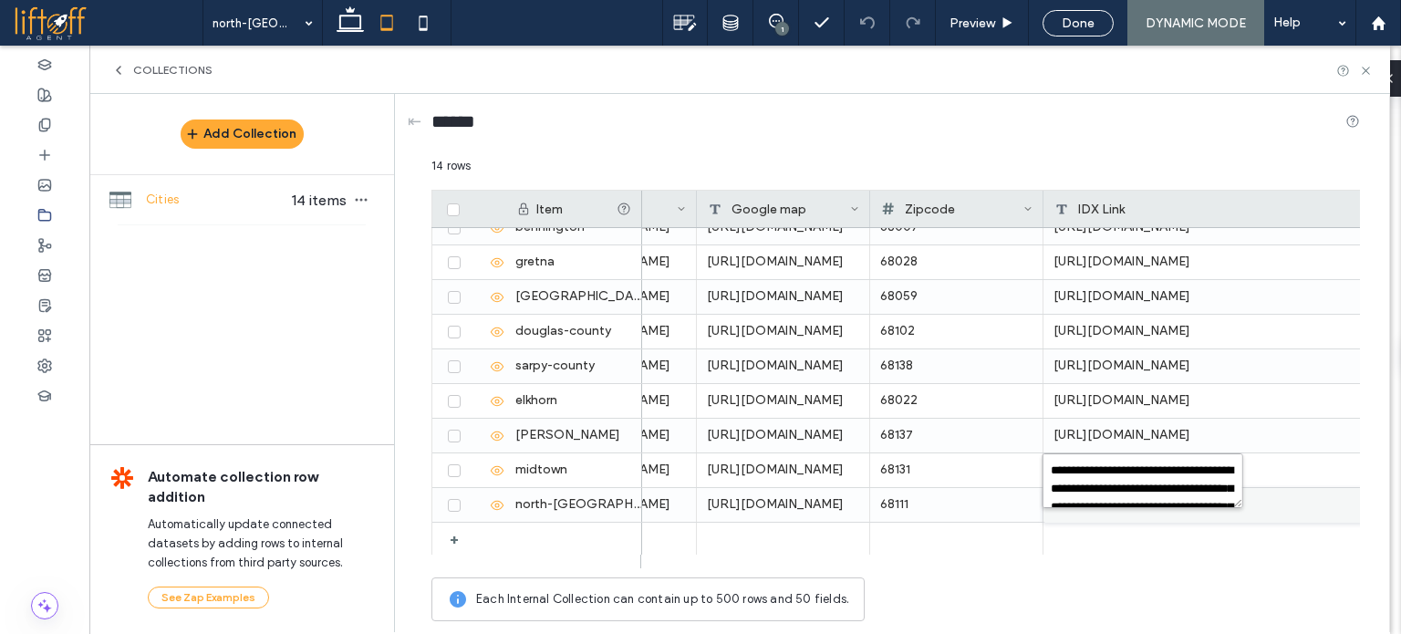
scroll to position [98, 0]
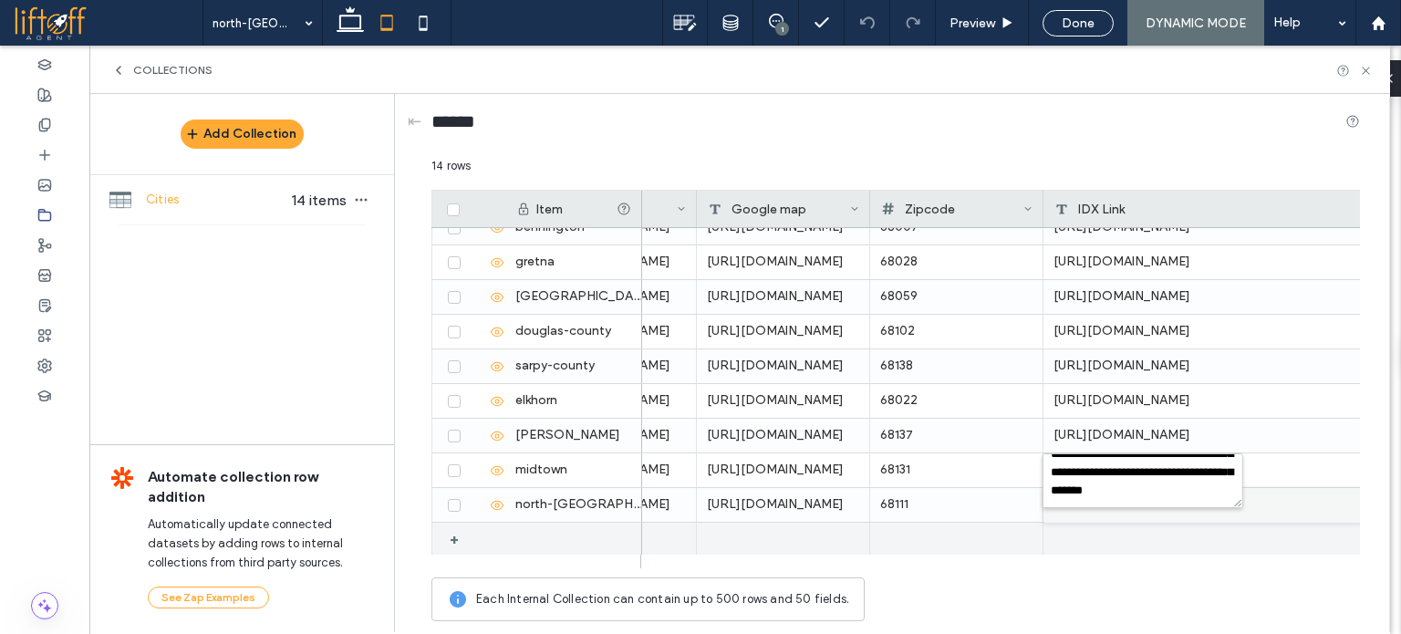
click at [984, 522] on div at bounding box center [960, 539] width 1912 height 35
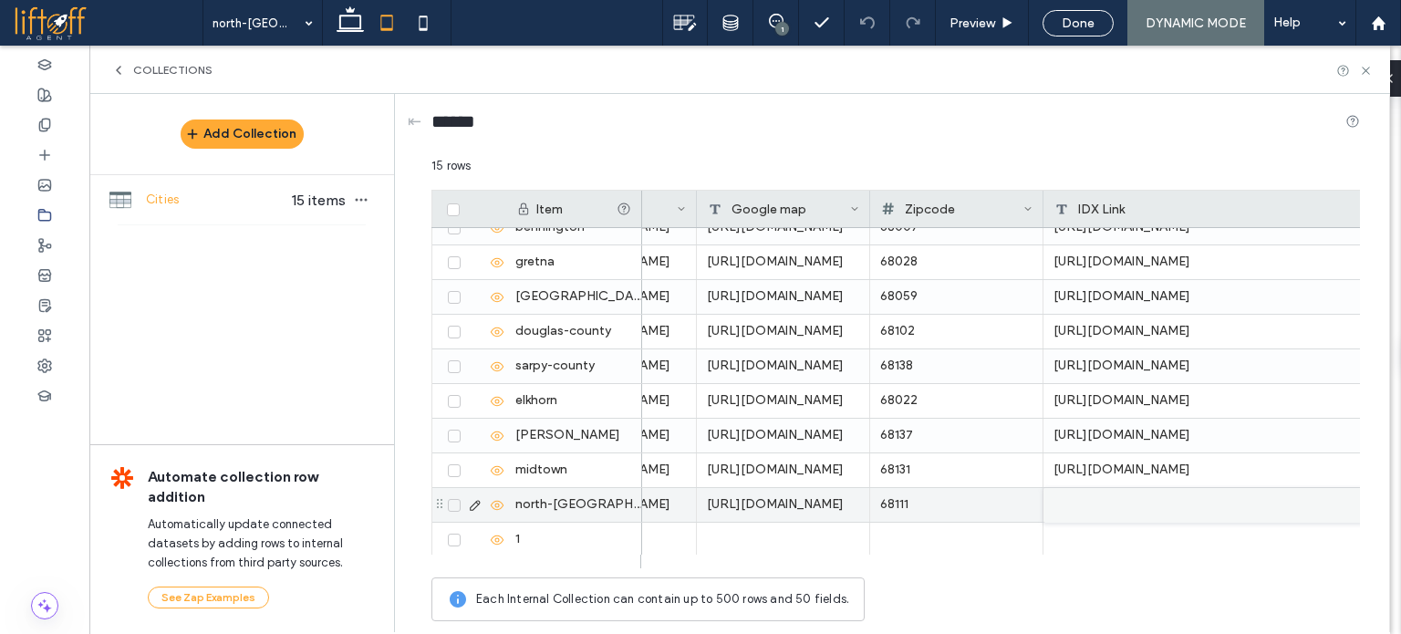
click at [1110, 503] on div at bounding box center [1274, 505] width 461 height 35
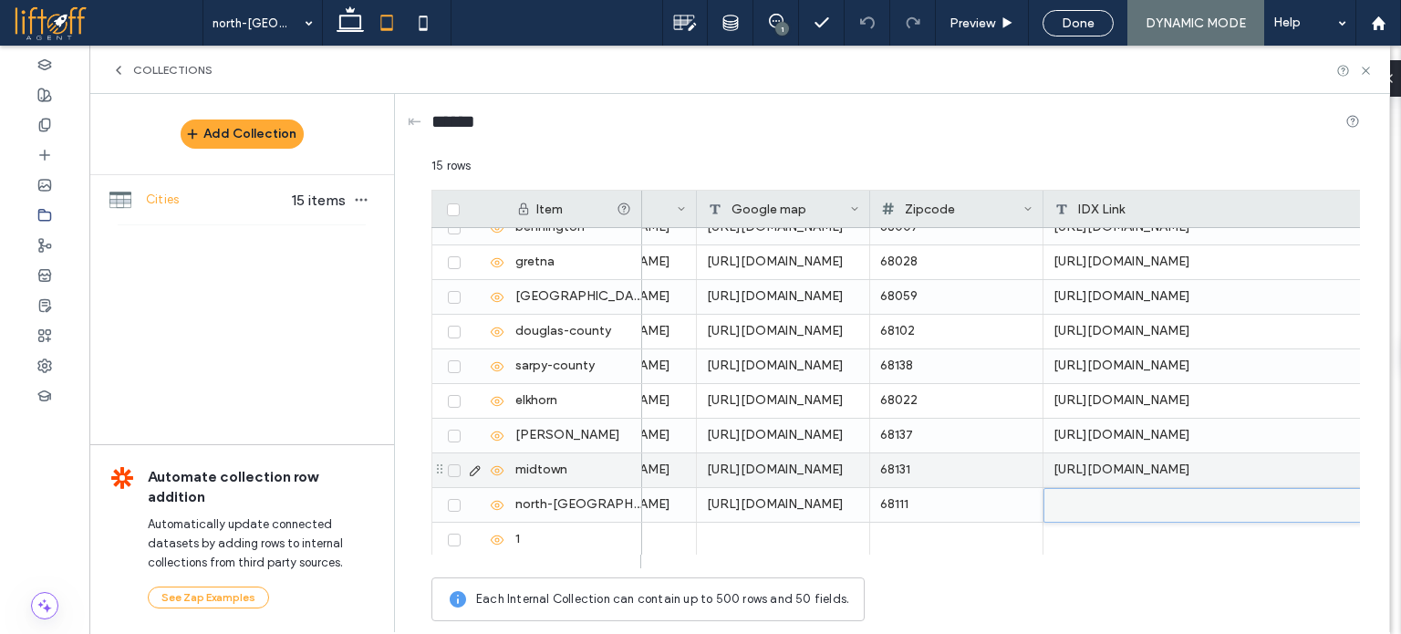
click at [1125, 449] on div "[URL][DOMAIN_NAME]" at bounding box center [1275, 436] width 462 height 34
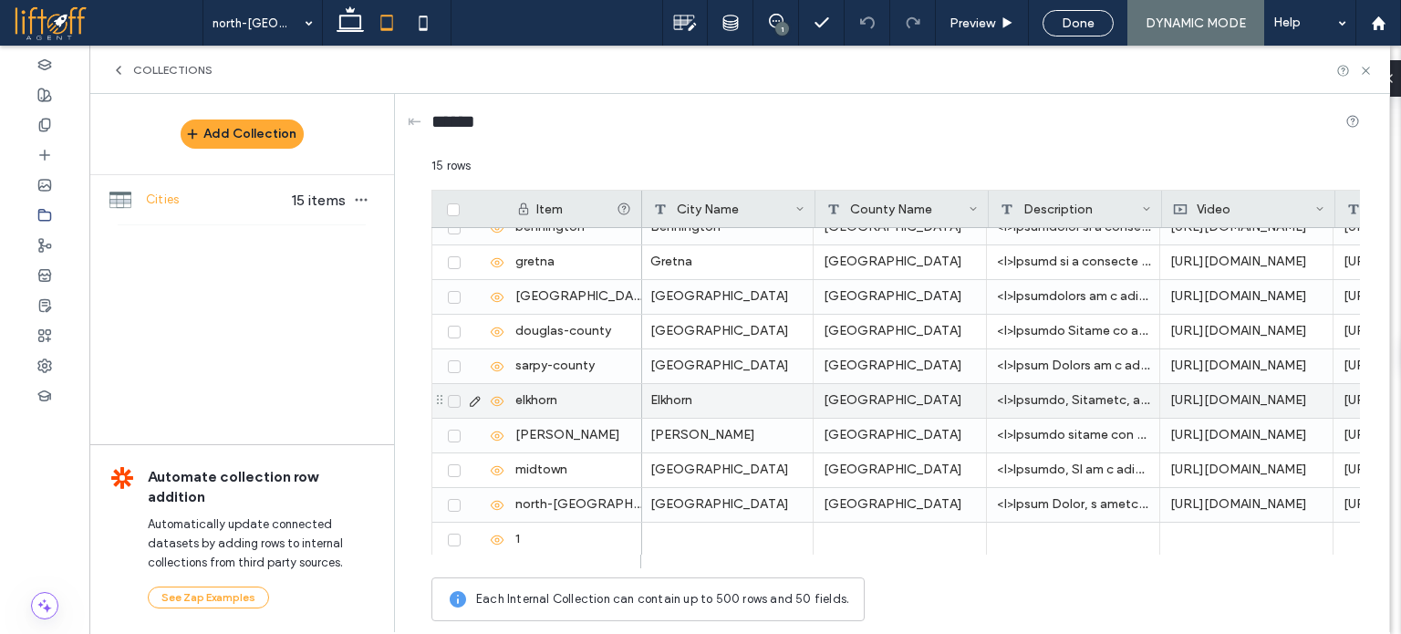
scroll to position [0, 0]
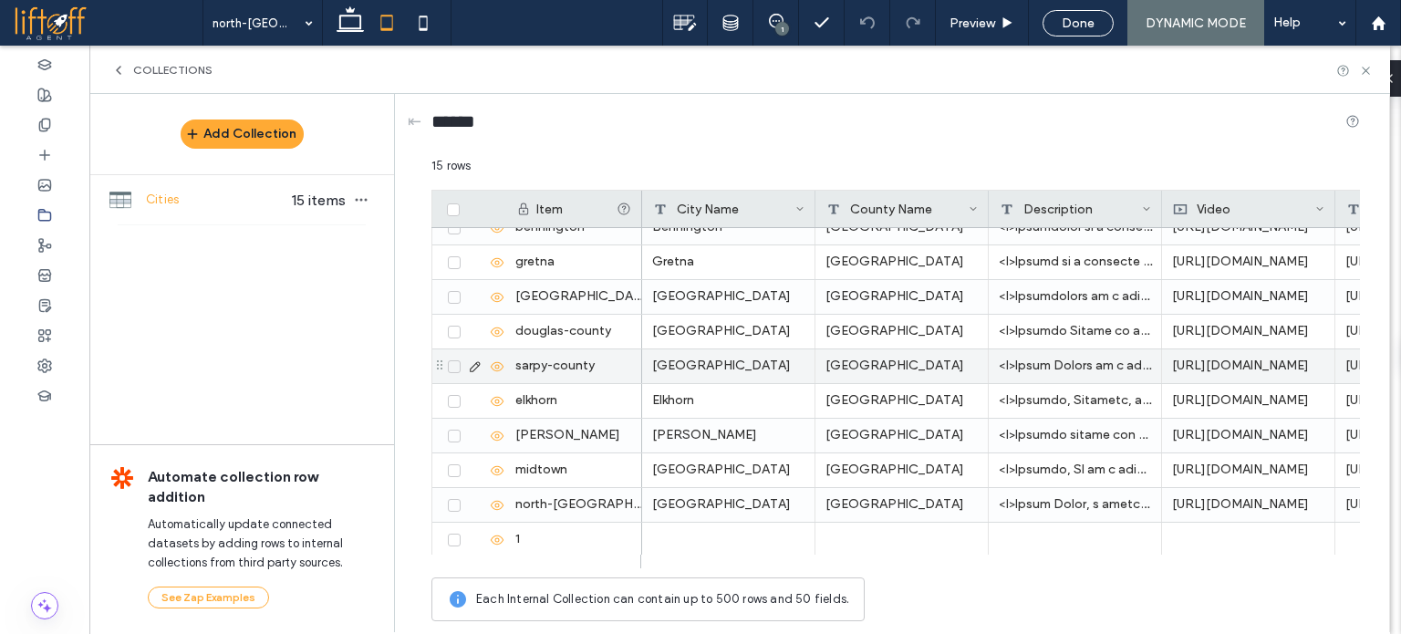
click at [734, 365] on div "[GEOGRAPHIC_DATA]" at bounding box center [728, 366] width 173 height 34
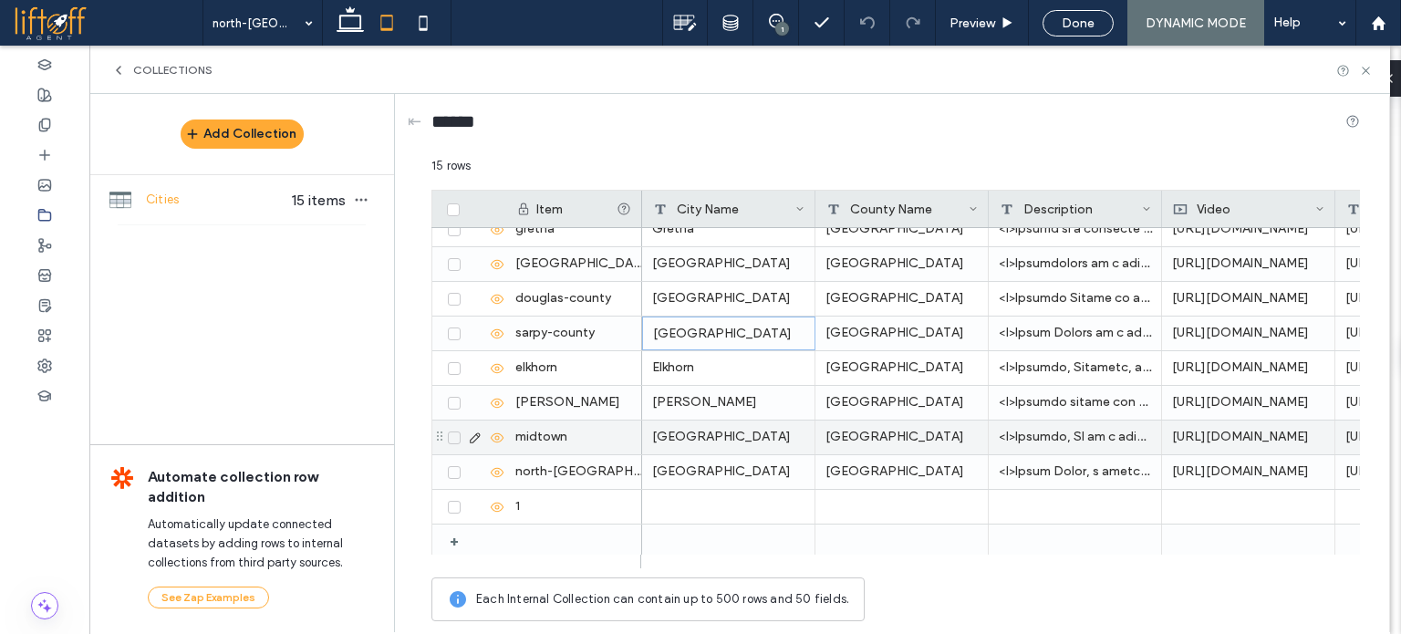
scroll to position [226, 0]
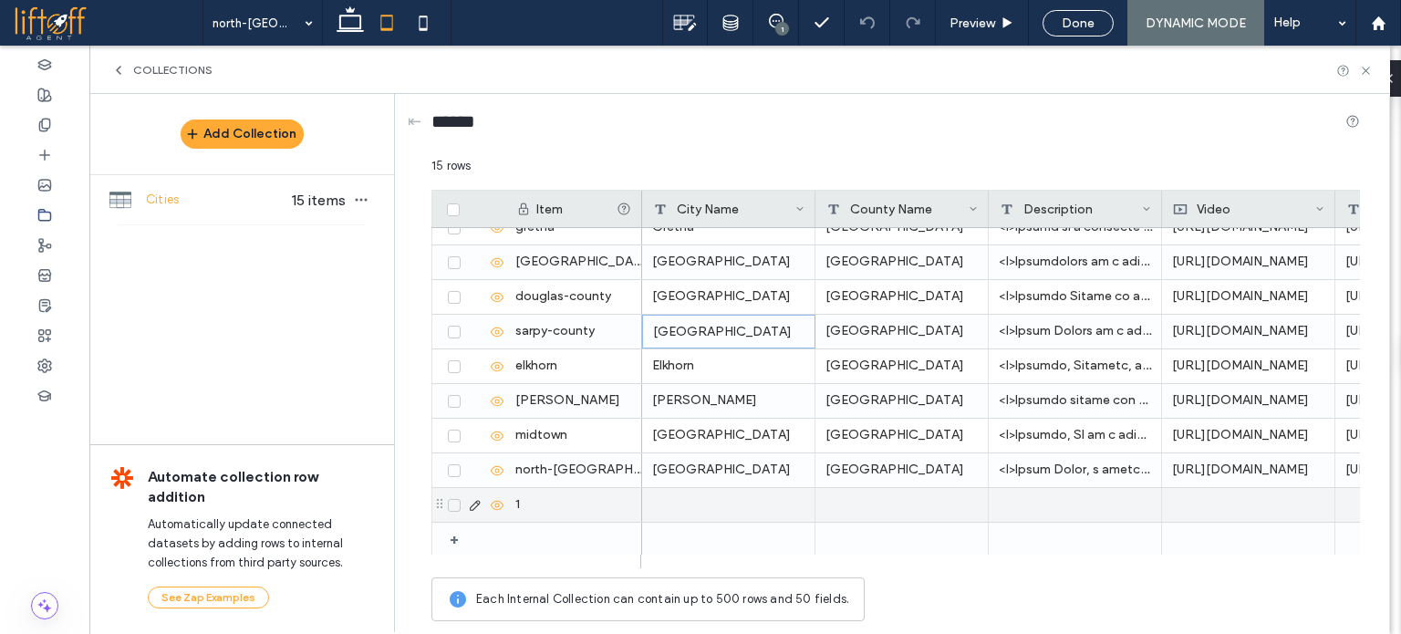
click at [452, 499] on span at bounding box center [454, 505] width 13 height 13
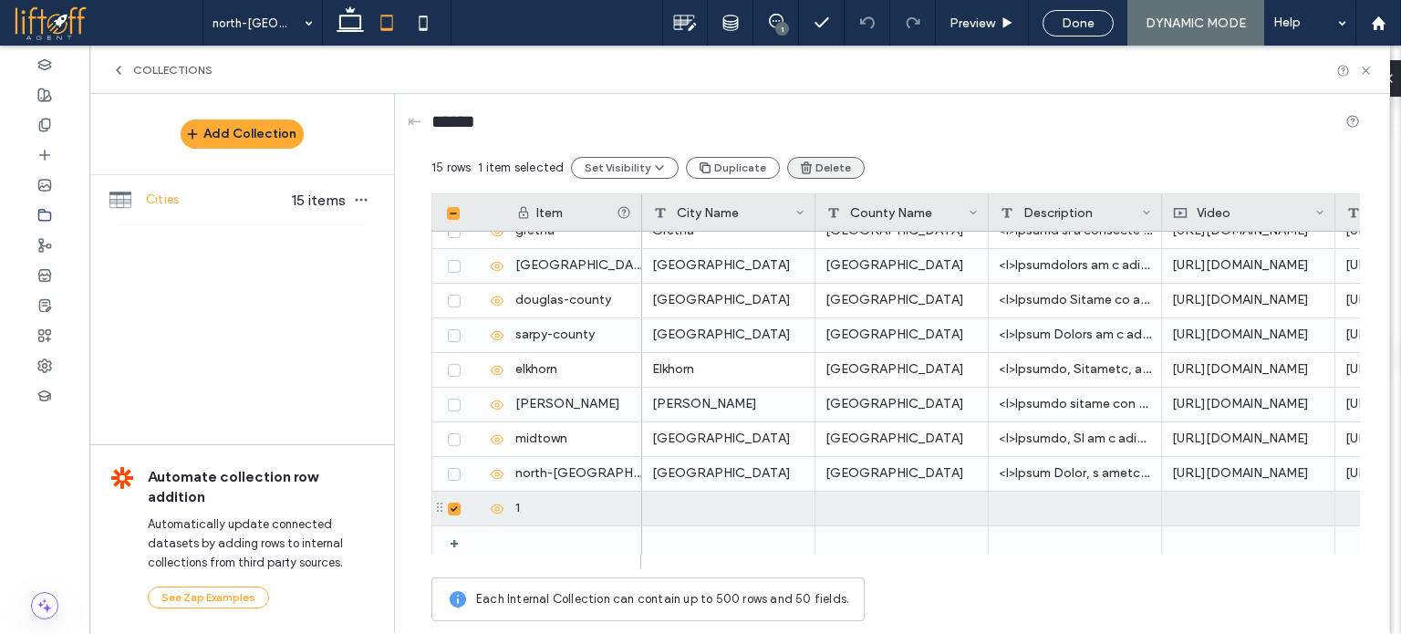
click at [831, 162] on button "Delete" at bounding box center [826, 168] width 78 height 22
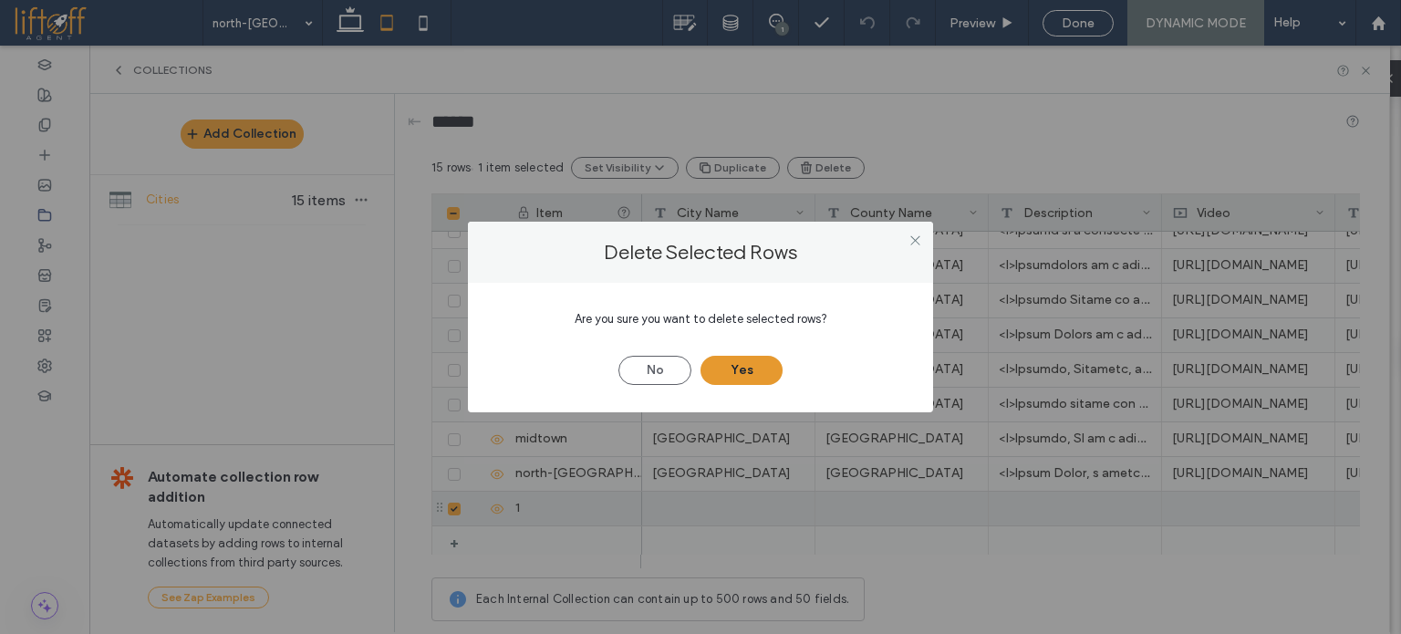
click at [776, 377] on button "Yes" at bounding box center [742, 370] width 82 height 29
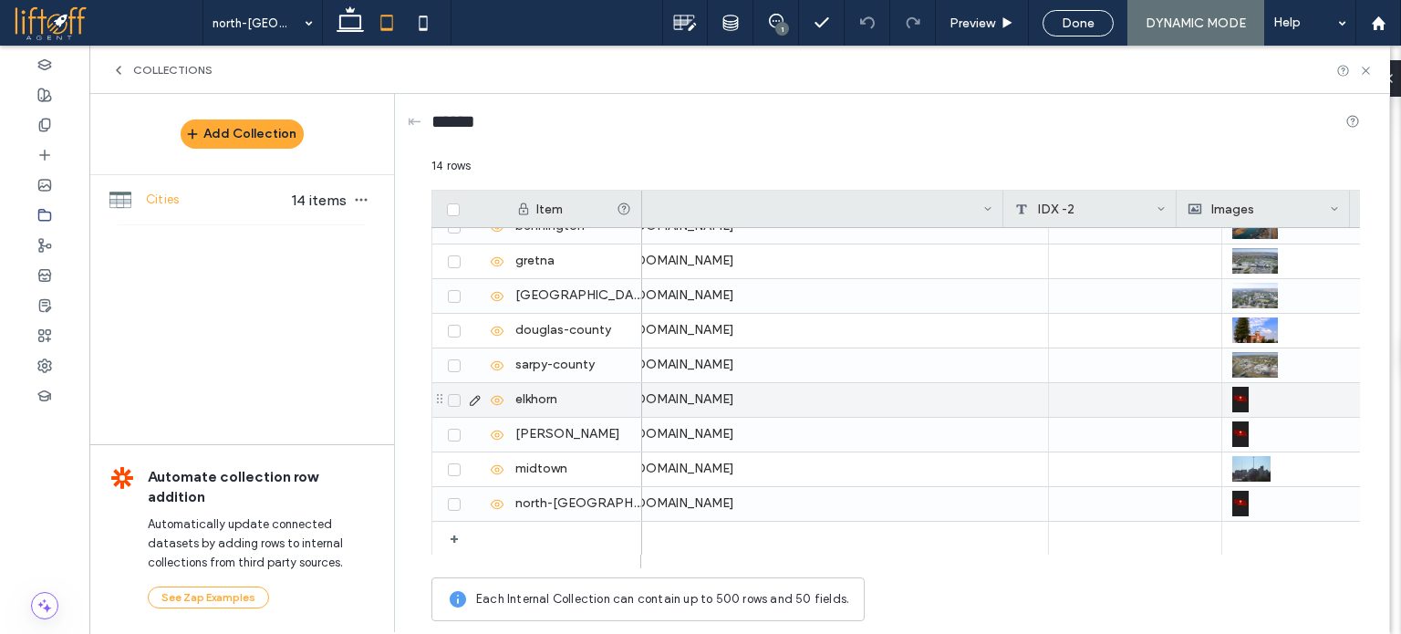
scroll to position [0, 1207]
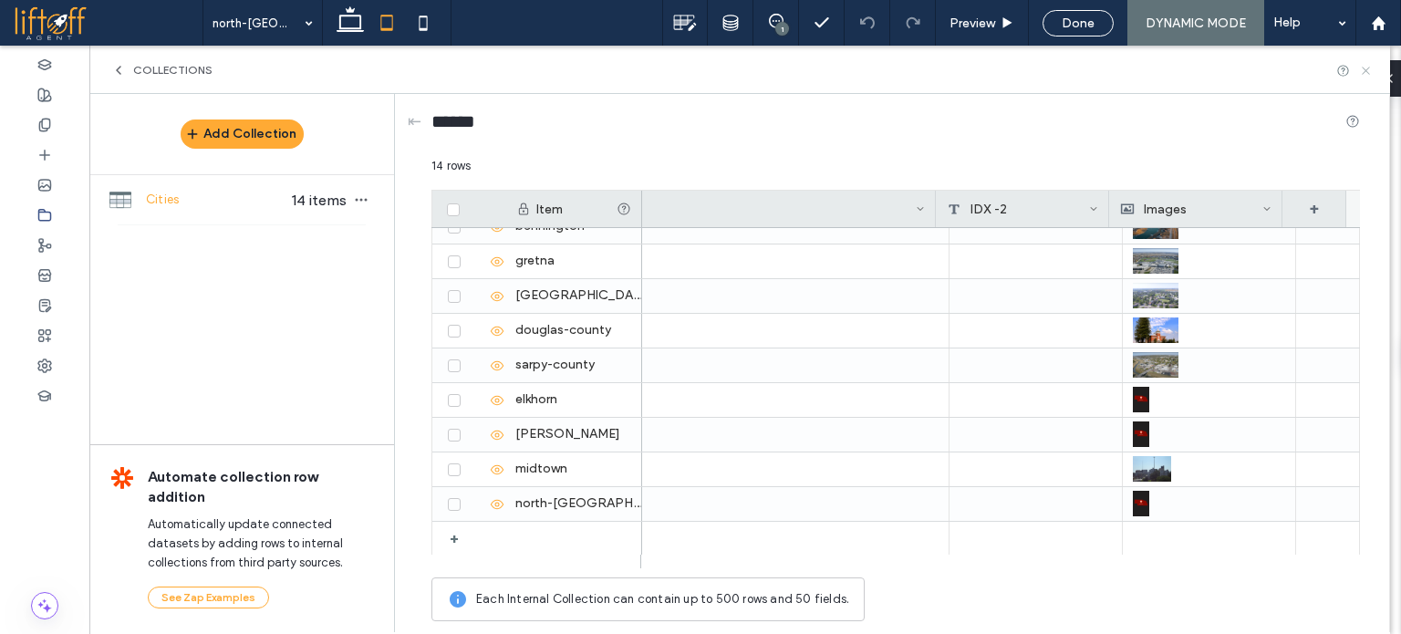
click at [1362, 76] on icon at bounding box center [1366, 71] width 14 height 14
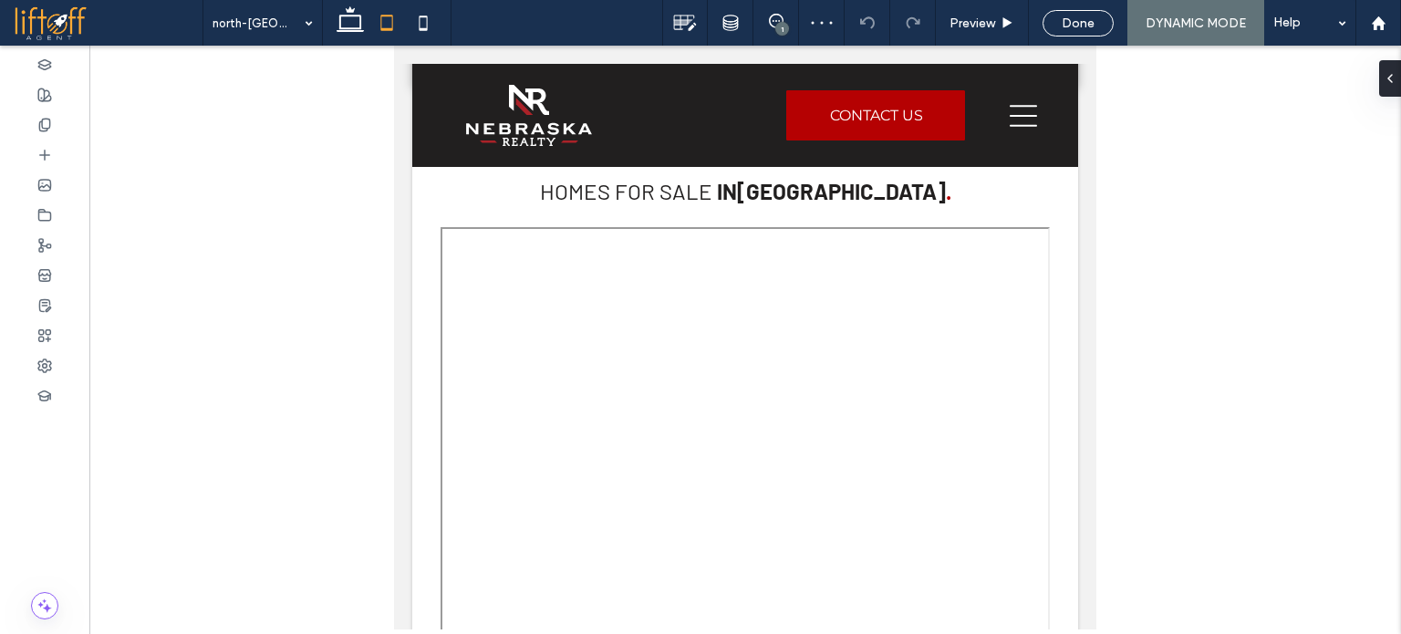
scroll to position [2573, 0]
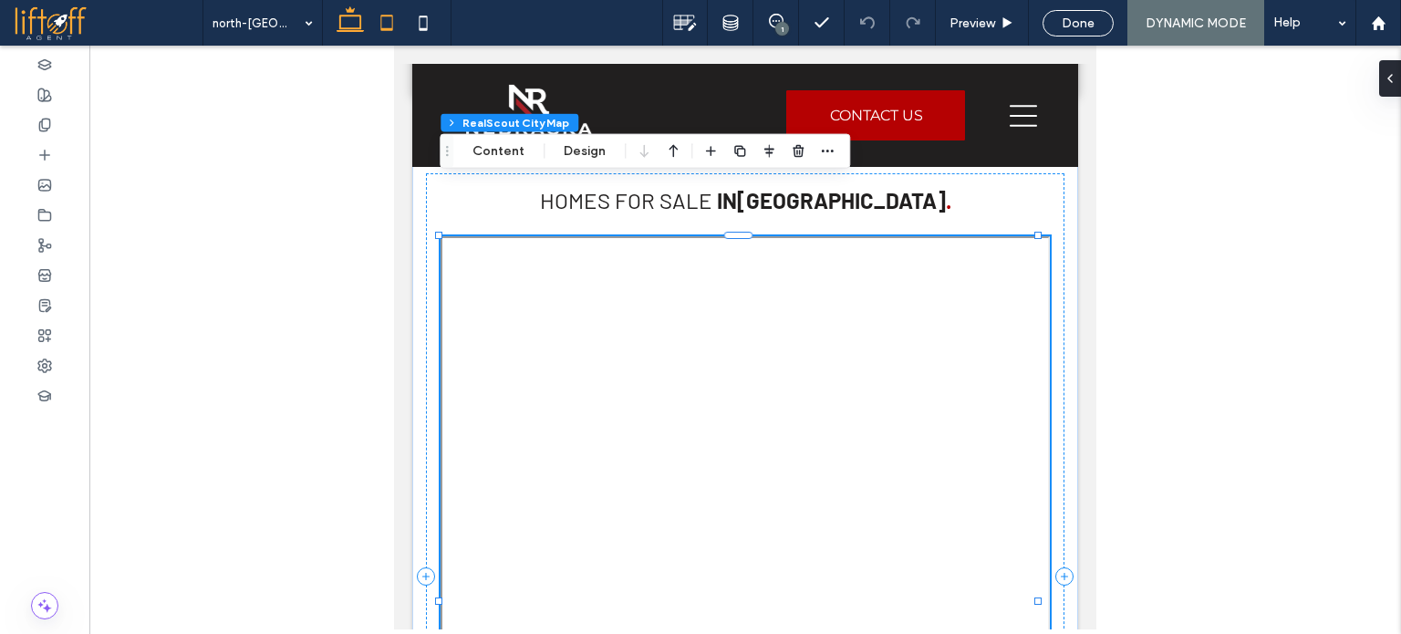
click at [355, 24] on icon at bounding box center [350, 23] width 36 height 36
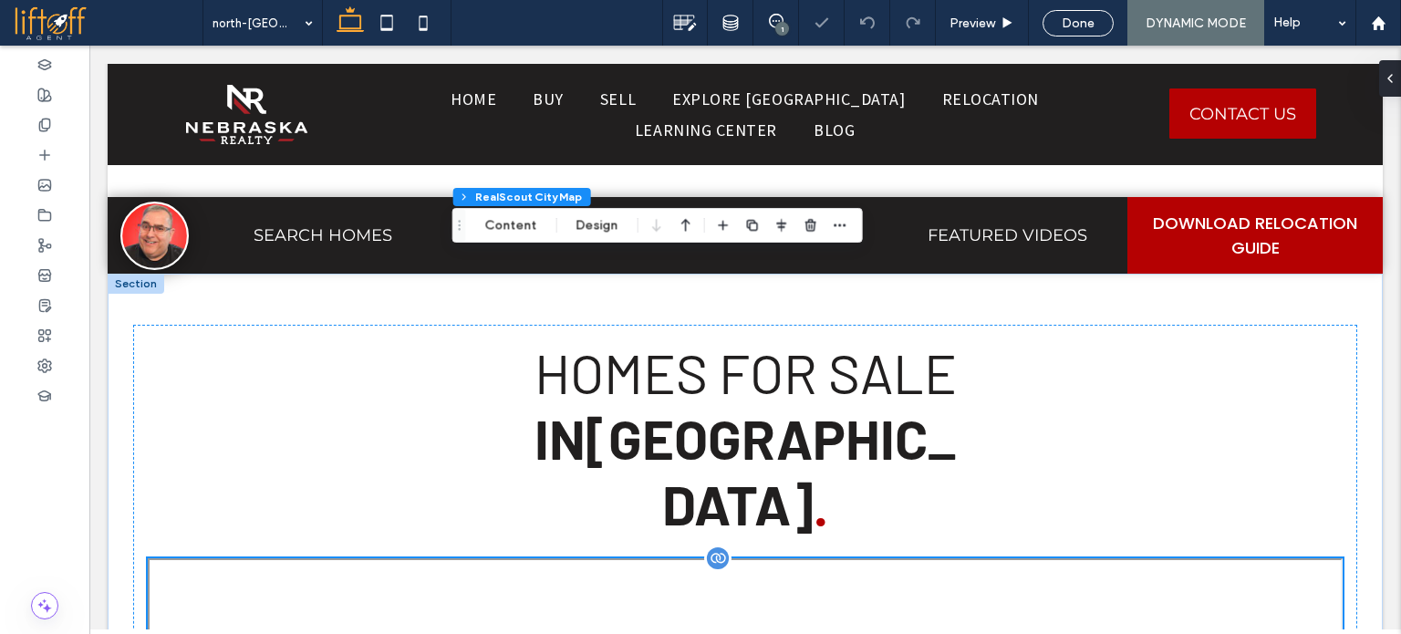
scroll to position [1192, 0]
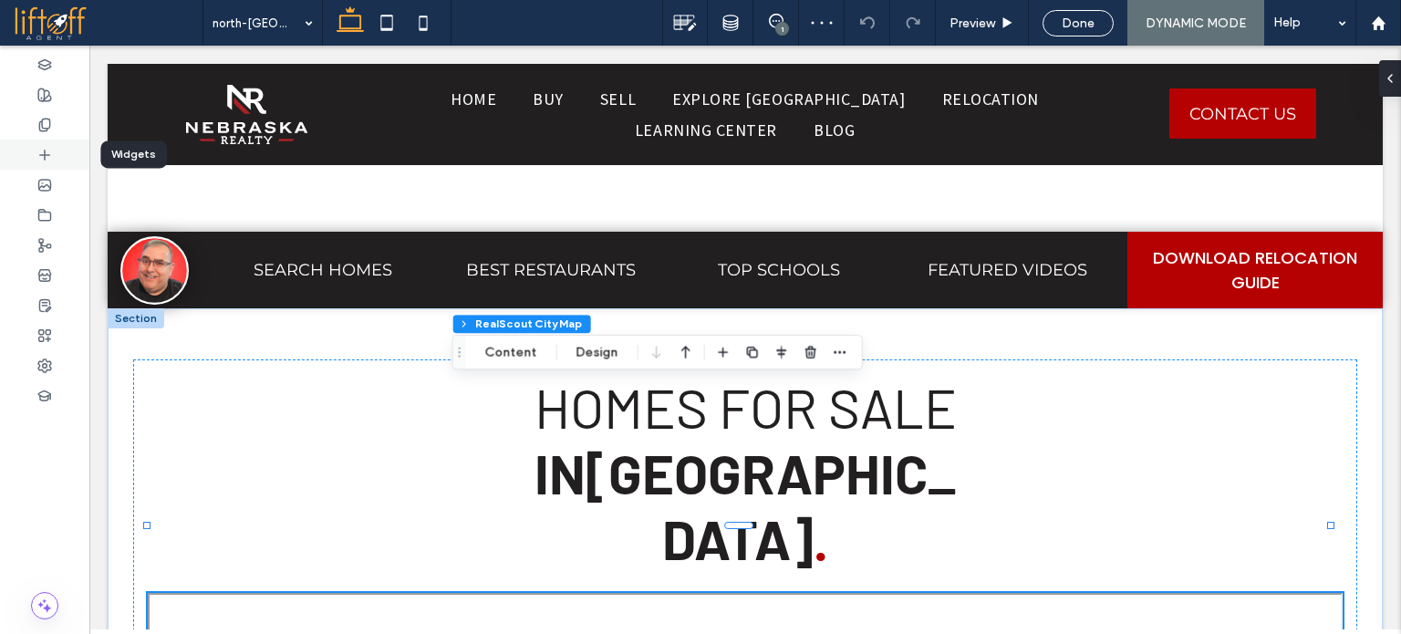
click at [58, 151] on div at bounding box center [44, 155] width 89 height 30
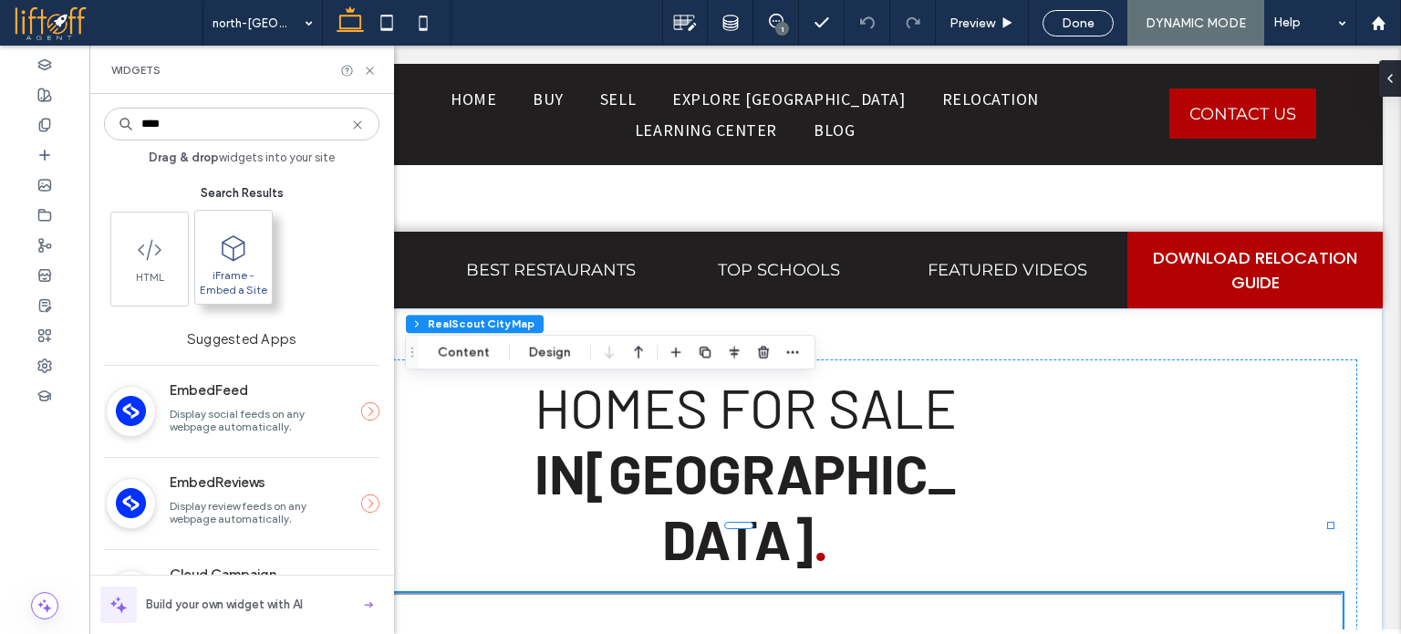
type input "****"
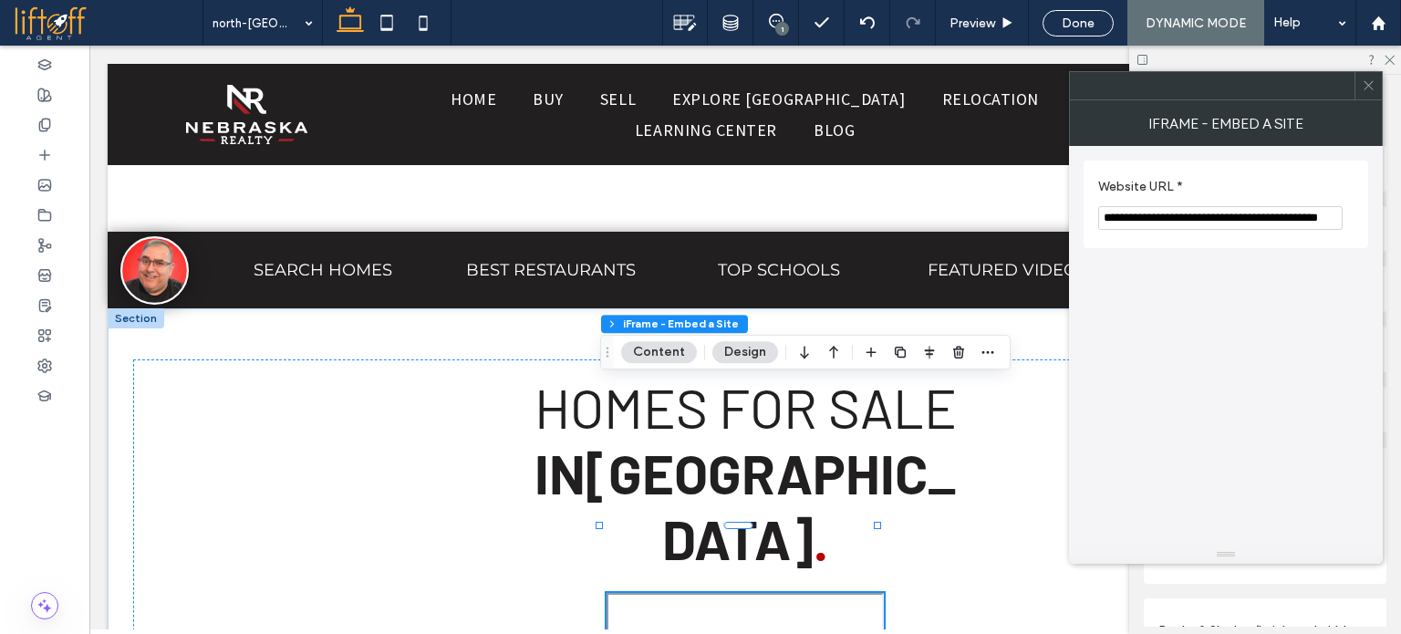
click at [1134, 210] on input "**********" at bounding box center [1221, 218] width 245 height 24
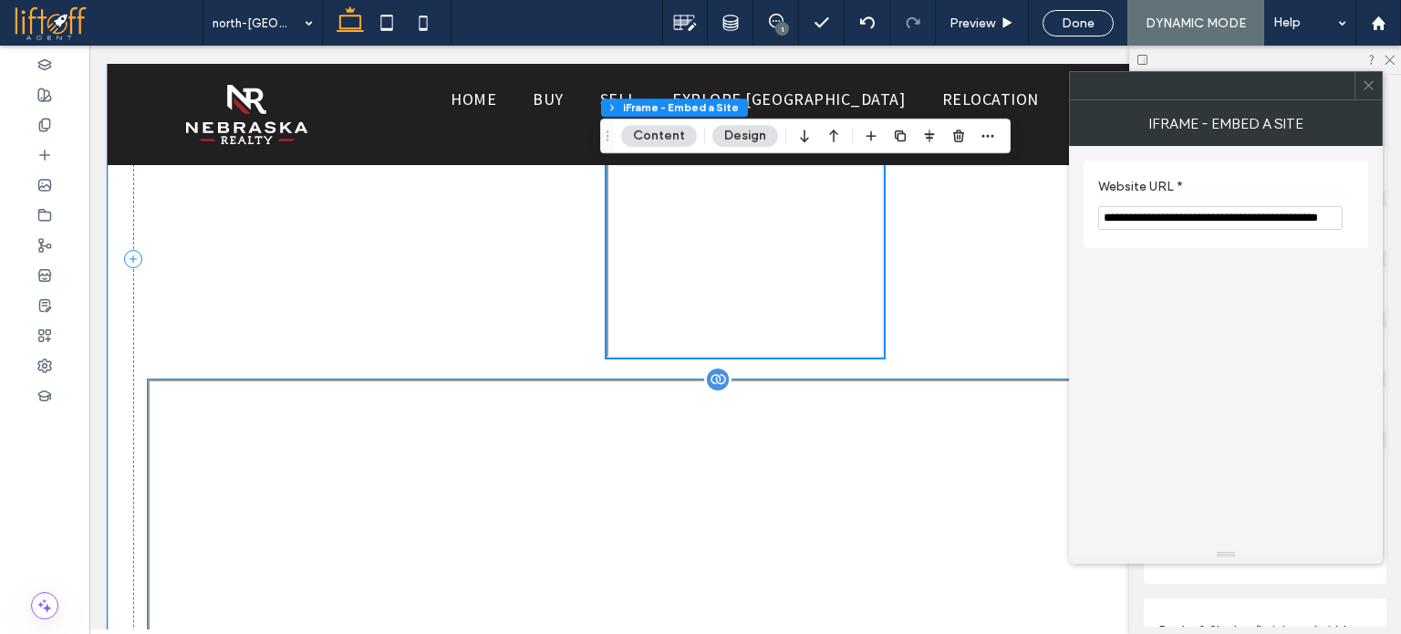
scroll to position [1974, 0]
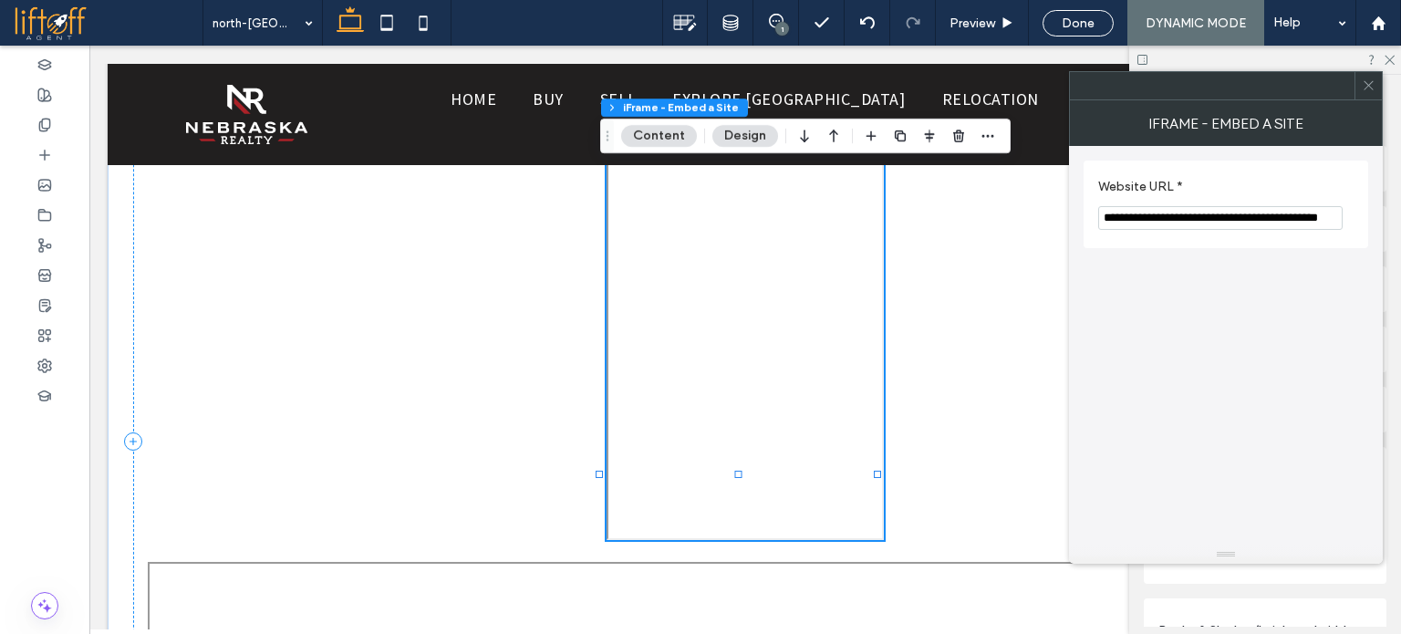
click at [1372, 87] on icon at bounding box center [1369, 85] width 14 height 14
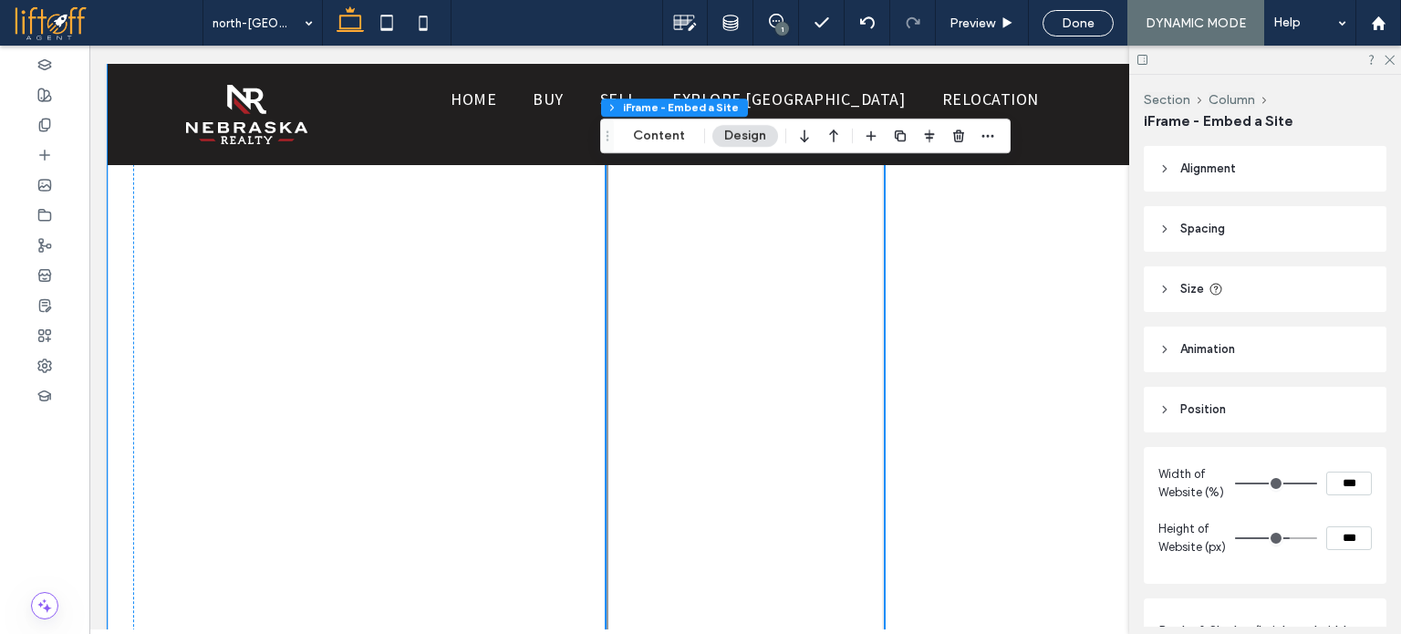
scroll to position [1427, 0]
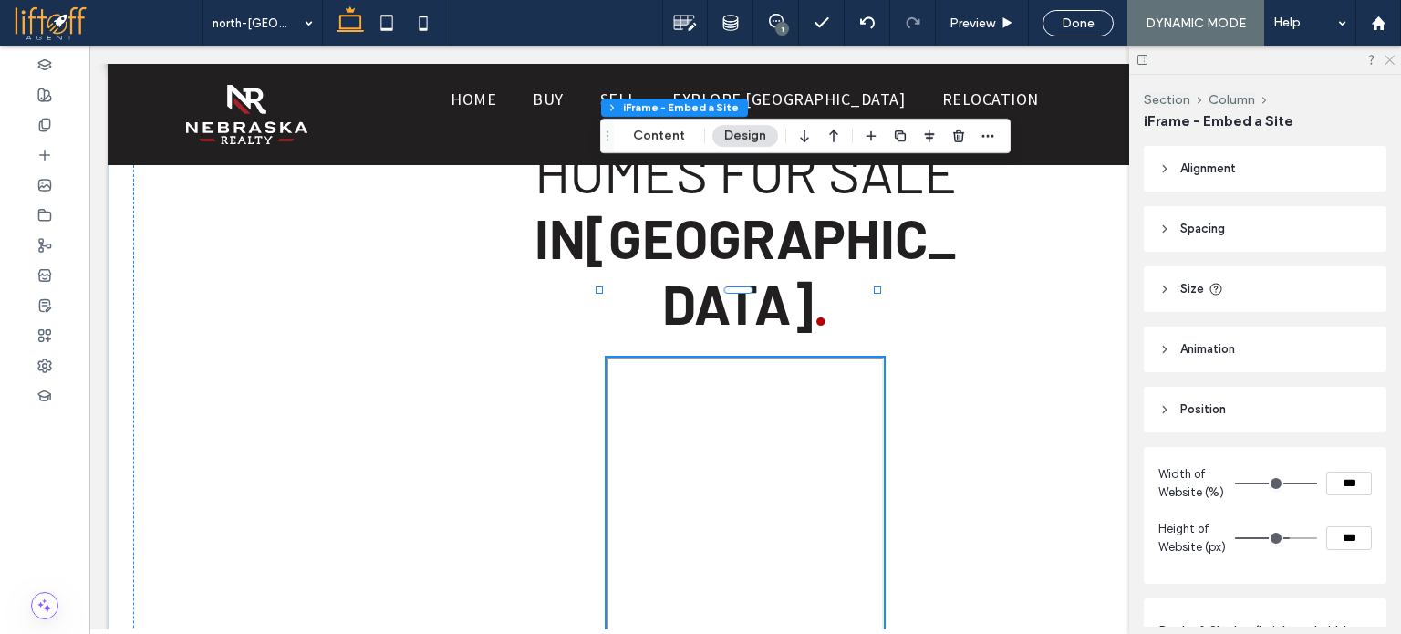
click at [1391, 57] on icon at bounding box center [1389, 59] width 12 height 12
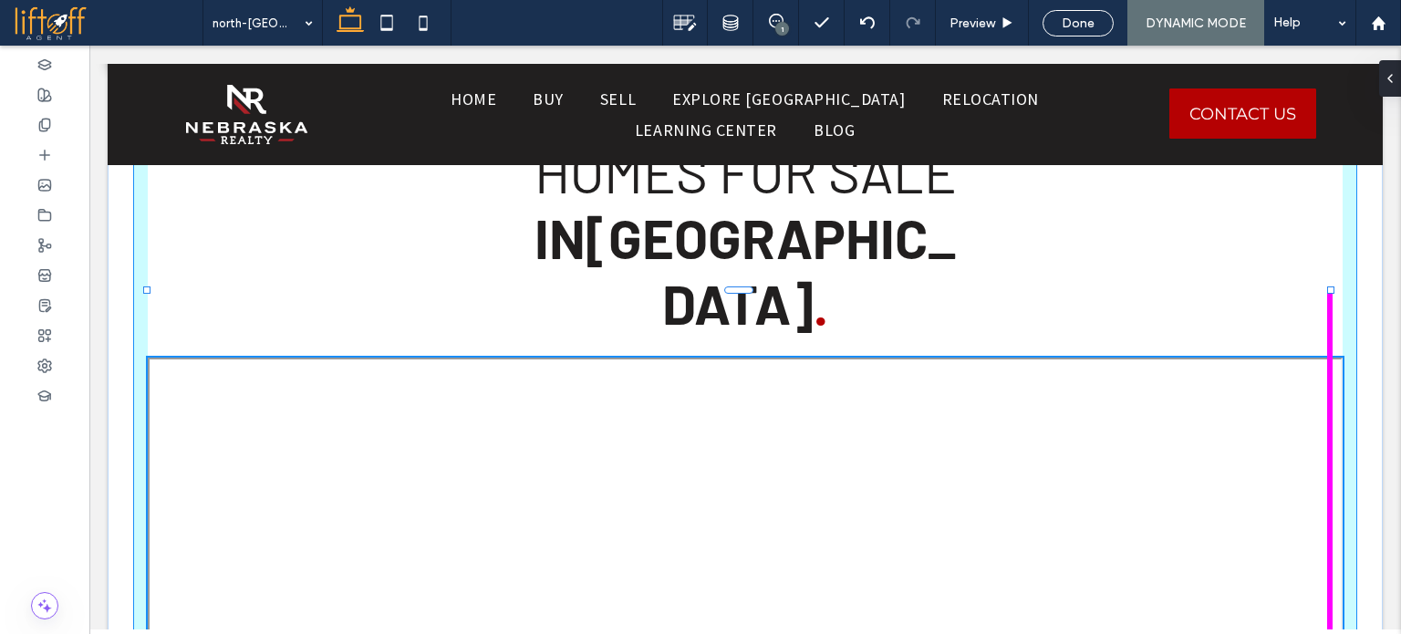
drag, startPoint x: 878, startPoint y: 509, endPoint x: 1401, endPoint y: 481, distance: 523.6
type input "****"
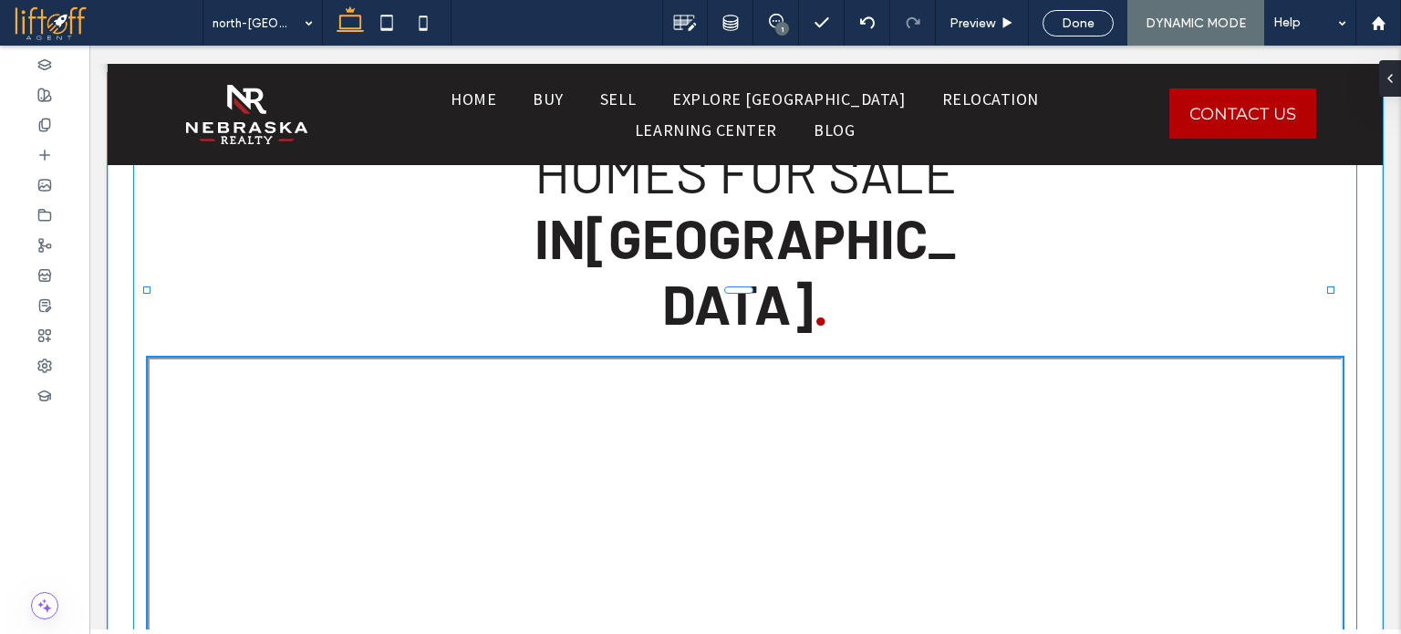
type input "****"
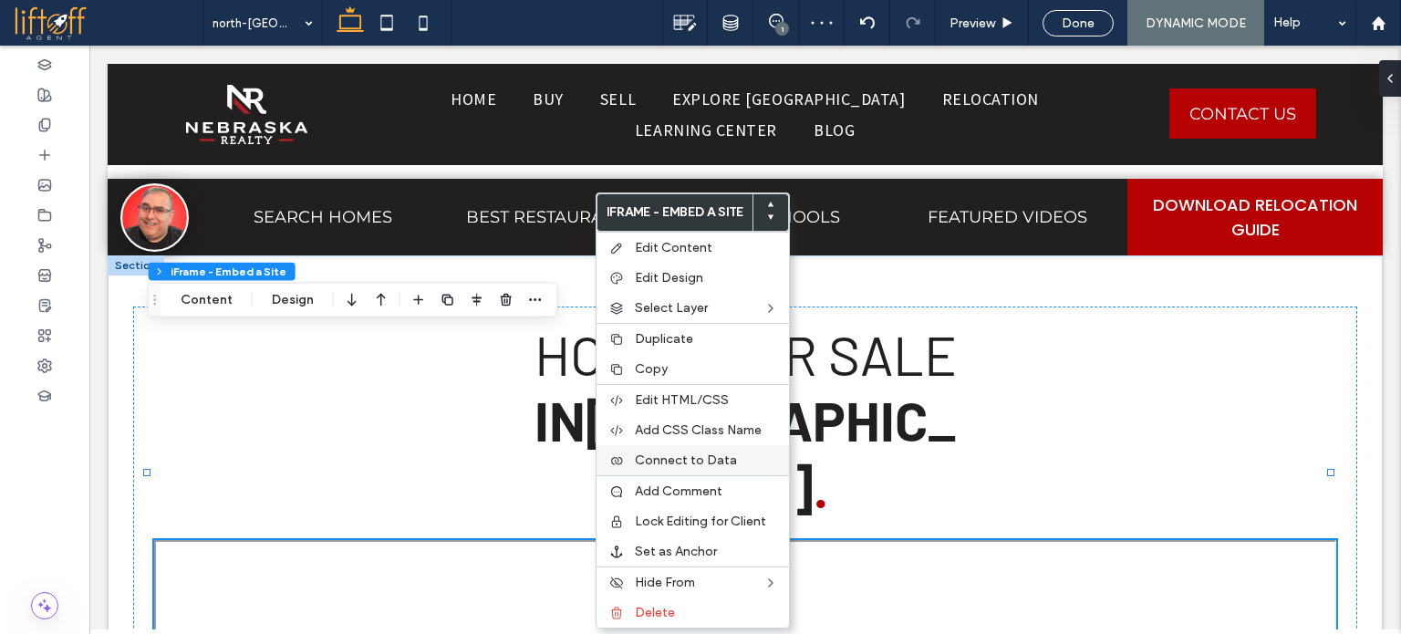
click at [702, 458] on span "Connect to Data" at bounding box center [686, 461] width 102 height 16
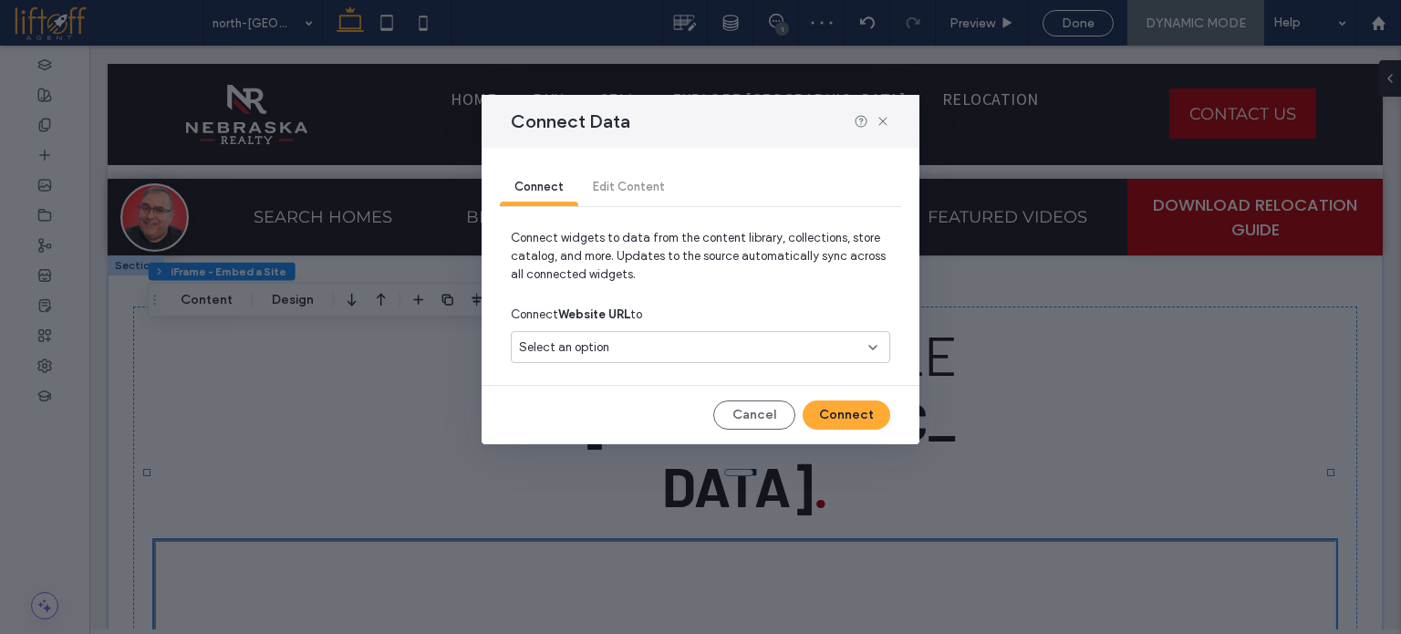
click at [716, 333] on div "Select an option" at bounding box center [701, 347] width 380 height 32
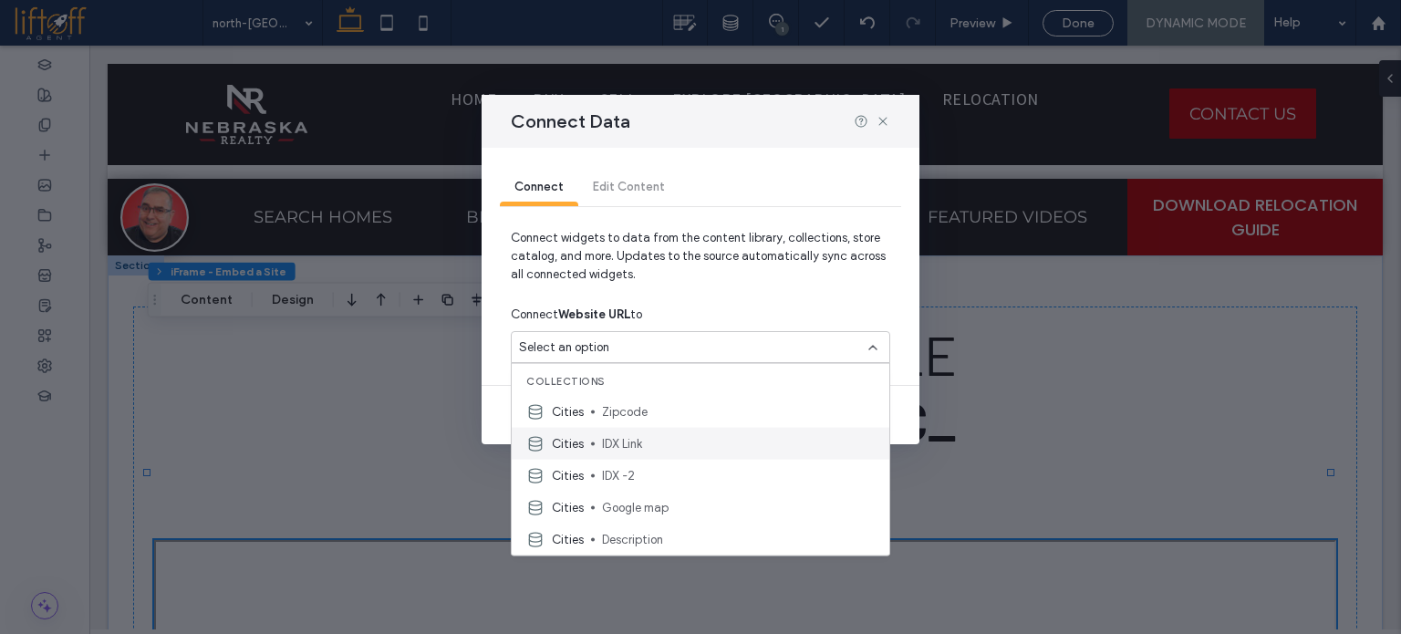
click at [673, 438] on span "IDX Link" at bounding box center [738, 443] width 273 height 18
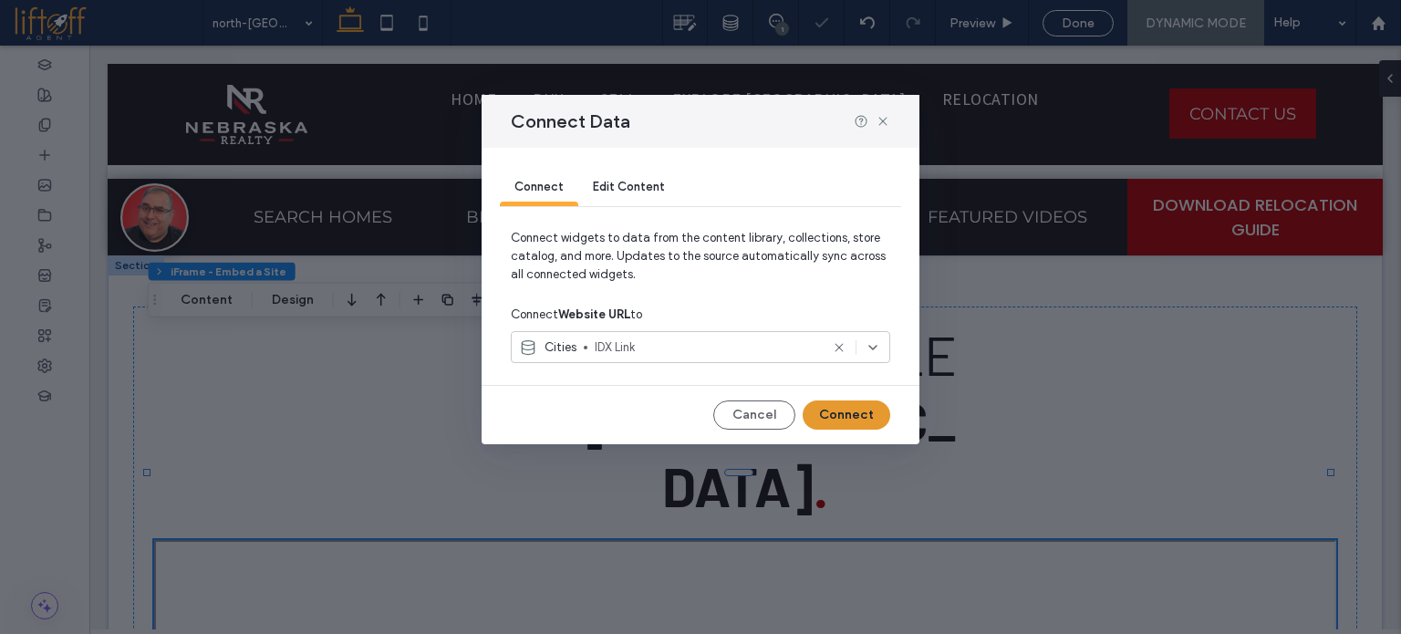
click at [854, 412] on button "Connect" at bounding box center [847, 415] width 88 height 29
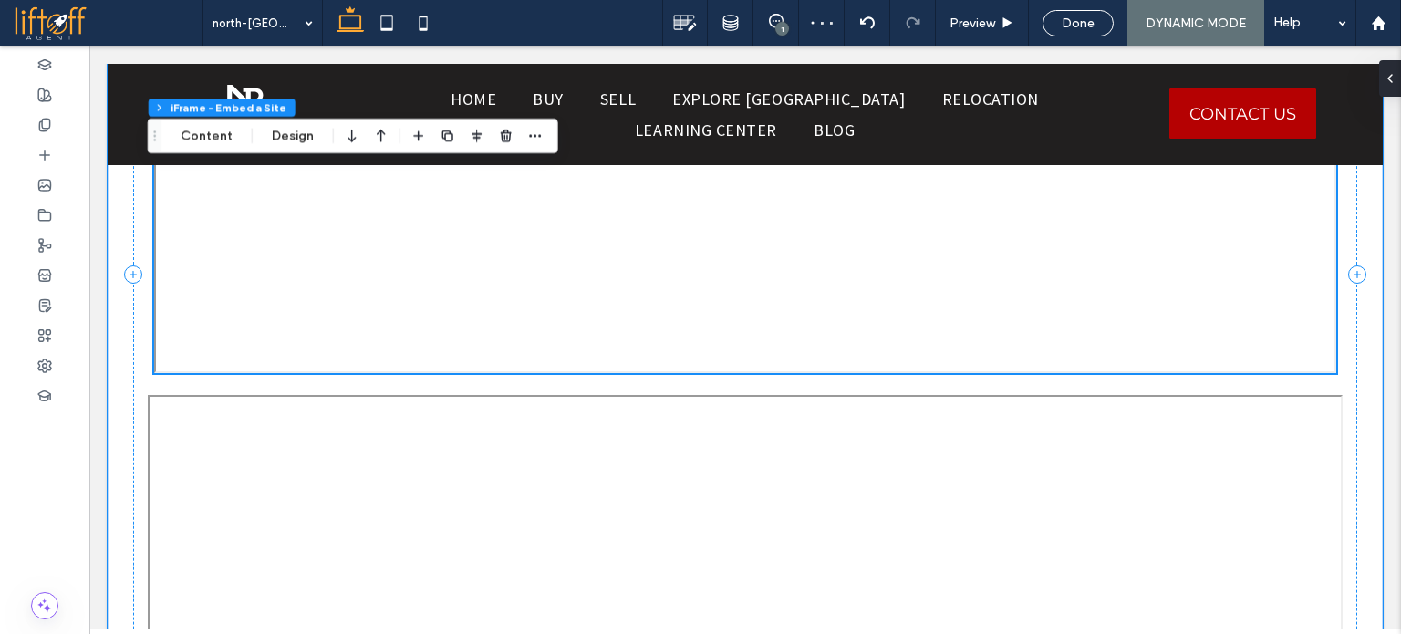
scroll to position [2157, 0]
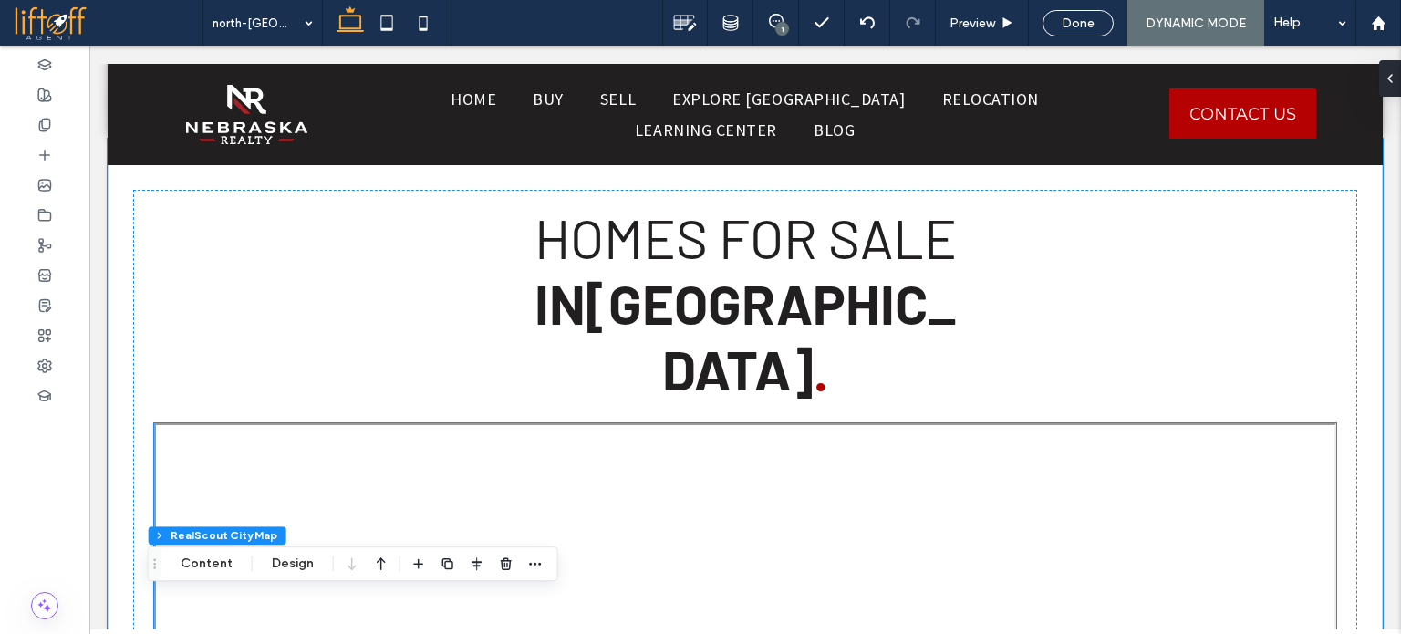
scroll to position [1307, 0]
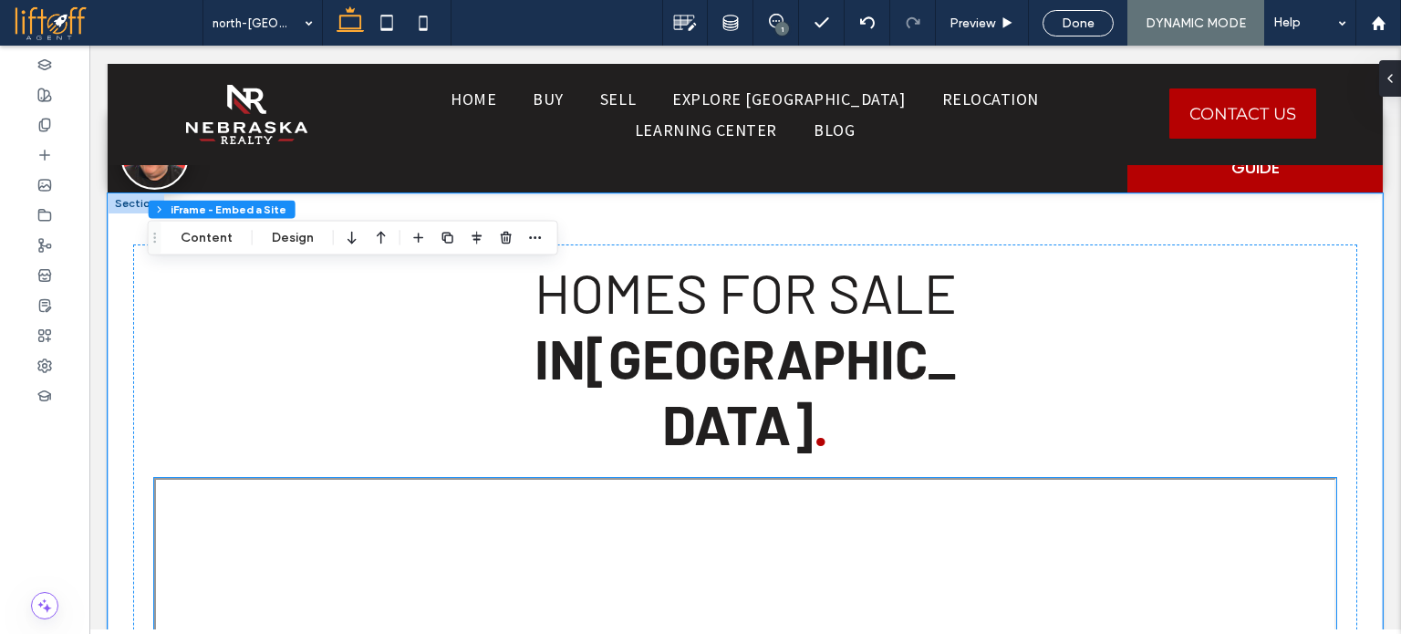
type input "*"
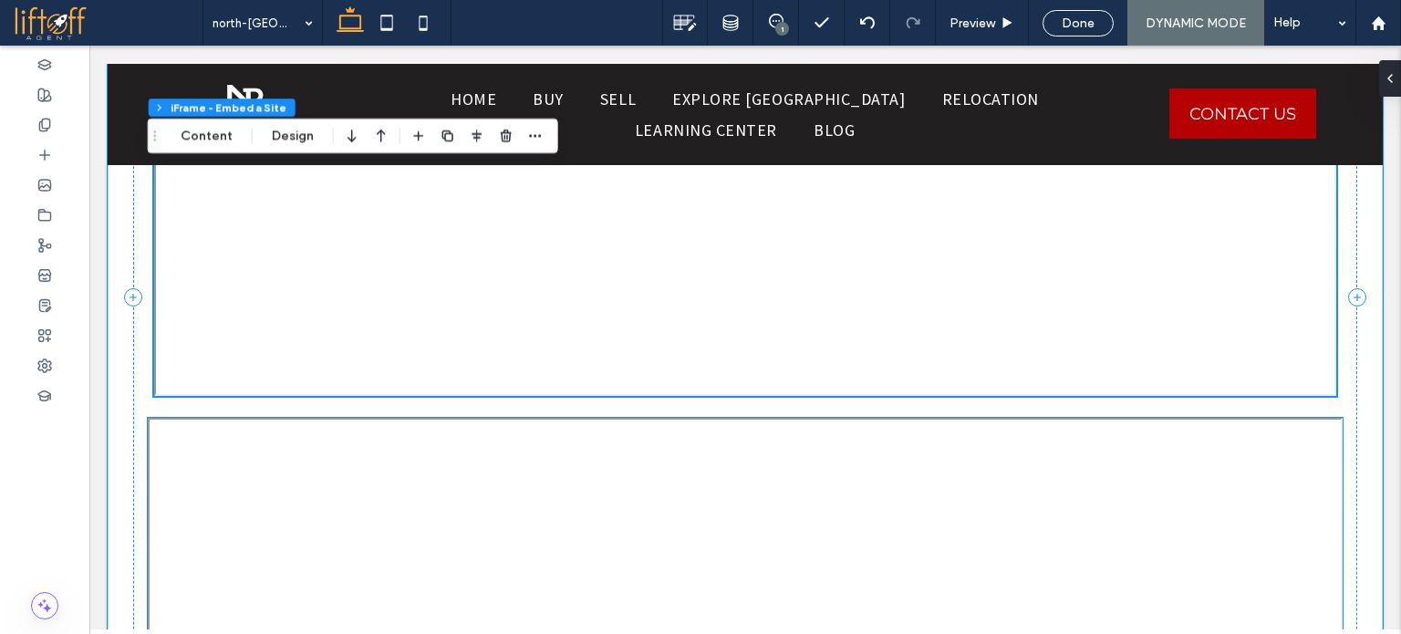
scroll to position [2310, 0]
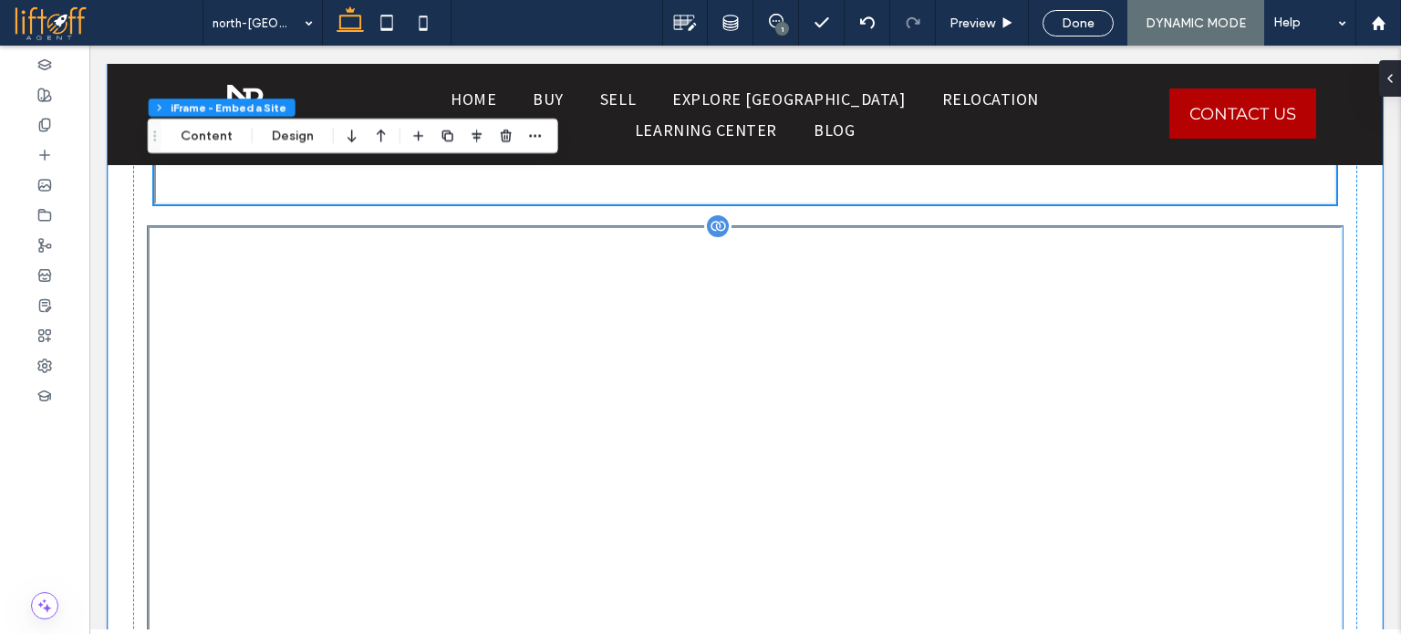
click at [557, 364] on div at bounding box center [745, 591] width 1195 height 730
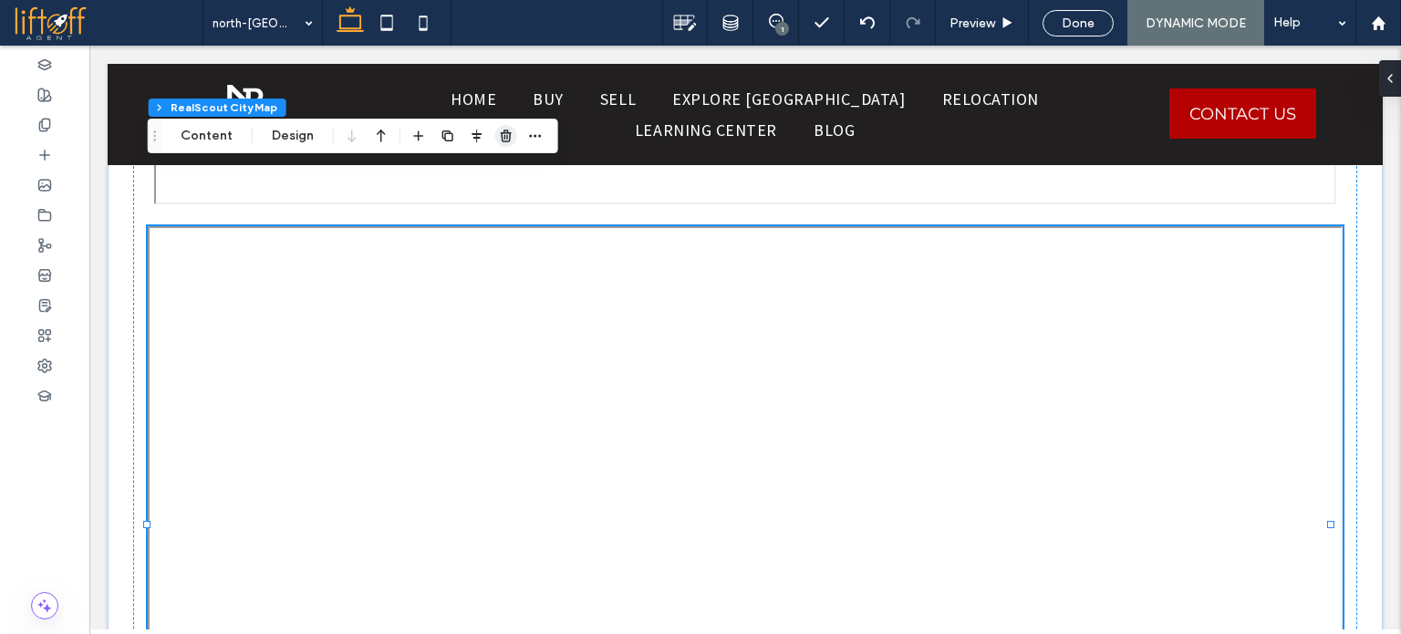
click at [503, 142] on icon "button" at bounding box center [506, 136] width 15 height 15
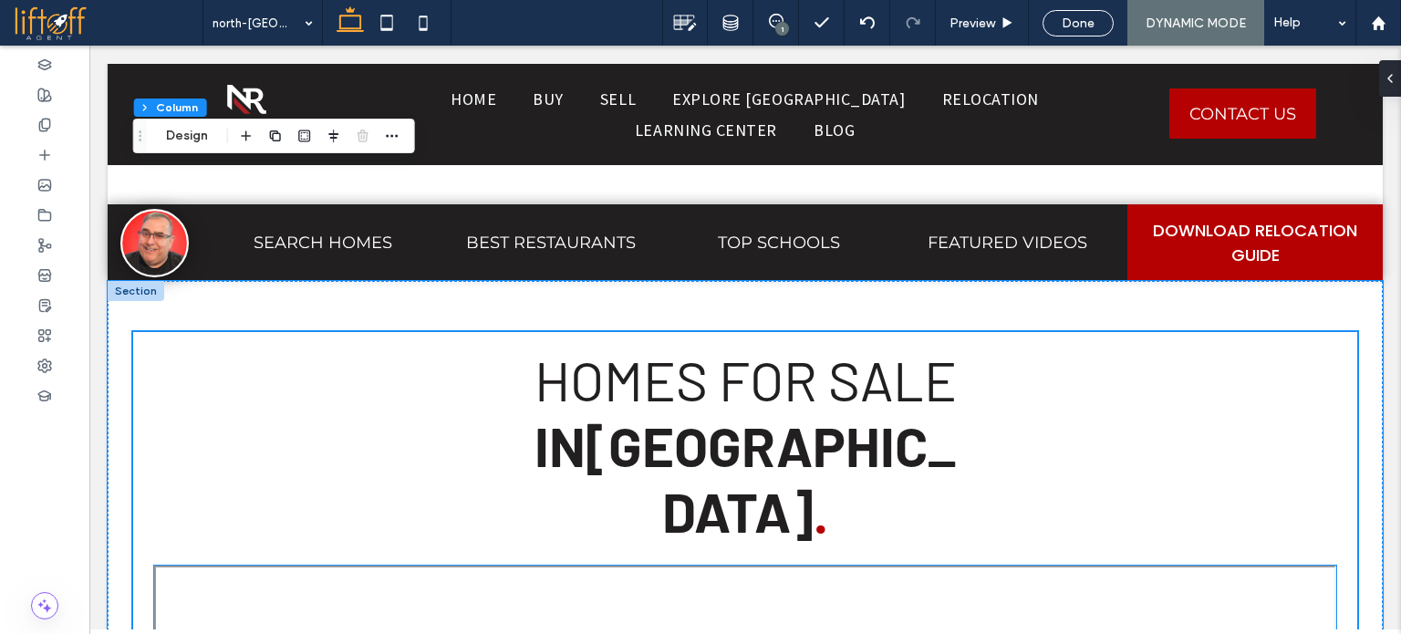
scroll to position [1215, 0]
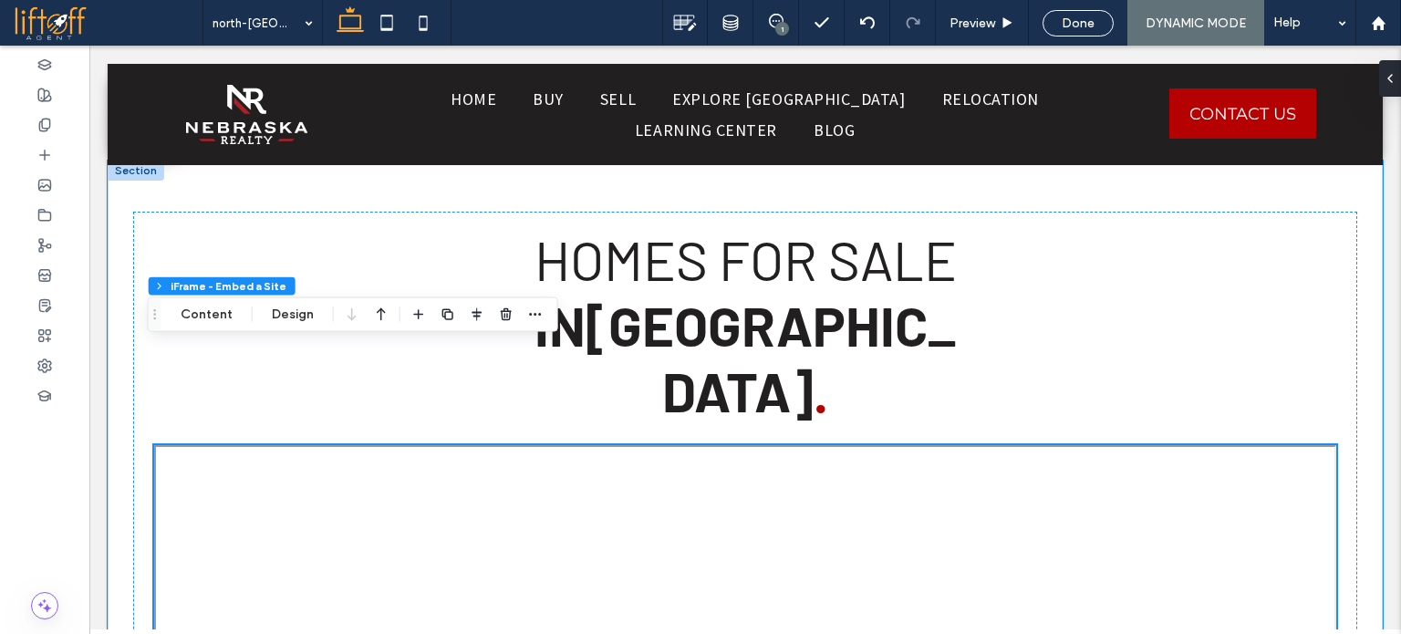
scroll to position [1398, 0]
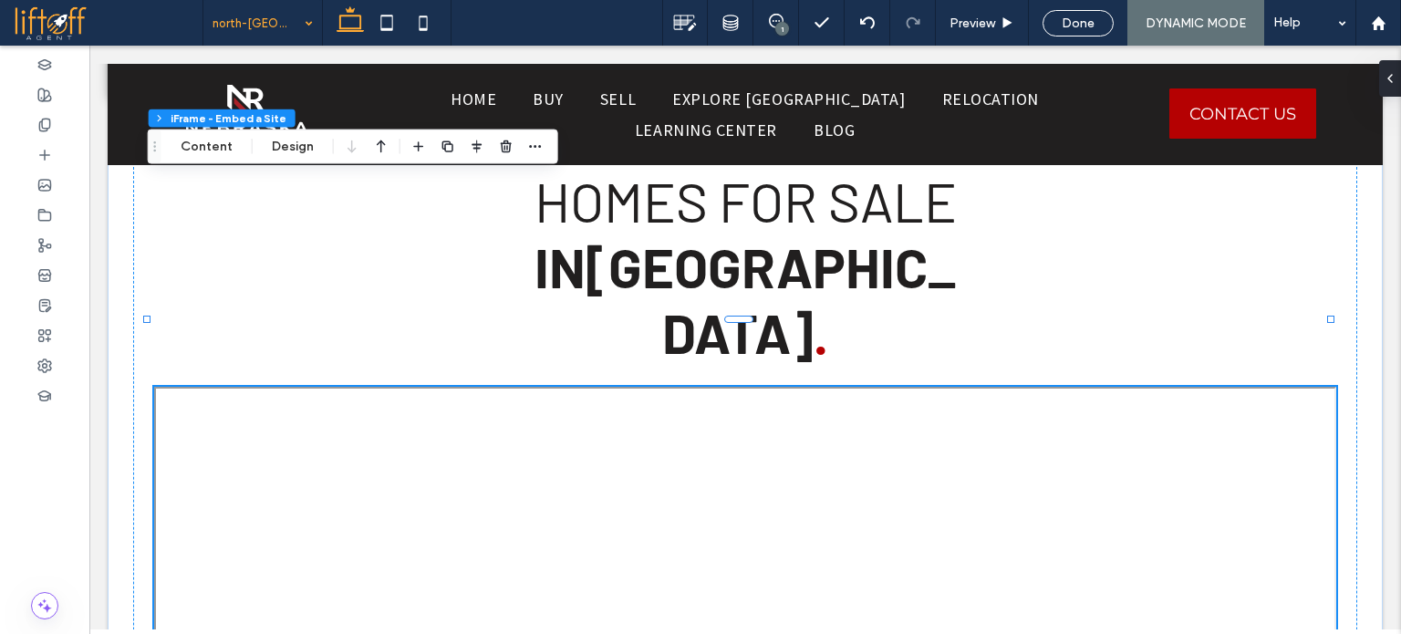
click at [55, 513] on div at bounding box center [700, 317] width 1401 height 634
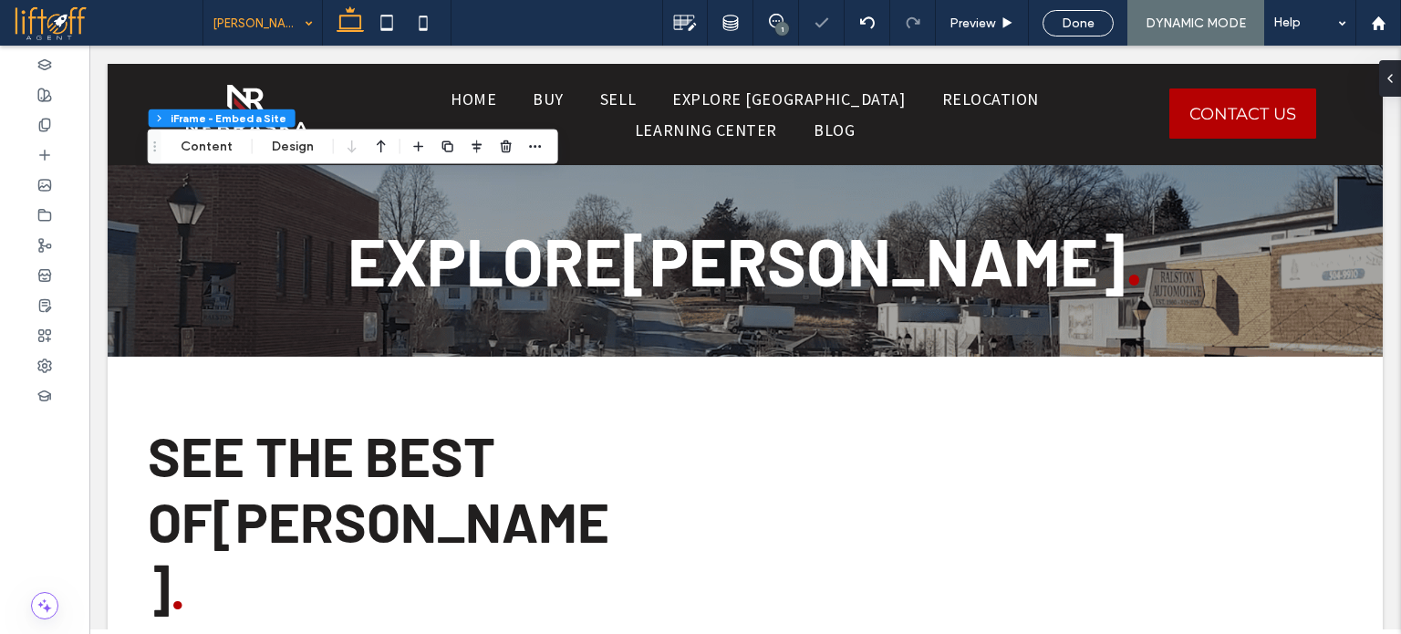
scroll to position [1347, 0]
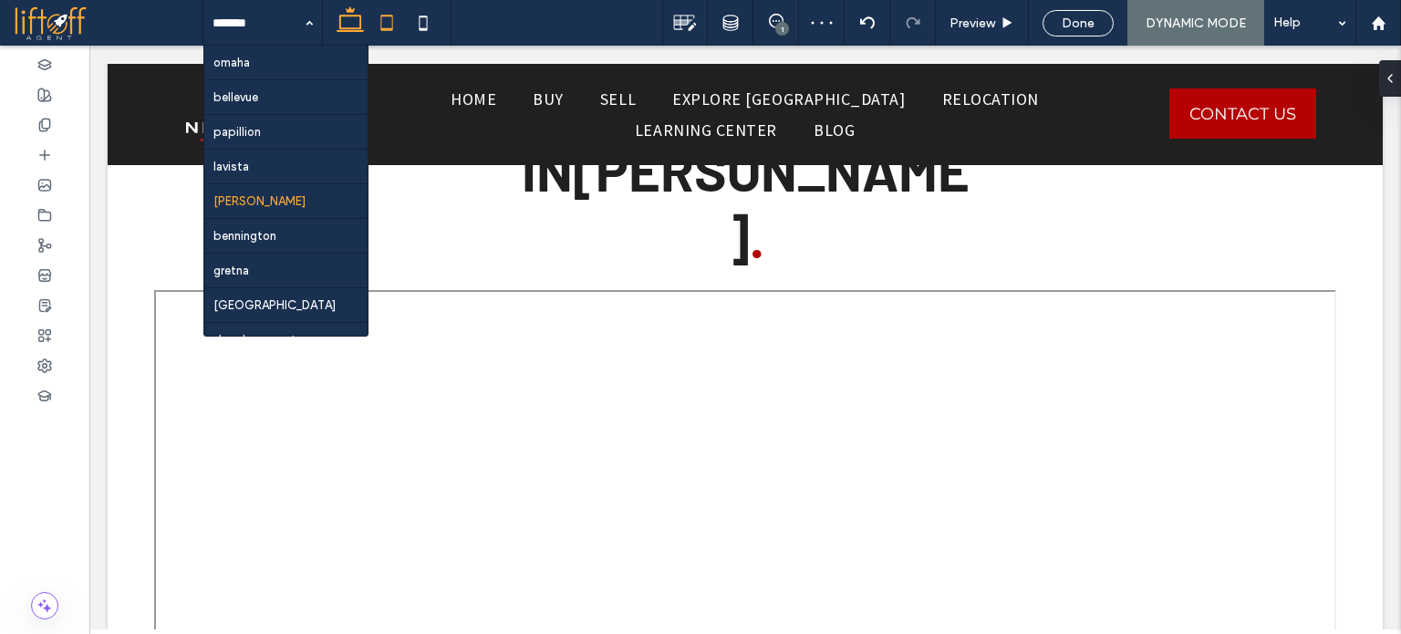
click at [378, 17] on icon at bounding box center [387, 23] width 36 height 36
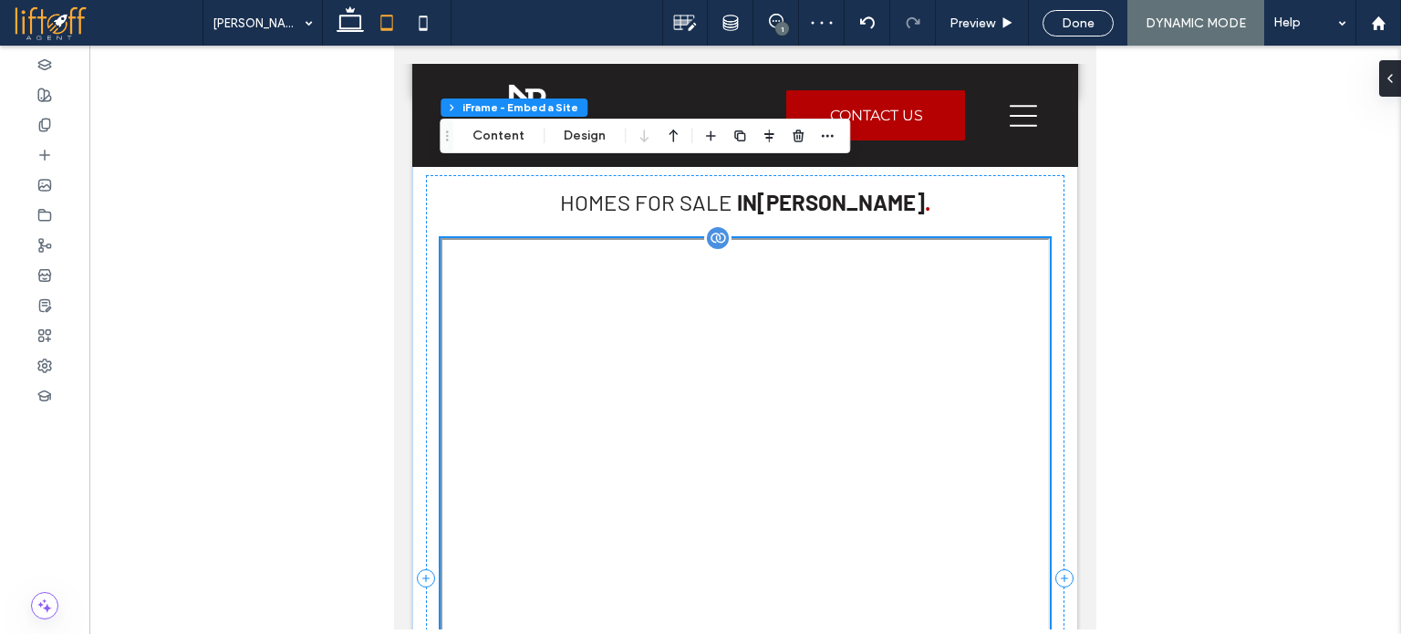
type input "*"
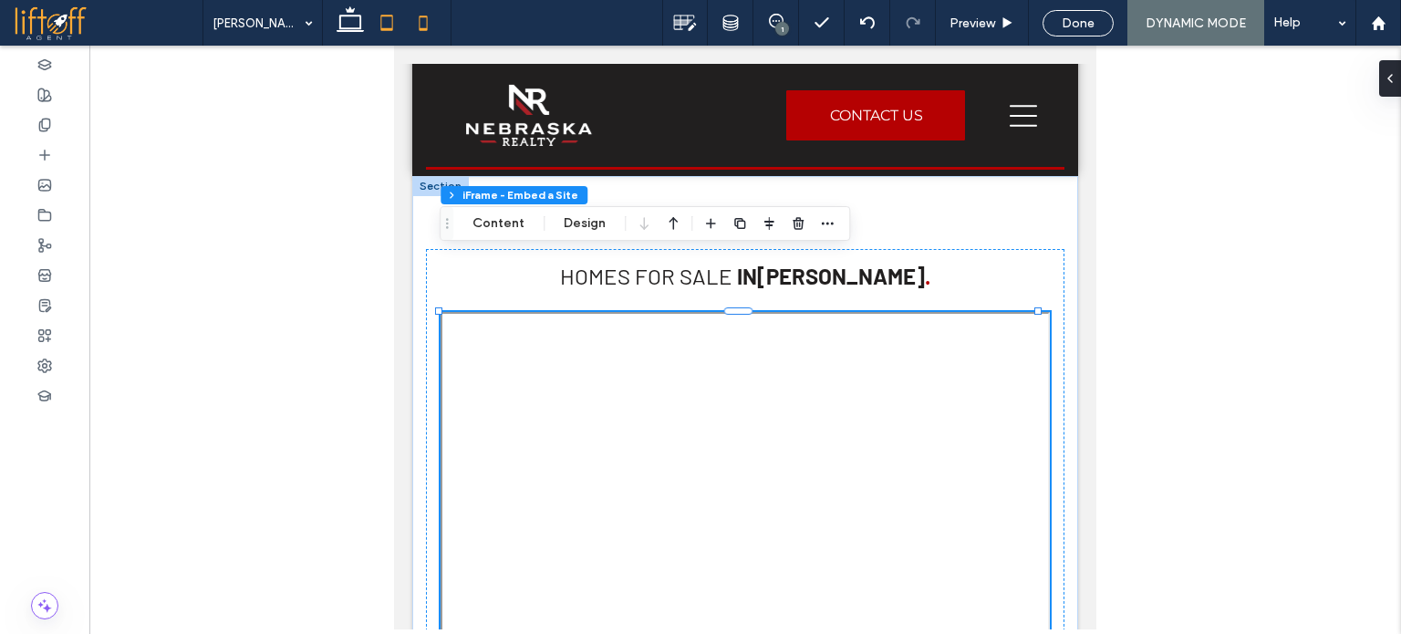
click at [435, 26] on icon at bounding box center [423, 23] width 36 height 36
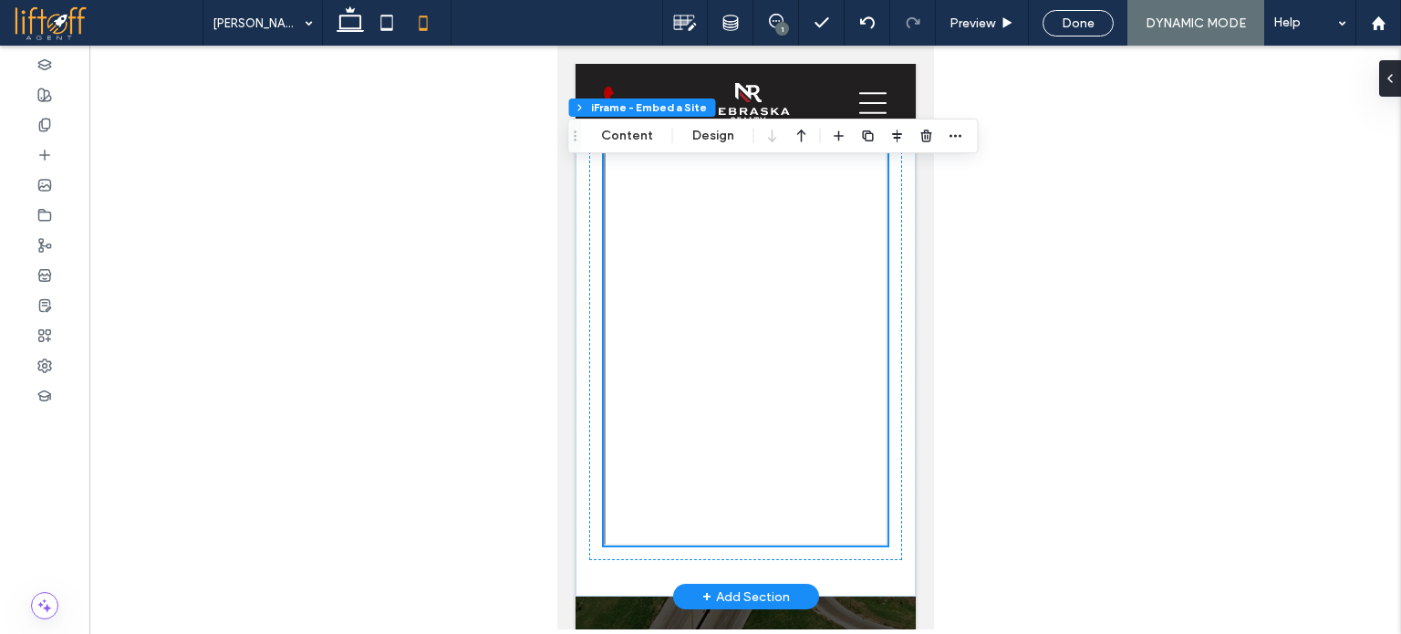
scroll to position [2376, 0]
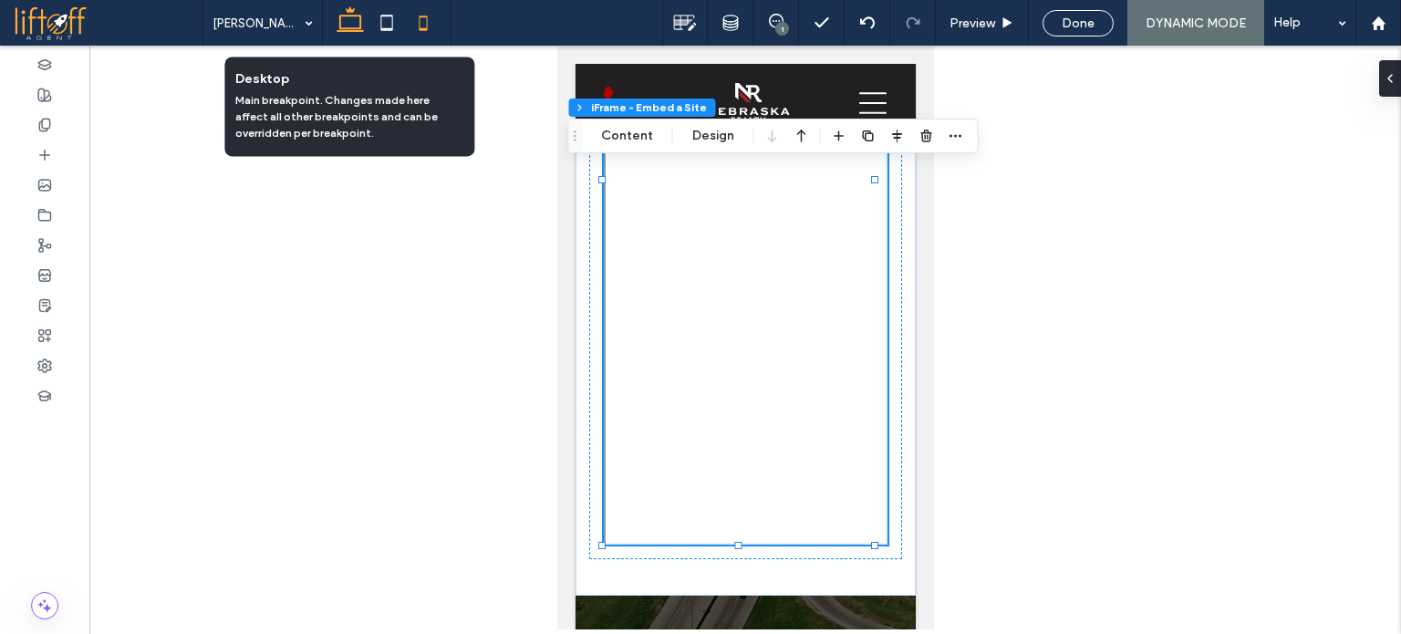
click at [343, 32] on icon at bounding box center [350, 23] width 36 height 36
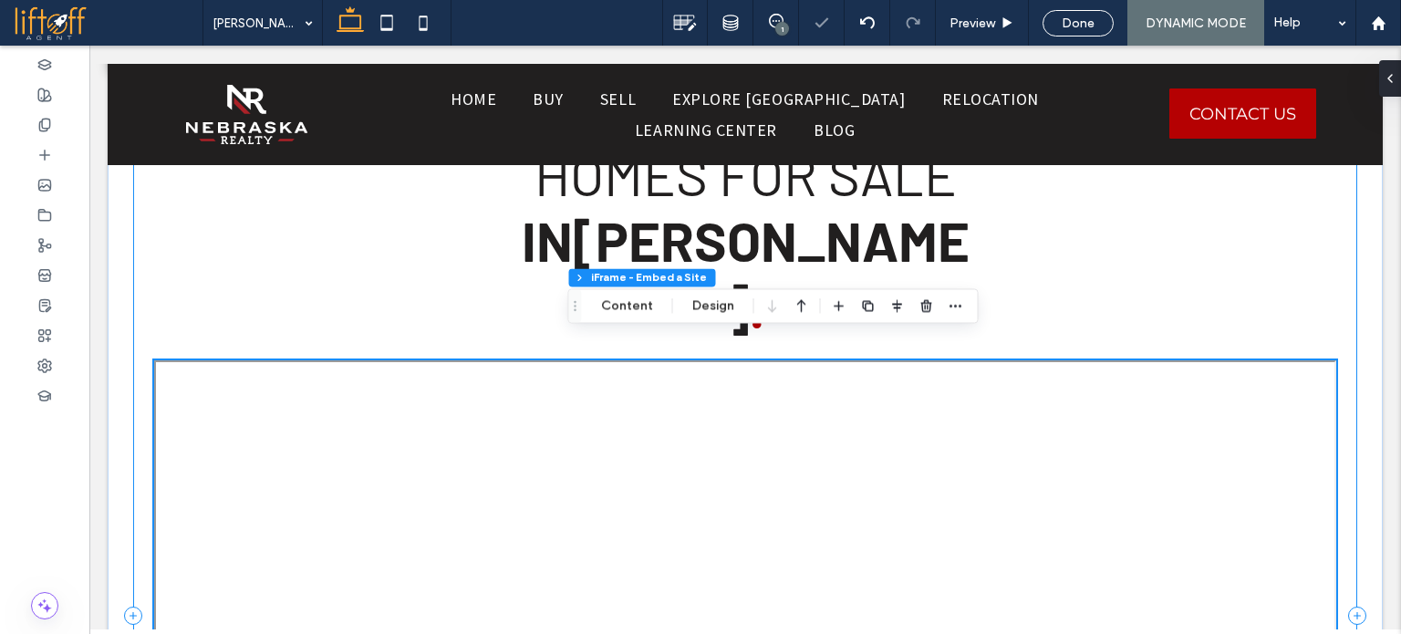
scroll to position [1277, 0]
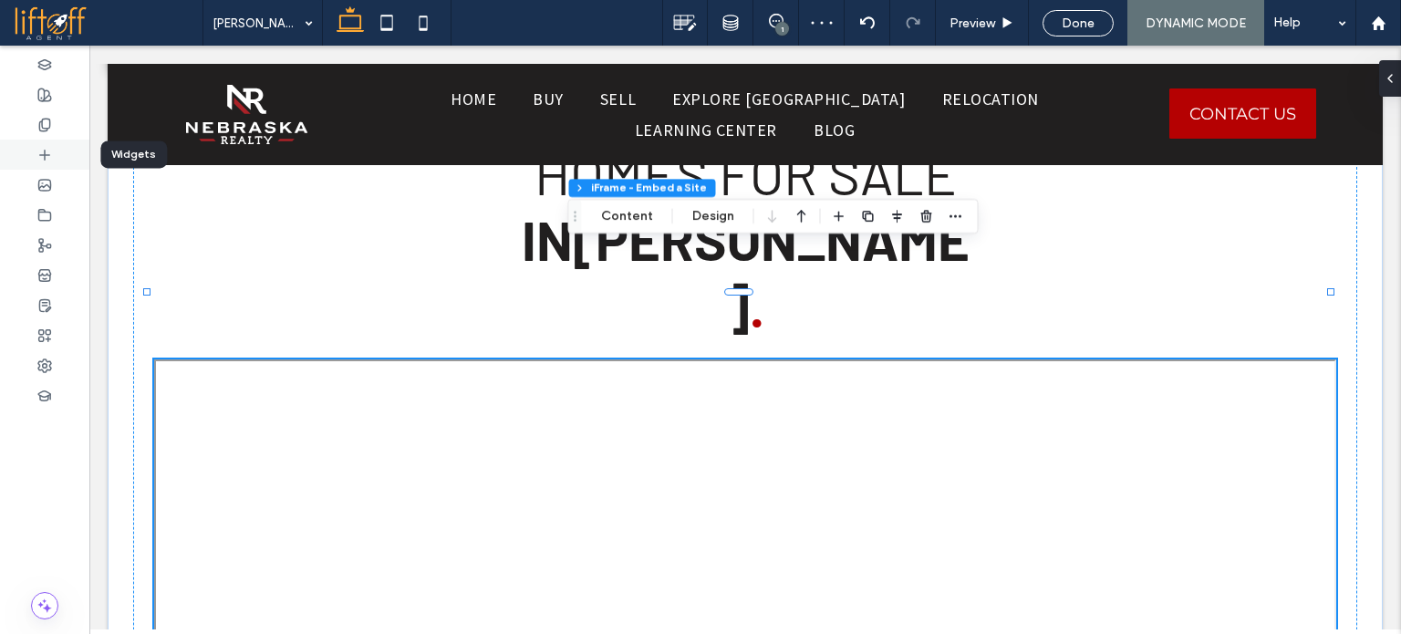
click at [45, 155] on use at bounding box center [44, 154] width 9 height 9
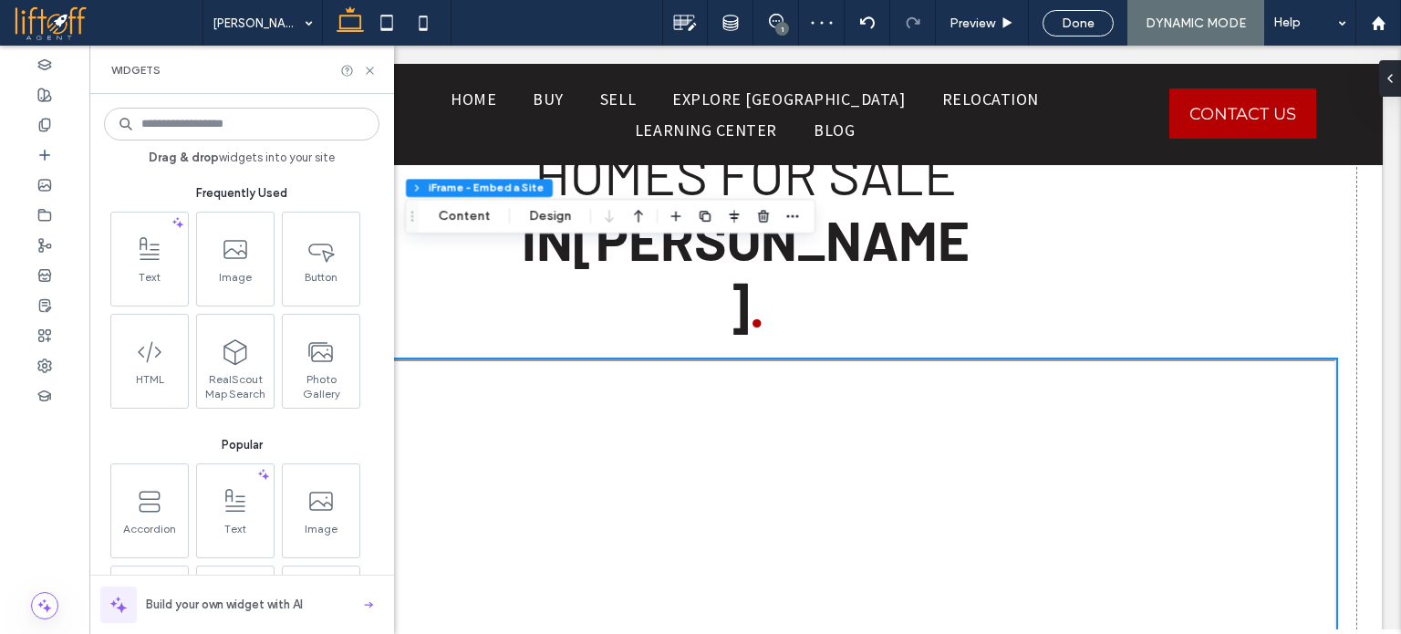
click at [225, 122] on input at bounding box center [242, 124] width 276 height 33
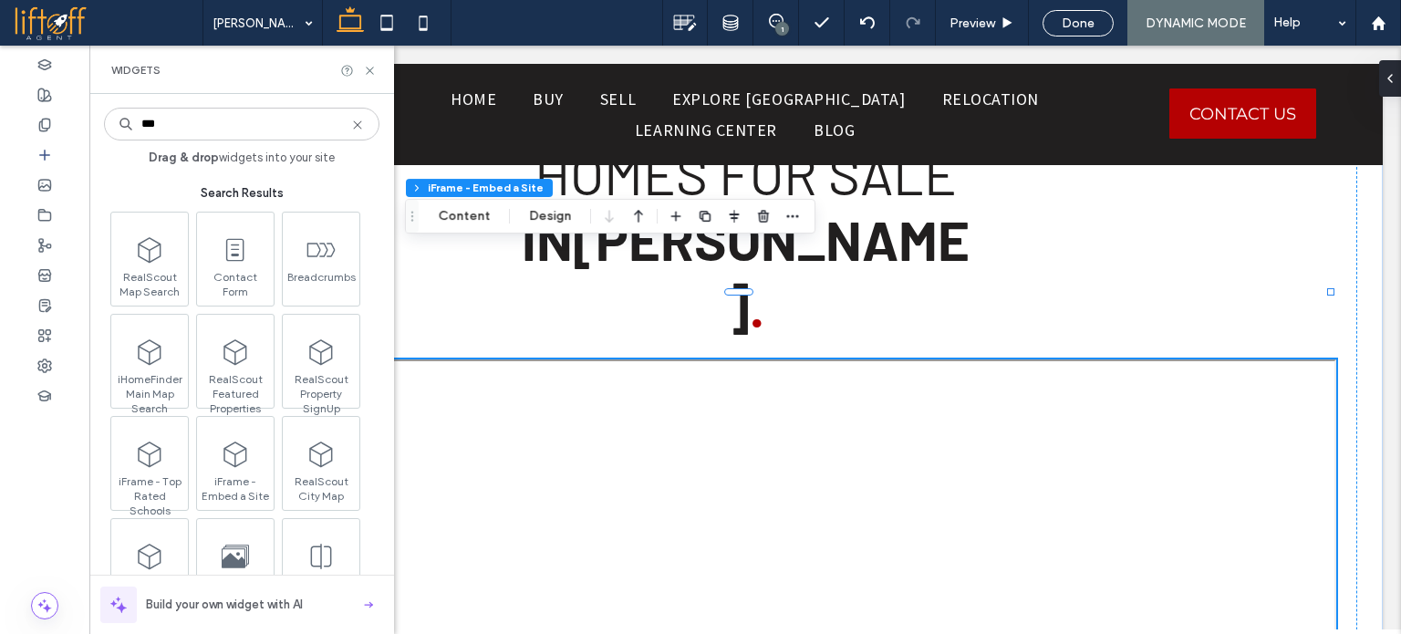
type input "***"
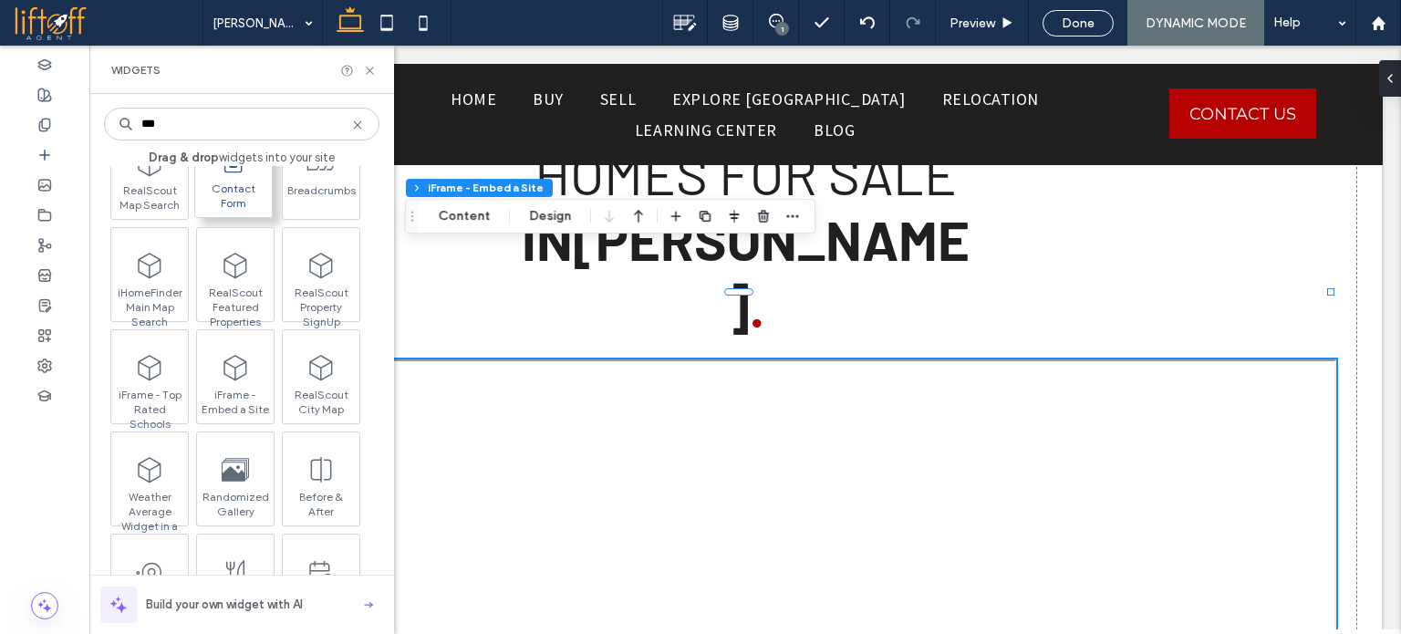
scroll to position [91, 0]
click at [375, 71] on icon at bounding box center [370, 71] width 14 height 14
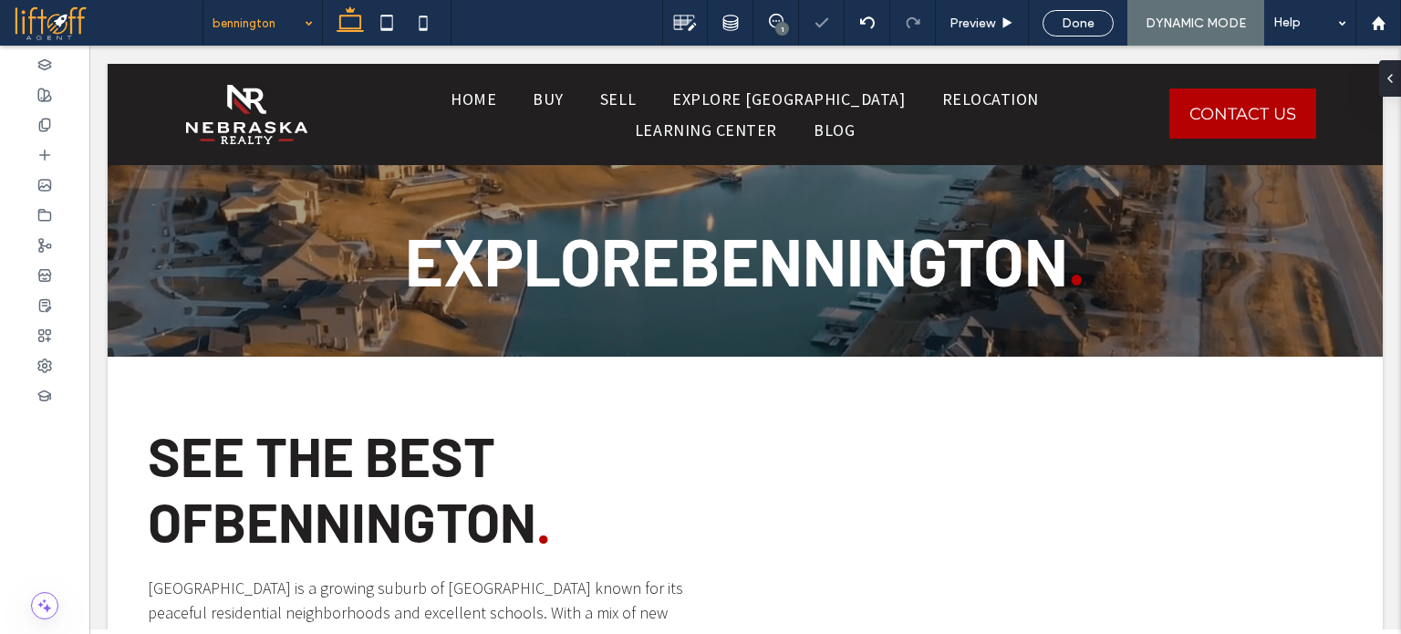
scroll to position [1347, 0]
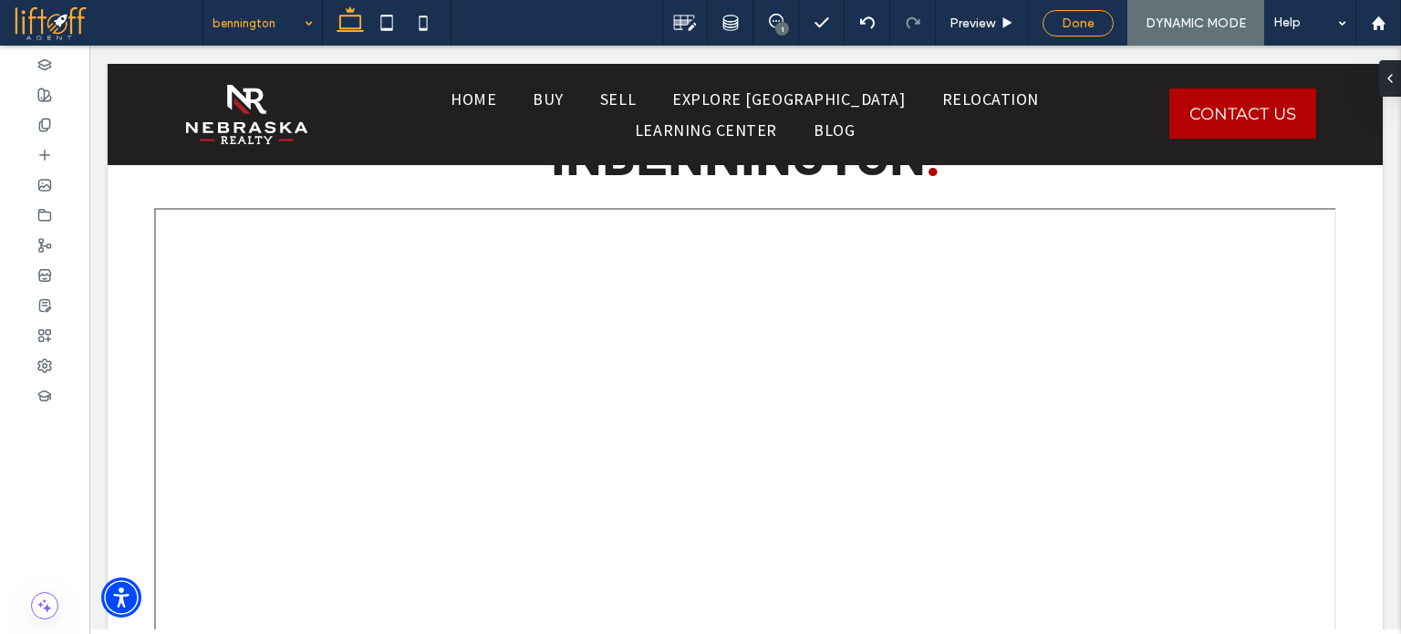
click at [1076, 21] on span "Done" at bounding box center [1078, 24] width 33 height 16
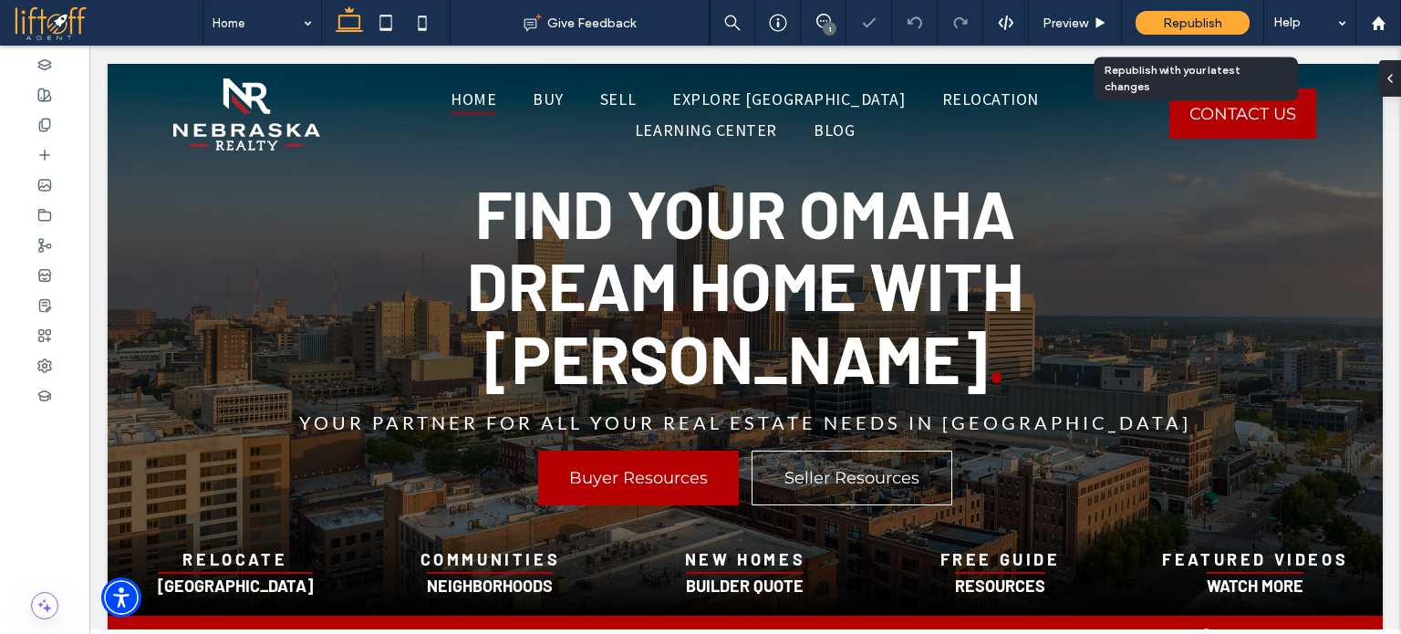
click at [1190, 25] on span "Republish" at bounding box center [1192, 24] width 59 height 16
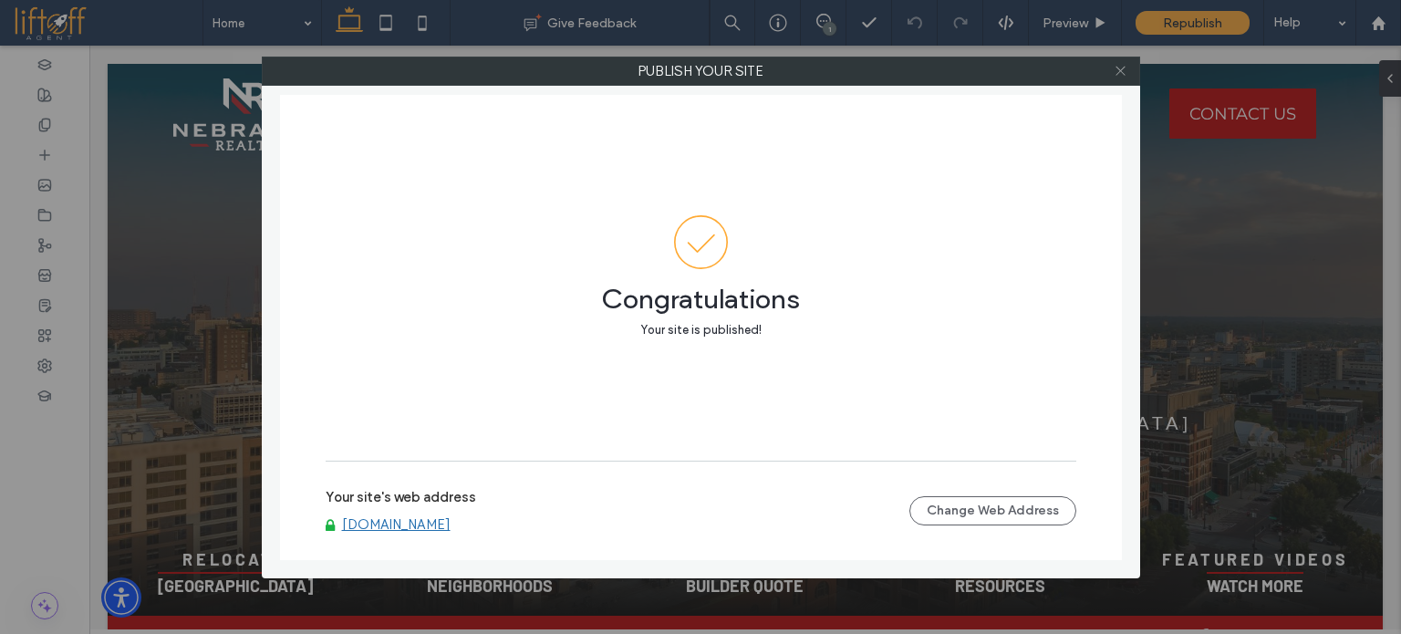
click at [1115, 72] on icon at bounding box center [1121, 71] width 14 height 14
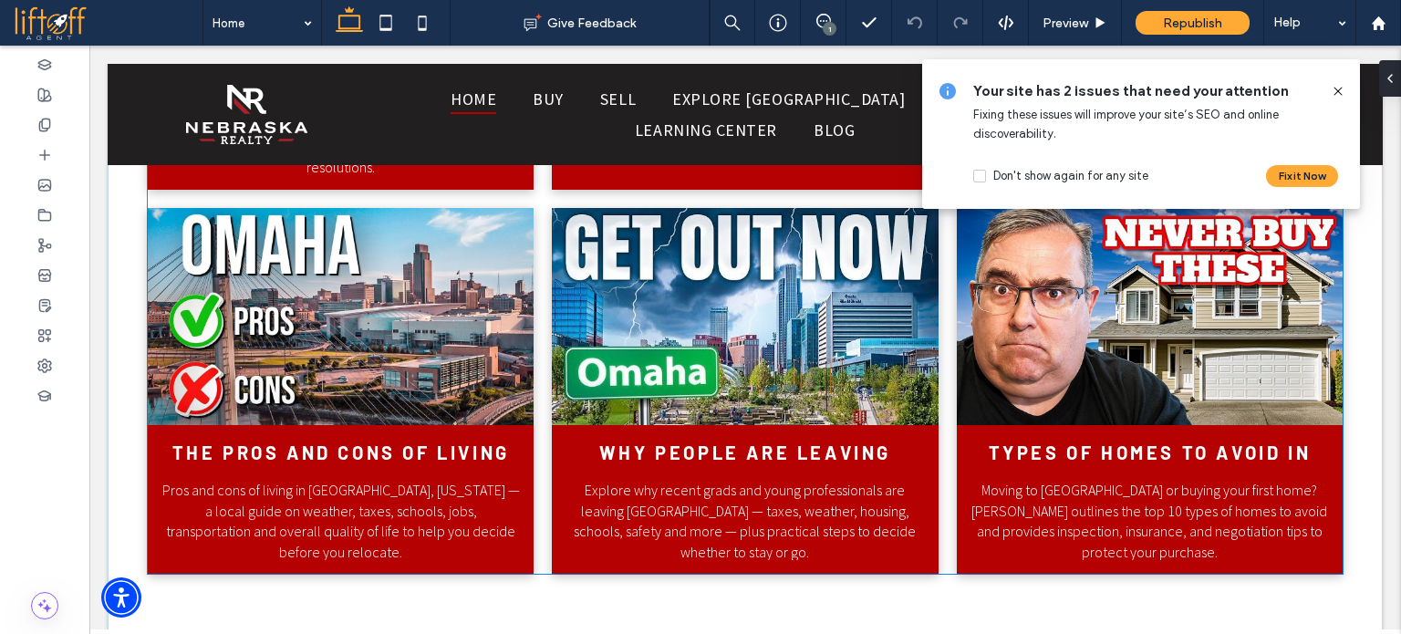
scroll to position [7391, 0]
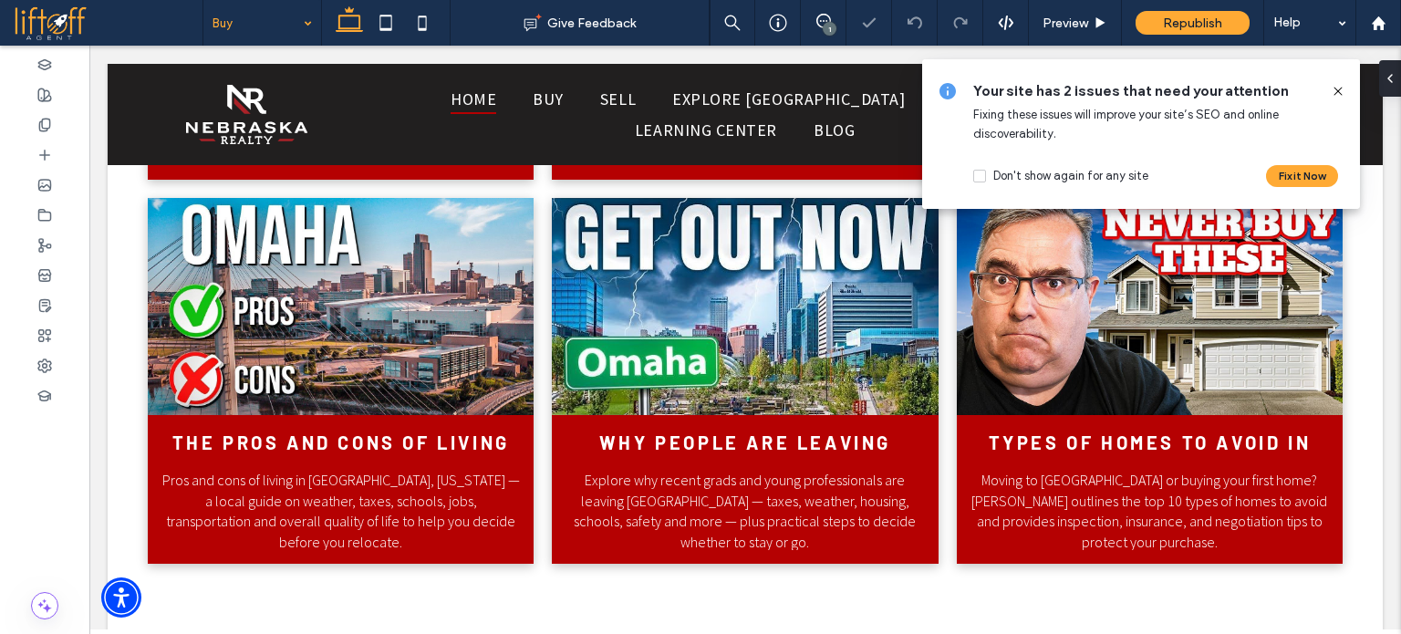
click at [1336, 90] on icon at bounding box center [1338, 91] width 15 height 15
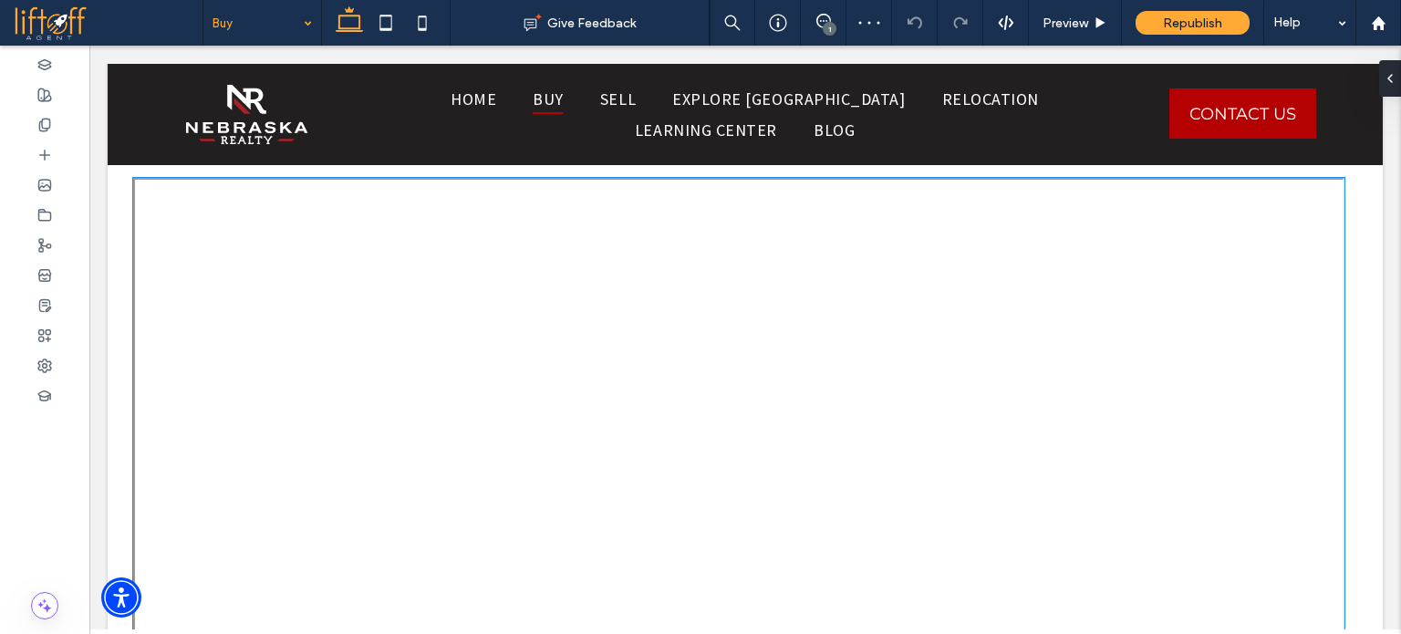
scroll to position [1825, 0]
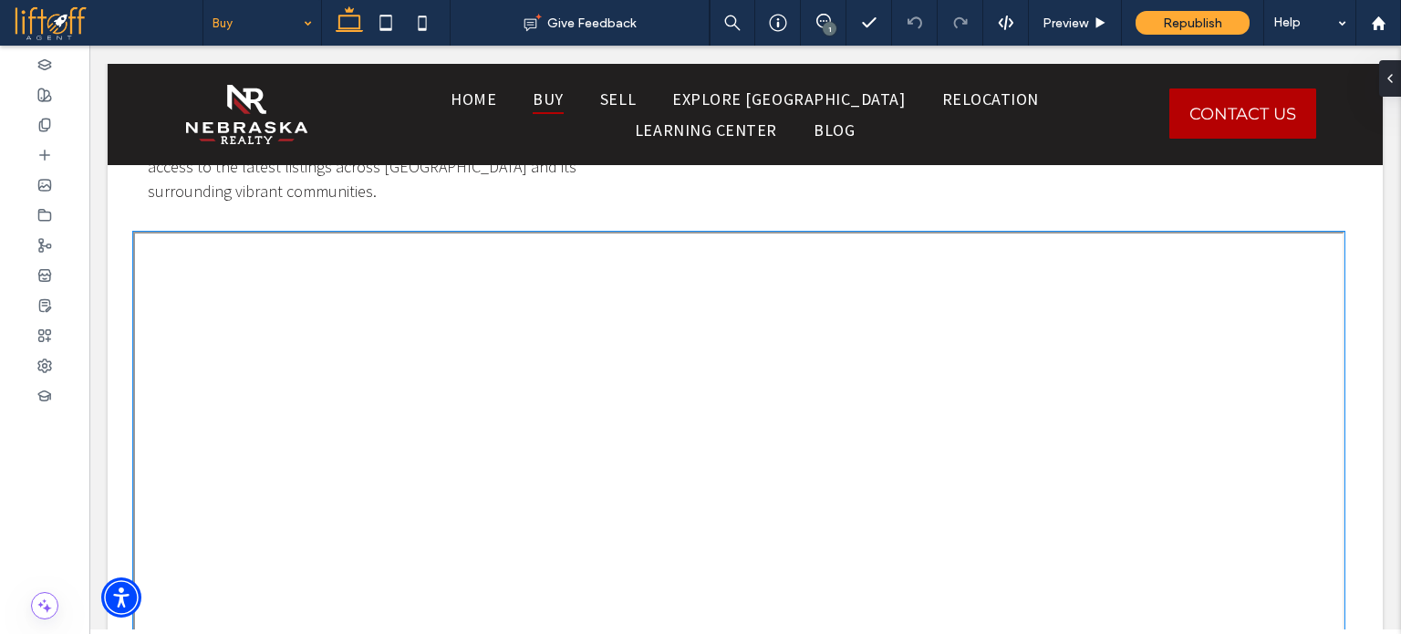
click at [1310, 462] on div at bounding box center [739, 597] width 1212 height 730
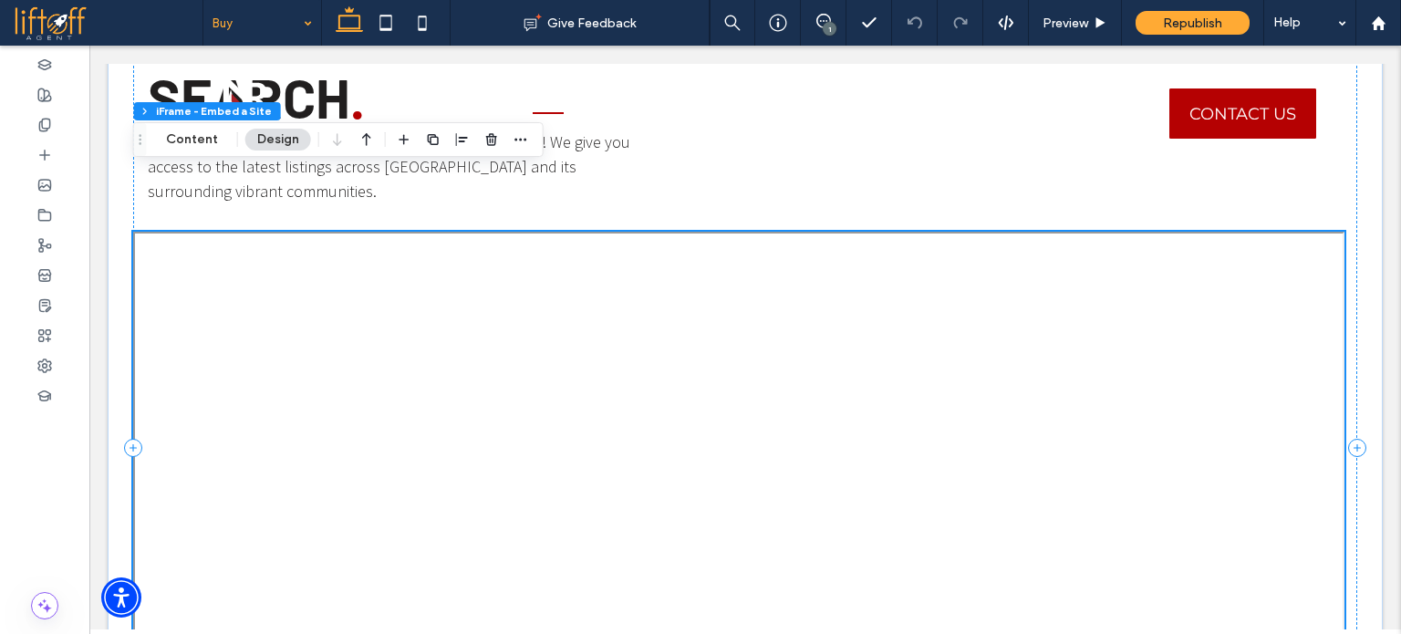
scroll to position [1819, 0]
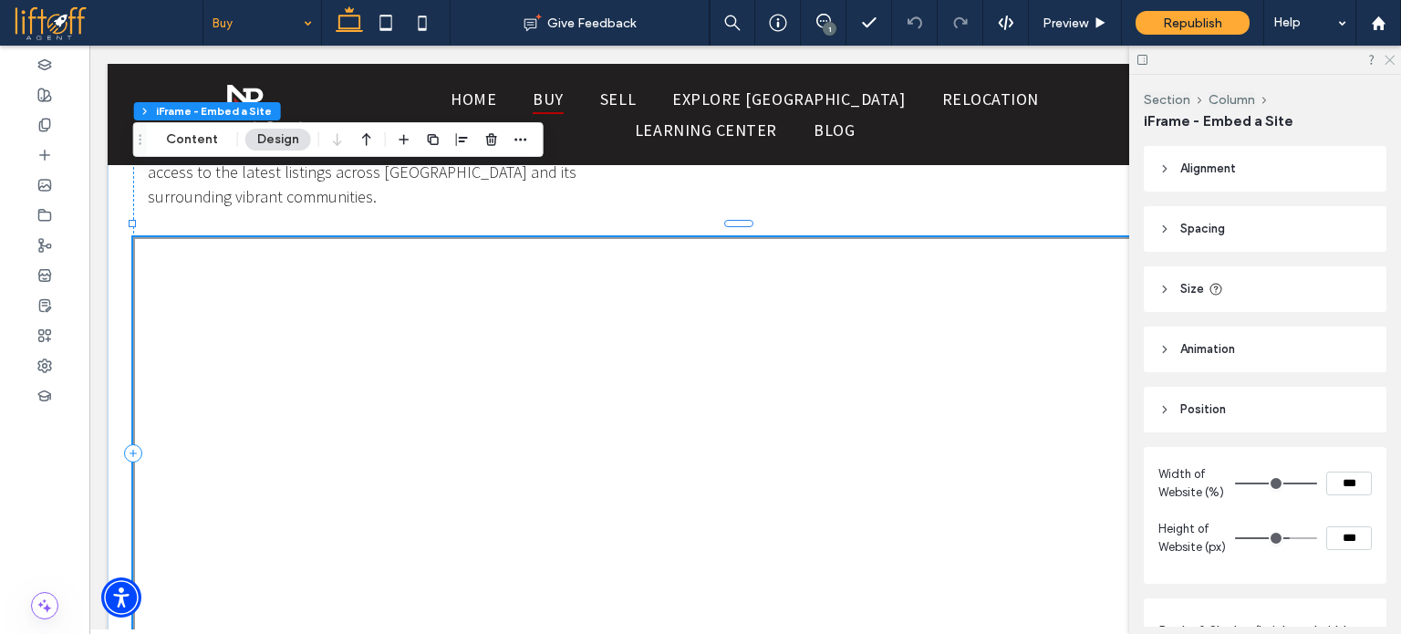
click at [1386, 58] on icon at bounding box center [1389, 59] width 12 height 12
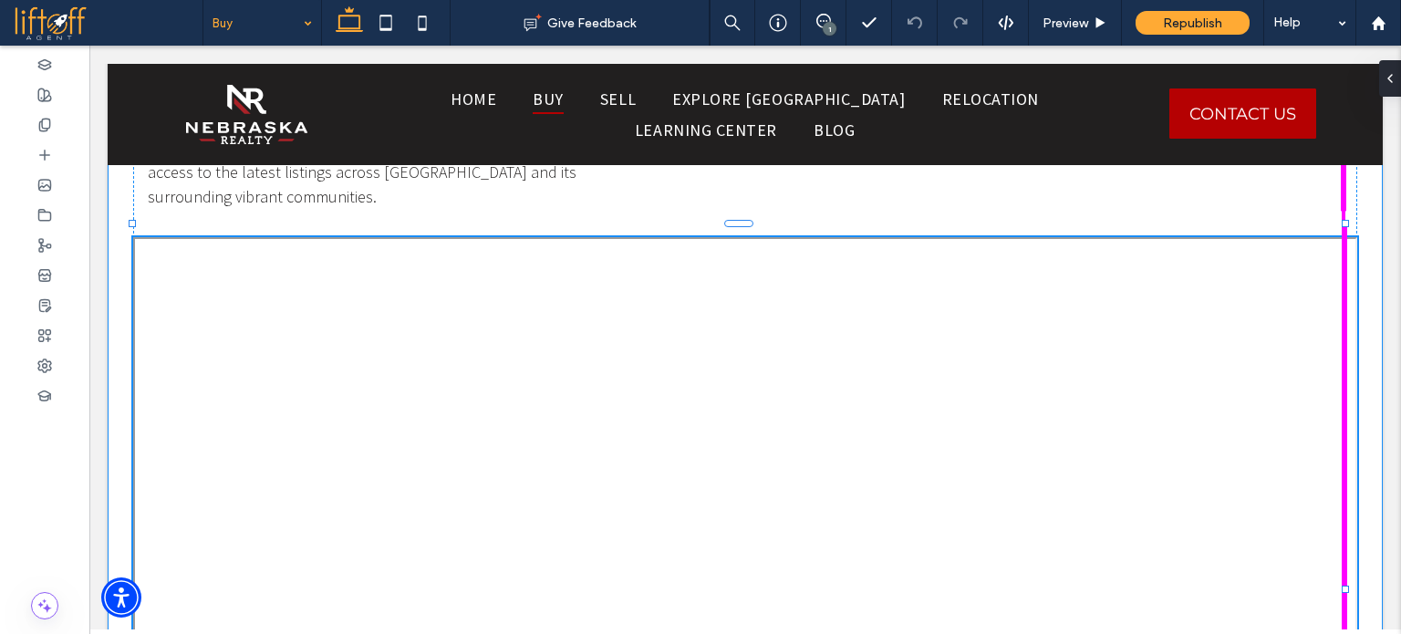
drag, startPoint x: 1348, startPoint y: 540, endPoint x: 1375, endPoint y: 540, distance: 27.4
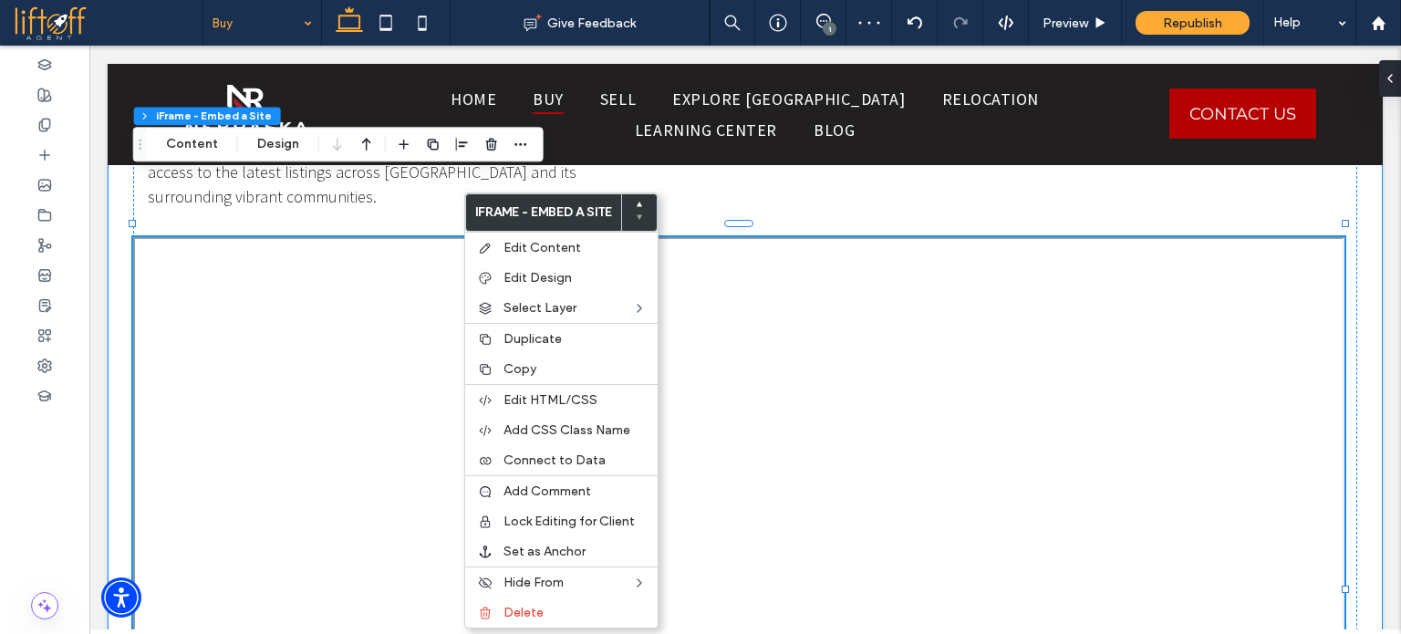
click at [120, 261] on div "Discover [GEOGRAPHIC_DATA] Homes For Sale Start Your Home Search . Begin your O…" at bounding box center [746, 453] width 1276 height 1159
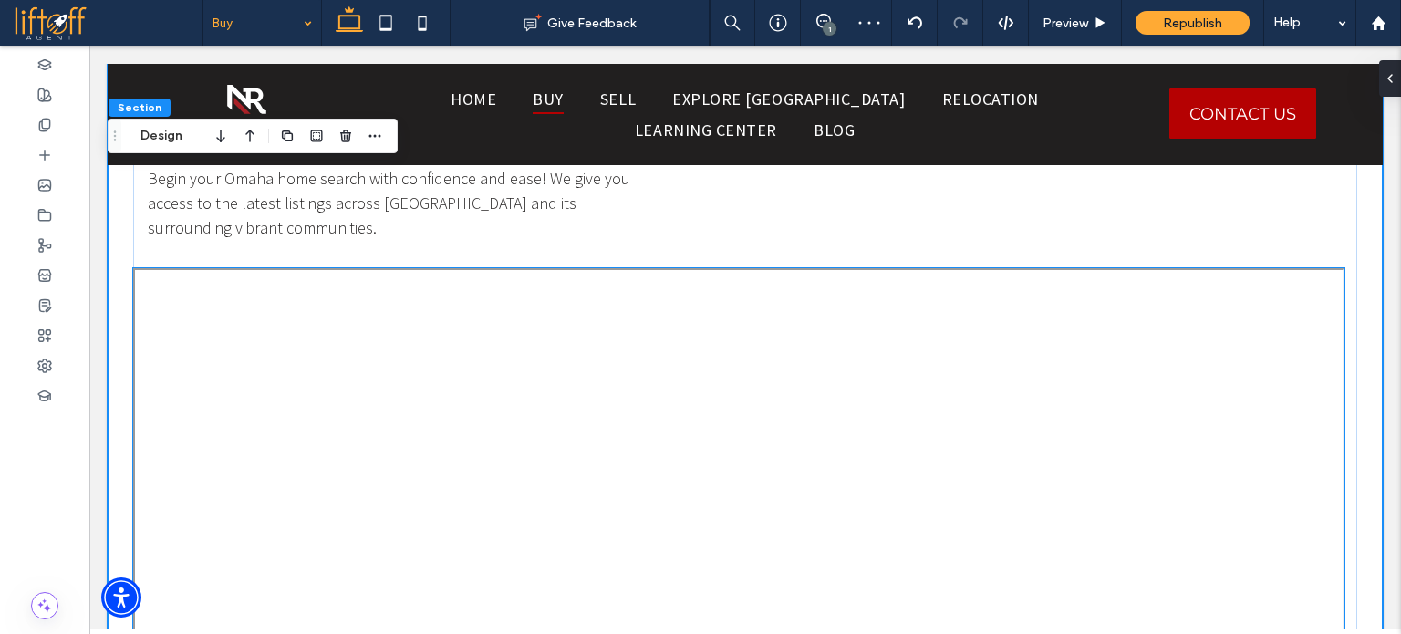
scroll to position [1728, 0]
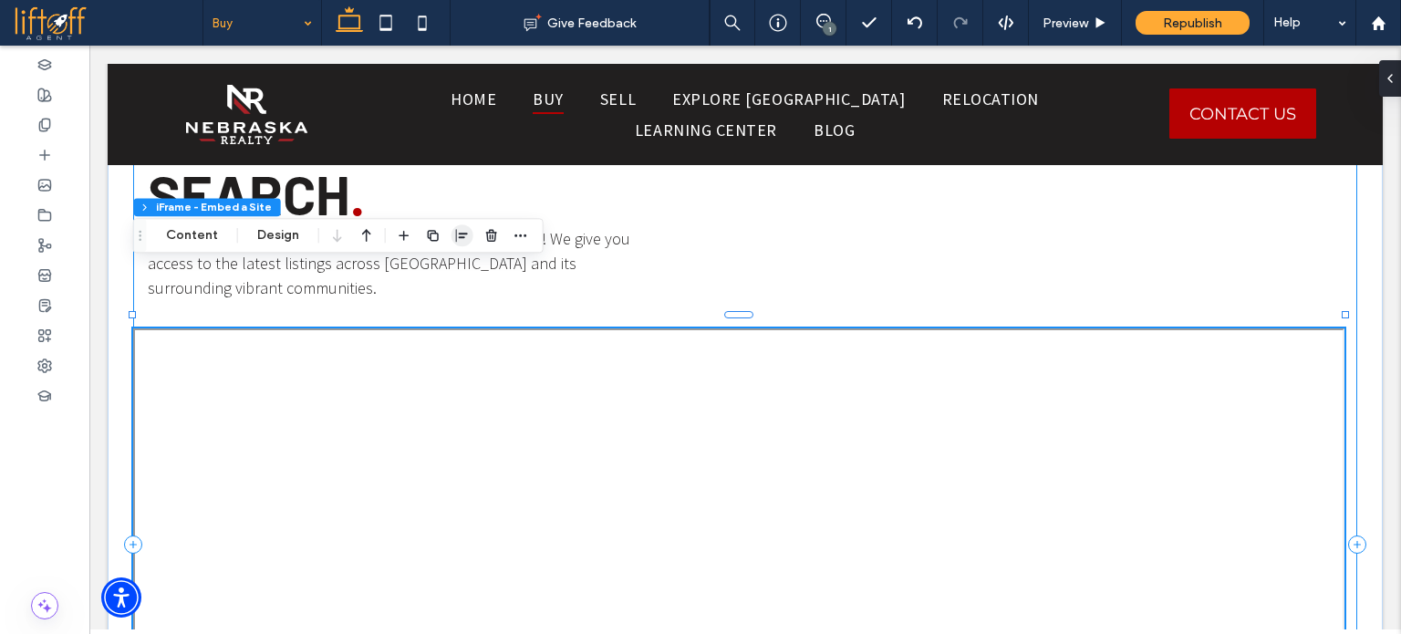
click at [456, 245] on span "button" at bounding box center [463, 235] width 22 height 22
click at [437, 275] on icon "center" at bounding box center [443, 271] width 15 height 15
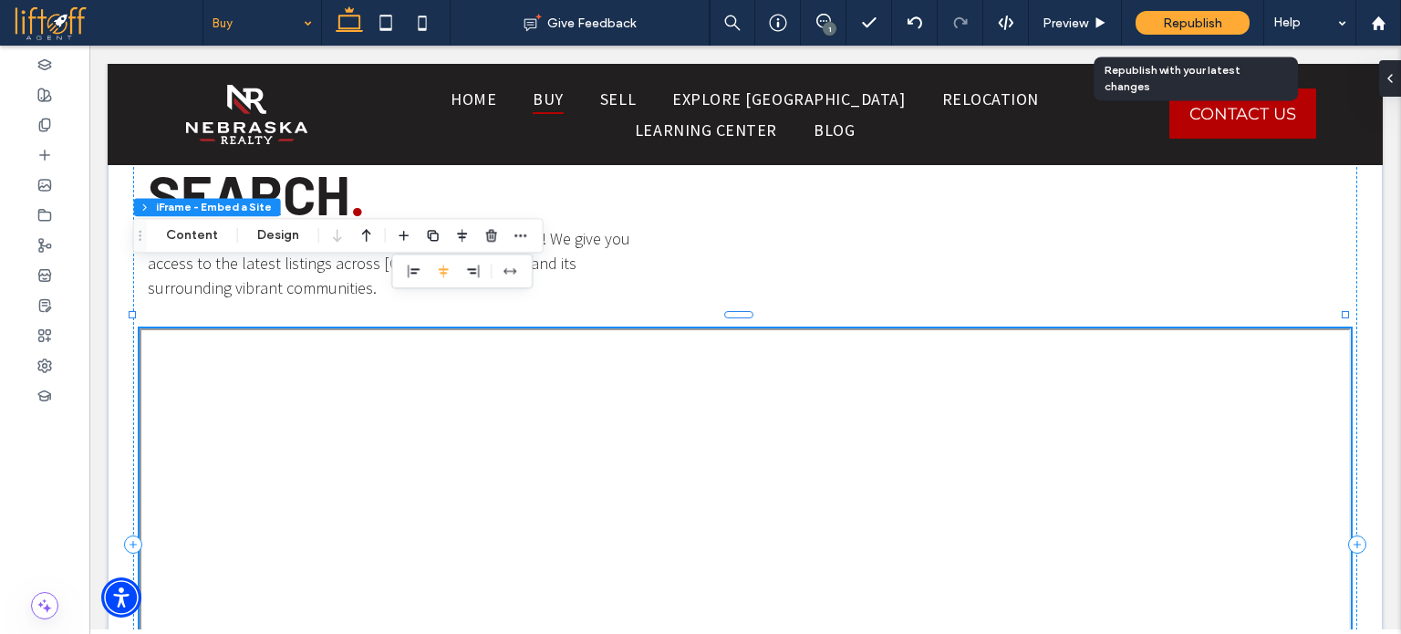
click at [1157, 17] on div "Republish" at bounding box center [1193, 23] width 114 height 24
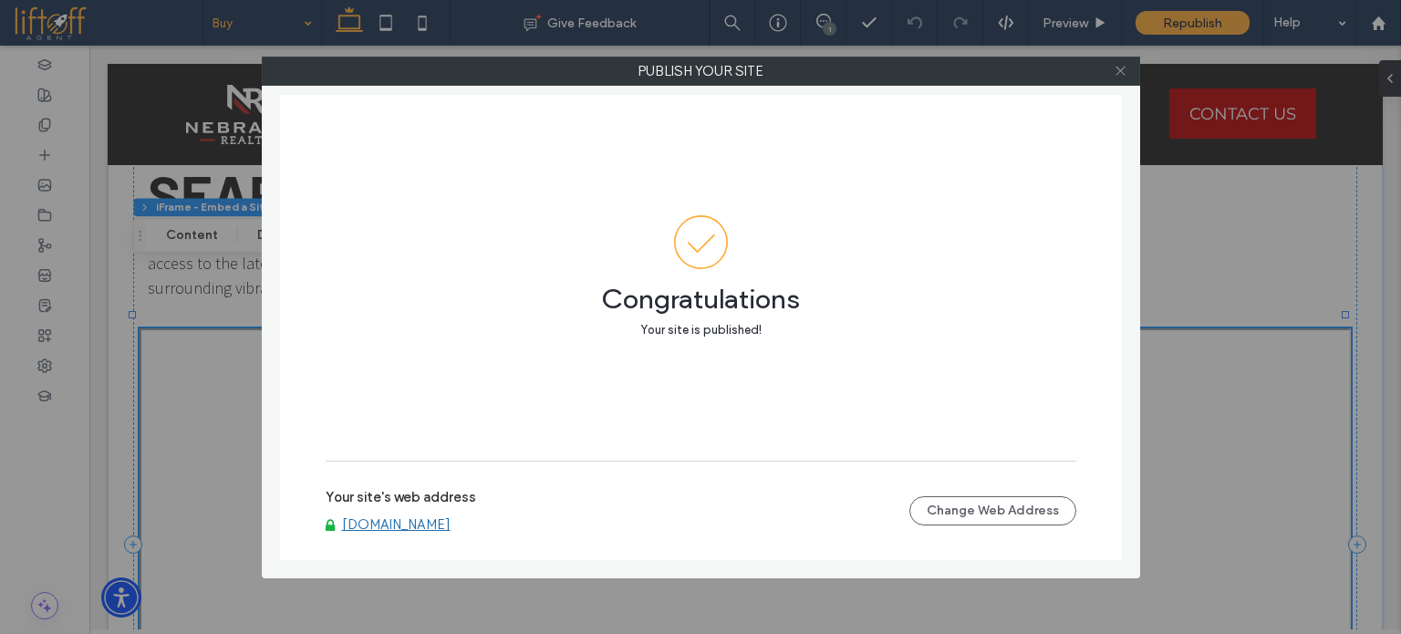
click at [1122, 72] on use at bounding box center [1120, 71] width 9 height 9
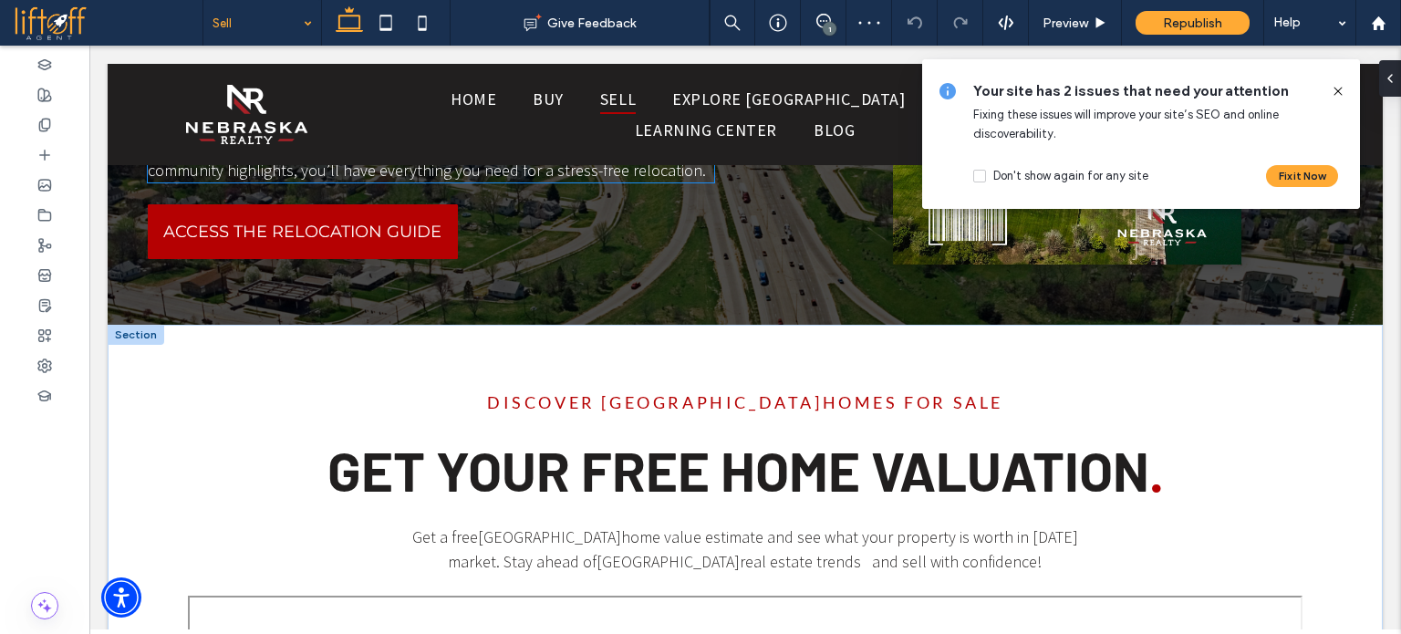
scroll to position [1916, 0]
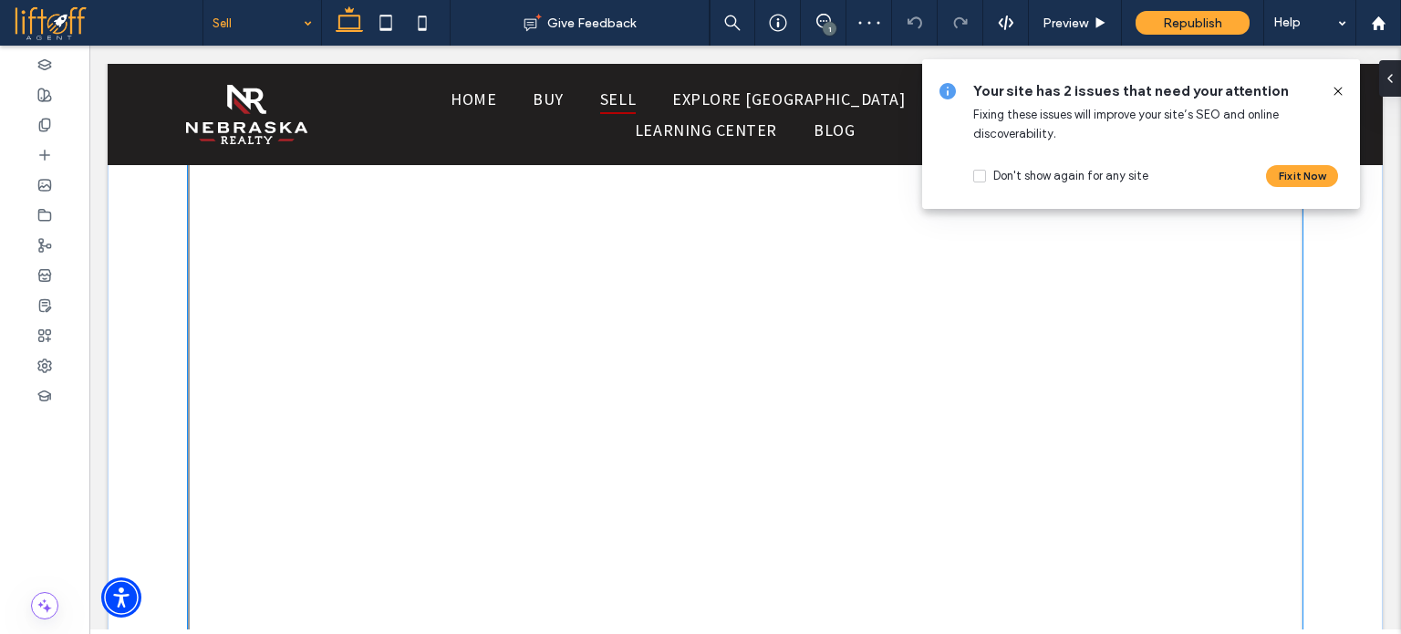
click at [650, 396] on div at bounding box center [745, 413] width 1115 height 730
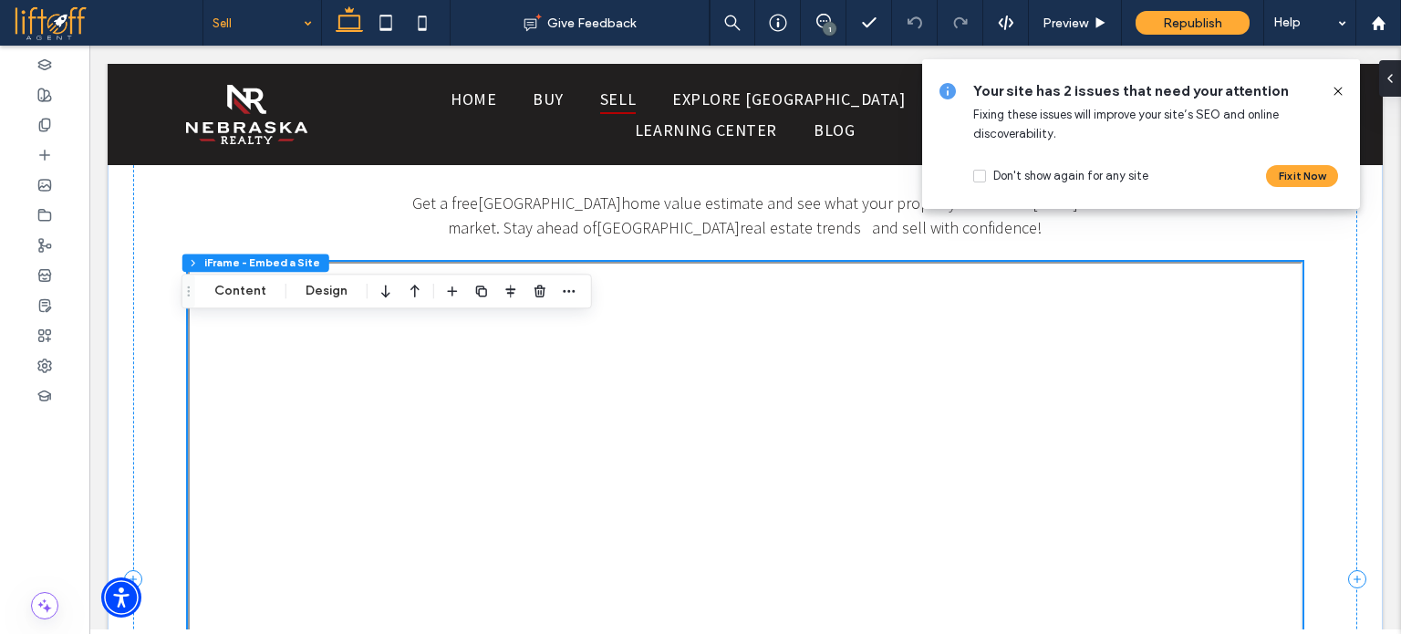
scroll to position [1682, 0]
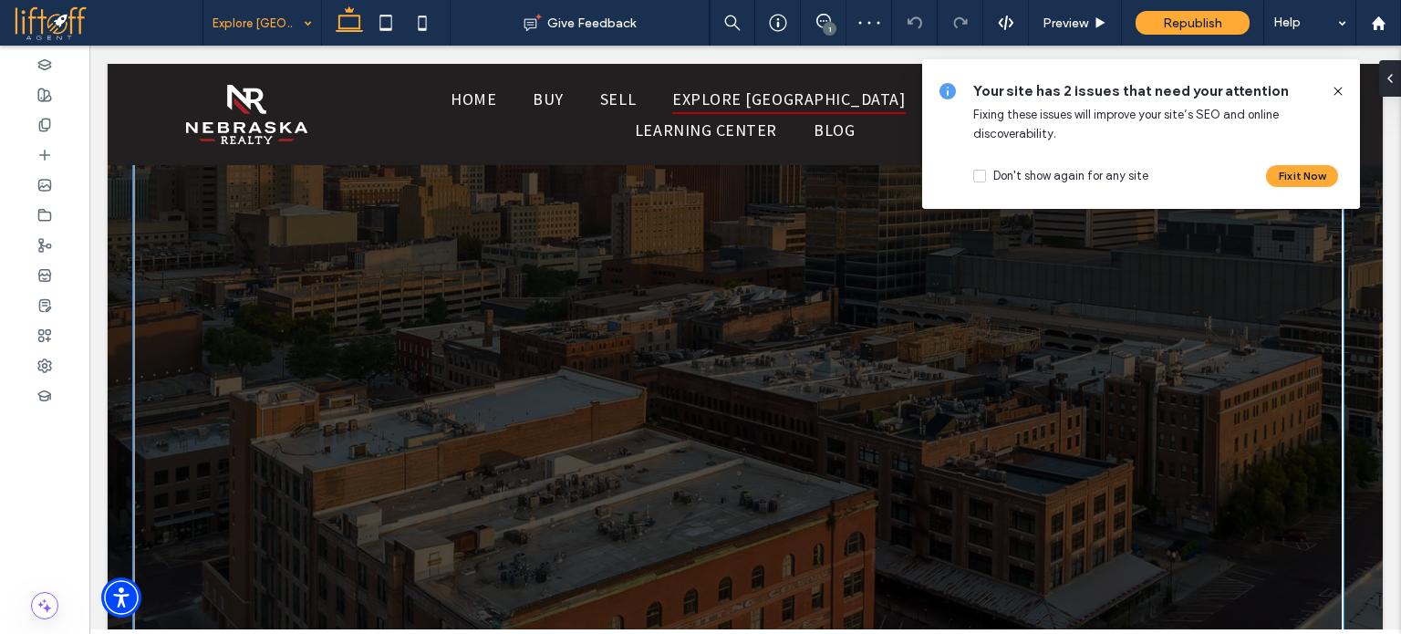
scroll to position [2828, 0]
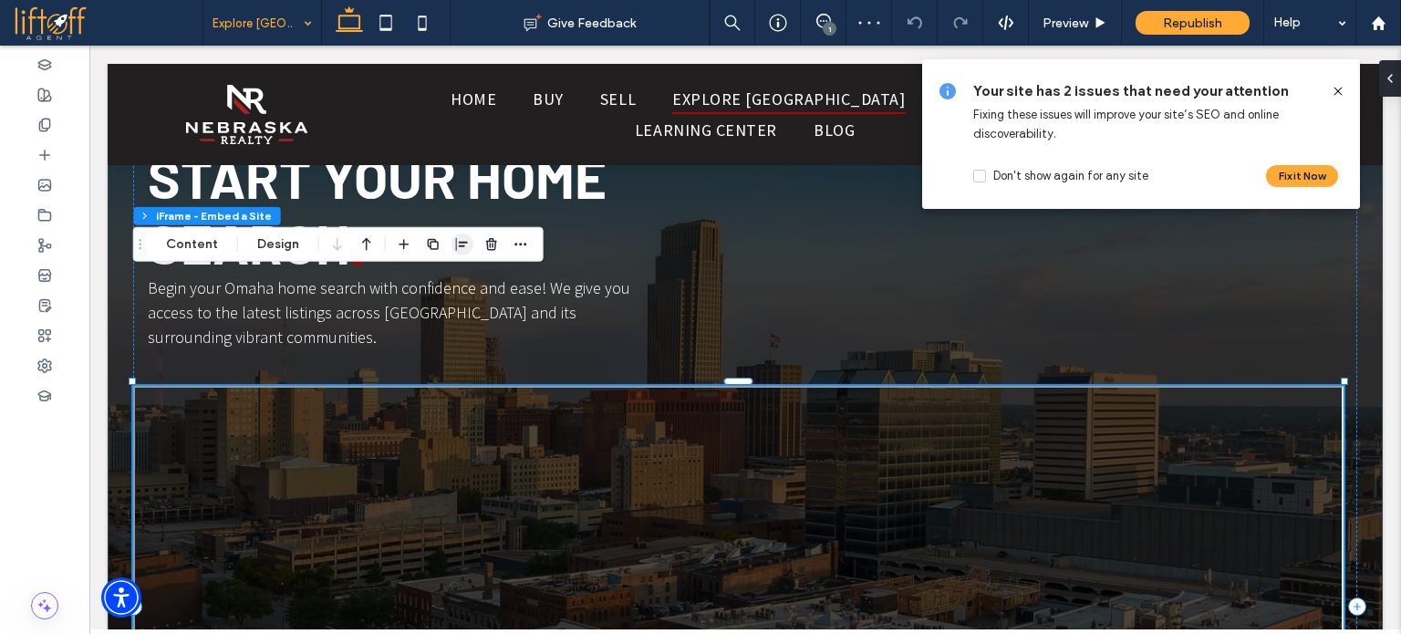
click at [455, 249] on icon "button" at bounding box center [462, 244] width 15 height 15
click at [443, 281] on use "center" at bounding box center [444, 280] width 10 height 13
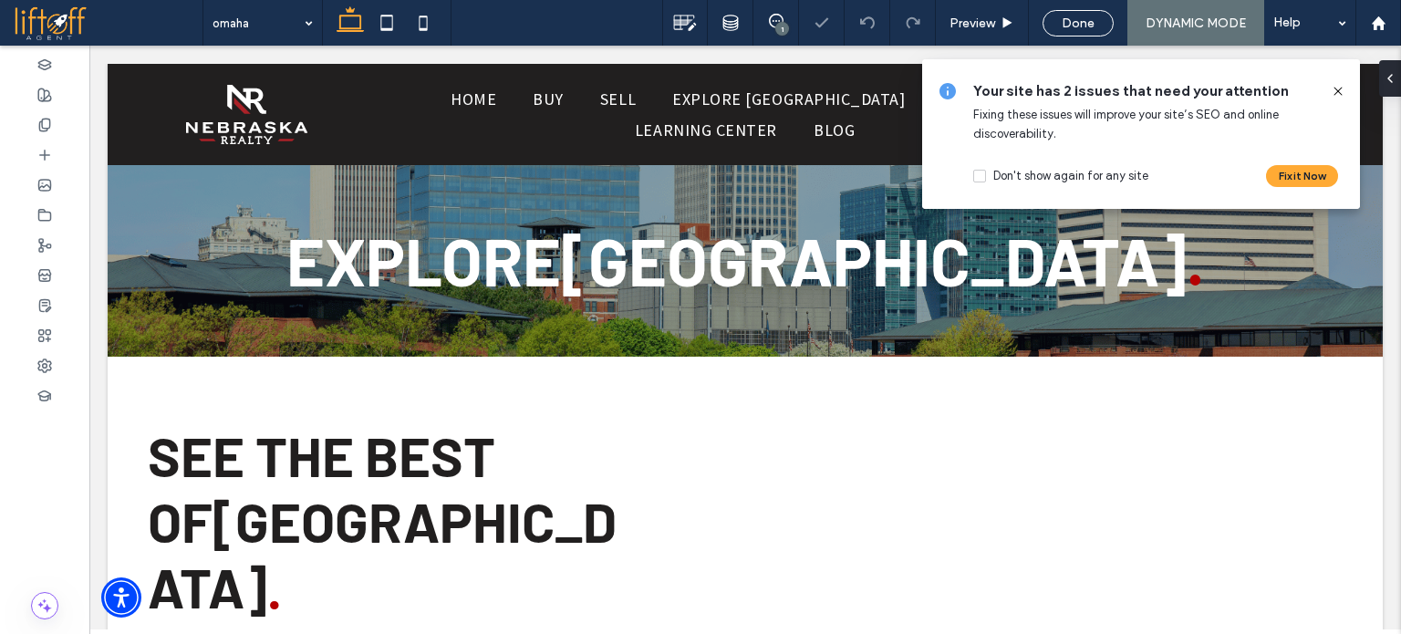
scroll to position [1186, 0]
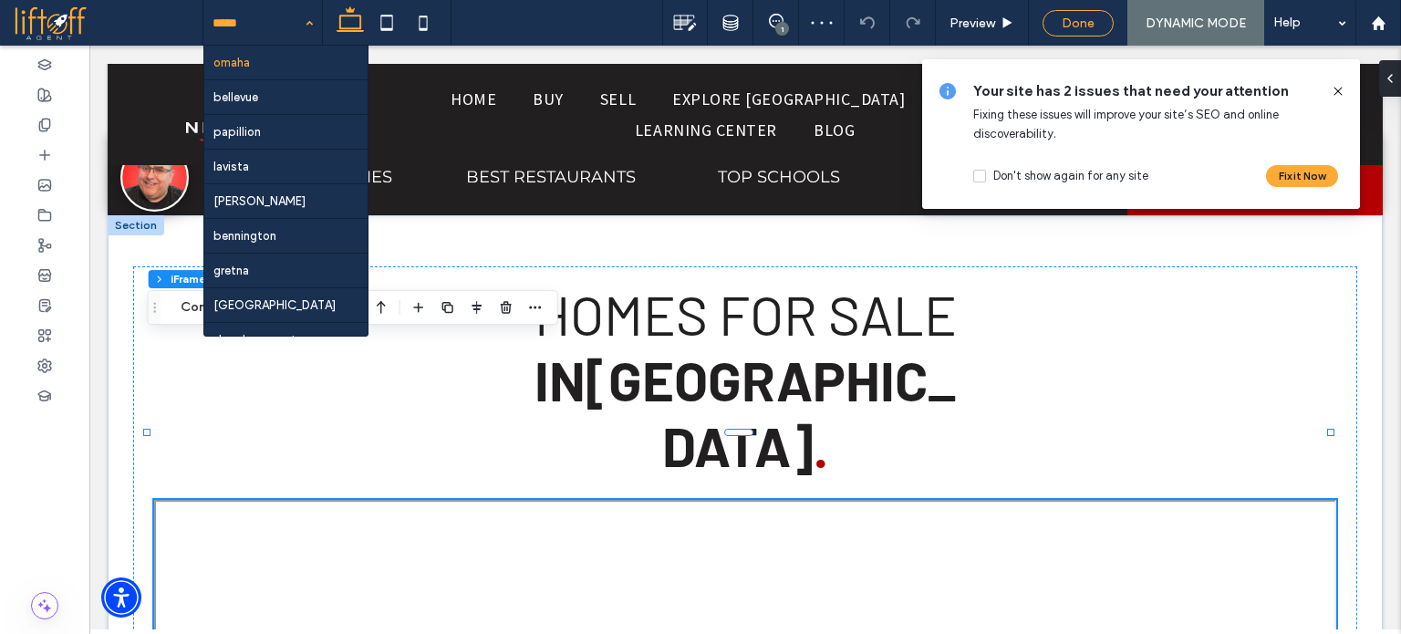
click at [1102, 21] on div "Done" at bounding box center [1078, 24] width 69 height 16
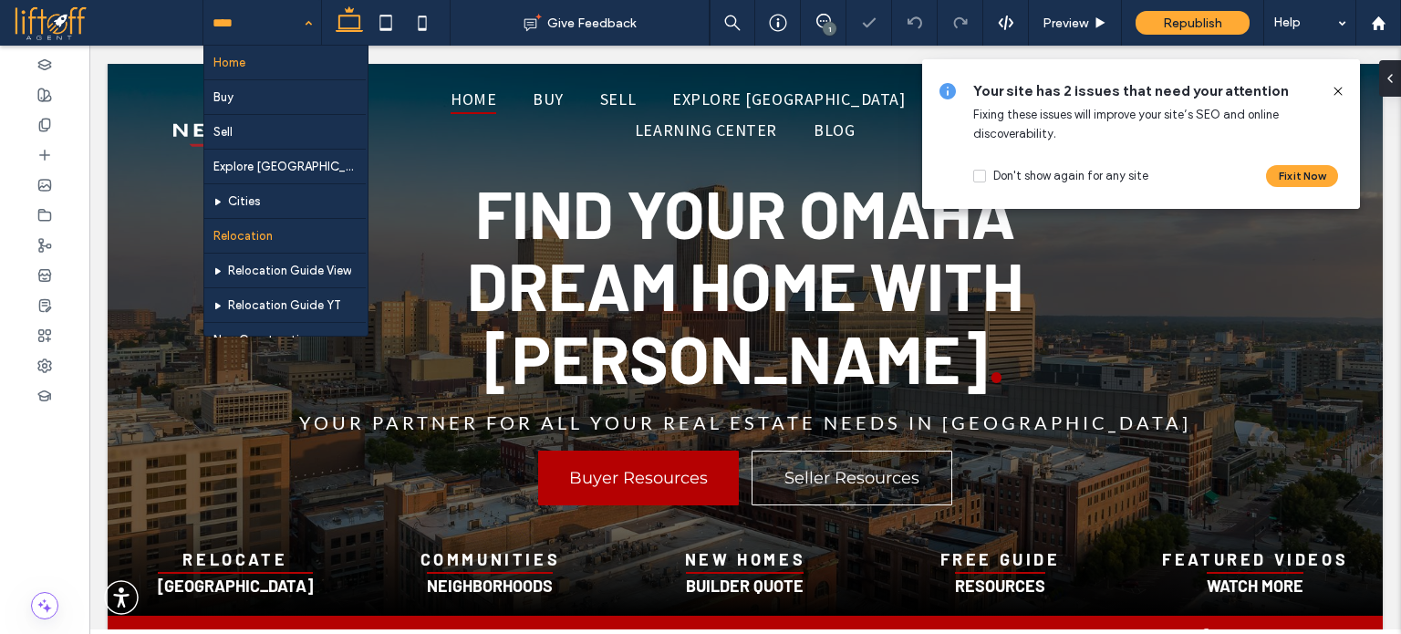
scroll to position [131, 0]
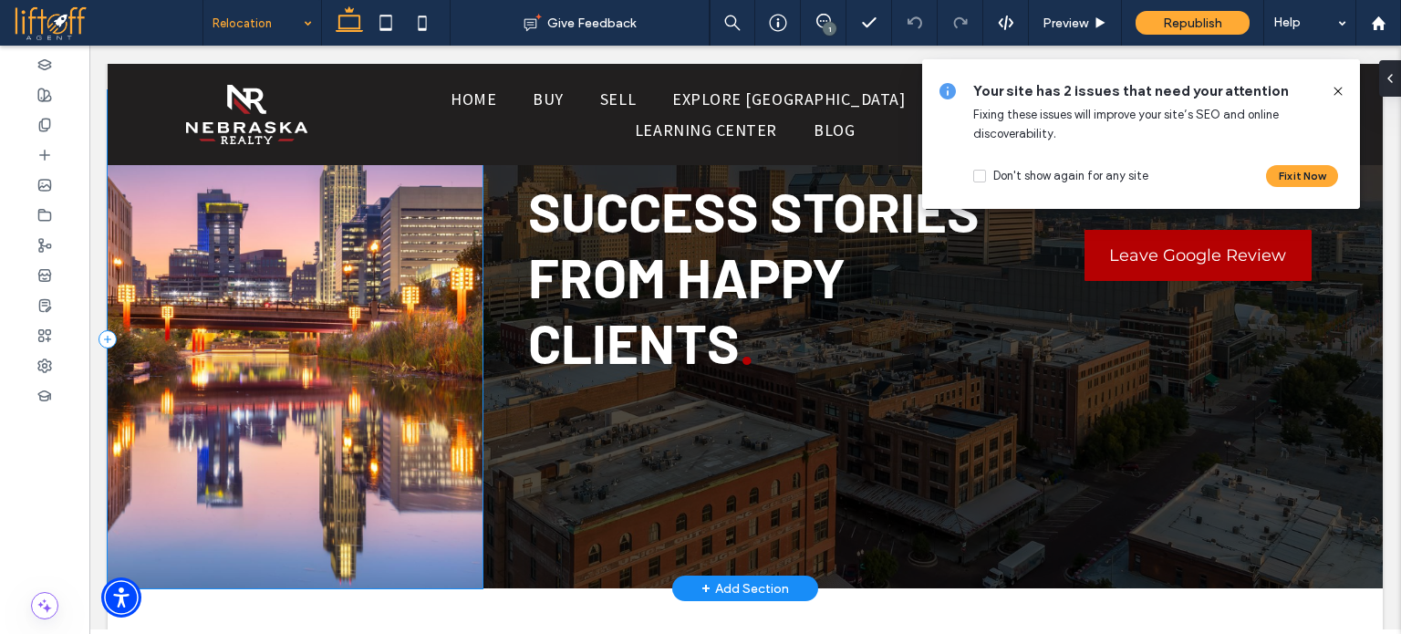
scroll to position [3923, 0]
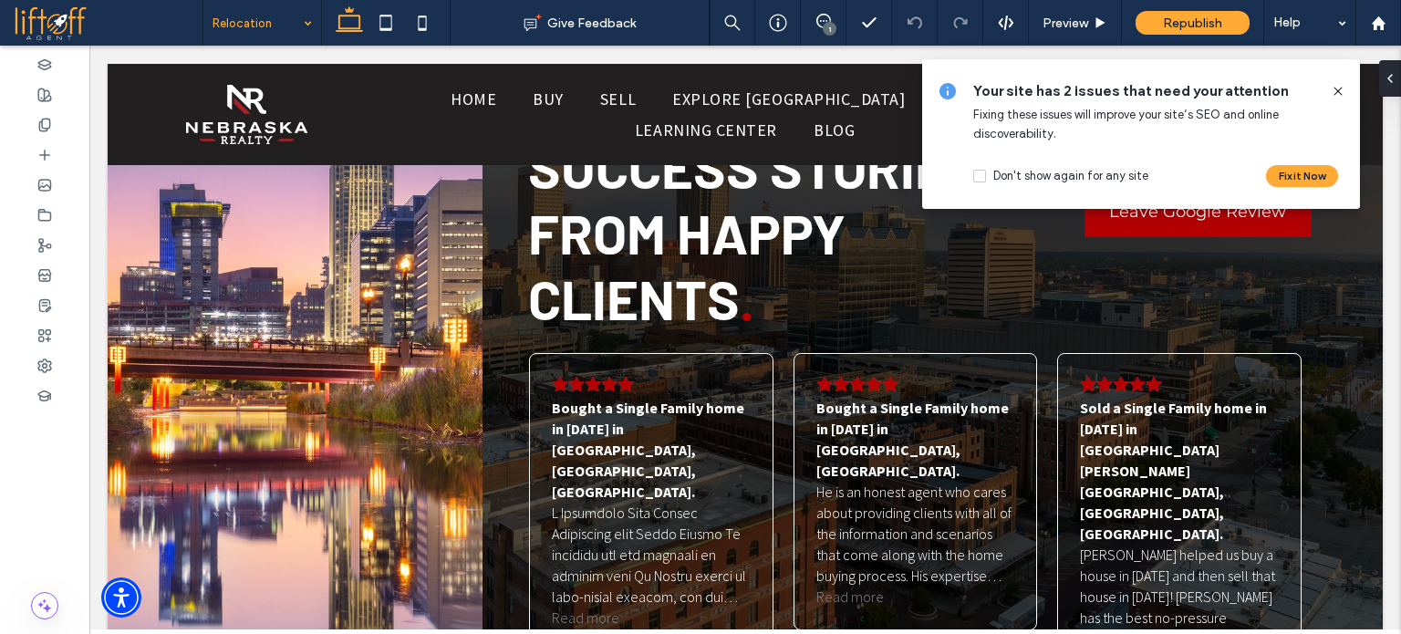
click at [254, 29] on input at bounding box center [258, 23] width 90 height 46
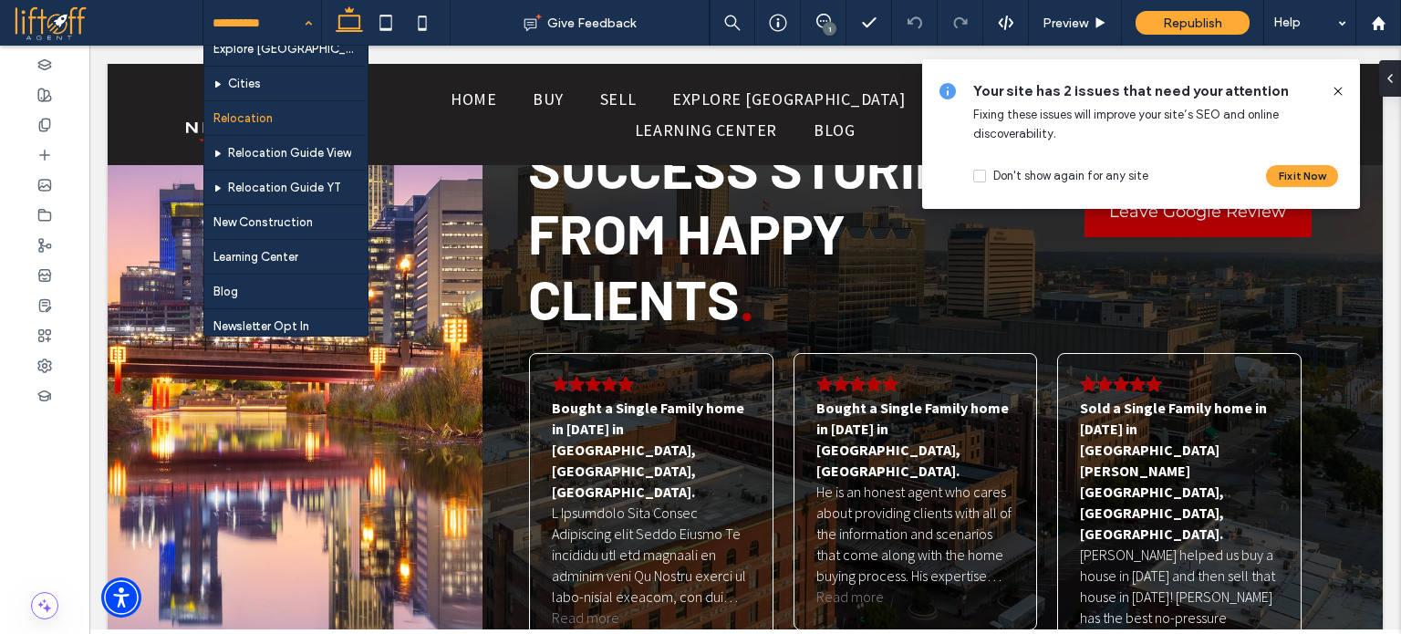
scroll to position [131, 0]
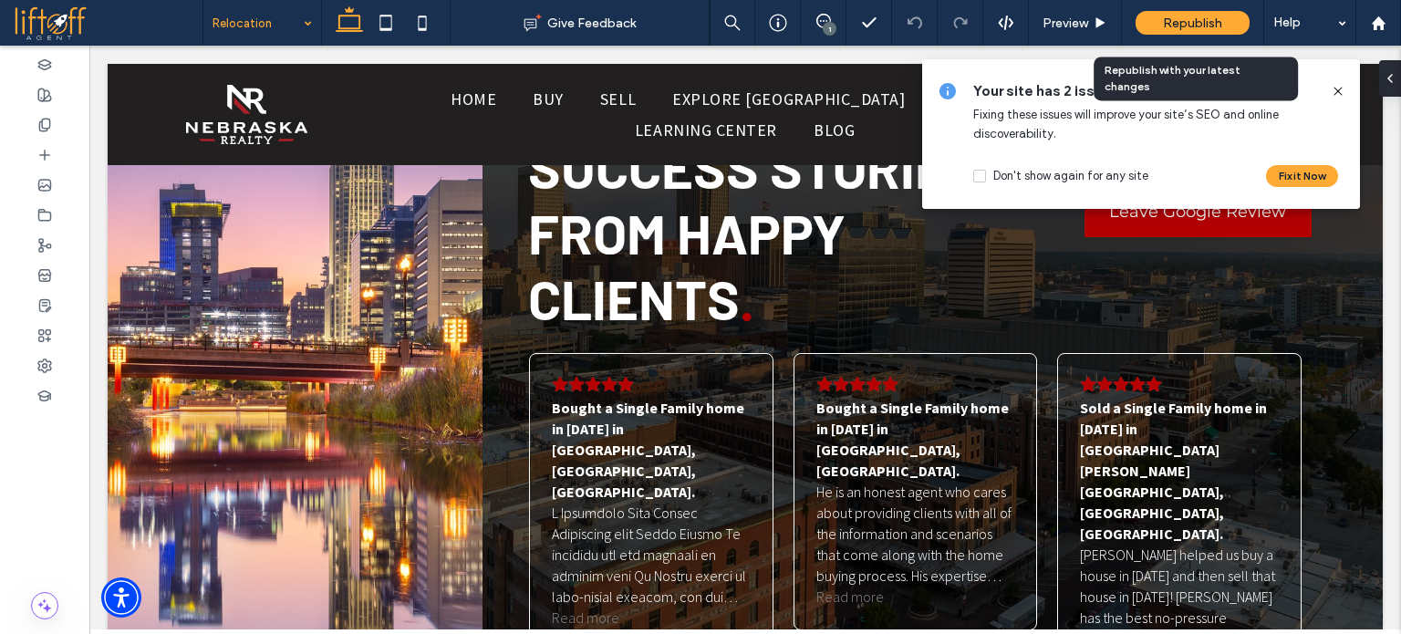
click at [1214, 16] on span "Republish" at bounding box center [1192, 24] width 59 height 16
